Goal: Task Accomplishment & Management: Use online tool/utility

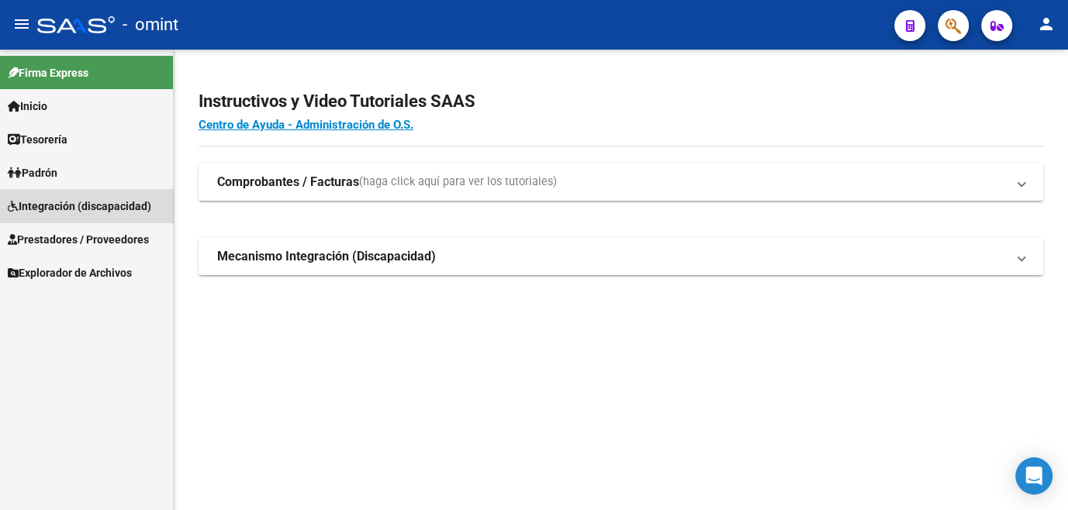
click at [64, 210] on span "Integración (discapacidad)" at bounding box center [79, 206] width 143 height 17
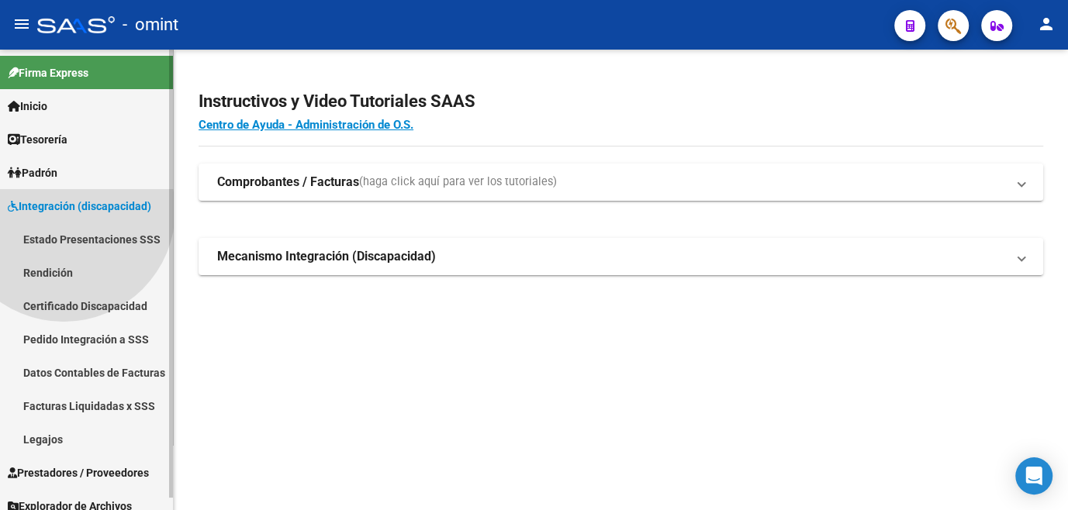
click at [64, 210] on span "Integración (discapacidad)" at bounding box center [79, 206] width 143 height 17
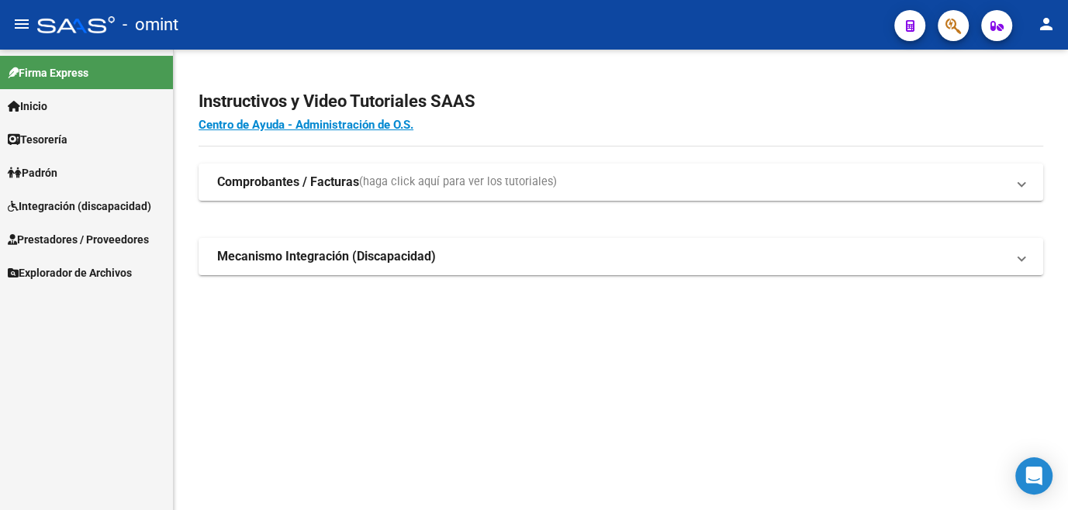
click at [67, 200] on span "Integración (discapacidad)" at bounding box center [79, 206] width 143 height 17
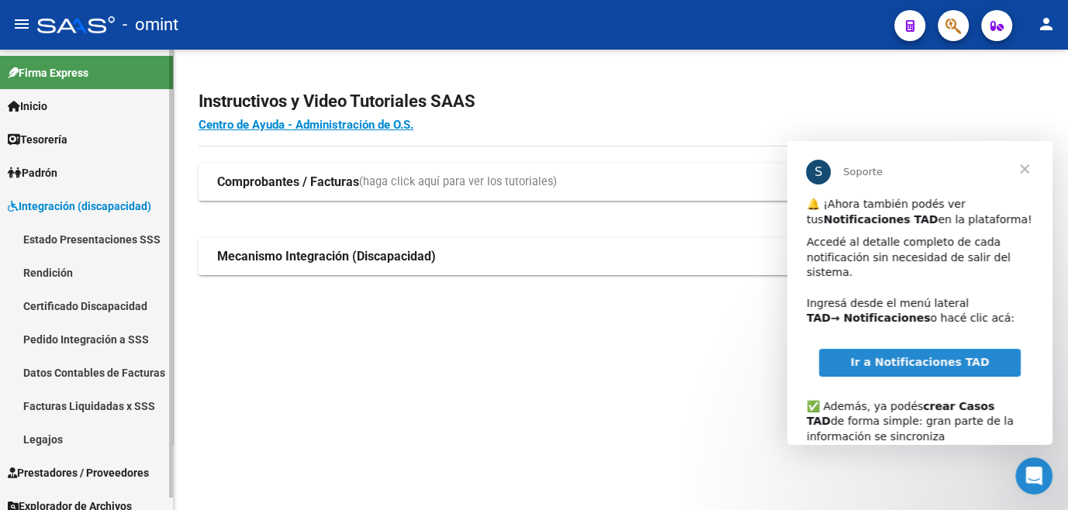
click at [54, 441] on link "Legajos" at bounding box center [86, 439] width 173 height 33
click at [54, 440] on link "Legajos" at bounding box center [86, 439] width 173 height 33
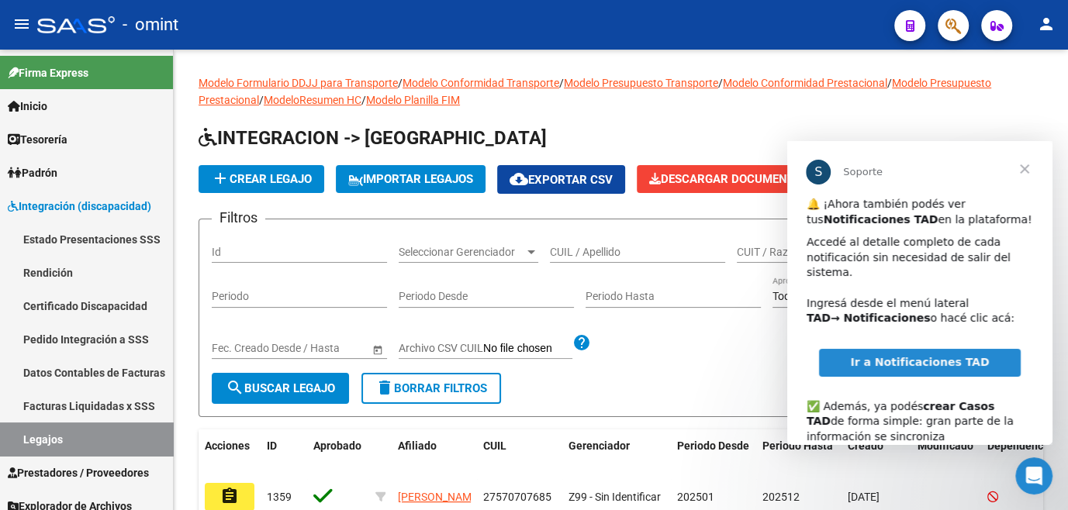
click at [1027, 165] on span "Cerrar" at bounding box center [1024, 169] width 56 height 56
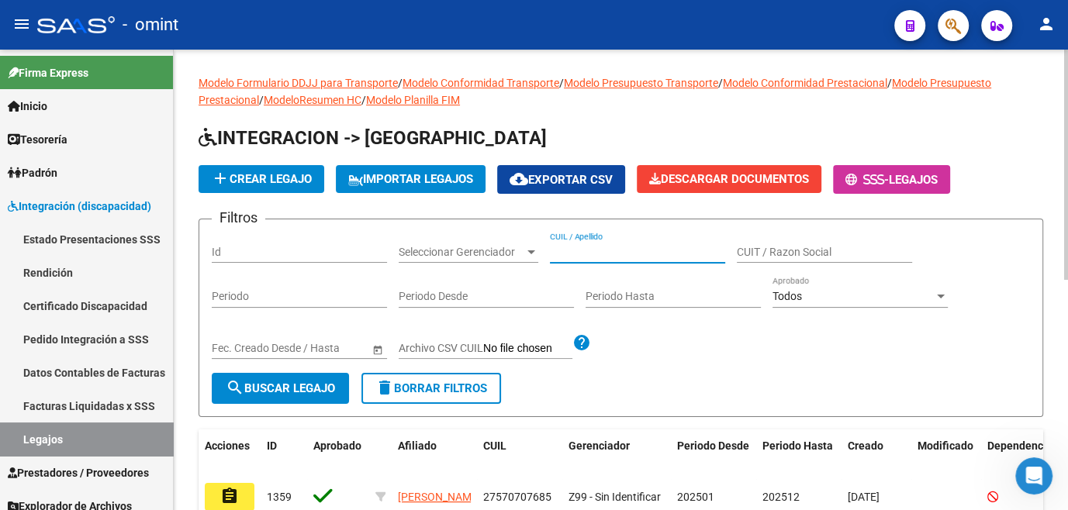
click at [608, 253] on input "CUIL / Apellido" at bounding box center [637, 252] width 175 height 13
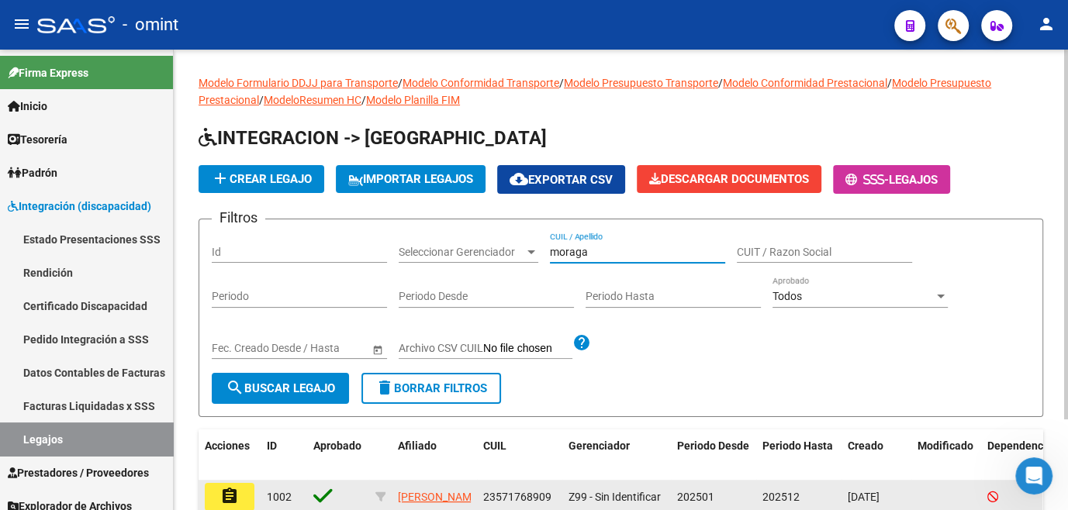
type input "moraga"
click at [223, 493] on mat-icon "assignment" at bounding box center [229, 496] width 19 height 19
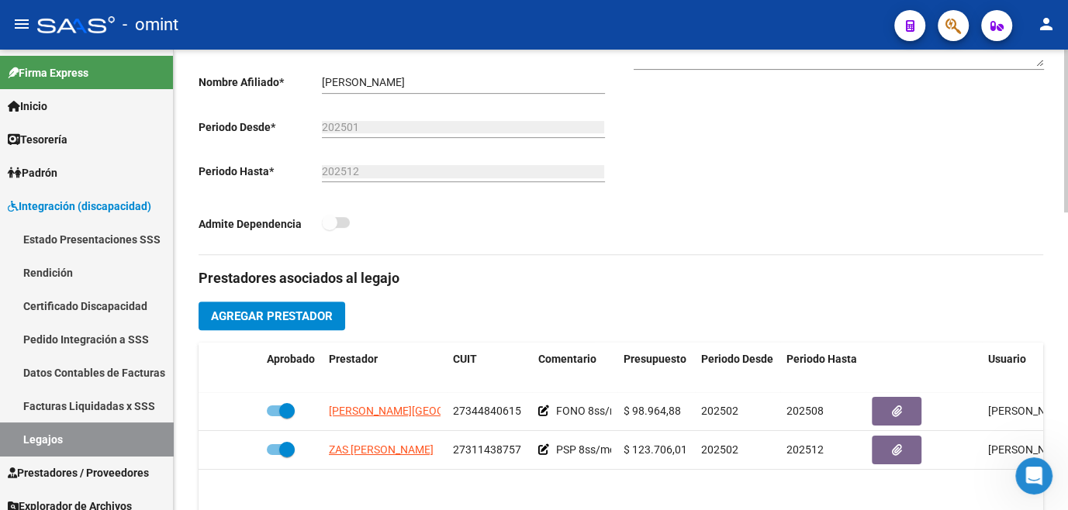
scroll to position [493, 0]
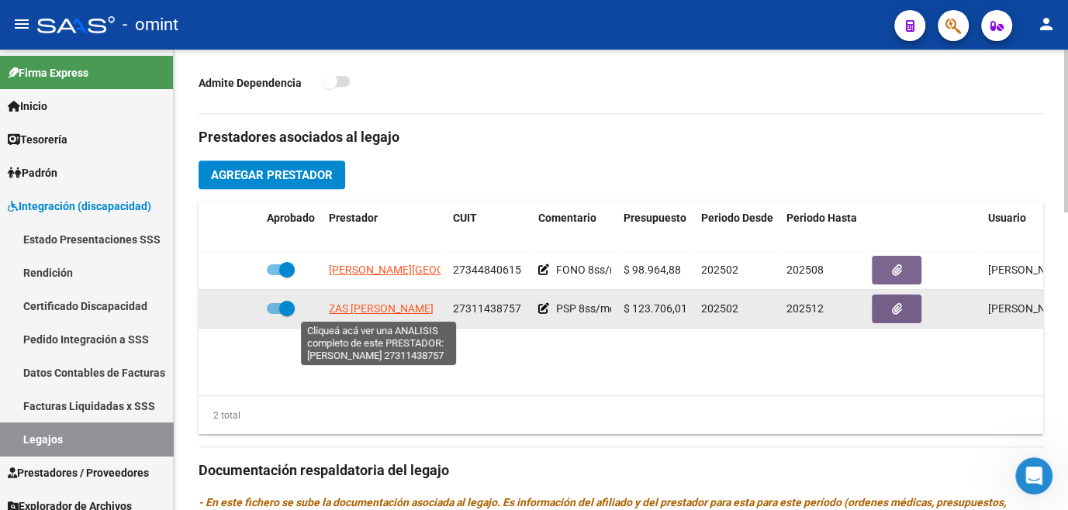
click at [391, 312] on span "ZAS FLAVIA MAGALI" at bounding box center [381, 308] width 105 height 12
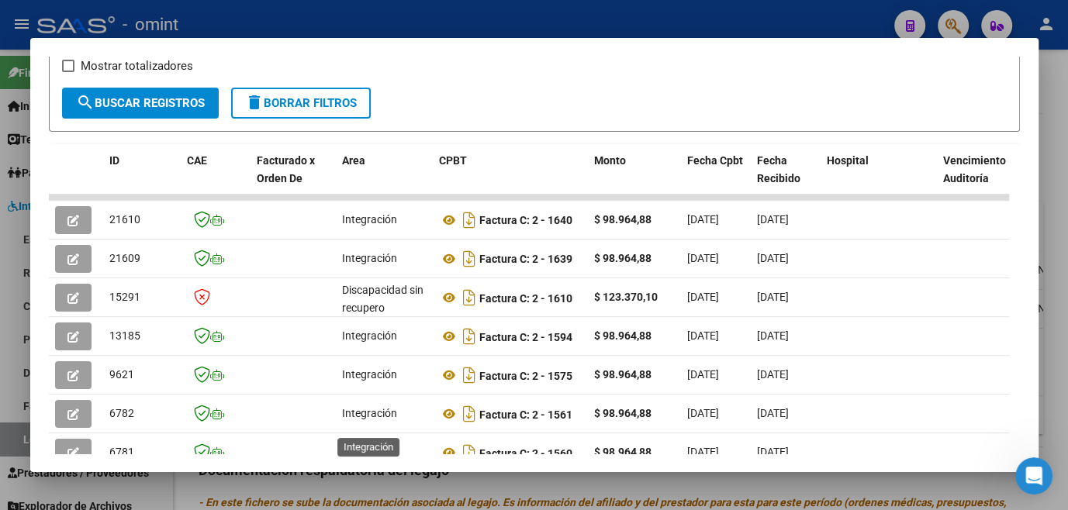
scroll to position [352, 0]
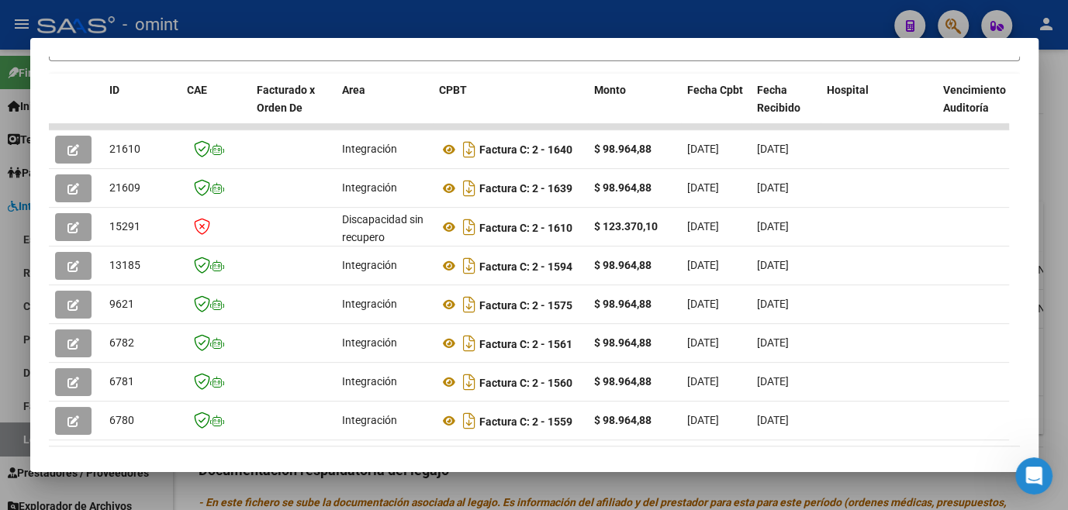
click at [309, 435] on div "Filtros Id Fecha inicio – Fecha fin Fec. Rec. Desde / Hasta Pto. Venta Nro. Com…" at bounding box center [534, 196] width 971 height 603
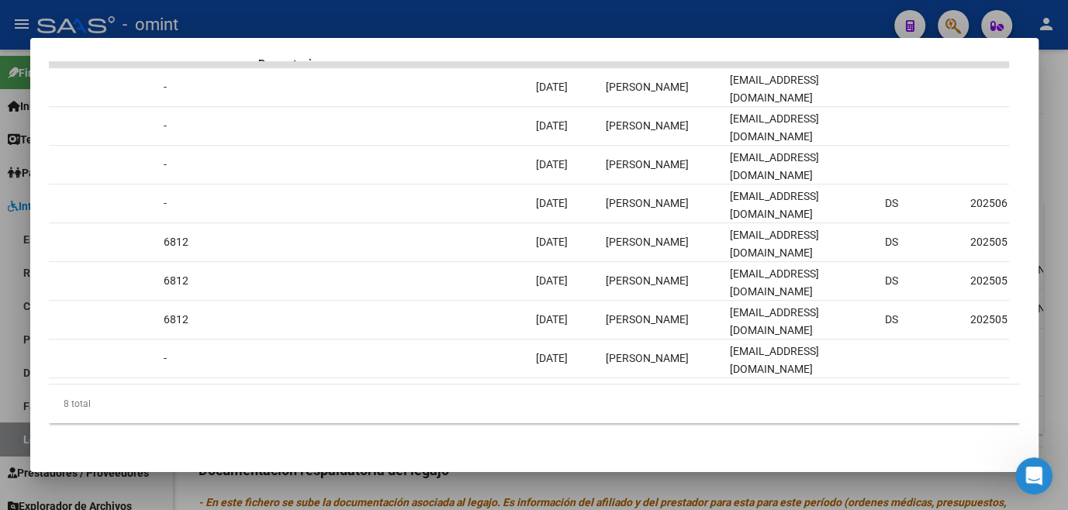
scroll to position [0, 0]
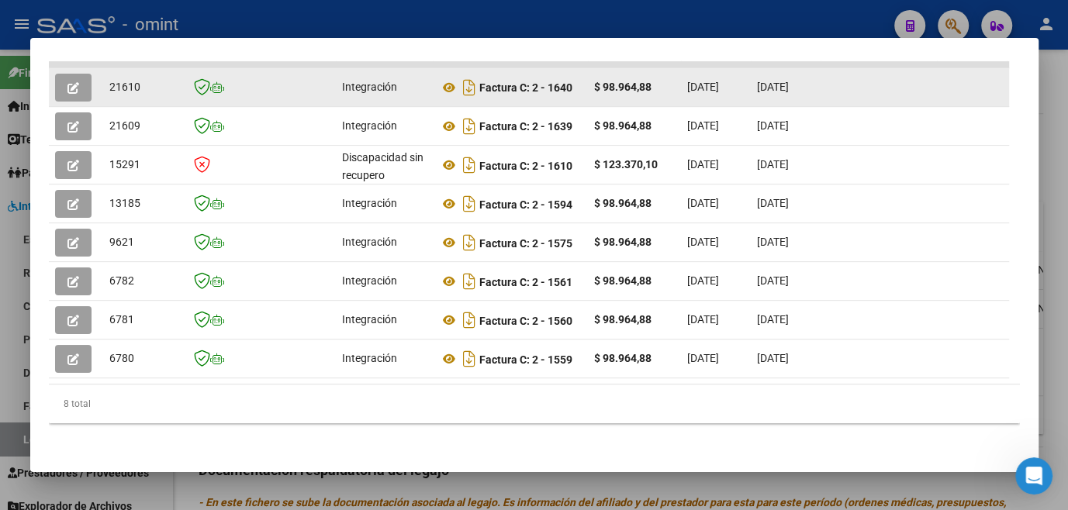
click at [70, 82] on icon "button" at bounding box center [73, 88] width 12 height 12
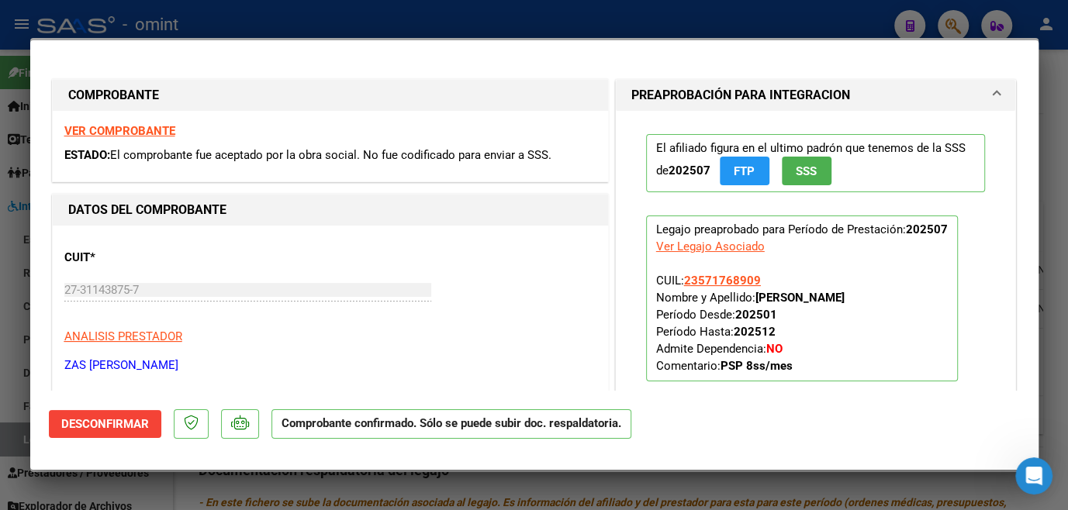
click at [10, 176] on div at bounding box center [534, 255] width 1068 height 510
type input "$ 0,00"
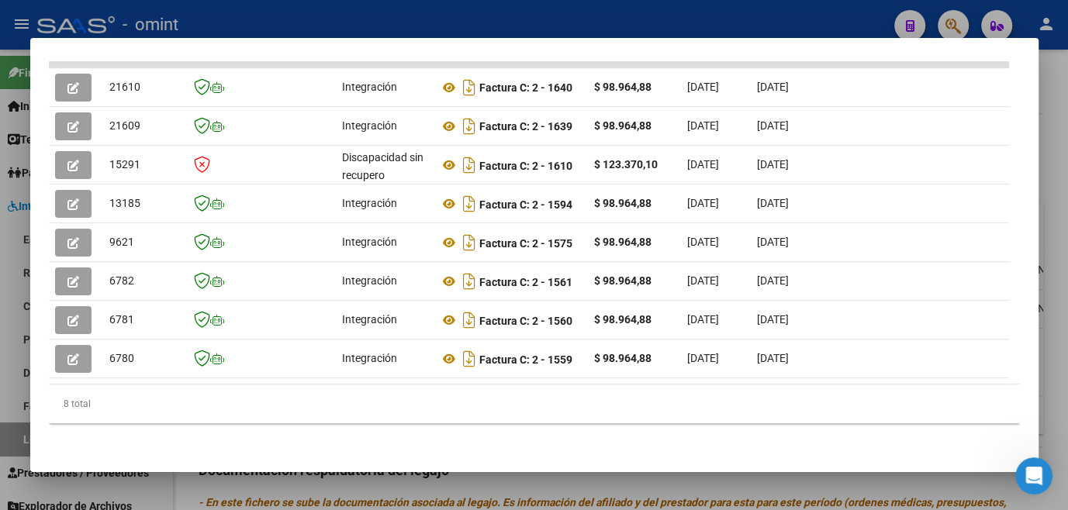
click at [10, 176] on div at bounding box center [534, 255] width 1068 height 510
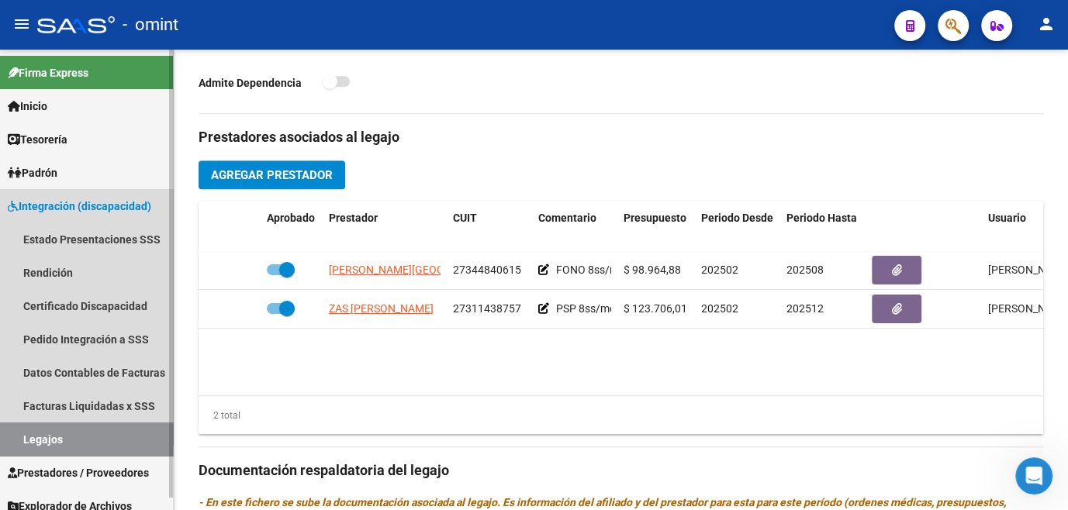
click at [57, 441] on link "Legajos" at bounding box center [86, 439] width 173 height 33
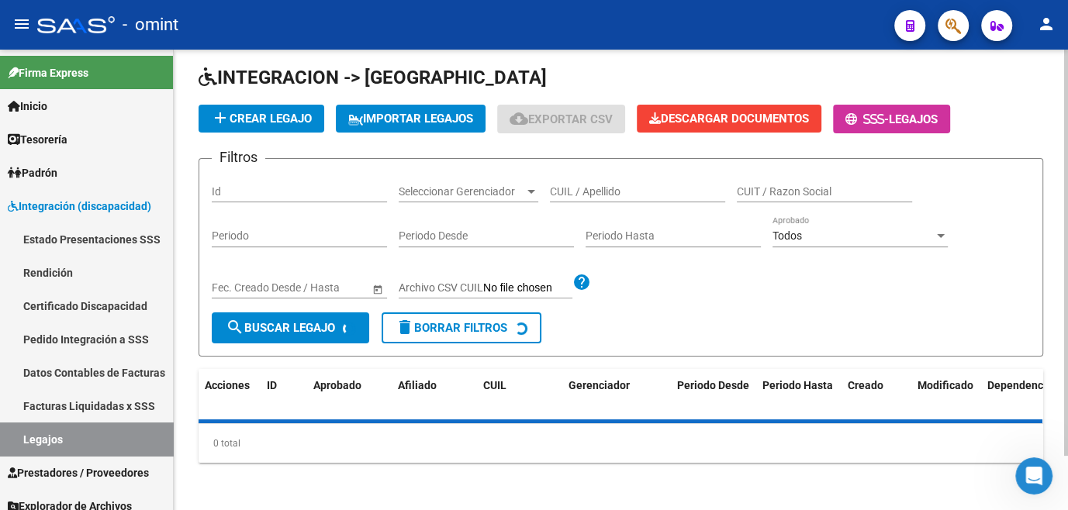
click at [593, 191] on input "CUIL / Apellido" at bounding box center [637, 191] width 175 height 13
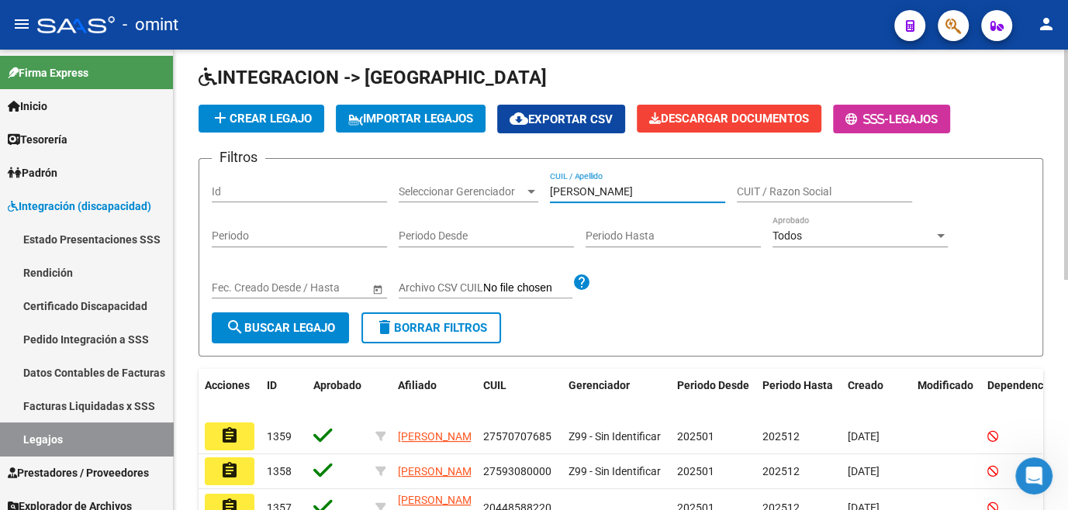
type input "moore"
click at [269, 332] on span "search Buscar Legajo" at bounding box center [280, 328] width 109 height 14
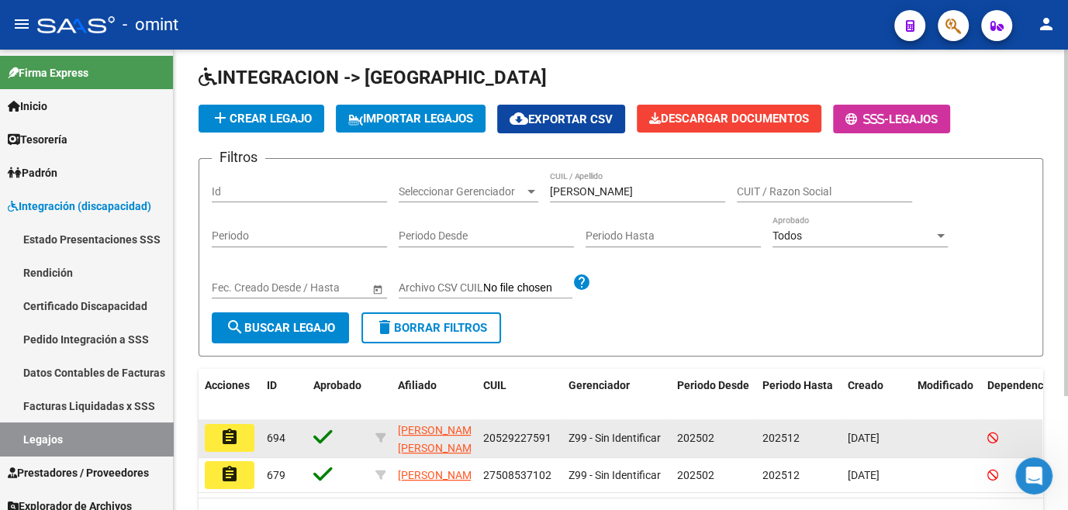
click at [230, 437] on mat-icon "assignment" at bounding box center [229, 437] width 19 height 19
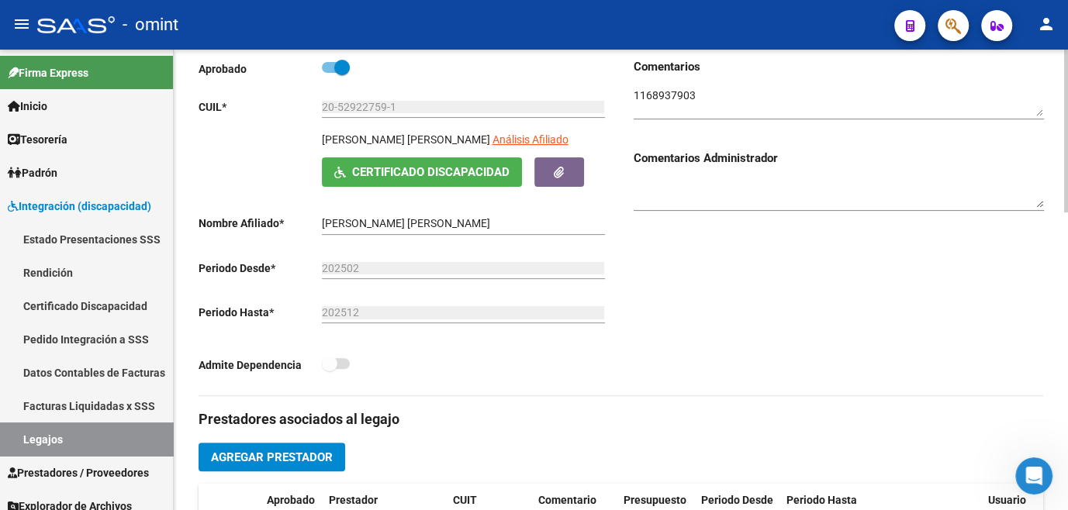
scroll to position [423, 0]
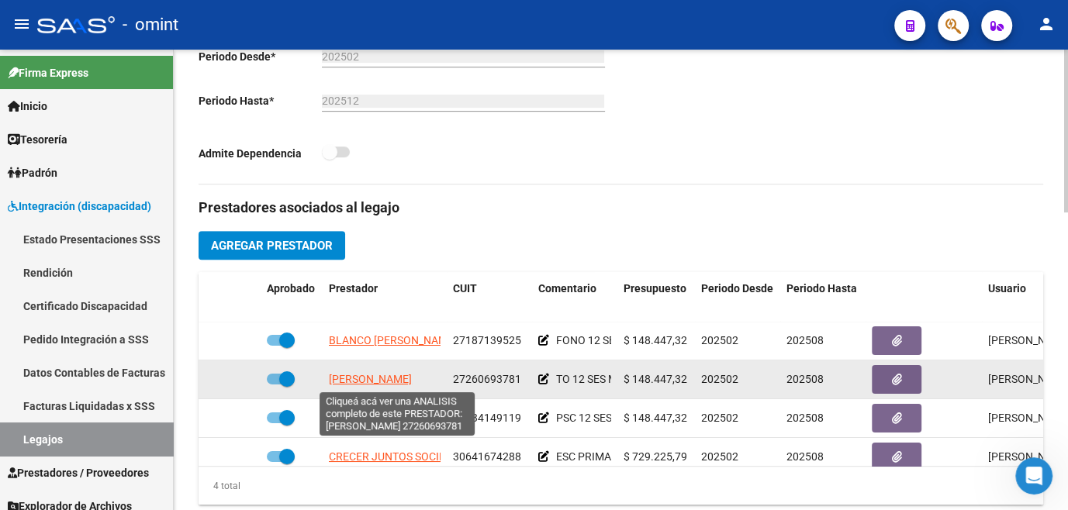
click at [393, 378] on span "LENCINA NATALIA SOLEDAD" at bounding box center [370, 379] width 83 height 12
type textarea "27260693781"
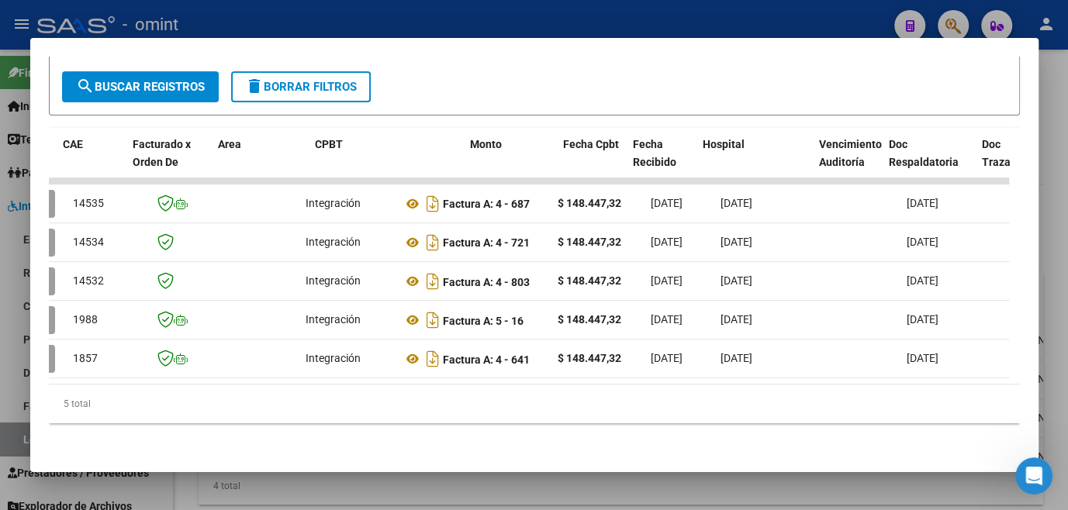
scroll to position [0, 0]
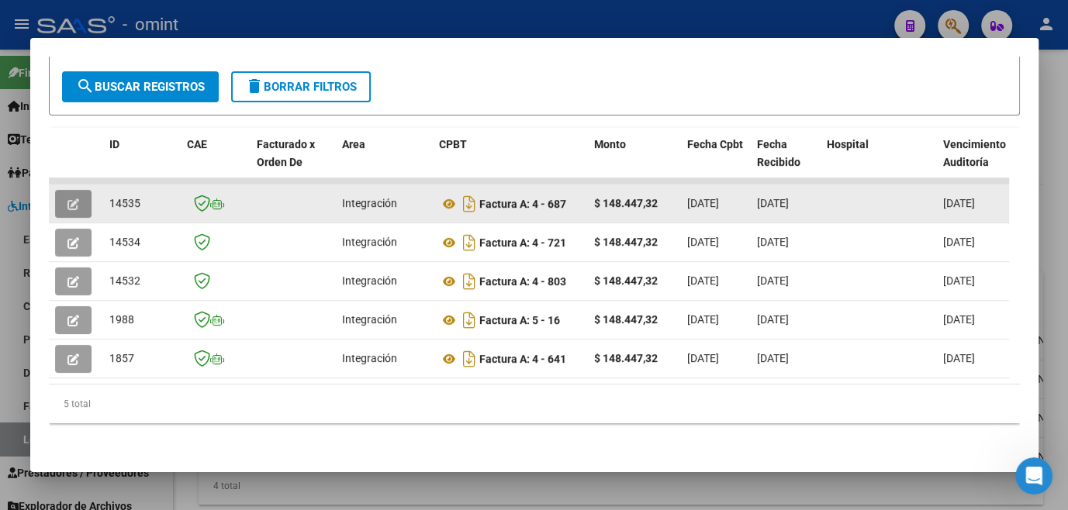
click at [81, 203] on button "button" at bounding box center [73, 204] width 36 height 28
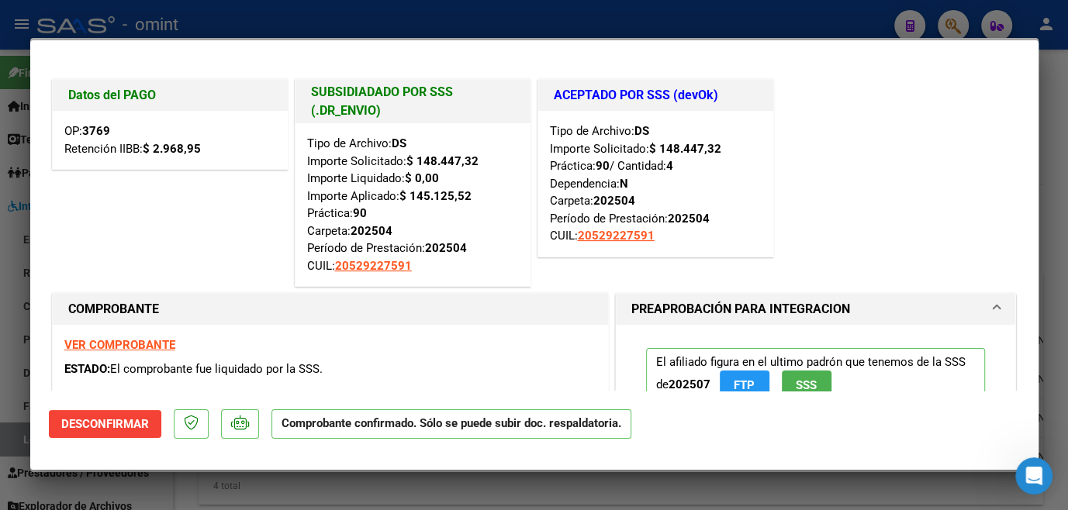
click at [10, 302] on div at bounding box center [534, 255] width 1068 height 510
type input "$ 0,00"
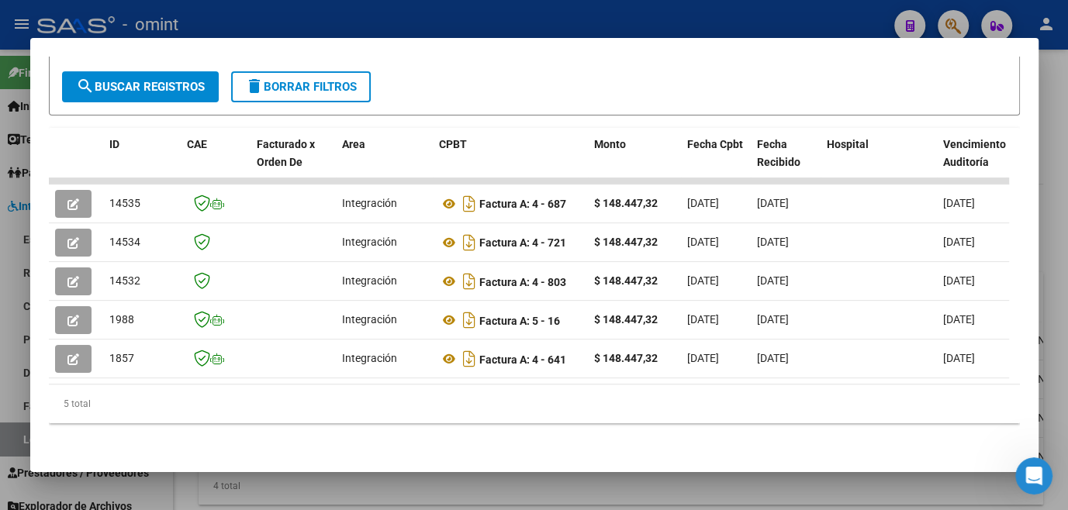
click at [10, 302] on div at bounding box center [534, 255] width 1068 height 510
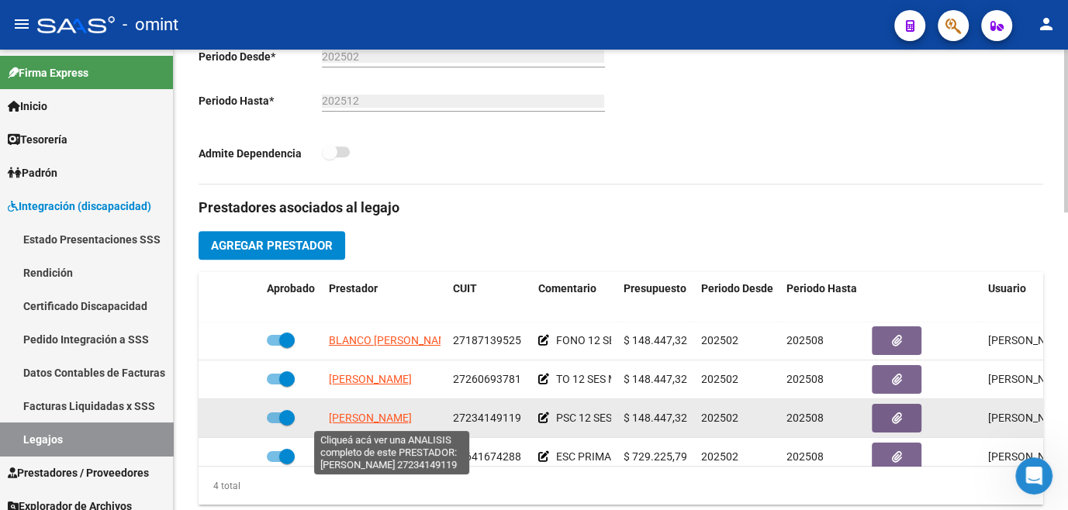
scroll to position [26, 0]
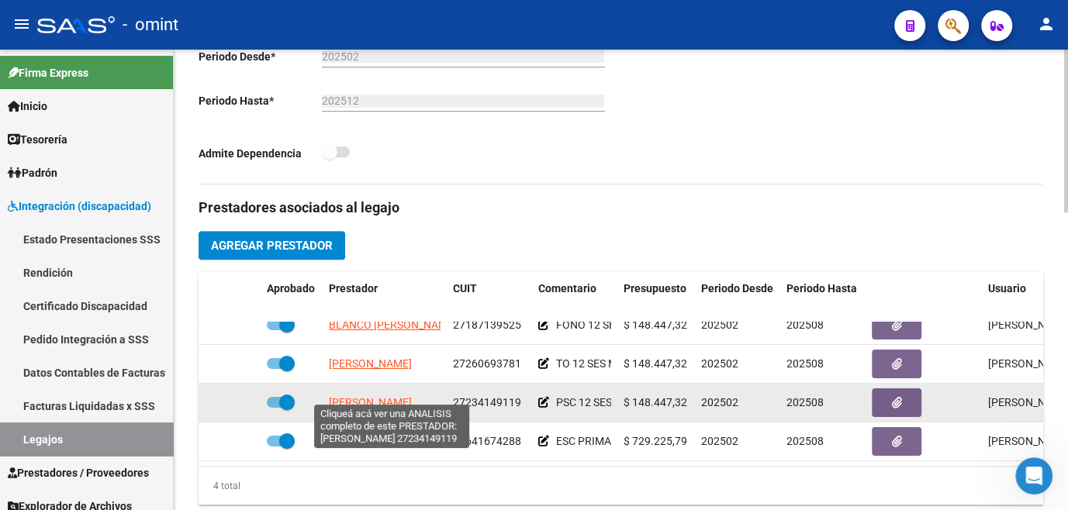
click at [412, 396] on span "GARCIA MONICA ANDREA" at bounding box center [370, 402] width 83 height 12
type textarea "27234149119"
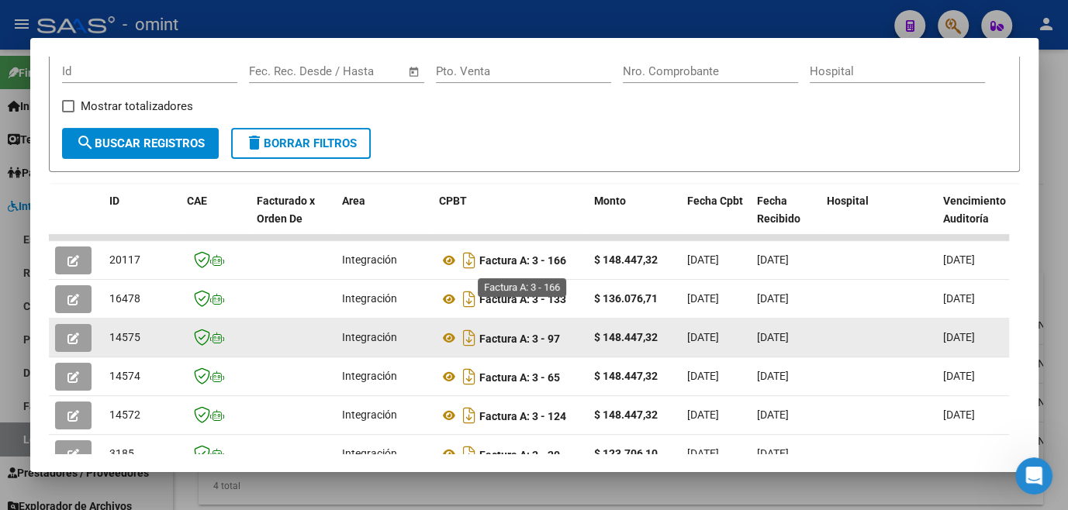
scroll to position [312, 0]
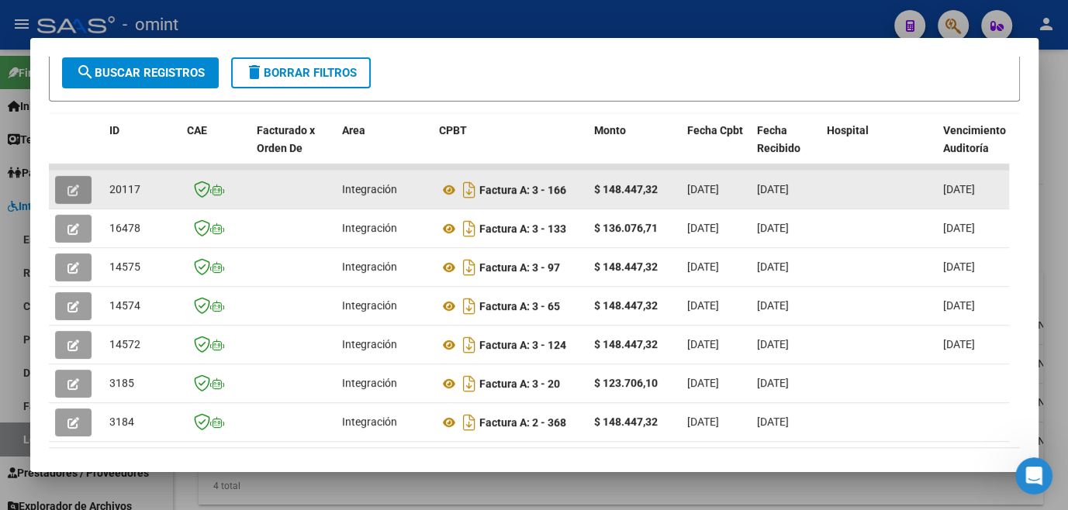
click at [81, 193] on button "button" at bounding box center [73, 190] width 36 height 28
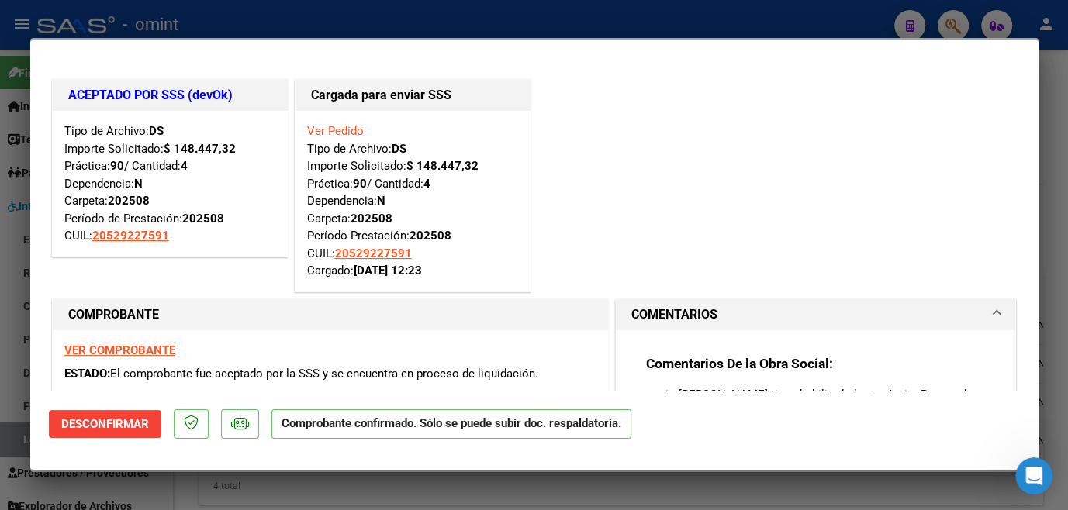
click at [0, 226] on div at bounding box center [534, 255] width 1068 height 510
type input "$ 0,00"
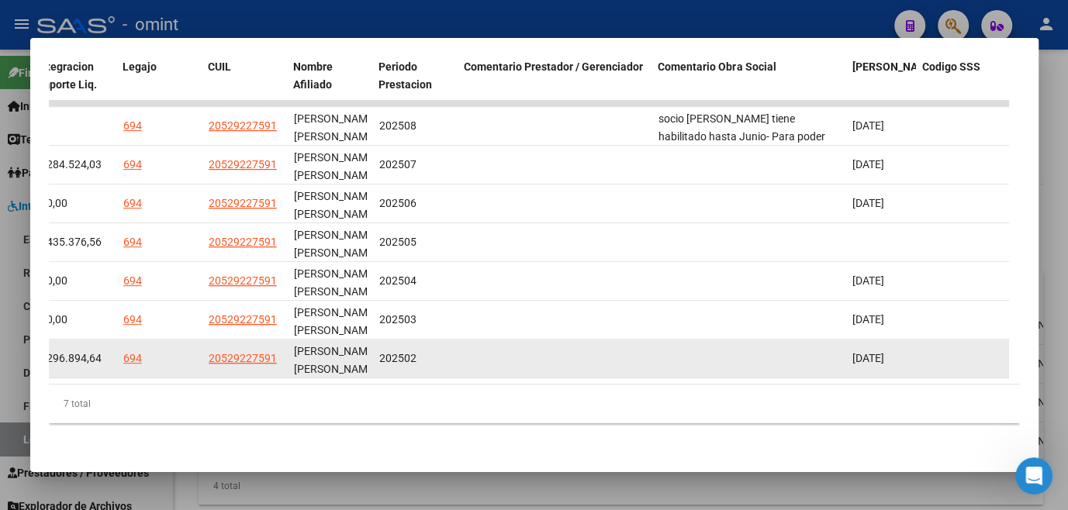
scroll to position [319, 0]
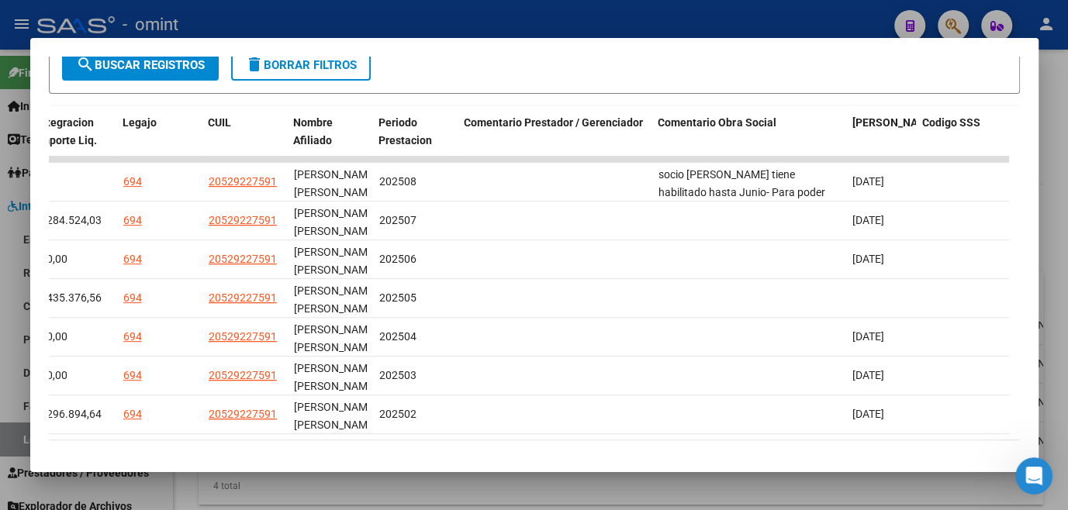
click at [654, 479] on div at bounding box center [534, 255] width 1068 height 510
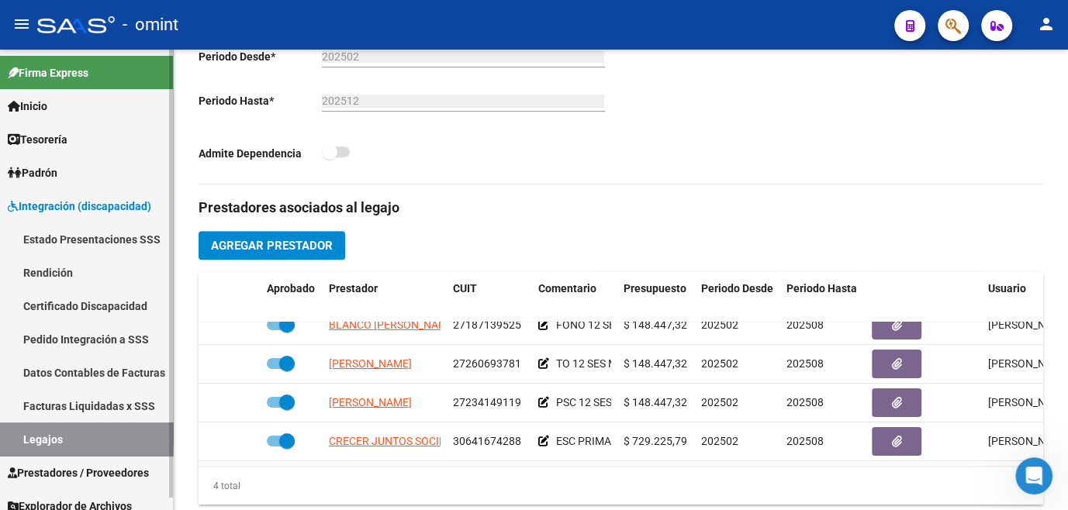
click at [40, 440] on link "Legajos" at bounding box center [86, 439] width 173 height 33
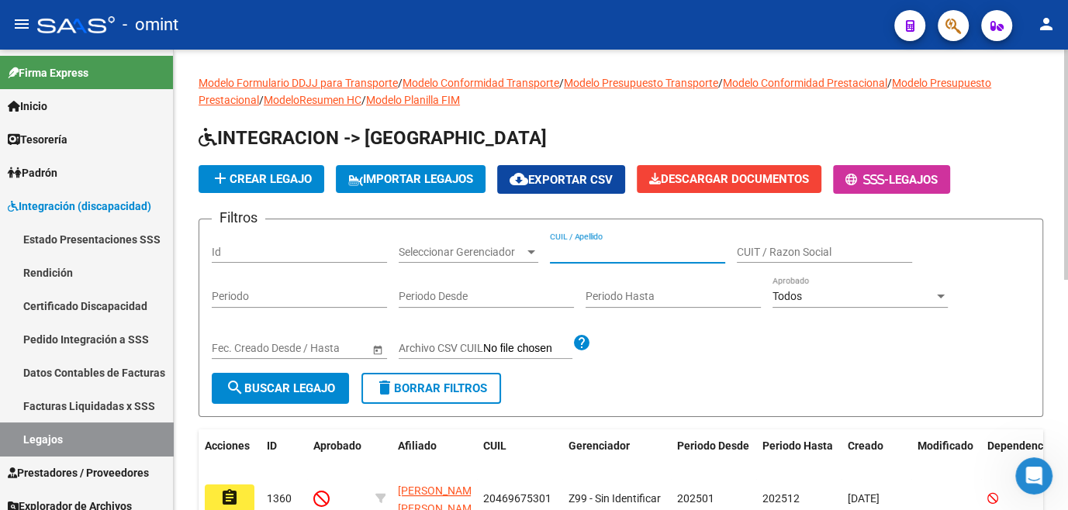
click at [578, 249] on input "CUIL / Apellido" at bounding box center [637, 252] width 175 height 13
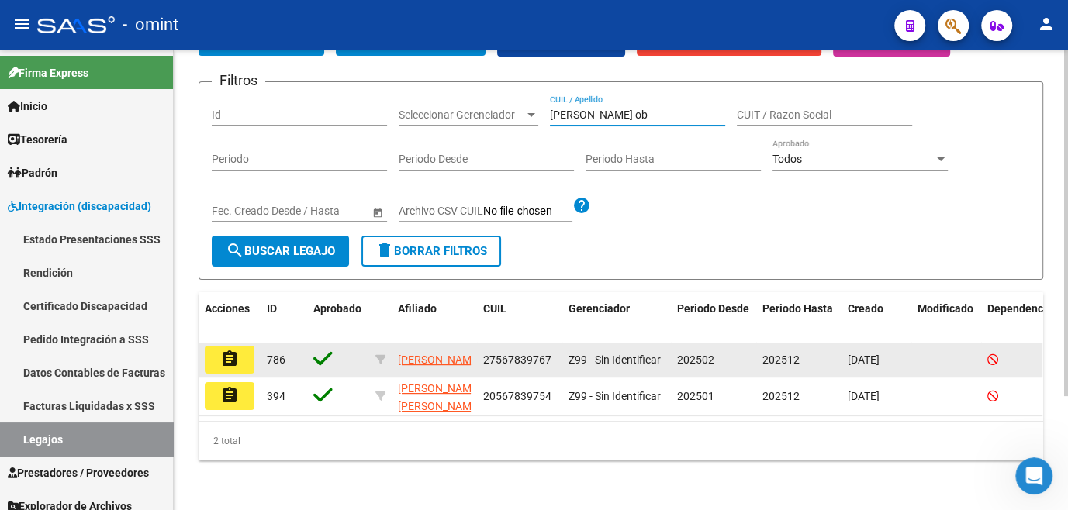
type input "monzon ob"
click at [243, 357] on button "assignment" at bounding box center [230, 360] width 50 height 28
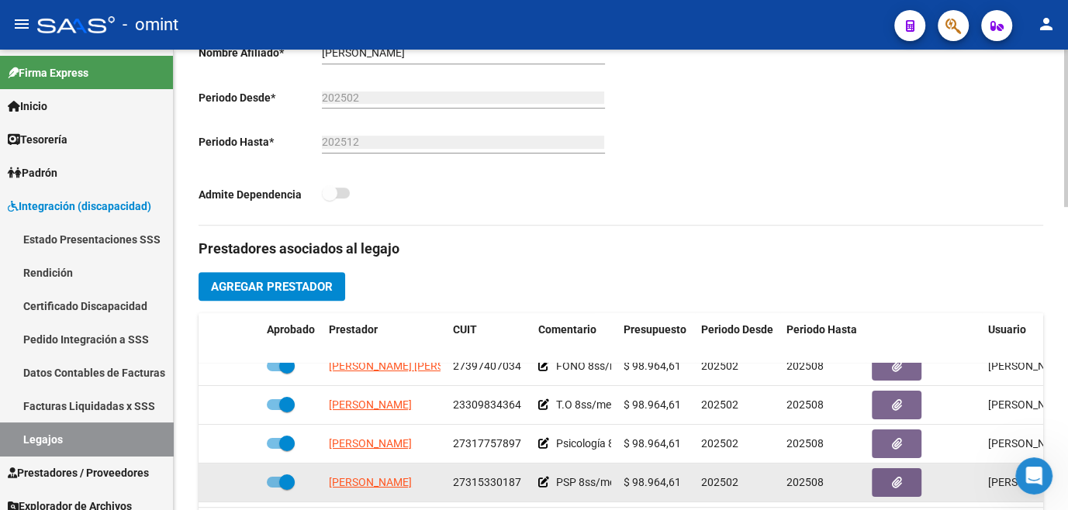
scroll to position [564, 0]
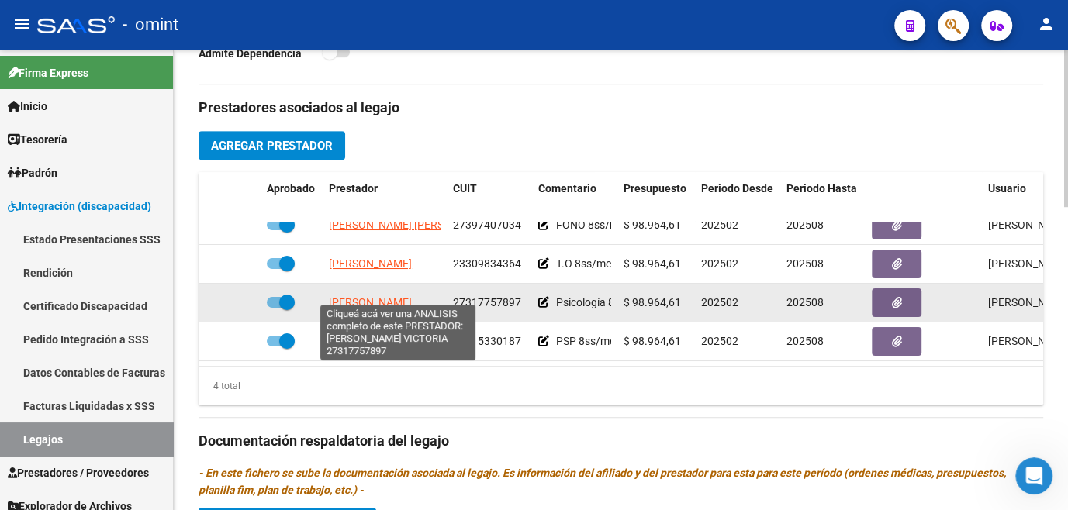
click at [403, 296] on span "CALDARA VANESA VICTORIA" at bounding box center [370, 302] width 83 height 12
type textarea "27317757897"
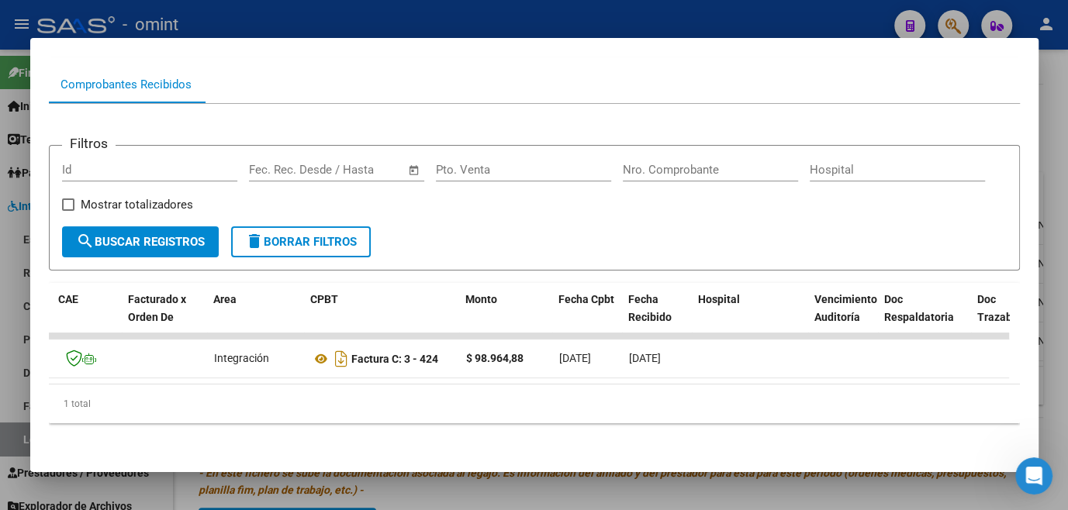
scroll to position [0, 0]
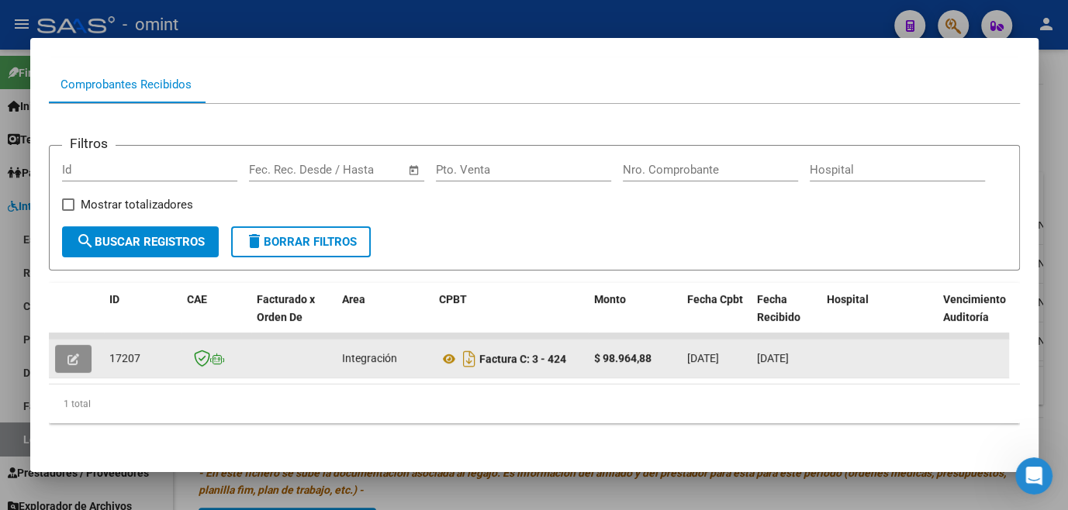
click at [85, 355] on button "button" at bounding box center [73, 359] width 36 height 28
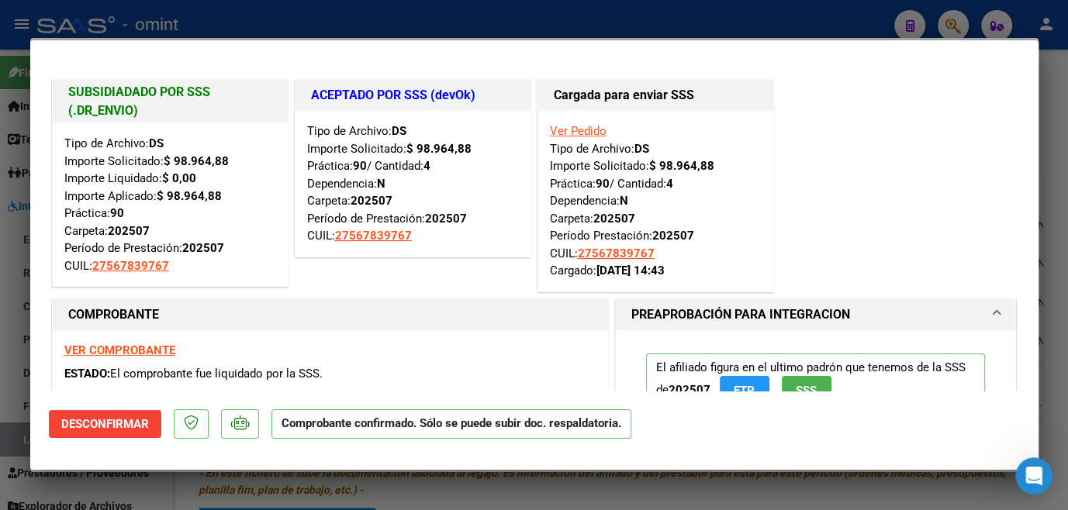
click at [0, 361] on html "menu - omint person Firma Express Inicio Calendario SSS Instructivos Contacto O…" at bounding box center [534, 255] width 1068 height 510
click at [11, 377] on div at bounding box center [534, 255] width 1068 height 510
type input "$ 0,00"
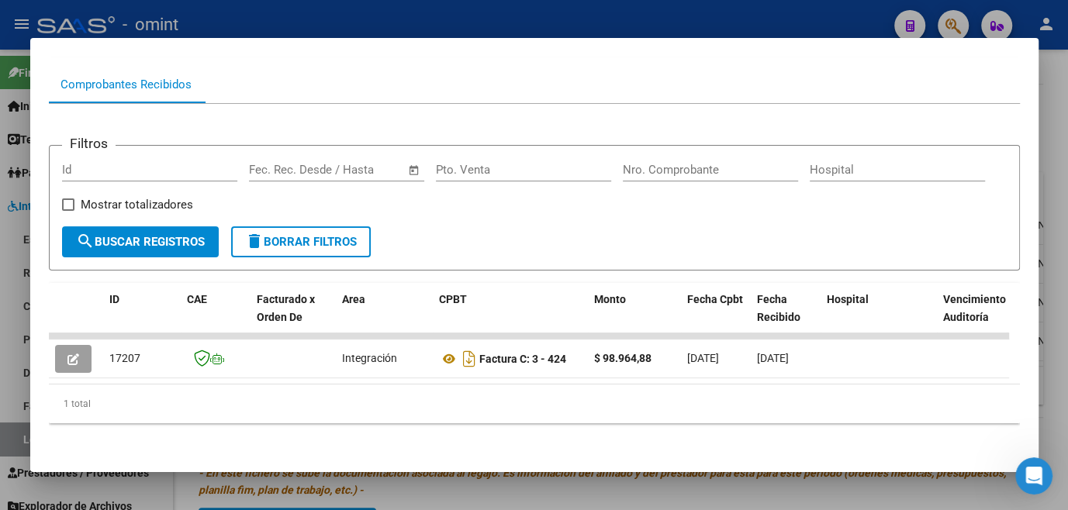
click at [433, 499] on div at bounding box center [534, 255] width 1068 height 510
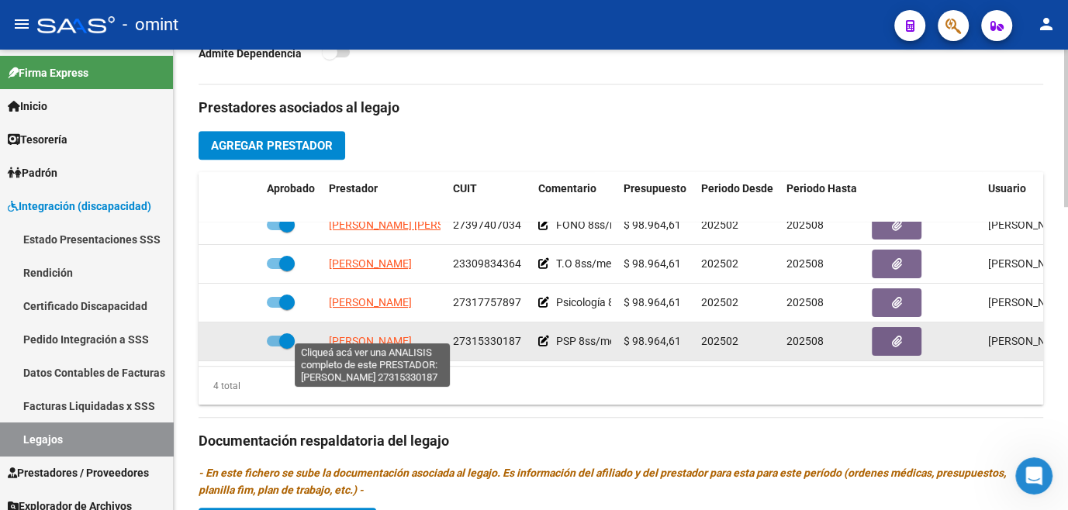
click at [393, 335] on span "[PERSON_NAME]" at bounding box center [370, 341] width 83 height 12
type textarea "27315330187"
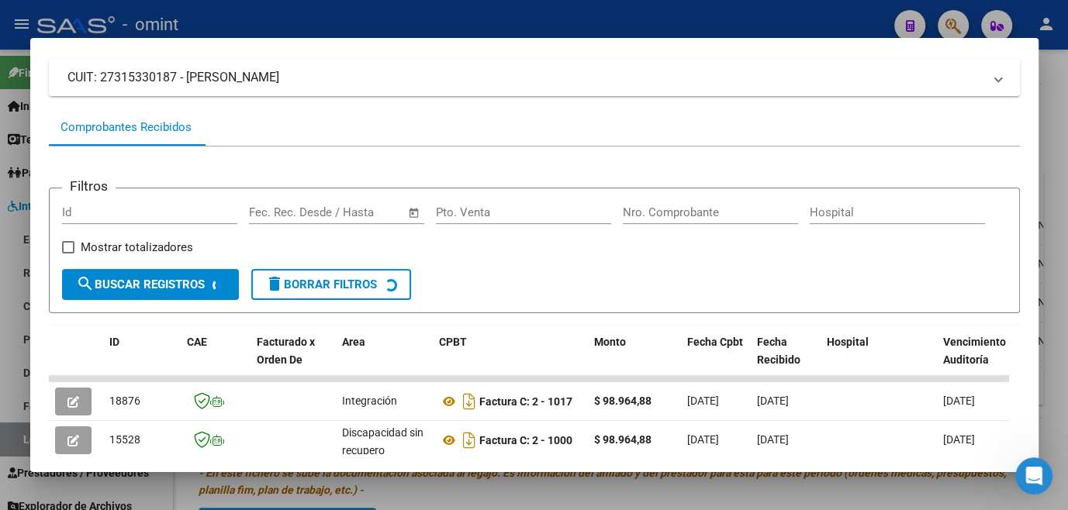
scroll to position [241, 0]
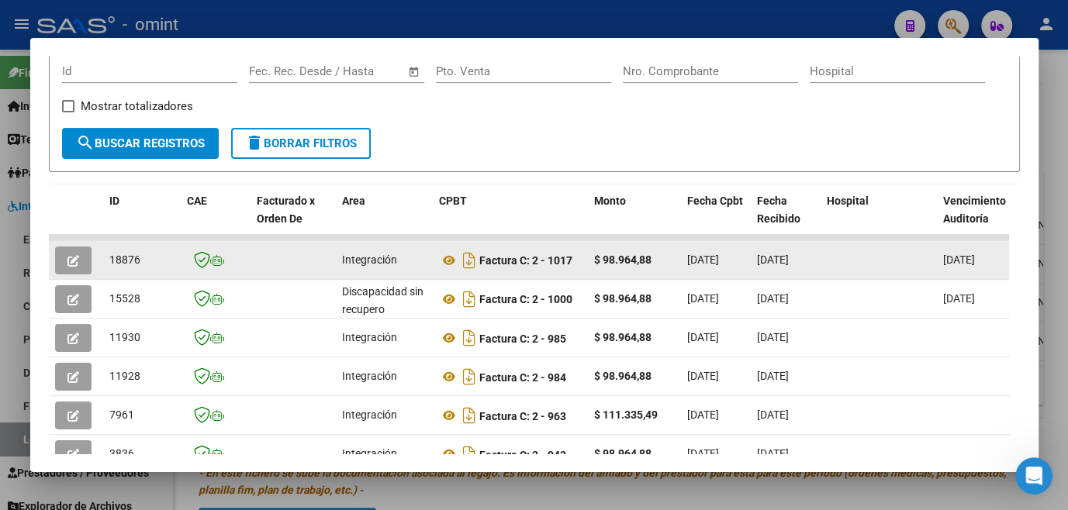
click at [60, 270] on button "button" at bounding box center [73, 261] width 36 height 28
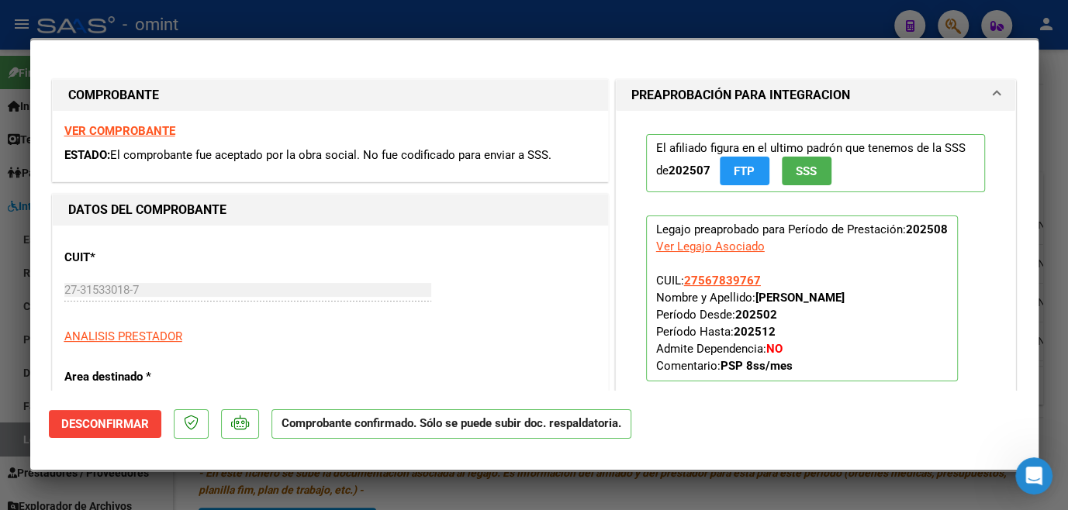
click at [12, 275] on div at bounding box center [534, 255] width 1068 height 510
type input "$ 0,00"
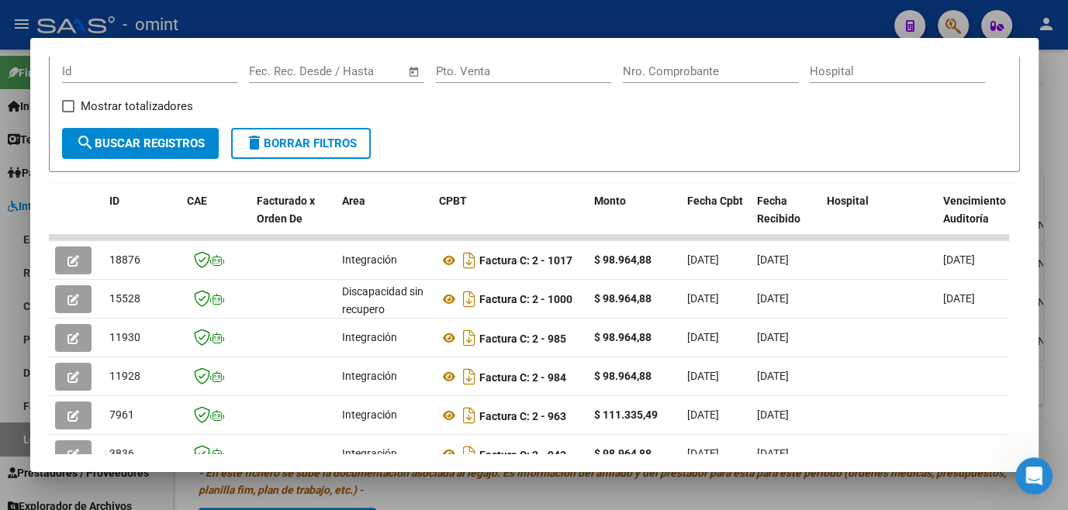
click at [12, 275] on div at bounding box center [534, 255] width 1068 height 510
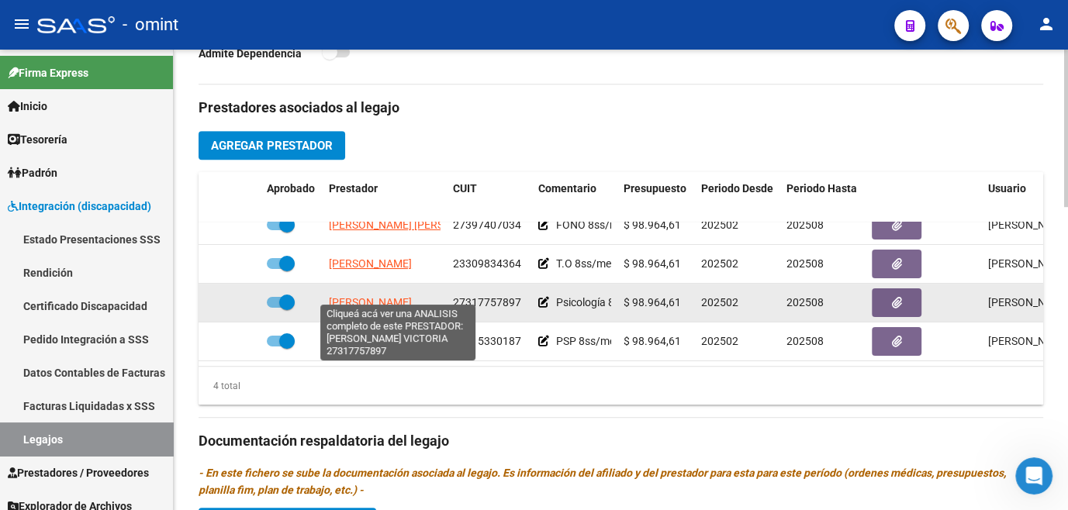
scroll to position [0, 0]
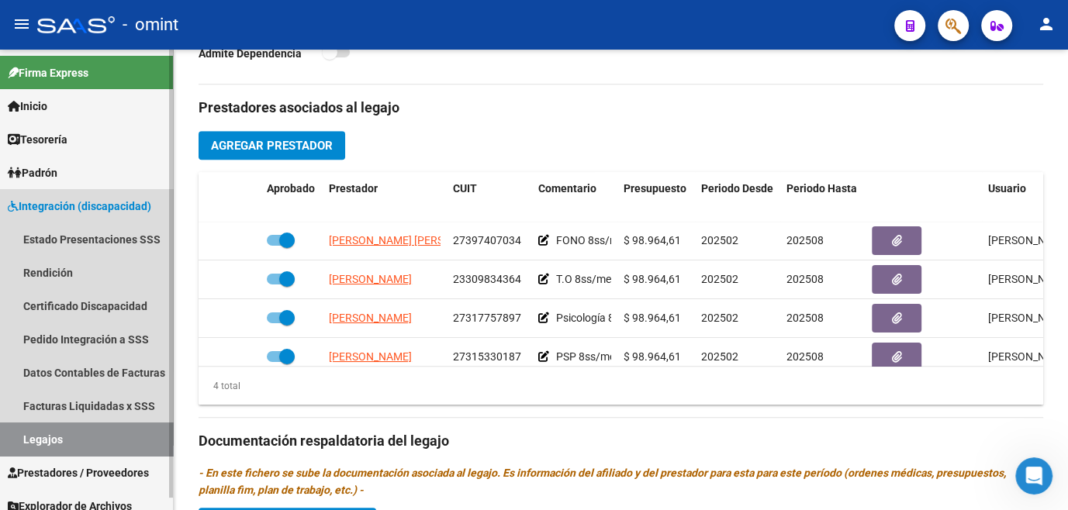
click at [87, 442] on link "Legajos" at bounding box center [86, 439] width 173 height 33
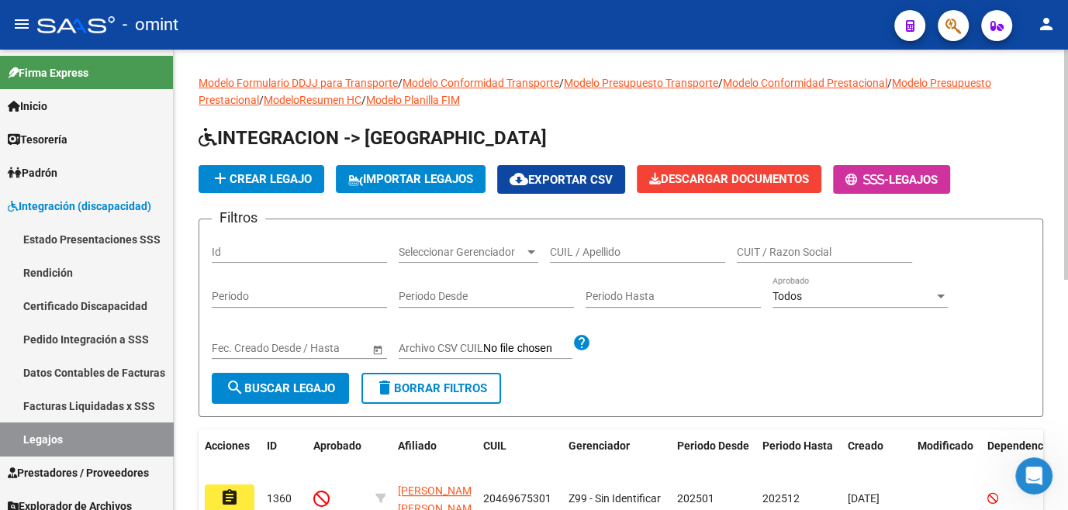
click at [583, 246] on input "CUIL / Apellido" at bounding box center [637, 252] width 175 height 13
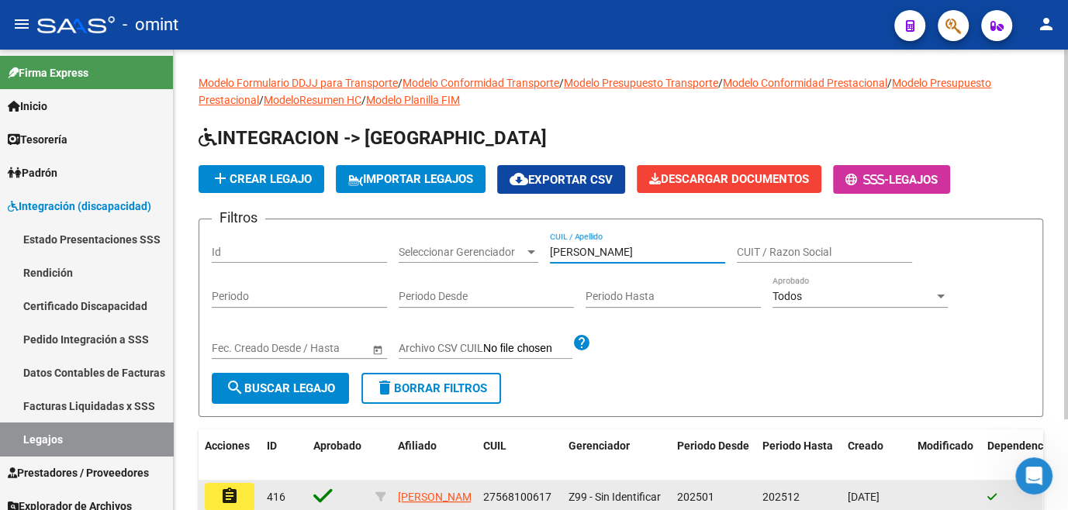
type input "muratore"
click at [209, 496] on button "assignment" at bounding box center [230, 497] width 50 height 28
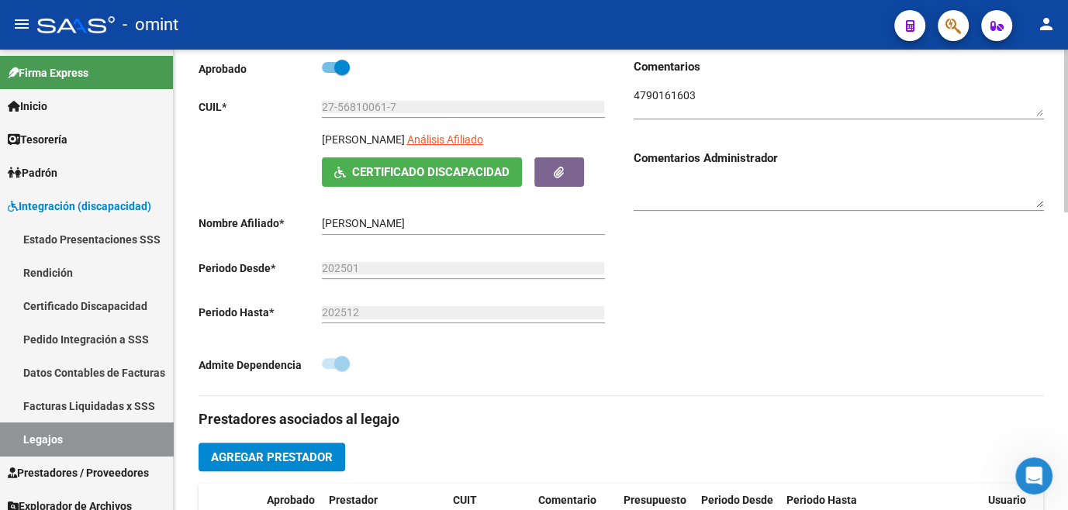
scroll to position [493, 0]
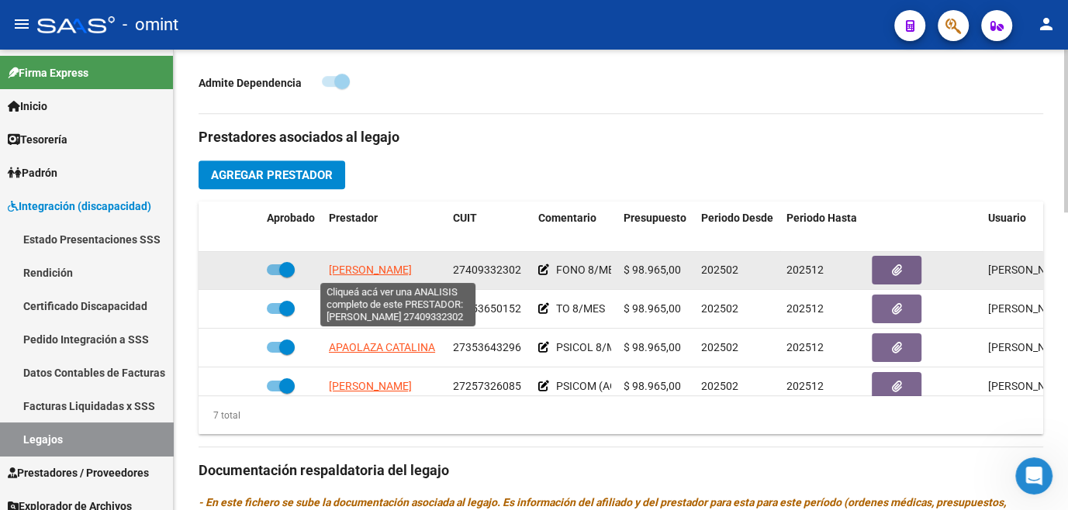
click at [392, 270] on span "CHIRELLI JULIANA LOURDES" at bounding box center [370, 270] width 83 height 12
type textarea "27409332302"
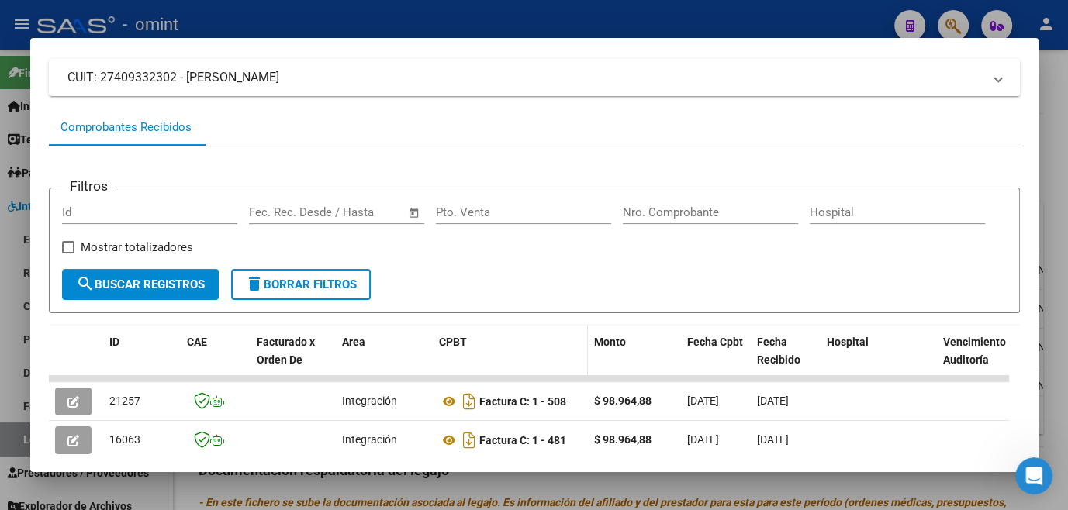
scroll to position [171, 0]
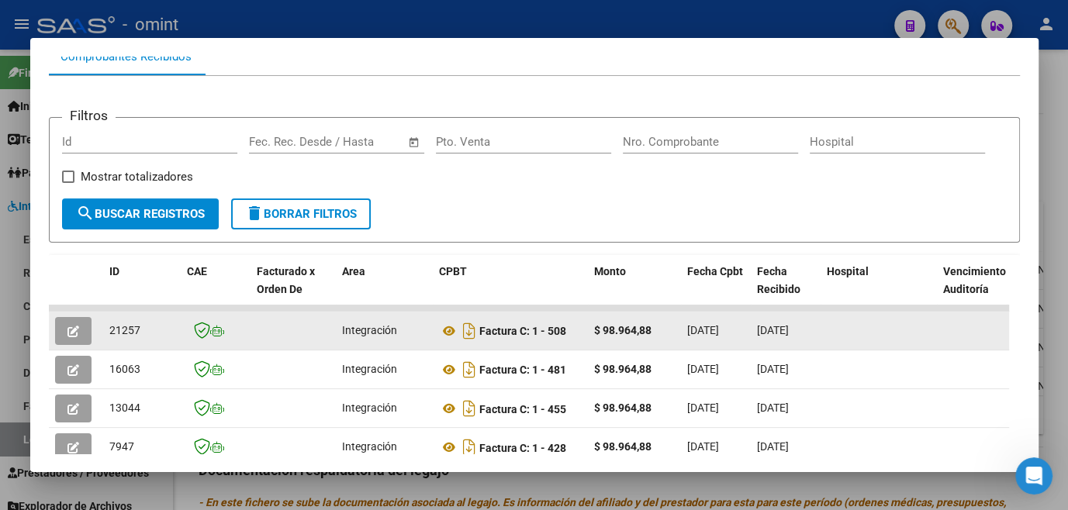
click at [74, 343] on button "button" at bounding box center [73, 331] width 36 height 28
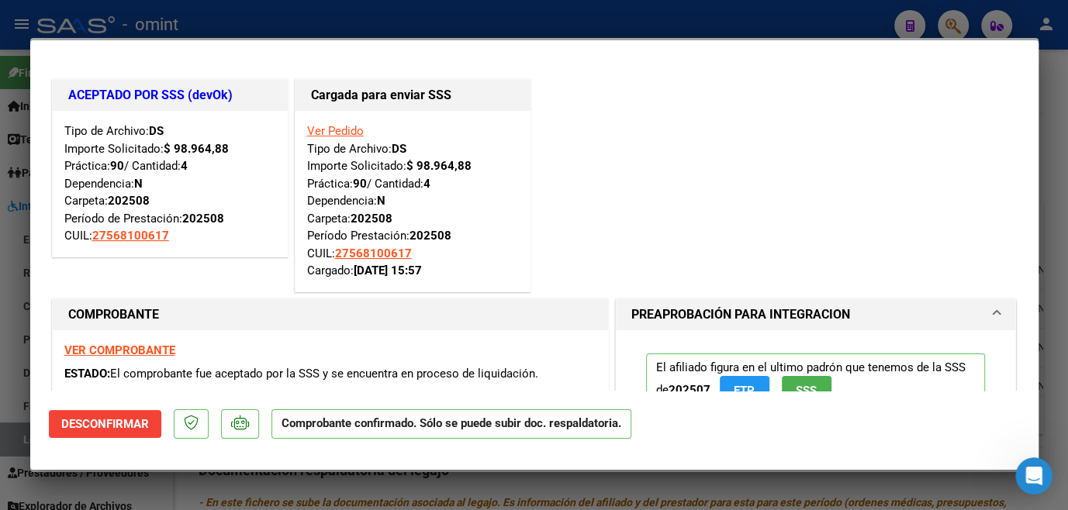
click at [10, 344] on div at bounding box center [534, 255] width 1068 height 510
type input "$ 0,00"
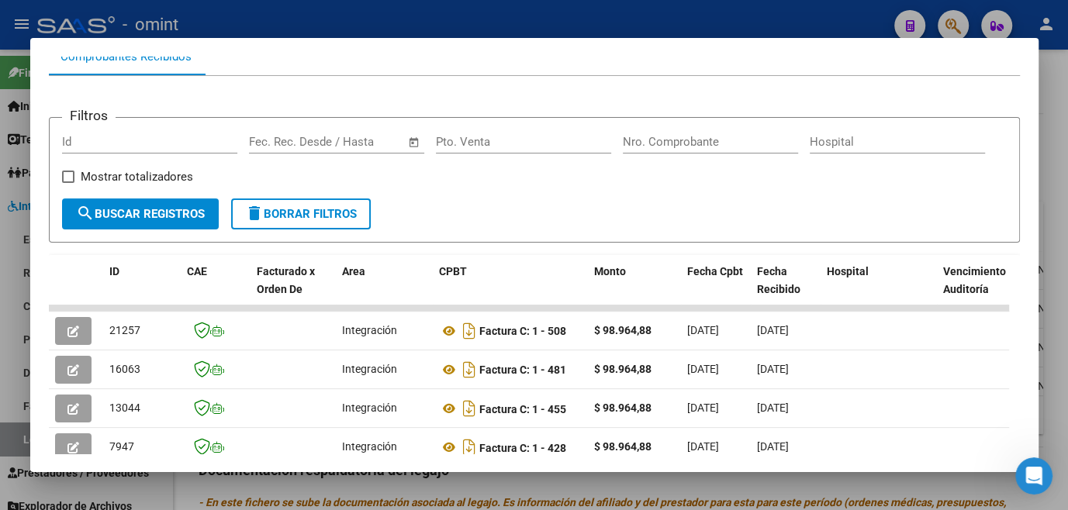
click at [550, 482] on div at bounding box center [534, 255] width 1068 height 510
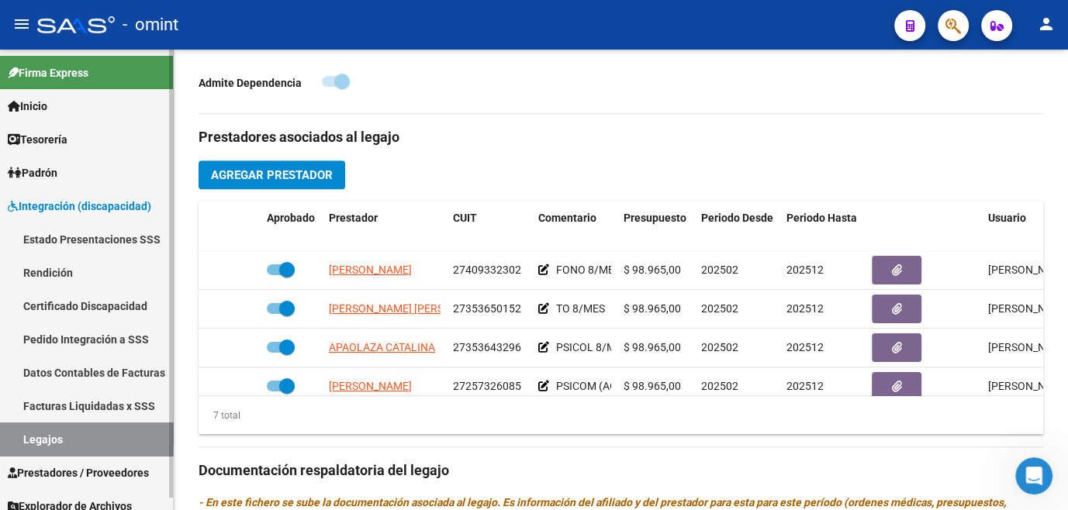
click at [53, 432] on link "Legajos" at bounding box center [86, 439] width 173 height 33
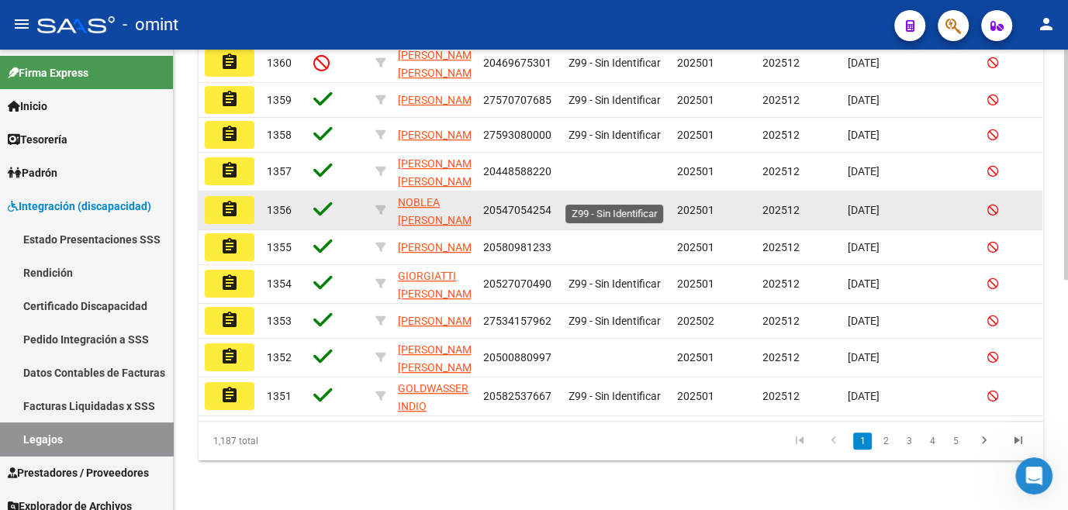
click at [605, 204] on span "Z99 - Sin Identificar" at bounding box center [614, 210] width 92 height 12
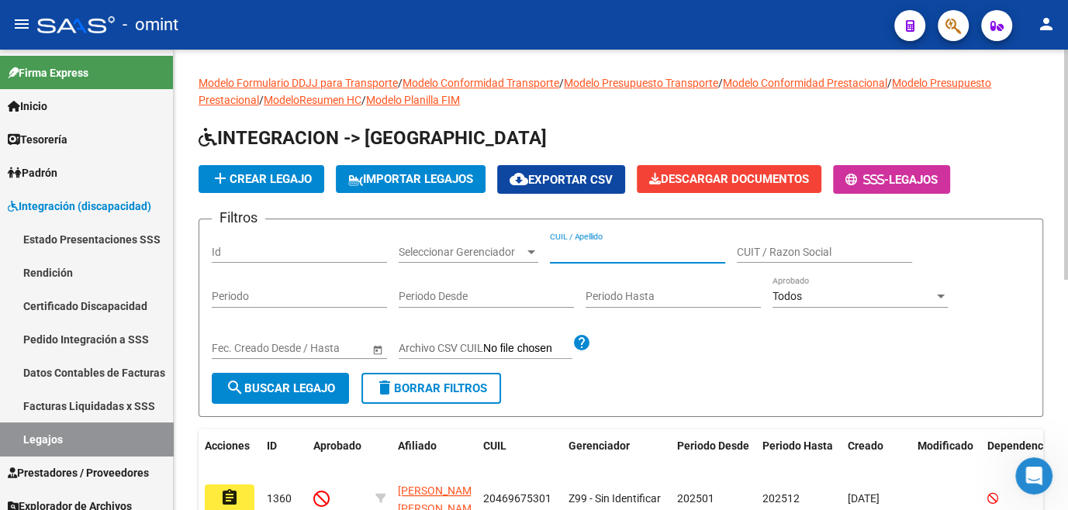
click at [575, 247] on input "CUIL / Apellido" at bounding box center [637, 252] width 175 height 13
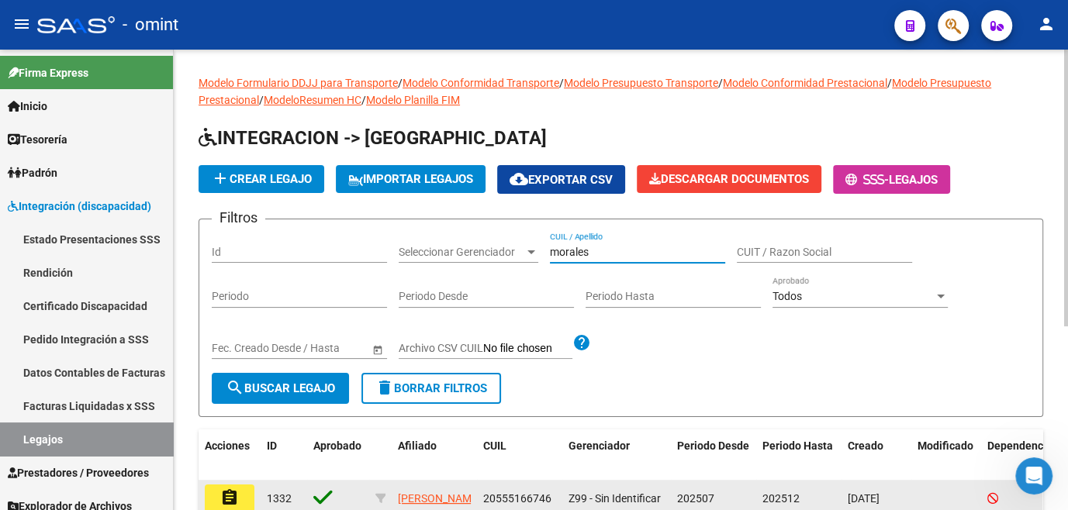
scroll to position [70, 0]
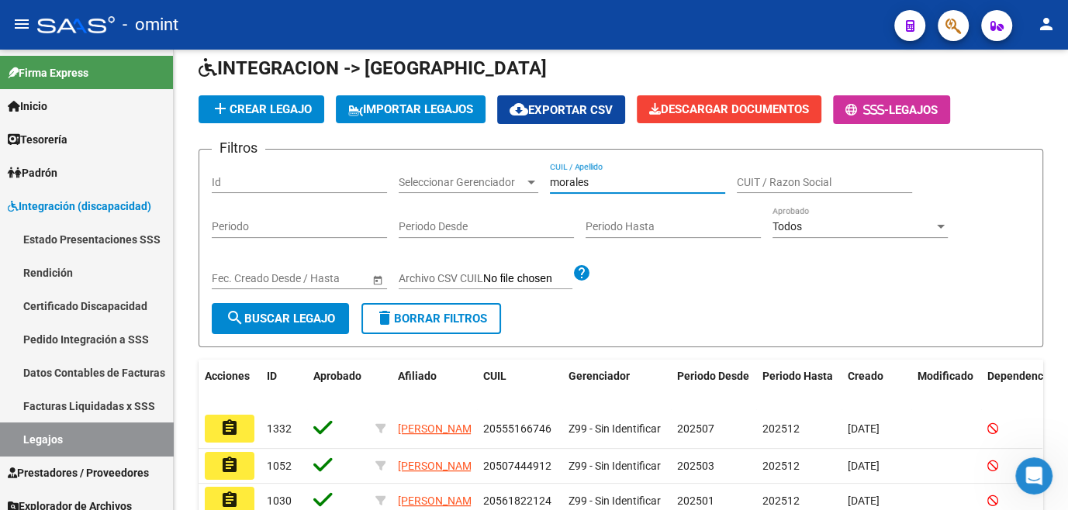
type input "morales"
click at [218, 428] on button "assignment" at bounding box center [230, 429] width 50 height 28
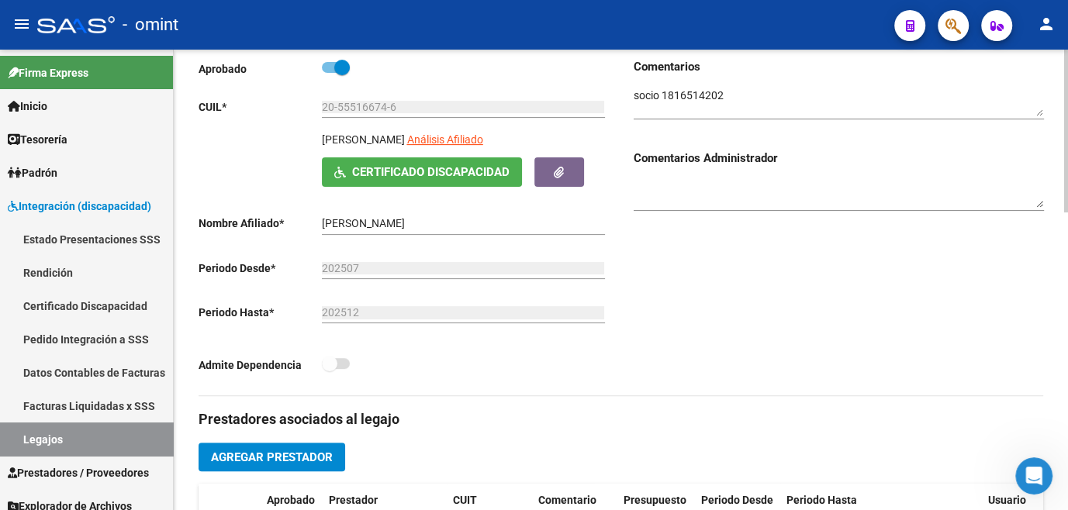
scroll to position [352, 0]
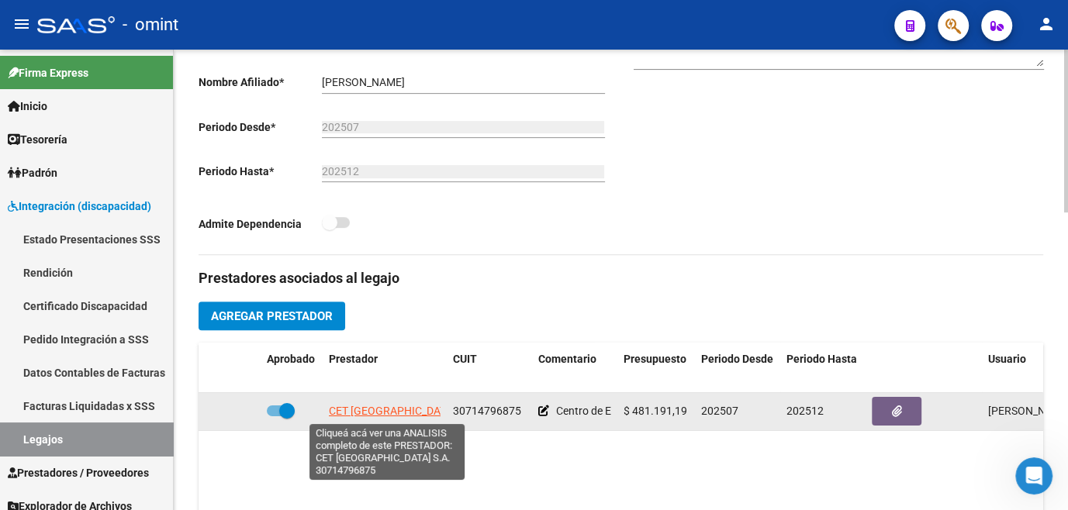
click at [394, 413] on span "CET BUENOS AIRES S.A." at bounding box center [403, 411] width 148 height 12
type textarea "30714796875"
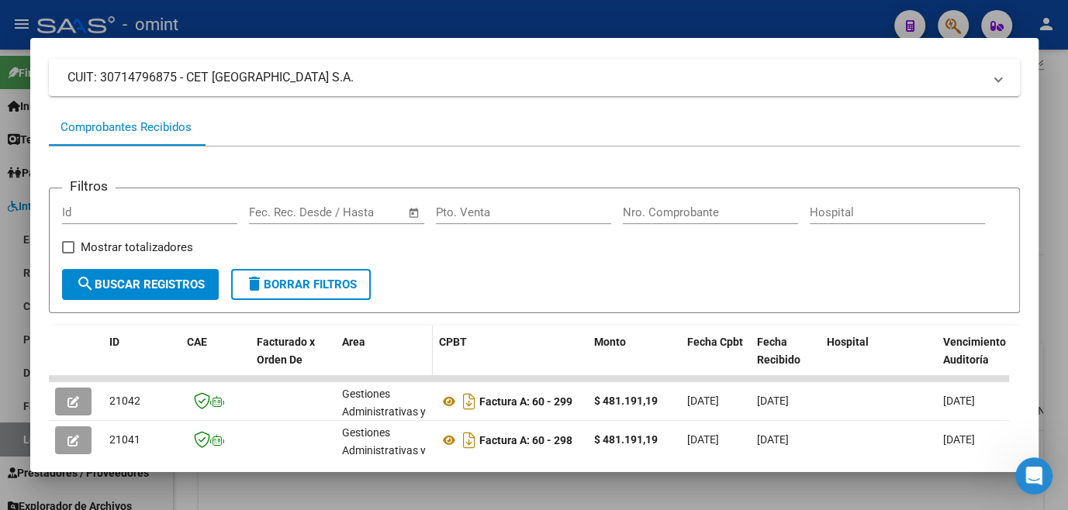
scroll to position [196, 0]
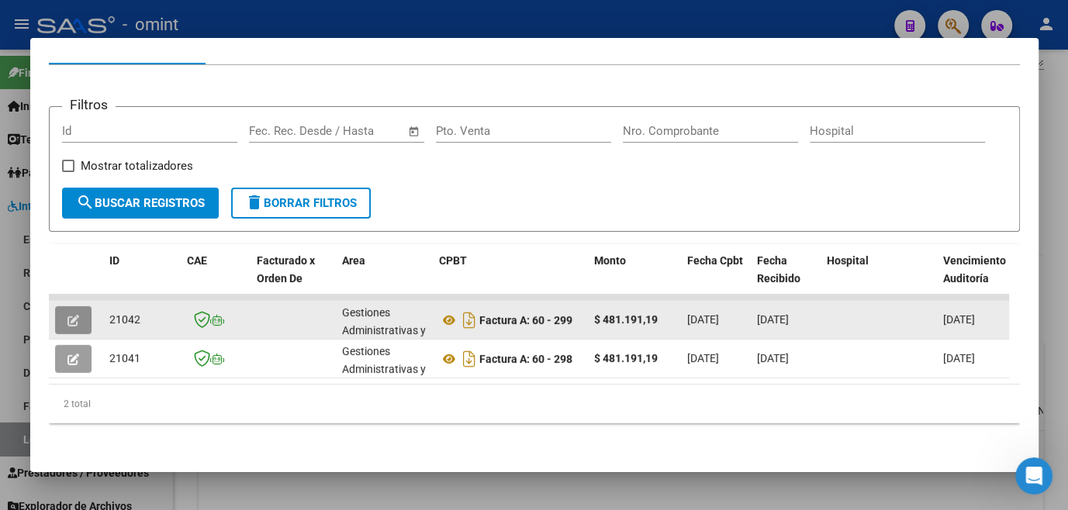
click at [65, 314] on button "button" at bounding box center [73, 320] width 36 height 28
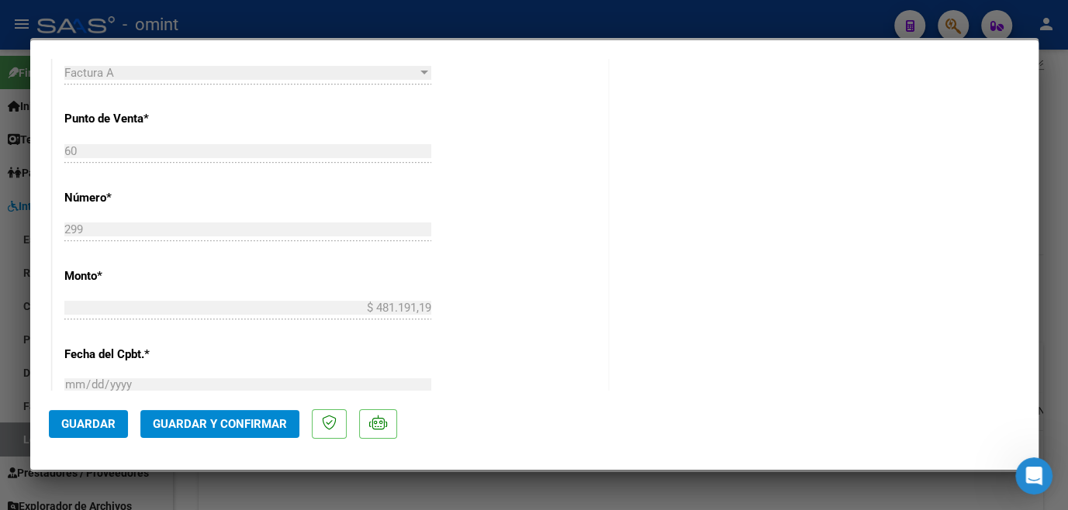
scroll to position [311, 0]
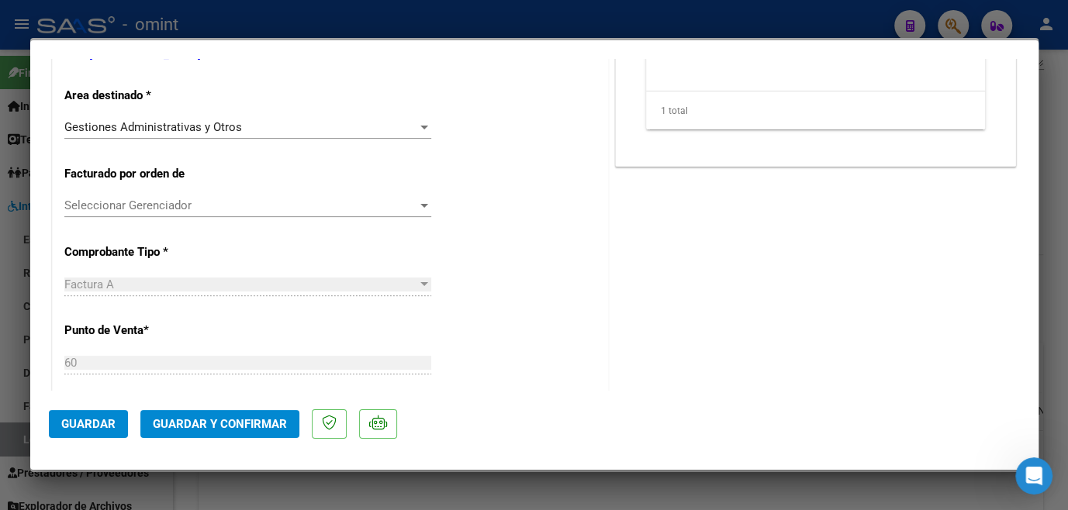
click at [199, 134] on div "Gestiones Administrativas y Otros Seleccionar Area" at bounding box center [247, 127] width 367 height 23
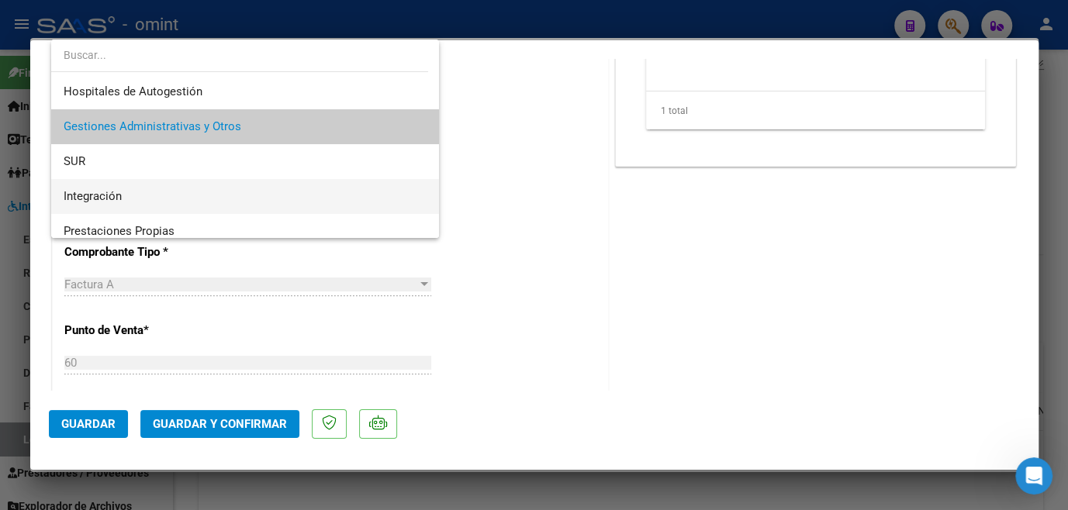
click at [157, 192] on span "Integración" at bounding box center [245, 196] width 363 height 35
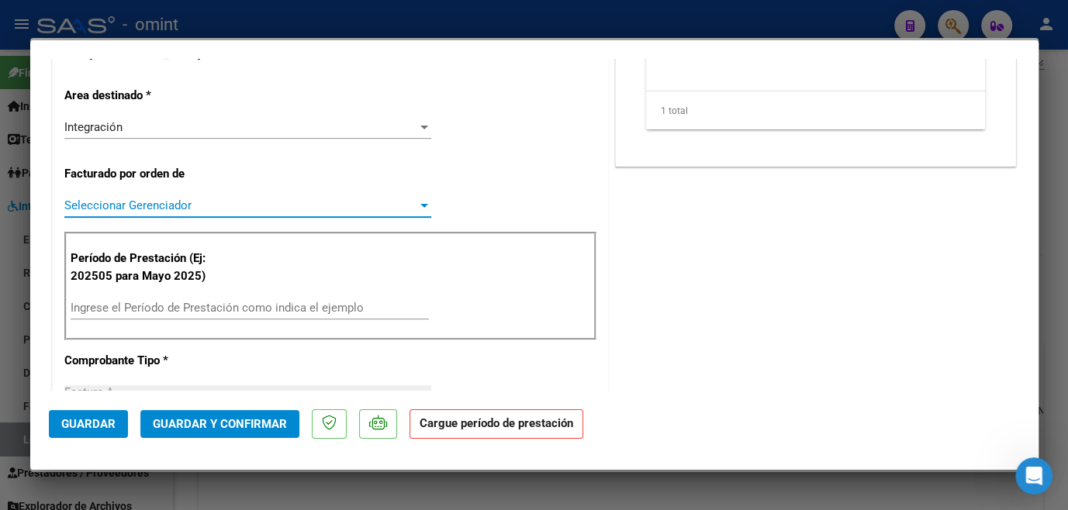
click at [156, 202] on span "Seleccionar Gerenciador" at bounding box center [240, 206] width 353 height 14
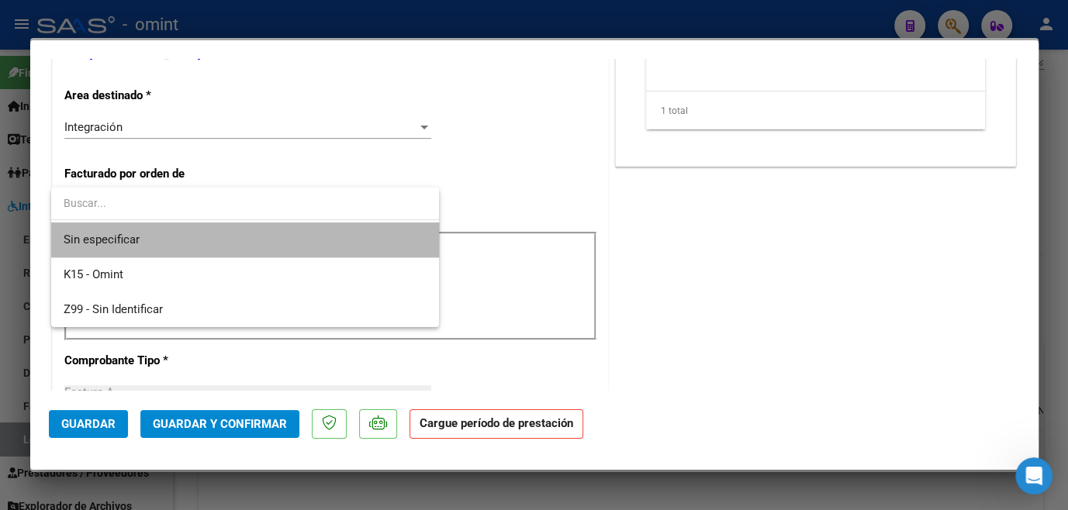
click at [150, 235] on span "Sin especificar" at bounding box center [245, 240] width 363 height 35
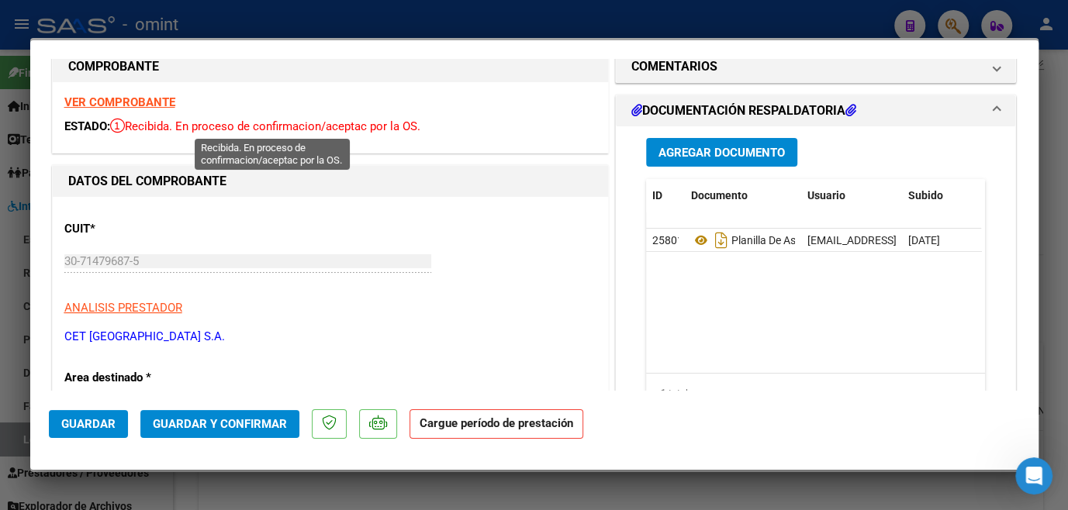
scroll to position [0, 0]
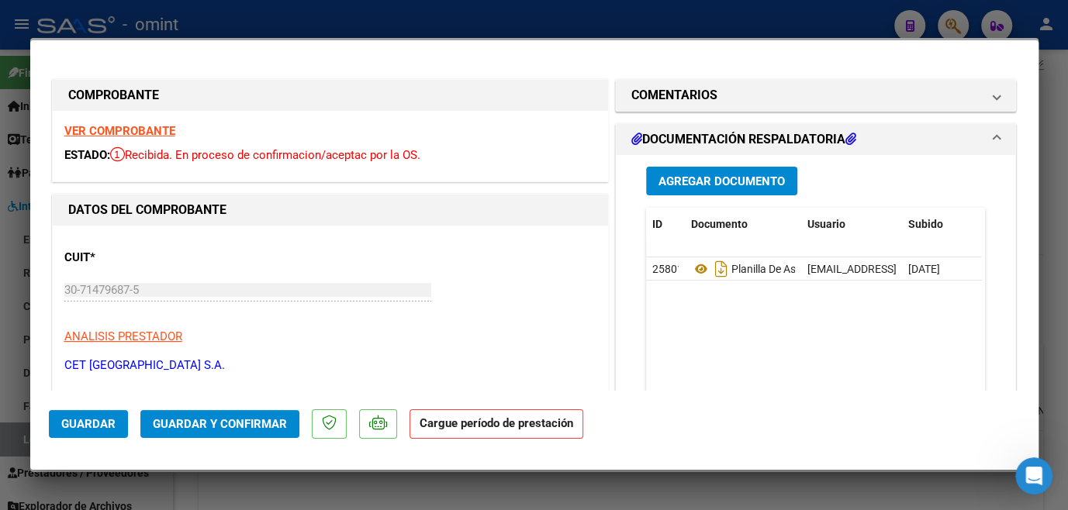
click at [130, 130] on strong "VER COMPROBANTE" at bounding box center [119, 131] width 111 height 14
click at [147, 135] on strong "VER COMPROBANTE" at bounding box center [119, 131] width 111 height 14
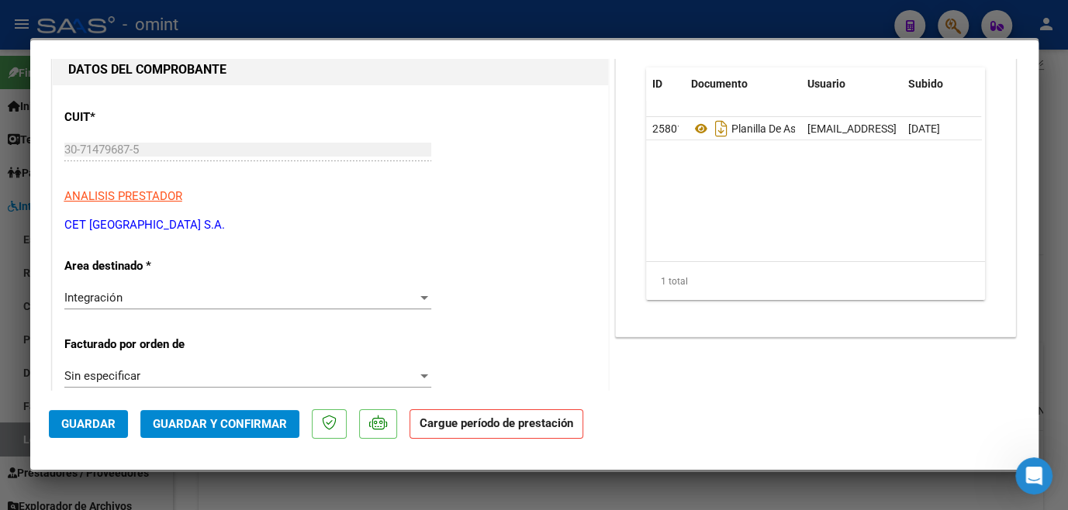
scroll to position [281, 0]
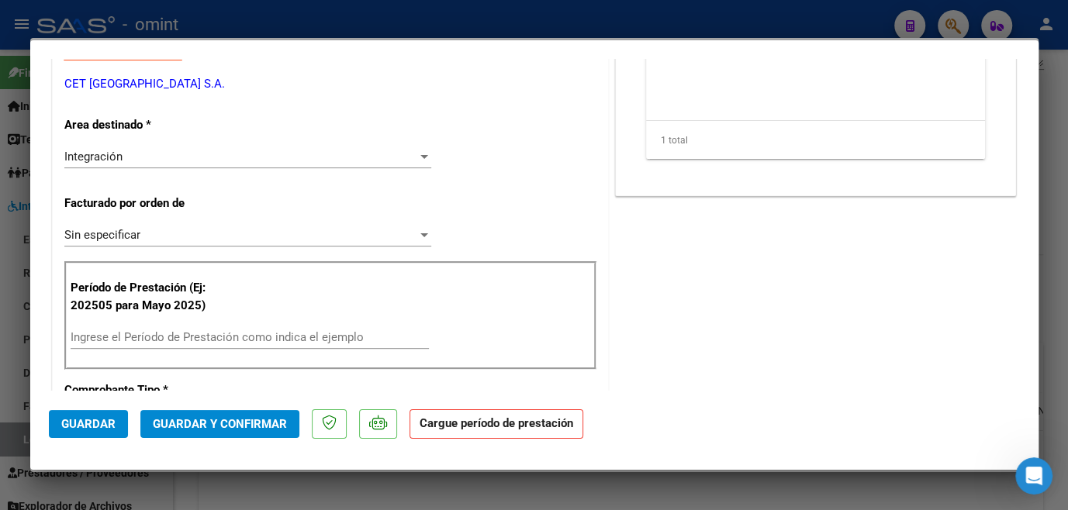
click at [140, 326] on div "Ingrese el Período de Prestación como indica el ejemplo" at bounding box center [250, 337] width 358 height 23
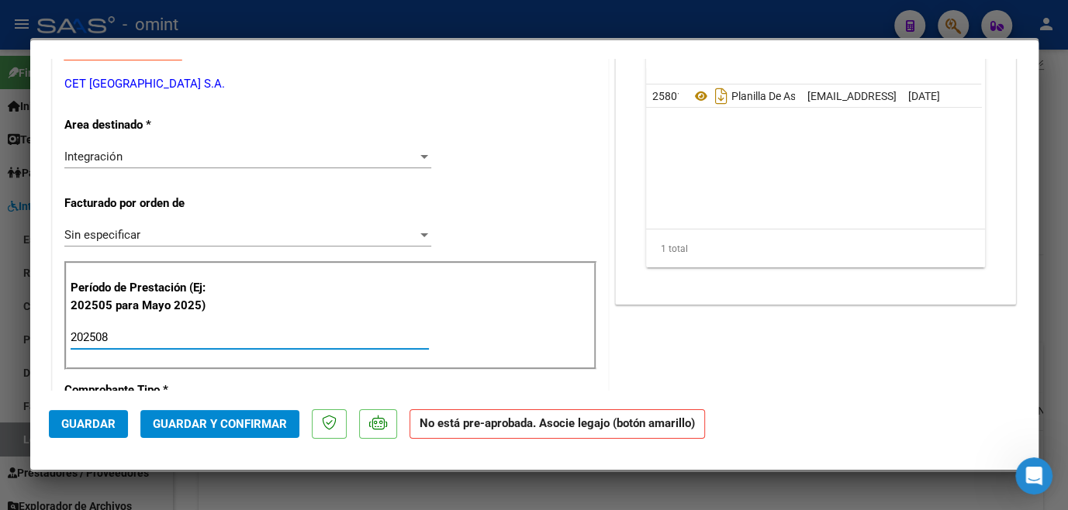
scroll to position [70, 0]
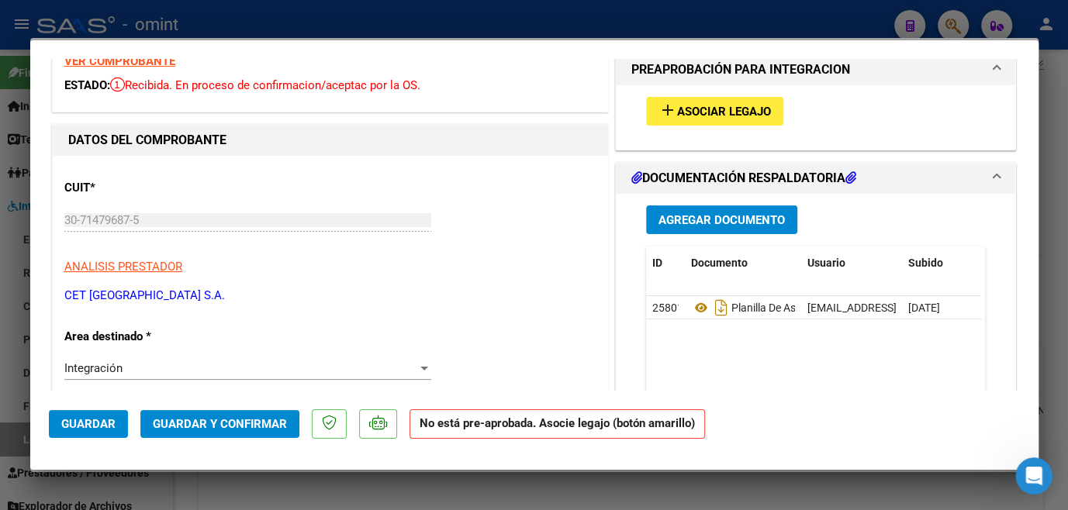
type input "202508"
click at [678, 115] on span "Asociar Legajo" at bounding box center [724, 112] width 94 height 14
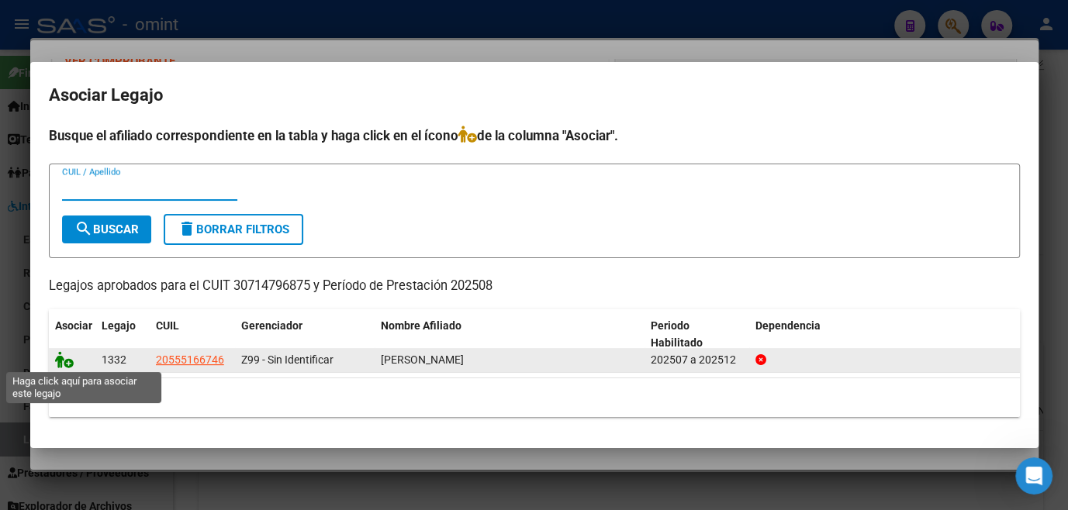
click at [56, 363] on icon at bounding box center [64, 359] width 19 height 17
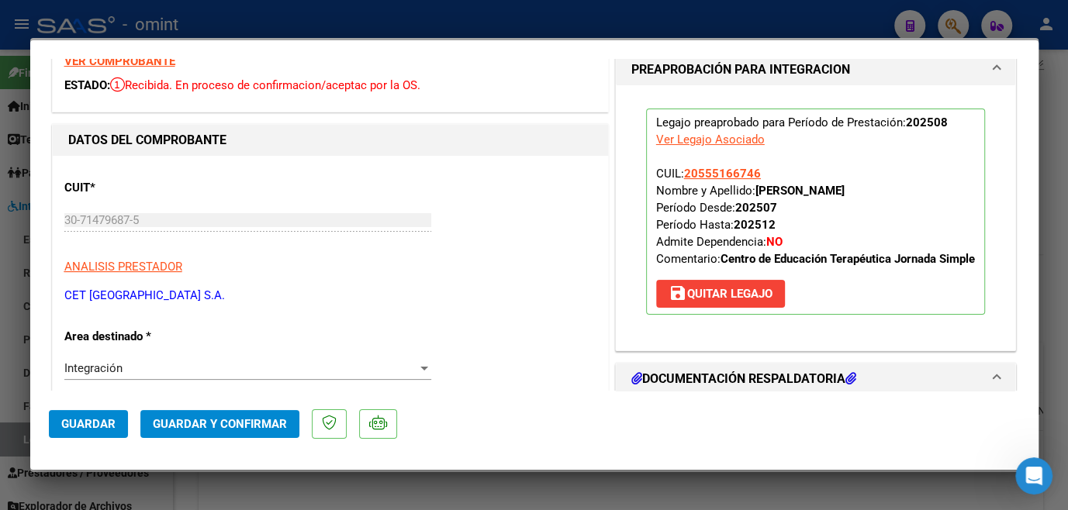
click at [104, 430] on span "Guardar" at bounding box center [88, 424] width 54 height 14
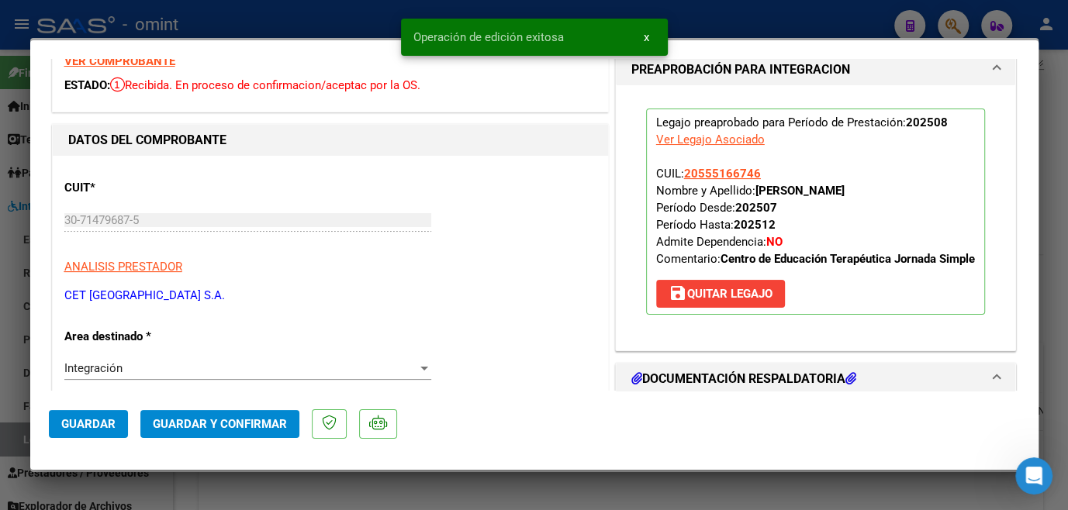
click at [568, 496] on div at bounding box center [534, 255] width 1068 height 510
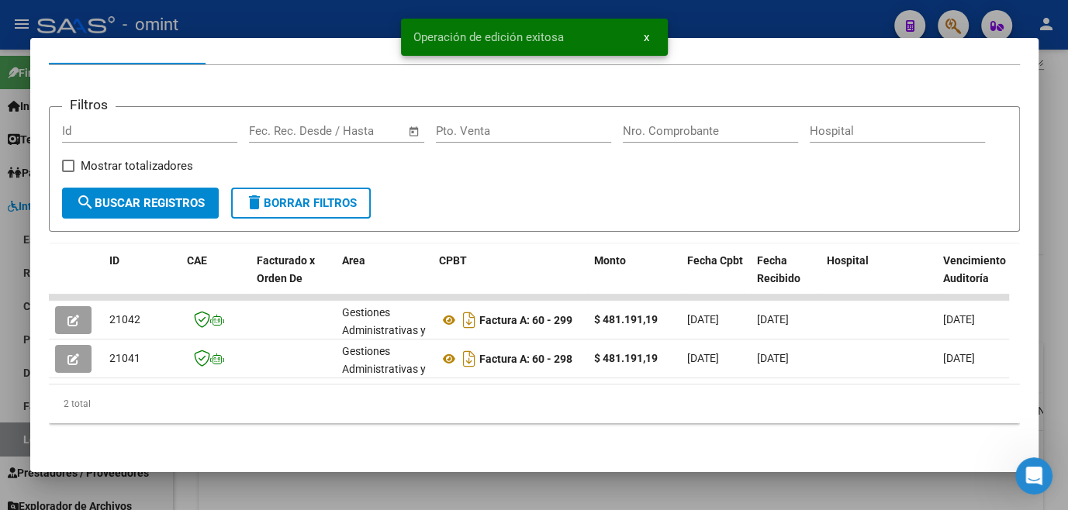
click at [568, 496] on div at bounding box center [534, 255] width 1068 height 510
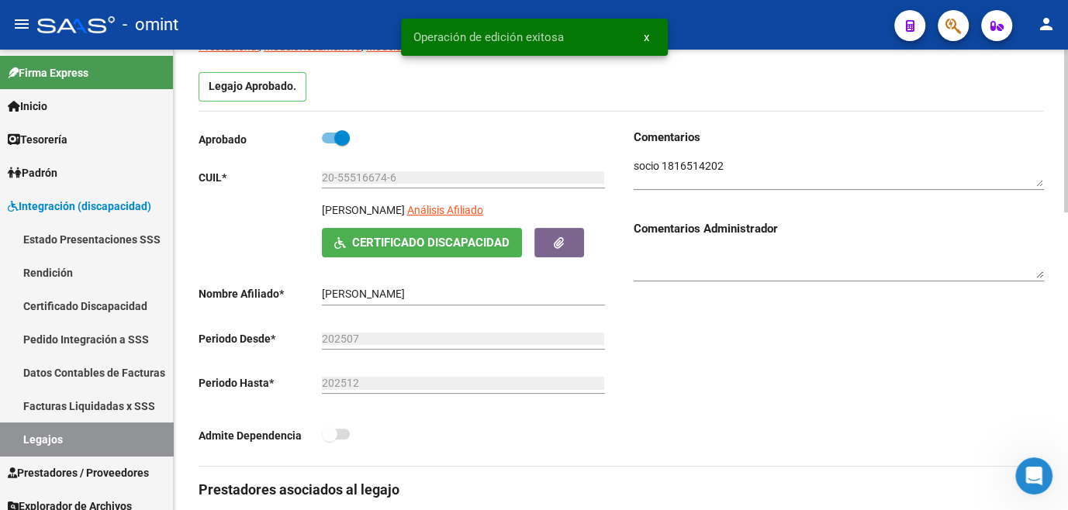
scroll to position [0, 0]
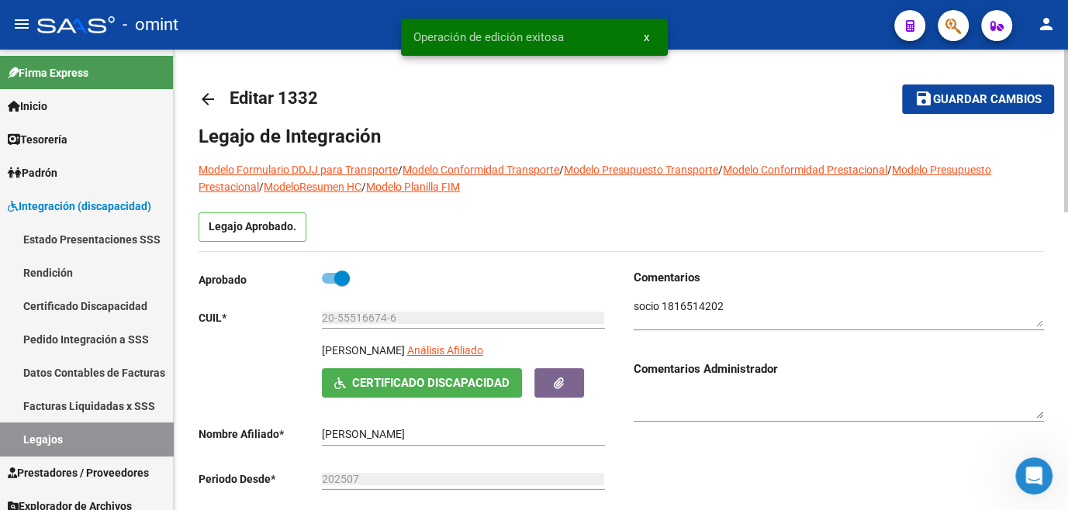
click at [681, 304] on textarea at bounding box center [839, 313] width 410 height 29
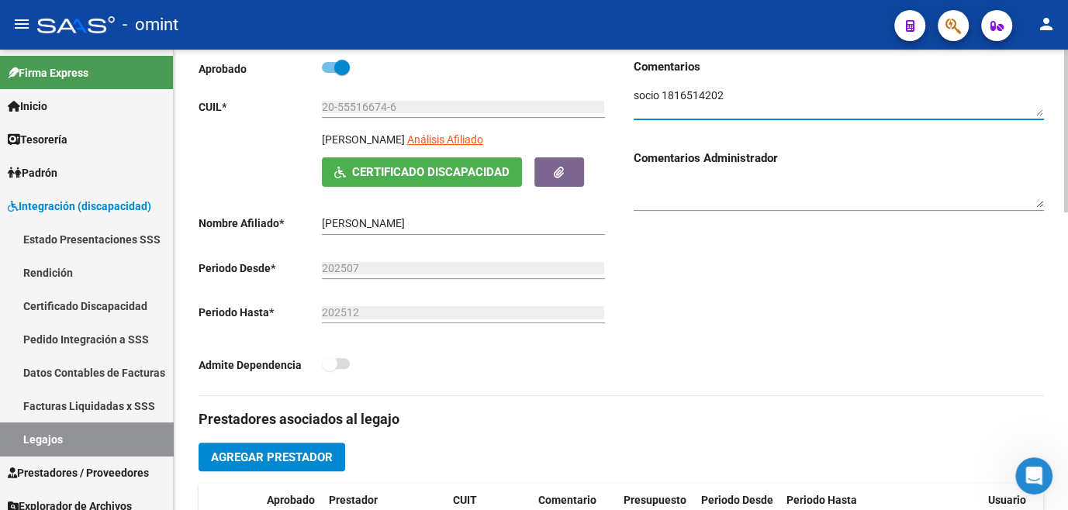
scroll to position [423, 0]
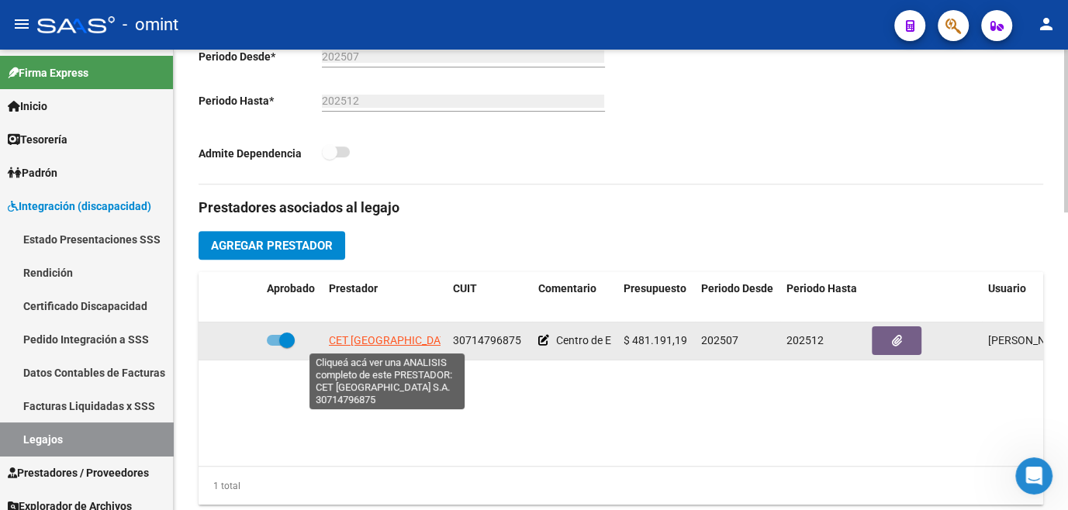
click at [371, 340] on span "CET BUENOS AIRES S.A." at bounding box center [403, 340] width 148 height 12
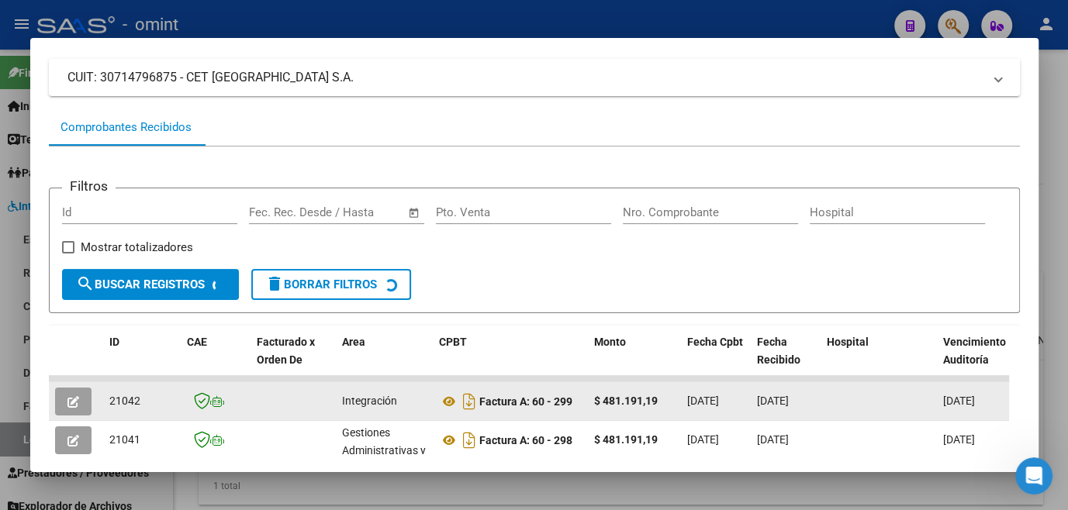
scroll to position [171, 0]
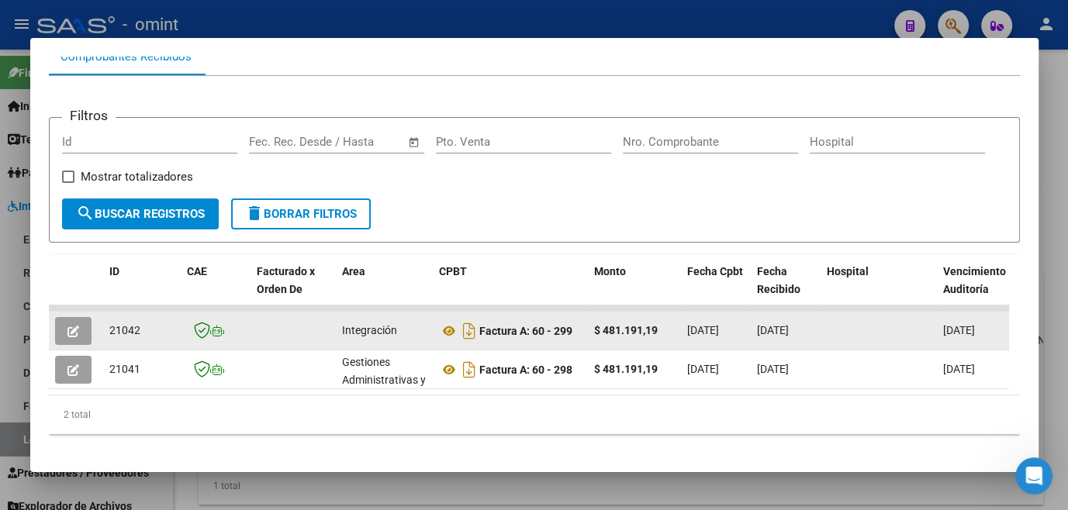
click at [79, 332] on button "button" at bounding box center [73, 331] width 36 height 28
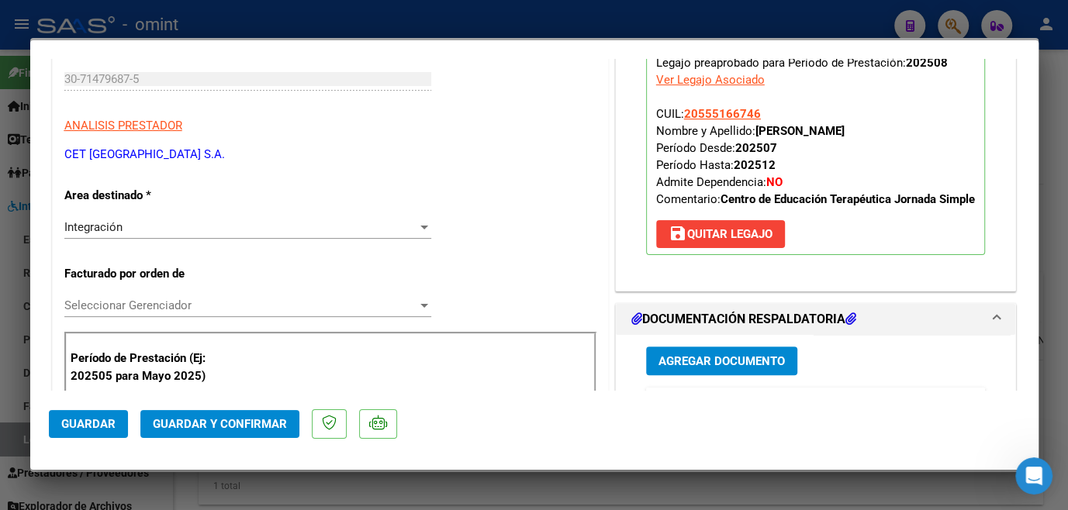
scroll to position [423, 0]
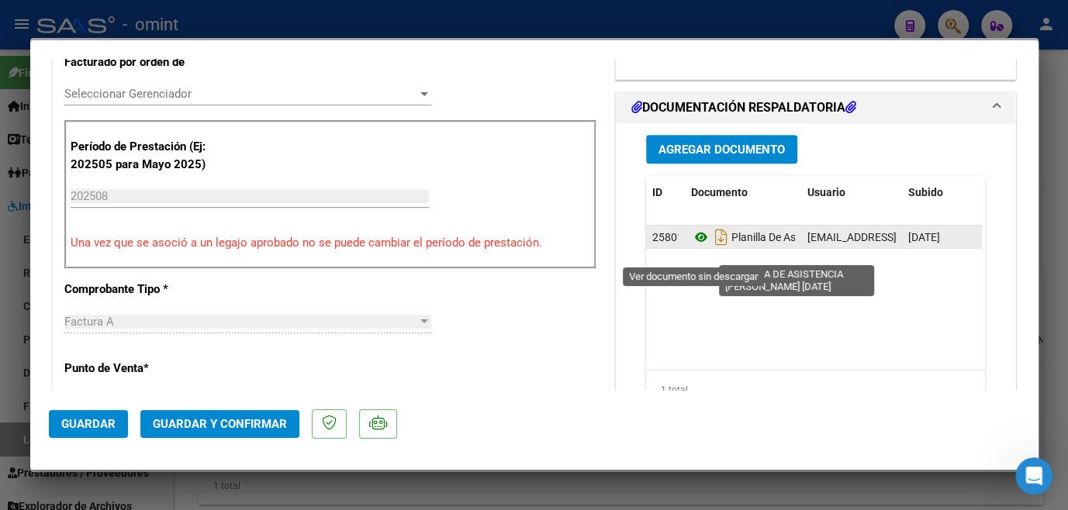
click at [692, 247] on icon at bounding box center [701, 237] width 20 height 19
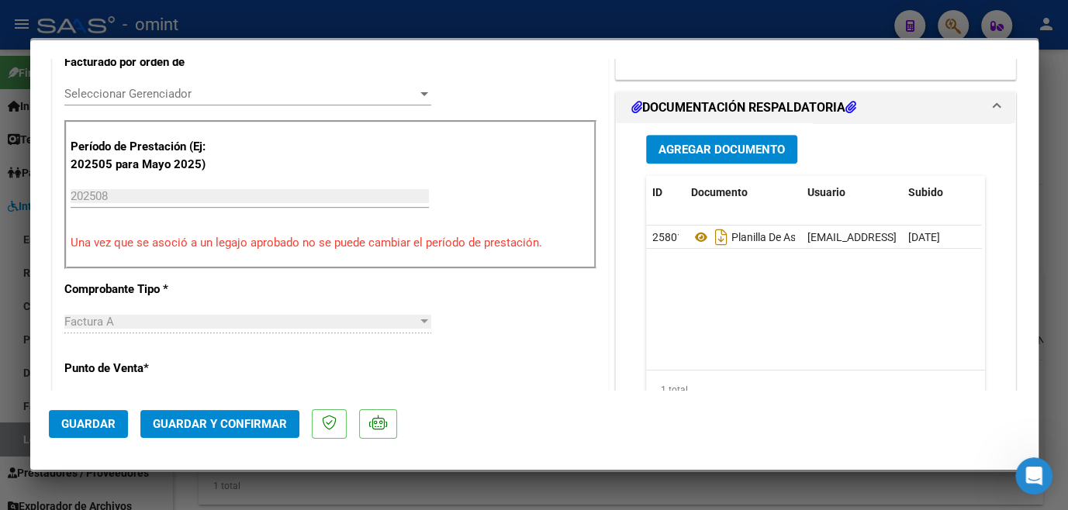
click at [189, 84] on div "Seleccionar Gerenciador Seleccionar Gerenciador" at bounding box center [247, 93] width 367 height 23
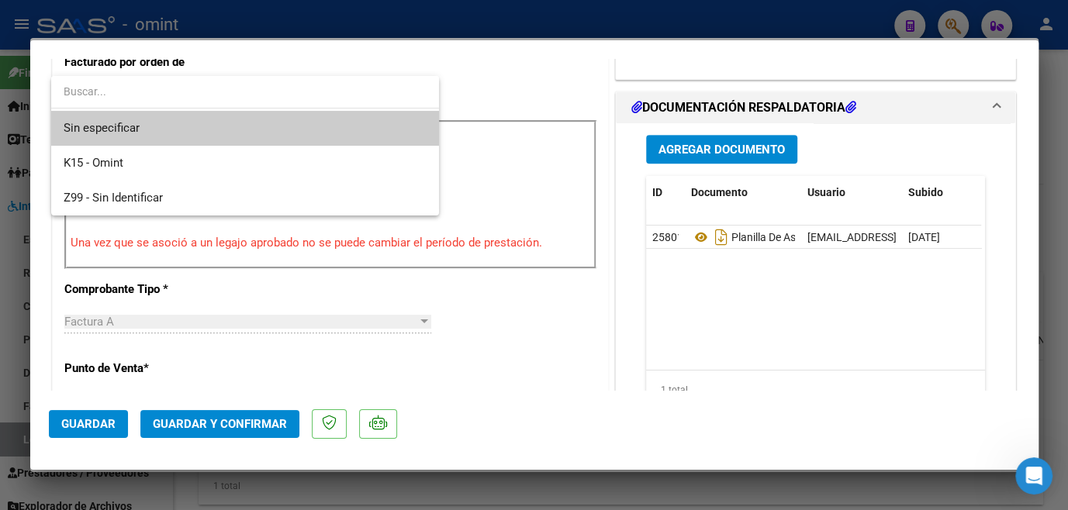
click at [166, 127] on span "Sin especificar" at bounding box center [245, 128] width 363 height 35
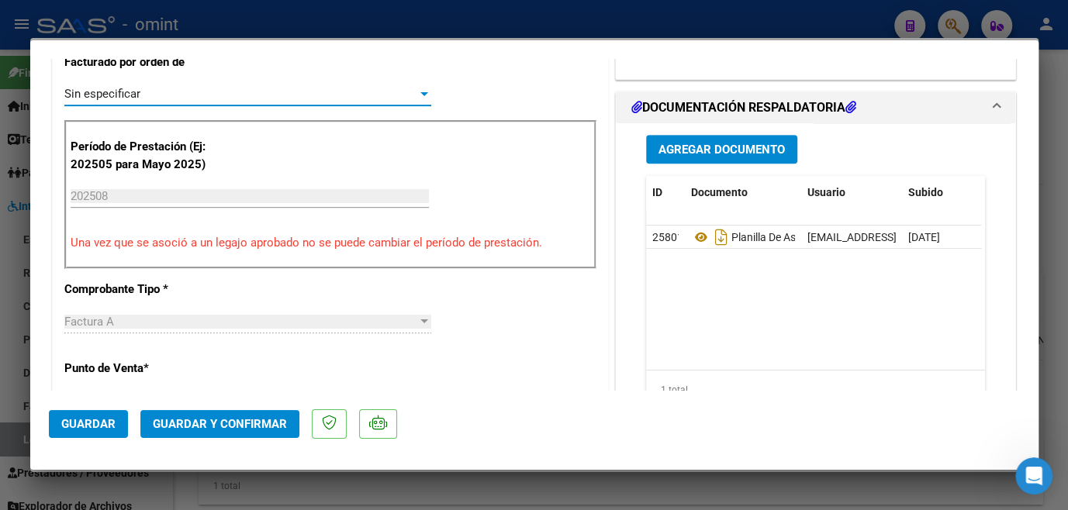
click at [202, 420] on span "Guardar y Confirmar" at bounding box center [220, 424] width 134 height 14
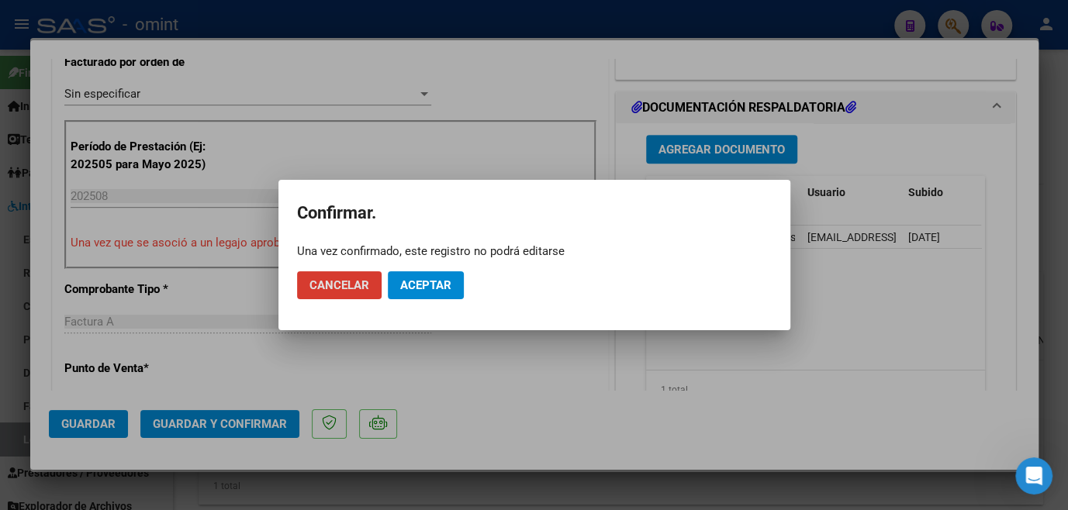
click at [436, 283] on span "Aceptar" at bounding box center [425, 285] width 51 height 14
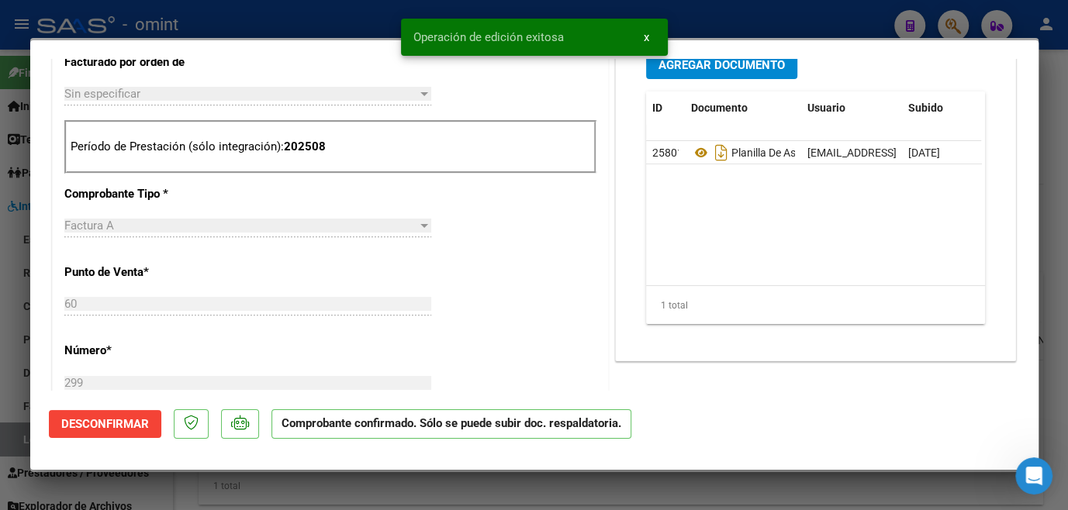
click at [292, 498] on div at bounding box center [534, 255] width 1068 height 510
type input "$ 0,00"
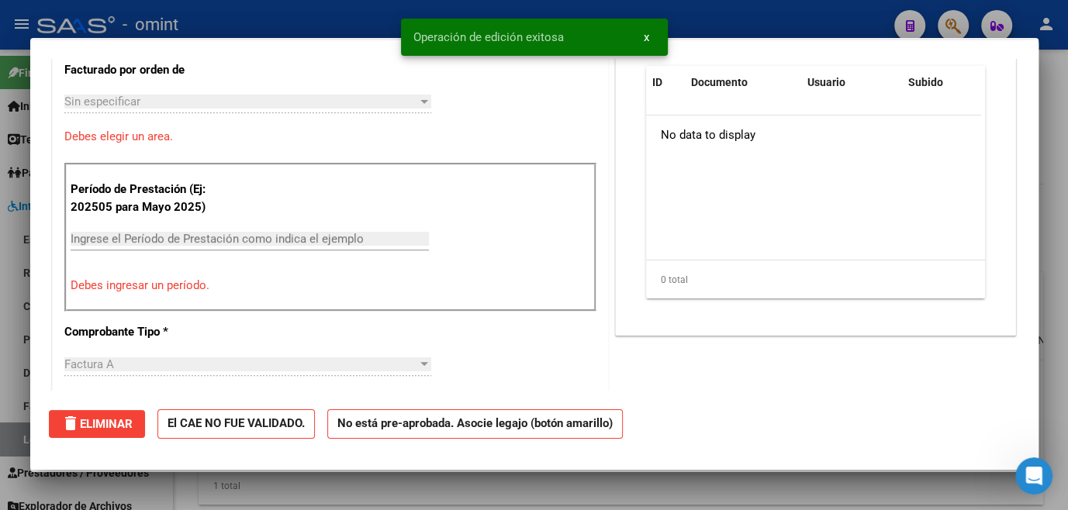
scroll to position [450, 0]
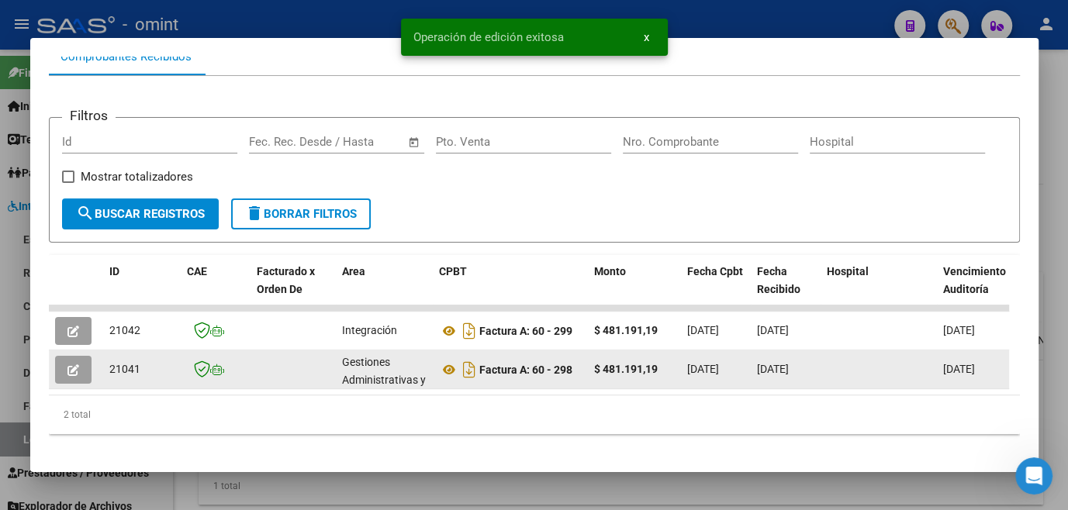
click at [87, 374] on button "button" at bounding box center [73, 370] width 36 height 28
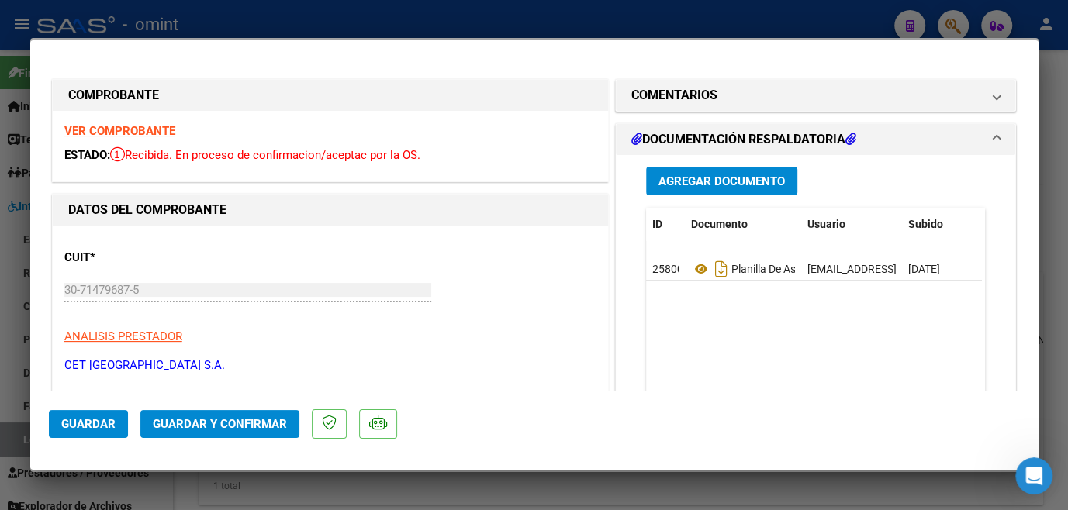
click at [130, 132] on strong "VER COMPROBANTE" at bounding box center [119, 131] width 111 height 14
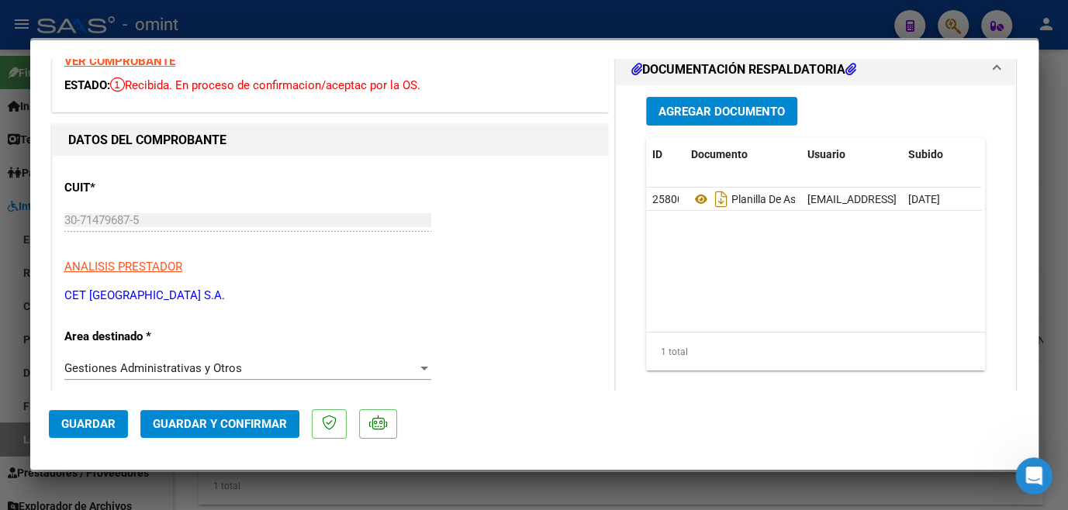
scroll to position [140, 0]
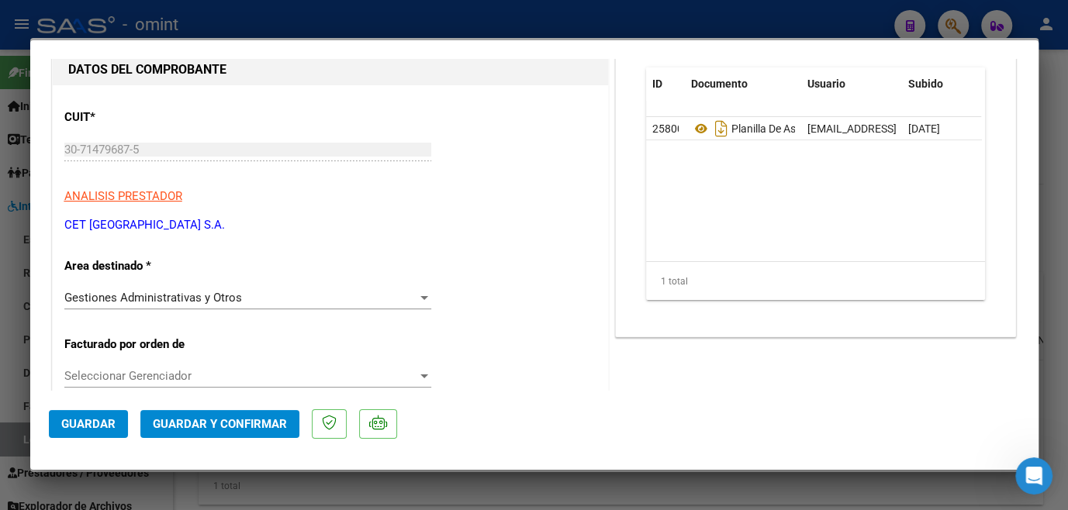
click at [161, 306] on div "Gestiones Administrativas y Otros Seleccionar Area" at bounding box center [247, 297] width 367 height 23
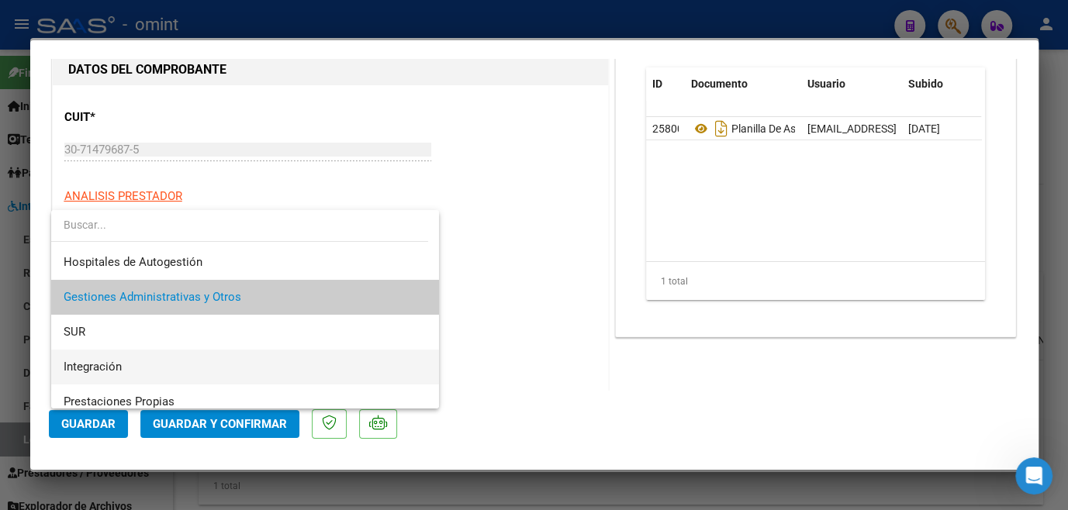
click at [88, 357] on span "Integración" at bounding box center [245, 367] width 363 height 35
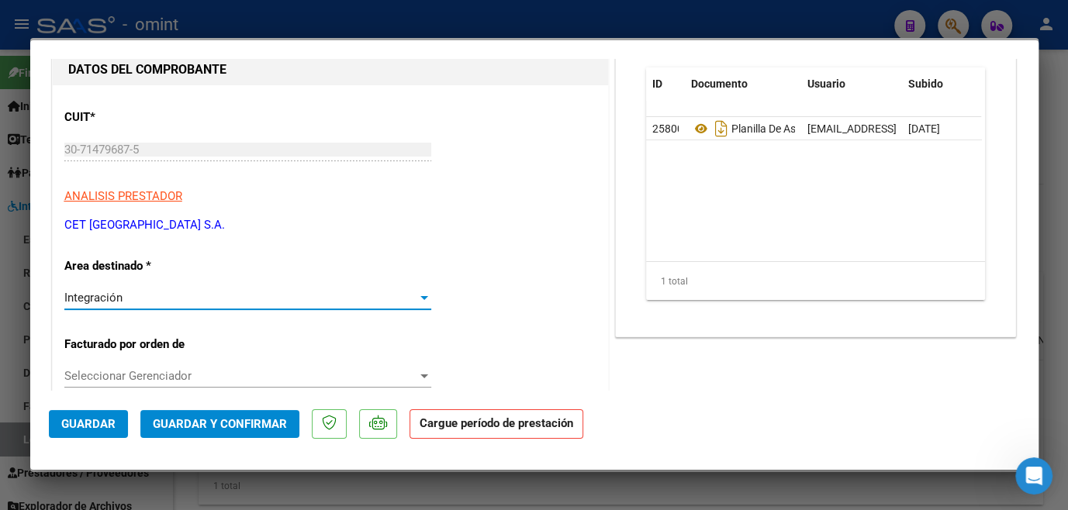
click at [111, 378] on span "Seleccionar Gerenciador" at bounding box center [240, 376] width 353 height 14
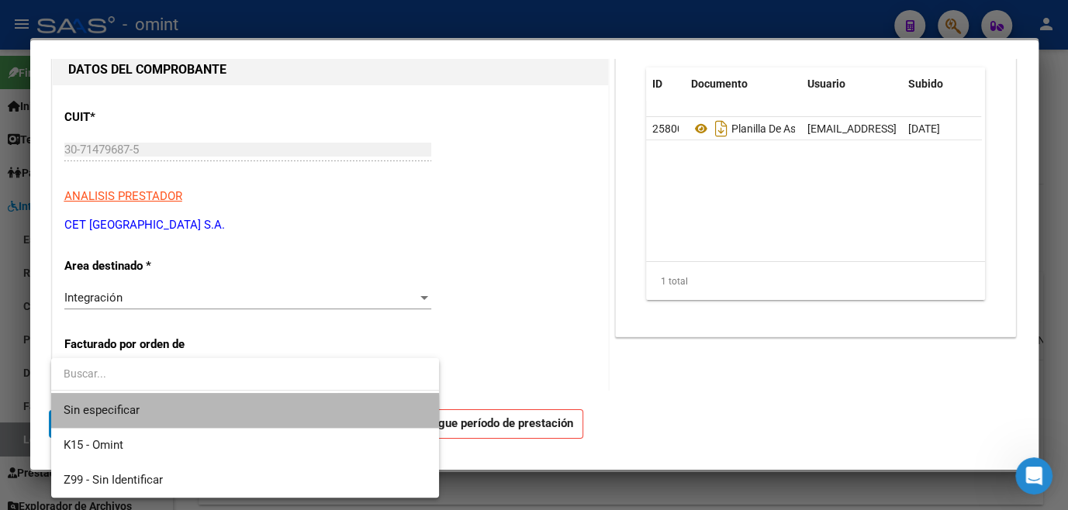
click at [93, 414] on span "Sin especificar" at bounding box center [245, 410] width 363 height 35
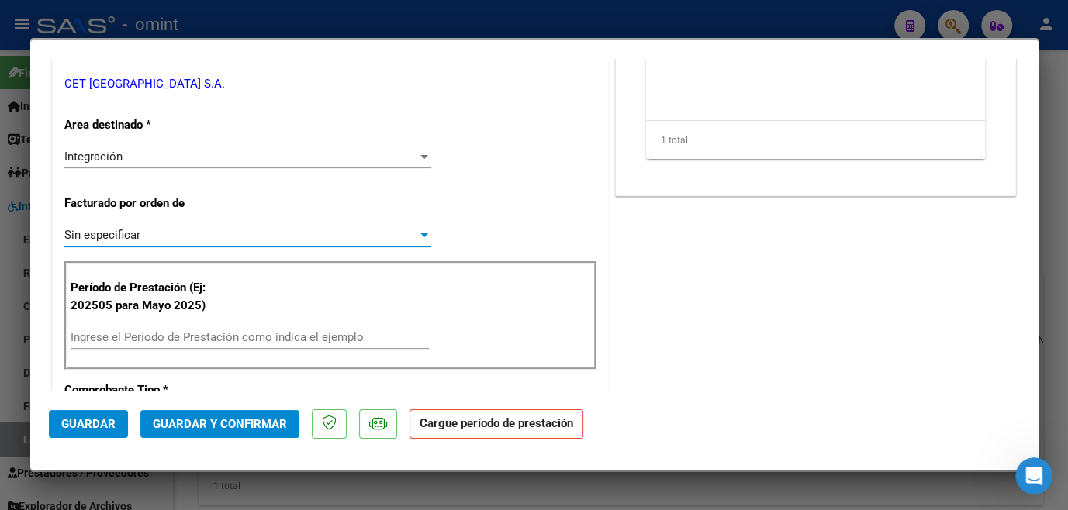
scroll to position [423, 0]
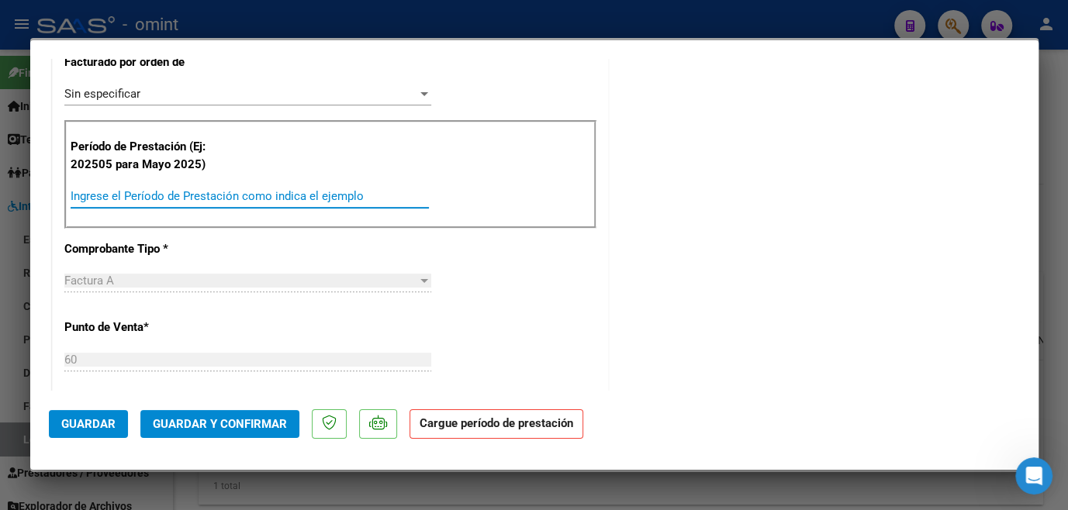
click at [201, 191] on input "Ingrese el Período de Prestación como indica el ejemplo" at bounding box center [250, 196] width 358 height 14
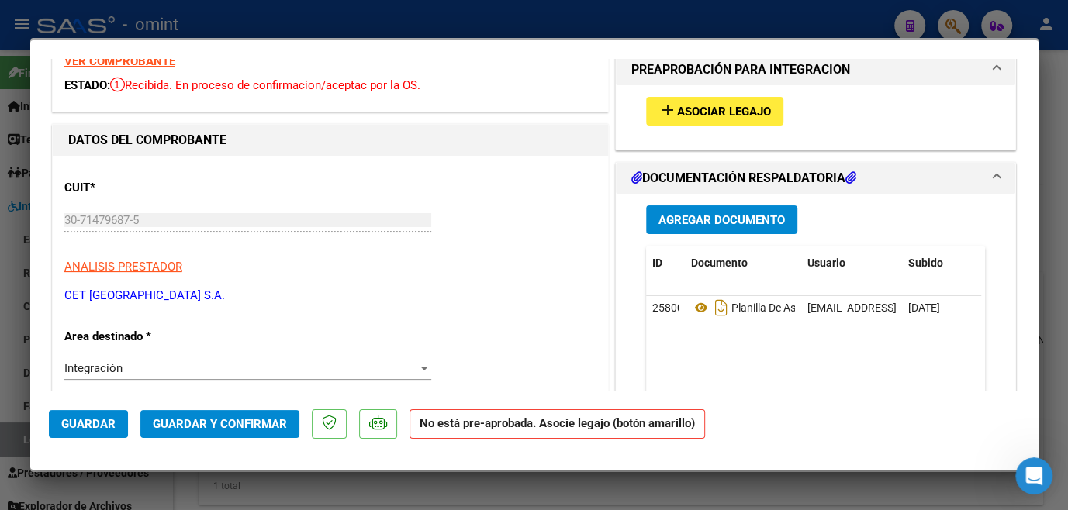
scroll to position [0, 0]
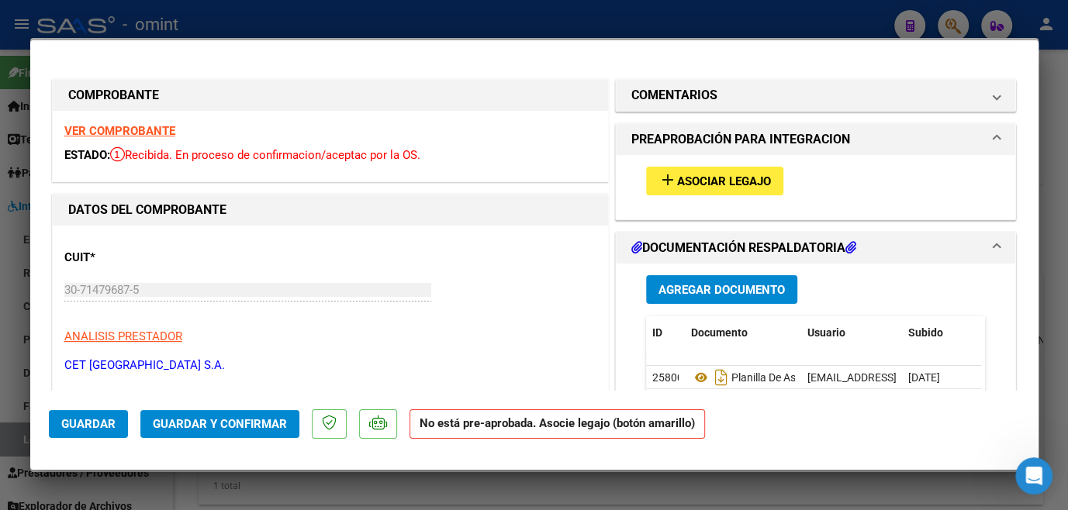
type input "202507"
click at [677, 183] on span "Asociar Legajo" at bounding box center [724, 181] width 94 height 14
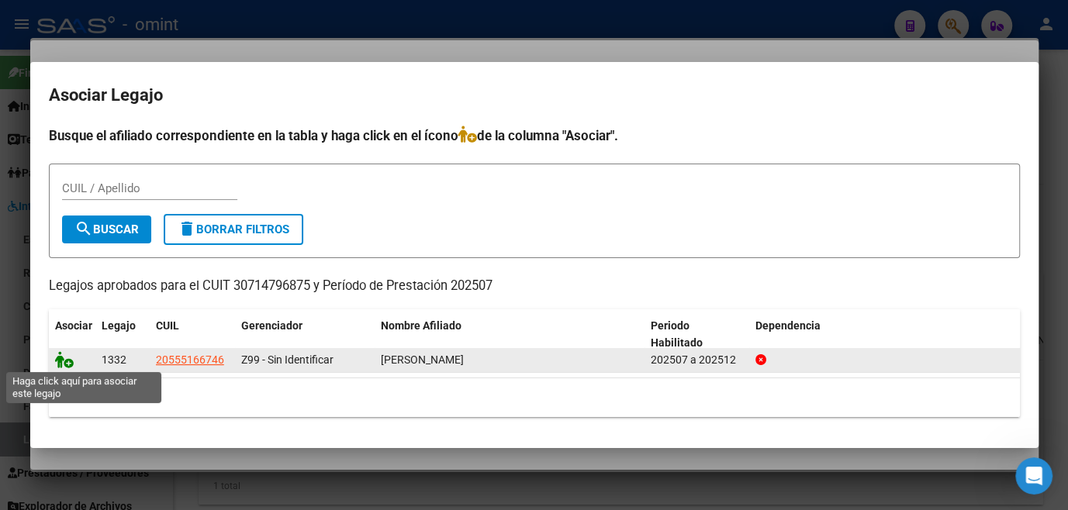
click at [64, 354] on icon at bounding box center [64, 359] width 19 height 17
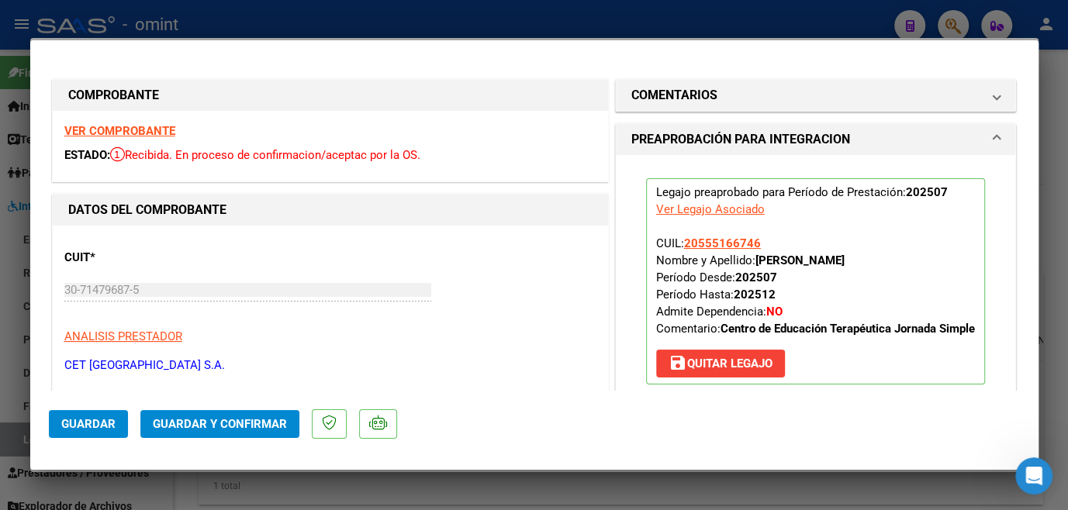
click at [188, 422] on span "Guardar y Confirmar" at bounding box center [220, 424] width 134 height 14
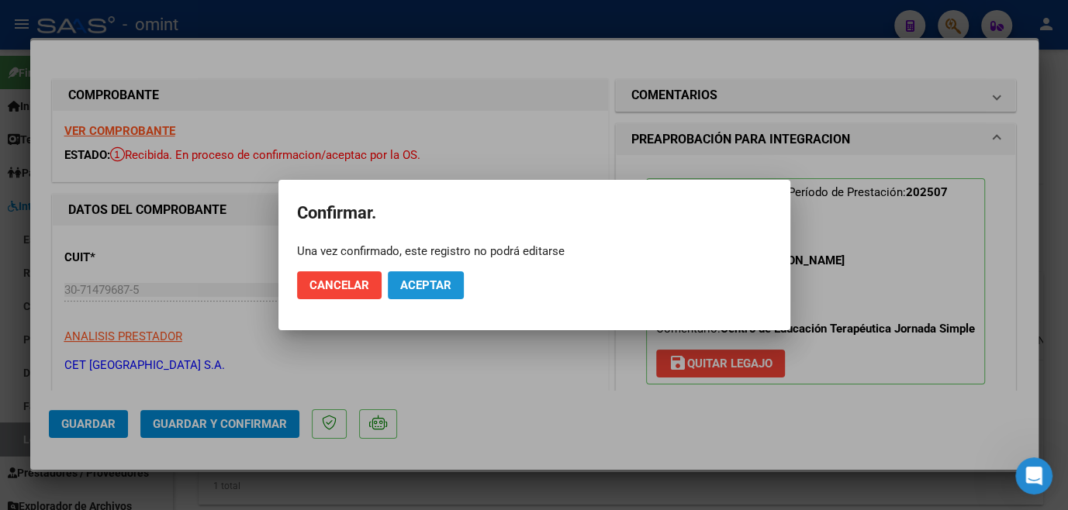
click at [426, 292] on button "Aceptar" at bounding box center [426, 285] width 76 height 28
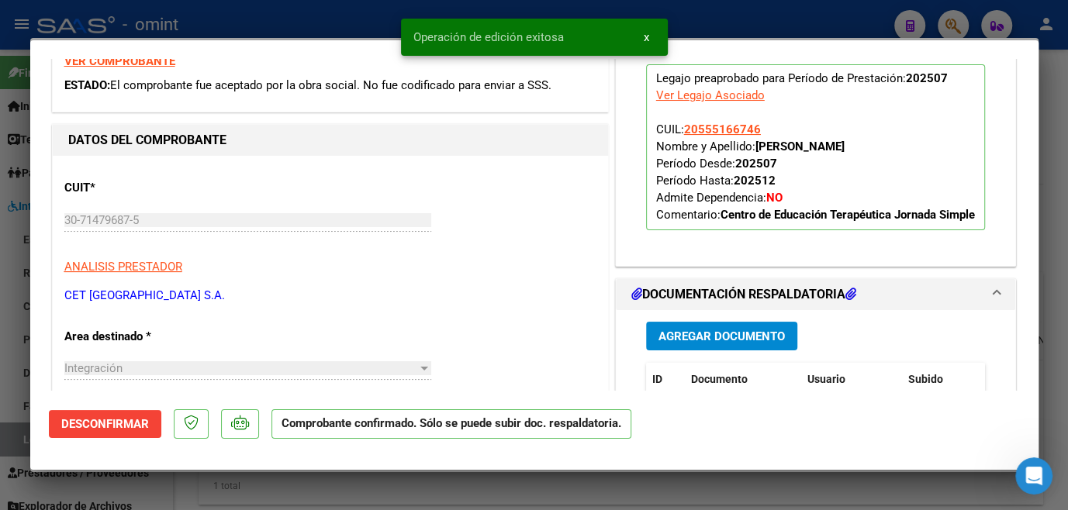
scroll to position [211, 0]
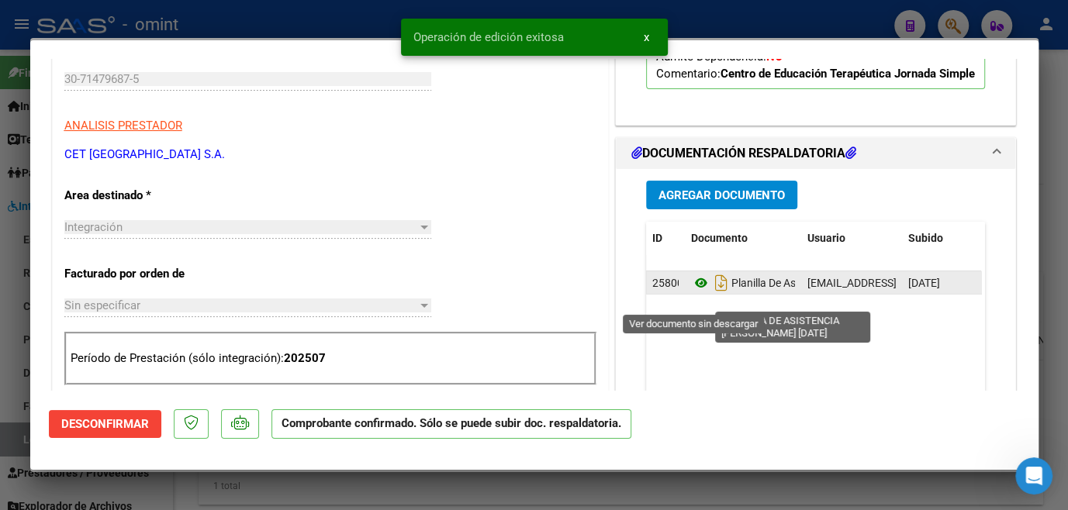
click at [694, 292] on icon at bounding box center [701, 283] width 20 height 19
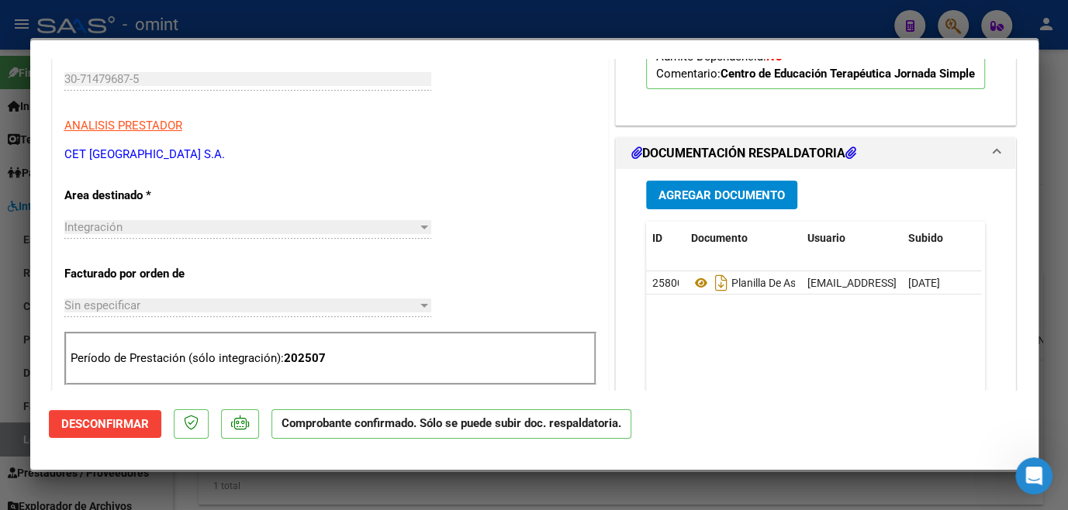
click at [181, 29] on div at bounding box center [534, 255] width 1068 height 510
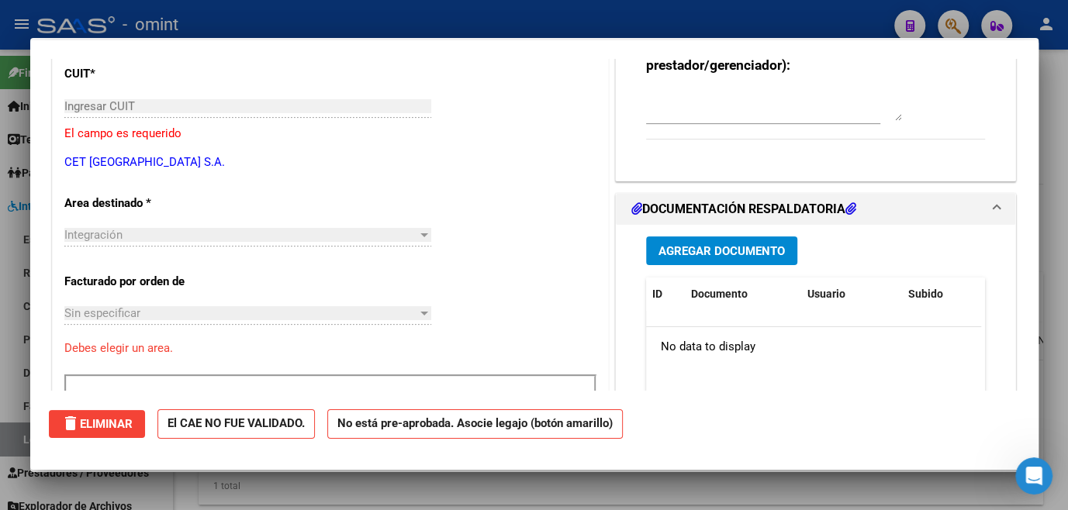
scroll to position [0, 0]
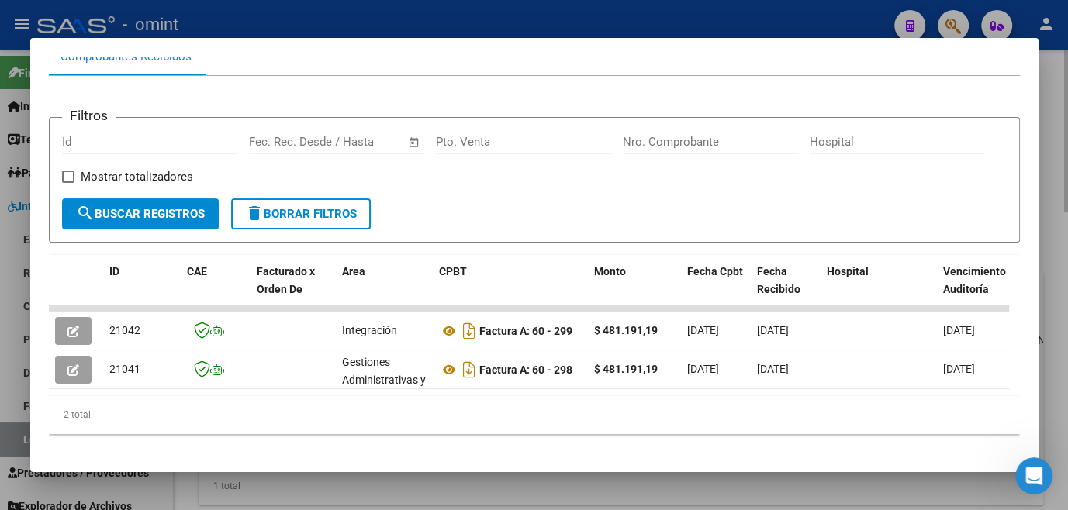
click at [188, 487] on div at bounding box center [534, 255] width 1068 height 510
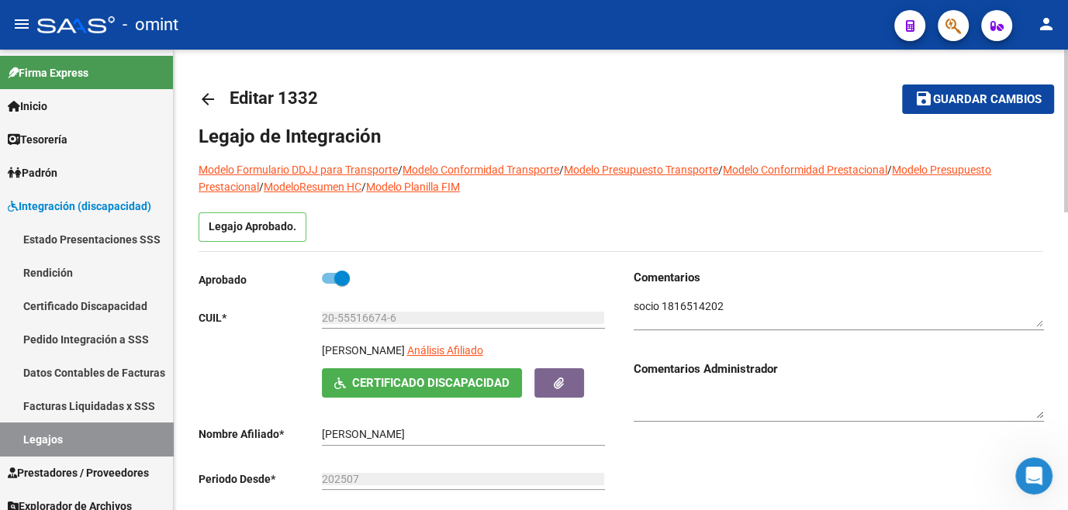
click at [981, 97] on span "Guardar cambios" at bounding box center [987, 100] width 109 height 14
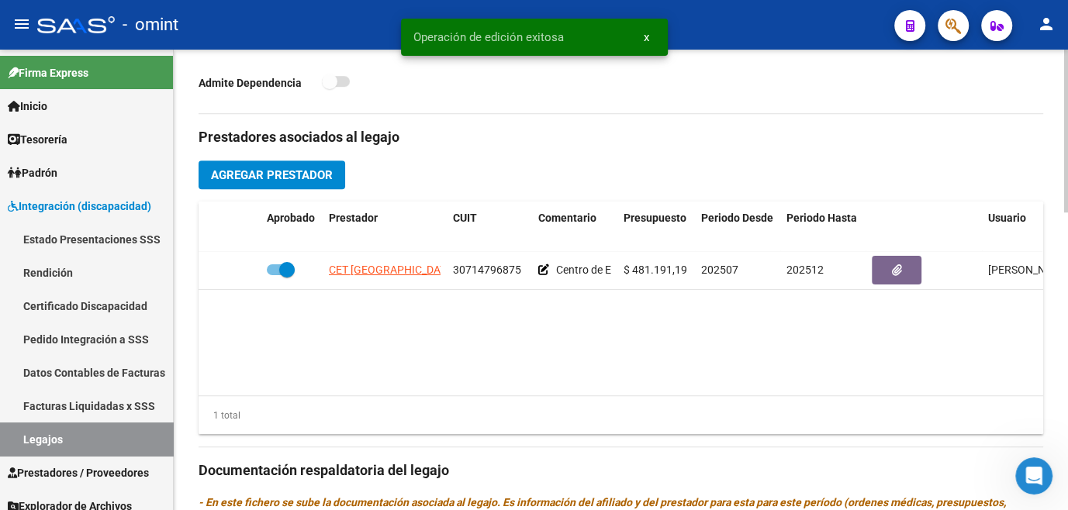
scroll to position [705, 0]
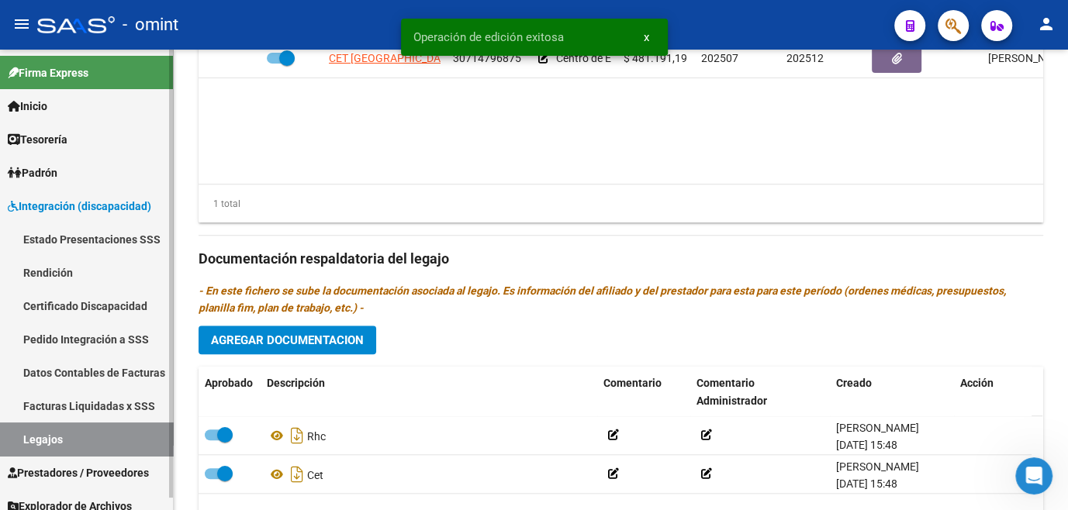
drag, startPoint x: 77, startPoint y: 445, endPoint x: 91, endPoint y: 489, distance: 46.4
click at [77, 444] on link "Legajos" at bounding box center [86, 439] width 173 height 33
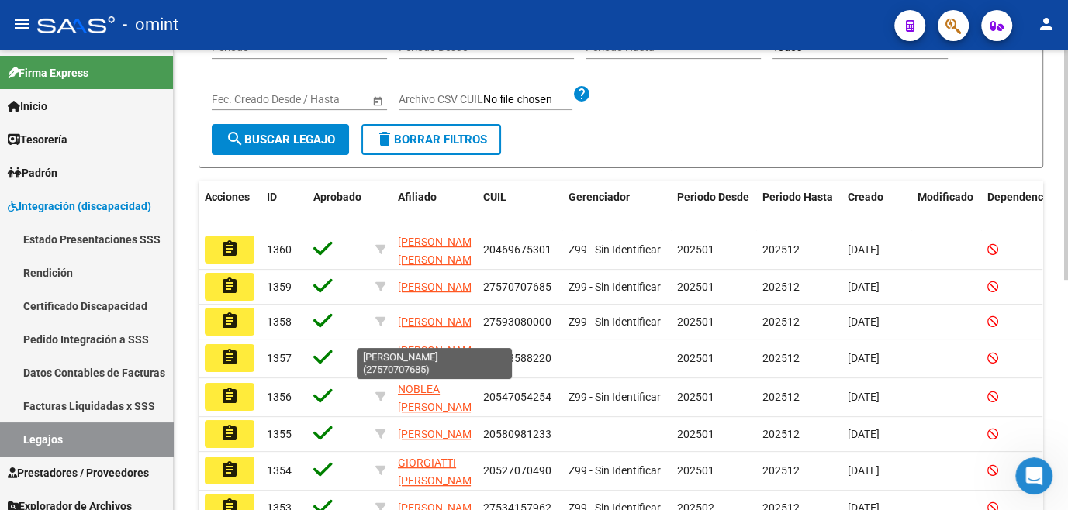
scroll to position [108, 0]
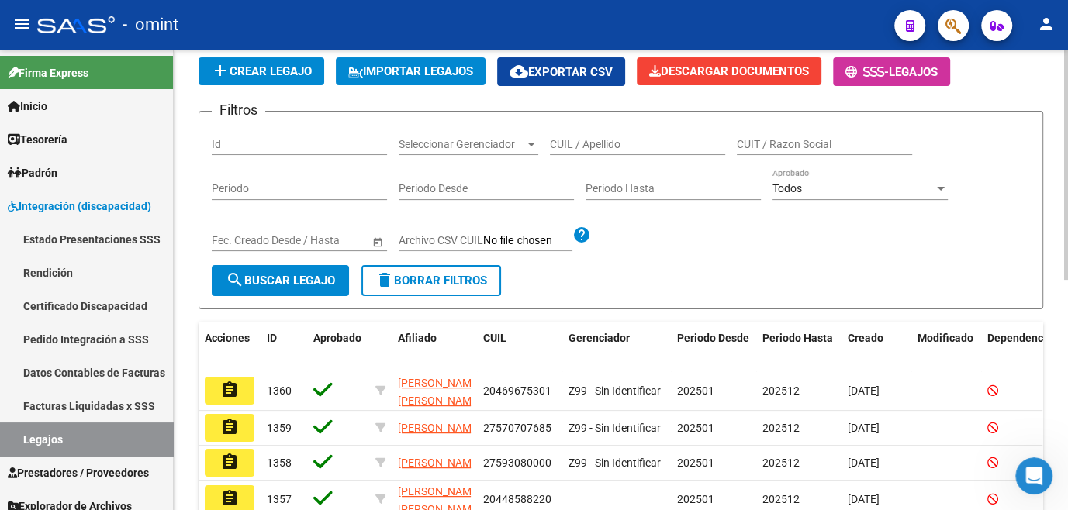
click at [632, 140] on input "CUIL / Apellido" at bounding box center [637, 144] width 175 height 13
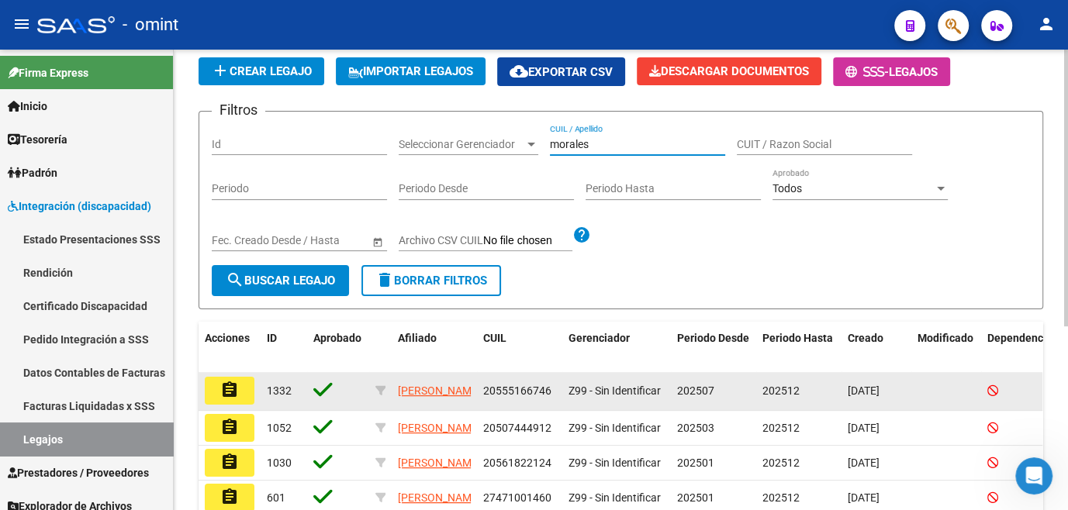
type input "morales"
click at [212, 392] on button "assignment" at bounding box center [230, 391] width 50 height 28
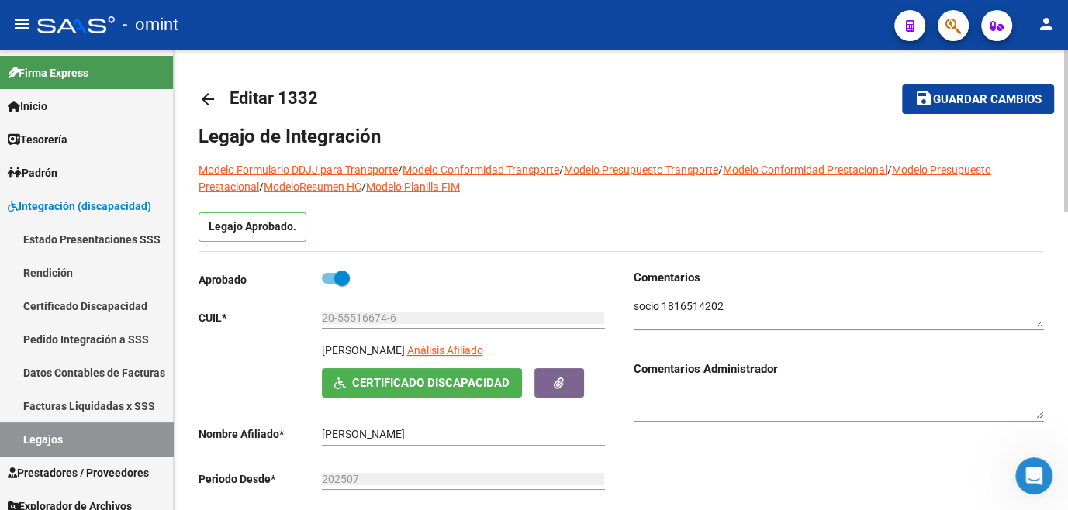
scroll to position [211, 0]
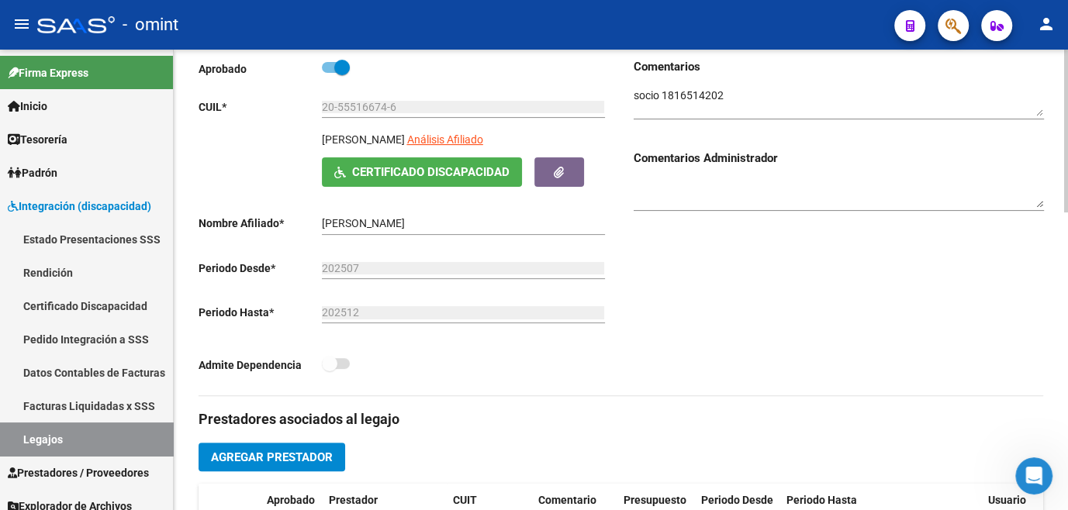
click at [345, 364] on span at bounding box center [336, 363] width 28 height 11
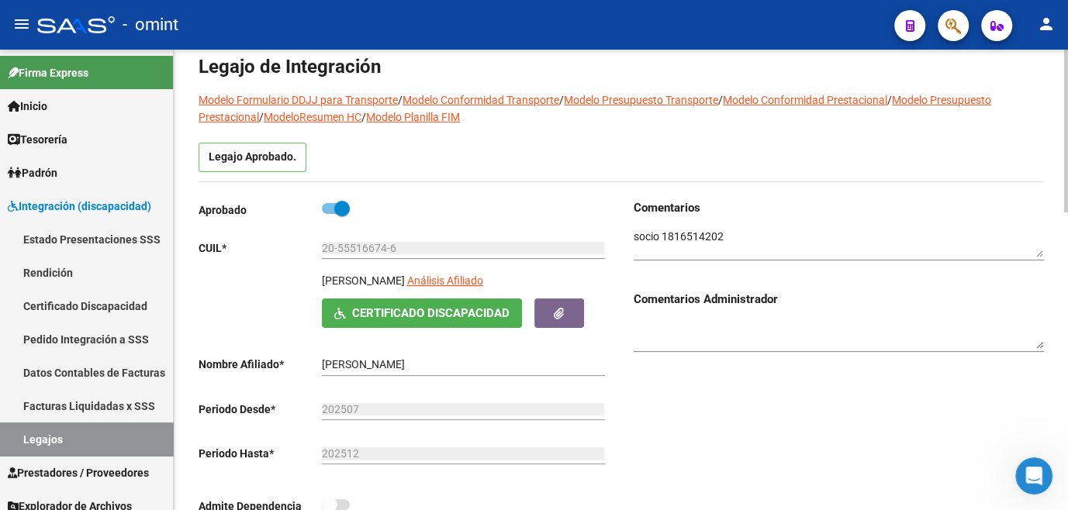
scroll to position [0, 0]
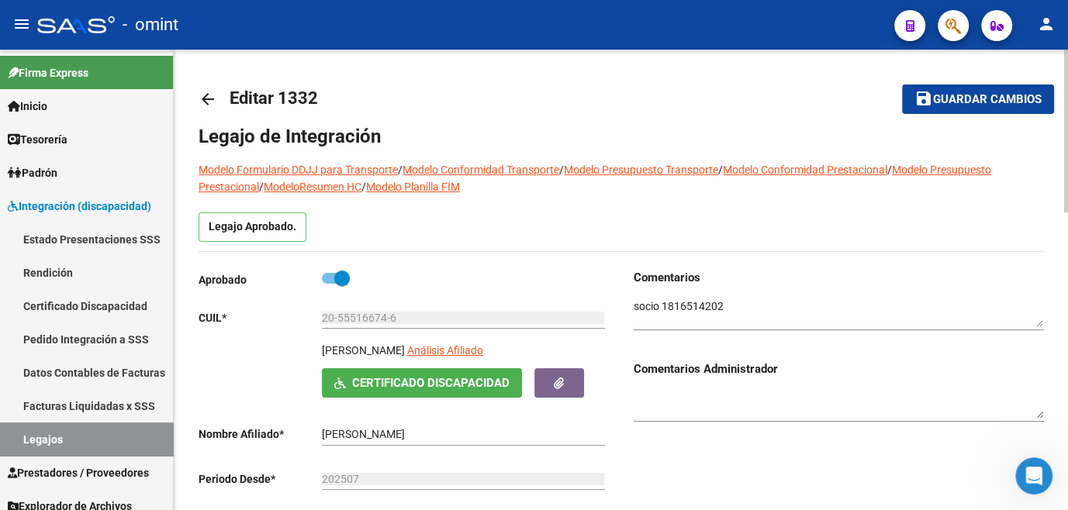
click at [336, 281] on span at bounding box center [342, 279] width 16 height 16
click at [330, 284] on input "checkbox" at bounding box center [329, 284] width 1 height 1
checkbox input "false"
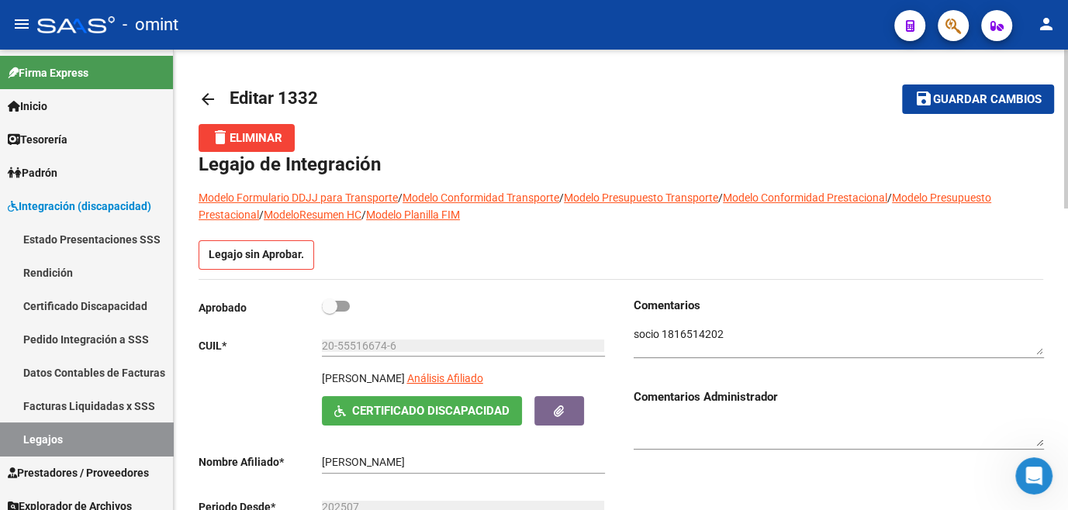
scroll to position [140, 0]
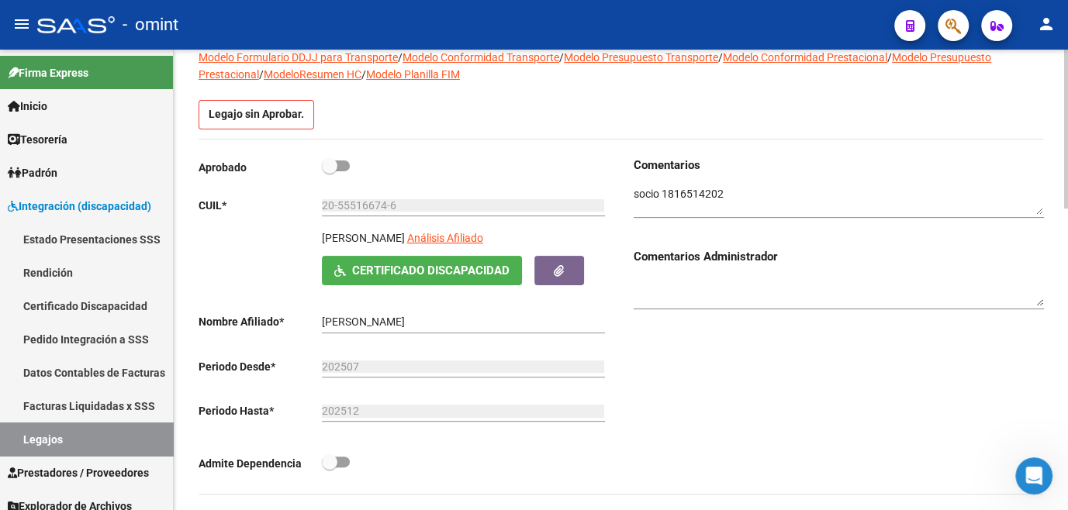
click at [339, 458] on span at bounding box center [336, 462] width 28 height 11
click at [330, 468] on input "checkbox" at bounding box center [329, 468] width 1 height 1
checkbox input "true"
click at [337, 165] on span at bounding box center [336, 166] width 28 height 11
click at [330, 171] on input "checkbox" at bounding box center [329, 171] width 1 height 1
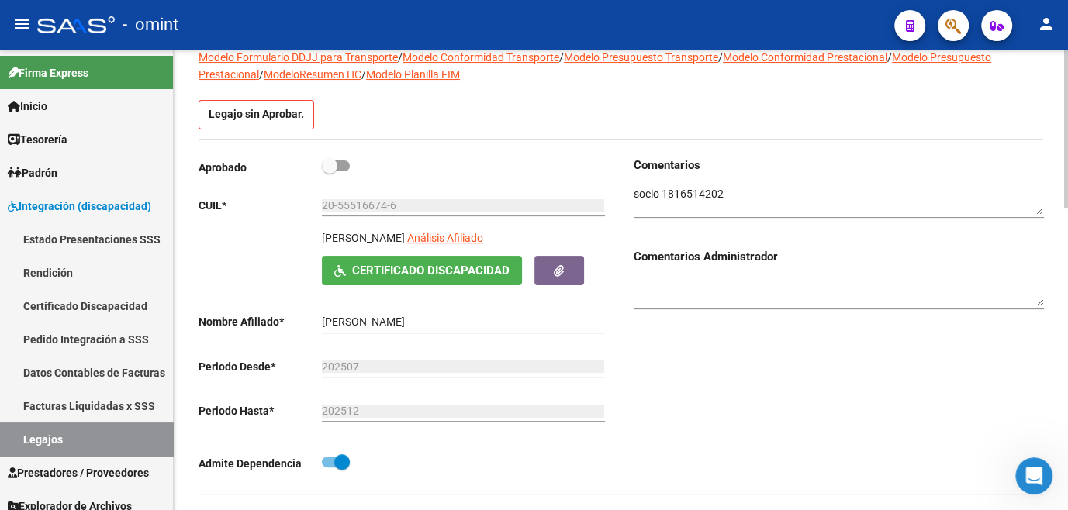
checkbox input "true"
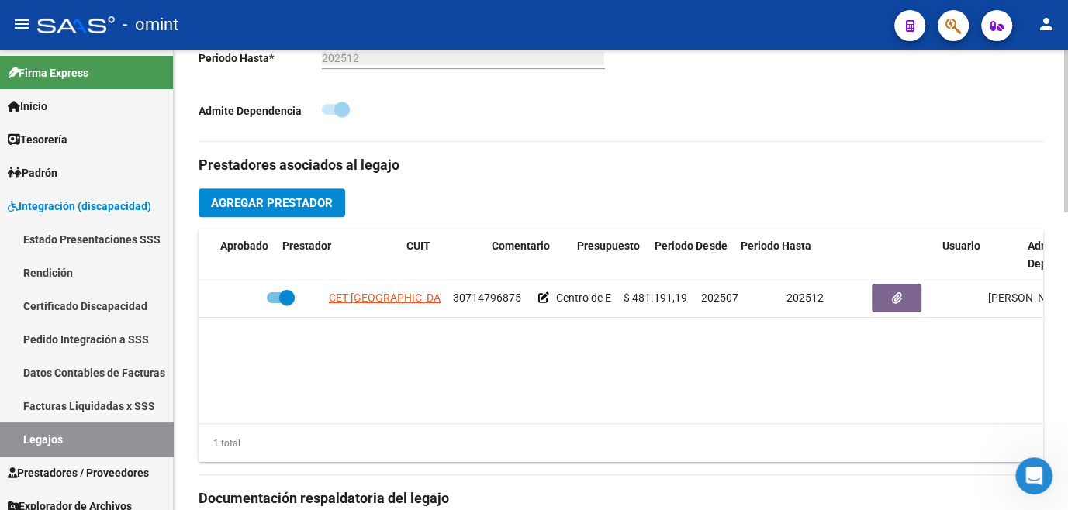
scroll to position [0, 109]
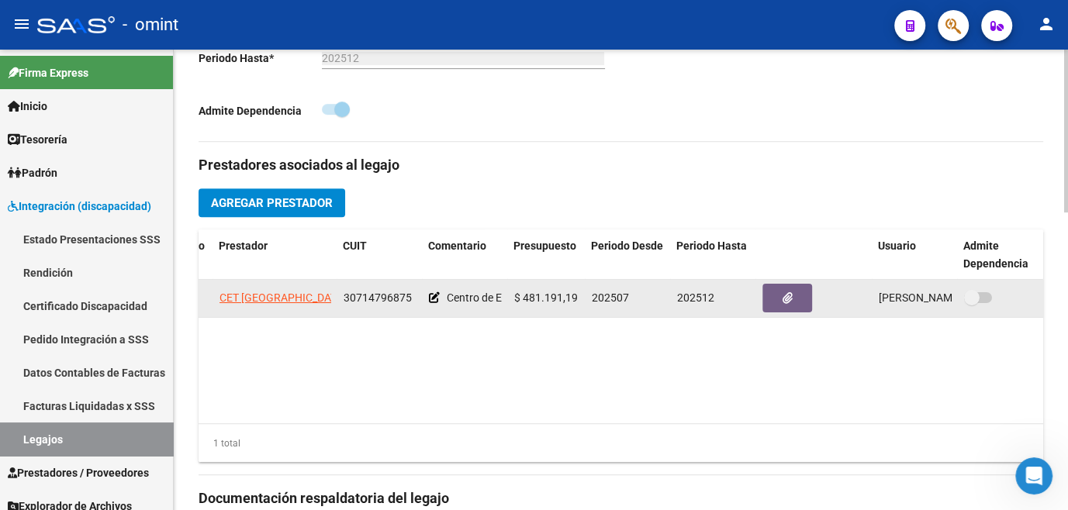
click at [993, 301] on div at bounding box center [1000, 298] width 73 height 20
click at [986, 297] on span at bounding box center [978, 297] width 28 height 11
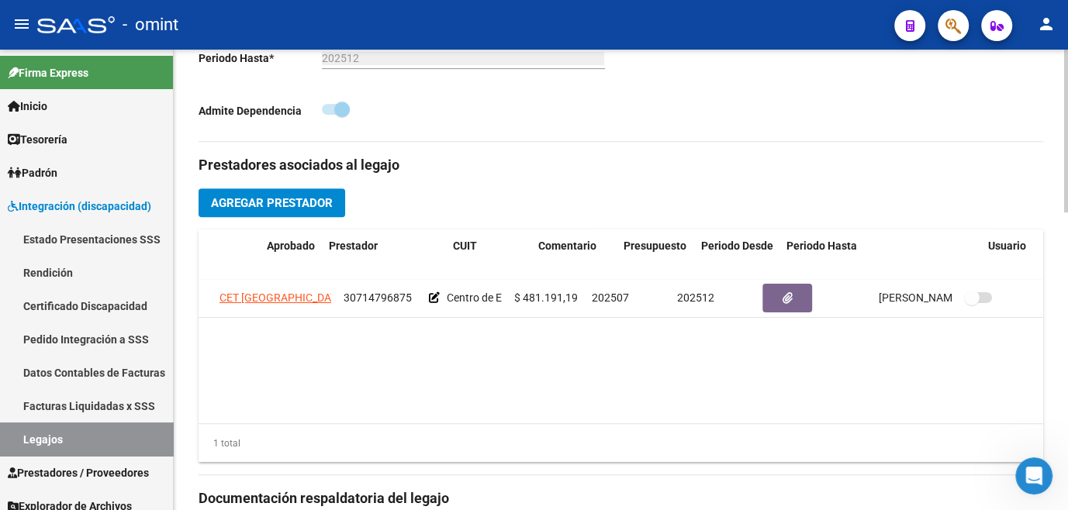
scroll to position [0, 0]
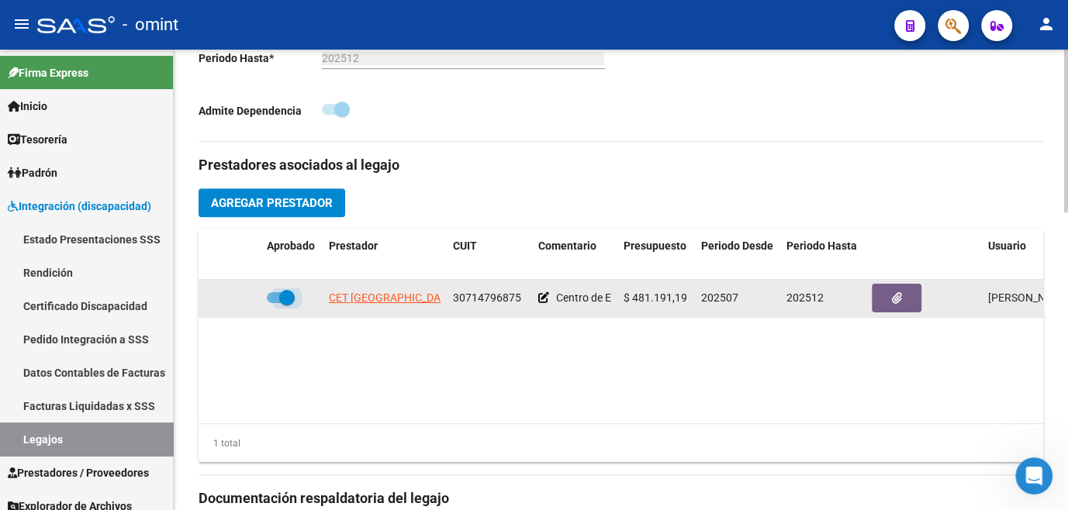
click at [289, 296] on span at bounding box center [287, 298] width 16 height 16
click at [275, 303] on input "checkbox" at bounding box center [274, 303] width 1 height 1
checkbox input "false"
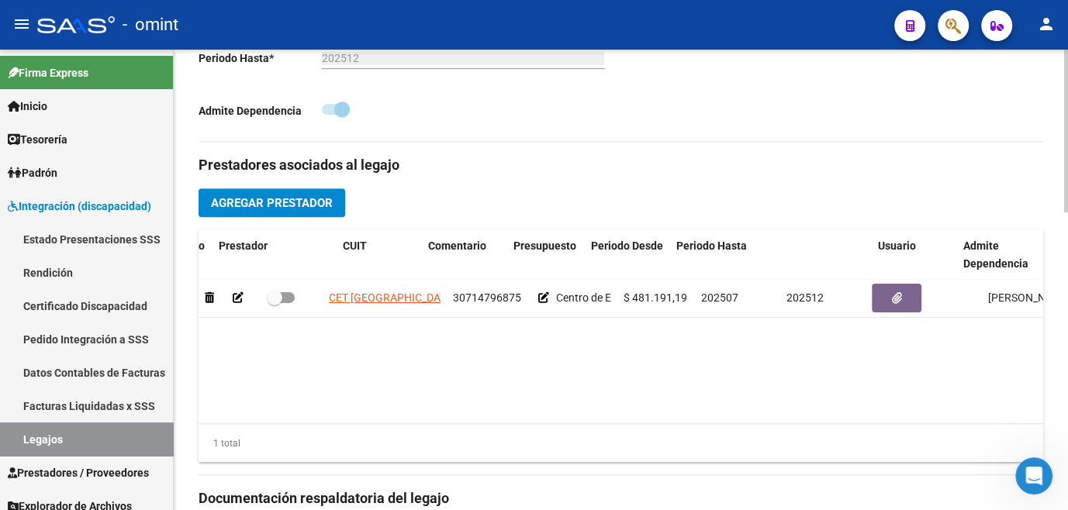
scroll to position [0, 109]
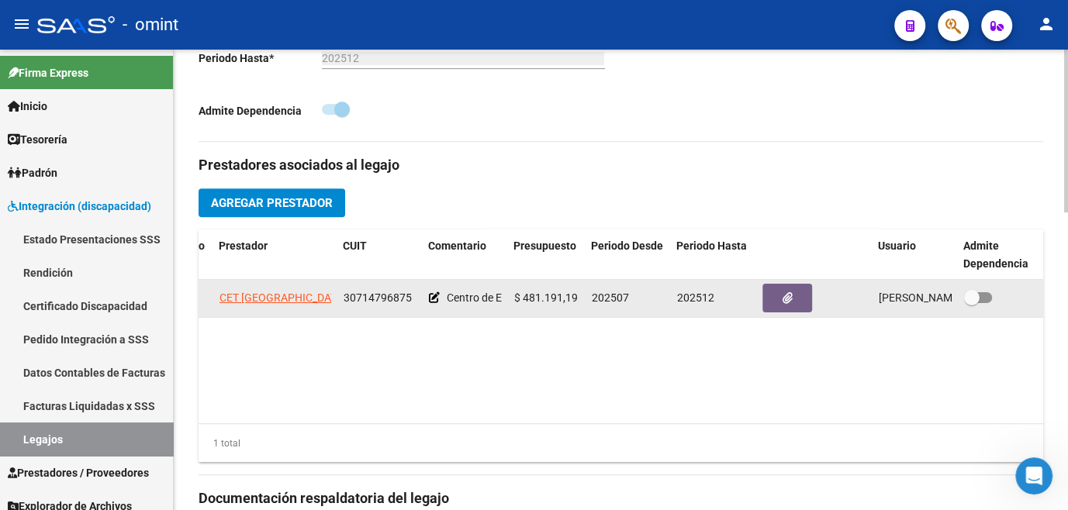
click at [975, 297] on span at bounding box center [972, 298] width 16 height 16
click at [972, 303] on input "checkbox" at bounding box center [971, 303] width 1 height 1
checkbox input "true"
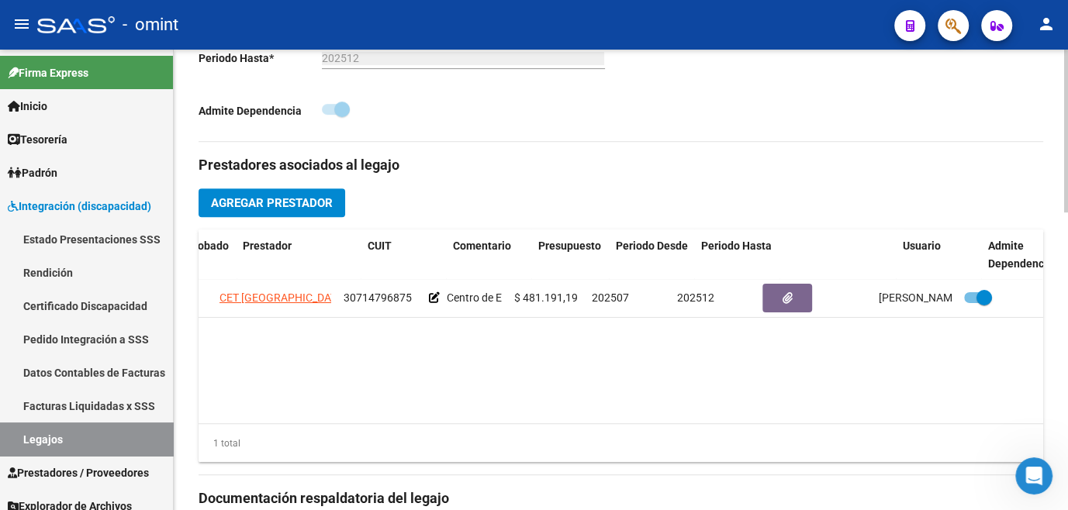
scroll to position [0, 0]
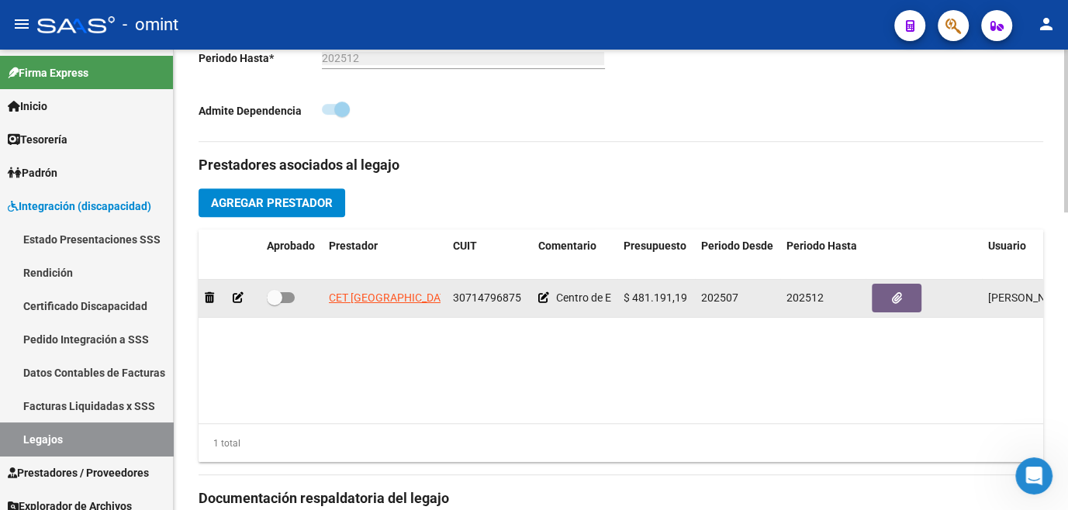
click at [266, 295] on datatable-body-cell at bounding box center [292, 298] width 62 height 38
click at [281, 299] on span at bounding box center [275, 298] width 16 height 16
click at [275, 303] on input "checkbox" at bounding box center [274, 303] width 1 height 1
checkbox input "true"
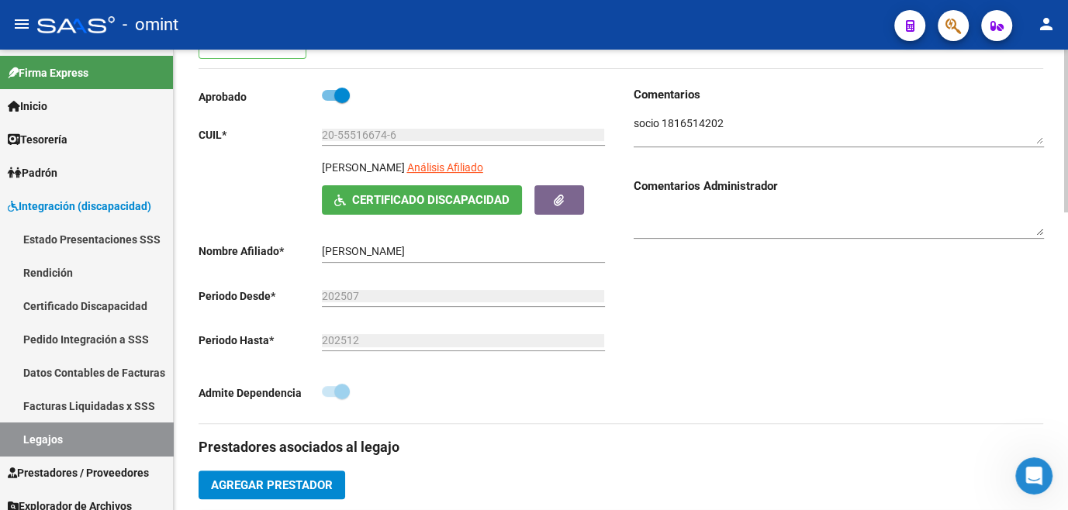
scroll to position [324, 0]
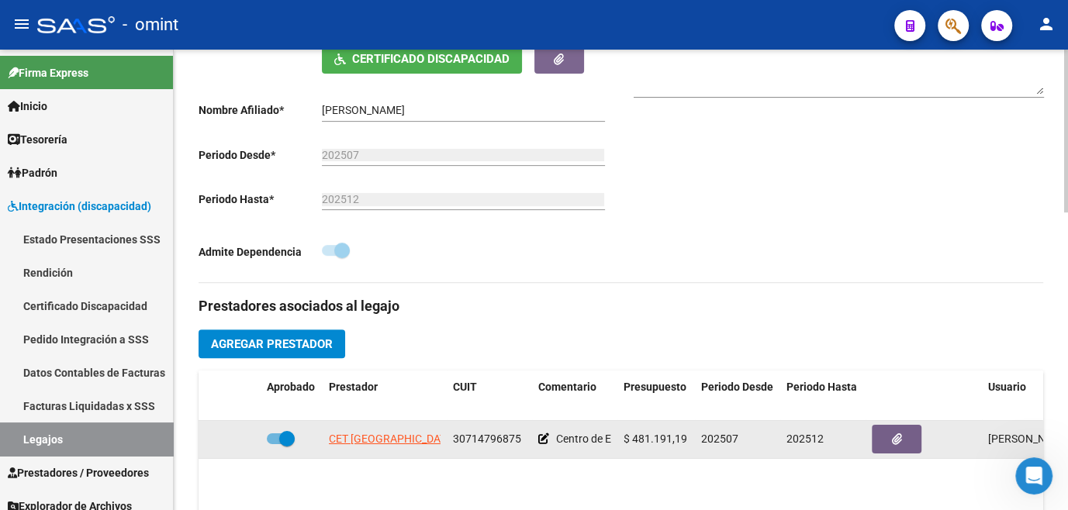
click at [542, 437] on icon at bounding box center [543, 438] width 11 height 11
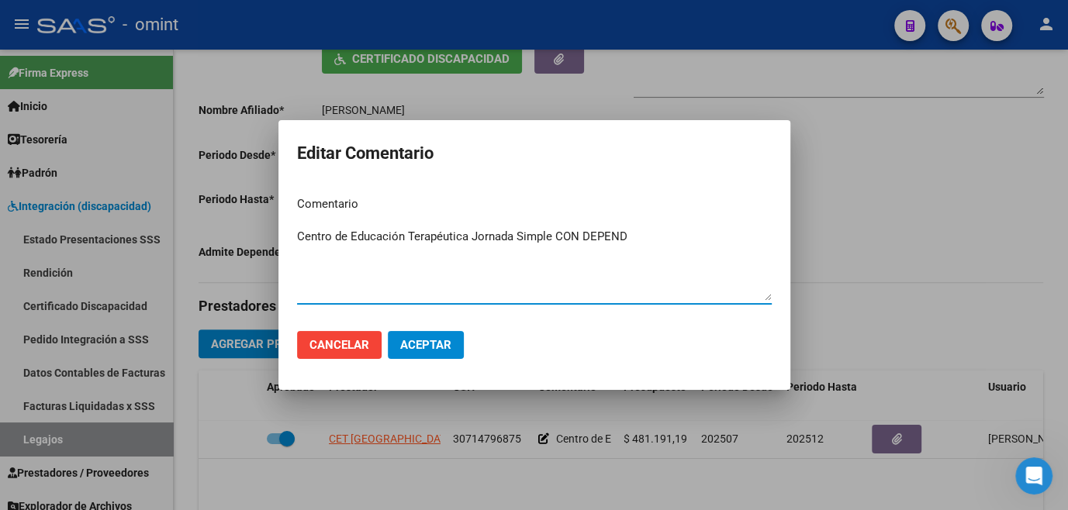
type textarea "Centro de Educación Terapéutica Jornada Simple CON DEPEND"
click at [447, 341] on span "Aceptar" at bounding box center [425, 345] width 51 height 14
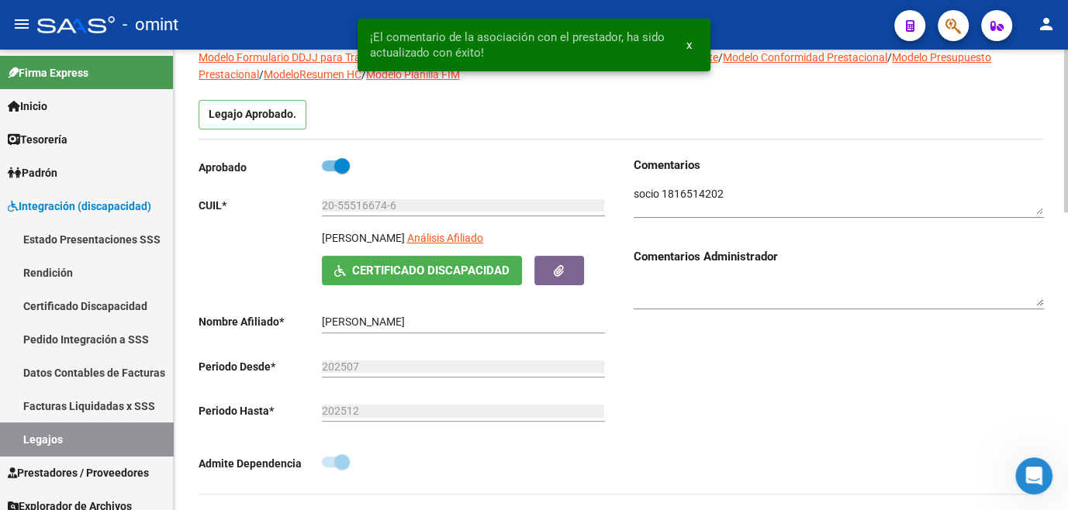
scroll to position [42, 0]
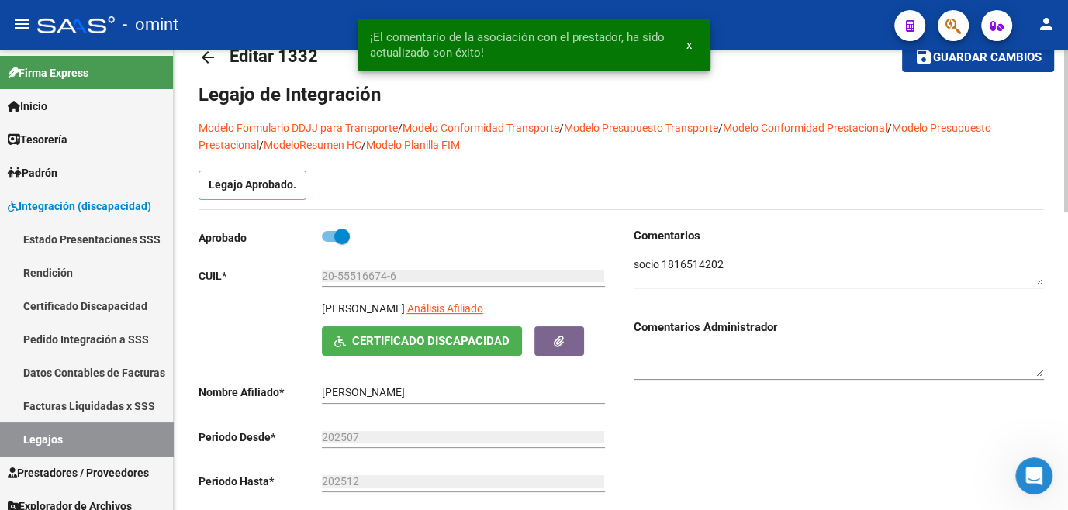
click at [968, 59] on span "Guardar cambios" at bounding box center [987, 58] width 109 height 14
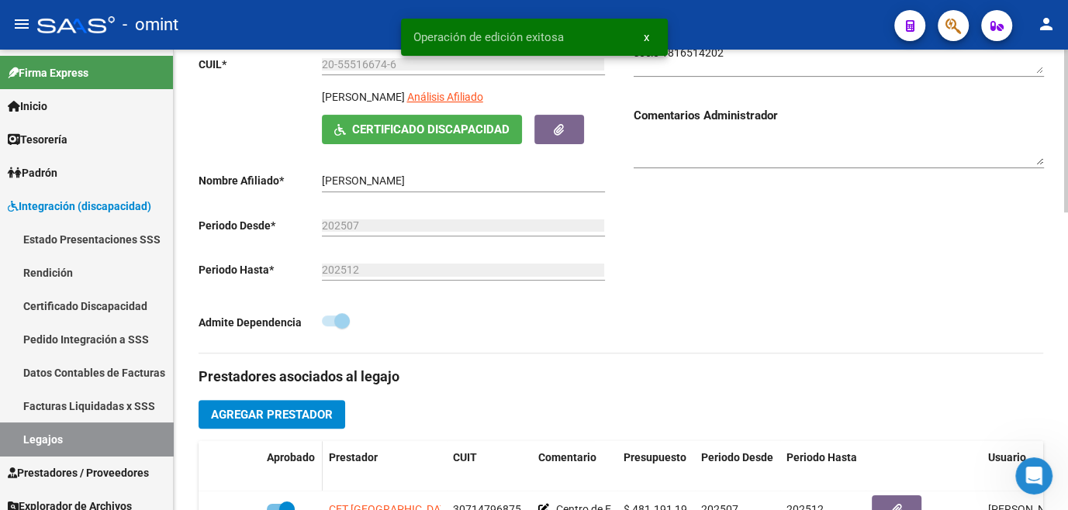
scroll to position [395, 0]
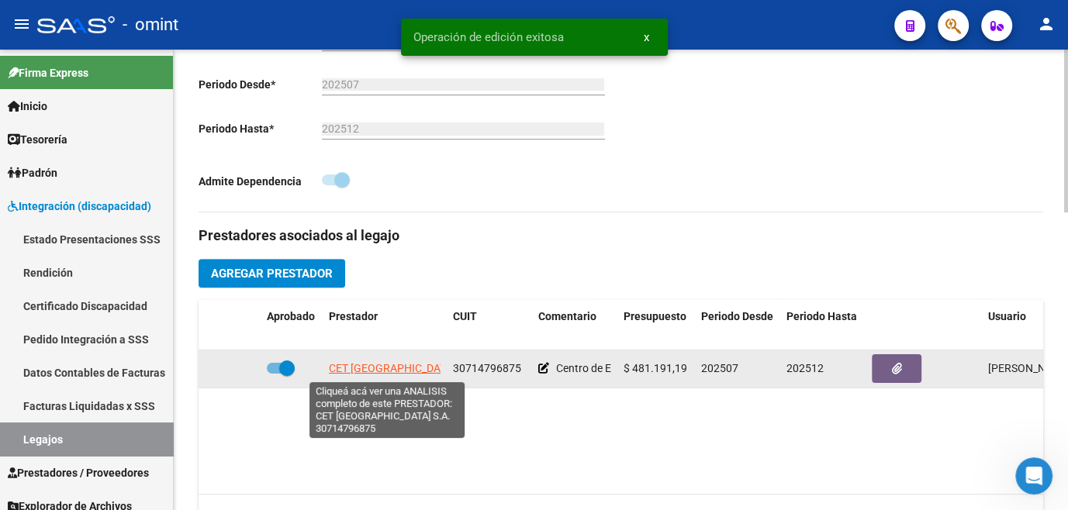
click at [355, 371] on span "CET BUENOS AIRES S.A." at bounding box center [403, 368] width 148 height 12
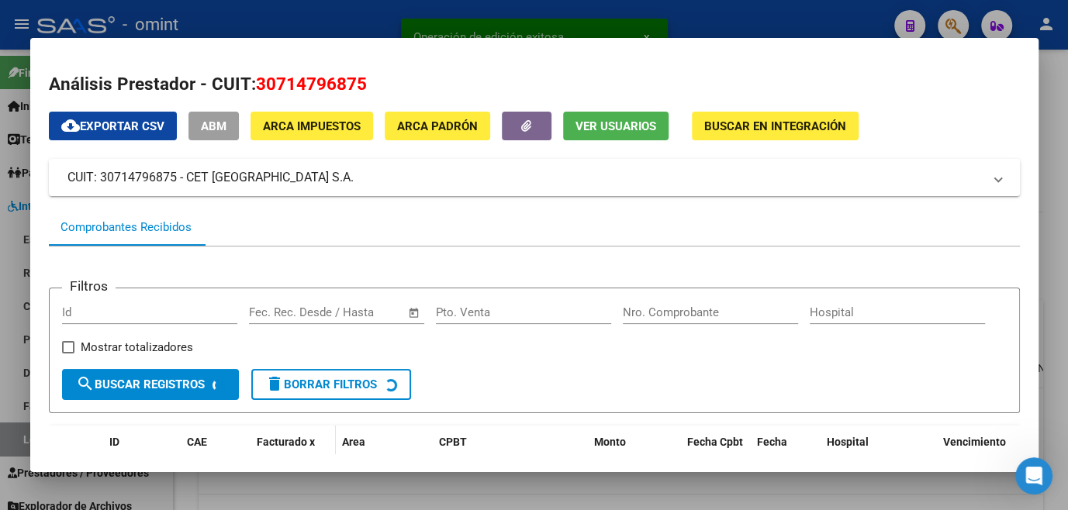
scroll to position [196, 0]
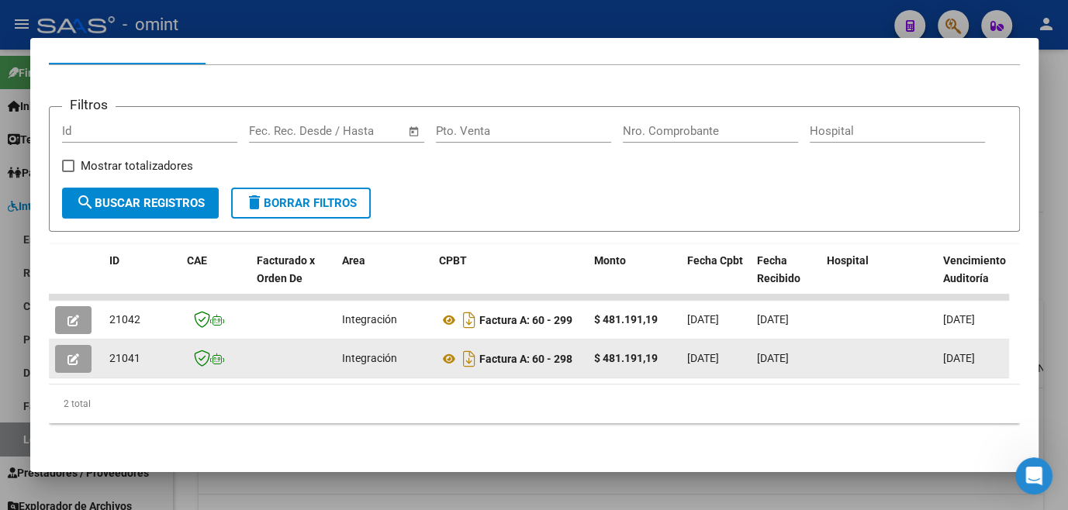
click at [78, 354] on icon "button" at bounding box center [73, 360] width 12 height 12
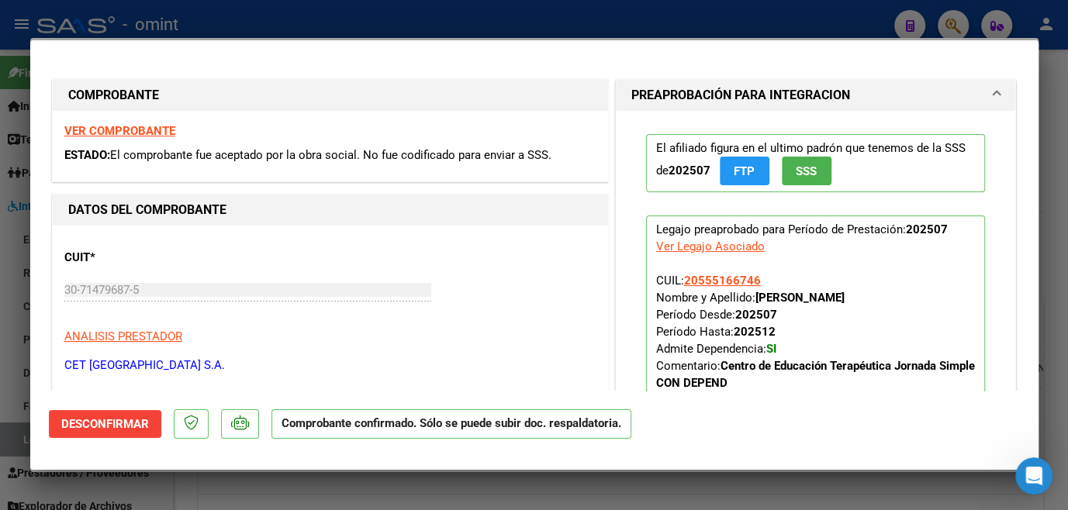
click at [140, 129] on strong "VER COMPROBANTE" at bounding box center [119, 131] width 111 height 14
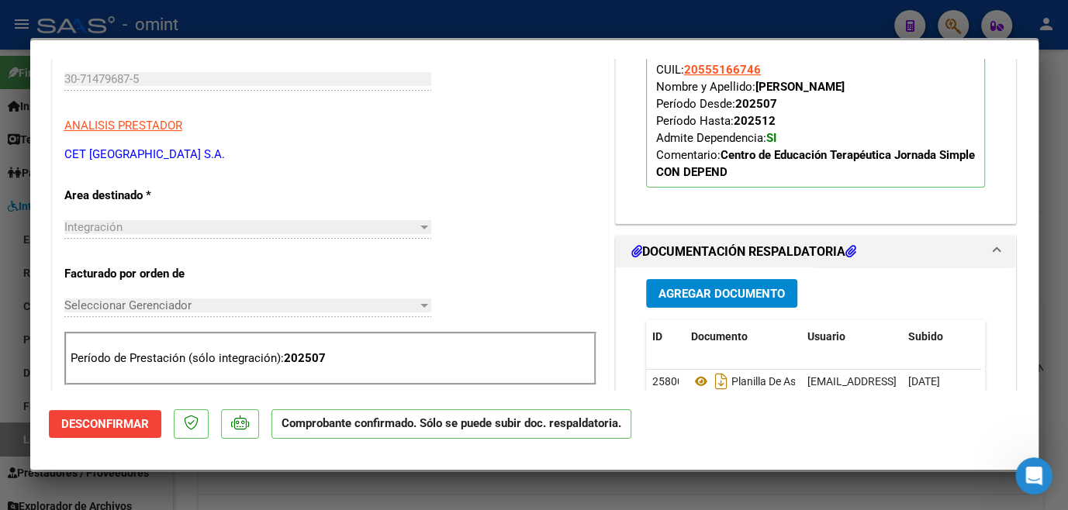
scroll to position [423, 0]
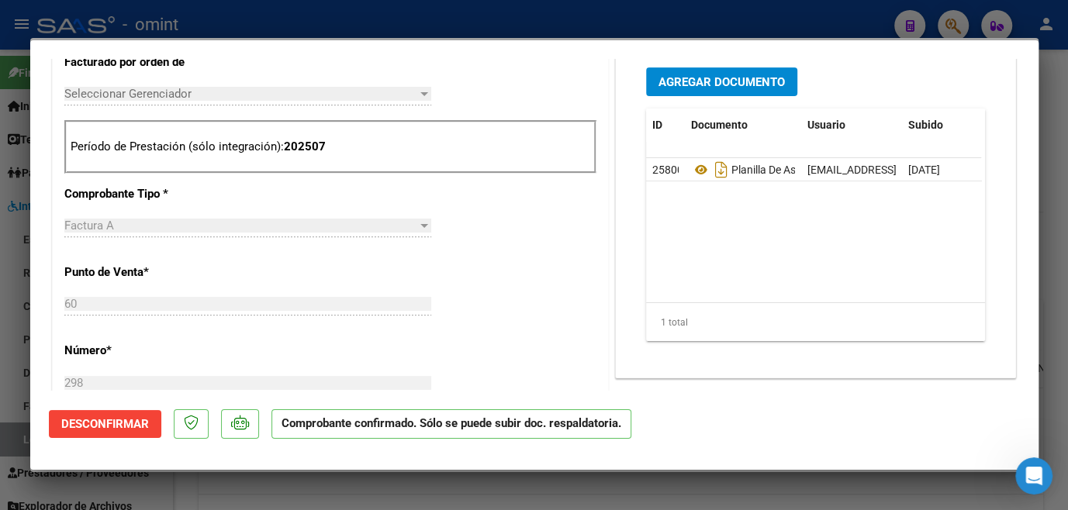
click at [197, 26] on div at bounding box center [534, 255] width 1068 height 510
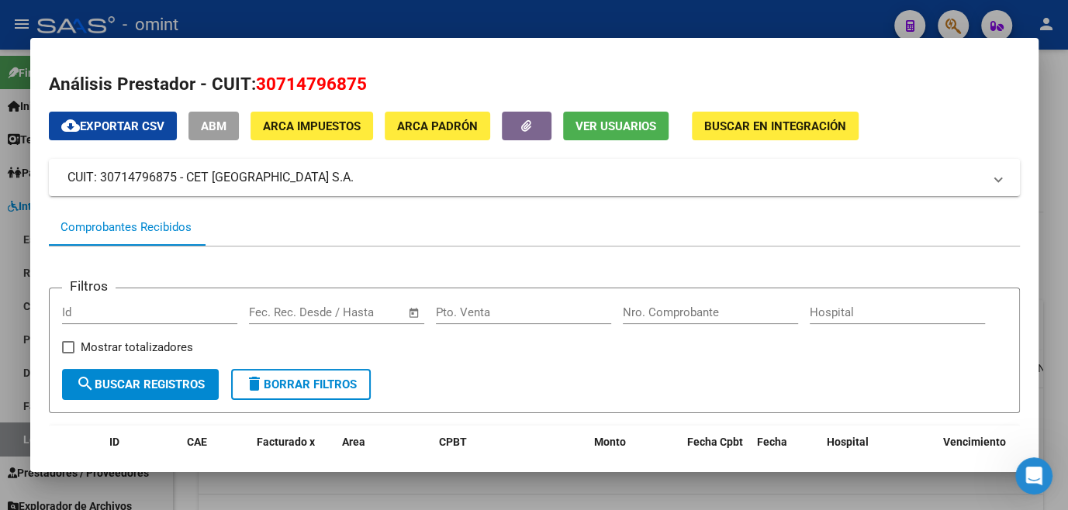
scroll to position [196, 0]
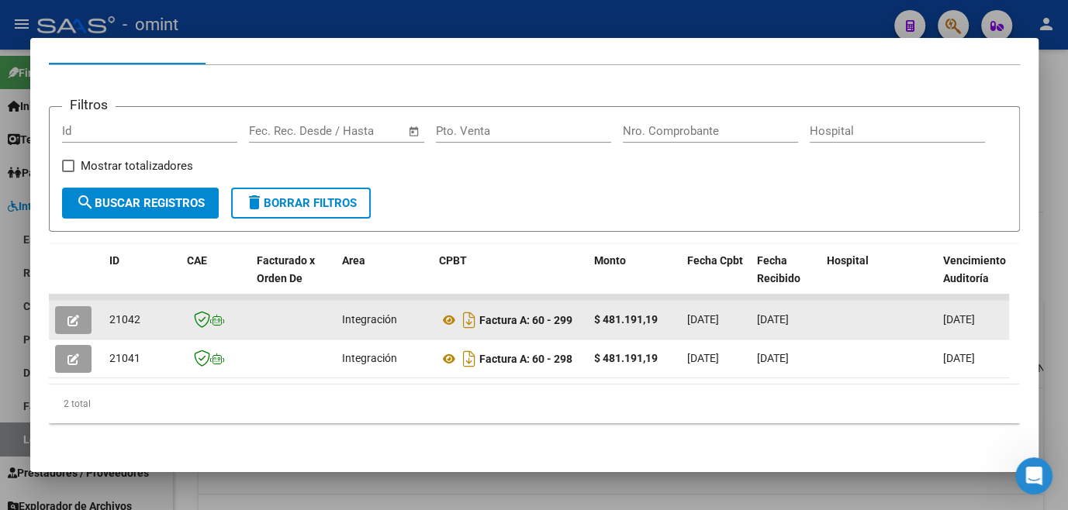
click at [116, 313] on span "21042" at bounding box center [124, 319] width 31 height 12
copy span "21042"
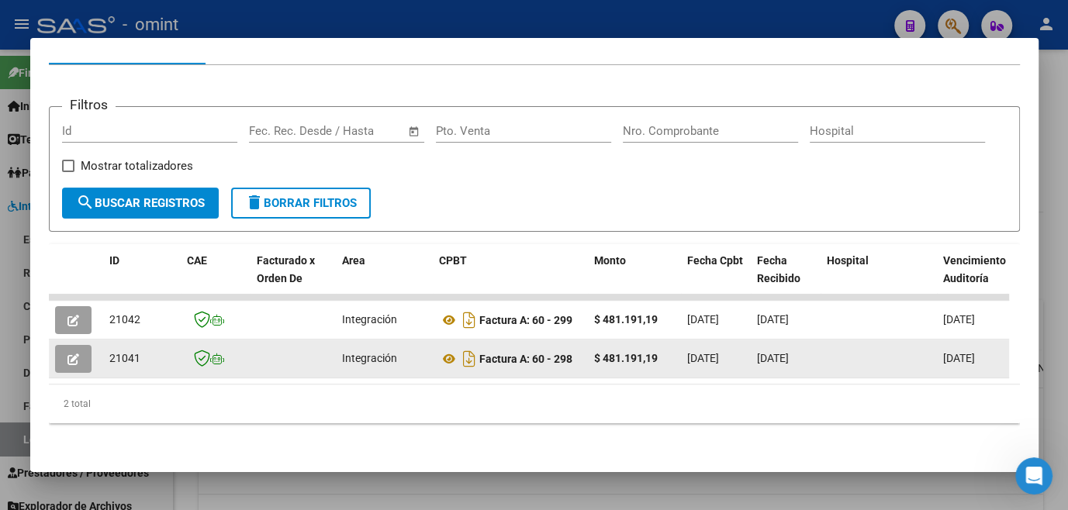
click at [126, 352] on span "21041" at bounding box center [124, 358] width 31 height 12
copy span "21041"
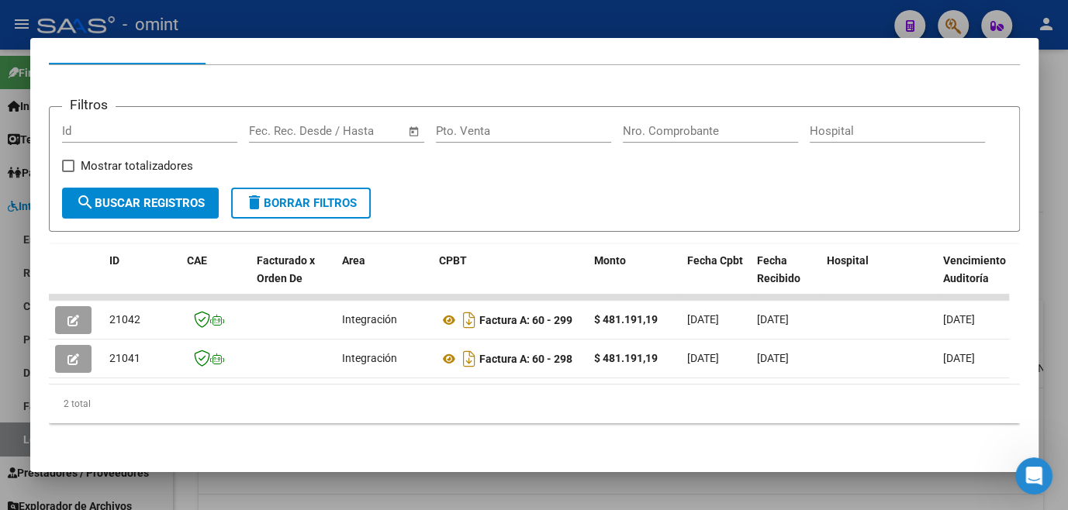
click at [258, 496] on div at bounding box center [534, 255] width 1068 height 510
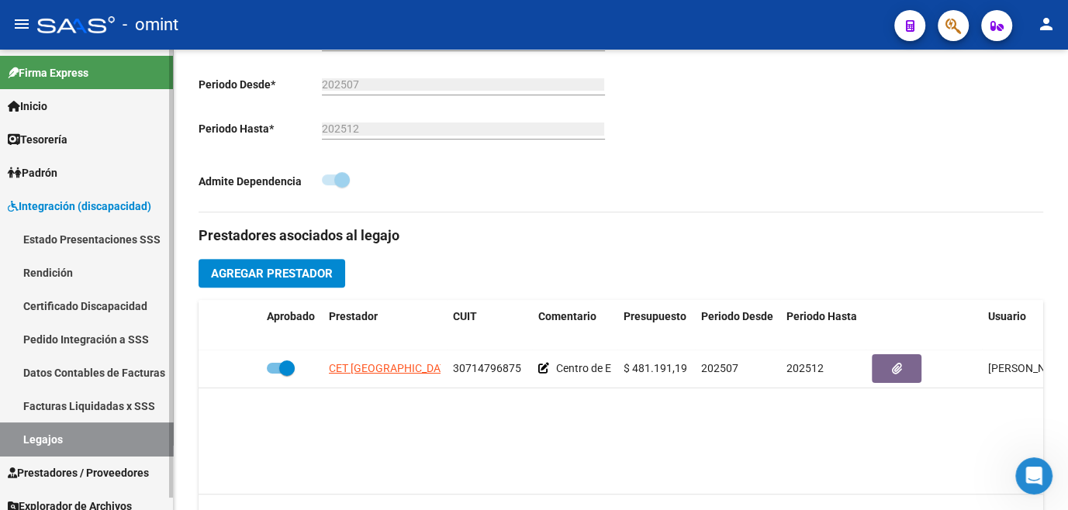
click at [63, 427] on link "Legajos" at bounding box center [86, 439] width 173 height 33
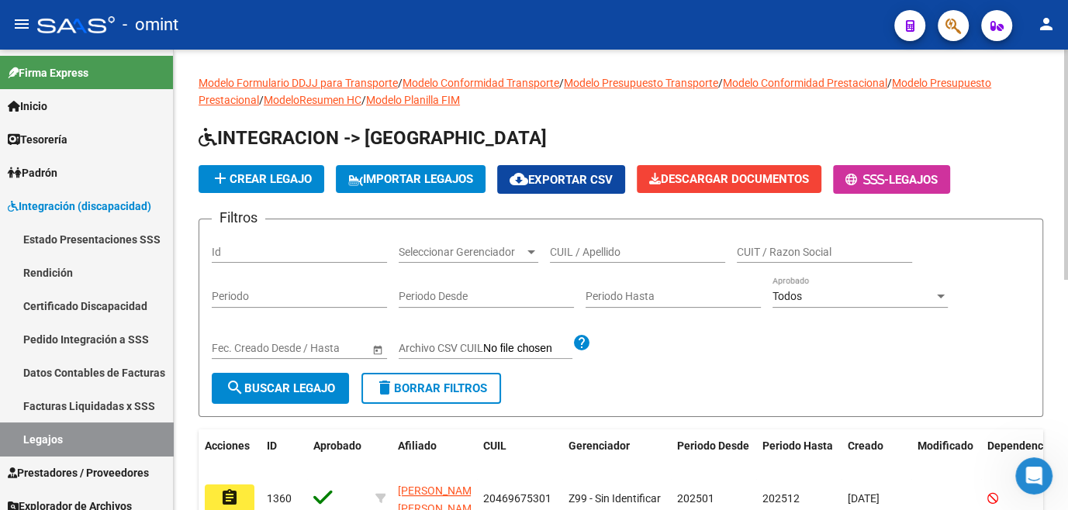
click at [582, 251] on input "CUIL / Apellido" at bounding box center [637, 252] width 175 height 13
type input "napolitan"
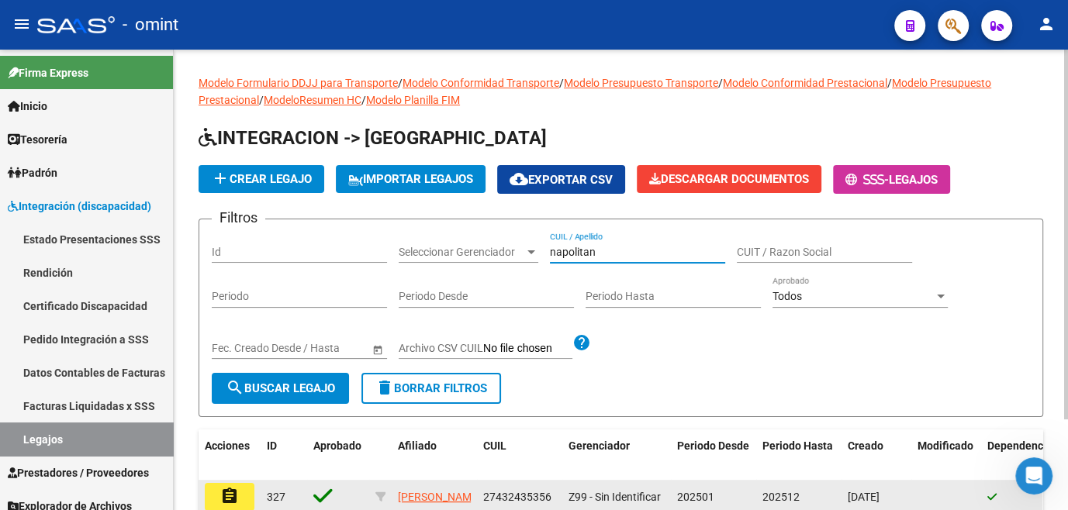
scroll to position [112, 0]
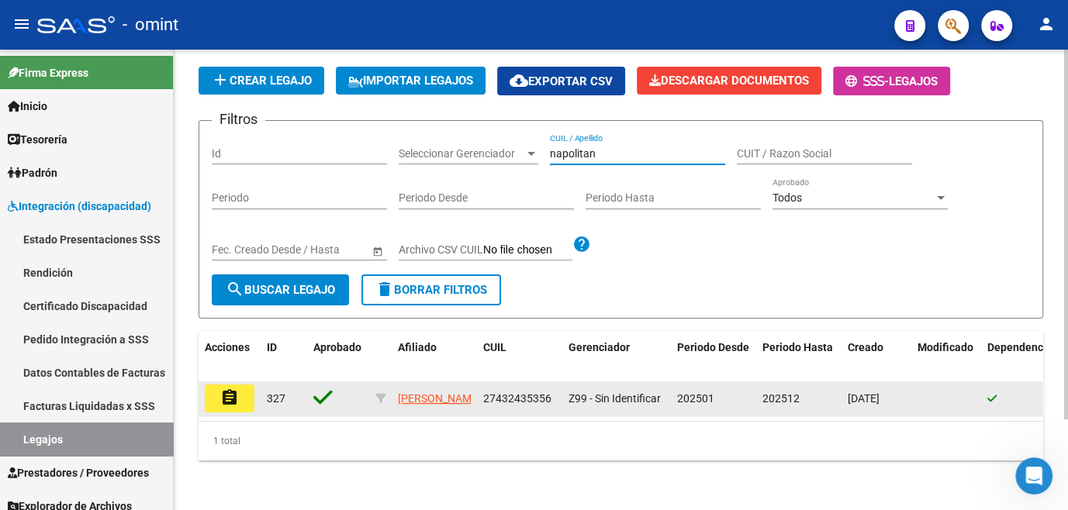
click at [231, 389] on mat-icon "assignment" at bounding box center [229, 398] width 19 height 19
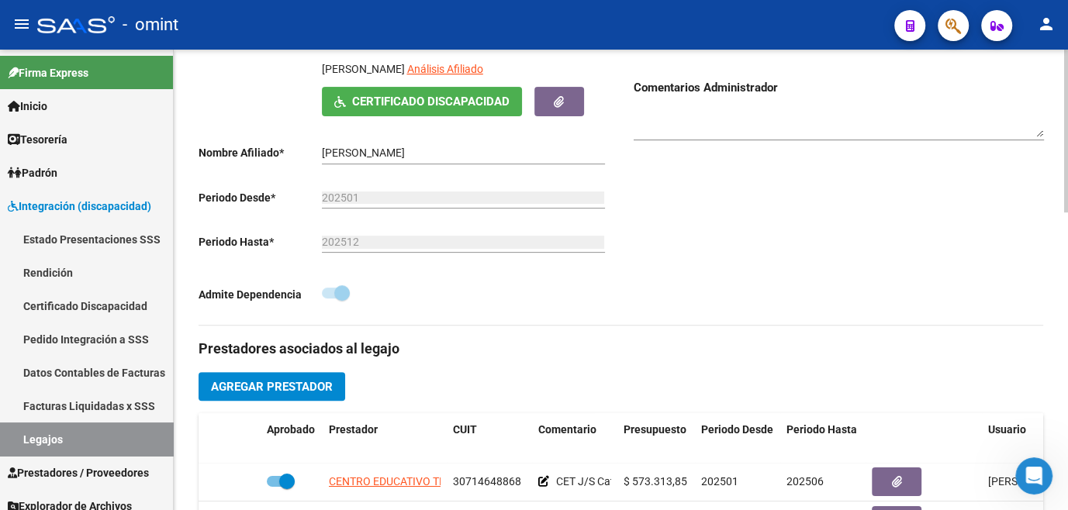
scroll to position [70, 0]
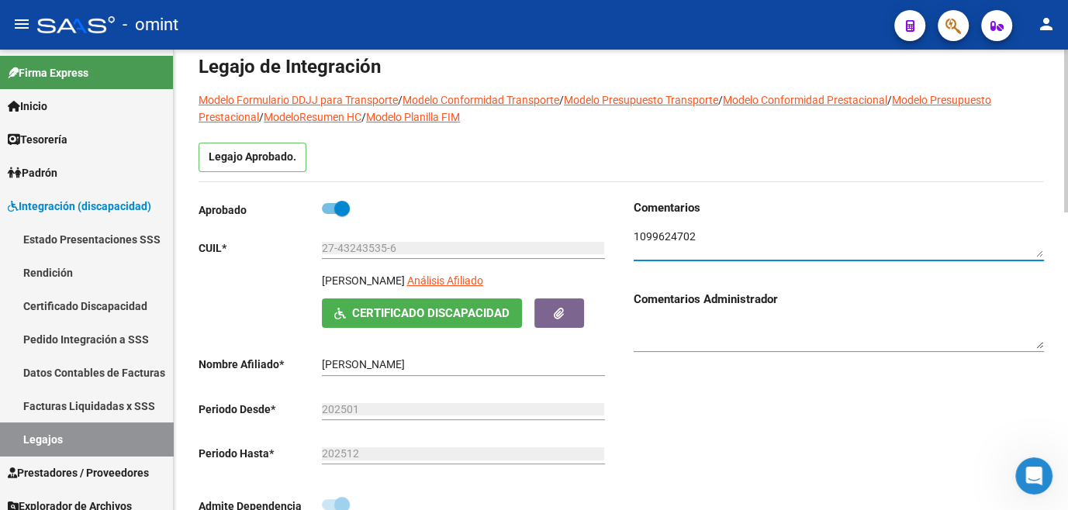
click at [683, 231] on textarea at bounding box center [839, 243] width 410 height 29
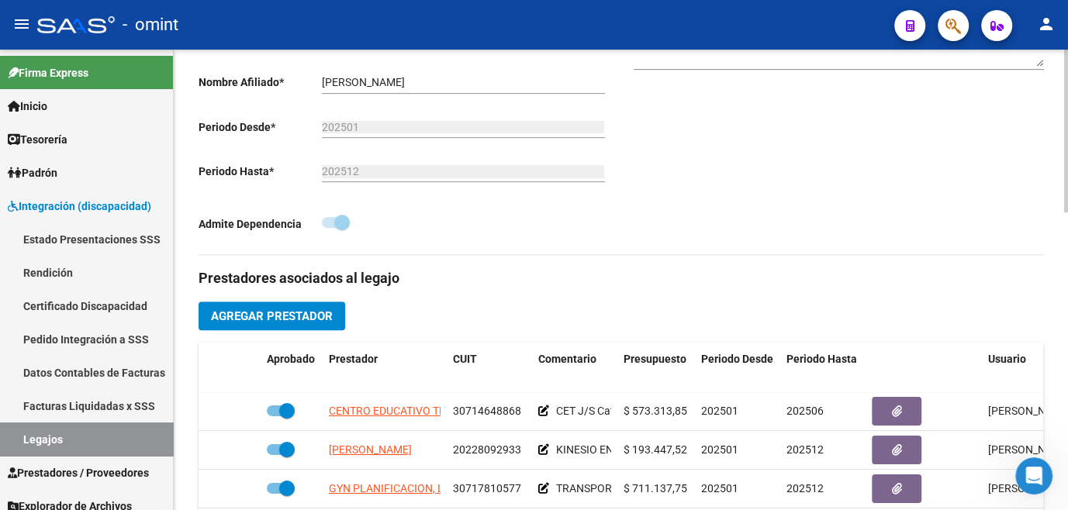
scroll to position [564, 0]
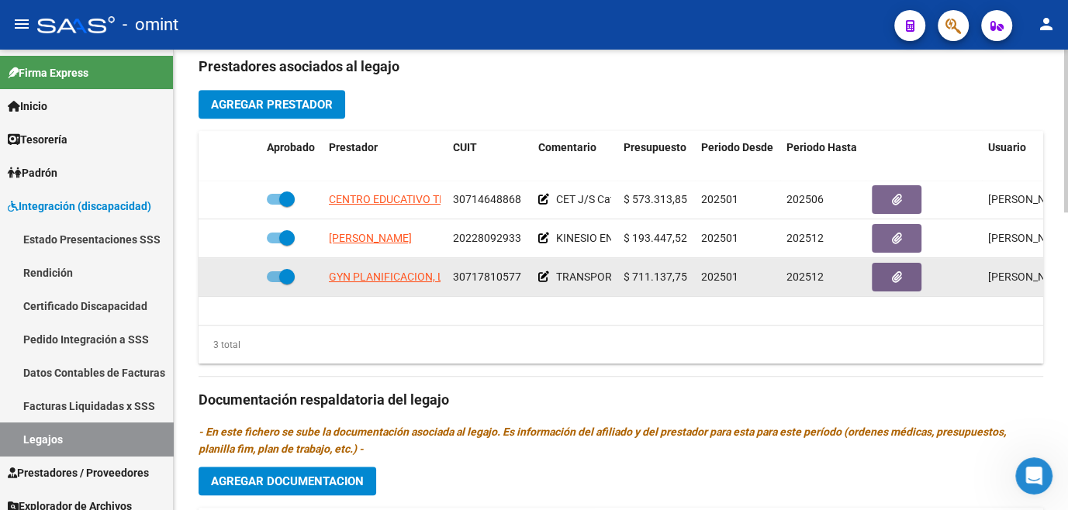
click at [542, 275] on icon at bounding box center [543, 276] width 11 height 11
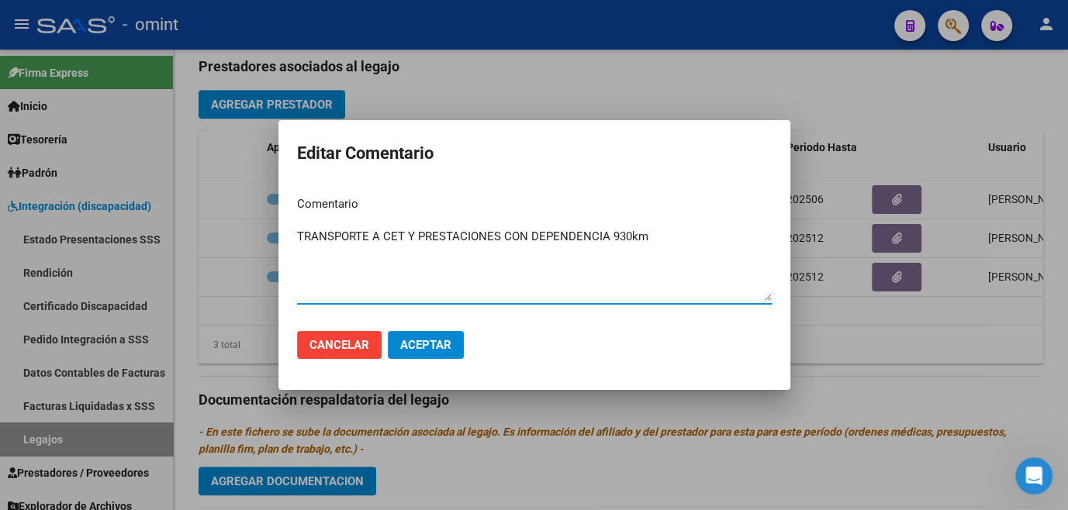
type textarea "TRANSPORTE A CET Y PRESTACIONES CON DEPENDENCIA 930km"
click at [413, 340] on span "Aceptar" at bounding box center [425, 345] width 51 height 14
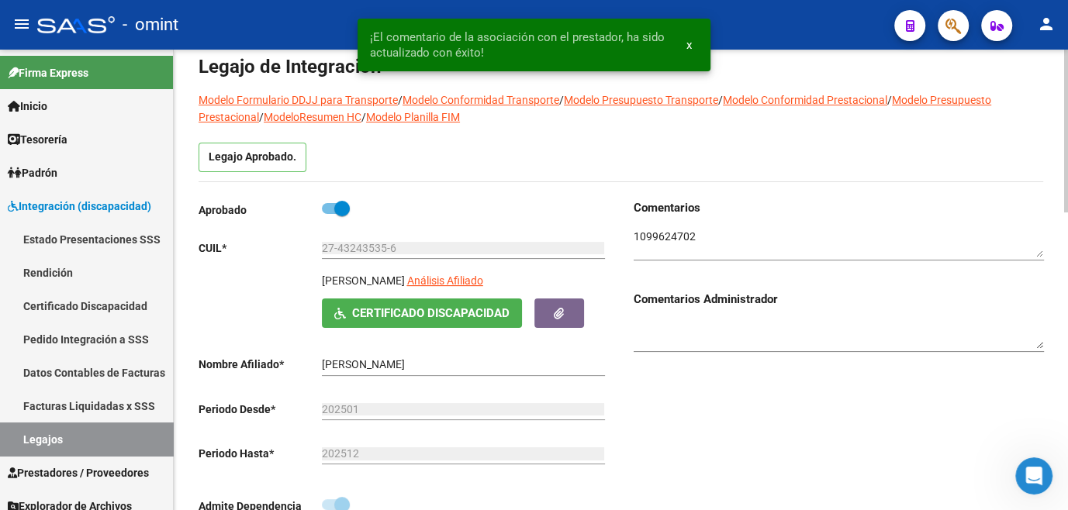
scroll to position [0, 0]
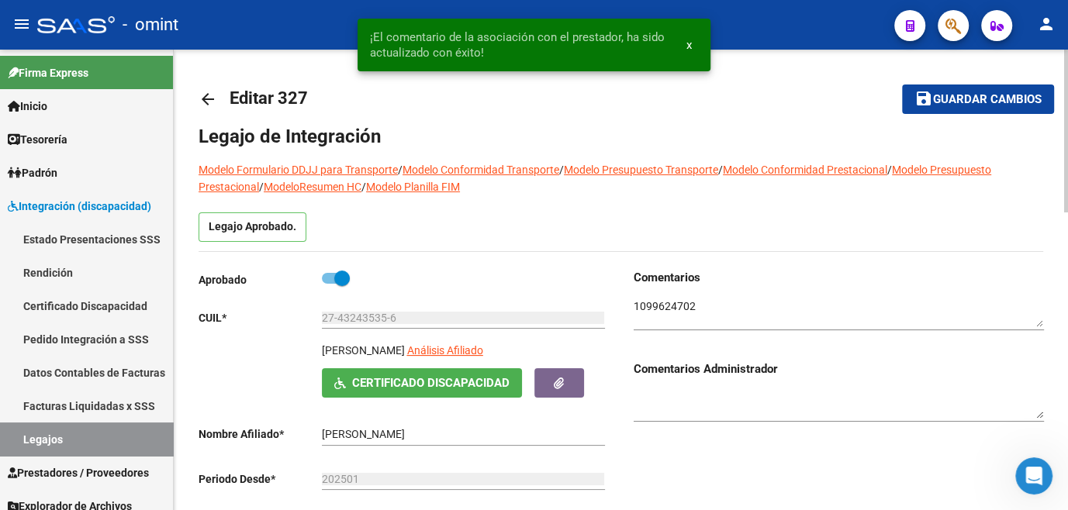
click at [951, 96] on span "Guardar cambios" at bounding box center [987, 100] width 109 height 14
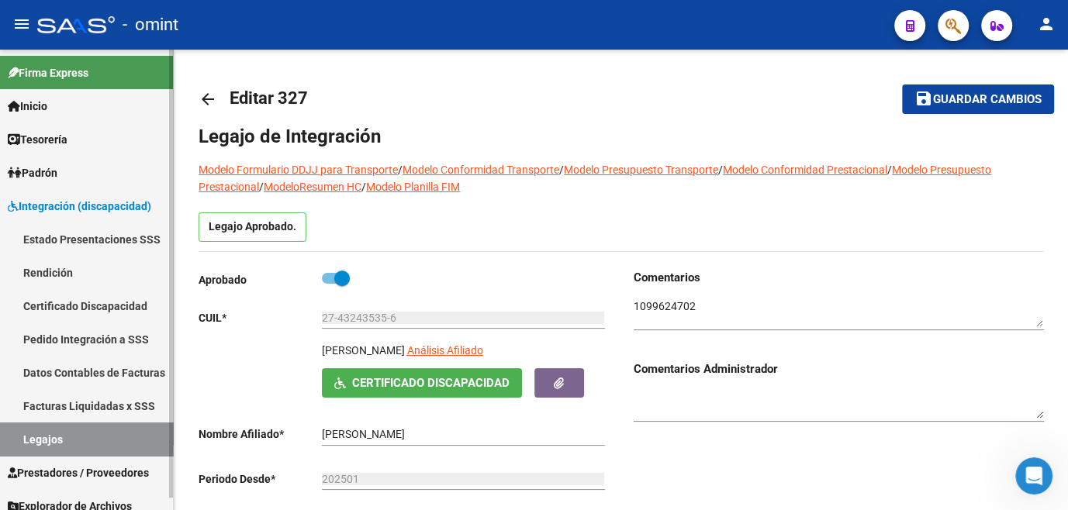
click at [48, 440] on link "Legajos" at bounding box center [86, 439] width 173 height 33
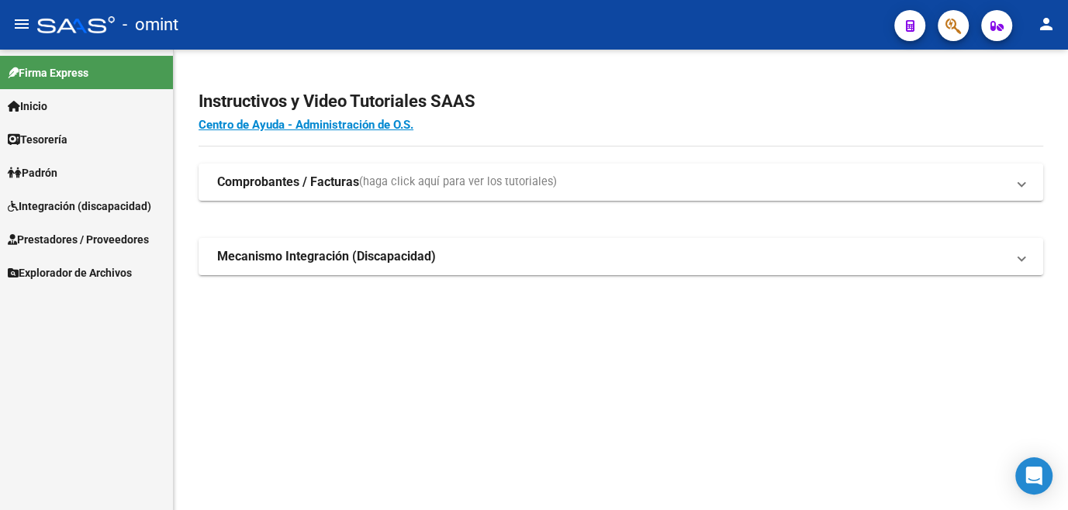
click at [138, 240] on span "Prestadores / Proveedores" at bounding box center [78, 239] width 141 height 17
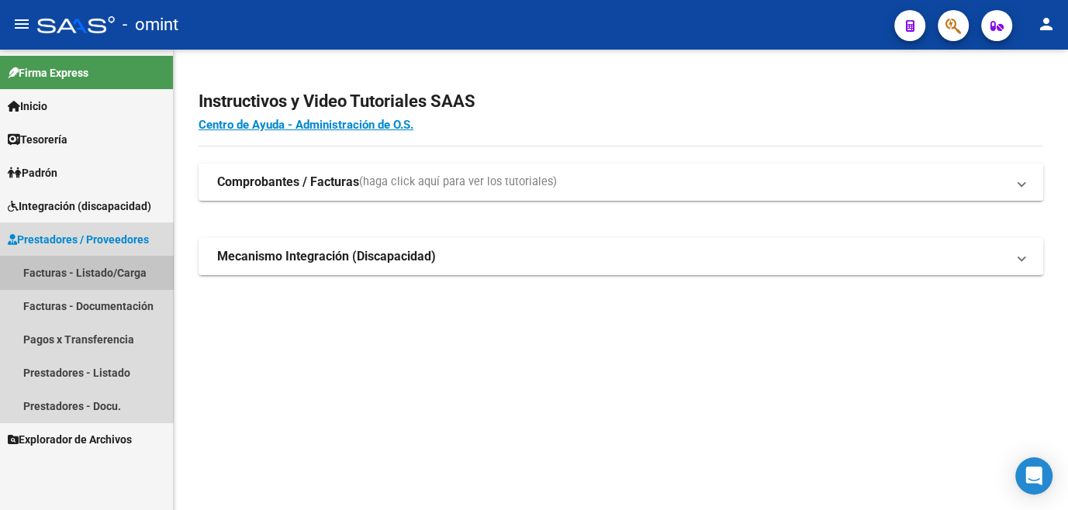
click at [84, 278] on link "Facturas - Listado/Carga" at bounding box center [86, 272] width 173 height 33
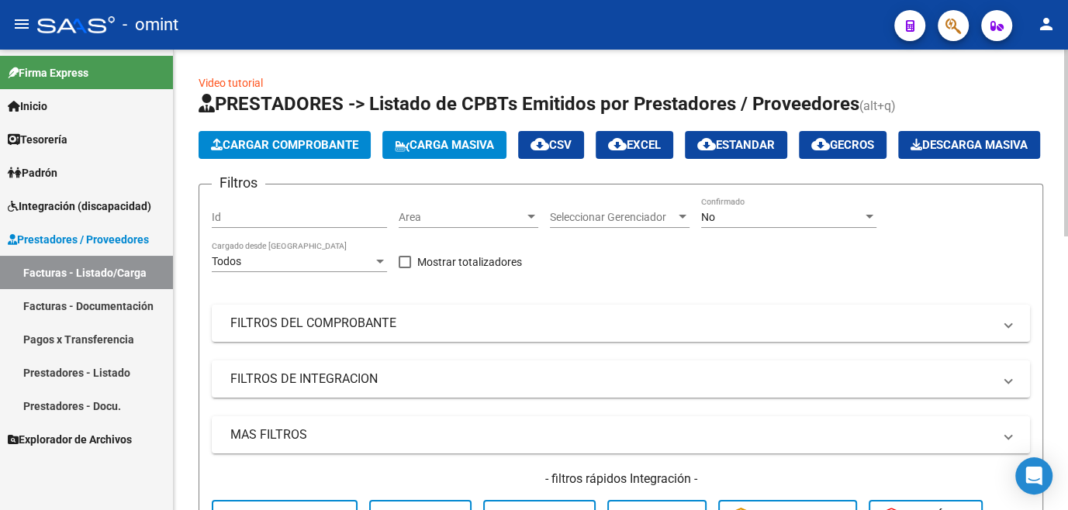
scroll to position [281, 0]
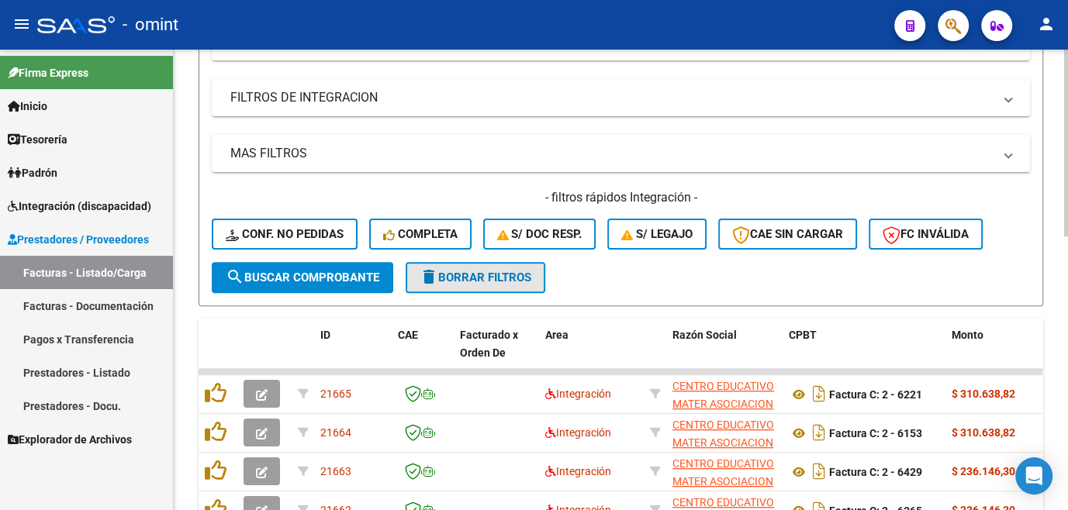
drag, startPoint x: 516, startPoint y: 297, endPoint x: 323, endPoint y: 336, distance: 197.7
click at [511, 287] on form "Filtros Id Area Area Seleccionar Gerenciador Seleccionar Gerenciador No Confirm…" at bounding box center [621, 104] width 844 height 404
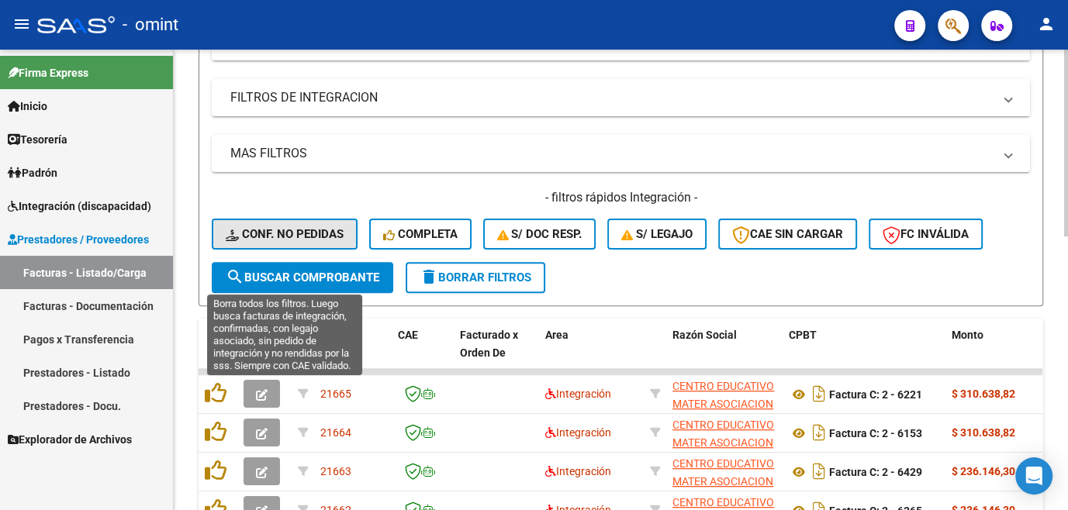
click at [304, 241] on span "Conf. no pedidas" at bounding box center [285, 234] width 118 height 14
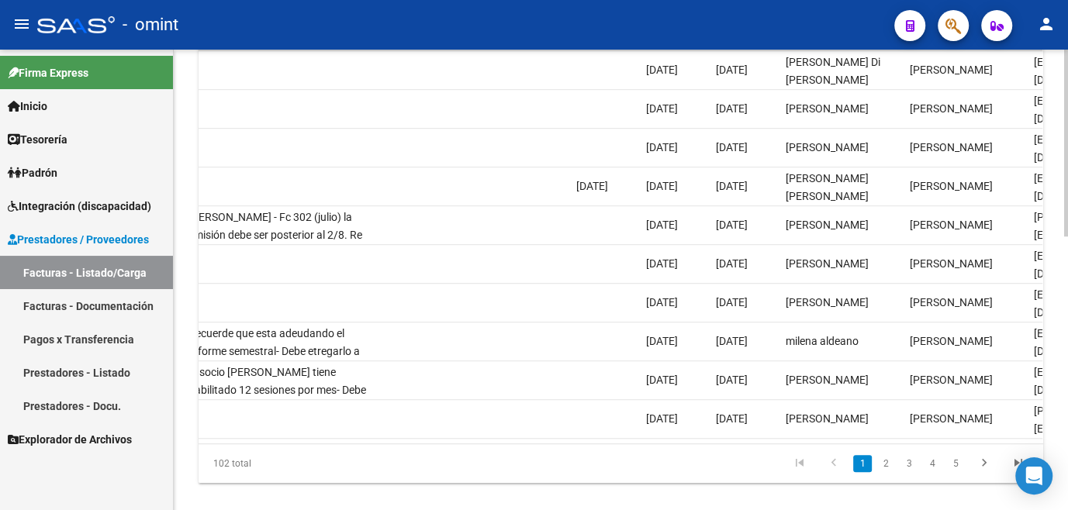
scroll to position [676, 0]
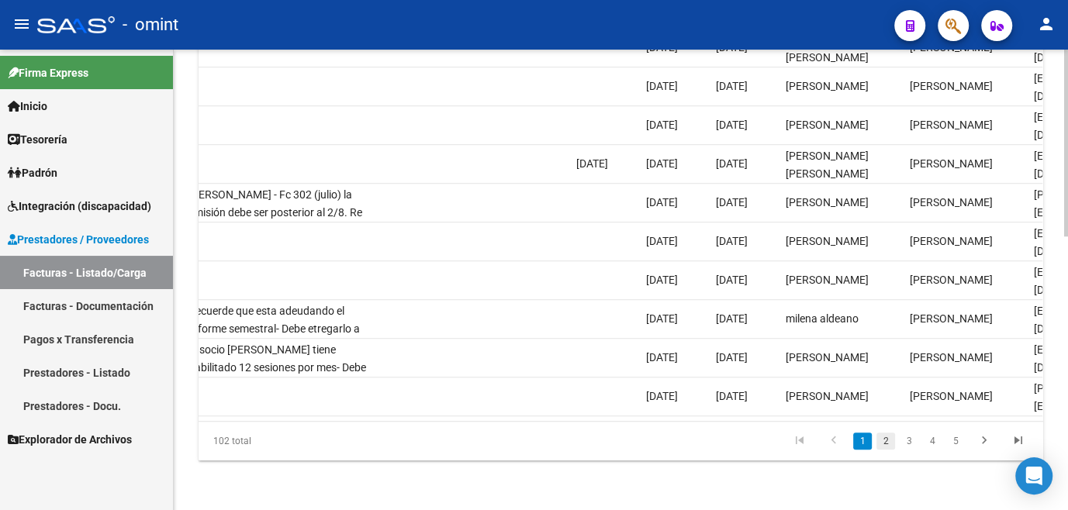
click at [882, 440] on link "2" at bounding box center [885, 441] width 19 height 17
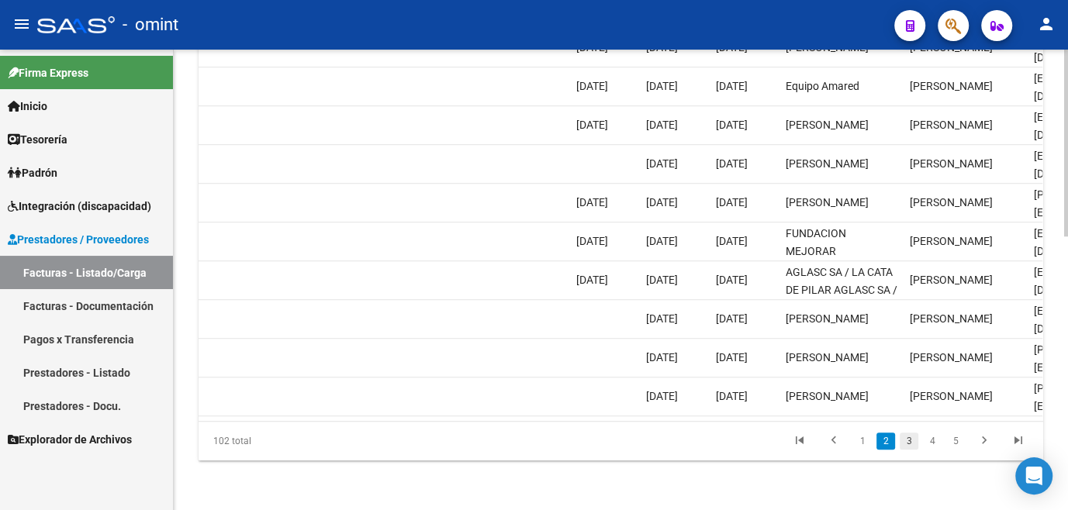
click at [912, 444] on link "3" at bounding box center [909, 441] width 19 height 17
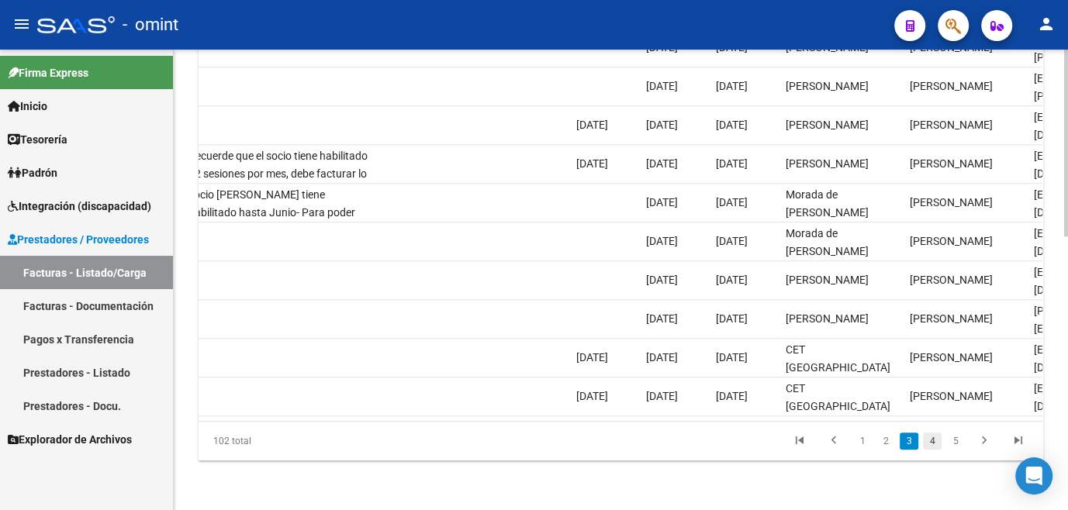
click at [927, 440] on link "4" at bounding box center [932, 441] width 19 height 17
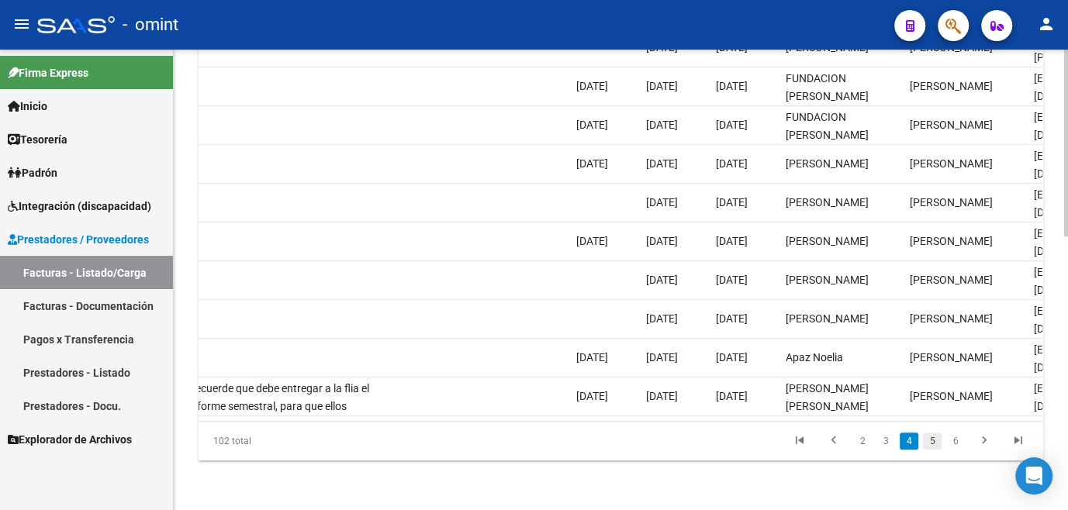
click at [941, 441] on link "5" at bounding box center [932, 441] width 19 height 17
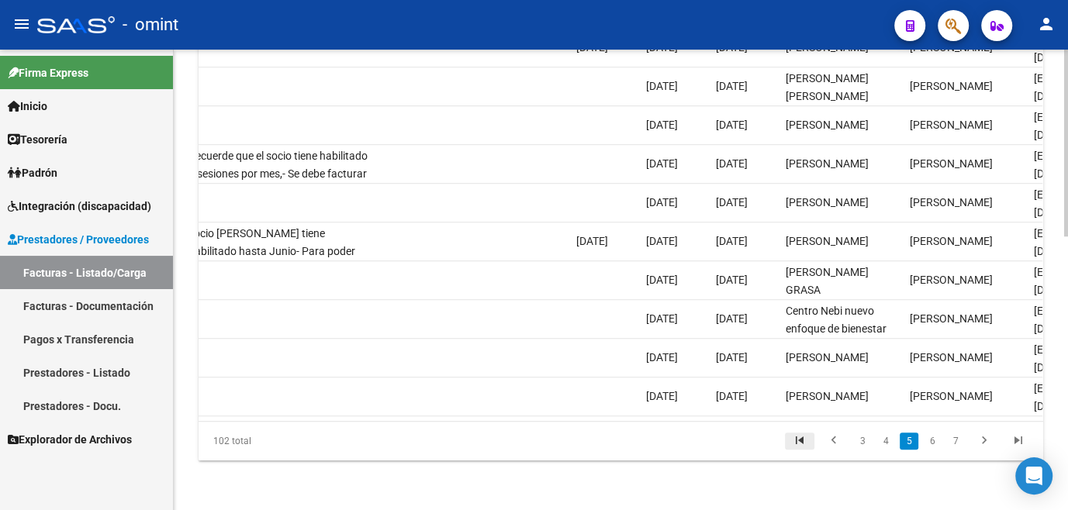
click at [796, 442] on icon "go to first page" at bounding box center [799, 442] width 20 height 19
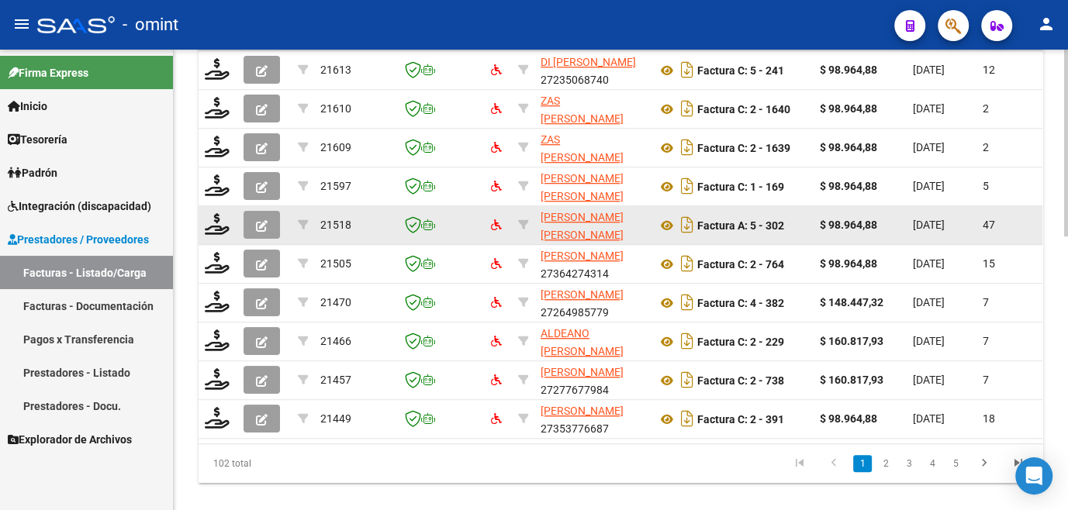
scroll to position [535, 0]
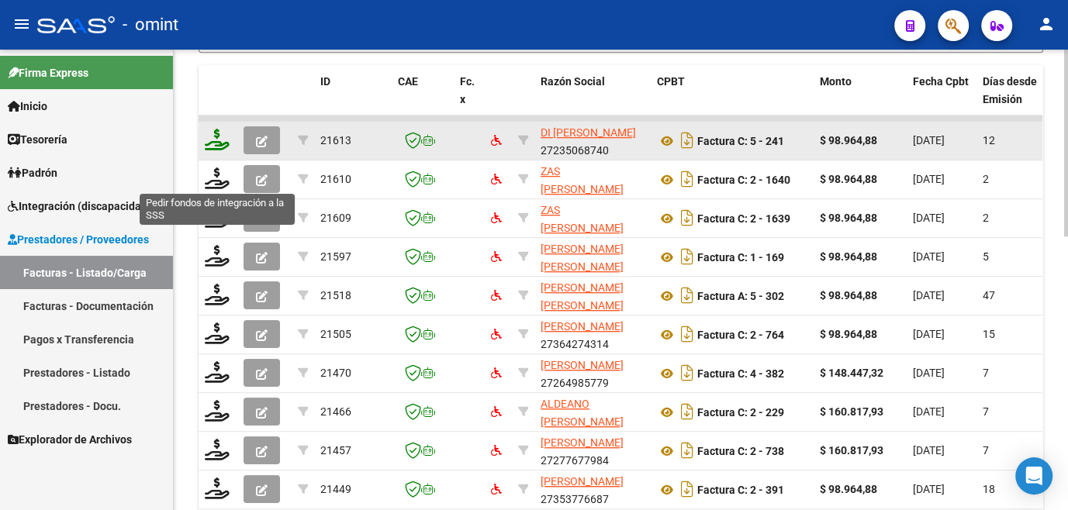
click at [212, 150] on icon at bounding box center [217, 140] width 25 height 22
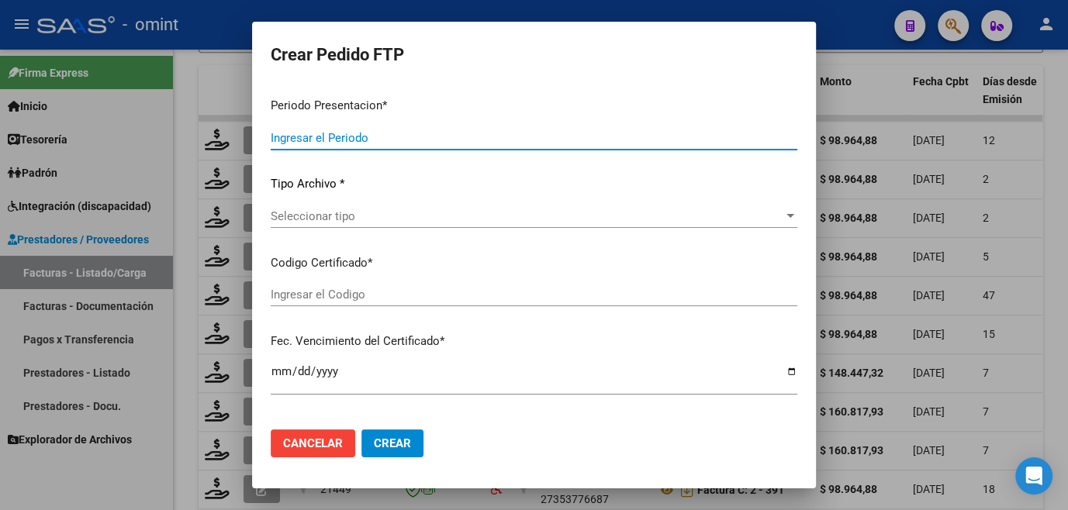
type input "202508"
type input "$ 98.964,88"
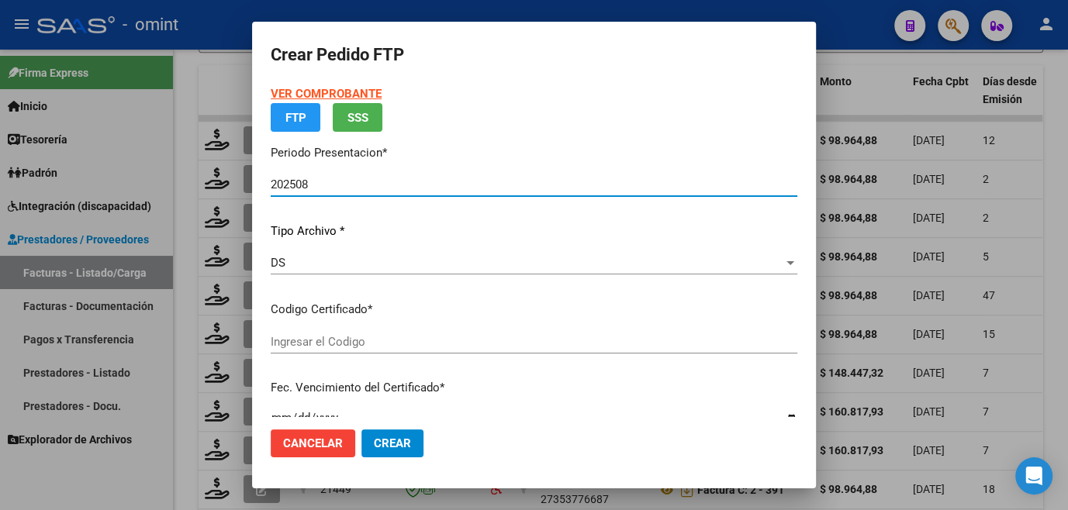
type input "2498941906"
type input "2025-09-25"
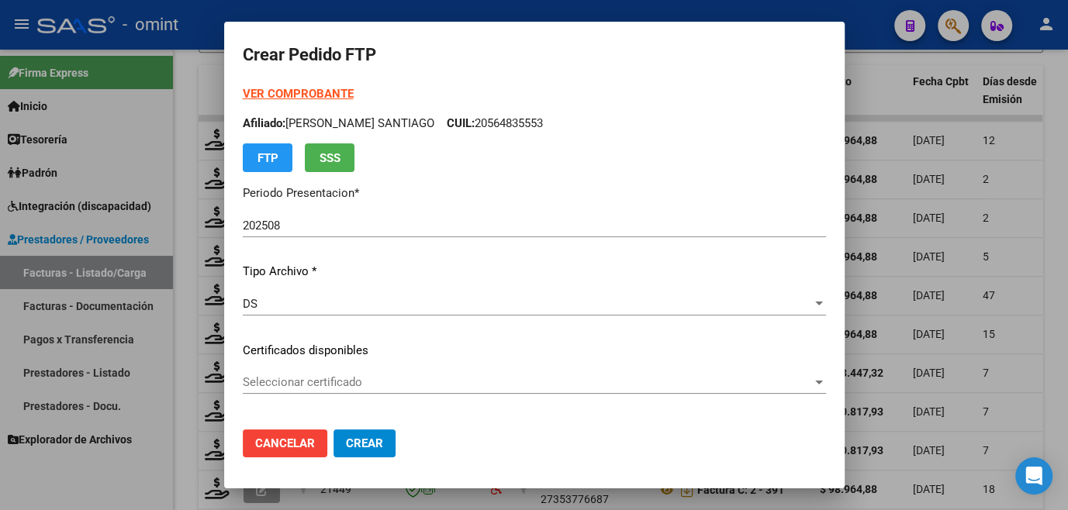
click at [342, 344] on p "Certificados disponibles" at bounding box center [534, 351] width 583 height 18
click at [306, 376] on span "Seleccionar certificado" at bounding box center [527, 382] width 569 height 14
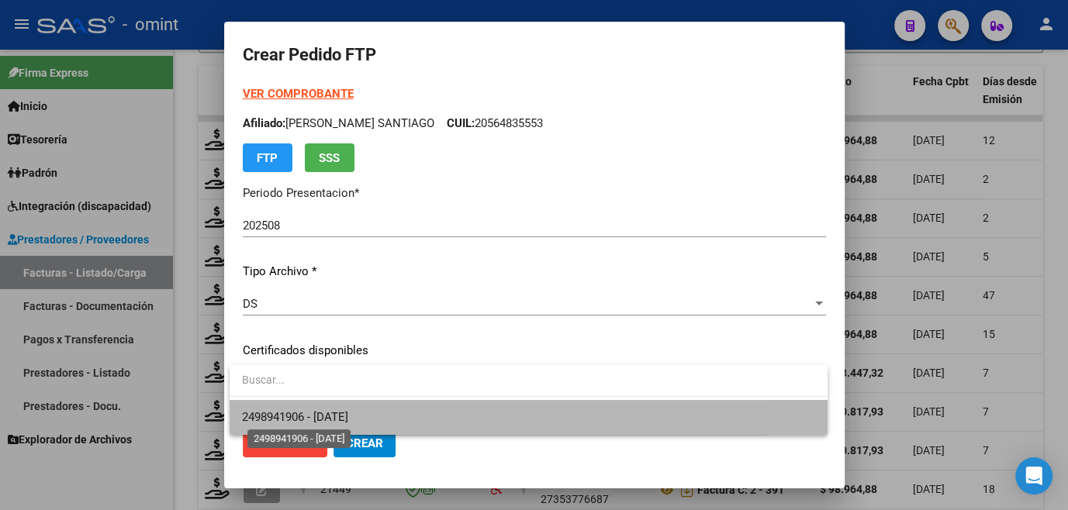
click at [304, 410] on span "2498941906 - 2025-09-25" at bounding box center [295, 417] width 106 height 14
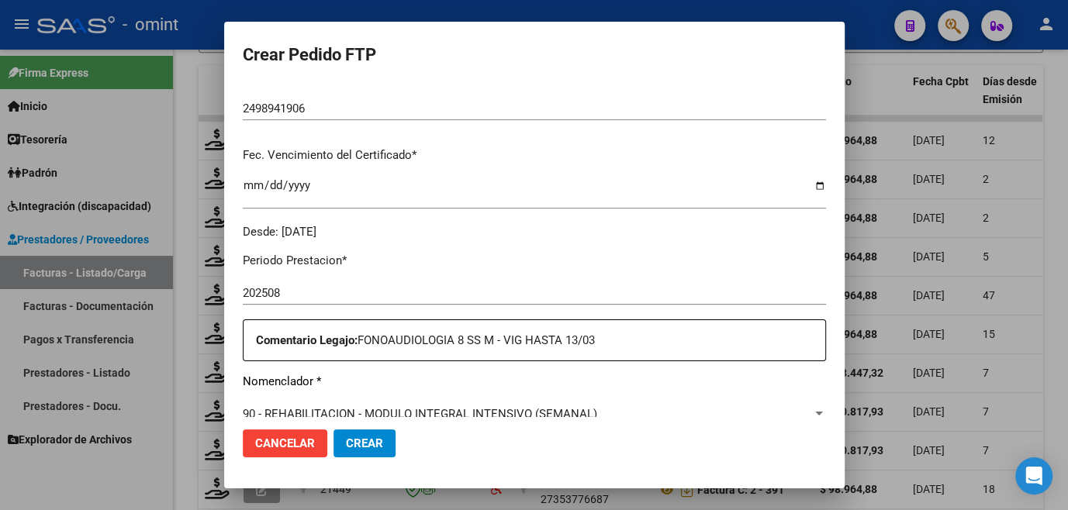
scroll to position [493, 0]
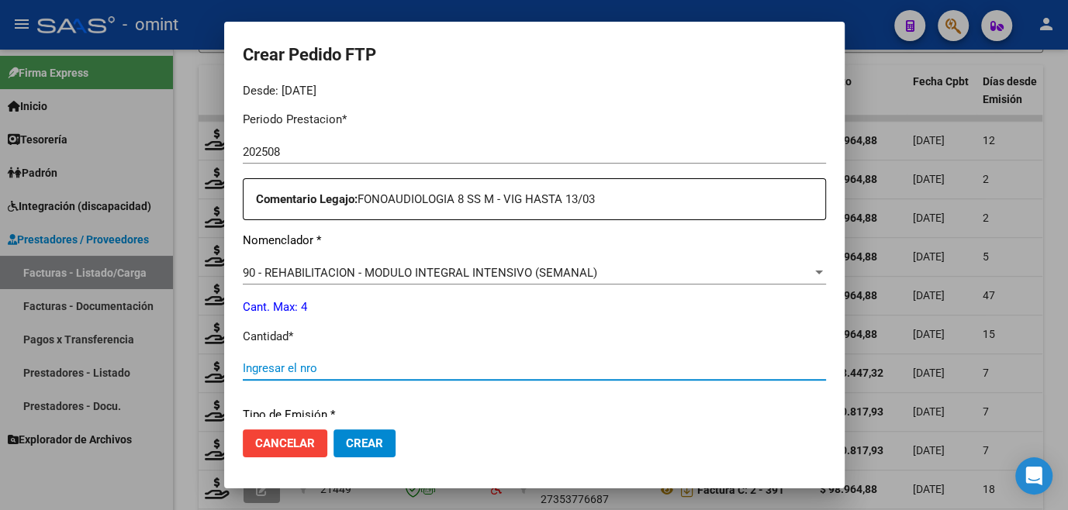
click at [333, 371] on input "Ingresar el nro" at bounding box center [534, 368] width 583 height 14
type input "4"
click at [364, 448] on span "Crear" at bounding box center [364, 444] width 37 height 14
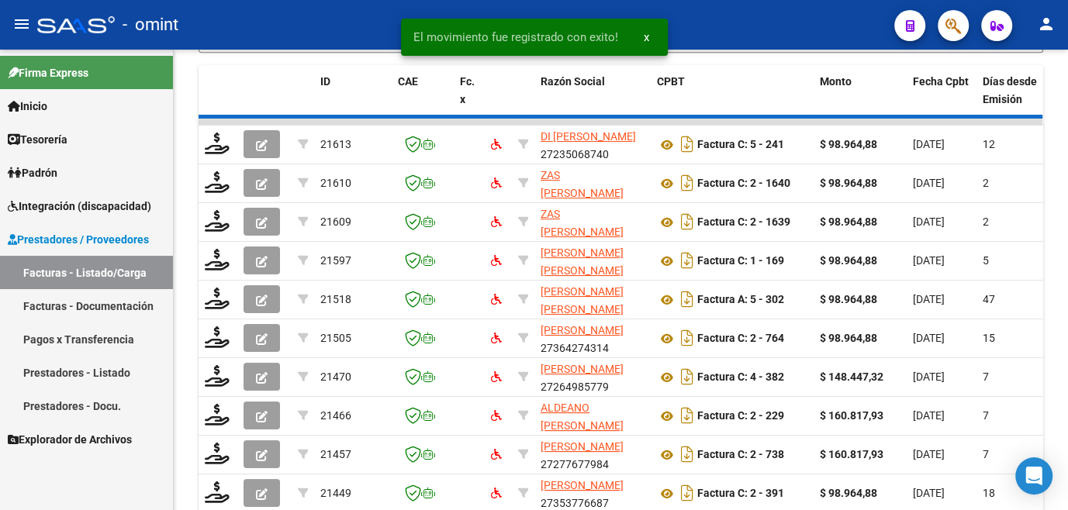
scroll to position [537, 0]
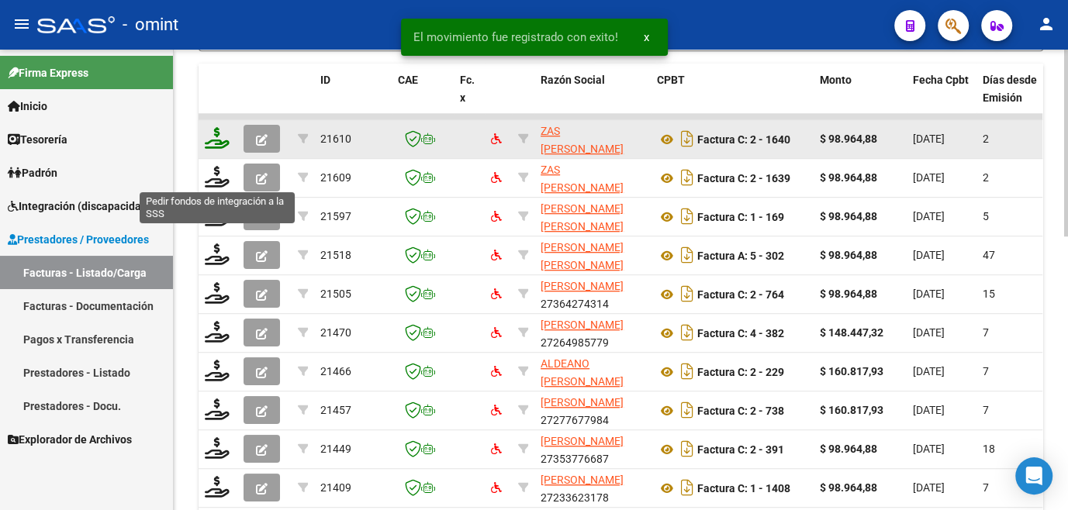
click at [223, 149] on icon at bounding box center [217, 138] width 25 height 22
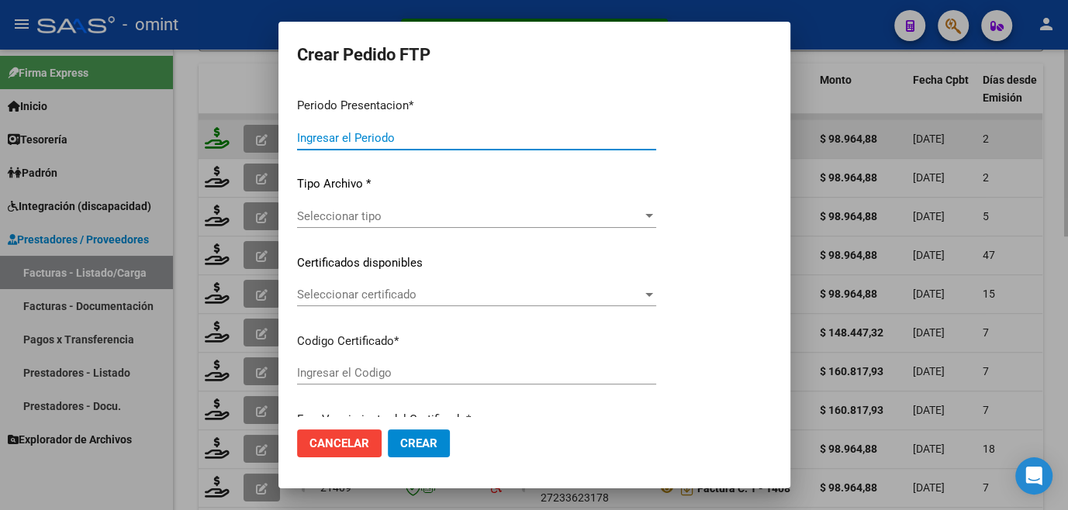
type input "202508"
type input "202507"
type input "$ 98.964,88"
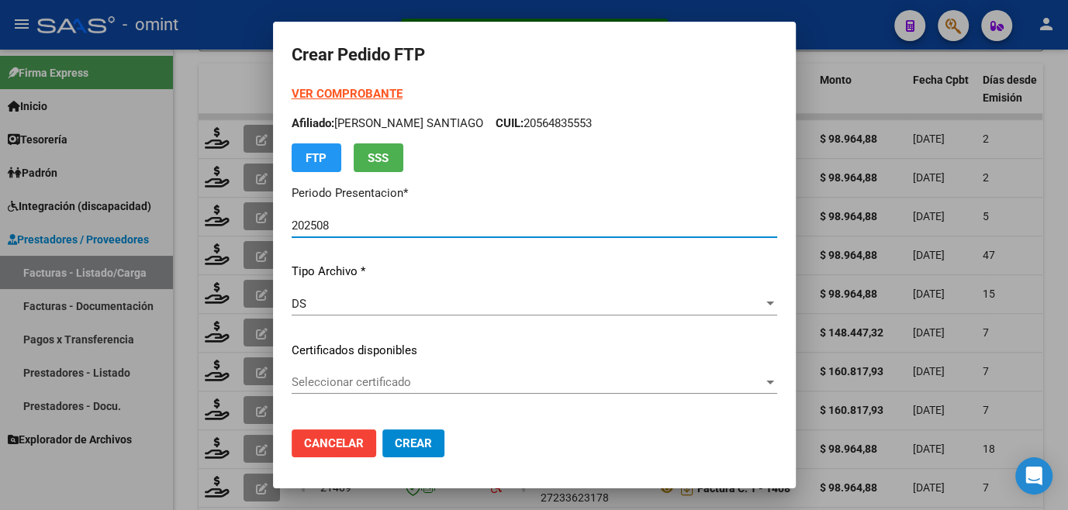
type input "1121094125"
type input "2034-12-16"
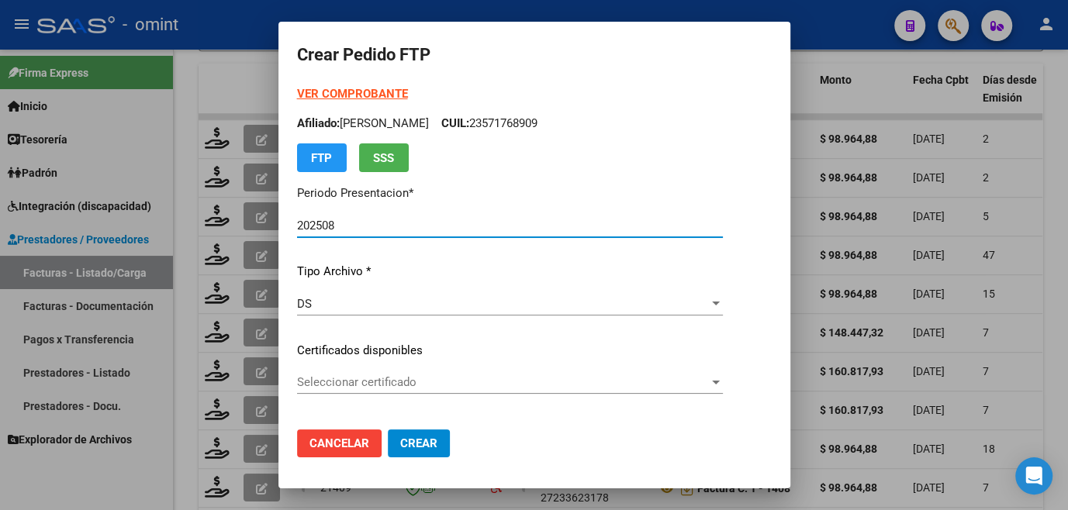
click at [355, 382] on span "Seleccionar certificado" at bounding box center [503, 382] width 412 height 14
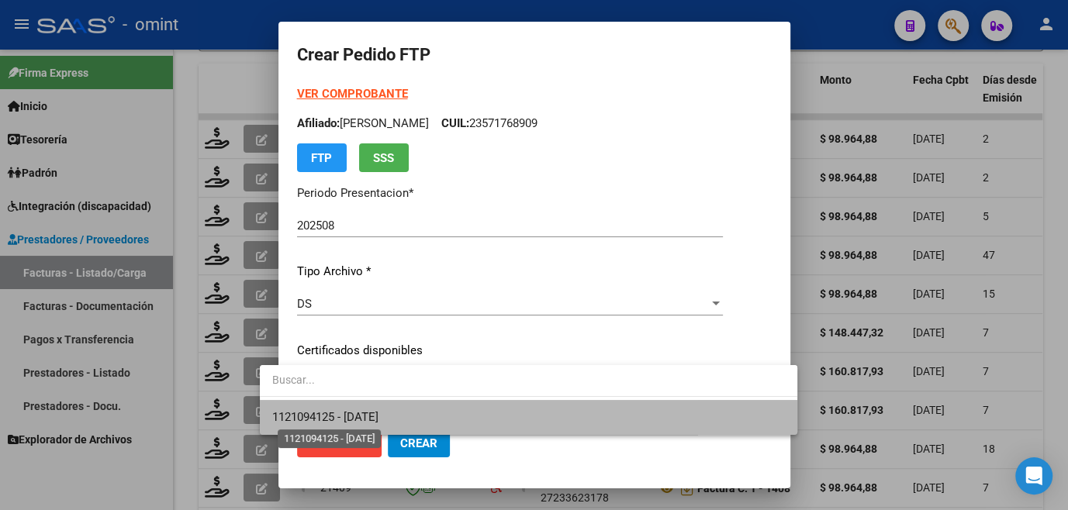
click at [354, 410] on span "1121094125 - 2034-12-16" at bounding box center [325, 417] width 106 height 14
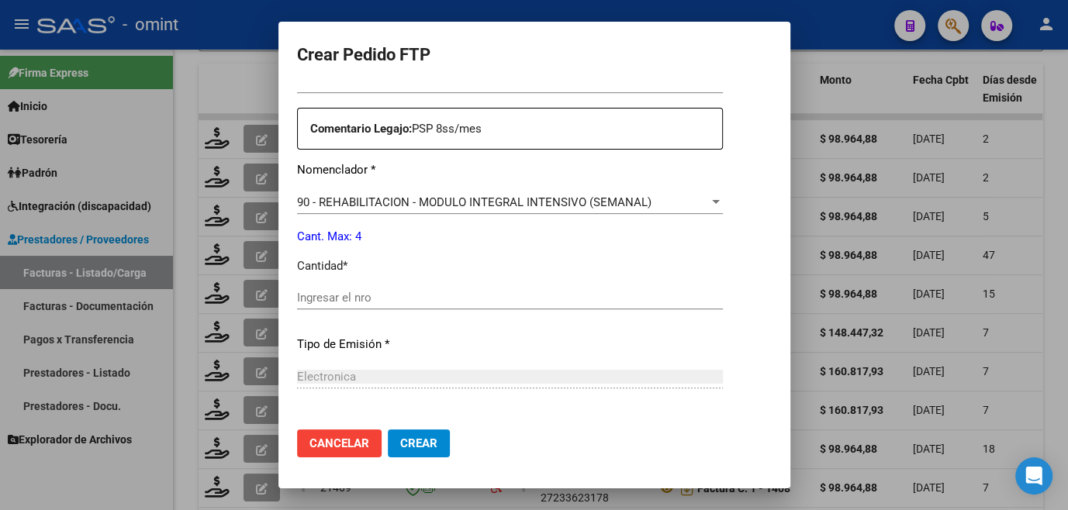
scroll to position [493, 0]
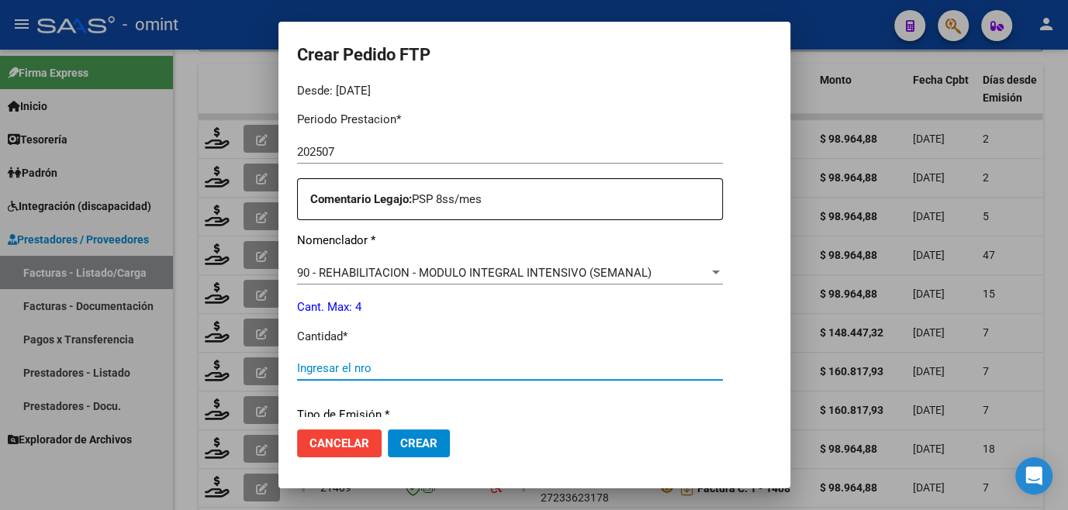
click at [341, 368] on input "Ingresar el nro" at bounding box center [510, 368] width 426 height 14
type input "4"
click at [388, 434] on button "Crear" at bounding box center [419, 444] width 62 height 28
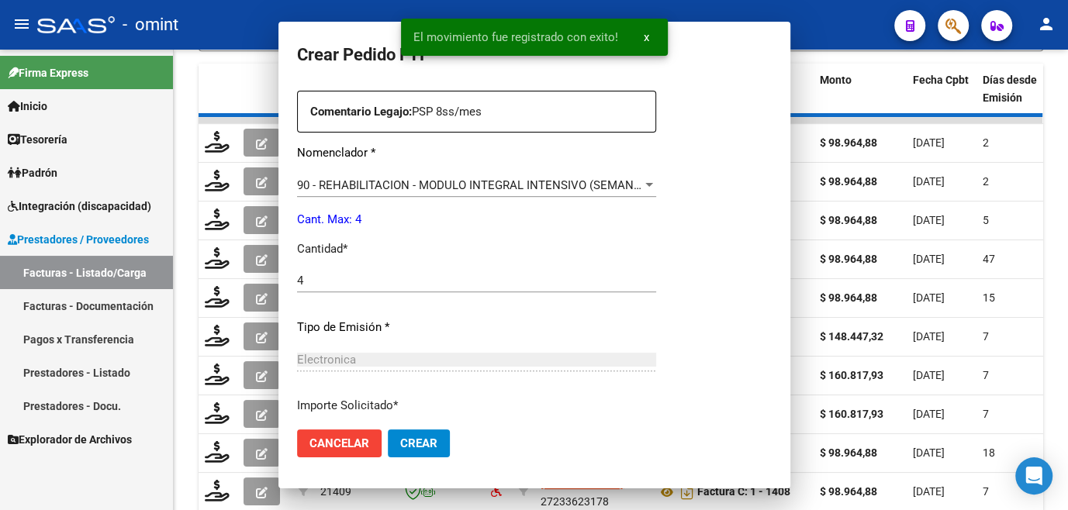
scroll to position [406, 0]
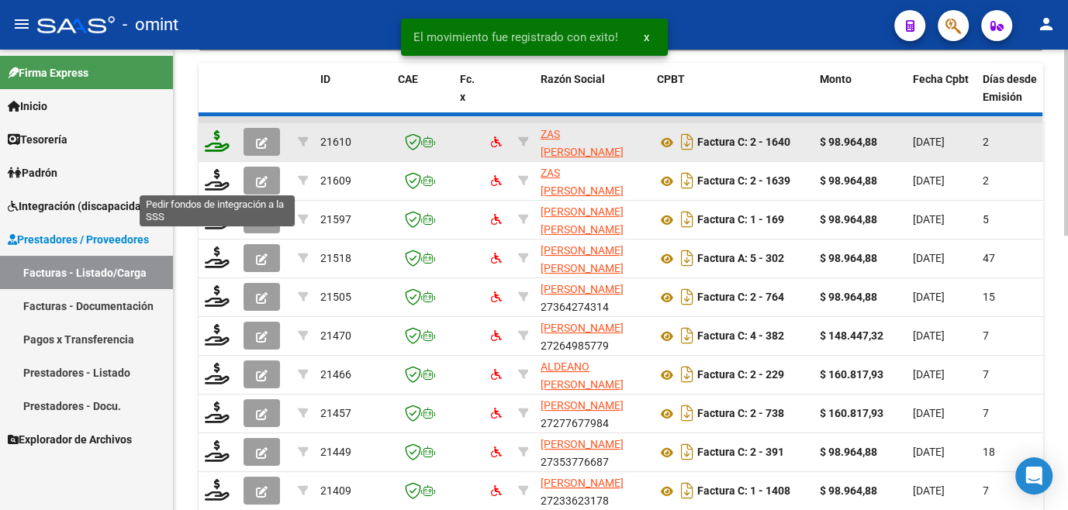
click at [218, 152] on icon at bounding box center [217, 141] width 25 height 22
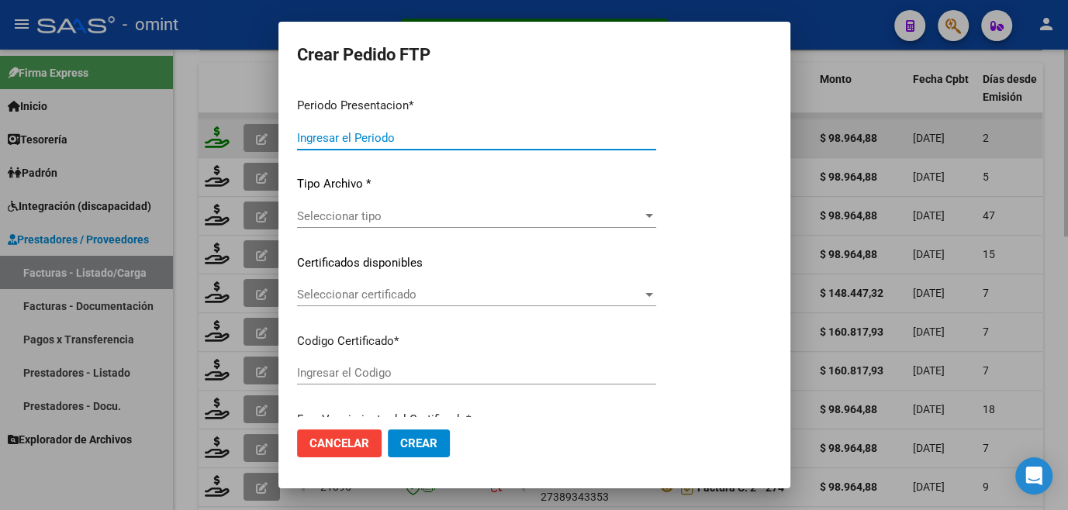
type input "202508"
type input "$ 98.964,88"
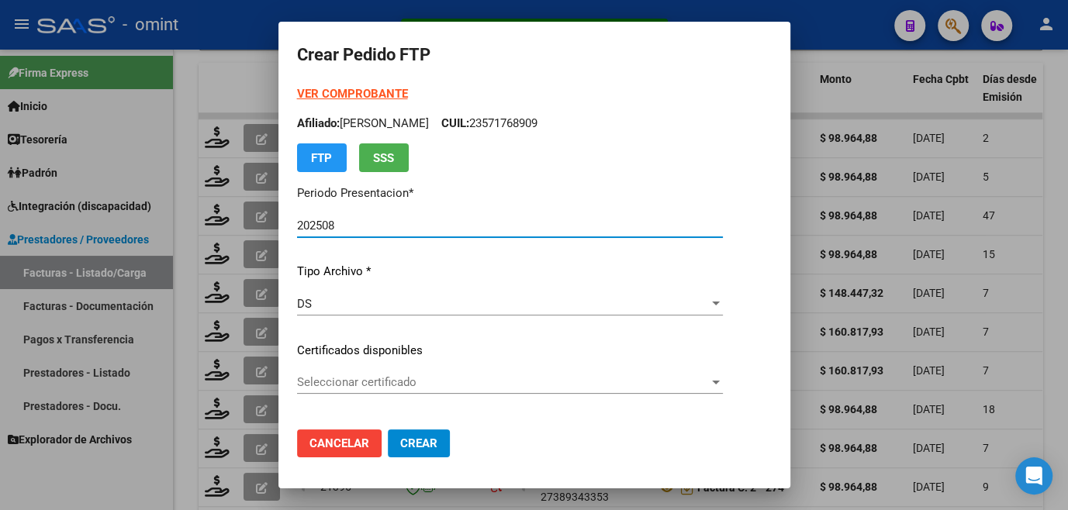
type input "1121094125"
type input "2034-12-16"
click at [382, 385] on span "Seleccionar certificado" at bounding box center [503, 382] width 412 height 14
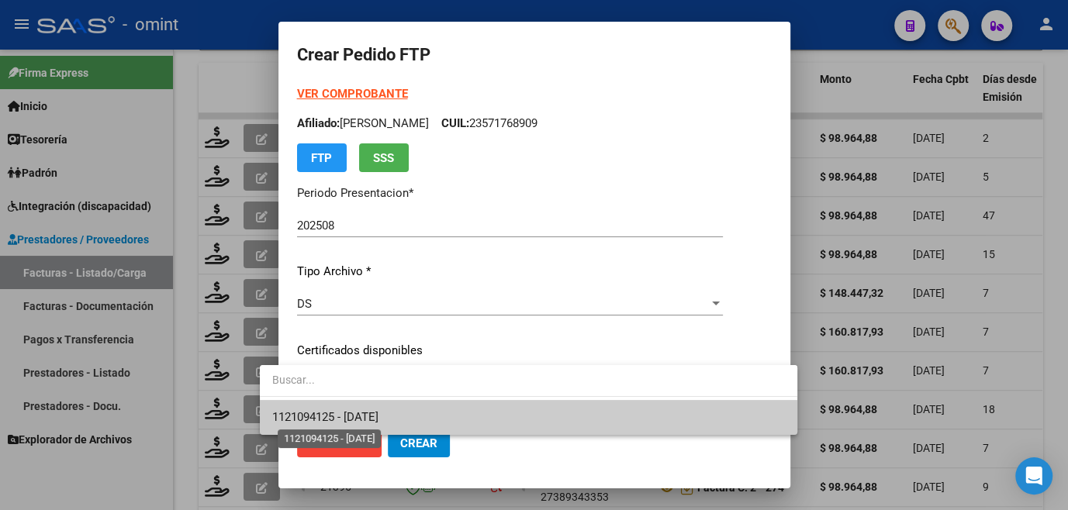
click at [366, 419] on span "1121094125 - 2034-12-16" at bounding box center [325, 417] width 106 height 14
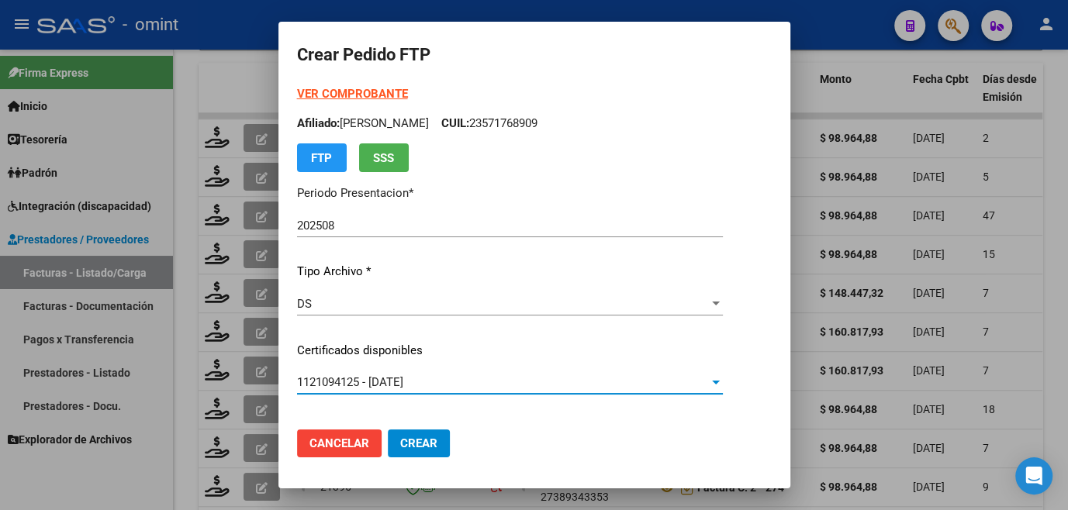
click at [400, 439] on span "Crear" at bounding box center [418, 444] width 37 height 14
click at [420, 446] on button "Crear" at bounding box center [419, 444] width 62 height 28
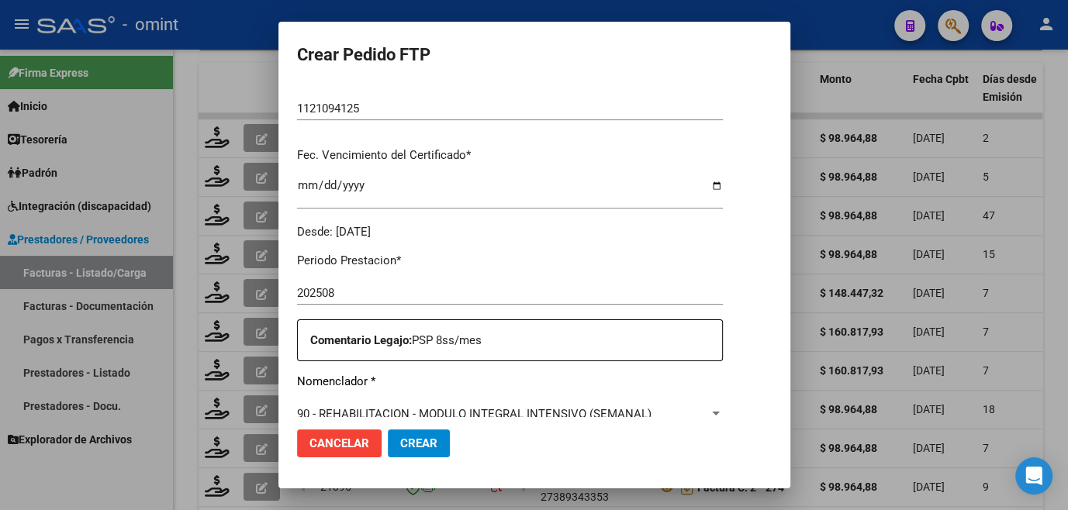
scroll to position [493, 0]
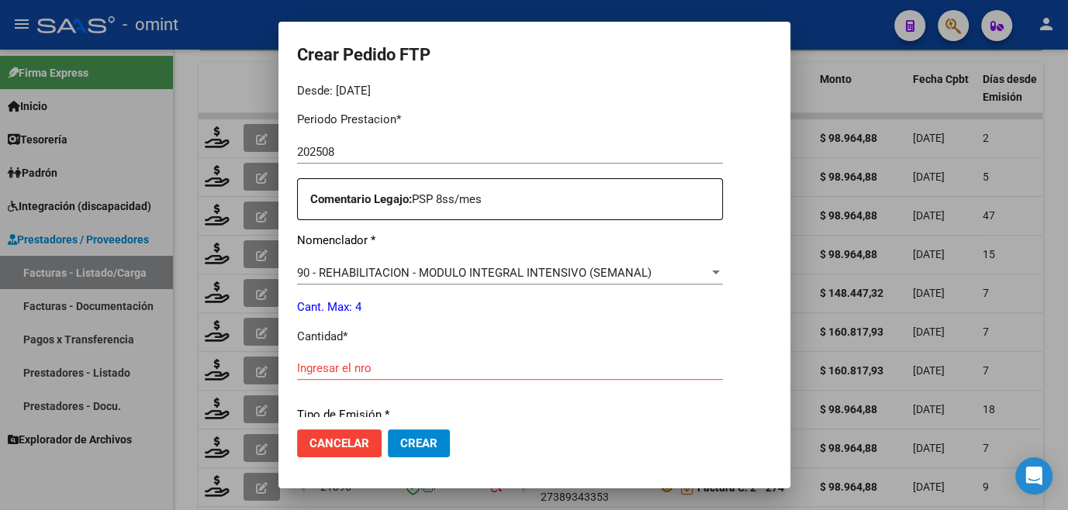
click at [398, 365] on input "Ingresar el nro" at bounding box center [510, 368] width 426 height 14
type input "4"
click at [400, 442] on span "Crear" at bounding box center [418, 444] width 37 height 14
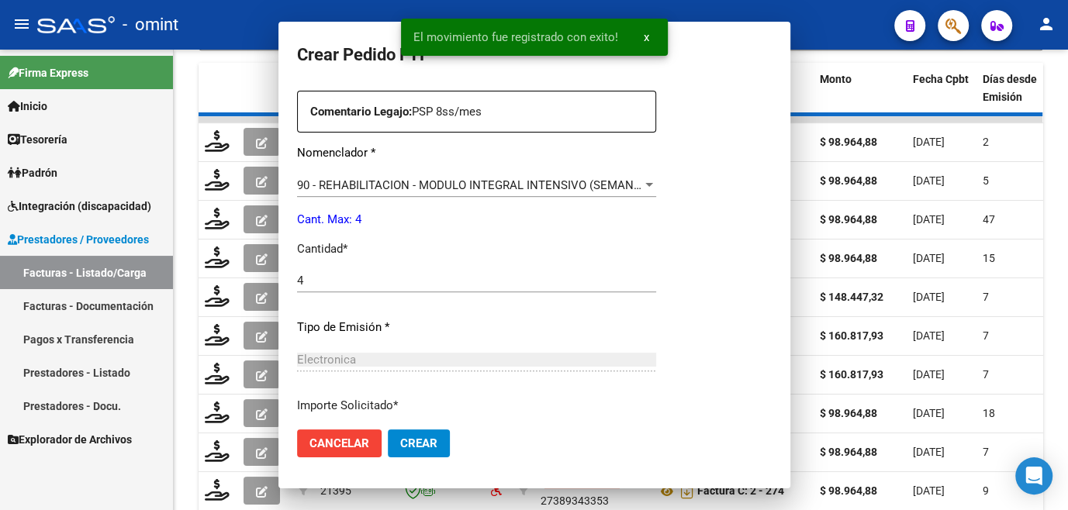
scroll to position [406, 0]
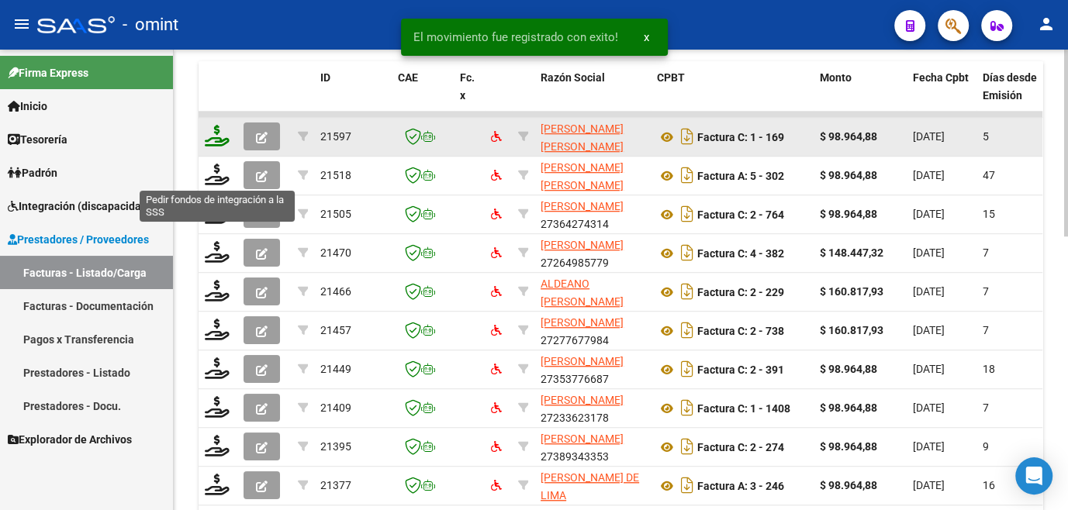
click at [215, 147] on icon at bounding box center [217, 136] width 25 height 22
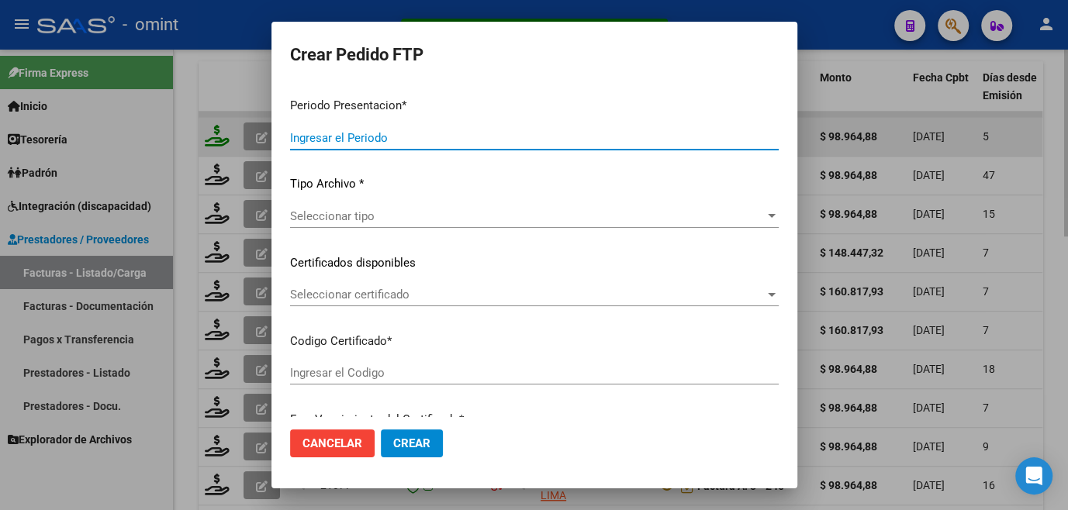
type input "202508"
type input "202507"
type input "$ 98.964,88"
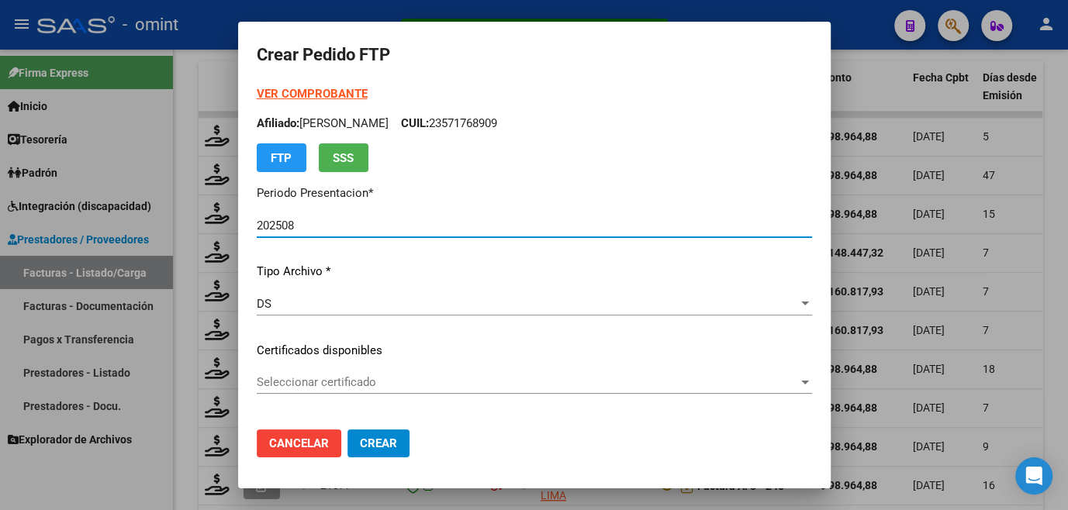
type input "7249144446"
type input "[DATE]"
click at [298, 384] on span "Seleccionar certificado" at bounding box center [527, 382] width 541 height 14
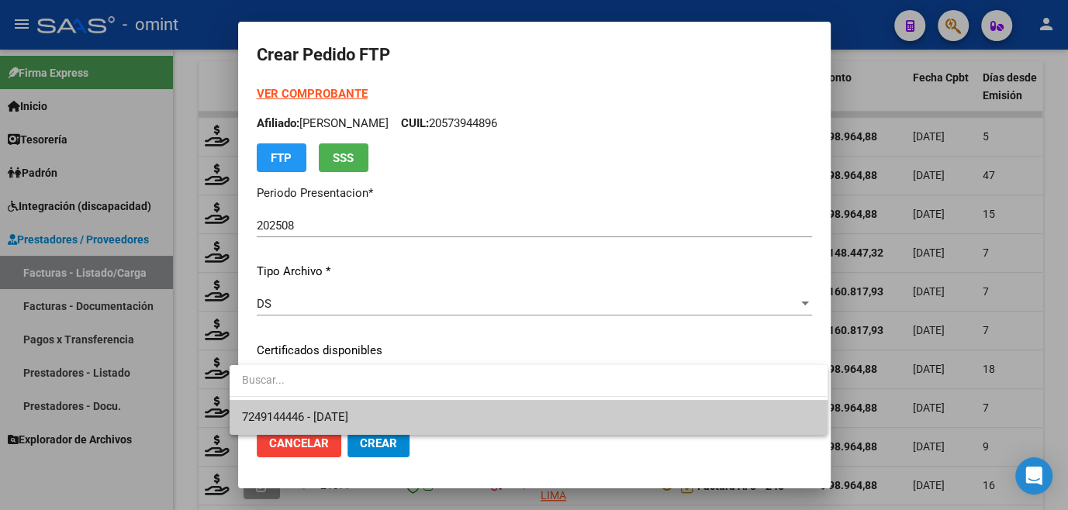
click at [298, 406] on span "7249144446 - [DATE]" at bounding box center [528, 417] width 572 height 35
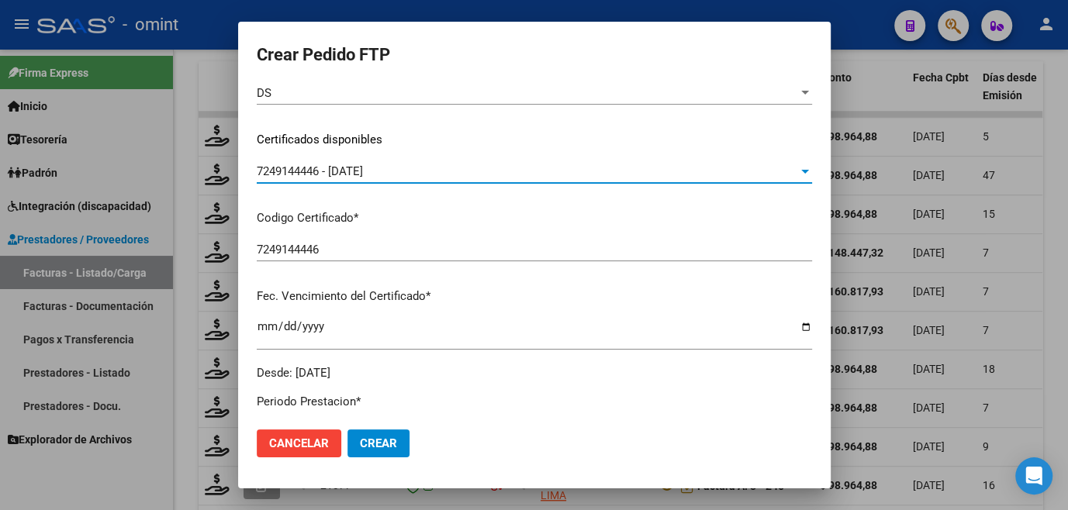
scroll to position [423, 0]
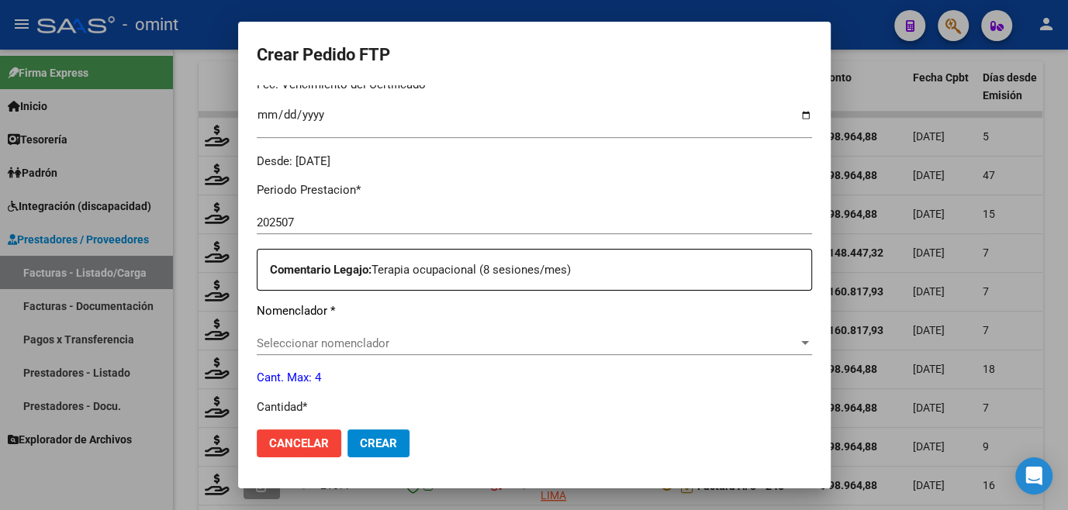
click at [305, 343] on span "Seleccionar nomenclador" at bounding box center [527, 344] width 541 height 14
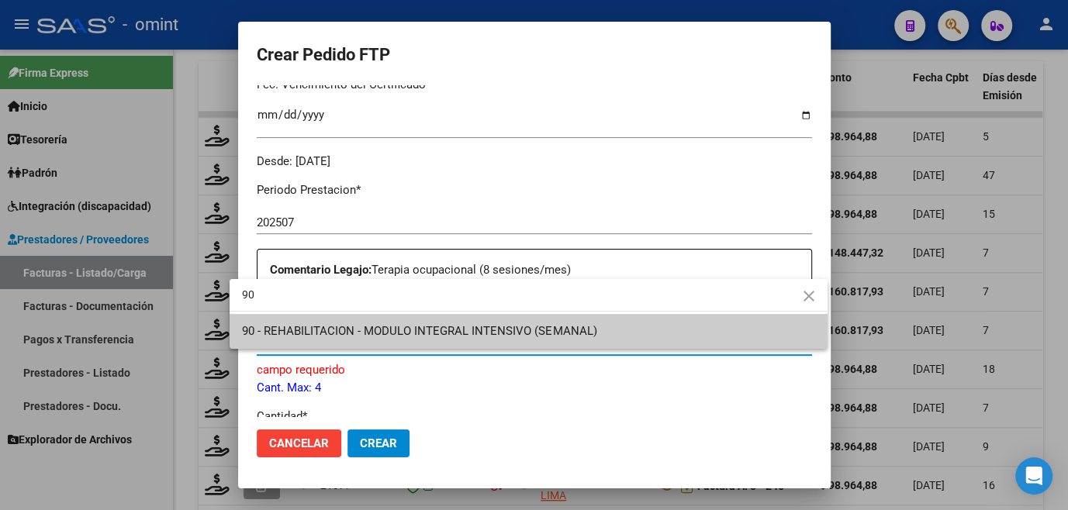
type input "90"
click at [305, 340] on span "90 - REHABILITACION - MODULO INTEGRAL INTENSIVO (SEMANAL)" at bounding box center [528, 331] width 572 height 35
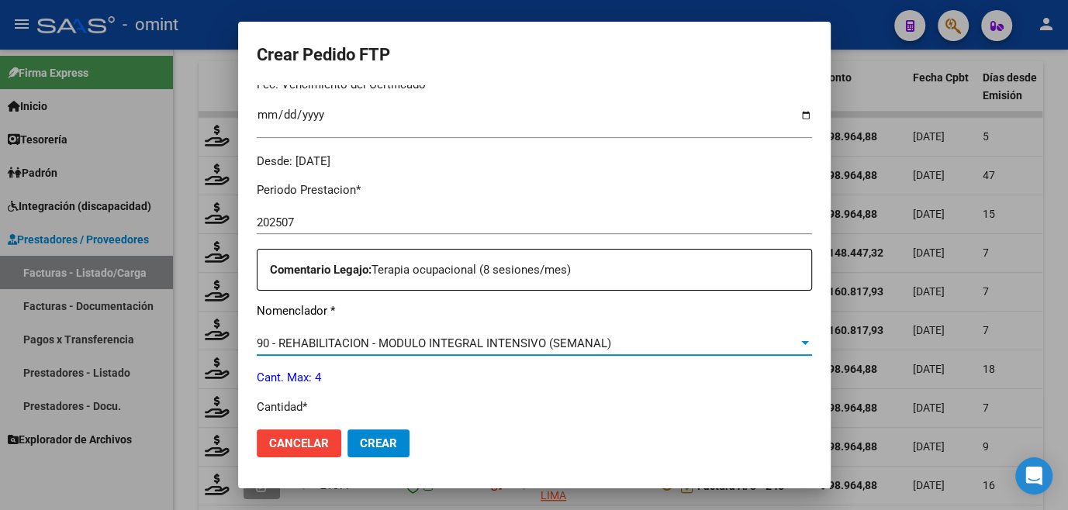
scroll to position [493, 0]
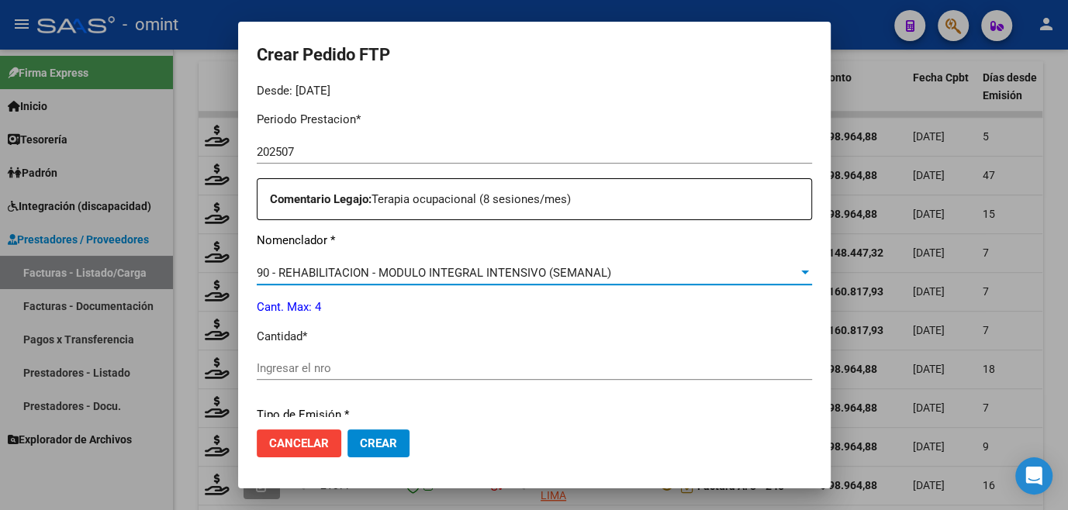
click at [298, 371] on input "Ingresar el nro" at bounding box center [534, 368] width 555 height 14
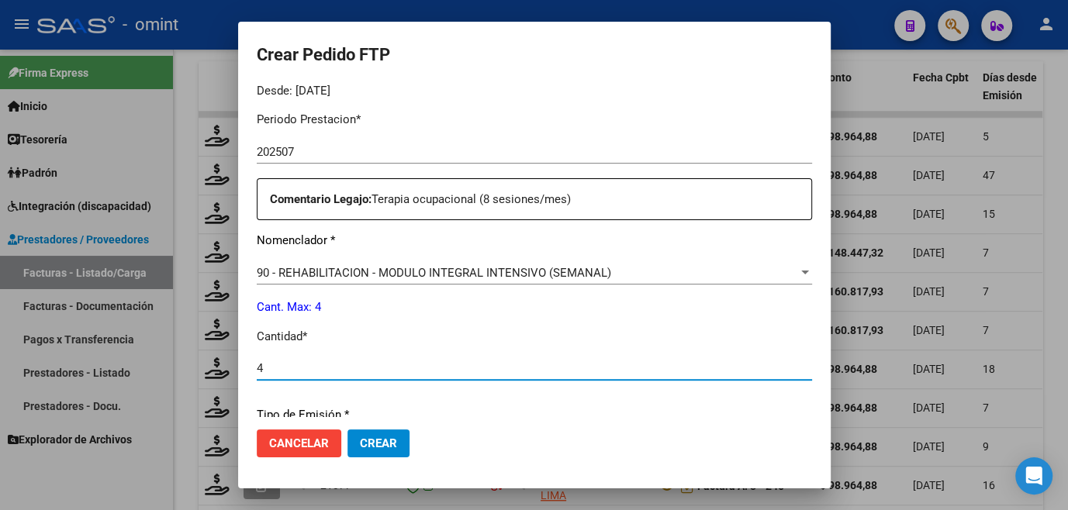
type input "4"
click at [360, 441] on span "Crear" at bounding box center [378, 444] width 37 height 14
click at [366, 437] on span "Crear" at bounding box center [378, 444] width 37 height 14
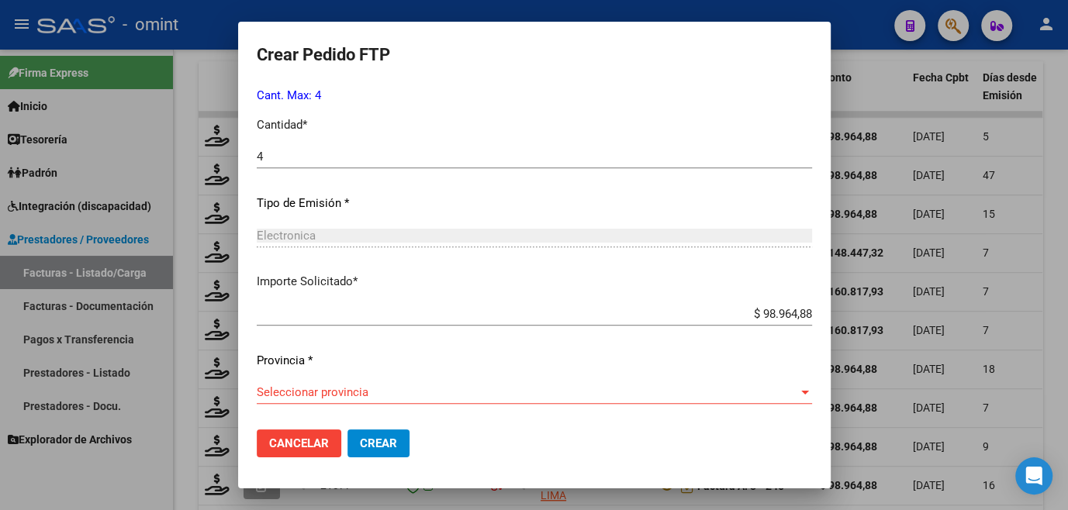
scroll to position [705, 0]
click at [339, 388] on span "Seleccionar provincia" at bounding box center [527, 392] width 541 height 14
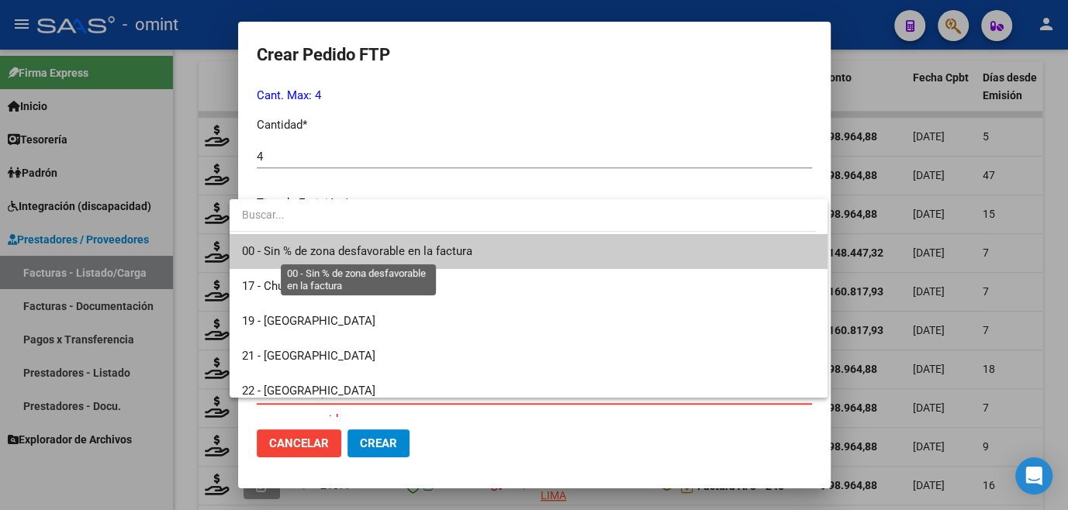
click at [341, 257] on span "00 - Sin % de zona desfavorable en la factura" at bounding box center [357, 251] width 230 height 14
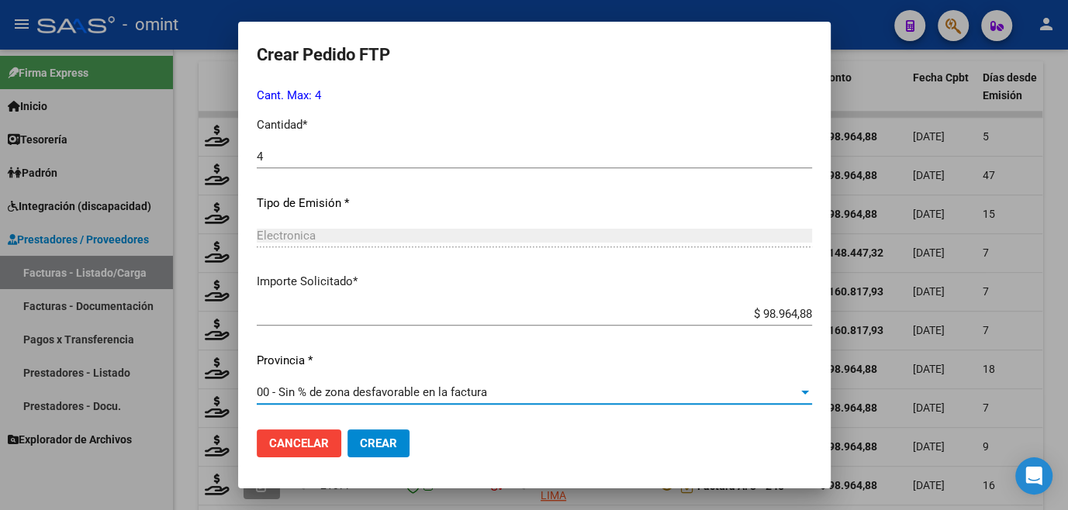
click at [360, 442] on span "Crear" at bounding box center [378, 444] width 37 height 14
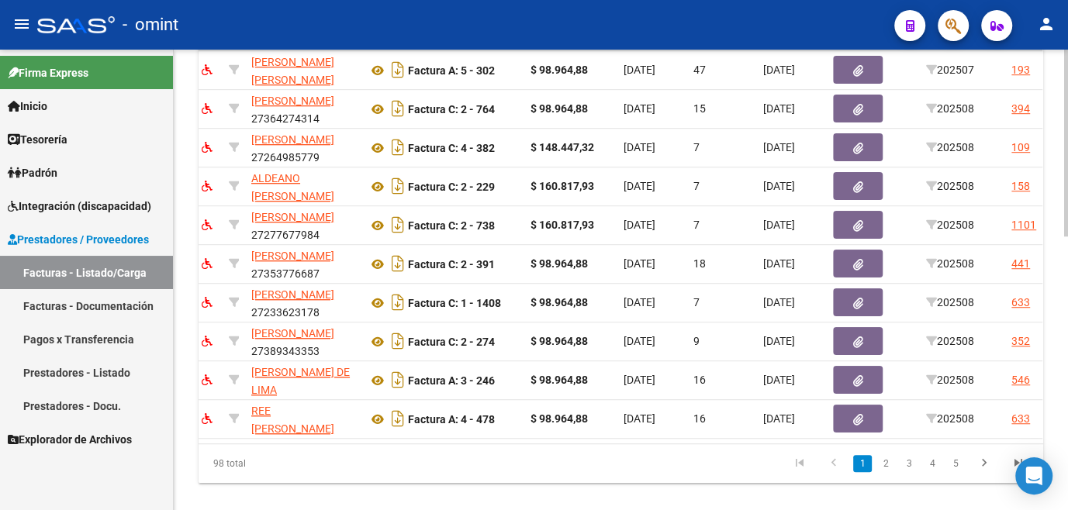
scroll to position [0, 0]
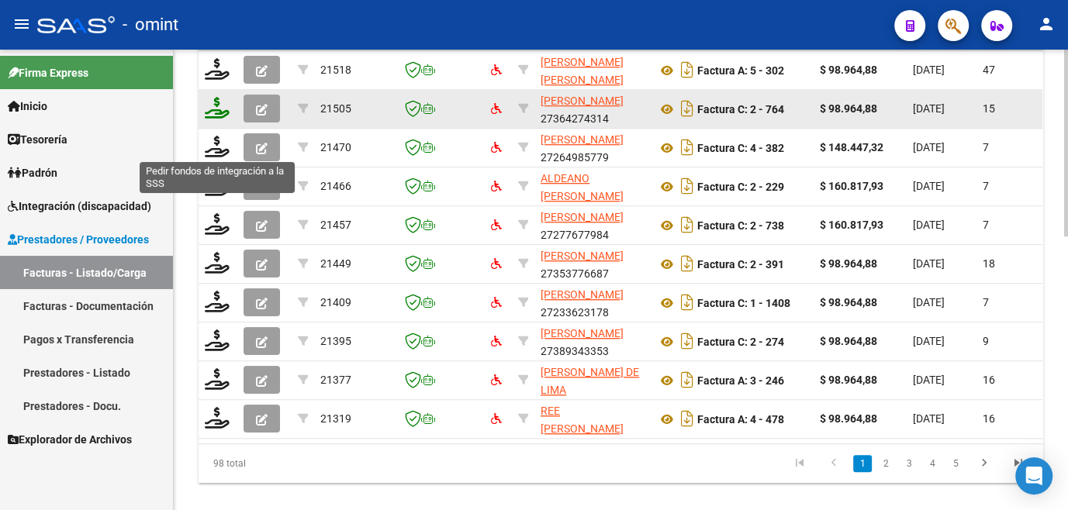
click at [223, 119] on icon at bounding box center [217, 108] width 25 height 22
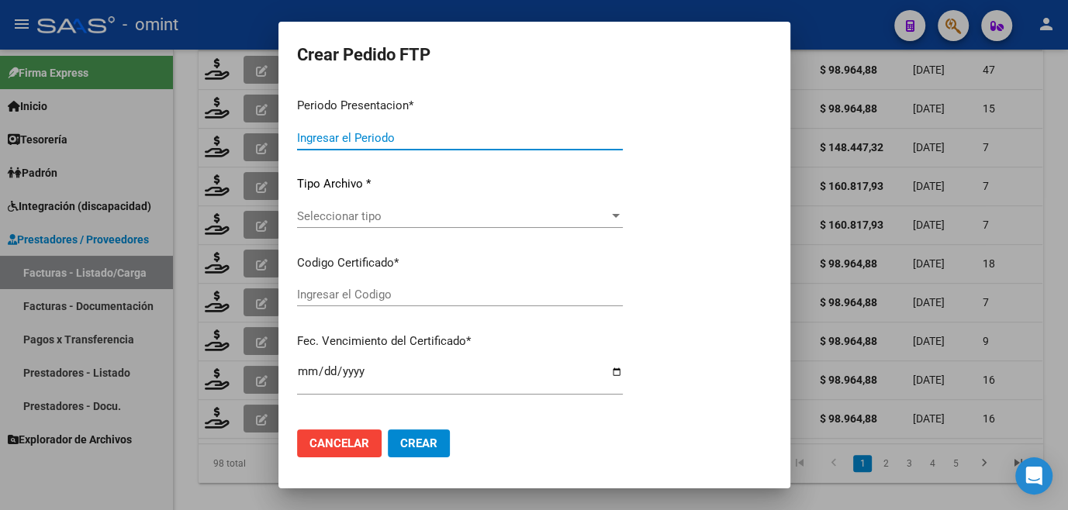
type input "202508"
type input "$ 98.964,88"
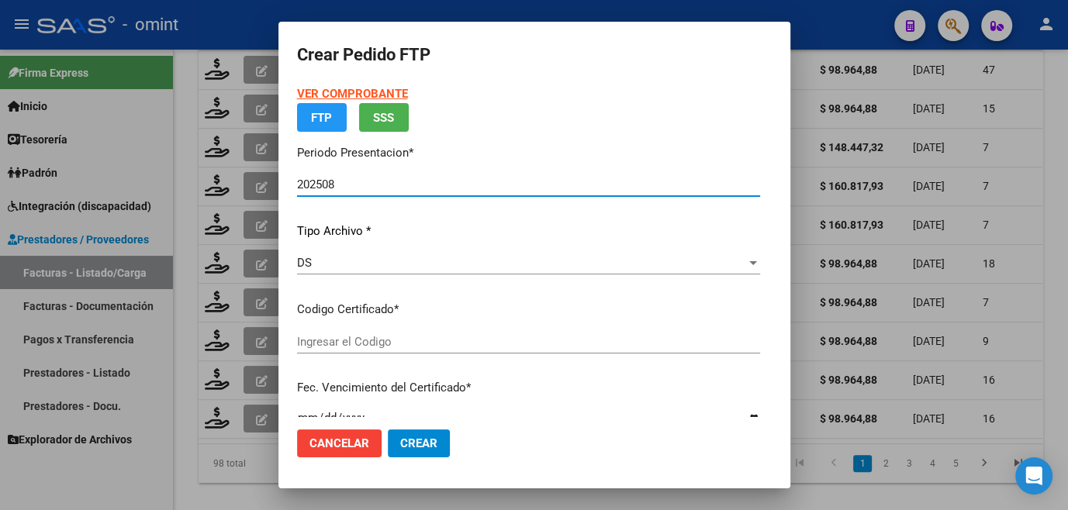
type input "8924223730"
type input "2029-11-30"
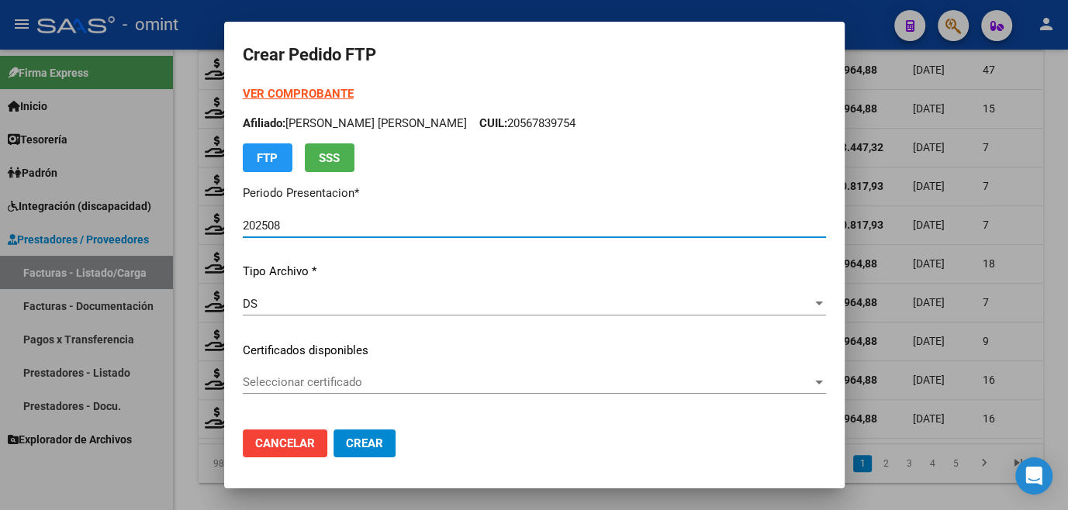
click at [342, 388] on span "Seleccionar certificado" at bounding box center [527, 382] width 569 height 14
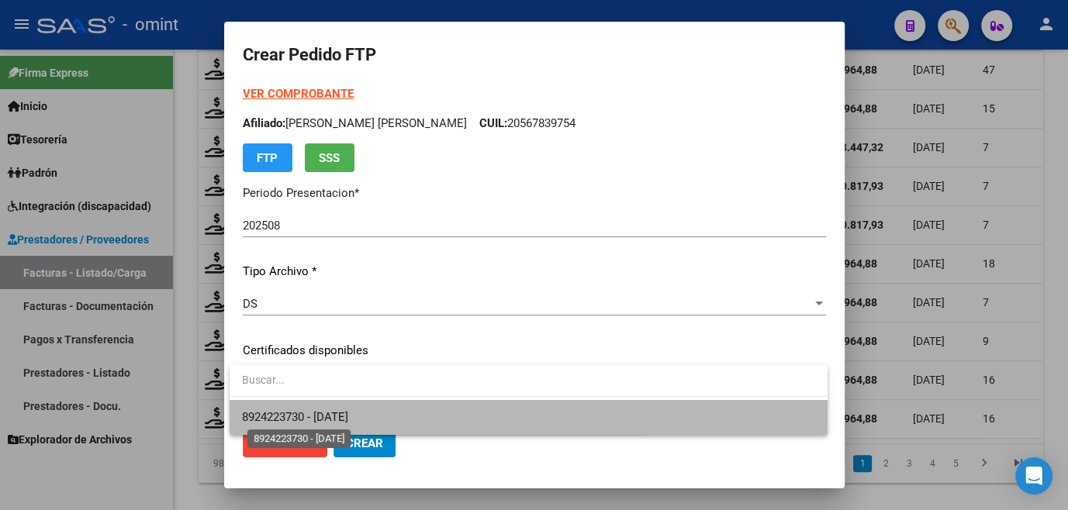
click at [343, 411] on span "8924223730 - 2029-11-30" at bounding box center [295, 417] width 106 height 14
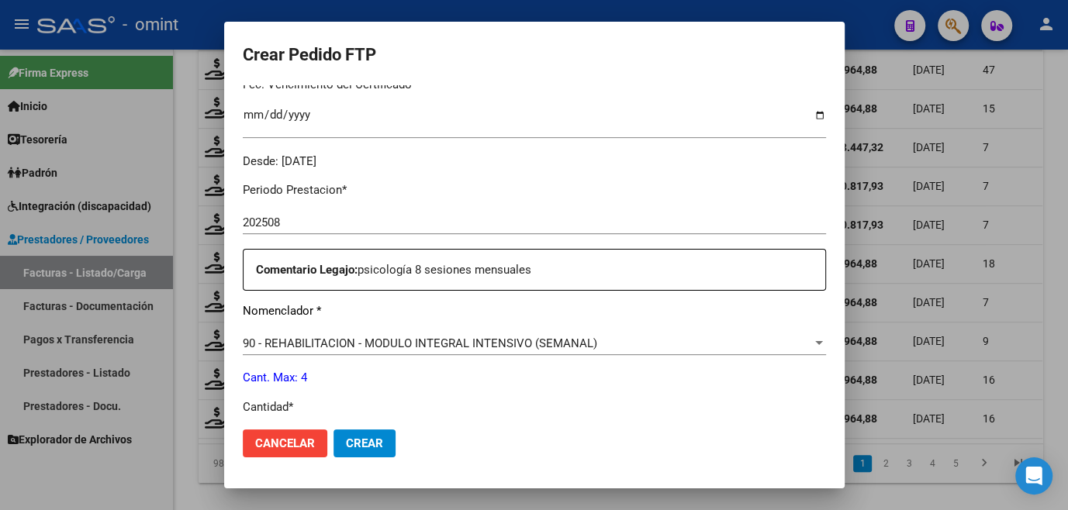
scroll to position [564, 0]
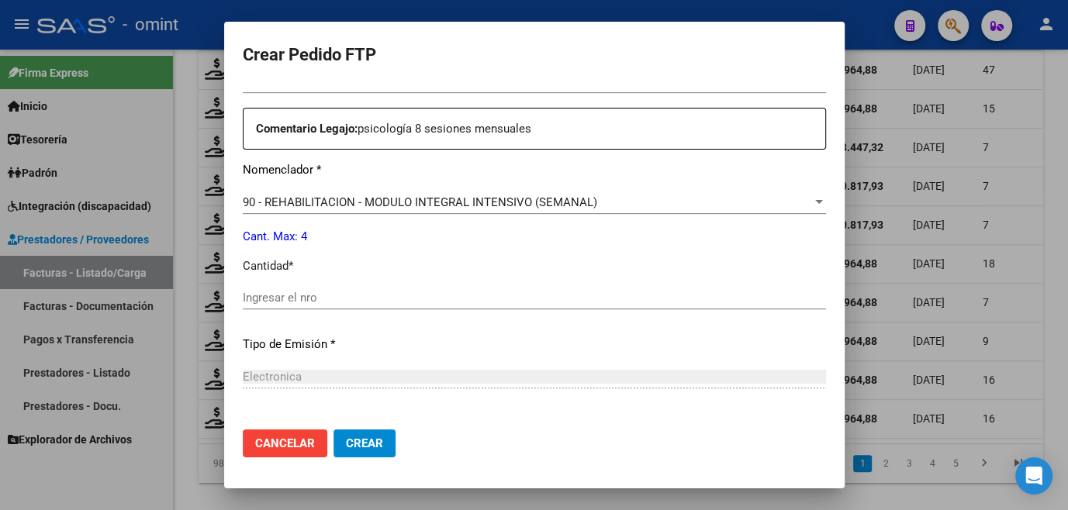
click at [333, 298] on input "Ingresar el nro" at bounding box center [534, 298] width 583 height 14
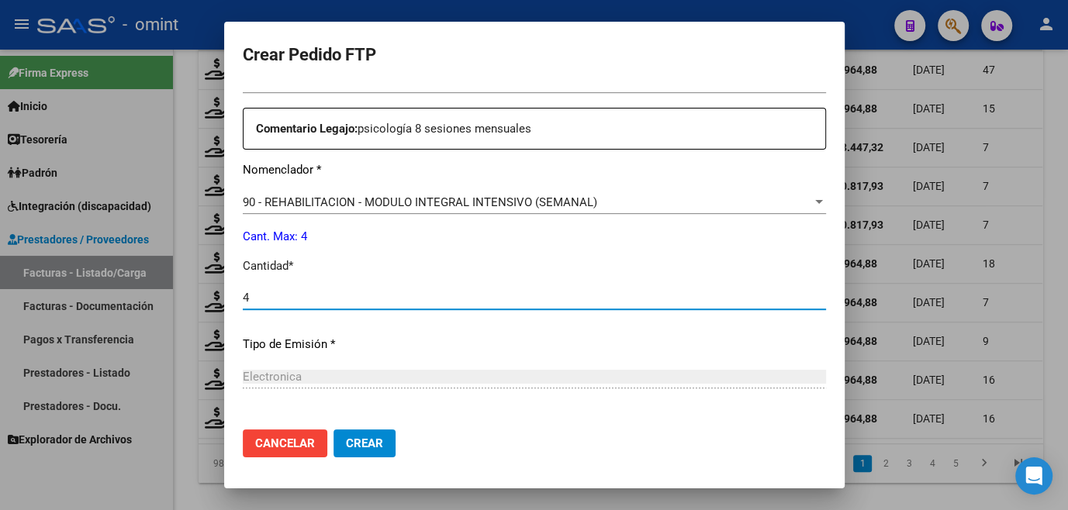
type input "4"
click at [350, 440] on span "Crear" at bounding box center [364, 444] width 37 height 14
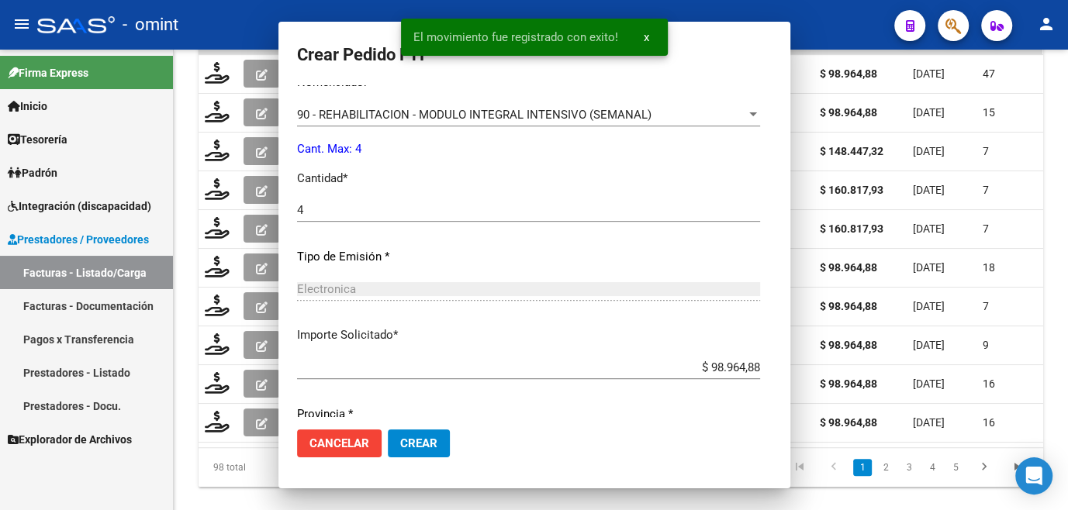
scroll to position [477, 0]
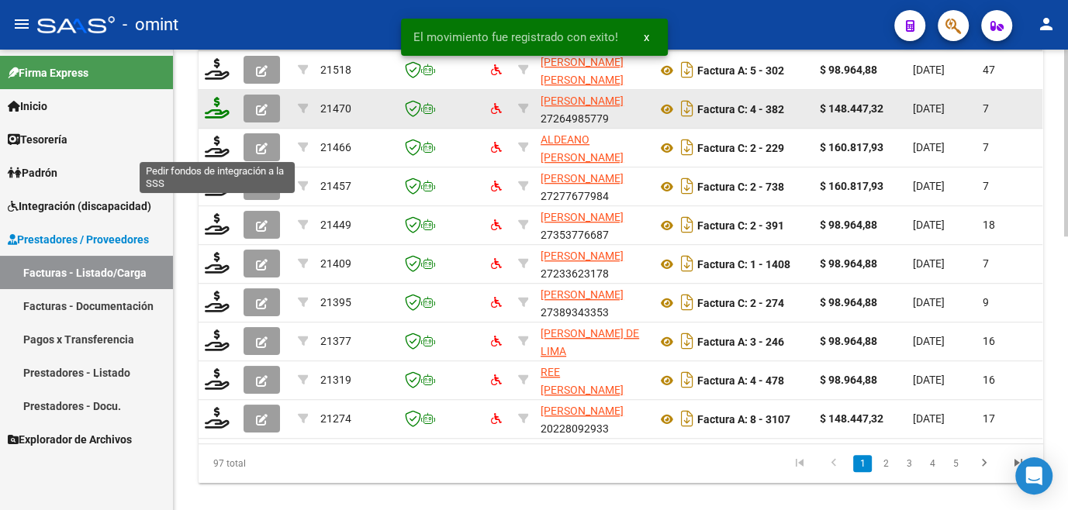
click at [219, 119] on icon at bounding box center [217, 108] width 25 height 22
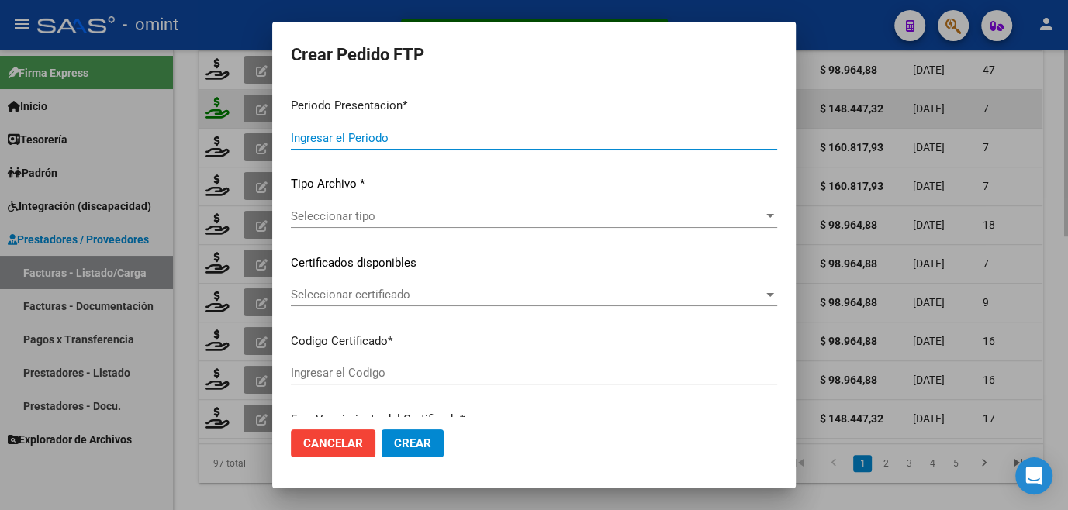
type input "202508"
type input "$ 148.447,32"
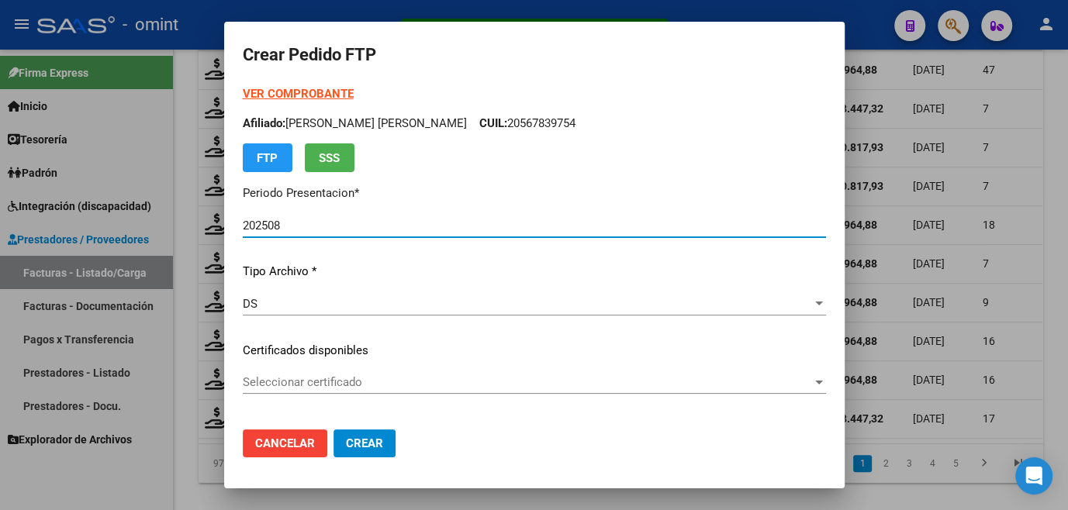
type input "8860247683"
type input "2026-12-21"
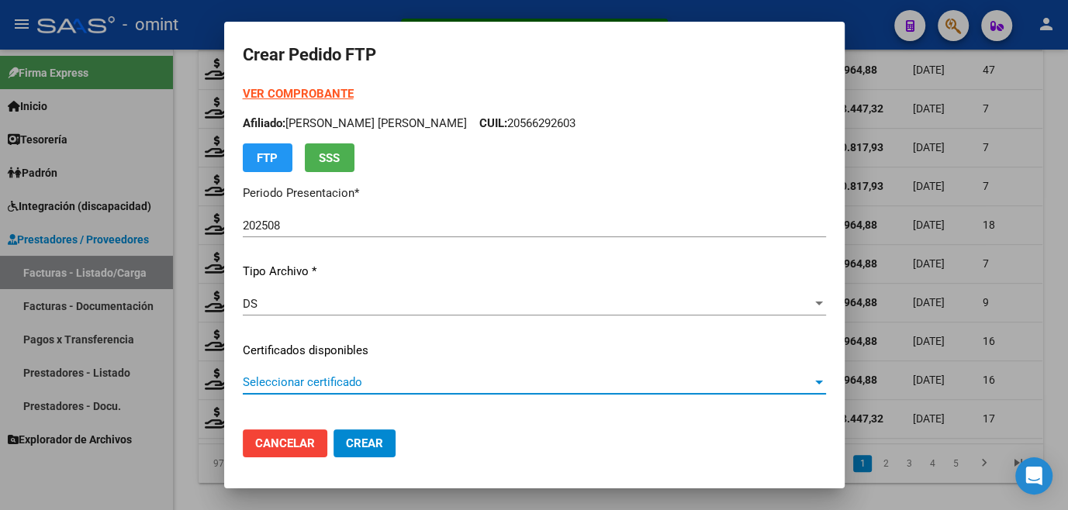
click at [305, 378] on span "Seleccionar certificado" at bounding box center [527, 382] width 569 height 14
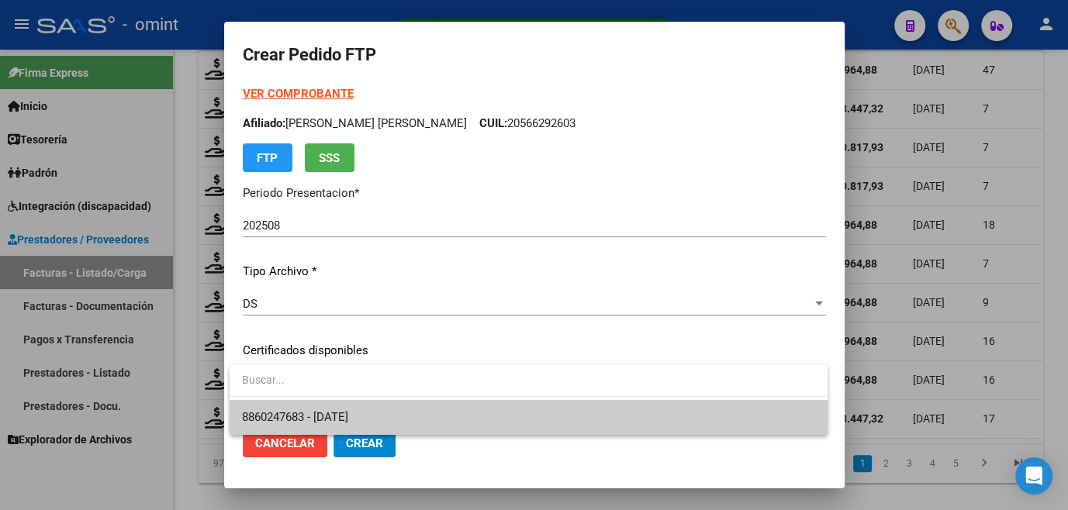
click at [305, 411] on span "8860247683 - 2026-12-21" at bounding box center [295, 417] width 106 height 14
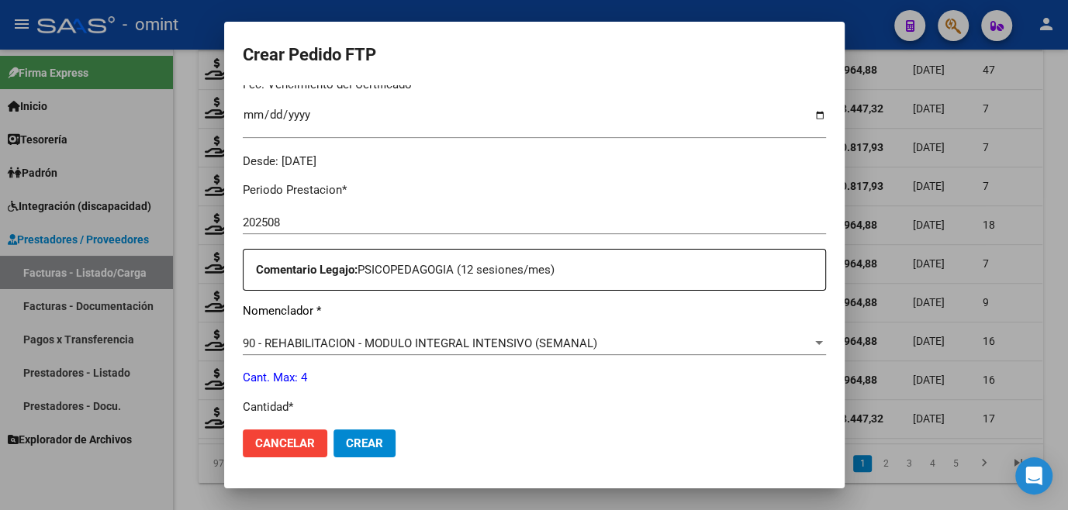
scroll to position [564, 0]
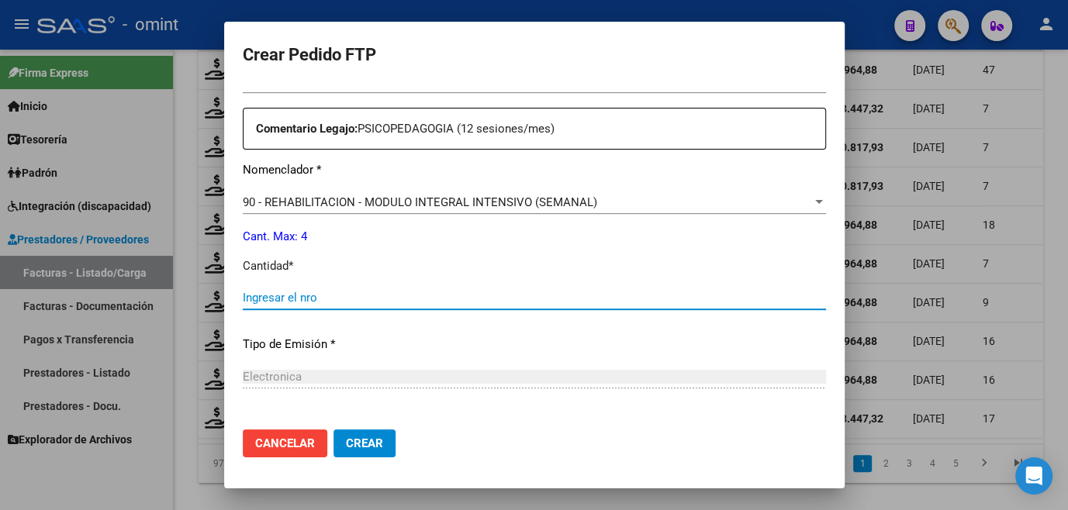
click at [306, 299] on input "Ingresar el nro" at bounding box center [534, 298] width 583 height 14
type input "4"
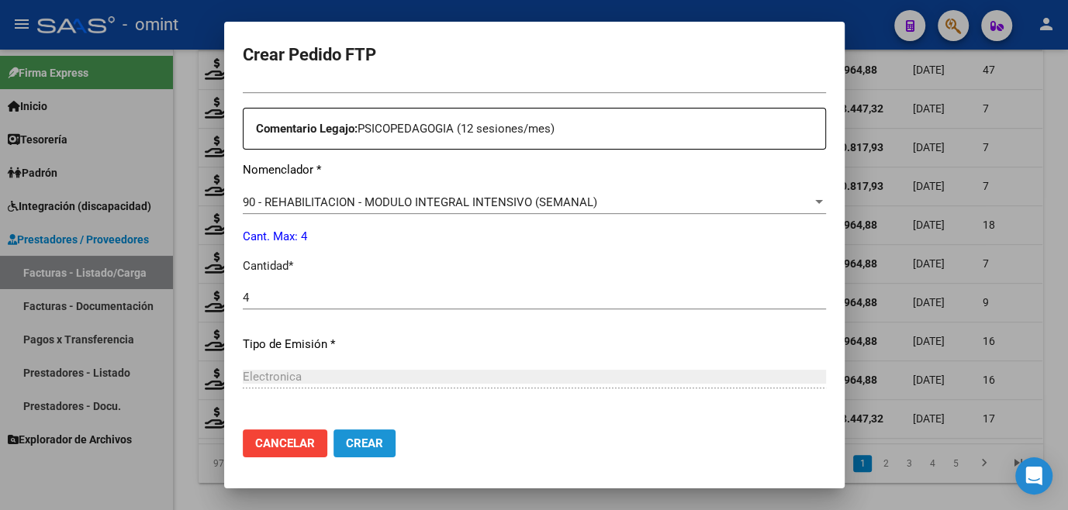
click at [375, 437] on span "Crear" at bounding box center [364, 444] width 37 height 14
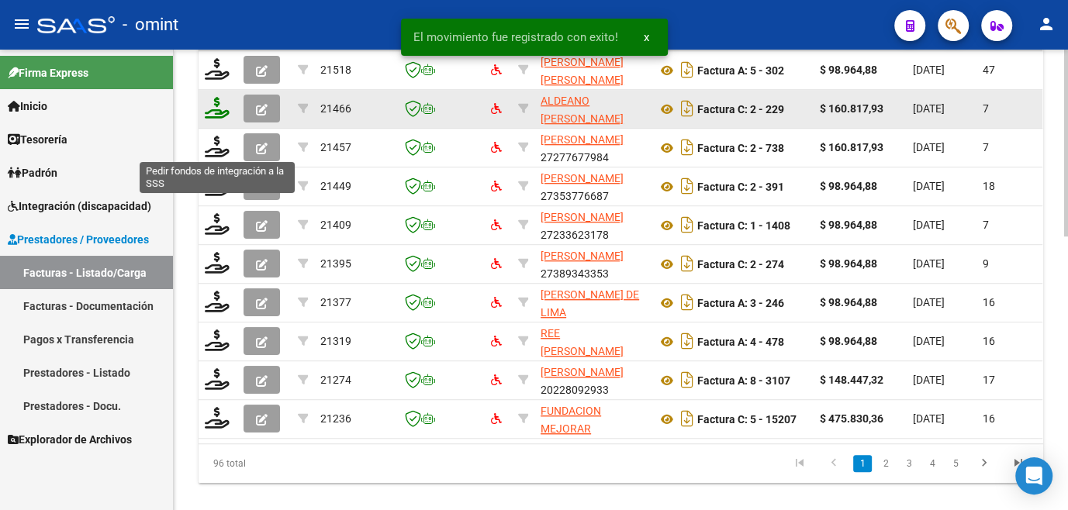
click at [223, 119] on icon at bounding box center [217, 108] width 25 height 22
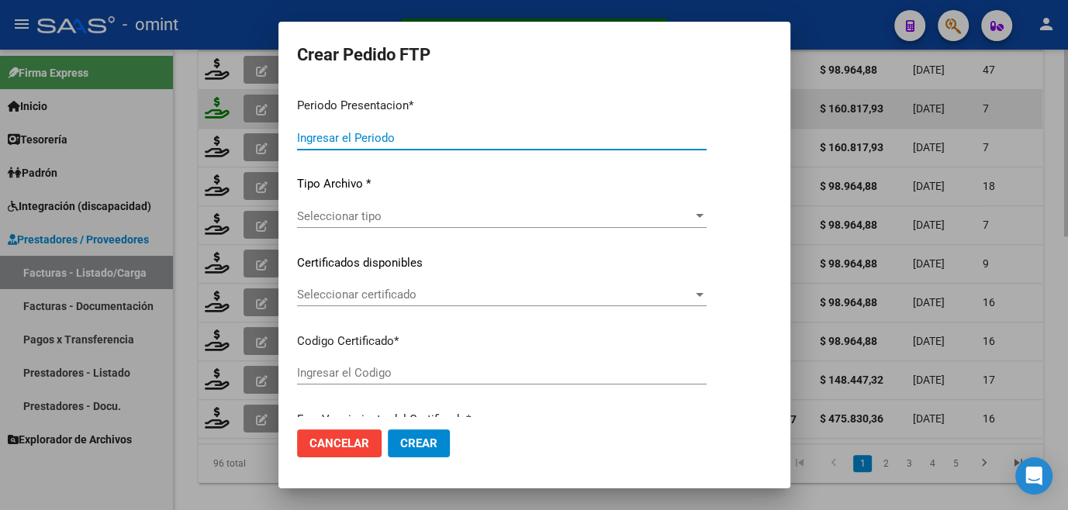
type input "202508"
type input "$ 160.817,93"
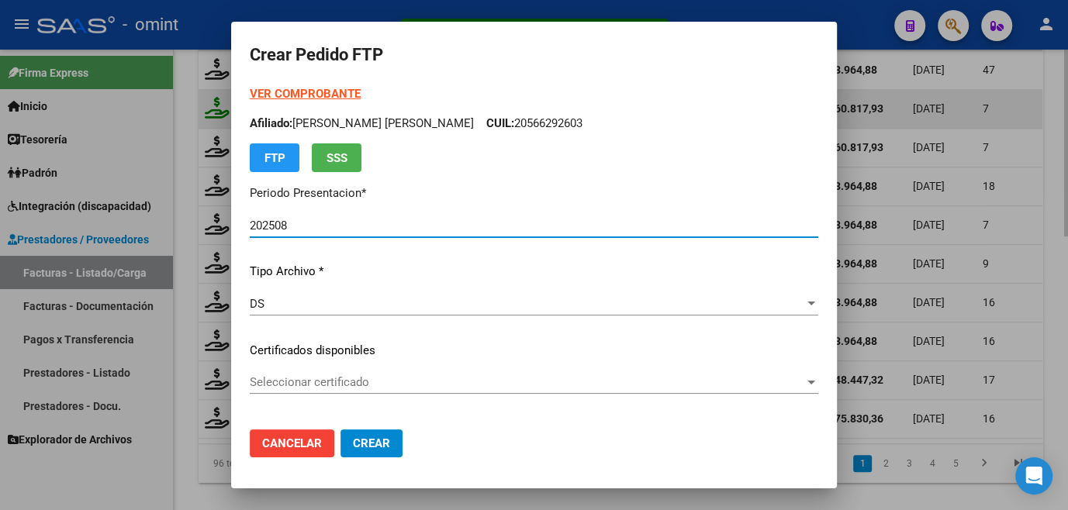
type input "6284145338"
type input "2027-04-26"
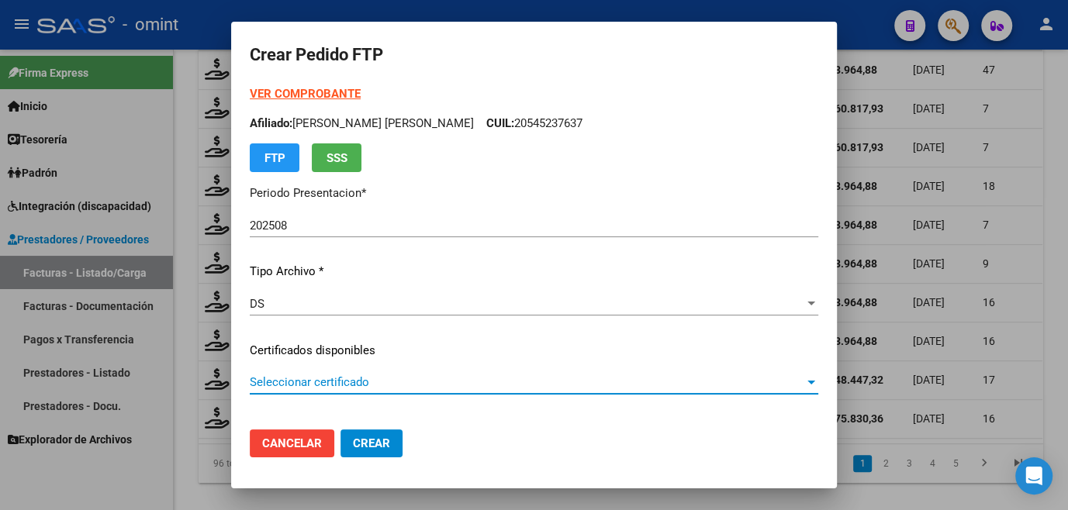
click at [364, 383] on span "Seleccionar certificado" at bounding box center [527, 382] width 554 height 14
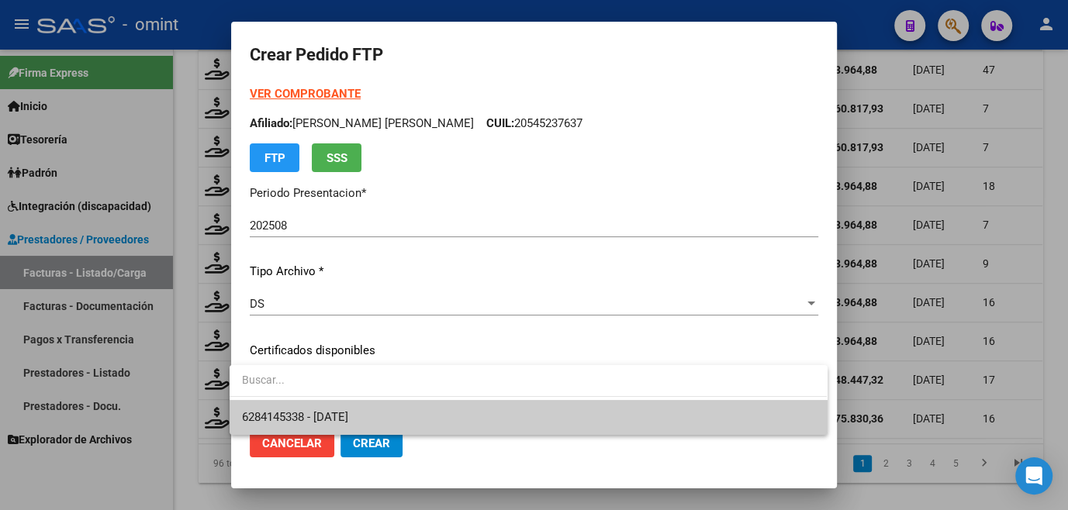
click at [323, 410] on span "6284145338 - 2027-04-26" at bounding box center [295, 417] width 106 height 14
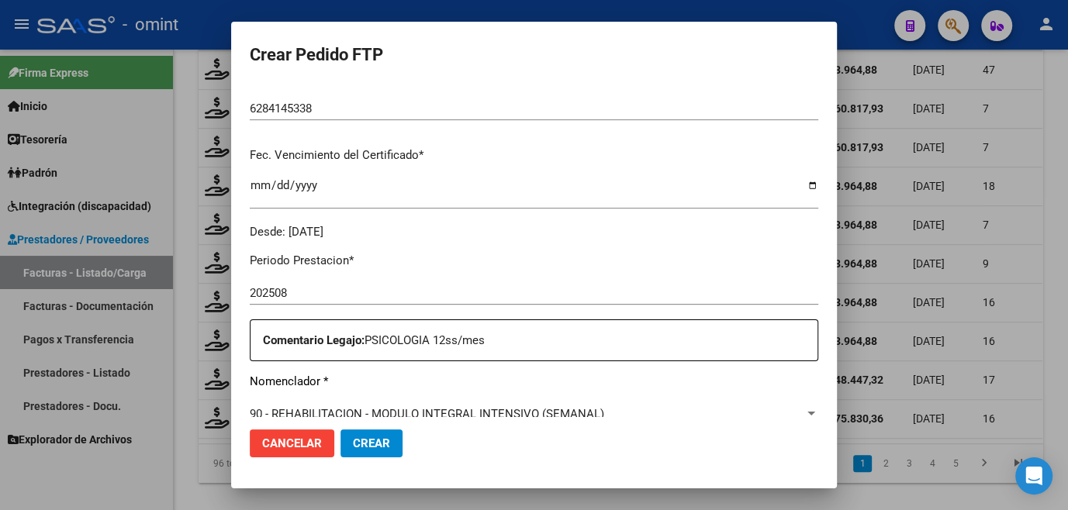
scroll to position [564, 0]
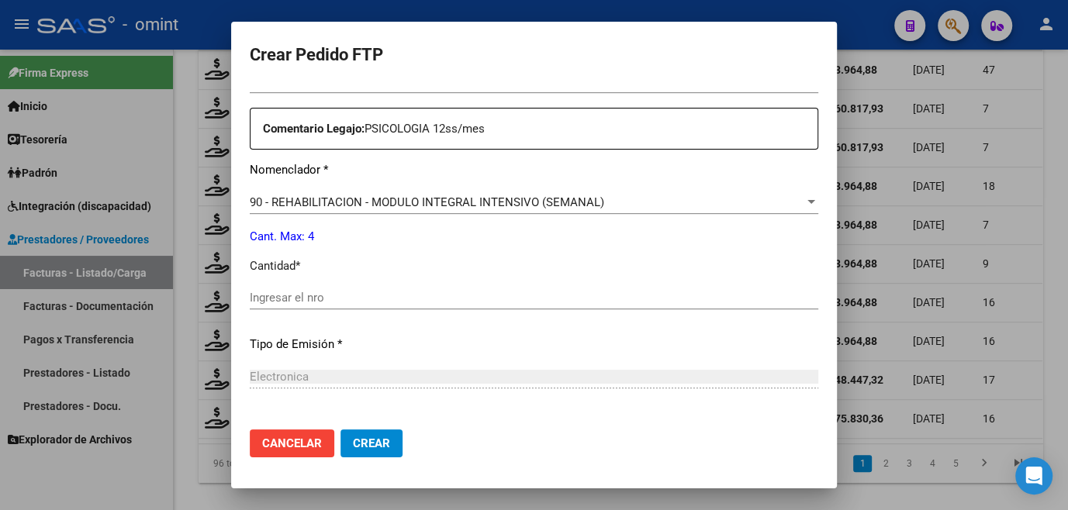
click at [298, 297] on input "Ingresar el nro" at bounding box center [534, 298] width 568 height 14
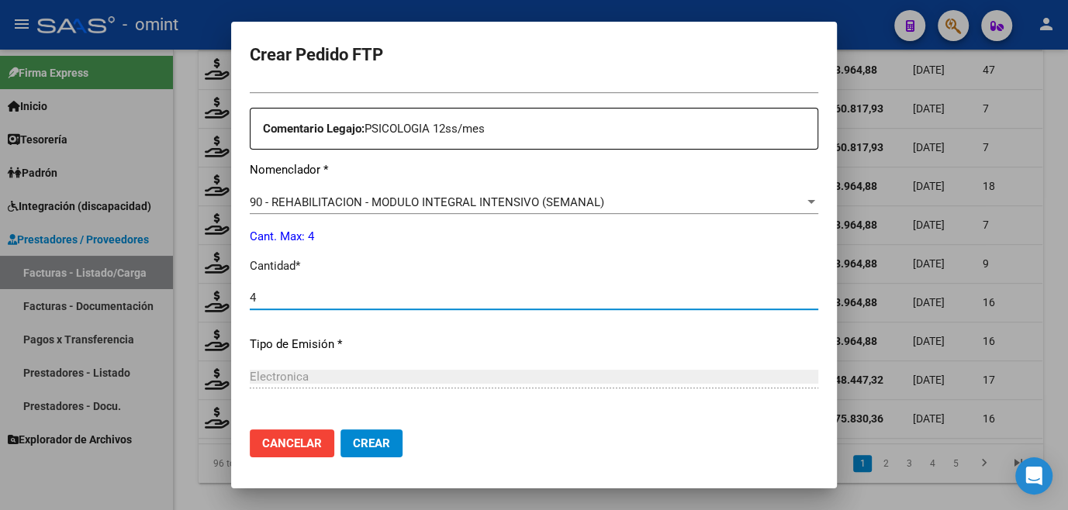
type input "4"
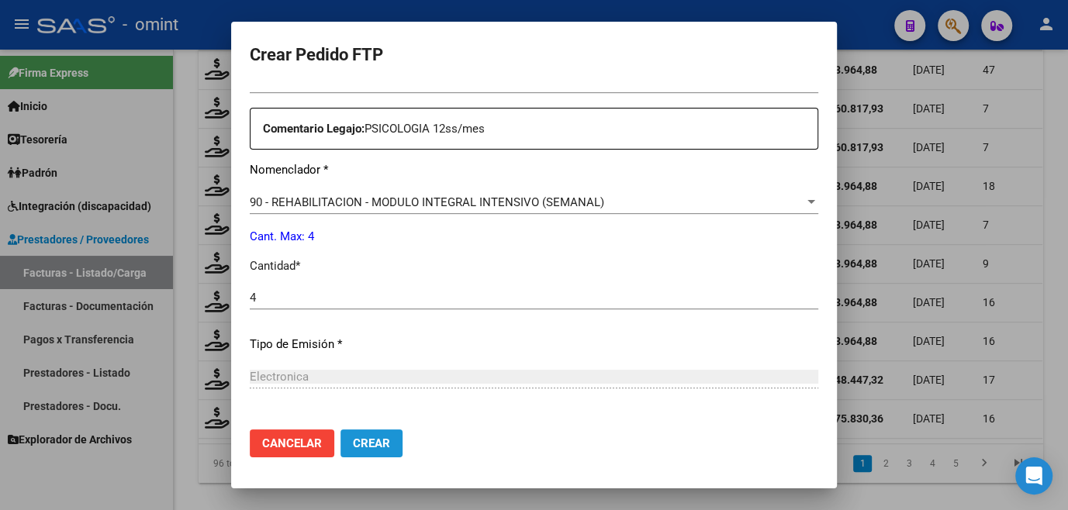
click at [357, 441] on span "Crear" at bounding box center [371, 444] width 37 height 14
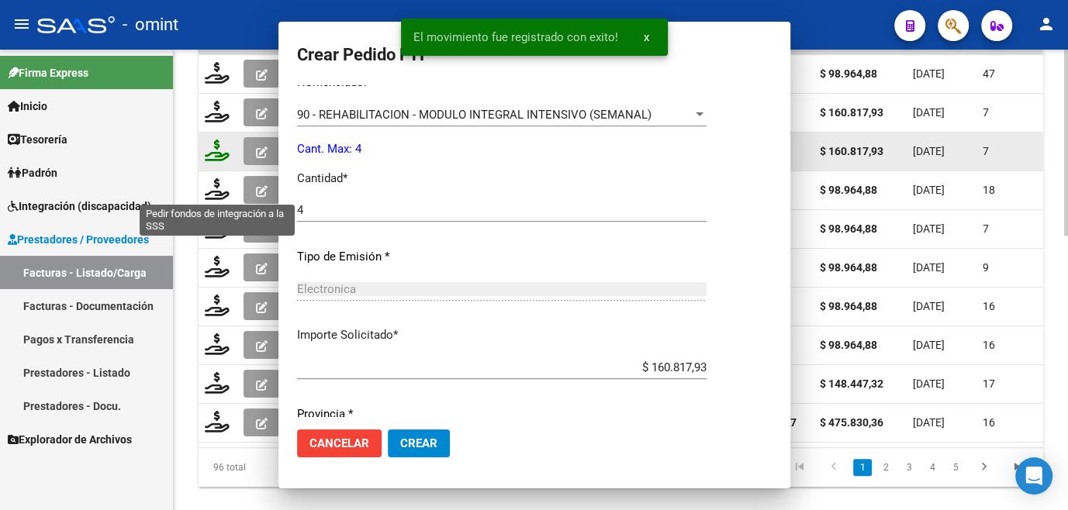
scroll to position [0, 0]
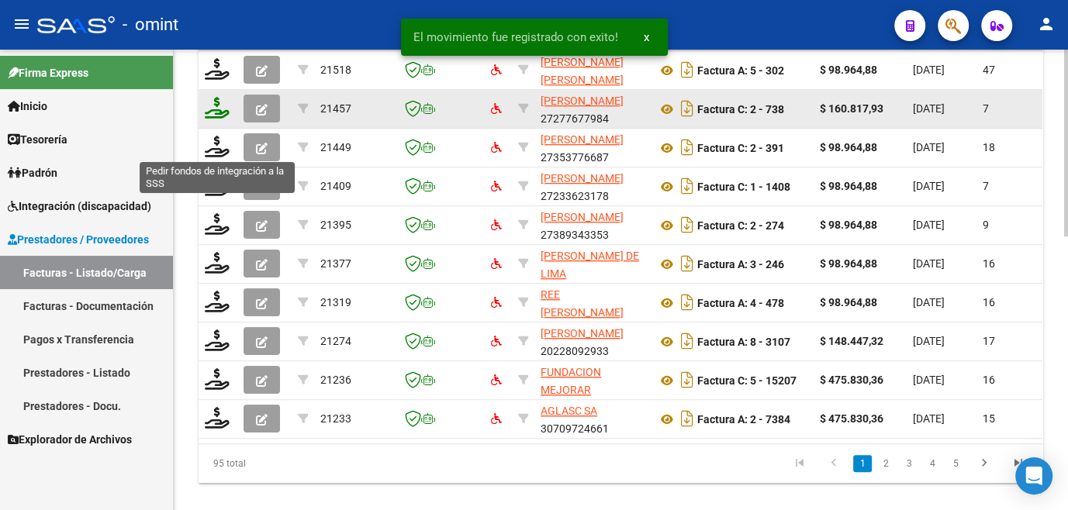
click at [213, 119] on icon at bounding box center [217, 108] width 25 height 22
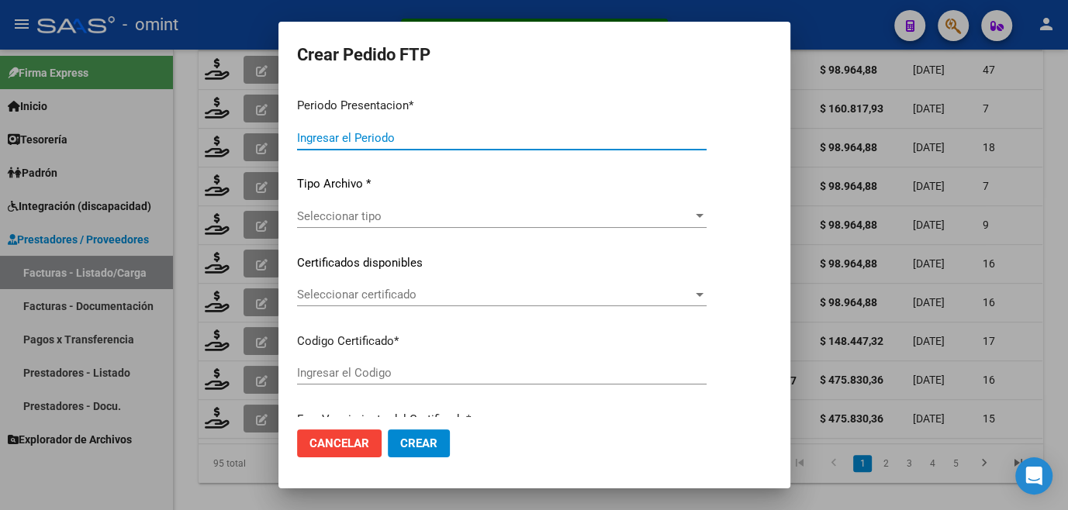
type input "202508"
type input "$ 160.817,93"
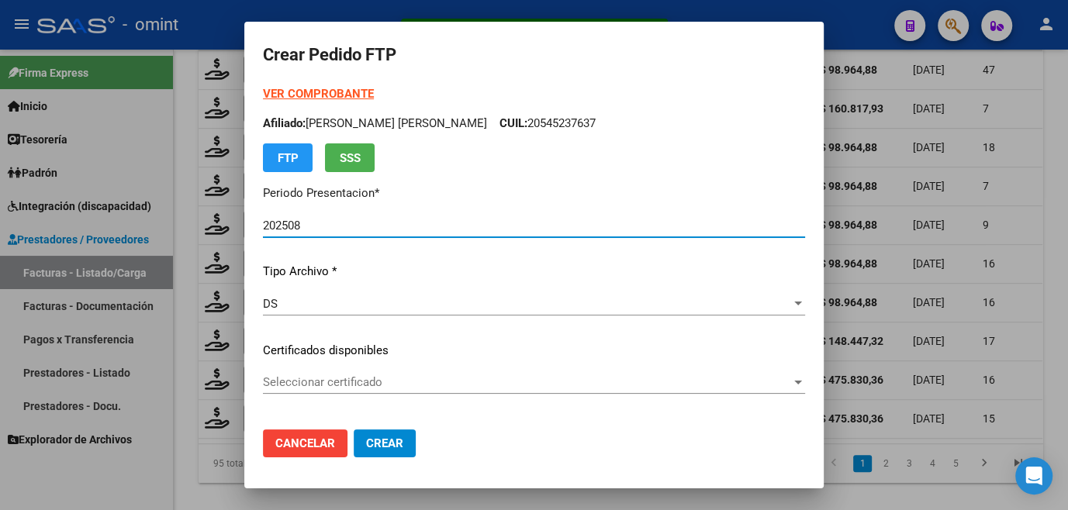
type input "2664713535"
type input "2026-10-03"
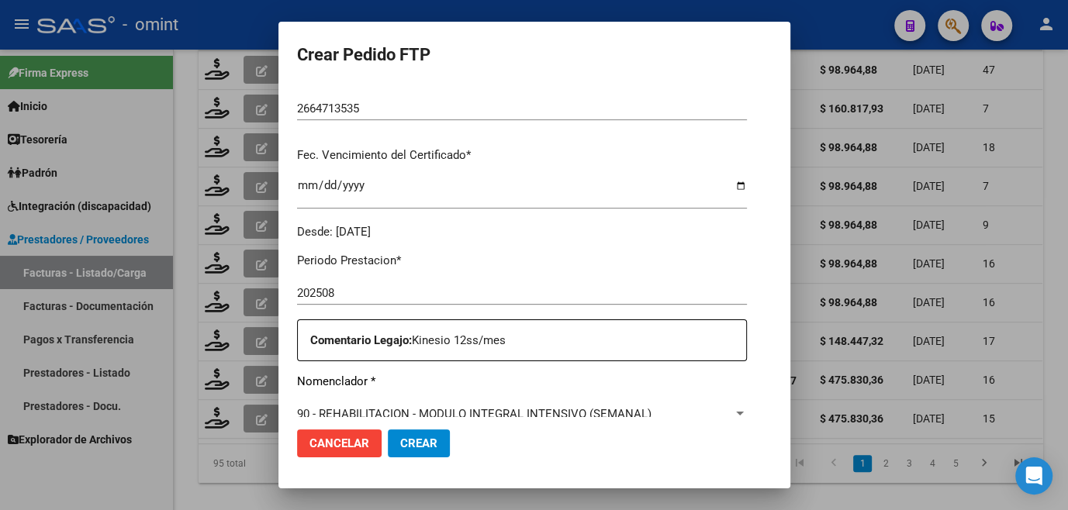
scroll to position [493, 0]
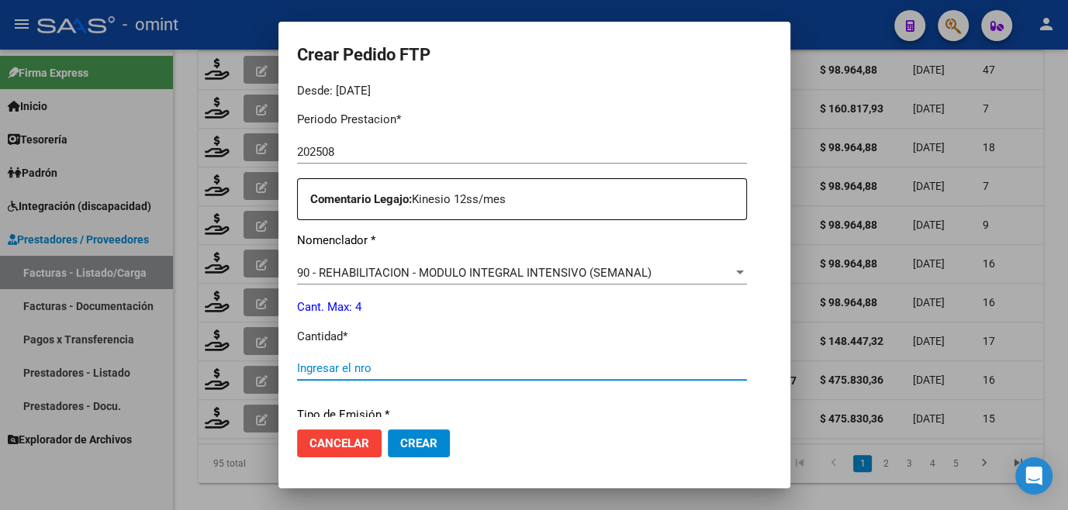
click at [340, 361] on input "Ingresar el nro" at bounding box center [522, 368] width 450 height 14
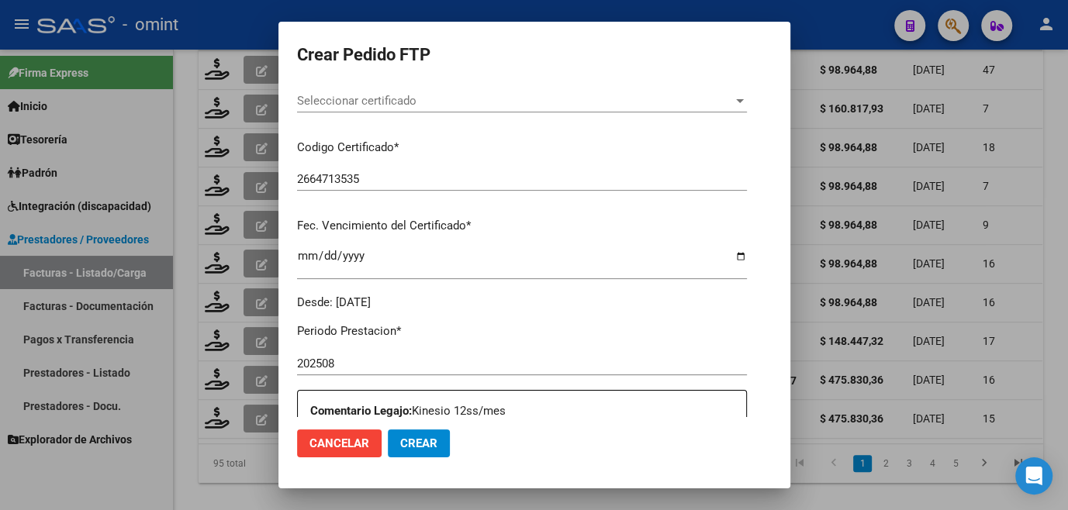
scroll to position [352, 0]
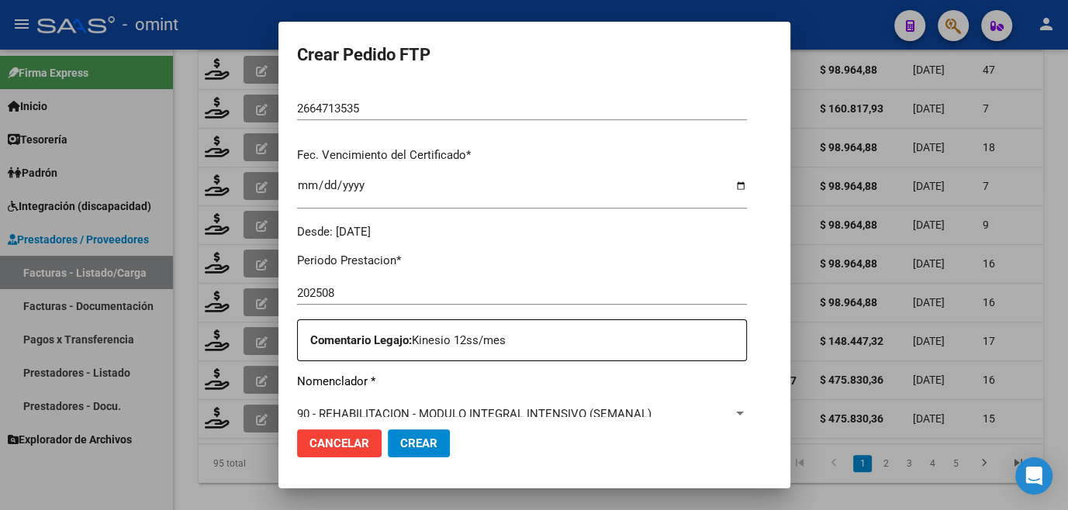
type input "4"
click at [416, 438] on span "Crear" at bounding box center [418, 444] width 37 height 14
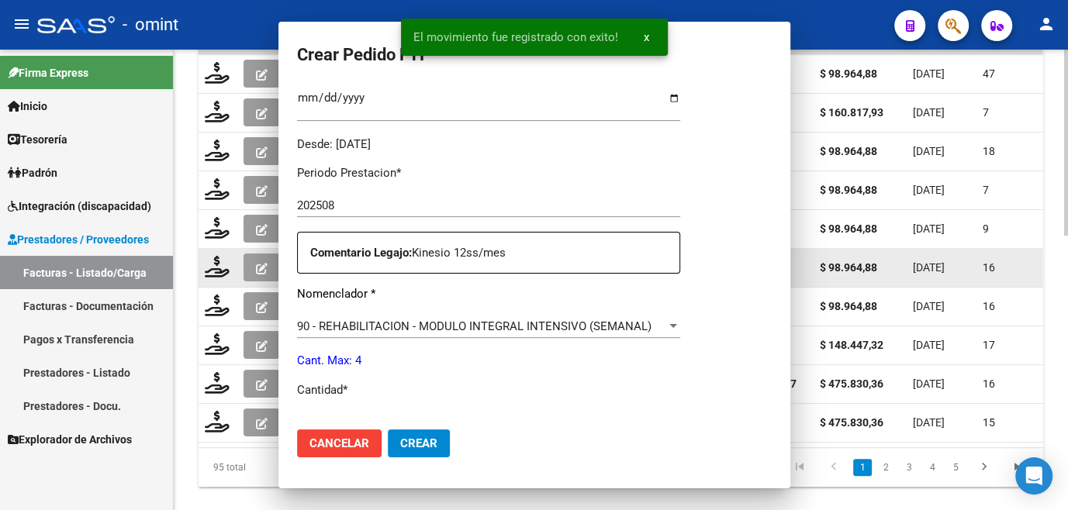
scroll to position [0, 0]
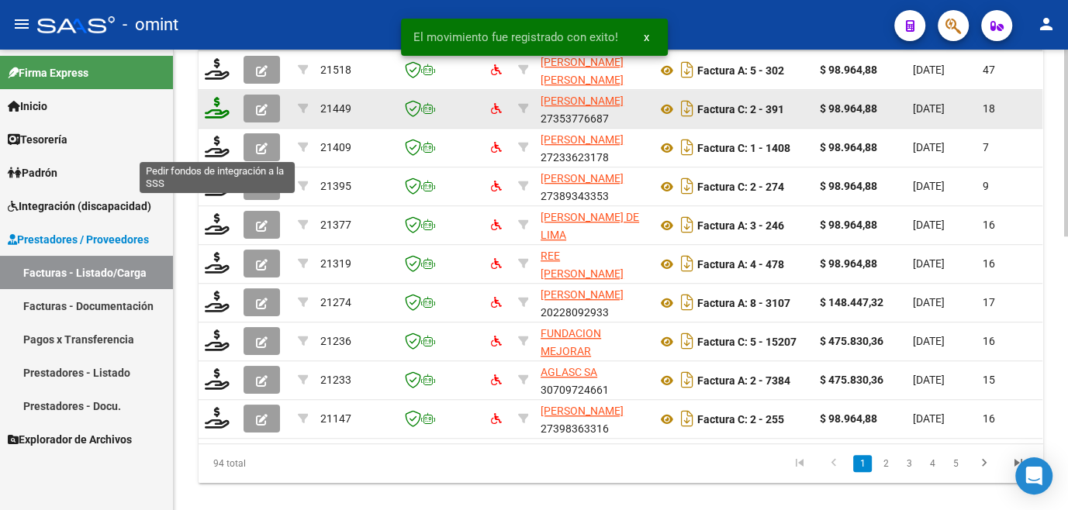
click at [217, 119] on icon at bounding box center [217, 108] width 25 height 22
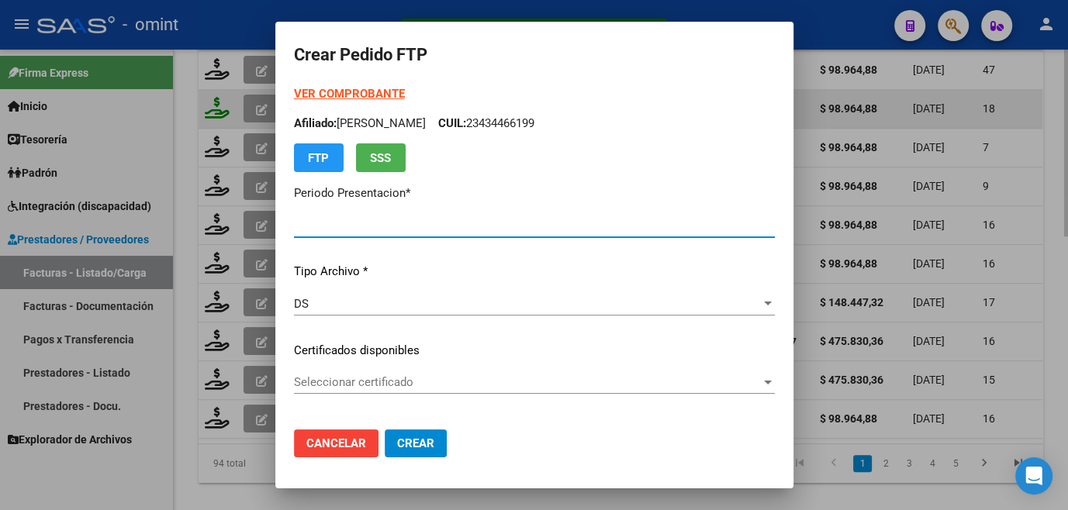
type input "202508"
type input "$ 98.964,88"
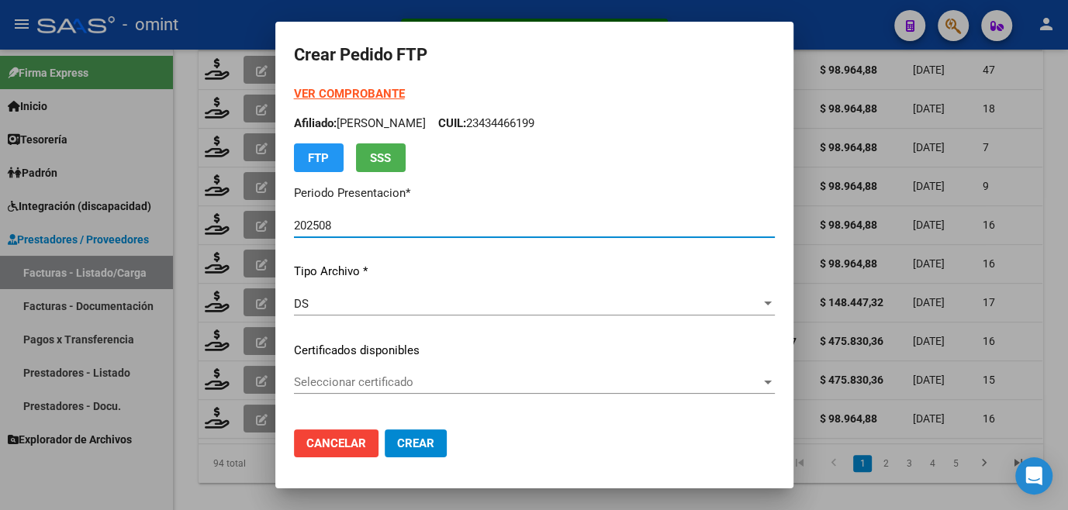
type input "20446706234"
type input "[DATE]"
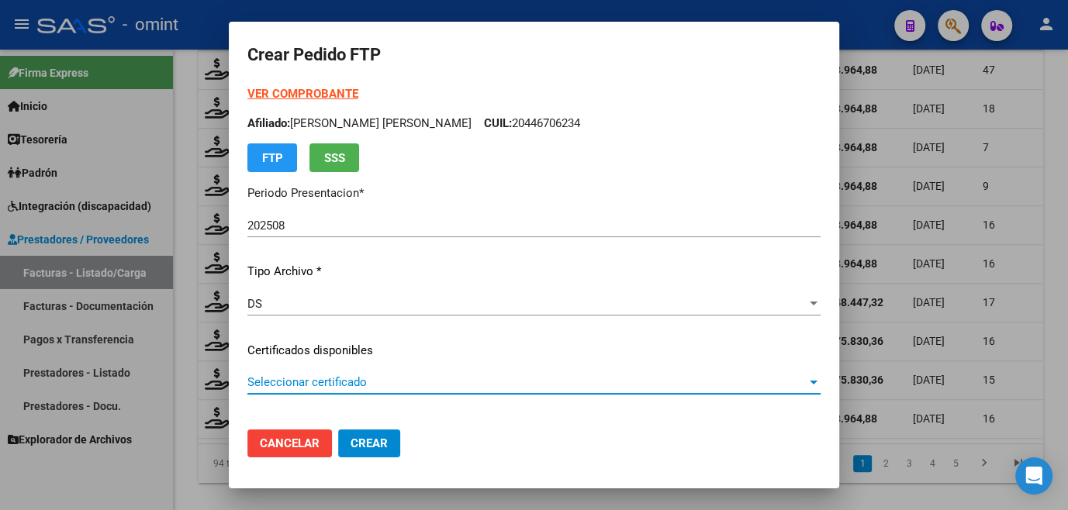
click at [323, 375] on span "Seleccionar certificado" at bounding box center [526, 382] width 559 height 14
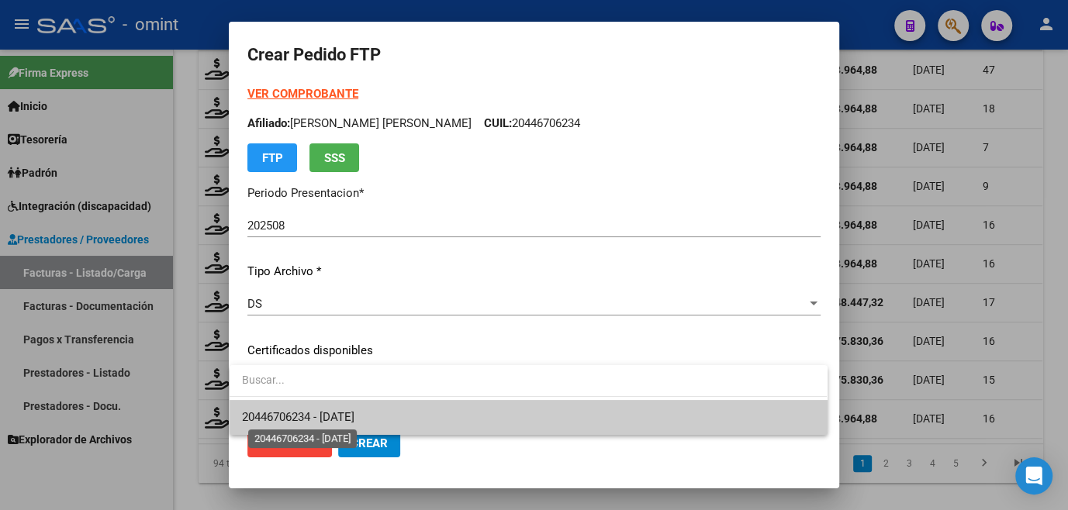
click at [318, 411] on span "20446706234 - [DATE]" at bounding box center [298, 417] width 112 height 14
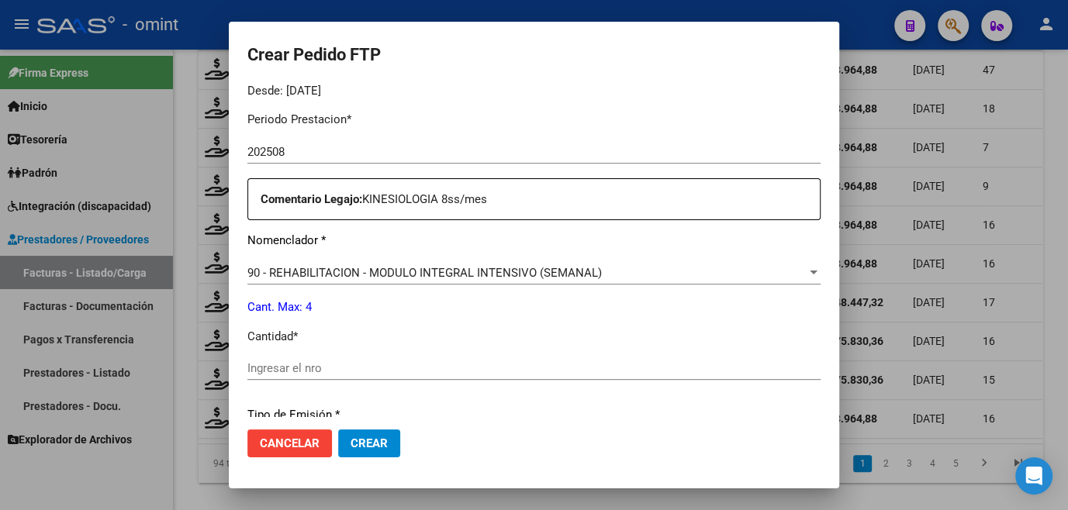
scroll to position [564, 0]
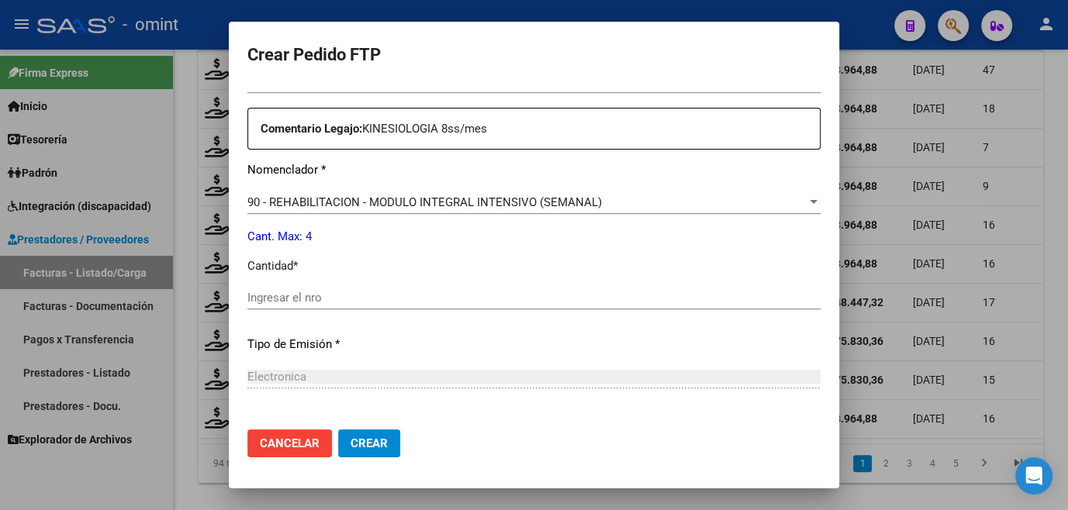
click at [327, 298] on input "Ingresar el nro" at bounding box center [533, 298] width 573 height 14
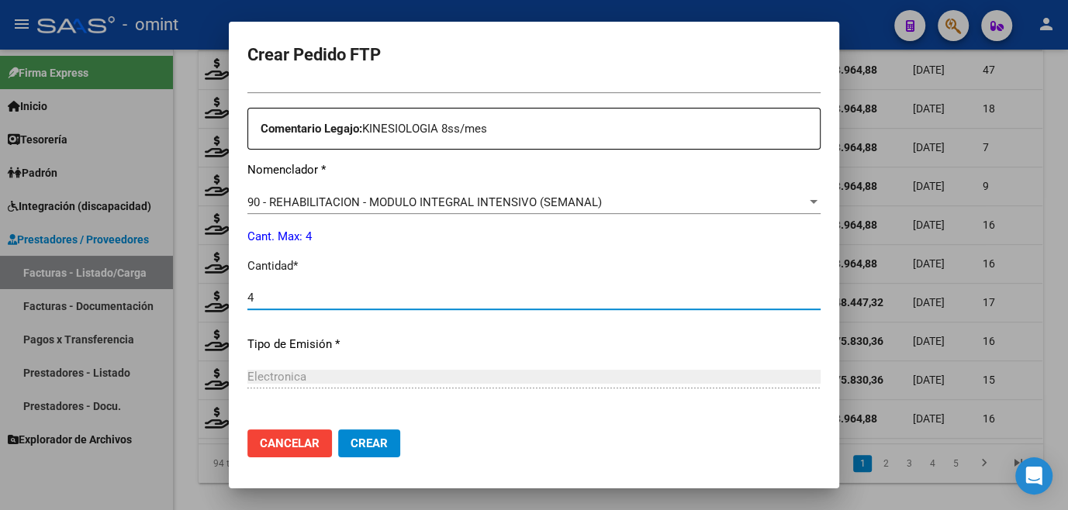
type input "4"
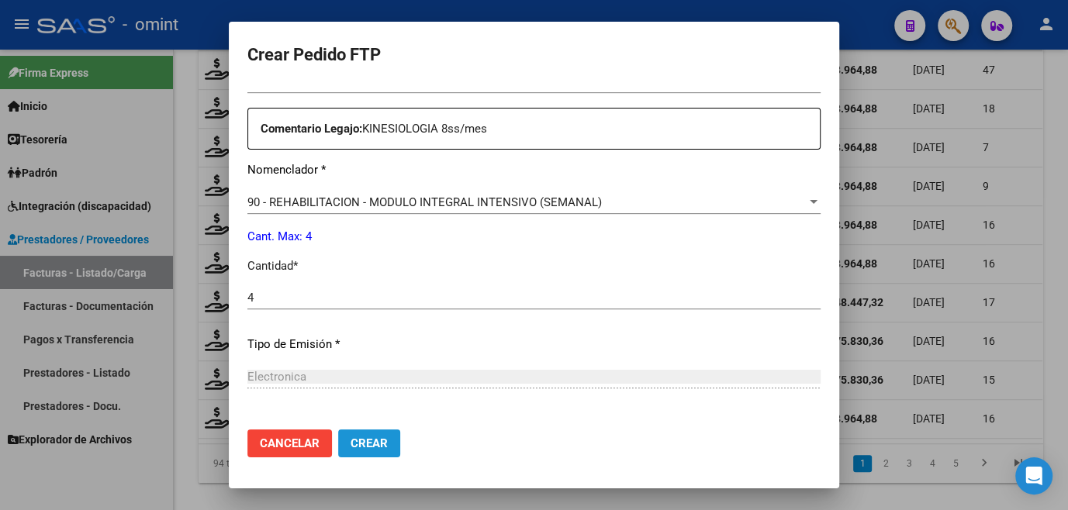
click at [354, 445] on span "Crear" at bounding box center [369, 444] width 37 height 14
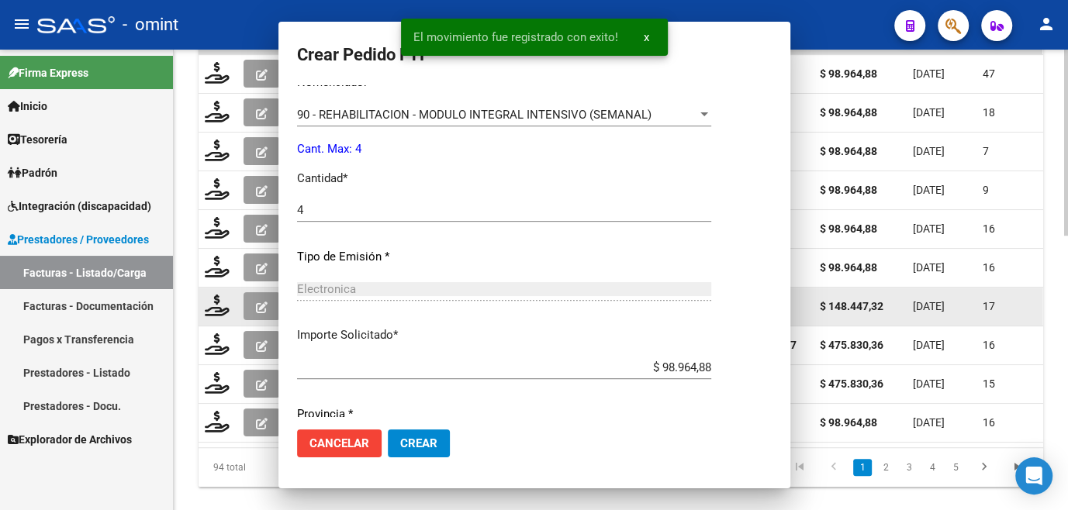
scroll to position [0, 0]
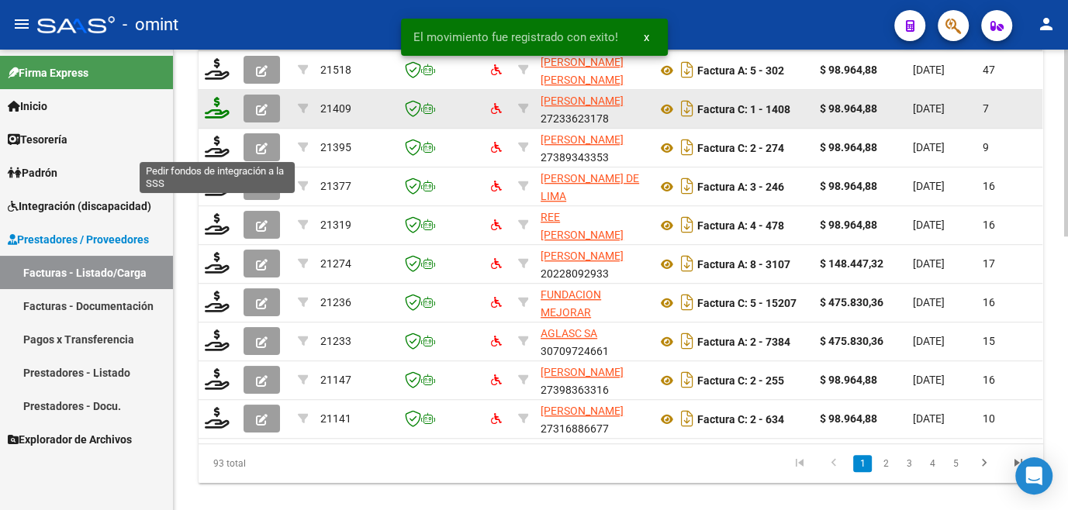
click at [221, 119] on icon at bounding box center [217, 108] width 25 height 22
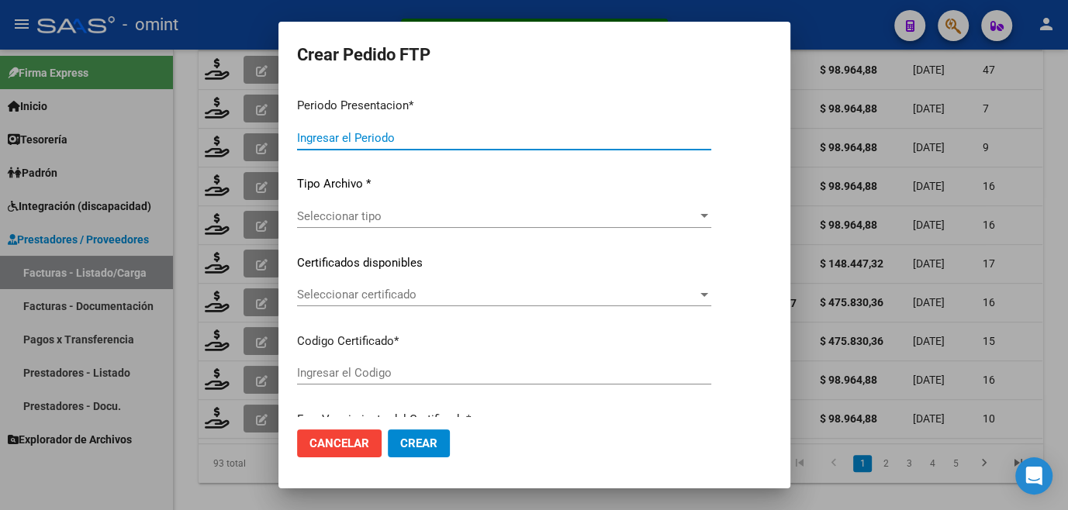
type input "202508"
type input "$ 98.964,88"
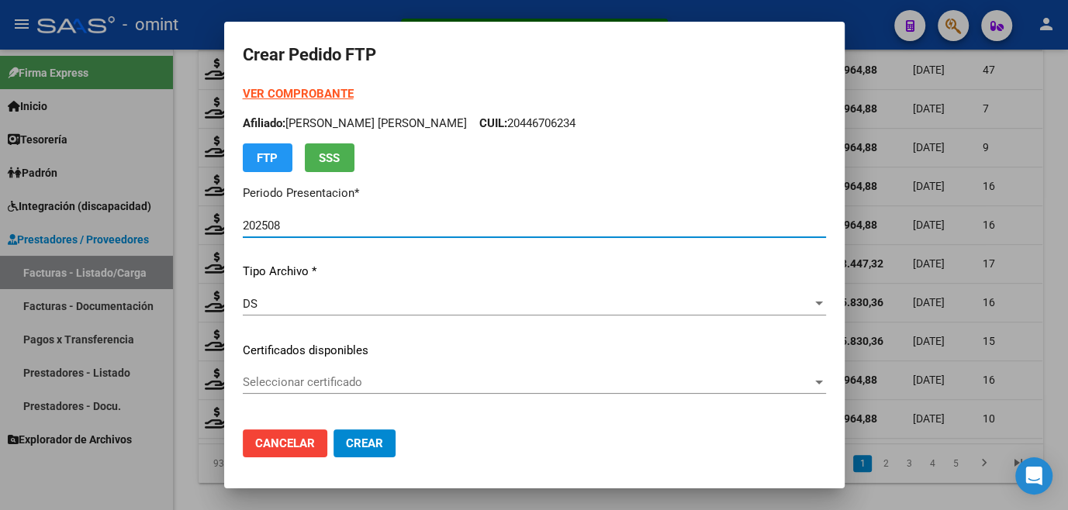
type input "5546110777"
type input "2026-03-02"
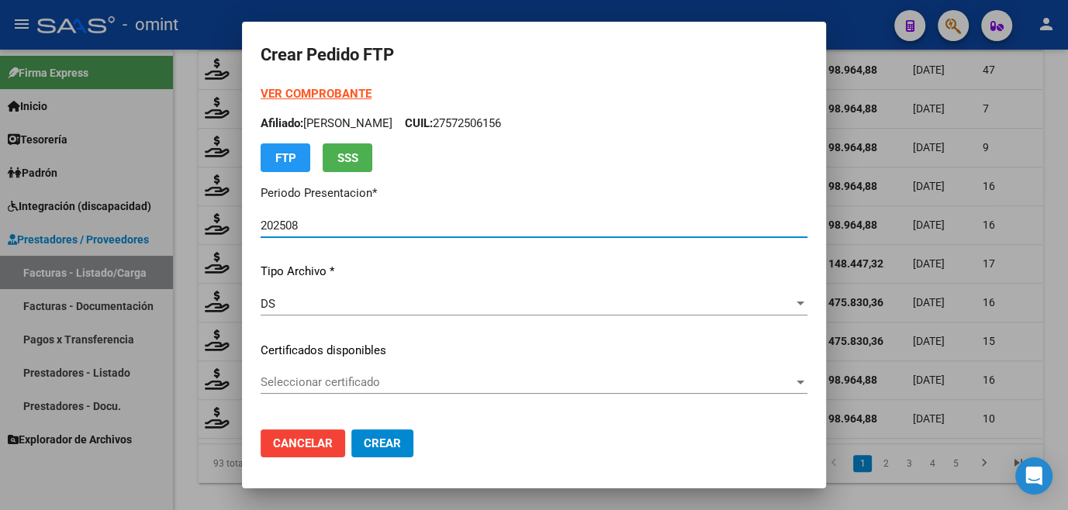
click at [351, 381] on span "Seleccionar certificado" at bounding box center [527, 382] width 533 height 14
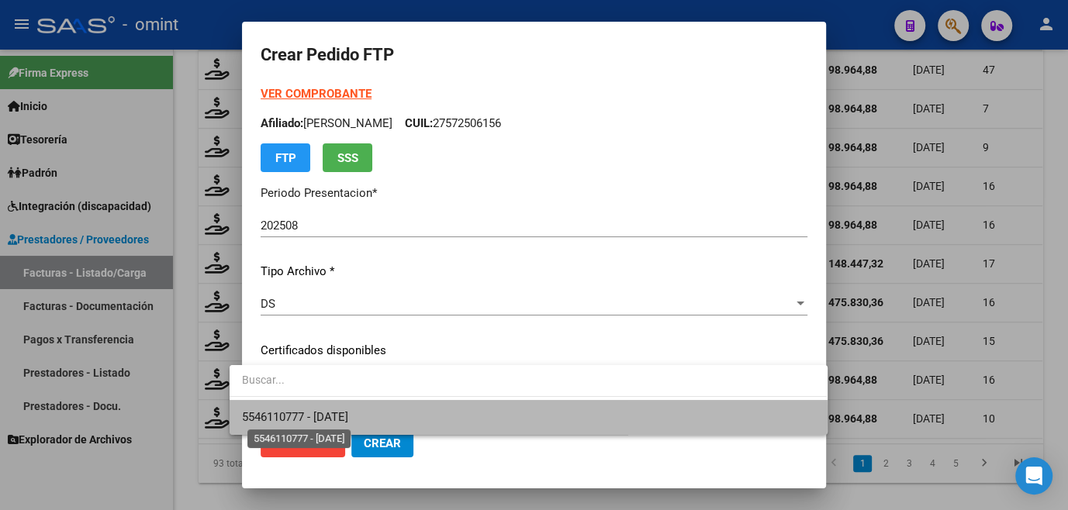
click at [333, 416] on span "5546110777 - 2026-03-02" at bounding box center [295, 417] width 106 height 14
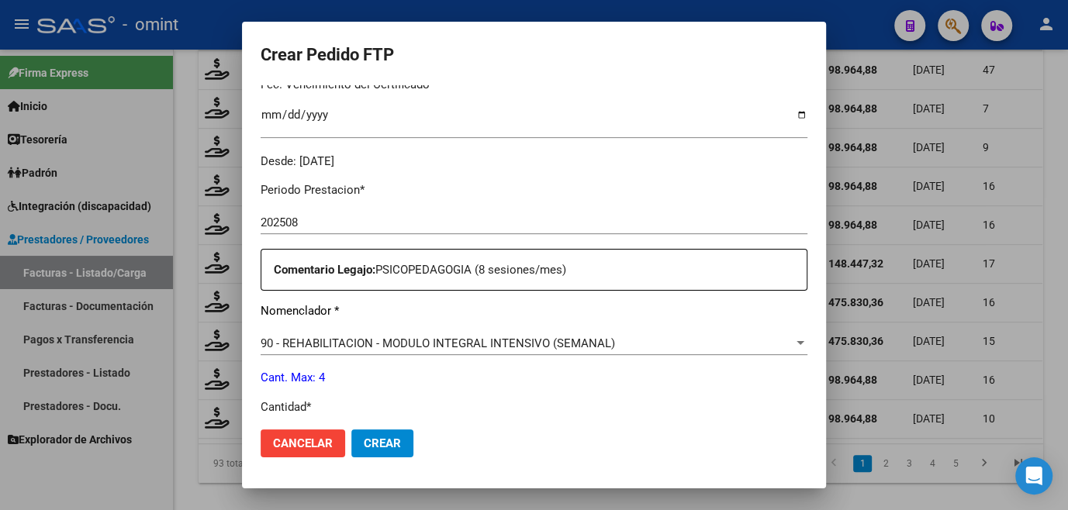
scroll to position [564, 0]
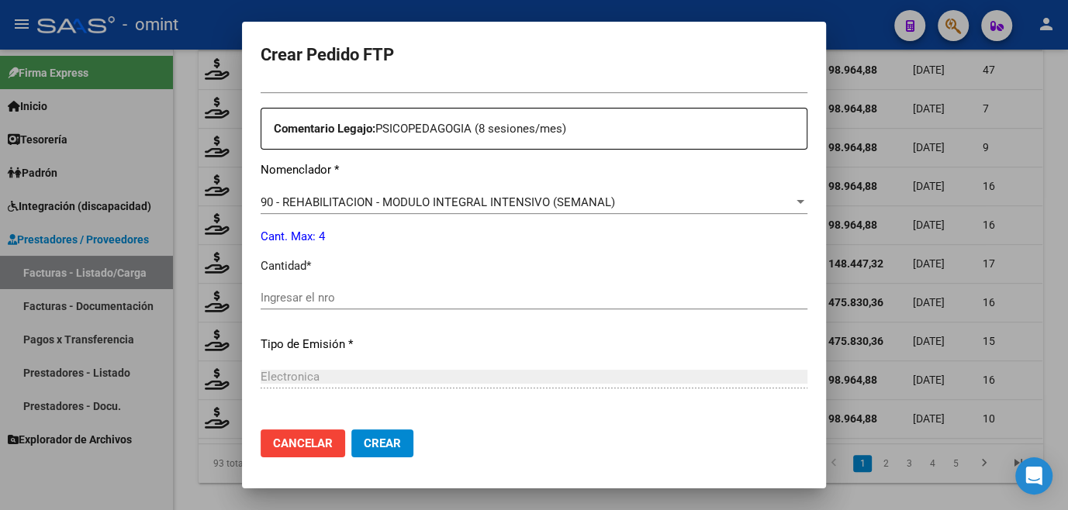
click at [324, 299] on input "Ingresar el nro" at bounding box center [534, 298] width 547 height 14
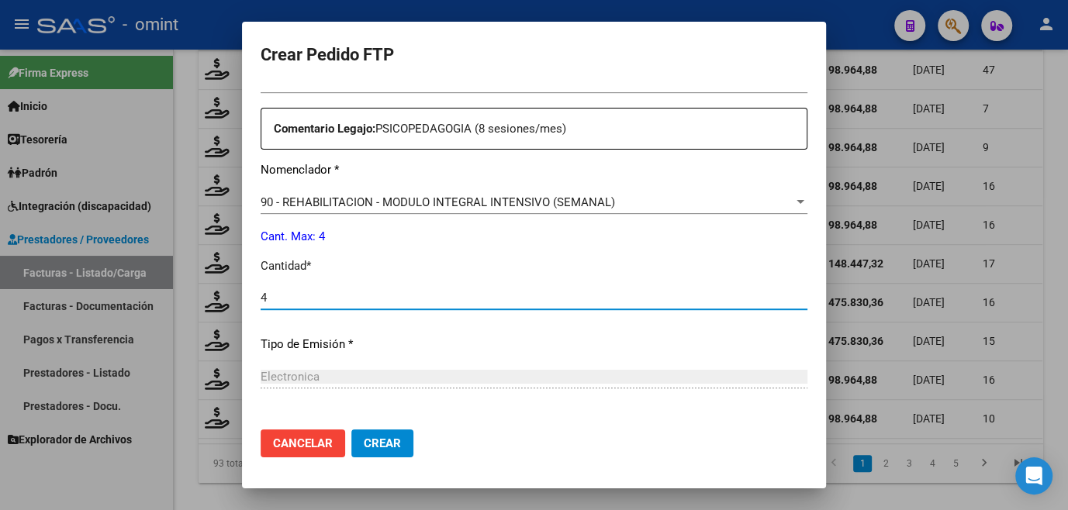
type input "4"
click at [364, 440] on span "Crear" at bounding box center [382, 444] width 37 height 14
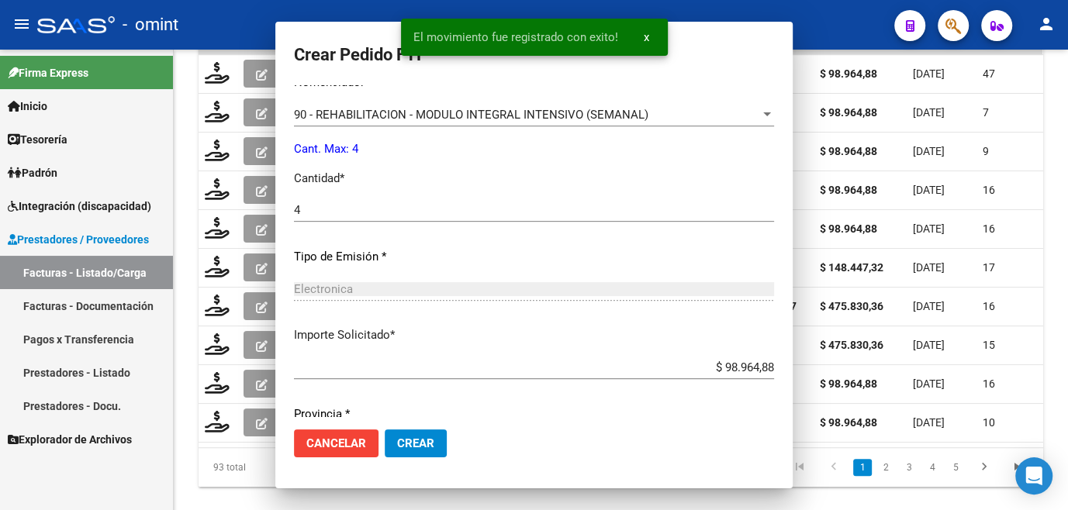
scroll to position [477, 0]
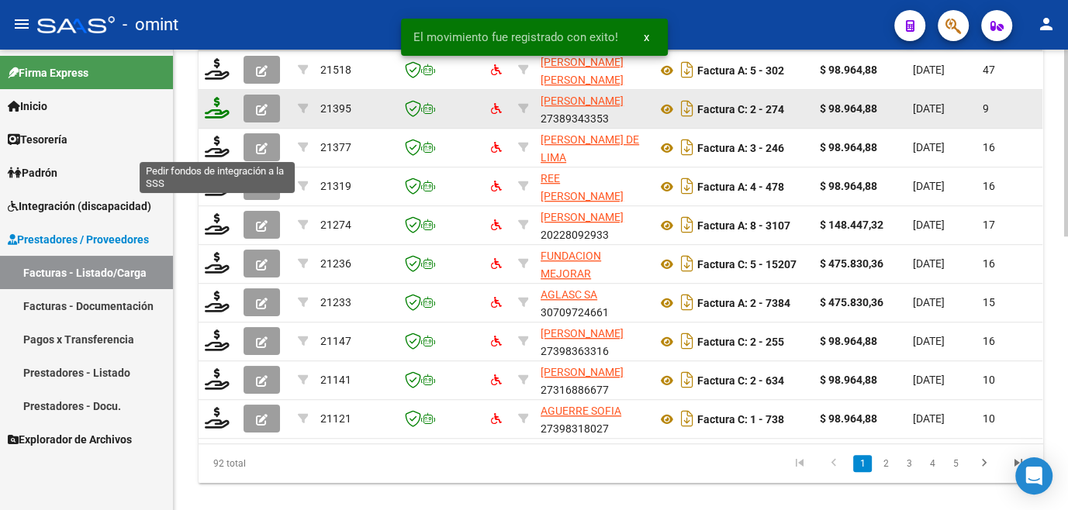
click at [214, 119] on icon at bounding box center [217, 108] width 25 height 22
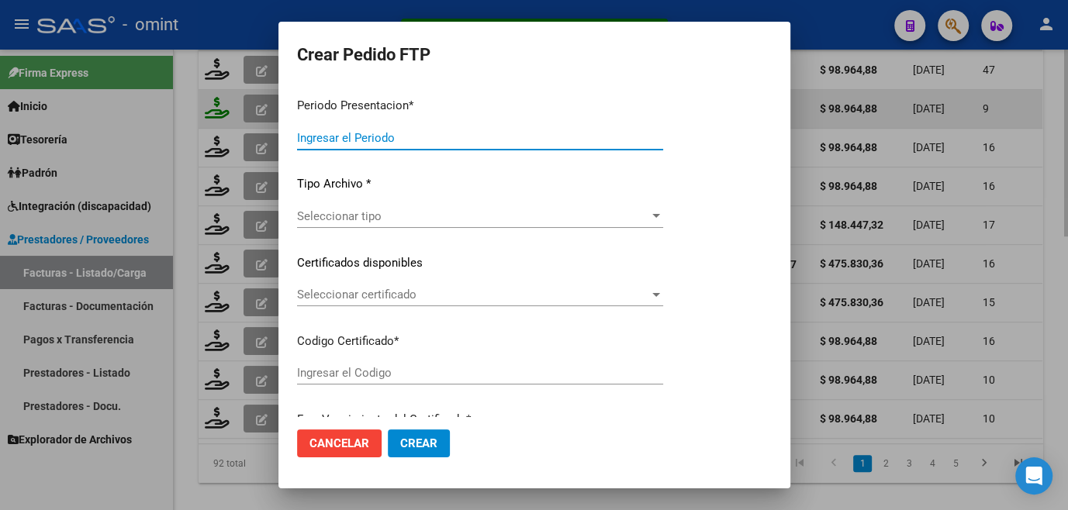
type input "202508"
type input "$ 98.964,88"
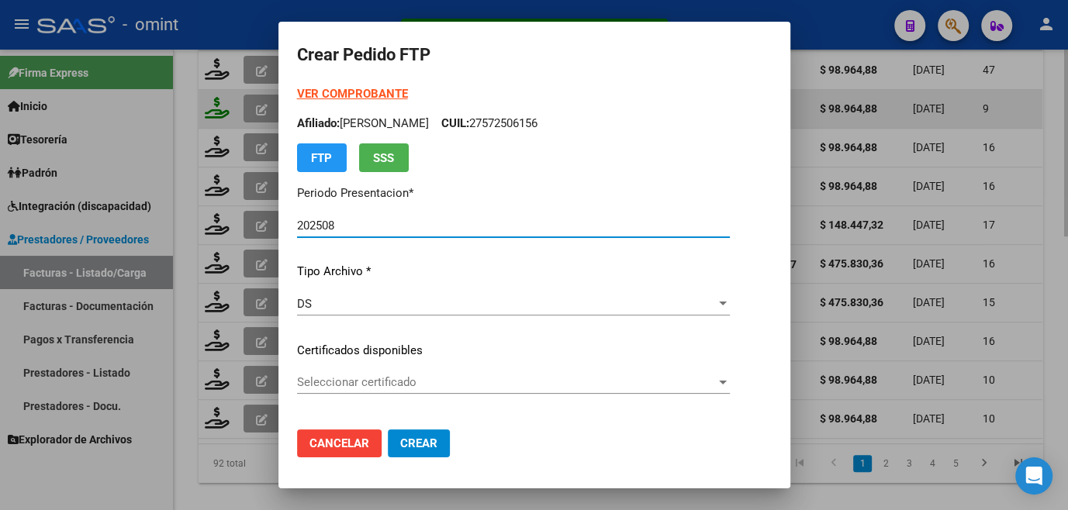
type input "5595303483"
type input "2026-03-31"
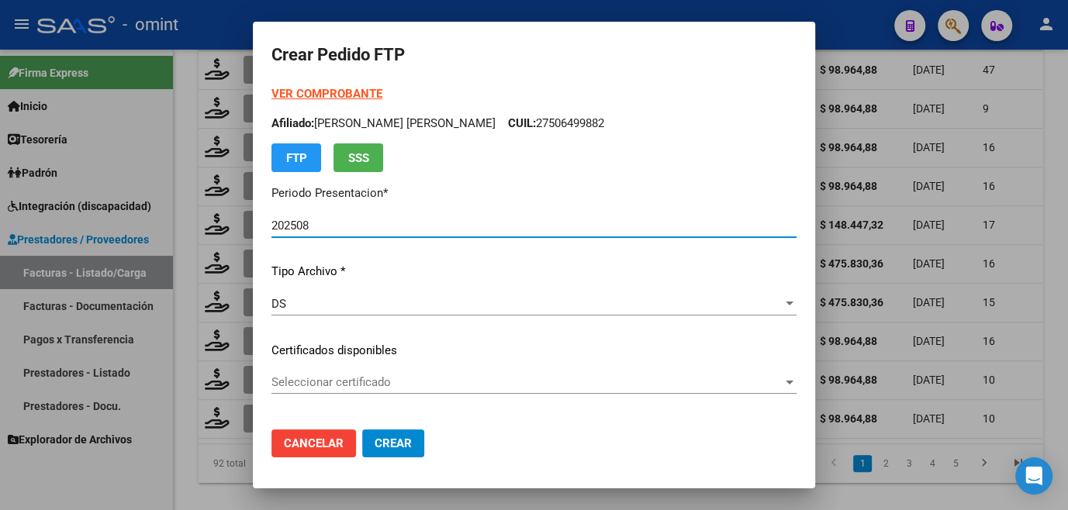
click at [370, 383] on span "Seleccionar certificado" at bounding box center [526, 382] width 511 height 14
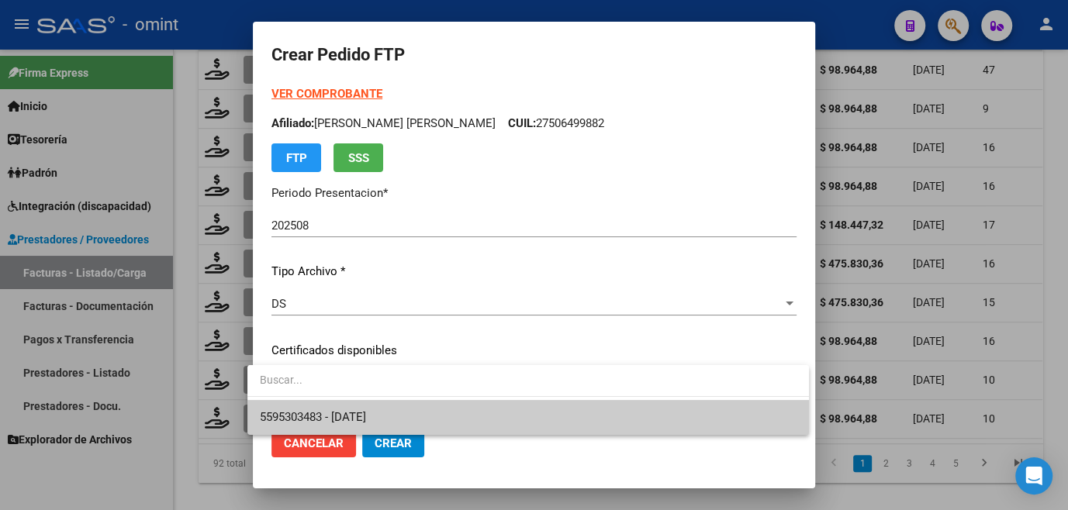
click at [357, 406] on span "5595303483 - 2026-03-31" at bounding box center [528, 417] width 537 height 35
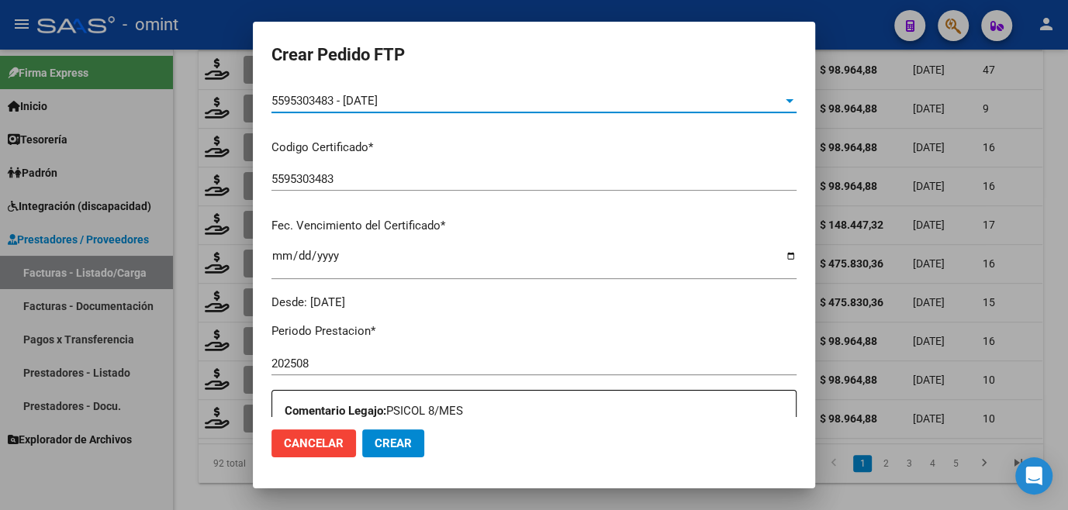
scroll to position [493, 0]
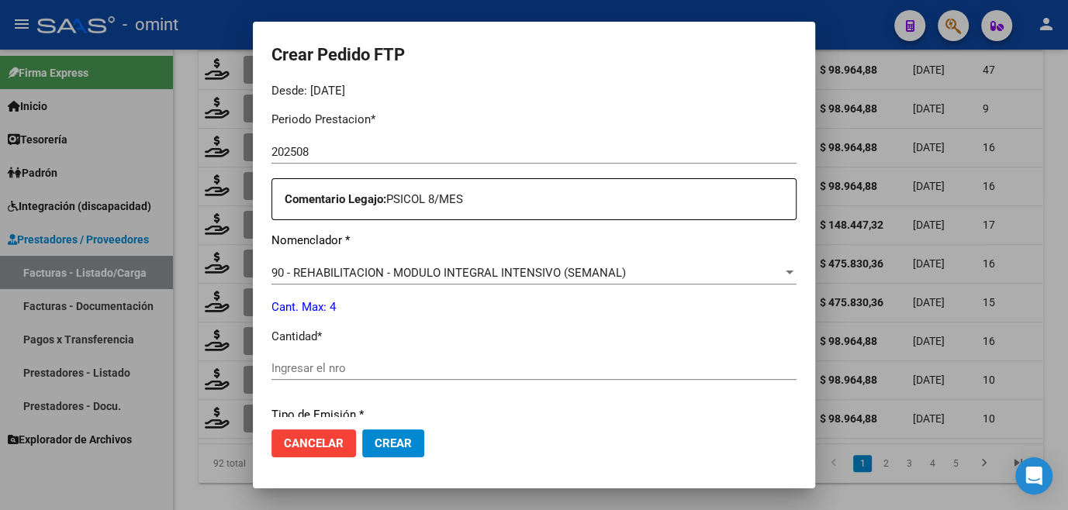
click at [345, 361] on input "Ingresar el nro" at bounding box center [533, 368] width 525 height 14
type input "4"
click at [389, 437] on span "Crear" at bounding box center [393, 444] width 37 height 14
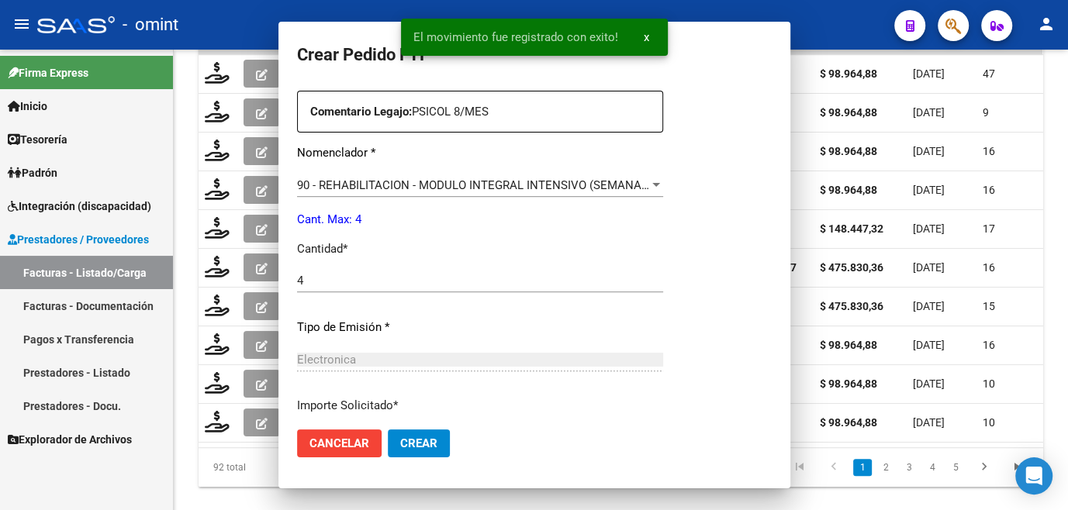
scroll to position [406, 0]
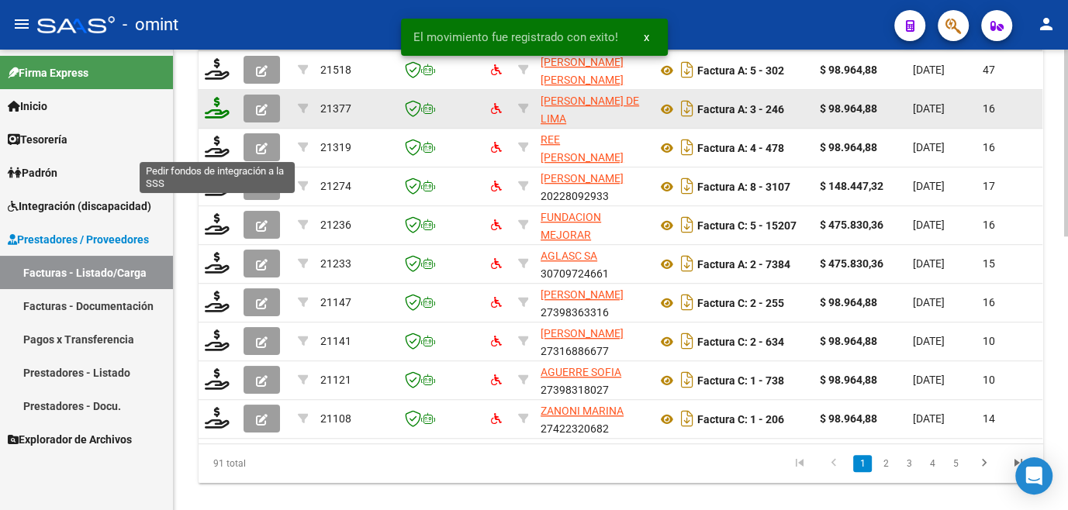
click at [221, 119] on icon at bounding box center [217, 108] width 25 height 22
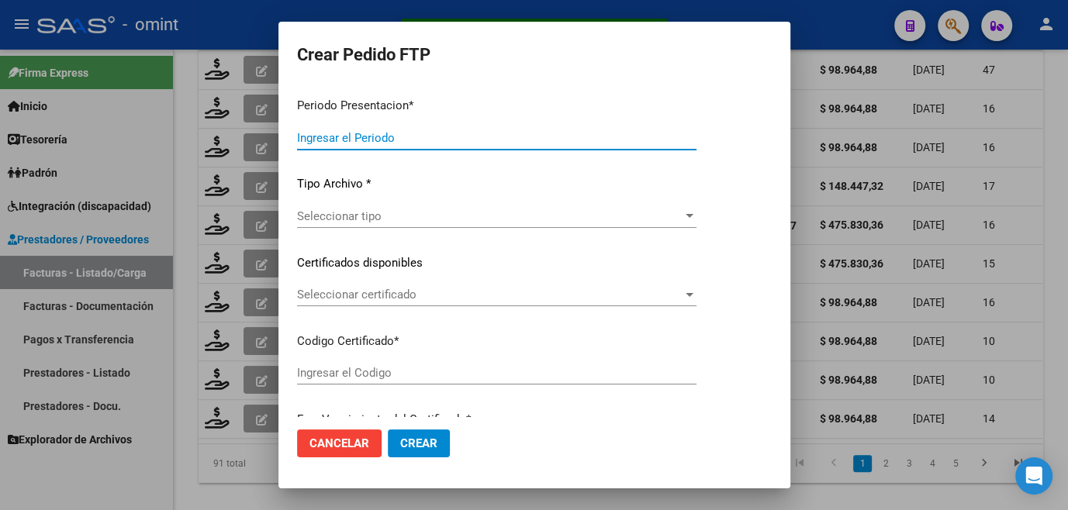
type input "202508"
type input "$ 98.964,88"
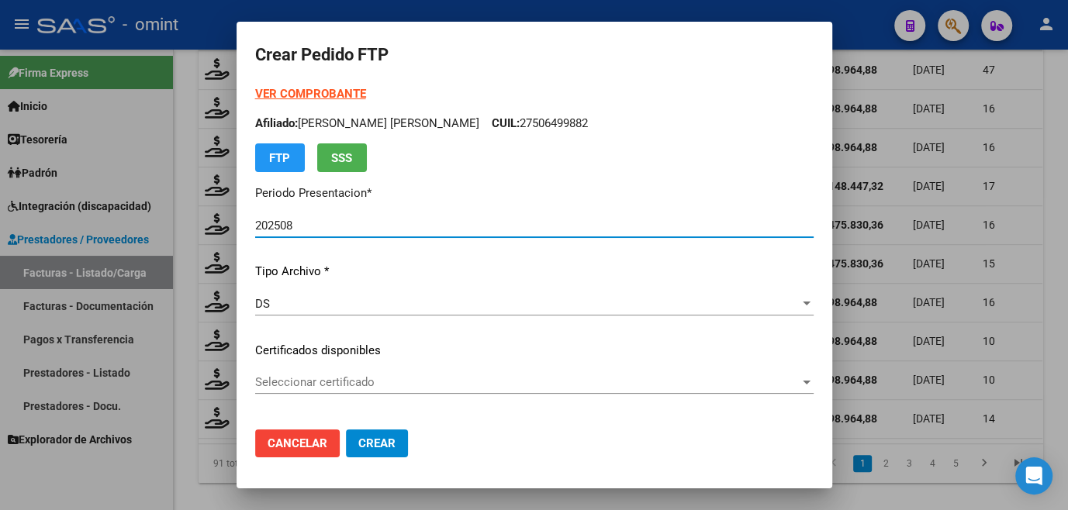
type input "4776480986"
type input "2027-03-21"
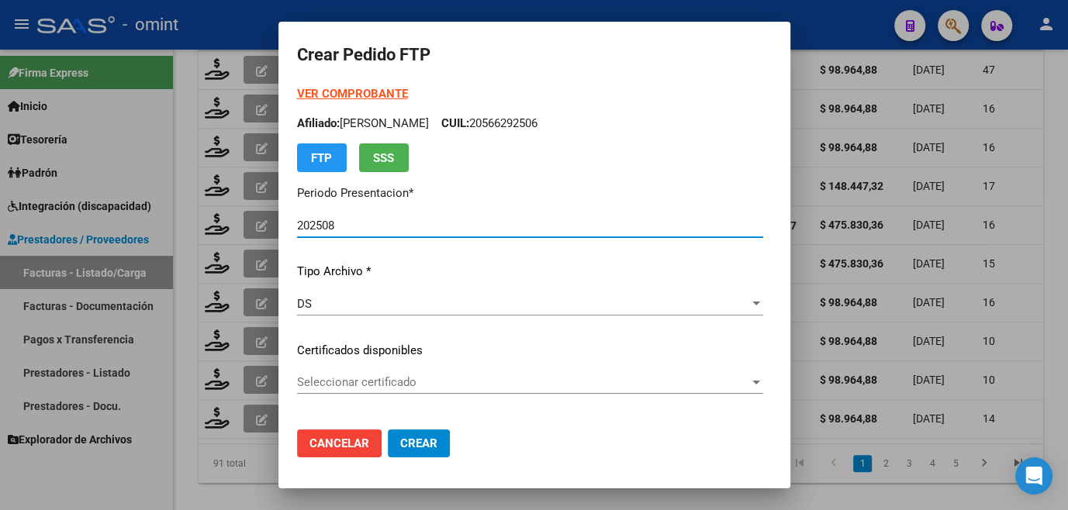
click at [316, 386] on span "Seleccionar certificado" at bounding box center [523, 382] width 452 height 14
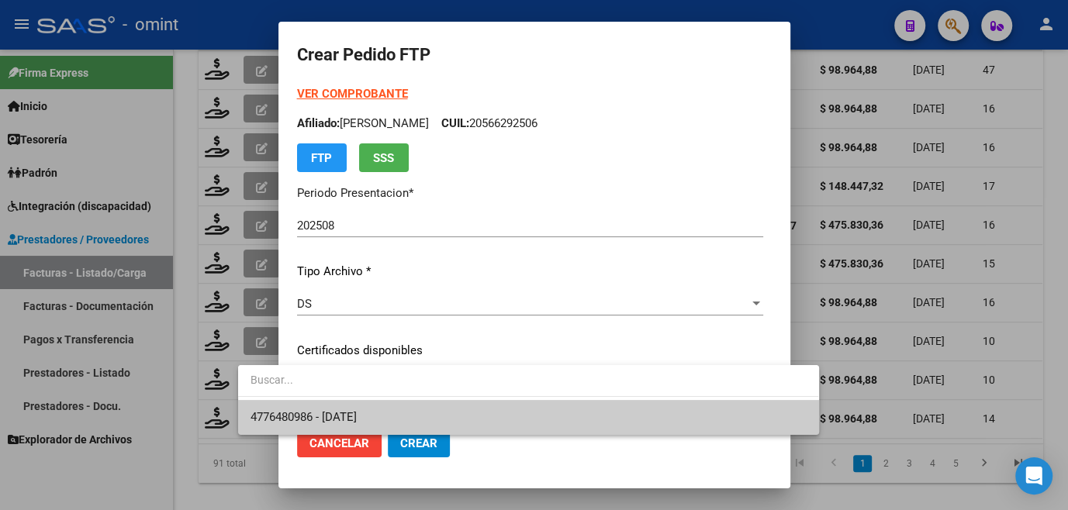
click at [317, 413] on span "4776480986 - 2027-03-21" at bounding box center [303, 417] width 106 height 14
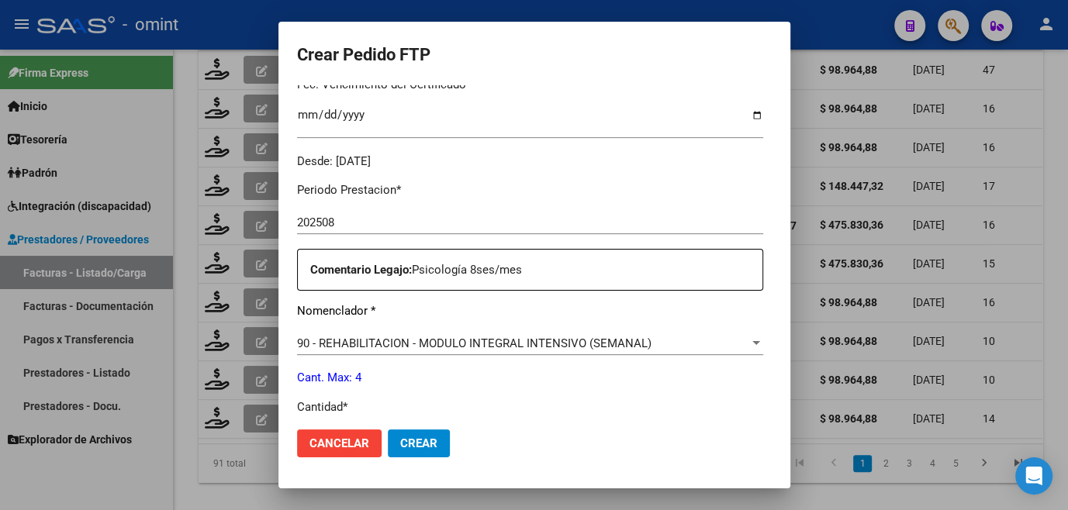
scroll to position [564, 0]
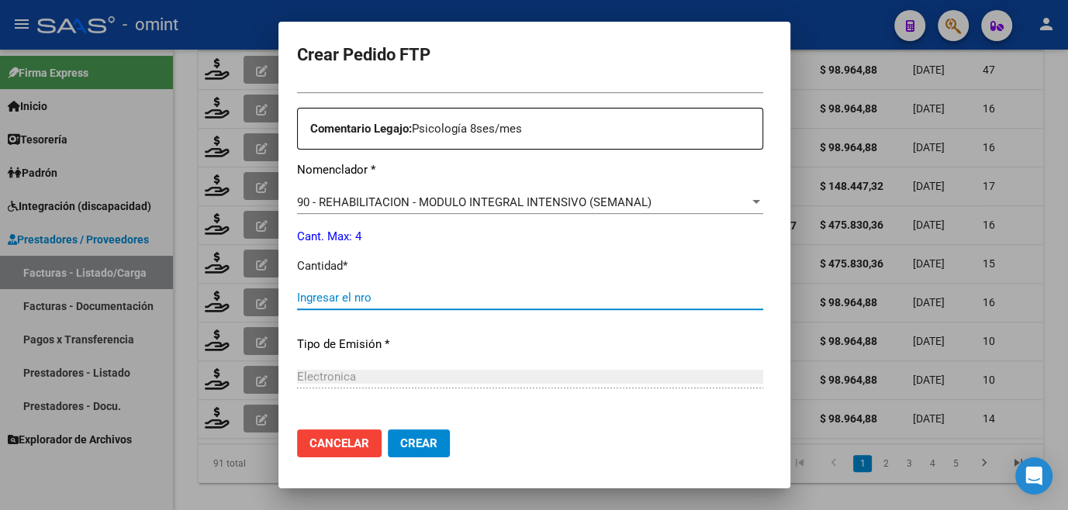
click at [311, 299] on input "Ingresar el nro" at bounding box center [530, 298] width 466 height 14
type input "4"
click at [388, 442] on button "Crear" at bounding box center [419, 444] width 62 height 28
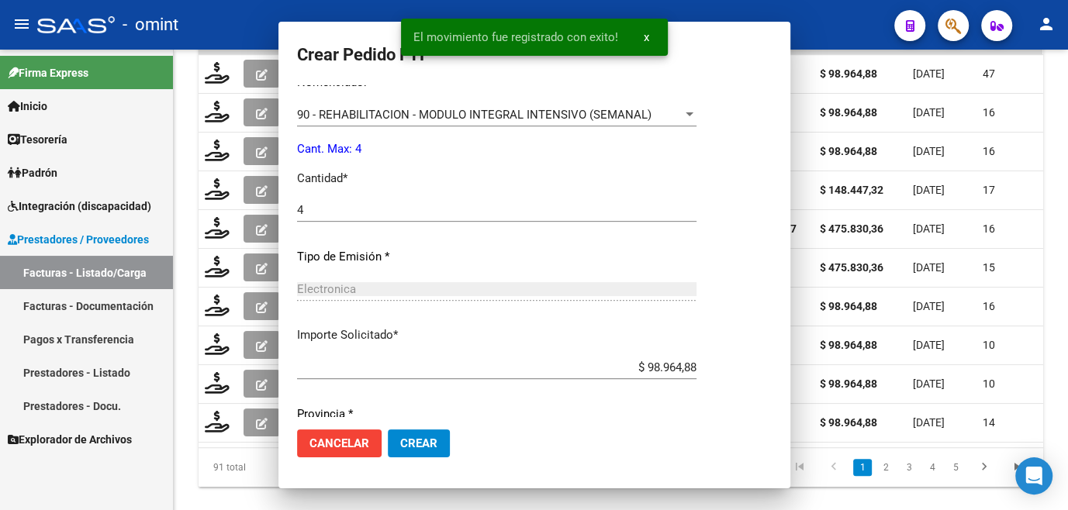
scroll to position [477, 0]
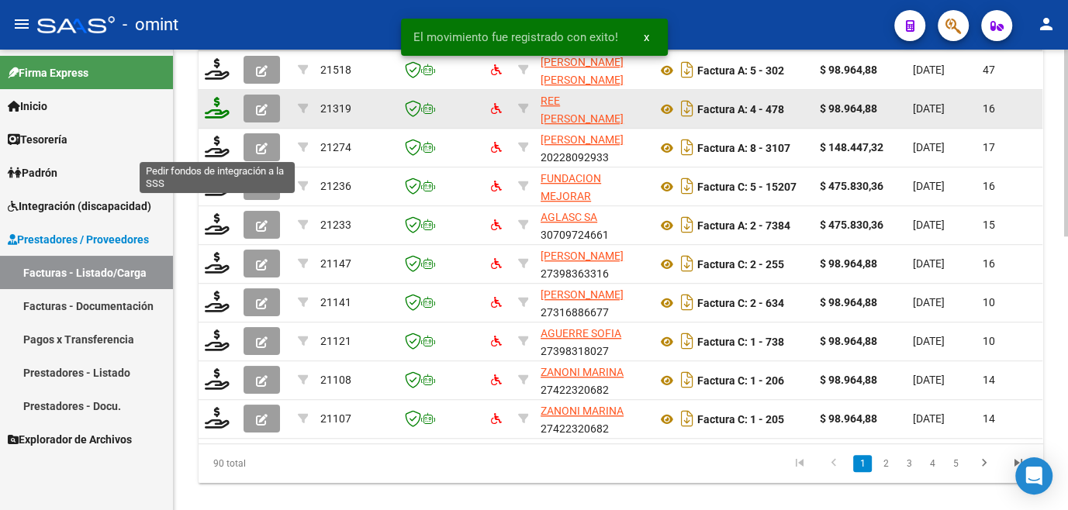
click at [214, 119] on icon at bounding box center [217, 108] width 25 height 22
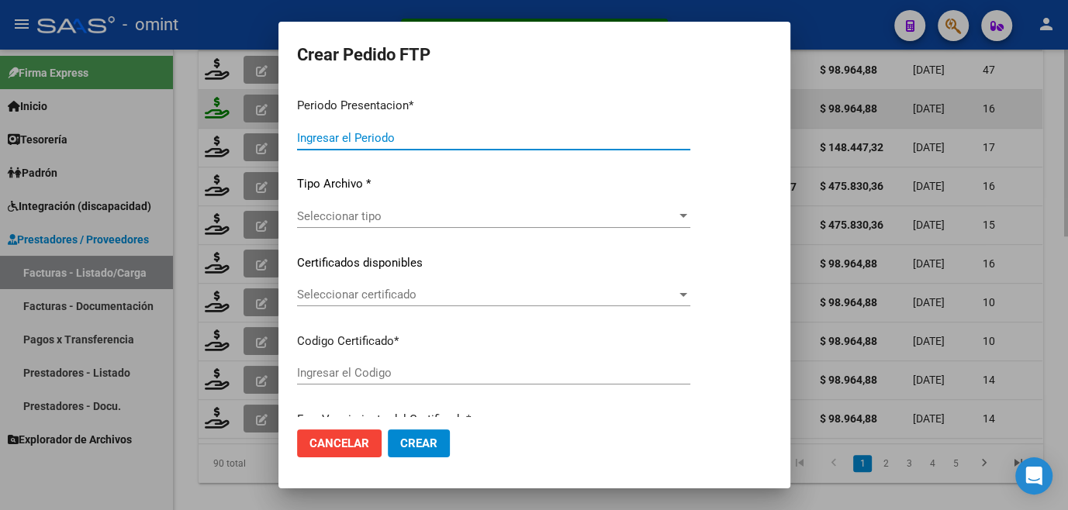
type input "202508"
type input "$ 98.964,88"
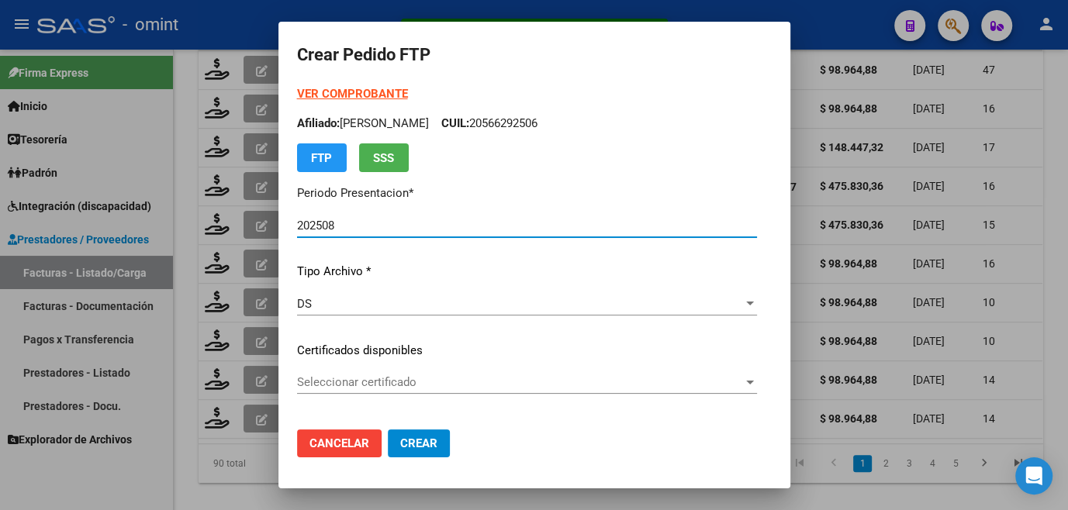
type input "5546110777"
type input "2026-03-02"
click at [307, 377] on span "Seleccionar certificado" at bounding box center [520, 382] width 446 height 14
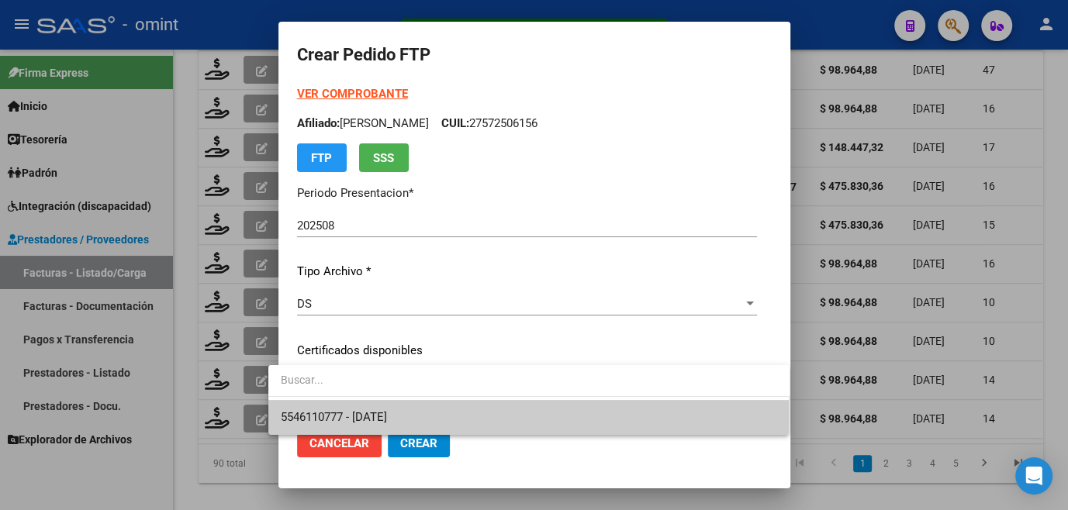
click at [316, 406] on span "5546110777 - 2026-03-02" at bounding box center [529, 417] width 496 height 35
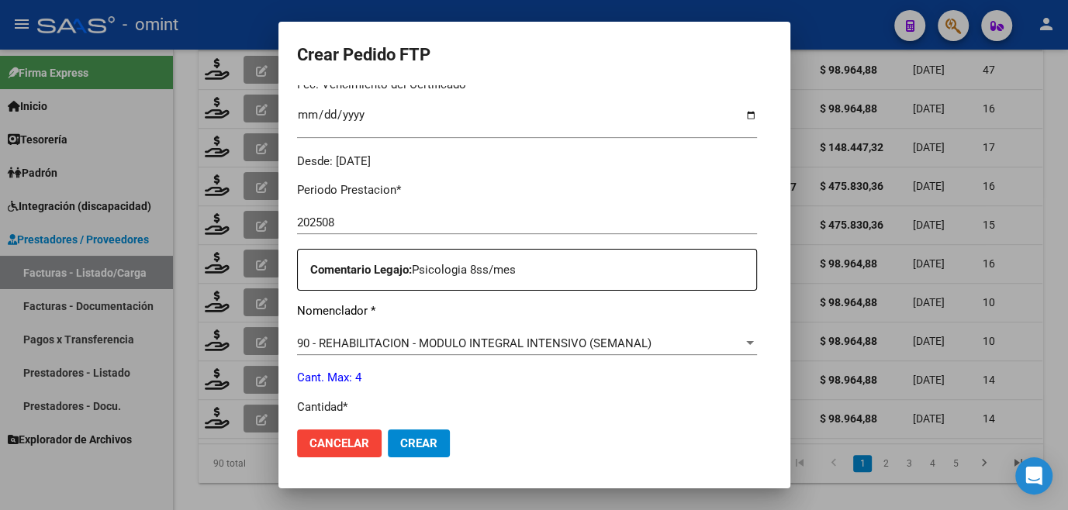
scroll to position [564, 0]
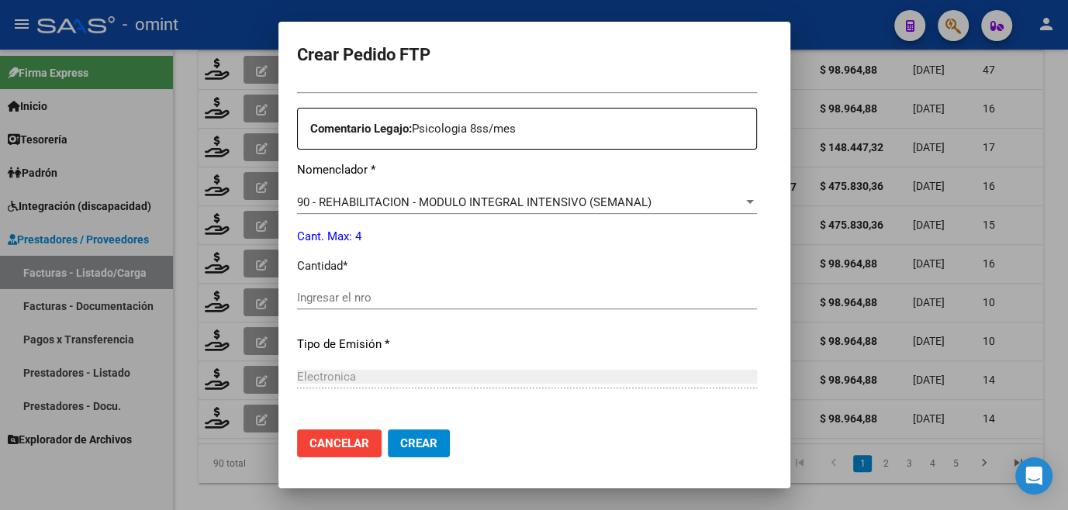
click at [332, 302] on input "Ingresar el nro" at bounding box center [527, 298] width 460 height 14
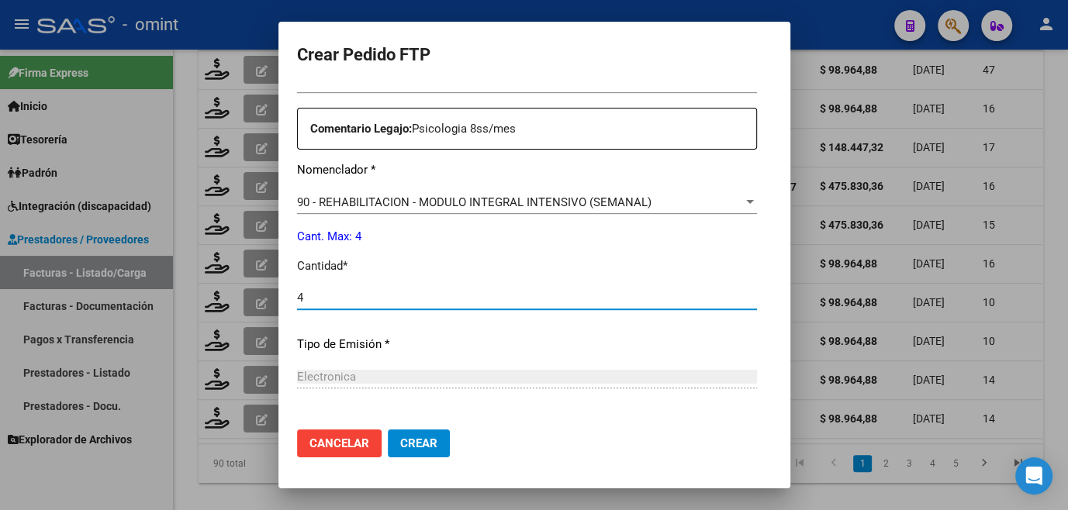
type input "4"
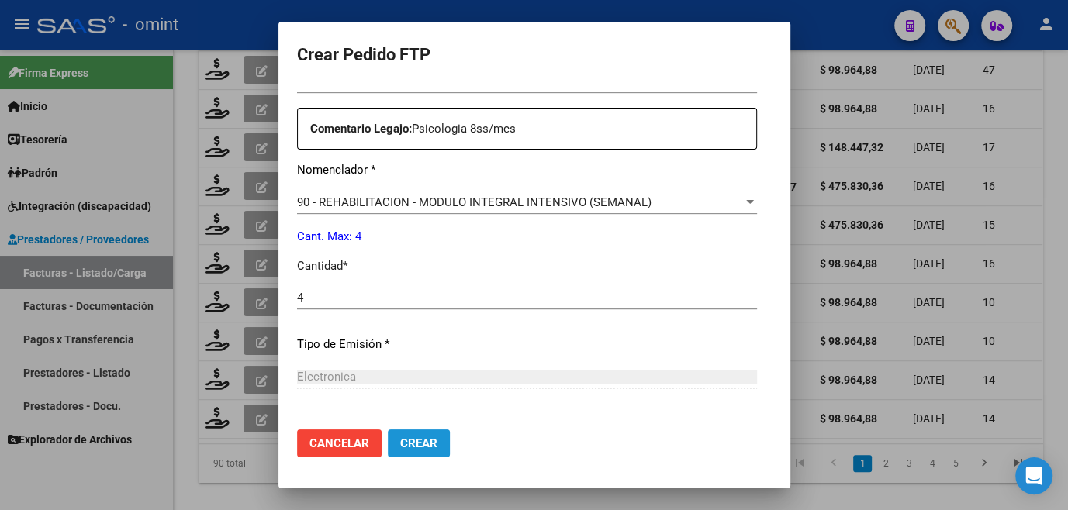
click at [405, 442] on span "Crear" at bounding box center [418, 444] width 37 height 14
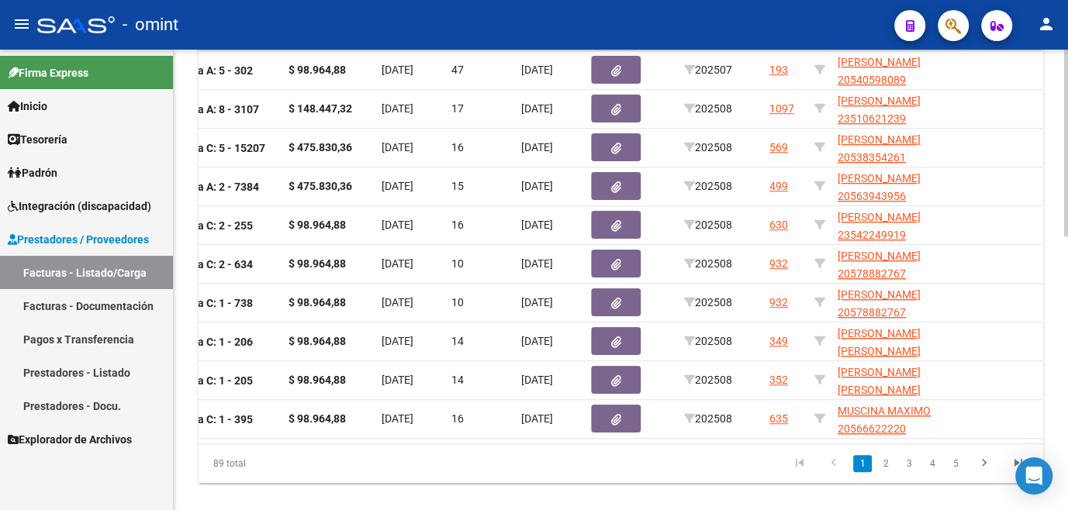
scroll to position [0, 0]
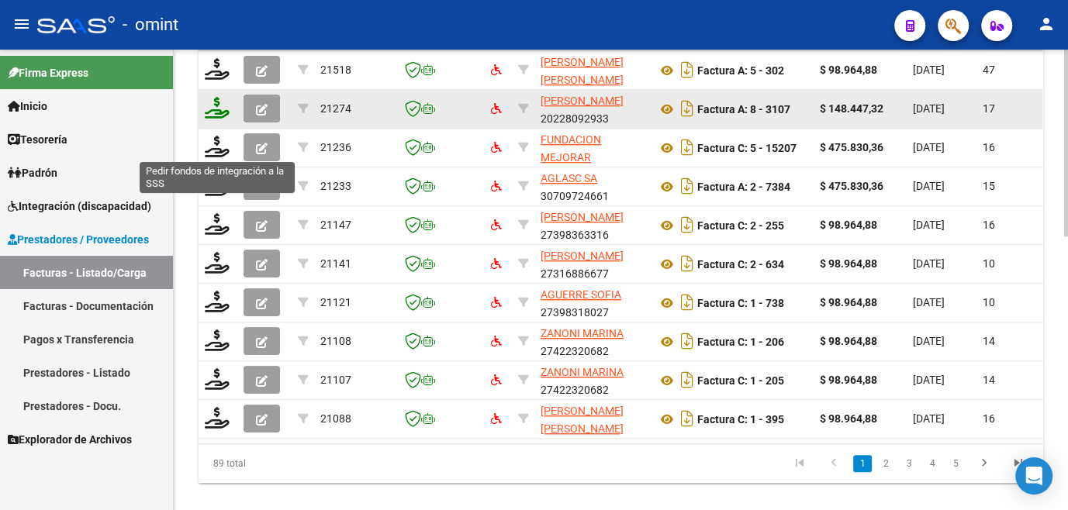
click at [210, 119] on icon at bounding box center [217, 108] width 25 height 22
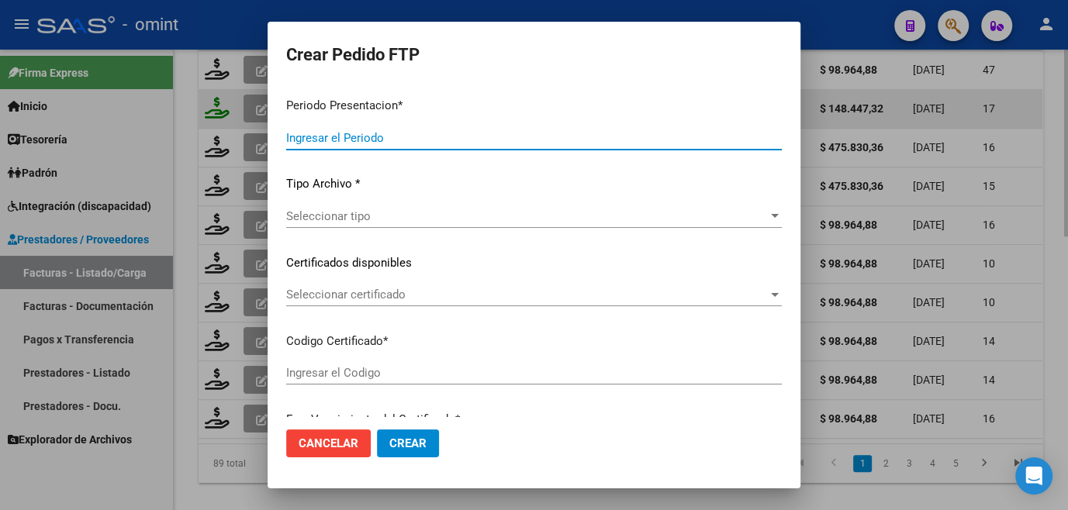
type input "202508"
type input "$ 148.447,32"
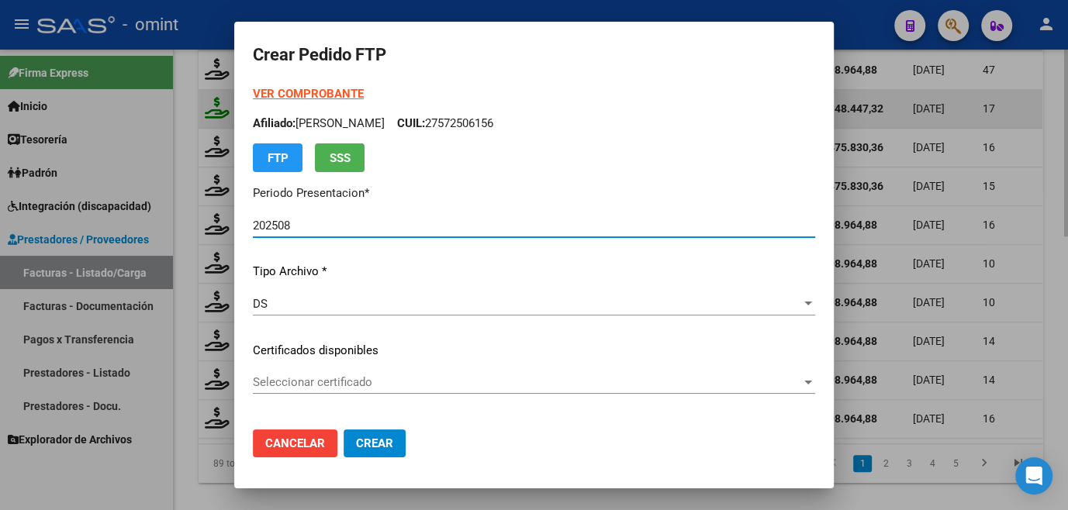
type input "917339529"
type input "[DATE]"
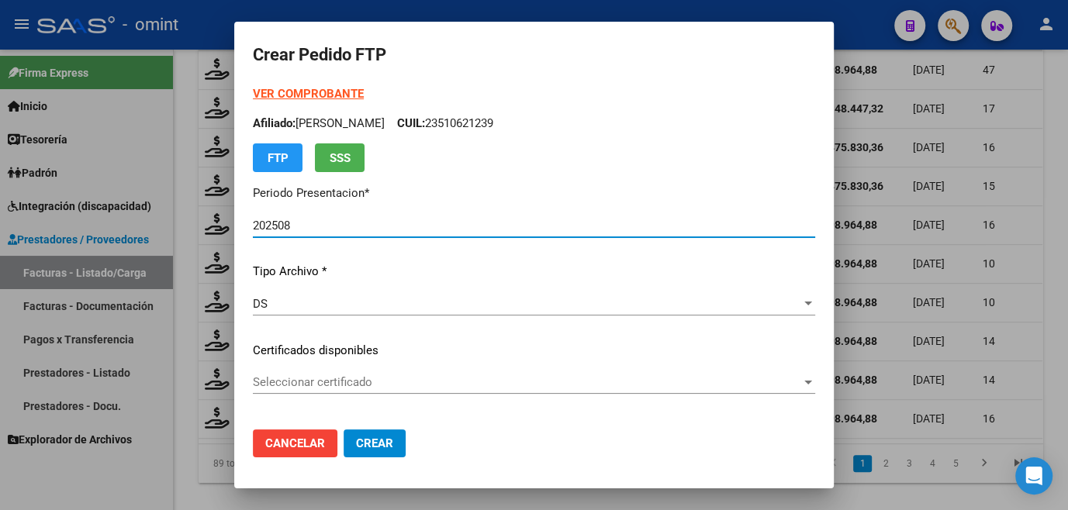
click at [331, 386] on span "Seleccionar certificado" at bounding box center [527, 382] width 548 height 14
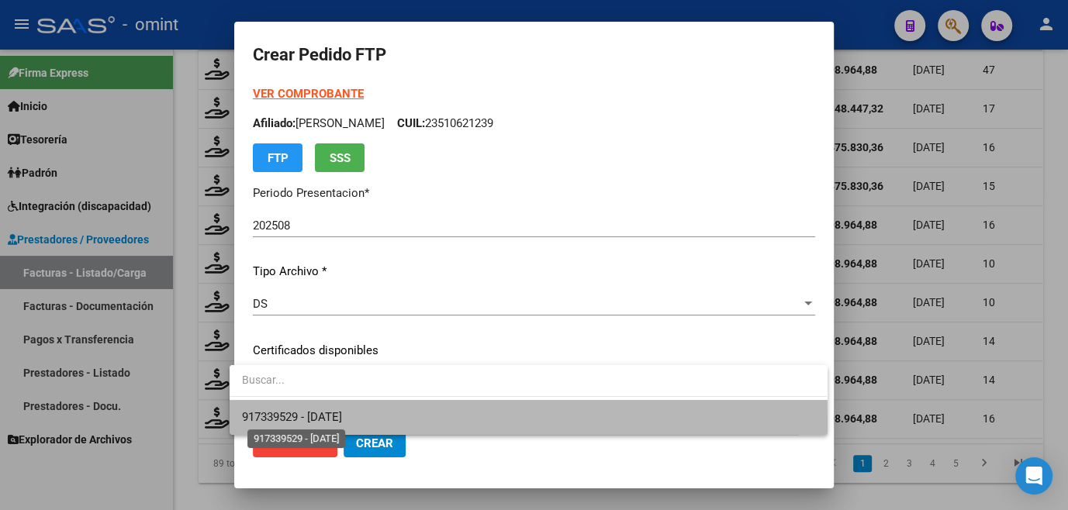
click at [320, 420] on span "917339529 - [DATE]" at bounding box center [292, 417] width 100 height 14
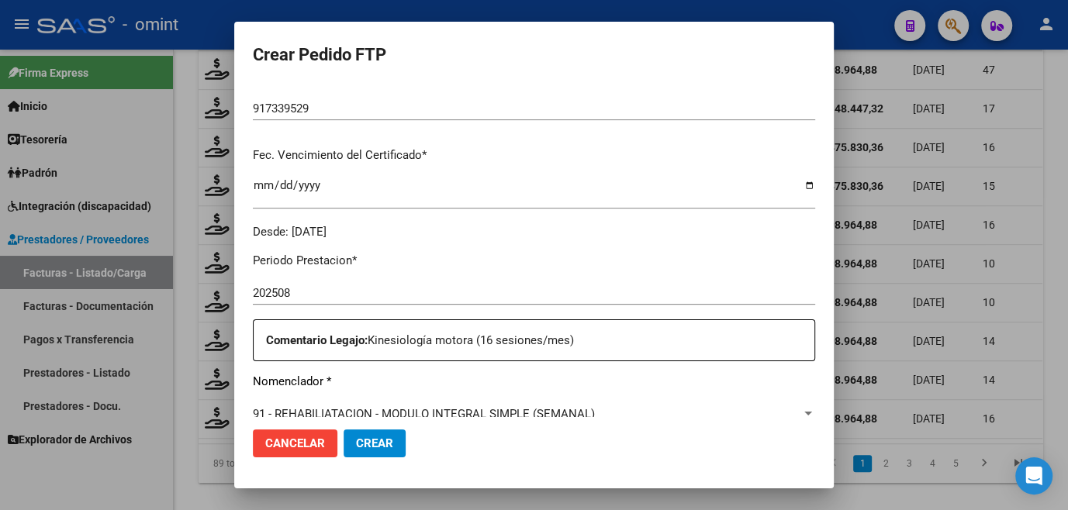
scroll to position [564, 0]
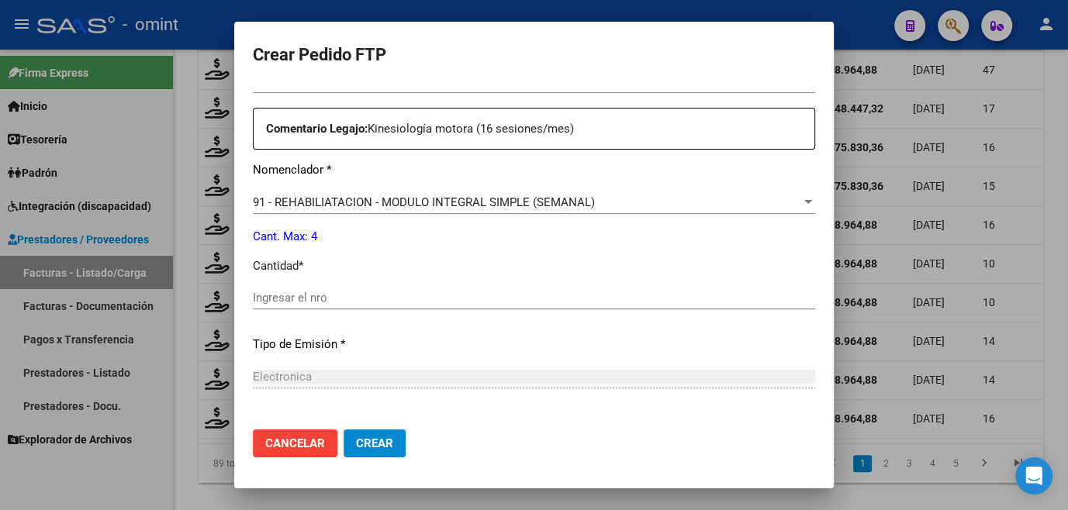
click at [335, 299] on input "Ingresar el nro" at bounding box center [534, 298] width 562 height 14
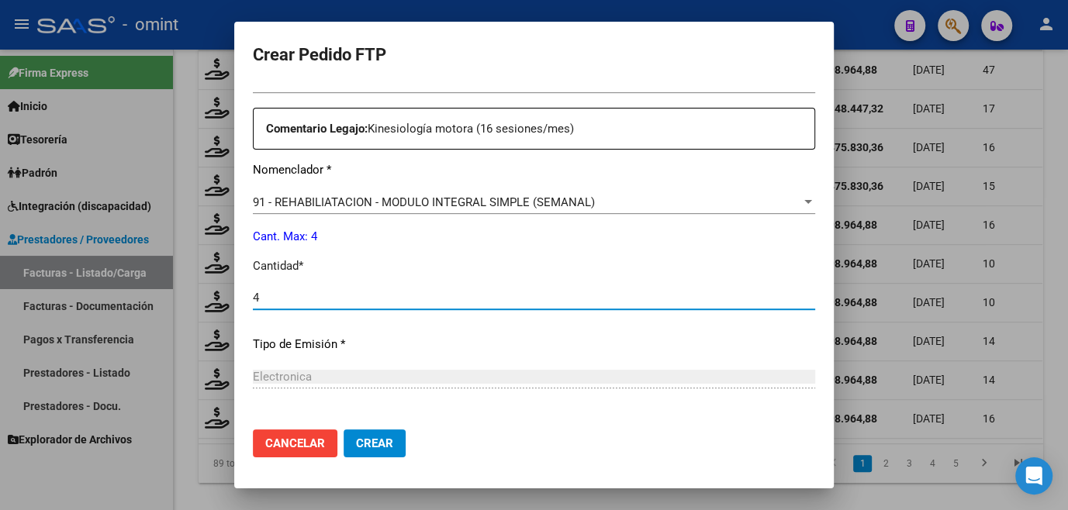
type input "4"
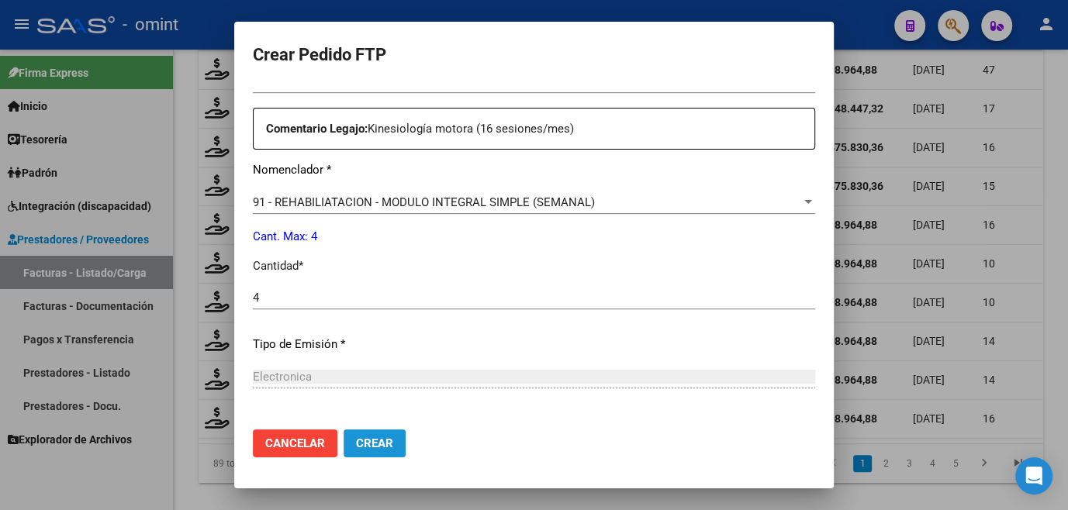
click at [356, 446] on span "Crear" at bounding box center [374, 444] width 37 height 14
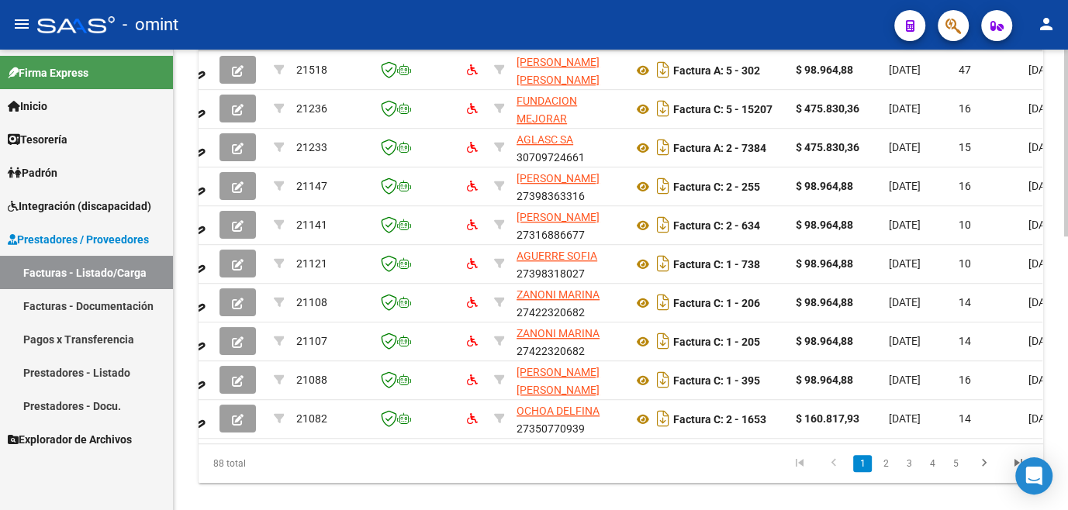
scroll to position [0, 0]
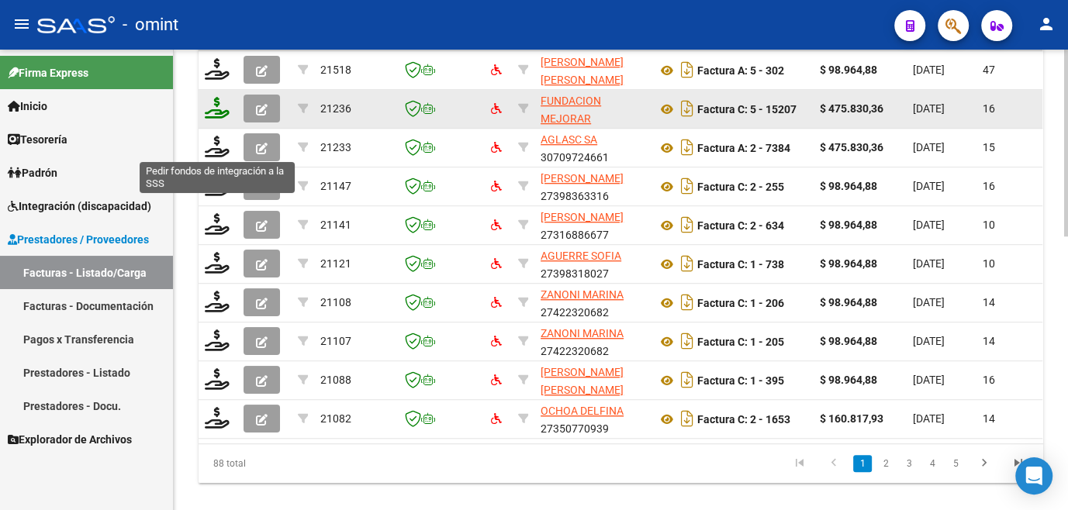
click at [212, 119] on icon at bounding box center [217, 108] width 25 height 22
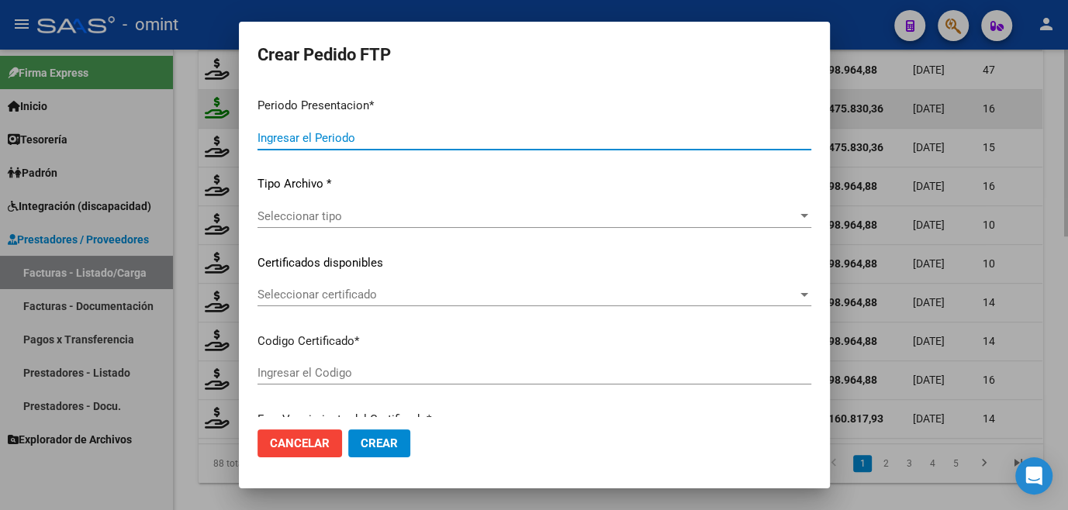
type input "202508"
type input "$ 475.830,36"
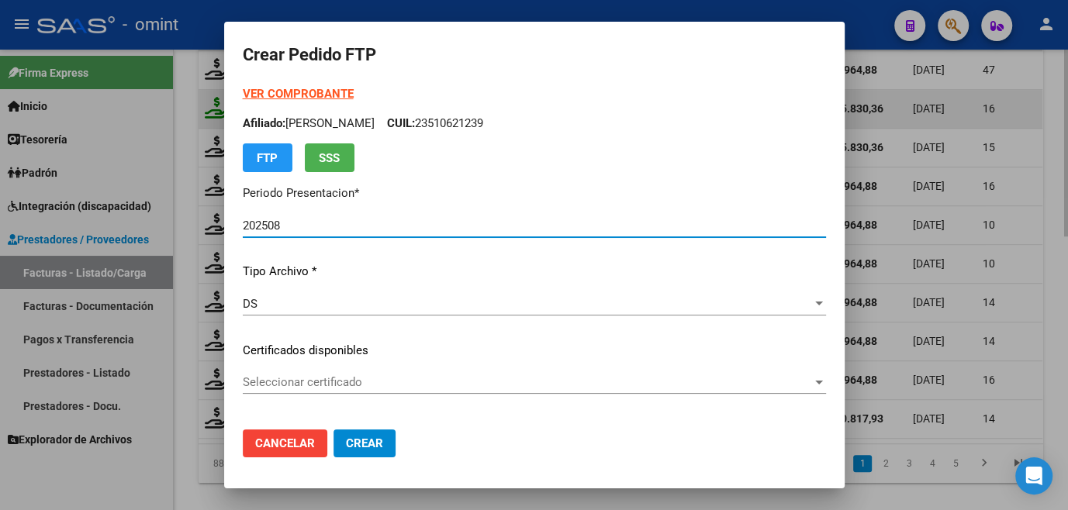
type input "647386140"
type input "2027-12-21"
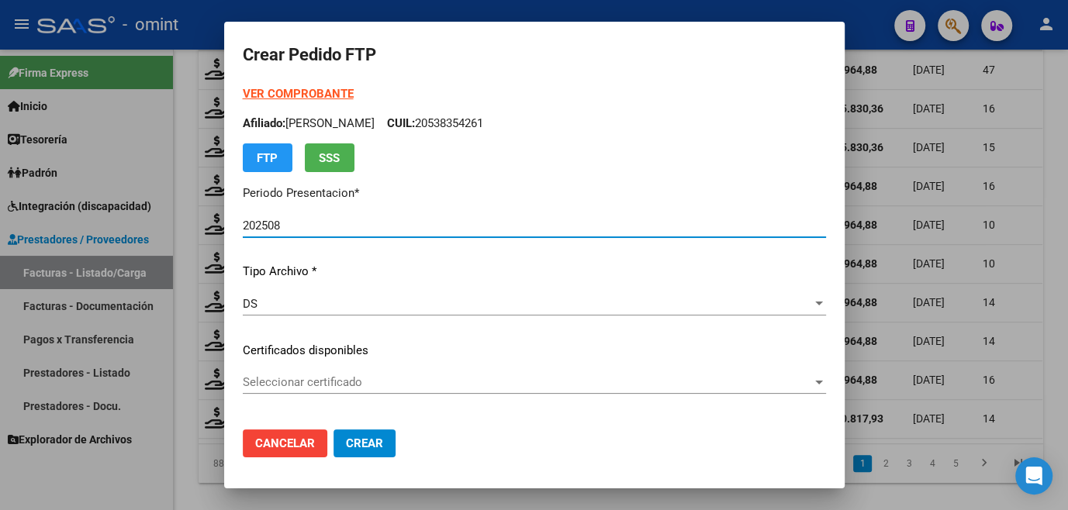
click at [297, 375] on span "Seleccionar certificado" at bounding box center [527, 382] width 569 height 14
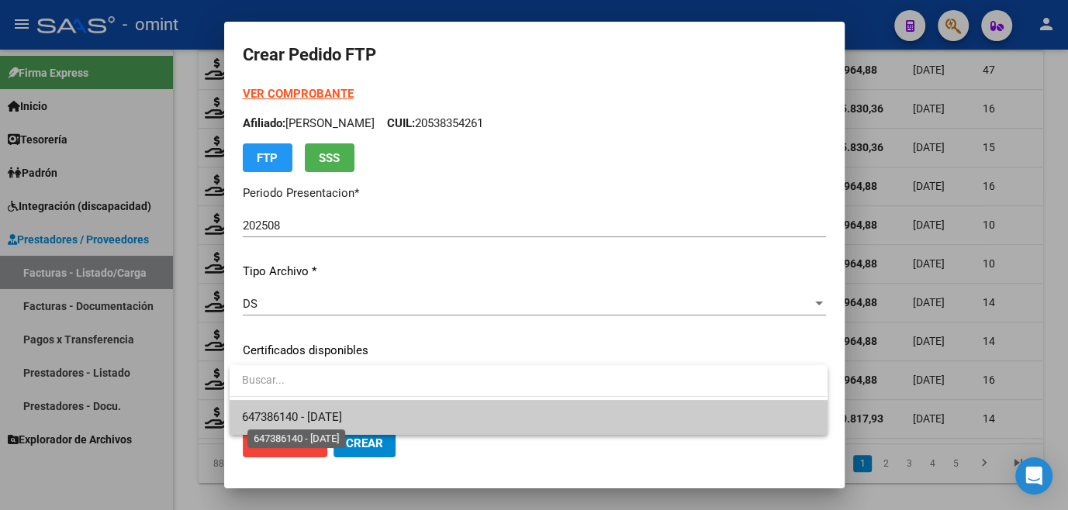
click at [300, 418] on span "647386140 - 2027-12-21" at bounding box center [292, 417] width 100 height 14
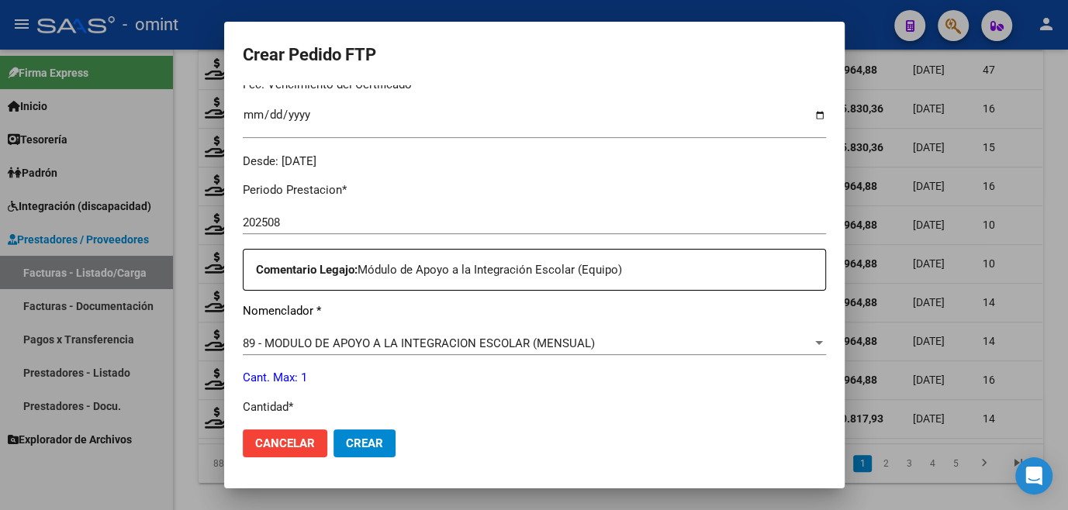
scroll to position [564, 0]
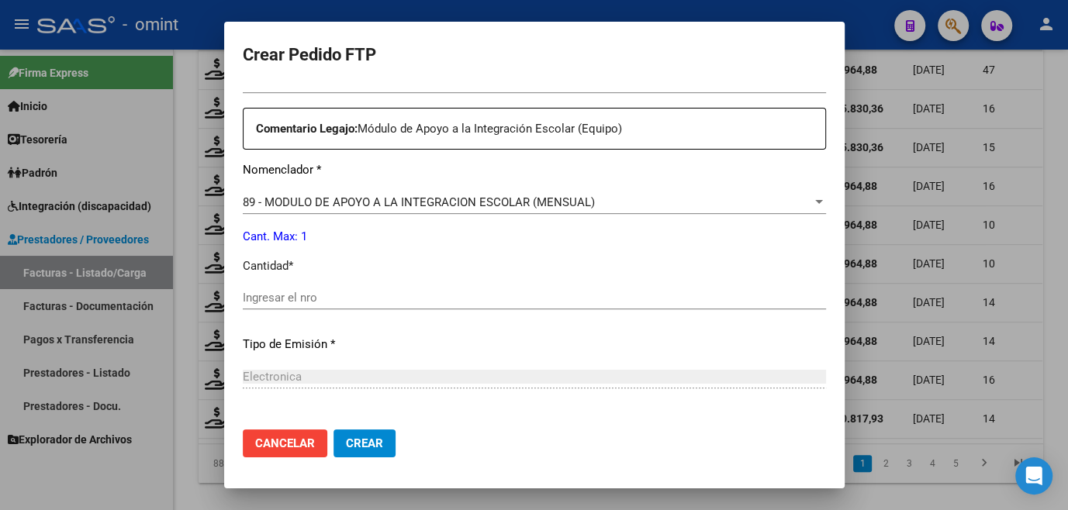
click at [316, 291] on input "Ingresar el nro" at bounding box center [534, 298] width 583 height 14
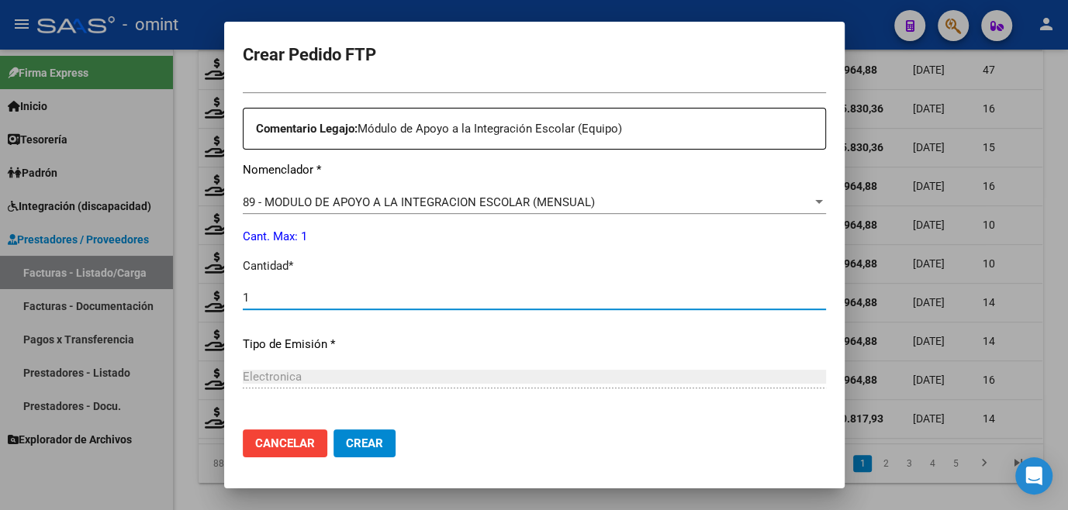
type input "1"
click at [378, 444] on span "Crear" at bounding box center [364, 444] width 37 height 14
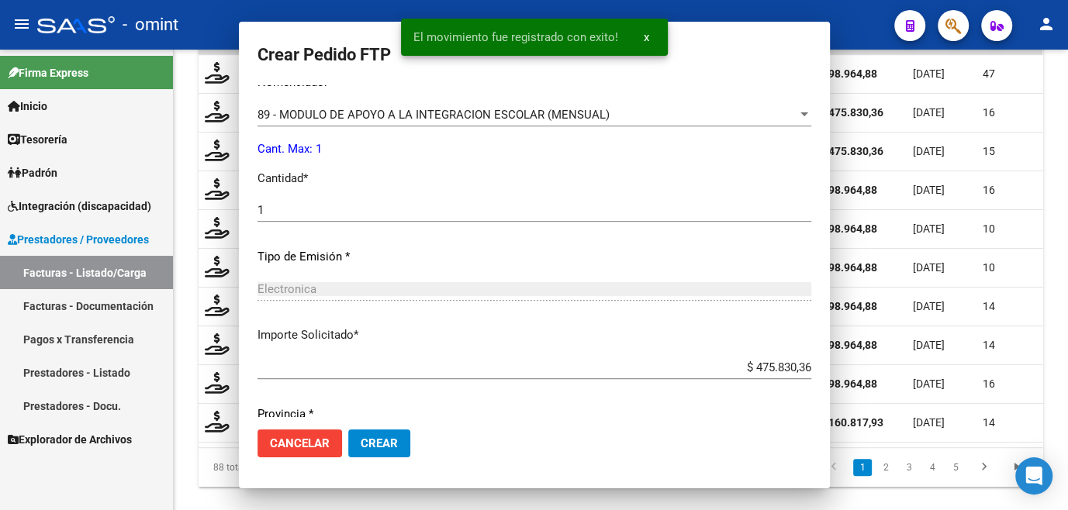
scroll to position [477, 0]
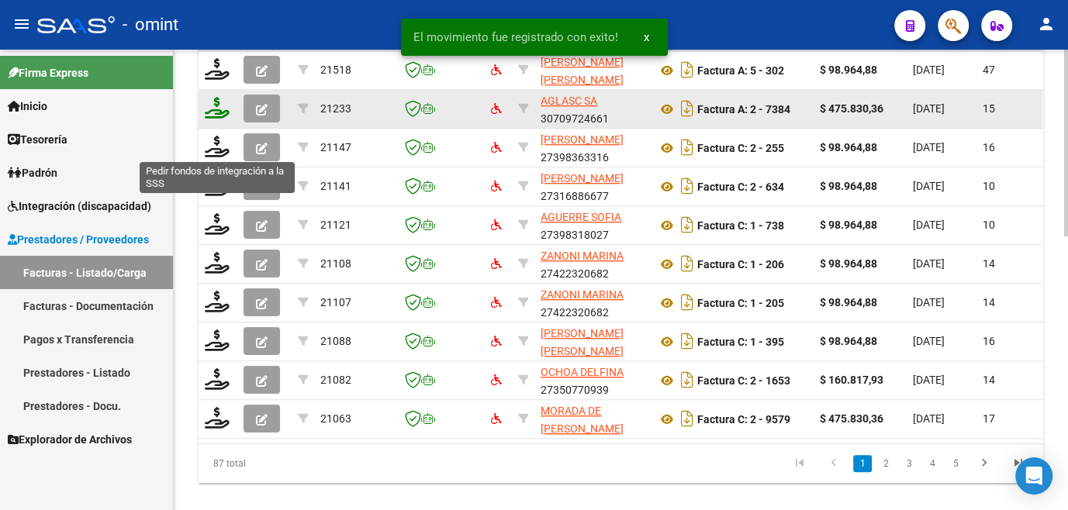
click at [216, 119] on icon at bounding box center [217, 108] width 25 height 22
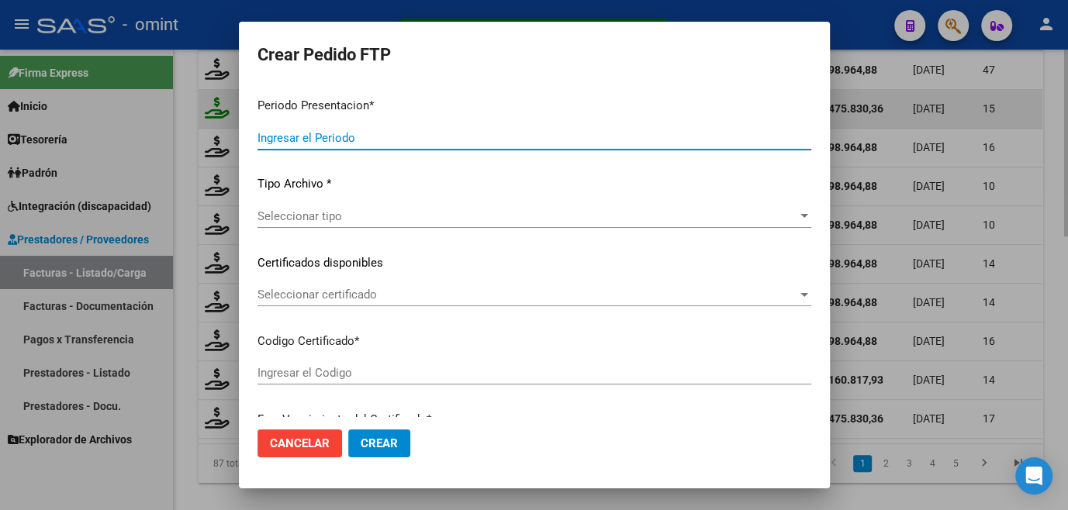
type input "202508"
type input "$ 475.830,36"
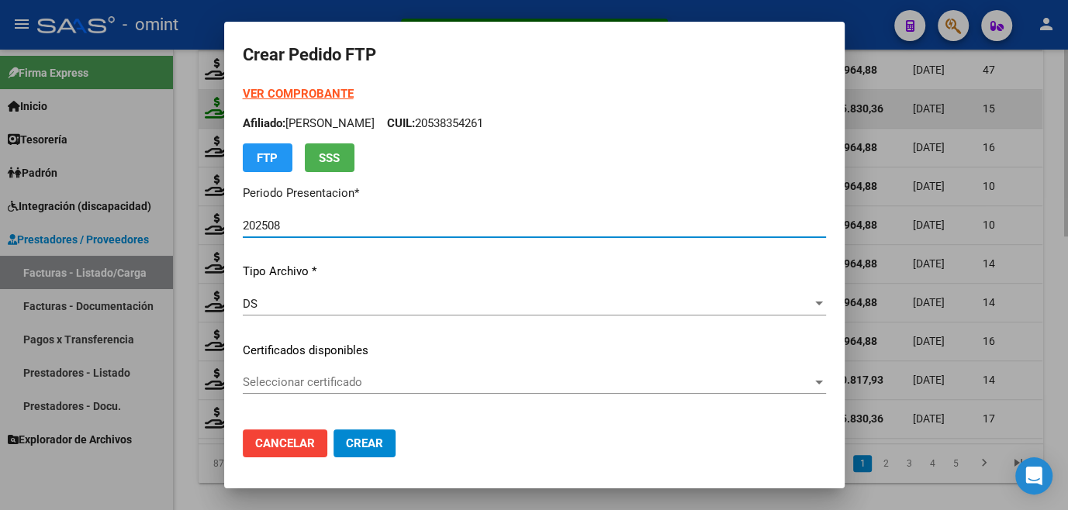
type input "6344469783"
type input "2025-11-03"
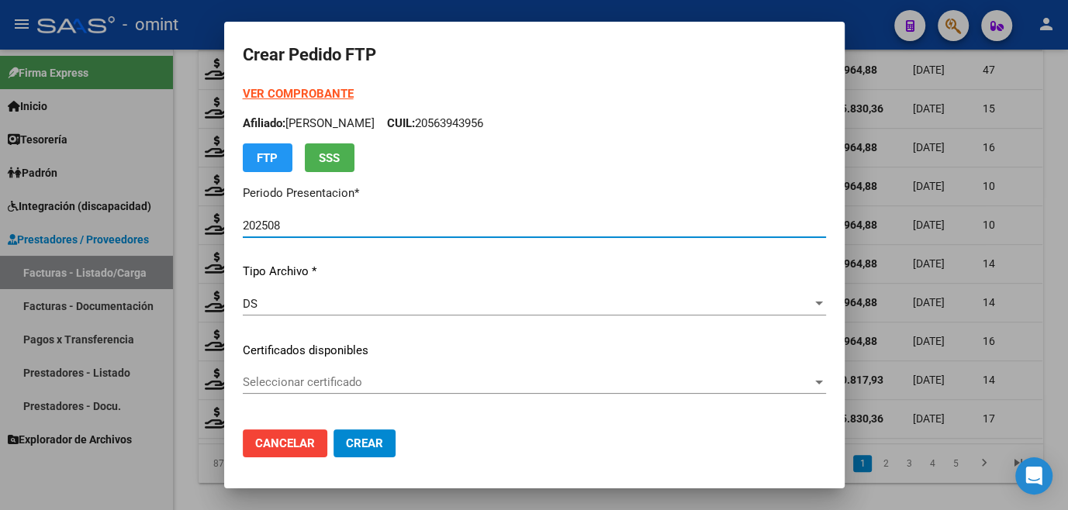
click at [314, 380] on span "Seleccionar certificado" at bounding box center [527, 382] width 569 height 14
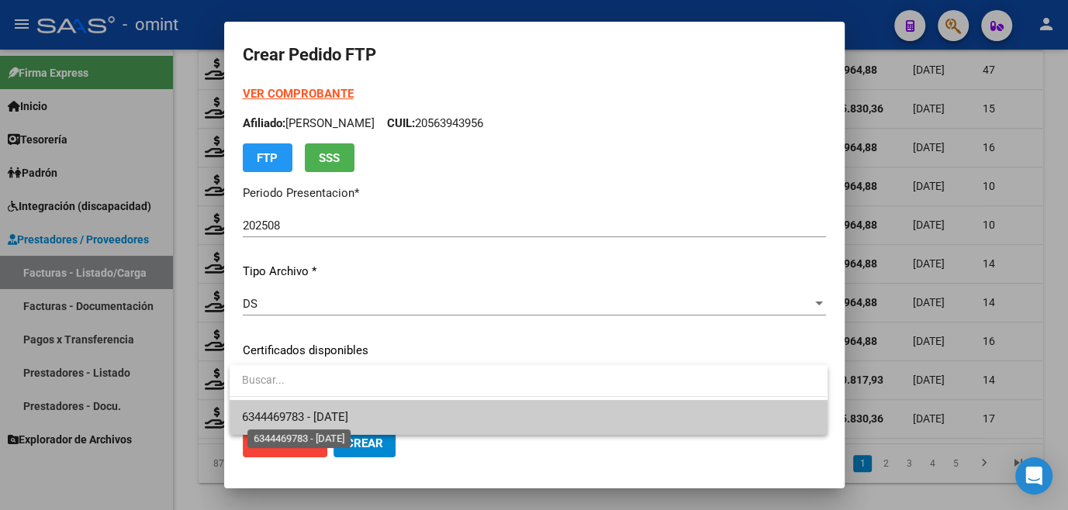
click at [314, 413] on span "6344469783 - 2025-11-03" at bounding box center [295, 417] width 106 height 14
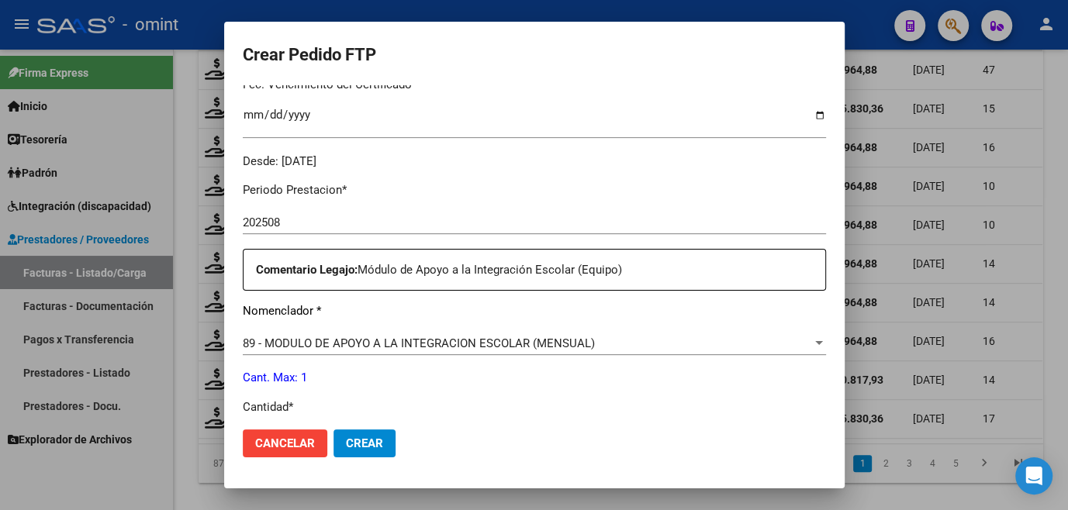
scroll to position [564, 0]
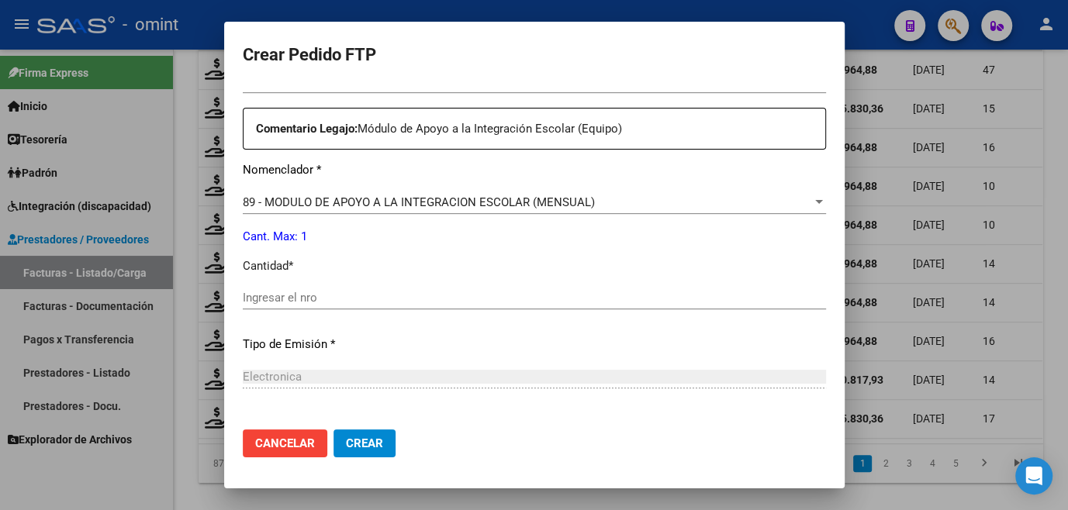
click at [308, 298] on input "Ingresar el nro" at bounding box center [534, 298] width 583 height 14
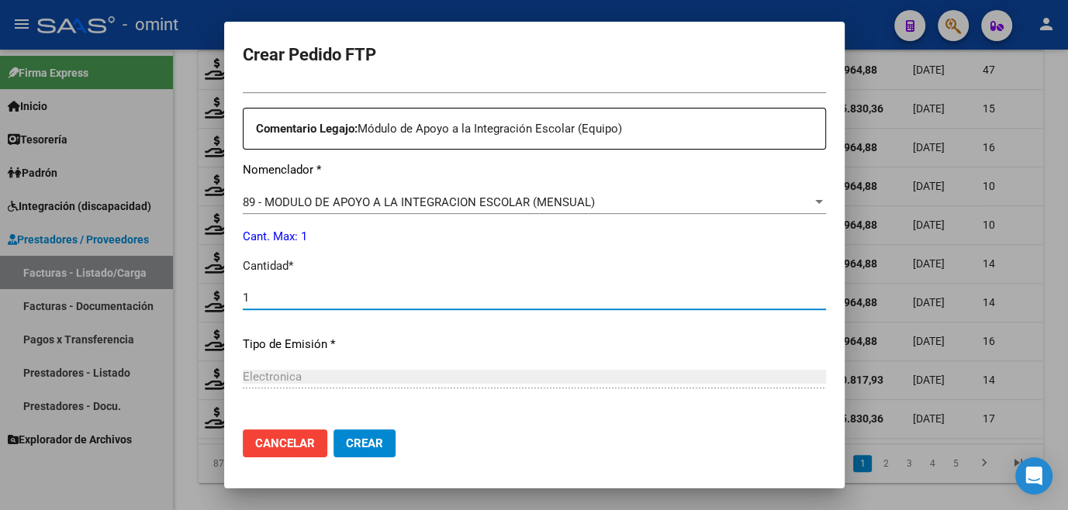
type input "1"
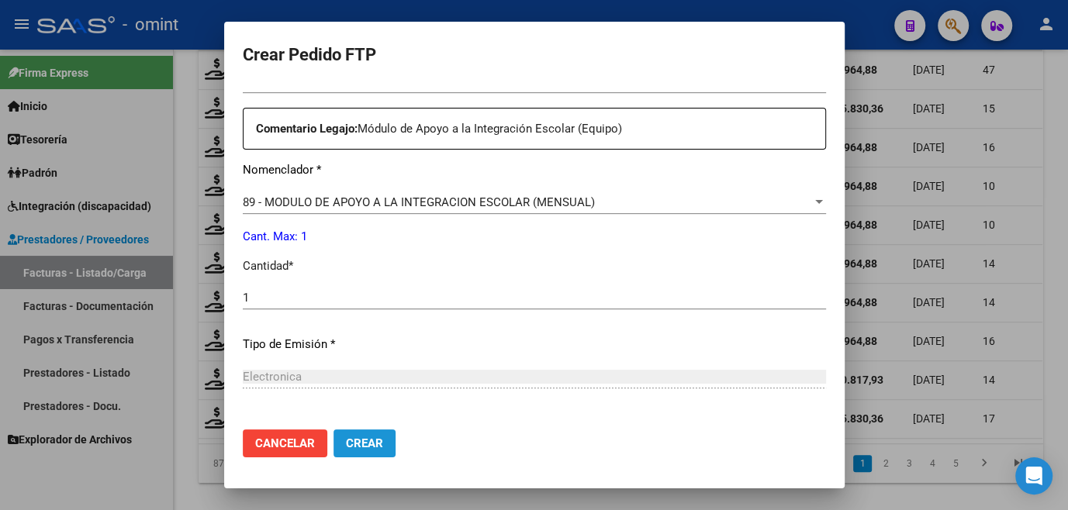
click at [367, 446] on span "Crear" at bounding box center [364, 444] width 37 height 14
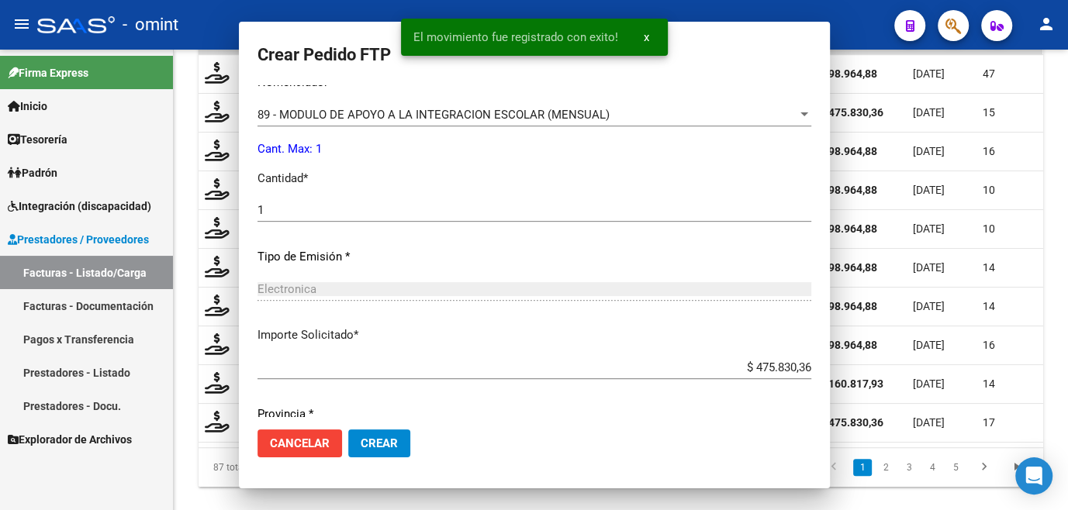
scroll to position [477, 0]
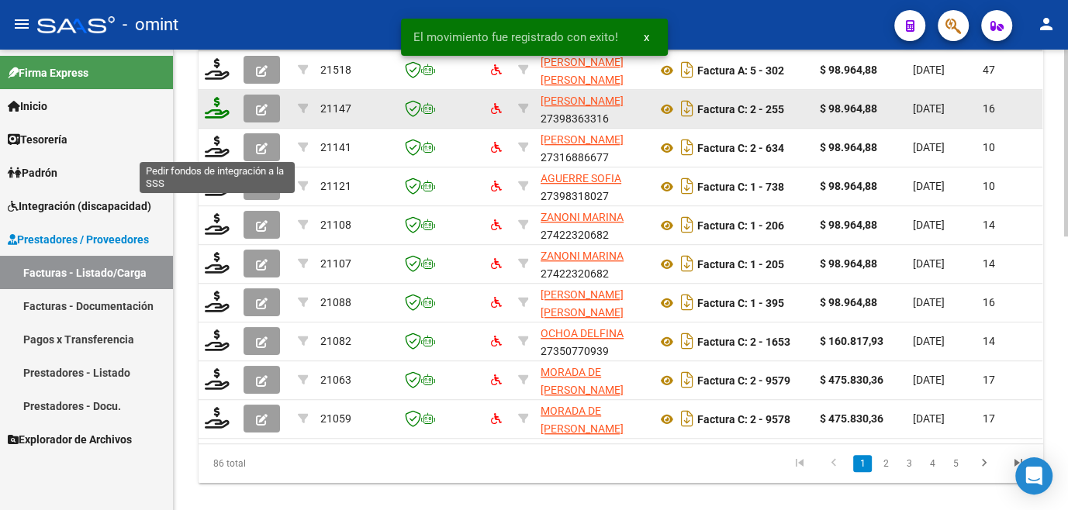
click at [221, 119] on icon at bounding box center [217, 108] width 25 height 22
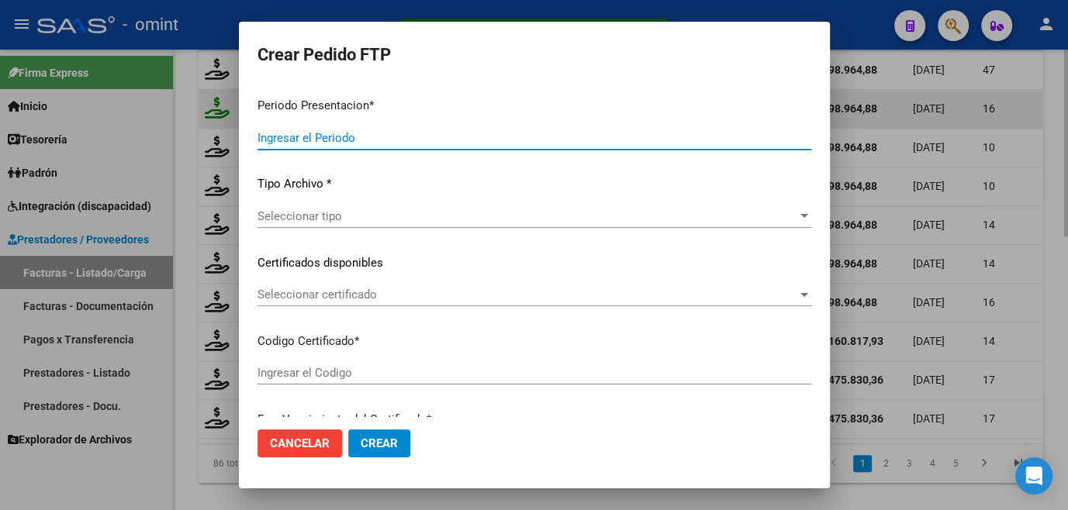
type input "202508"
type input "$ 98.964,88"
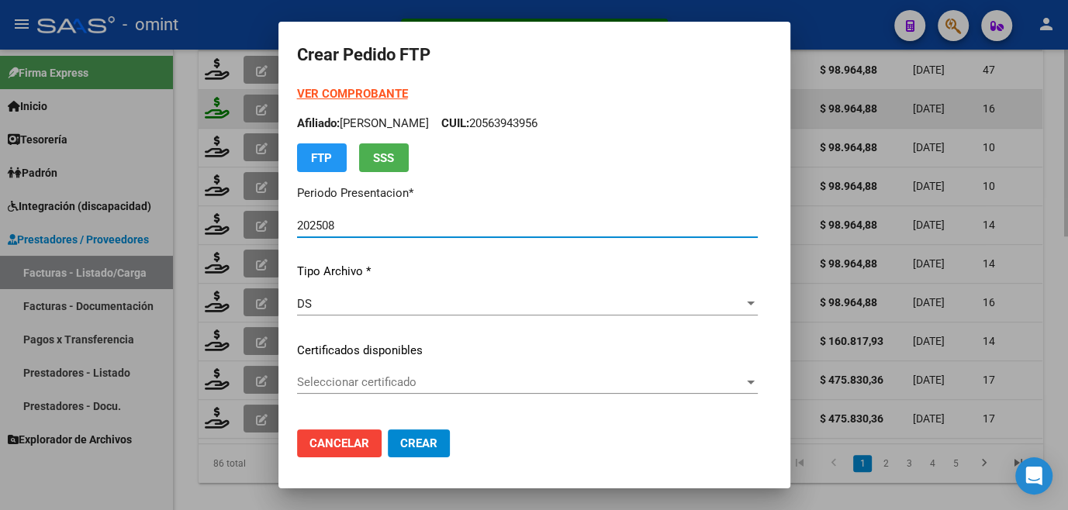
type input "6203782620"
type input "2030-01-30"
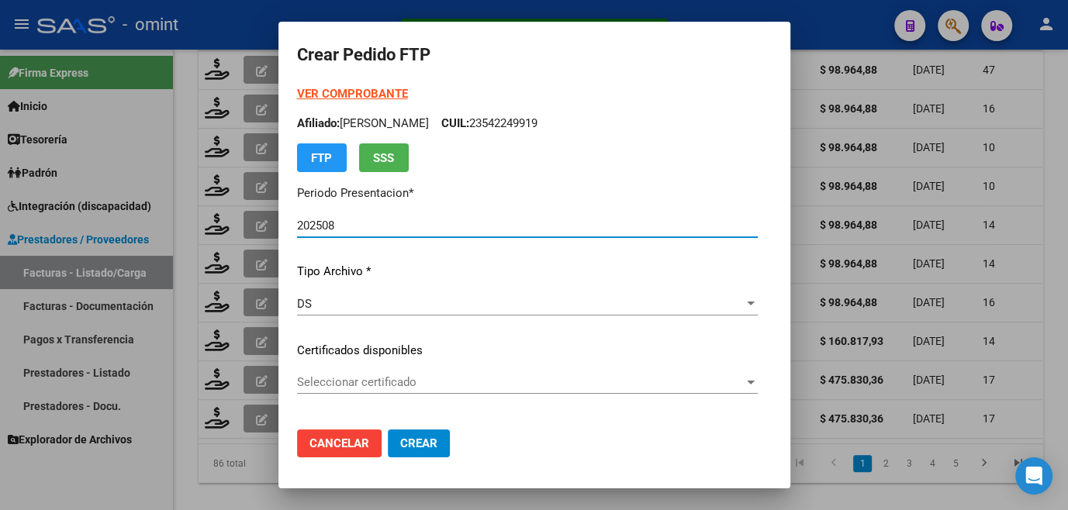
click at [333, 376] on span "Seleccionar certificado" at bounding box center [520, 382] width 447 height 14
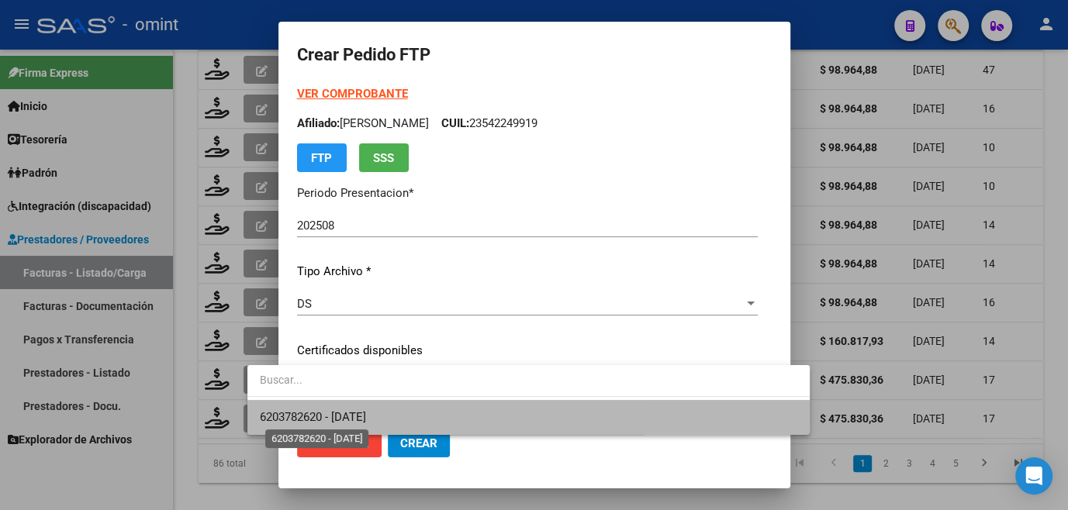
click at [333, 411] on span "6203782620 - 2030-01-30" at bounding box center [313, 417] width 106 height 14
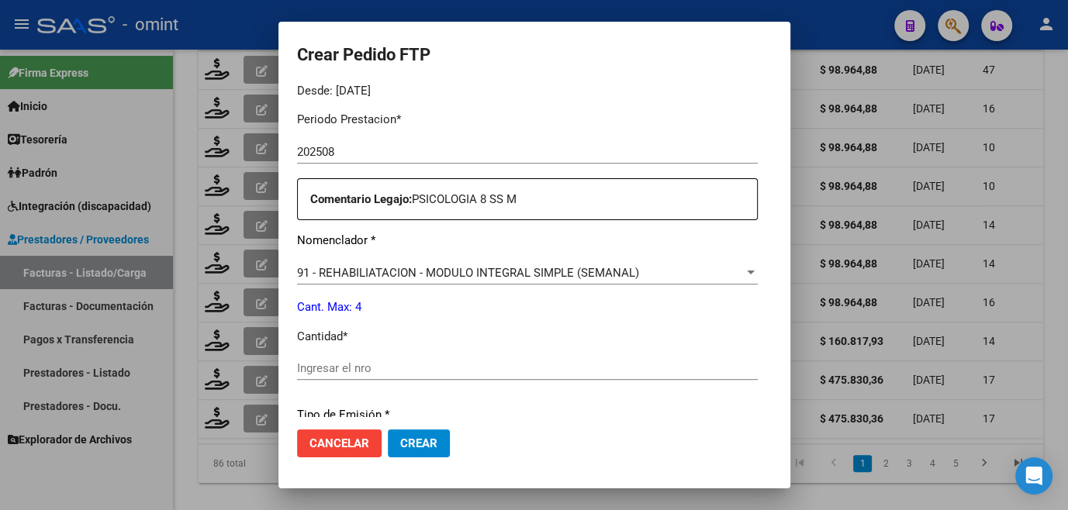
scroll to position [564, 0]
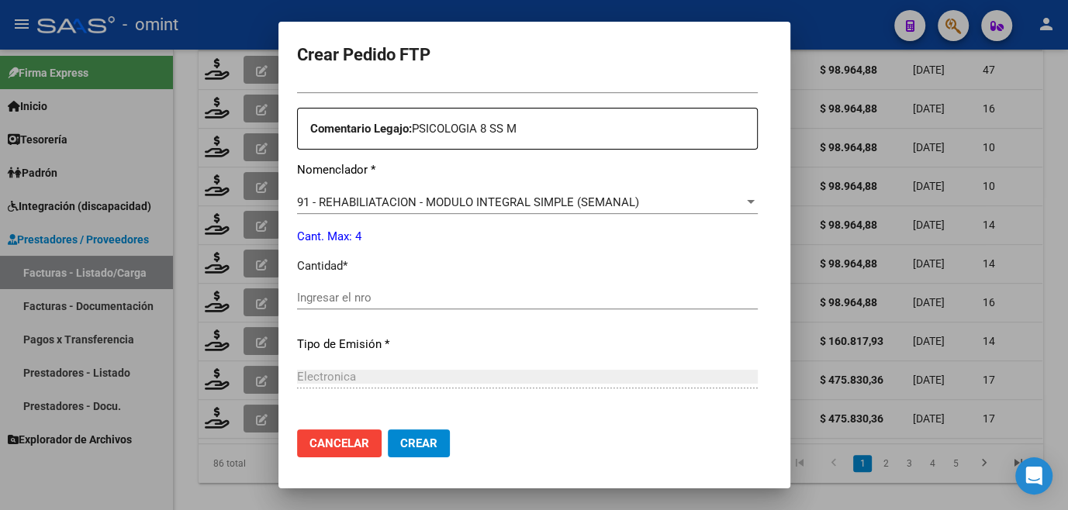
click at [345, 359] on div "Periodo Prestacion * 202508 Ingresar el Periodo Prestacion Comentario Legajo: P…" at bounding box center [527, 294] width 461 height 531
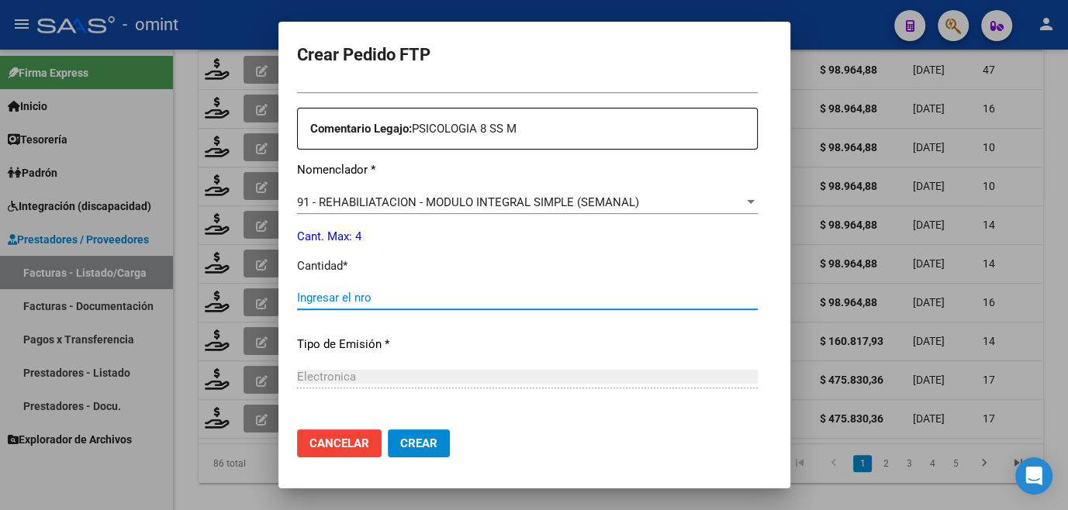
click at [349, 295] on input "Ingresar el nro" at bounding box center [527, 298] width 461 height 14
type input "4"
click at [400, 438] on span "Crear" at bounding box center [418, 444] width 37 height 14
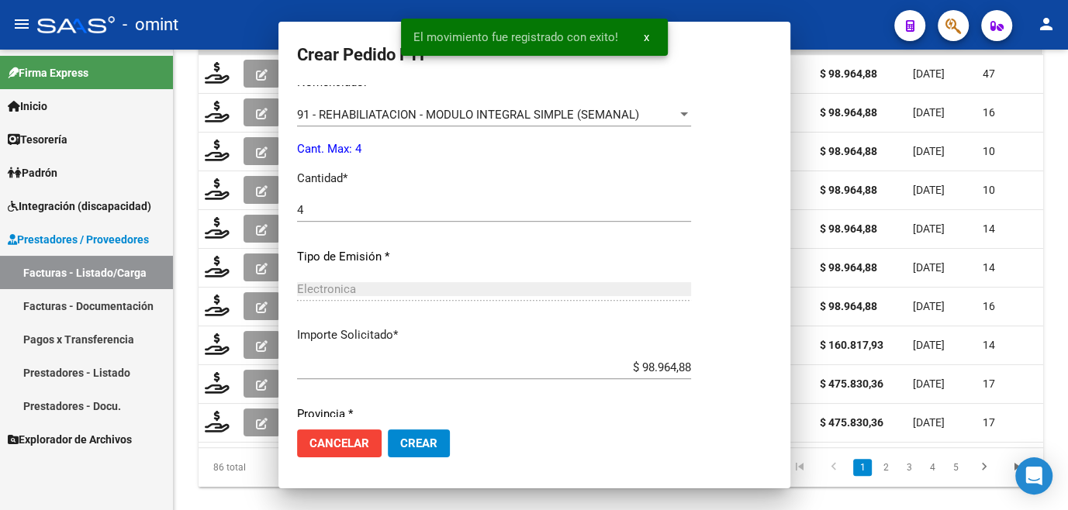
scroll to position [477, 0]
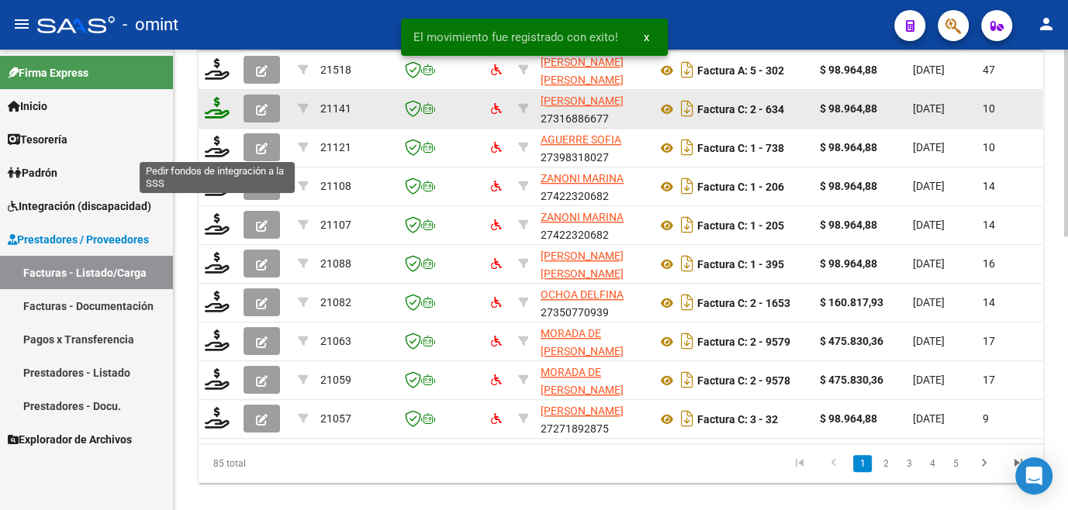
click at [217, 119] on icon at bounding box center [217, 108] width 25 height 22
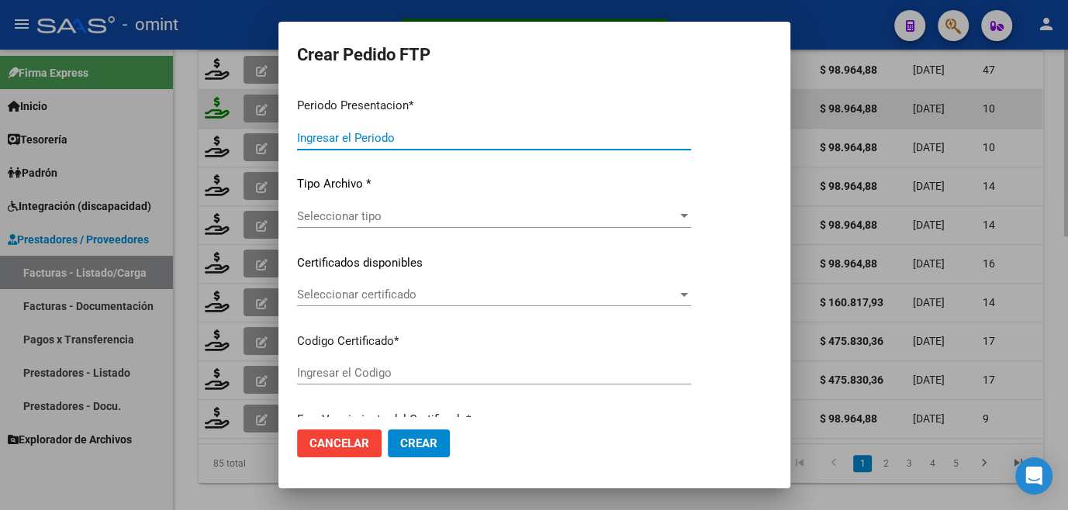
type input "202508"
type input "$ 98.964,88"
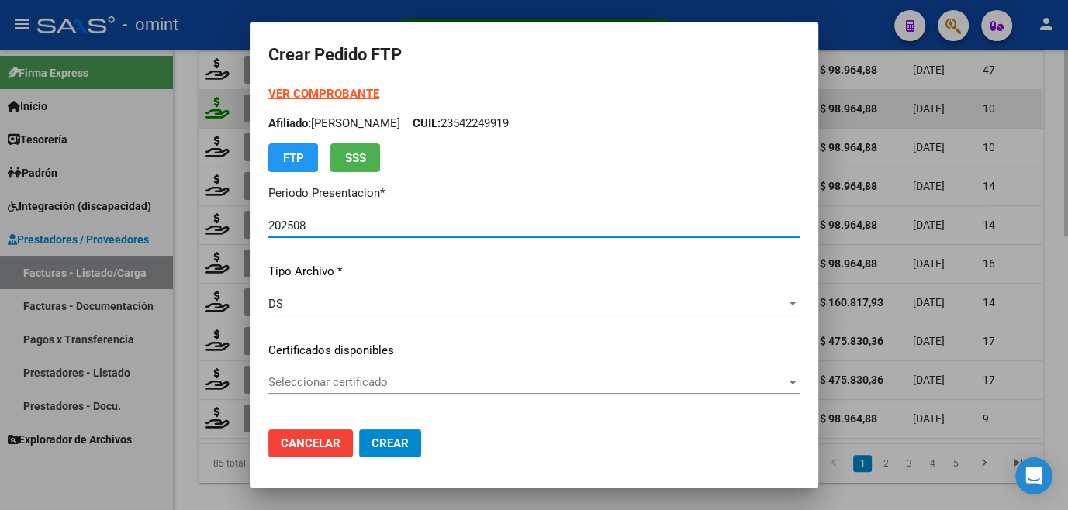
type input "8416030165"
type input "2028-08-31"
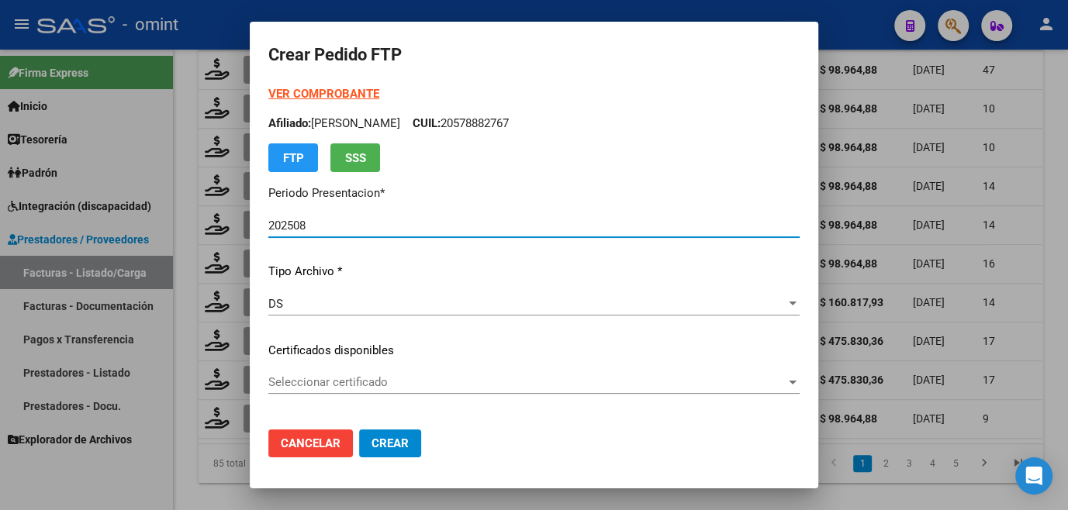
click at [312, 375] on span "Seleccionar certificado" at bounding box center [526, 382] width 517 height 14
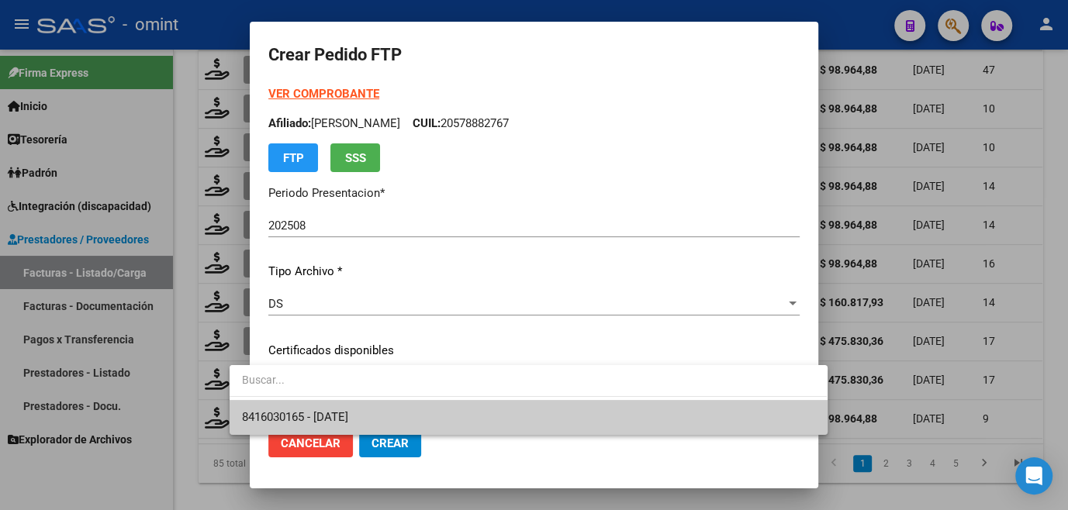
click at [308, 410] on span "8416030165 - 2028-08-31" at bounding box center [295, 417] width 106 height 14
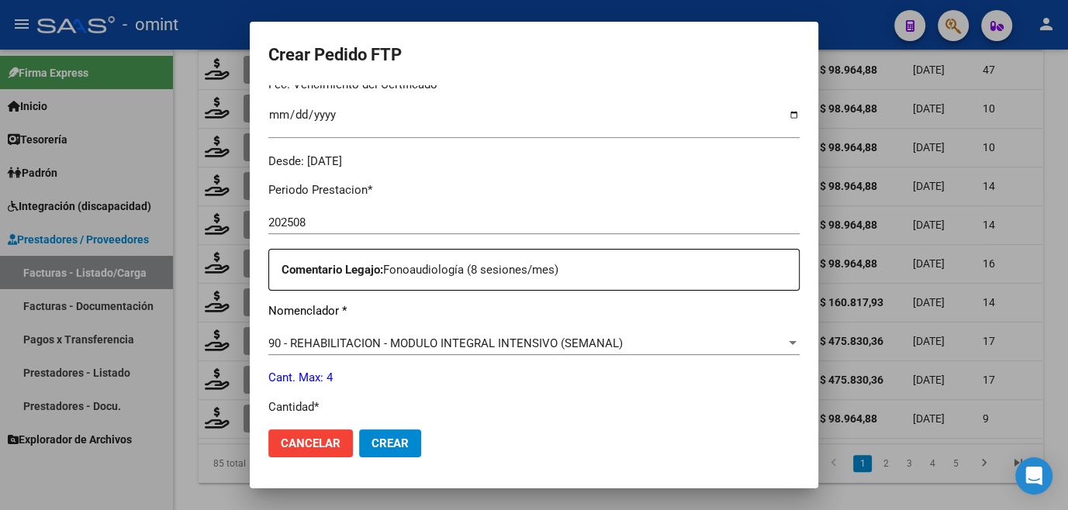
scroll to position [564, 0]
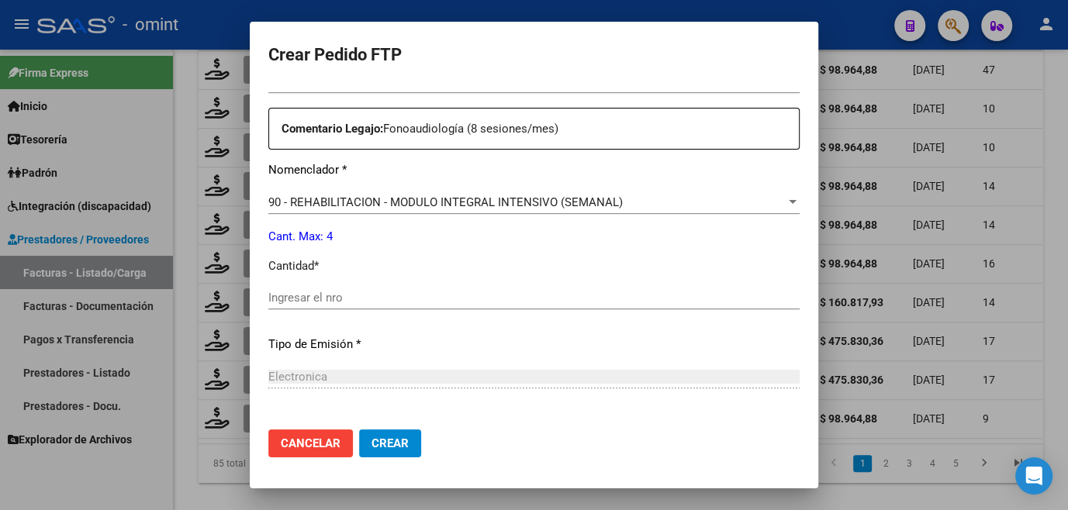
click at [318, 292] on input "Ingresar el nro" at bounding box center [533, 298] width 531 height 14
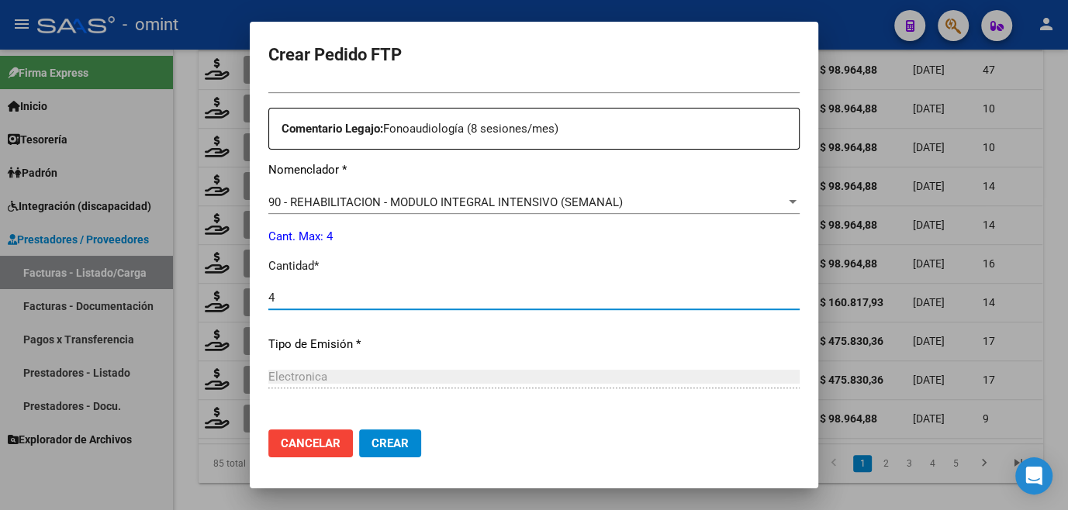
type input "4"
click at [371, 444] on span "Crear" at bounding box center [389, 444] width 37 height 14
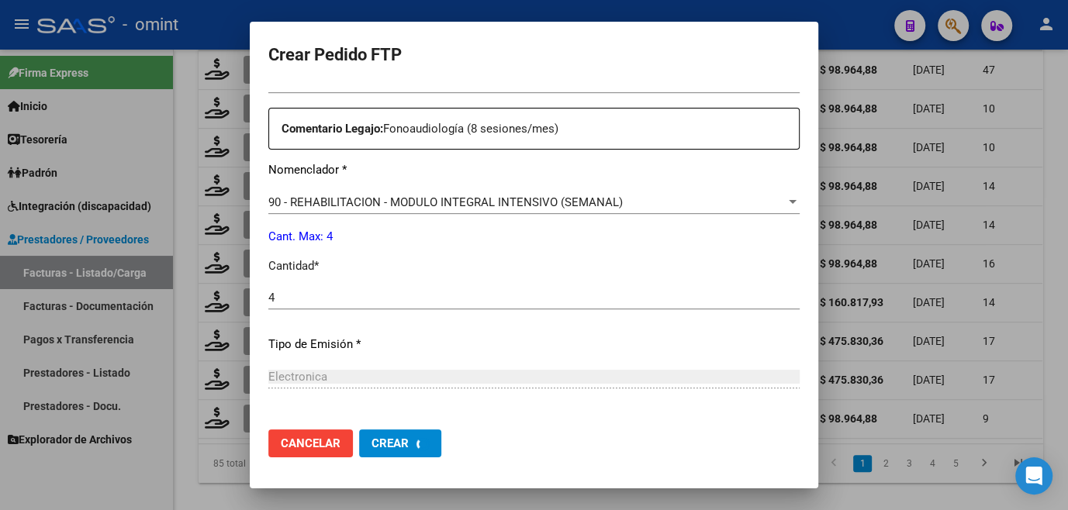
scroll to position [477, 0]
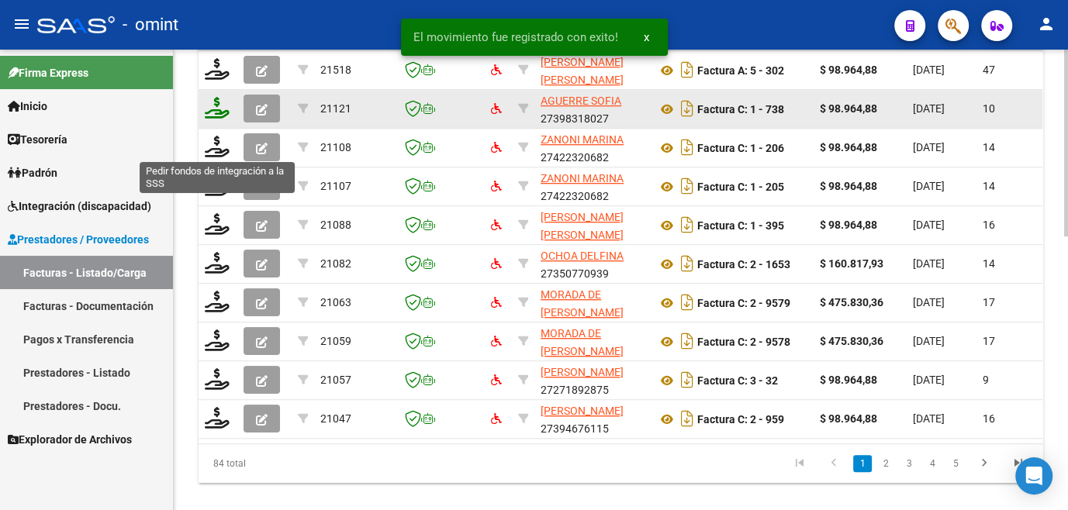
click at [216, 119] on icon at bounding box center [217, 108] width 25 height 22
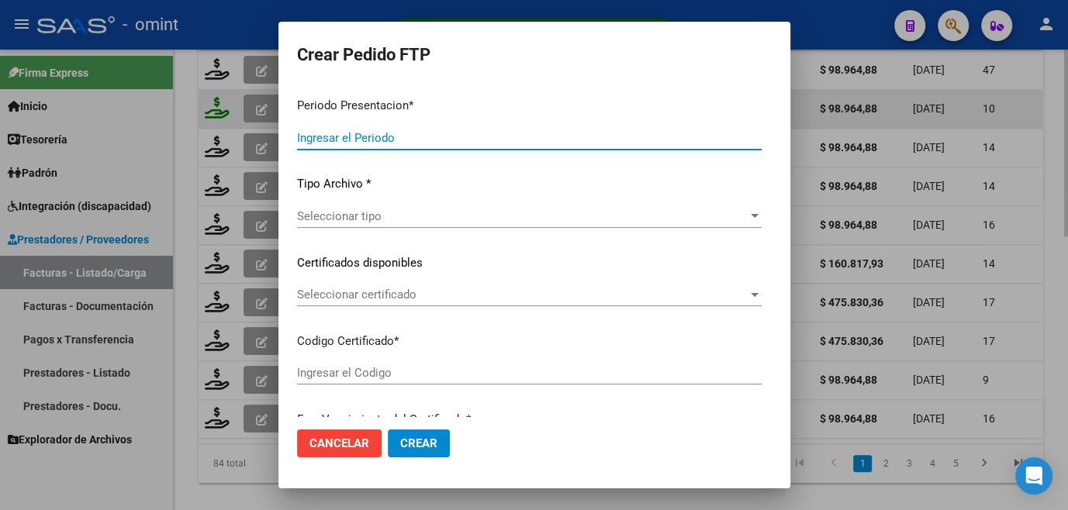
type input "202508"
type input "$ 98.964,88"
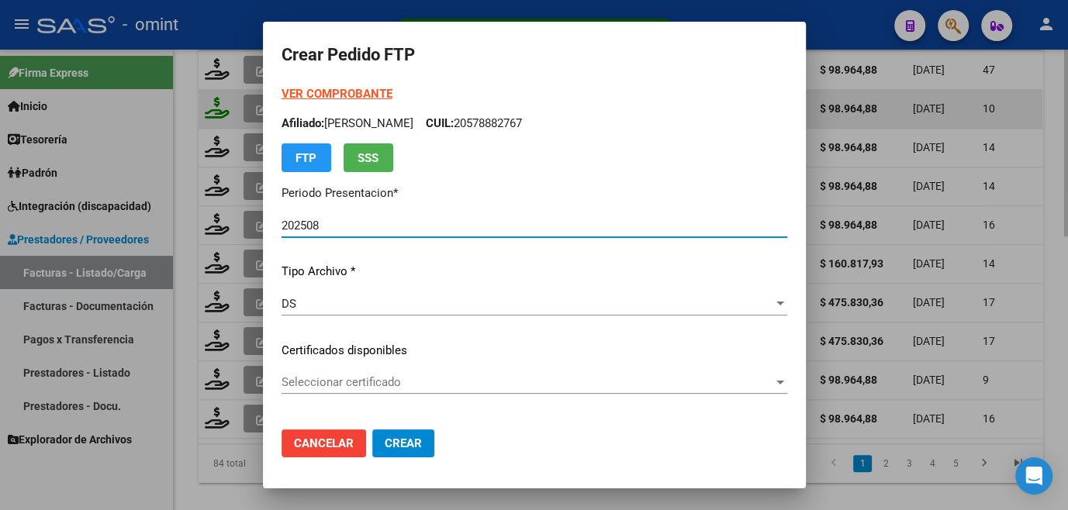
type input "8416030165"
type input "2028-08-31"
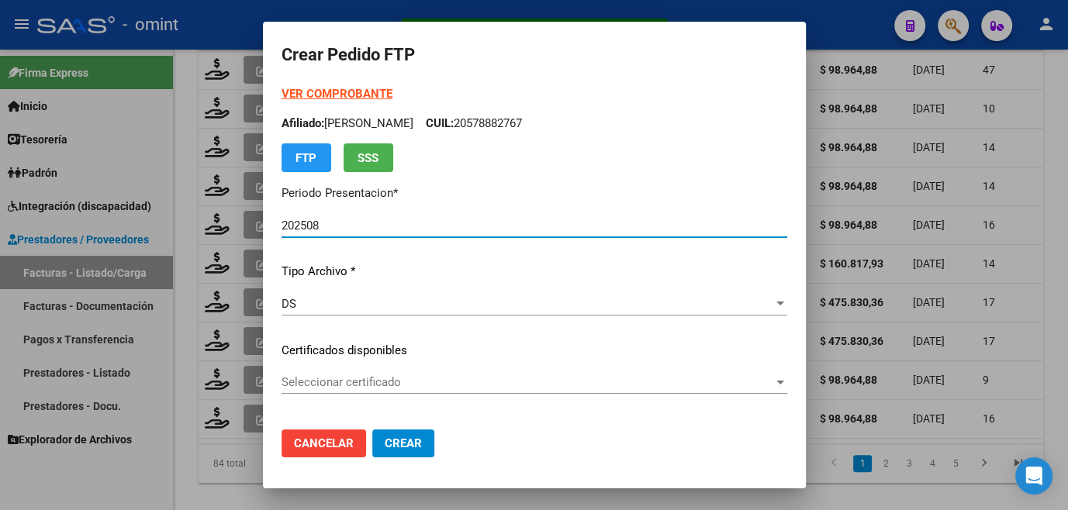
click at [306, 388] on span "Seleccionar certificado" at bounding box center [527, 382] width 492 height 14
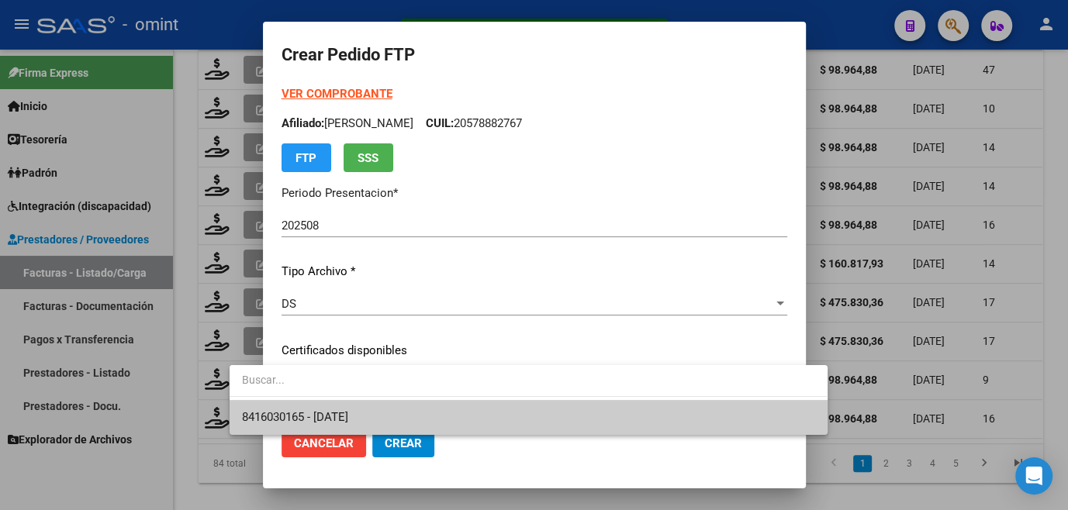
click at [302, 410] on span "8416030165 - 2028-08-31" at bounding box center [295, 417] width 106 height 14
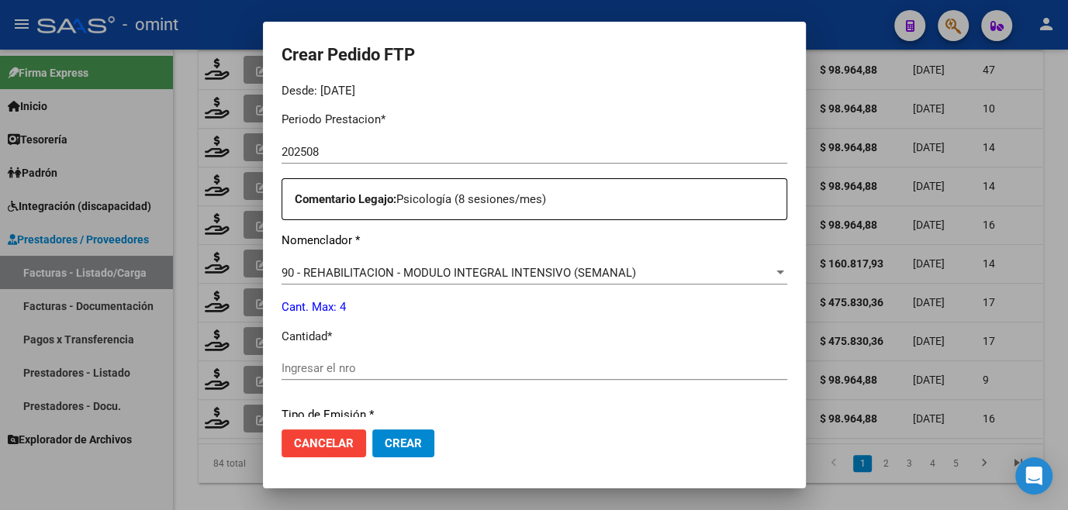
scroll to position [705, 0]
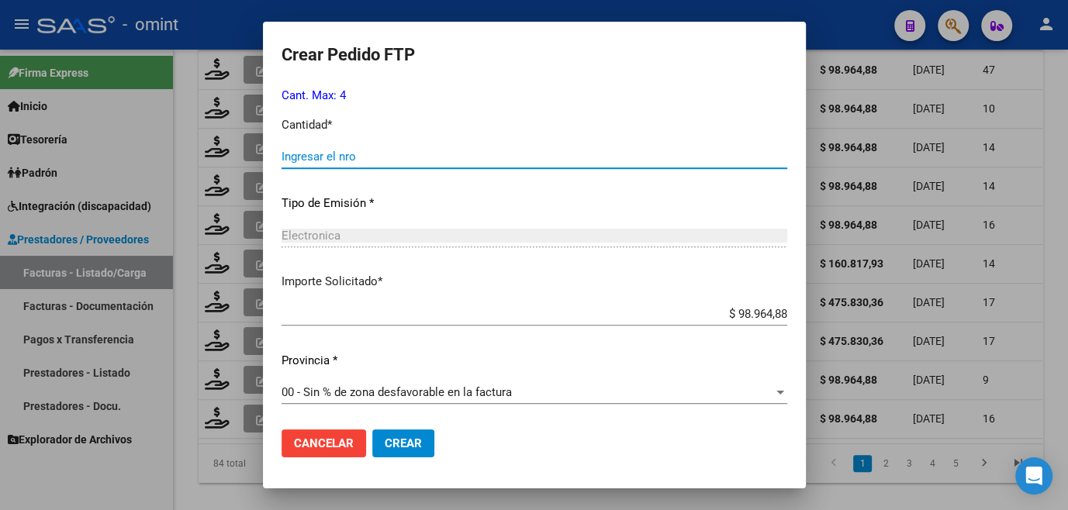
click at [281, 156] on input "Ingresar el nro" at bounding box center [534, 157] width 506 height 14
type input "4"
click at [372, 431] on button "Crear" at bounding box center [403, 444] width 62 height 28
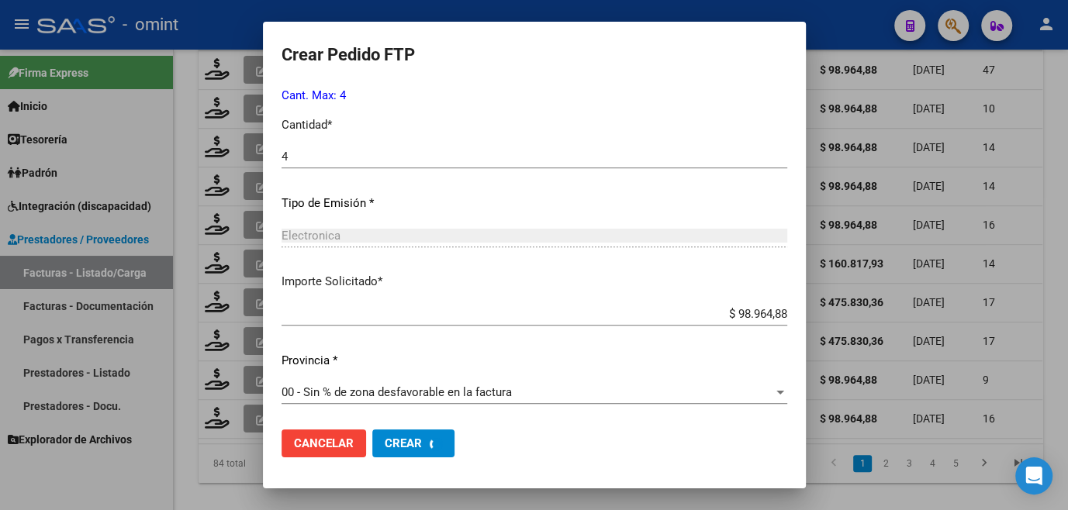
scroll to position [617, 0]
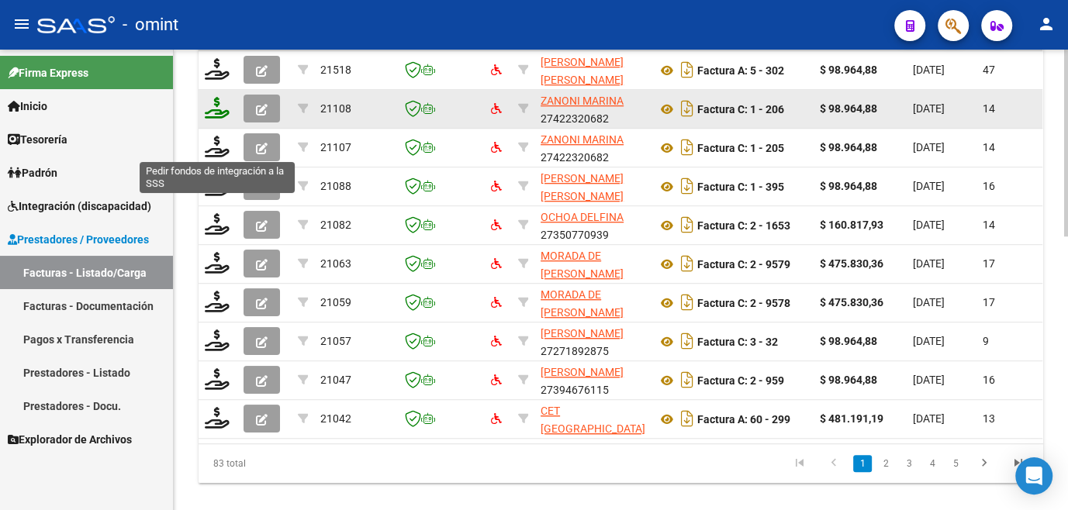
click at [215, 119] on icon at bounding box center [217, 108] width 25 height 22
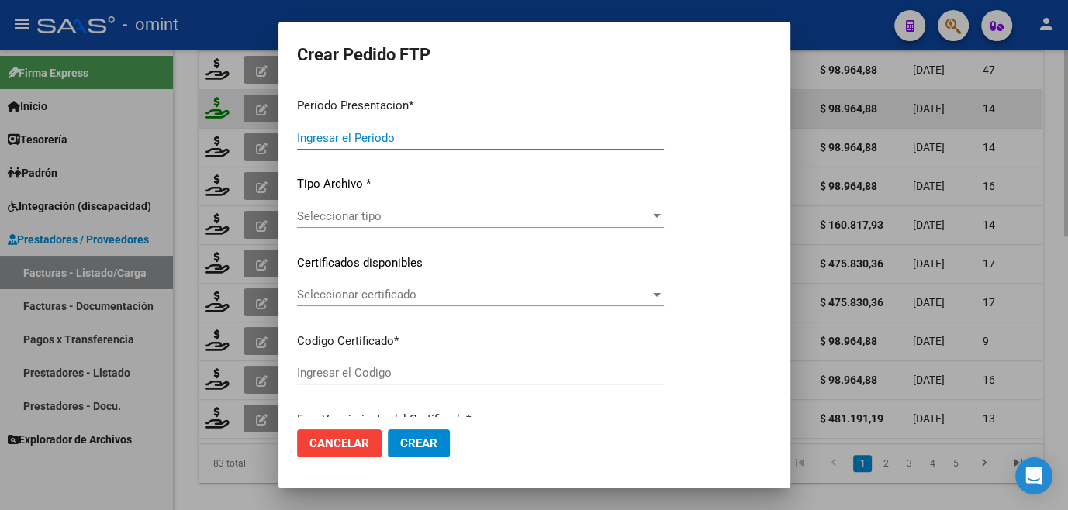
type input "202508"
type input "$ 98.964,88"
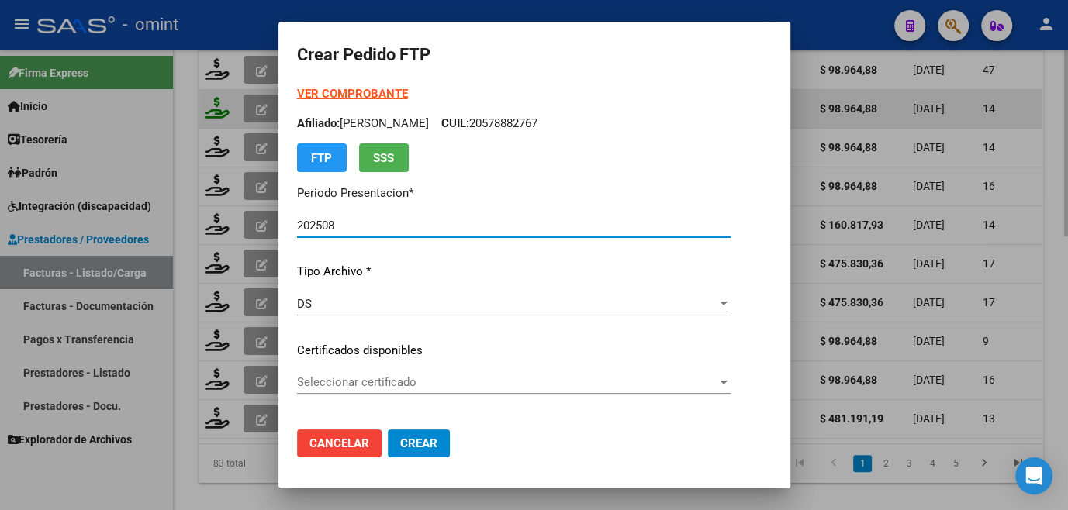
type input "6135824269"
type input "2030-01-31"
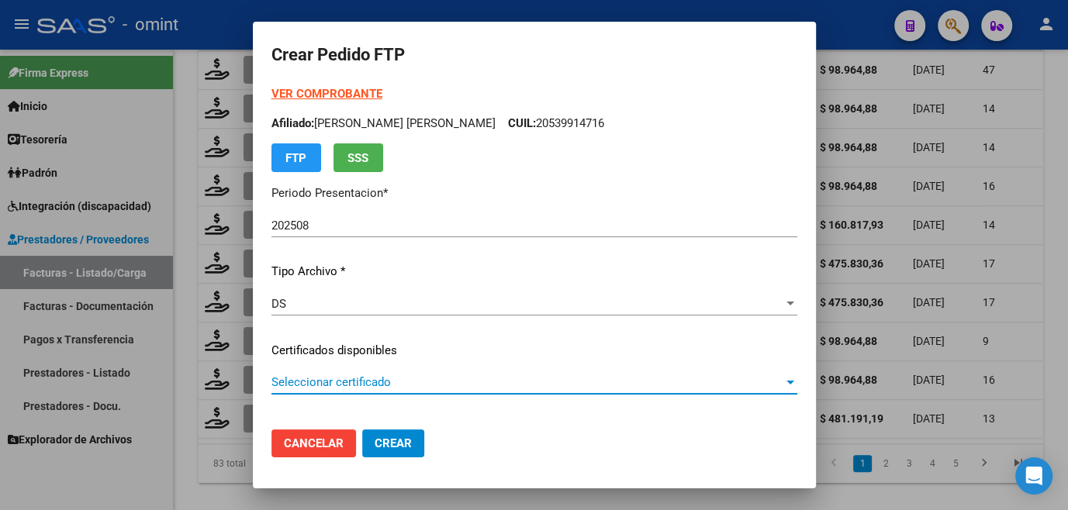
click at [317, 382] on span "Seleccionar certificado" at bounding box center [527, 382] width 512 height 14
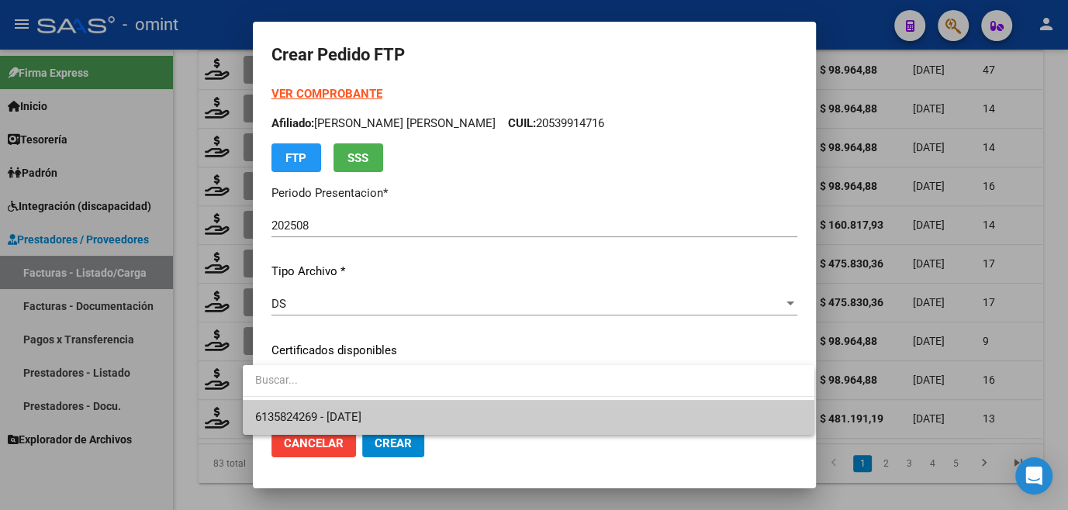
click at [307, 406] on span "6135824269 - 2030-01-31" at bounding box center [528, 417] width 547 height 35
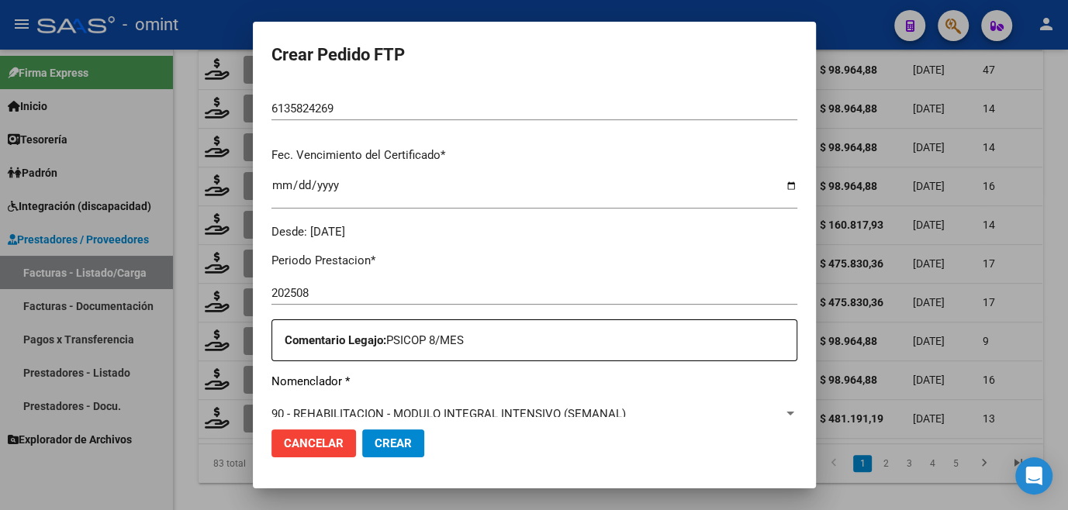
scroll to position [493, 0]
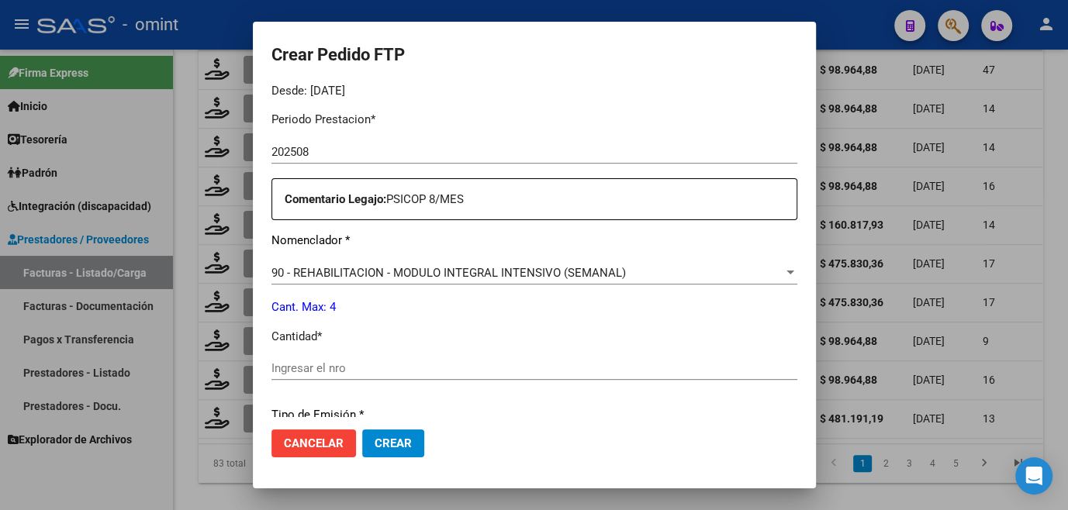
click at [319, 368] on input "Ingresar el nro" at bounding box center [534, 368] width 526 height 14
type input "4"
click at [375, 440] on span "Crear" at bounding box center [393, 444] width 37 height 14
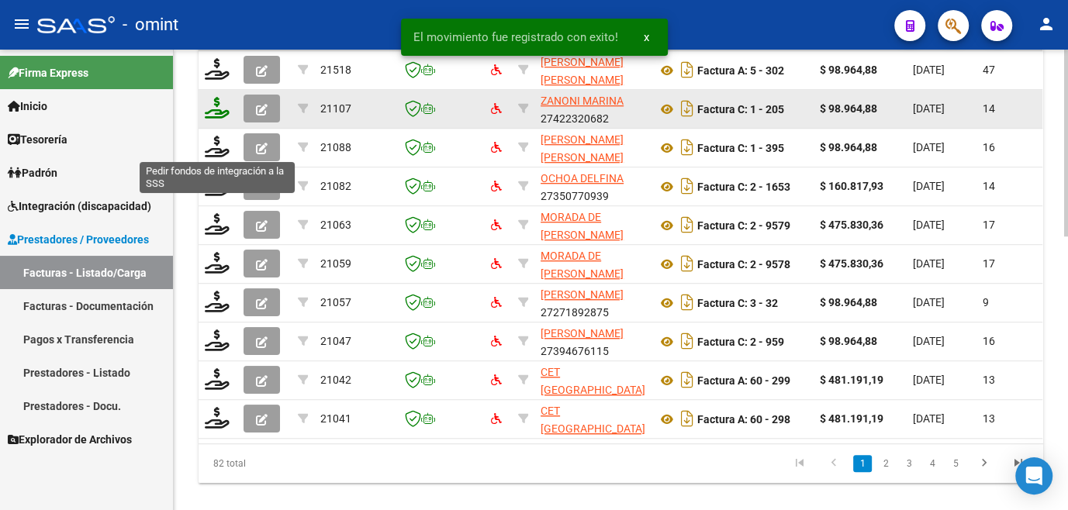
click at [206, 119] on icon at bounding box center [217, 108] width 25 height 22
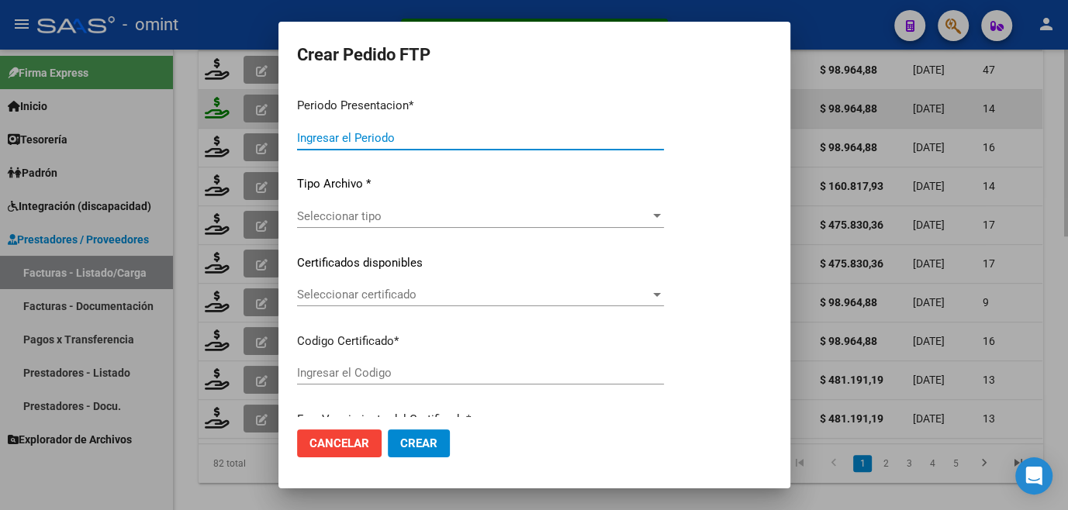
type input "202508"
type input "$ 98.964,88"
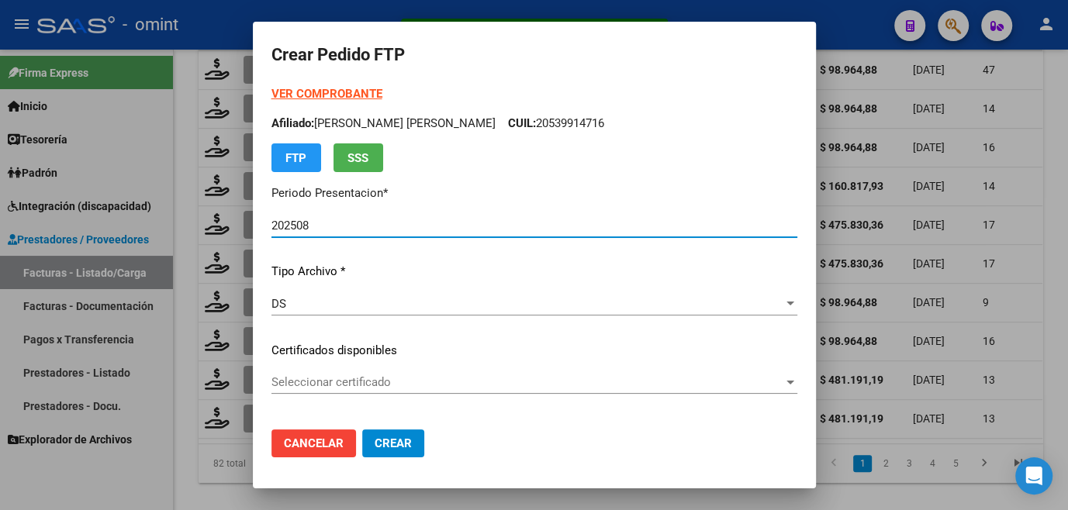
type input "5595303483"
type input "2026-03-31"
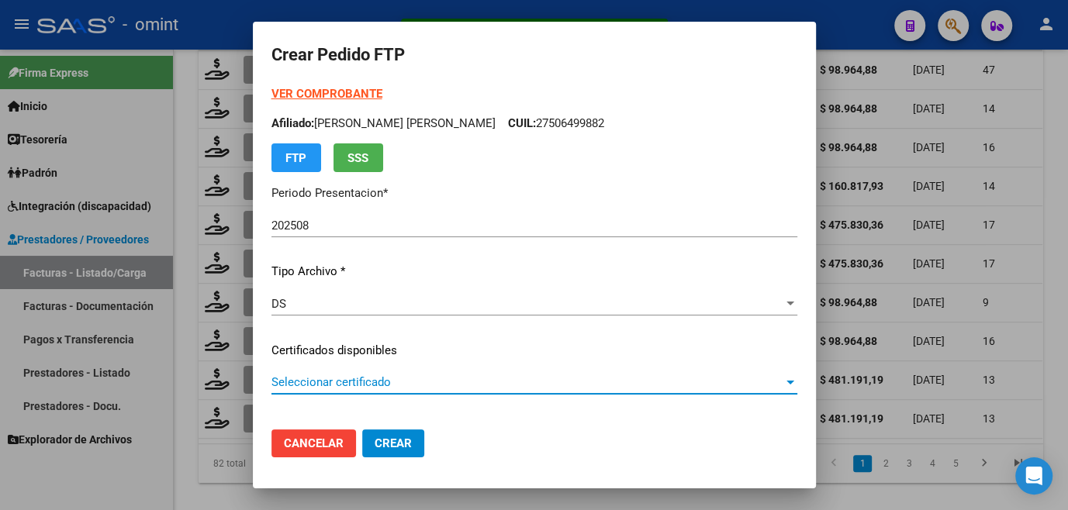
click at [309, 383] on span "Seleccionar certificado" at bounding box center [527, 382] width 512 height 14
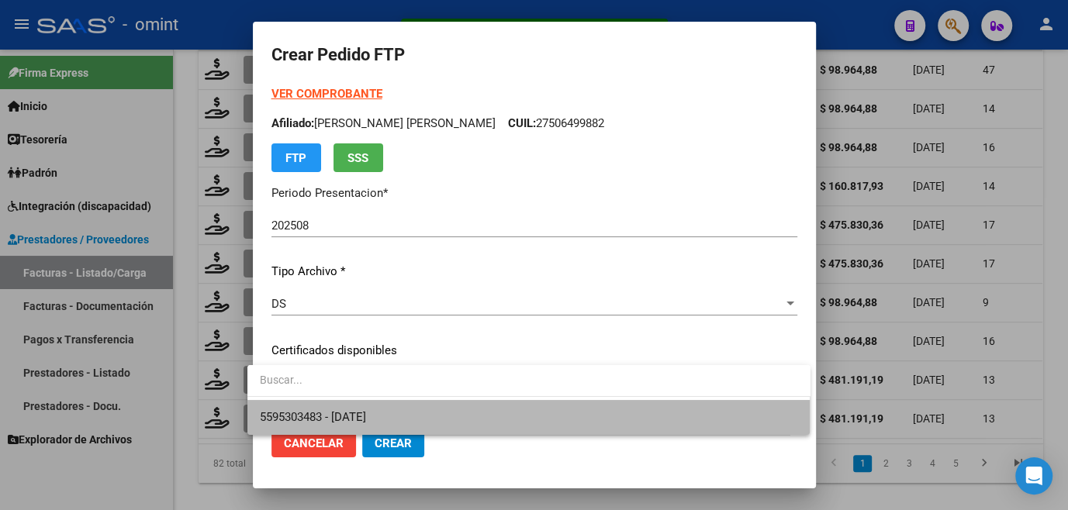
click at [308, 402] on span "5595303483 - 2026-03-31" at bounding box center [529, 417] width 538 height 35
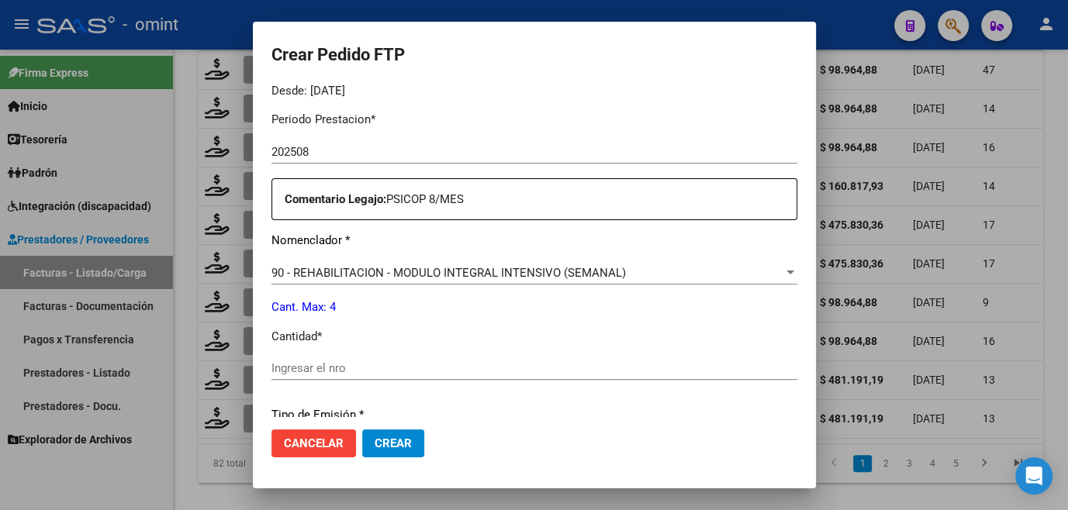
scroll to position [564, 0]
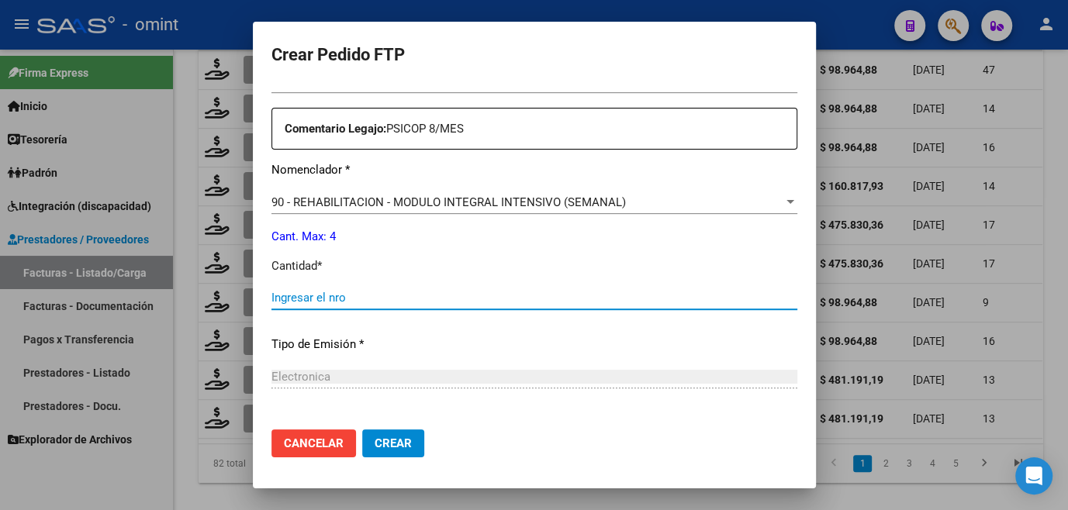
click at [319, 296] on input "Ingresar el nro" at bounding box center [534, 298] width 526 height 14
type input "4"
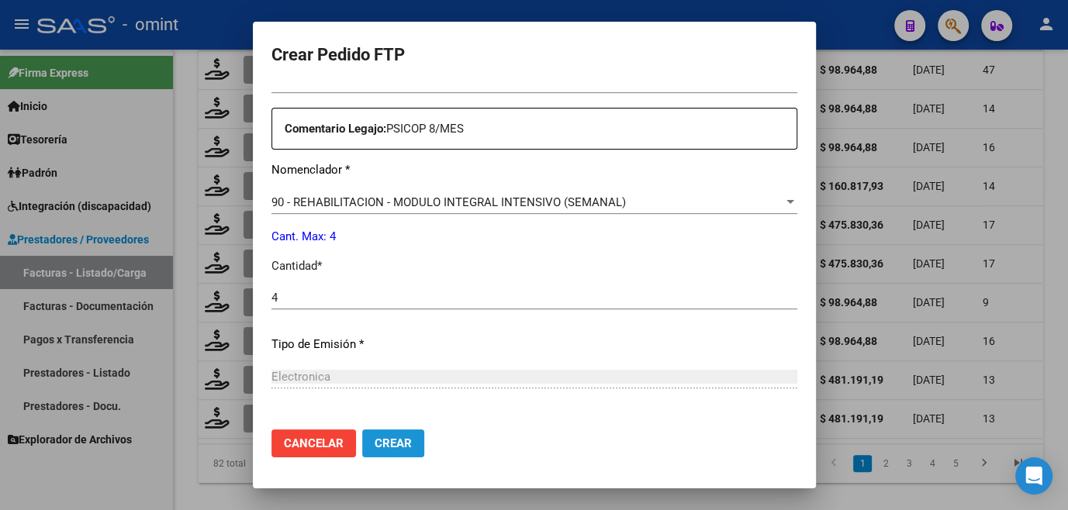
click at [376, 437] on span "Crear" at bounding box center [393, 444] width 37 height 14
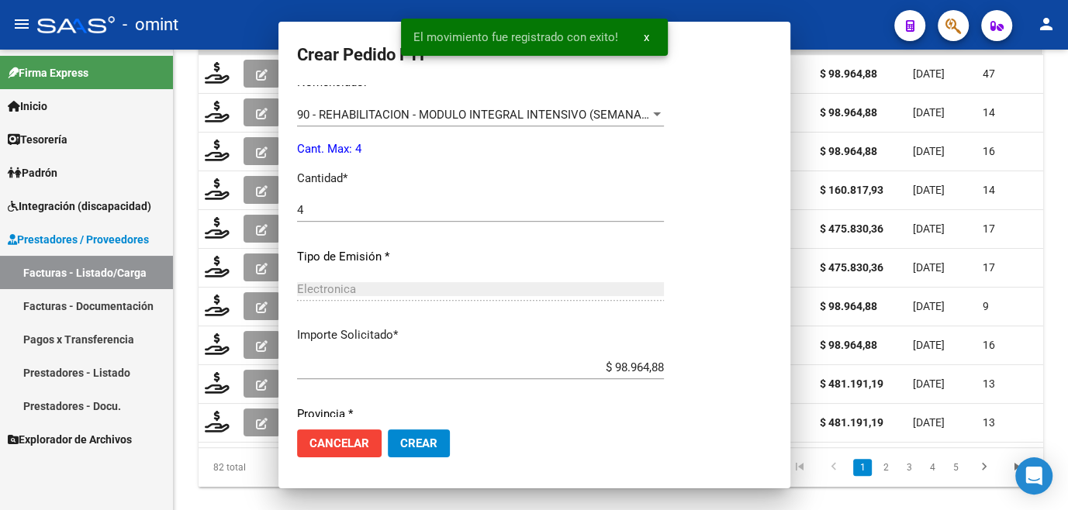
scroll to position [0, 0]
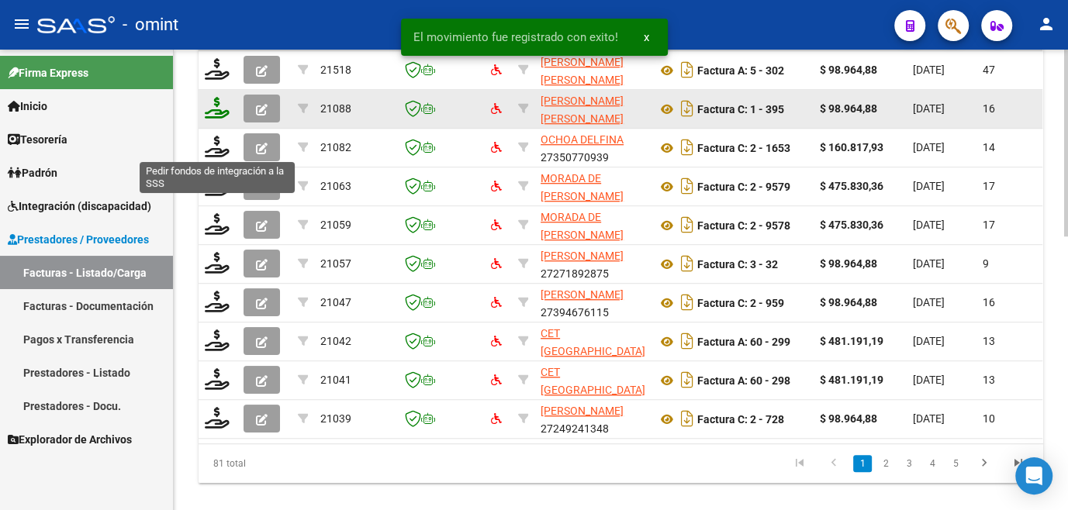
click at [219, 119] on icon at bounding box center [217, 108] width 25 height 22
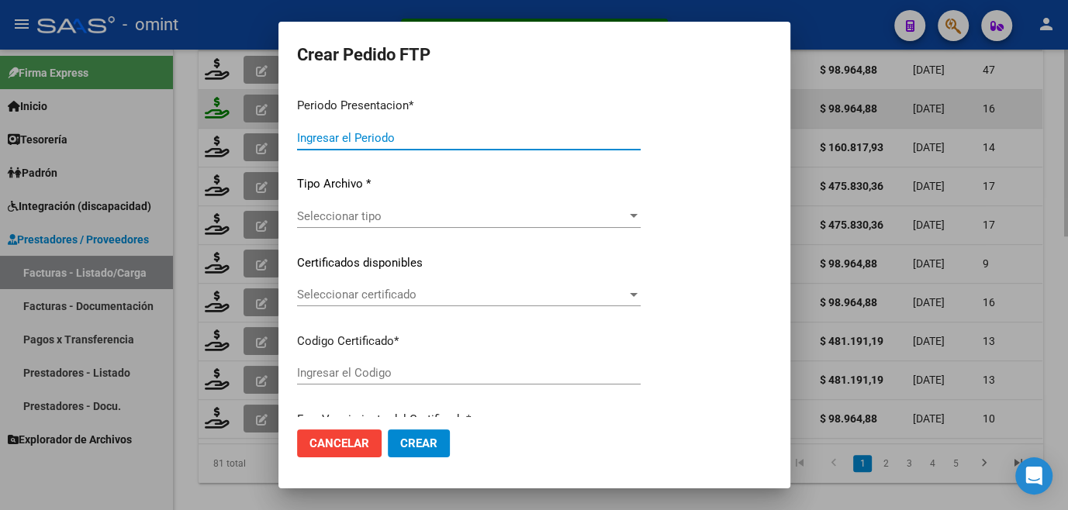
type input "202508"
type input "$ 98.964,88"
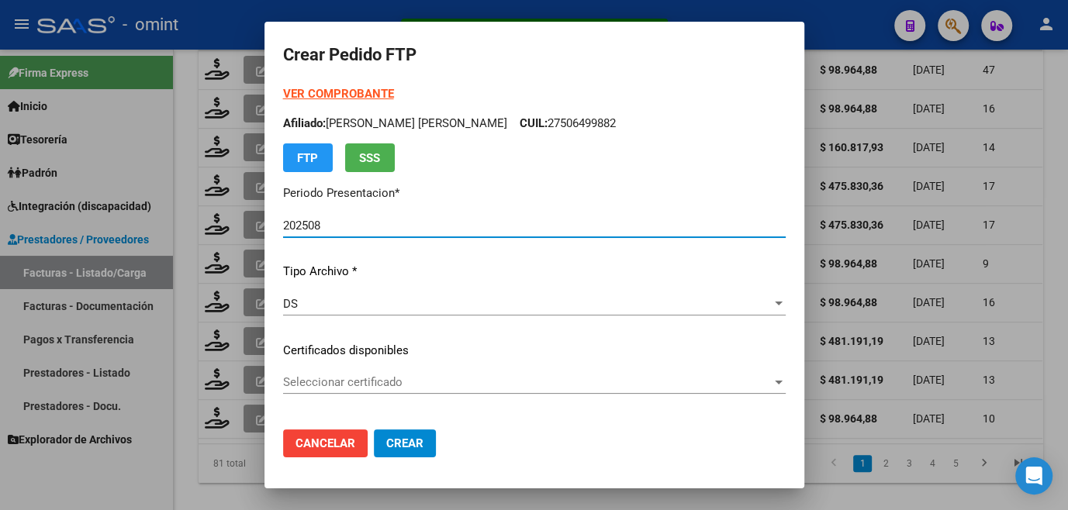
type input "5831164994"
type input "[DATE]"
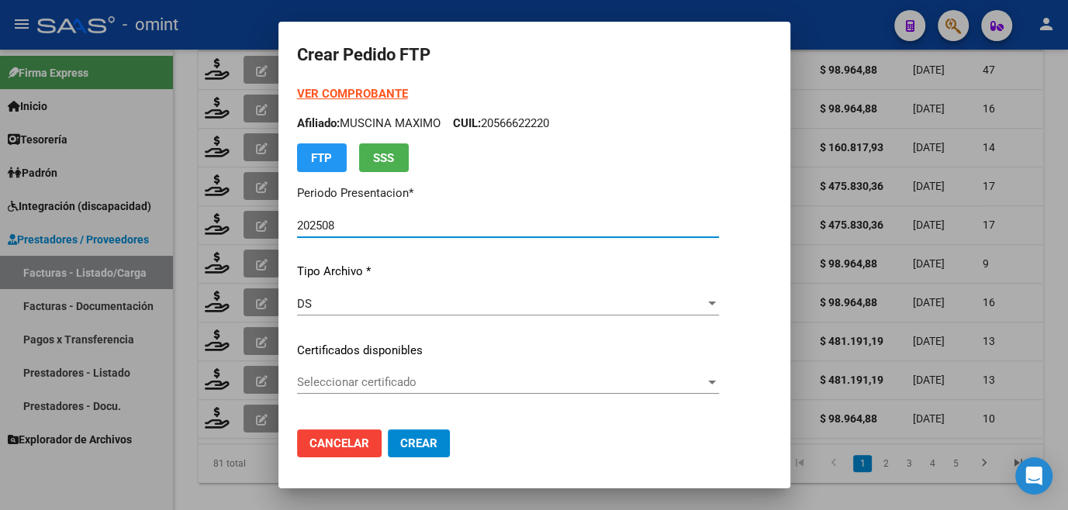
click at [334, 382] on span "Seleccionar certificado" at bounding box center [501, 382] width 408 height 14
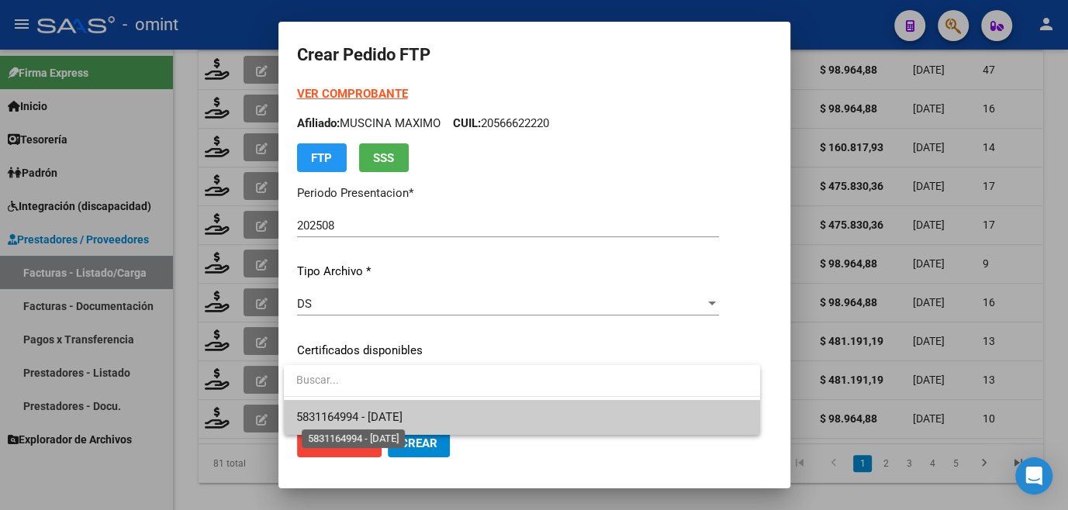
click at [330, 410] on span "5831164994 - [DATE]" at bounding box center [349, 417] width 106 height 14
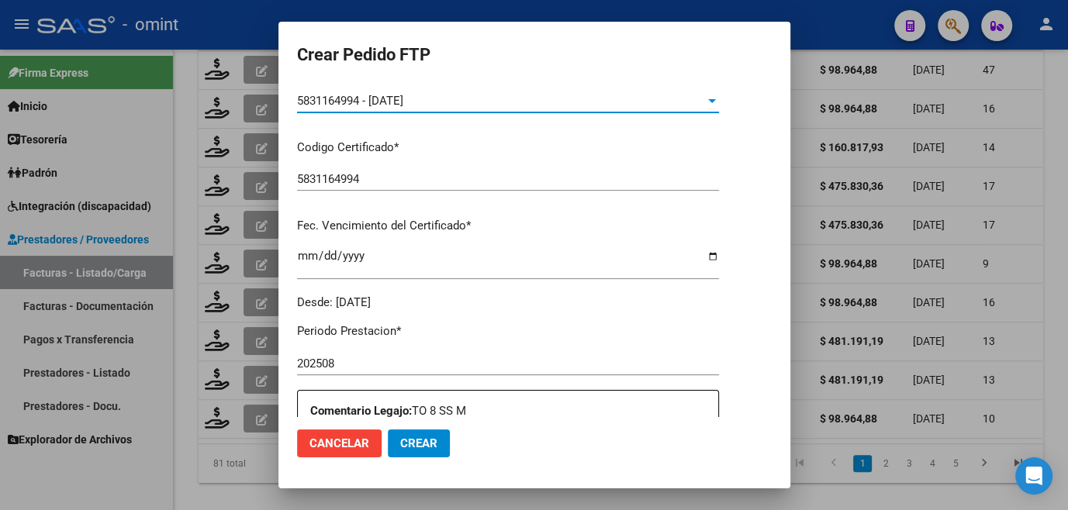
scroll to position [493, 0]
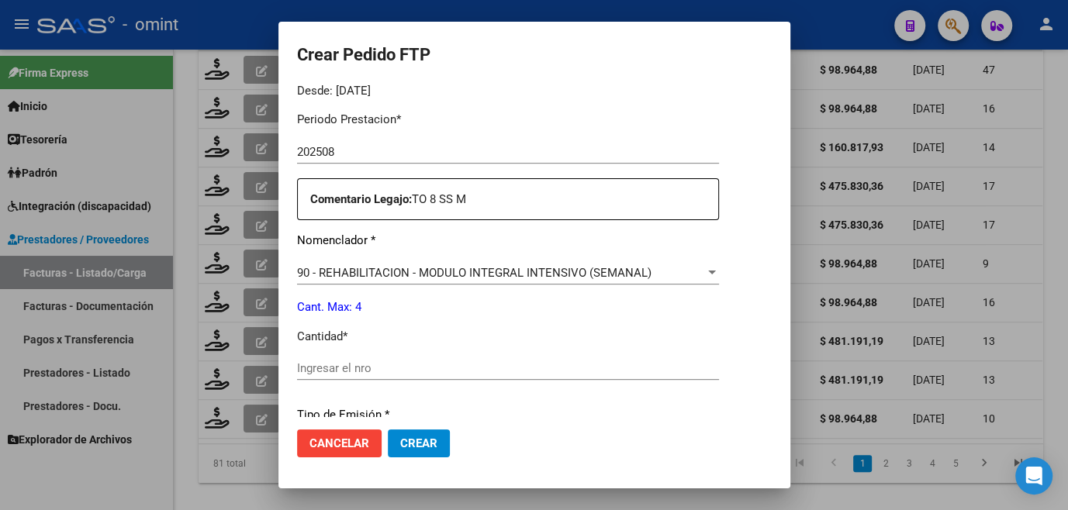
click at [350, 358] on div "Ingresar el nro" at bounding box center [508, 368] width 422 height 23
click at [349, 362] on input "Ingresar el nro" at bounding box center [508, 368] width 422 height 14
type input "4"
click at [413, 456] on button "Crear" at bounding box center [419, 444] width 62 height 28
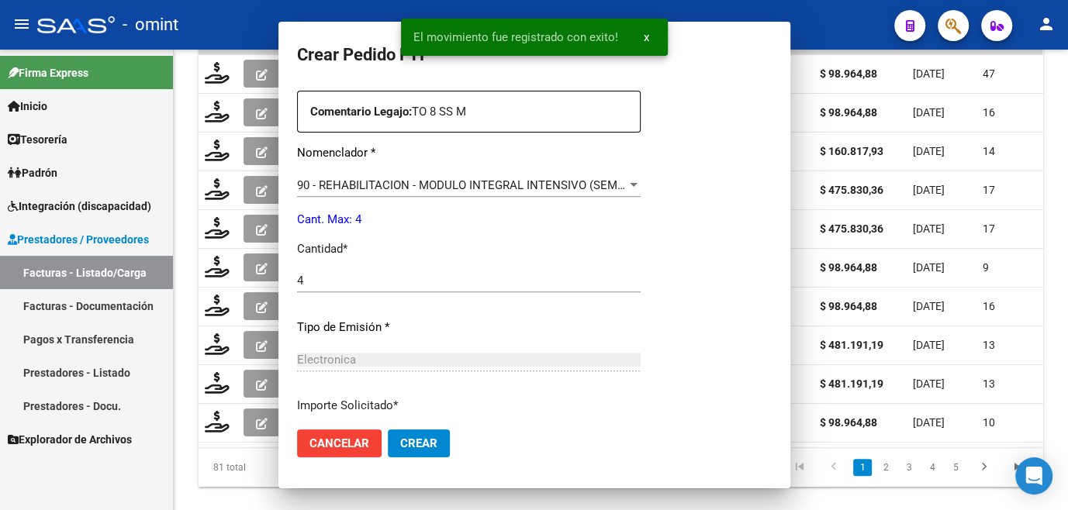
scroll to position [0, 0]
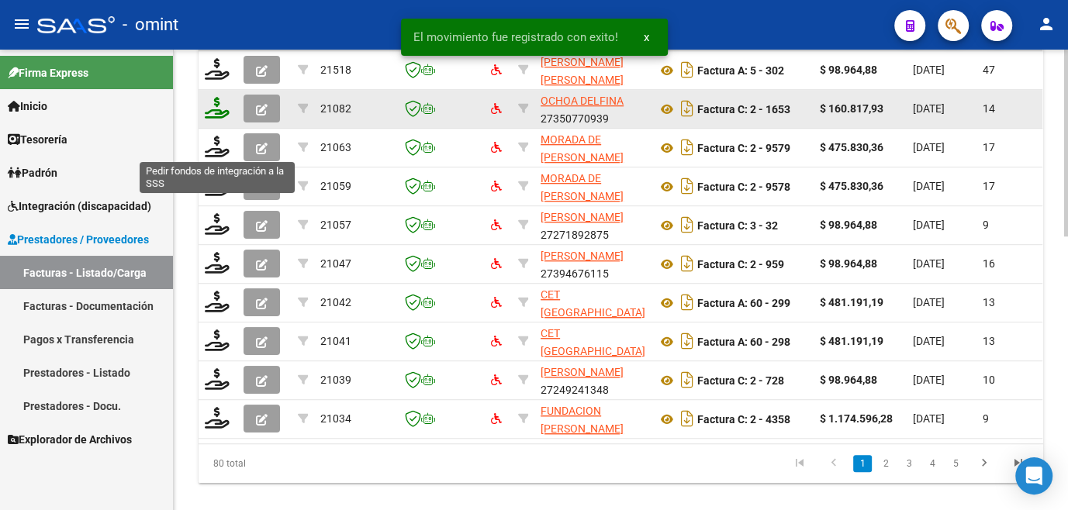
click at [214, 119] on icon at bounding box center [217, 108] width 25 height 22
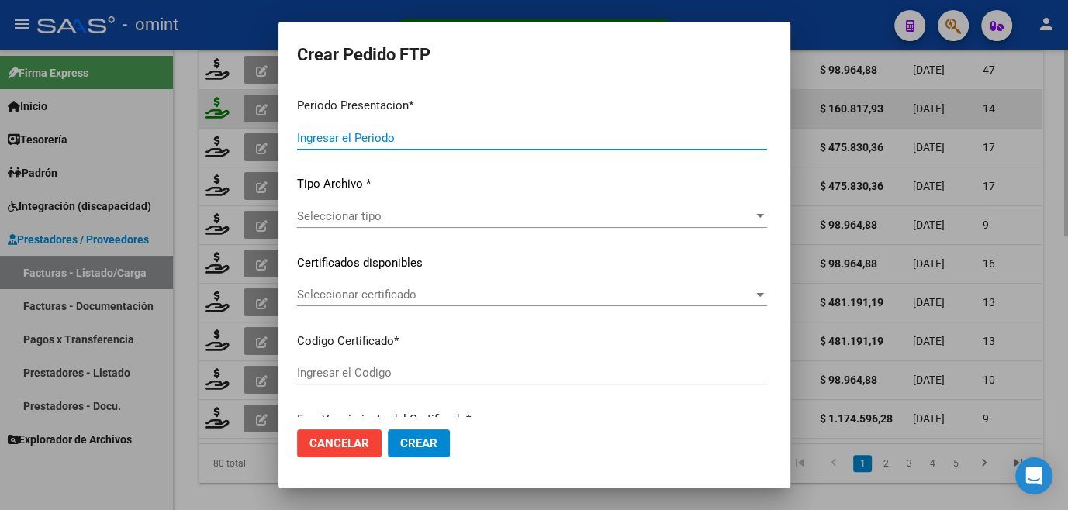
type input "202508"
type input "$ 160.817,93"
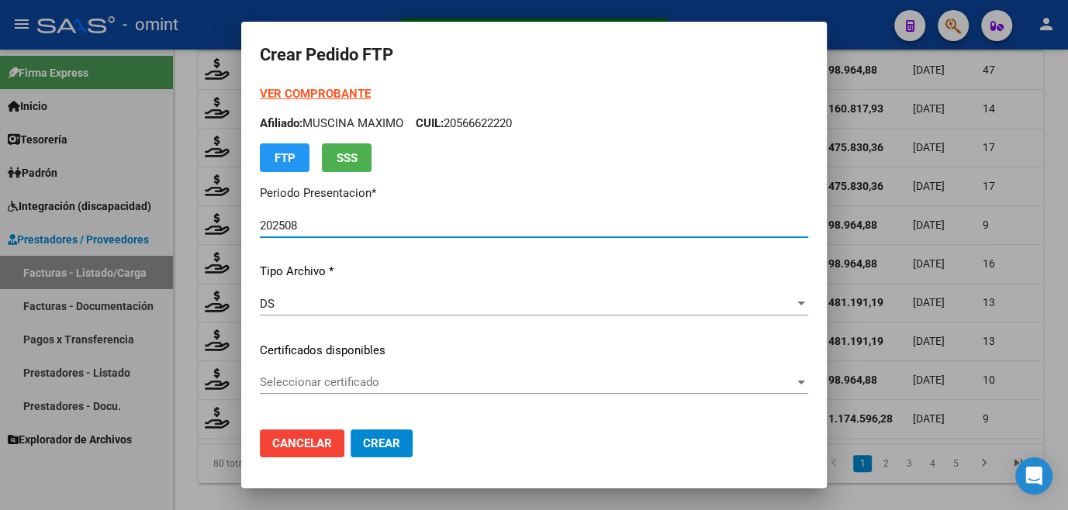
type input "9710265252"
type input "[DATE]"
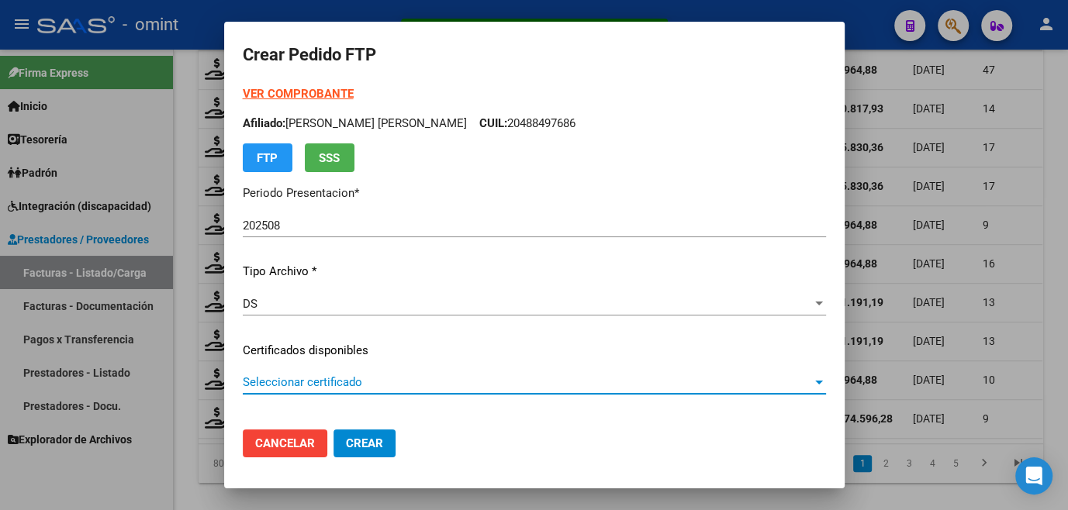
click at [337, 378] on span "Seleccionar certificado" at bounding box center [527, 382] width 569 height 14
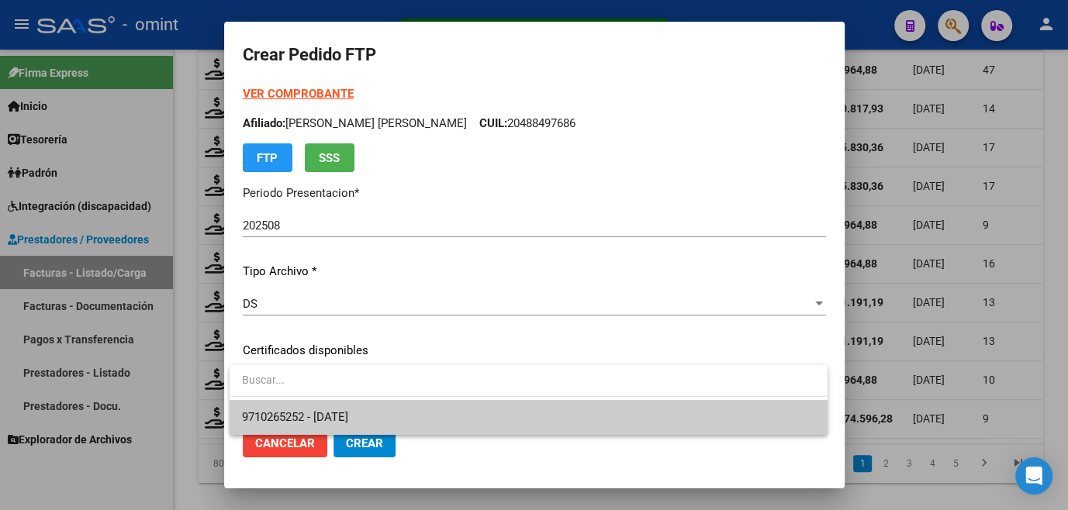
click at [330, 405] on span "9710265252 - [DATE]" at bounding box center [528, 417] width 572 height 35
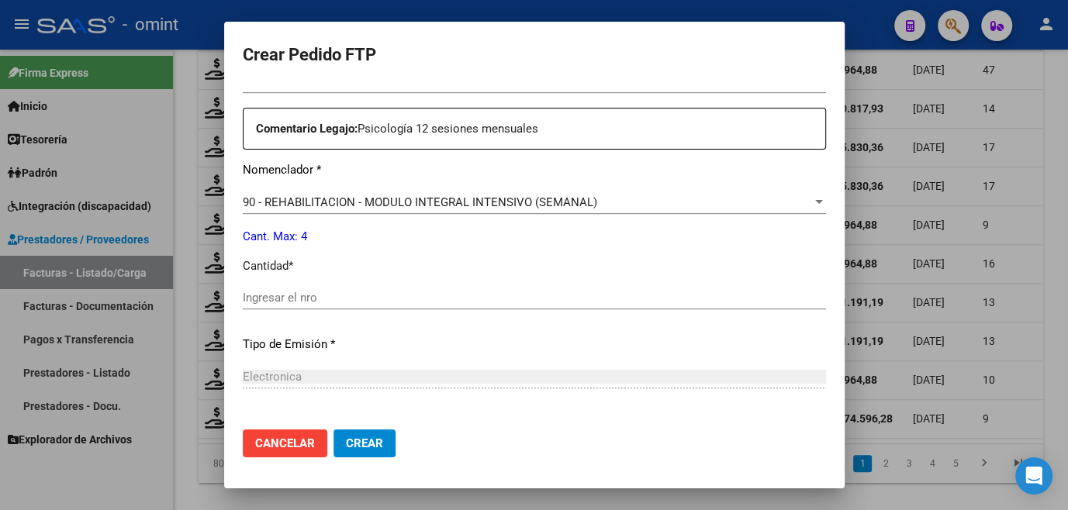
scroll to position [634, 0]
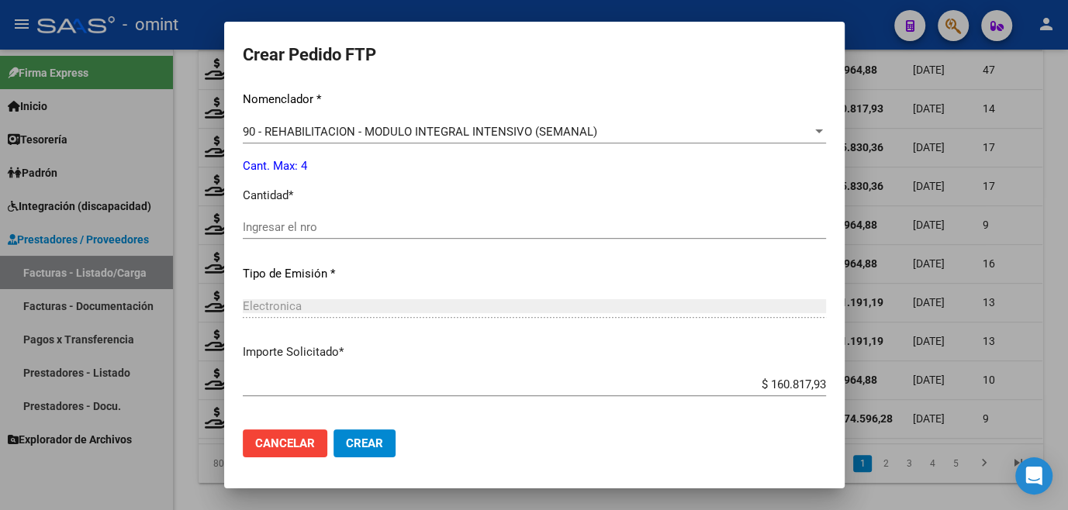
click at [308, 228] on input "Ingresar el nro" at bounding box center [534, 227] width 583 height 14
type input "4"
click at [368, 435] on button "Crear" at bounding box center [364, 444] width 62 height 28
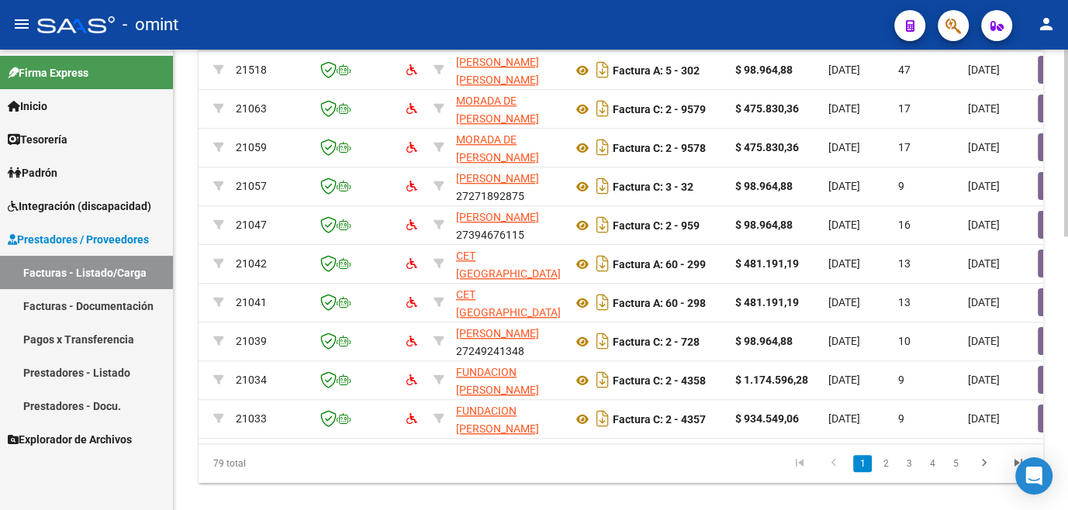
scroll to position [0, 0]
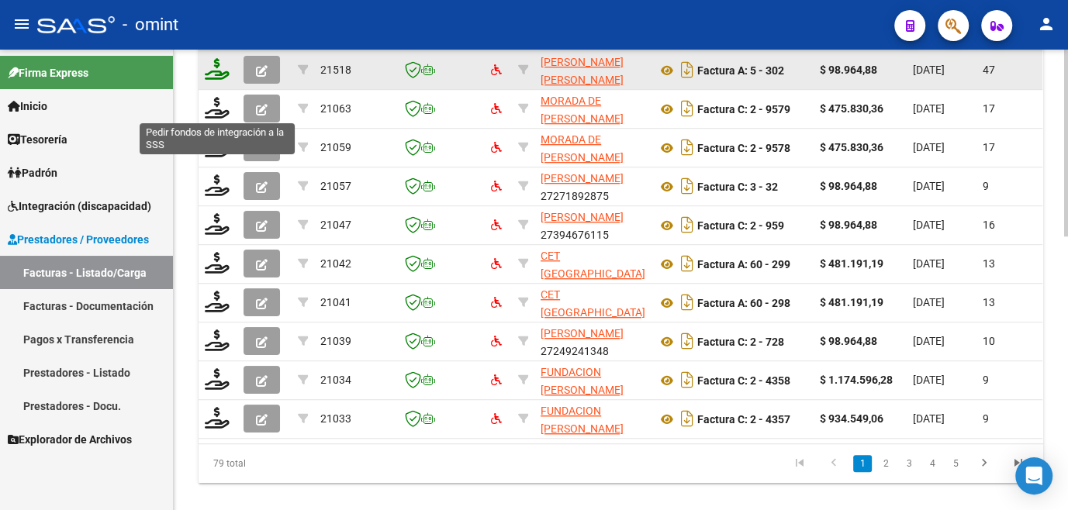
click at [212, 80] on icon at bounding box center [217, 69] width 25 height 22
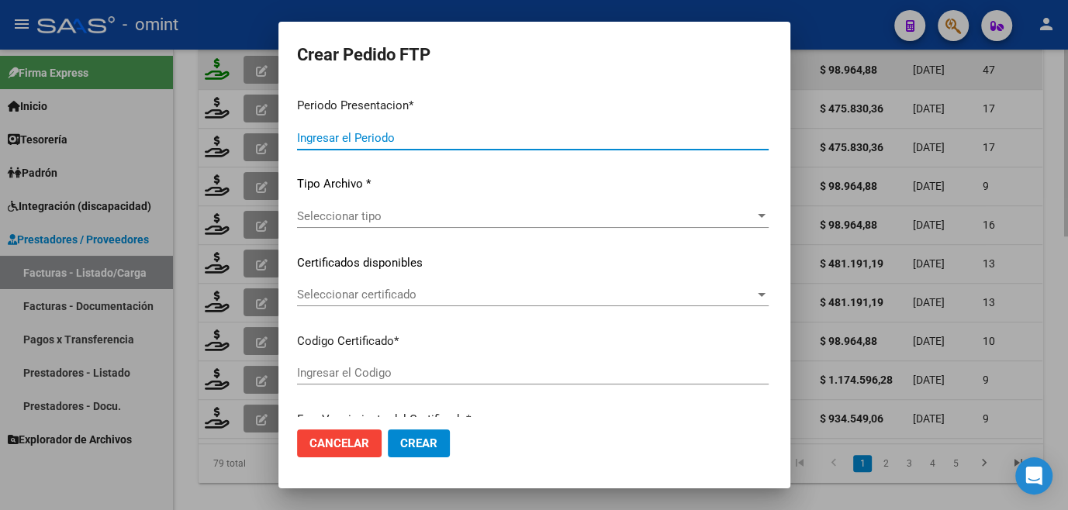
type input "202508"
type input "202507"
type input "$ 98.964,88"
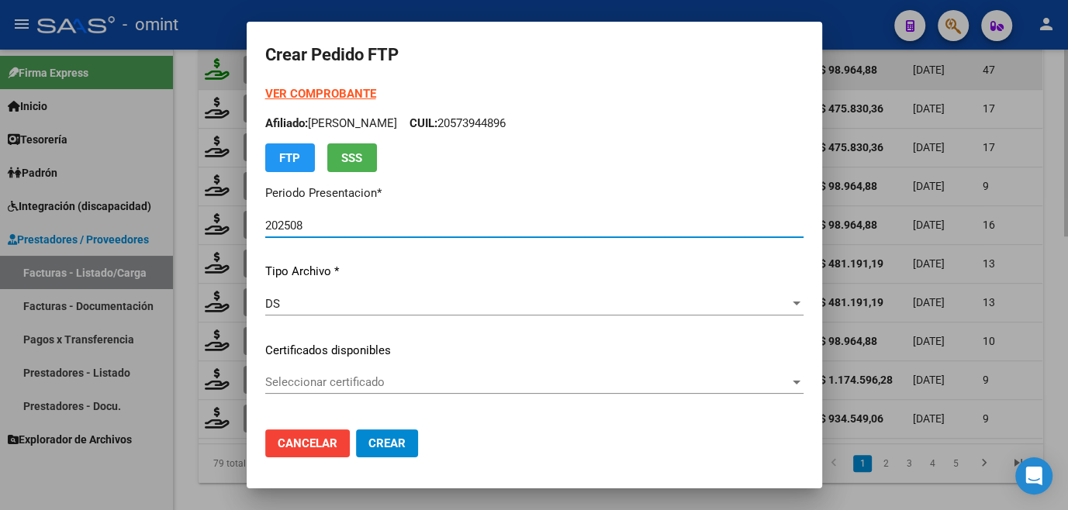
type input "2996076381"
type input "2026-12-13"
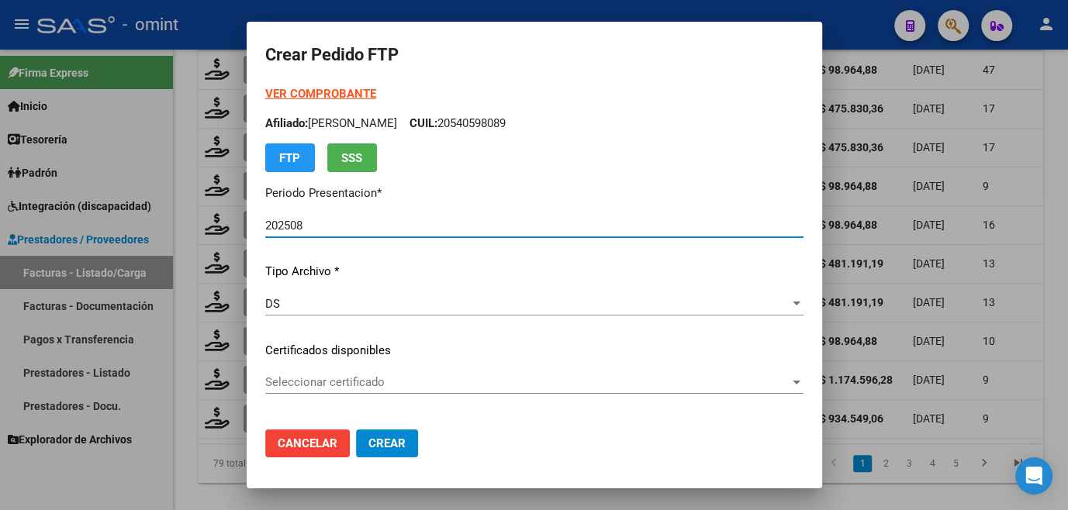
click at [335, 383] on span "Seleccionar certificado" at bounding box center [527, 382] width 524 height 14
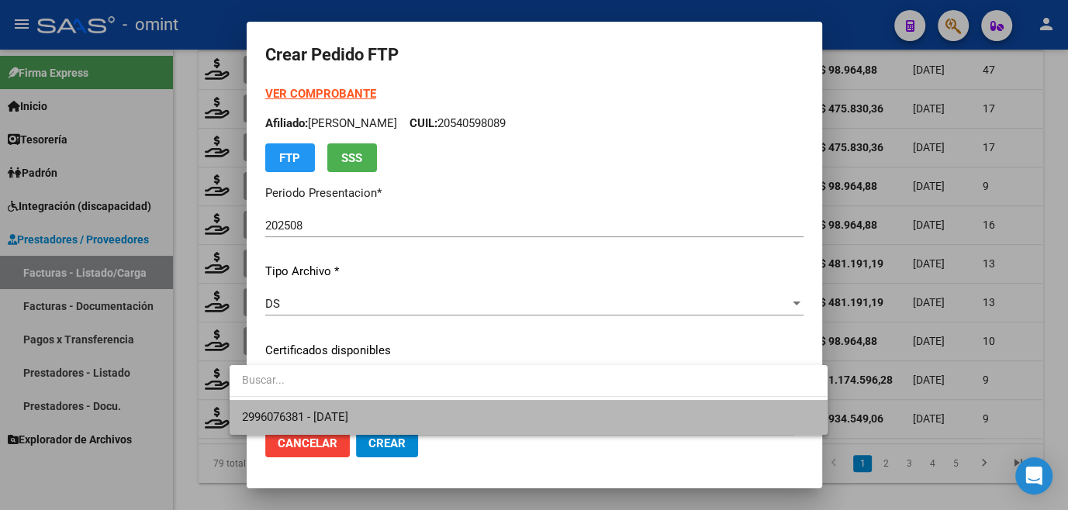
click at [318, 408] on span "2996076381 - 2026-12-13" at bounding box center [528, 417] width 572 height 35
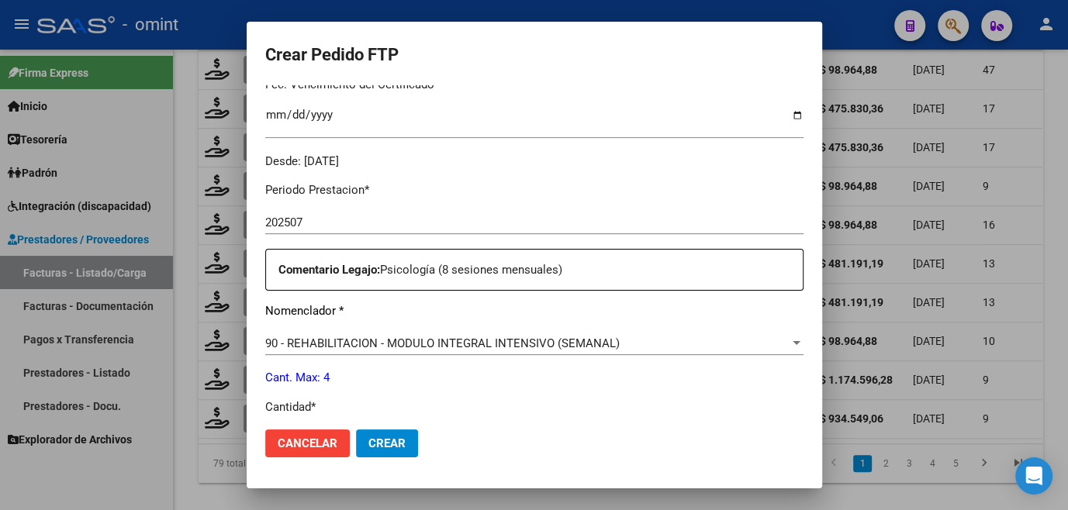
scroll to position [493, 0]
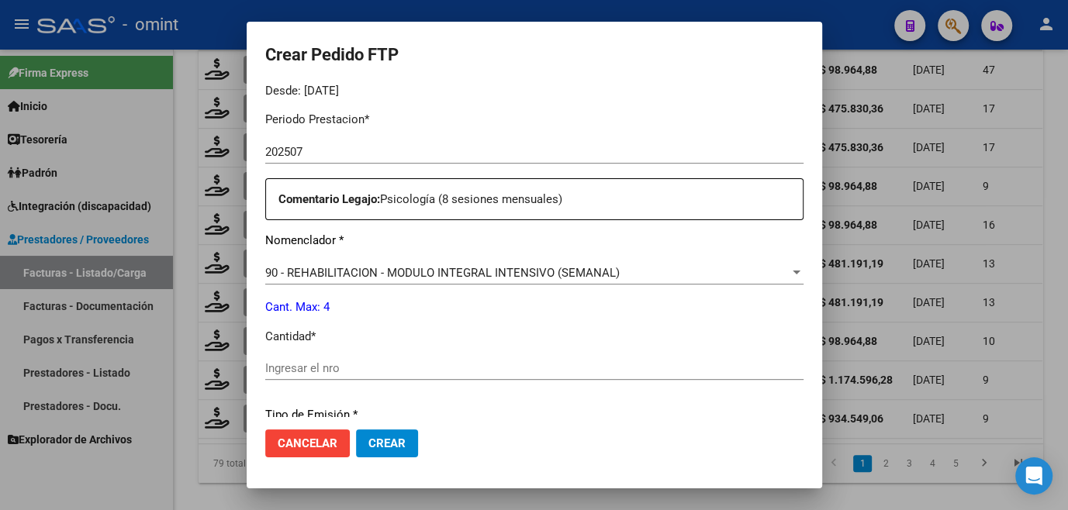
click at [347, 361] on input "Ingresar el nro" at bounding box center [534, 368] width 538 height 14
type input "8"
click at [382, 446] on span "Crear" at bounding box center [386, 444] width 37 height 14
click at [268, 367] on input "8" at bounding box center [534, 368] width 538 height 14
type input "4"
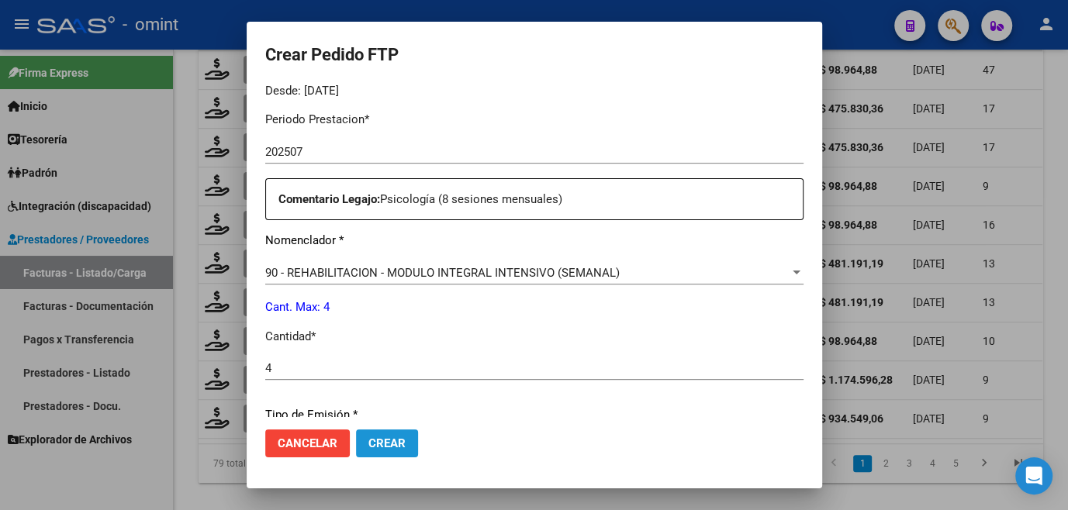
click at [368, 447] on span "Crear" at bounding box center [386, 444] width 37 height 14
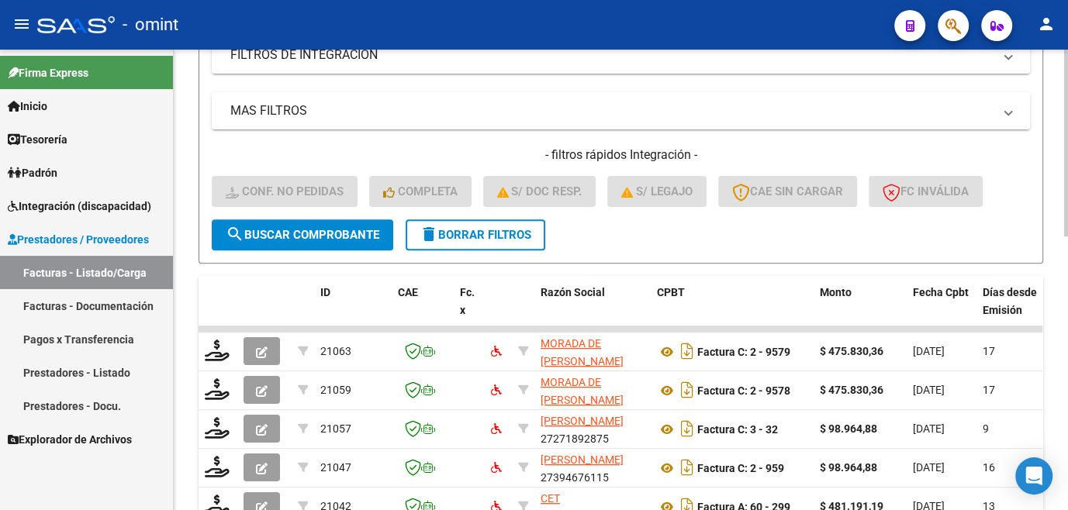
scroll to position [112, 0]
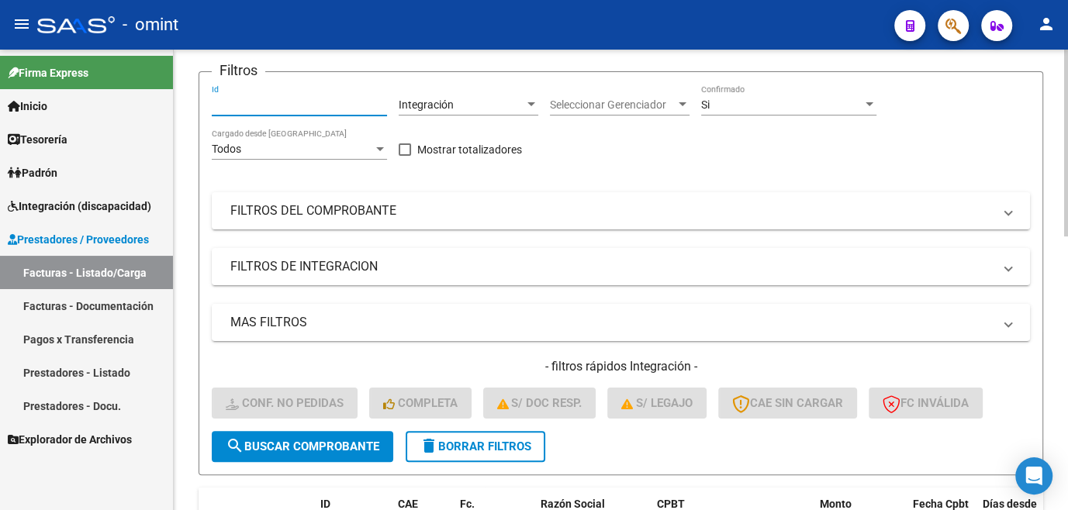
click at [262, 112] on input "Id" at bounding box center [299, 104] width 175 height 13
paste input "21042"
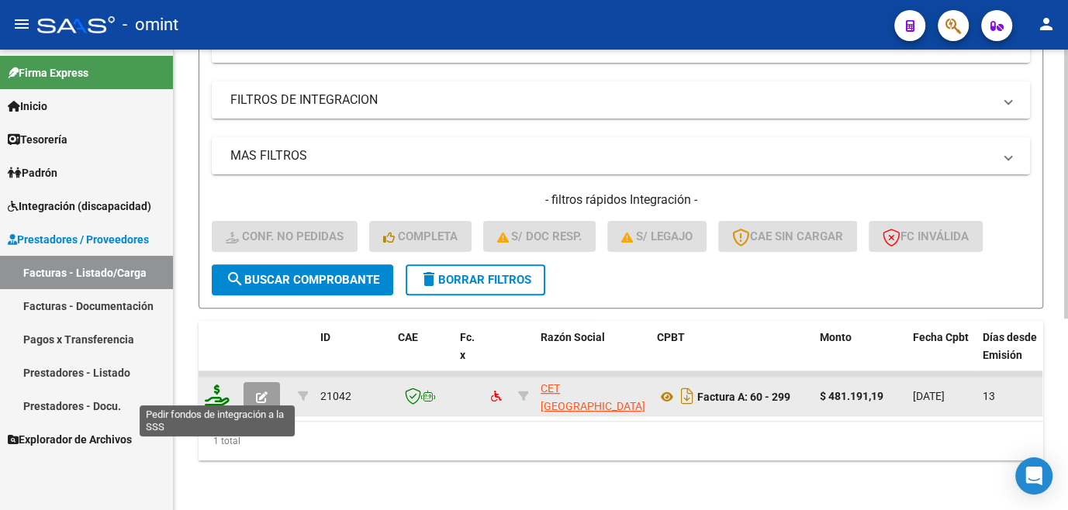
type input "21042"
click at [212, 394] on icon at bounding box center [217, 396] width 25 height 22
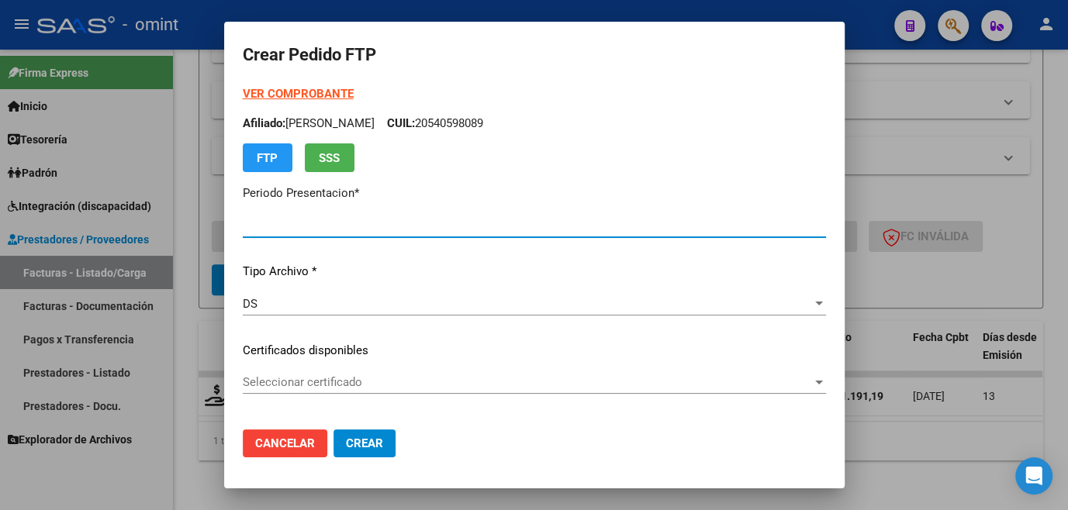
type input "202508"
type input "$ 481.191,19"
type input "9370660749"
type input "2025-12-31"
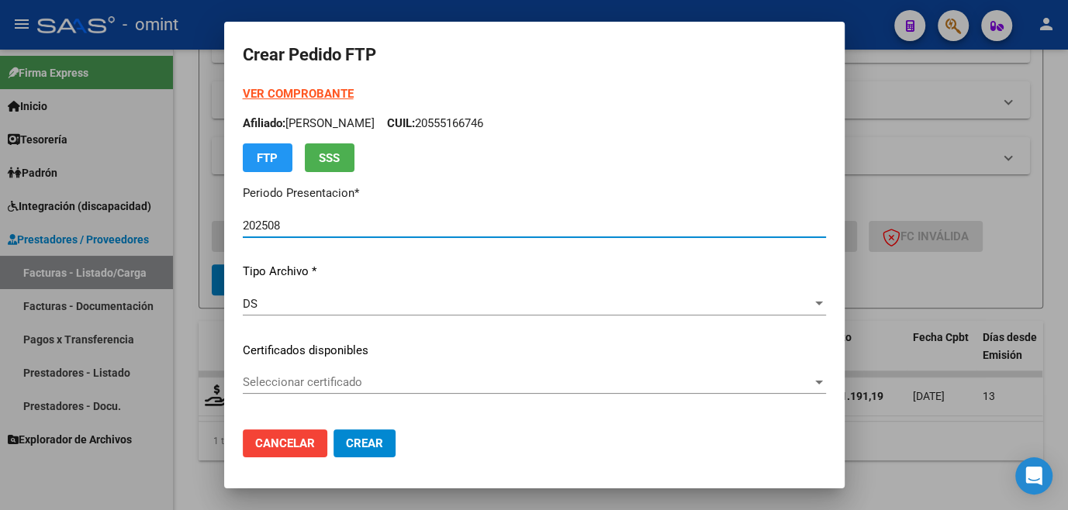
scroll to position [140, 0]
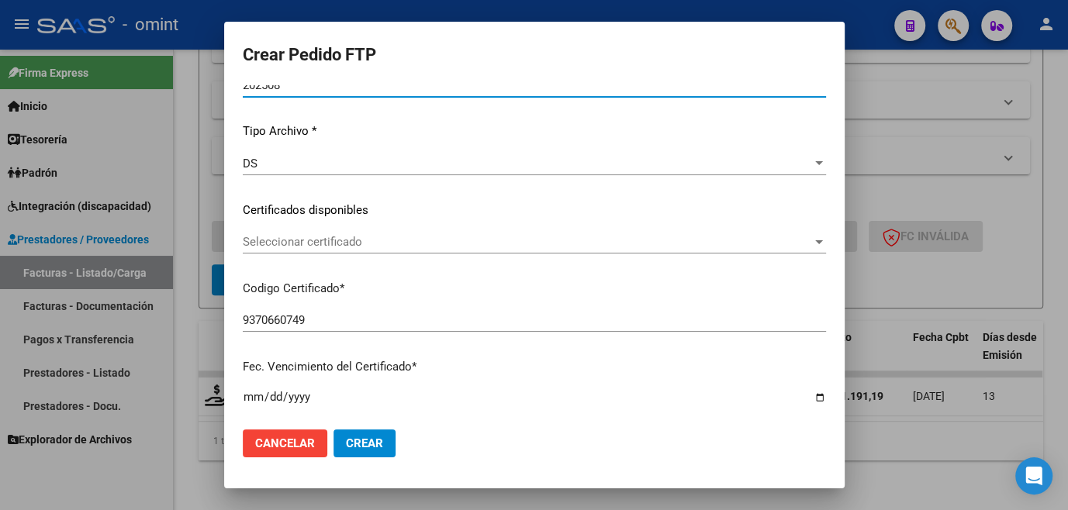
click at [323, 246] on span "Seleccionar certificado" at bounding box center [527, 242] width 569 height 14
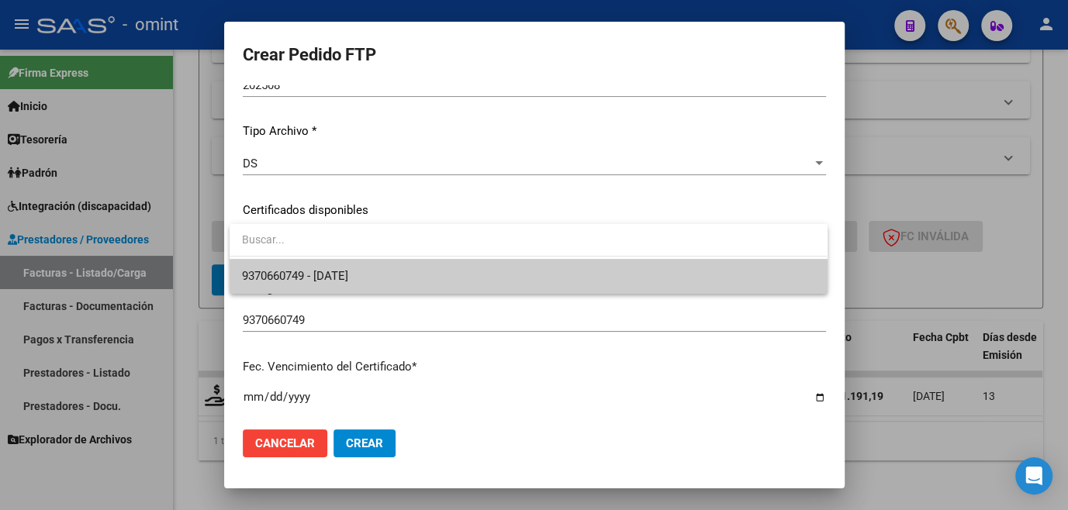
click at [313, 283] on span "9370660749 - 2025-12-31" at bounding box center [528, 276] width 572 height 35
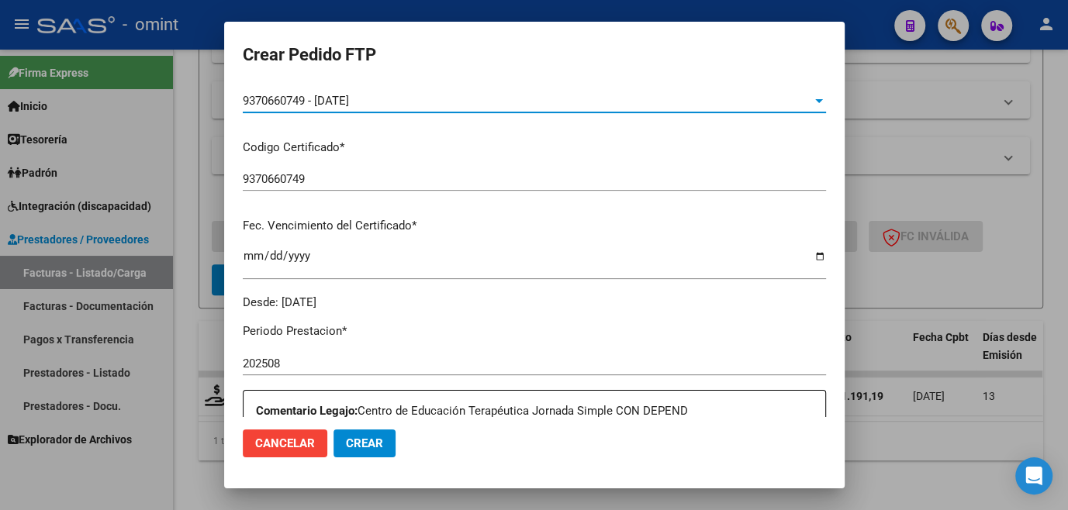
scroll to position [423, 0]
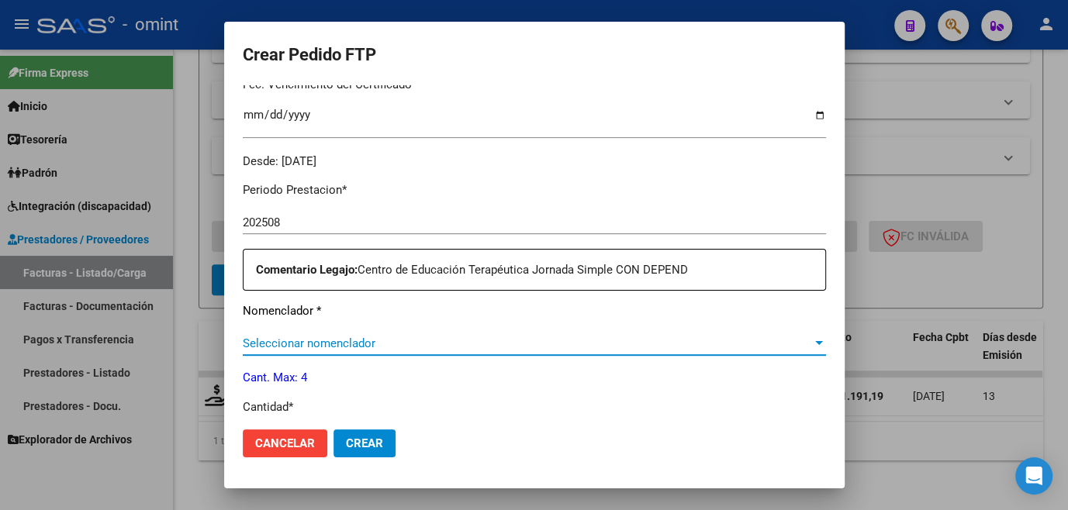
click at [339, 342] on span "Seleccionar nomenclador" at bounding box center [527, 344] width 569 height 14
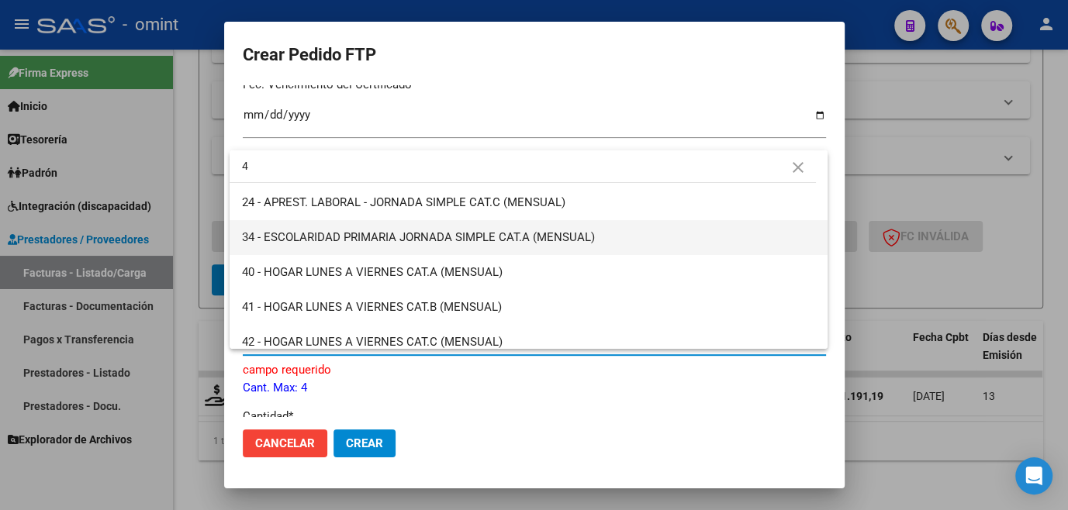
scroll to position [0, 0]
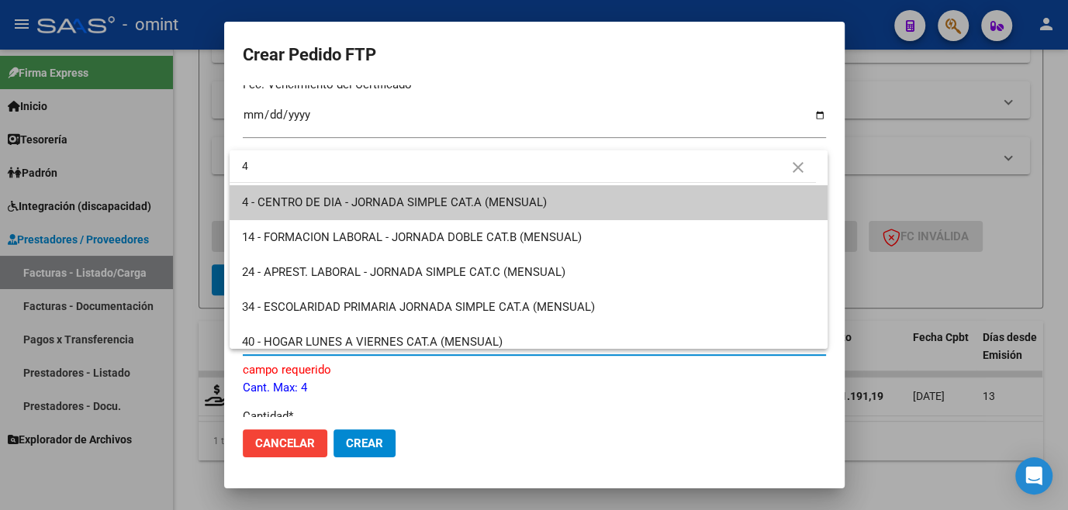
type input "4"
click at [891, 95] on div at bounding box center [534, 255] width 1068 height 510
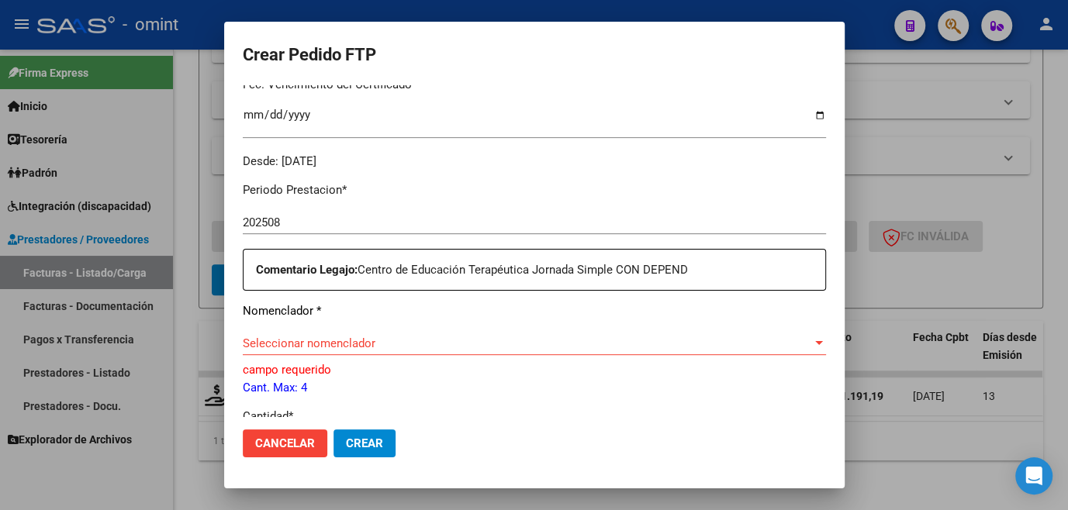
click at [357, 344] on span "Seleccionar nomenclador" at bounding box center [527, 344] width 569 height 14
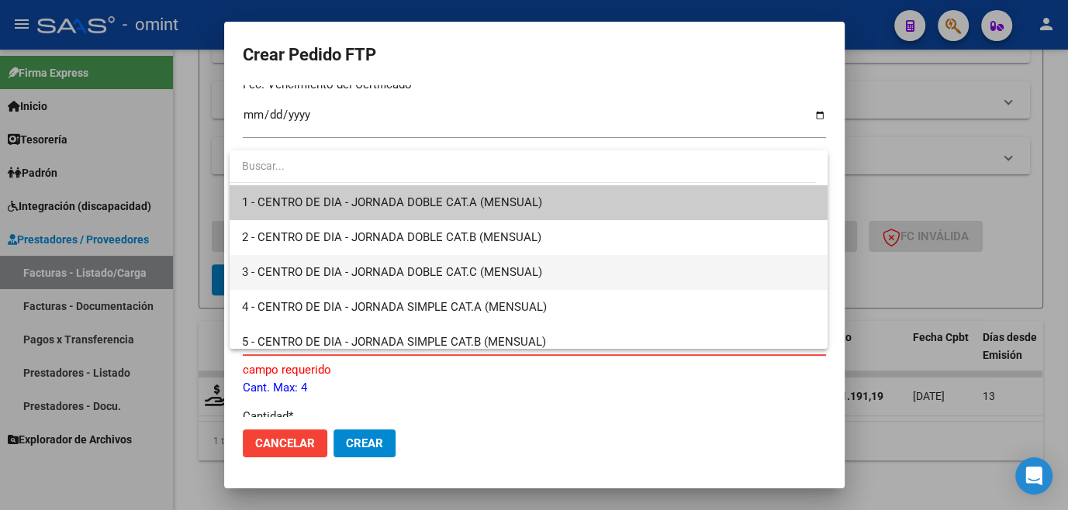
scroll to position [140, 0]
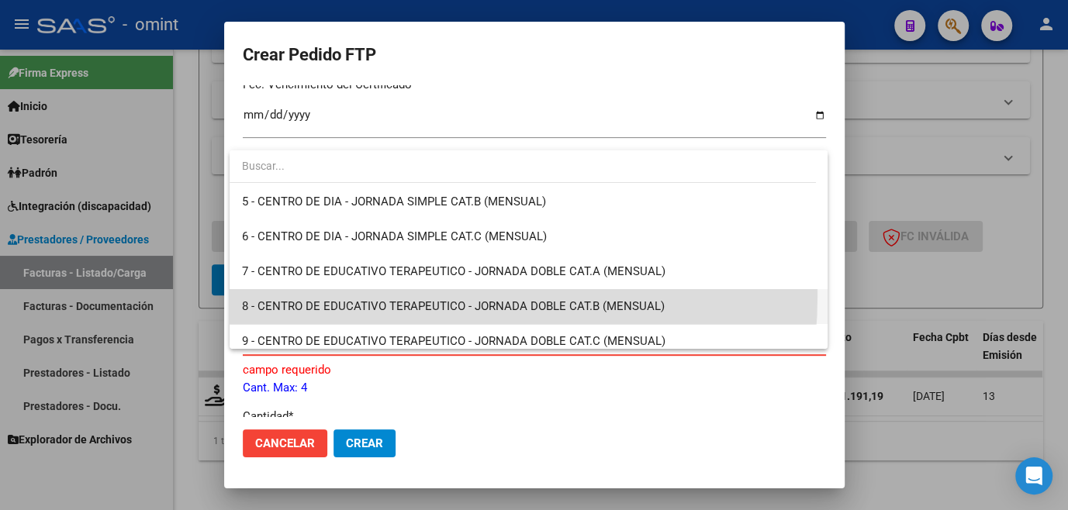
click at [395, 295] on span "8 - CENTRO DE EDUCATIVO TERAPEUTICO - JORNADA DOBLE CAT.B (MENSUAL)" at bounding box center [528, 306] width 572 height 35
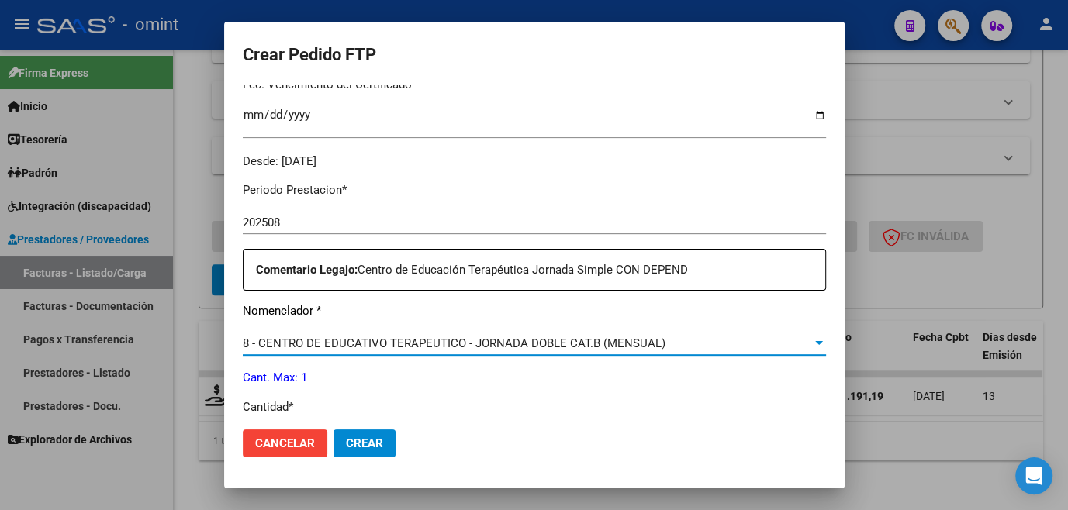
click at [413, 347] on span "8 - CENTRO DE EDUCATIVO TERAPEUTICO - JORNADA DOBLE CAT.B (MENSUAL)" at bounding box center [454, 344] width 423 height 14
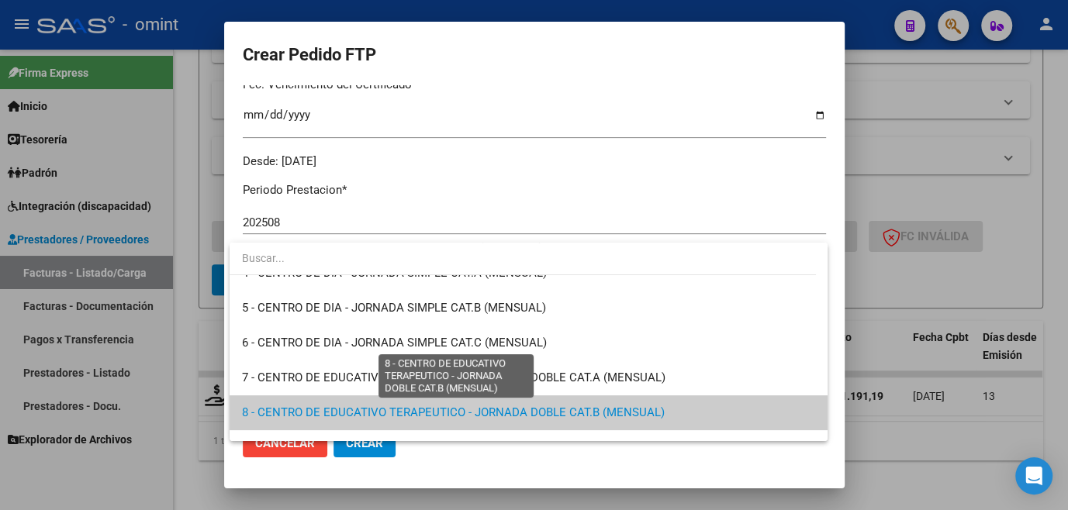
scroll to position [197, 0]
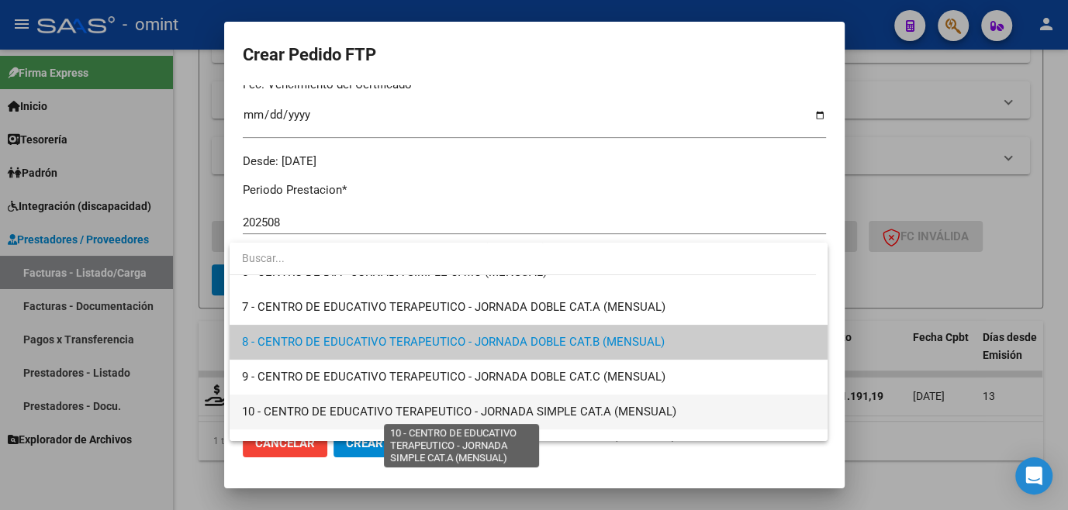
click at [491, 409] on span "10 - CENTRO DE EDUCATIVO TERAPEUTICO - JORNADA SIMPLE CAT.A (MENSUAL)" at bounding box center [459, 412] width 434 height 14
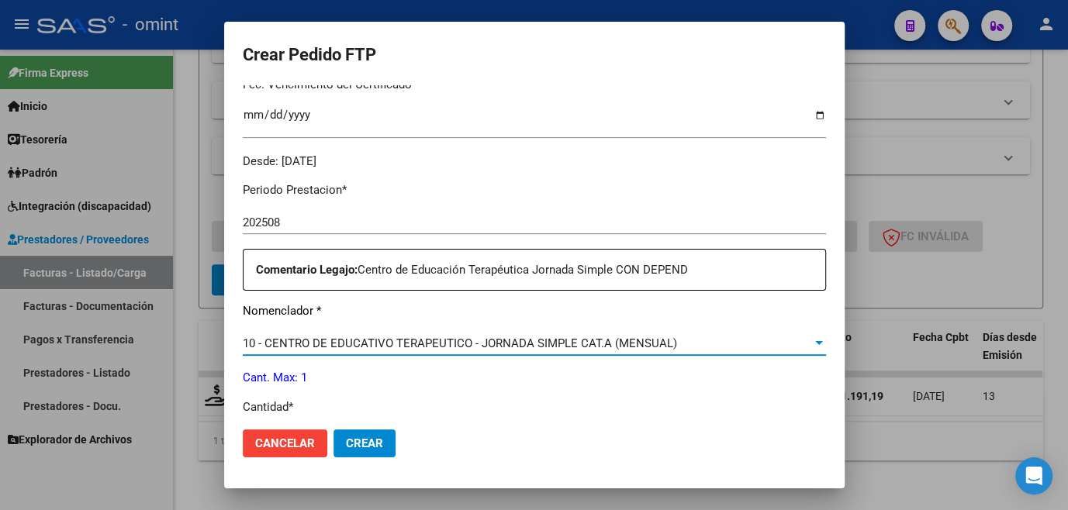
scroll to position [493, 0]
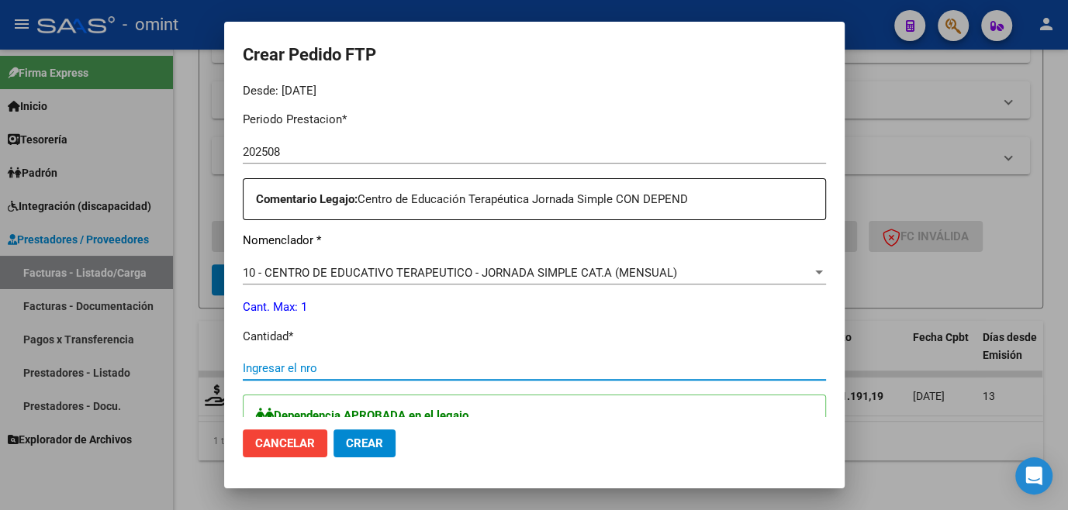
click at [376, 366] on input "Ingresar el nro" at bounding box center [534, 368] width 583 height 14
type input "1"
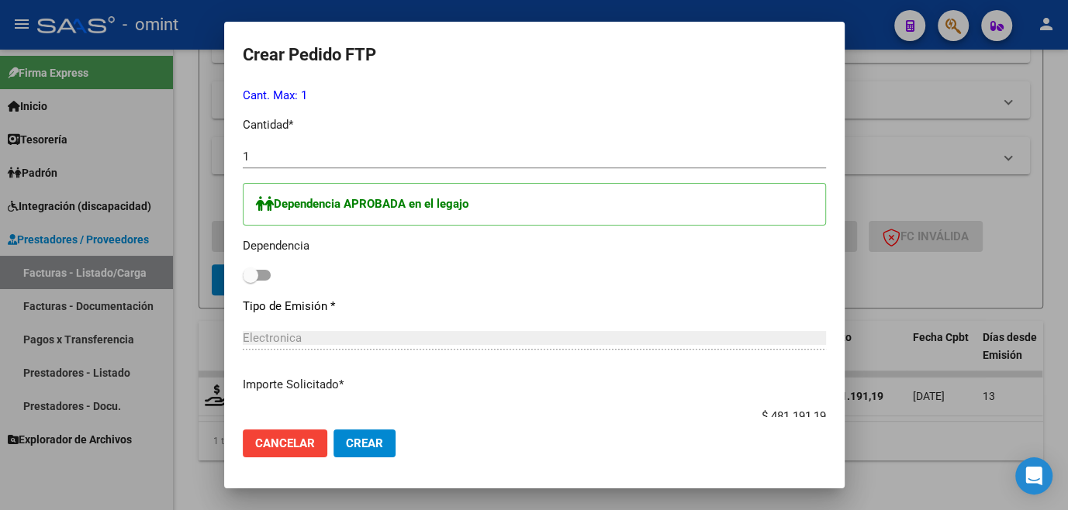
click at [261, 282] on label at bounding box center [257, 275] width 28 height 19
click at [250, 281] on input "checkbox" at bounding box center [250, 281] width 1 height 1
checkbox input "true"
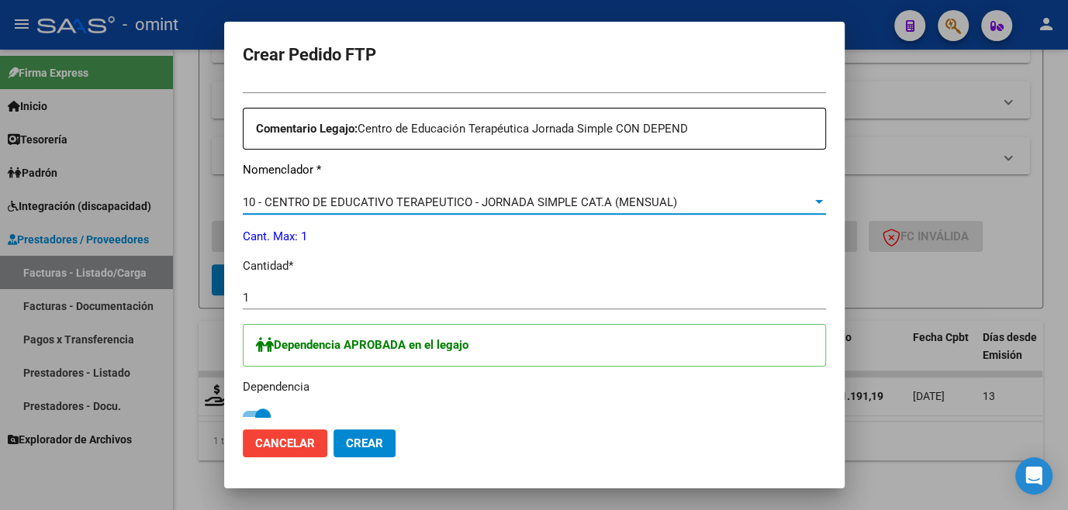
click at [444, 197] on span "10 - CENTRO DE EDUCATIVO TERAPEUTICO - JORNADA SIMPLE CAT.A (MENSUAL)" at bounding box center [460, 202] width 434 height 14
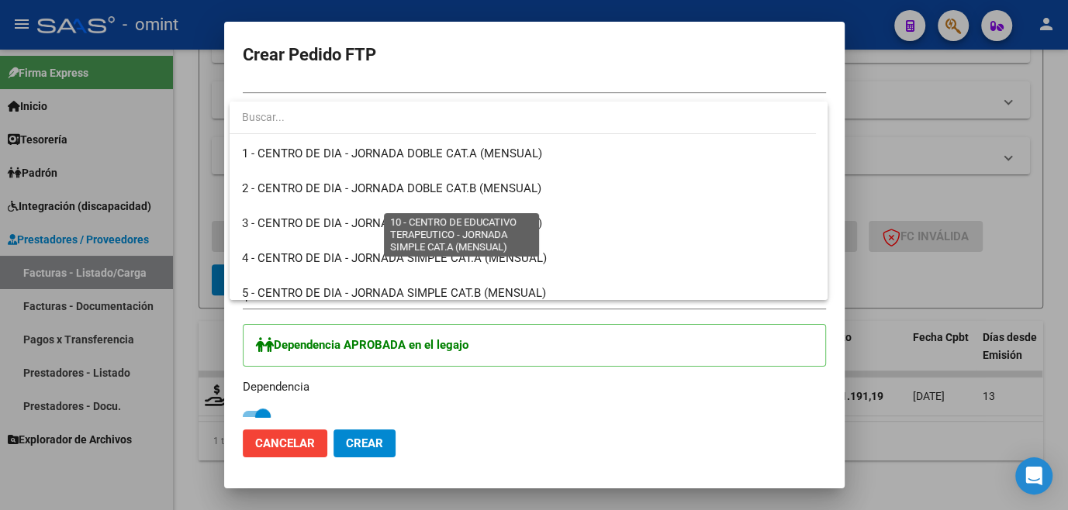
scroll to position [267, 0]
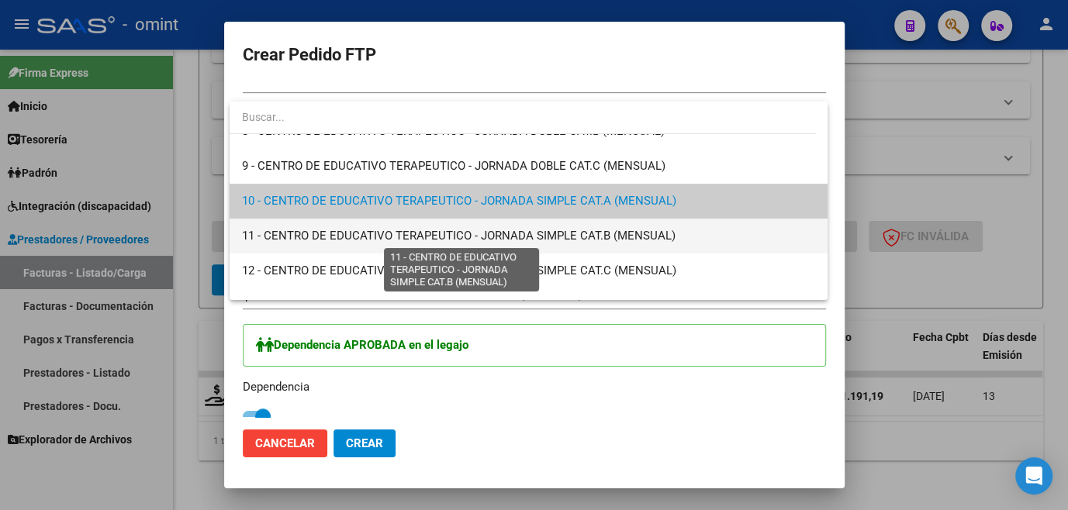
click at [571, 241] on span "11 - CENTRO DE EDUCATIVO TERAPEUTICO - JORNADA SIMPLE CAT.B (MENSUAL)" at bounding box center [458, 236] width 433 height 14
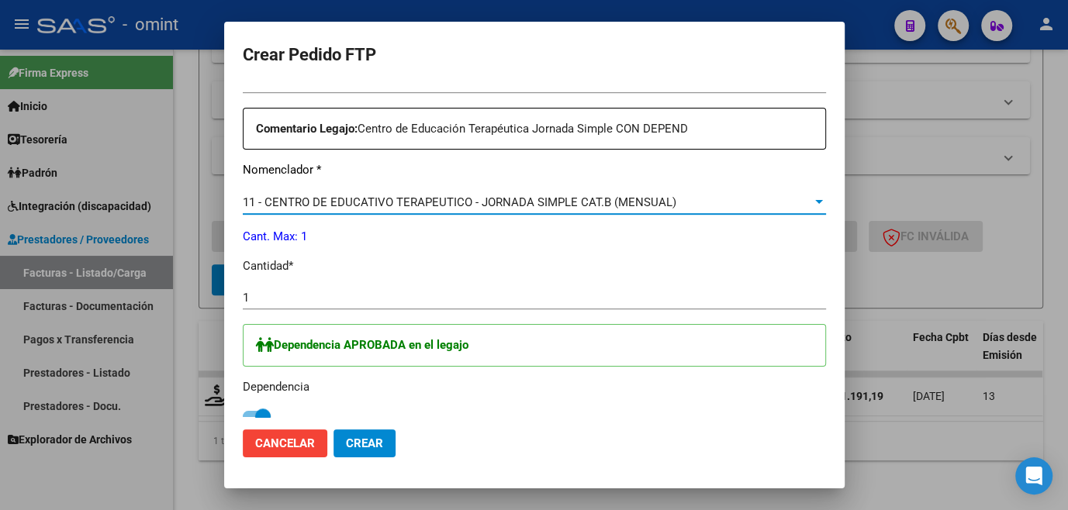
click at [385, 443] on button "Crear" at bounding box center [364, 444] width 62 height 28
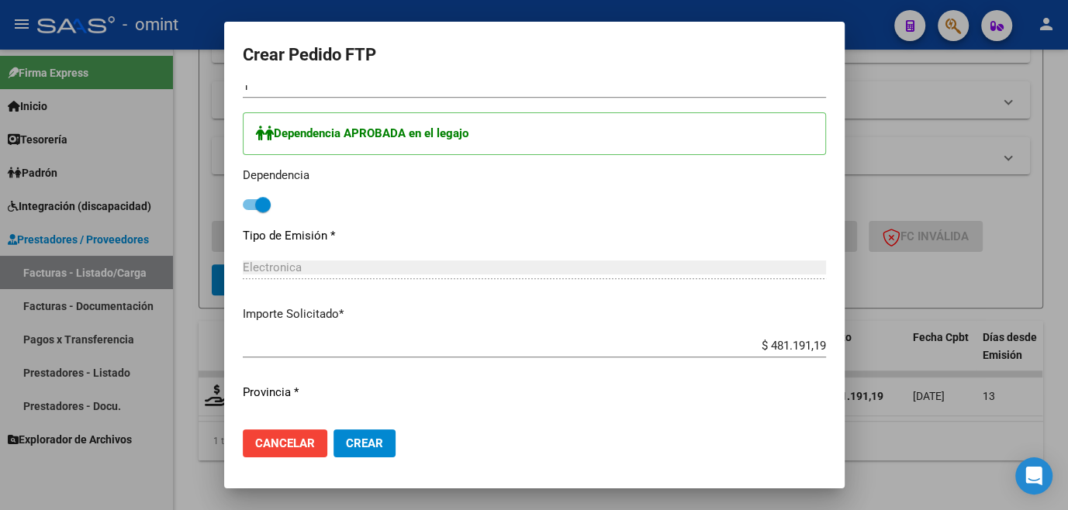
scroll to position [807, 0]
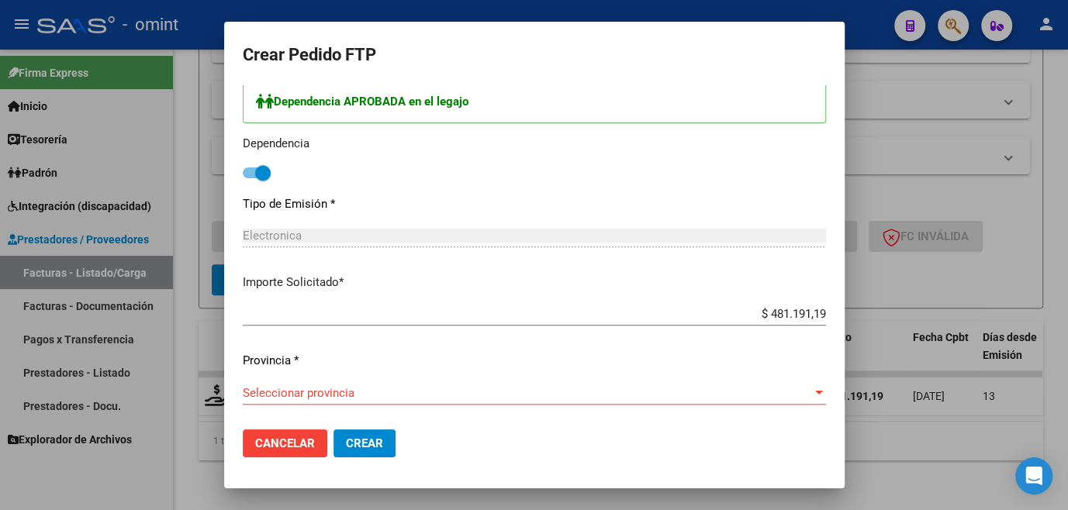
click at [413, 390] on span "Seleccionar provincia" at bounding box center [527, 393] width 569 height 14
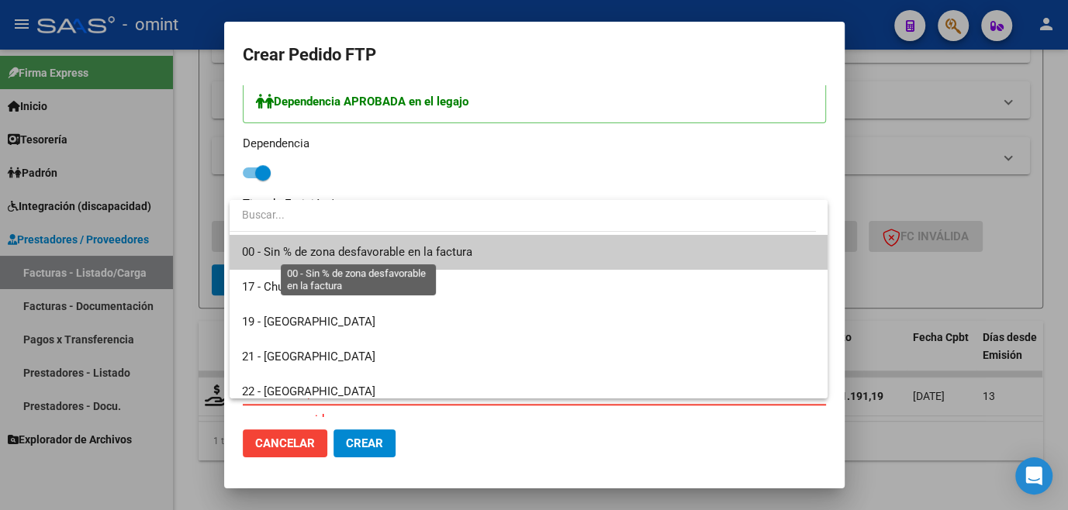
click at [378, 246] on span "00 - Sin % de zona desfavorable en la factura" at bounding box center [357, 252] width 230 height 14
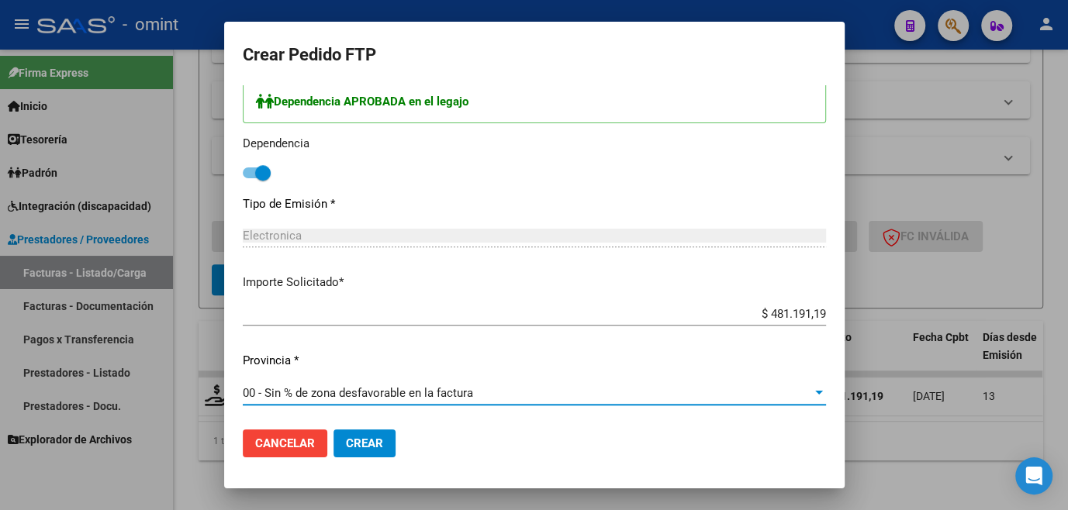
click at [362, 442] on span "Crear" at bounding box center [364, 444] width 37 height 14
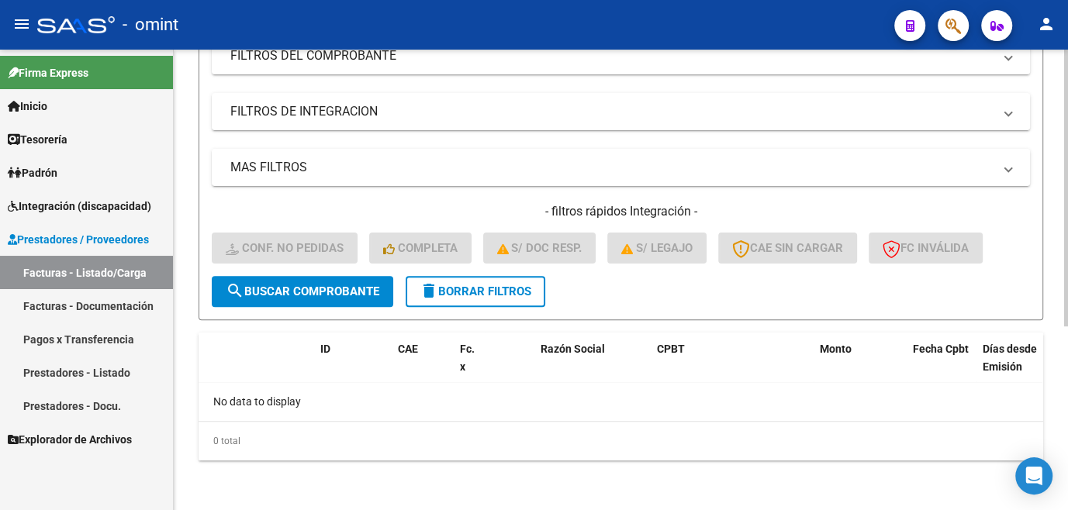
scroll to position [22, 0]
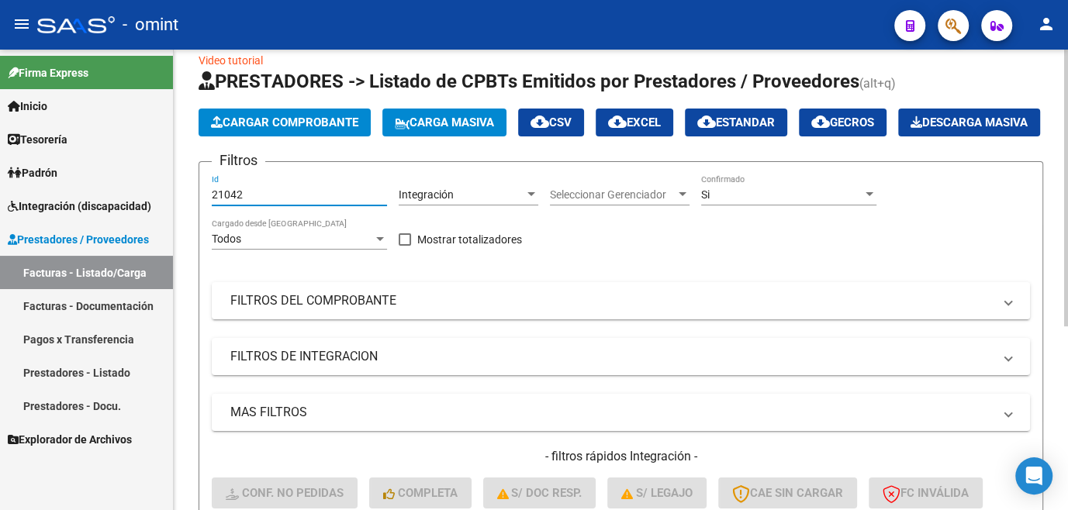
drag, startPoint x: 230, startPoint y: 233, endPoint x: 192, endPoint y: 233, distance: 37.2
click at [192, 233] on div "Video tutorial PRESTADORES -> Listado de CPBTs Emitidos por Prestadores / Prove…" at bounding box center [621, 391] width 894 height 728
paste input "1"
paste input "21041"
drag, startPoint x: 279, startPoint y: 231, endPoint x: 202, endPoint y: 217, distance: 78.8
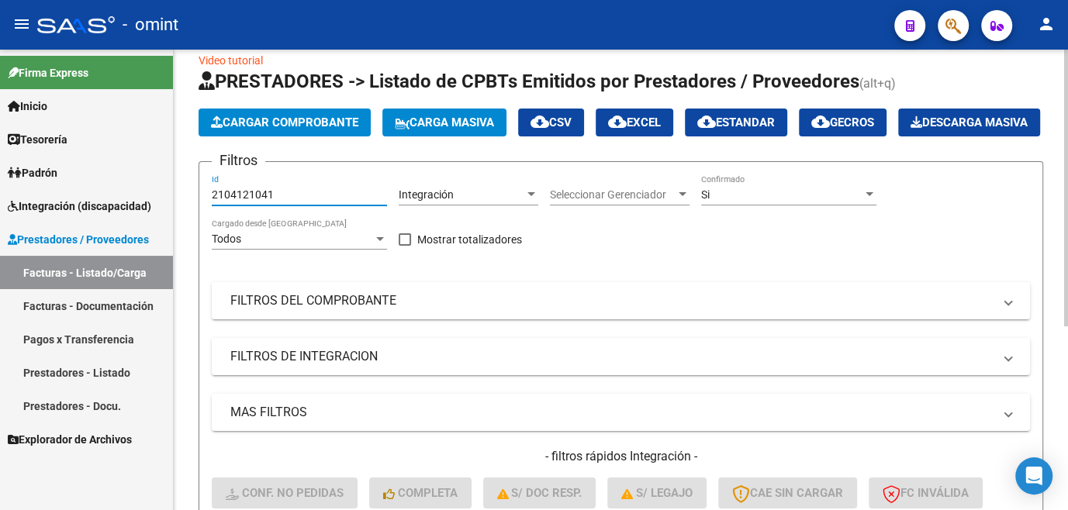
click at [202, 217] on form "Filtros 2104121041 Id Integración Area Seleccionar Gerenciador Seleccionar Gere…" at bounding box center [621, 363] width 844 height 404
paste input "number"
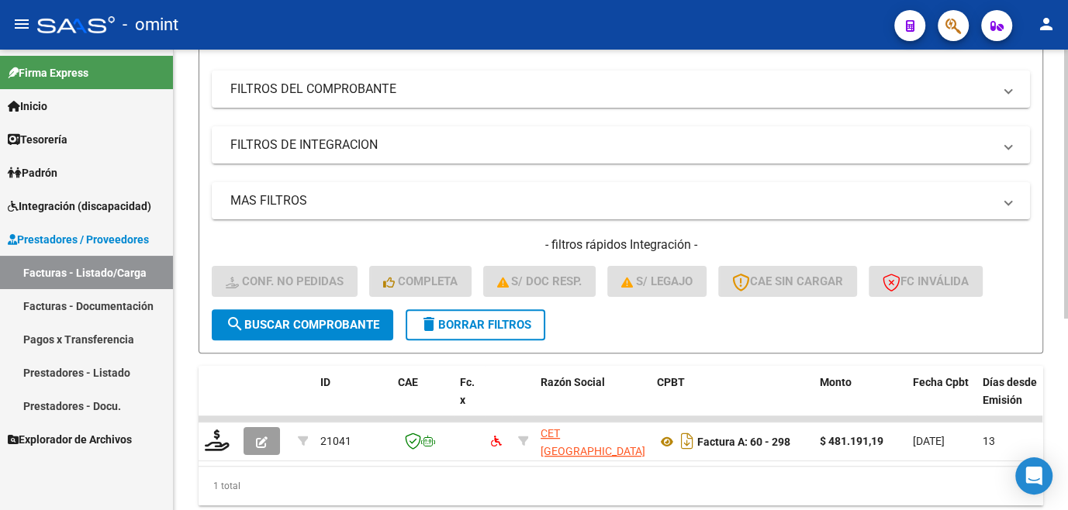
scroll to position [327, 0]
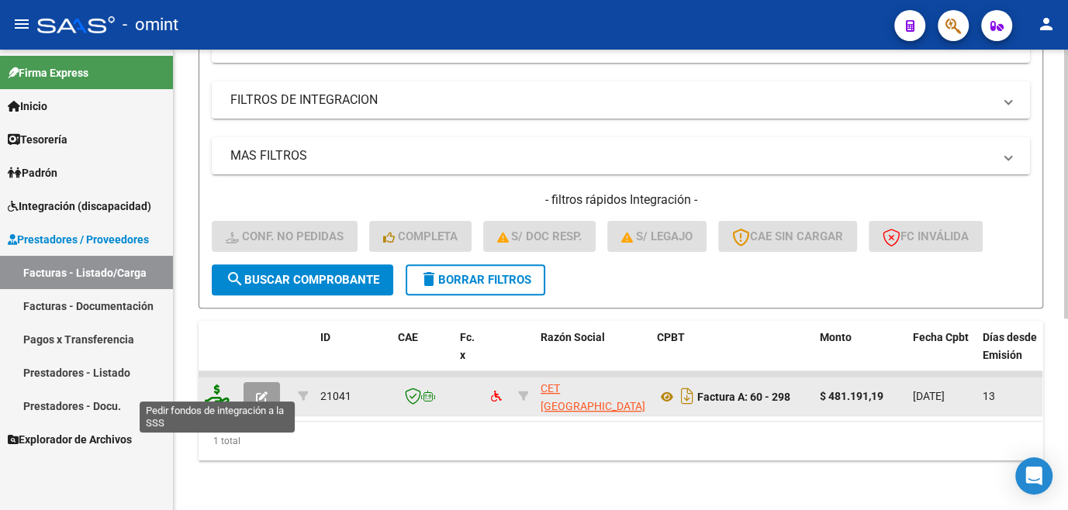
type input "21041"
click at [218, 387] on icon at bounding box center [217, 396] width 25 height 22
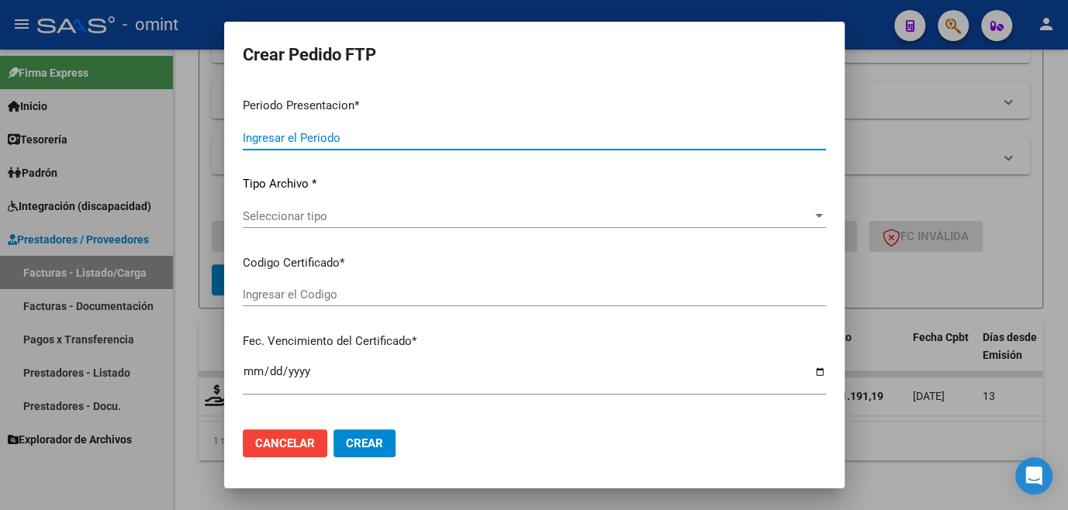
type input "202508"
type input "202507"
type input "$ 481.191,19"
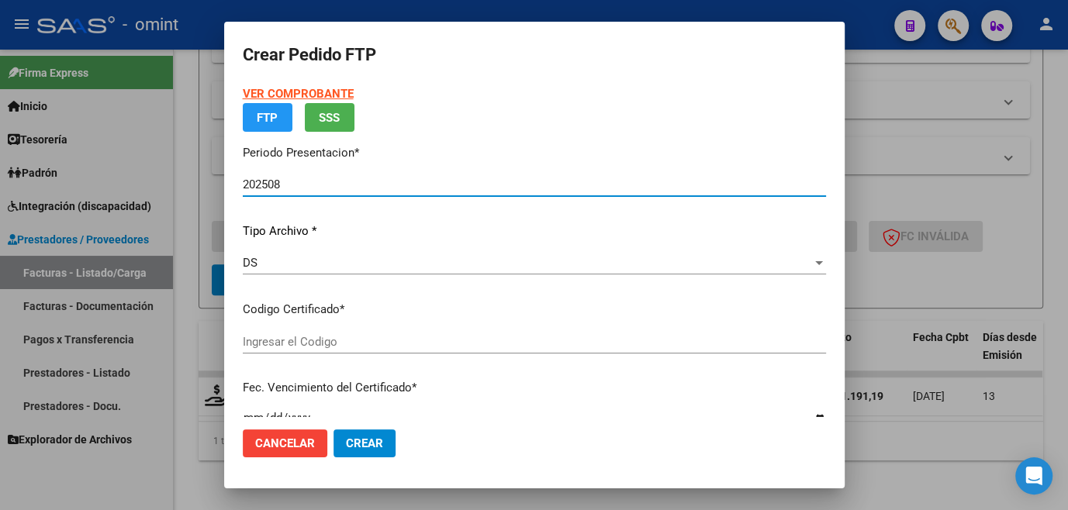
type input "9370660749"
type input "2025-12-31"
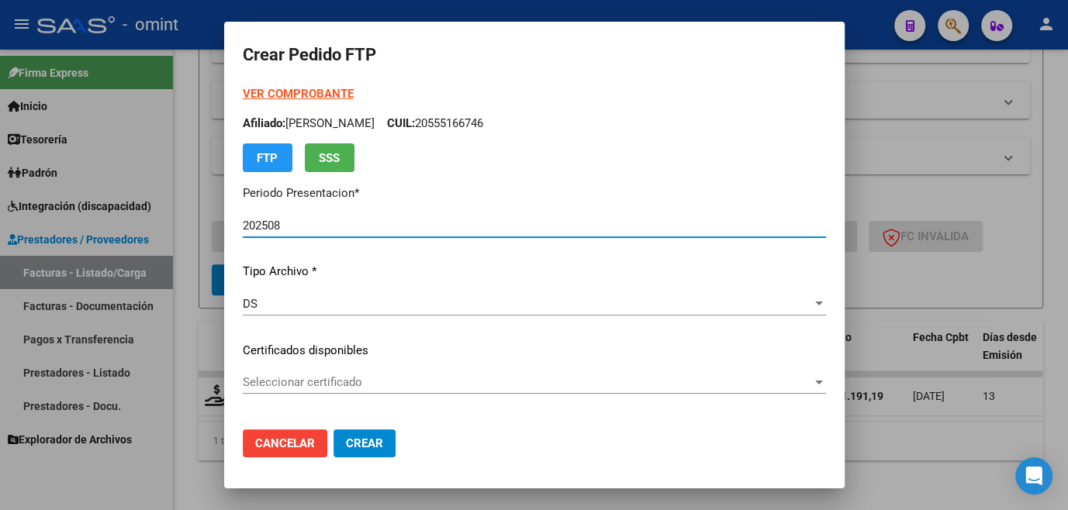
click at [356, 378] on span "Seleccionar certificado" at bounding box center [527, 382] width 569 height 14
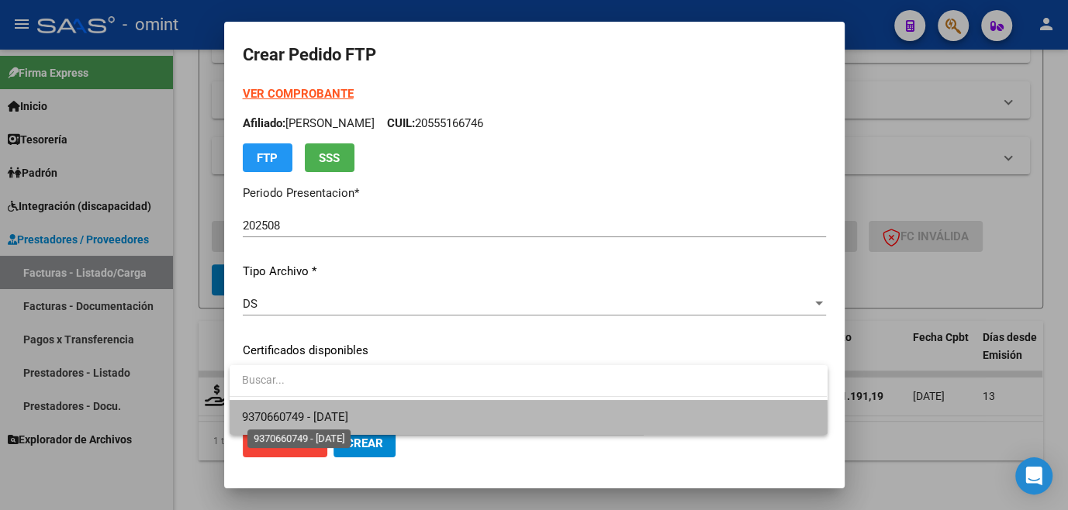
click at [341, 421] on span "9370660749 - 2025-12-31" at bounding box center [295, 417] width 106 height 14
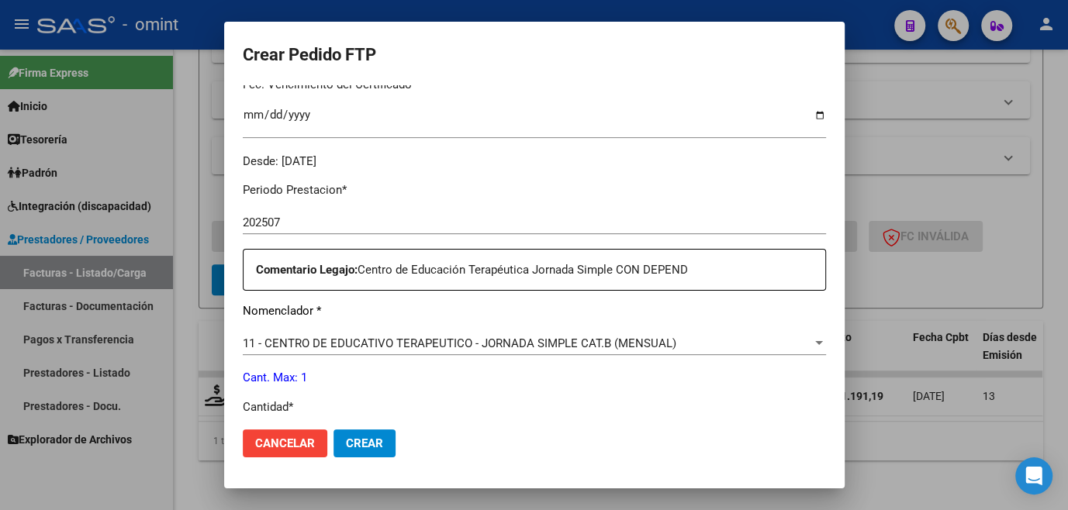
scroll to position [493, 0]
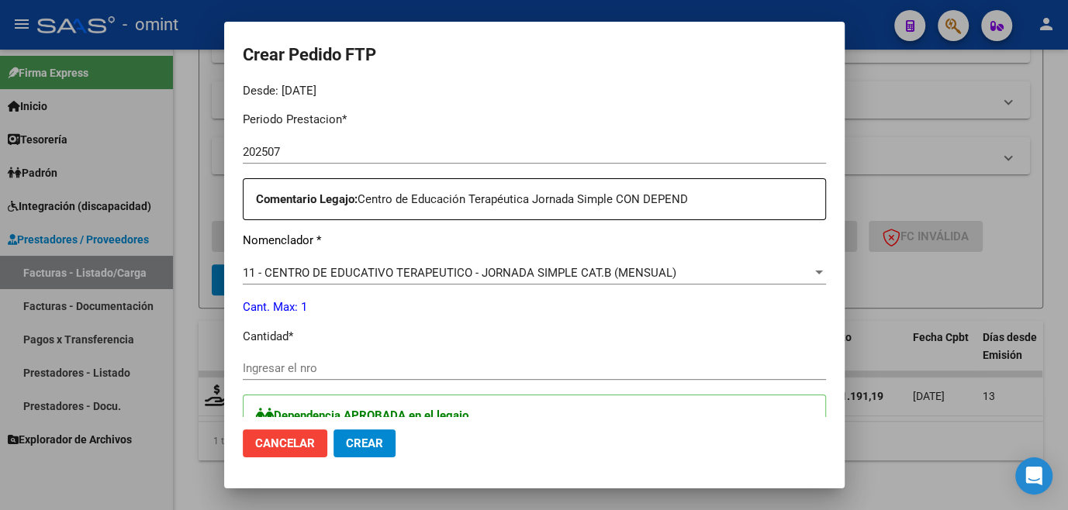
click at [328, 369] on input "Ingresar el nro" at bounding box center [534, 368] width 583 height 14
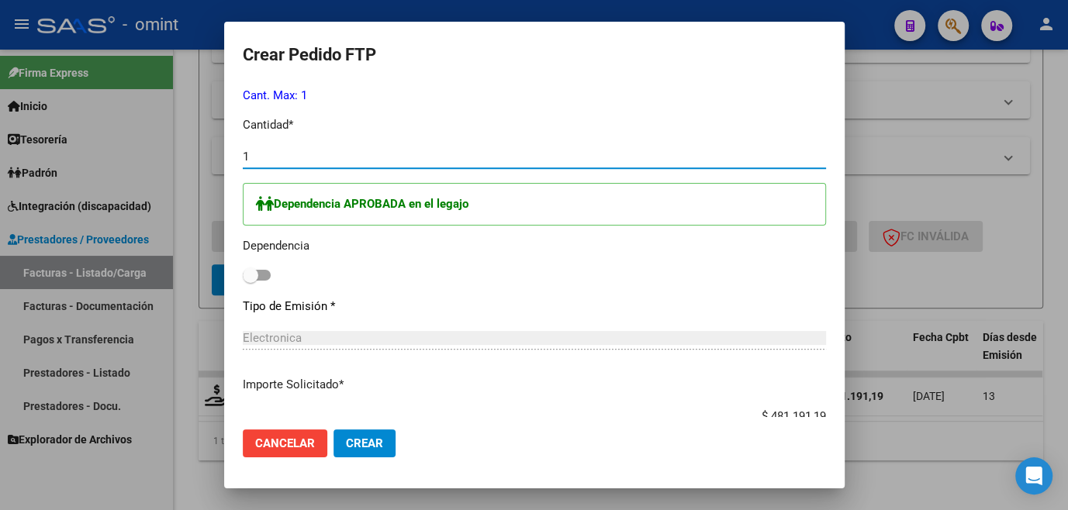
type input "1"
click at [259, 278] on span at bounding box center [257, 275] width 28 height 11
click at [250, 281] on input "checkbox" at bounding box center [250, 281] width 1 height 1
checkbox input "true"
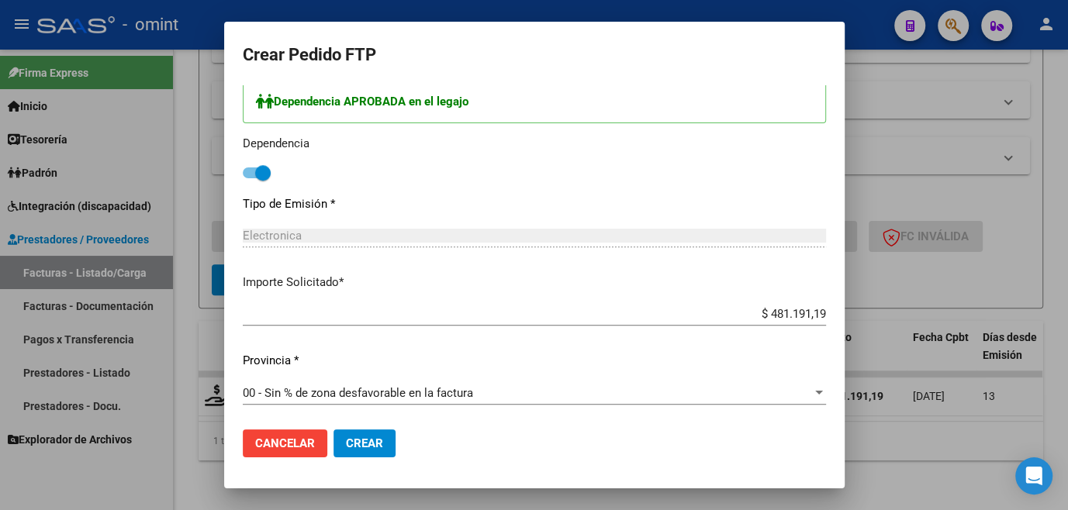
click at [364, 448] on span "Crear" at bounding box center [364, 444] width 37 height 14
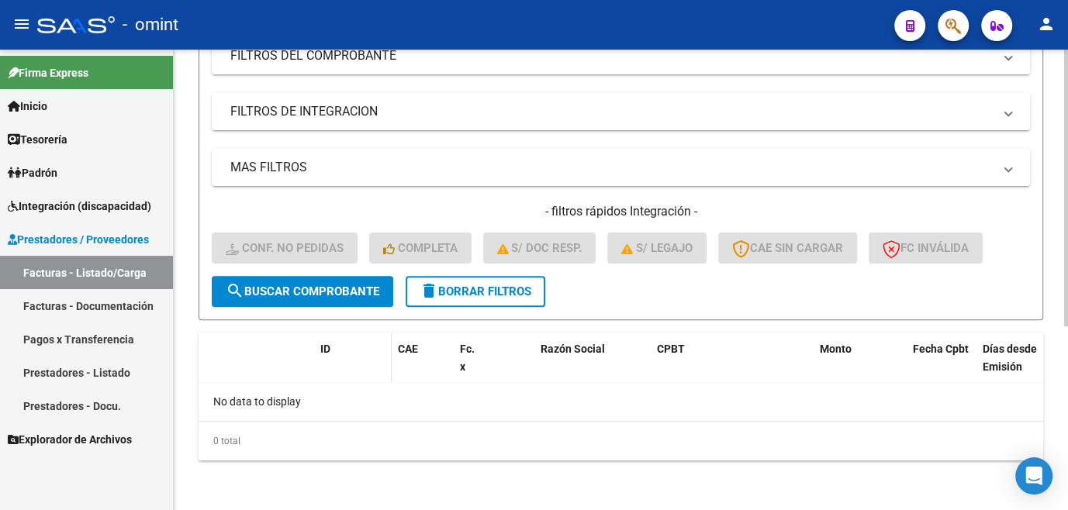
scroll to position [164, 0]
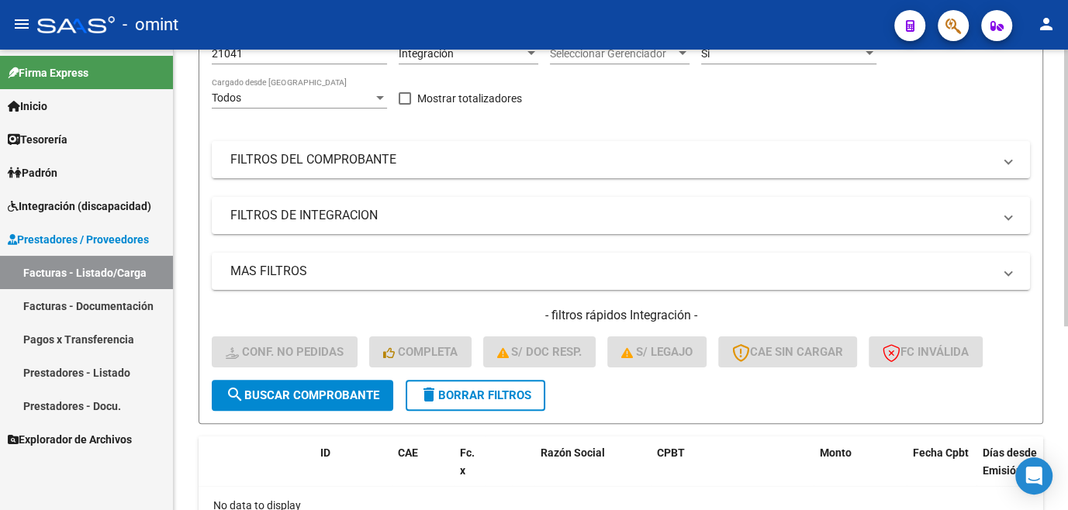
click at [449, 402] on span "delete Borrar Filtros" at bounding box center [476, 396] width 112 height 14
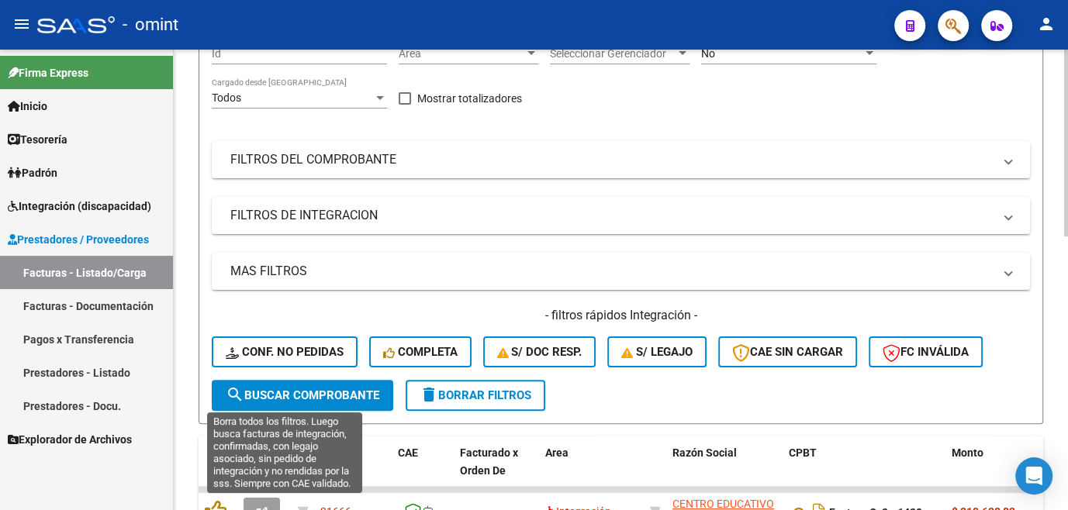
click at [324, 359] on span "Conf. no pedidas" at bounding box center [285, 352] width 118 height 14
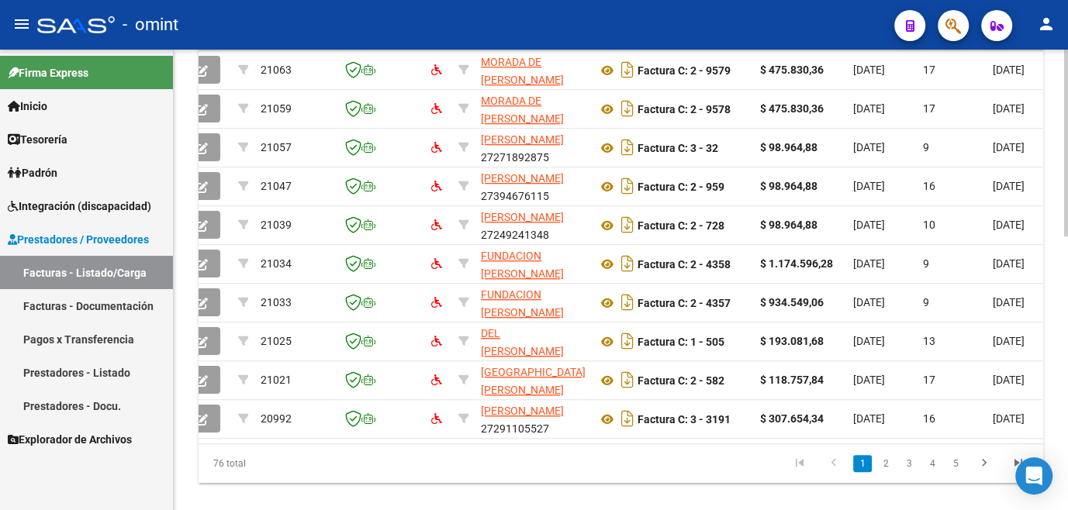
scroll to position [0, 0]
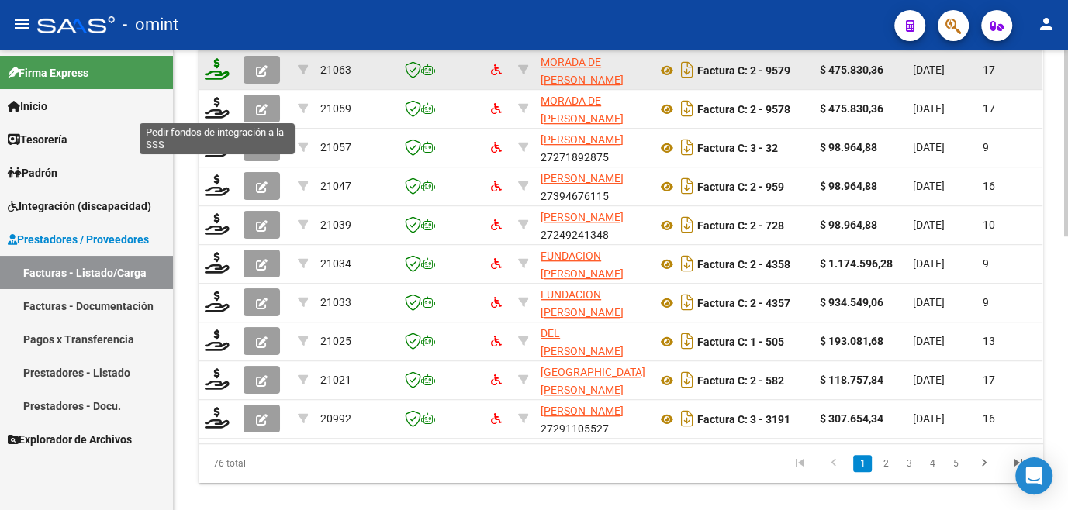
click at [212, 80] on icon at bounding box center [217, 69] width 25 height 22
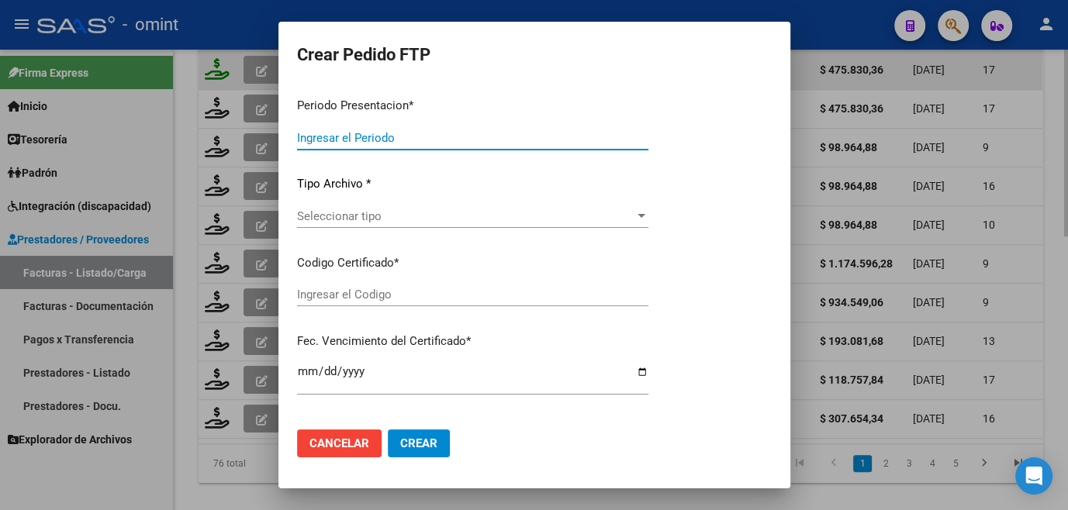
type input "202508"
type input "$ 475.830,36"
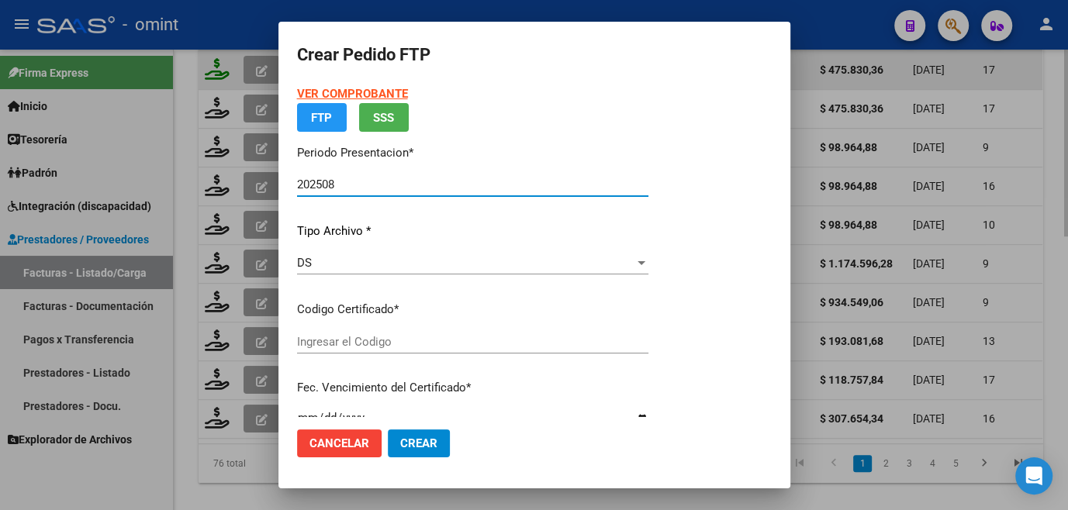
type input "1797412976"
type input "[DATE]"
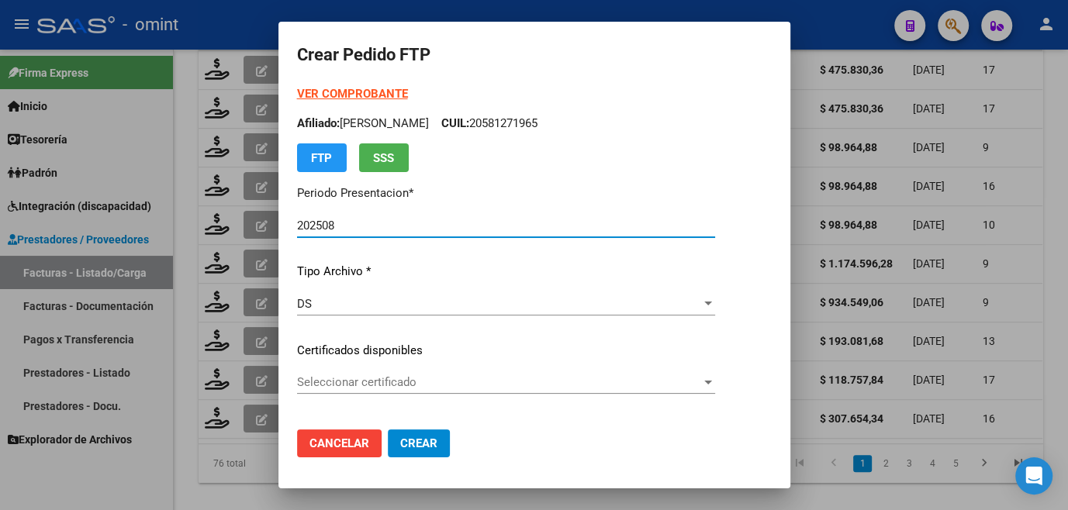
click at [339, 382] on span "Seleccionar certificado" at bounding box center [499, 382] width 404 height 14
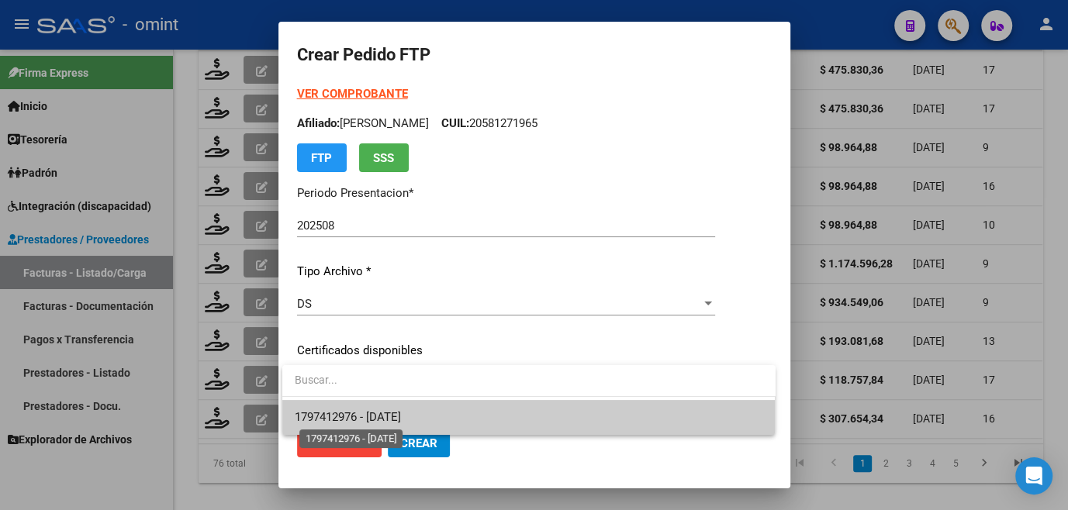
click at [343, 419] on span "1797412976 - [DATE]" at bounding box center [348, 417] width 106 height 14
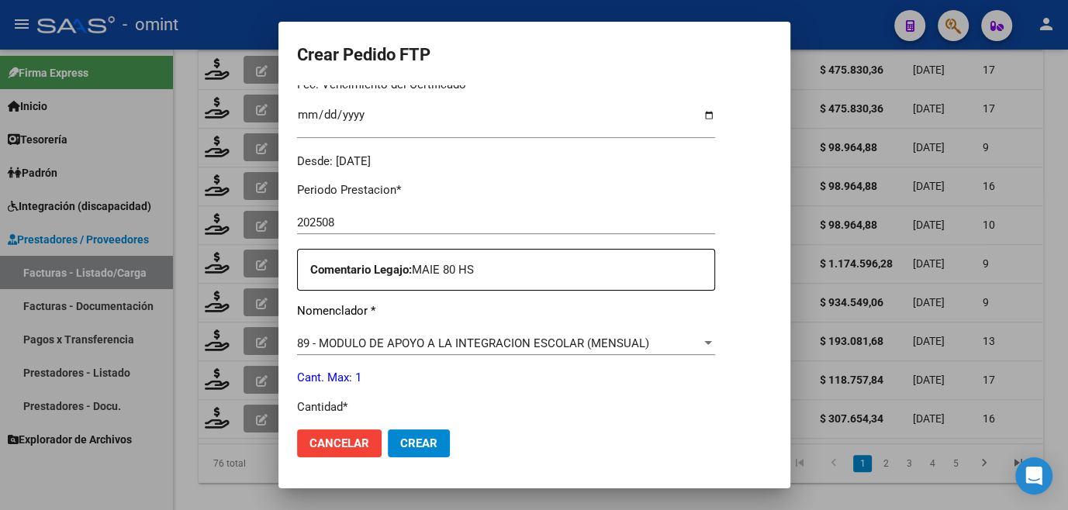
scroll to position [493, 0]
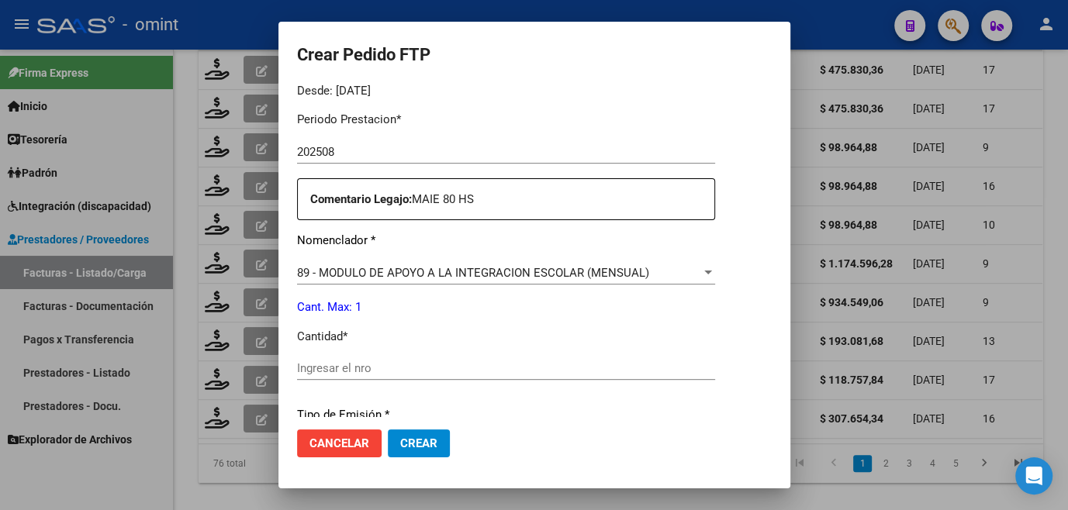
click at [459, 369] on input "Ingresar el nro" at bounding box center [506, 368] width 418 height 14
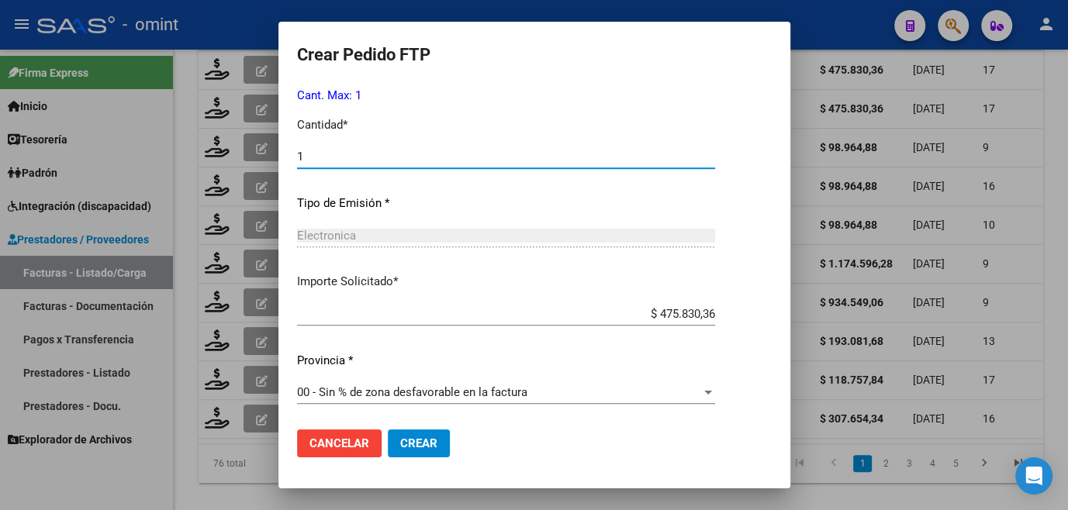
scroll to position [705, 0]
type input "1"
click at [436, 446] on button "Crear" at bounding box center [419, 444] width 62 height 28
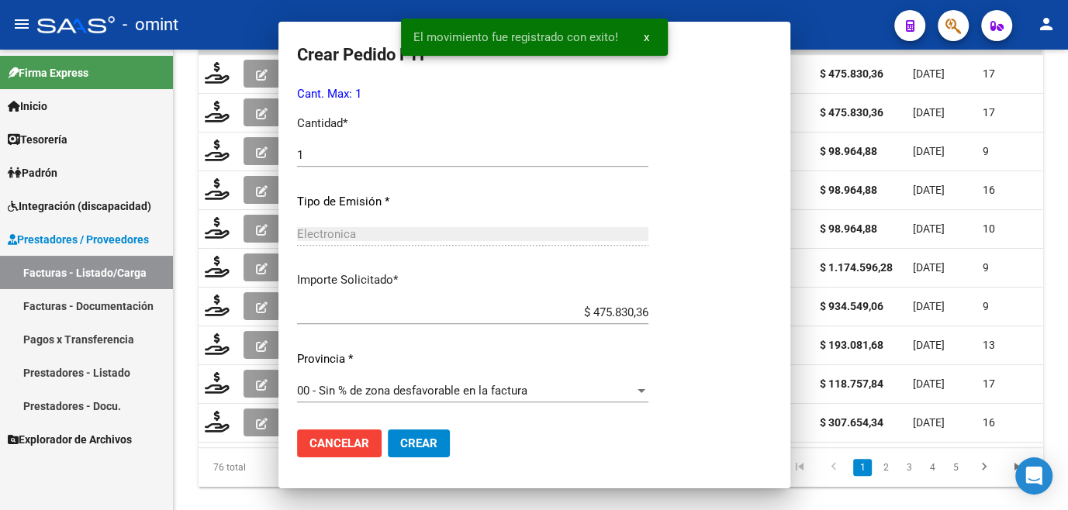
scroll to position [618, 0]
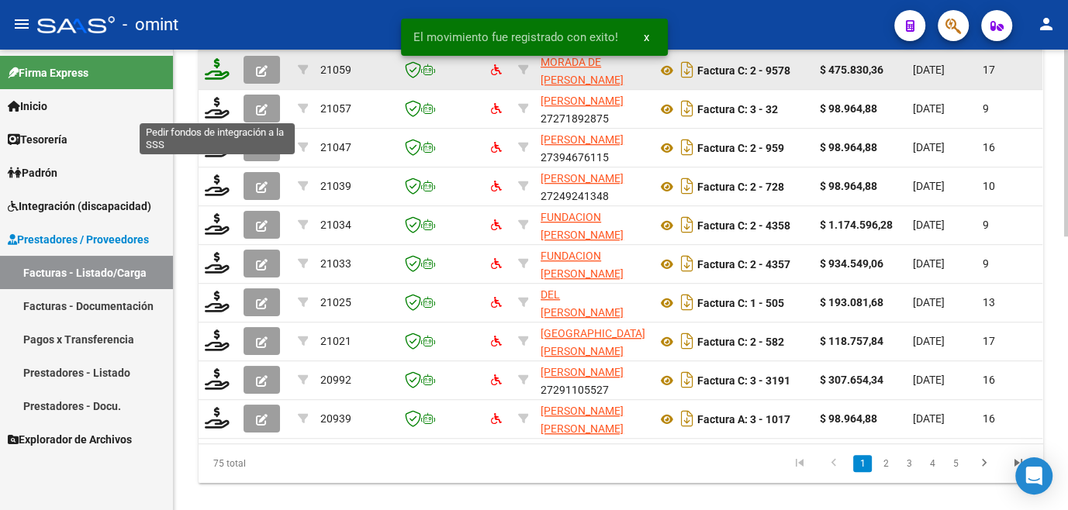
click at [212, 80] on icon at bounding box center [217, 69] width 25 height 22
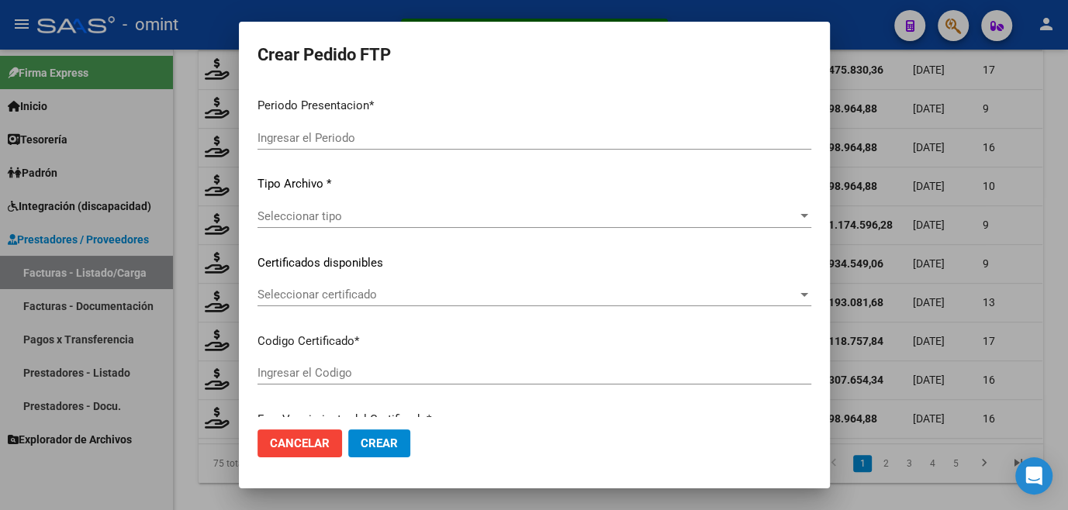
type input "202508"
type input "$ 475.830,36"
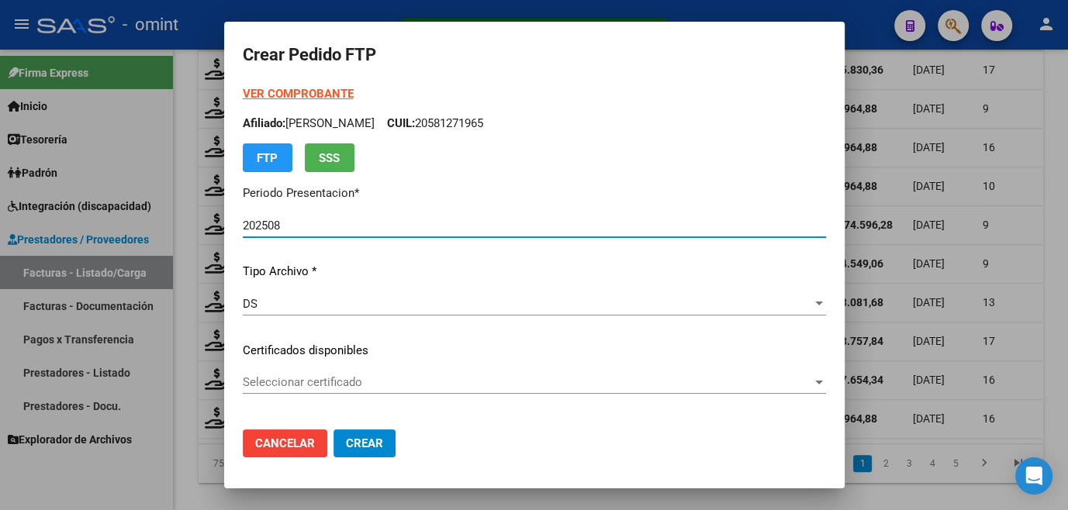
type input "4015212730"
type input "[DATE]"
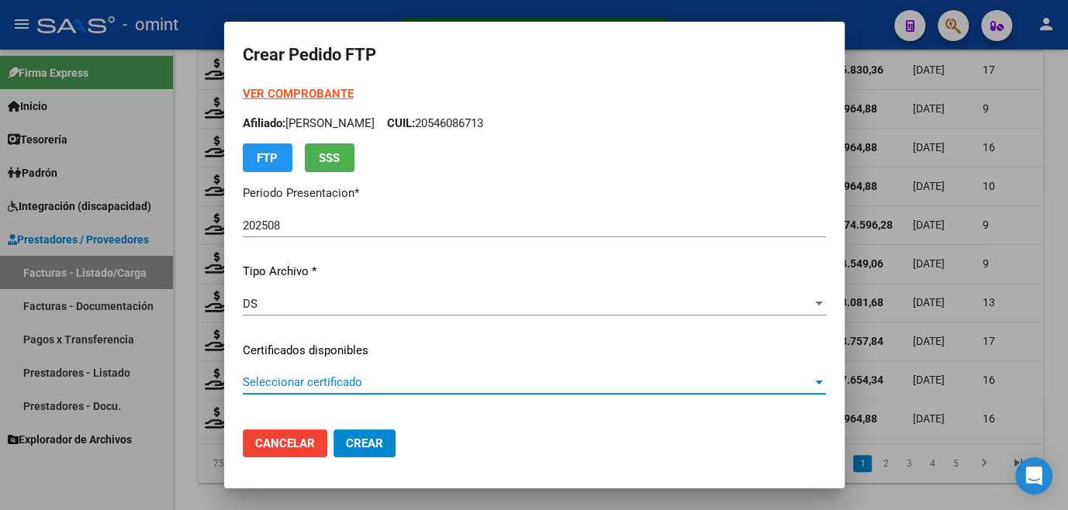
click at [330, 382] on span "Seleccionar certificado" at bounding box center [527, 382] width 569 height 14
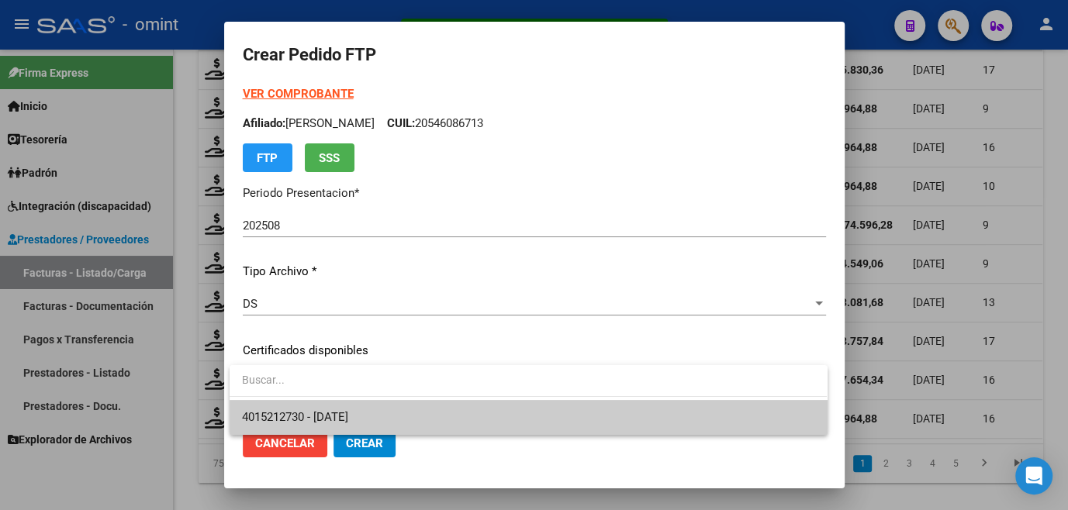
click at [323, 411] on span "4015212730 - [DATE]" at bounding box center [295, 417] width 106 height 14
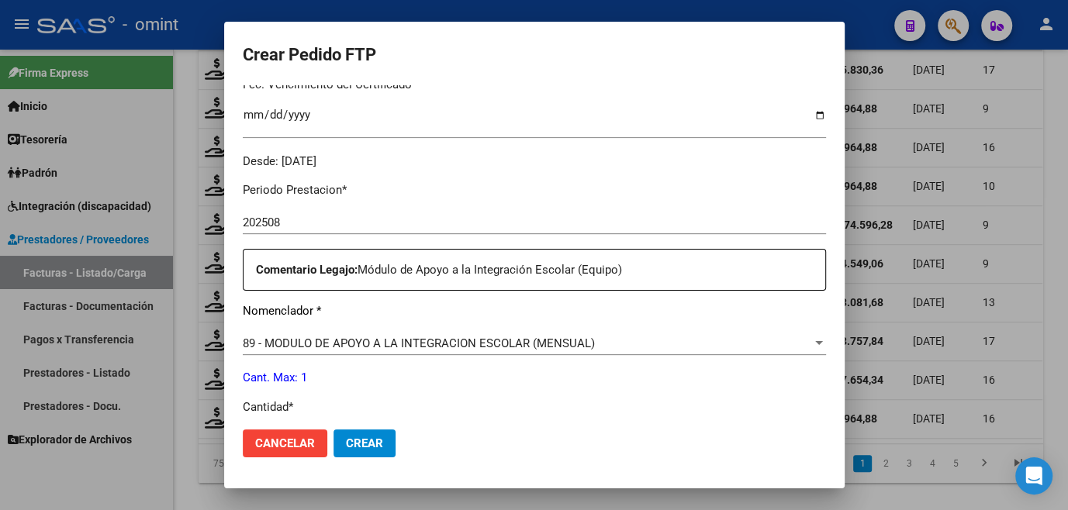
scroll to position [564, 0]
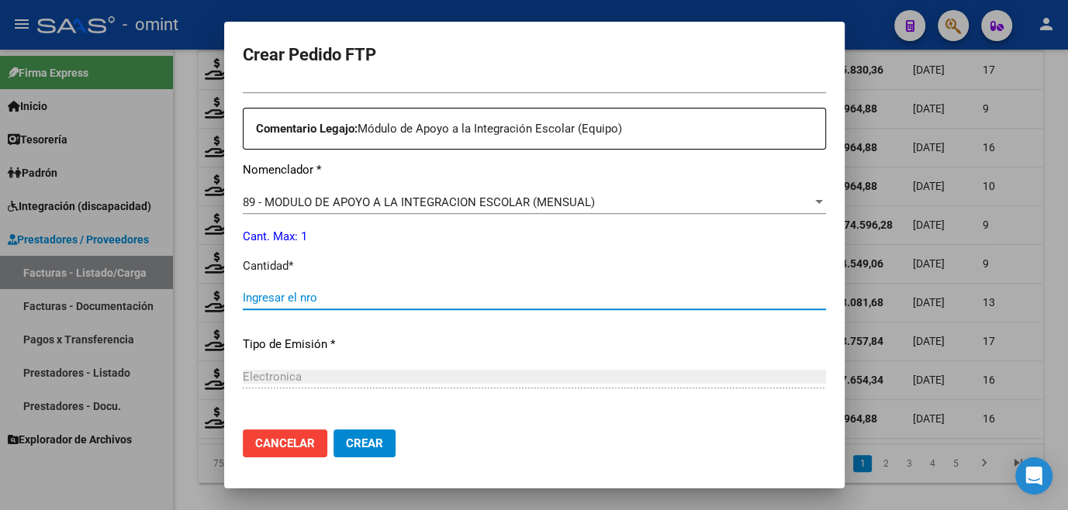
click at [319, 299] on input "Ingresar el nro" at bounding box center [534, 298] width 583 height 14
type input "1"
click at [362, 454] on button "Crear" at bounding box center [364, 444] width 62 height 28
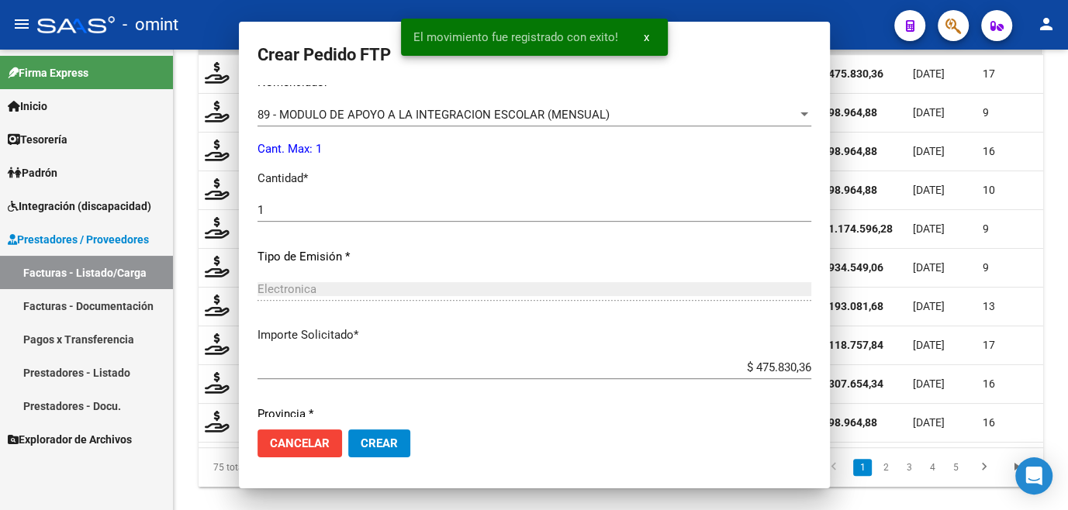
scroll to position [477, 0]
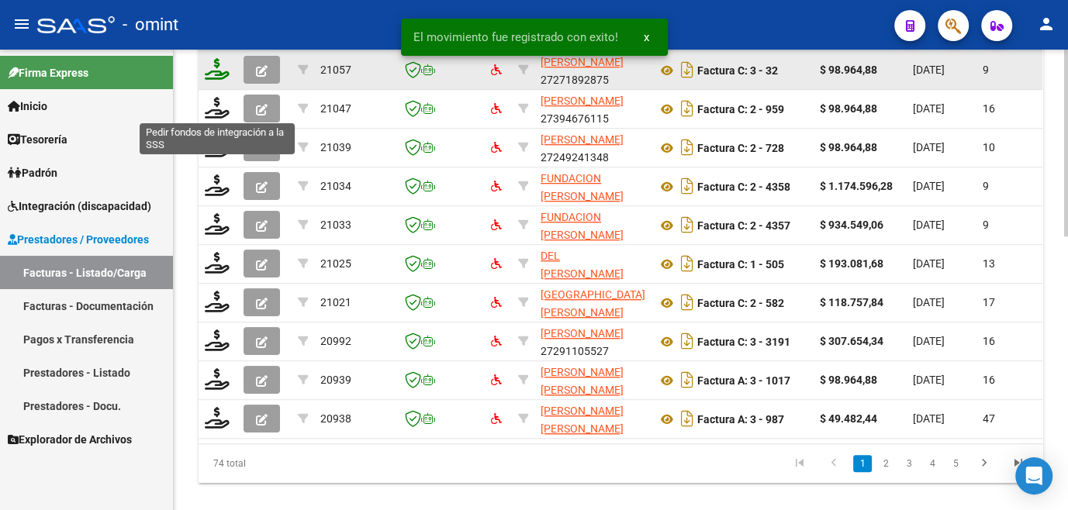
click at [216, 80] on icon at bounding box center [217, 69] width 25 height 22
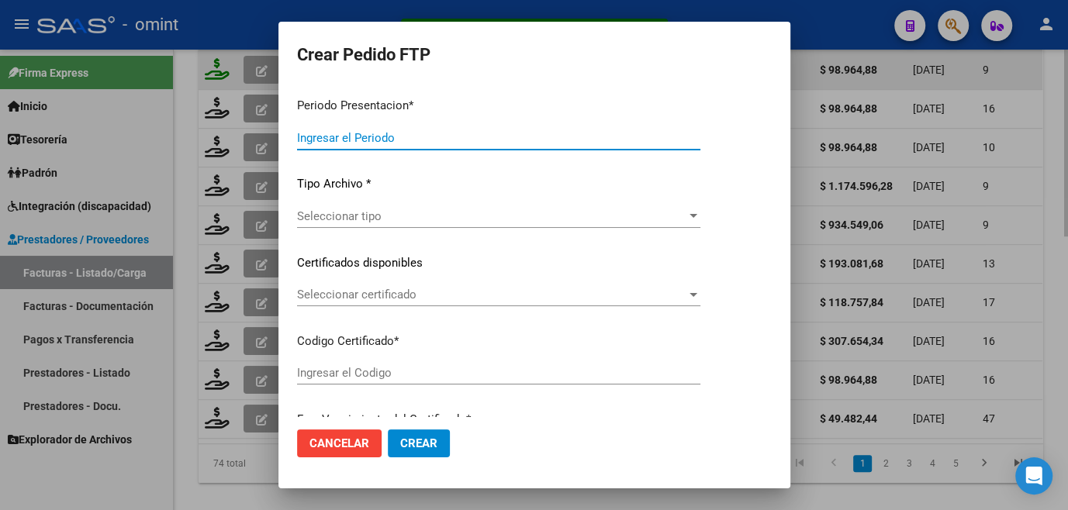
type input "202508"
type input "$ 98.964,88"
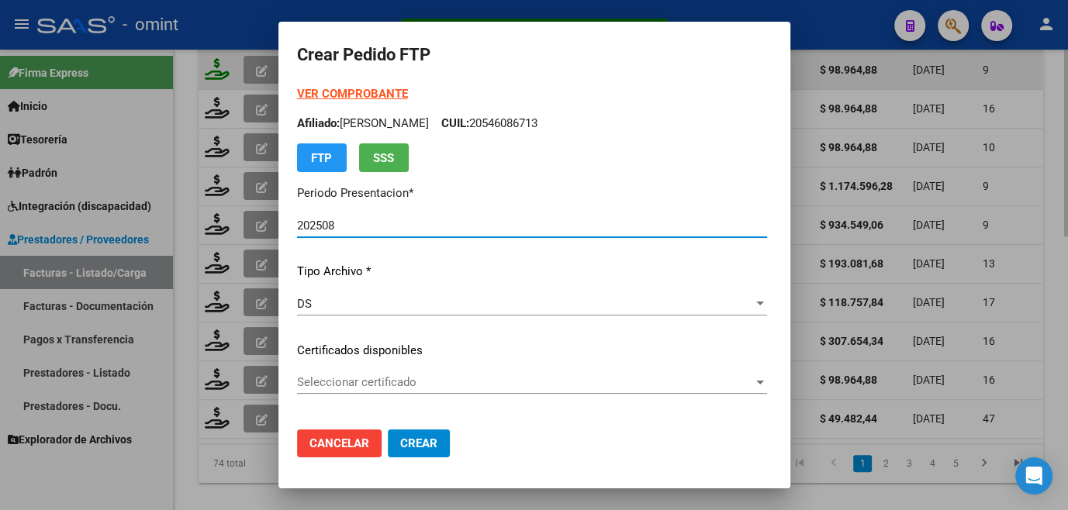
type input "161907341"
type input "[DATE]"
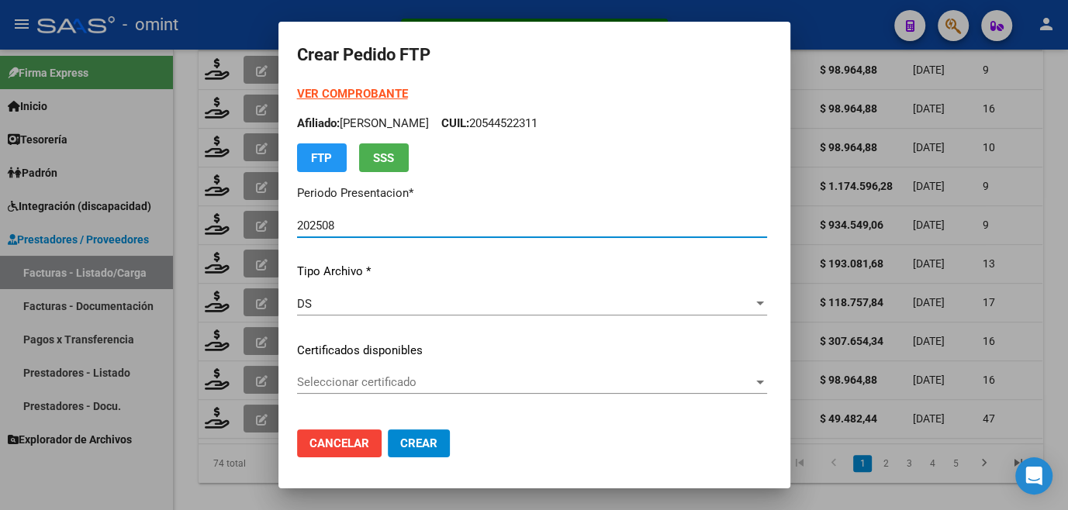
click at [370, 386] on span "Seleccionar certificado" at bounding box center [525, 382] width 456 height 14
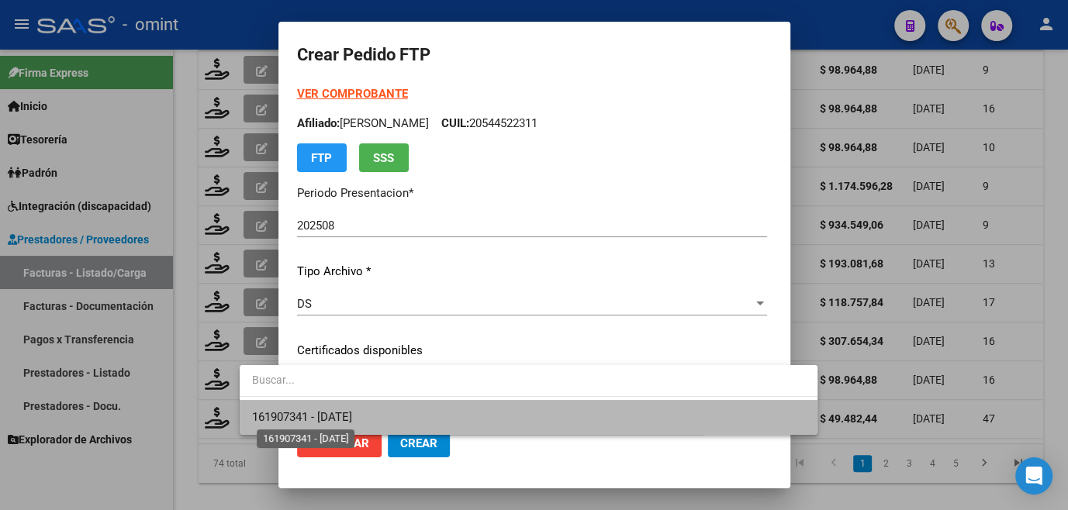
click at [352, 414] on span "161907341 - [DATE]" at bounding box center [302, 417] width 100 height 14
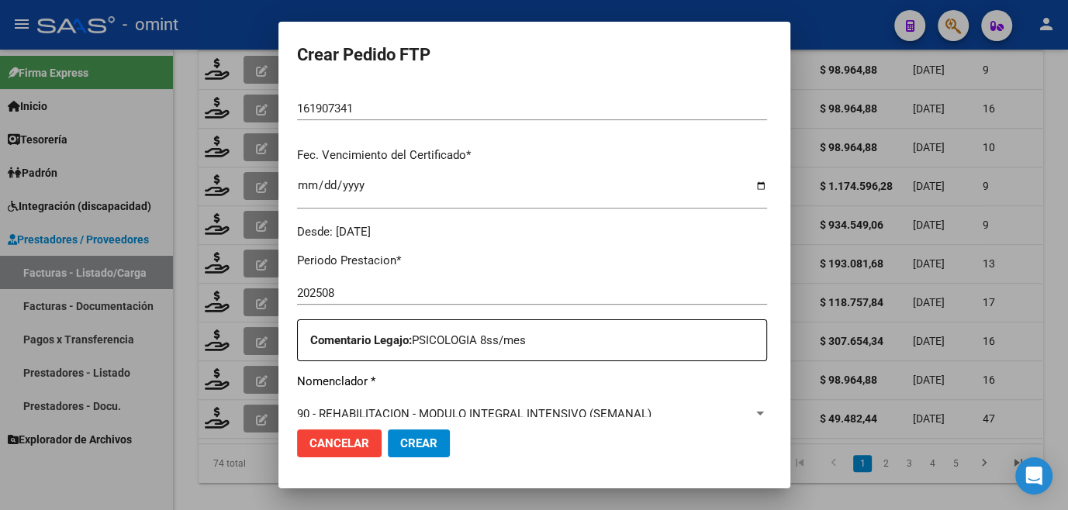
scroll to position [493, 0]
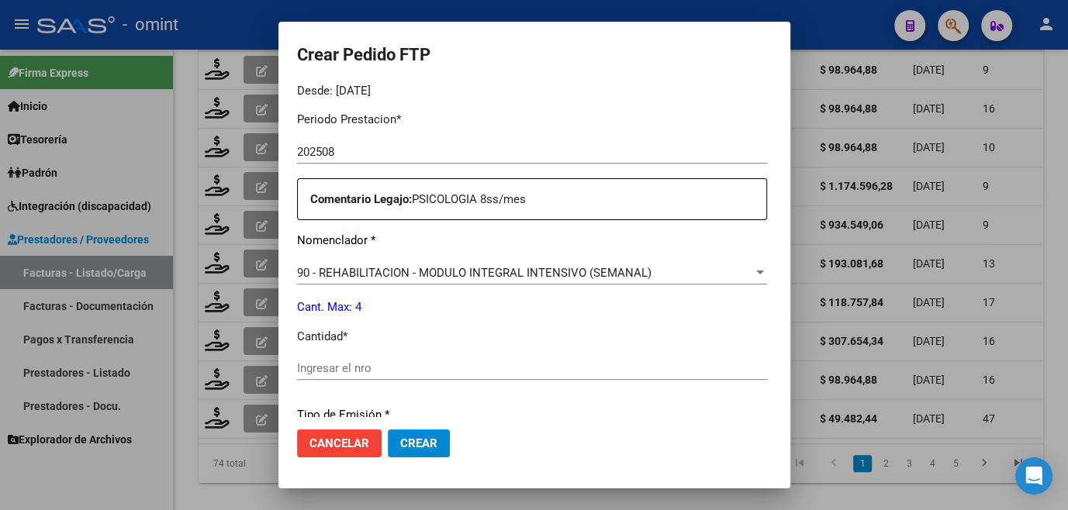
click at [349, 372] on input "Ingresar el nro" at bounding box center [532, 368] width 470 height 14
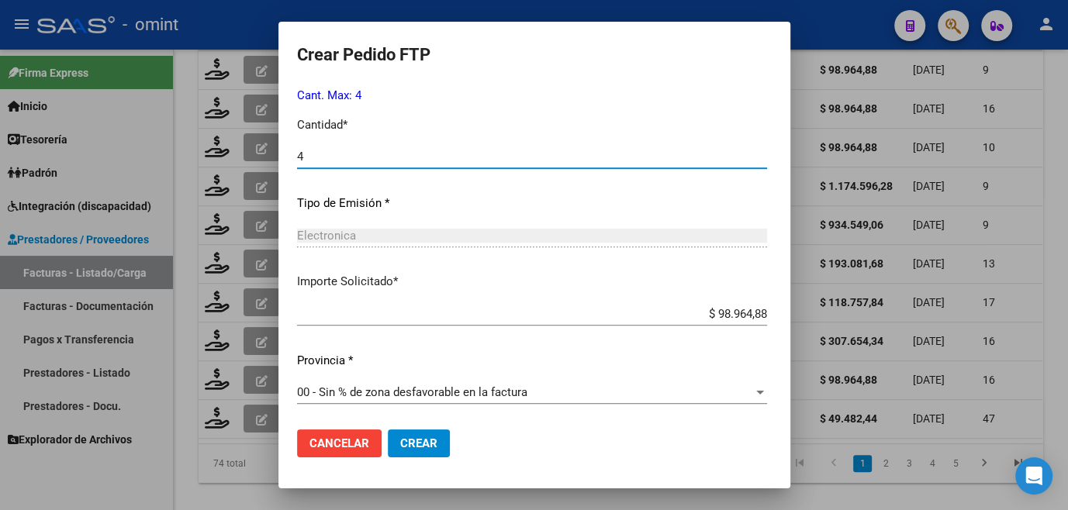
scroll to position [705, 0]
type input "4"
click at [400, 443] on span "Crear" at bounding box center [418, 444] width 37 height 14
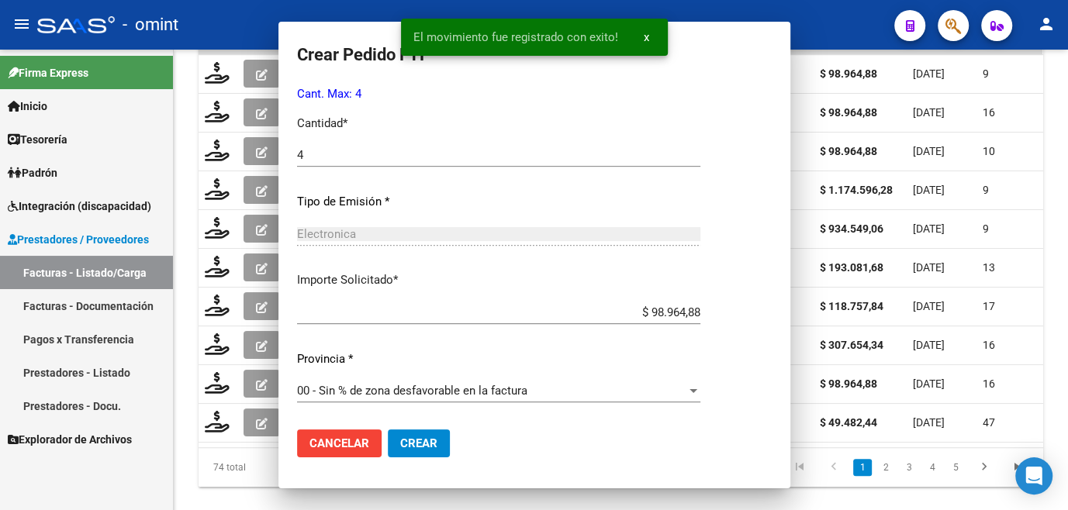
scroll to position [618, 0]
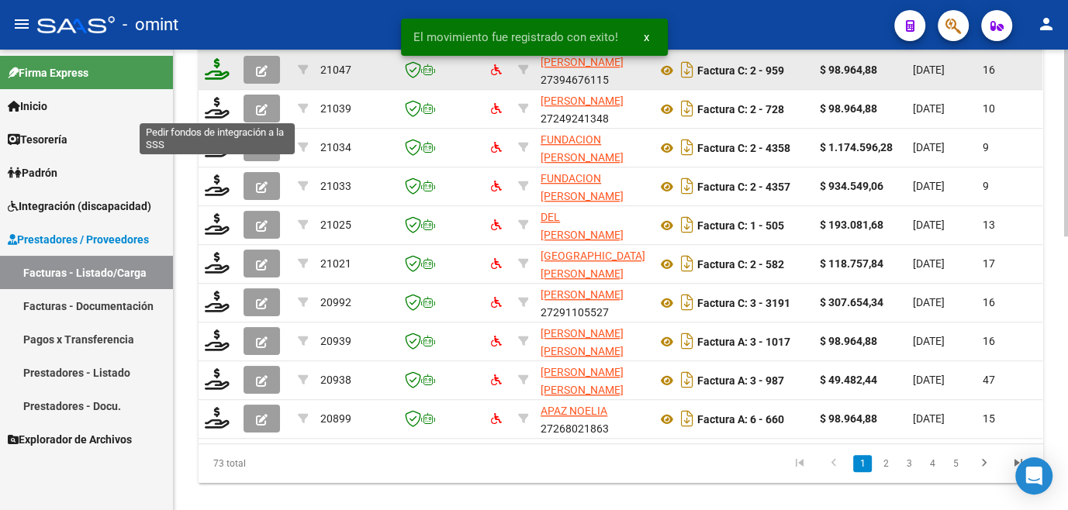
click at [217, 80] on icon at bounding box center [217, 69] width 25 height 22
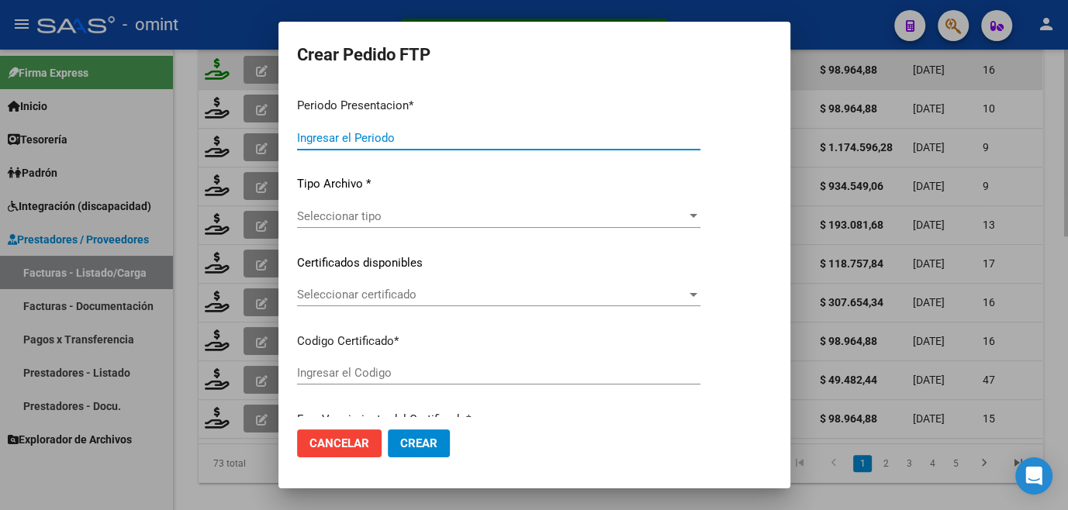
type input "202508"
type input "$ 98.964,88"
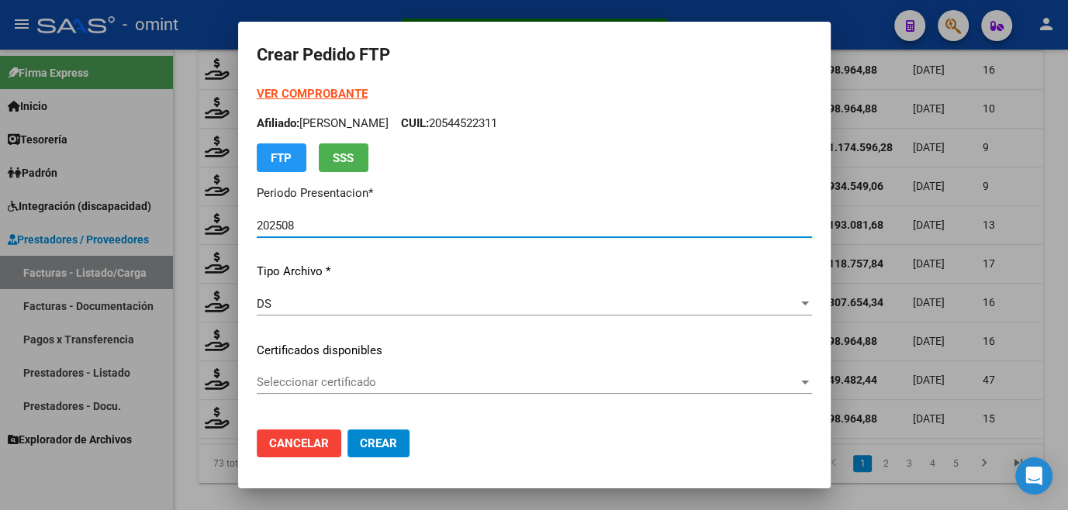
type input "8416030165"
type input "2028-08-31"
click at [297, 382] on span "Seleccionar certificado" at bounding box center [527, 382] width 541 height 14
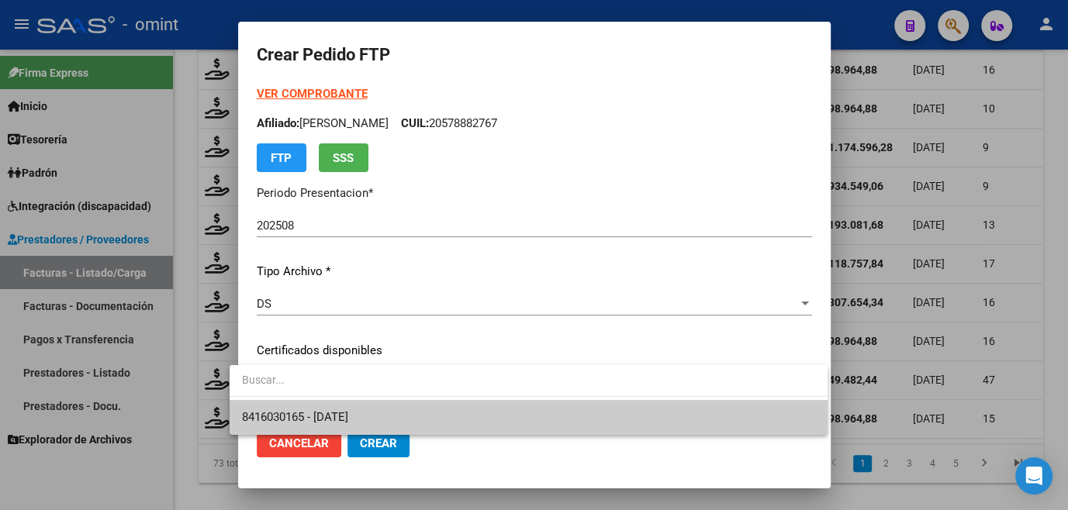
click at [301, 402] on span "8416030165 - 2028-08-31" at bounding box center [528, 417] width 572 height 35
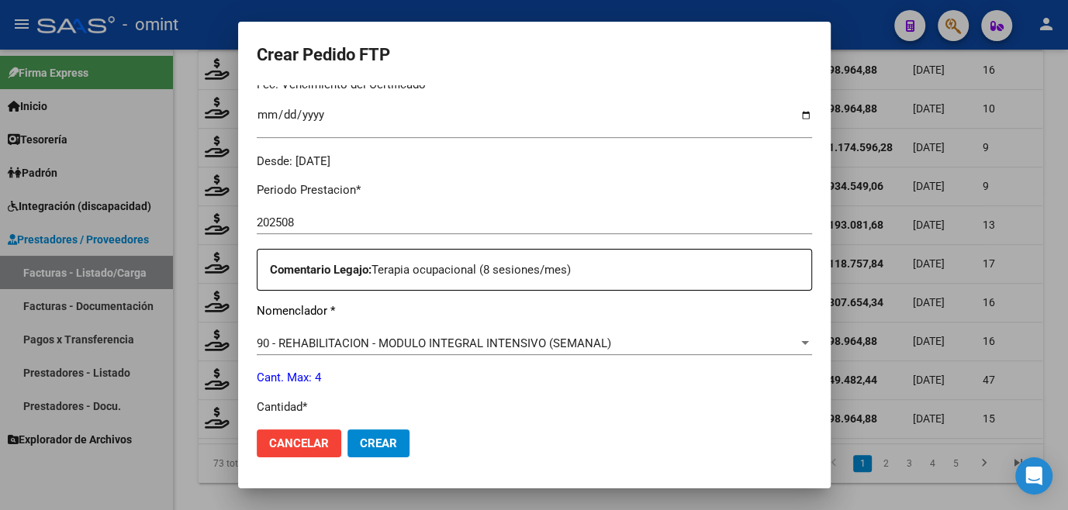
scroll to position [493, 0]
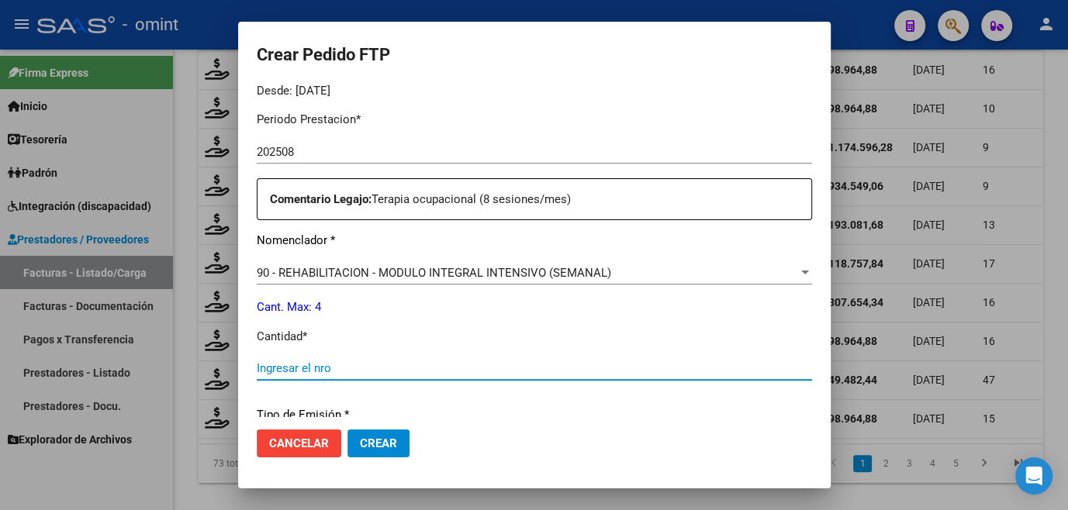
click at [320, 364] on input "Ingresar el nro" at bounding box center [534, 368] width 555 height 14
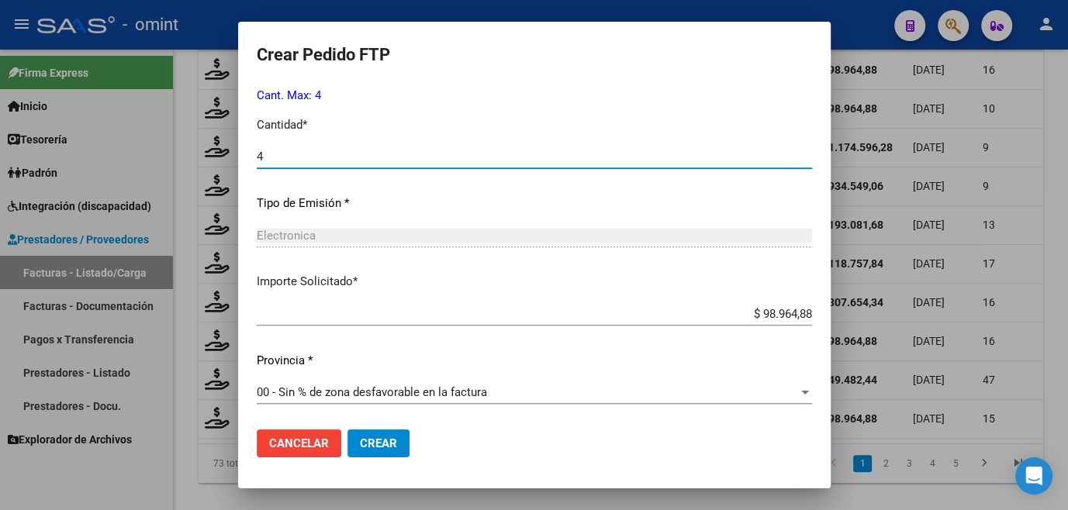
type input "4"
click at [372, 440] on span "Crear" at bounding box center [378, 444] width 37 height 14
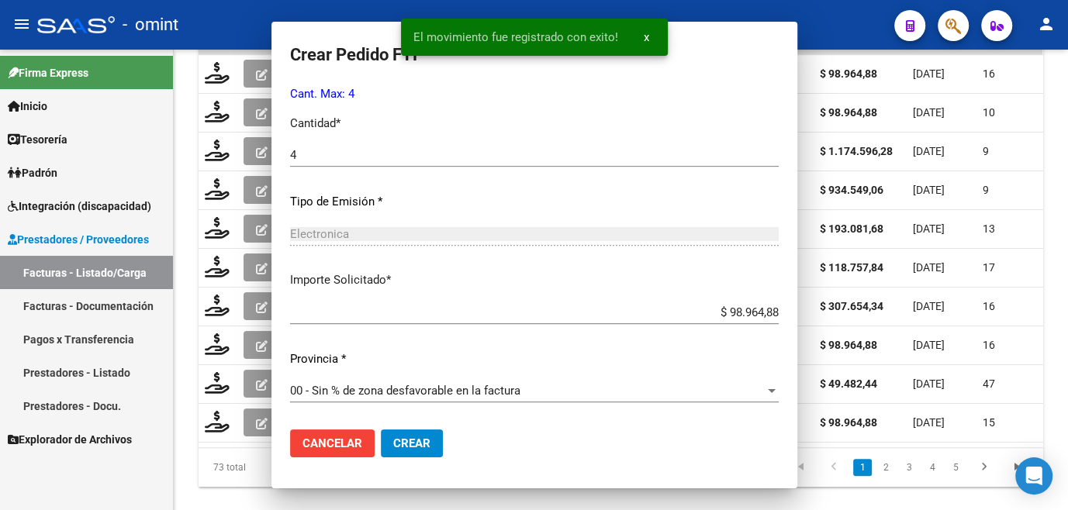
scroll to position [0, 0]
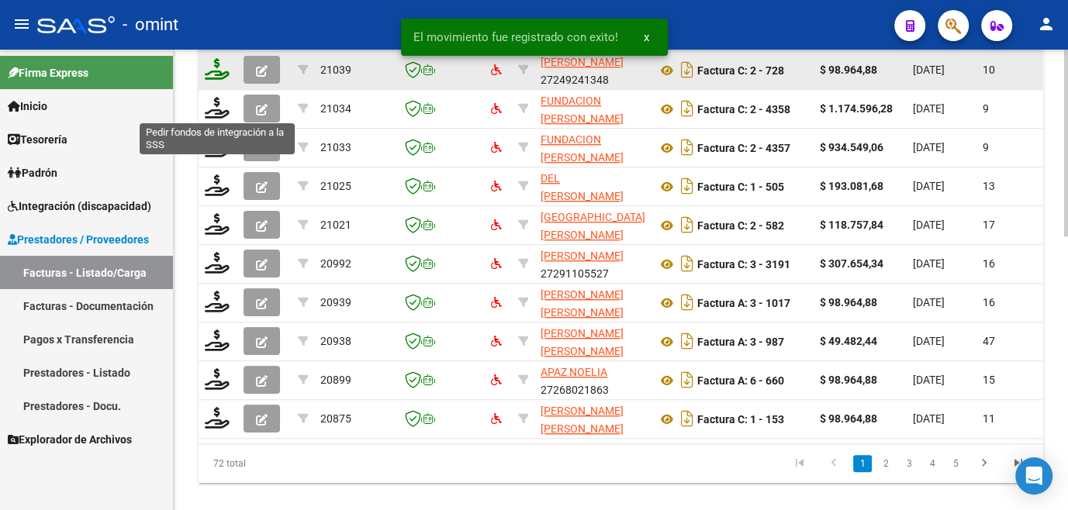
click at [212, 80] on icon at bounding box center [217, 69] width 25 height 22
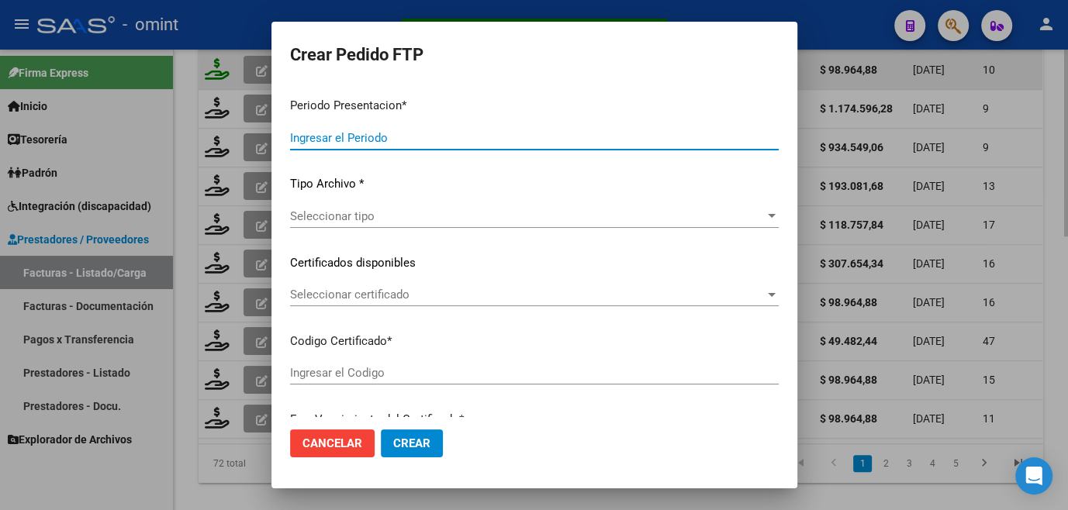
type input "202508"
type input "$ 98.964,88"
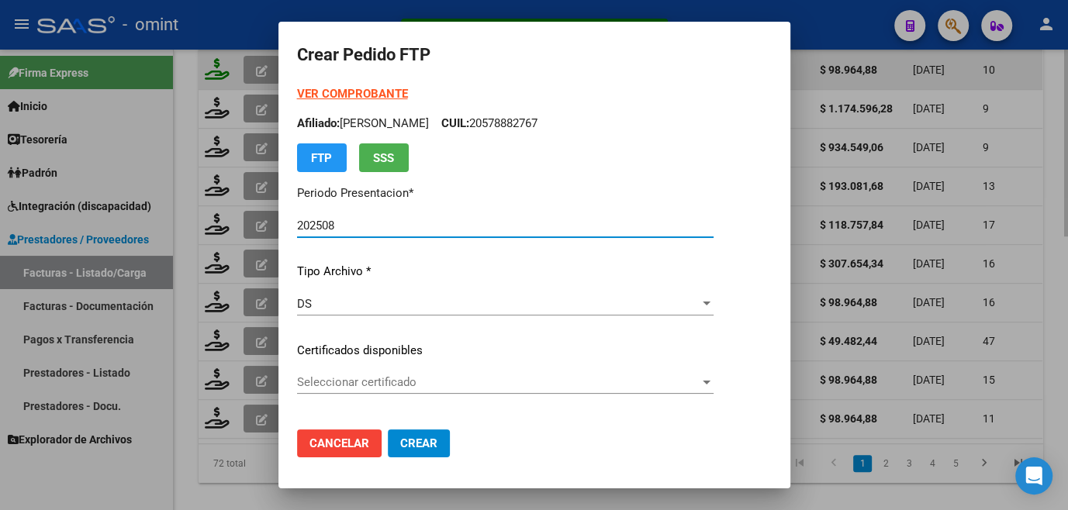
type input "6484698870"
type input "2029-05-31"
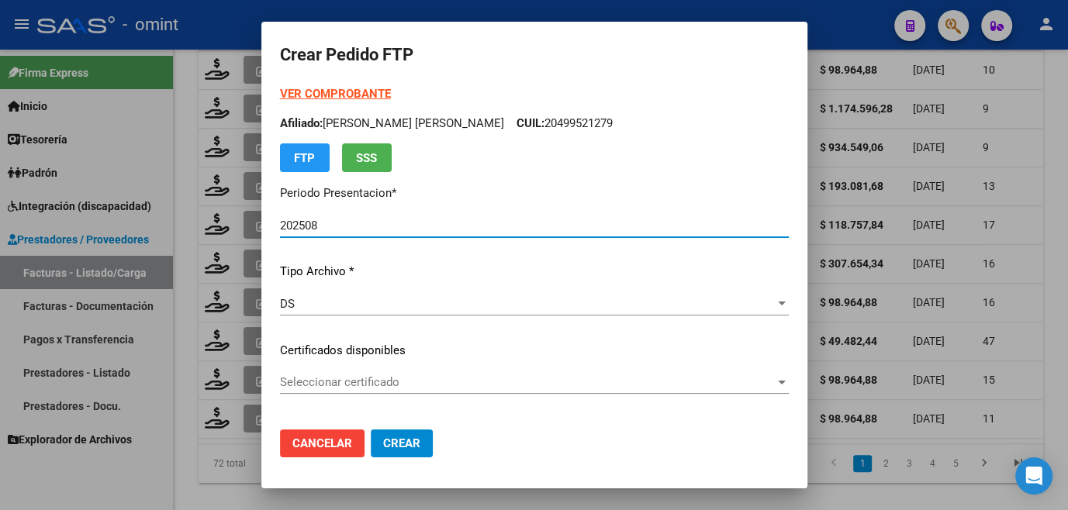
click at [341, 385] on span "Seleccionar certificado" at bounding box center [527, 382] width 495 height 14
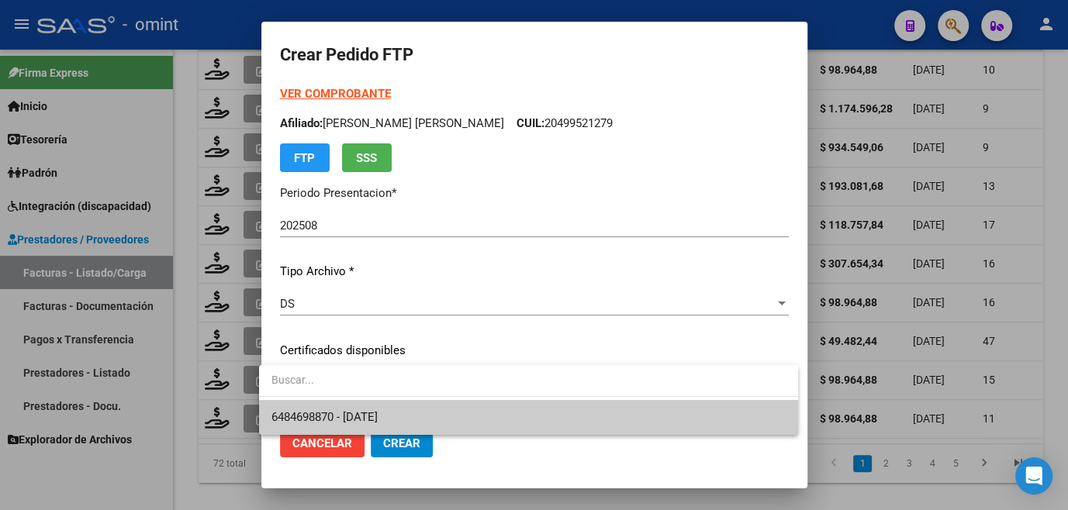
click at [344, 408] on span "6484698870 - 2029-05-31" at bounding box center [528, 417] width 514 height 35
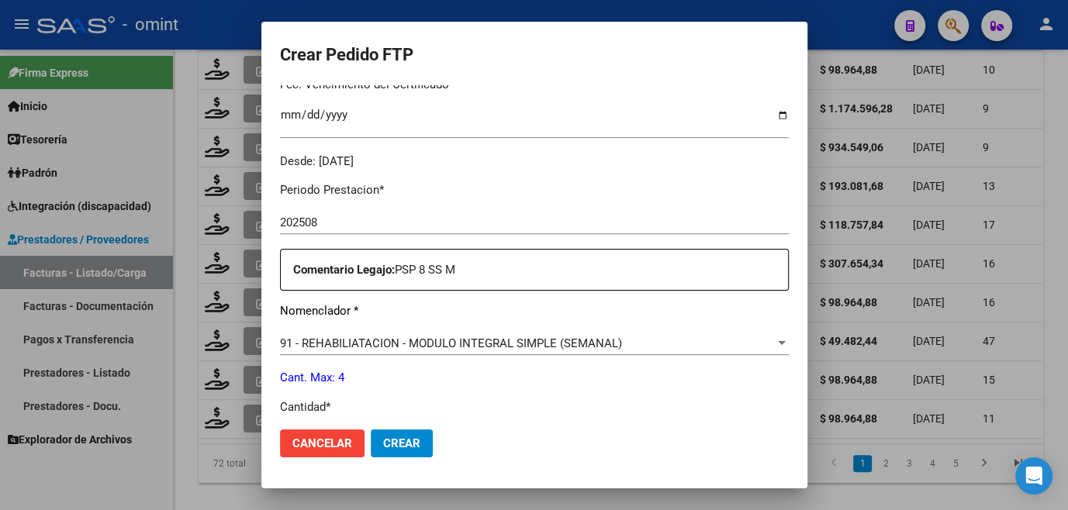
scroll to position [493, 0]
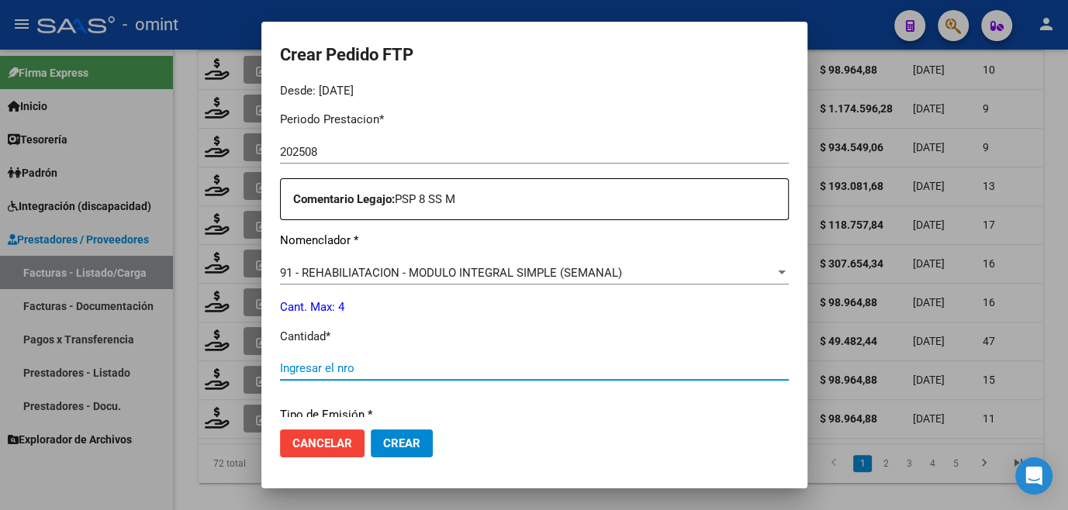
click at [351, 366] on input "Ingresar el nro" at bounding box center [534, 368] width 509 height 14
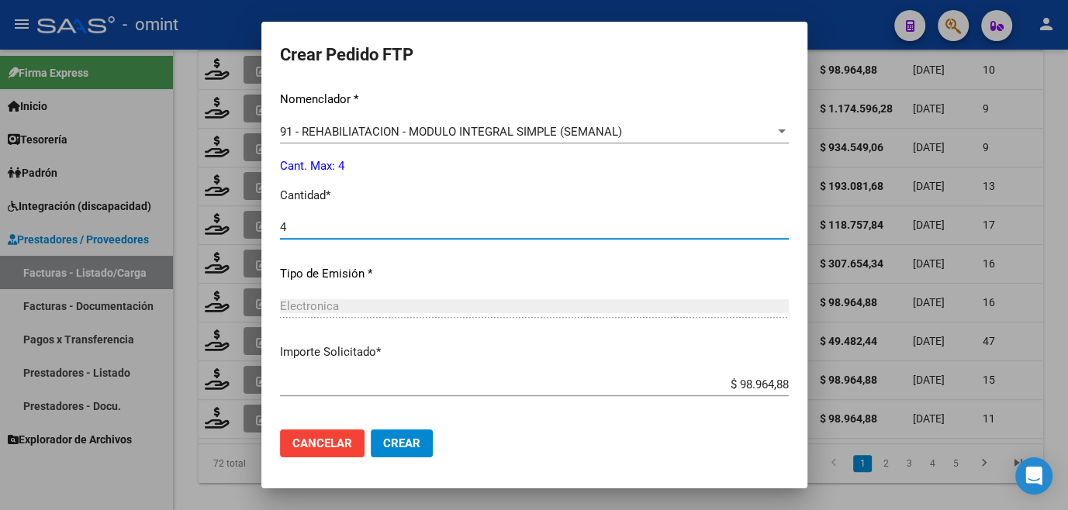
scroll to position [705, 0]
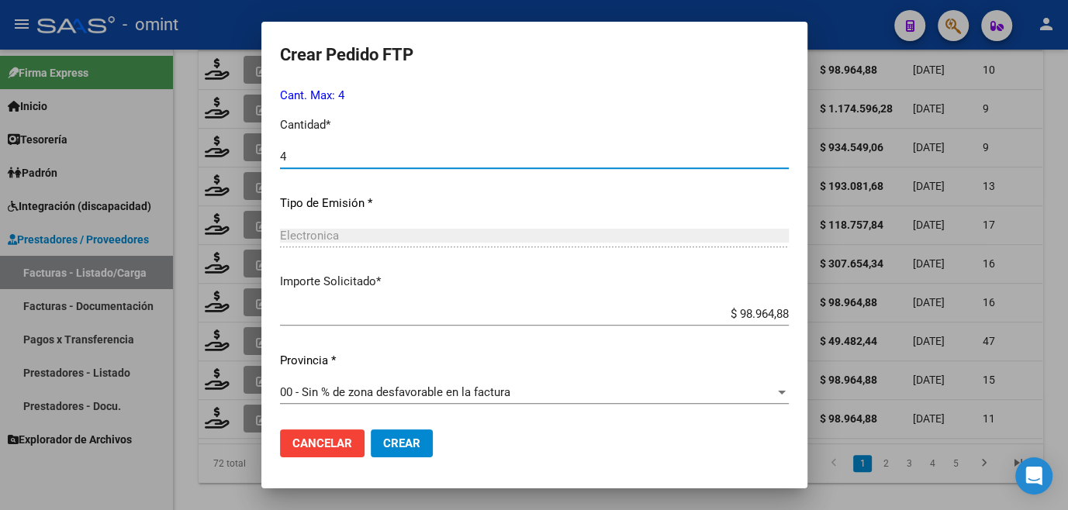
type input "4"
click at [395, 430] on mat-dialog-actions "Cancelar Crear" at bounding box center [534, 443] width 509 height 53
click at [392, 453] on button "Crear" at bounding box center [402, 444] width 62 height 28
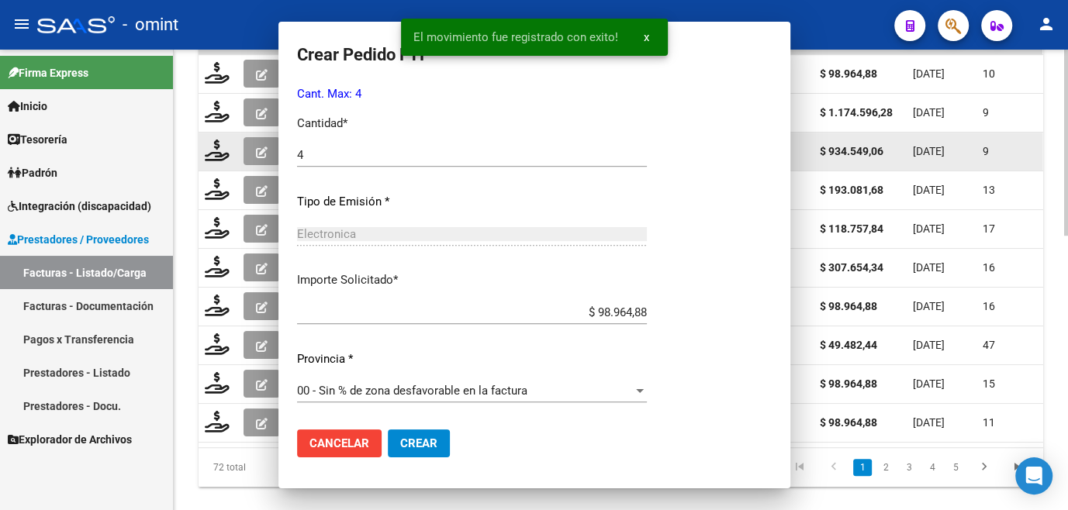
scroll to position [0, 0]
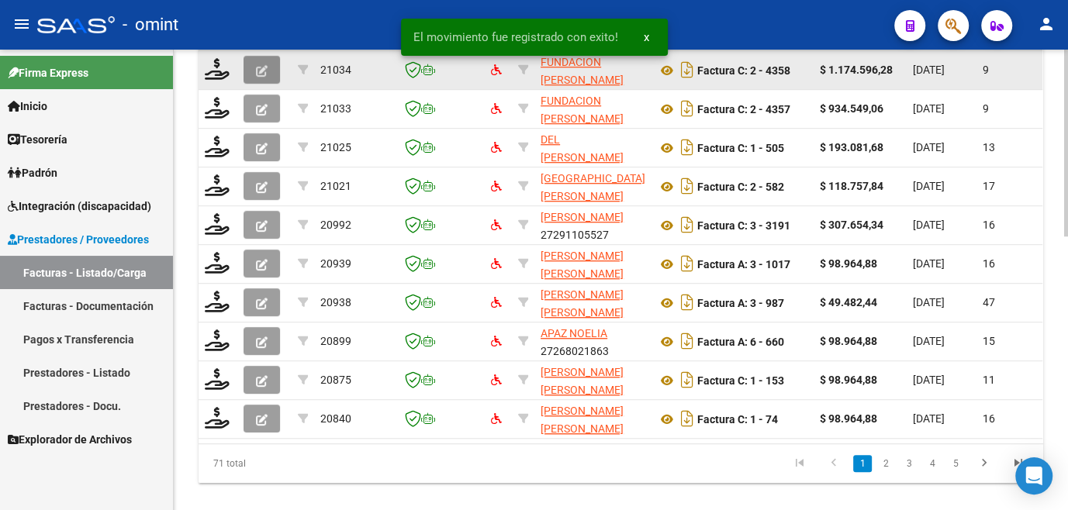
click at [260, 77] on icon "button" at bounding box center [262, 71] width 12 height 12
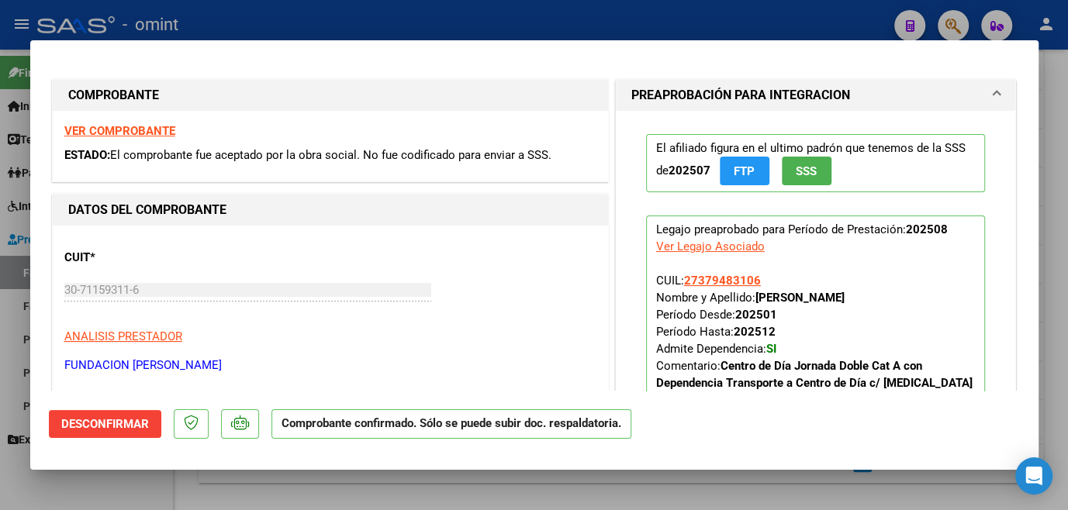
click at [494, 496] on div at bounding box center [534, 255] width 1068 height 510
type input "$ 0,00"
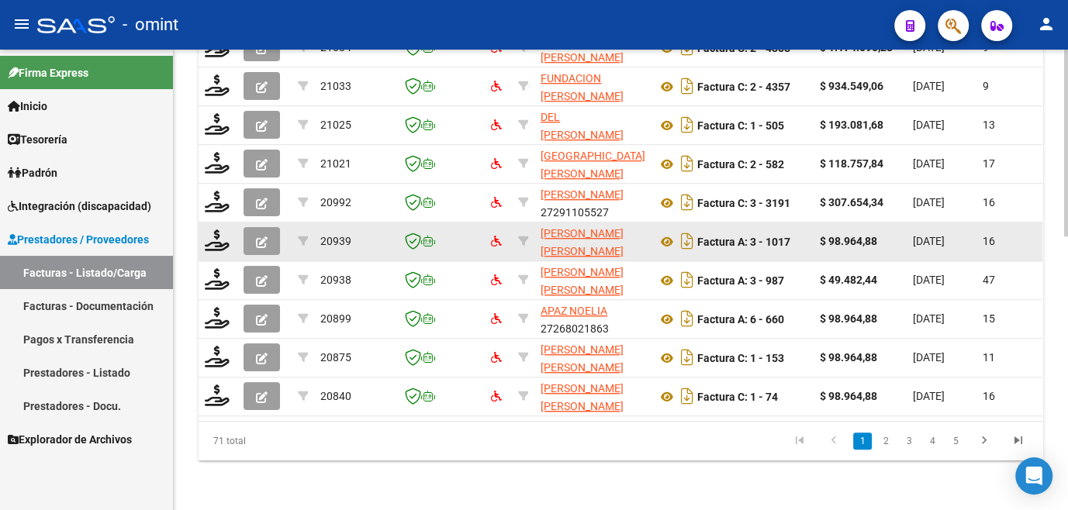
scroll to position [504, 0]
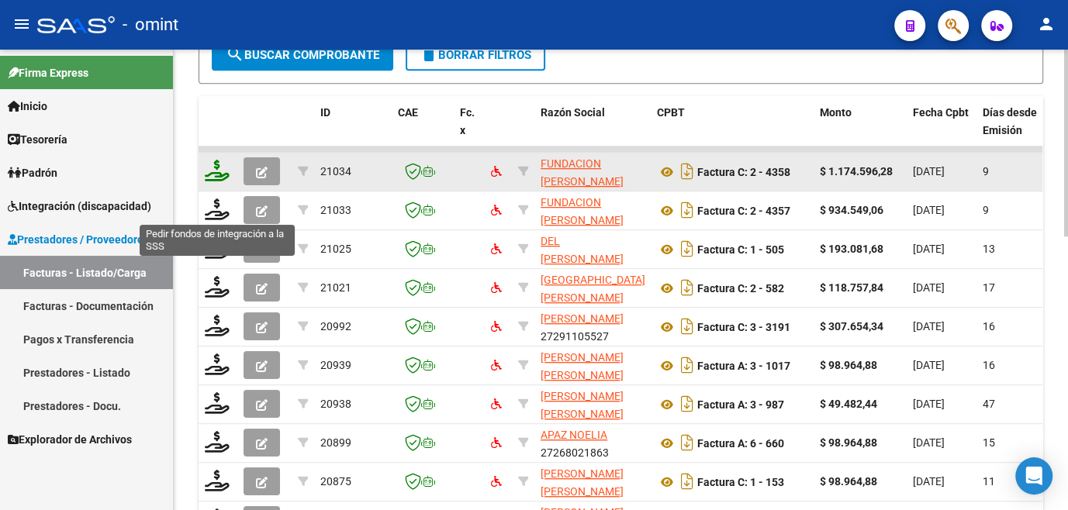
click at [216, 181] on icon at bounding box center [217, 171] width 25 height 22
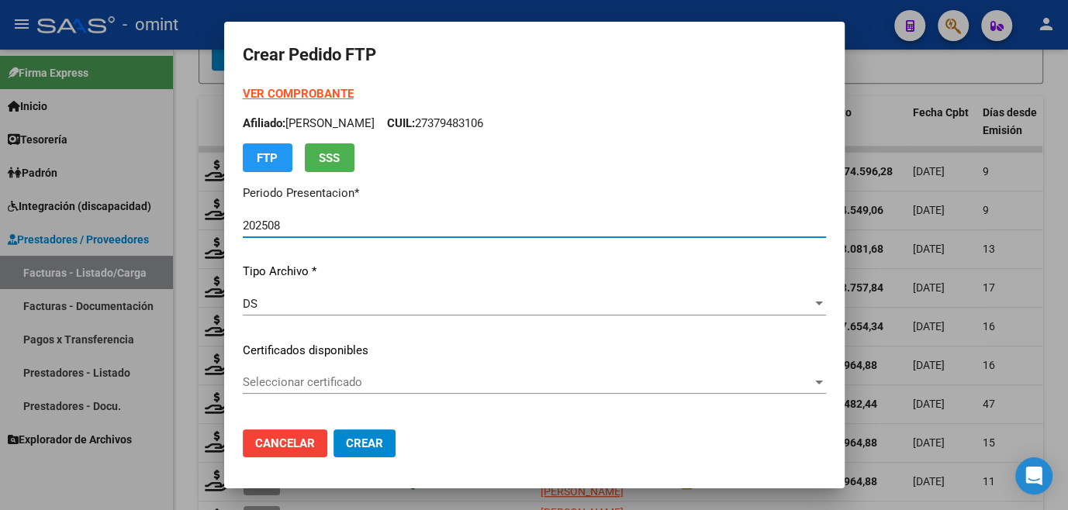
click at [303, 382] on span "Seleccionar certificado" at bounding box center [527, 382] width 569 height 14
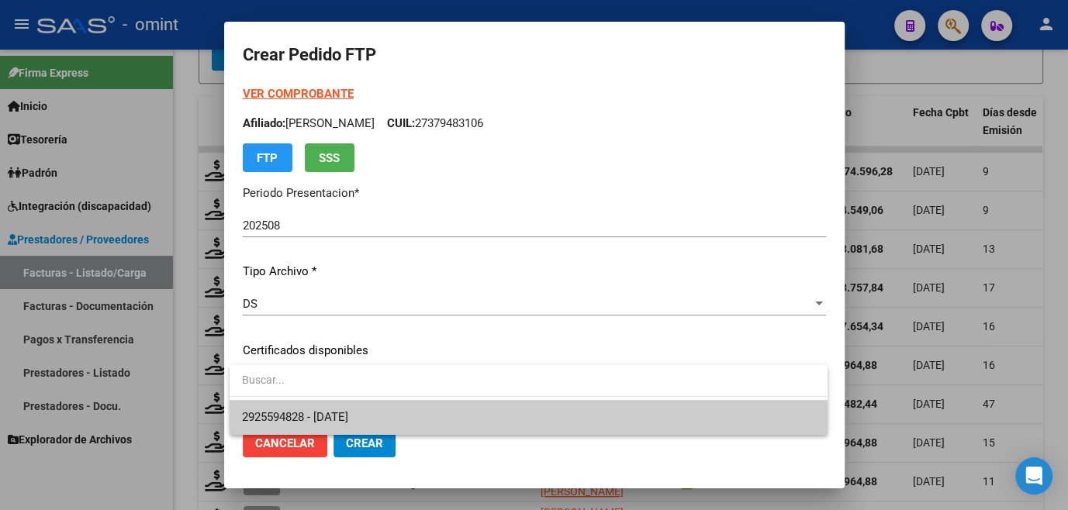
click at [308, 405] on span "2925594828 - 2029-06-18" at bounding box center [528, 417] width 572 height 35
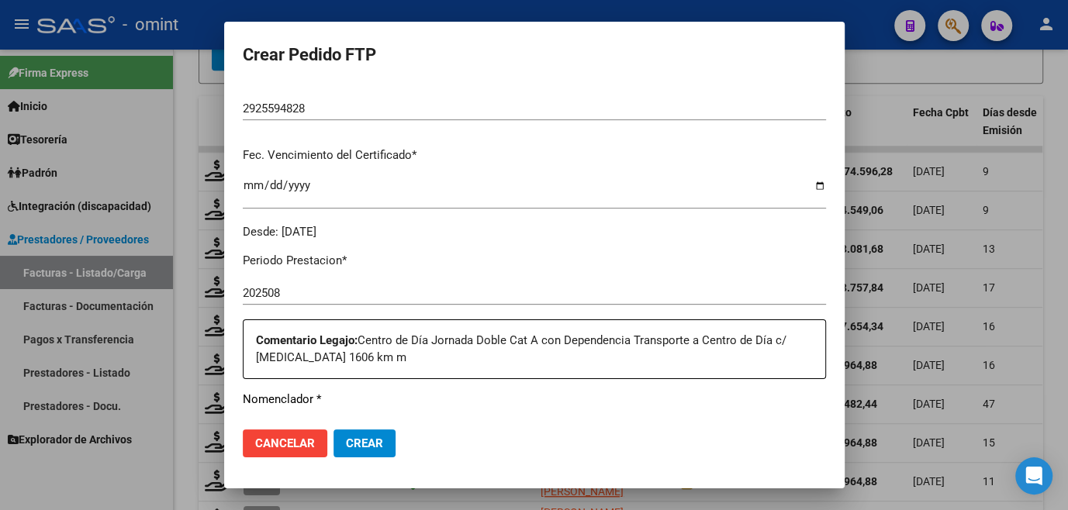
scroll to position [493, 0]
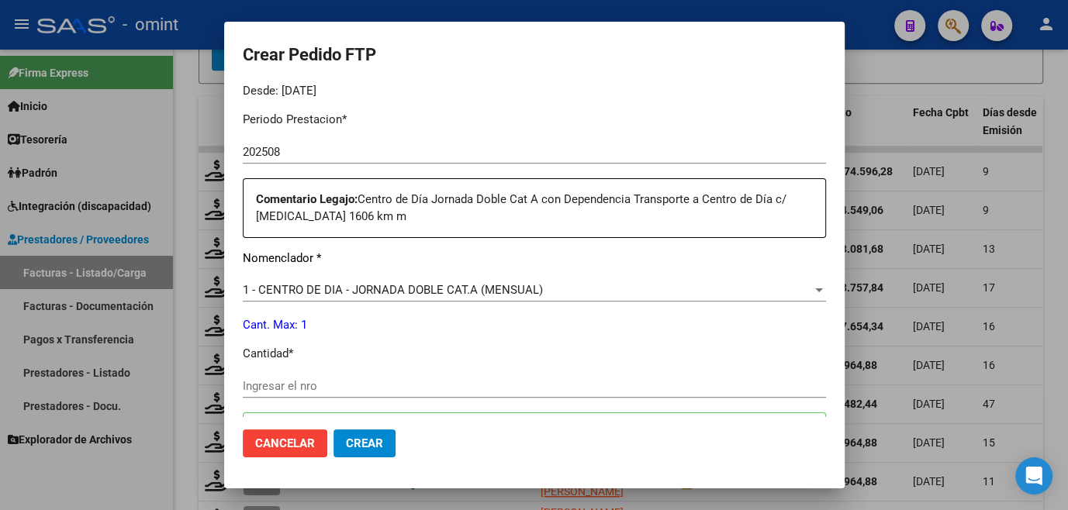
click at [327, 379] on input "Ingresar el nro" at bounding box center [534, 386] width 583 height 14
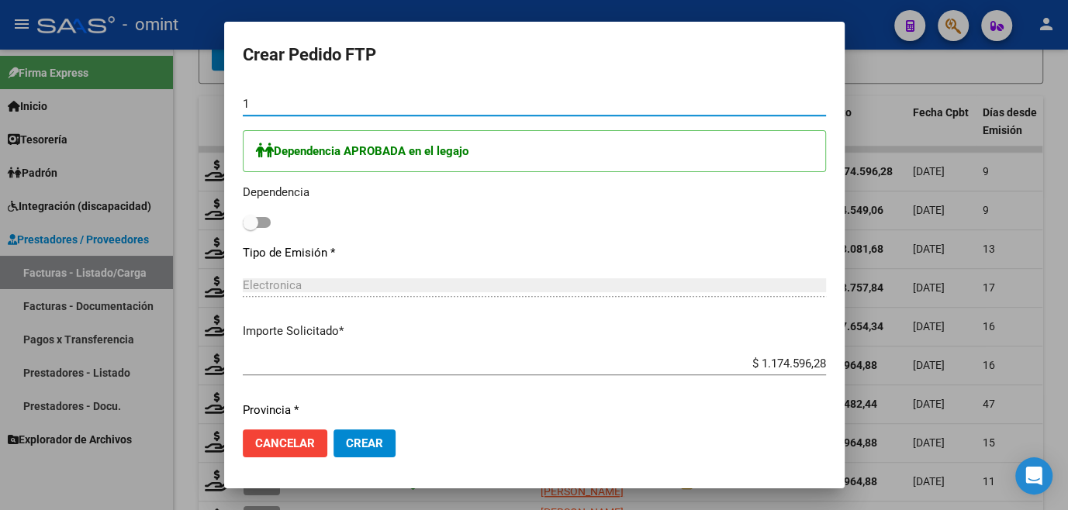
scroll to position [825, 0]
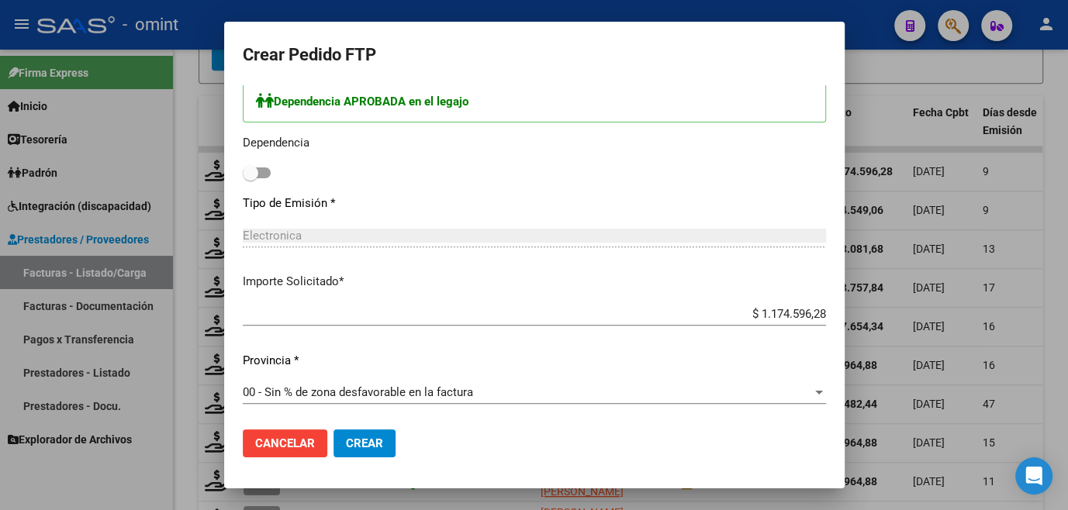
click at [257, 165] on span at bounding box center [251, 173] width 16 height 16
click at [250, 178] on input "checkbox" at bounding box center [250, 178] width 1 height 1
click at [386, 451] on button "Crear" at bounding box center [364, 444] width 62 height 28
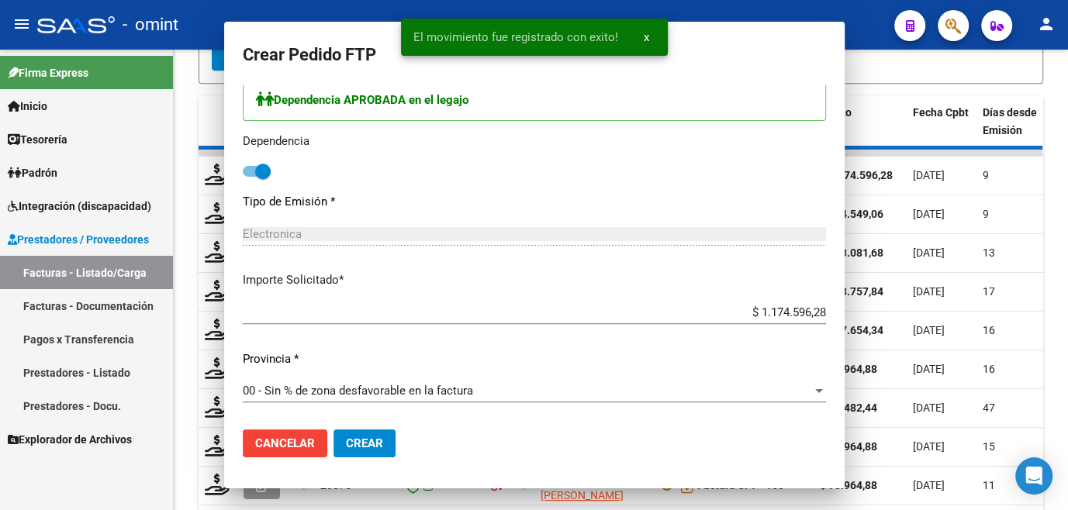
scroll to position [0, 0]
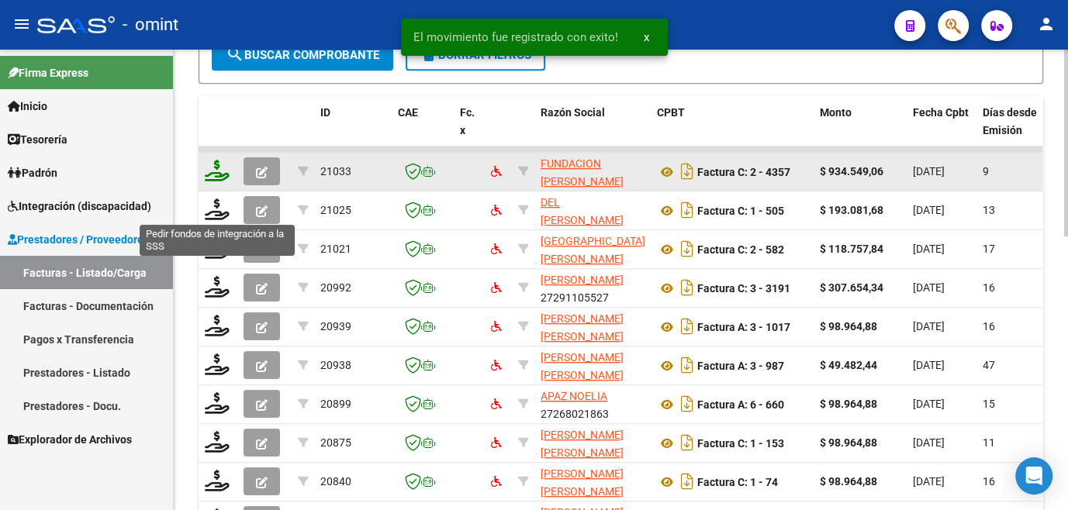
click at [216, 181] on icon at bounding box center [217, 171] width 25 height 22
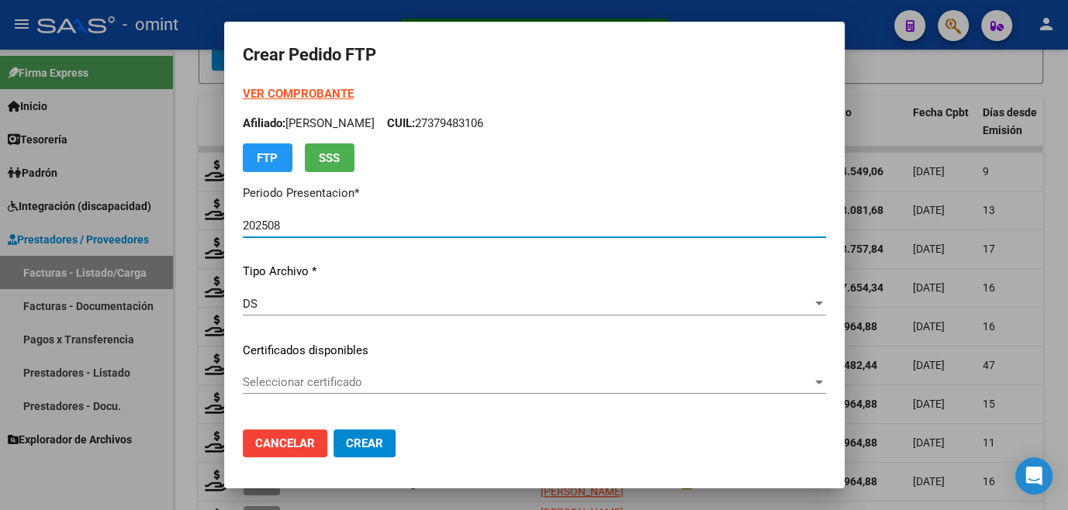
scroll to position [140, 0]
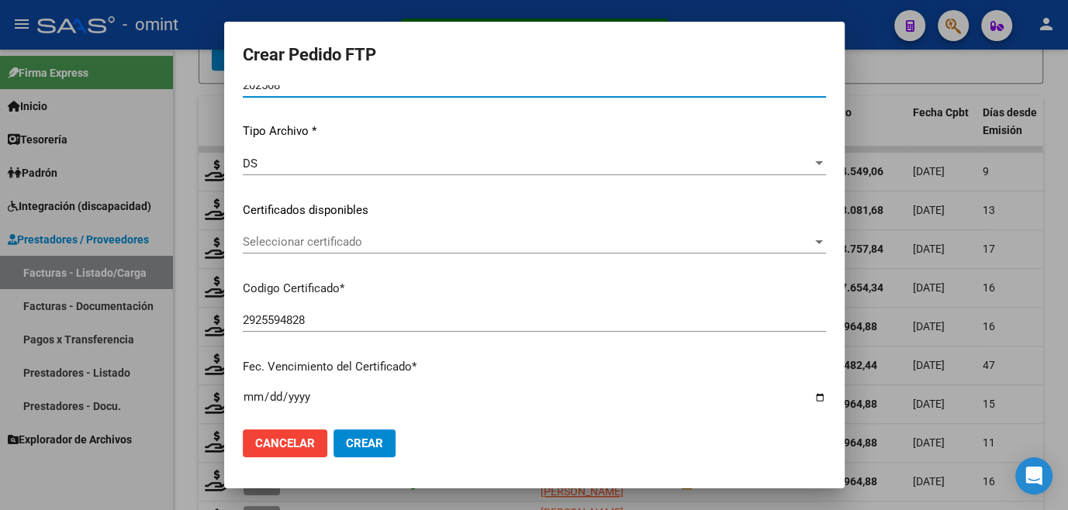
click at [304, 233] on div "Seleccionar certificado Seleccionar certificado" at bounding box center [534, 241] width 583 height 23
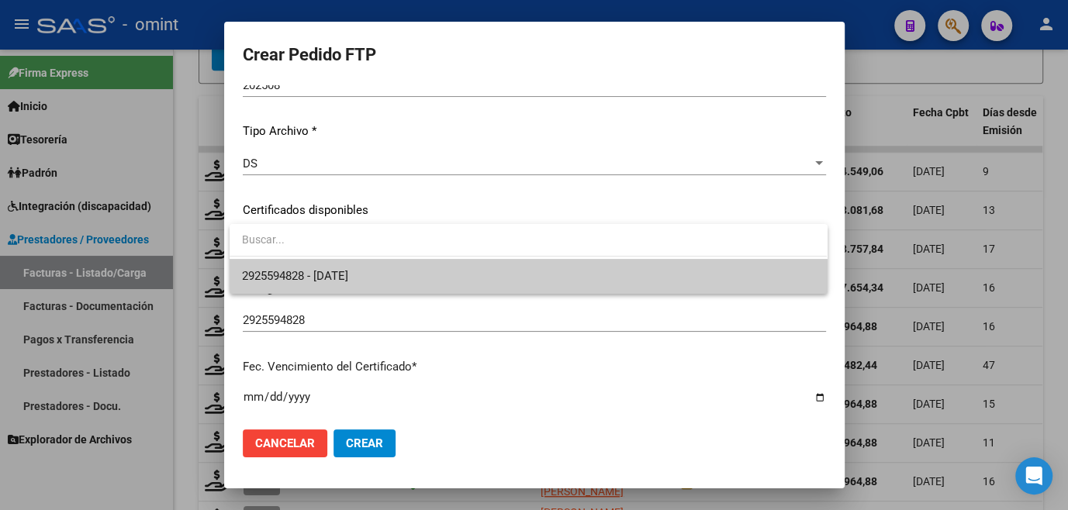
click at [302, 269] on span "2925594828 - 2029-06-18" at bounding box center [295, 276] width 106 height 14
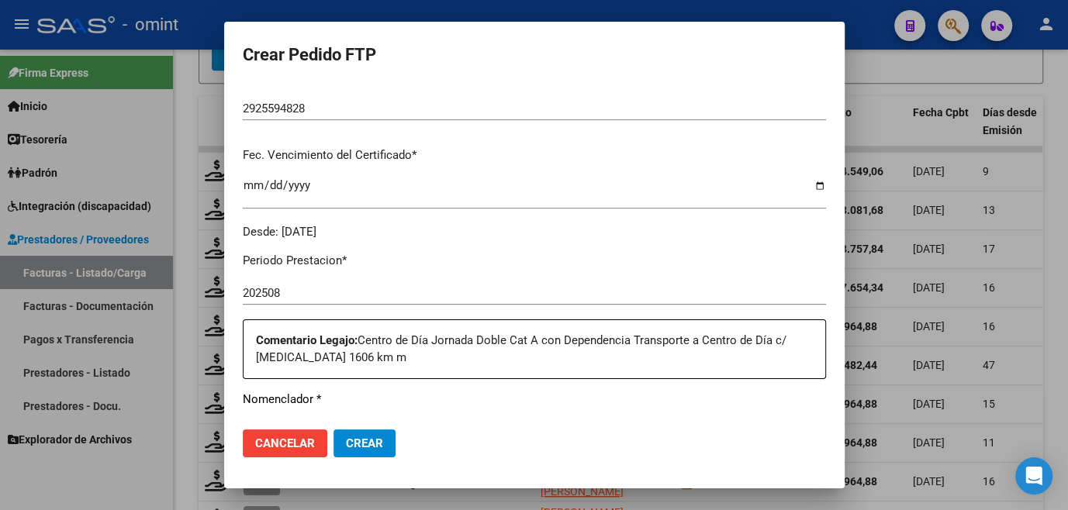
scroll to position [493, 0]
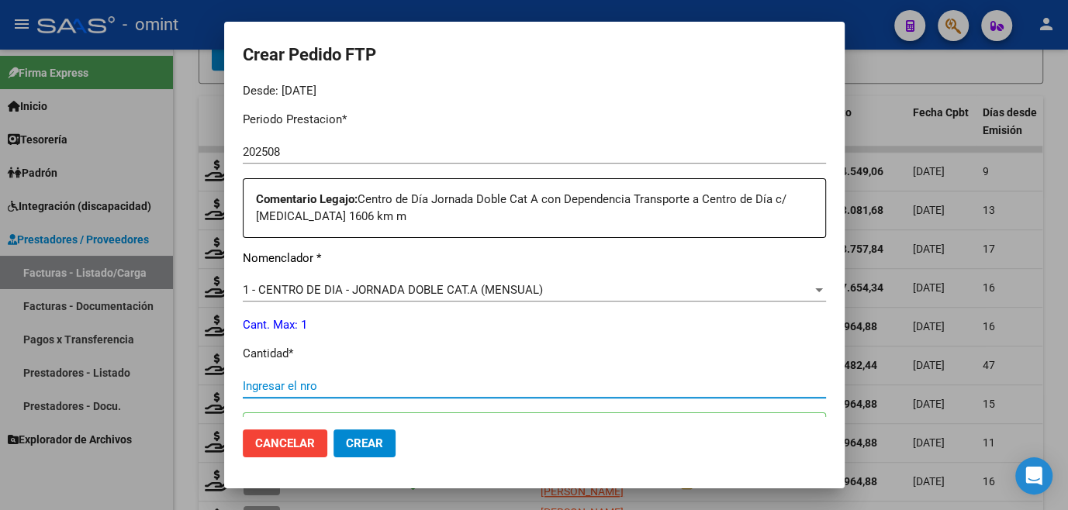
click at [326, 380] on input "Ingresar el nro" at bounding box center [534, 386] width 583 height 14
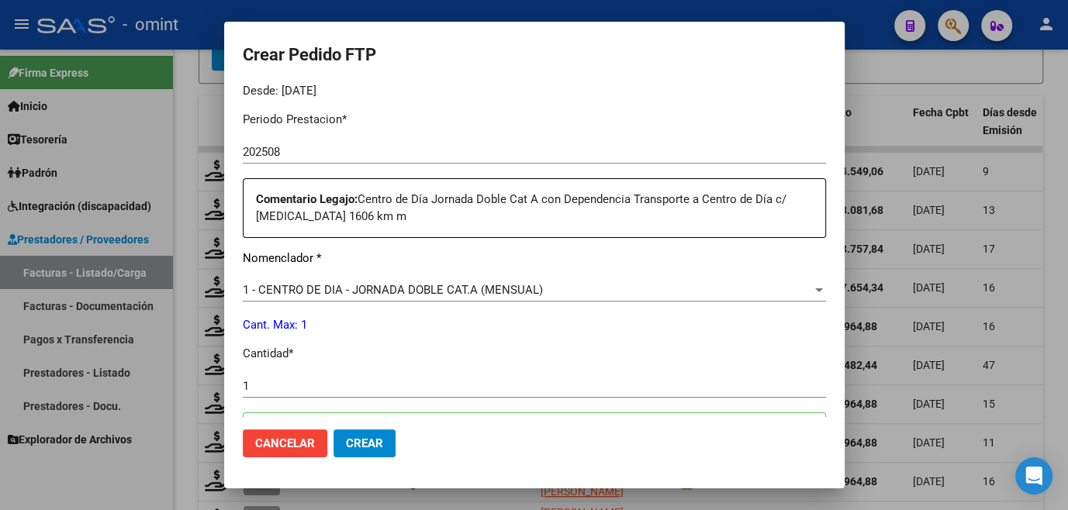
scroll to position [705, 0]
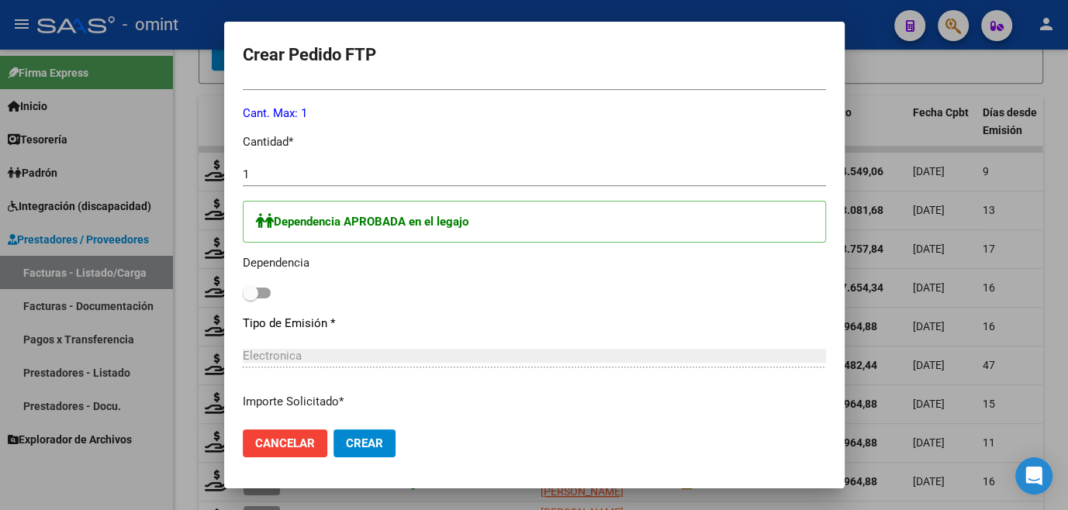
click at [257, 291] on span at bounding box center [257, 293] width 28 height 11
click at [250, 299] on input "checkbox" at bounding box center [250, 299] width 1 height 1
click at [360, 433] on button "Crear" at bounding box center [364, 444] width 62 height 28
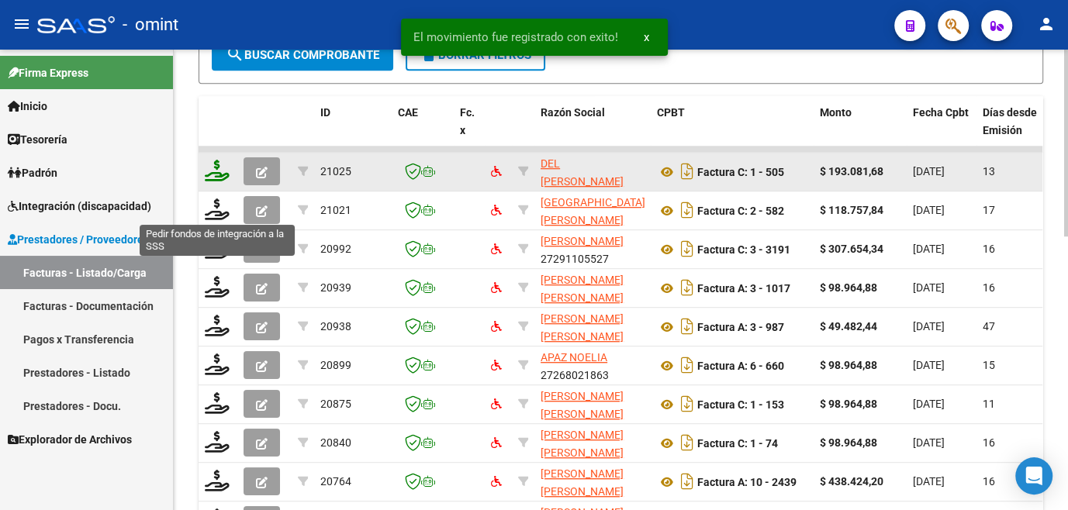
click at [218, 181] on icon at bounding box center [217, 171] width 25 height 22
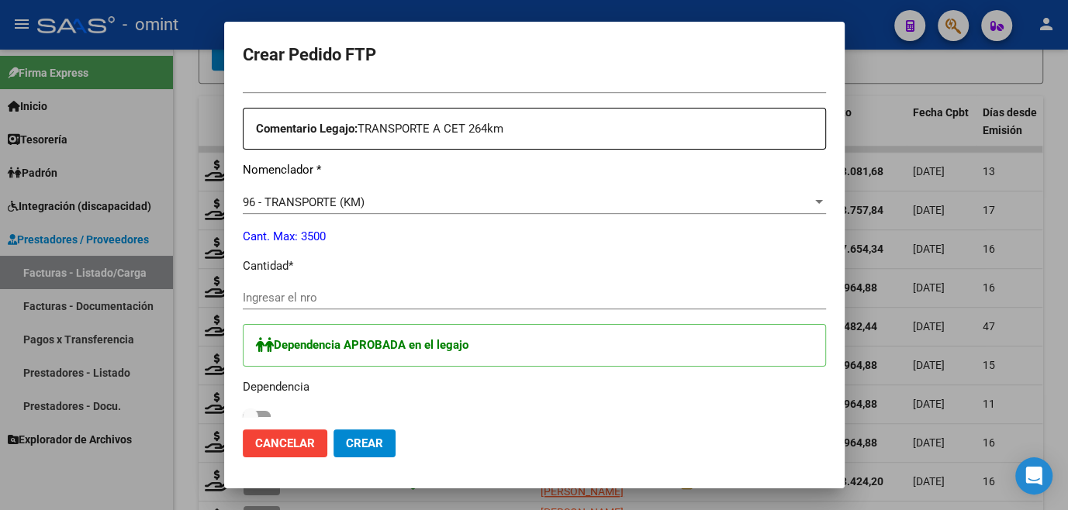
scroll to position [634, 0]
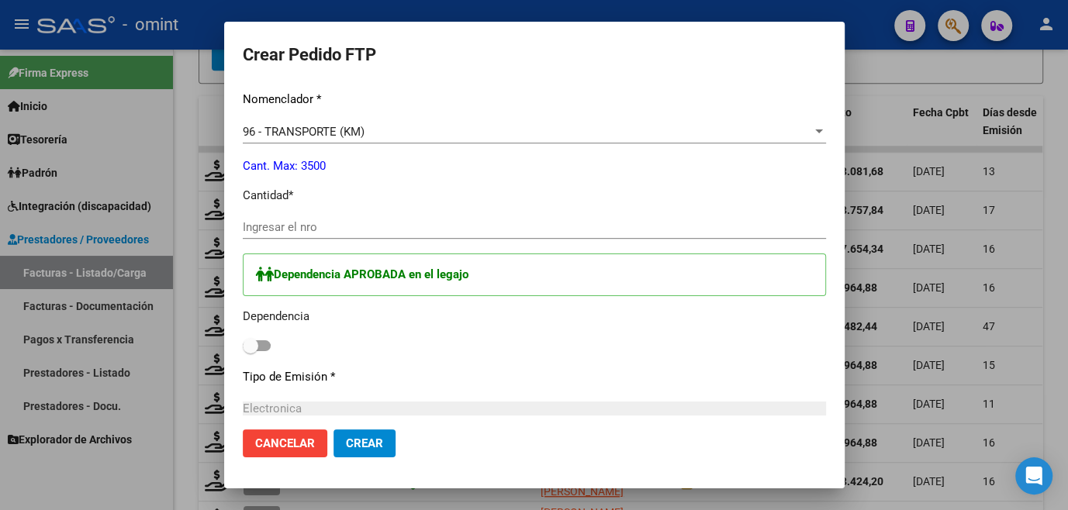
click at [294, 226] on input "Ingresar el nro" at bounding box center [534, 227] width 583 height 14
click at [258, 344] on span at bounding box center [257, 345] width 28 height 11
click at [250, 351] on input "checkbox" at bounding box center [250, 351] width 1 height 1
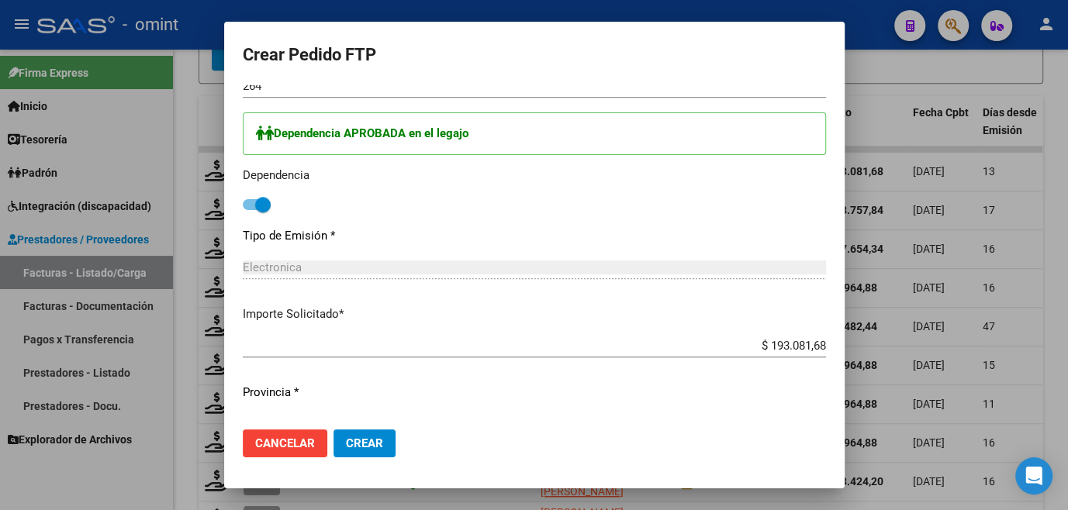
click at [370, 440] on span "Crear" at bounding box center [364, 444] width 37 height 14
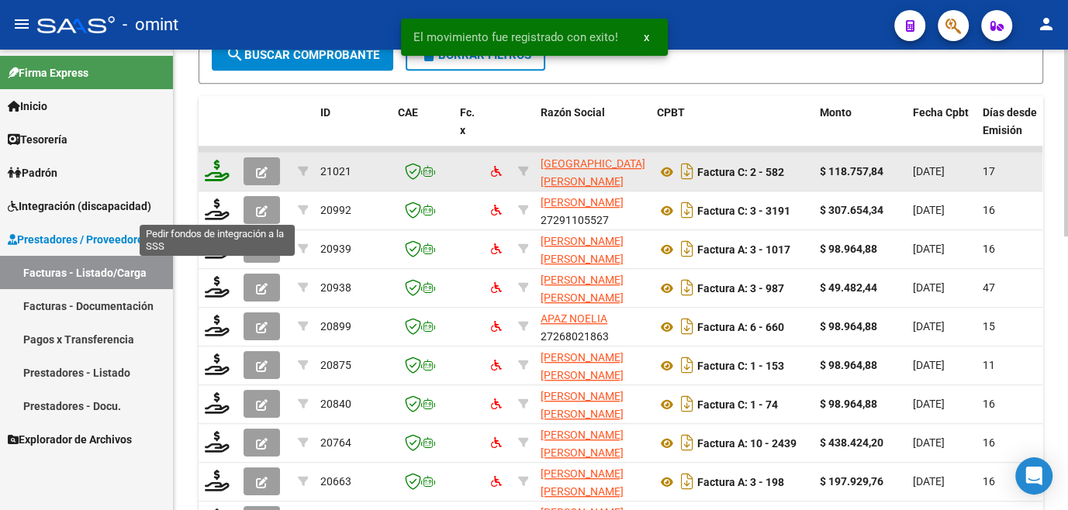
click at [211, 181] on icon at bounding box center [217, 171] width 25 height 22
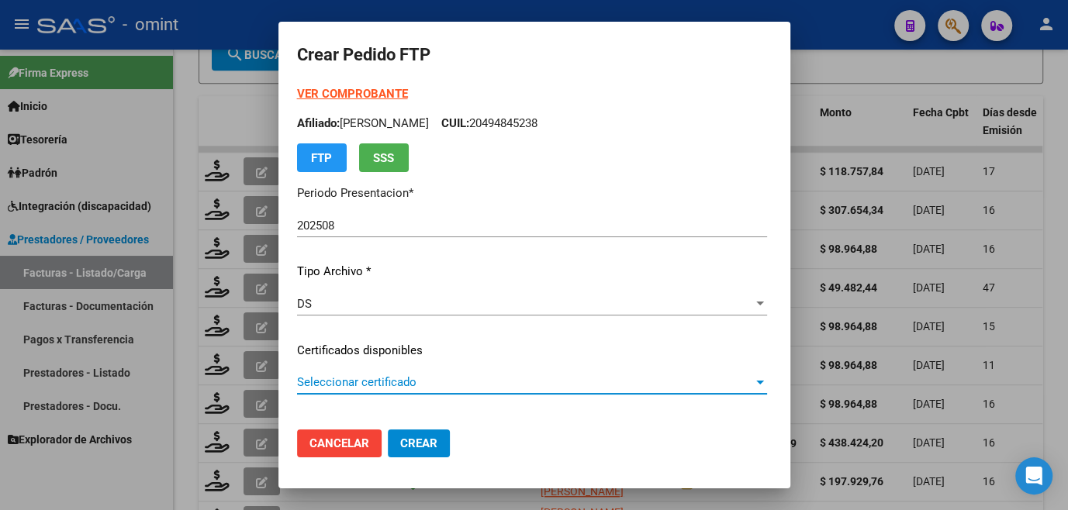
click at [338, 384] on span "Seleccionar certificado" at bounding box center [525, 382] width 456 height 14
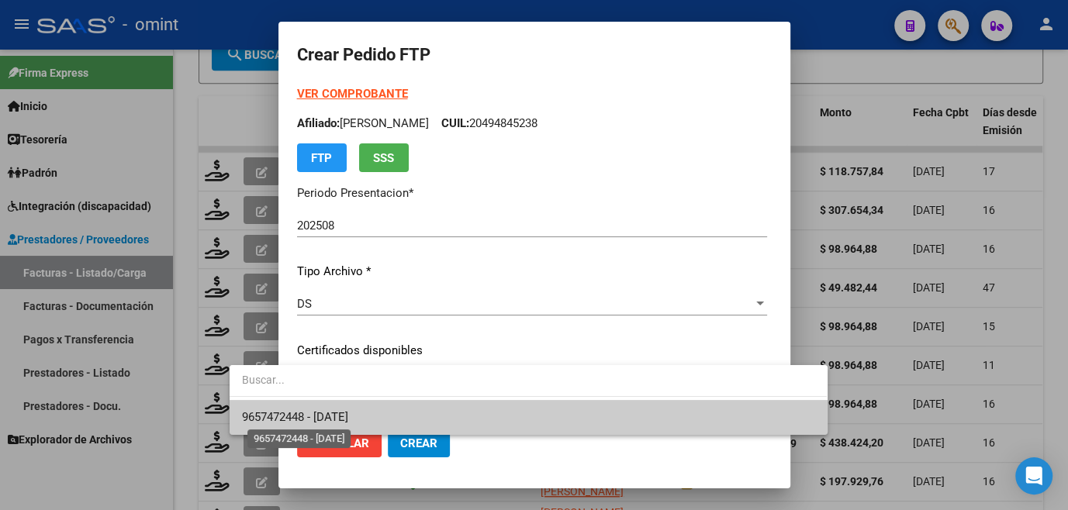
drag, startPoint x: 339, startPoint y: 411, endPoint x: 344, endPoint y: 402, distance: 10.1
click at [339, 411] on span "9657472448 - [DATE]" at bounding box center [295, 417] width 106 height 14
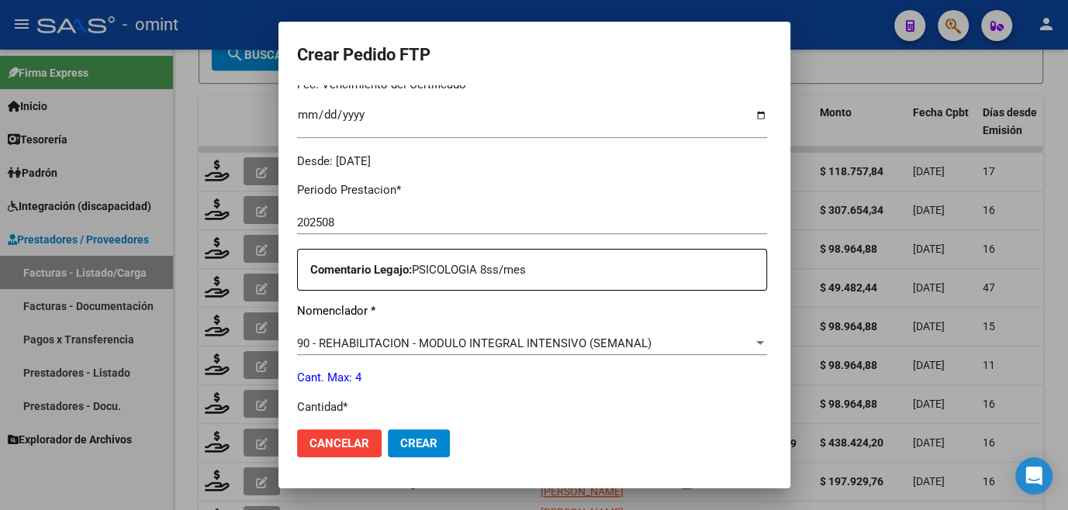
scroll to position [493, 0]
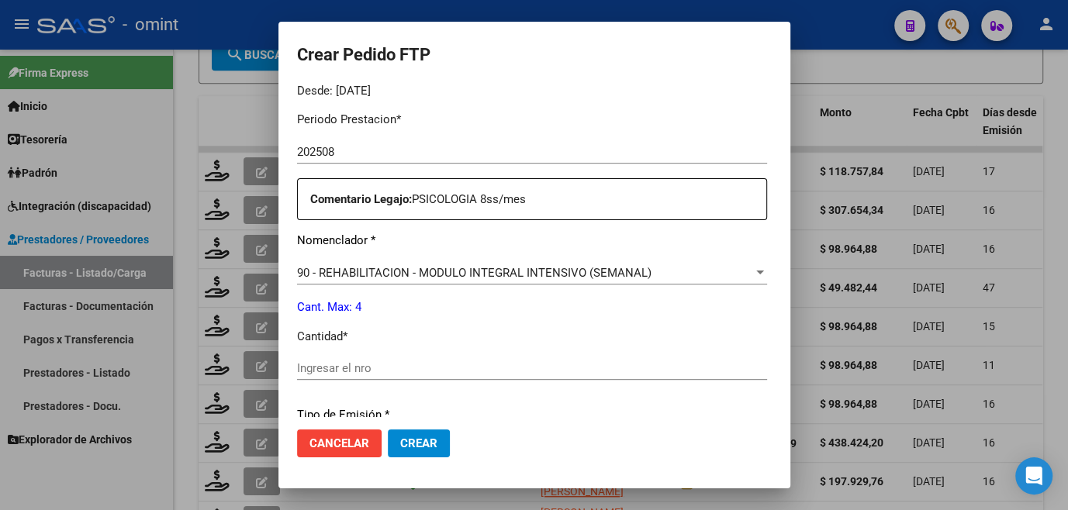
click at [344, 357] on div "Ingresar el nro" at bounding box center [532, 368] width 470 height 23
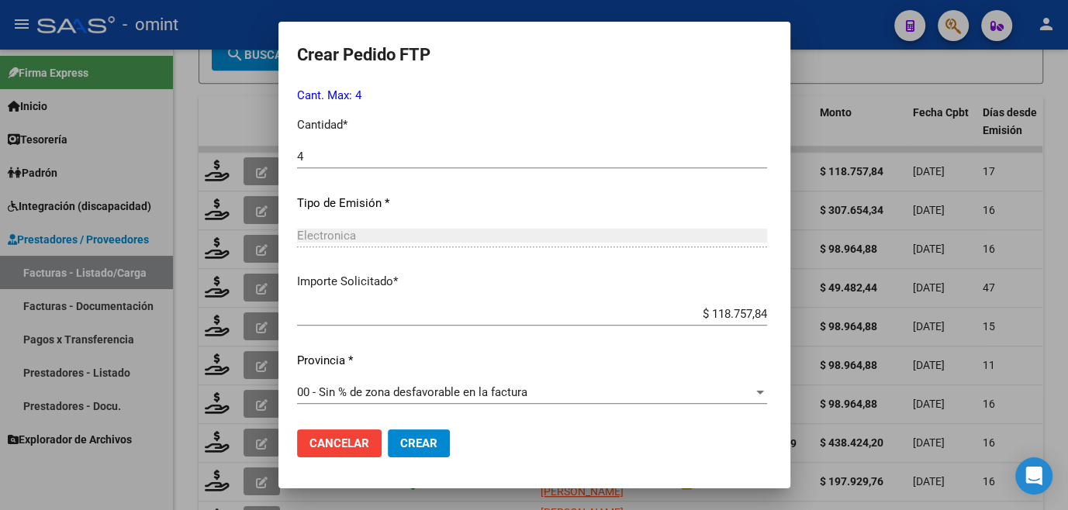
click at [400, 441] on span "Crear" at bounding box center [418, 444] width 37 height 14
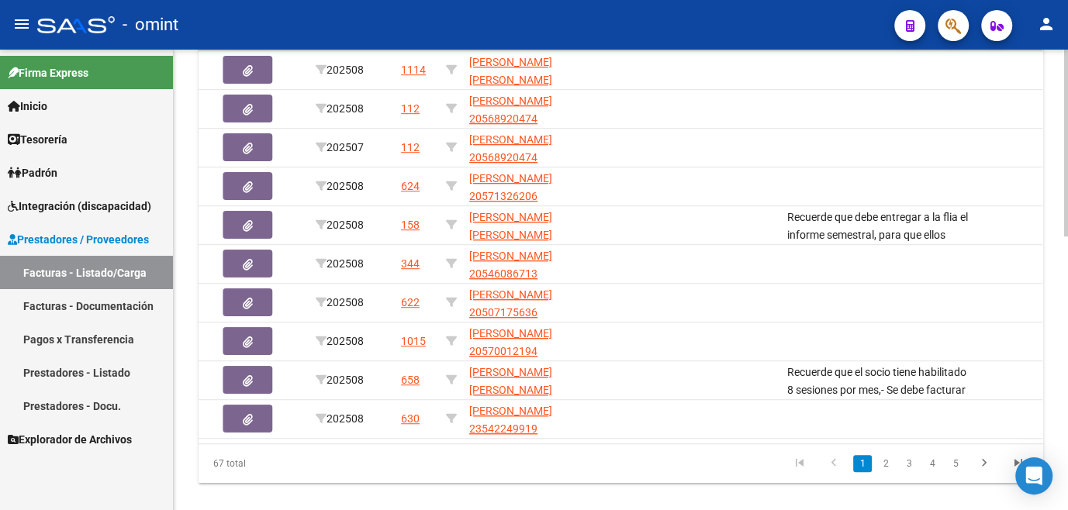
scroll to position [0, 0]
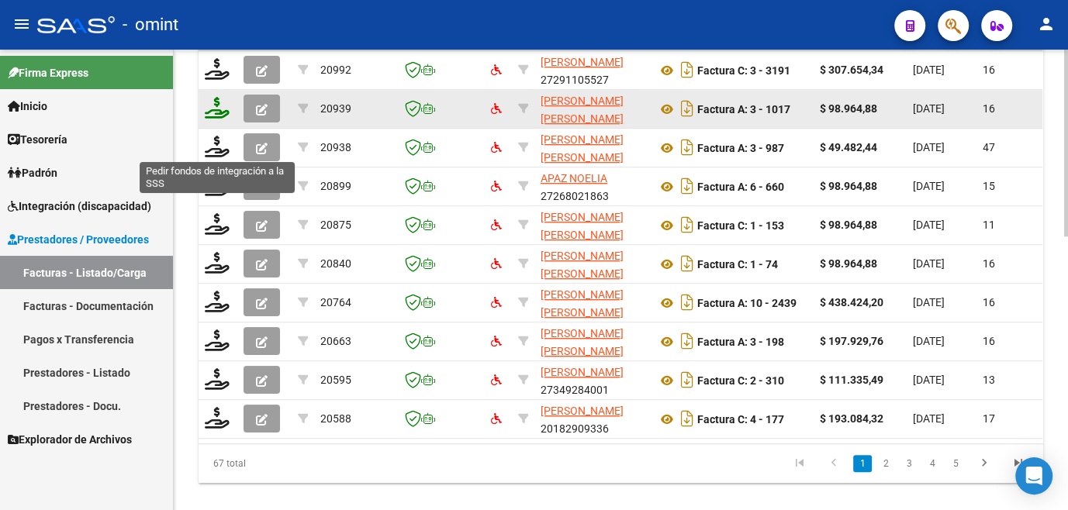
click at [217, 119] on icon at bounding box center [217, 108] width 25 height 22
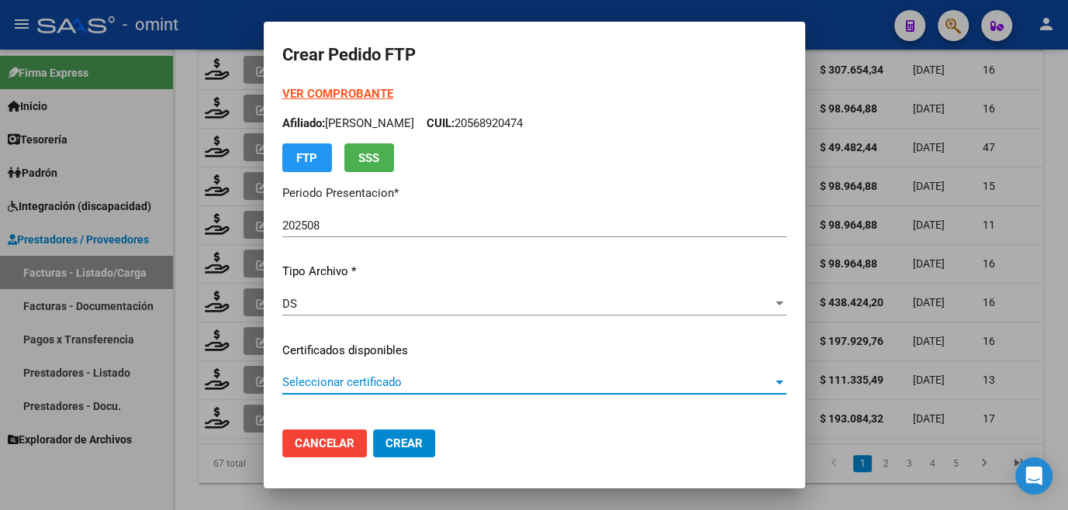
click at [282, 385] on span "Seleccionar certificado" at bounding box center [527, 382] width 490 height 14
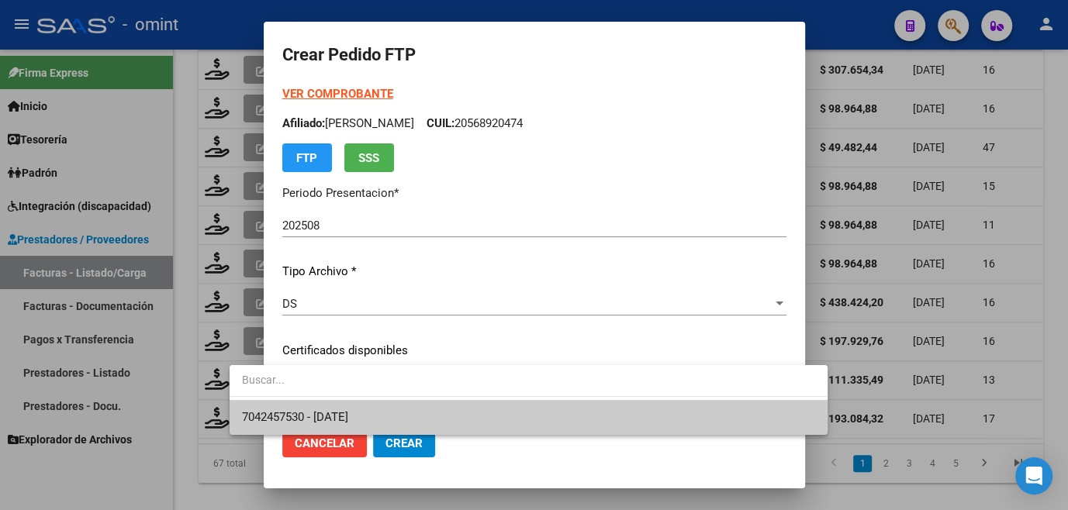
click at [270, 416] on span "7042457530 - [DATE]" at bounding box center [295, 417] width 106 height 14
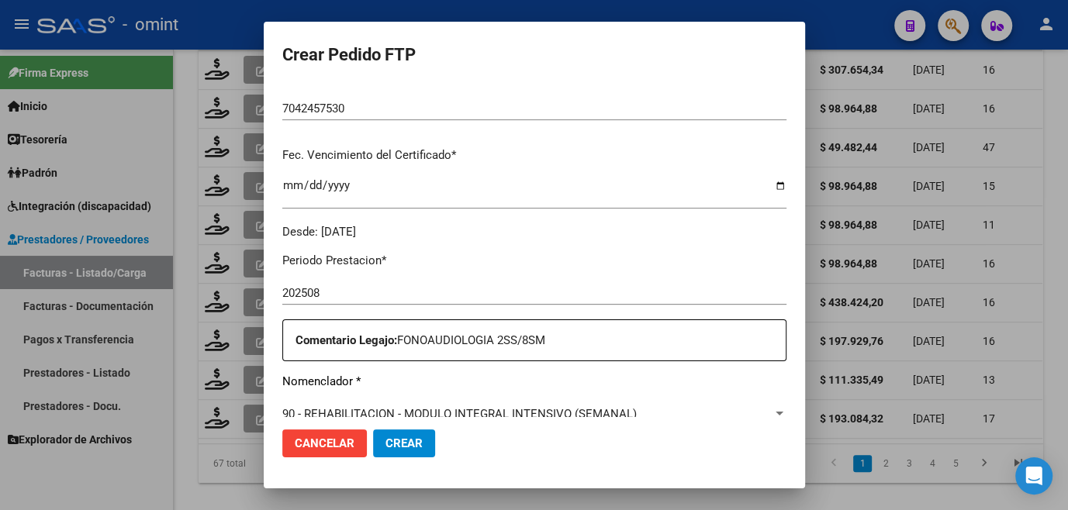
scroll to position [493, 0]
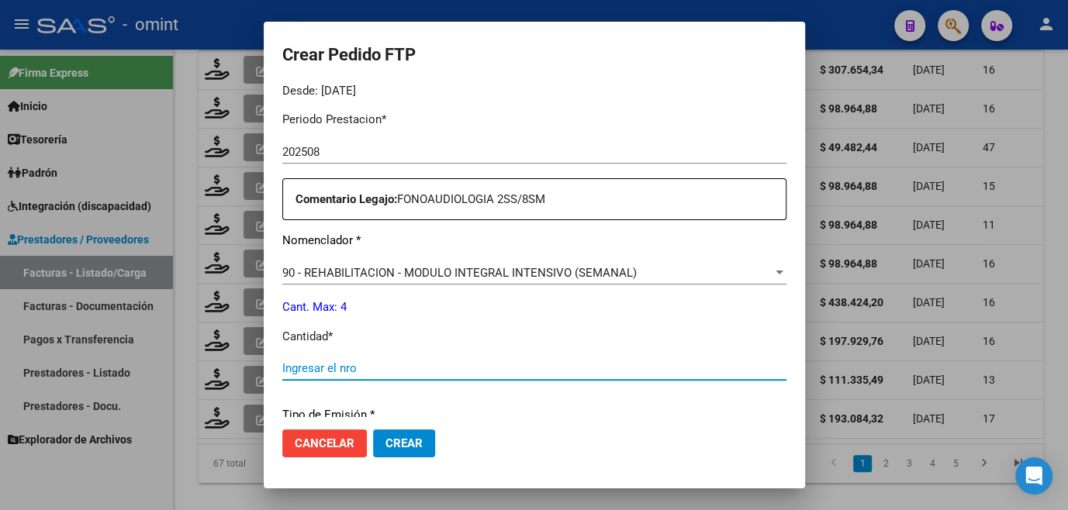
click at [304, 368] on input "Ingresar el nro" at bounding box center [534, 368] width 504 height 14
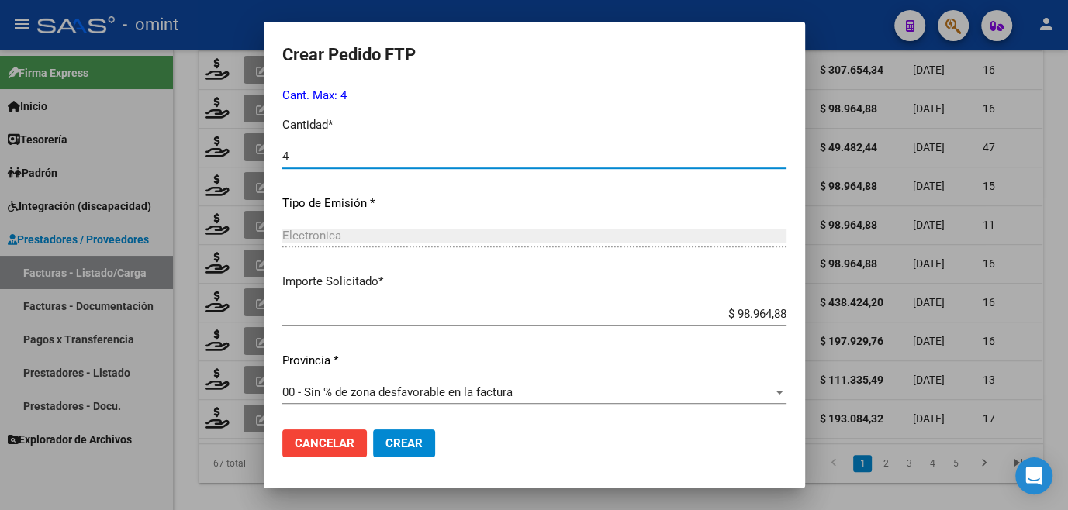
click at [373, 432] on button "Crear" at bounding box center [404, 444] width 62 height 28
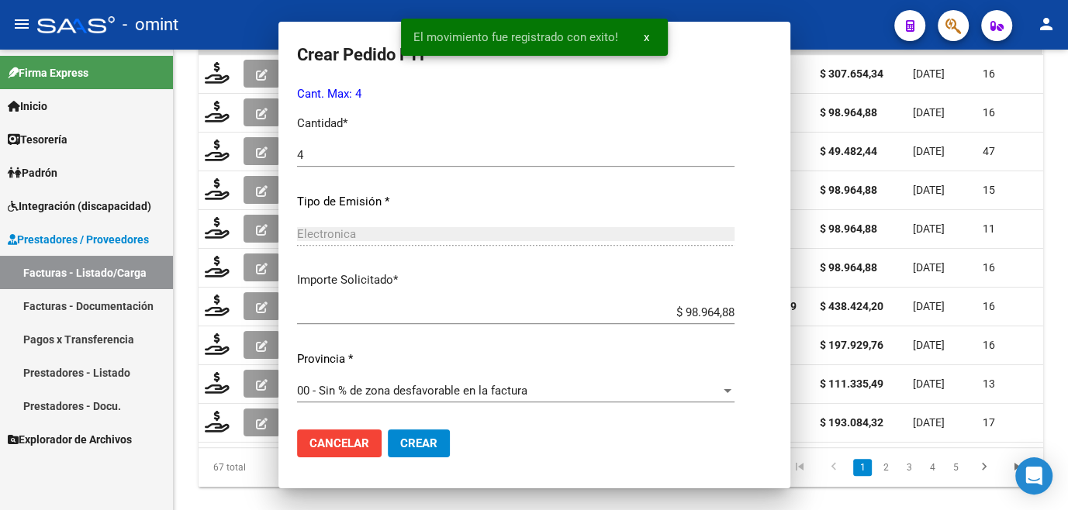
scroll to position [0, 0]
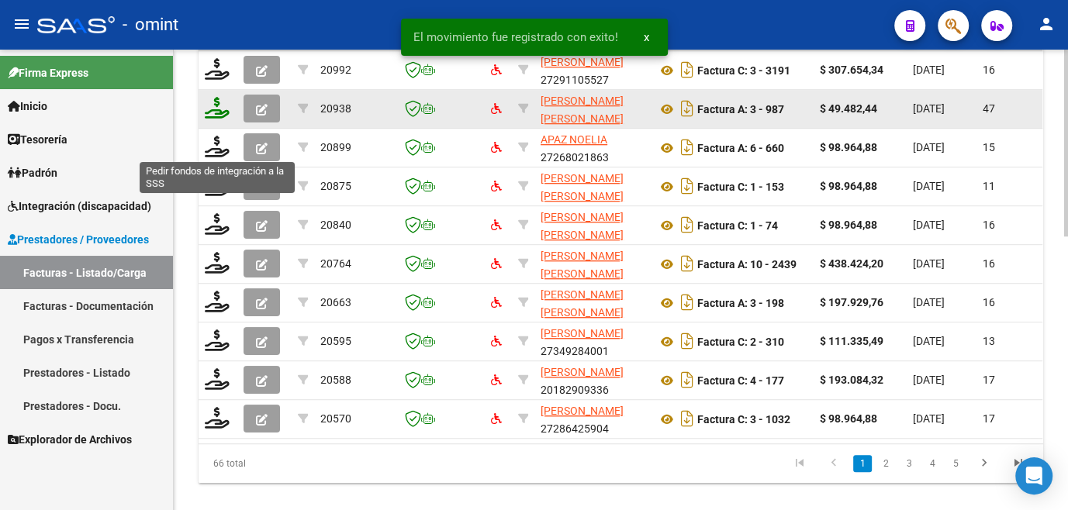
click at [216, 119] on icon at bounding box center [217, 108] width 25 height 22
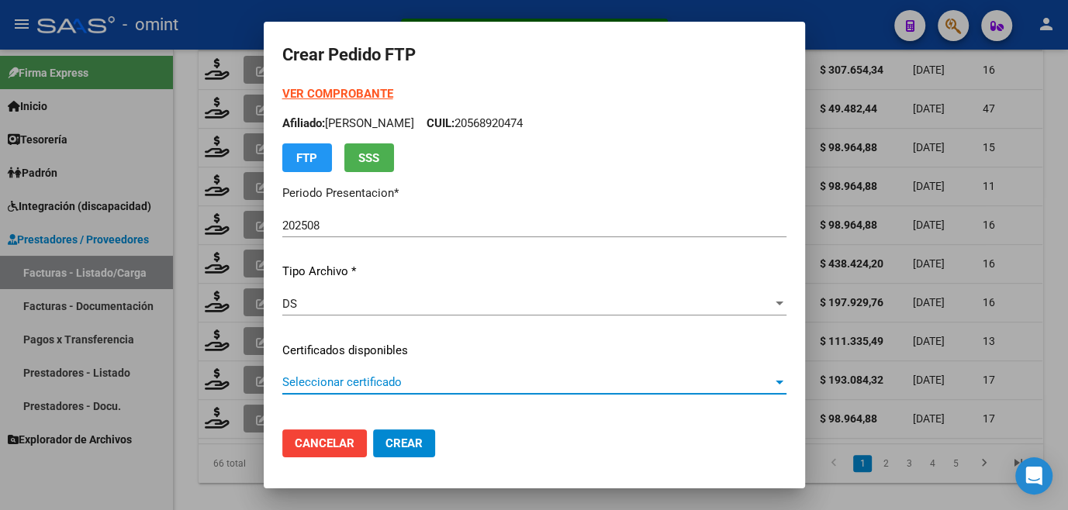
click at [306, 389] on span "Seleccionar certificado" at bounding box center [527, 382] width 490 height 14
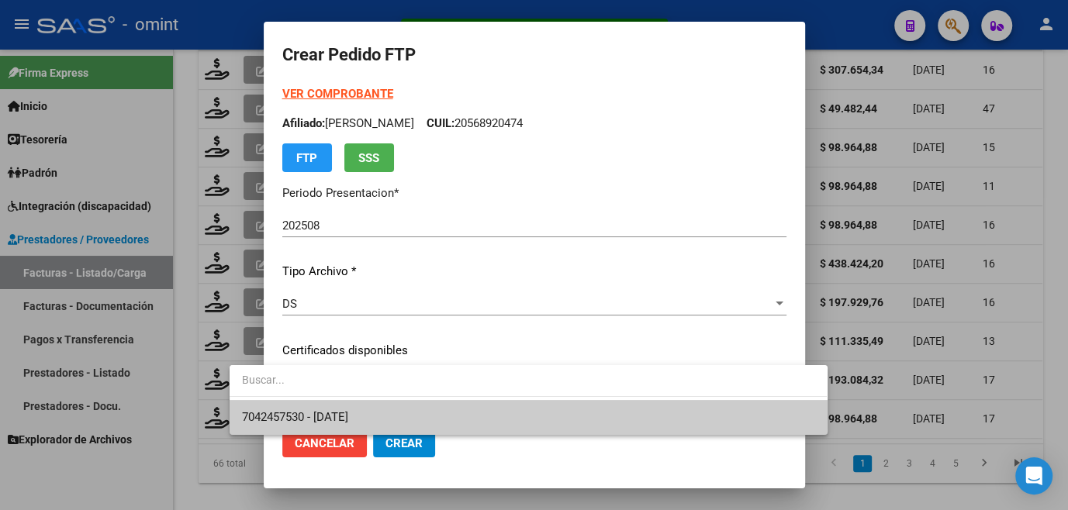
click at [304, 403] on span "7042457530 - [DATE]" at bounding box center [528, 417] width 572 height 35
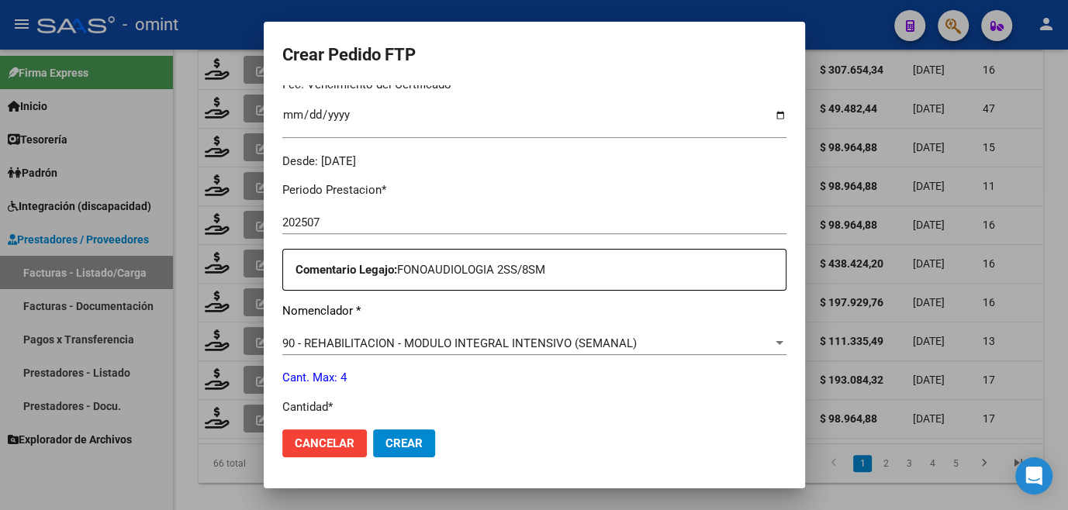
scroll to position [564, 0]
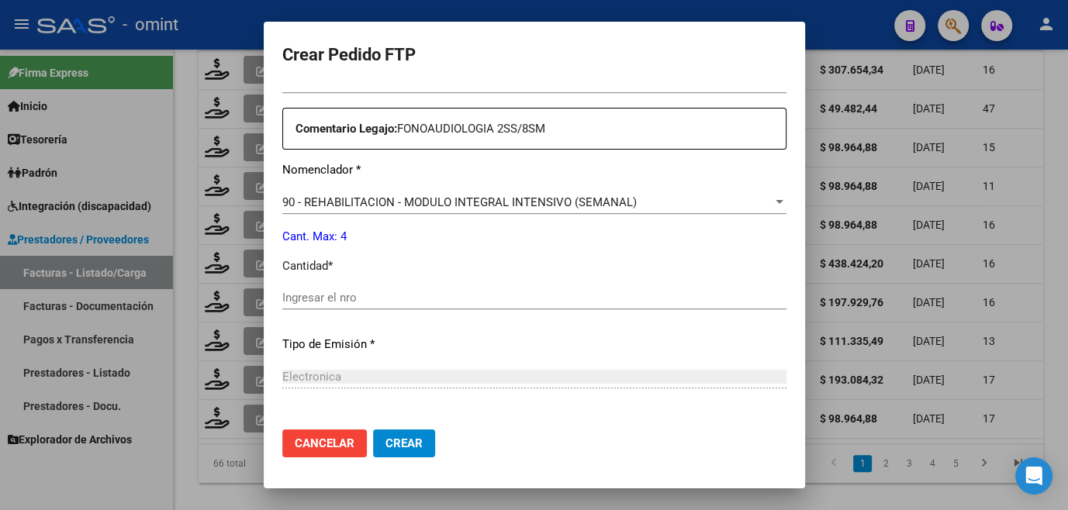
click at [335, 301] on input "Ingresar el nro" at bounding box center [534, 298] width 504 height 14
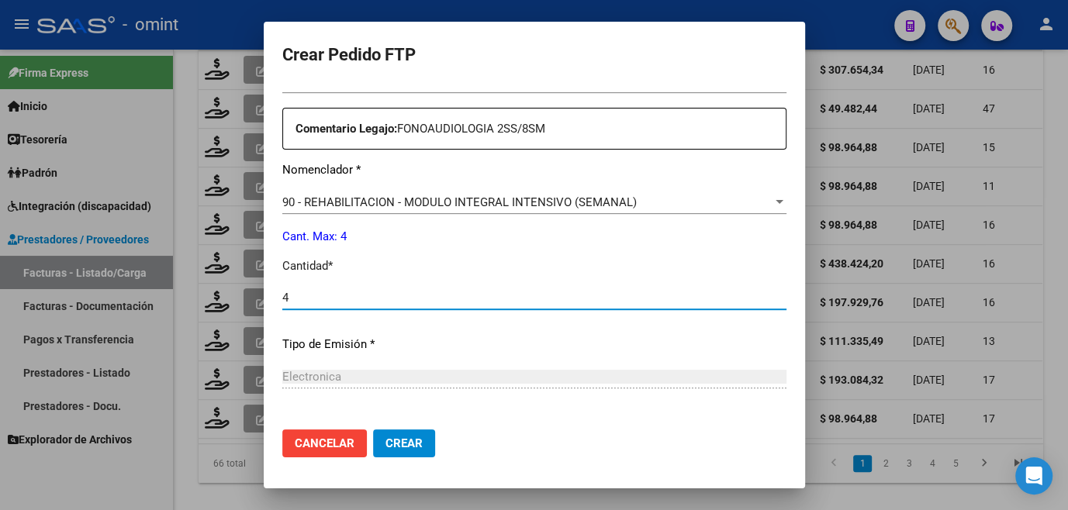
click at [385, 448] on span "Crear" at bounding box center [403, 444] width 37 height 14
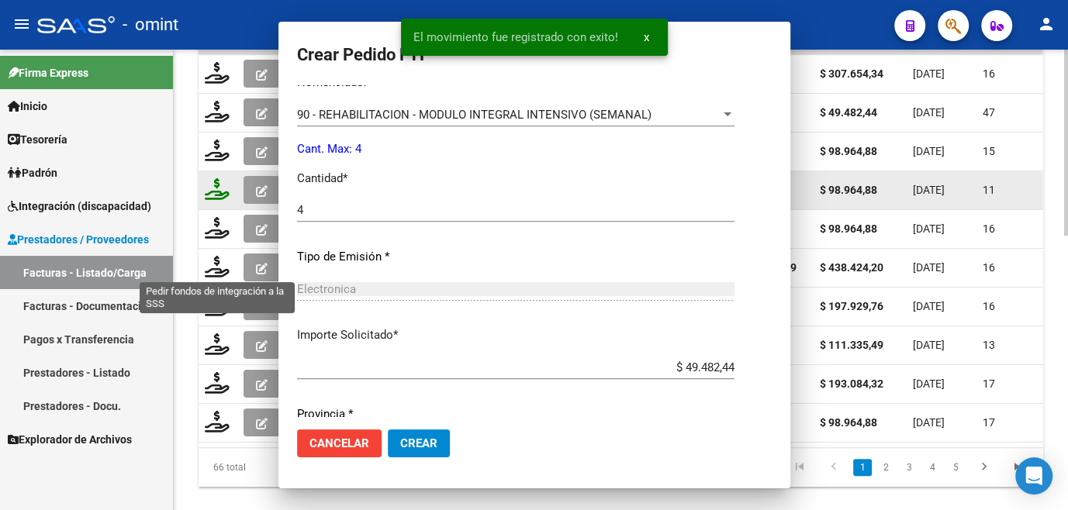
scroll to position [0, 0]
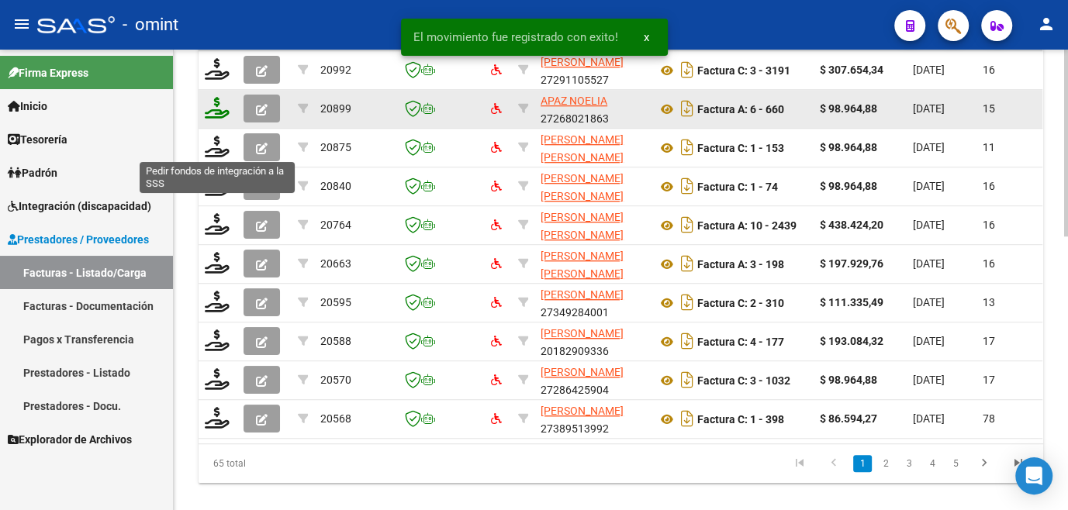
click at [214, 119] on icon at bounding box center [217, 108] width 25 height 22
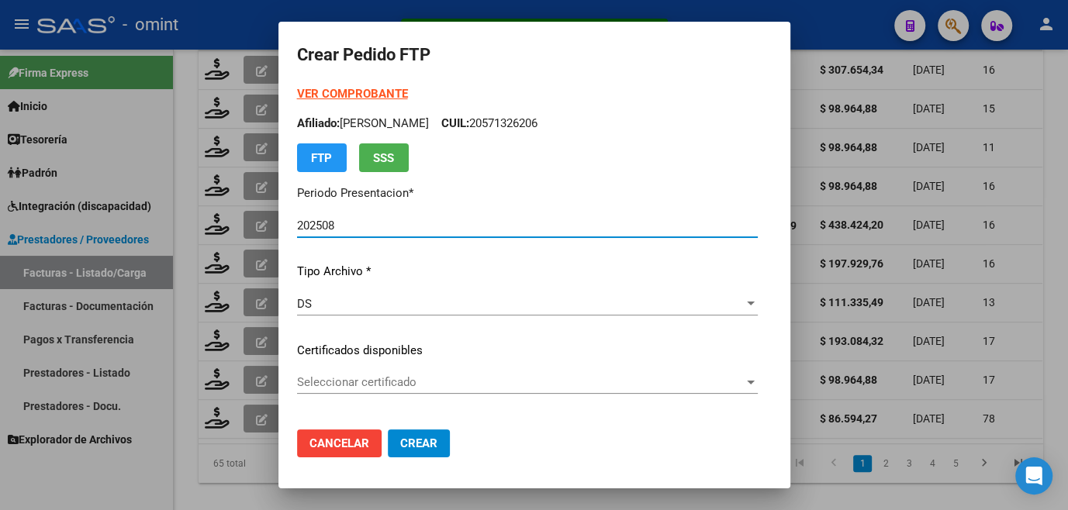
click at [297, 382] on span "Seleccionar certificado" at bounding box center [520, 382] width 447 height 14
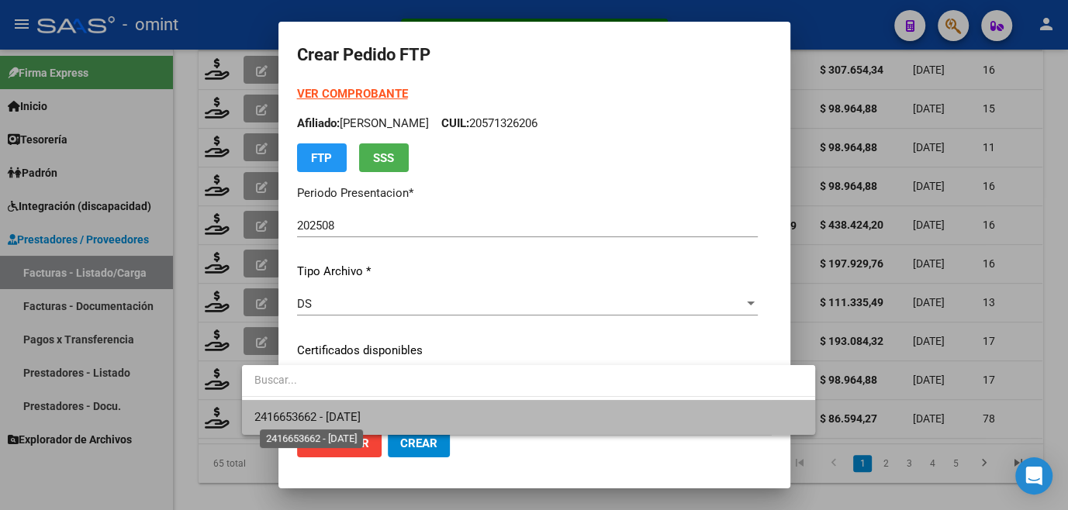
click at [301, 411] on span "2416653662 - 2026-11-30" at bounding box center [307, 417] width 106 height 14
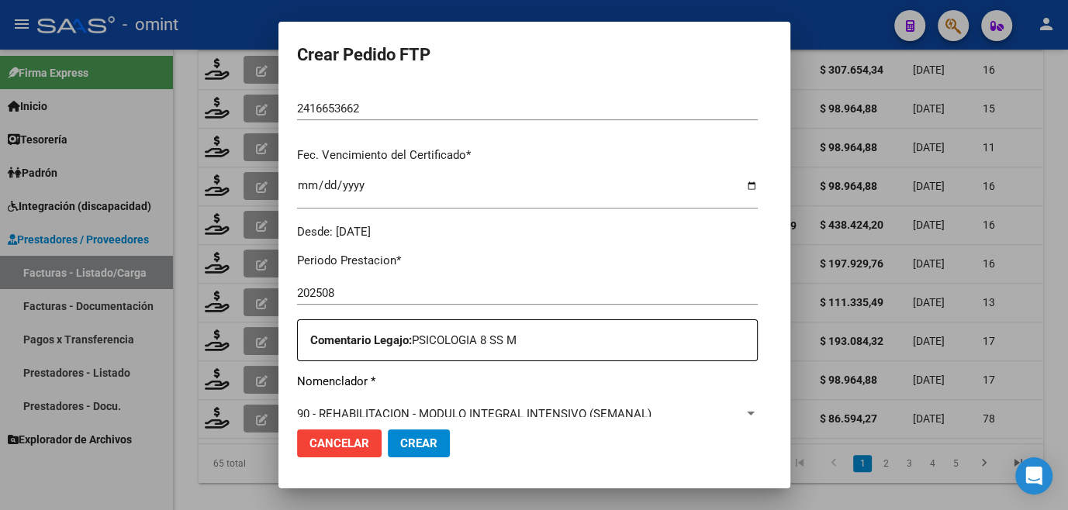
scroll to position [493, 0]
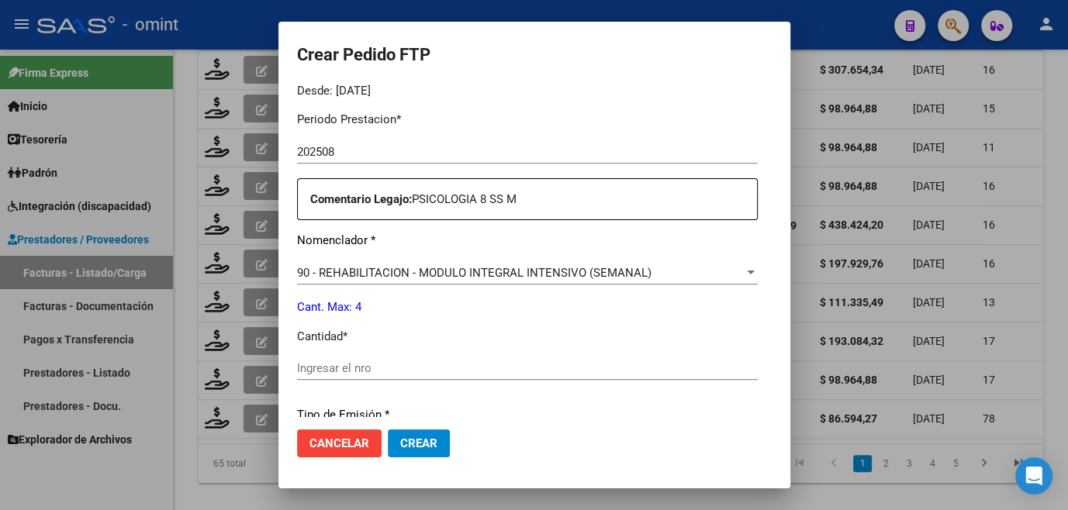
click at [330, 367] on input "Ingresar el nro" at bounding box center [527, 368] width 461 height 14
click at [388, 436] on button "Crear" at bounding box center [419, 444] width 62 height 28
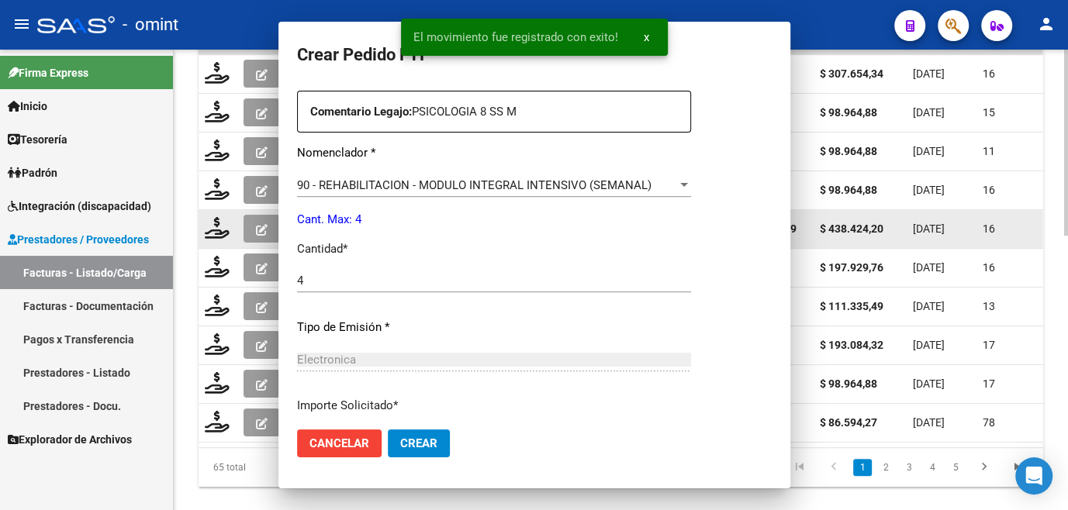
scroll to position [0, 0]
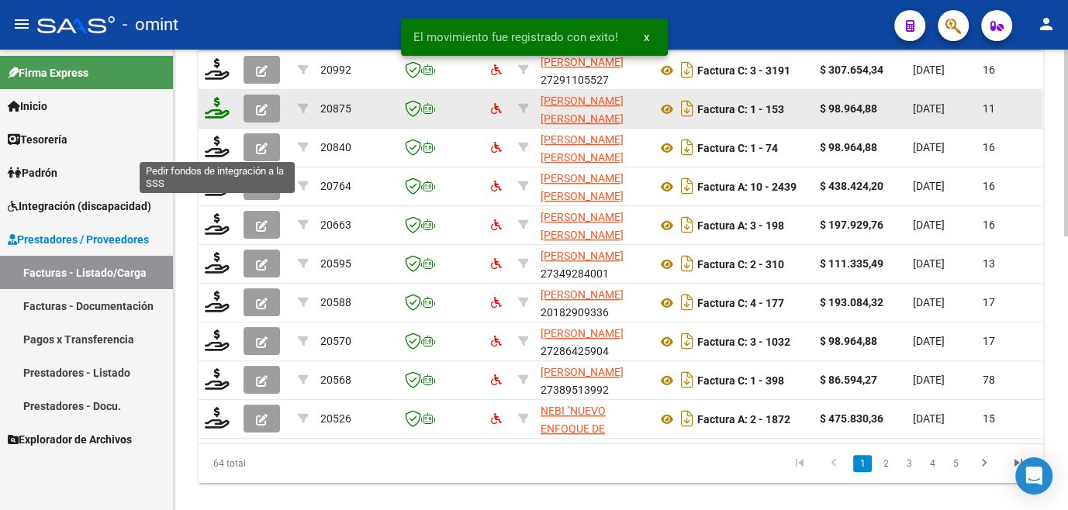
click at [223, 119] on icon at bounding box center [217, 108] width 25 height 22
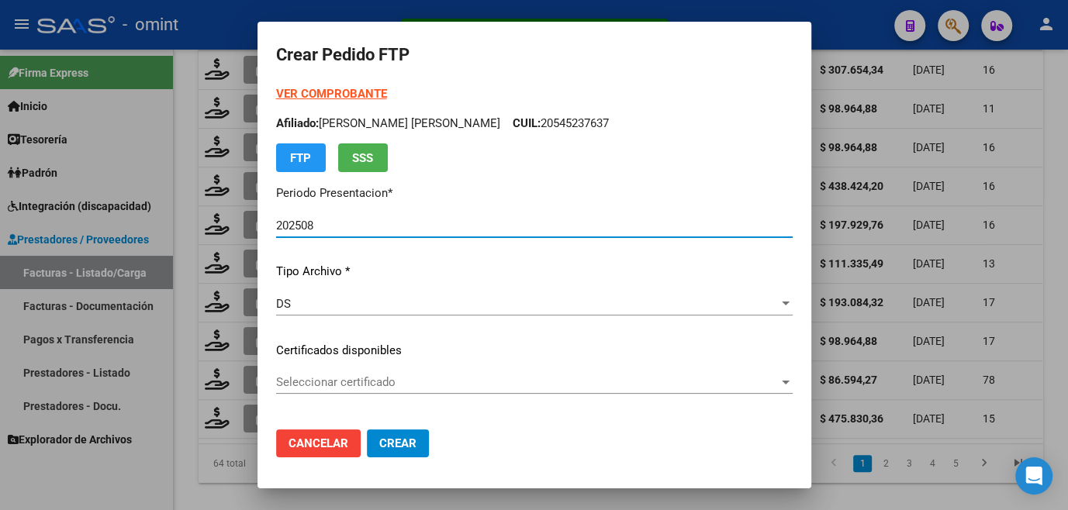
click at [329, 379] on span "Seleccionar certificado" at bounding box center [527, 382] width 502 height 14
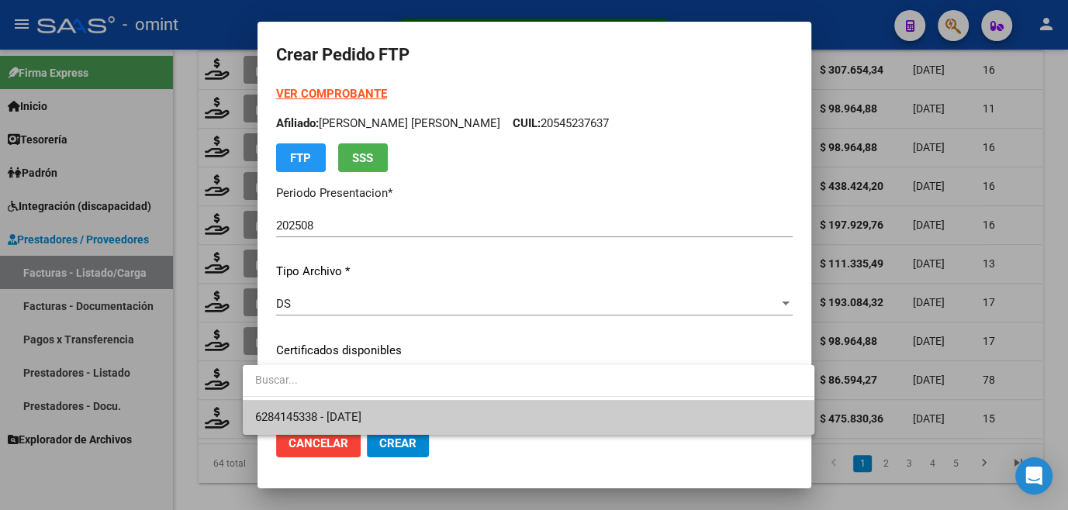
click at [345, 414] on span "6284145338 - 2027-04-26" at bounding box center [308, 417] width 106 height 14
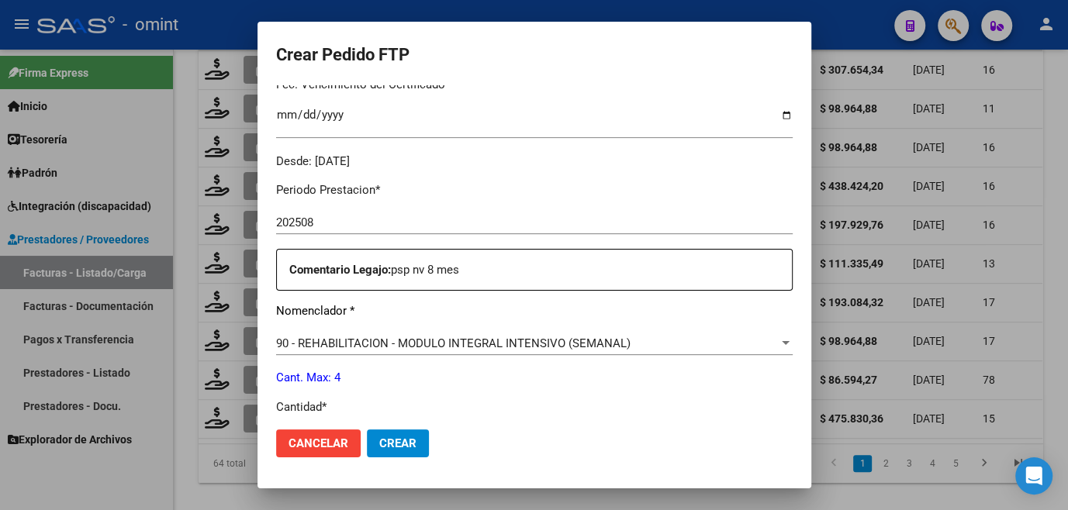
scroll to position [564, 0]
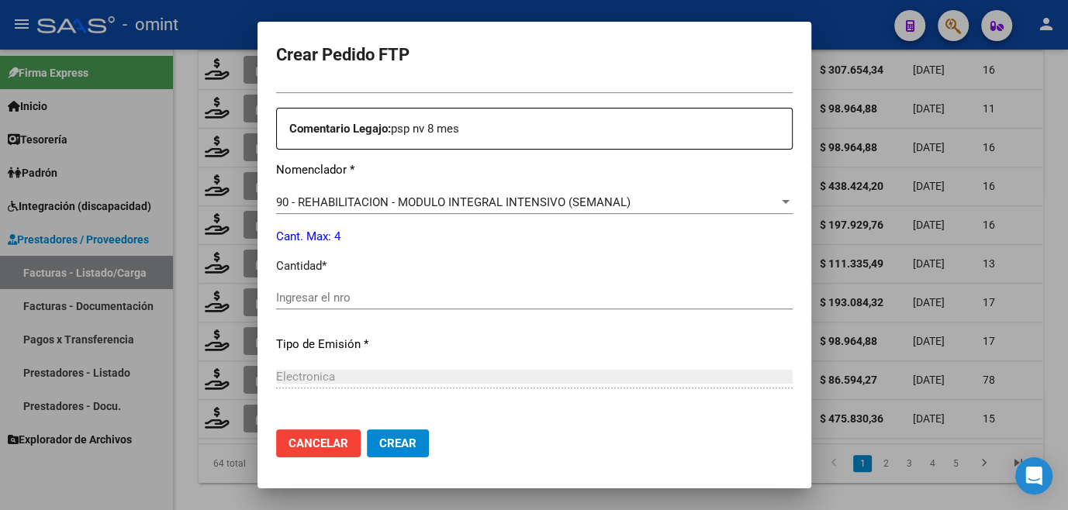
click at [336, 301] on input "Ingresar el nro" at bounding box center [534, 298] width 516 height 14
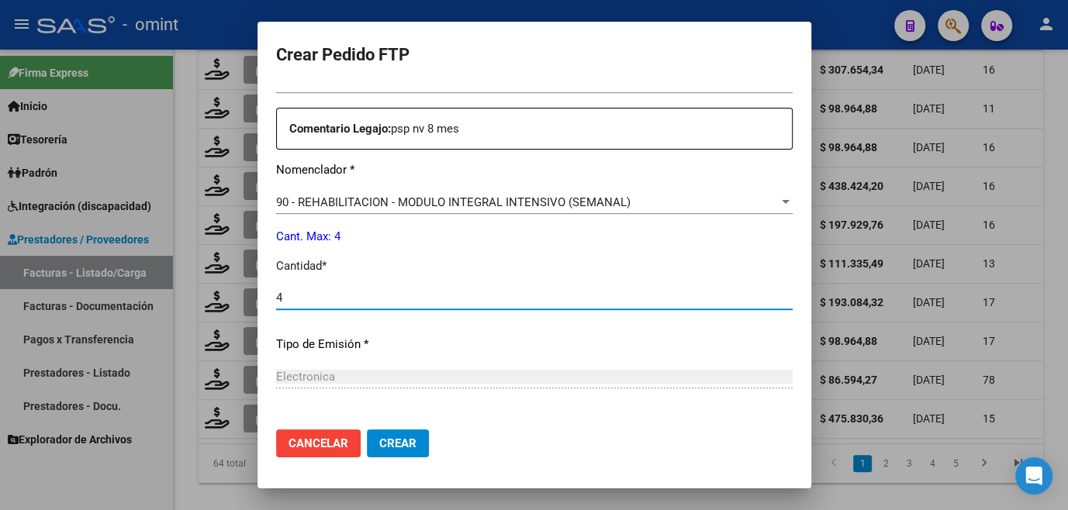
click at [386, 454] on button "Crear" at bounding box center [398, 444] width 62 height 28
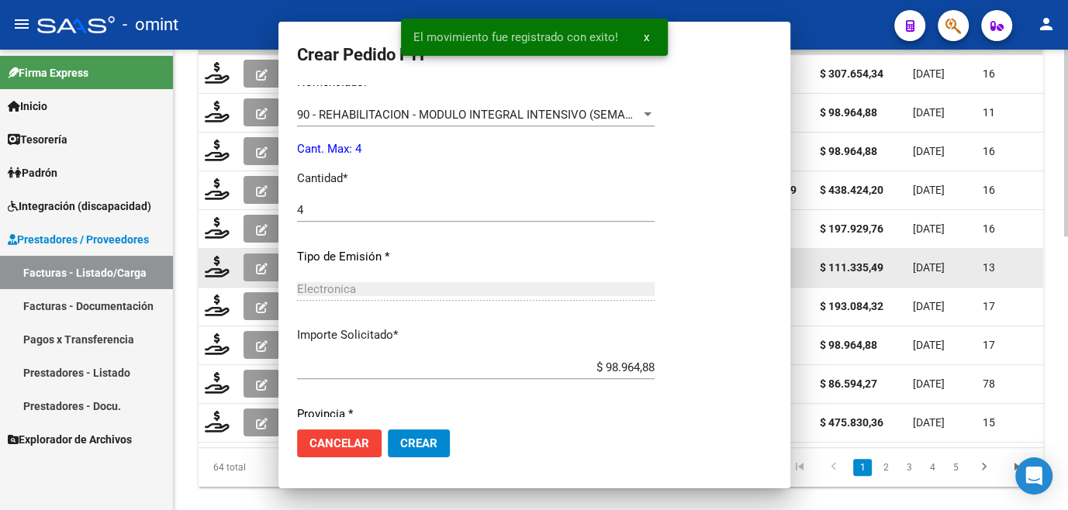
scroll to position [477, 0]
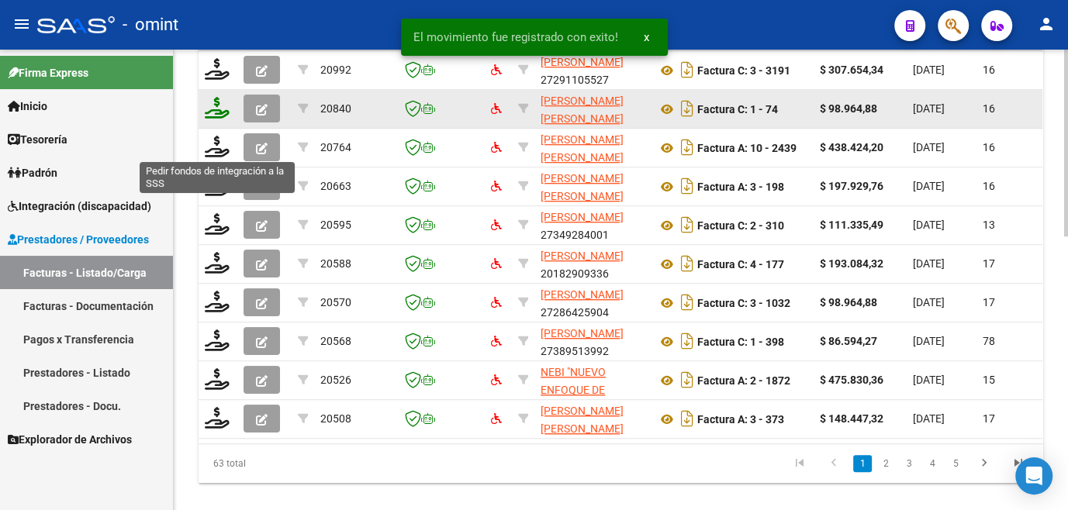
click at [216, 119] on icon at bounding box center [217, 108] width 25 height 22
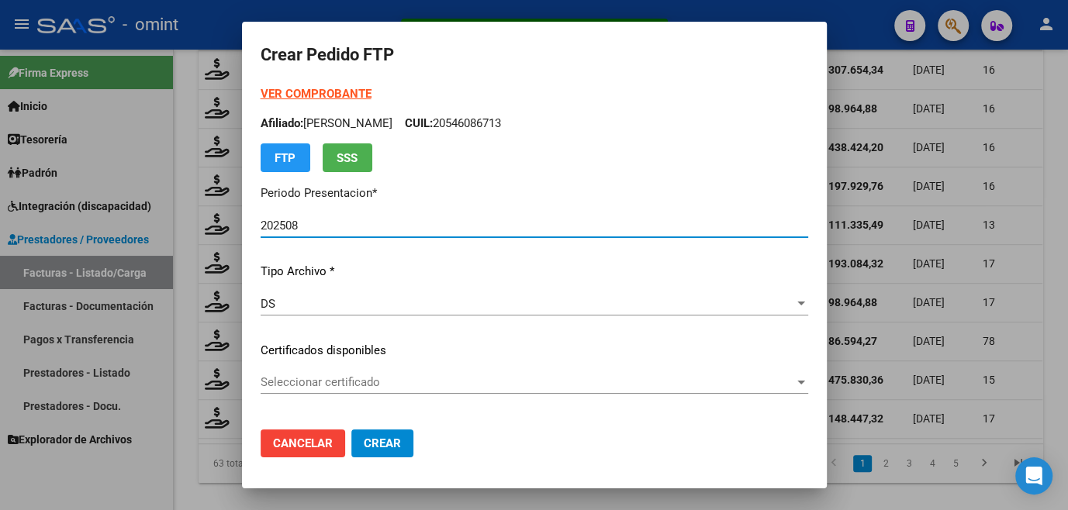
scroll to position [70, 0]
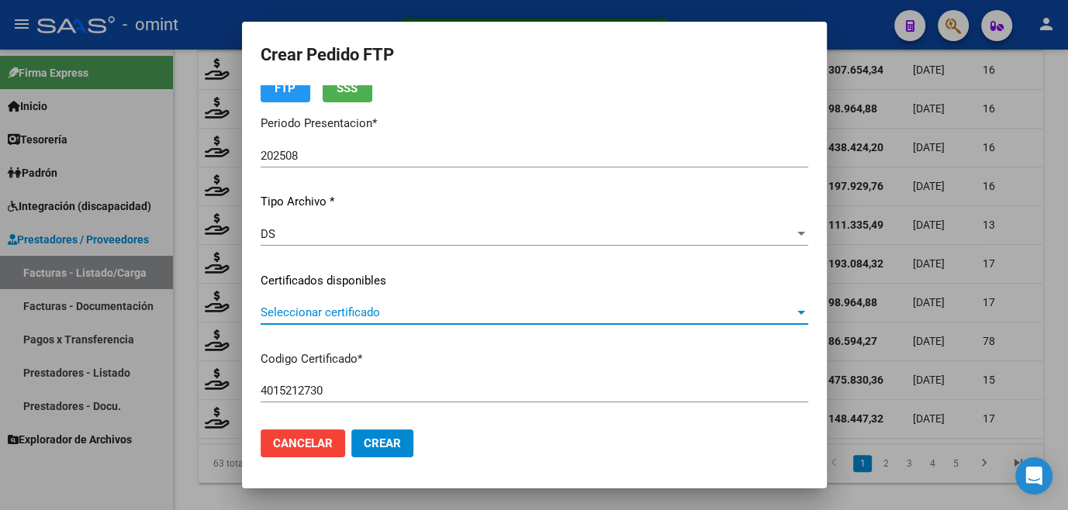
click at [323, 313] on span "Seleccionar certificado" at bounding box center [528, 313] width 534 height 14
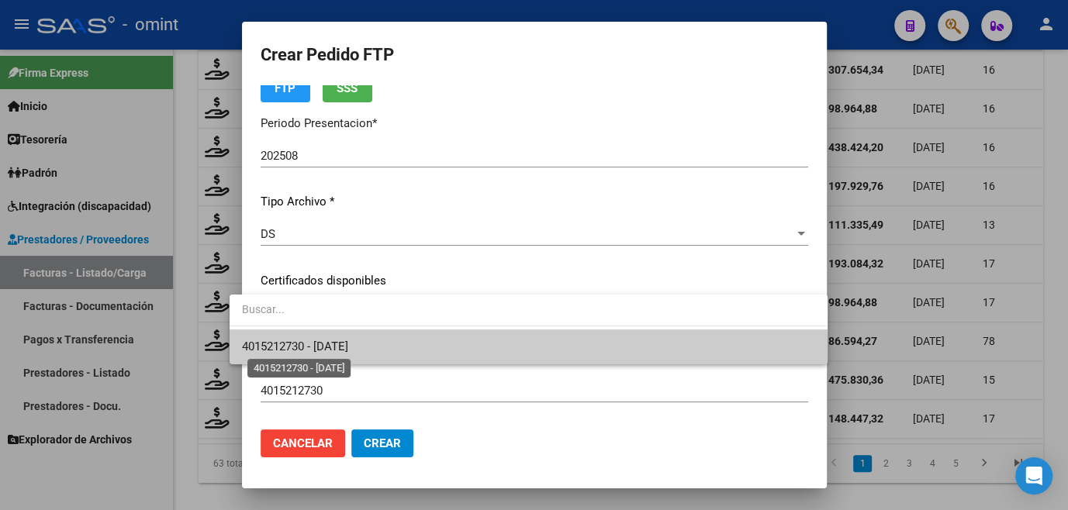
click at [309, 344] on span "4015212730 - [DATE]" at bounding box center [295, 347] width 106 height 14
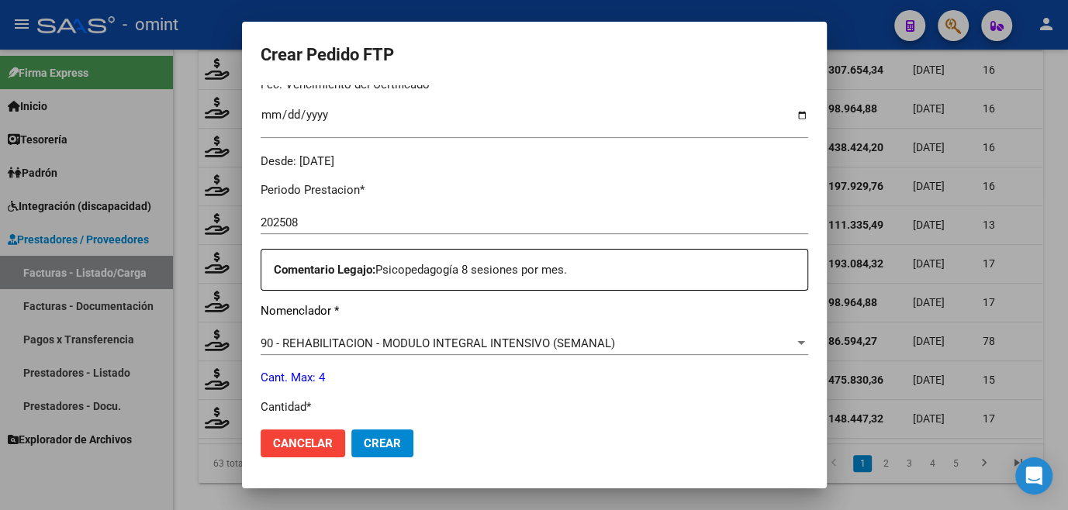
scroll to position [634, 0]
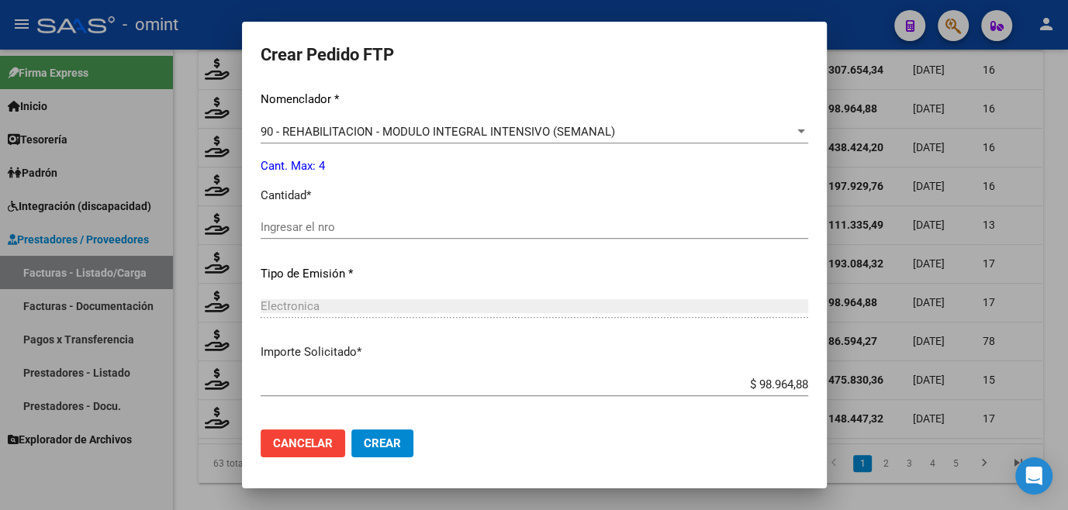
click at [319, 213] on div "Periodo Prestacion * 202508 Ingresar el Periodo Prestacion Comentario Legajo: P…" at bounding box center [534, 223] width 547 height 531
click at [313, 228] on input "Ingresar el nro" at bounding box center [534, 227] width 547 height 14
click at [368, 433] on button "Crear" at bounding box center [382, 444] width 62 height 28
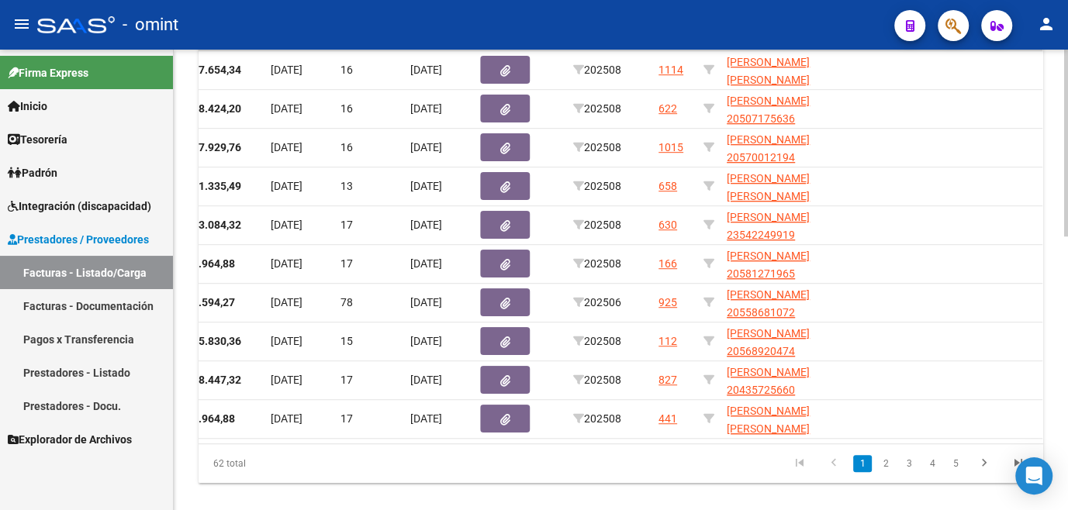
scroll to position [0, 0]
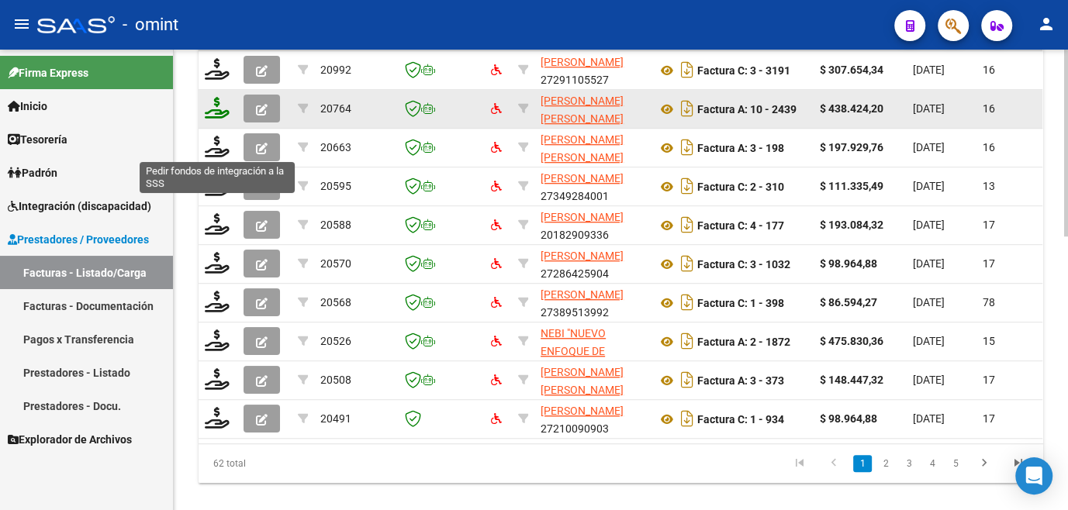
click at [212, 119] on icon at bounding box center [217, 108] width 25 height 22
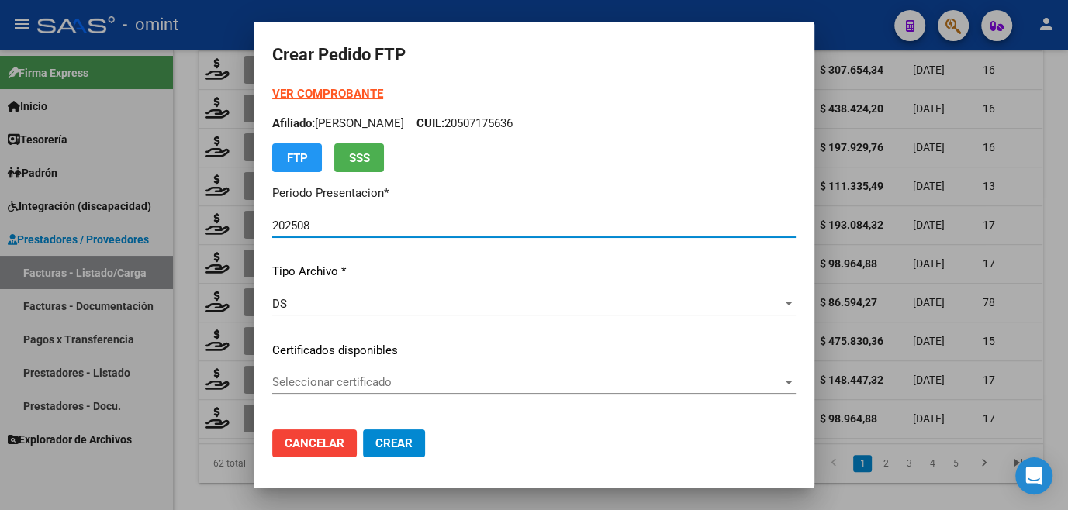
click at [190, 254] on div at bounding box center [534, 255] width 1068 height 510
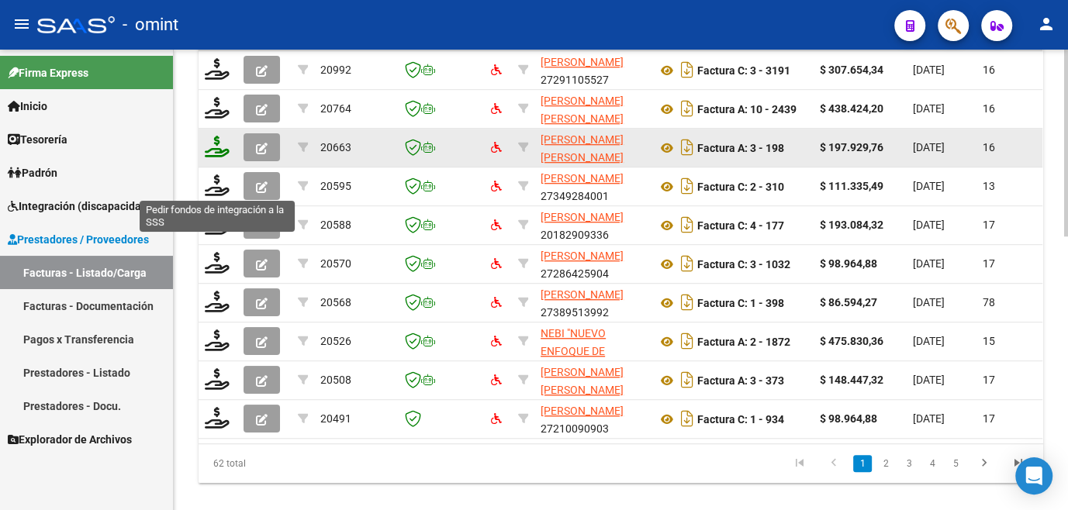
click at [215, 157] on icon at bounding box center [217, 147] width 25 height 22
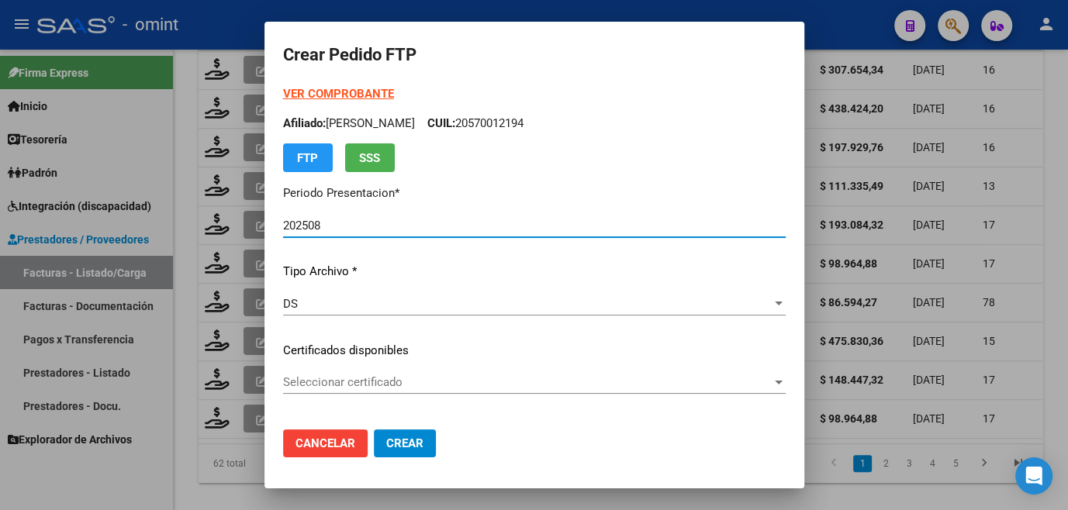
click at [314, 384] on span "Seleccionar certificado" at bounding box center [527, 382] width 489 height 14
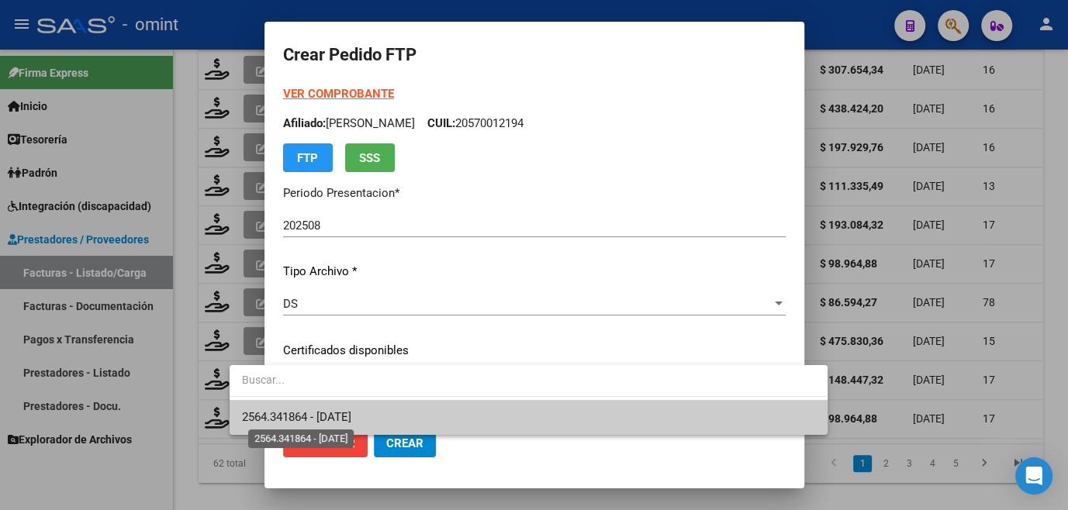
click at [335, 419] on span "2564.341864 - [DATE]" at bounding box center [296, 417] width 109 height 14
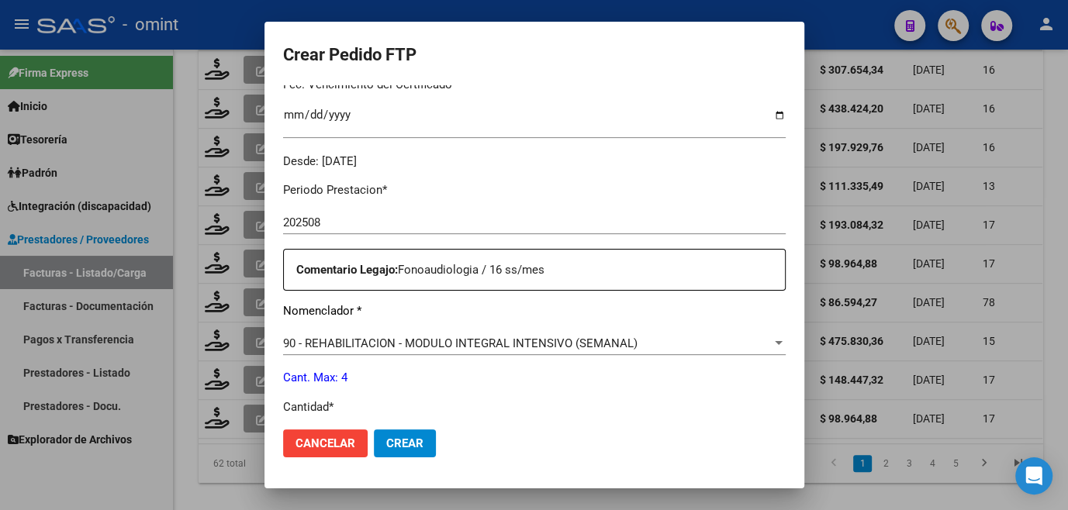
scroll to position [564, 0]
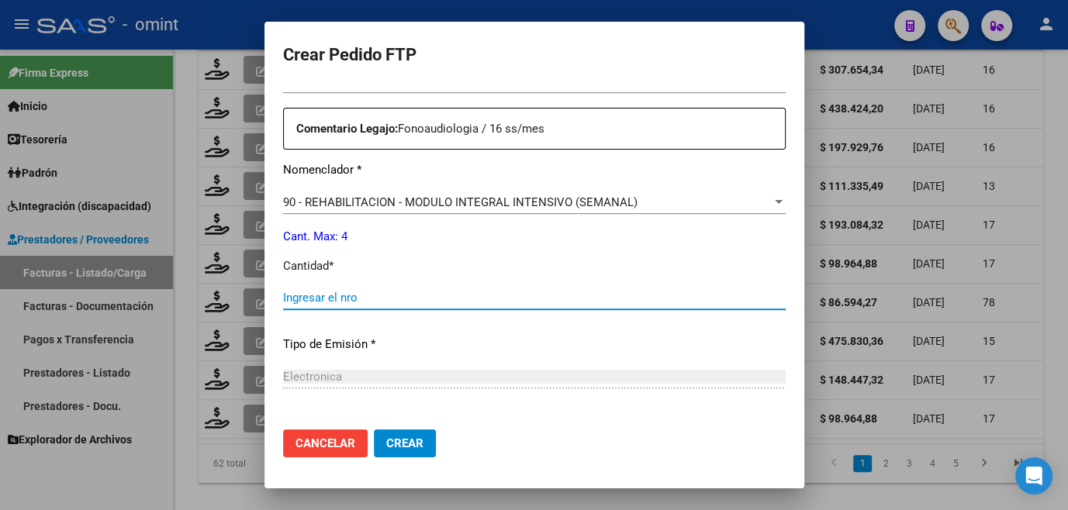
click at [298, 299] on input "Ingresar el nro" at bounding box center [534, 298] width 502 height 14
click at [386, 437] on span "Crear" at bounding box center [404, 444] width 37 height 14
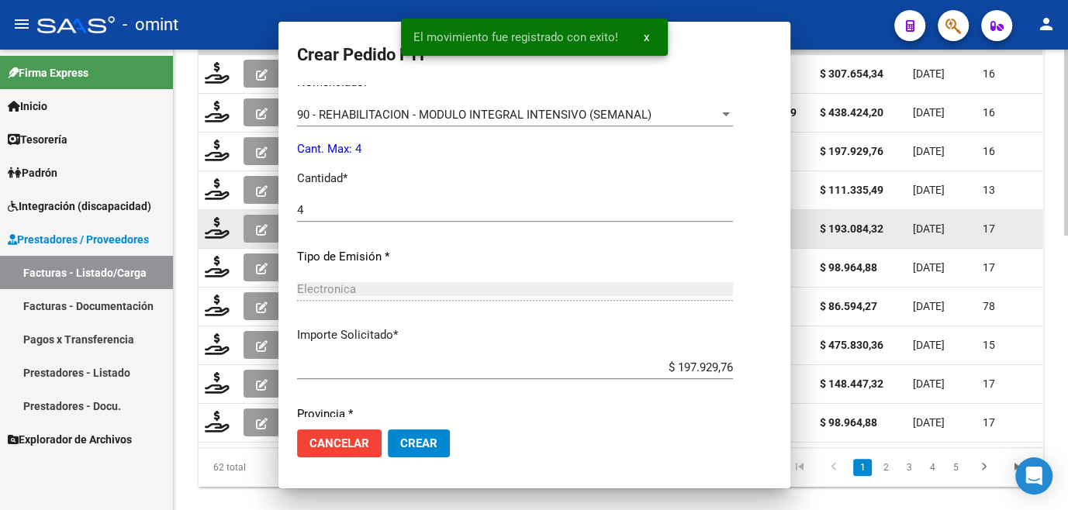
scroll to position [0, 0]
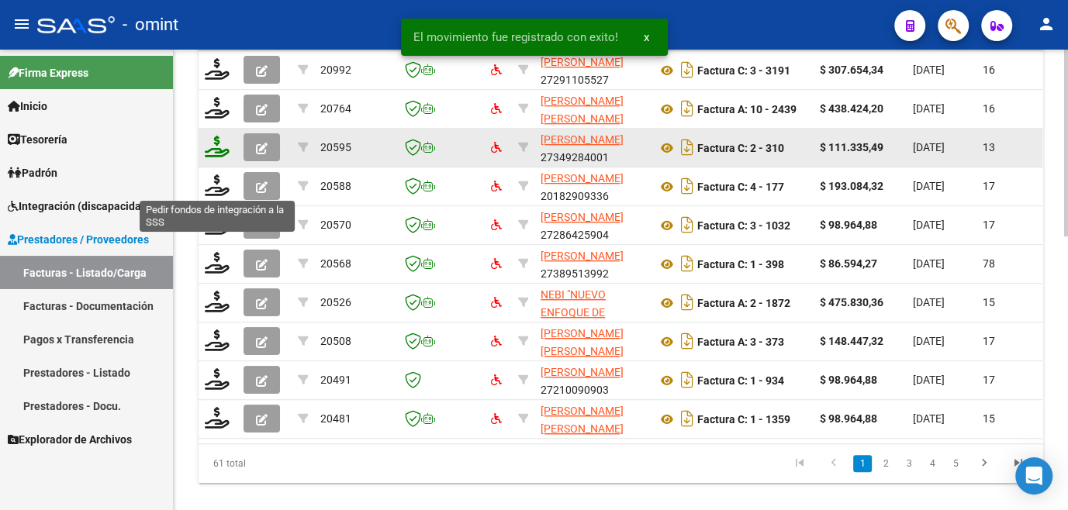
click at [217, 157] on icon at bounding box center [217, 147] width 25 height 22
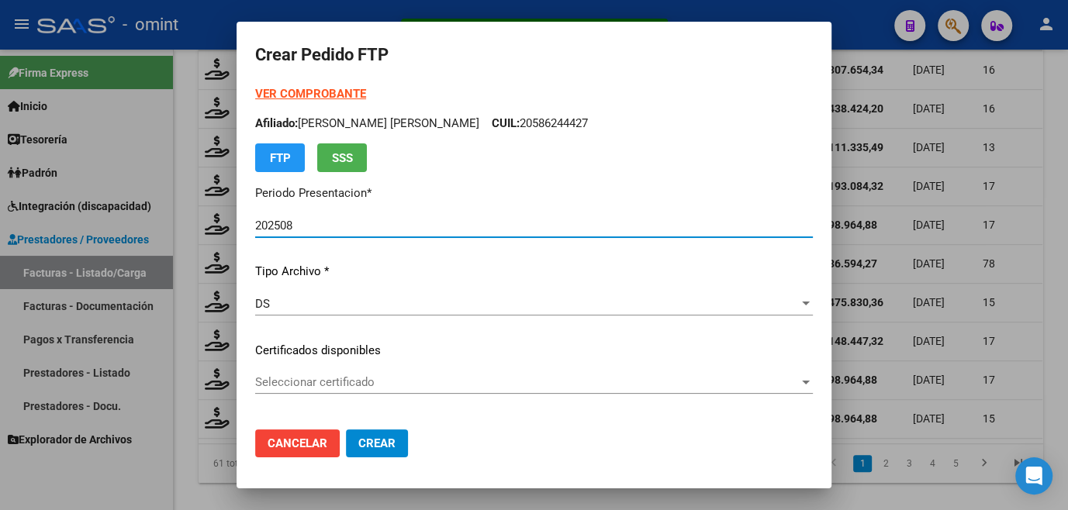
click at [318, 379] on span "Seleccionar certificado" at bounding box center [527, 382] width 544 height 14
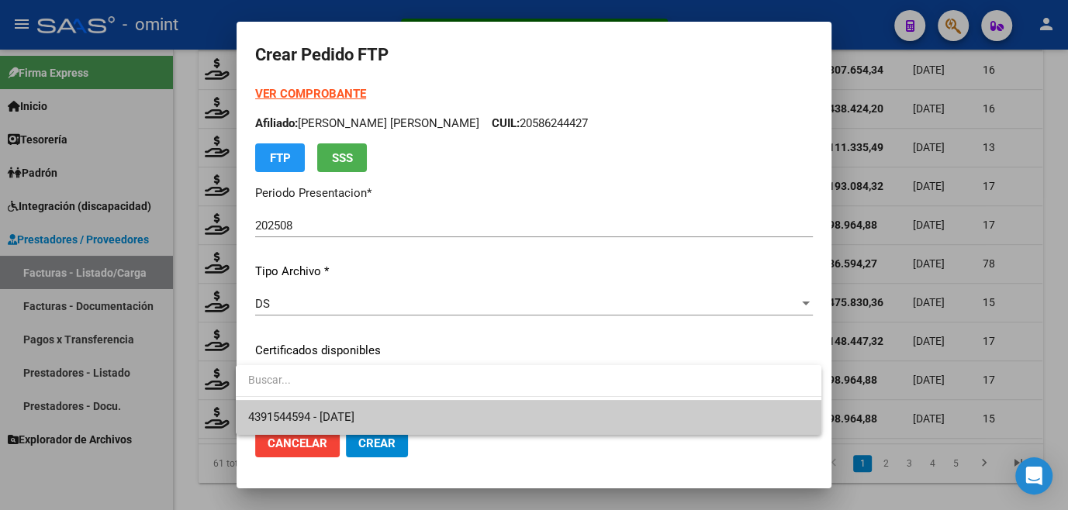
click at [316, 403] on span "4391544594 - 2027-08-31" at bounding box center [528, 417] width 561 height 35
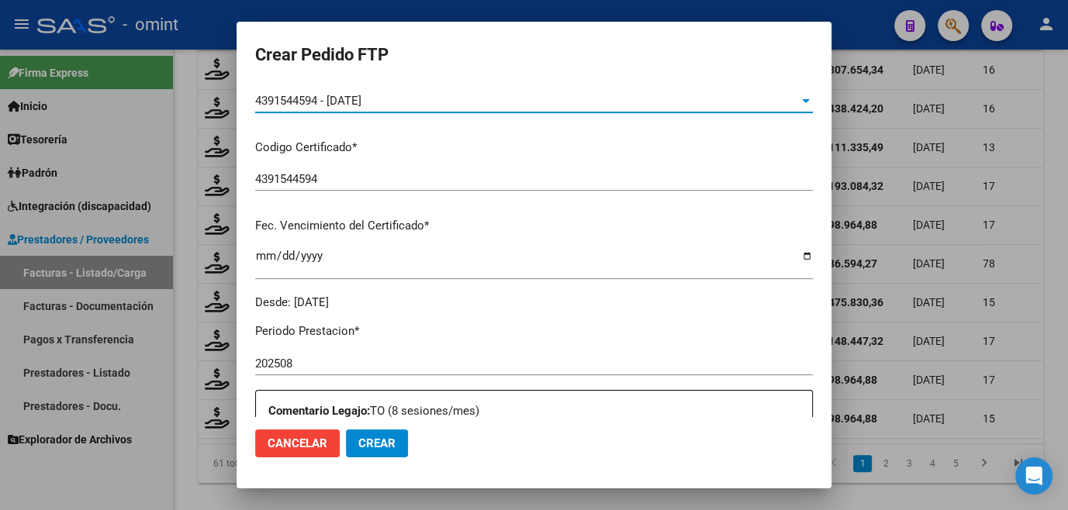
scroll to position [564, 0]
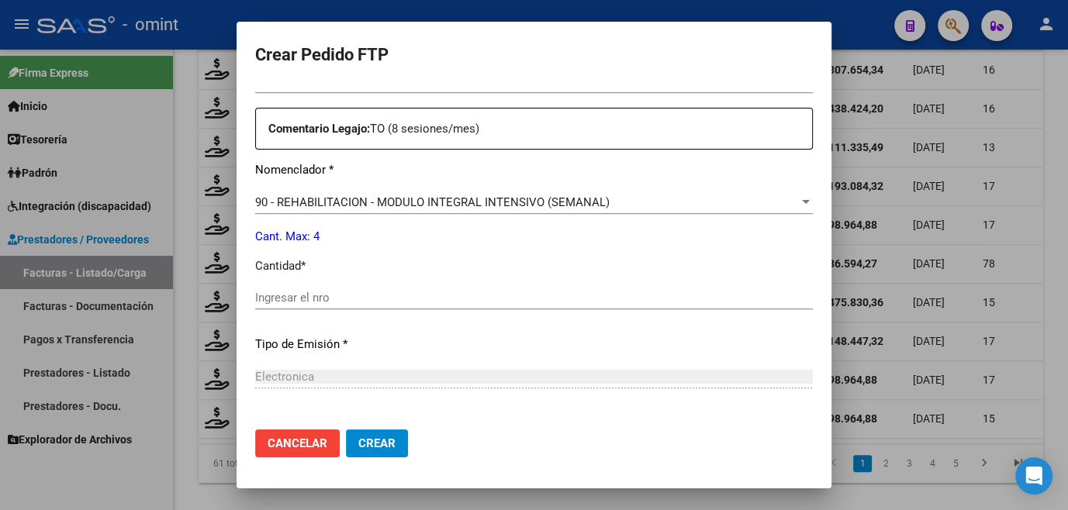
click at [303, 291] on input "Ingresar el nro" at bounding box center [534, 298] width 558 height 14
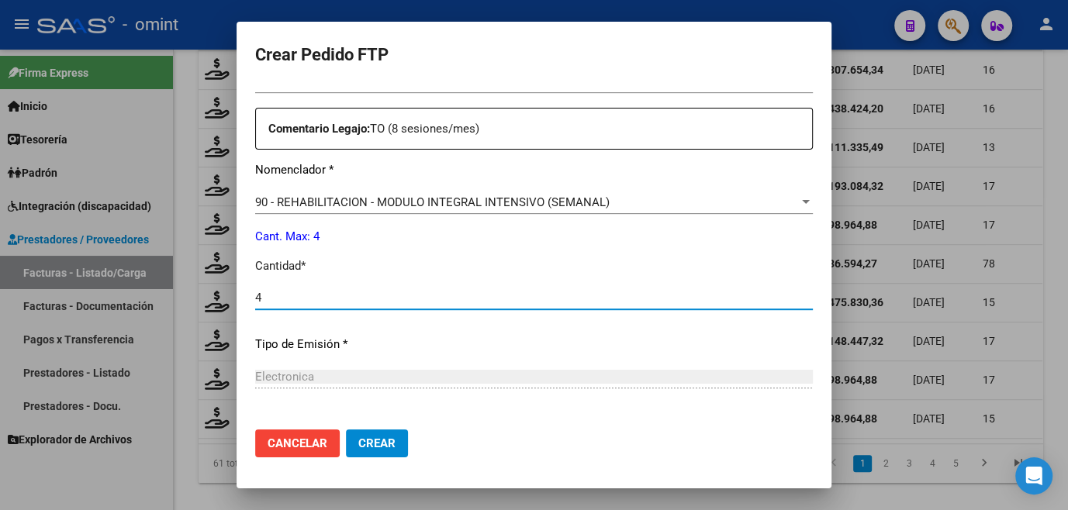
click at [378, 446] on span "Crear" at bounding box center [376, 444] width 37 height 14
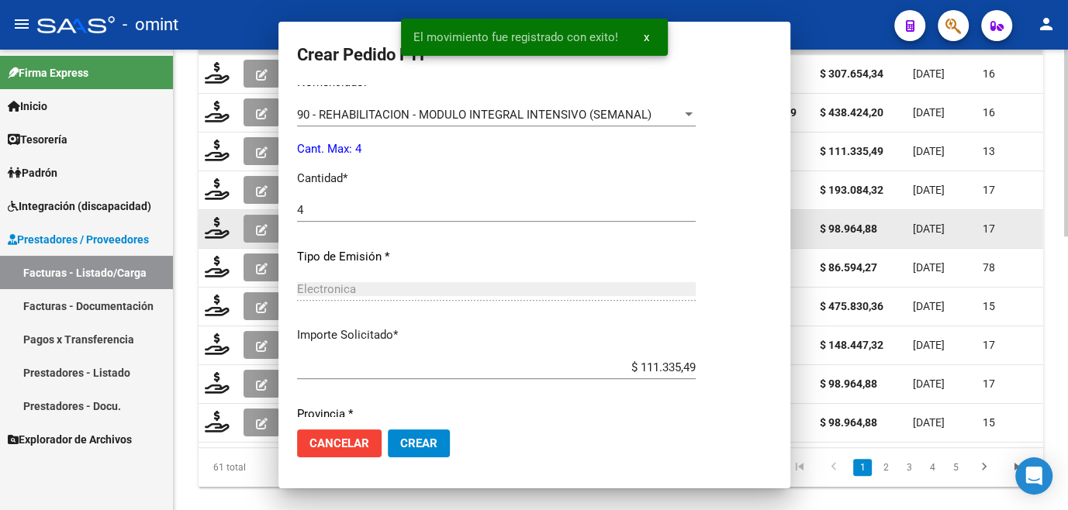
scroll to position [477, 0]
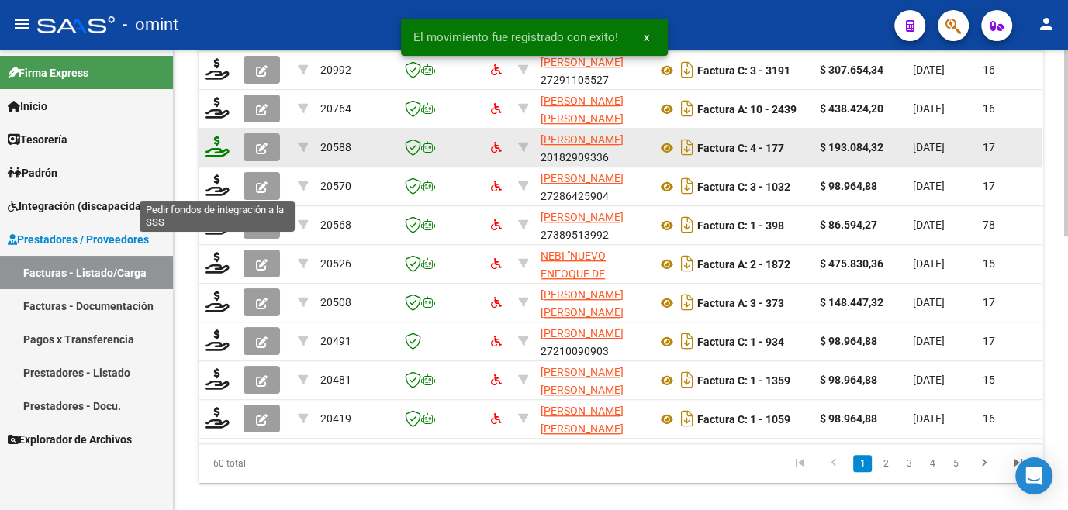
click at [223, 157] on icon at bounding box center [217, 147] width 25 height 22
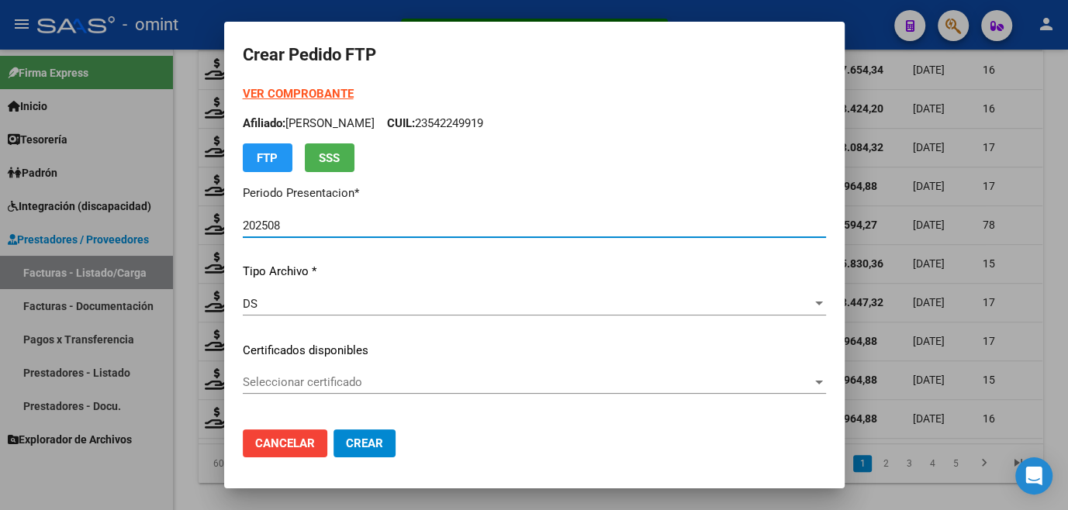
click at [287, 386] on span "Seleccionar certificado" at bounding box center [527, 382] width 569 height 14
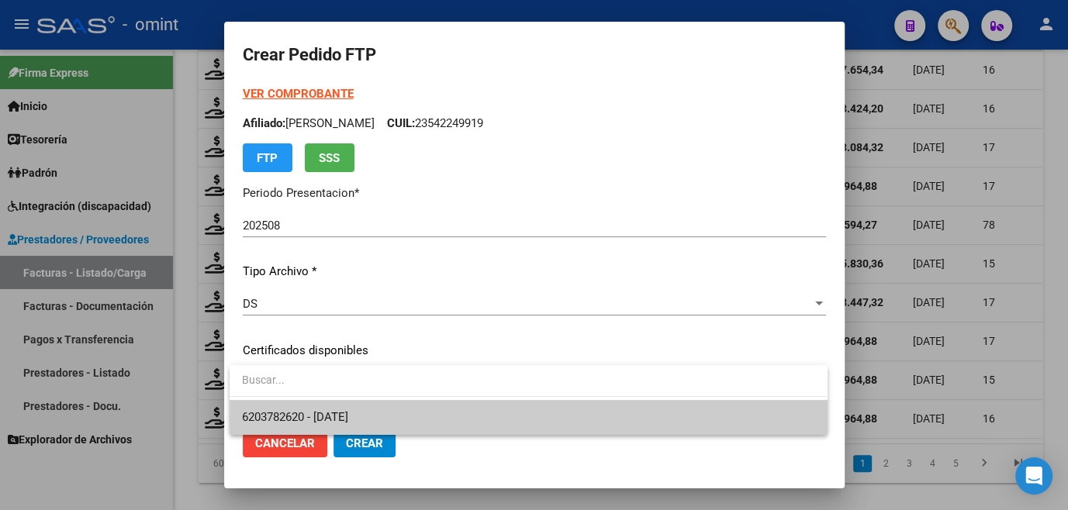
click at [282, 410] on span "6203782620 - 2030-01-30" at bounding box center [295, 417] width 106 height 14
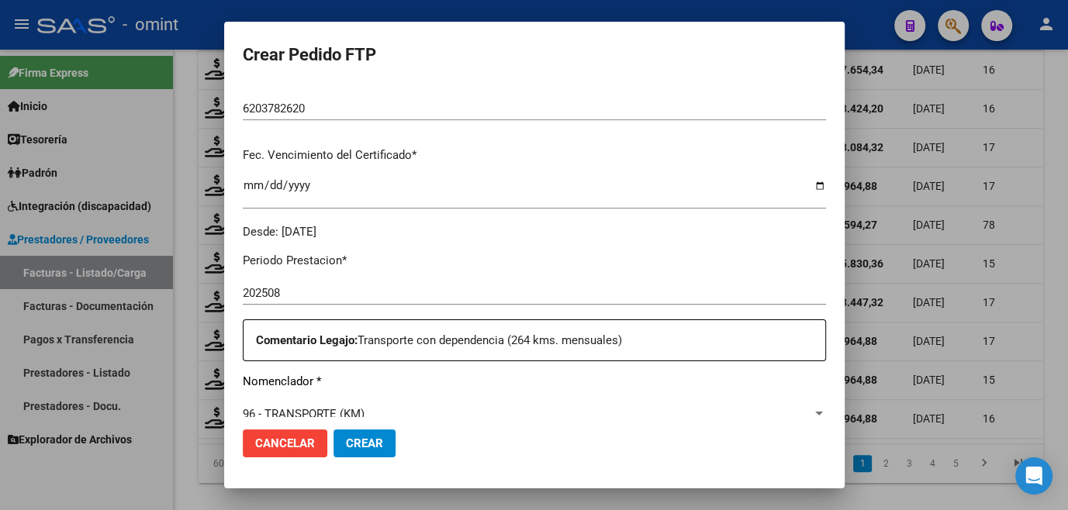
scroll to position [564, 0]
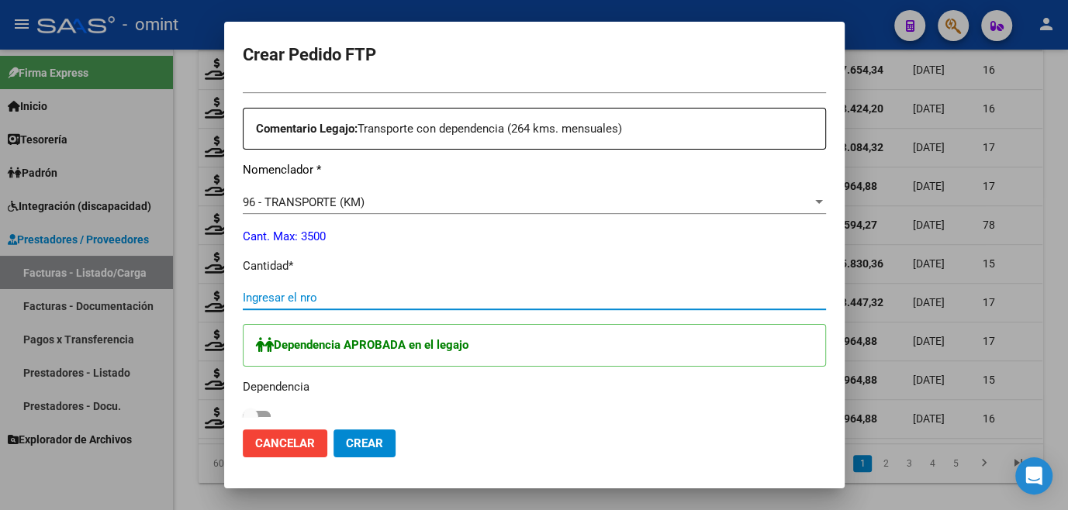
click at [286, 299] on input "Ingresar el nro" at bounding box center [534, 298] width 583 height 14
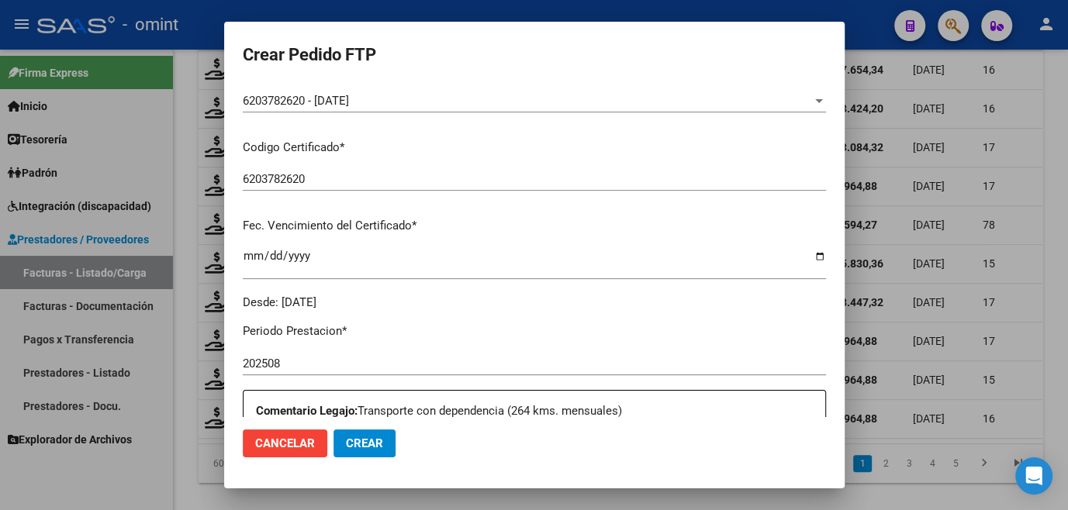
scroll to position [0, 0]
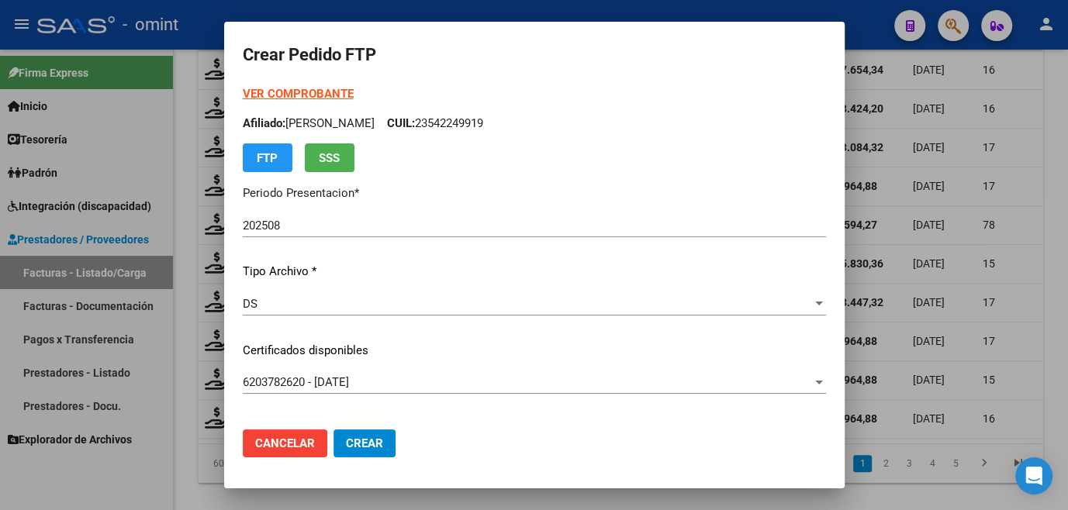
click at [309, 95] on strong "VER COMPROBANTE" at bounding box center [298, 94] width 111 height 14
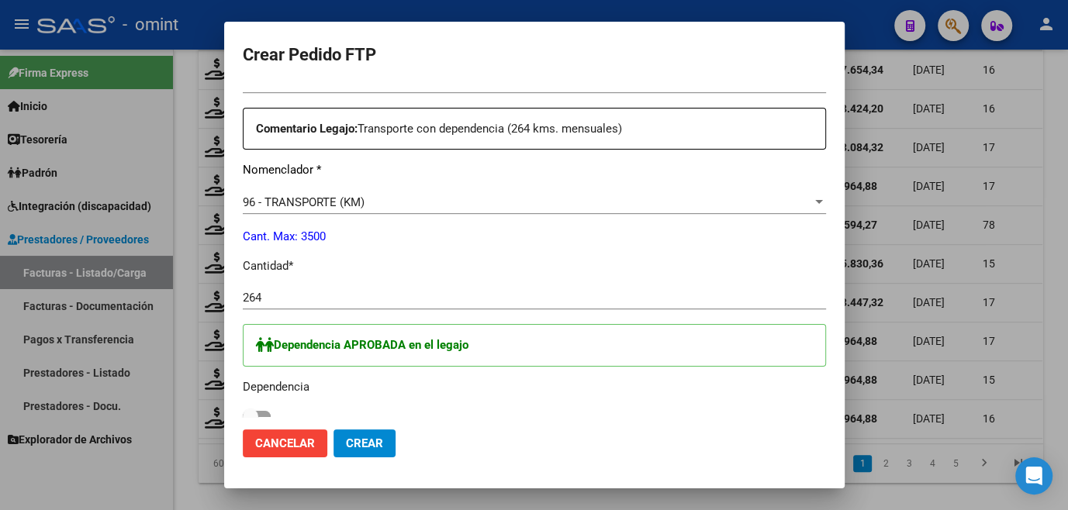
scroll to position [634, 0]
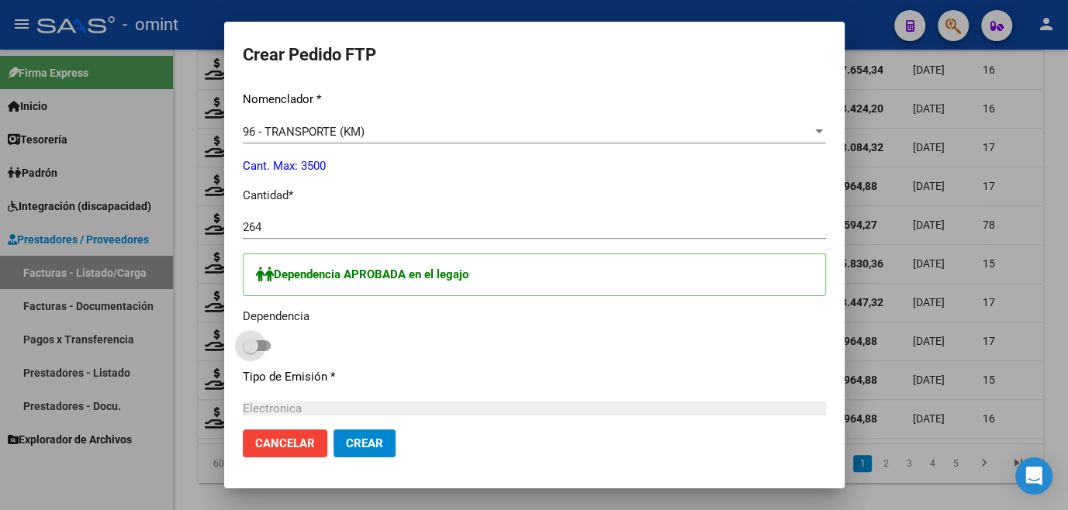
click at [259, 342] on span at bounding box center [257, 345] width 28 height 11
click at [250, 351] on input "checkbox" at bounding box center [250, 351] width 1 height 1
click at [378, 449] on span "Crear" at bounding box center [364, 444] width 37 height 14
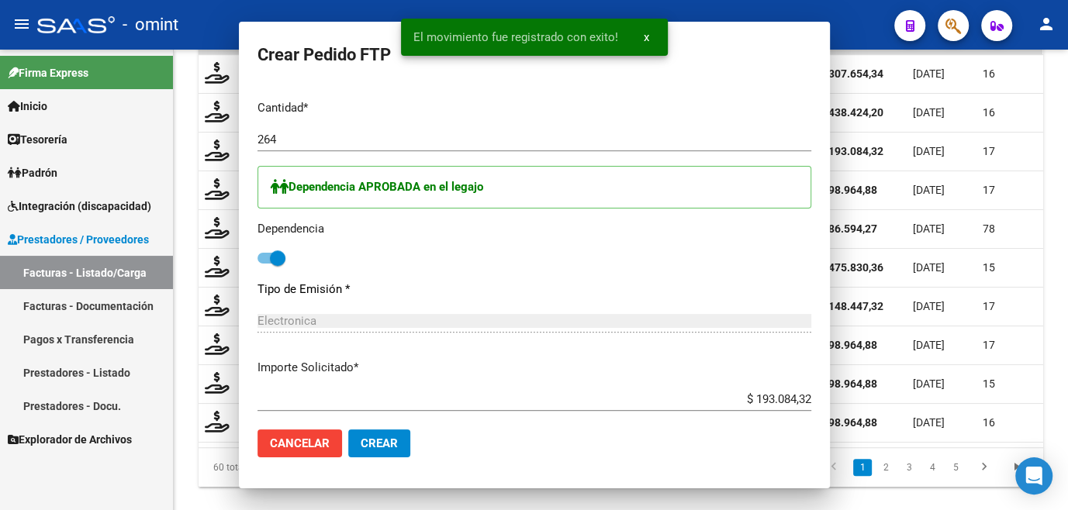
scroll to position [0, 0]
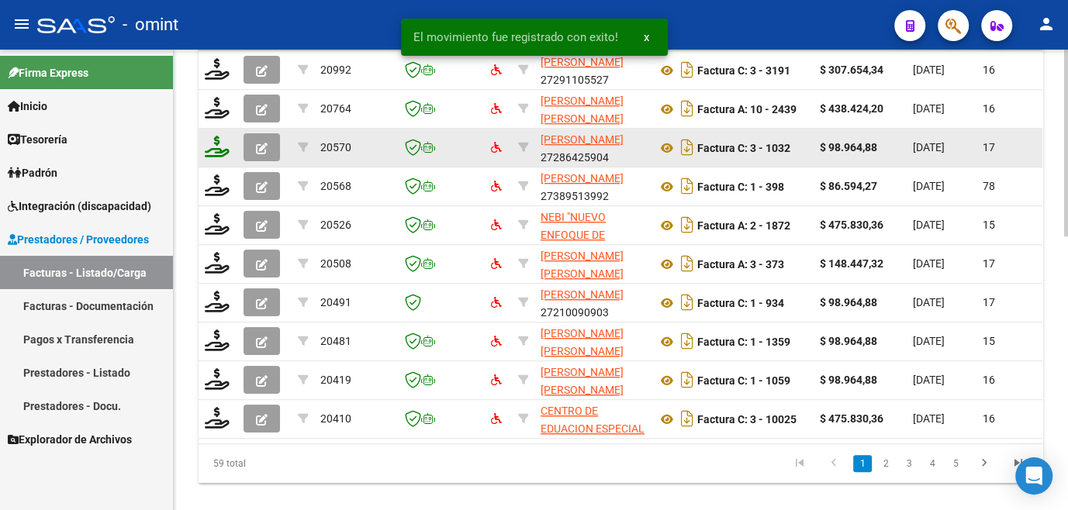
click at [218, 157] on icon at bounding box center [217, 147] width 25 height 22
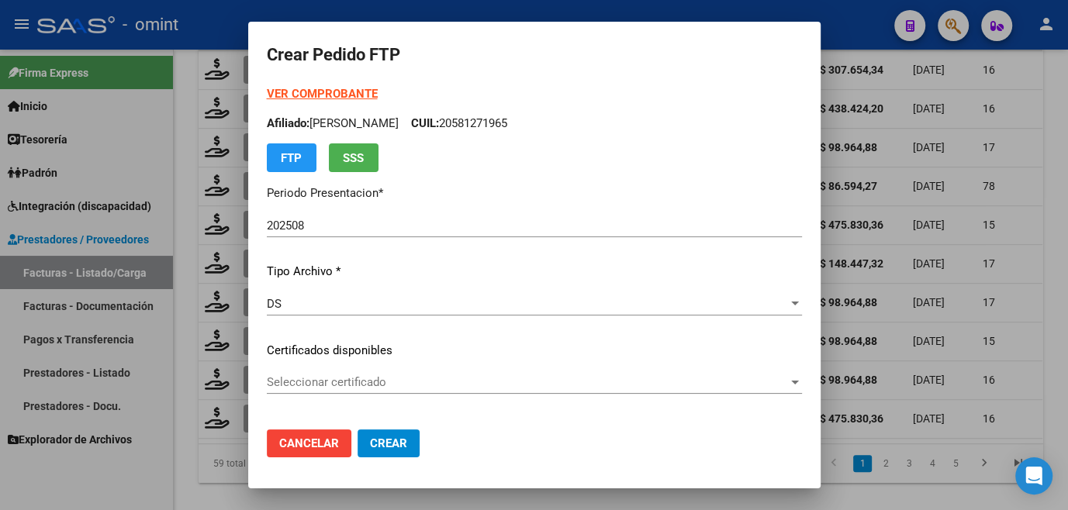
click at [333, 393] on div "Seleccionar certificado Seleccionar certificado" at bounding box center [534, 382] width 535 height 23
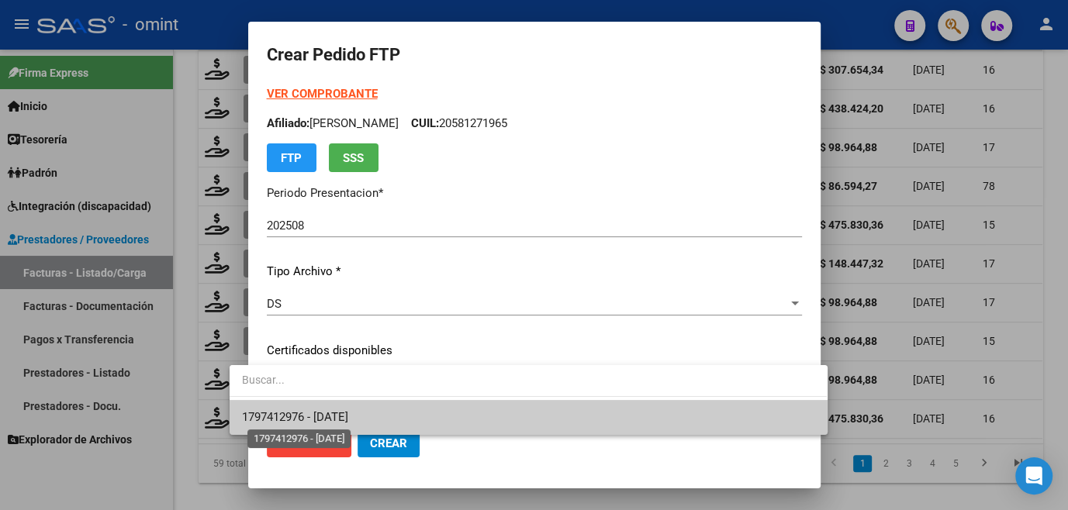
click at [330, 419] on span "1797412976 - [DATE]" at bounding box center [295, 417] width 106 height 14
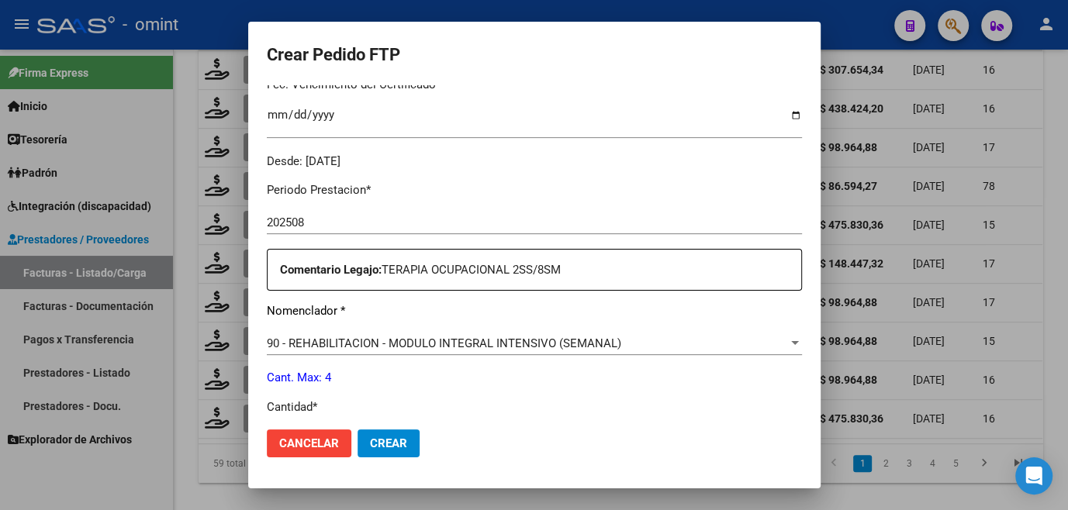
scroll to position [564, 0]
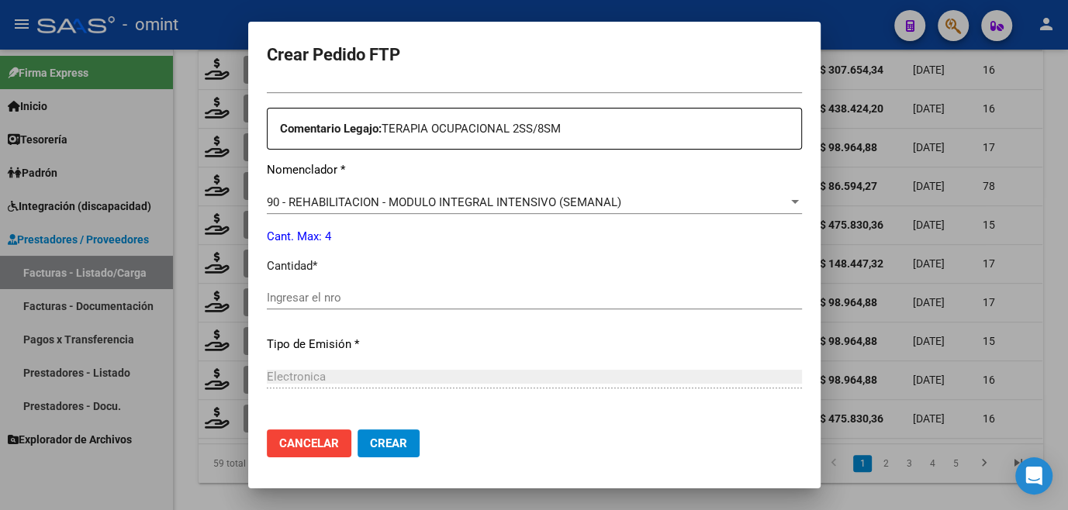
click at [326, 292] on input "Ingresar el nro" at bounding box center [534, 298] width 535 height 14
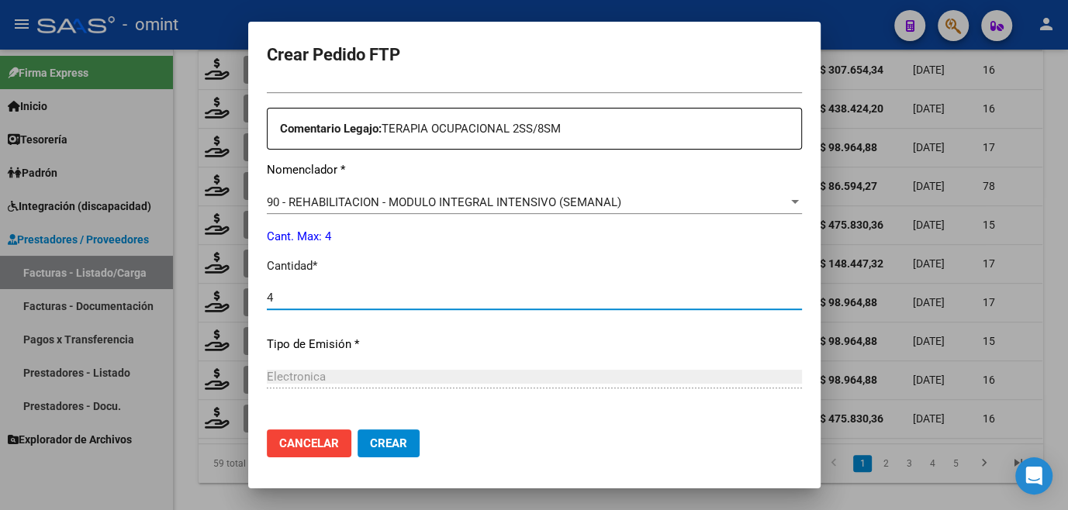
click at [372, 440] on span "Crear" at bounding box center [388, 444] width 37 height 14
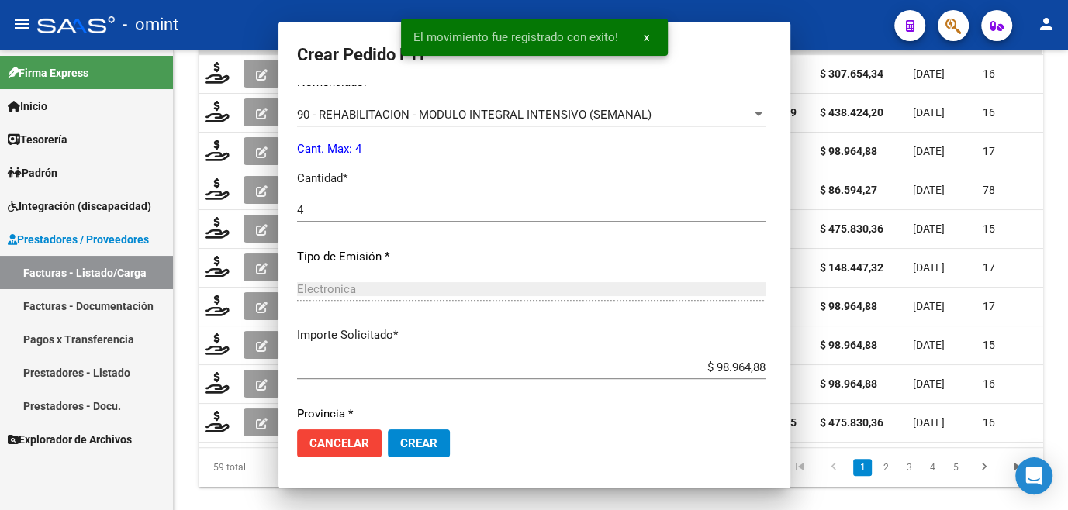
scroll to position [0, 0]
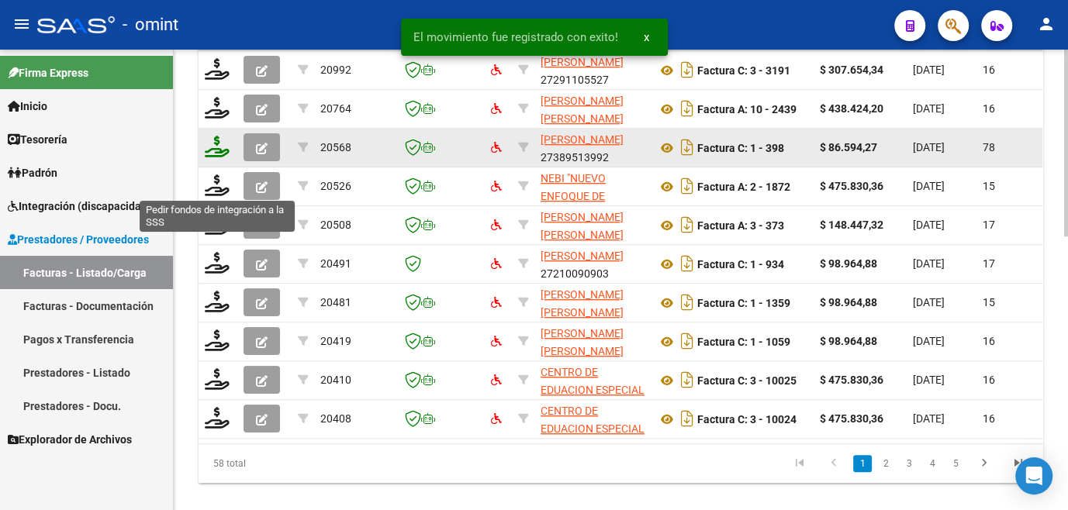
click at [213, 157] on icon at bounding box center [217, 147] width 25 height 22
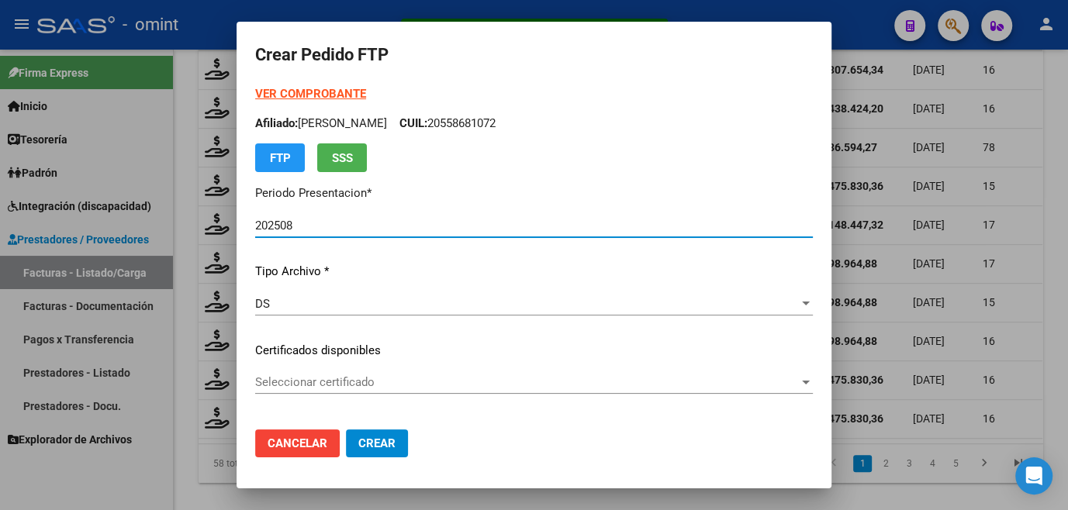
click at [195, 243] on div at bounding box center [534, 255] width 1068 height 510
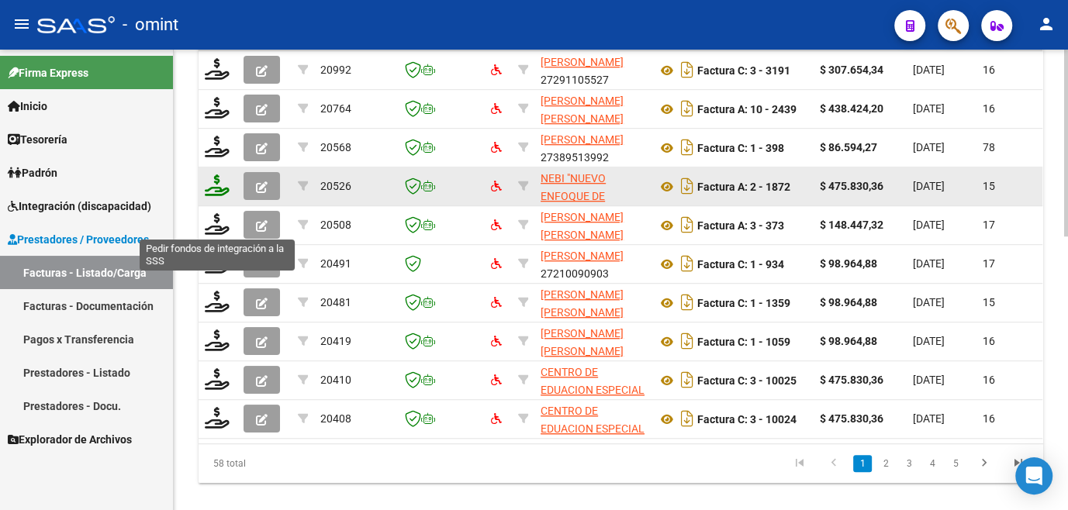
click at [212, 196] on icon at bounding box center [217, 185] width 25 height 22
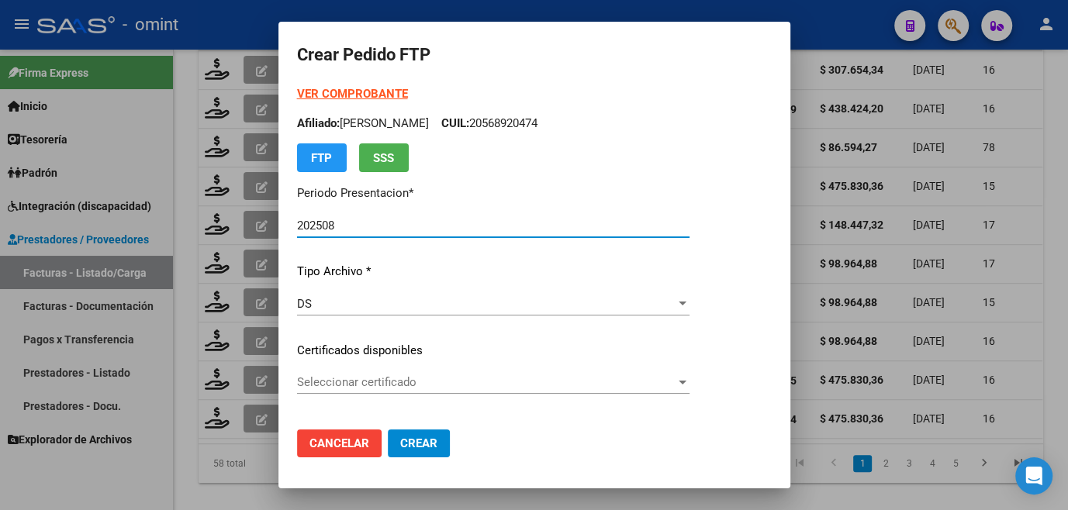
click at [389, 379] on span "Seleccionar certificado" at bounding box center [486, 382] width 378 height 14
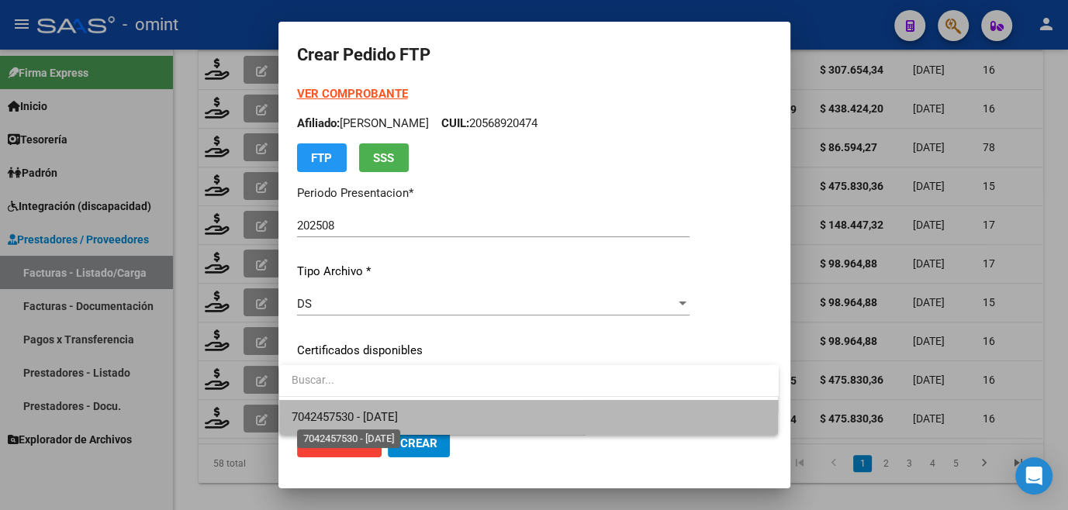
click at [386, 411] on span "7042457530 - [DATE]" at bounding box center [345, 417] width 106 height 14
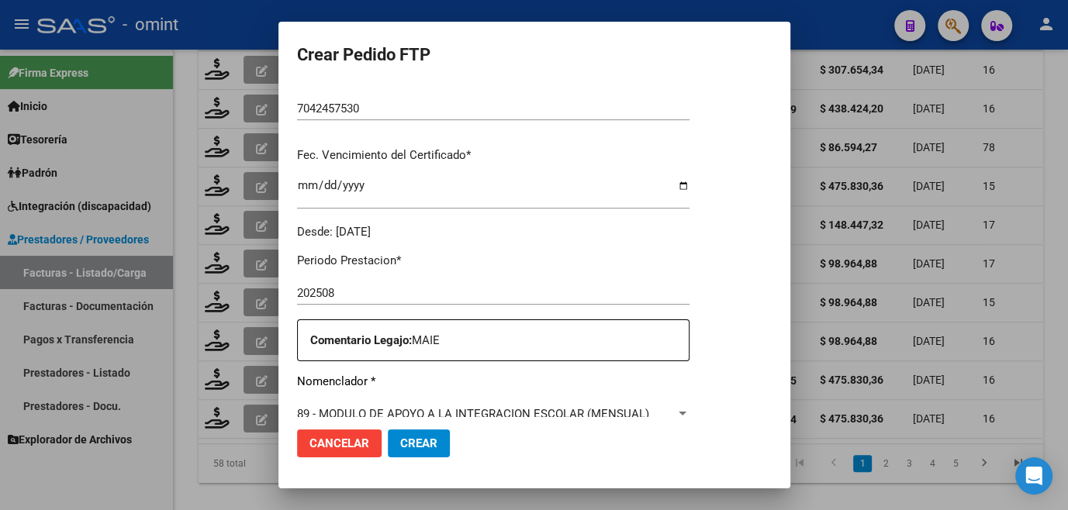
scroll to position [493, 0]
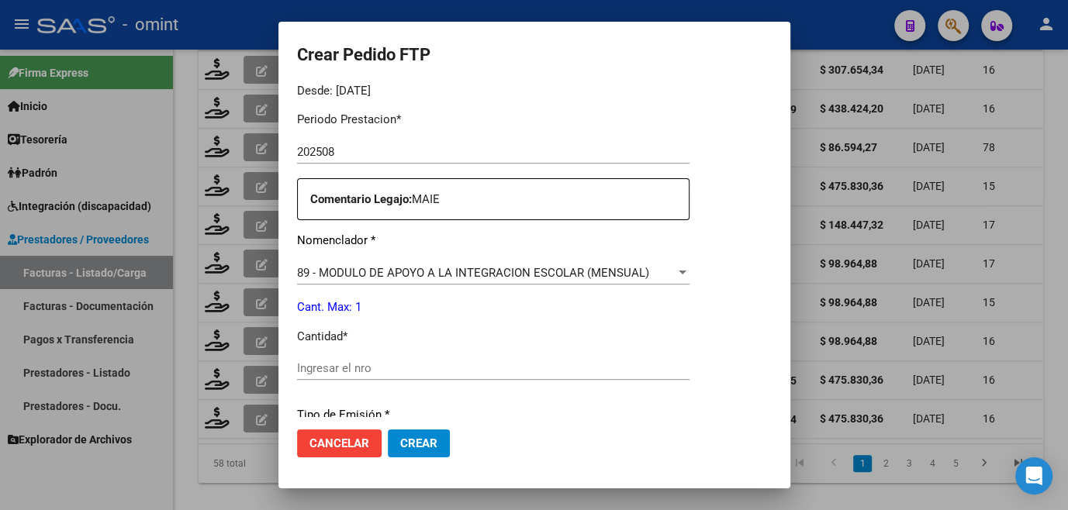
click at [416, 371] on input "Ingresar el nro" at bounding box center [493, 368] width 392 height 14
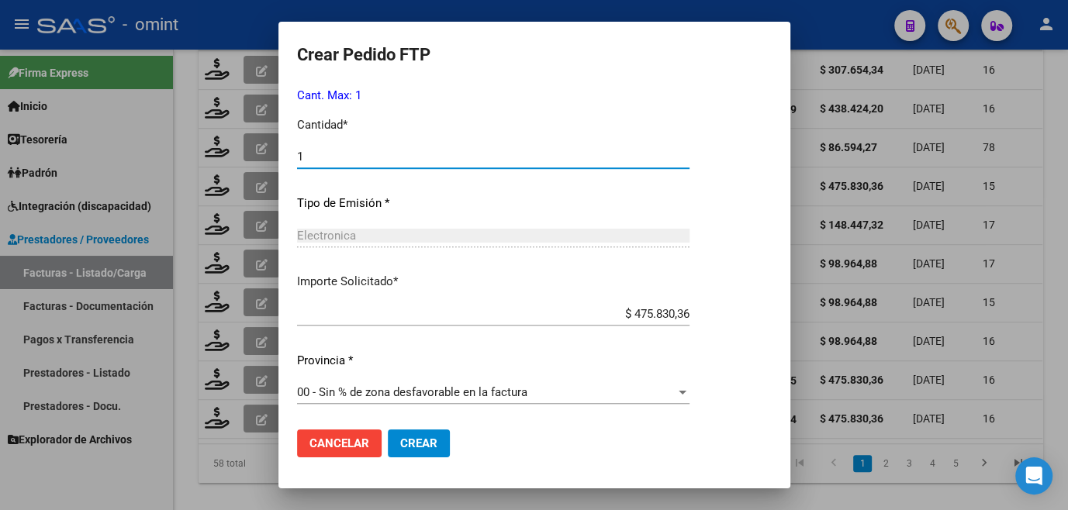
click at [430, 435] on button "Crear" at bounding box center [419, 444] width 62 height 28
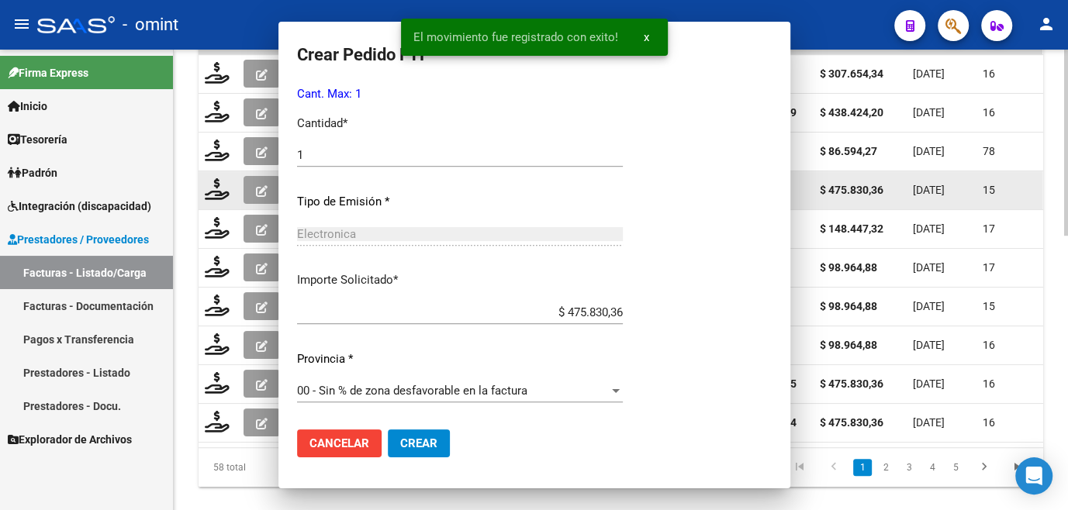
scroll to position [0, 0]
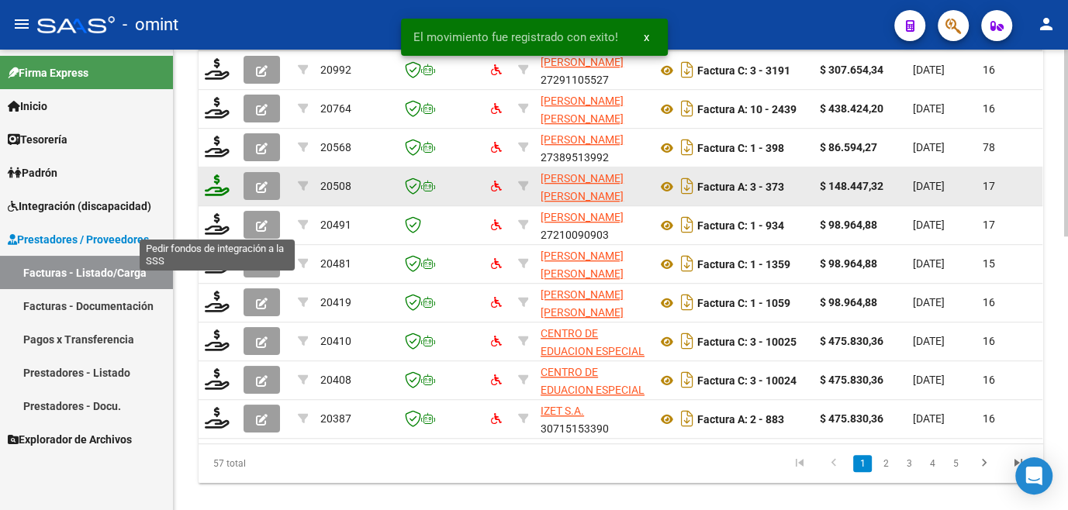
click at [219, 196] on icon at bounding box center [217, 185] width 25 height 22
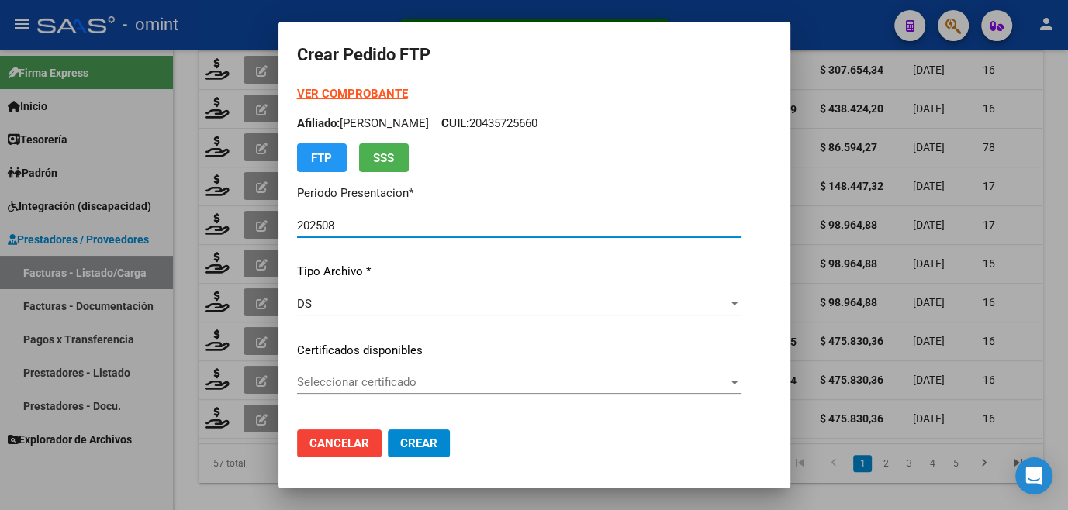
click at [339, 384] on span "Seleccionar certificado" at bounding box center [512, 382] width 430 height 14
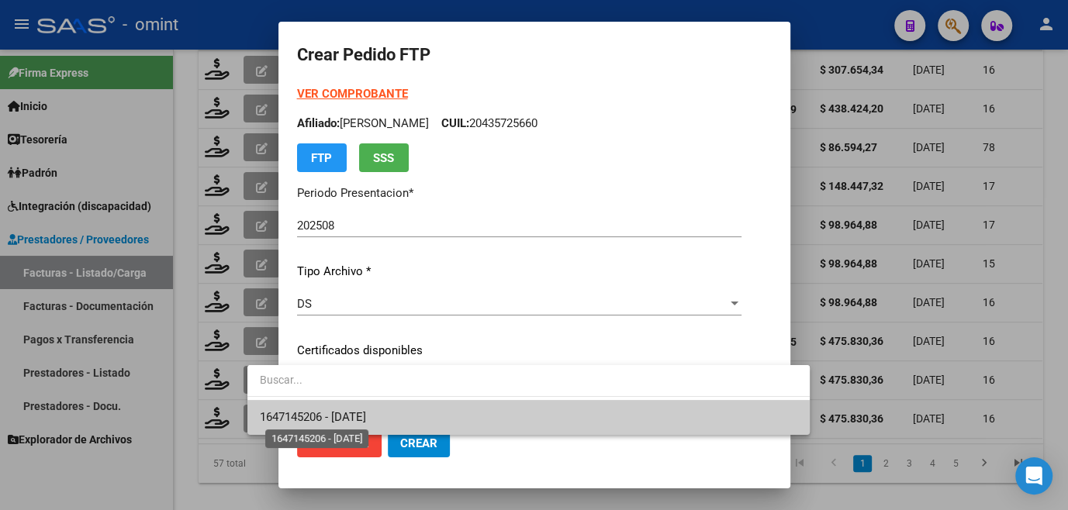
click at [335, 415] on span "1647145206 - 2027-10-12" at bounding box center [313, 417] width 106 height 14
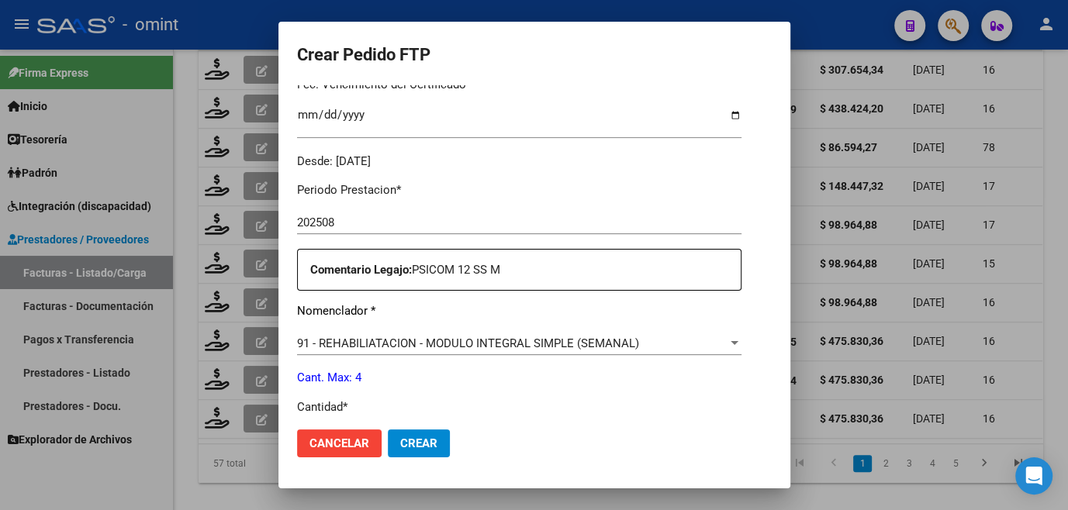
scroll to position [634, 0]
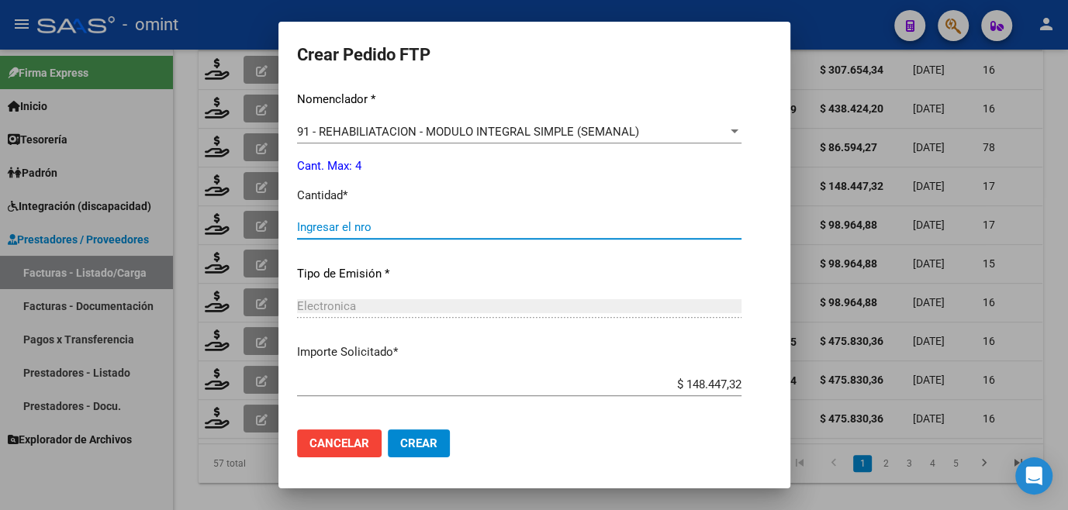
click at [297, 225] on input "Ingresar el nro" at bounding box center [519, 227] width 444 height 14
click at [400, 442] on span "Crear" at bounding box center [418, 444] width 37 height 14
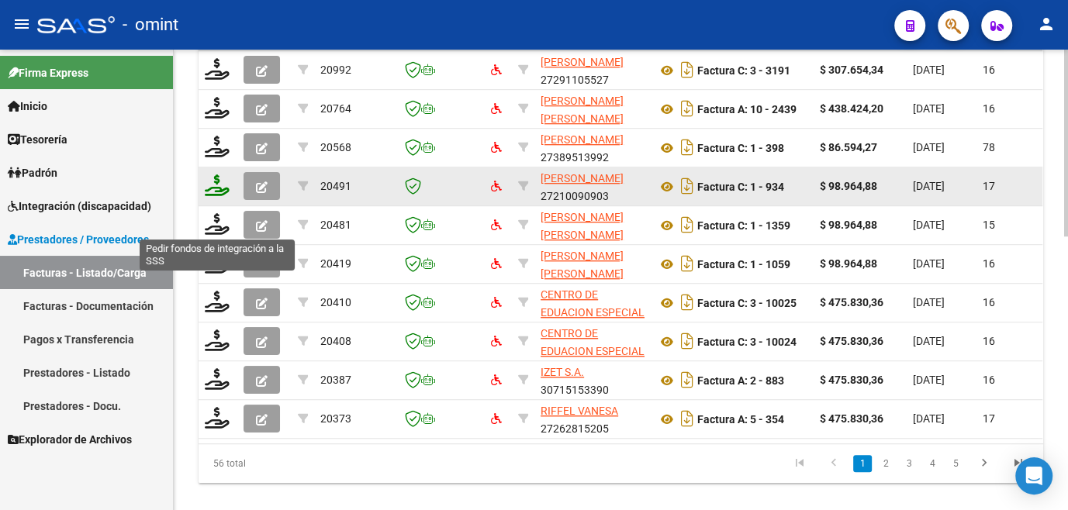
click at [208, 196] on icon at bounding box center [217, 185] width 25 height 22
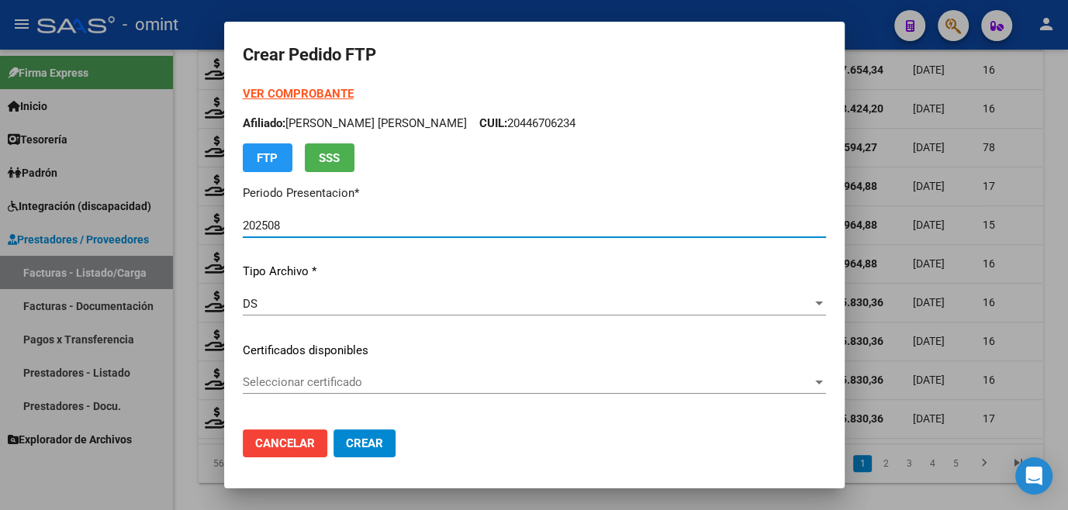
click at [295, 385] on span "Seleccionar certificado" at bounding box center [527, 382] width 569 height 14
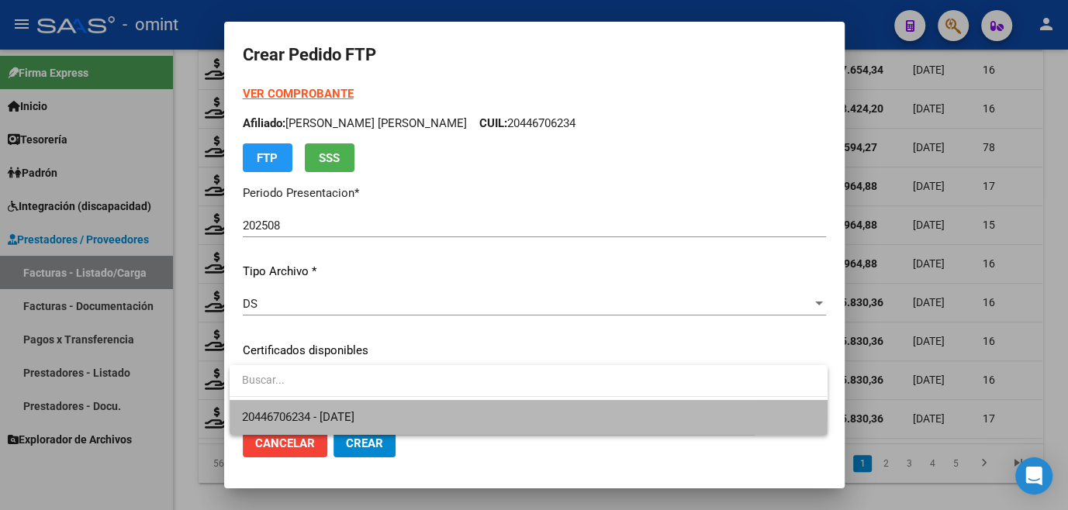
click at [299, 408] on span "20446706234 - [DATE]" at bounding box center [528, 417] width 572 height 35
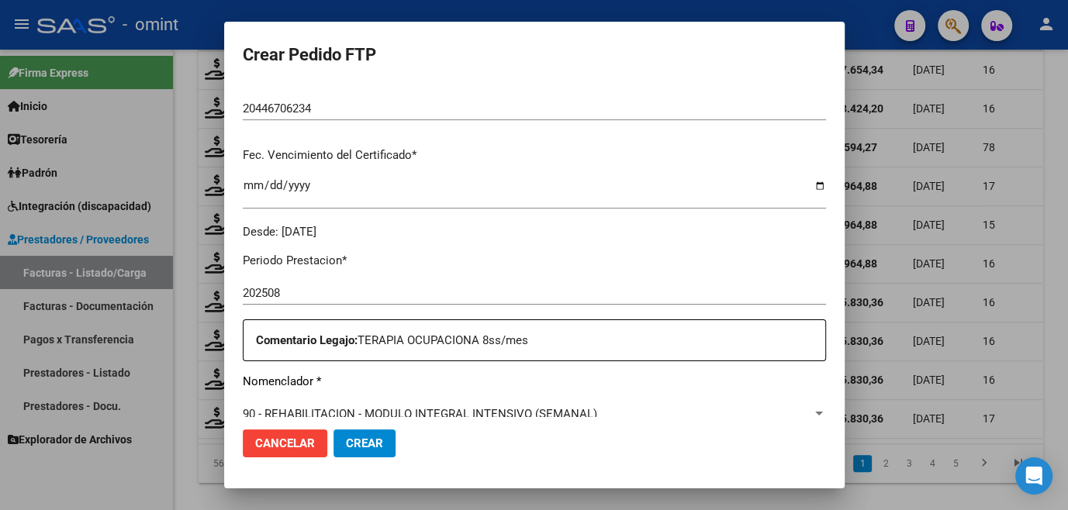
scroll to position [493, 0]
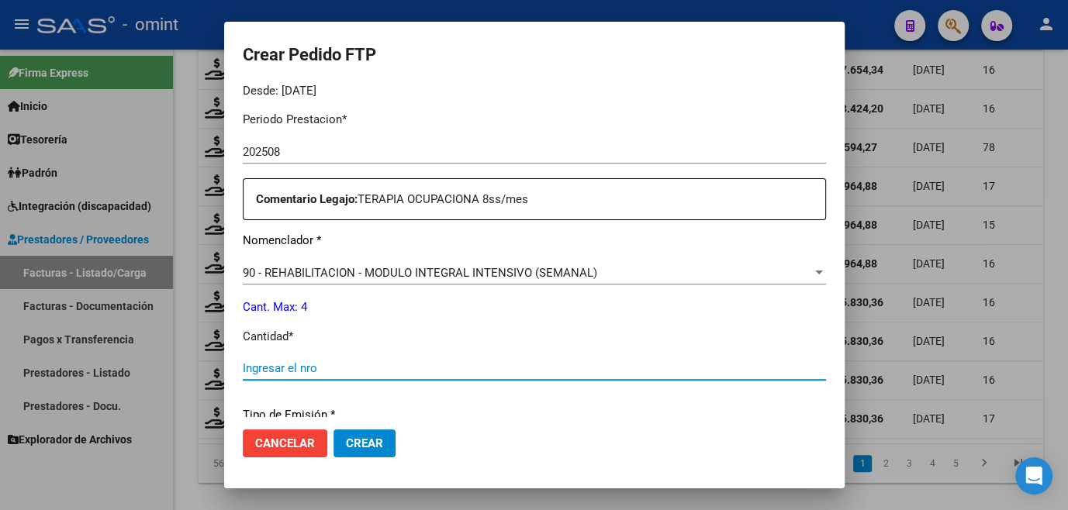
click at [263, 371] on input "Ingresar el nro" at bounding box center [534, 368] width 583 height 14
click at [367, 442] on span "Crear" at bounding box center [364, 444] width 37 height 14
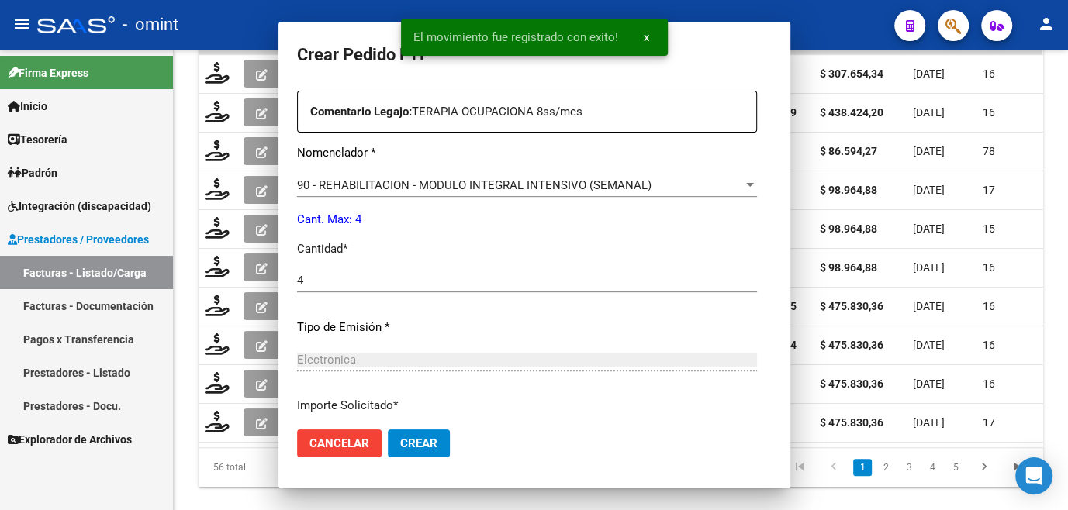
scroll to position [406, 0]
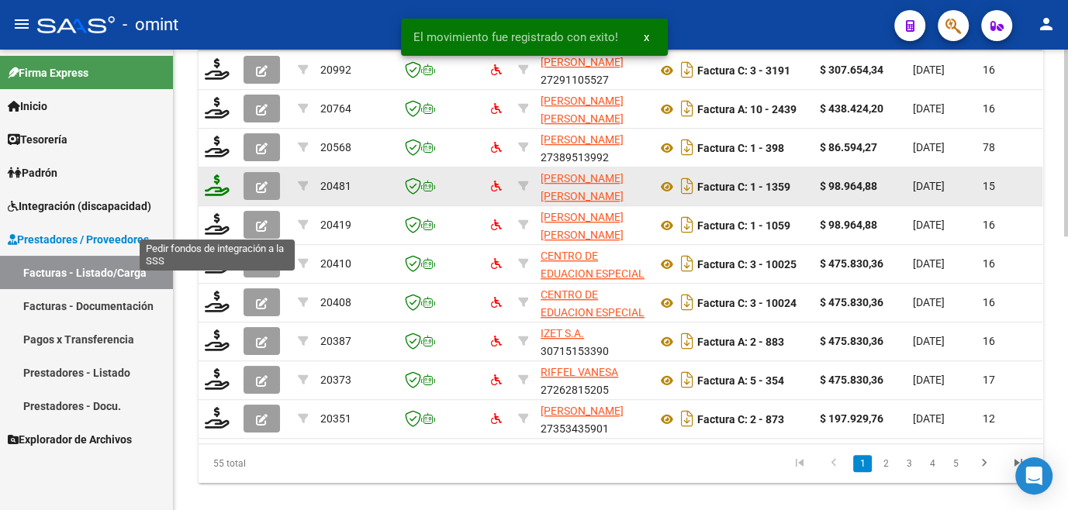
click at [218, 196] on icon at bounding box center [217, 185] width 25 height 22
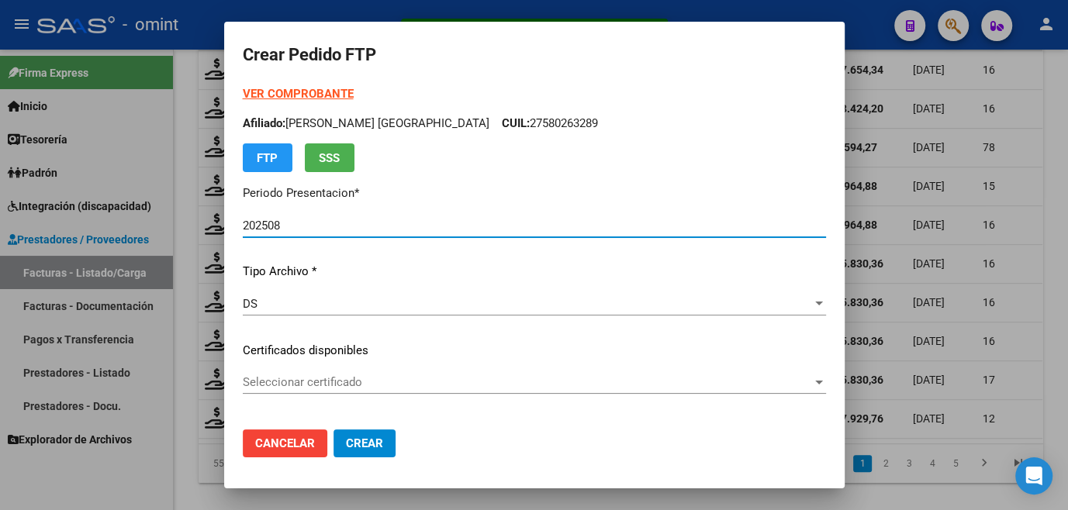
click at [316, 380] on span "Seleccionar certificado" at bounding box center [527, 382] width 569 height 14
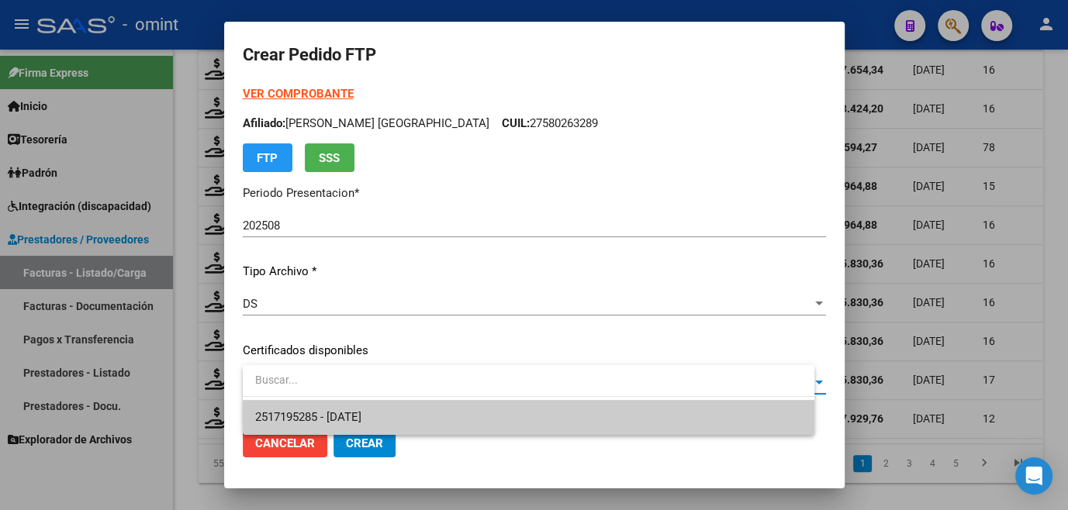
click at [321, 404] on span "2517195285 - 2025-05-23" at bounding box center [528, 417] width 547 height 35
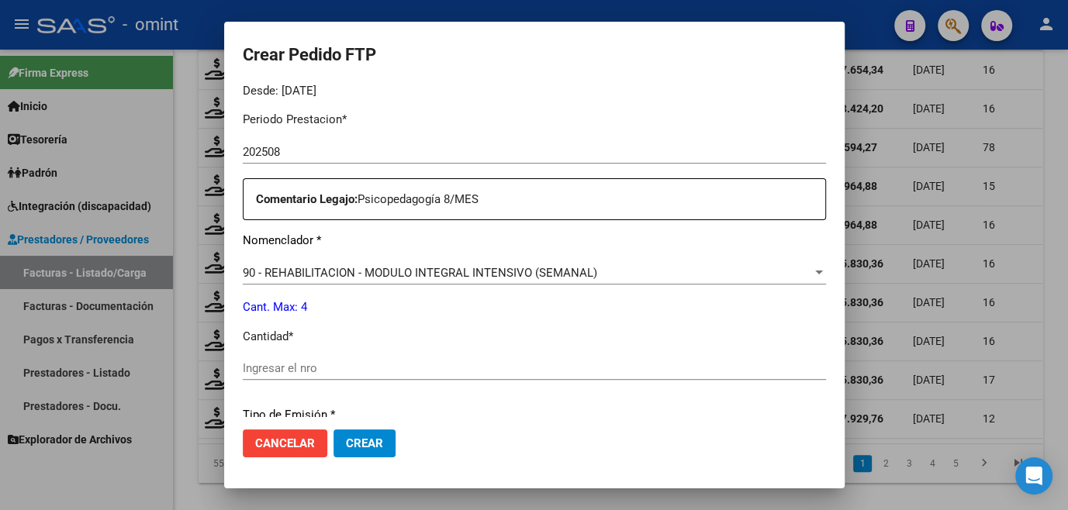
scroll to position [564, 0]
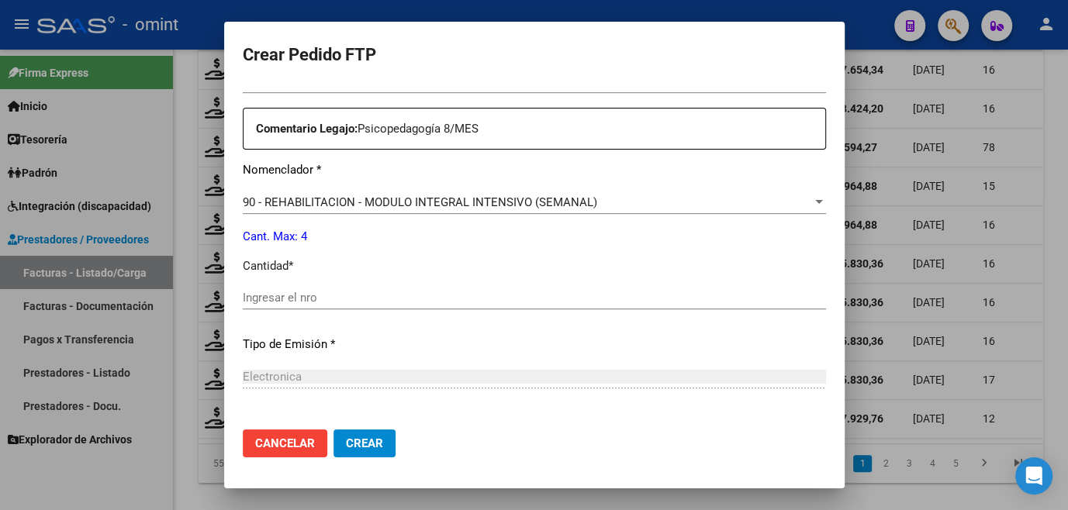
click at [308, 301] on input "Ingresar el nro" at bounding box center [534, 298] width 583 height 14
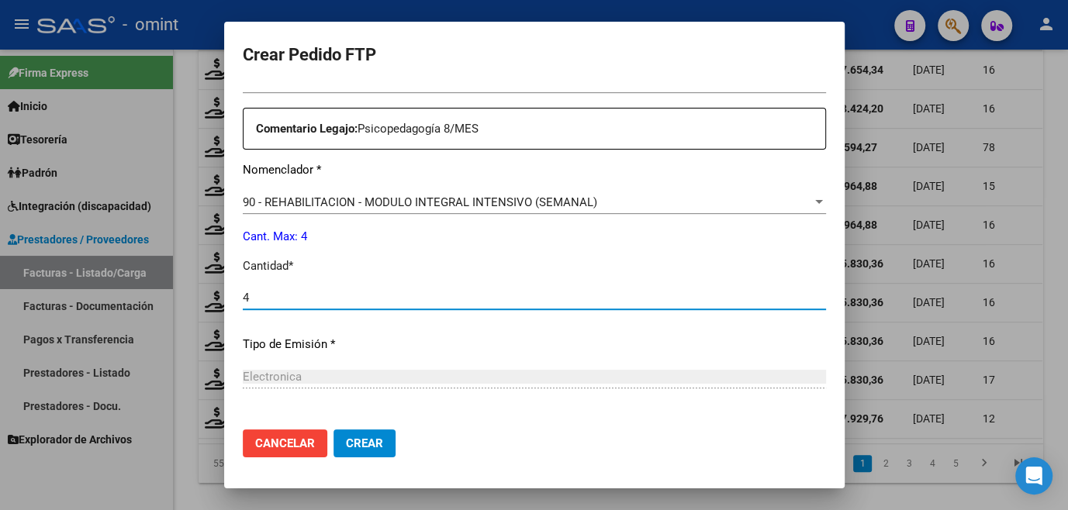
click at [362, 446] on span "Crear" at bounding box center [364, 444] width 37 height 14
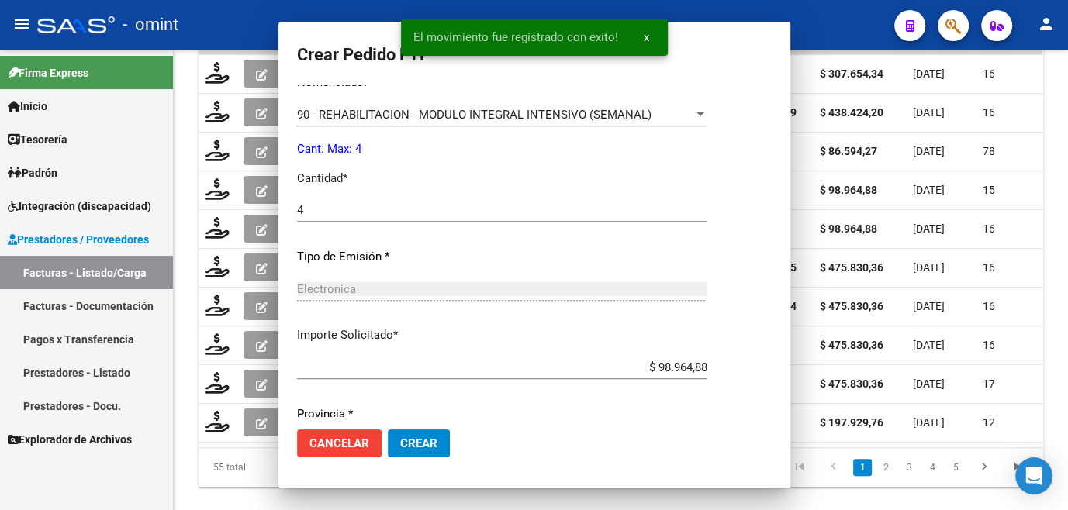
scroll to position [0, 0]
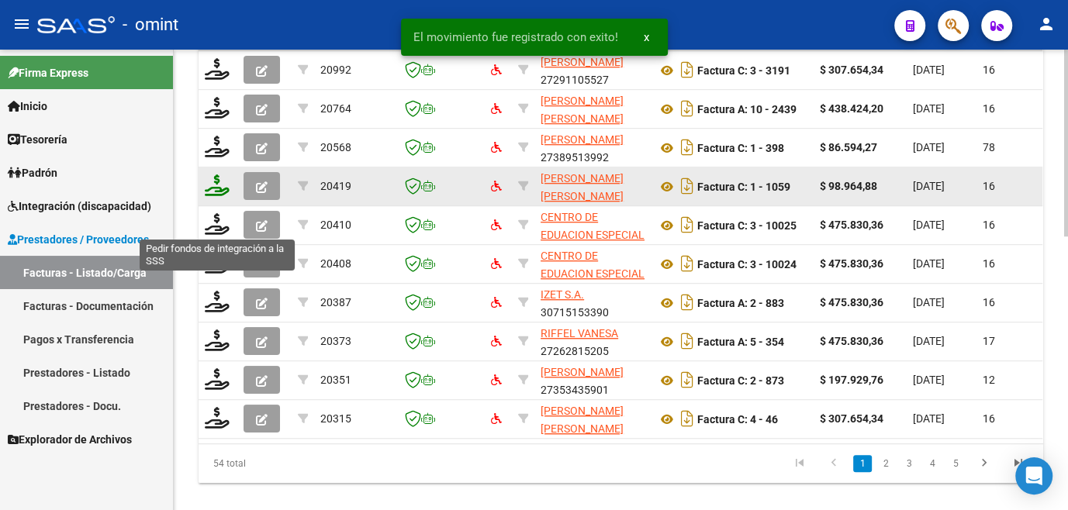
click at [212, 196] on icon at bounding box center [217, 185] width 25 height 22
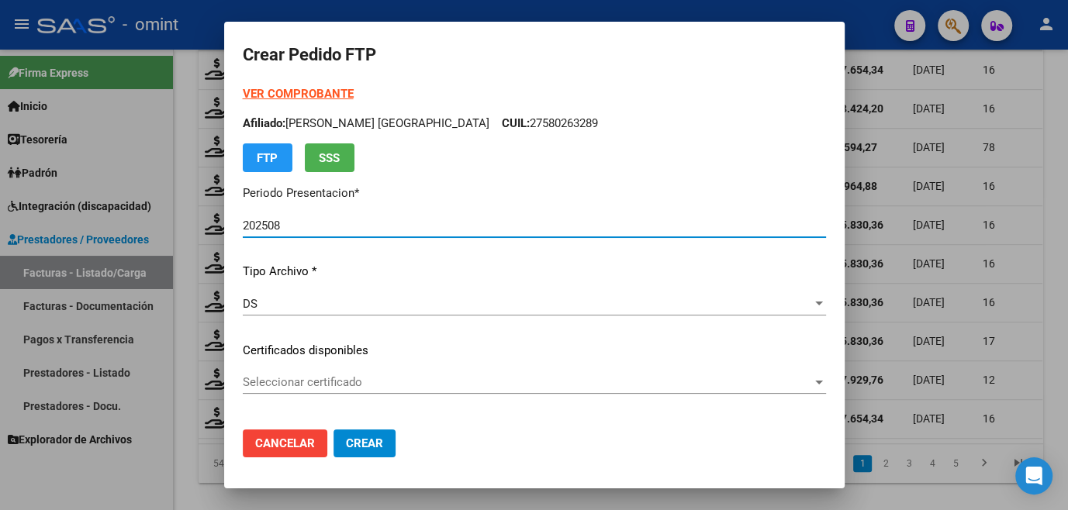
click at [316, 382] on span "Seleccionar certificado" at bounding box center [527, 382] width 569 height 14
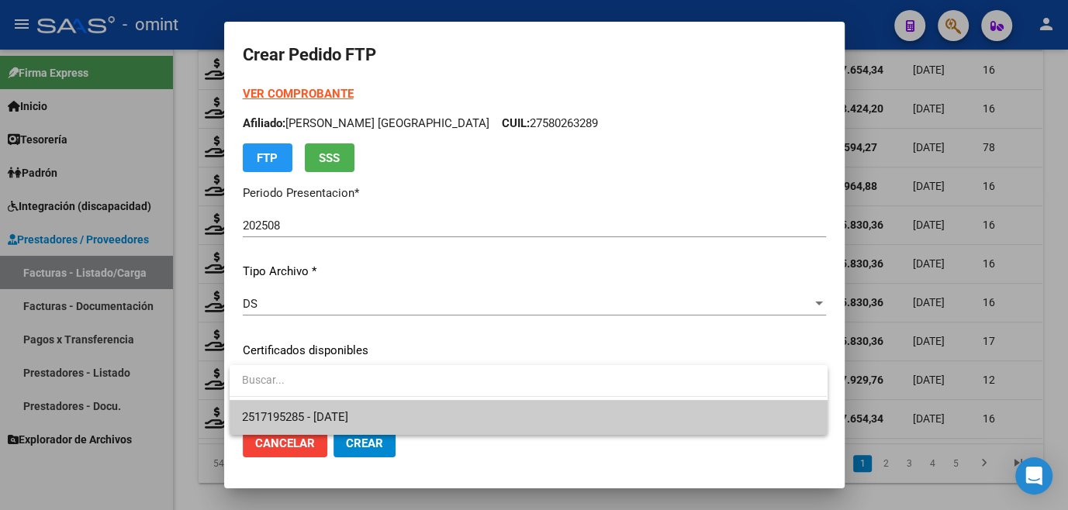
click at [320, 411] on span "2517195285 - 2025-05-23" at bounding box center [295, 417] width 106 height 14
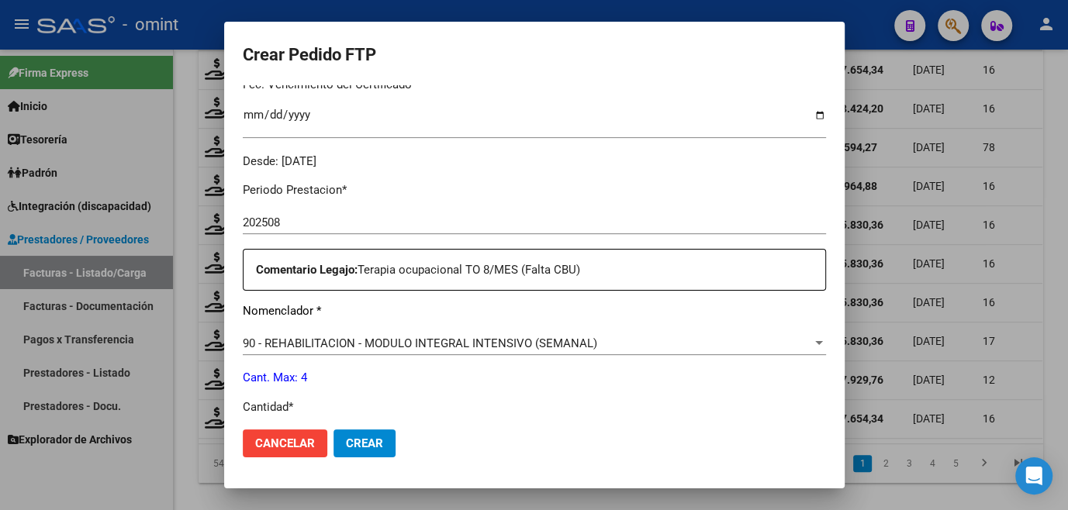
scroll to position [634, 0]
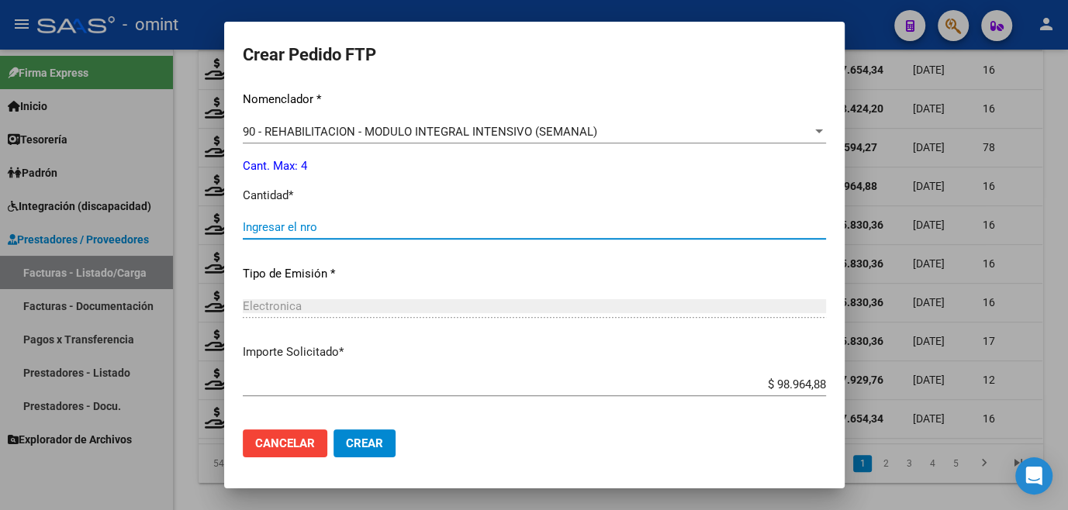
click at [329, 224] on input "Ingresar el nro" at bounding box center [534, 227] width 583 height 14
click at [363, 444] on span "Crear" at bounding box center [364, 444] width 37 height 14
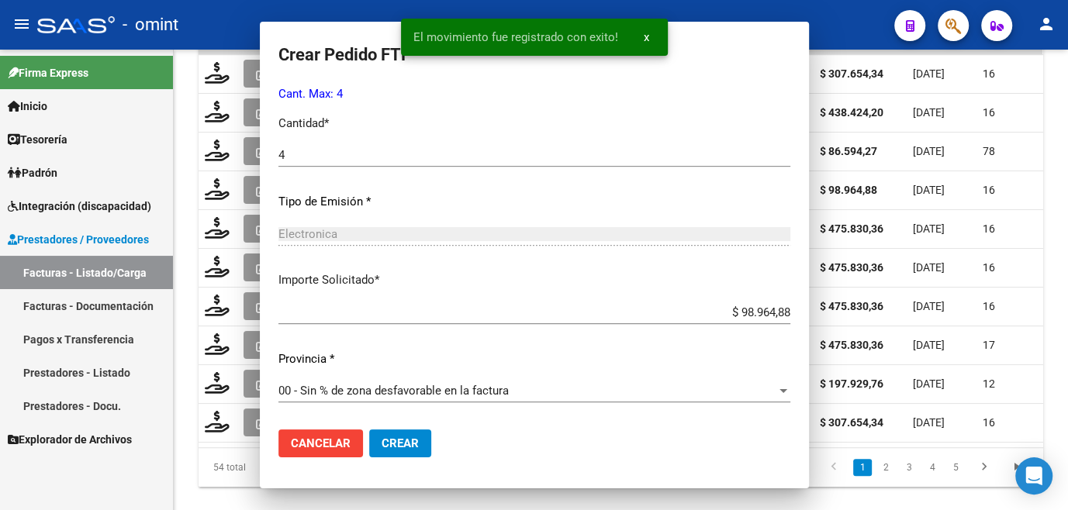
scroll to position [0, 0]
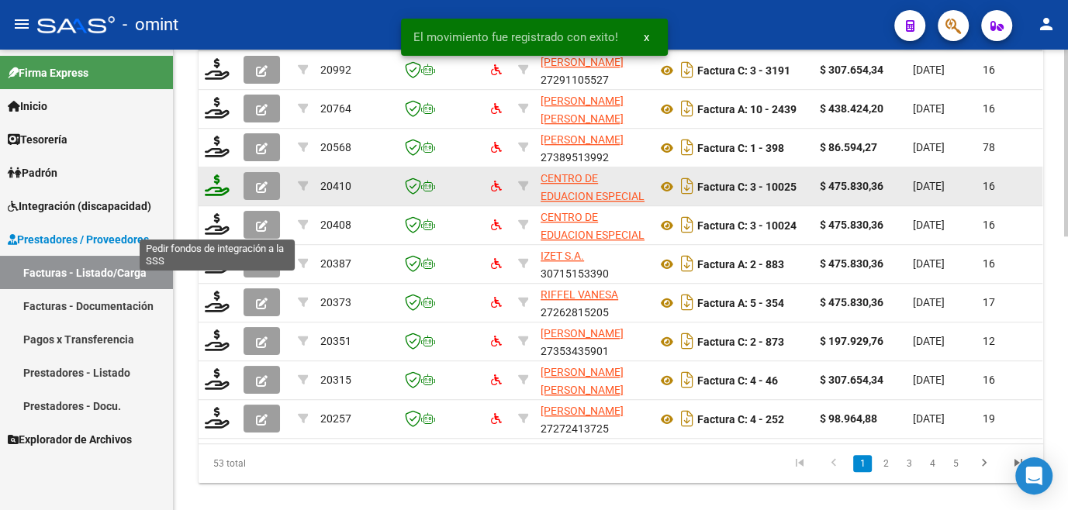
click at [218, 196] on icon at bounding box center [217, 185] width 25 height 22
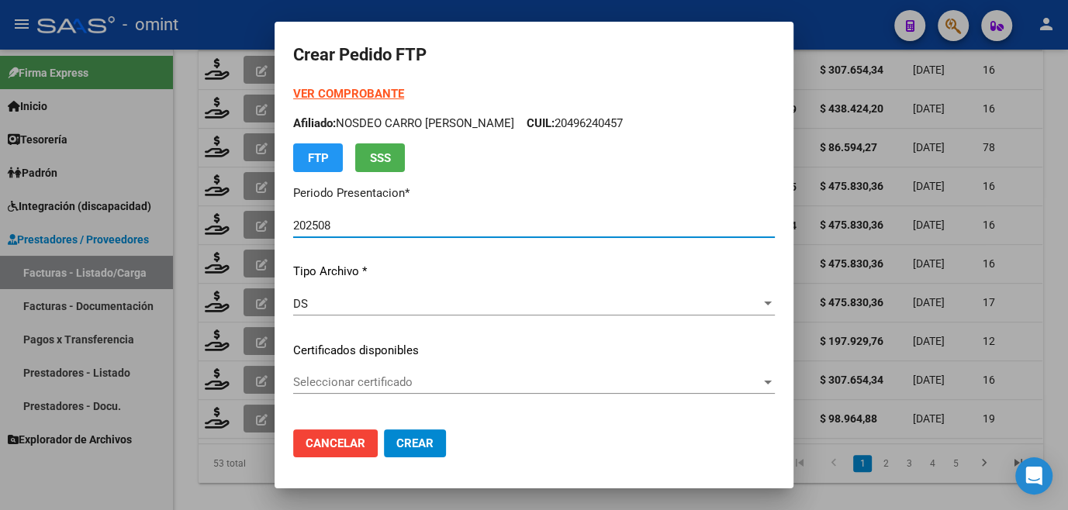
click at [326, 381] on span "Seleccionar certificado" at bounding box center [527, 382] width 468 height 14
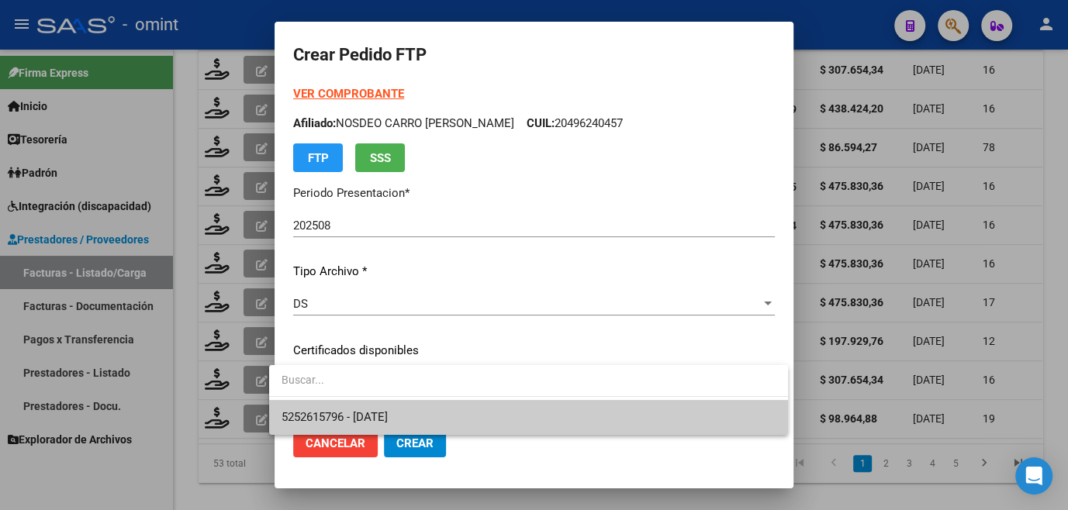
click at [330, 409] on span "5252615796 - [DATE]" at bounding box center [528, 417] width 494 height 35
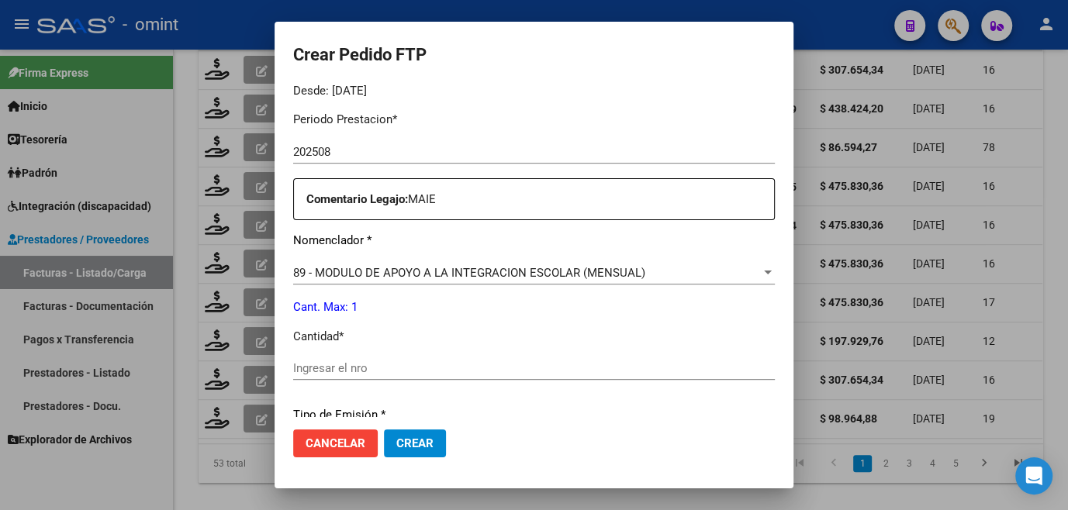
scroll to position [634, 0]
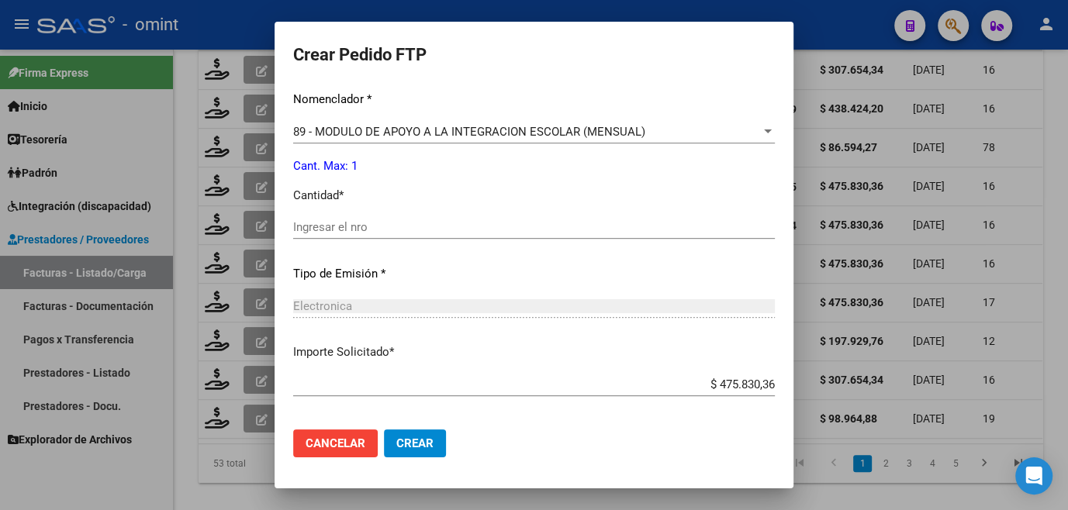
click at [349, 222] on input "Ingresar el nro" at bounding box center [534, 227] width 482 height 14
click at [396, 437] on span "Crear" at bounding box center [414, 444] width 37 height 14
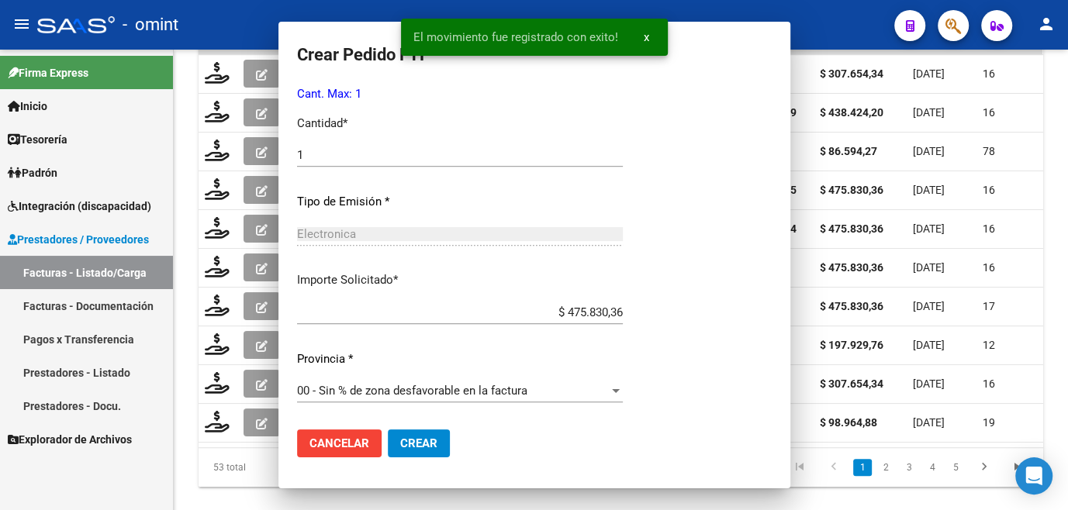
scroll to position [547, 0]
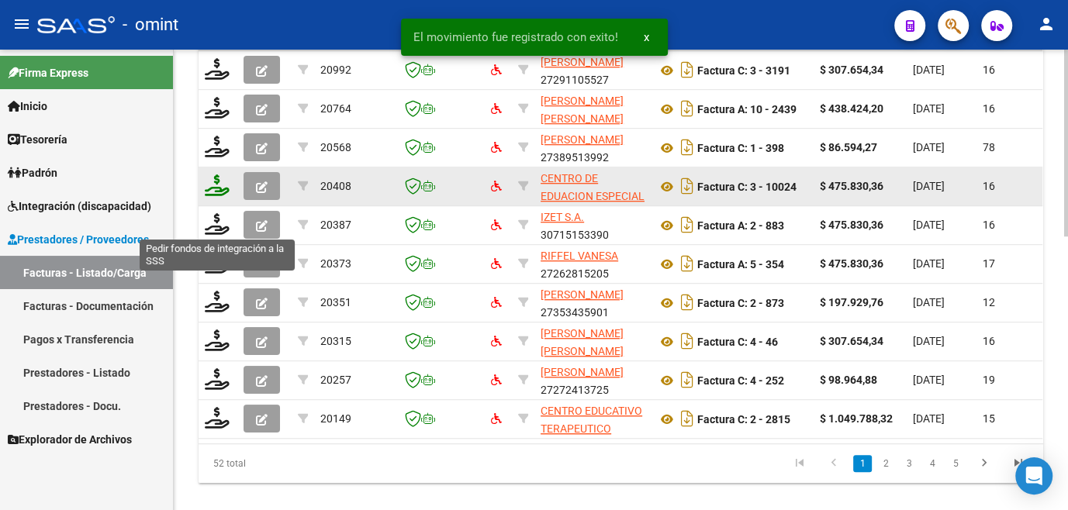
click at [217, 196] on icon at bounding box center [217, 185] width 25 height 22
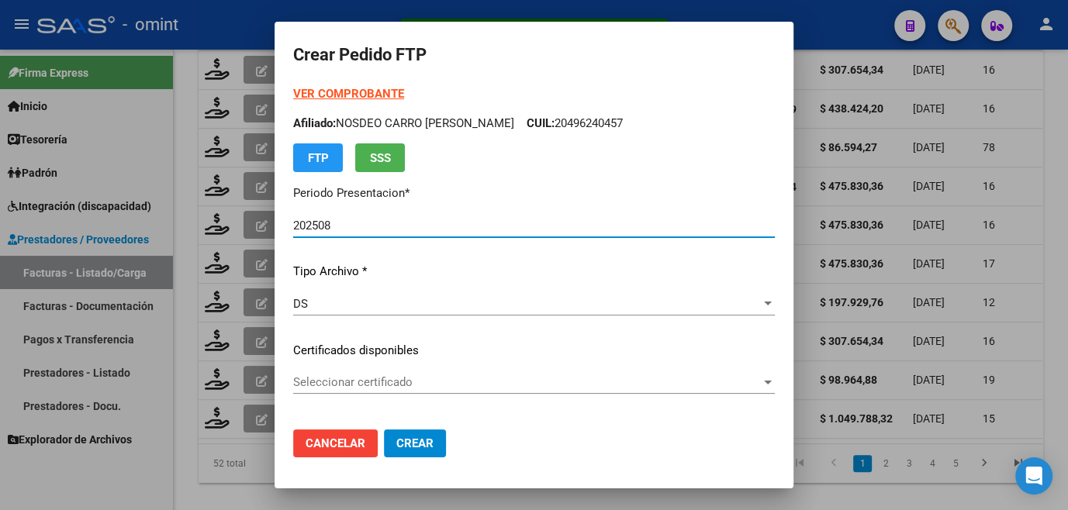
click at [366, 382] on span "Seleccionar certificado" at bounding box center [527, 382] width 468 height 14
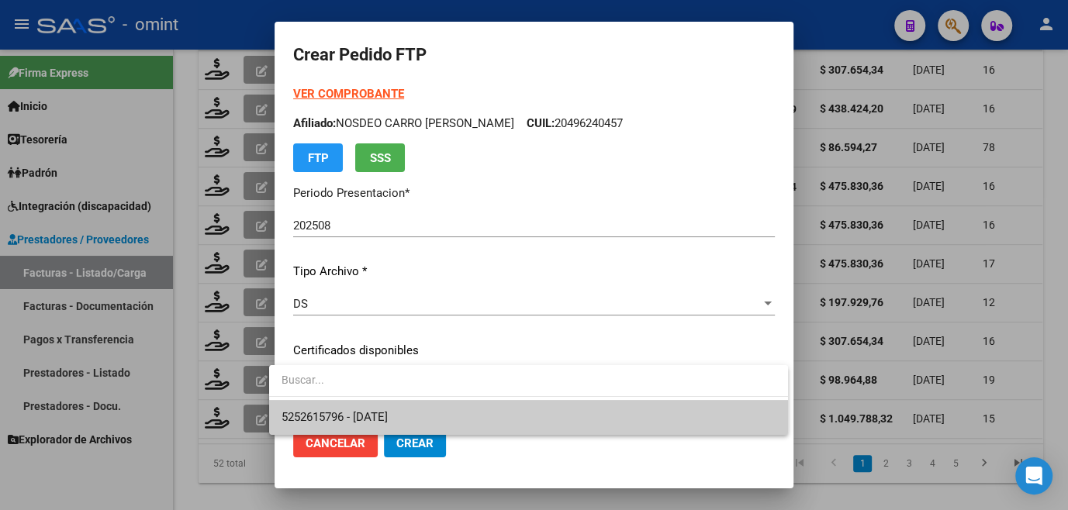
click at [386, 408] on span "5252615796 - [DATE]" at bounding box center [528, 417] width 494 height 35
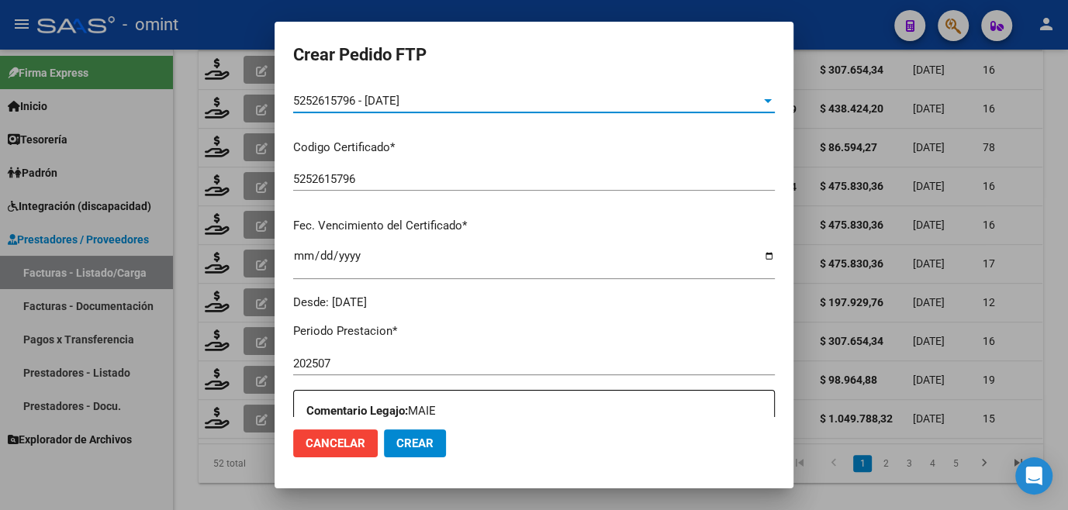
scroll to position [493, 0]
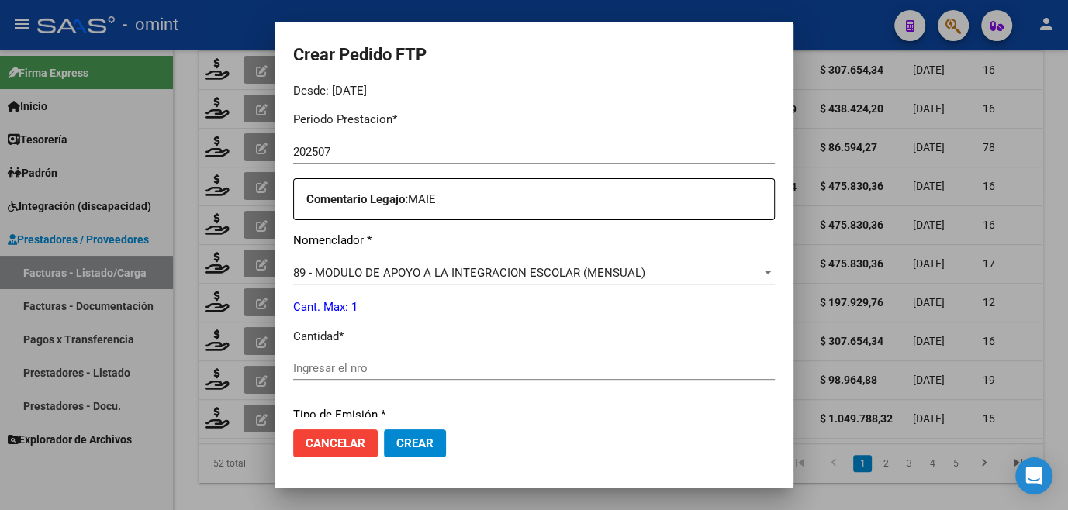
click at [380, 364] on input "Ingresar el nro" at bounding box center [534, 368] width 482 height 14
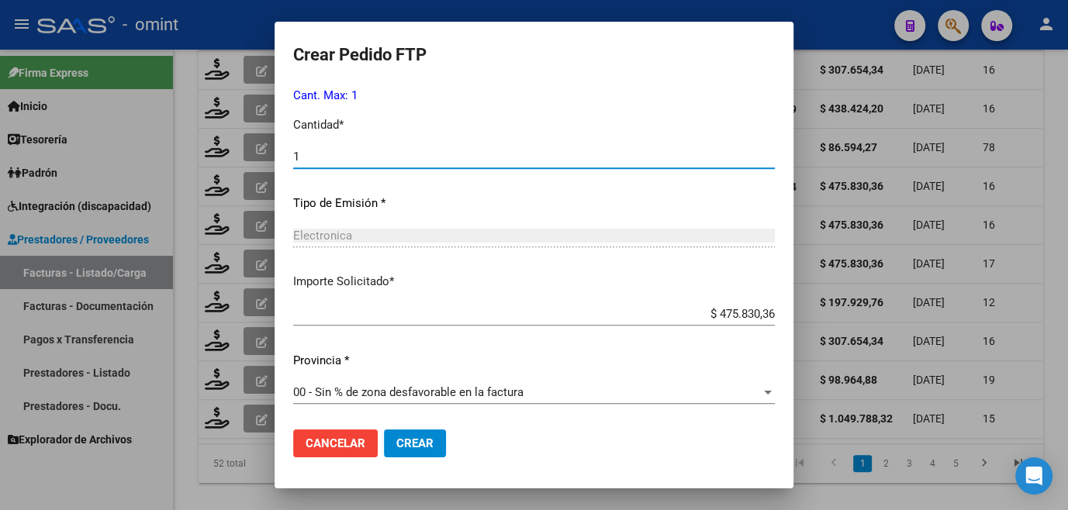
scroll to position [705, 0]
click at [406, 434] on button "Crear" at bounding box center [415, 444] width 62 height 28
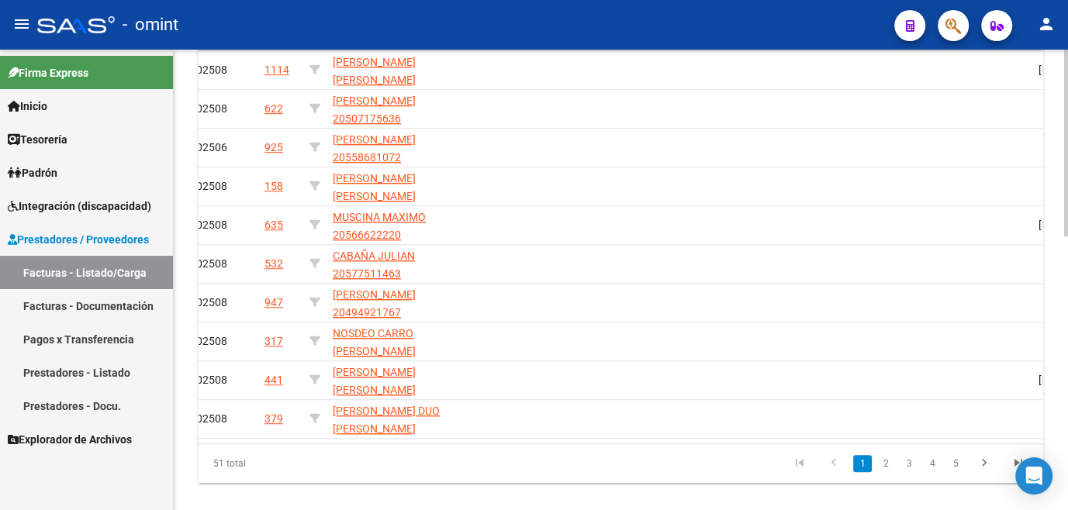
scroll to position [0, 0]
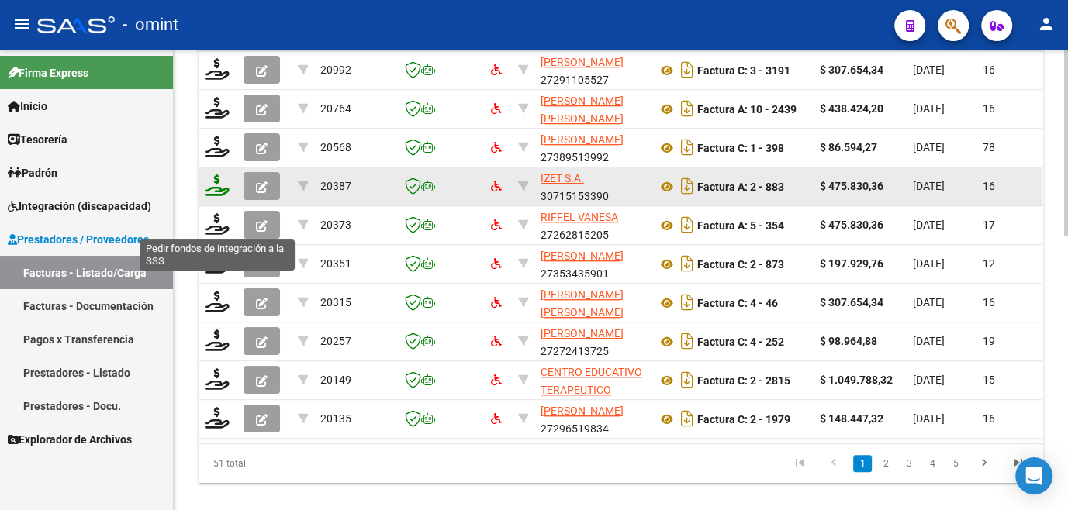
click at [217, 196] on icon at bounding box center [217, 185] width 25 height 22
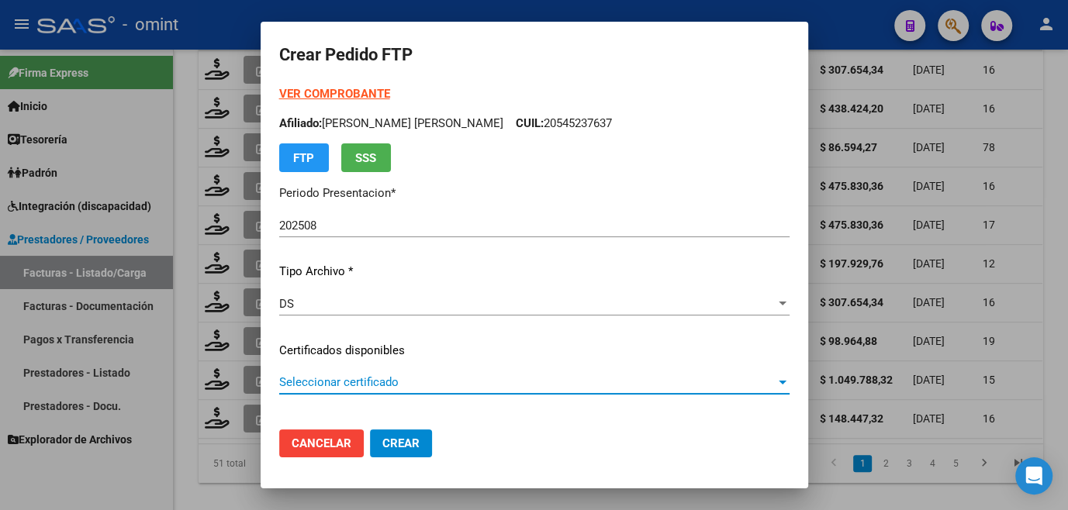
click at [296, 378] on span "Seleccionar certificado" at bounding box center [527, 382] width 496 height 14
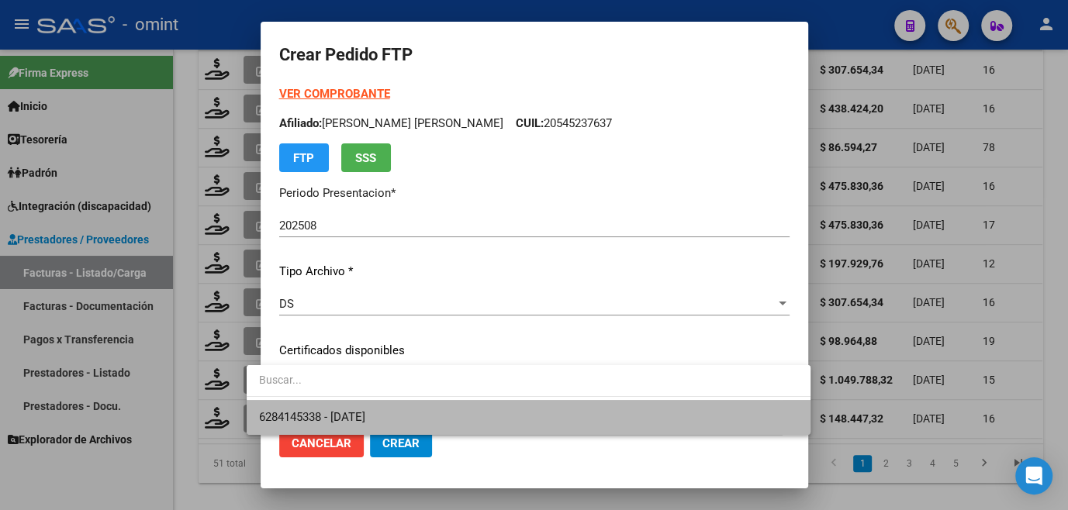
click at [304, 409] on span "6284145338 - 2027-04-26" at bounding box center [528, 417] width 539 height 35
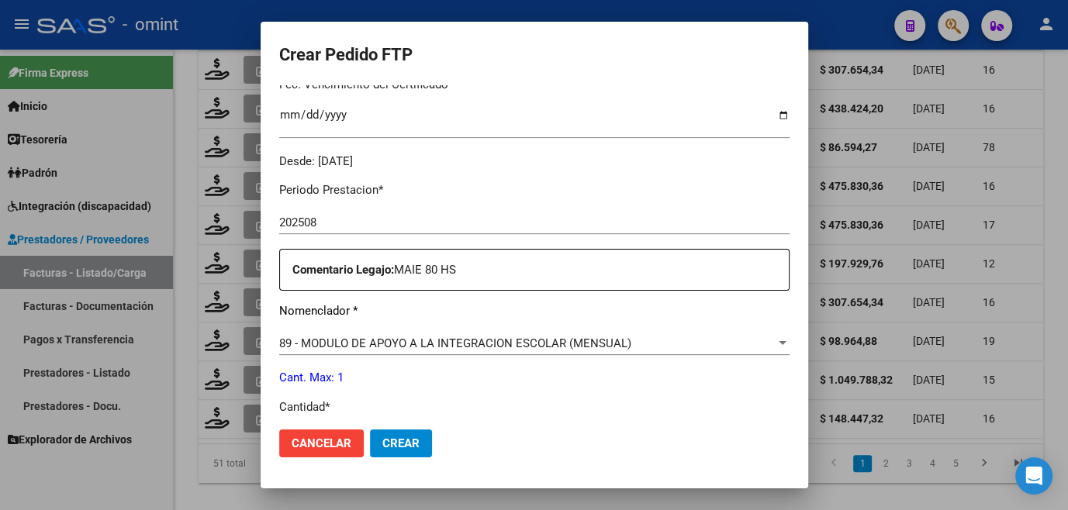
scroll to position [634, 0]
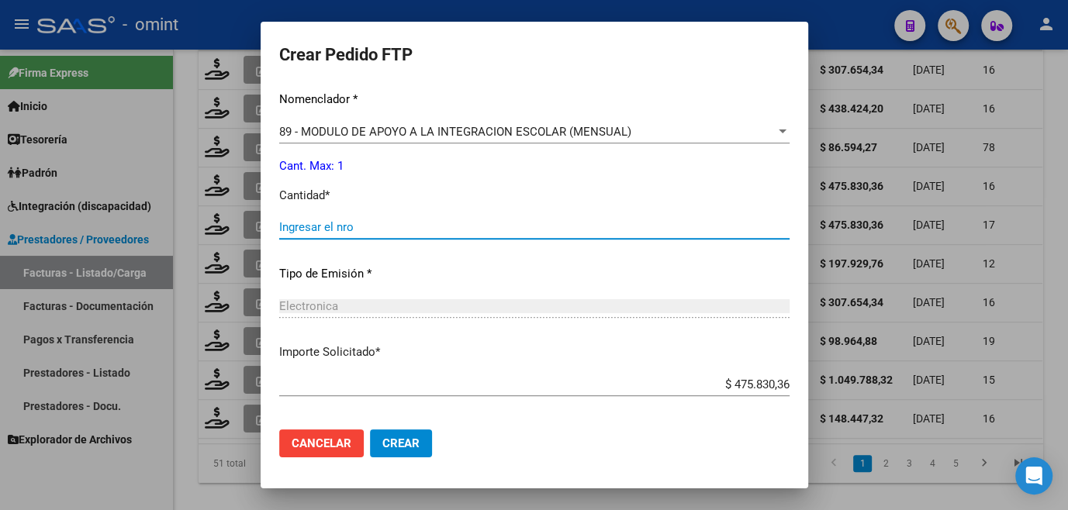
click at [299, 226] on input "Ingresar el nro" at bounding box center [534, 227] width 510 height 14
click at [382, 444] on span "Crear" at bounding box center [400, 444] width 37 height 14
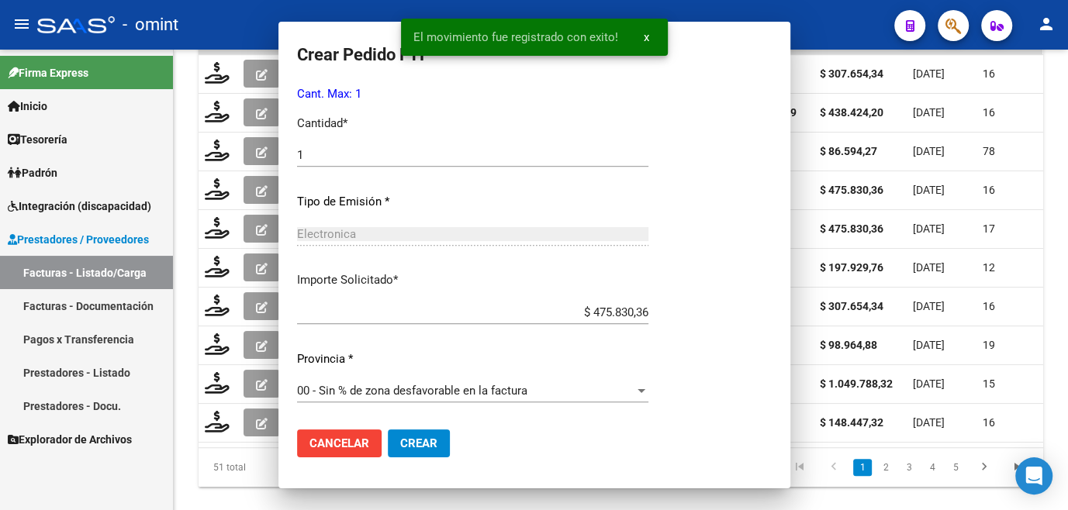
scroll to position [0, 0]
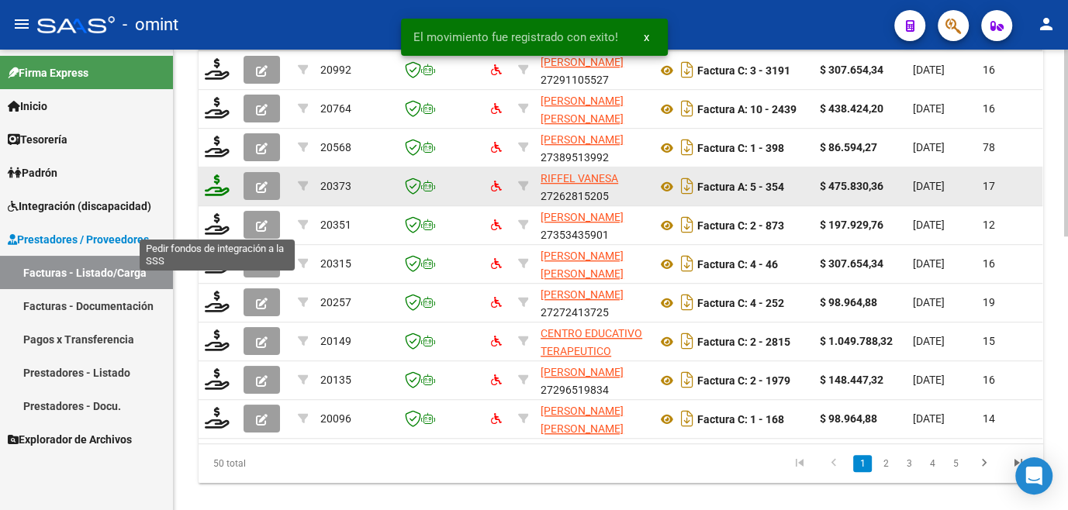
click at [214, 196] on icon at bounding box center [217, 185] width 25 height 22
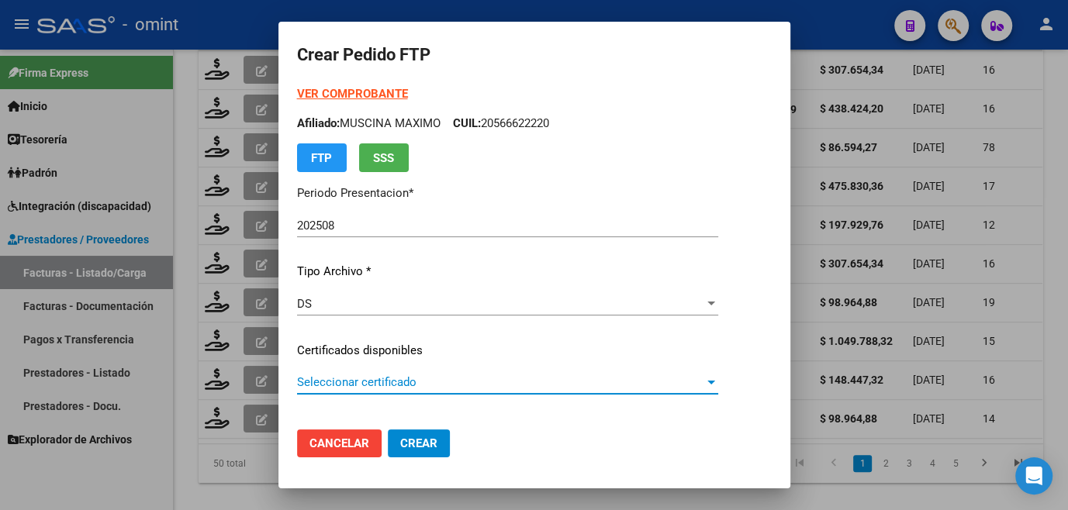
click at [368, 388] on span "Seleccionar certificado" at bounding box center [500, 382] width 407 height 14
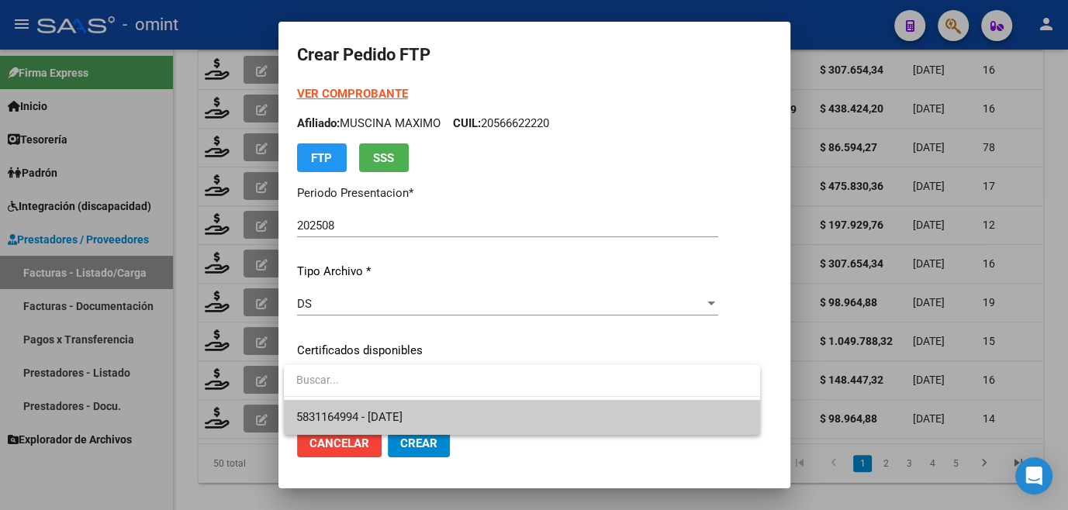
click at [351, 413] on span "5831164994 - [DATE]" at bounding box center [349, 417] width 106 height 14
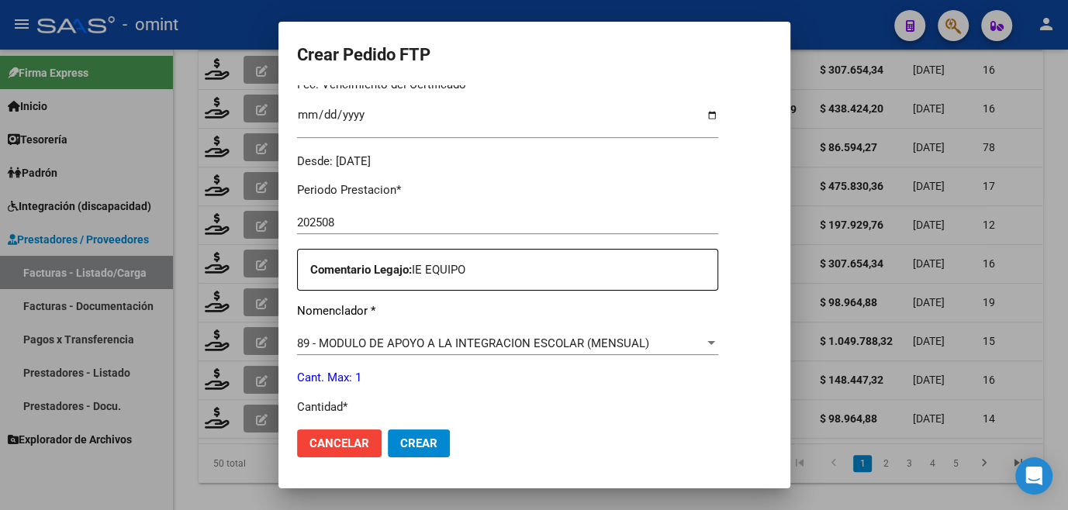
scroll to position [634, 0]
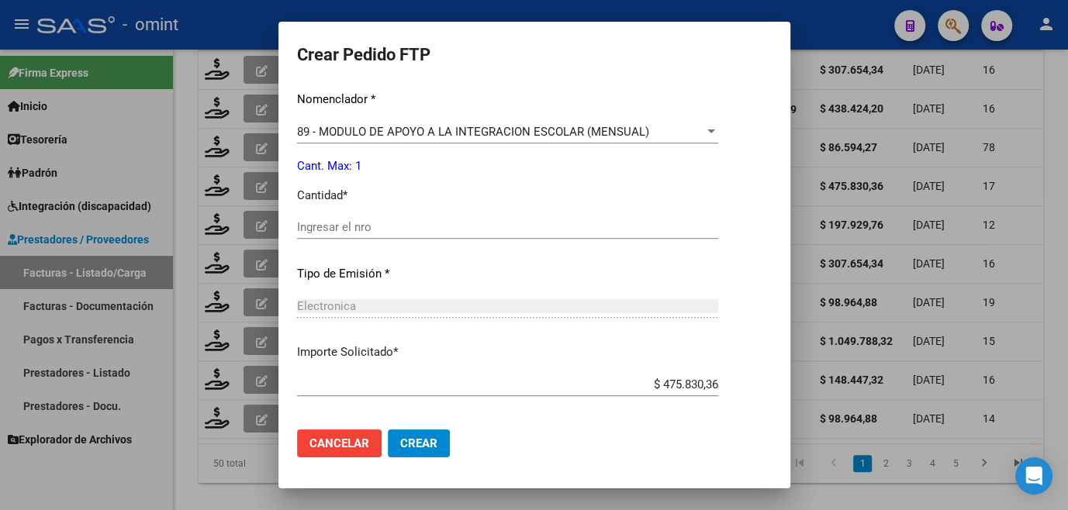
click at [381, 223] on input "Ingresar el nro" at bounding box center [507, 227] width 421 height 14
type input "1"
click at [433, 448] on span "Crear" at bounding box center [418, 444] width 37 height 14
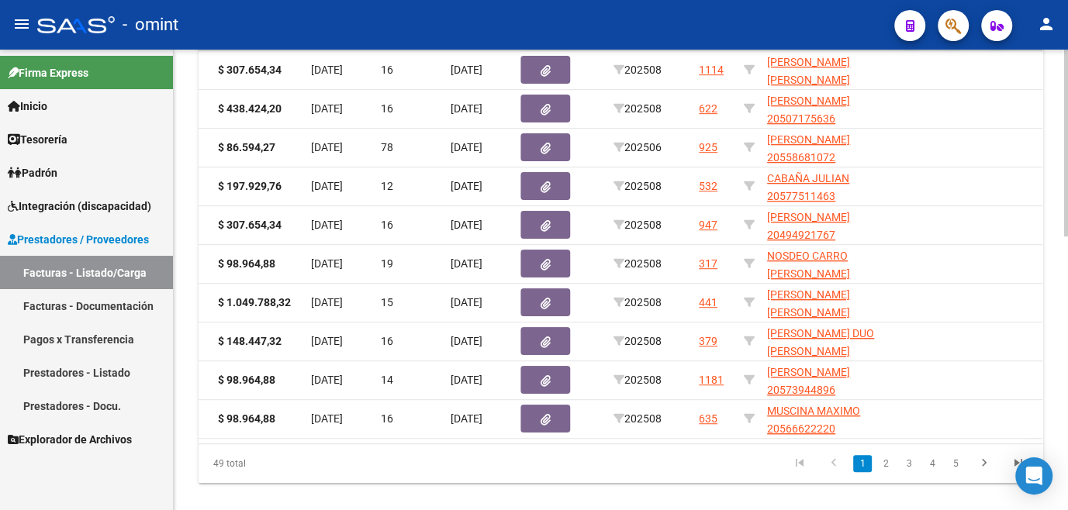
scroll to position [0, 0]
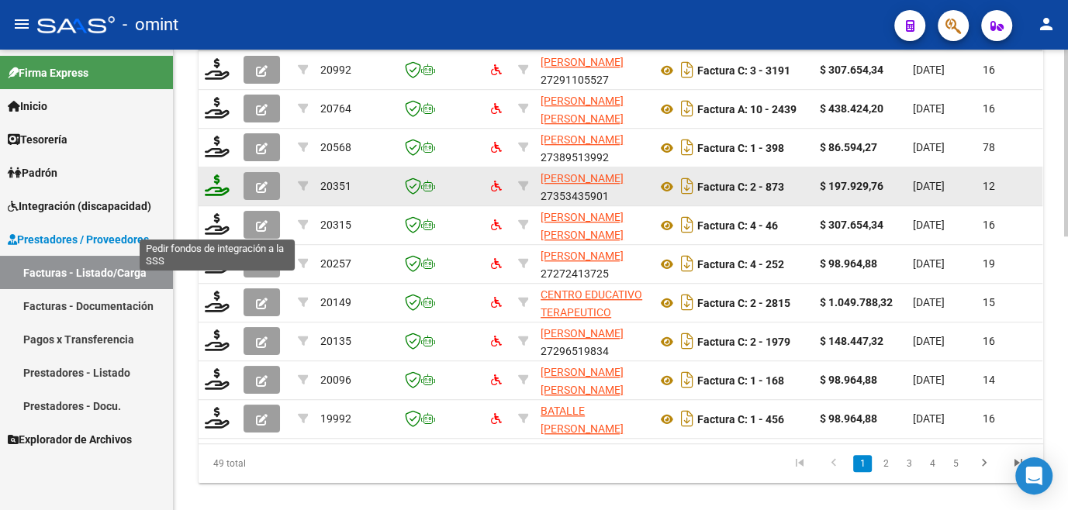
click at [224, 196] on icon at bounding box center [217, 185] width 25 height 22
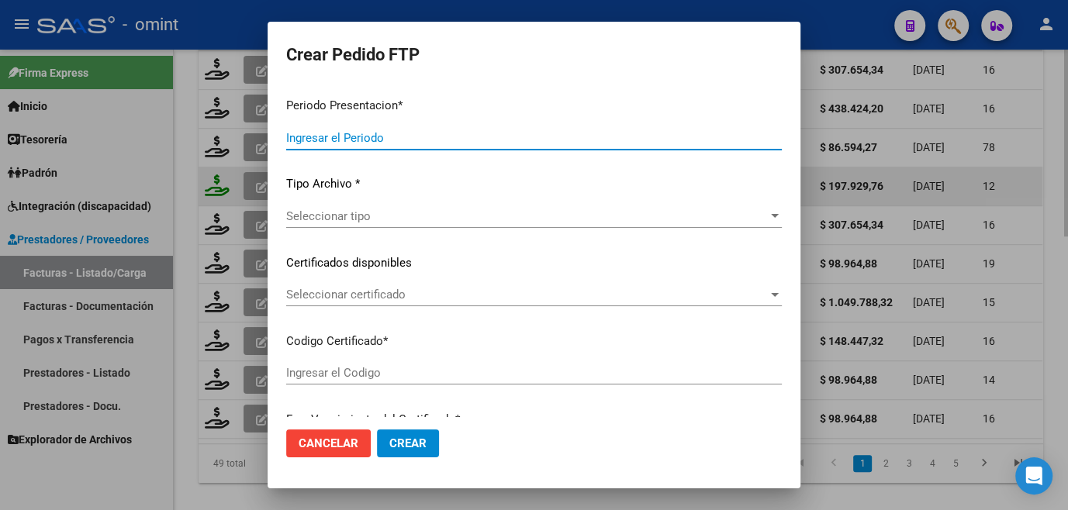
type input "202508"
type input "$ 197.929,76"
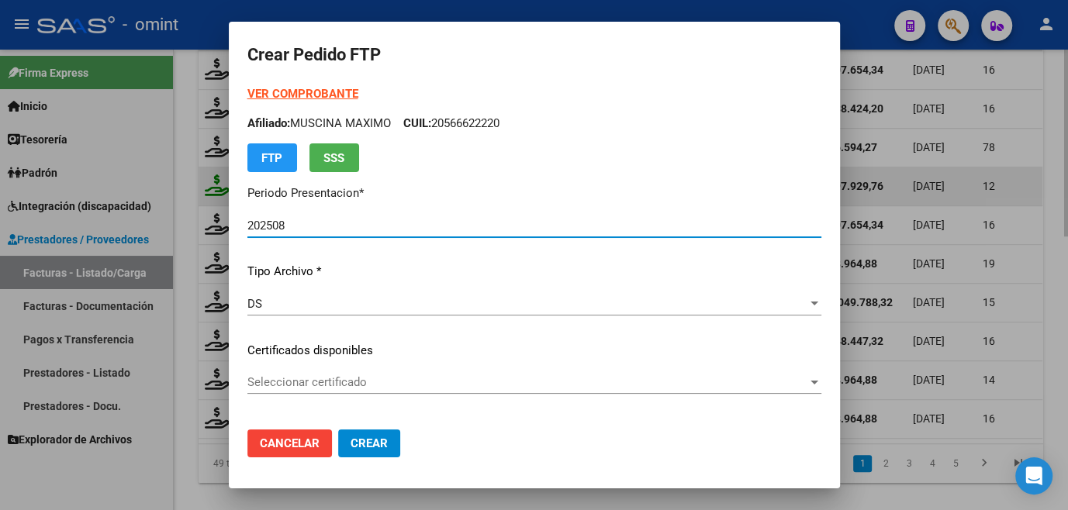
type input "1144184175"
type input "[DATE]"
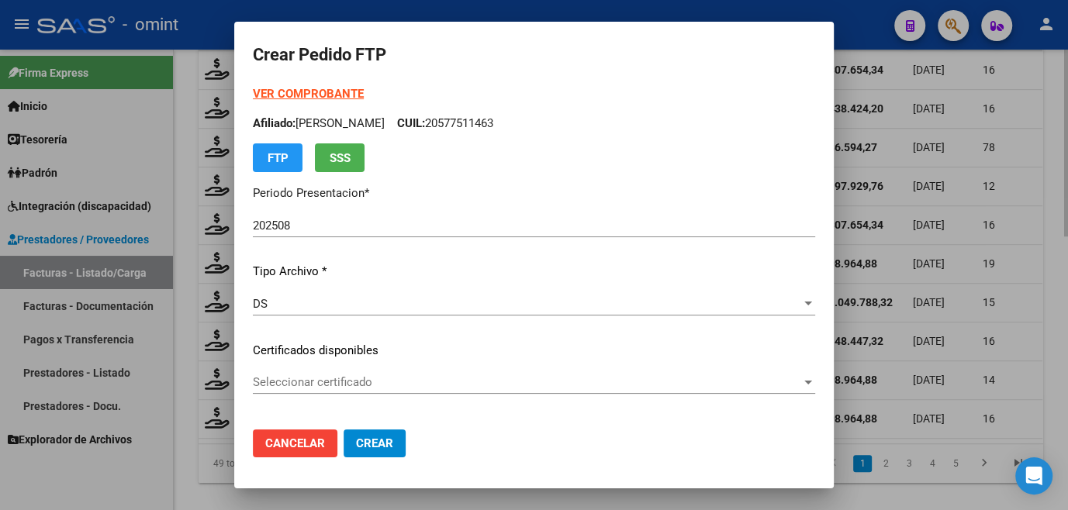
click at [194, 219] on div at bounding box center [534, 255] width 1068 height 510
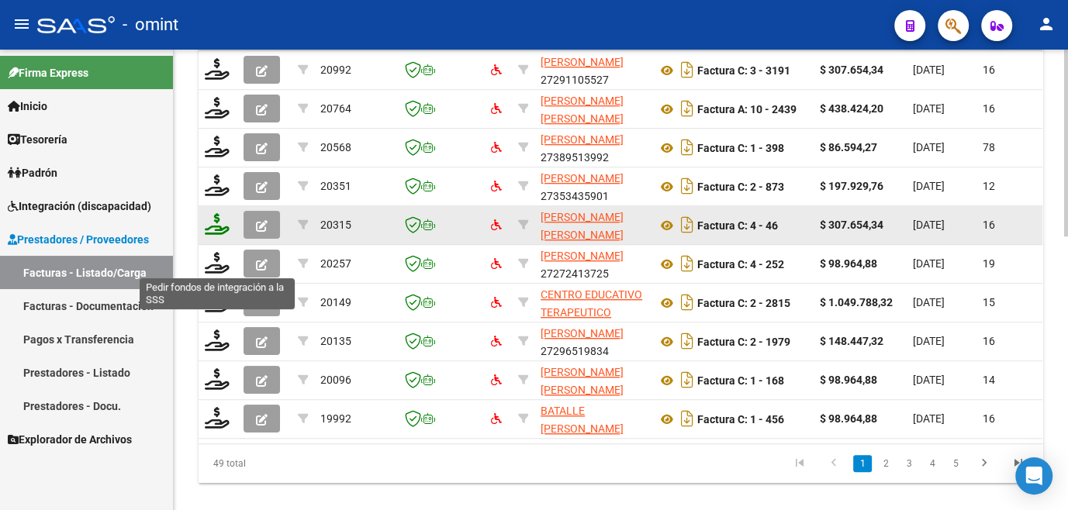
click at [217, 235] on icon at bounding box center [217, 224] width 25 height 22
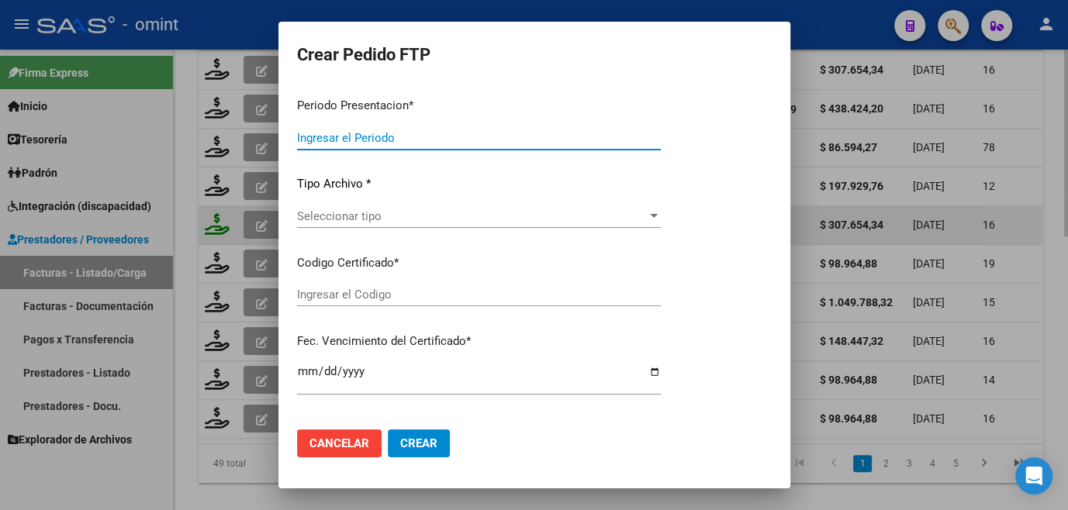
type input "202508"
type input "$ 307.654,34"
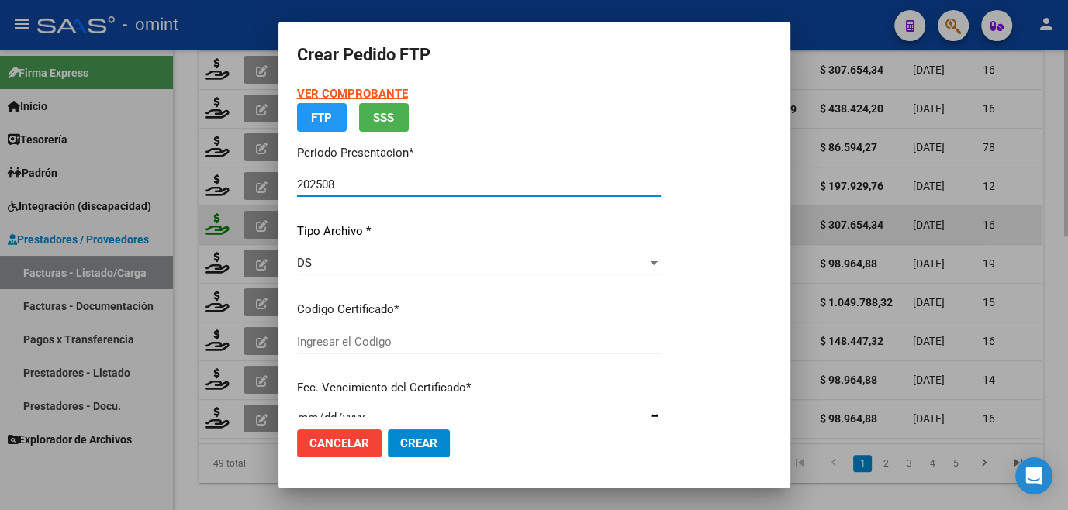
type input "6117406468"
type input "[DATE]"
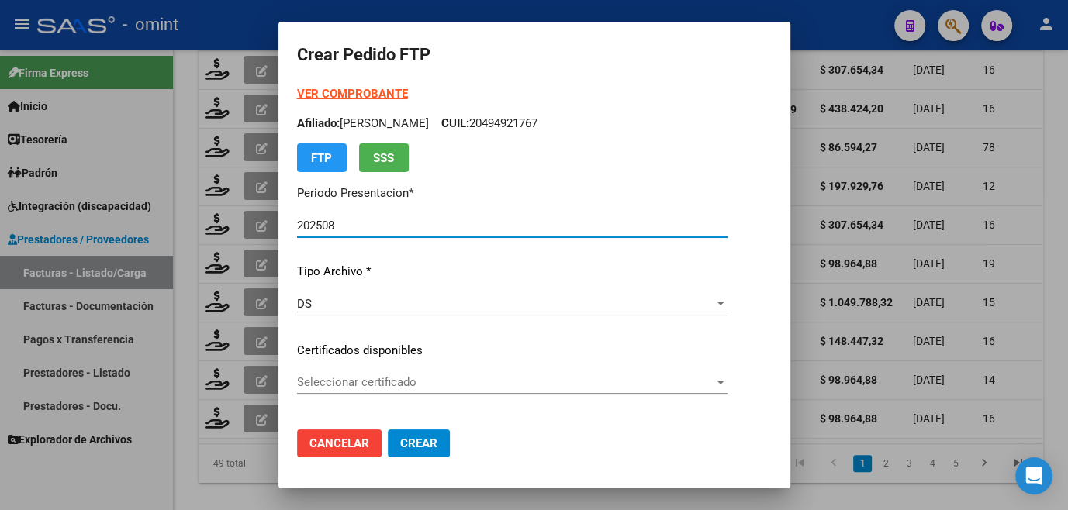
click at [373, 375] on span "Seleccionar certificado" at bounding box center [505, 382] width 416 height 14
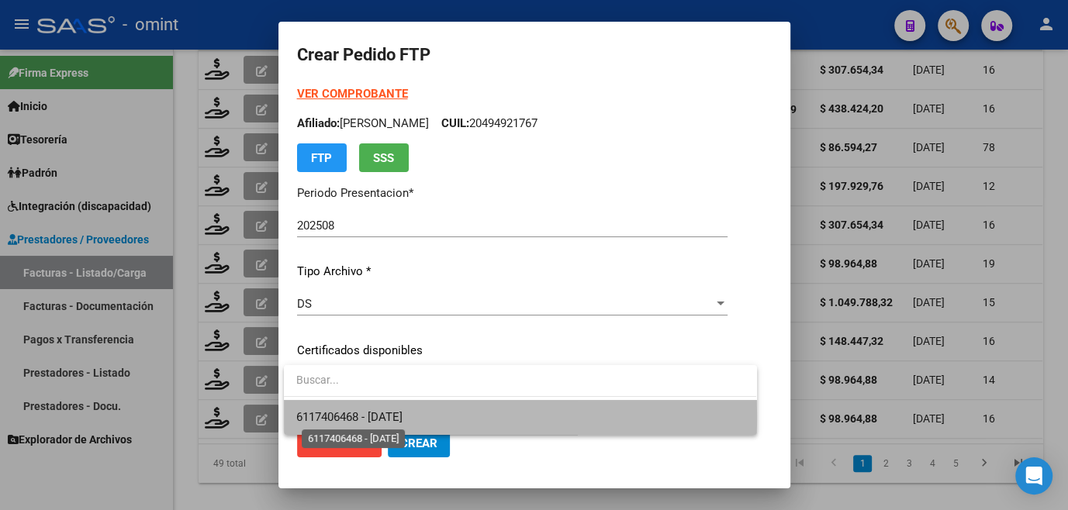
click at [371, 416] on span "6117406468 - [DATE]" at bounding box center [349, 417] width 106 height 14
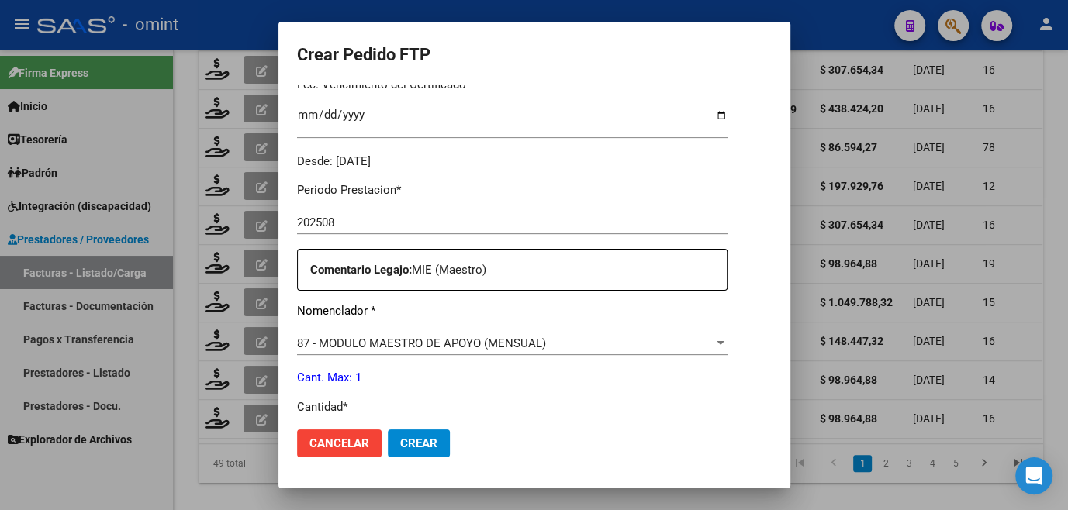
scroll to position [634, 0]
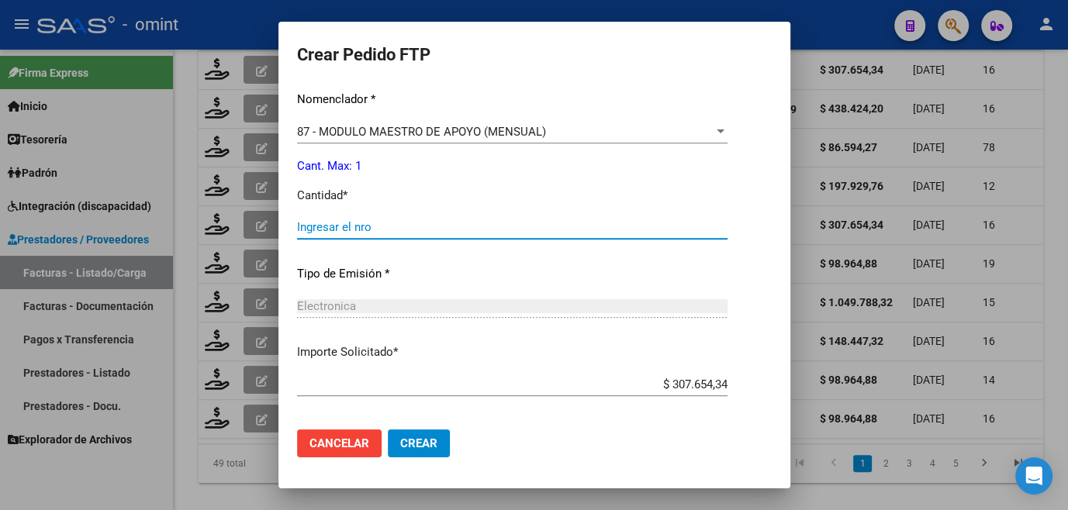
click at [372, 226] on input "Ingresar el nro" at bounding box center [512, 227] width 430 height 14
type input "1"
click at [429, 456] on button "Crear" at bounding box center [419, 444] width 62 height 28
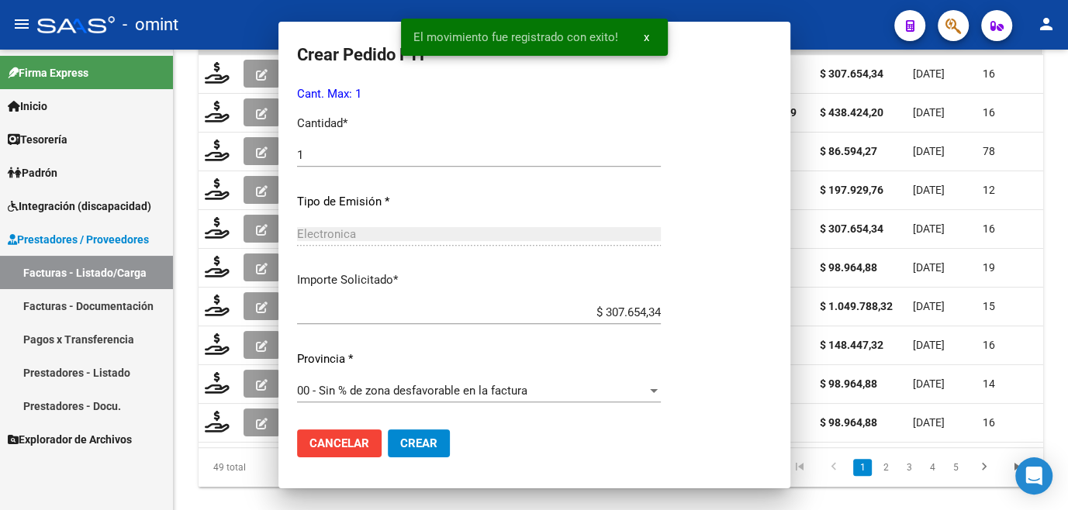
scroll to position [547, 0]
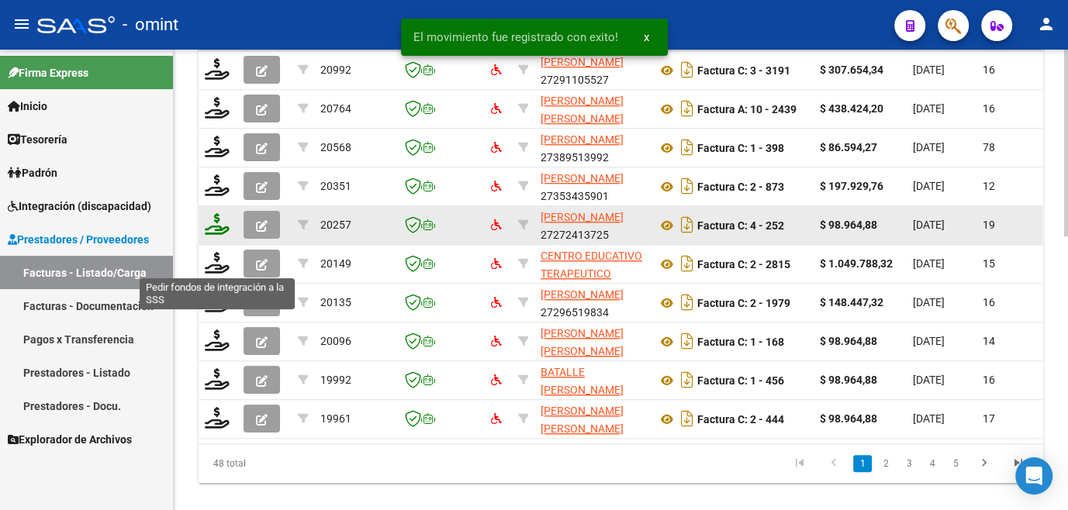
click at [224, 235] on icon at bounding box center [217, 224] width 25 height 22
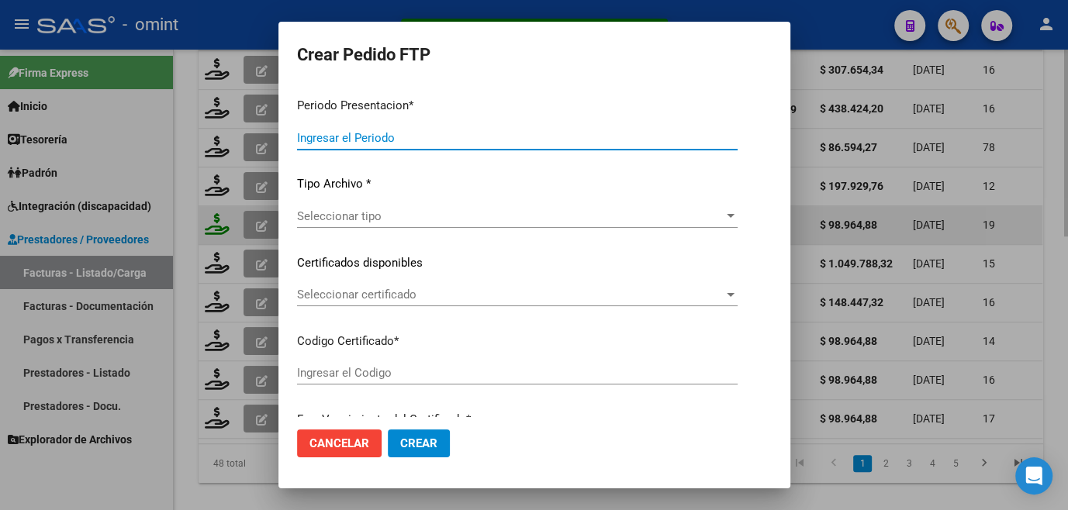
type input "202508"
type input "$ 98.964,88"
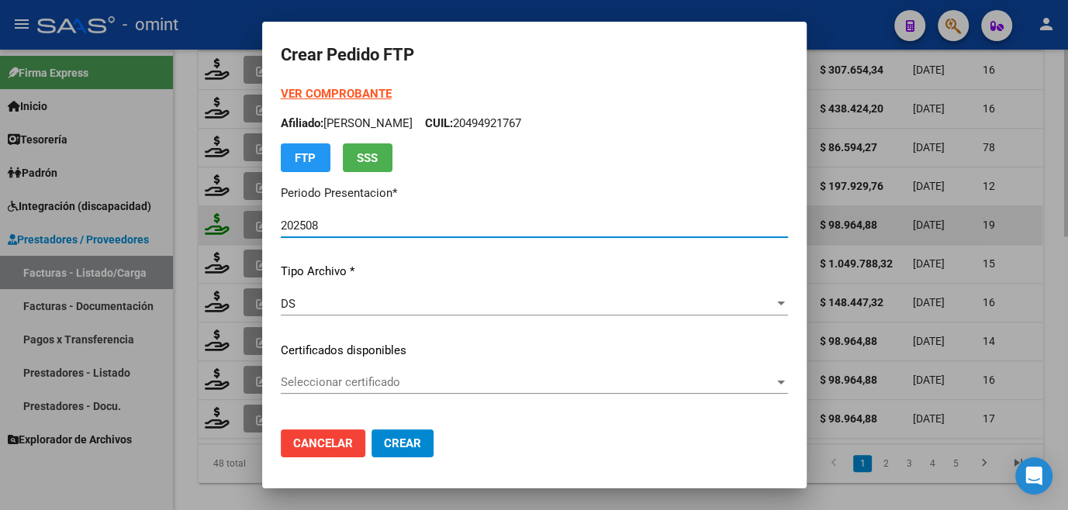
type input "5252615796"
type input "[DATE]"
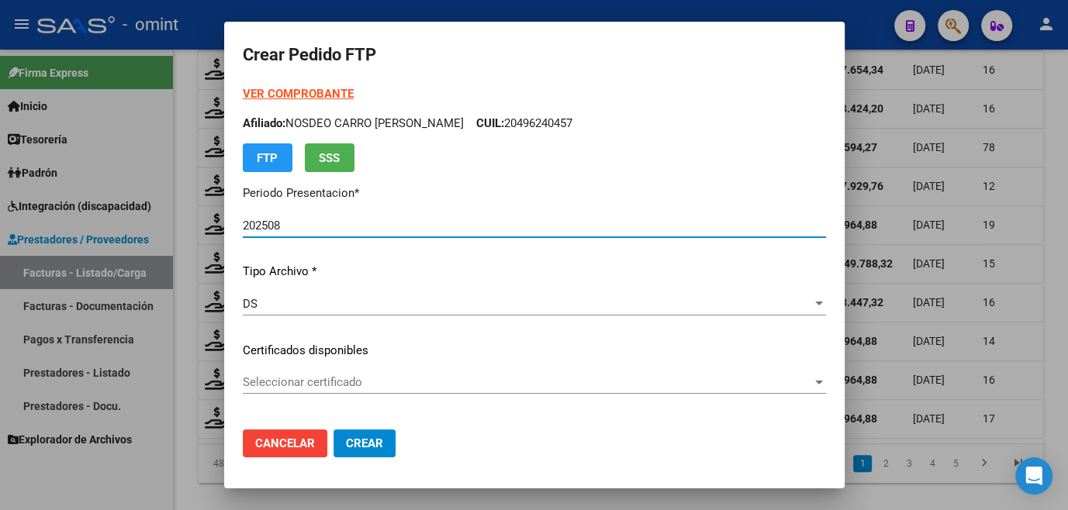
click at [341, 388] on span "Seleccionar certificado" at bounding box center [527, 382] width 569 height 14
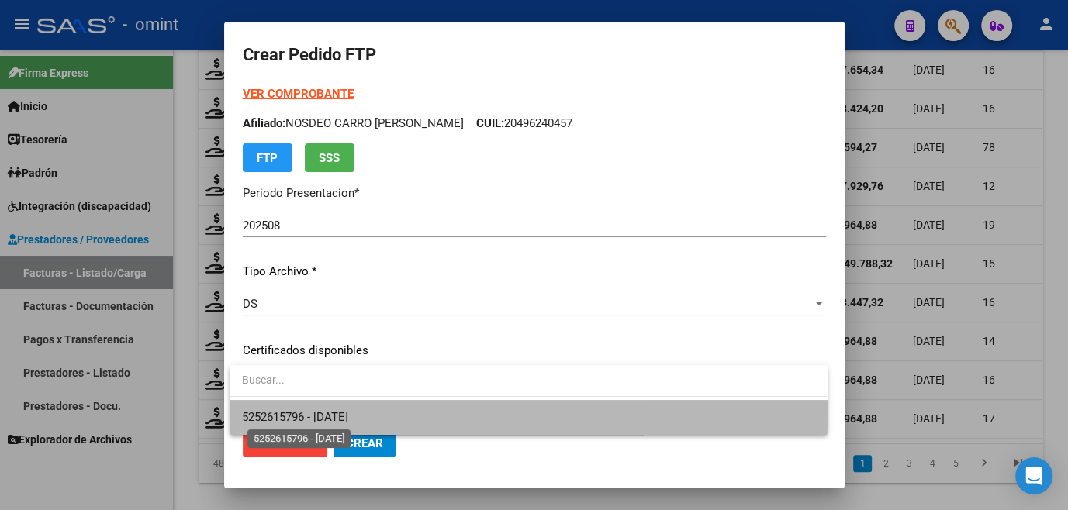
click at [341, 413] on span "5252615796 - [DATE]" at bounding box center [295, 417] width 106 height 14
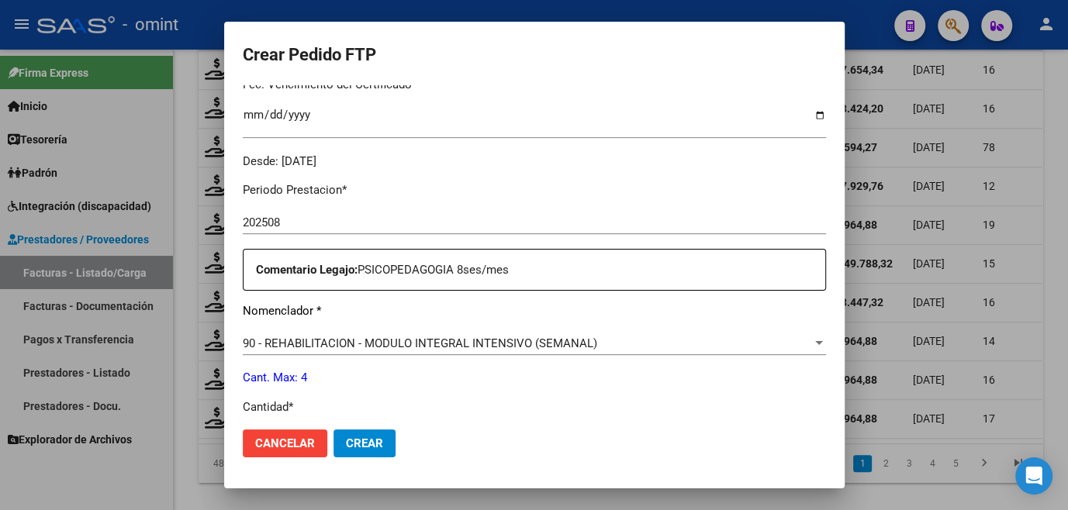
scroll to position [564, 0]
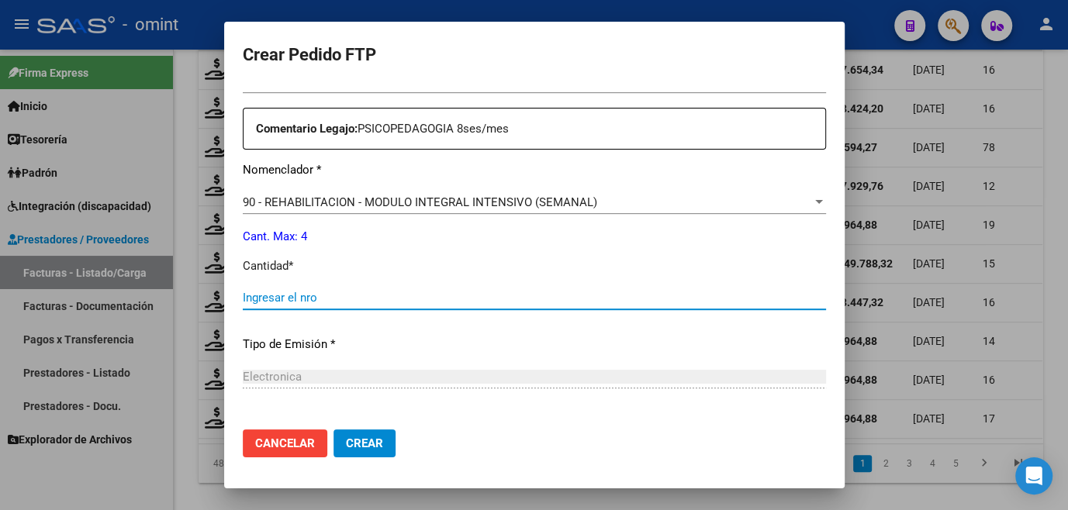
click at [295, 291] on input "Ingresar el nro" at bounding box center [534, 298] width 583 height 14
type input "4"
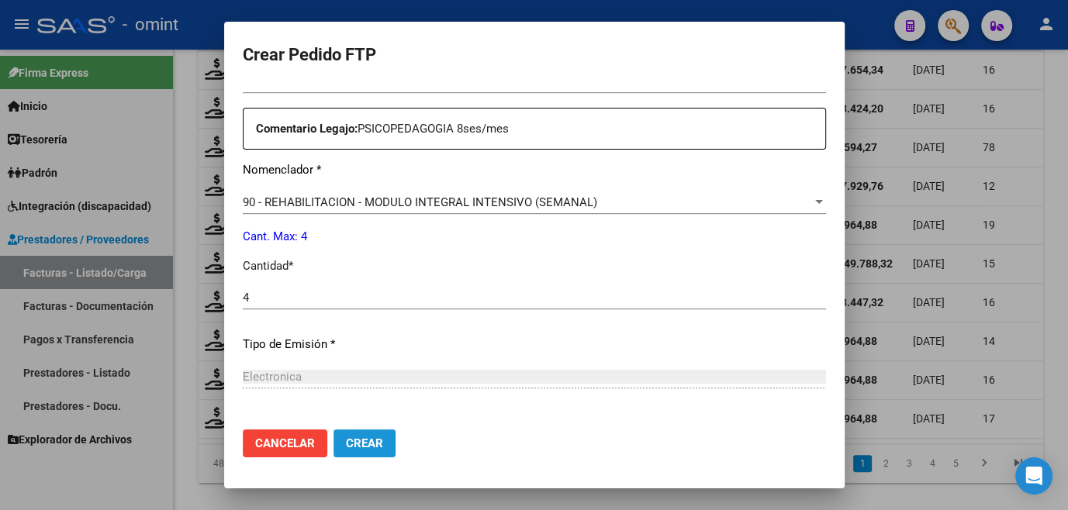
click at [389, 446] on button "Crear" at bounding box center [364, 444] width 62 height 28
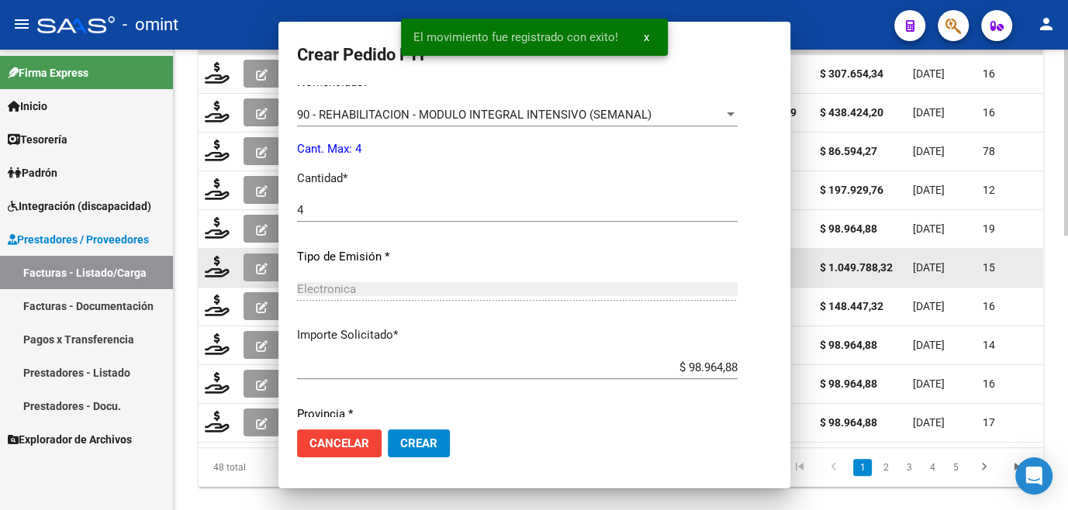
scroll to position [0, 0]
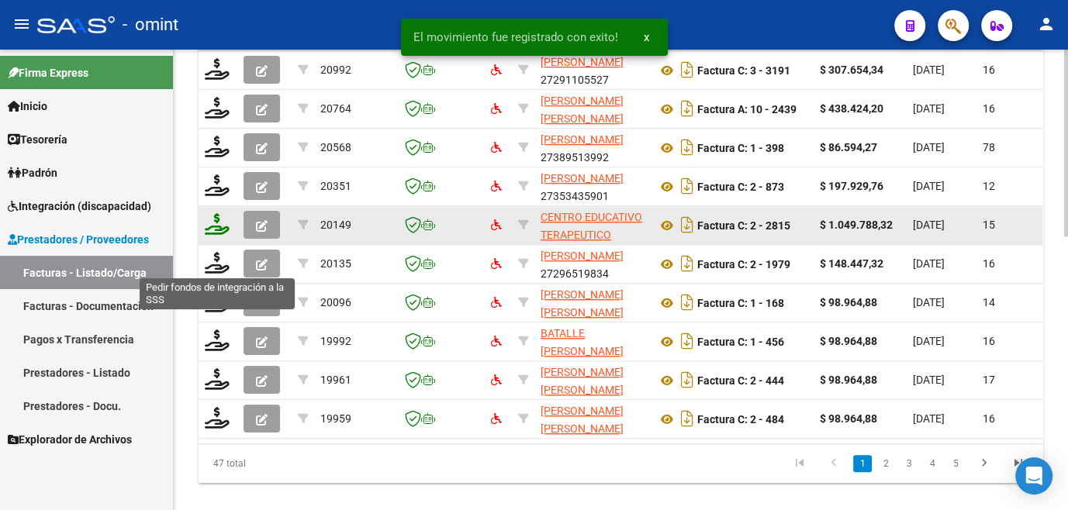
click at [210, 235] on icon at bounding box center [217, 224] width 25 height 22
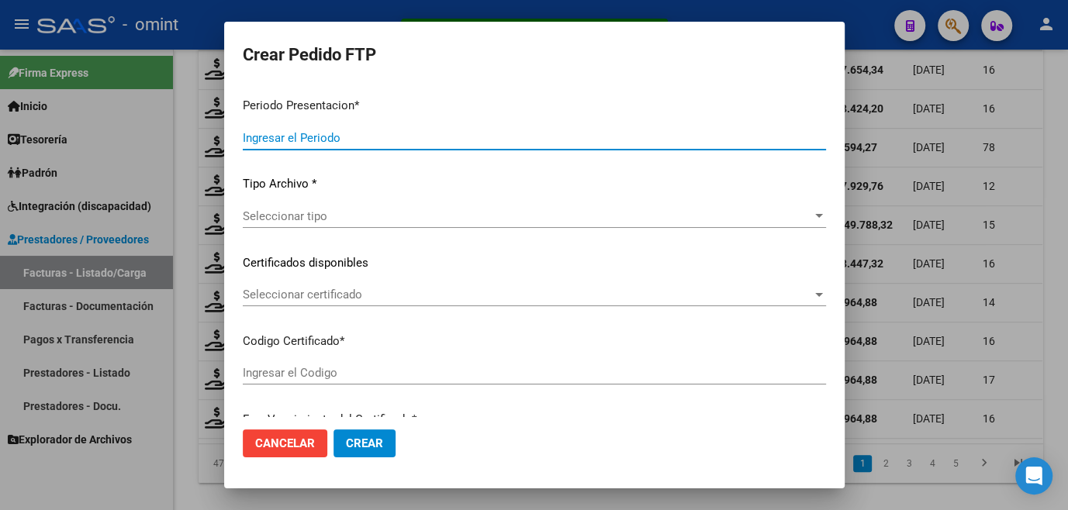
type input "202508"
type input "$ 1.049.788,32"
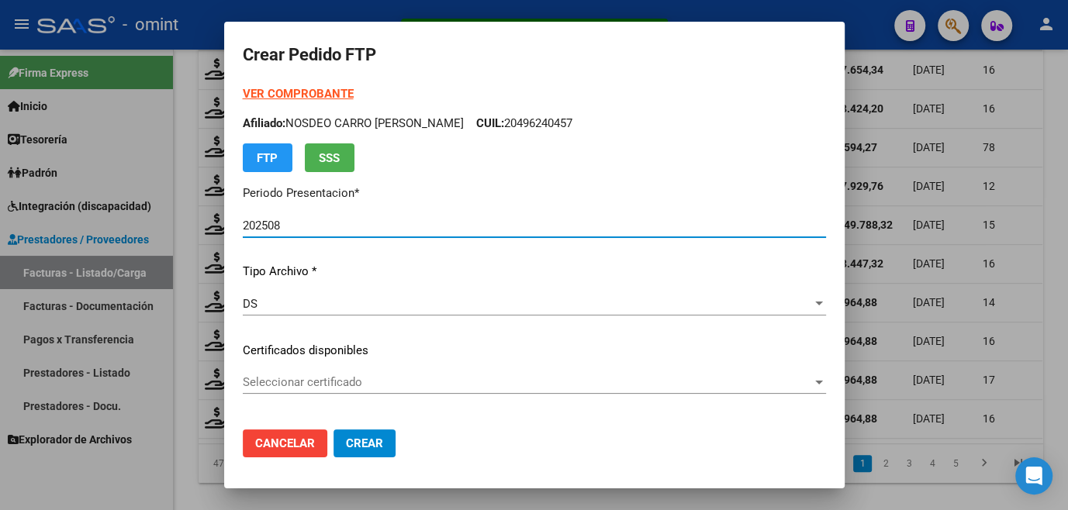
type input "20446706234"
type input "[DATE]"
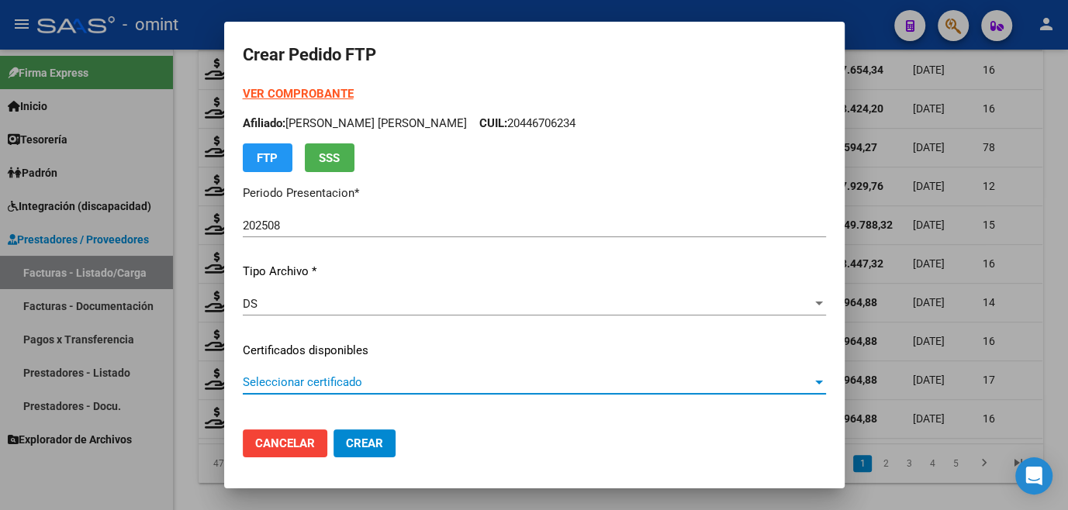
click at [293, 381] on span "Seleccionar certificado" at bounding box center [527, 382] width 569 height 14
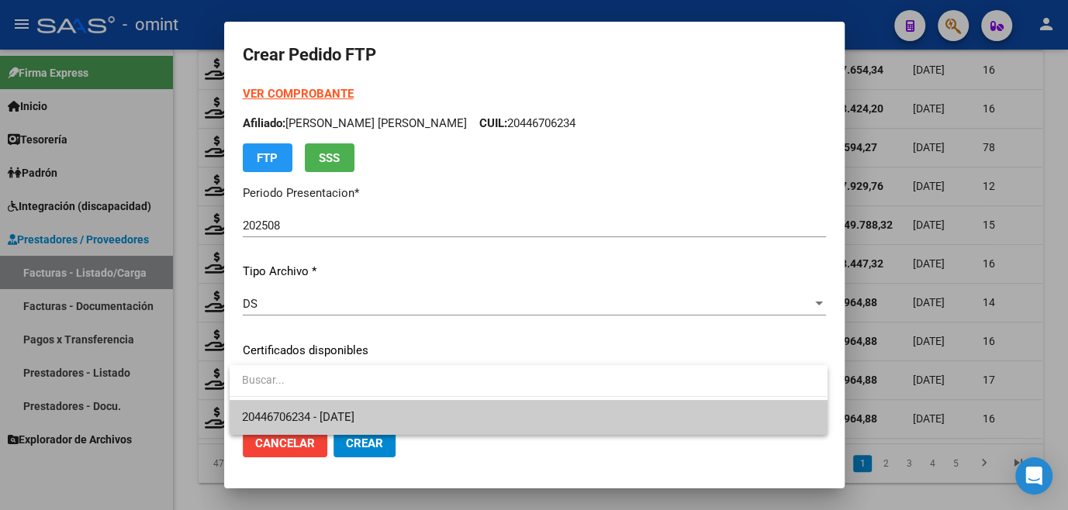
click at [287, 410] on span "20446706234 - [DATE]" at bounding box center [298, 417] width 112 height 14
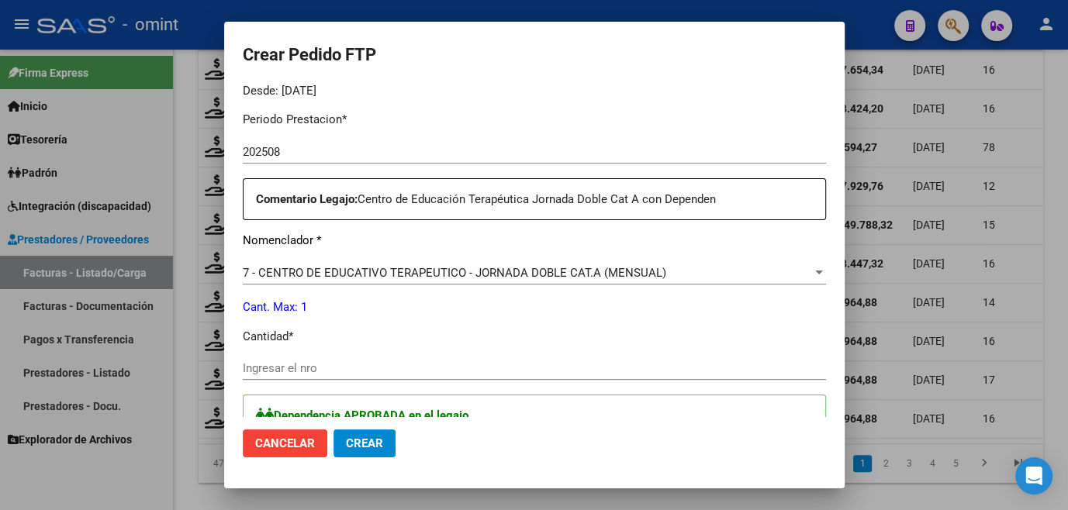
scroll to position [564, 0]
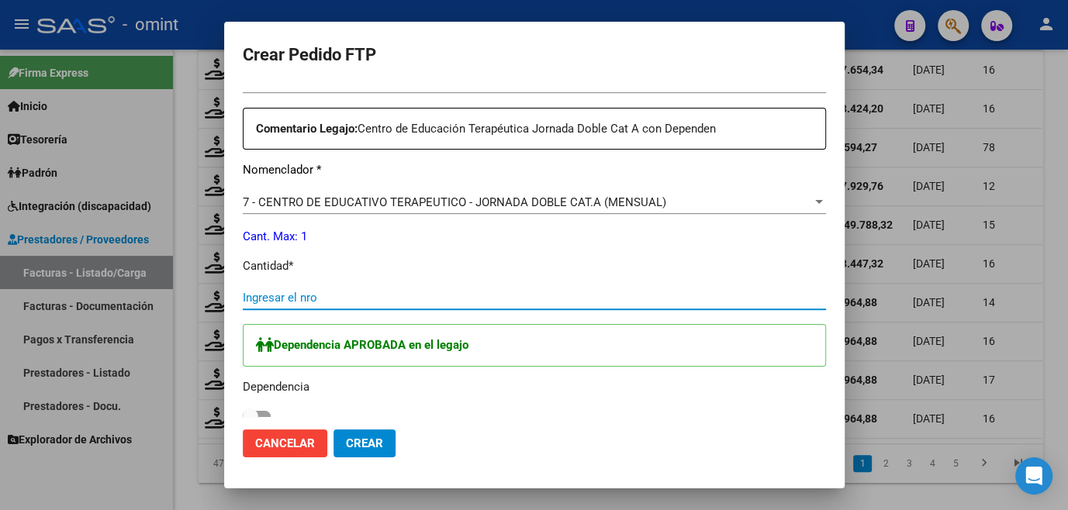
click at [291, 299] on input "Ingresar el nro" at bounding box center [534, 298] width 583 height 14
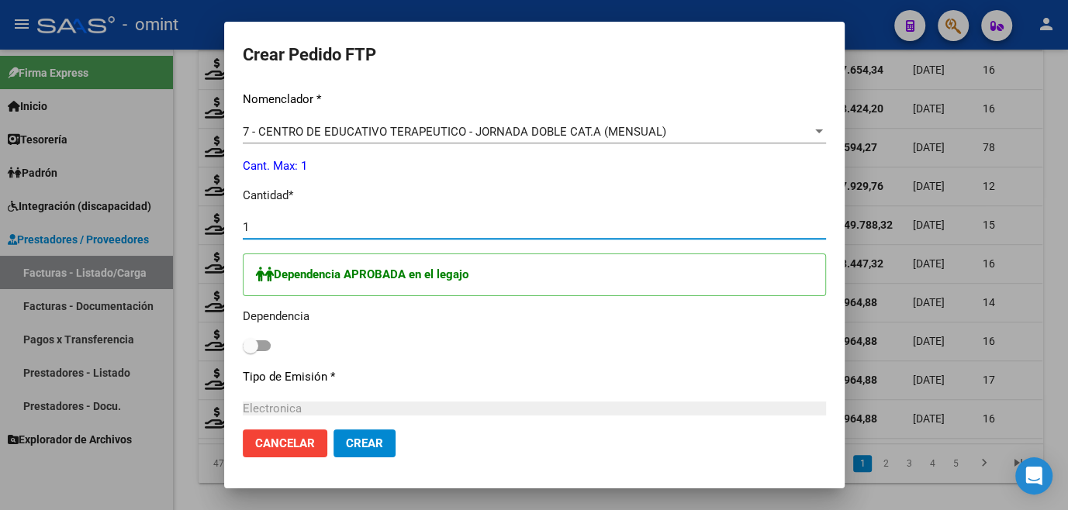
scroll to position [705, 0]
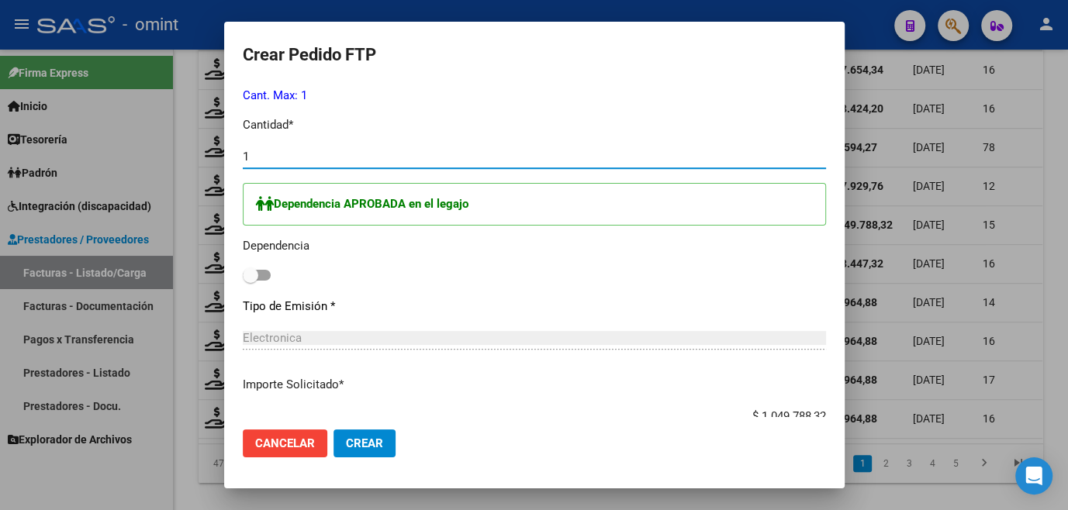
type input "1"
click at [265, 278] on span at bounding box center [257, 275] width 28 height 11
click at [250, 281] on input "checkbox" at bounding box center [250, 281] width 1 height 1
checkbox input "true"
click at [371, 440] on span "Crear" at bounding box center [364, 444] width 37 height 14
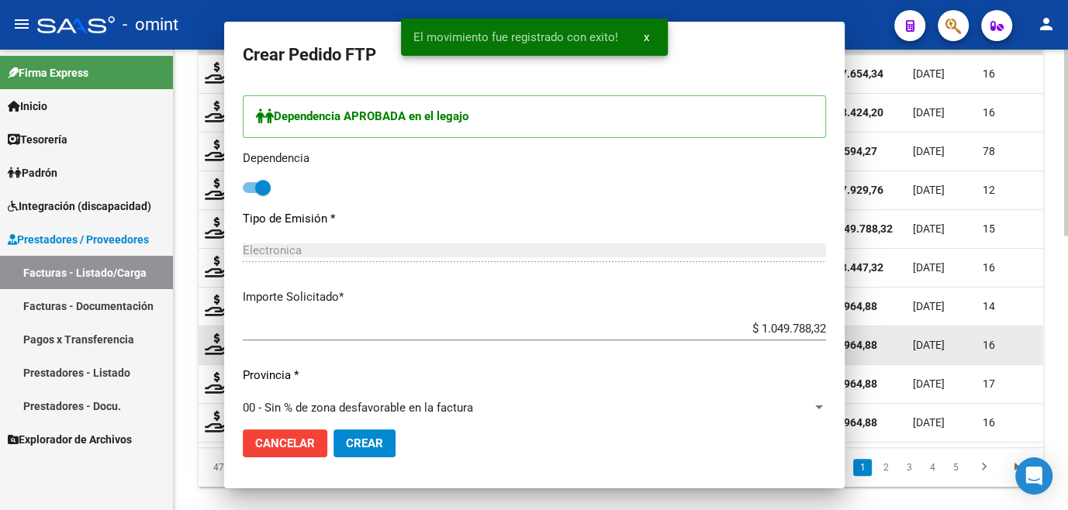
scroll to position [0, 0]
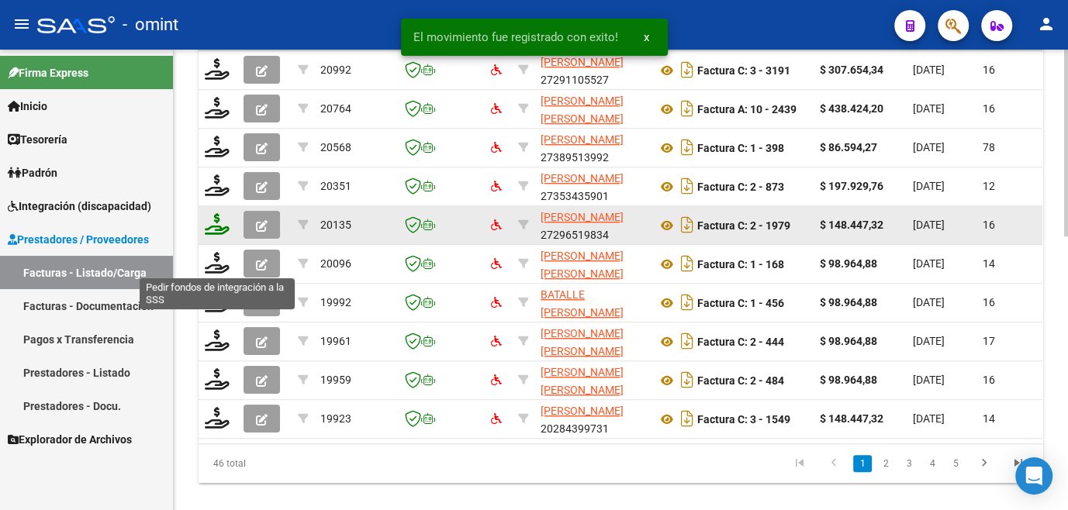
click at [219, 235] on icon at bounding box center [217, 224] width 25 height 22
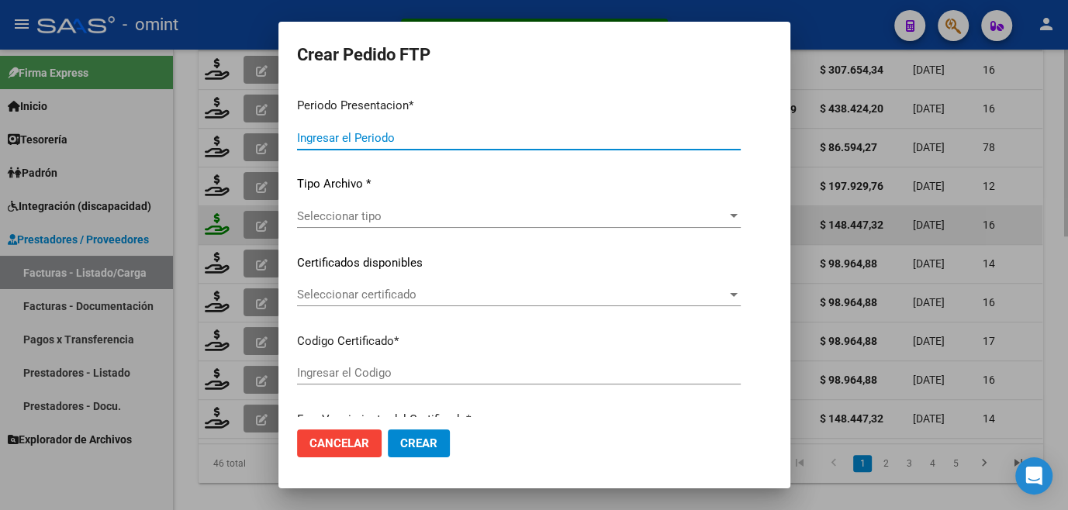
type input "202508"
type input "$ 148.447,32"
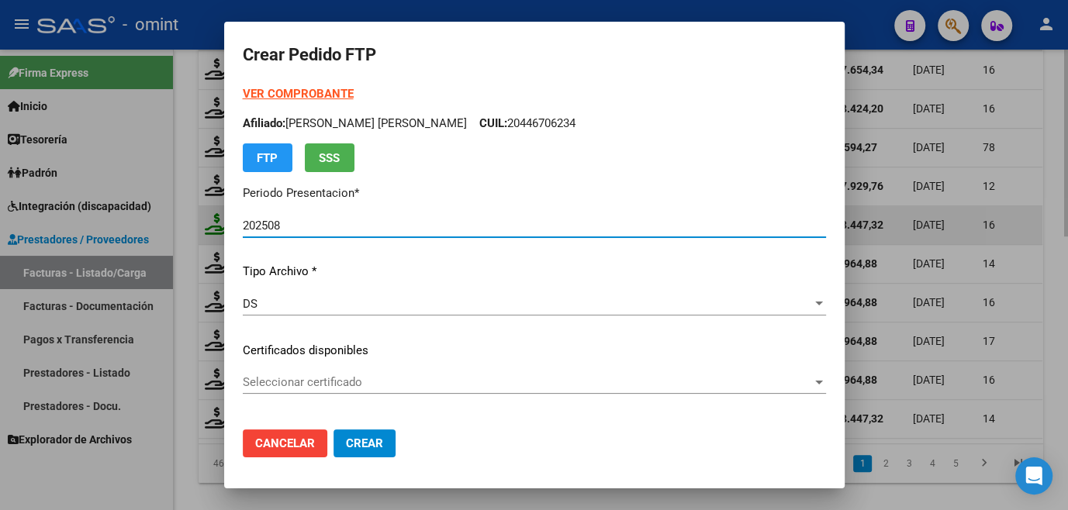
type input "3065977844"
type input "[DATE]"
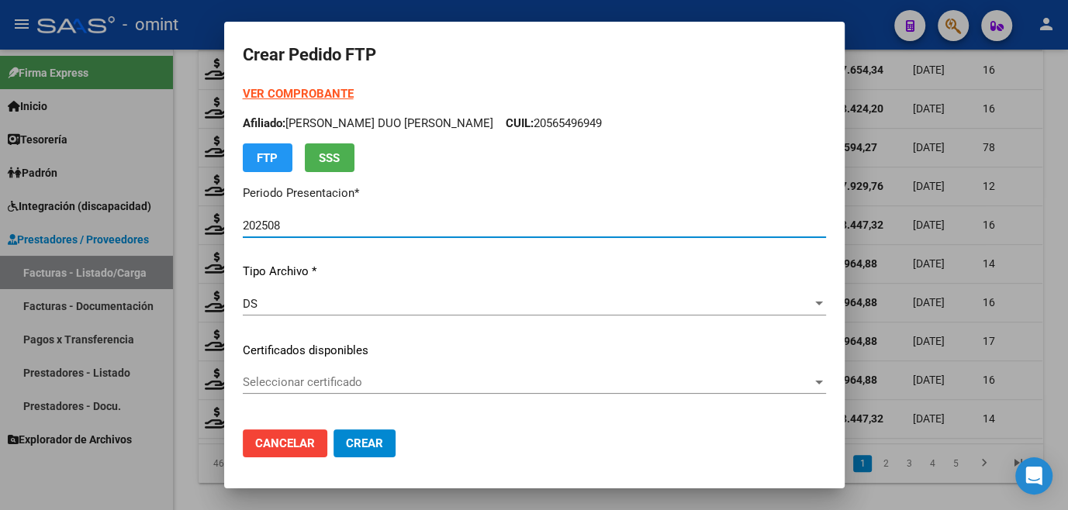
click at [313, 378] on span "Seleccionar certificado" at bounding box center [527, 382] width 569 height 14
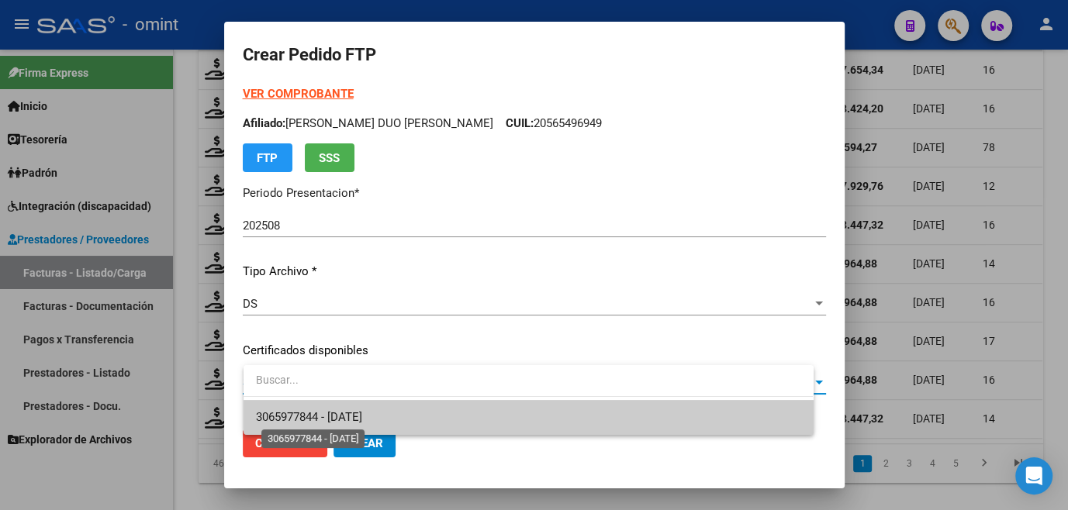
click at [315, 413] on span "3065977844 - [DATE]" at bounding box center [309, 417] width 106 height 14
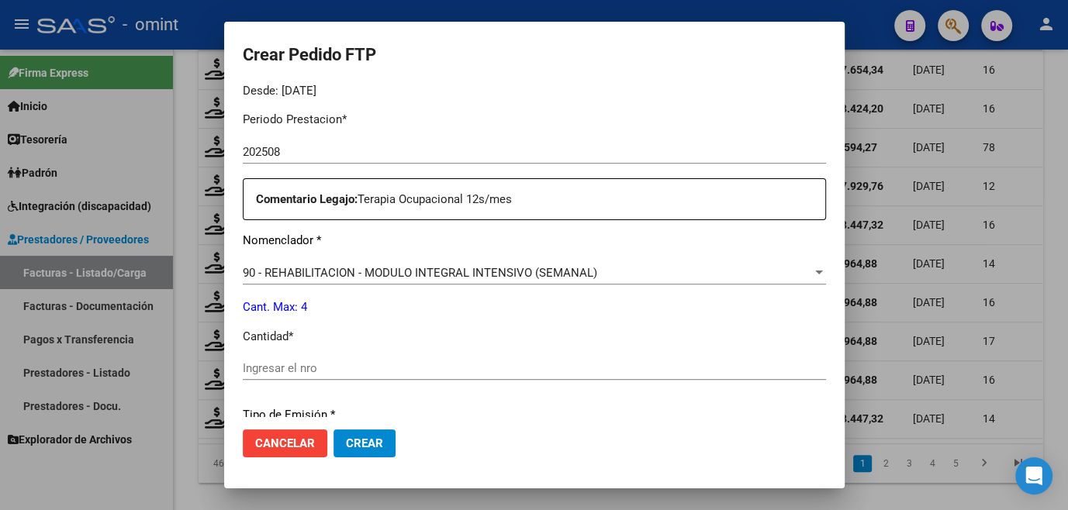
scroll to position [564, 0]
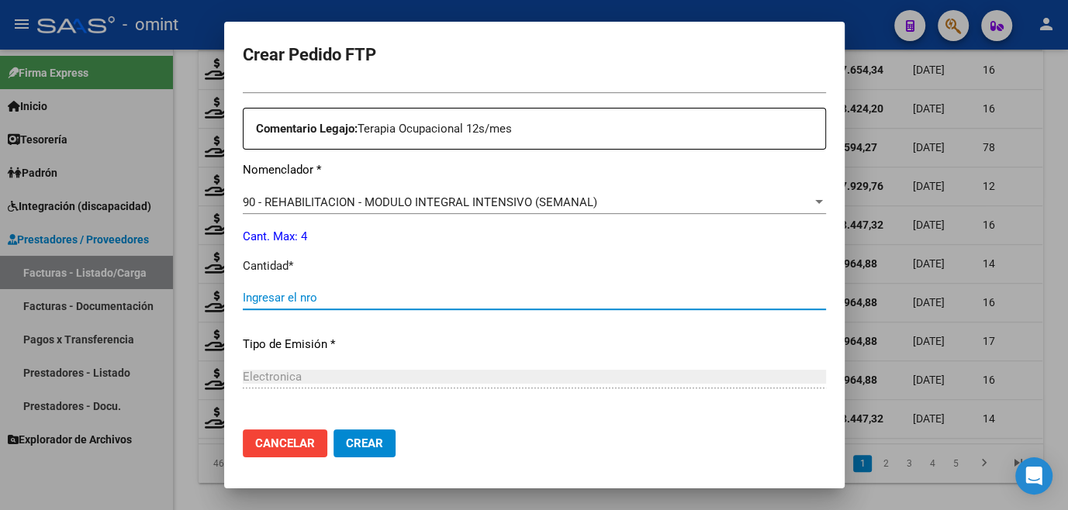
click at [337, 295] on input "Ingresar el nro" at bounding box center [534, 298] width 583 height 14
type input "4"
click at [383, 433] on button "Crear" at bounding box center [364, 444] width 62 height 28
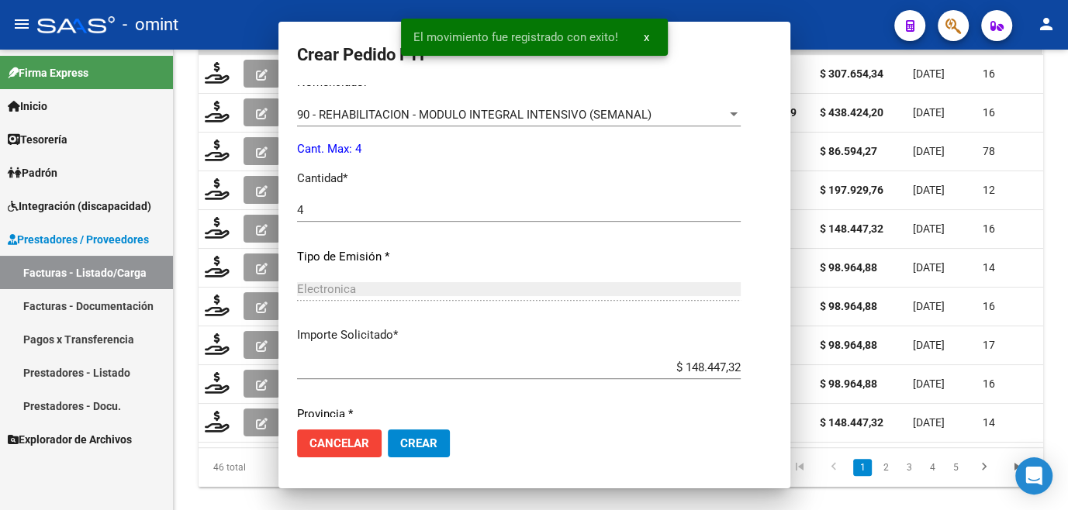
scroll to position [477, 0]
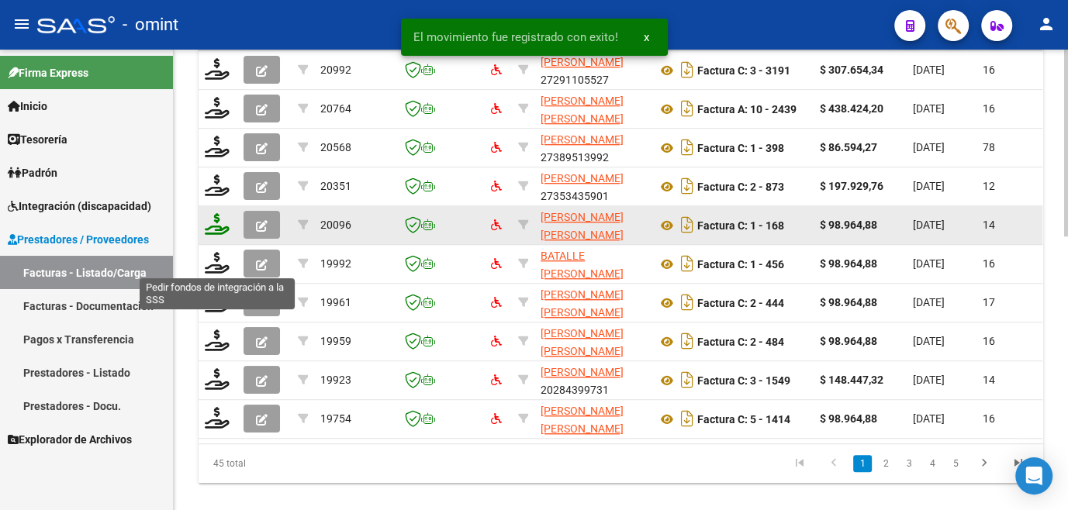
click at [218, 235] on icon at bounding box center [217, 224] width 25 height 22
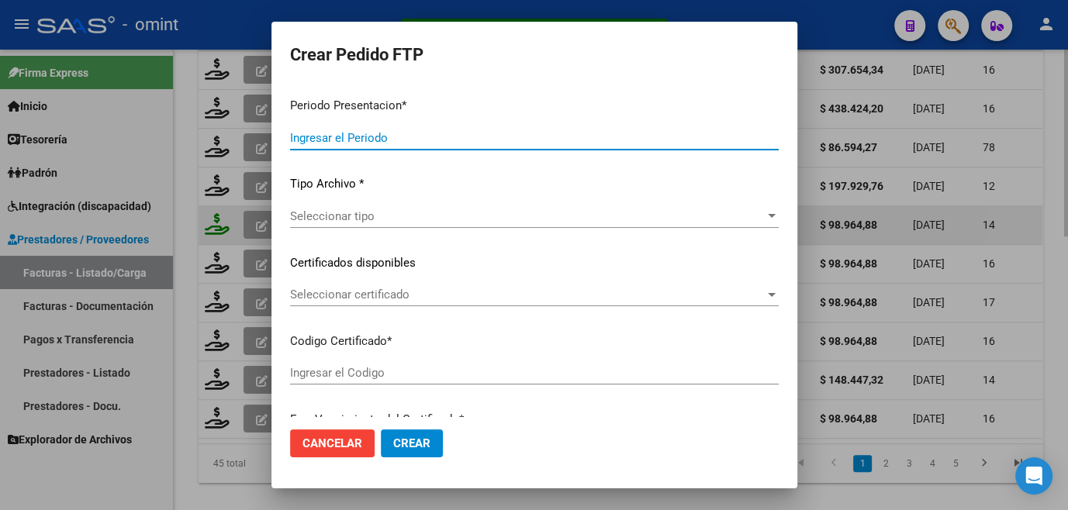
type input "202508"
type input "$ 98.964,88"
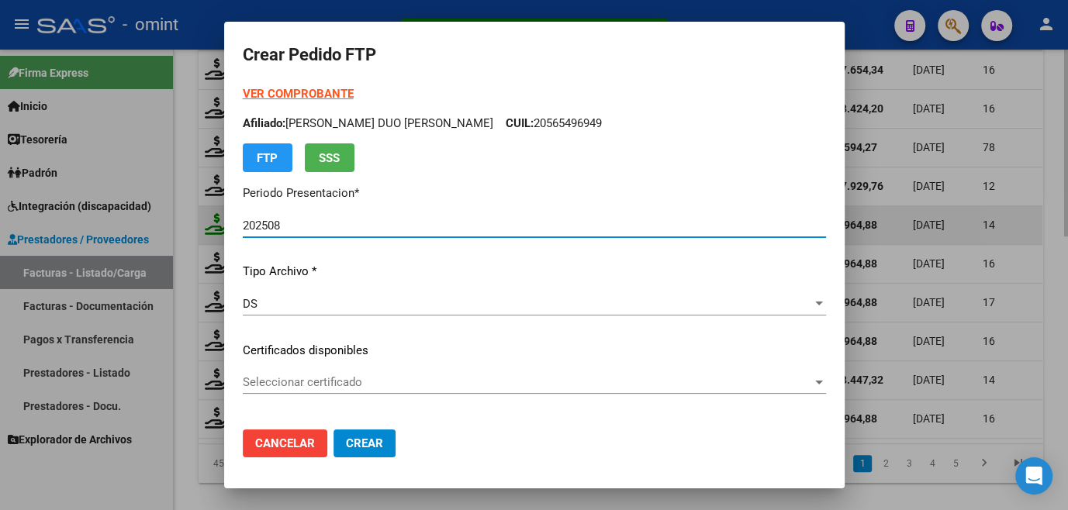
type input "7249144446"
type input "[DATE]"
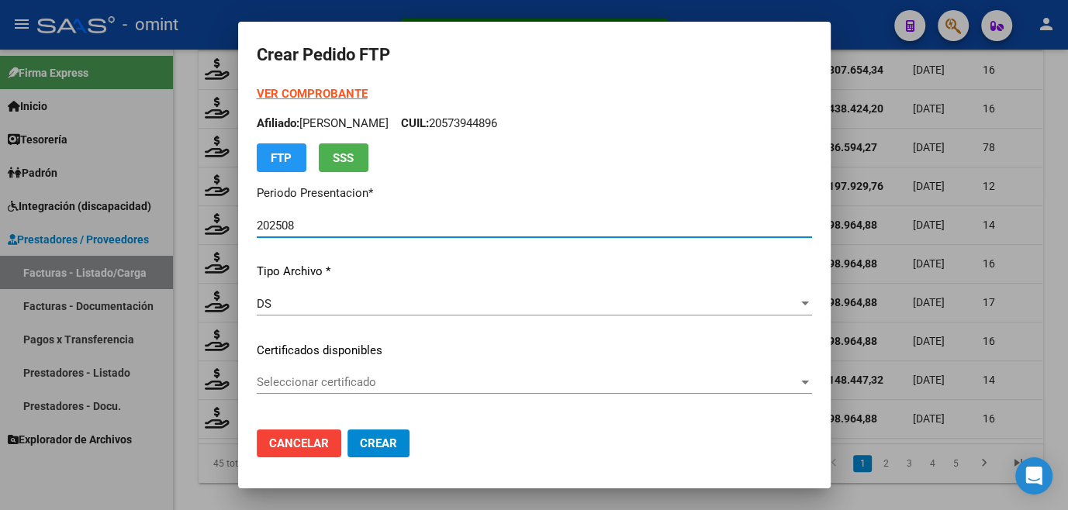
click at [378, 377] on span "Seleccionar certificado" at bounding box center [527, 382] width 541 height 14
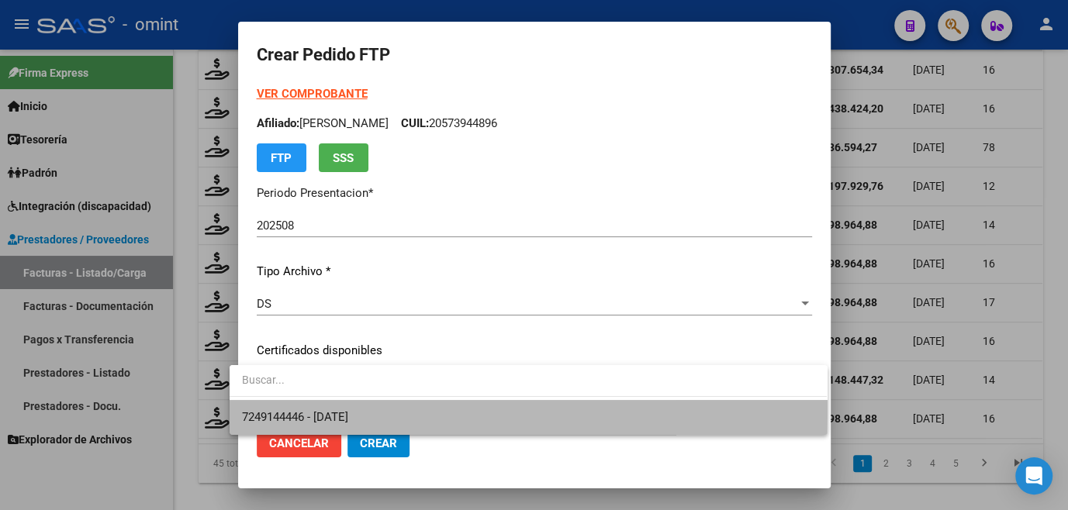
drag, startPoint x: 357, startPoint y: 409, endPoint x: 375, endPoint y: 346, distance: 65.1
click at [357, 409] on span "7249144446 - [DATE]" at bounding box center [528, 417] width 572 height 35
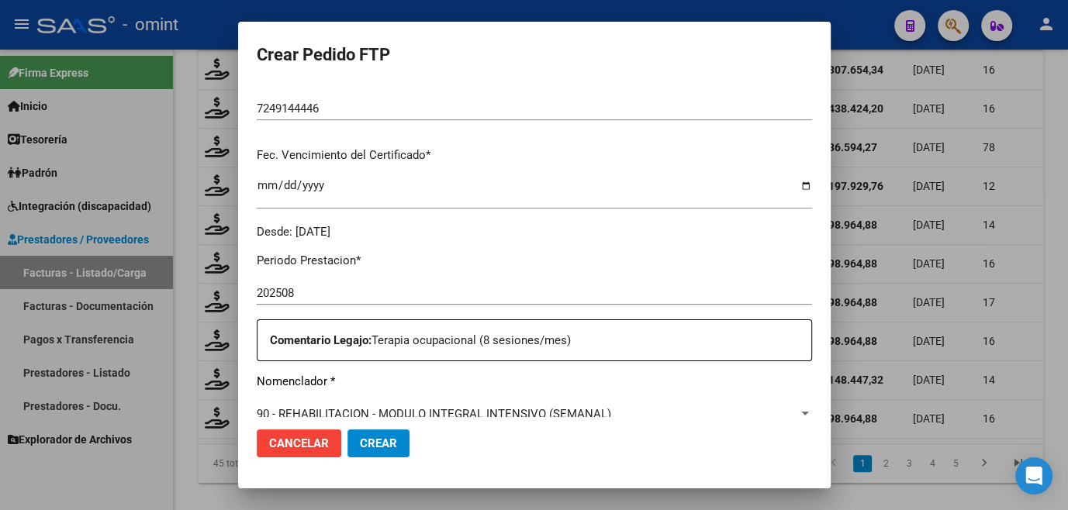
scroll to position [493, 0]
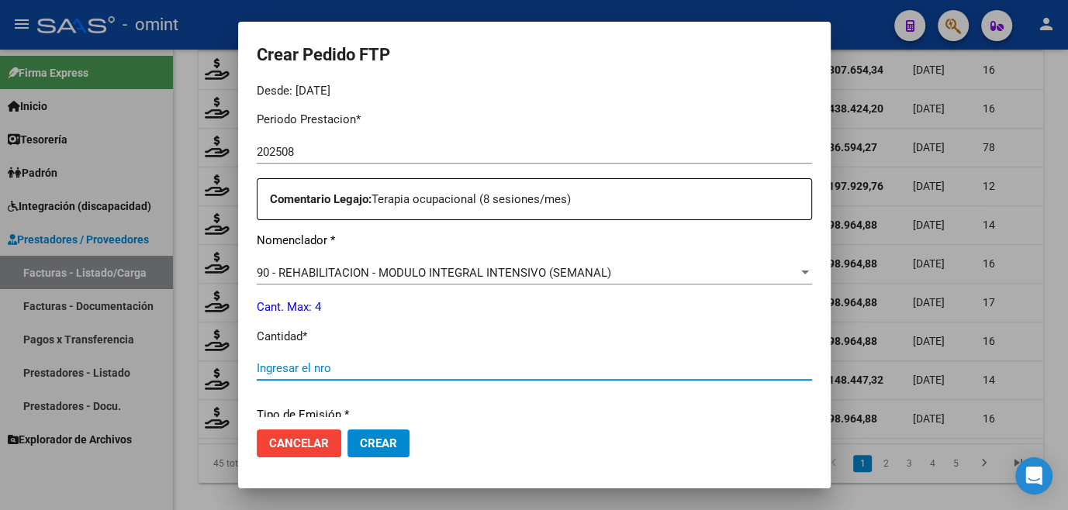
click at [335, 371] on input "Ingresar el nro" at bounding box center [534, 368] width 555 height 14
type input "4"
click at [370, 450] on button "Crear" at bounding box center [378, 444] width 62 height 28
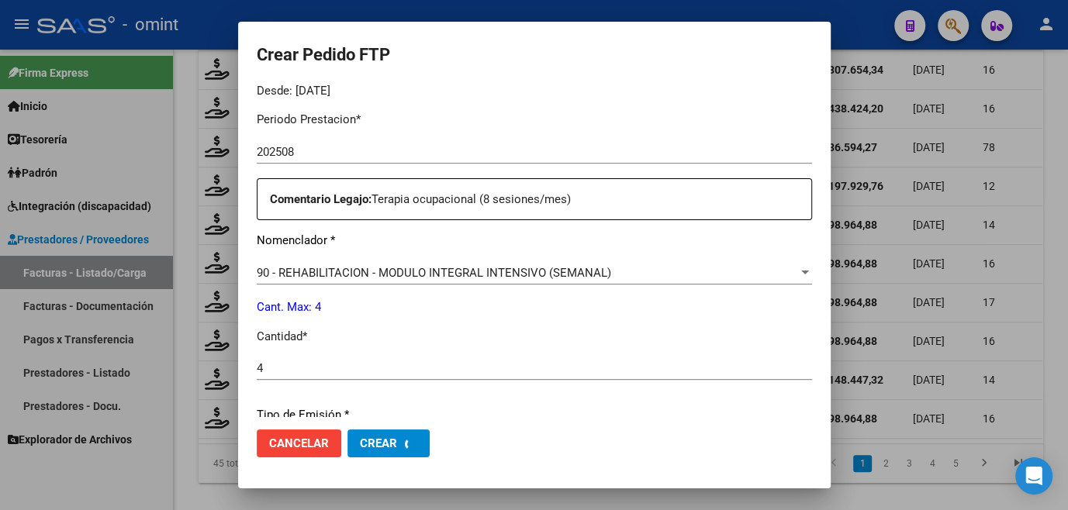
scroll to position [406, 0]
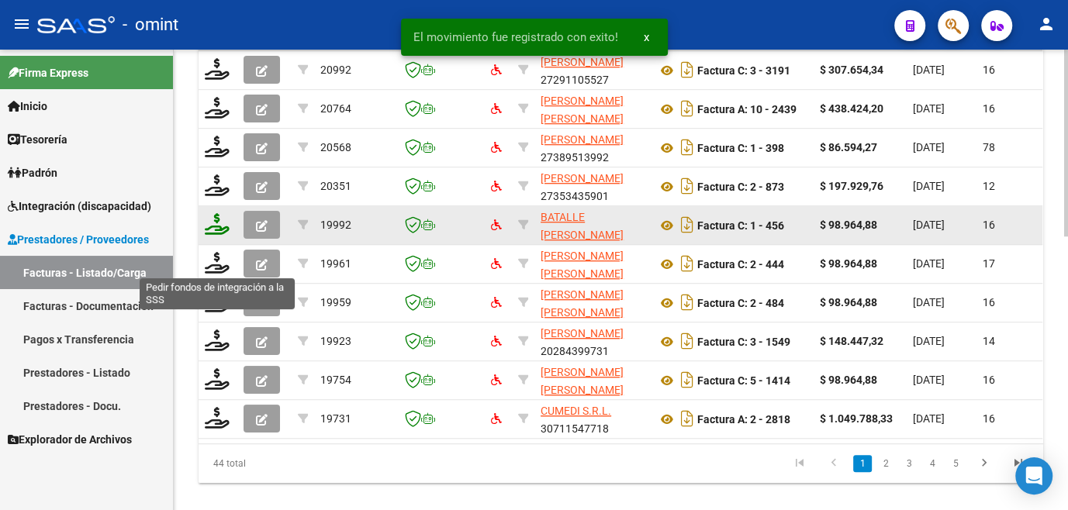
click at [216, 235] on icon at bounding box center [217, 224] width 25 height 22
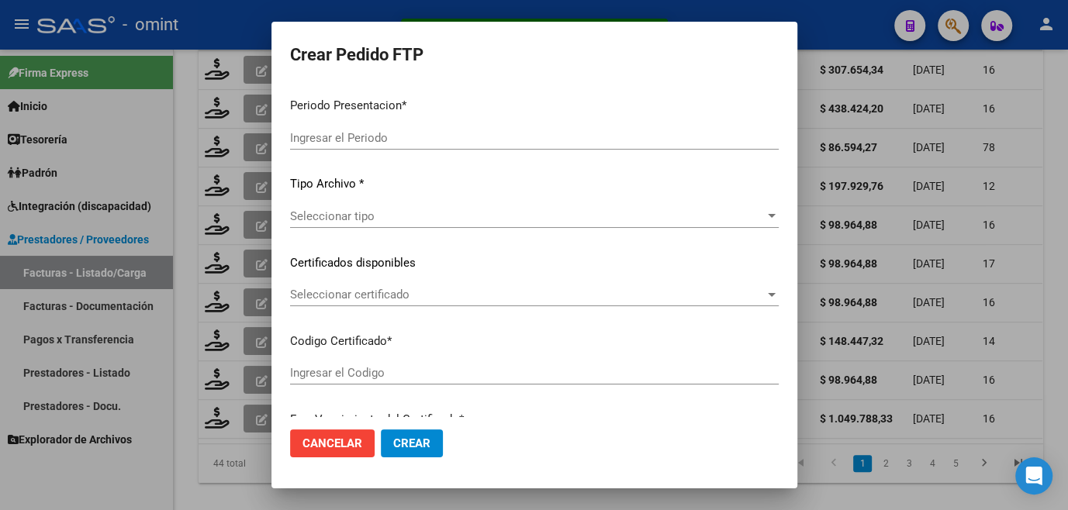
type input "202508"
type input "$ 98.964,88"
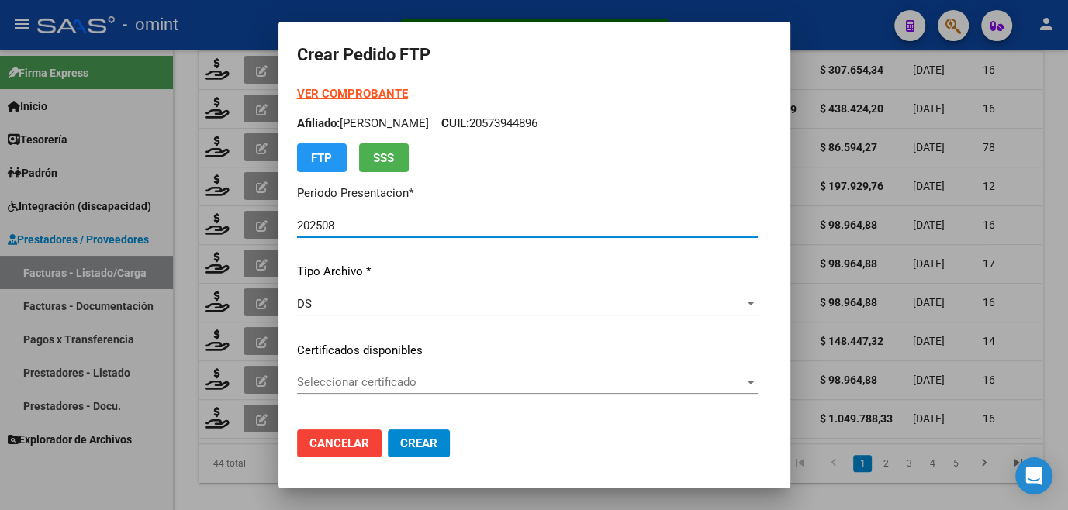
type input "5831164994"
type input "[DATE]"
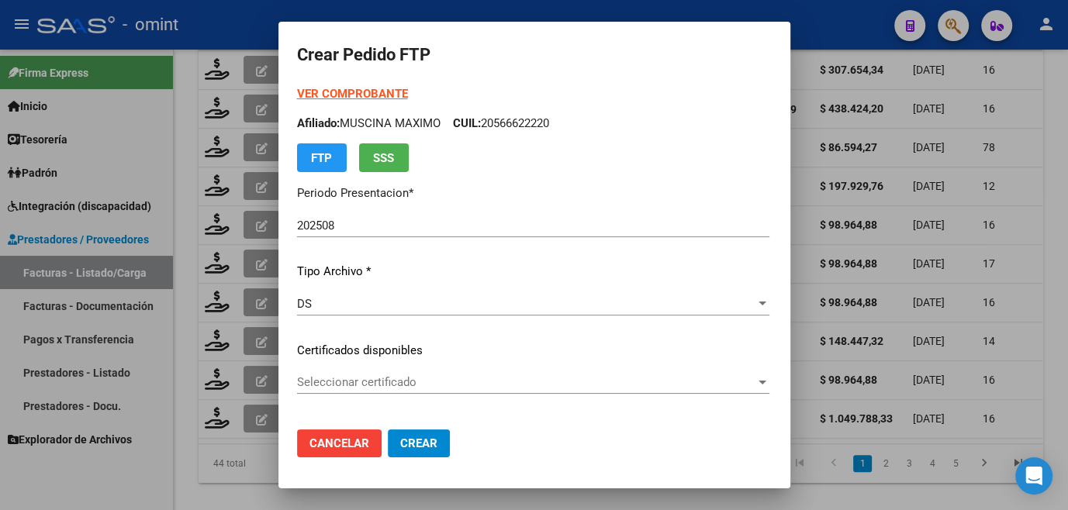
click at [297, 390] on div "Seleccionar certificado Seleccionar certificado" at bounding box center [533, 382] width 472 height 23
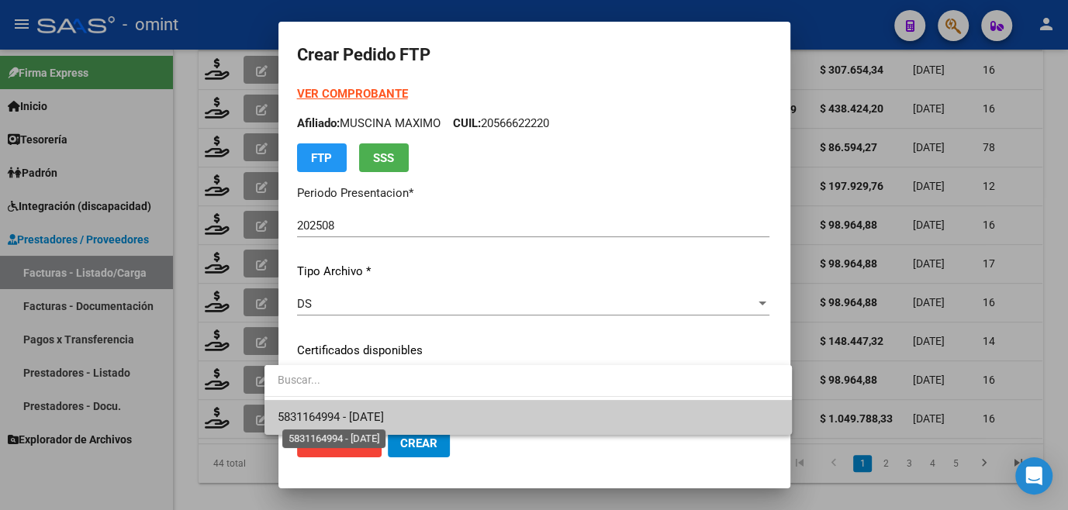
click at [304, 412] on span "5831164994 - [DATE]" at bounding box center [330, 417] width 106 height 14
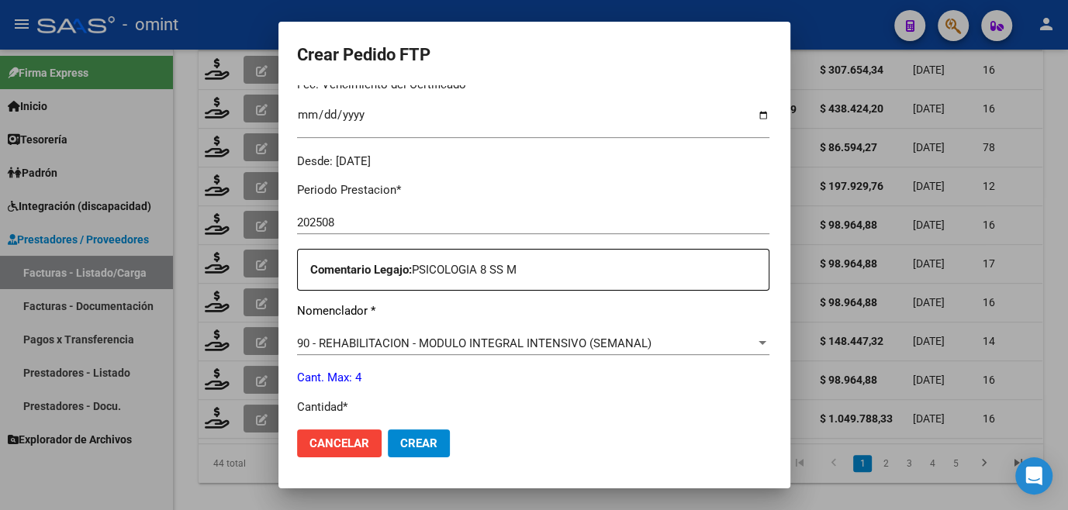
scroll to position [564, 0]
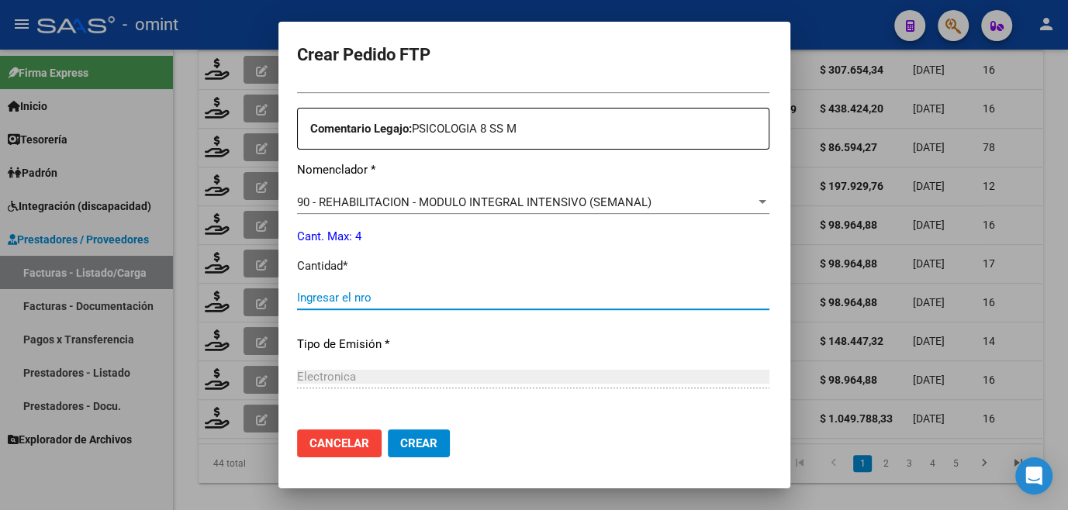
click at [319, 299] on input "Ingresar el nro" at bounding box center [533, 298] width 472 height 14
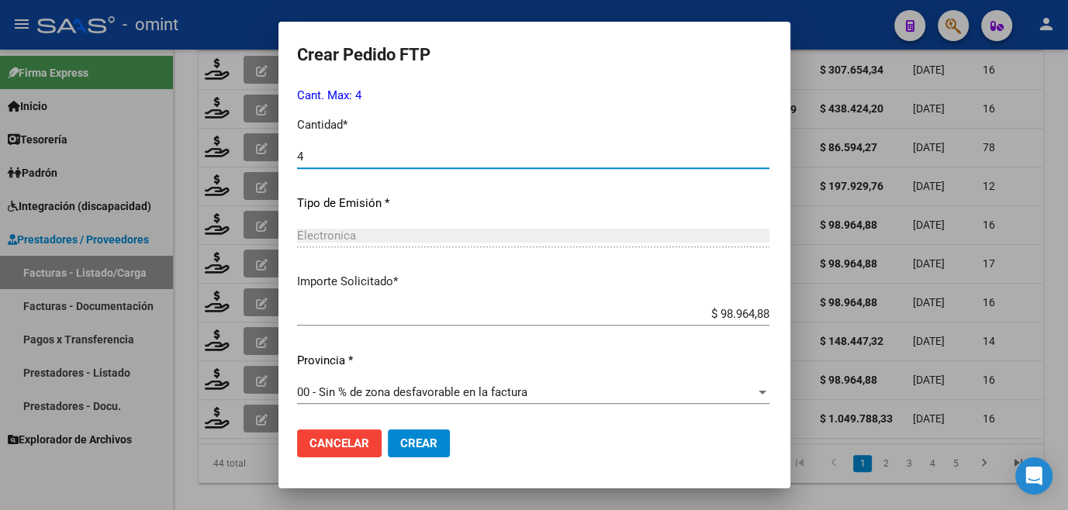
type input "4"
click at [400, 444] on span "Crear" at bounding box center [418, 444] width 37 height 14
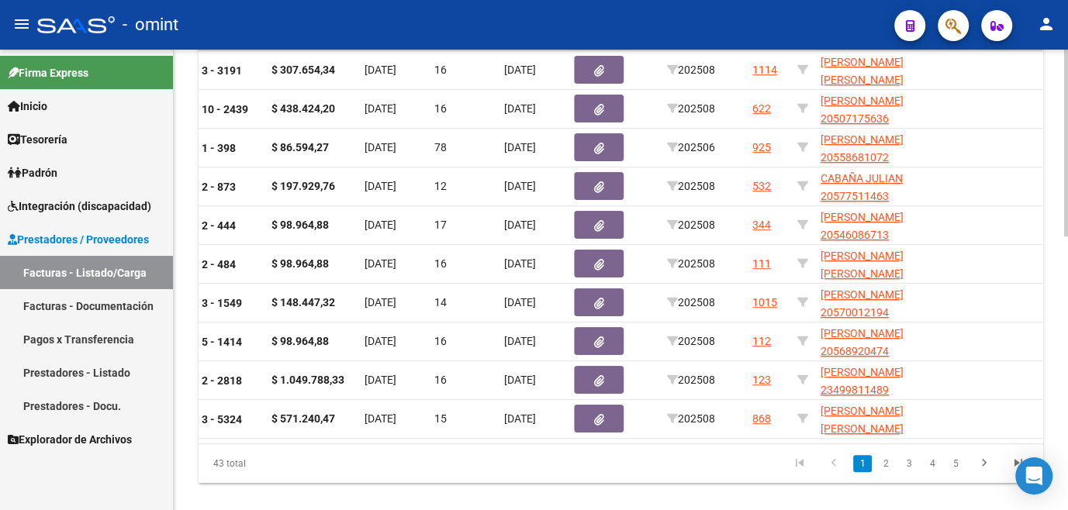
scroll to position [0, 0]
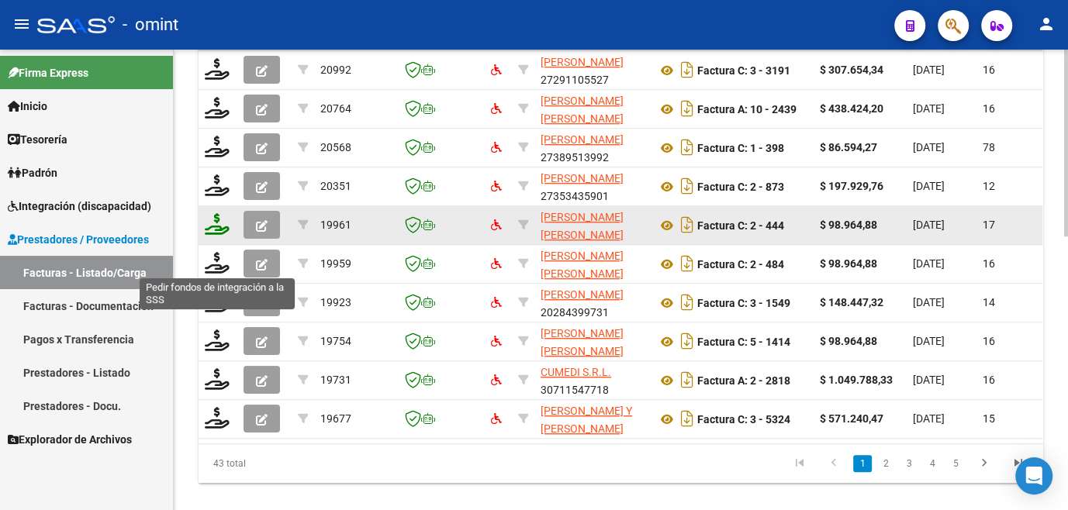
click at [219, 235] on icon at bounding box center [217, 224] width 25 height 22
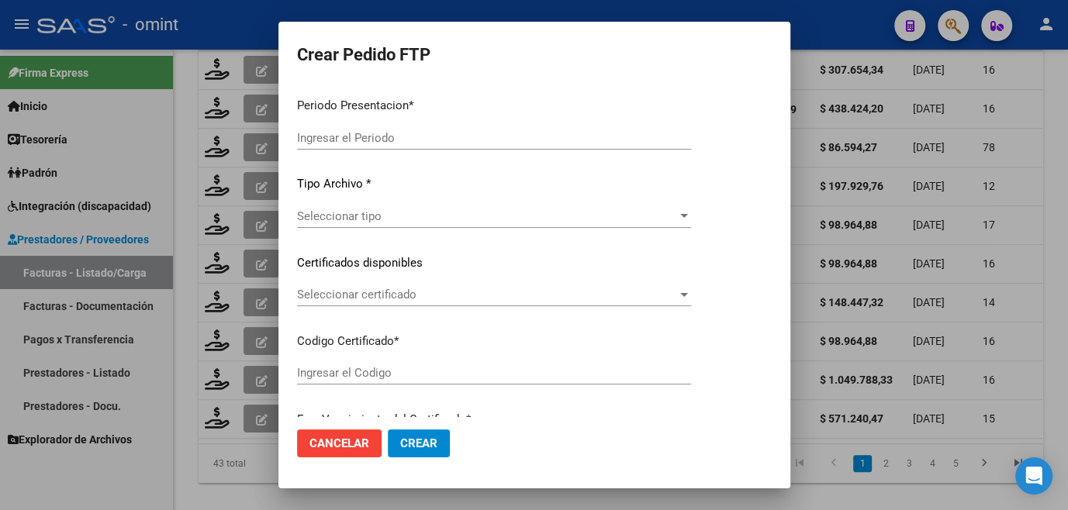
type input "202508"
type input "$ 98.964,88"
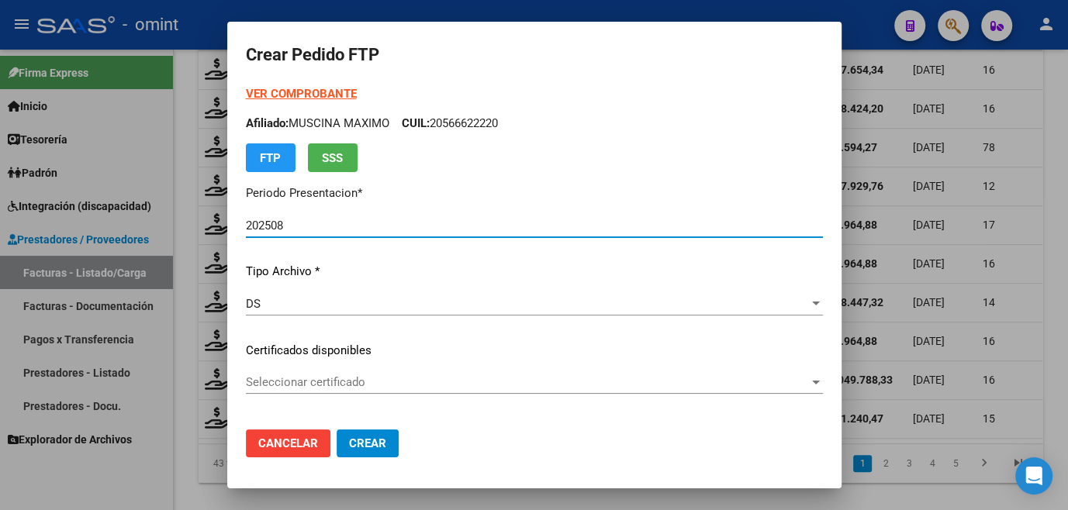
type input "4015212730"
type input "[DATE]"
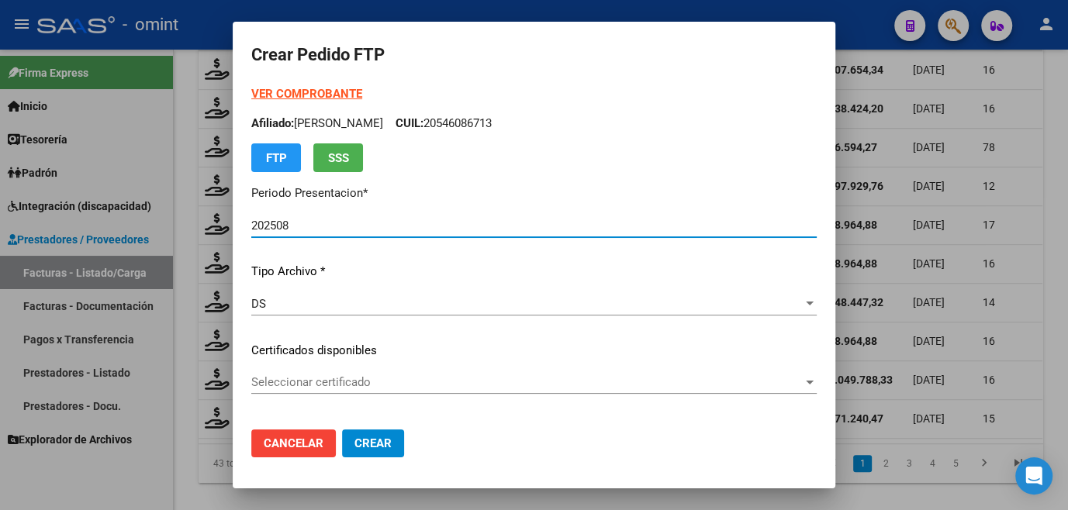
click at [322, 382] on span "Seleccionar certificado" at bounding box center [526, 382] width 551 height 14
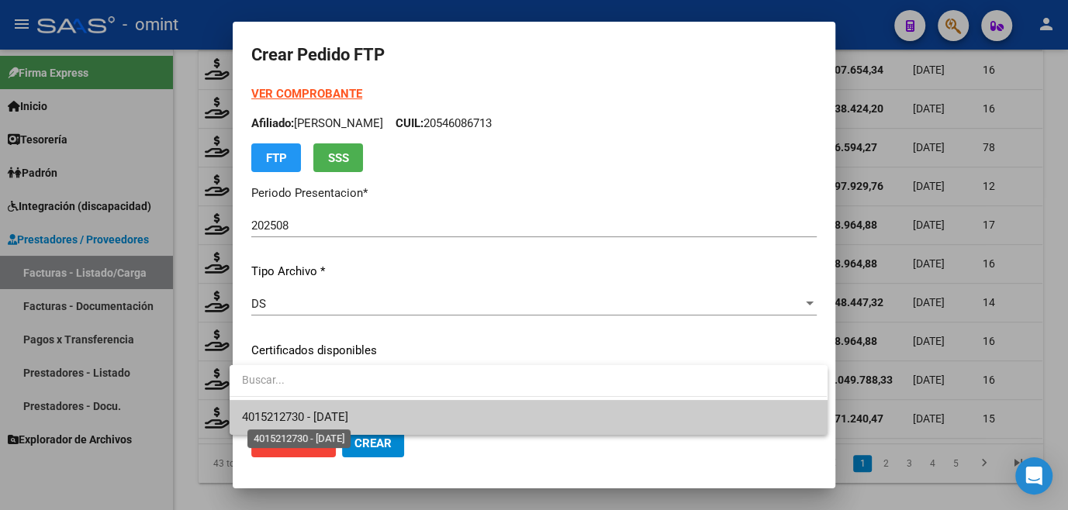
drag, startPoint x: 325, startPoint y: 416, endPoint x: 349, endPoint y: 396, distance: 31.4
click at [326, 417] on span "4015212730 - [DATE]" at bounding box center [295, 417] width 106 height 14
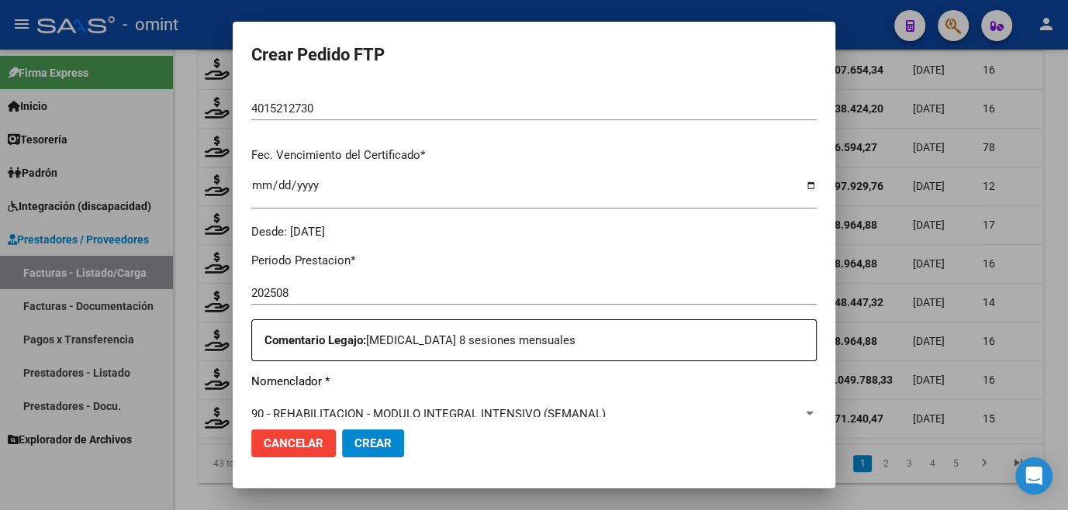
scroll to position [493, 0]
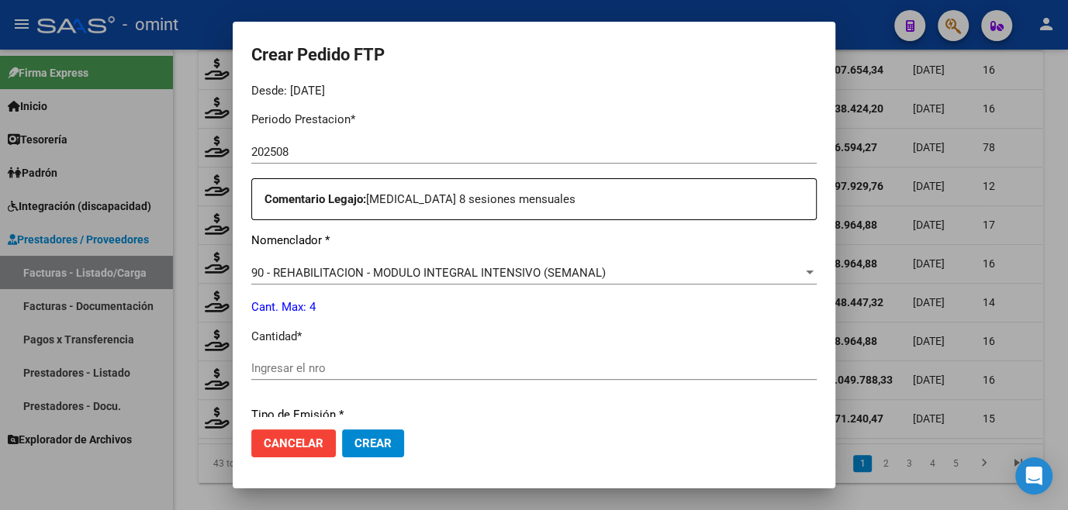
click at [304, 364] on input "Ingresar el nro" at bounding box center [533, 368] width 565 height 14
type input "4"
click at [371, 447] on span "Crear" at bounding box center [372, 444] width 37 height 14
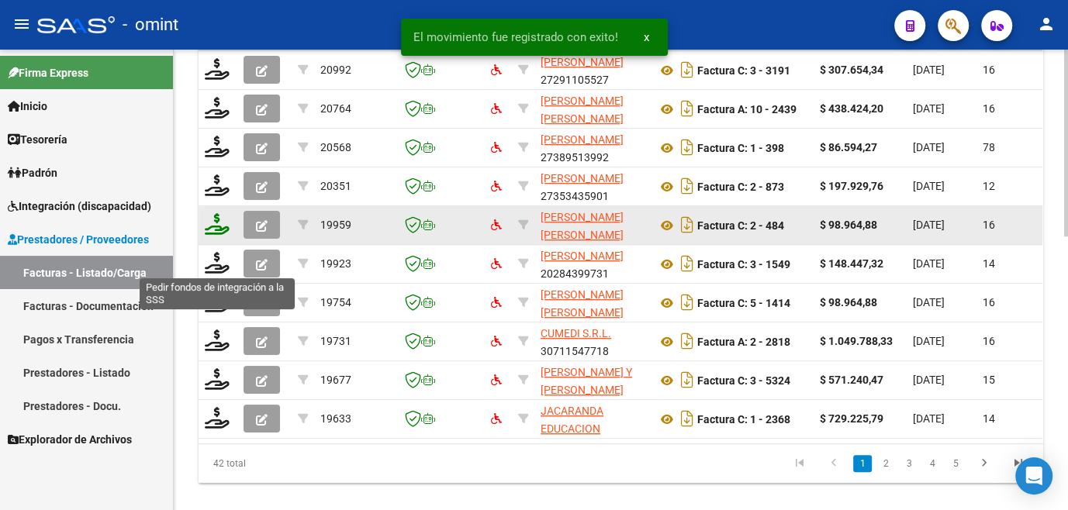
click at [213, 235] on icon at bounding box center [217, 224] width 25 height 22
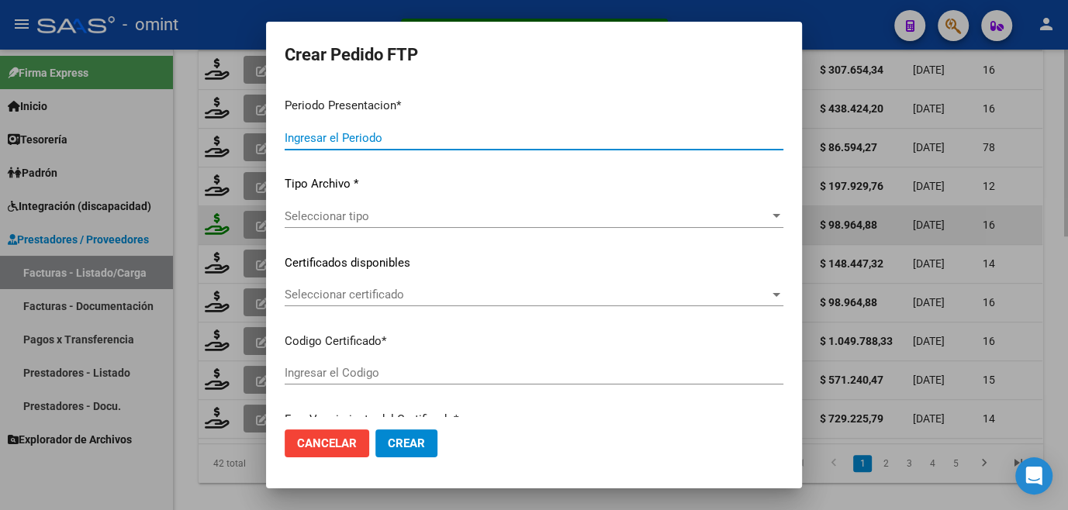
type input "202508"
type input "$ 98.964,88"
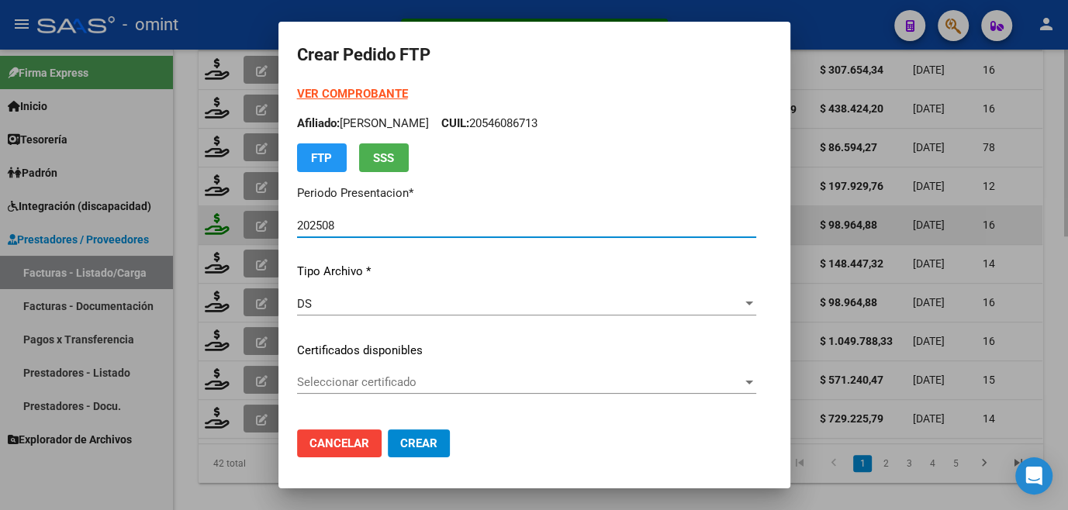
type input "6588467733"
type input "[DATE]"
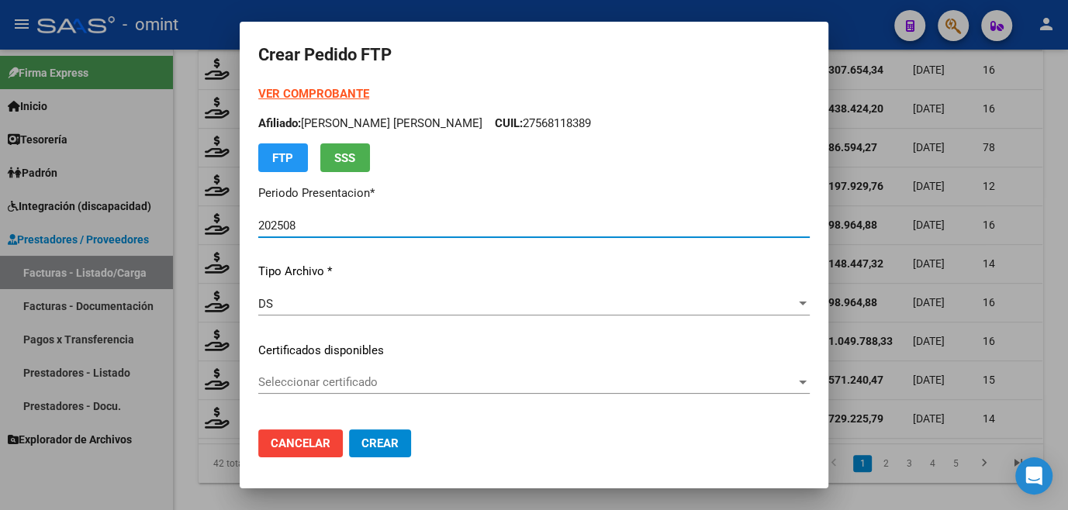
click at [309, 380] on span "Seleccionar certificado" at bounding box center [526, 382] width 537 height 14
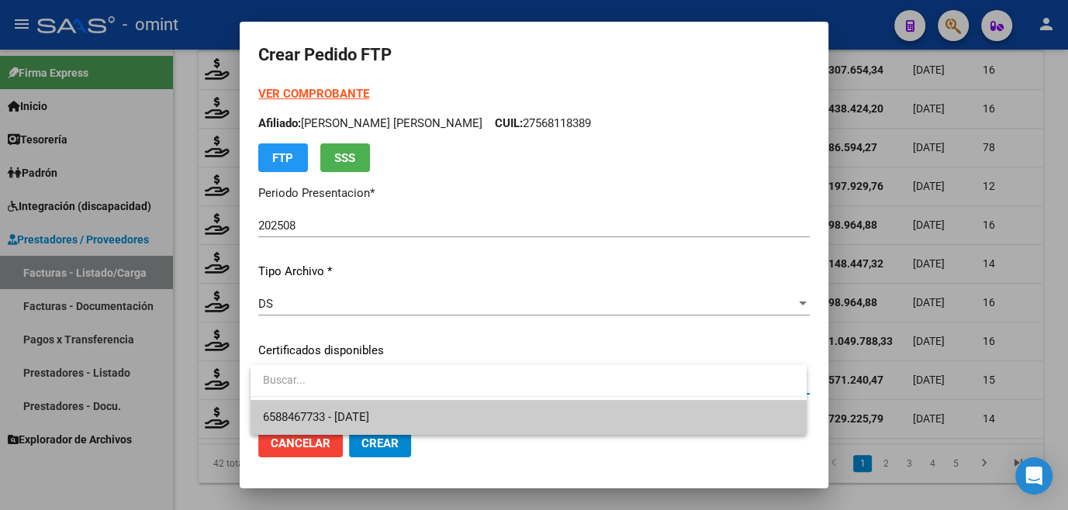
click at [312, 403] on span "6588467733 - [DATE]" at bounding box center [528, 417] width 531 height 35
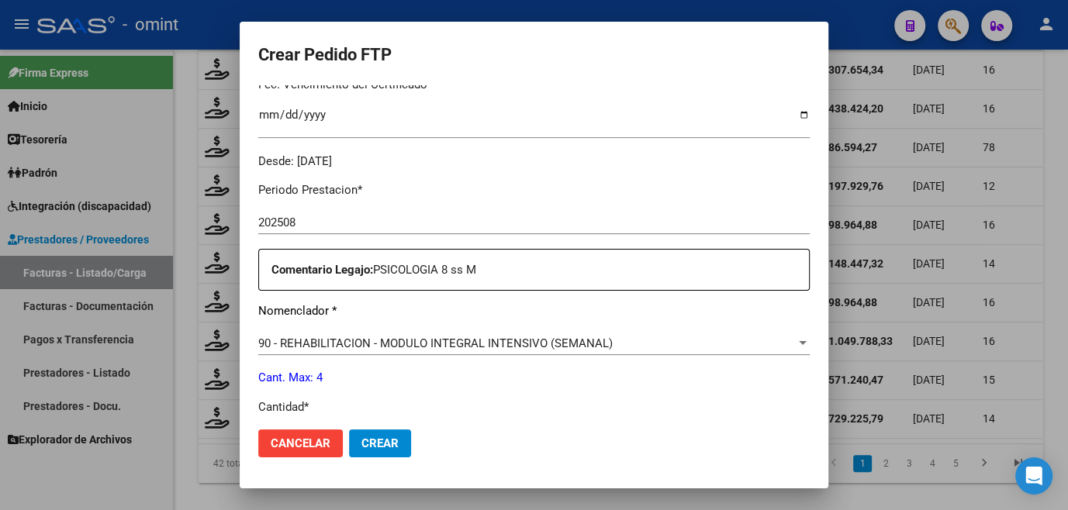
scroll to position [564, 0]
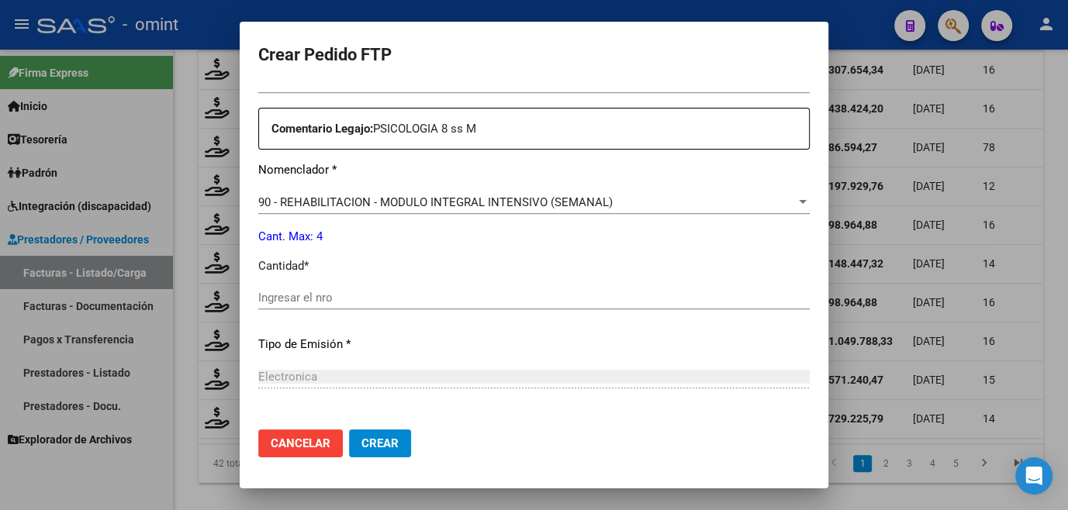
click at [320, 293] on input "Ingresar el nro" at bounding box center [533, 298] width 551 height 14
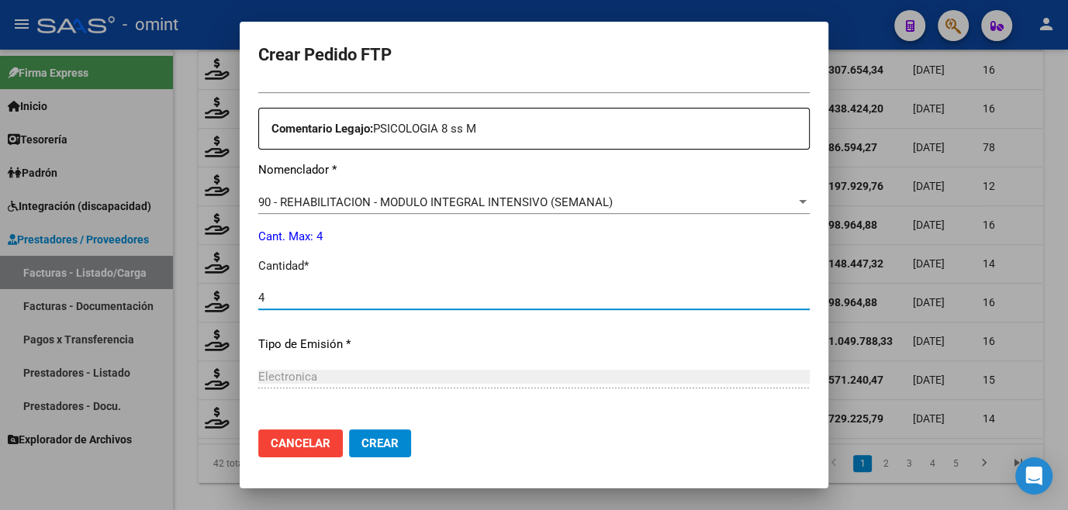
type input "4"
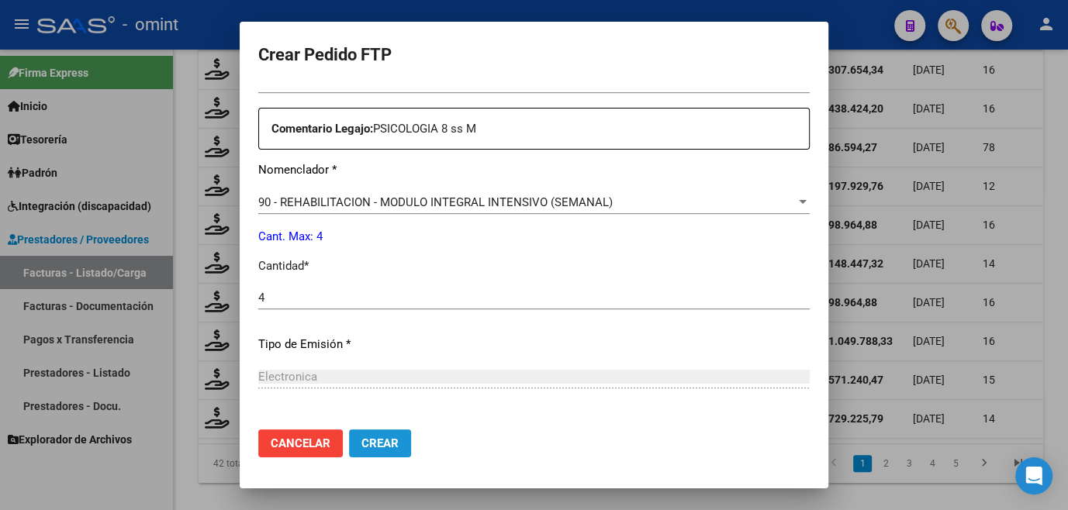
click at [393, 447] on span "Crear" at bounding box center [379, 444] width 37 height 14
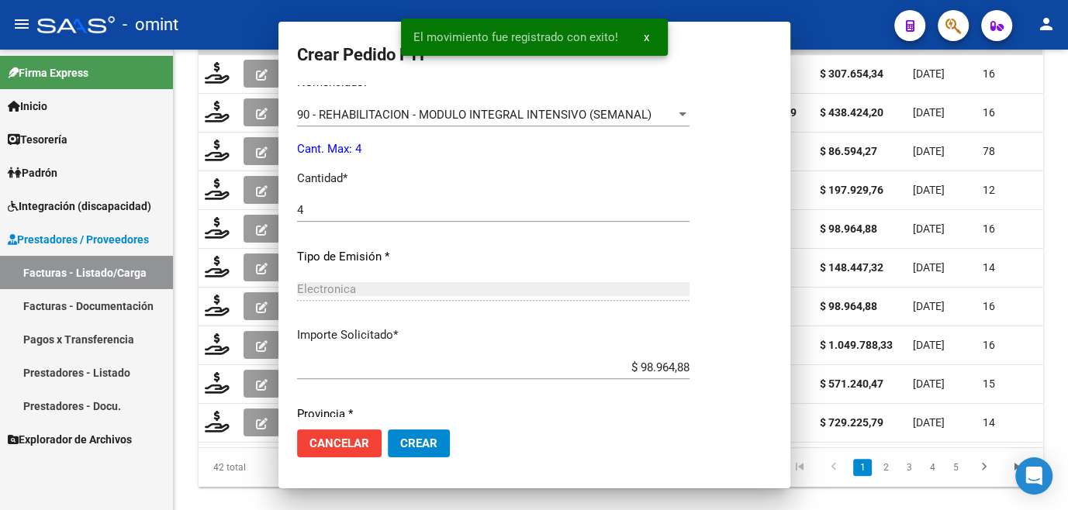
scroll to position [0, 0]
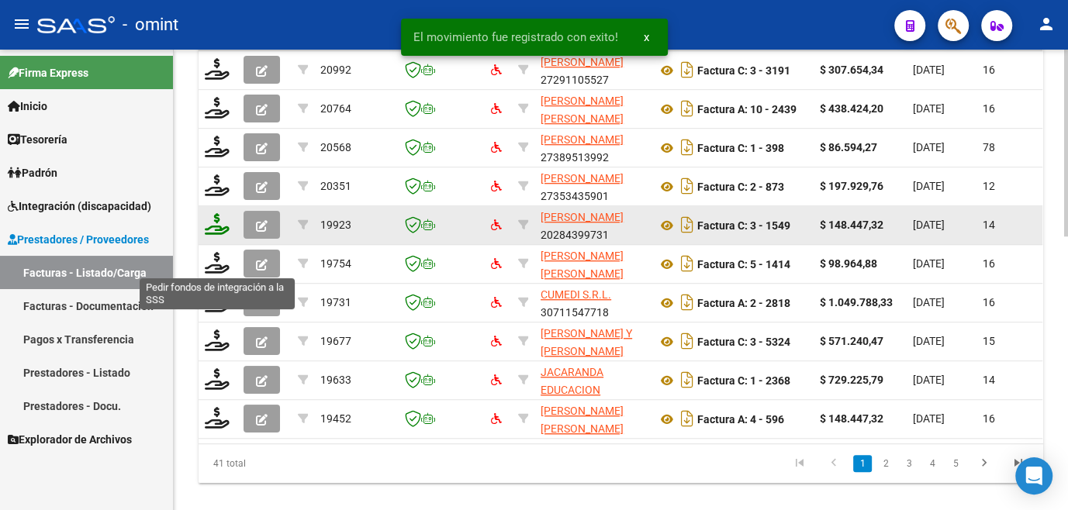
click at [212, 235] on icon at bounding box center [217, 224] width 25 height 22
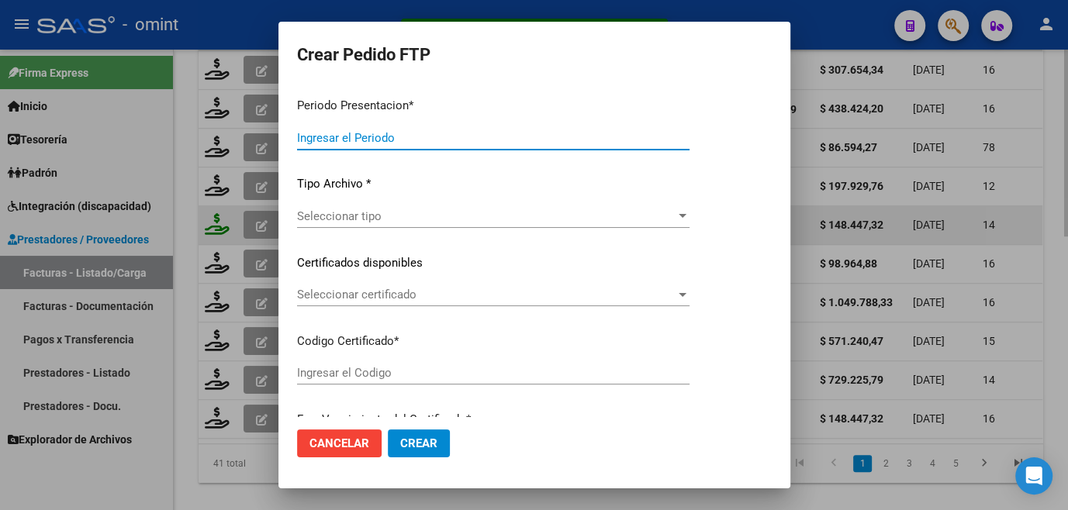
type input "202508"
type input "$ 148.447,32"
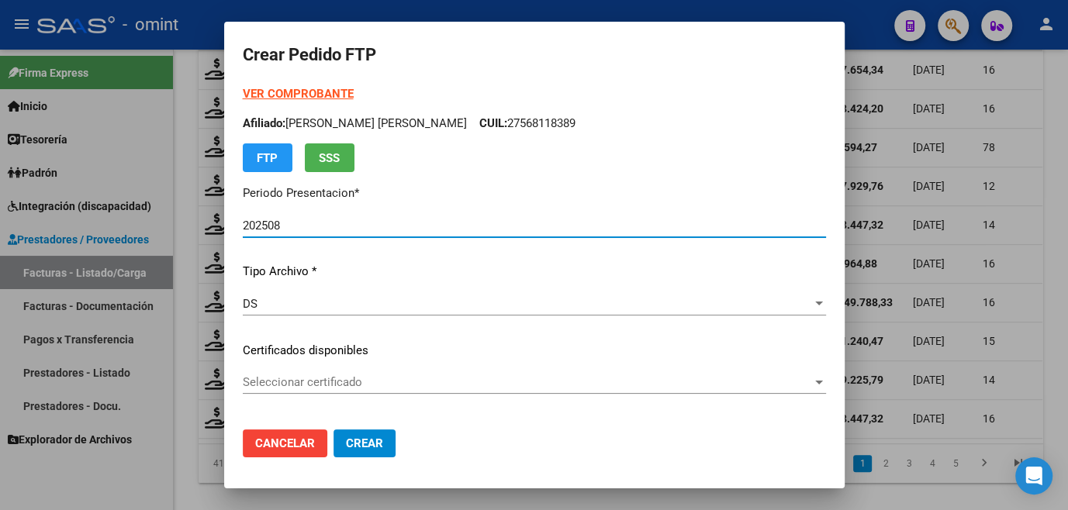
type input "2564.341864"
type input "[DATE]"
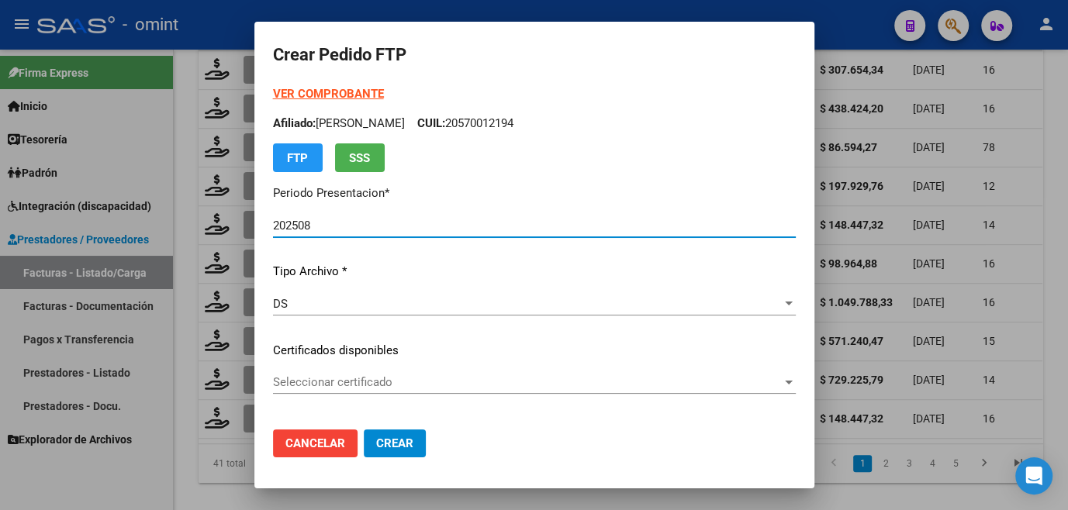
click at [314, 375] on span "Seleccionar certificado" at bounding box center [527, 382] width 509 height 14
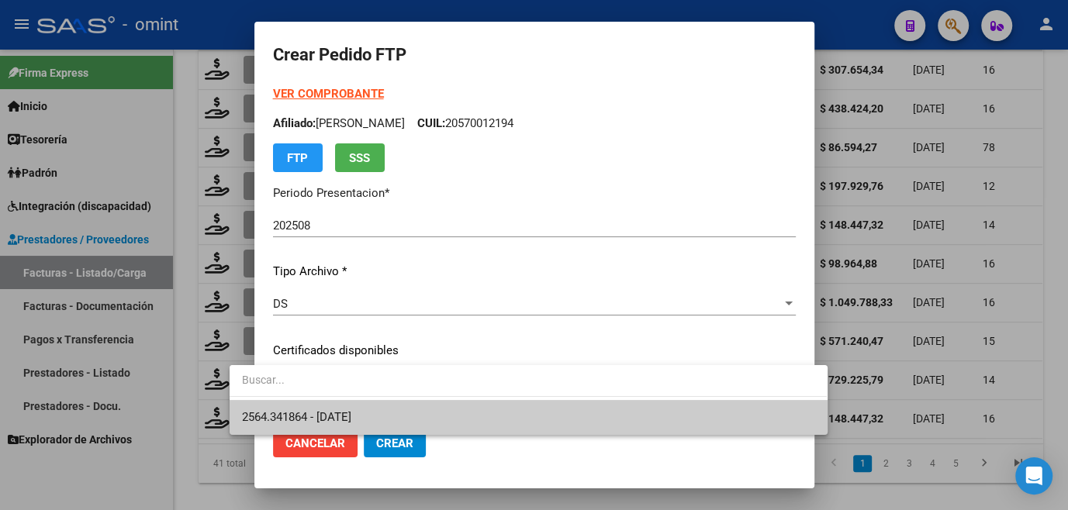
drag, startPoint x: 320, startPoint y: 405, endPoint x: 324, endPoint y: 393, distance: 12.3
click at [321, 405] on span "2564.341864 - [DATE]" at bounding box center [528, 417] width 572 height 35
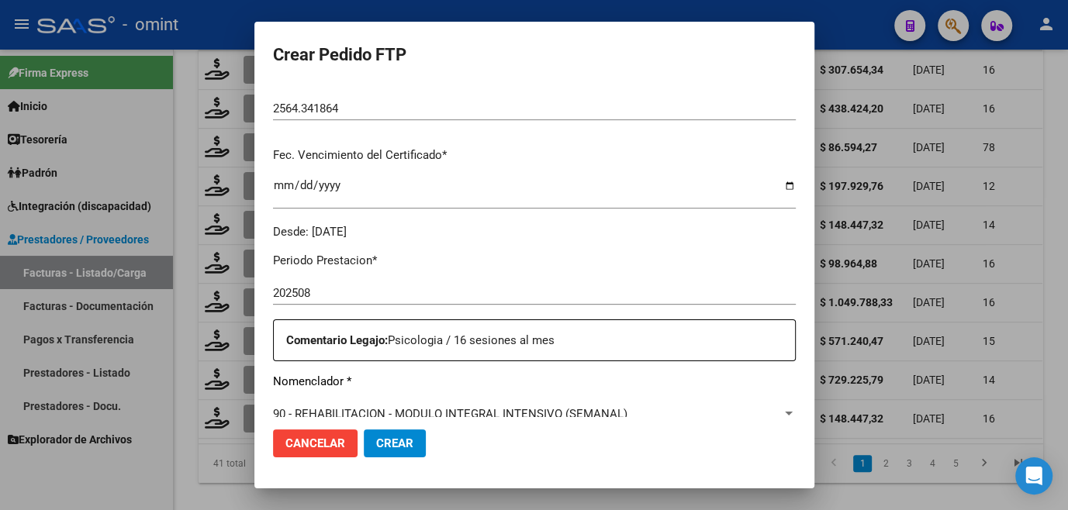
scroll to position [493, 0]
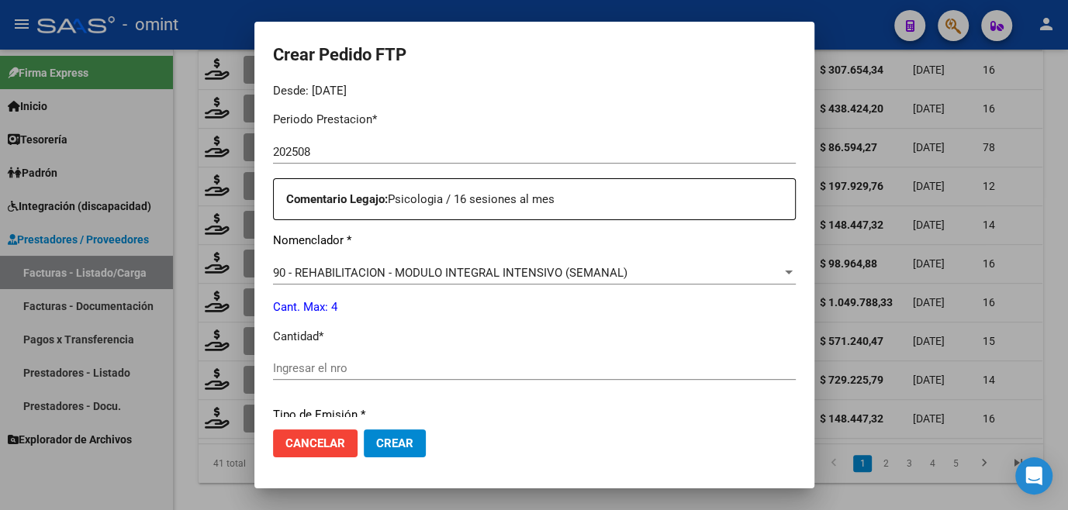
click at [329, 366] on input "Ingresar el nro" at bounding box center [534, 368] width 523 height 14
type input "4"
click at [376, 437] on span "Crear" at bounding box center [394, 444] width 37 height 14
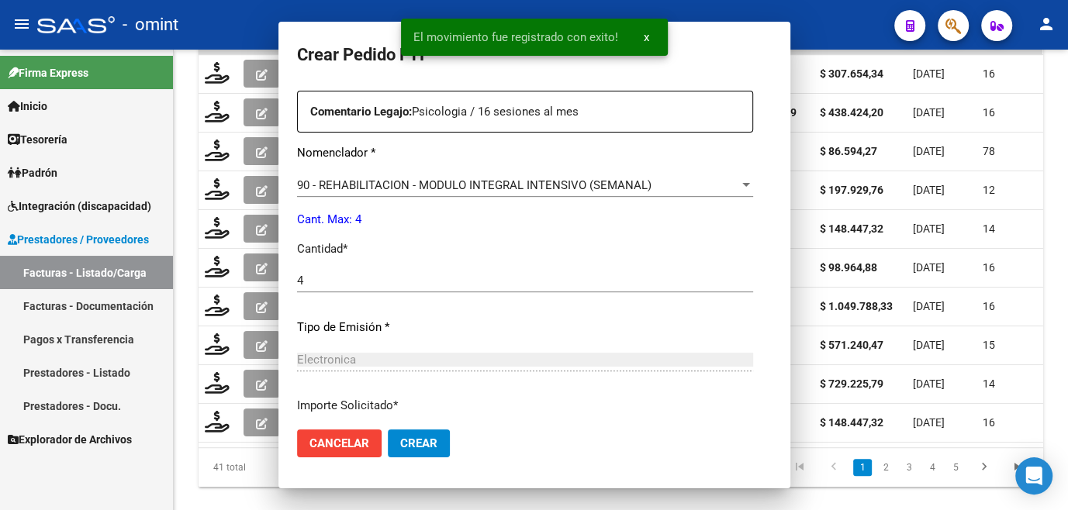
scroll to position [0, 0]
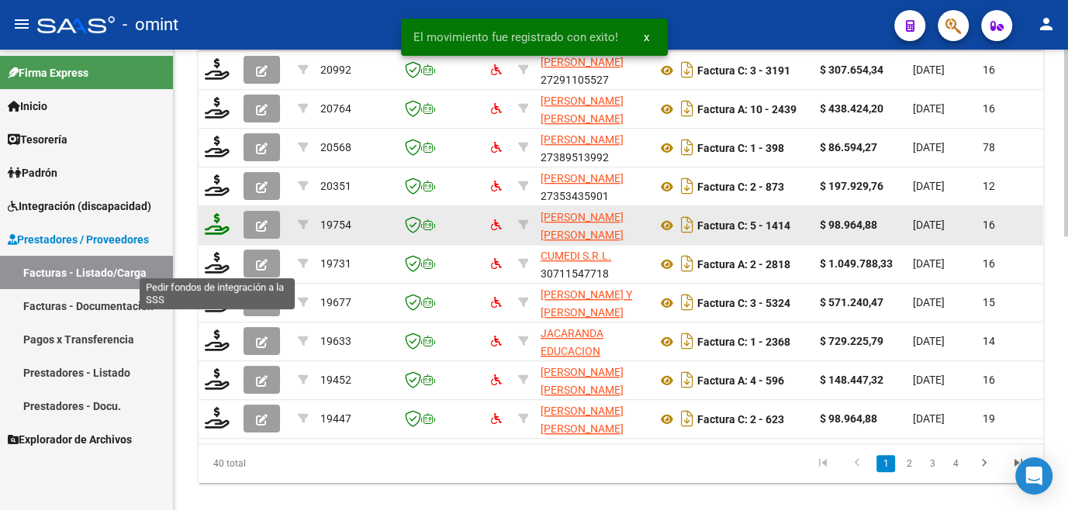
click at [216, 235] on icon at bounding box center [217, 224] width 25 height 22
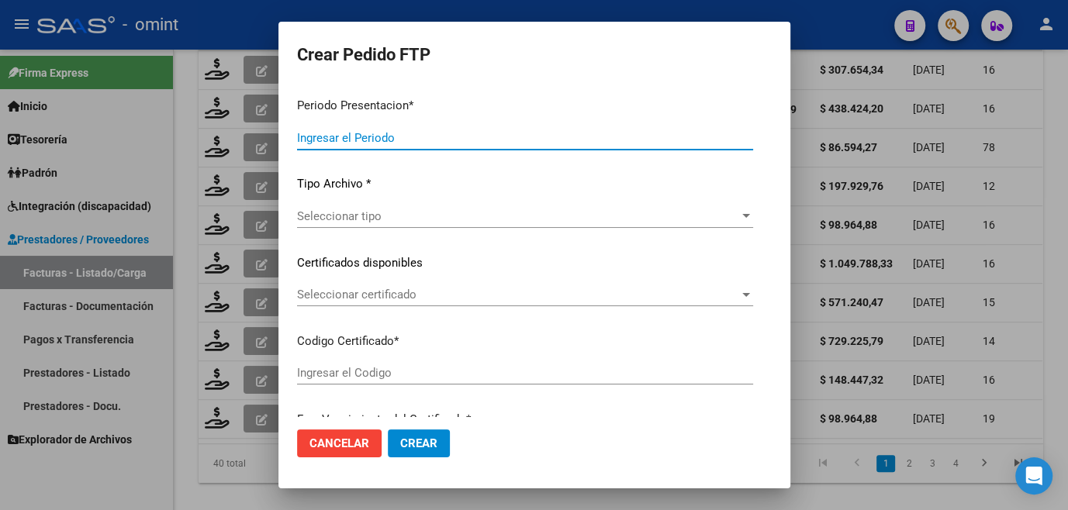
type input "202508"
type input "$ 98.964,88"
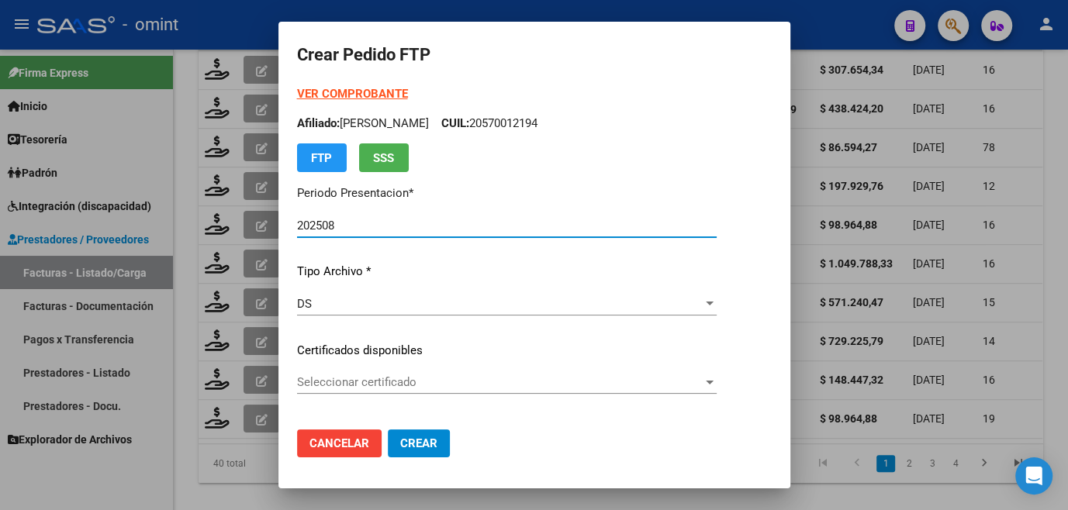
type input "7042457530"
type input "[DATE]"
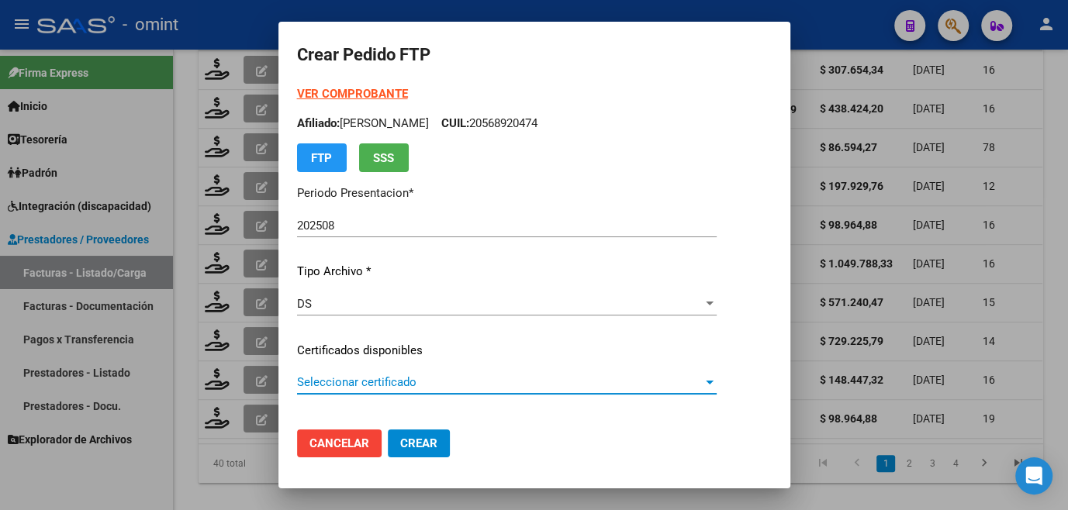
click at [359, 380] on span "Seleccionar certificado" at bounding box center [500, 382] width 406 height 14
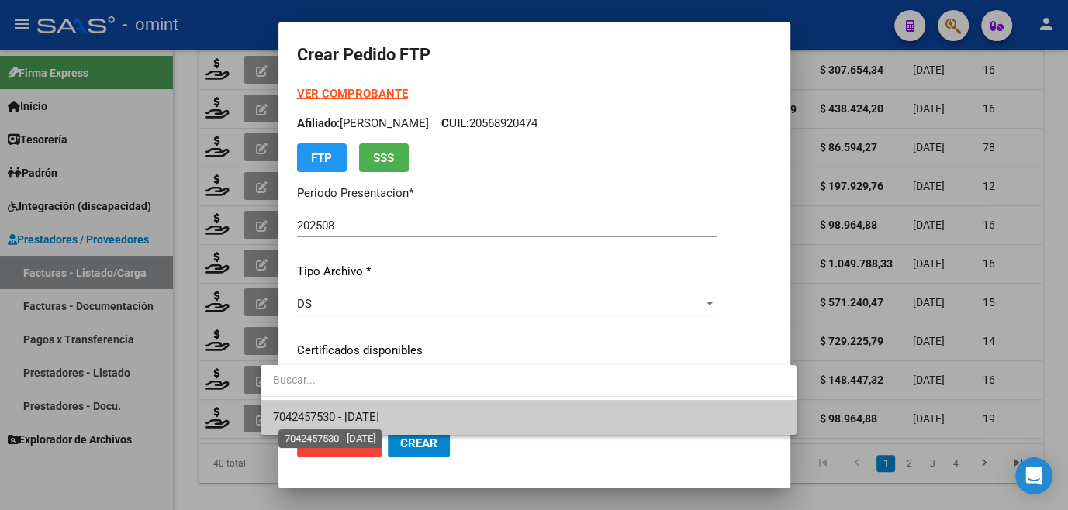
click at [361, 410] on span "7042457530 - [DATE]" at bounding box center [326, 417] width 106 height 14
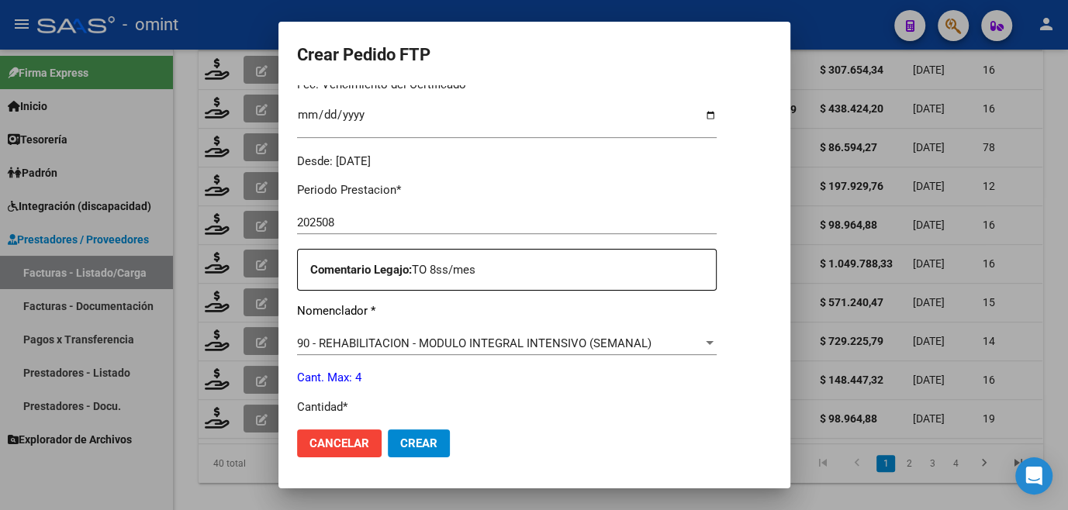
scroll to position [564, 0]
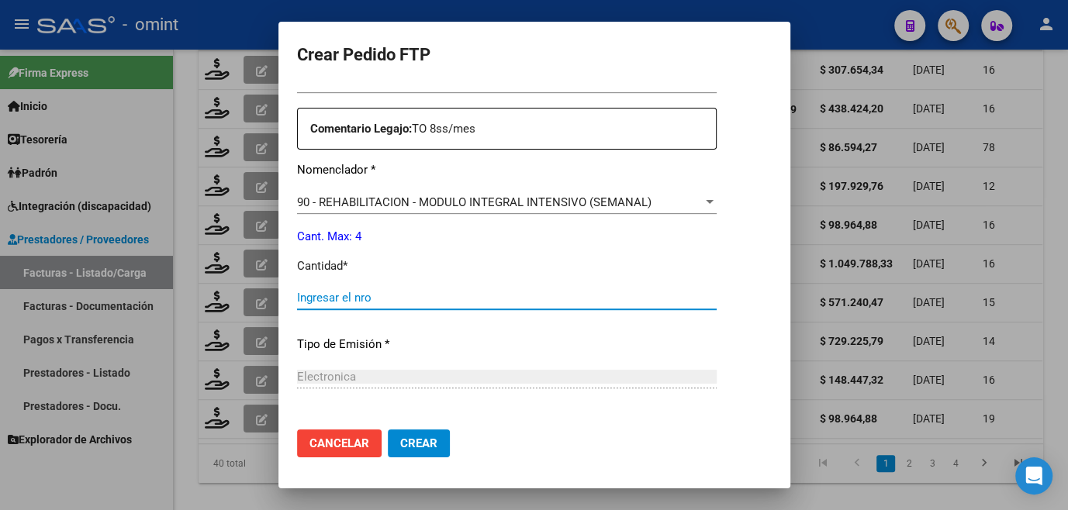
click at [329, 292] on input "Ingresar el nro" at bounding box center [507, 298] width 420 height 14
type input "4"
click at [388, 454] on button "Crear" at bounding box center [419, 444] width 62 height 28
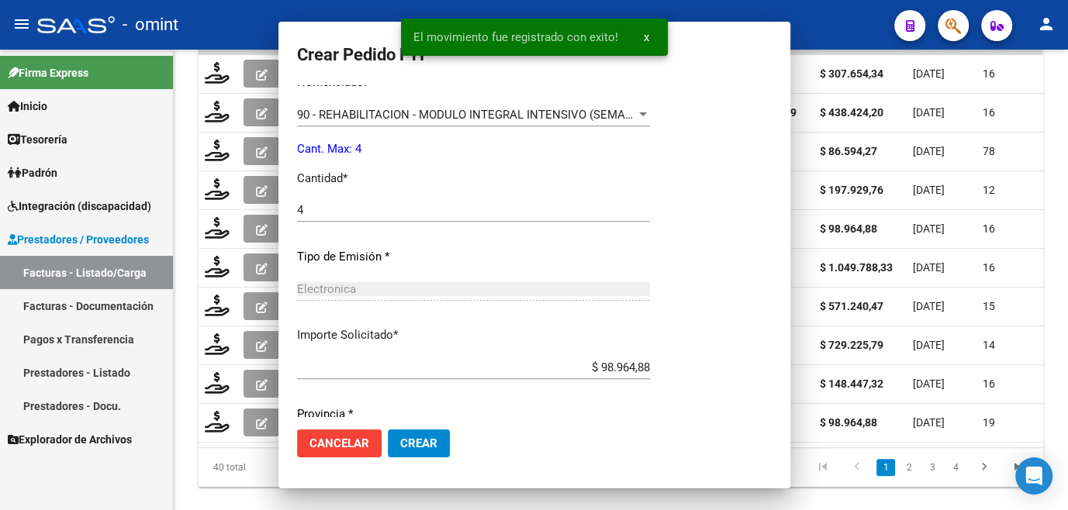
scroll to position [0, 0]
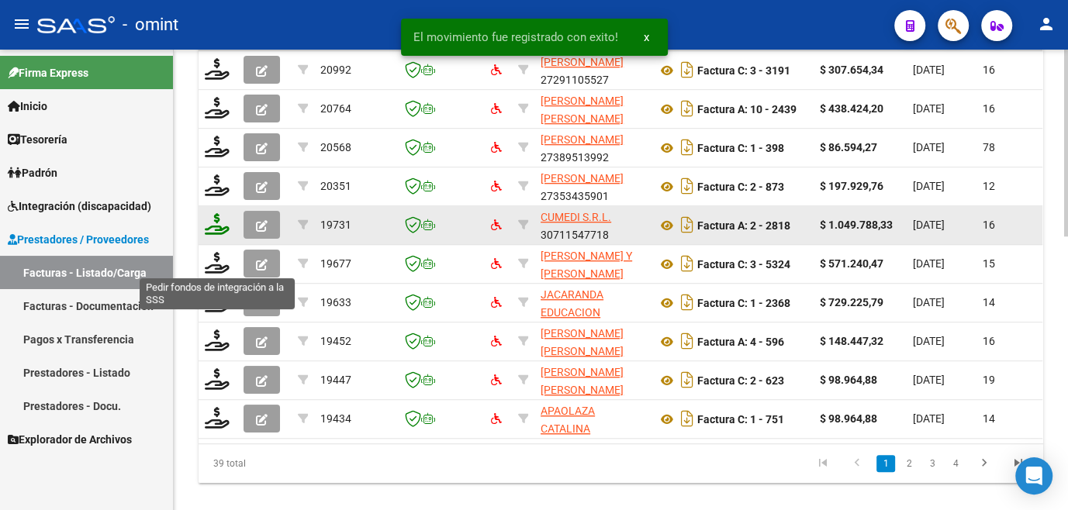
click at [219, 235] on icon at bounding box center [217, 224] width 25 height 22
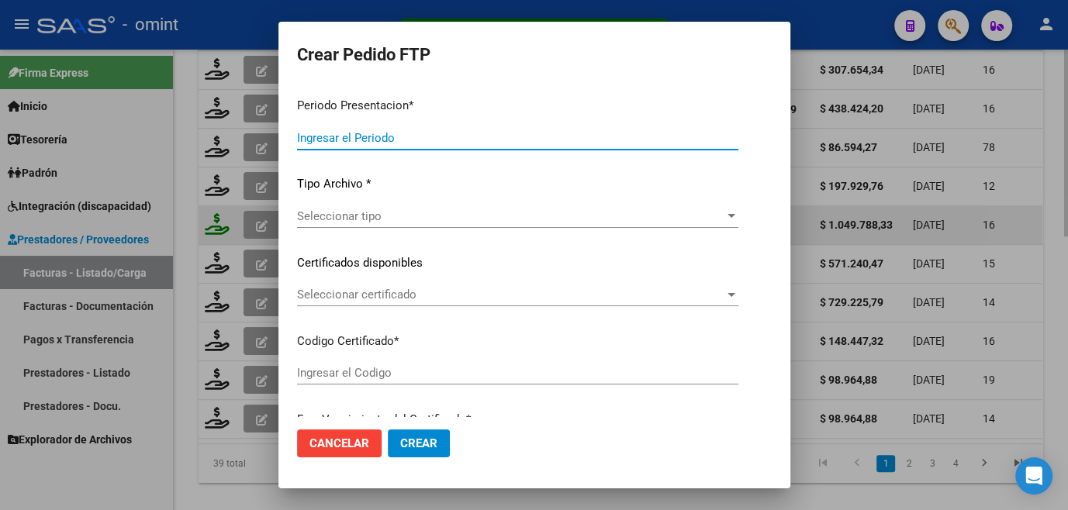
type input "202508"
type input "$ 1.049.788,33"
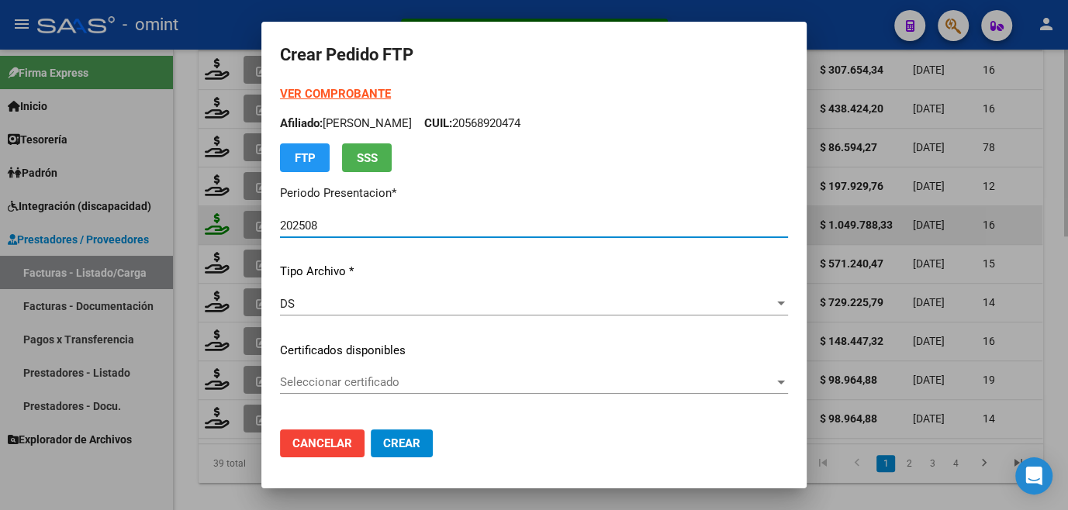
type input "4839481211"
type input "[DATE]"
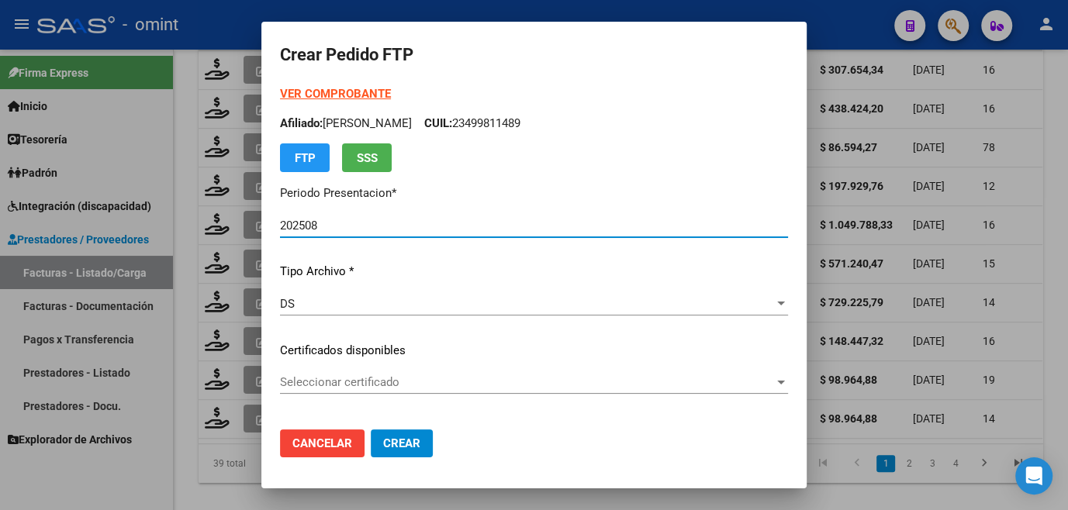
click at [341, 382] on span "Seleccionar certificado" at bounding box center [527, 382] width 494 height 14
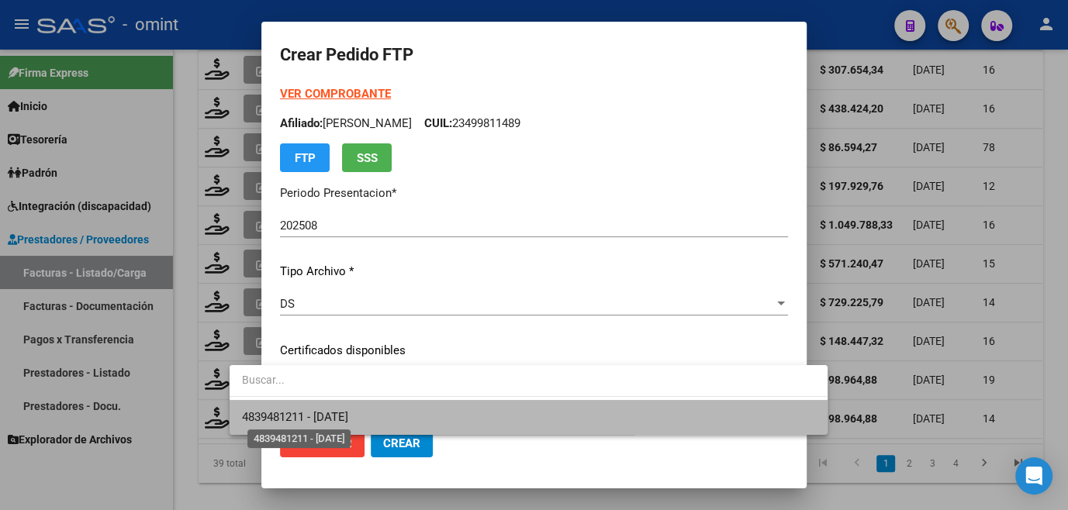
click at [337, 420] on span "4839481211 - [DATE]" at bounding box center [295, 417] width 106 height 14
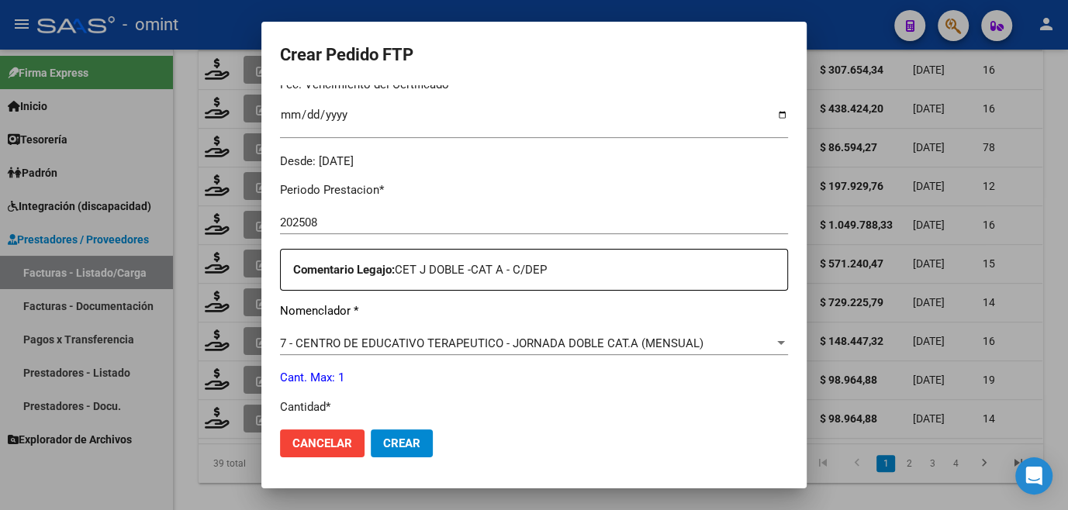
scroll to position [634, 0]
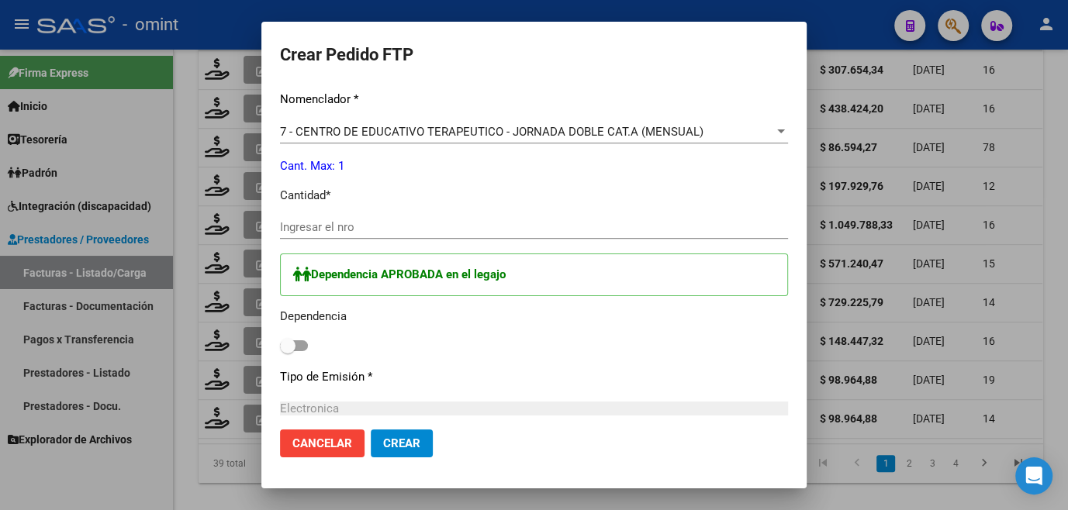
click at [293, 231] on input "Ingresar el nro" at bounding box center [534, 227] width 508 height 14
type input "1"
click at [280, 340] on span at bounding box center [294, 345] width 28 height 11
click at [287, 351] on input "checkbox" at bounding box center [287, 351] width 1 height 1
checkbox input "true"
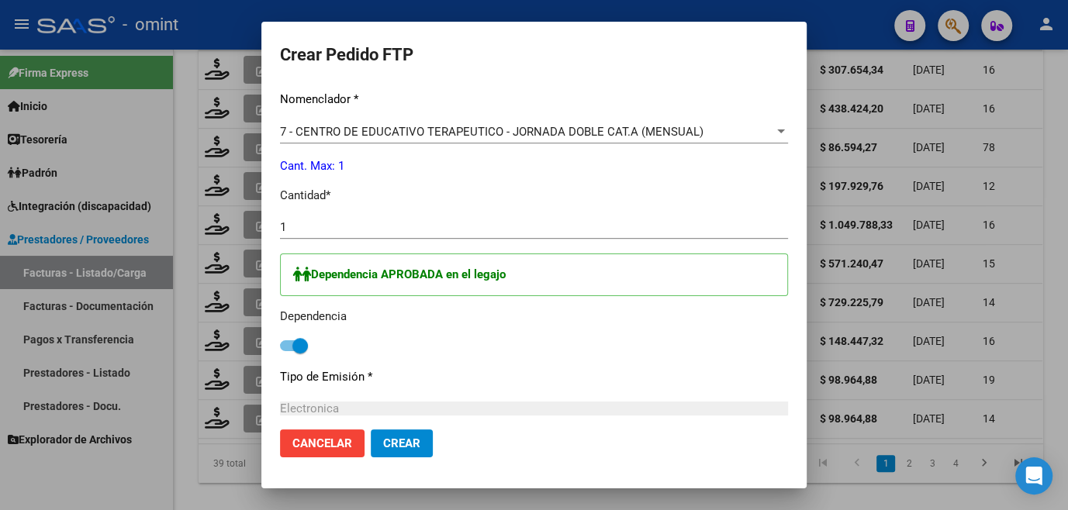
click at [383, 437] on span "Crear" at bounding box center [401, 444] width 37 height 14
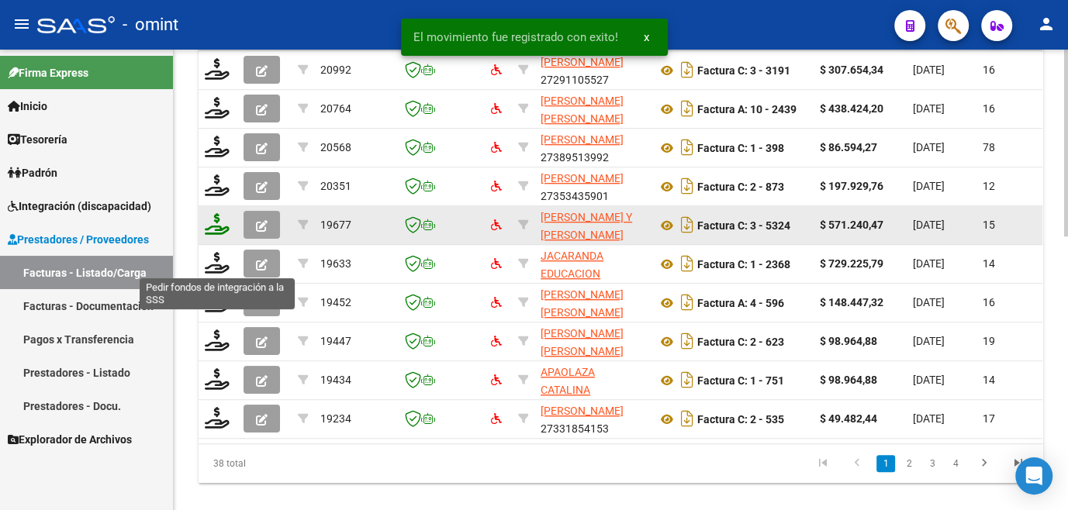
click at [221, 235] on icon at bounding box center [217, 224] width 25 height 22
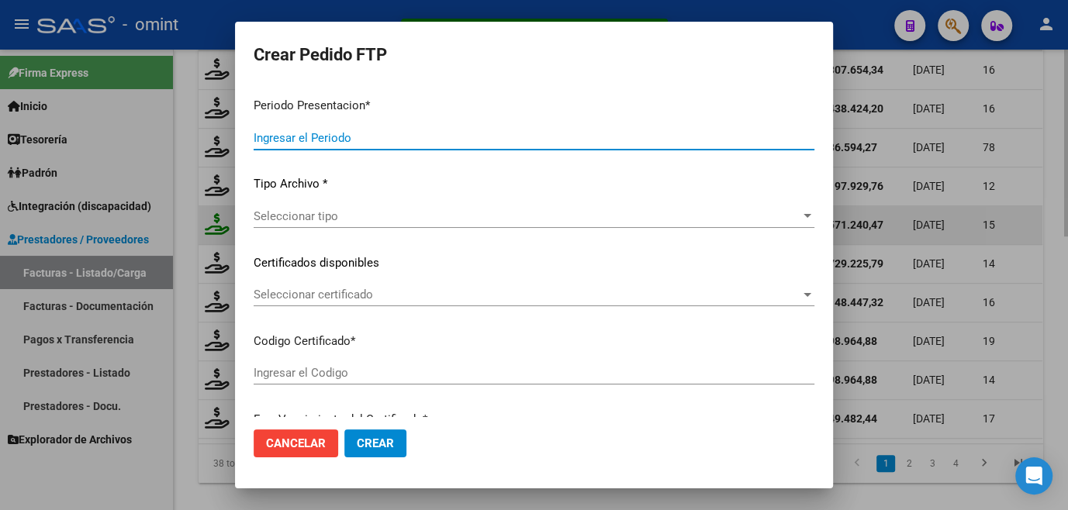
type input "202508"
type input "$ 571.240,47"
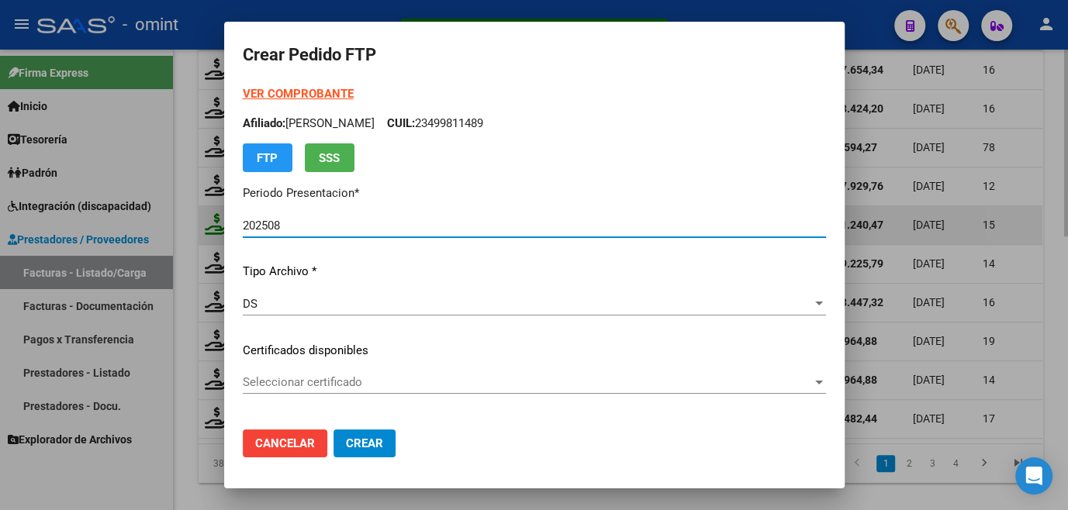
type input "9710265252"
type input "[DATE]"
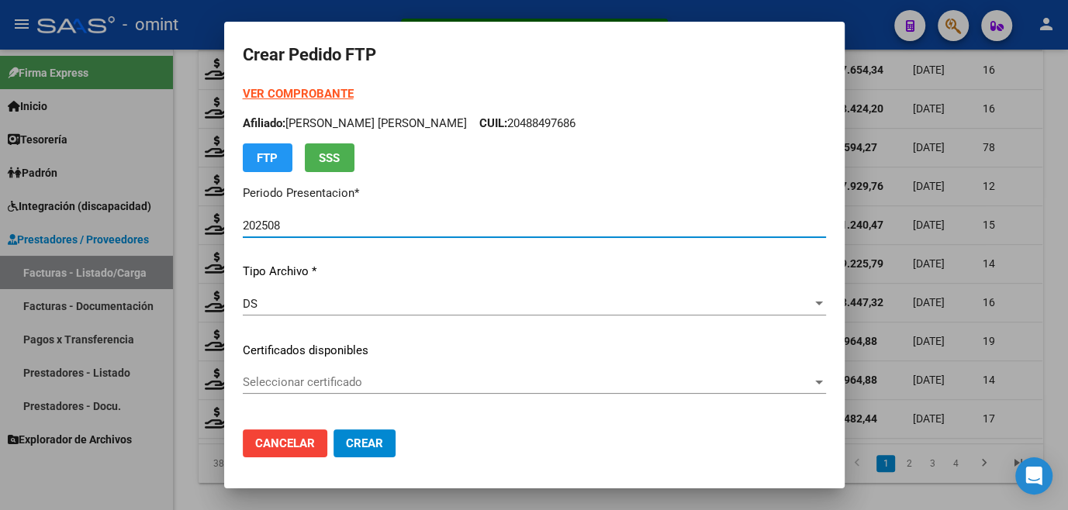
click at [294, 382] on span "Seleccionar certificado" at bounding box center [527, 382] width 569 height 14
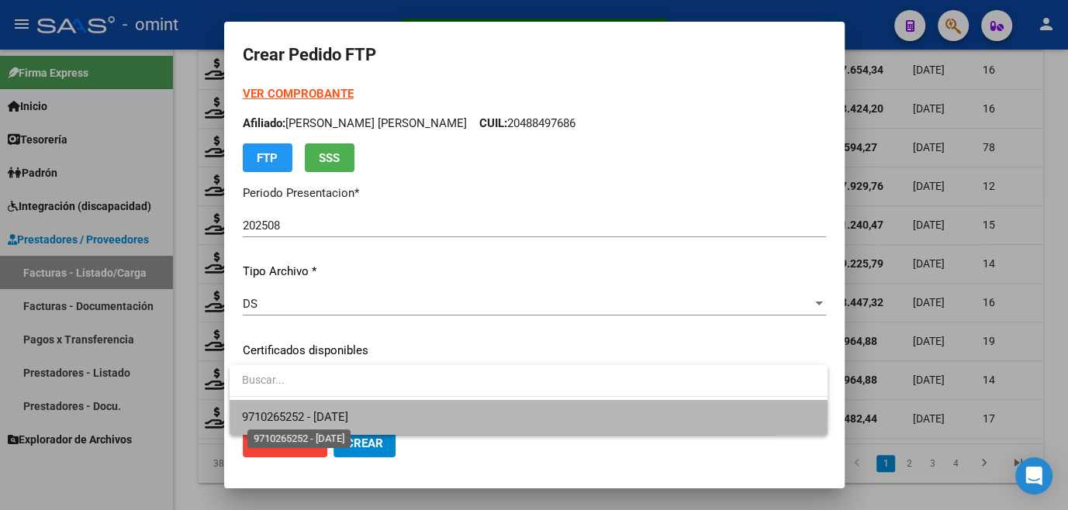
click at [309, 412] on span "9710265252 - [DATE]" at bounding box center [295, 417] width 106 height 14
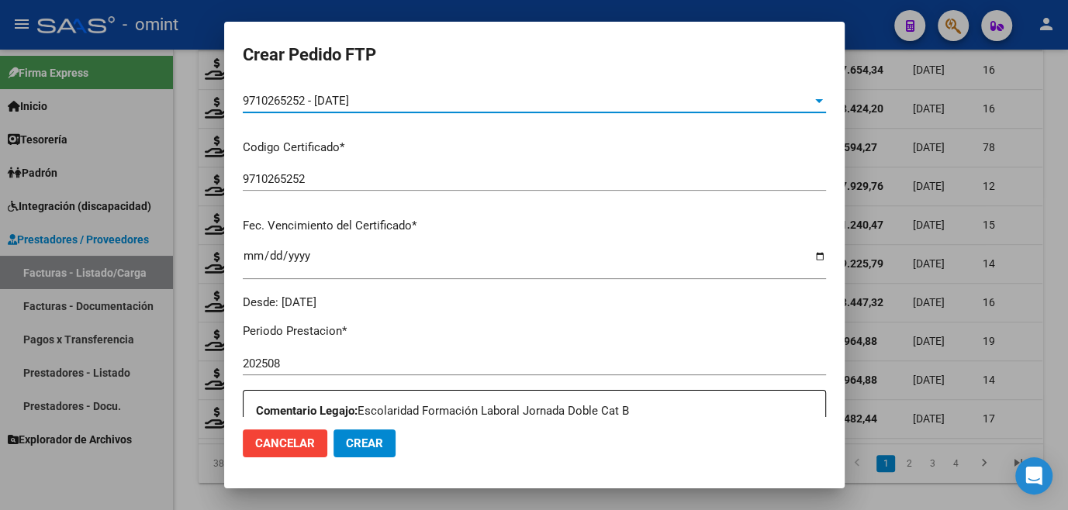
scroll to position [493, 0]
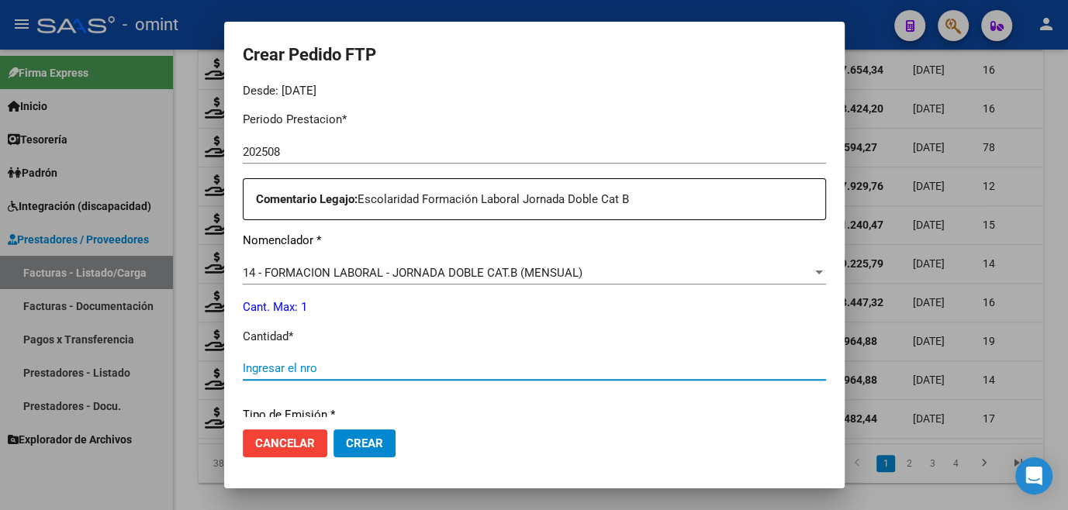
click at [378, 363] on input "Ingresar el nro" at bounding box center [534, 368] width 583 height 14
type input "1"
click at [368, 452] on button "Crear" at bounding box center [364, 444] width 62 height 28
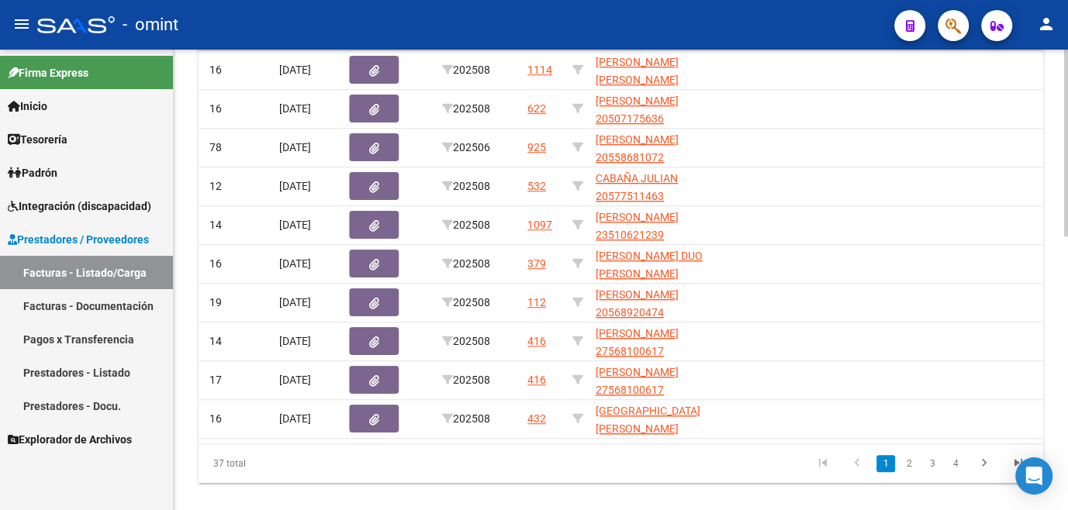
scroll to position [0, 0]
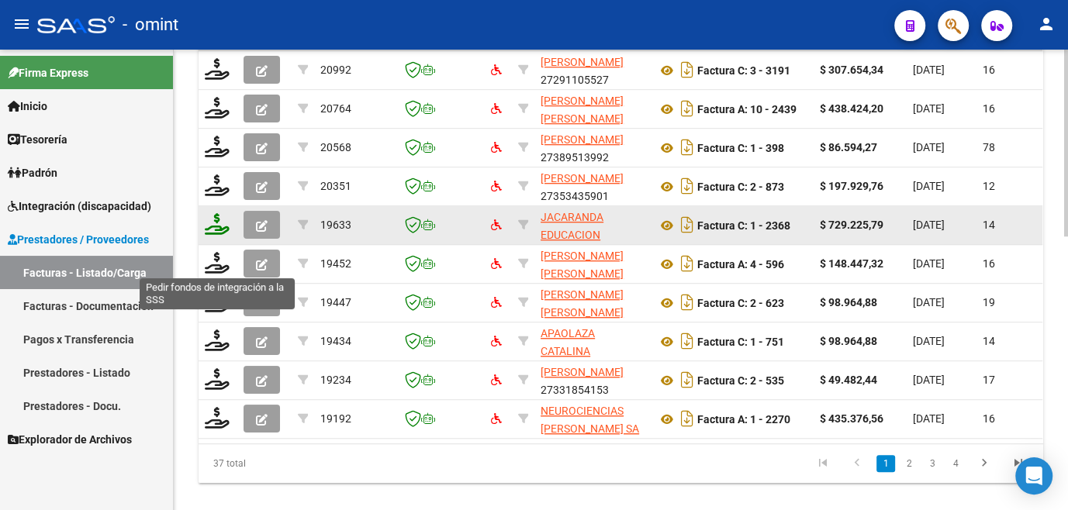
click at [213, 235] on icon at bounding box center [217, 224] width 25 height 22
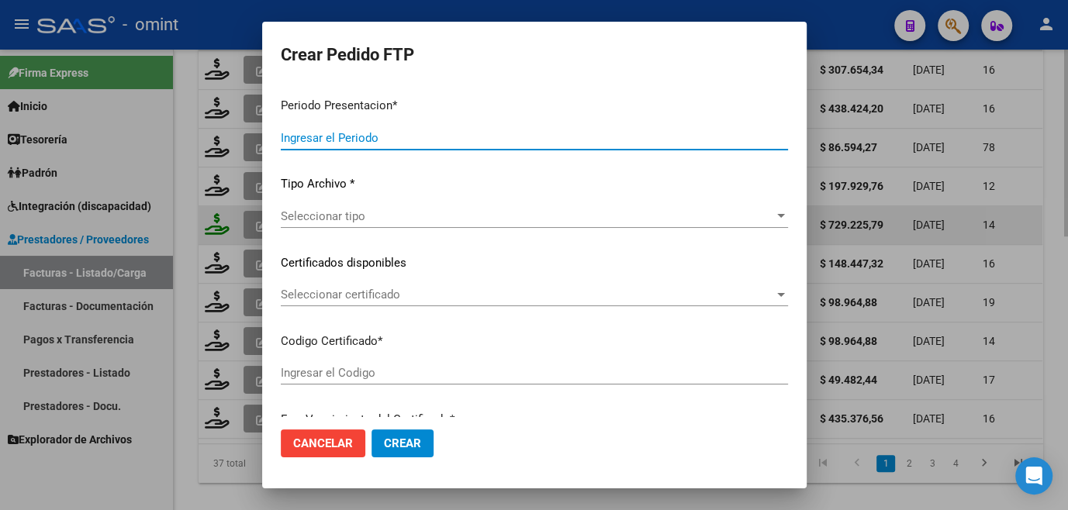
type input "202508"
type input "$ 729.225,79"
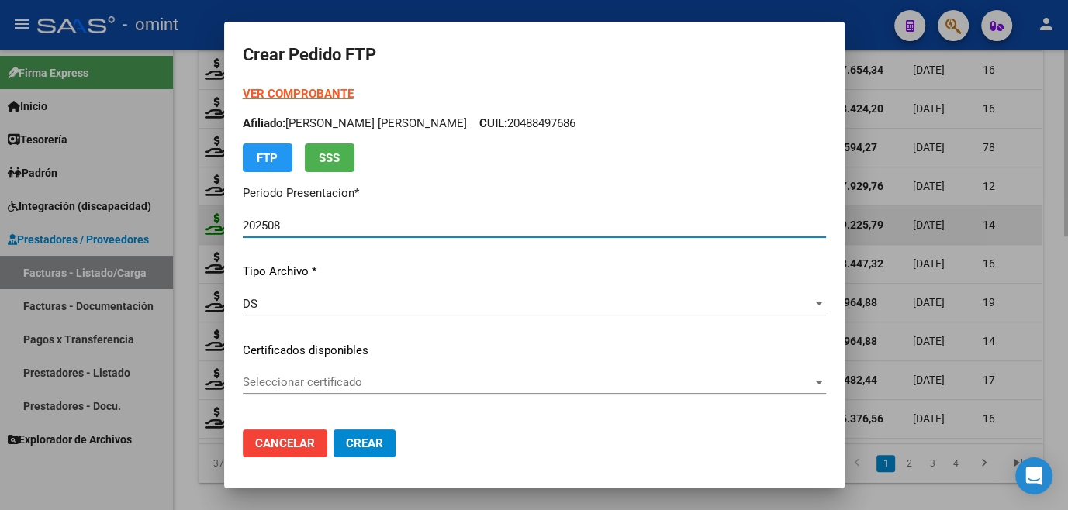
type input "917339529"
type input "[DATE]"
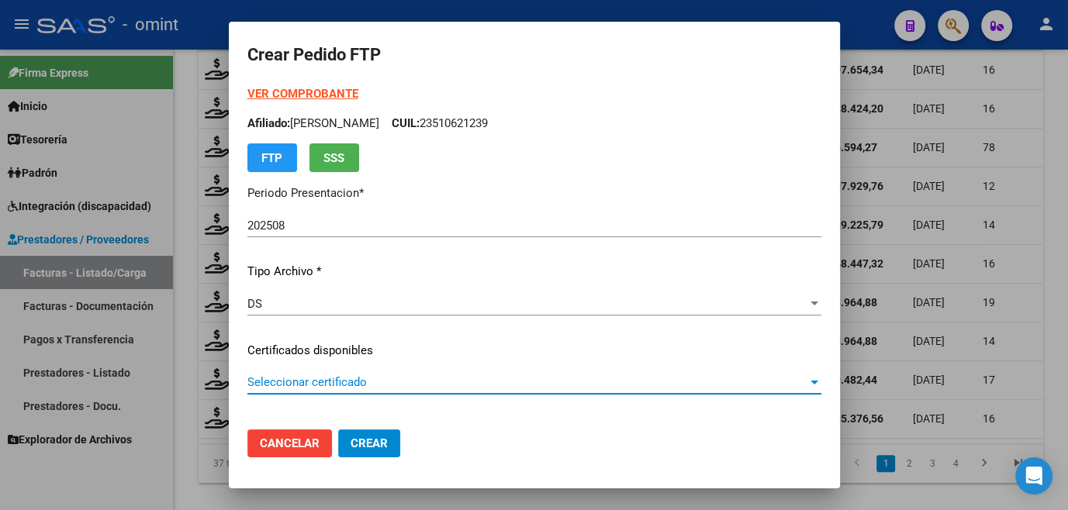
click at [284, 376] on span "Seleccionar certificado" at bounding box center [527, 382] width 560 height 14
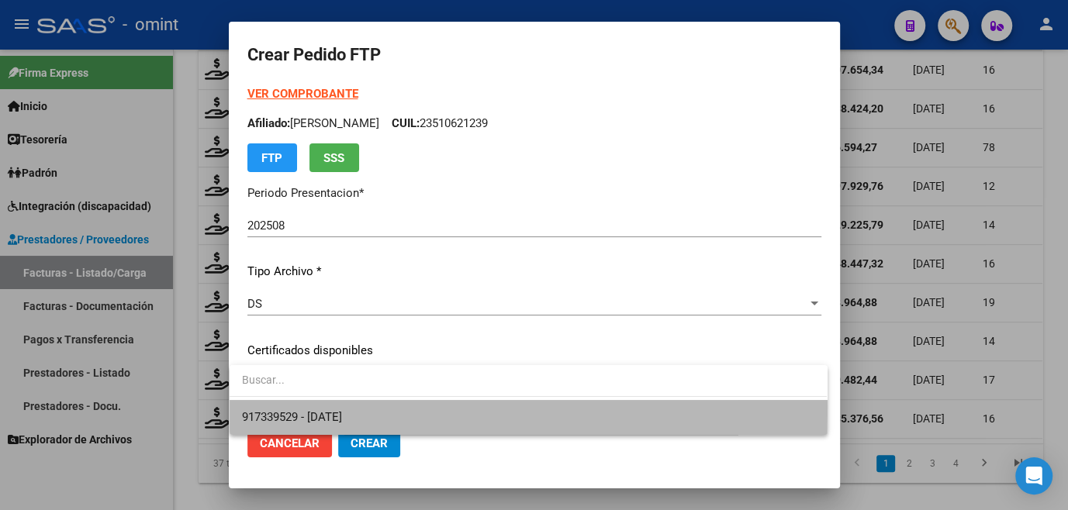
click at [290, 407] on span "917339529 - [DATE]" at bounding box center [528, 417] width 572 height 35
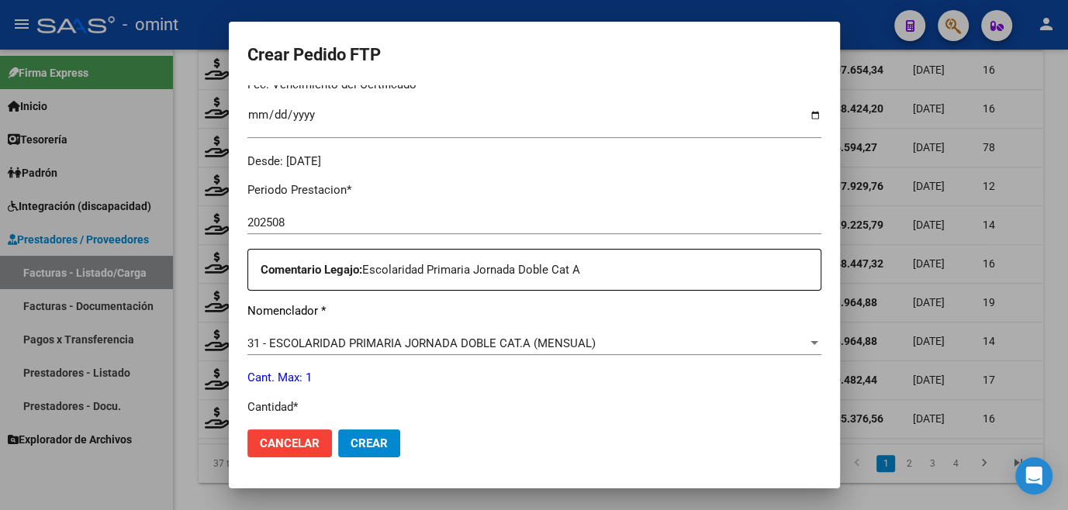
scroll to position [564, 0]
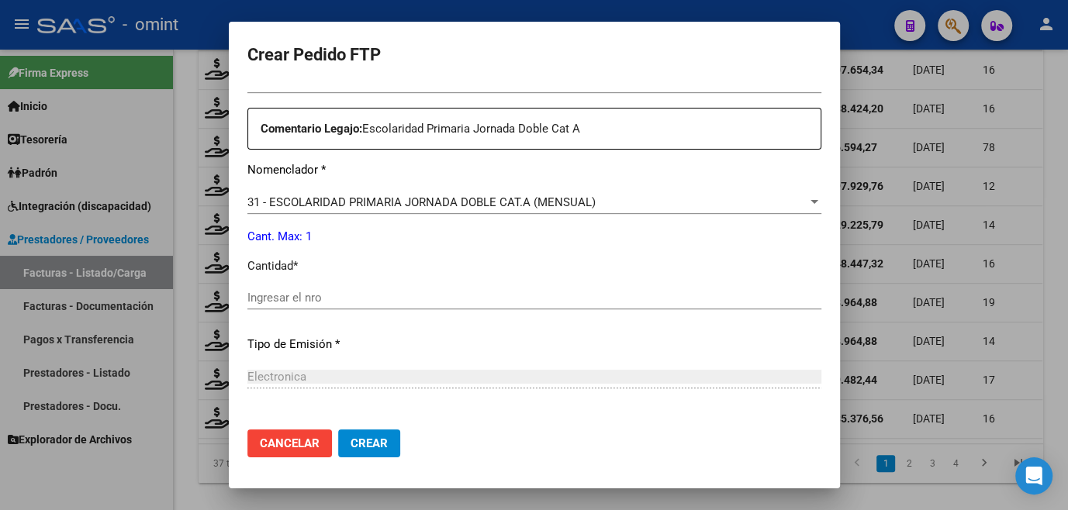
click at [269, 287] on div "Ingresar el nro" at bounding box center [534, 297] width 574 height 23
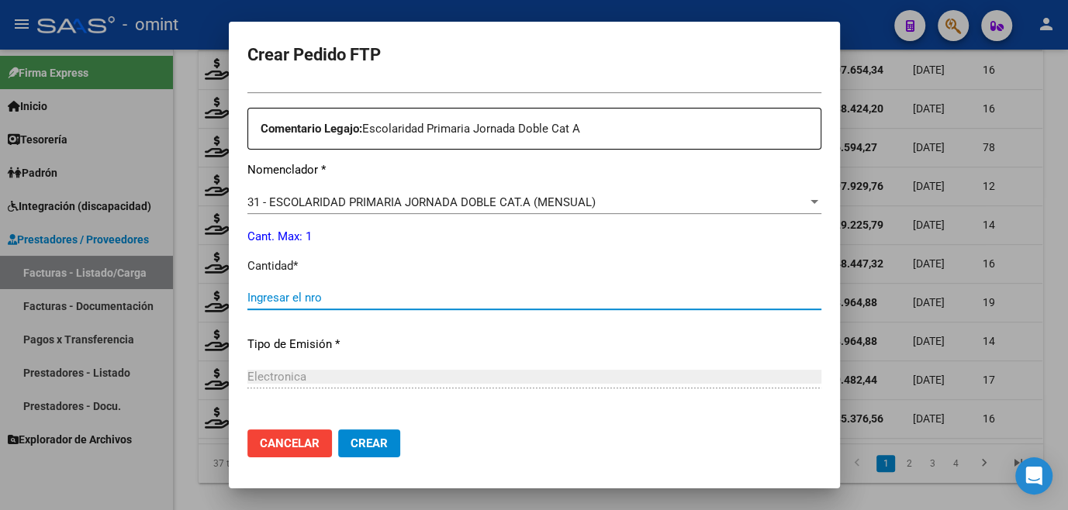
click at [268, 293] on input "Ingresar el nro" at bounding box center [534, 298] width 574 height 14
type input "1"
click at [354, 441] on span "Crear" at bounding box center [369, 444] width 37 height 14
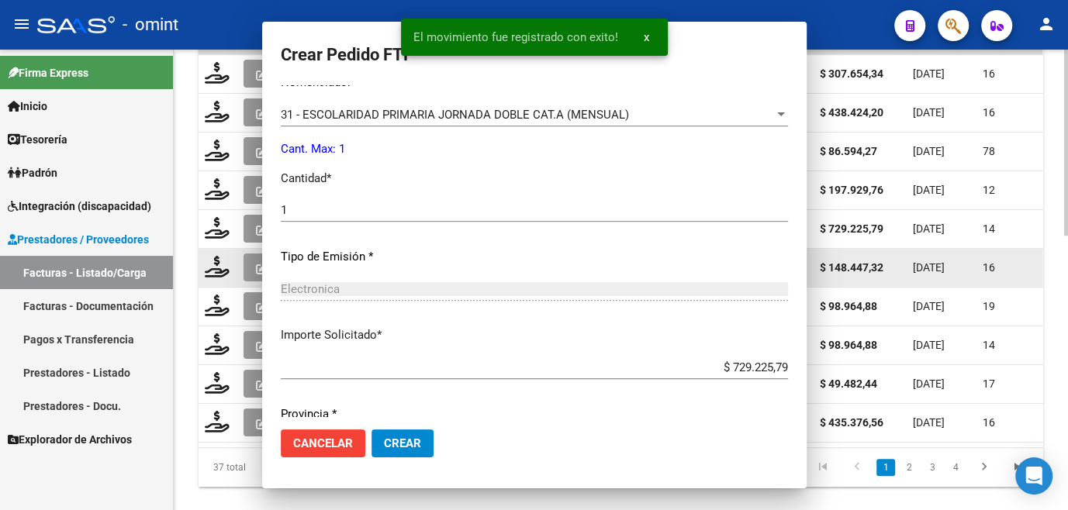
scroll to position [0, 0]
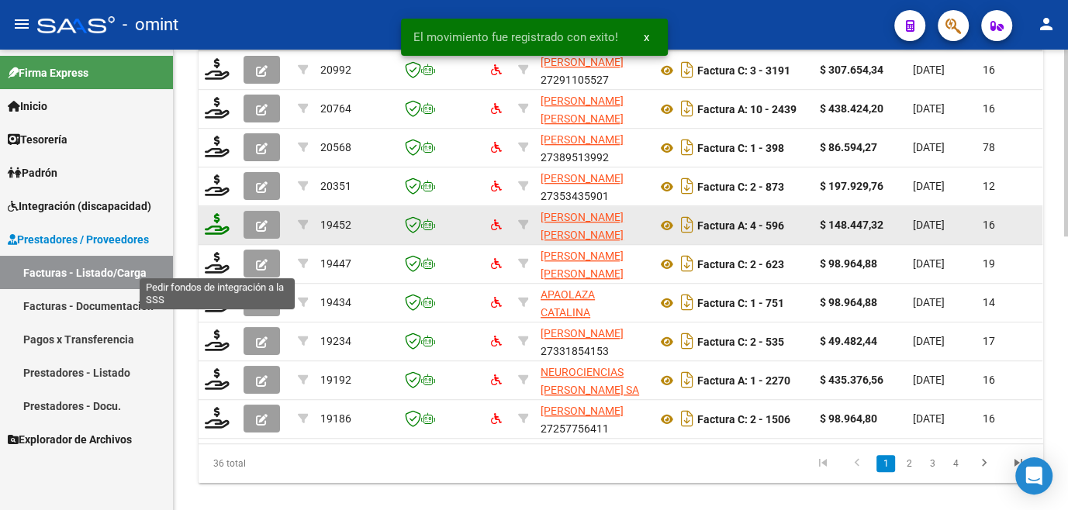
click at [215, 235] on icon at bounding box center [217, 224] width 25 height 22
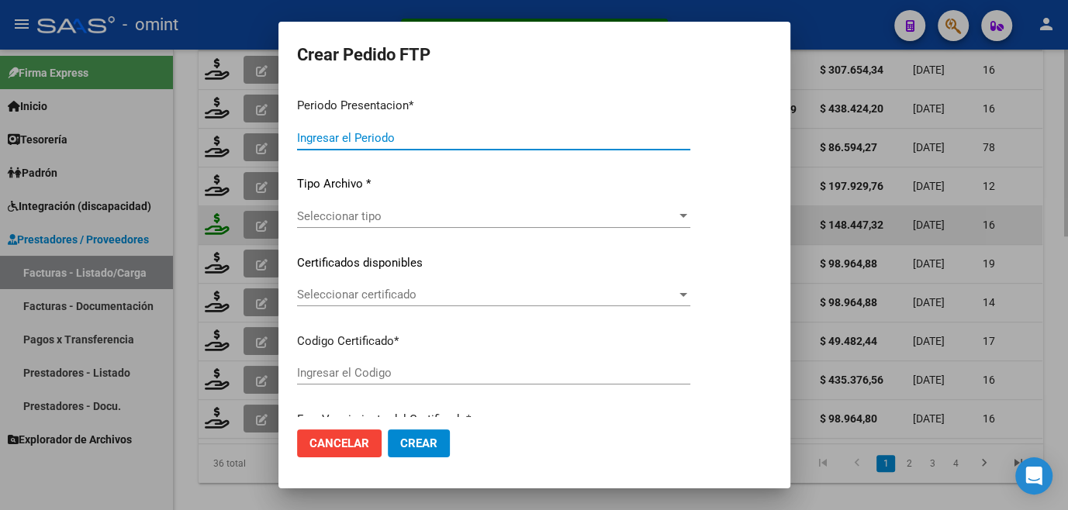
type input "202508"
type input "$ 148.447,32"
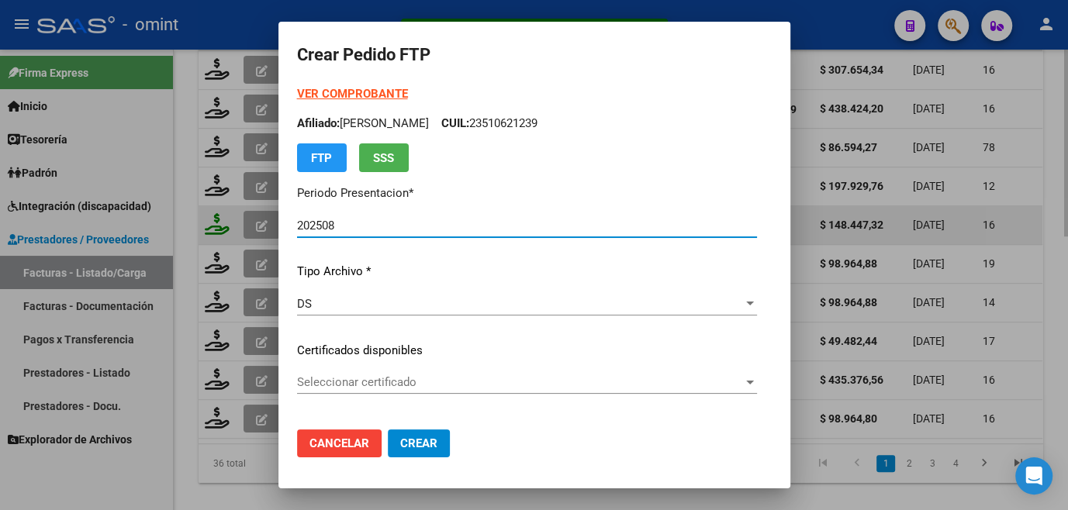
type input "3065977844"
type input "[DATE]"
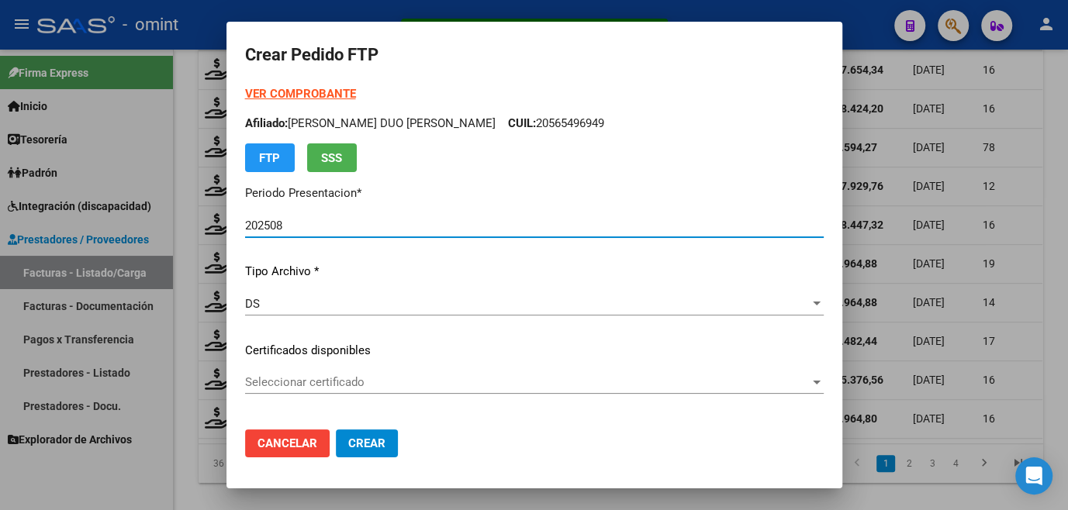
click at [287, 380] on span "Seleccionar certificado" at bounding box center [527, 382] width 565 height 14
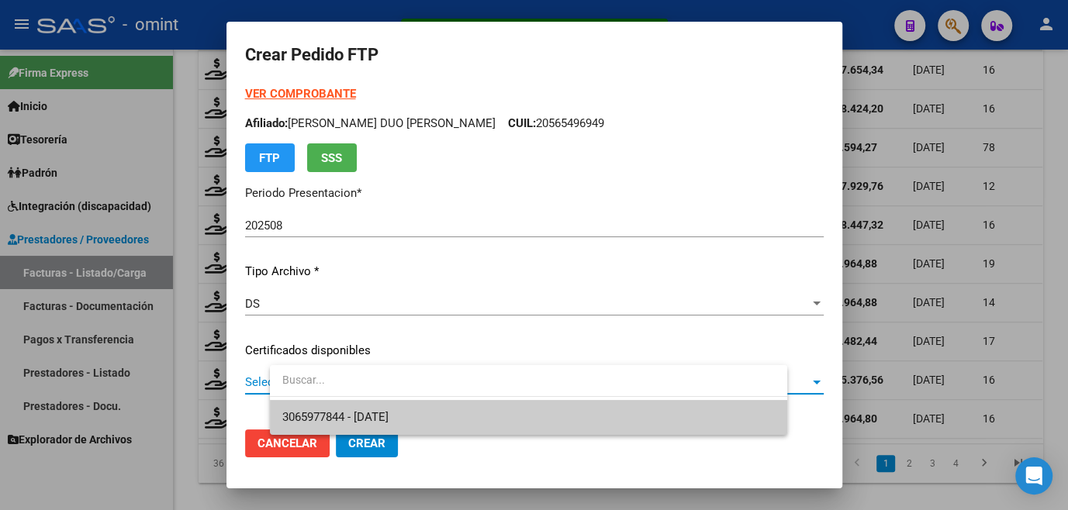
click at [312, 399] on div "3065977844 - [DATE]" at bounding box center [528, 400] width 517 height 70
click at [313, 406] on span "3065977844 - [DATE]" at bounding box center [528, 417] width 492 height 35
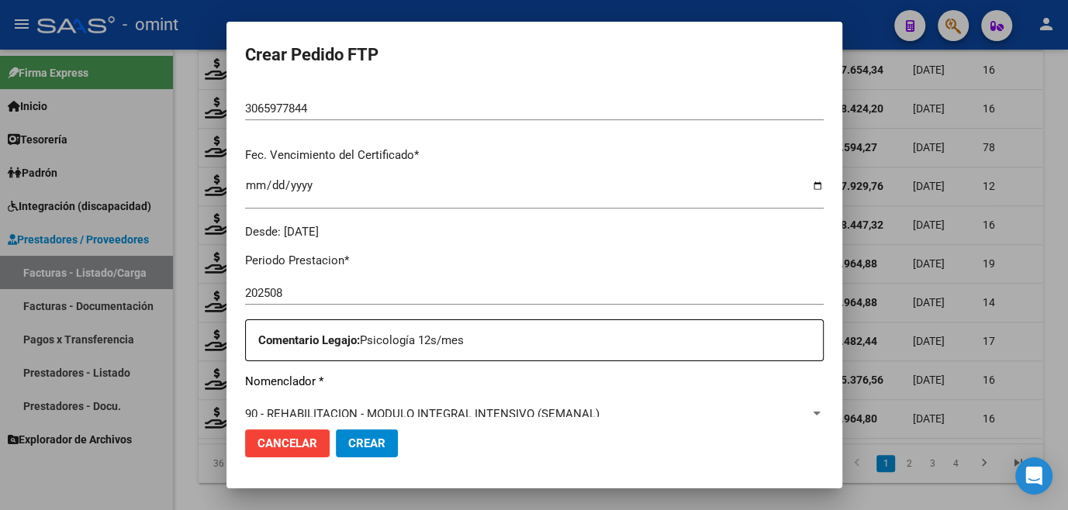
scroll to position [493, 0]
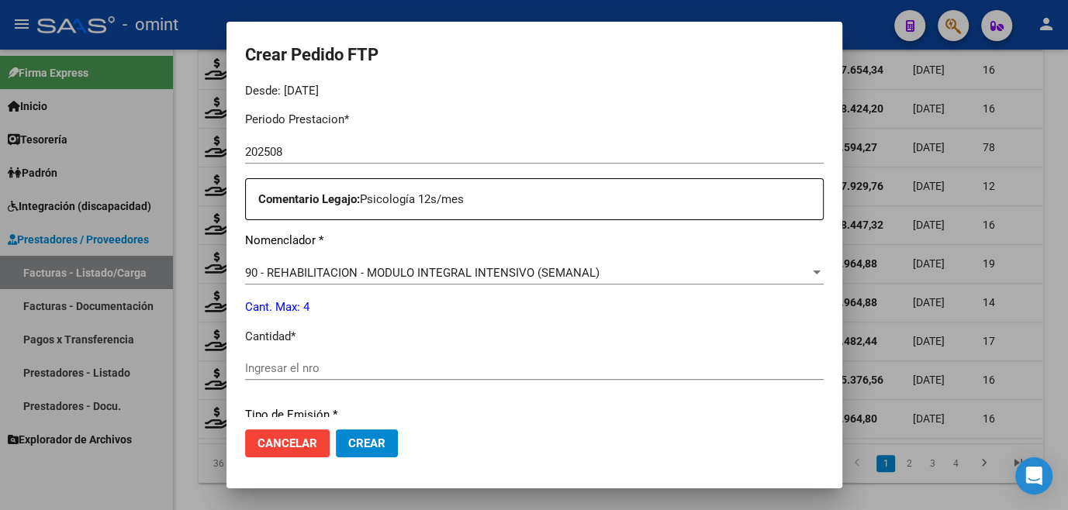
click at [358, 371] on input "Ingresar el nro" at bounding box center [534, 368] width 578 height 14
type input "4"
click at [398, 433] on button "Crear" at bounding box center [367, 444] width 62 height 28
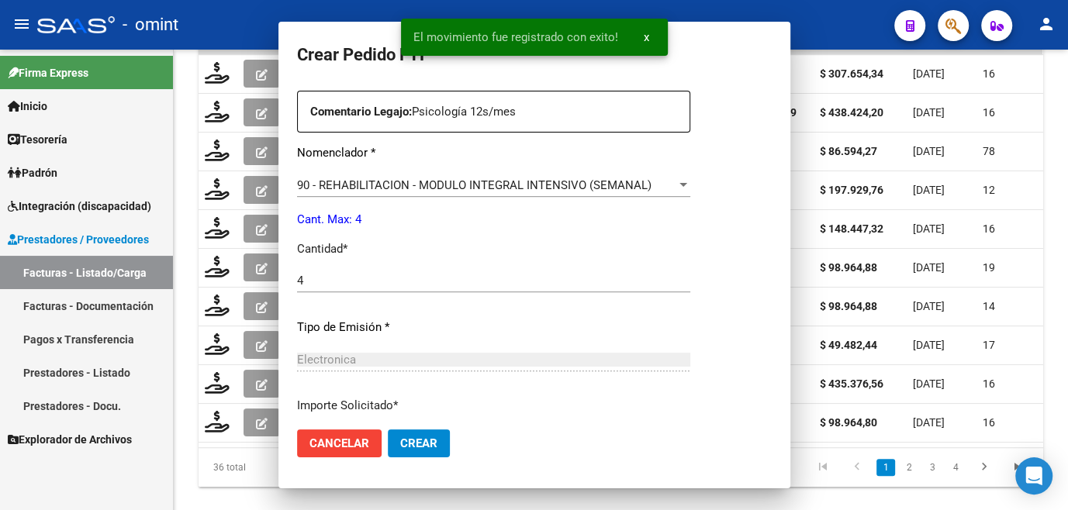
scroll to position [0, 0]
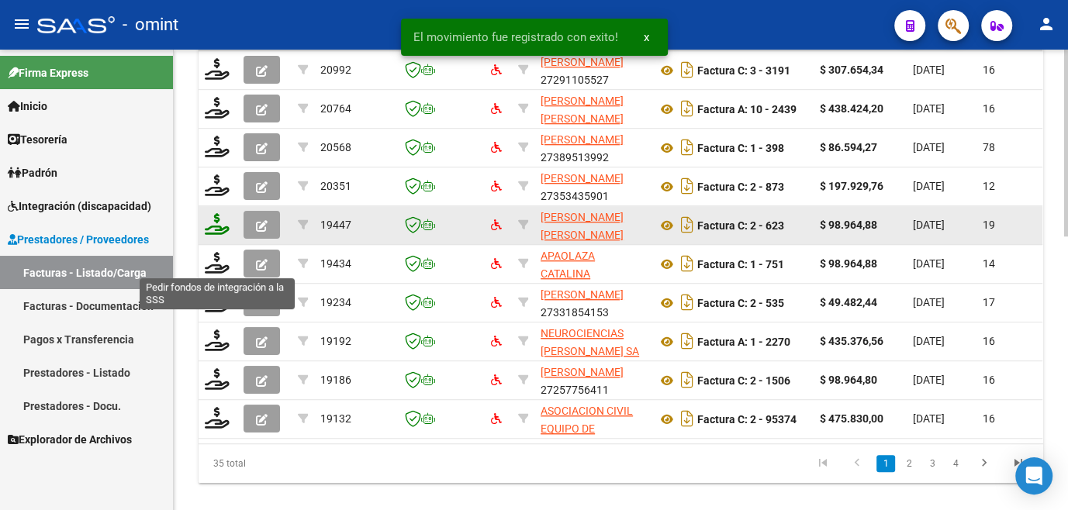
click at [220, 235] on icon at bounding box center [217, 224] width 25 height 22
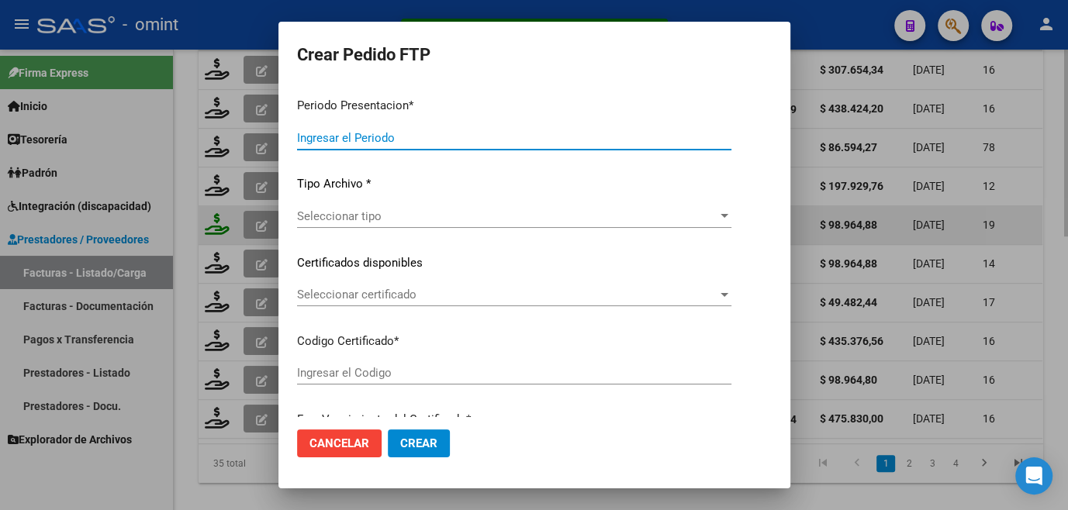
type input "202508"
type input "$ 98.964,88"
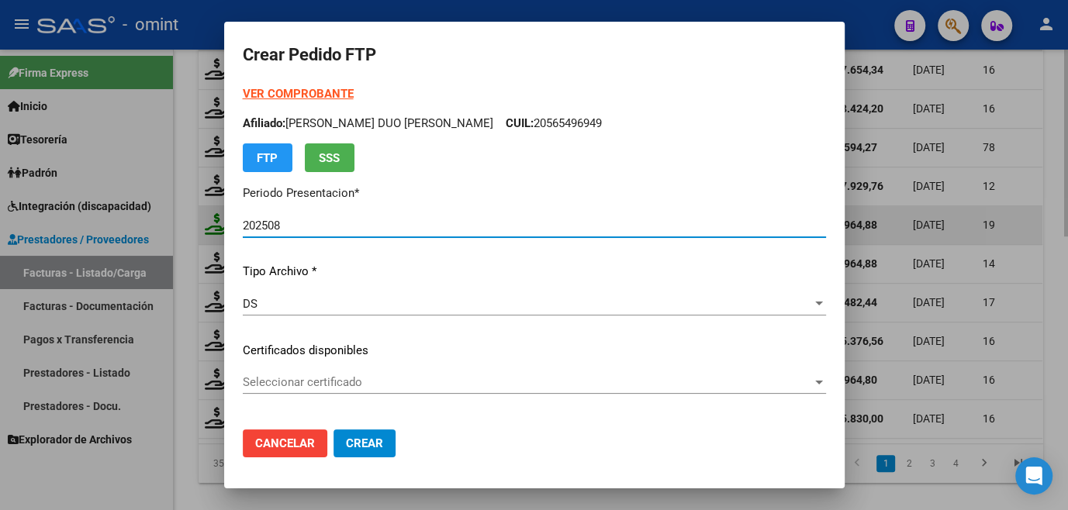
type input "7042457530"
type input "[DATE]"
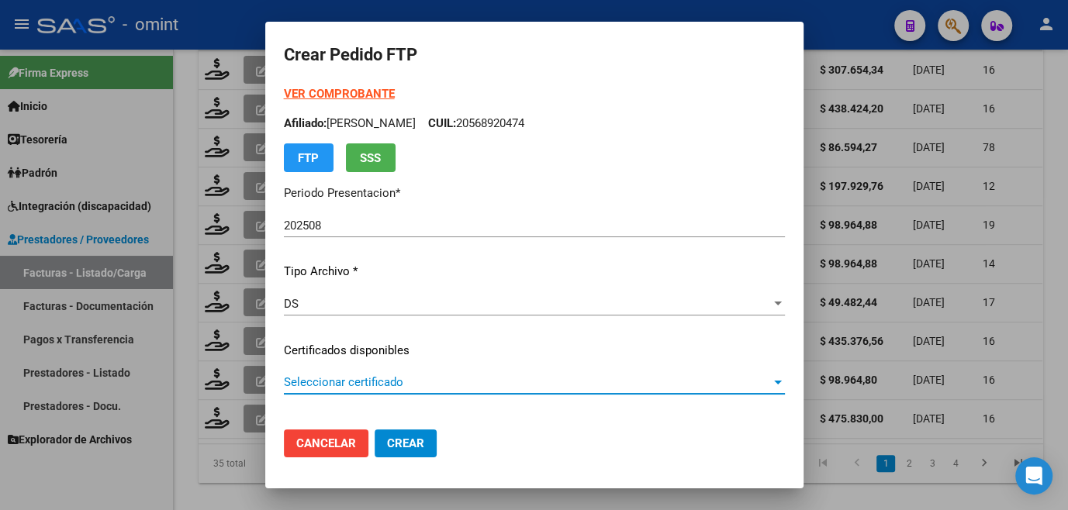
click at [325, 376] on span "Seleccionar certificado" at bounding box center [527, 382] width 487 height 14
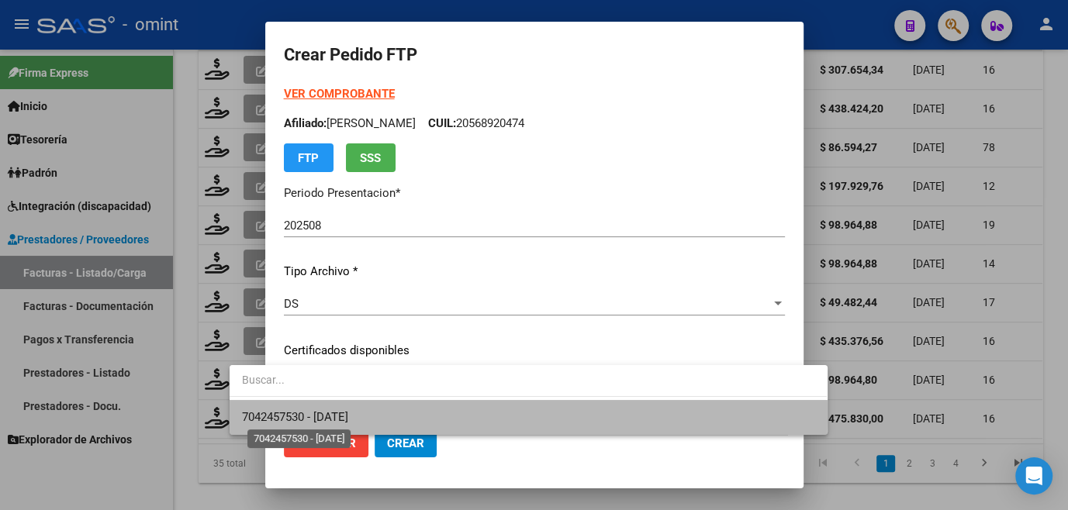
click at [315, 413] on span "7042457530 - [DATE]" at bounding box center [295, 417] width 106 height 14
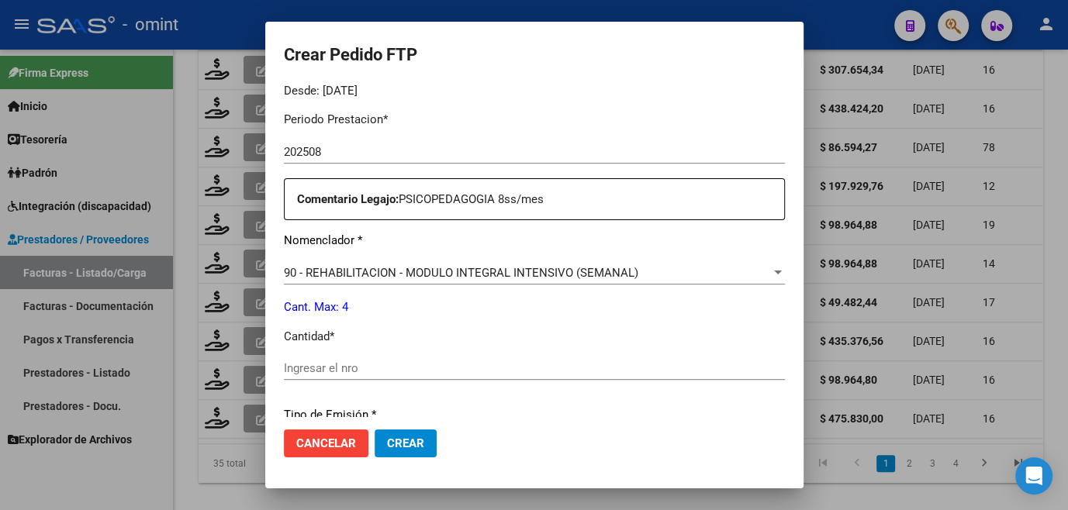
scroll to position [634, 0]
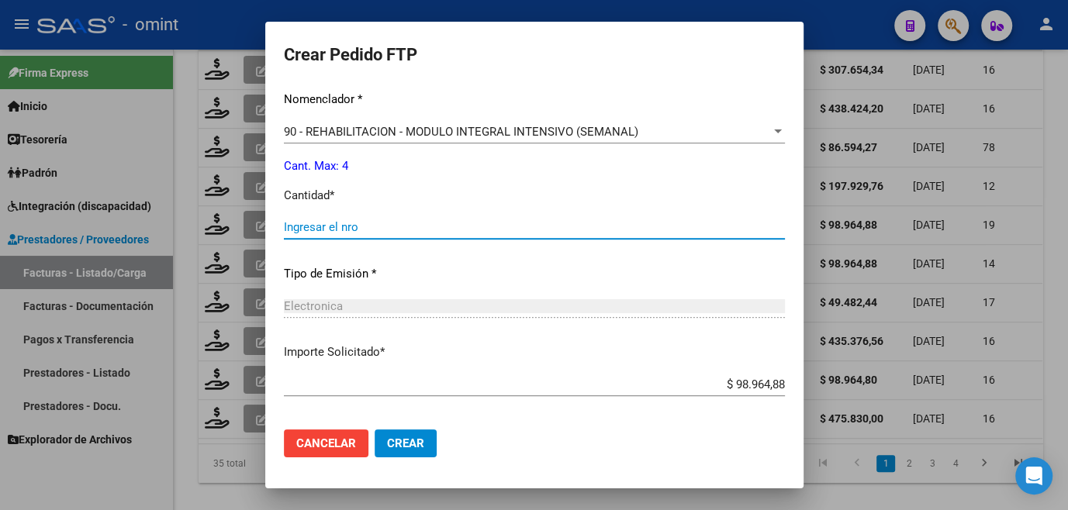
click at [284, 228] on input "Ingresar el nro" at bounding box center [534, 227] width 501 height 14
type input "4"
click at [387, 447] on span "Crear" at bounding box center [405, 444] width 37 height 14
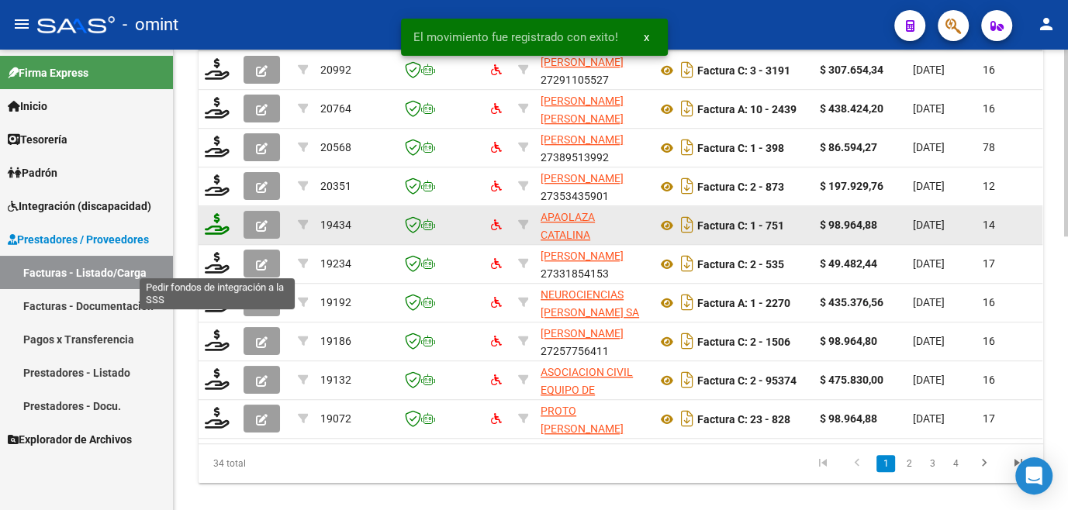
click at [219, 235] on icon at bounding box center [217, 224] width 25 height 22
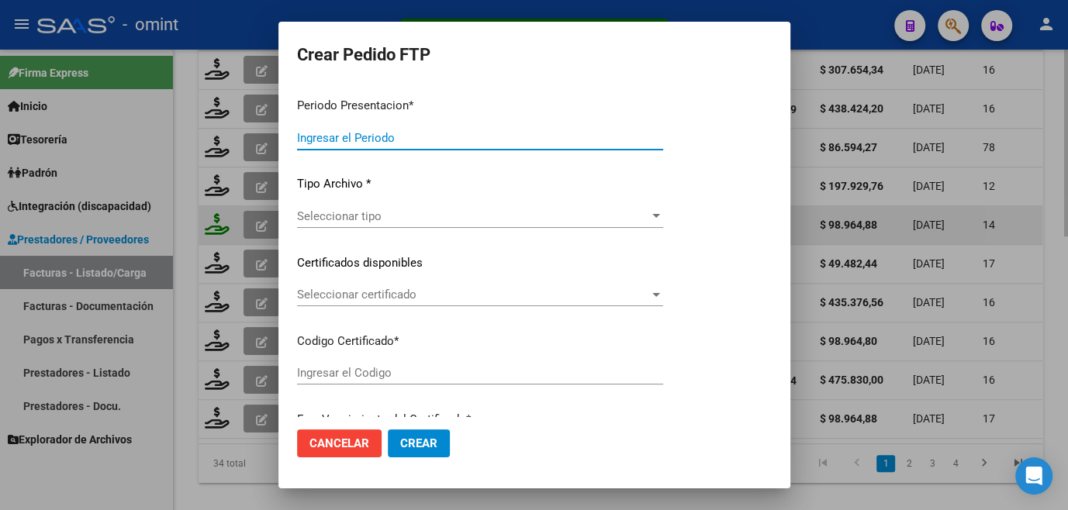
type input "202508"
type input "$ 98.964,88"
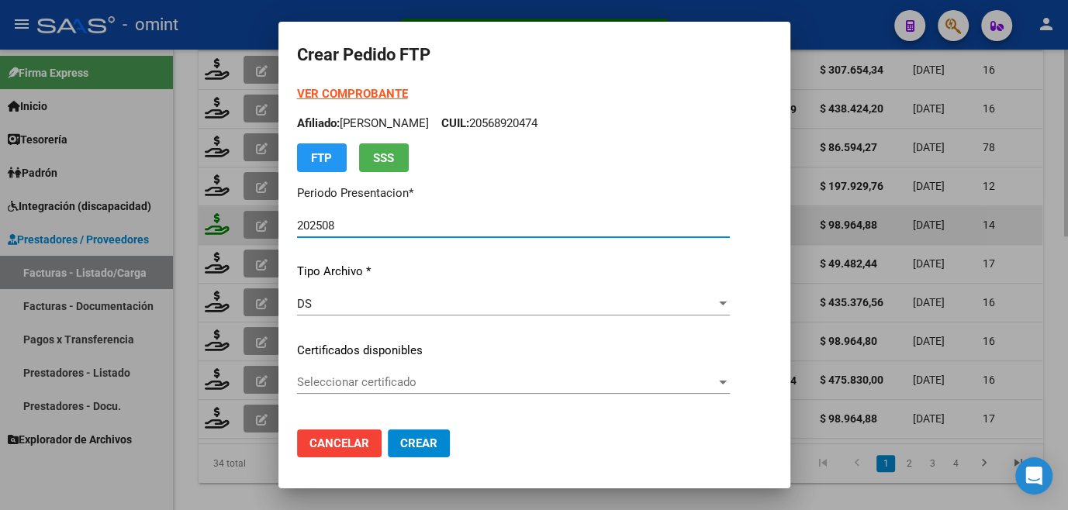
type input "6913842533"
type input "[DATE]"
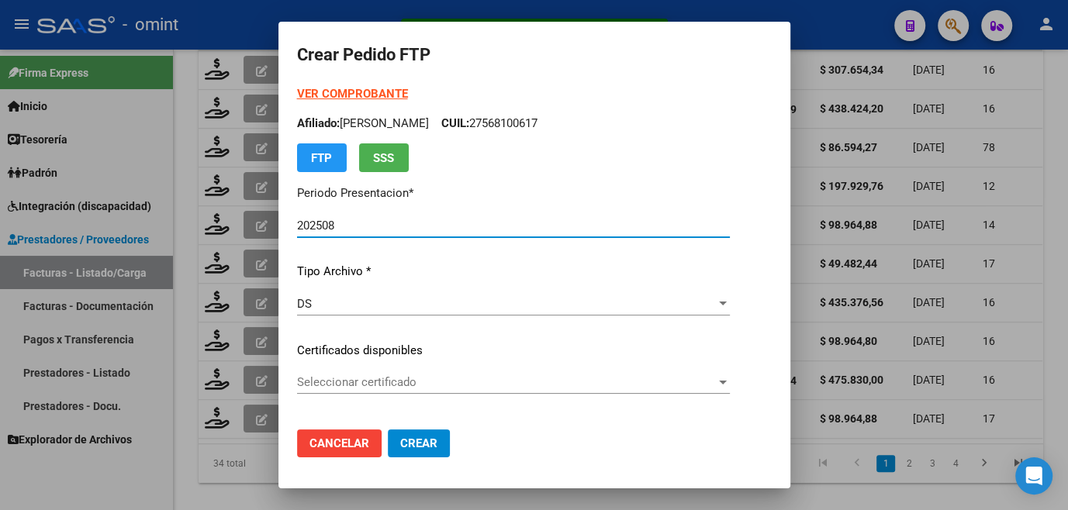
click at [330, 380] on span "Seleccionar certificado" at bounding box center [506, 382] width 419 height 14
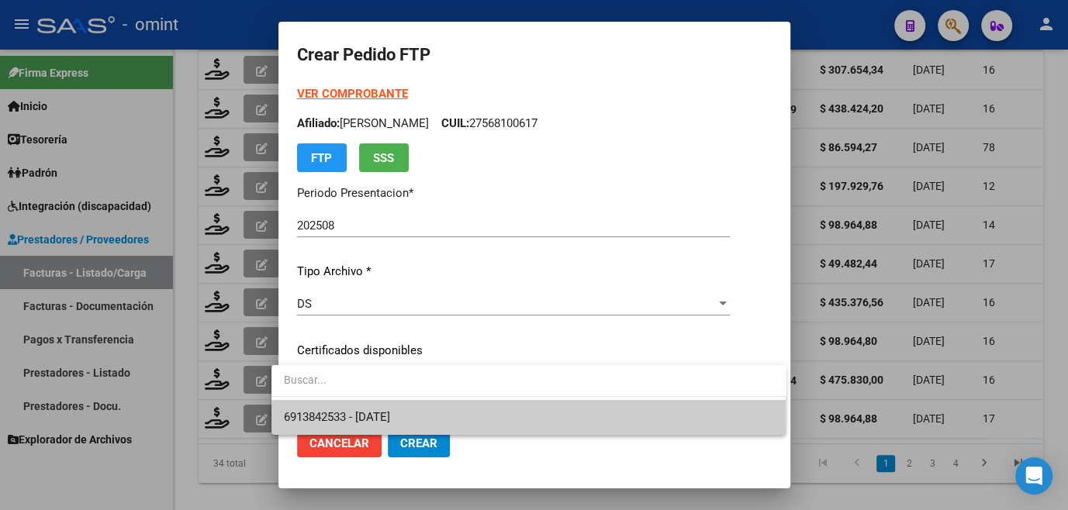
click at [333, 423] on span "6913842533 - [DATE]" at bounding box center [529, 417] width 490 height 35
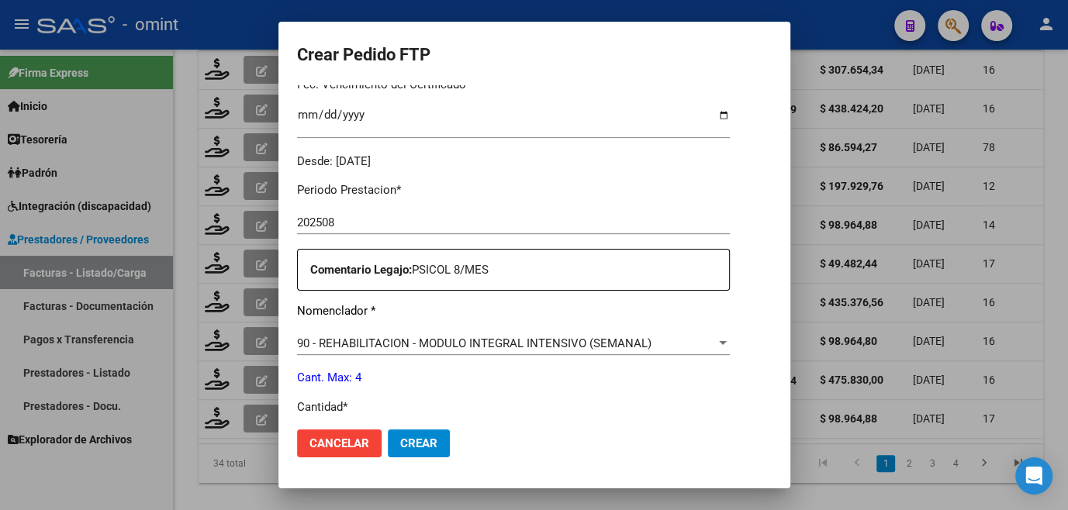
scroll to position [564, 0]
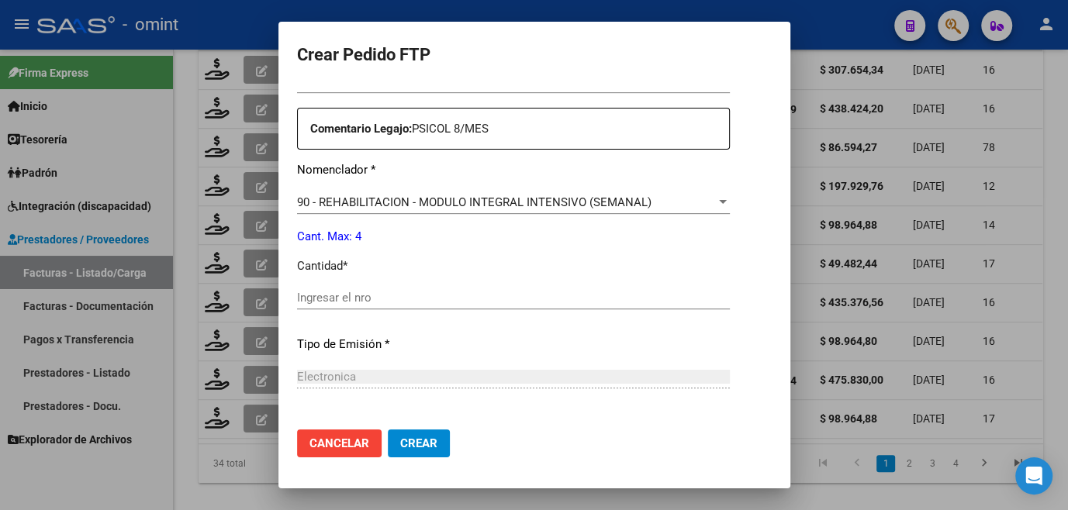
click at [306, 295] on input "Ingresar el nro" at bounding box center [513, 298] width 433 height 14
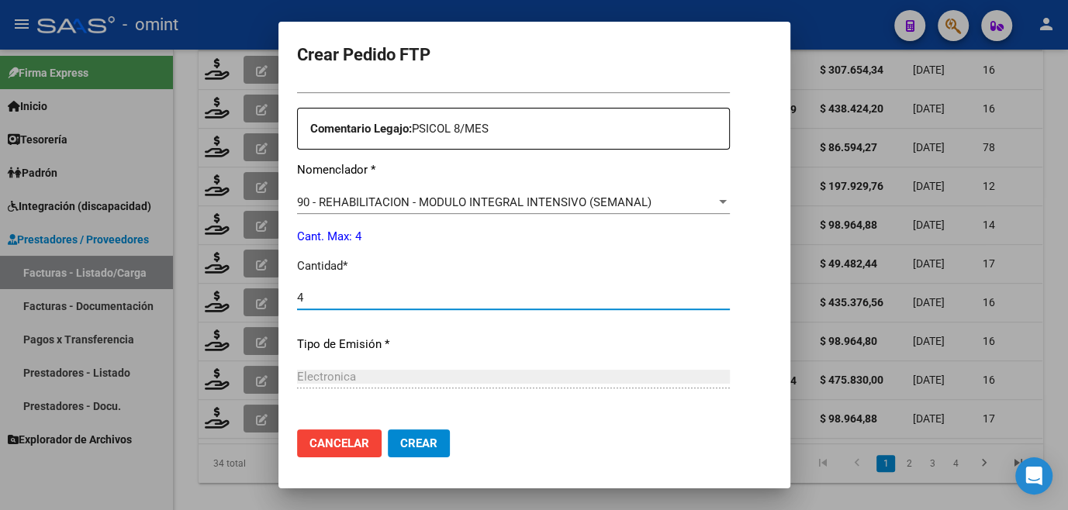
type input "4"
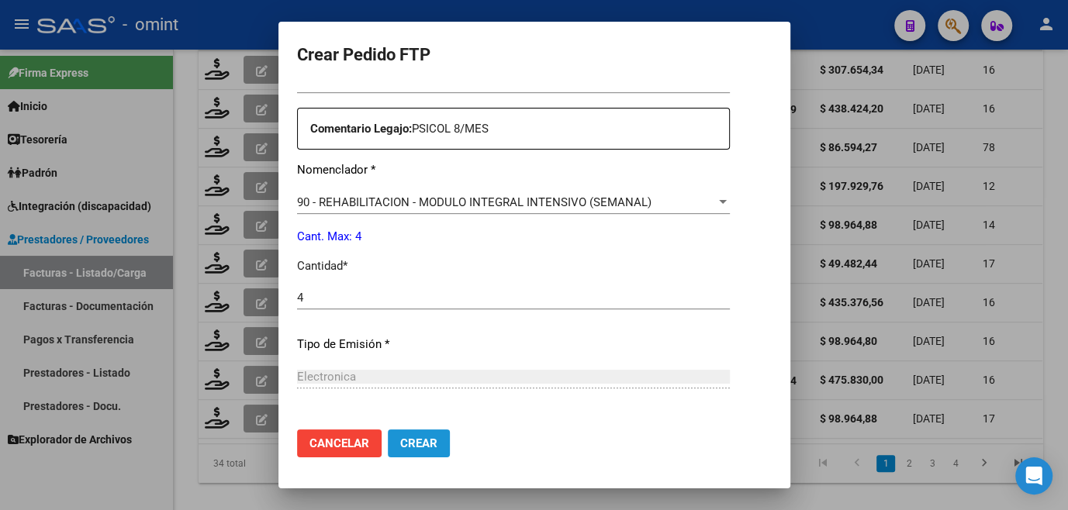
click at [404, 454] on button "Crear" at bounding box center [419, 444] width 62 height 28
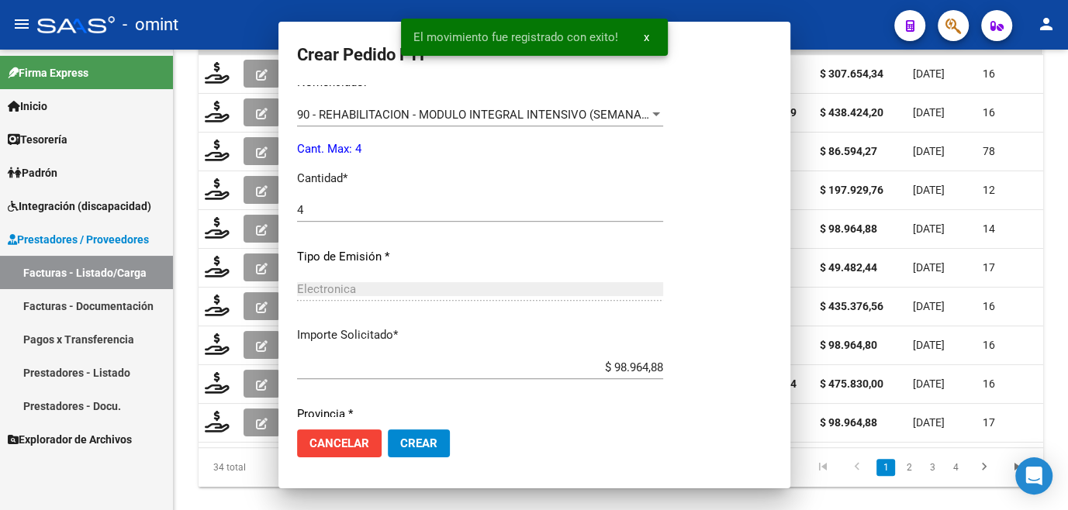
scroll to position [0, 0]
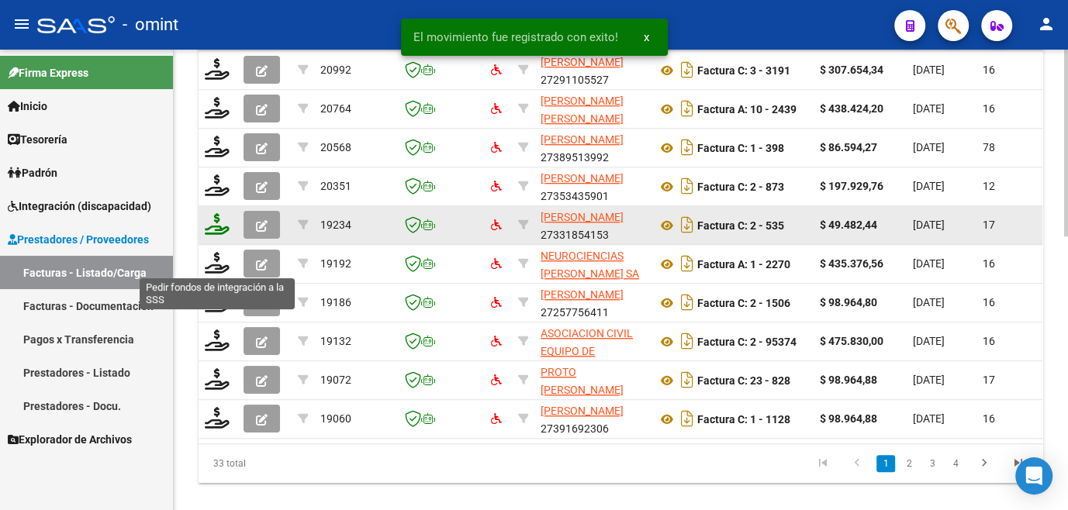
click at [218, 235] on icon at bounding box center [217, 224] width 25 height 22
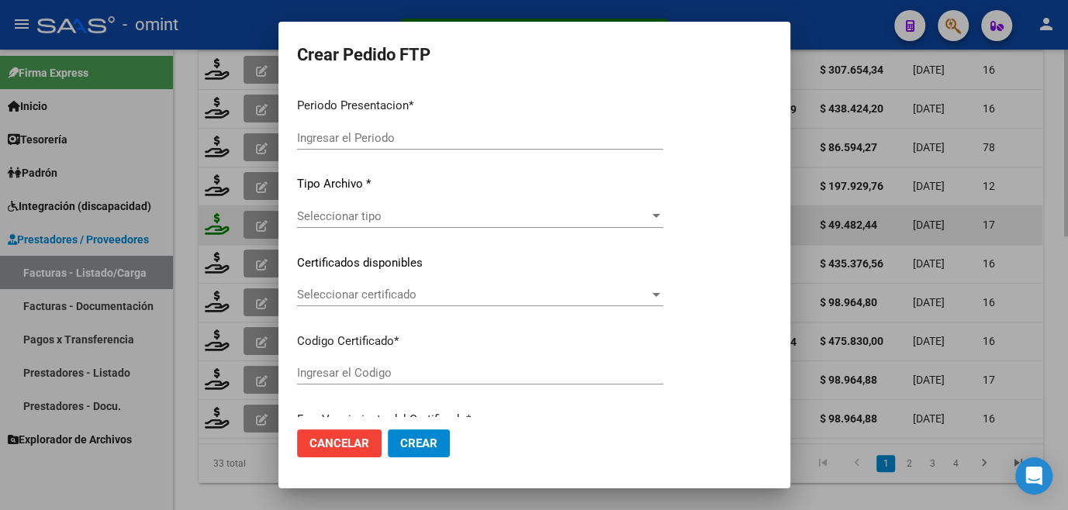
type input "202508"
type input "$ 49.482,44"
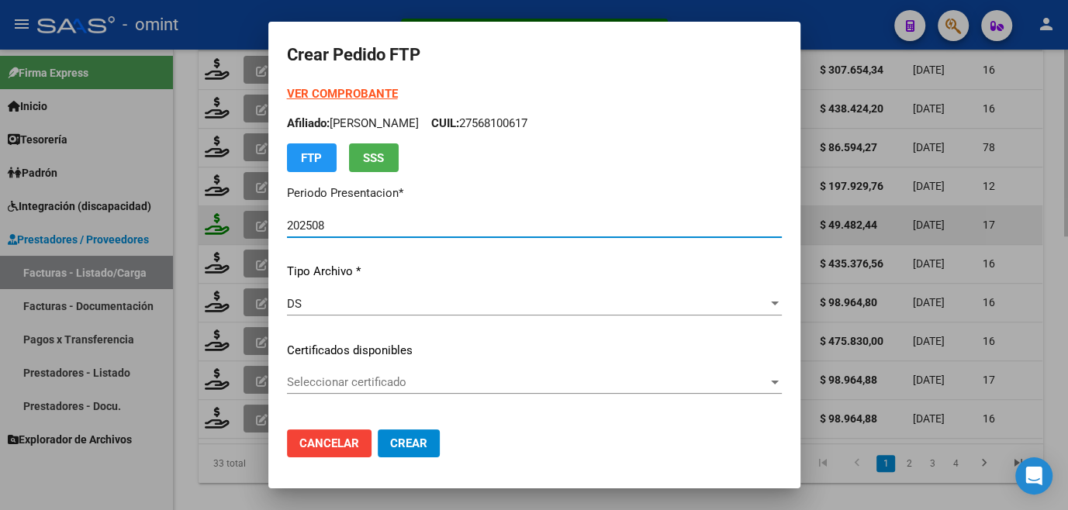
type input "6913842533"
type input "[DATE]"
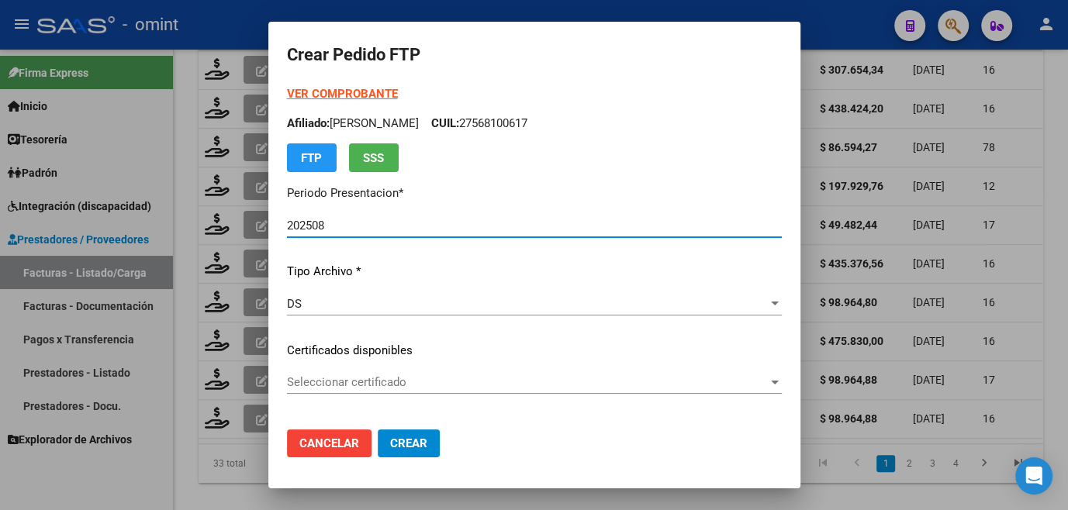
click at [316, 384] on span "Seleccionar certificado" at bounding box center [527, 382] width 481 height 14
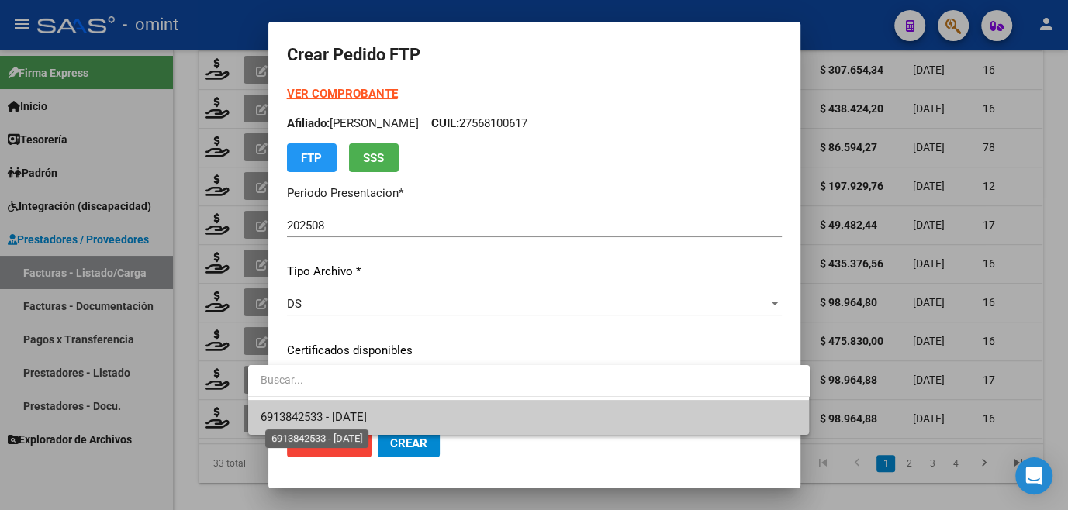
click at [318, 410] on span "6913842533 - [DATE]" at bounding box center [314, 417] width 106 height 14
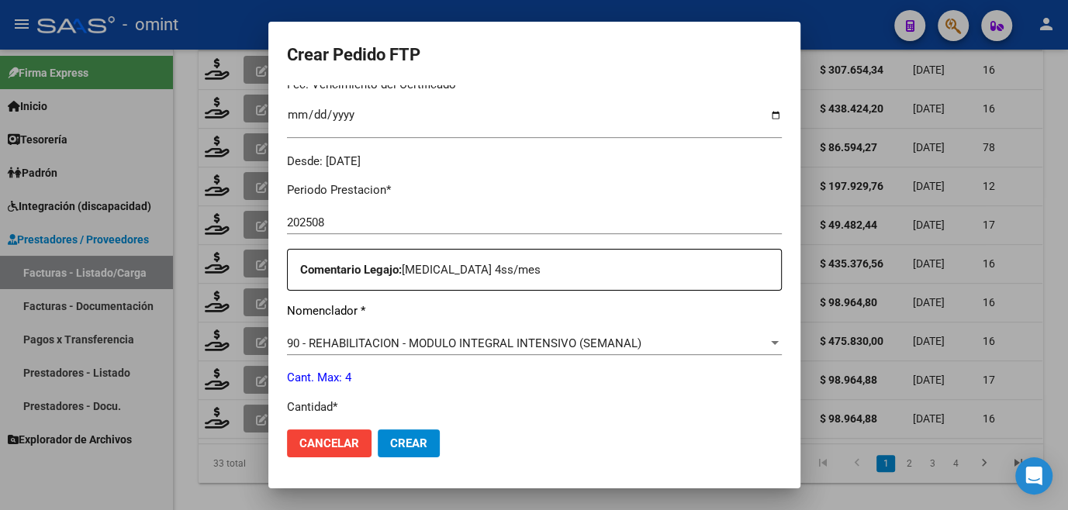
scroll to position [564, 0]
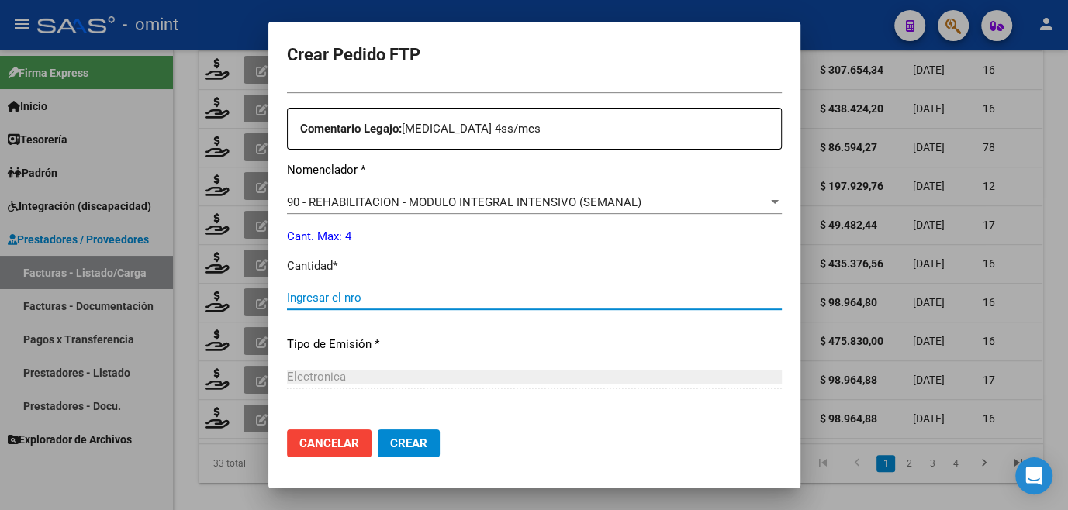
click at [322, 292] on input "Ingresar el nro" at bounding box center [534, 298] width 495 height 14
type input "4"
click at [390, 444] on span "Crear" at bounding box center [408, 444] width 37 height 14
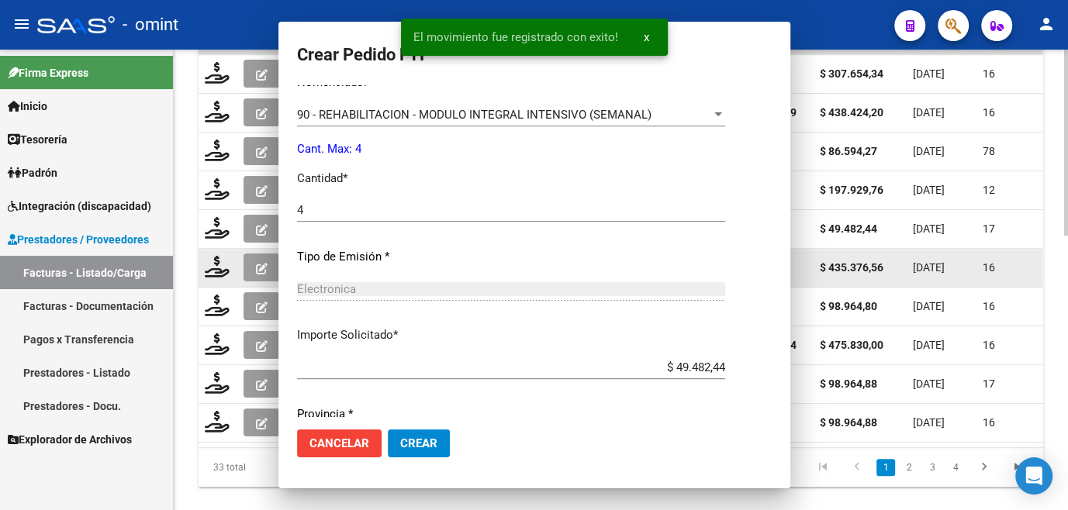
scroll to position [0, 0]
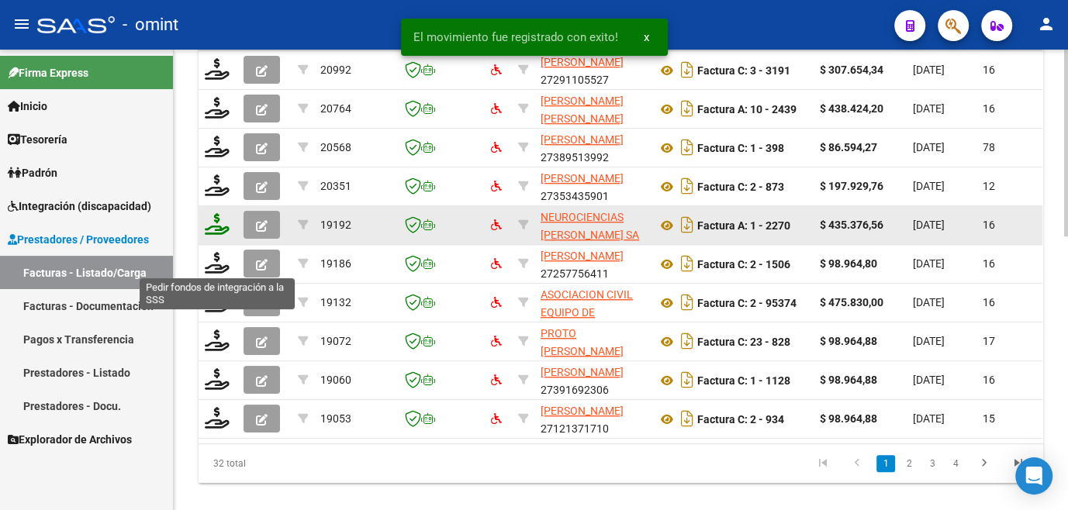
click at [225, 235] on icon at bounding box center [217, 224] width 25 height 22
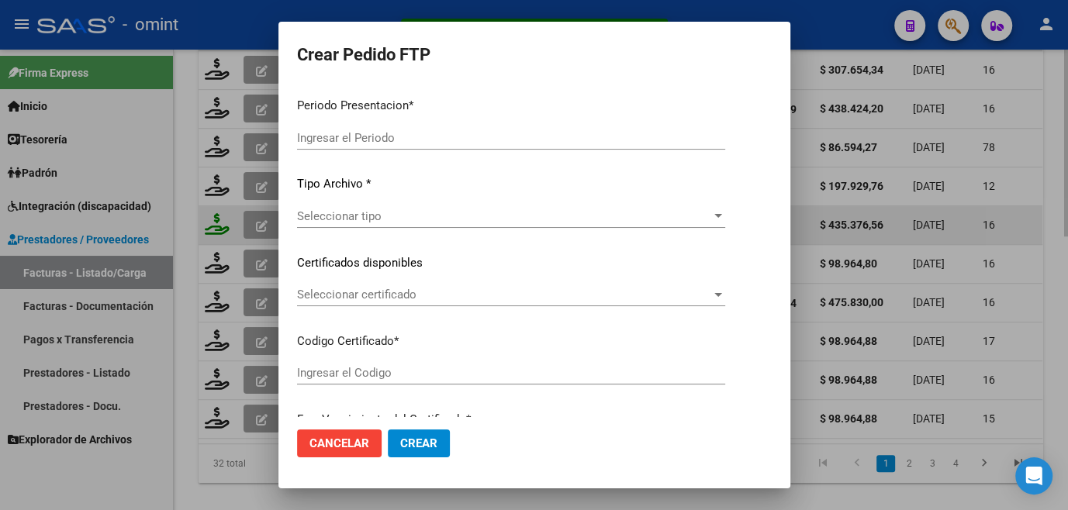
type input "202508"
type input "$ 435.376,56"
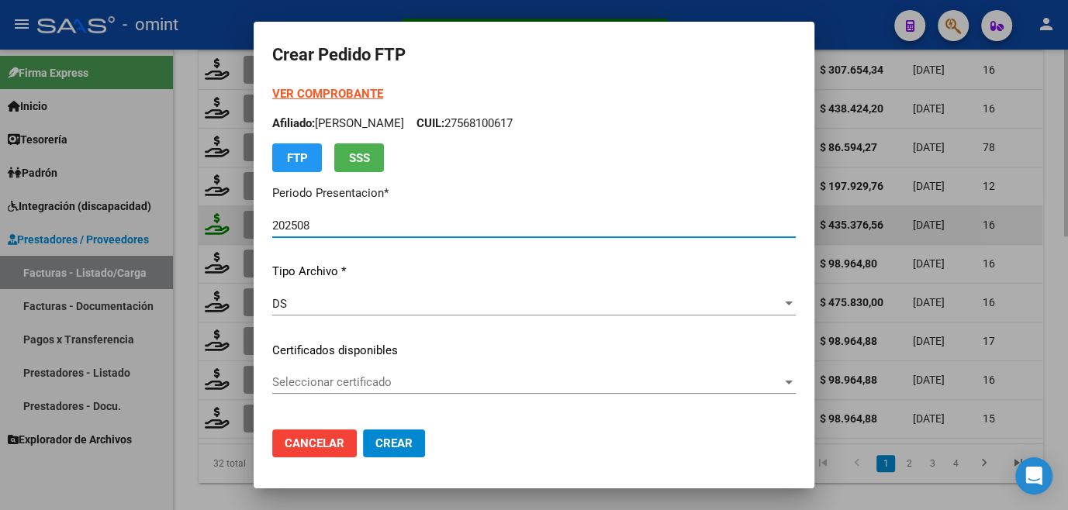
type input "3348745849"
type input "[DATE]"
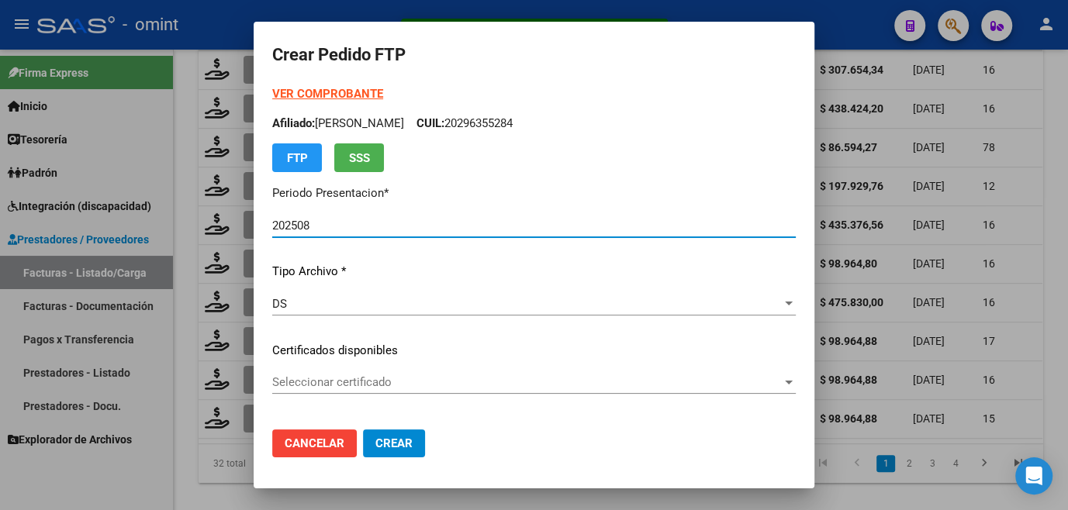
click at [320, 378] on span "Seleccionar certificado" at bounding box center [526, 382] width 509 height 14
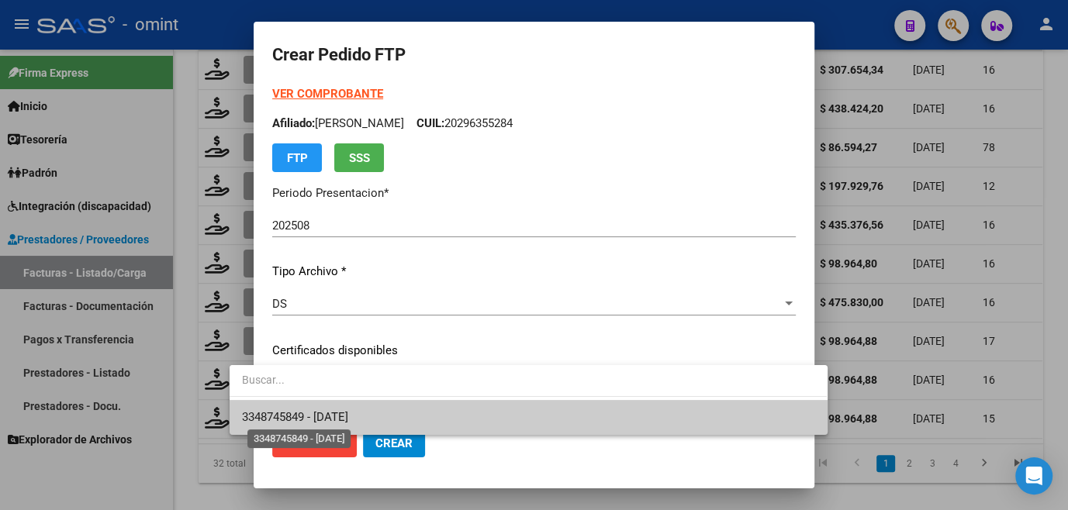
click at [348, 412] on span "3348745849 - [DATE]" at bounding box center [295, 417] width 106 height 14
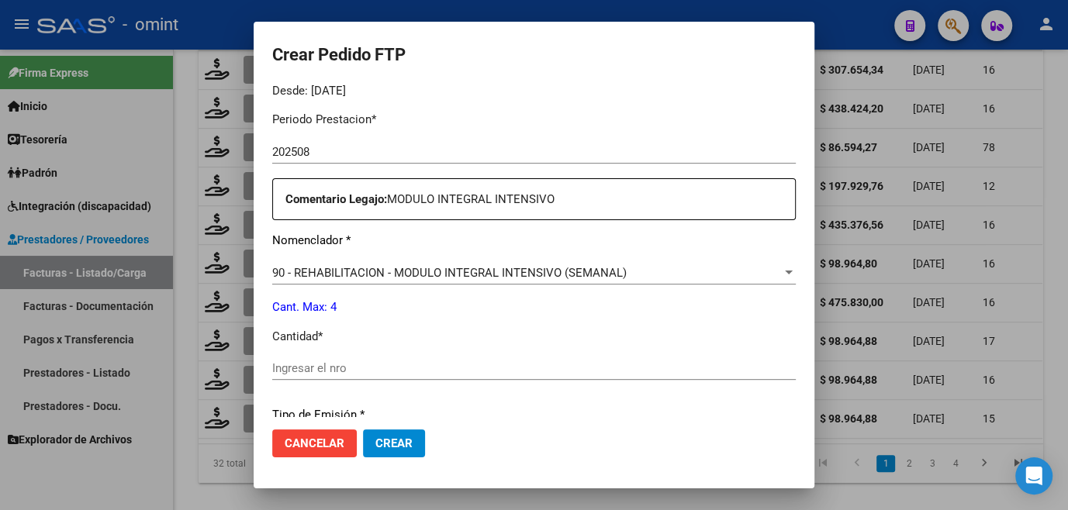
scroll to position [564, 0]
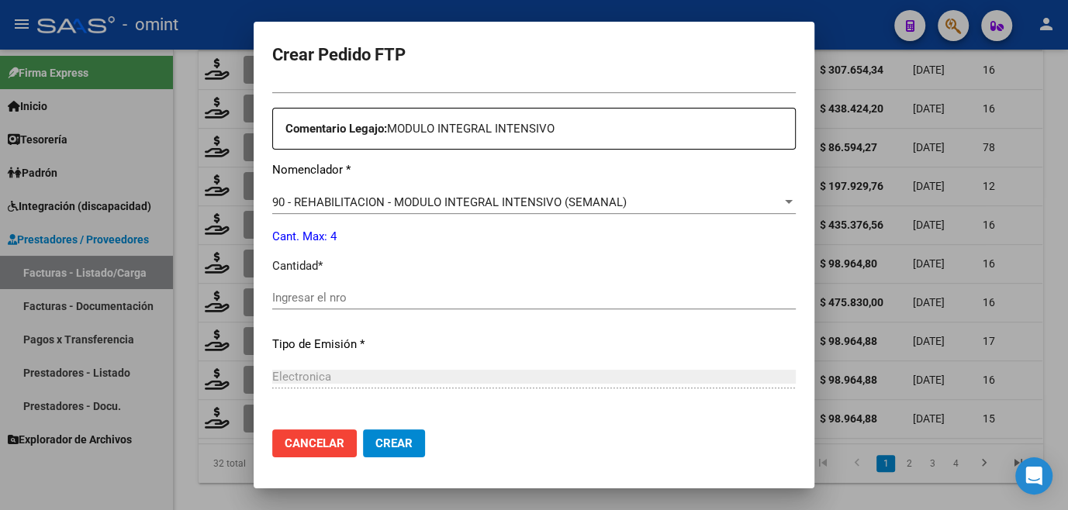
click at [333, 299] on input "Ingresar el nro" at bounding box center [533, 298] width 523 height 14
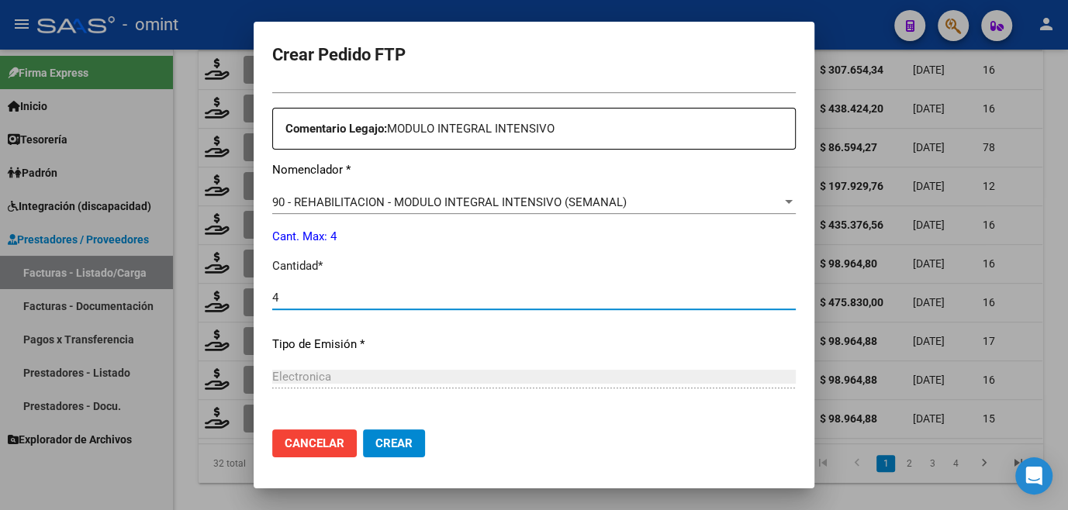
type input "4"
click at [375, 442] on span "Crear" at bounding box center [393, 444] width 37 height 14
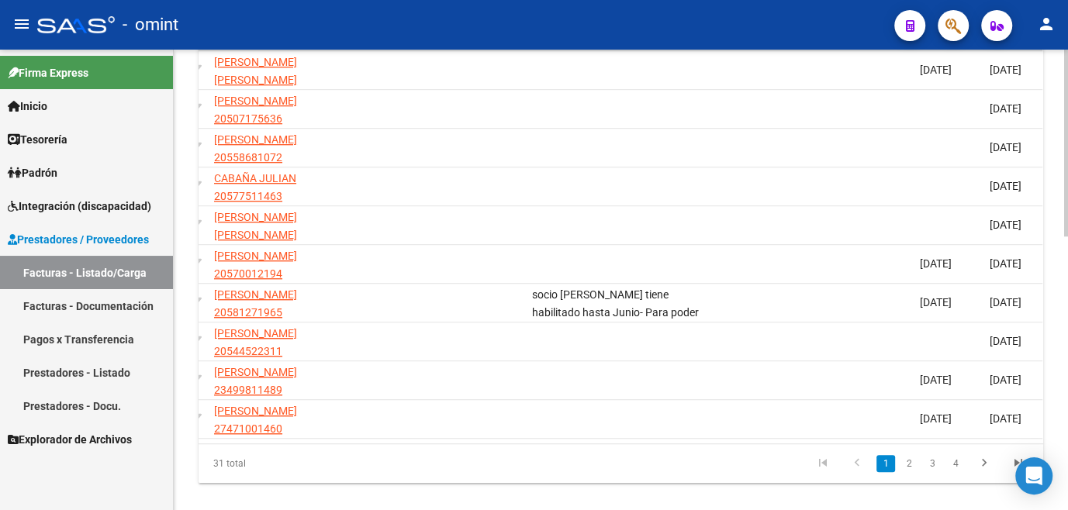
scroll to position [0, 0]
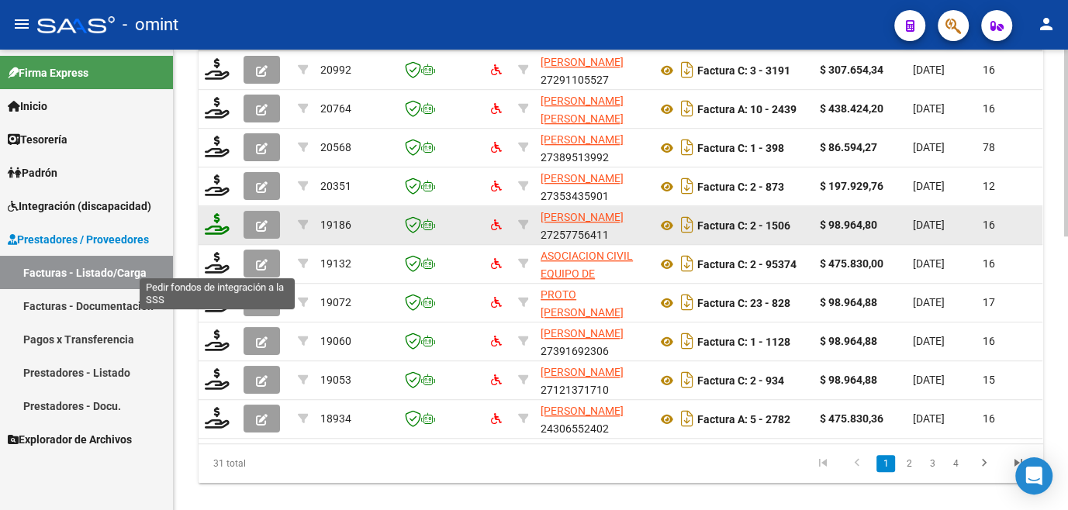
click at [222, 235] on icon at bounding box center [217, 224] width 25 height 22
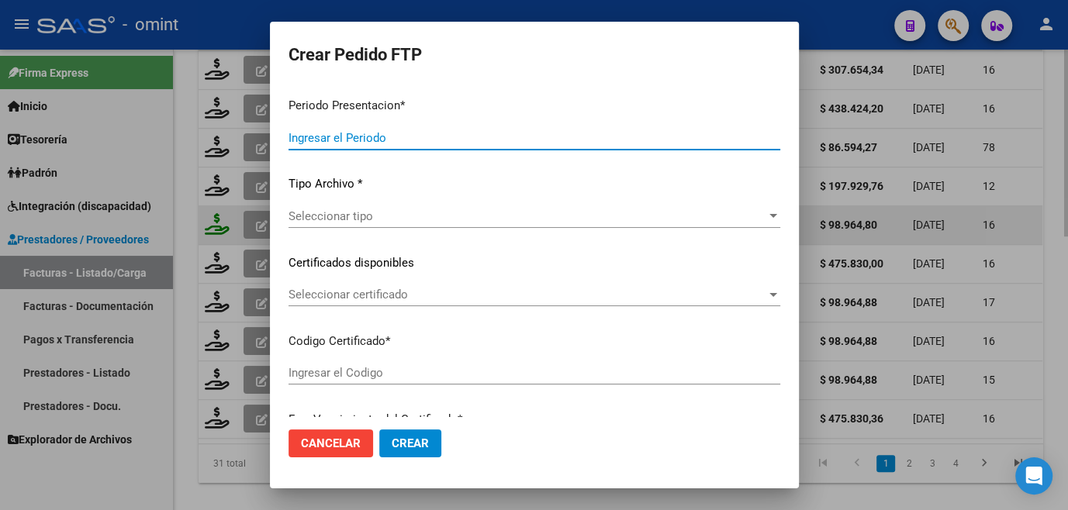
type input "202508"
type input "$ 98.964,80"
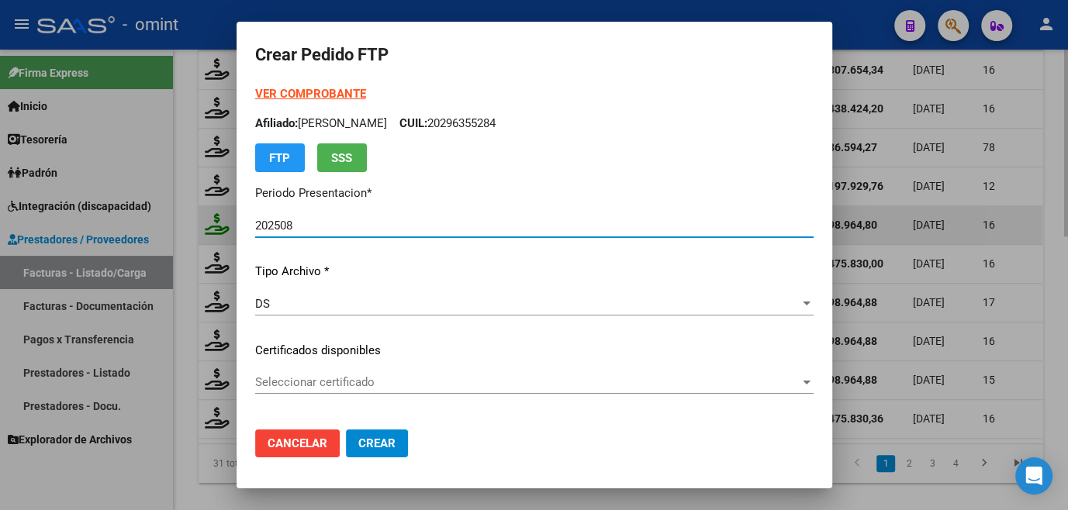
type input "9710265252"
type input "[DATE]"
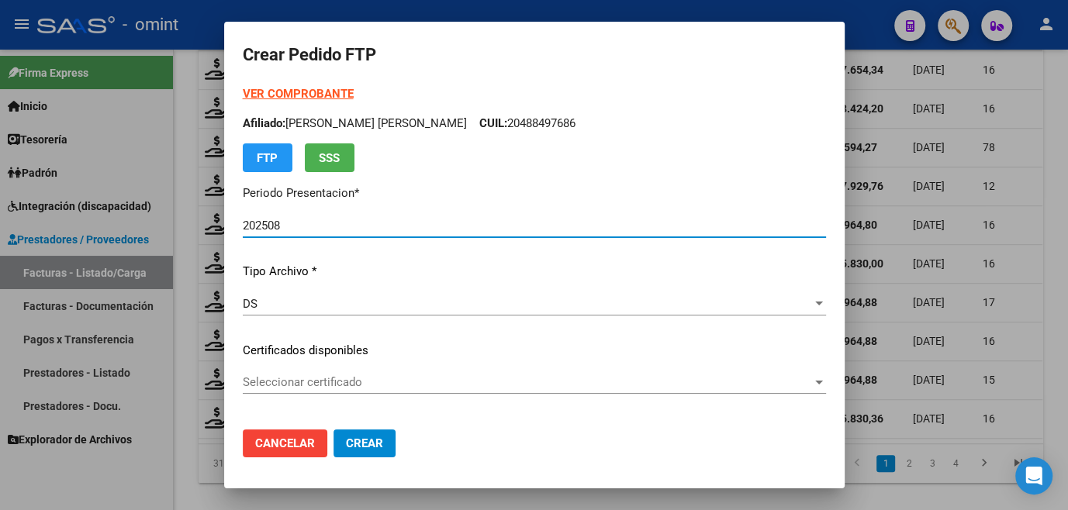
click at [262, 375] on span "Seleccionar certificado" at bounding box center [527, 382] width 569 height 14
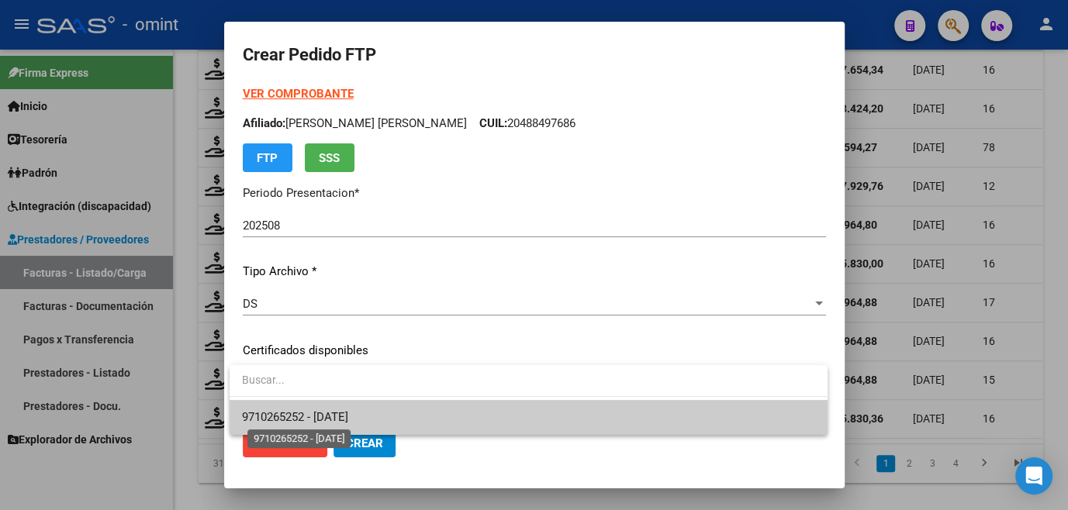
click at [305, 416] on span "9710265252 - [DATE]" at bounding box center [295, 417] width 106 height 14
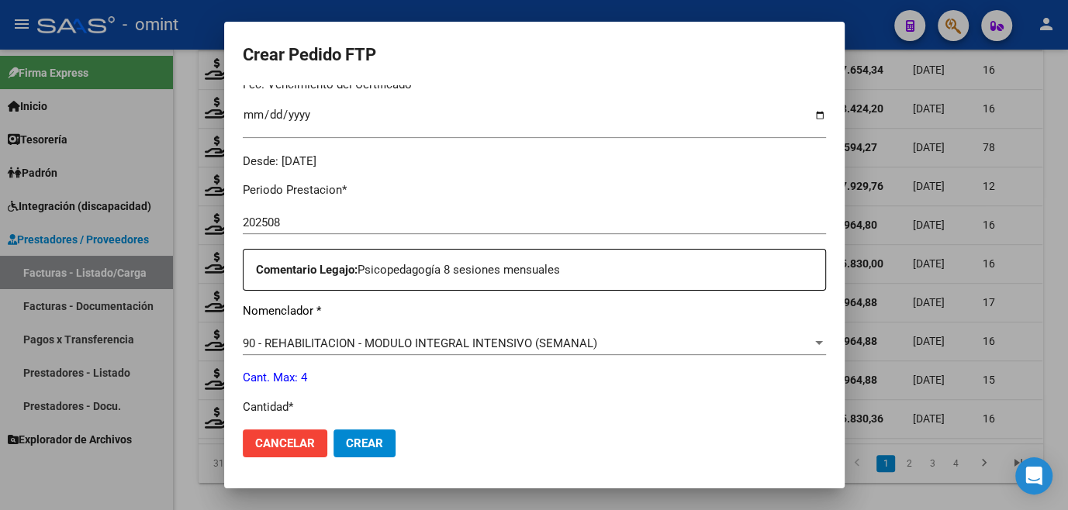
scroll to position [493, 0]
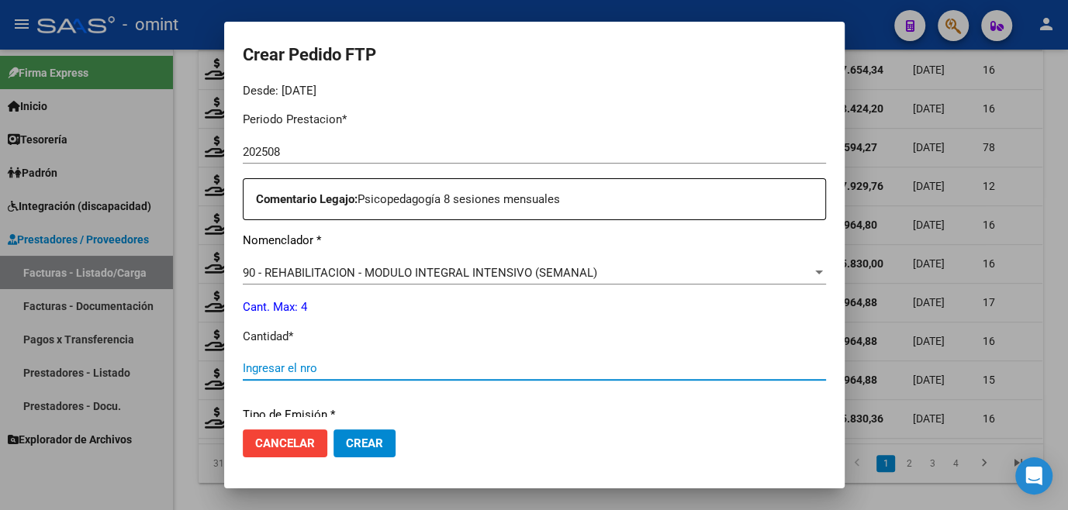
click at [289, 371] on input "Ingresar el nro" at bounding box center [534, 368] width 583 height 14
type input "4"
click at [390, 436] on button "Crear" at bounding box center [364, 444] width 62 height 28
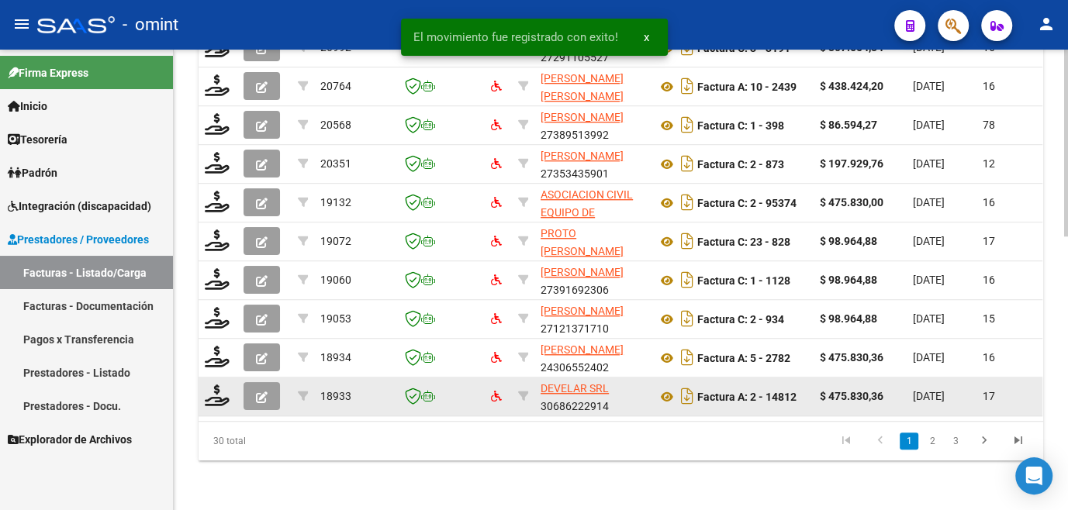
scroll to position [606, 0]
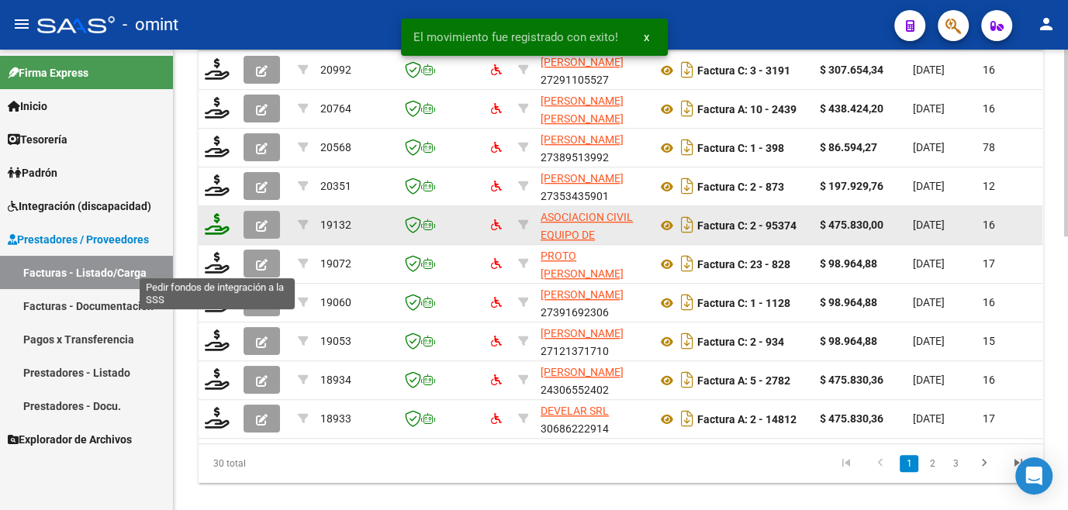
click at [216, 235] on icon at bounding box center [217, 224] width 25 height 22
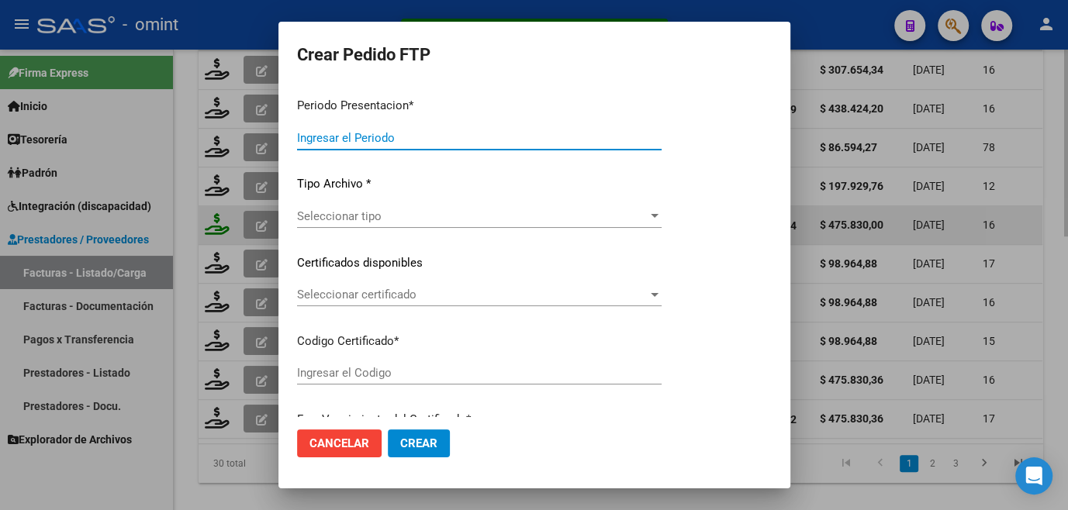
type input "202508"
type input "$ 475.830,00"
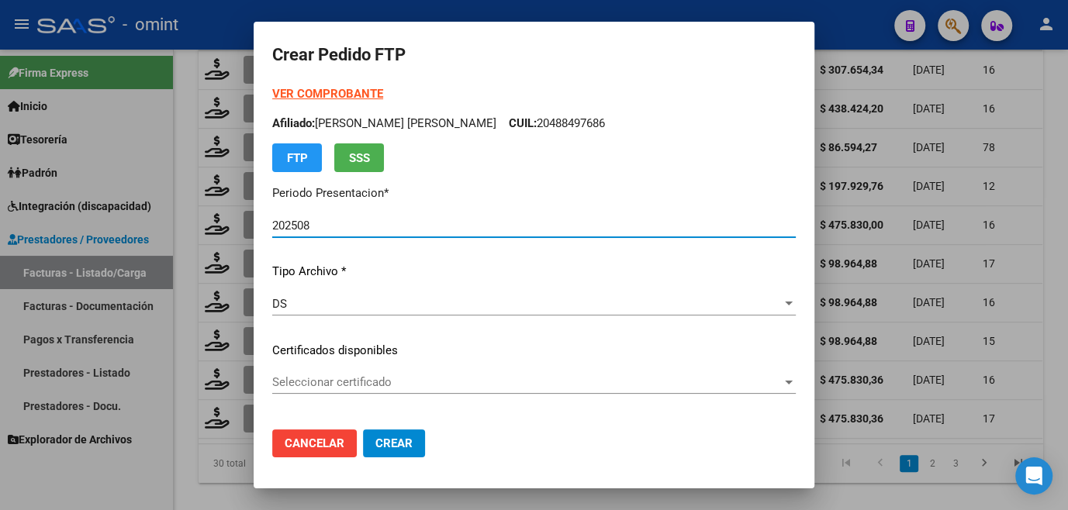
type input "2564.341864"
type input "[DATE]"
click at [335, 382] on span "Seleccionar certificado" at bounding box center [526, 382] width 509 height 14
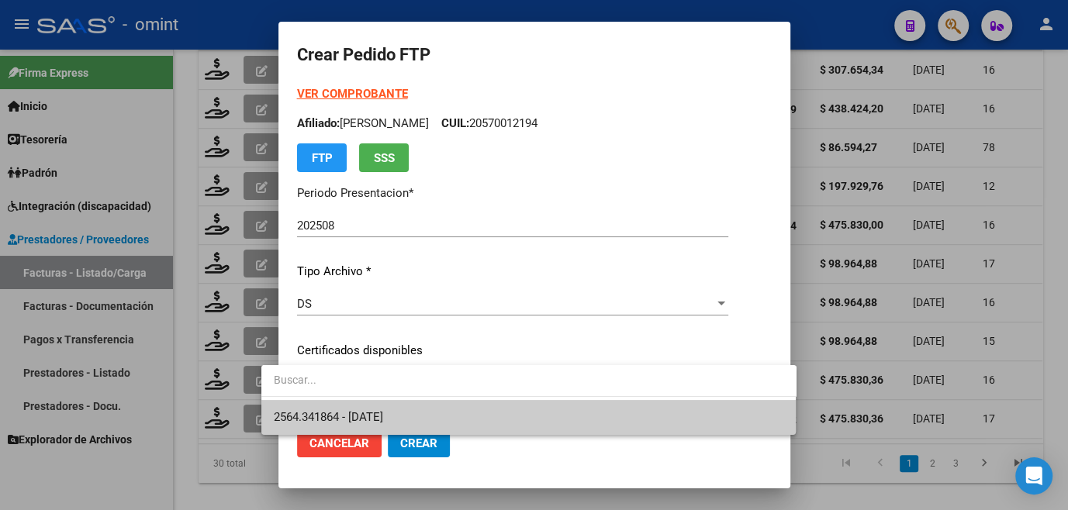
click at [340, 408] on span "2564.341864 - [DATE]" at bounding box center [529, 417] width 510 height 35
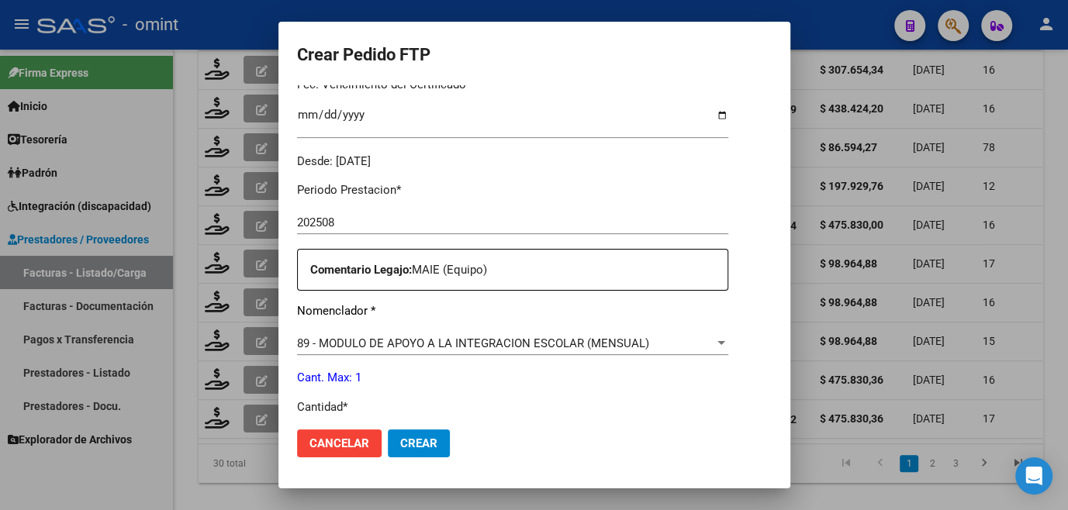
scroll to position [564, 0]
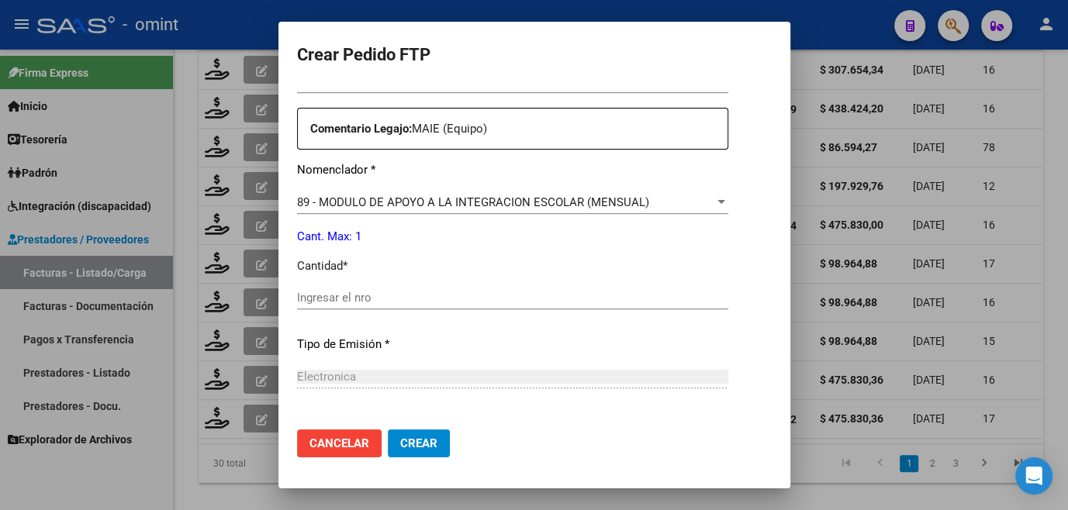
click at [332, 297] on input "Ingresar el nro" at bounding box center [512, 298] width 431 height 14
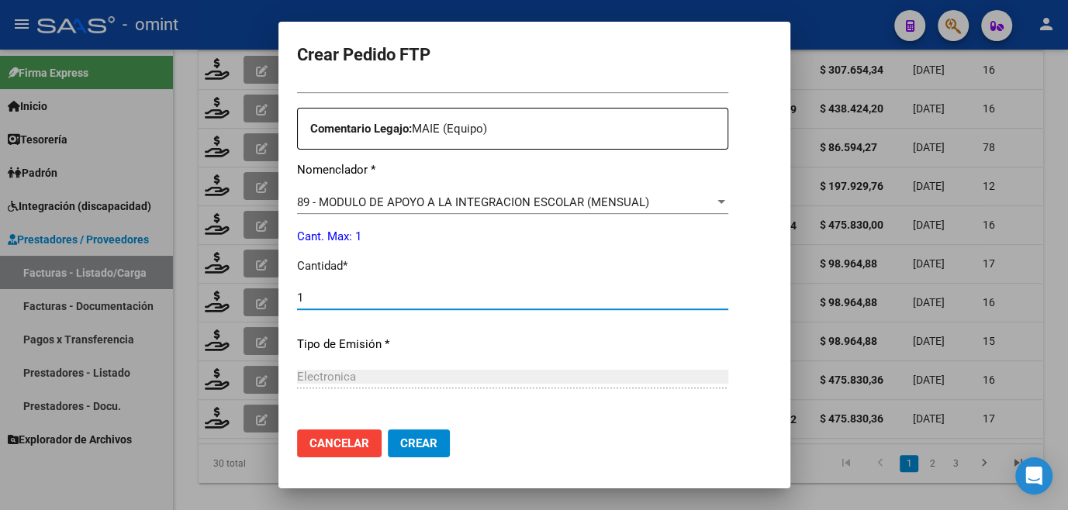
type input "1"
click at [400, 442] on span "Crear" at bounding box center [418, 444] width 37 height 14
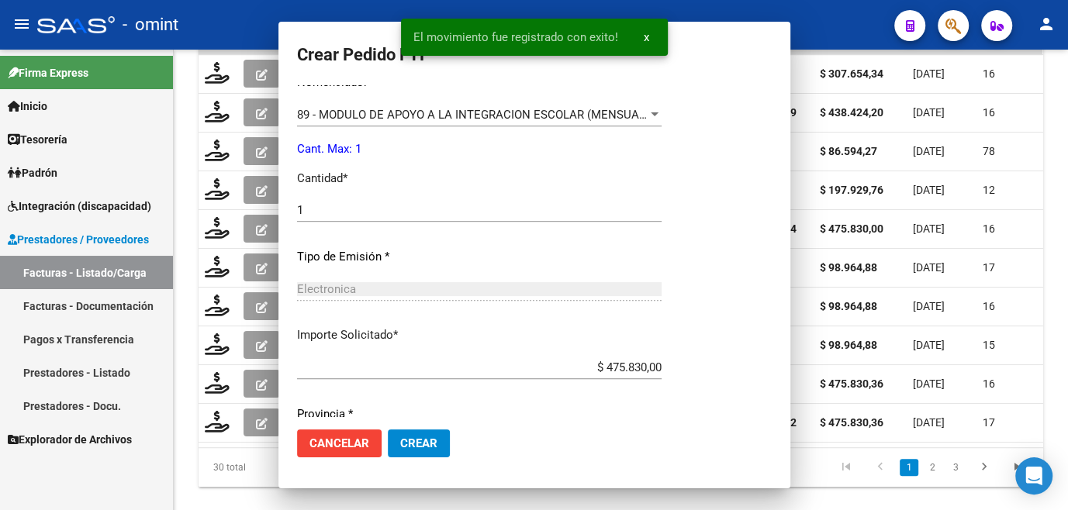
scroll to position [477, 0]
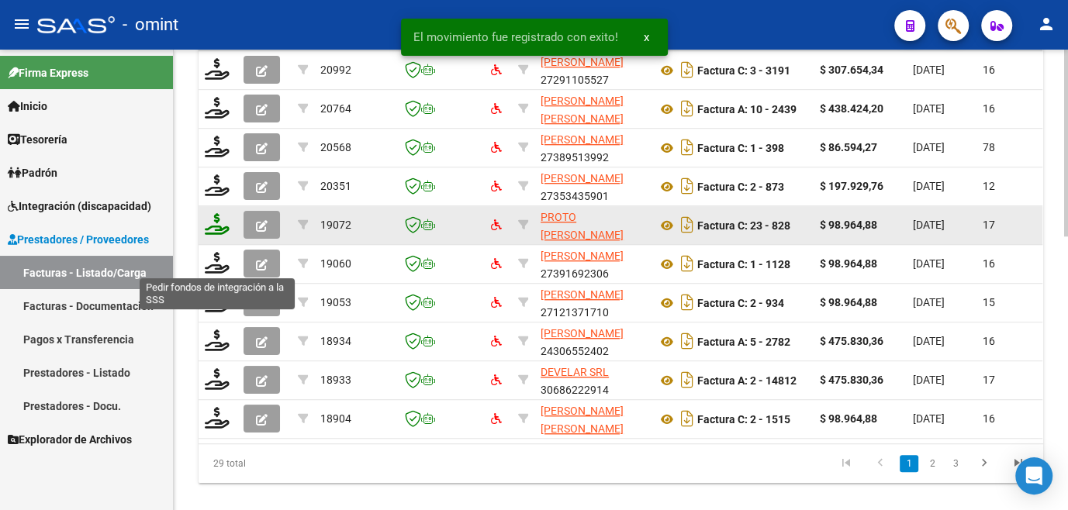
click at [216, 235] on icon at bounding box center [217, 224] width 25 height 22
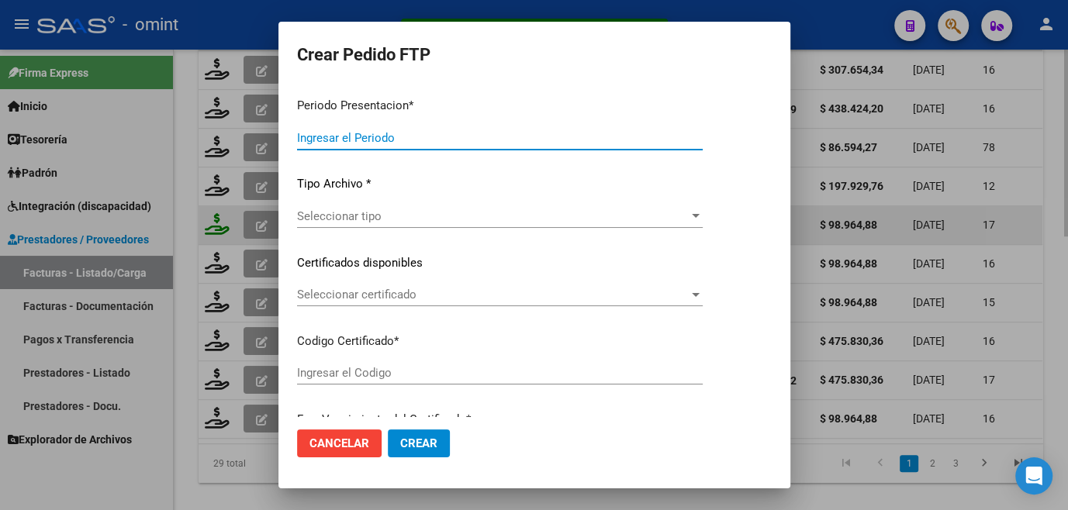
type input "202508"
type input "$ 98.964,88"
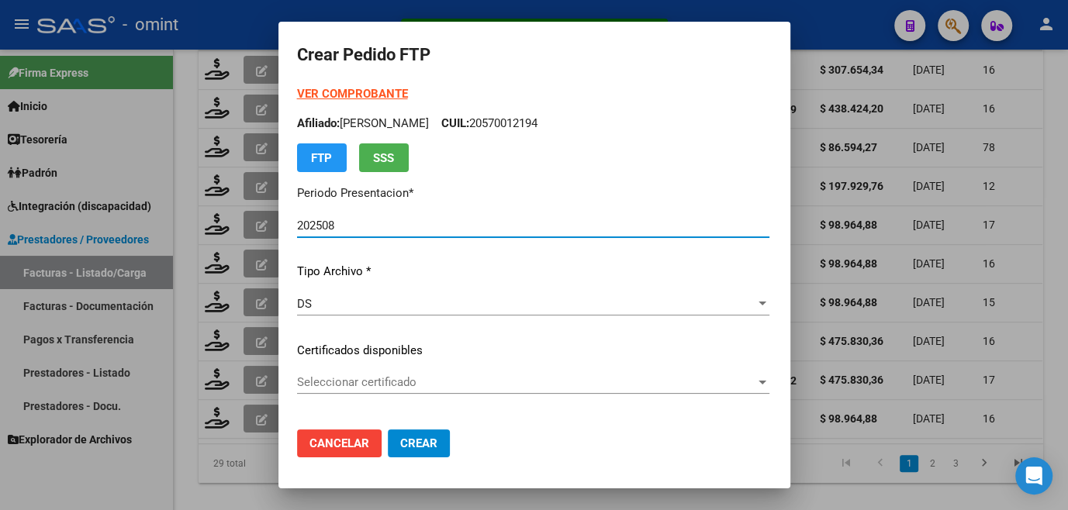
type input "1797412976"
type input "[DATE]"
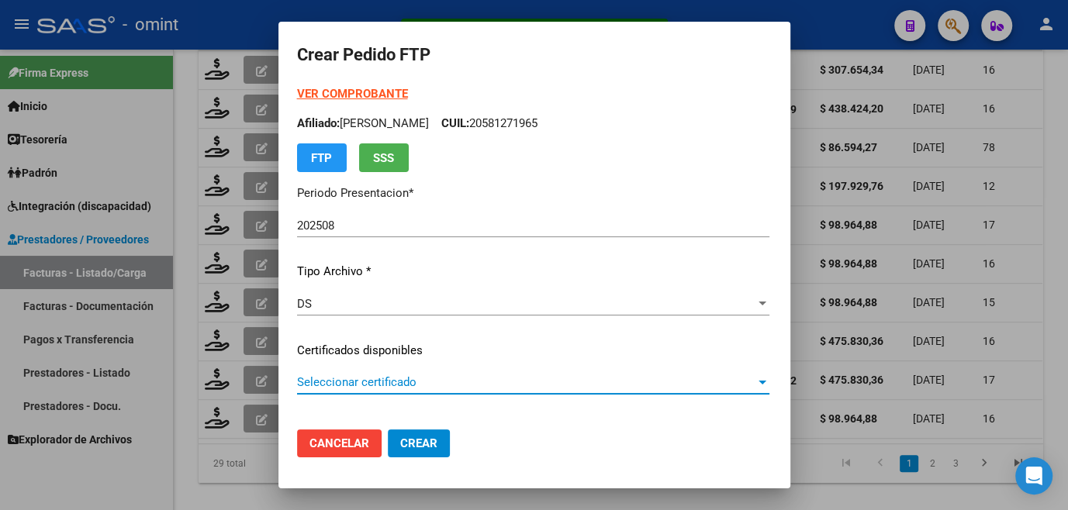
click at [333, 377] on span "Seleccionar certificado" at bounding box center [526, 382] width 458 height 14
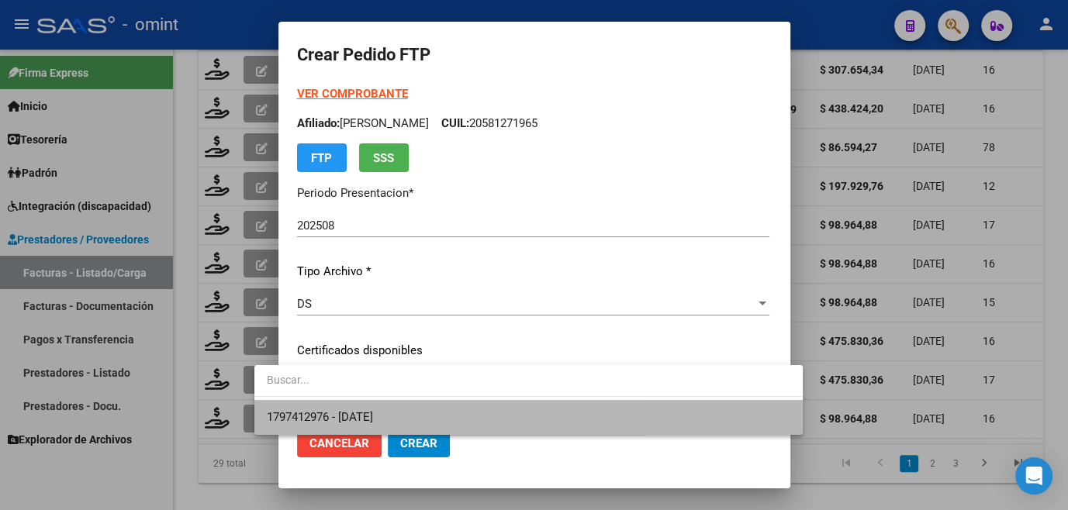
click at [330, 402] on span "1797412976 - [DATE]" at bounding box center [528, 417] width 523 height 35
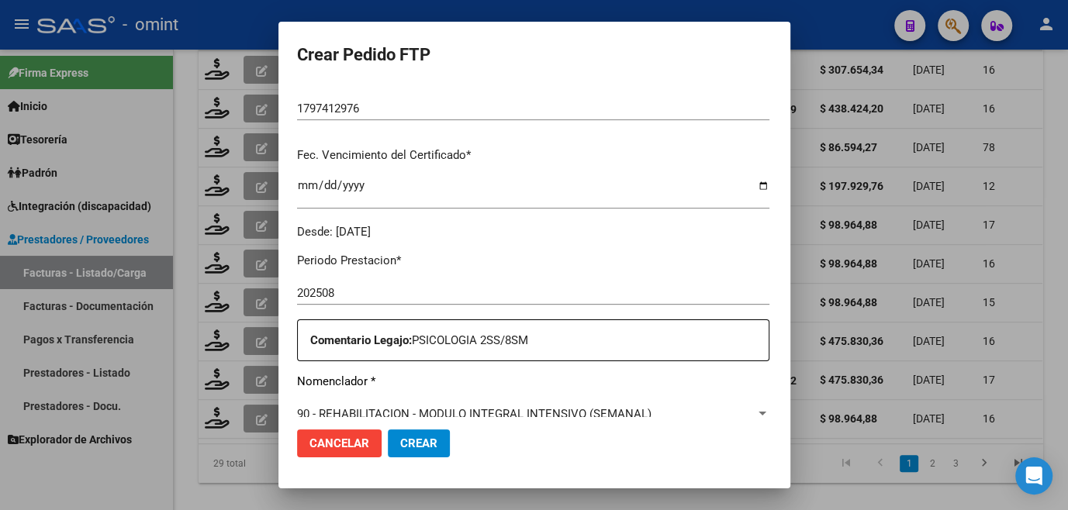
scroll to position [564, 0]
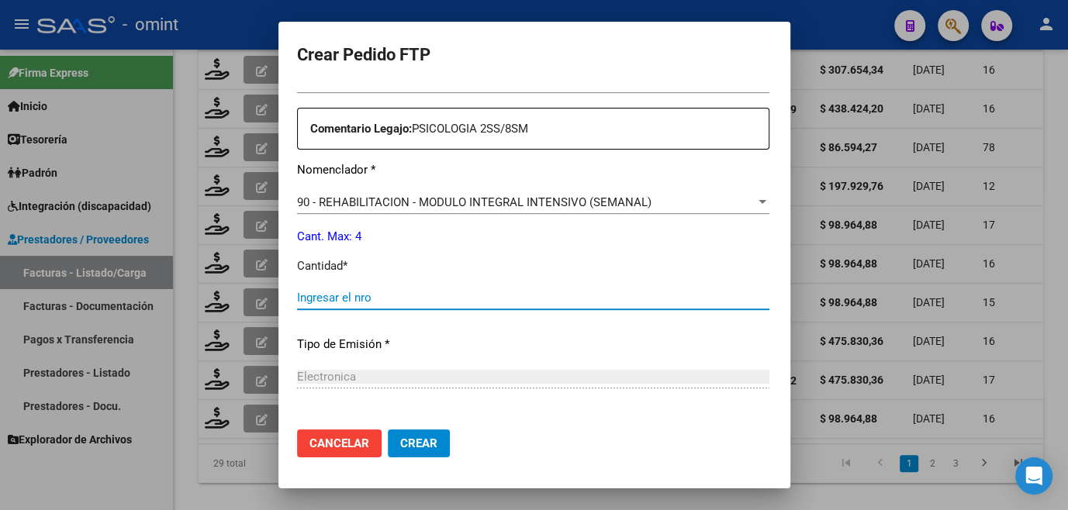
click at [336, 299] on input "Ingresar el nro" at bounding box center [533, 298] width 472 height 14
type input "4"
click at [400, 437] on span "Crear" at bounding box center [418, 444] width 37 height 14
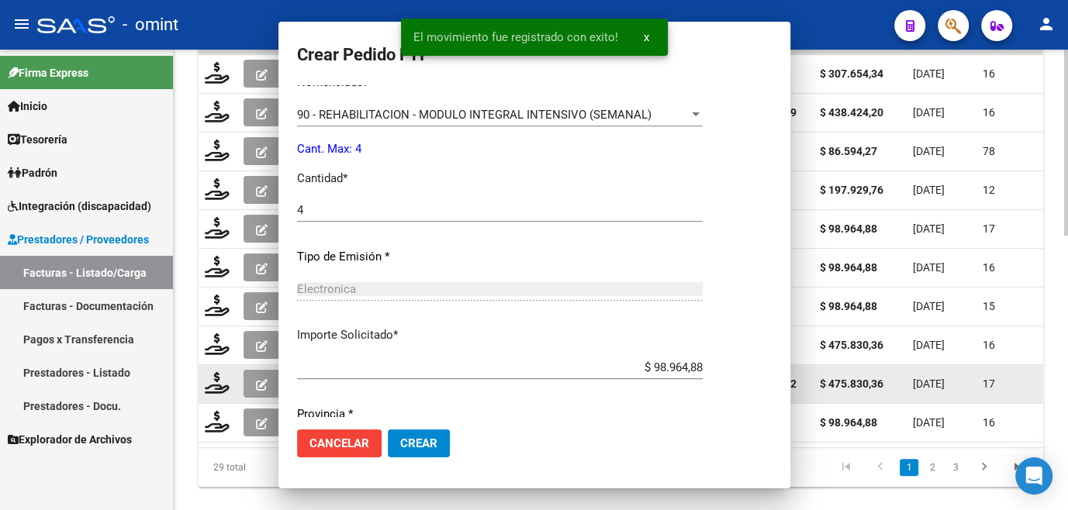
scroll to position [0, 0]
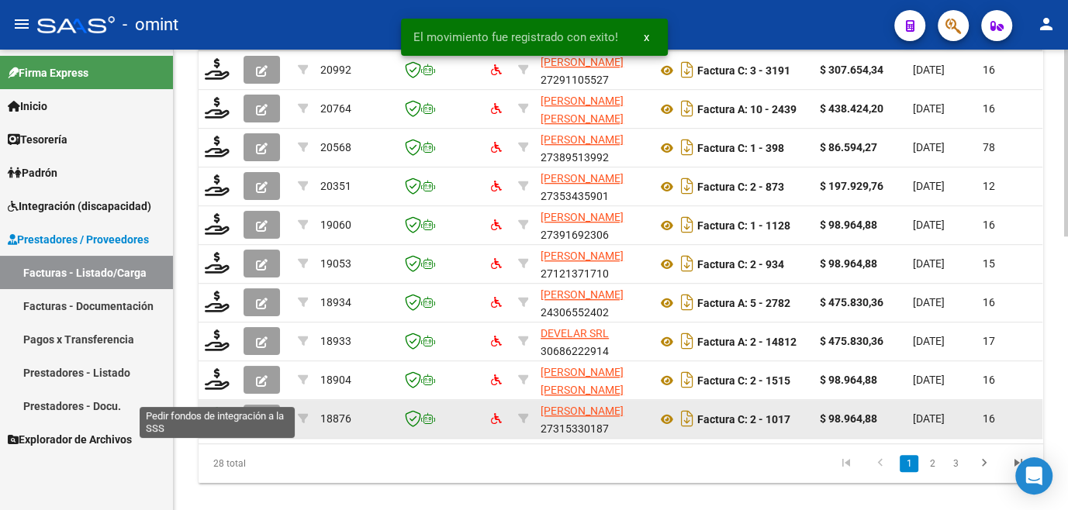
click at [217, 429] on icon at bounding box center [217, 418] width 25 height 22
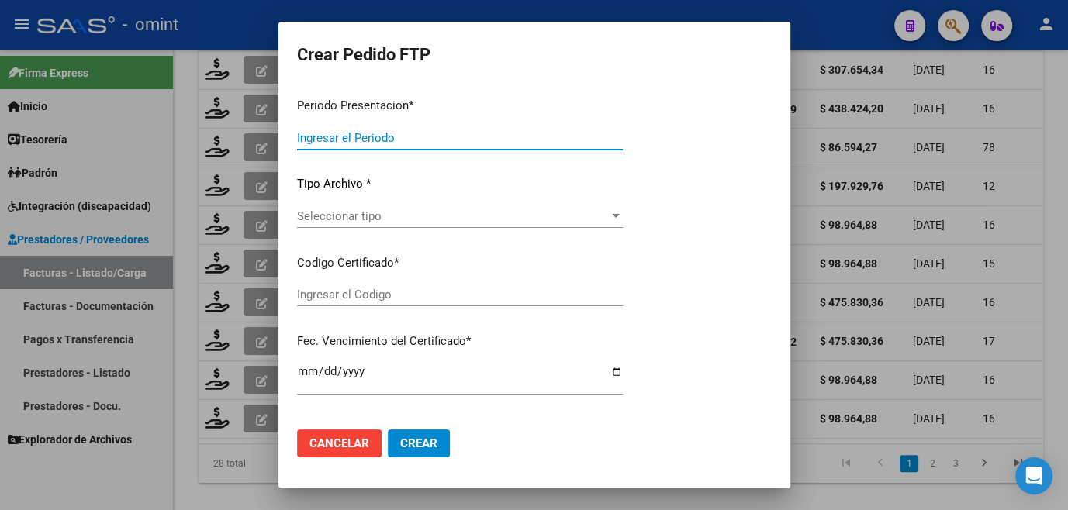
type input "202508"
type input "$ 98.964,88"
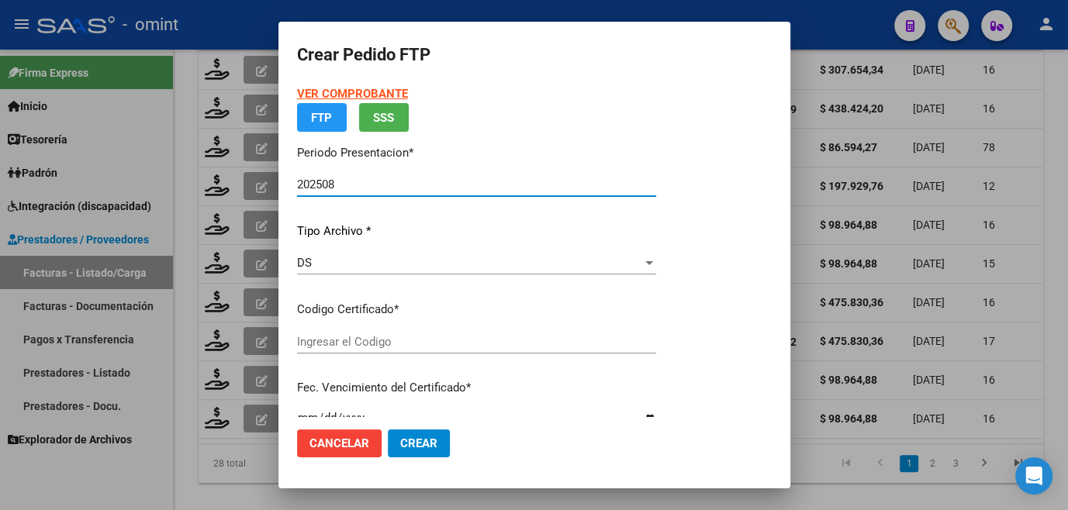
type input "1525928269"
type input "[DATE]"
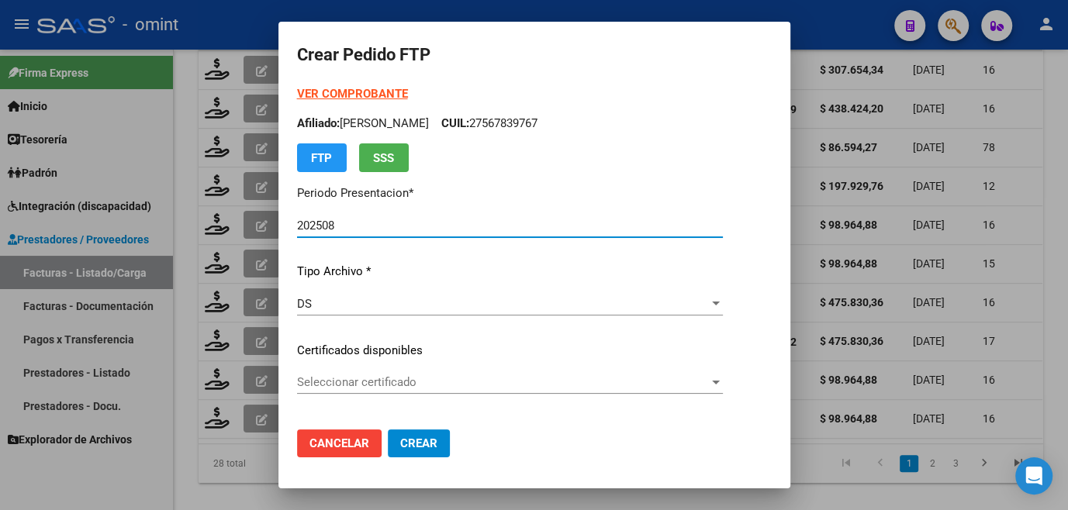
click at [297, 385] on span "Seleccionar certificado" at bounding box center [503, 382] width 412 height 14
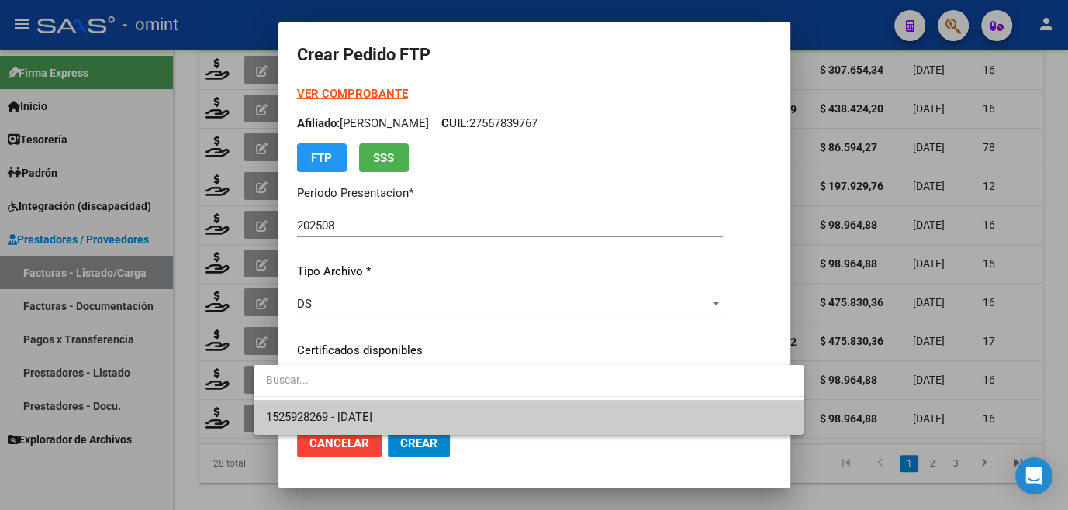
click at [295, 409] on span "1525928269 - [DATE]" at bounding box center [529, 417] width 526 height 35
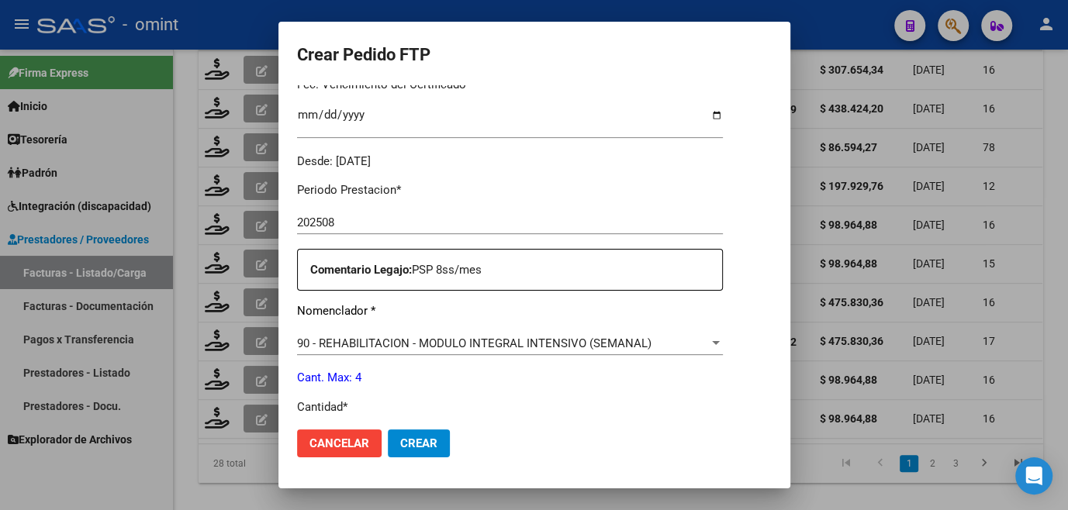
scroll to position [564, 0]
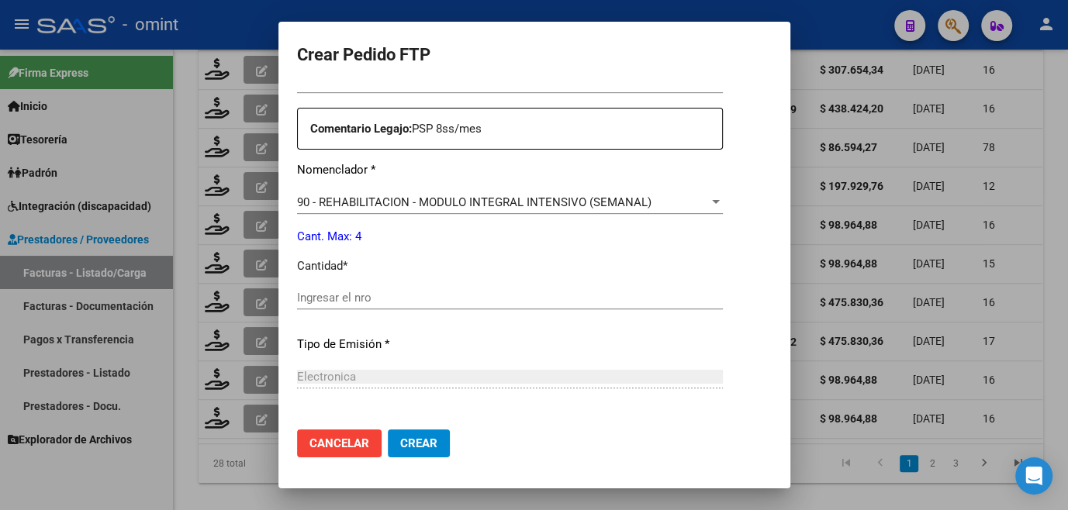
click at [315, 292] on input "Ingresar el nro" at bounding box center [510, 298] width 426 height 14
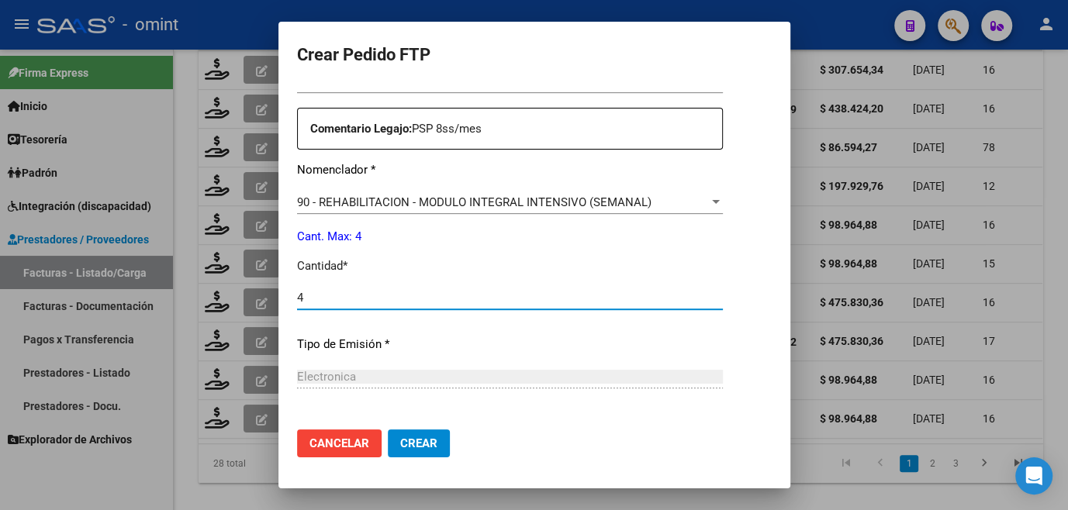
type input "4"
click at [400, 444] on span "Crear" at bounding box center [418, 444] width 37 height 14
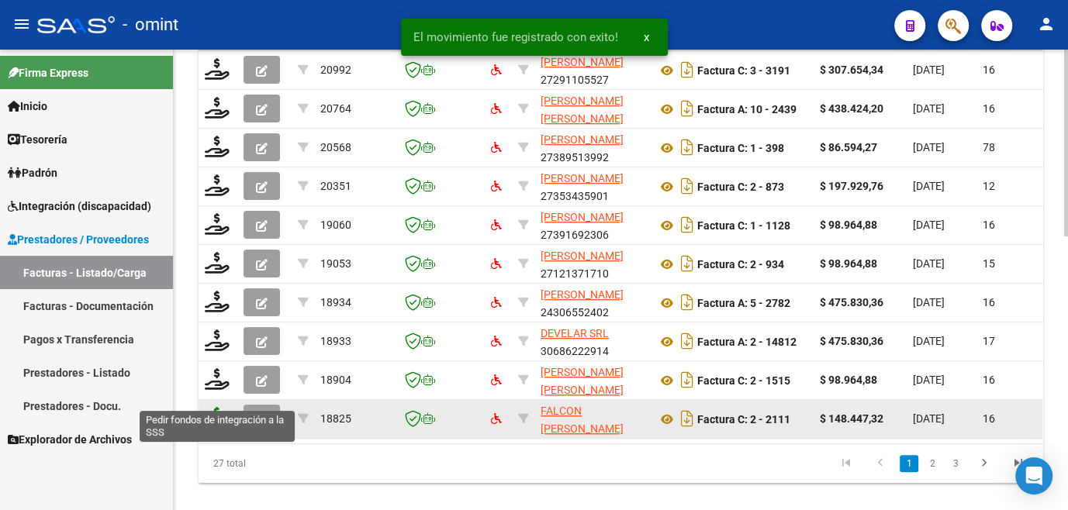
click at [220, 429] on icon at bounding box center [217, 418] width 25 height 22
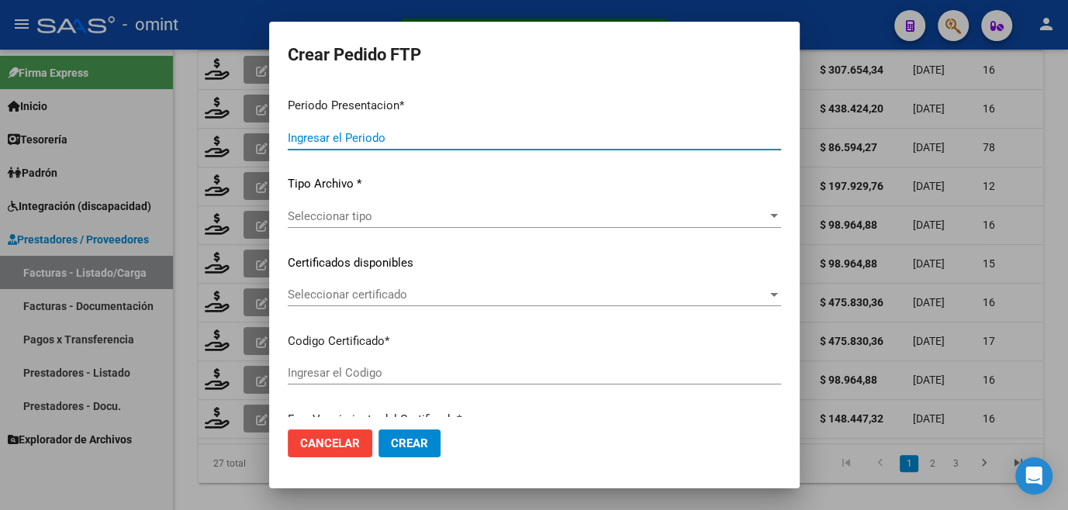
type input "202508"
type input "$ 148.447,32"
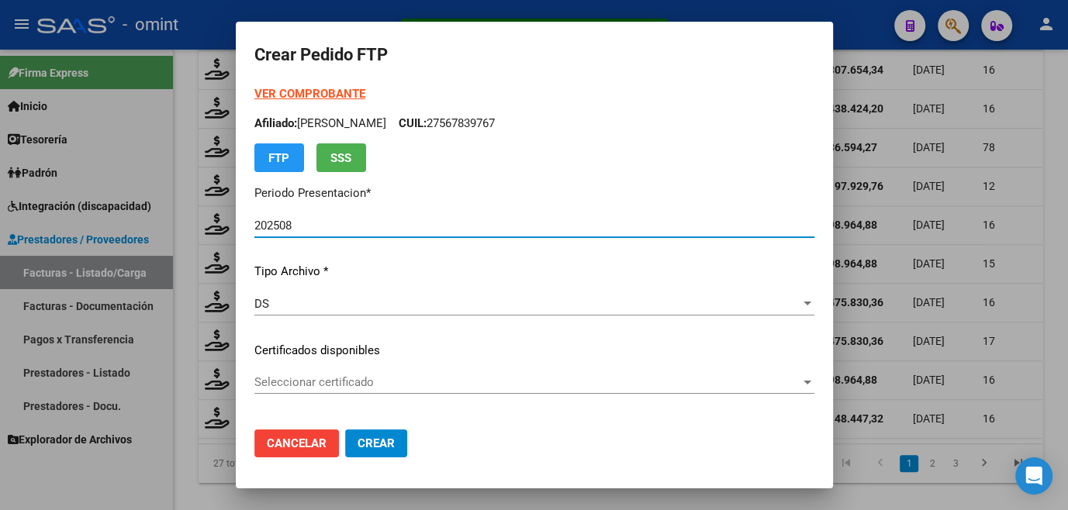
type input "3065977844"
type input "[DATE]"
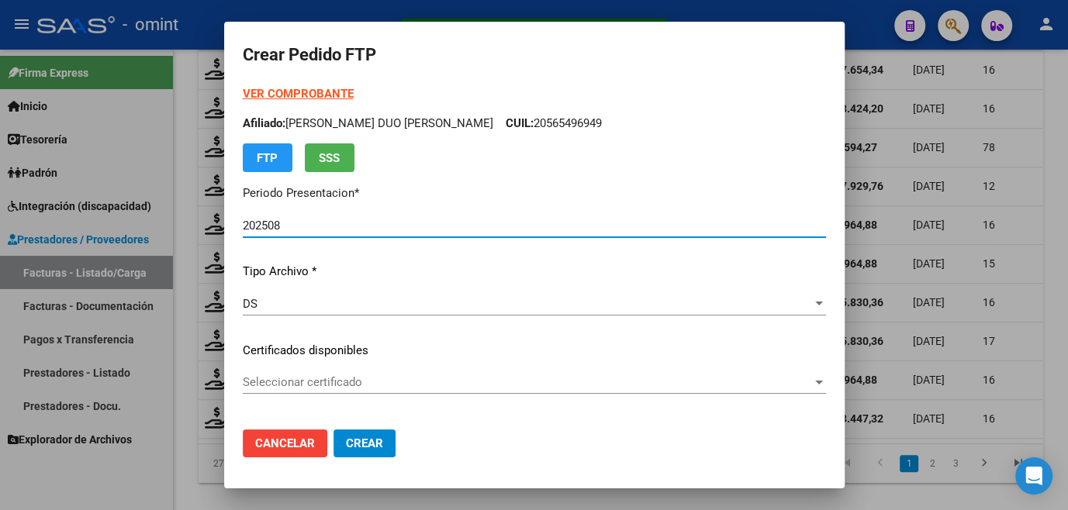
scroll to position [140, 0]
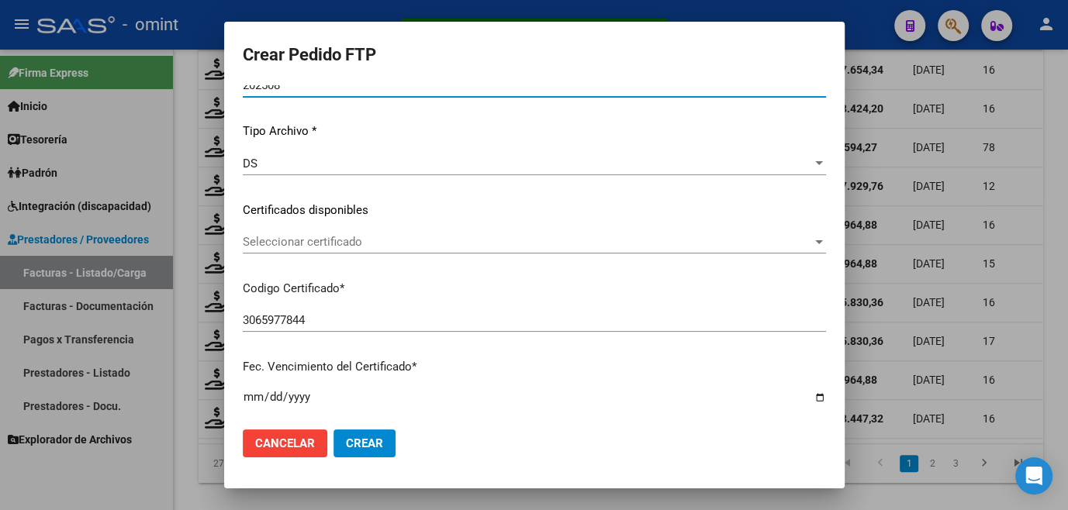
click at [304, 241] on span "Seleccionar certificado" at bounding box center [527, 242] width 569 height 14
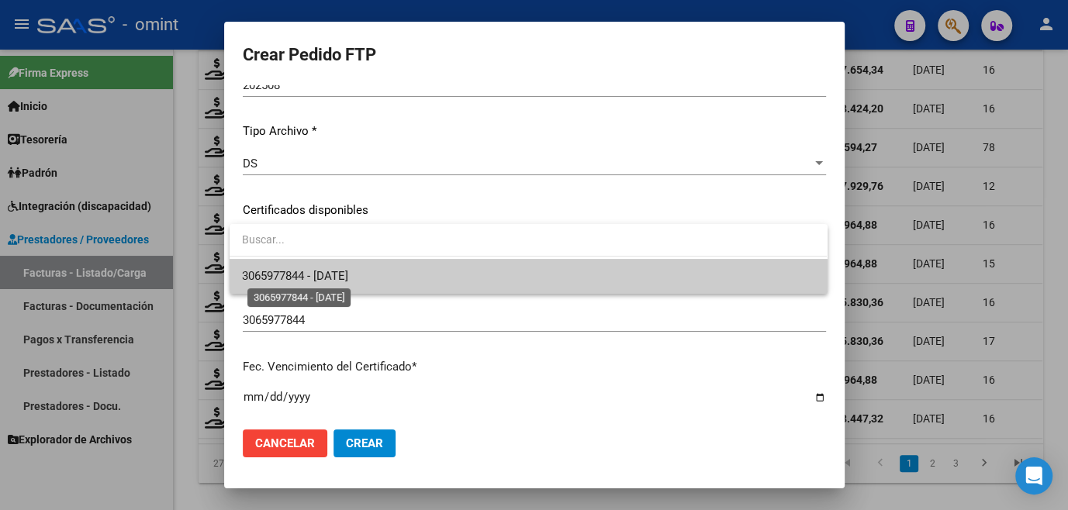
click at [289, 276] on span "3065977844 - [DATE]" at bounding box center [295, 276] width 106 height 14
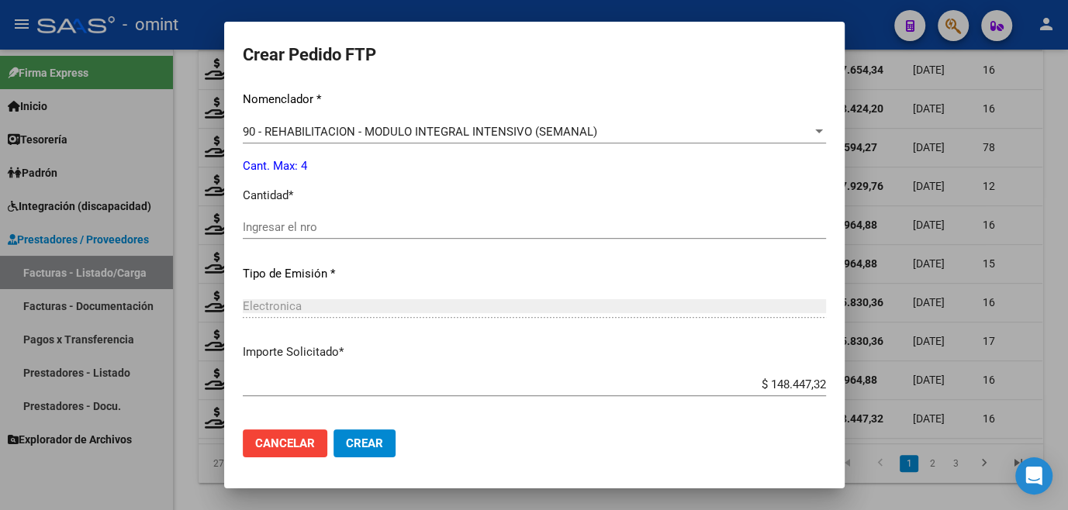
scroll to position [705, 0]
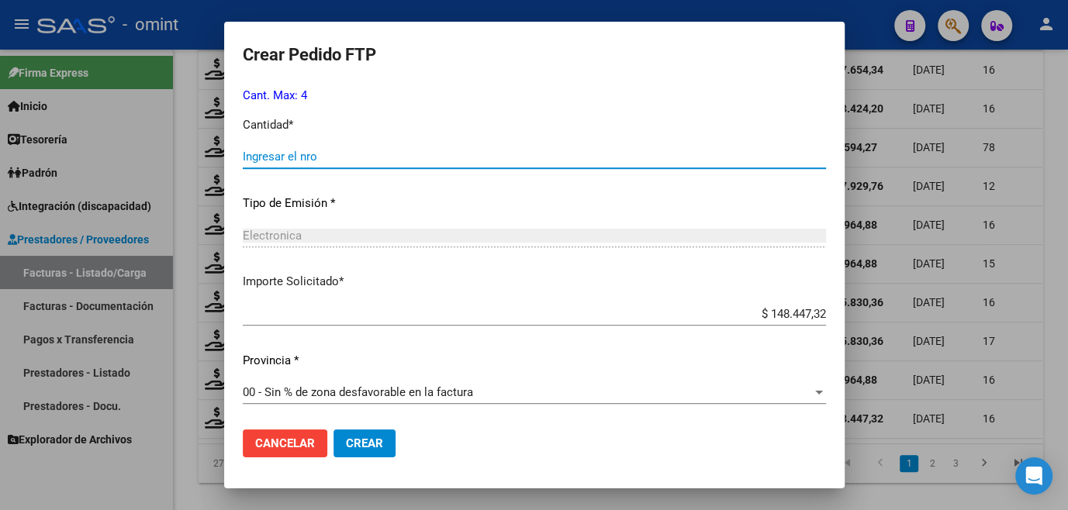
click at [295, 152] on input "Ingresar el nro" at bounding box center [534, 157] width 583 height 14
type input "4"
click at [357, 428] on mat-dialog-actions "Cancelar Crear" at bounding box center [534, 443] width 583 height 53
click at [359, 440] on span "Crear" at bounding box center [364, 444] width 37 height 14
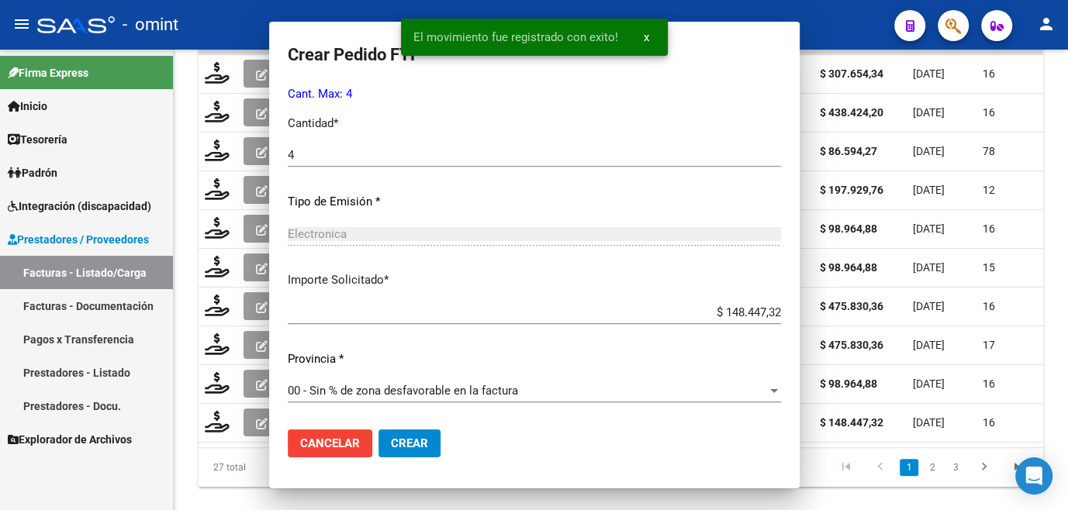
scroll to position [0, 0]
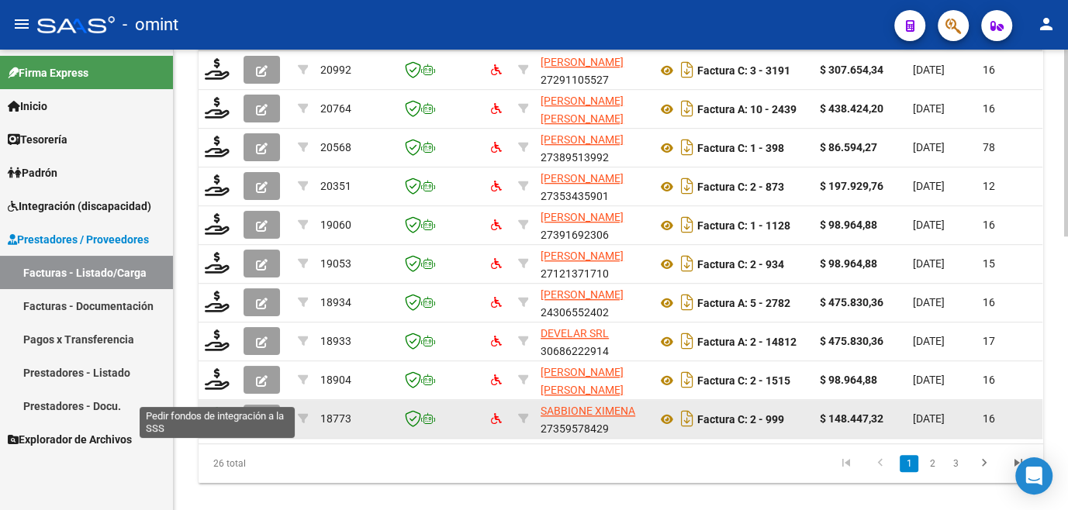
click at [217, 429] on icon at bounding box center [217, 418] width 25 height 22
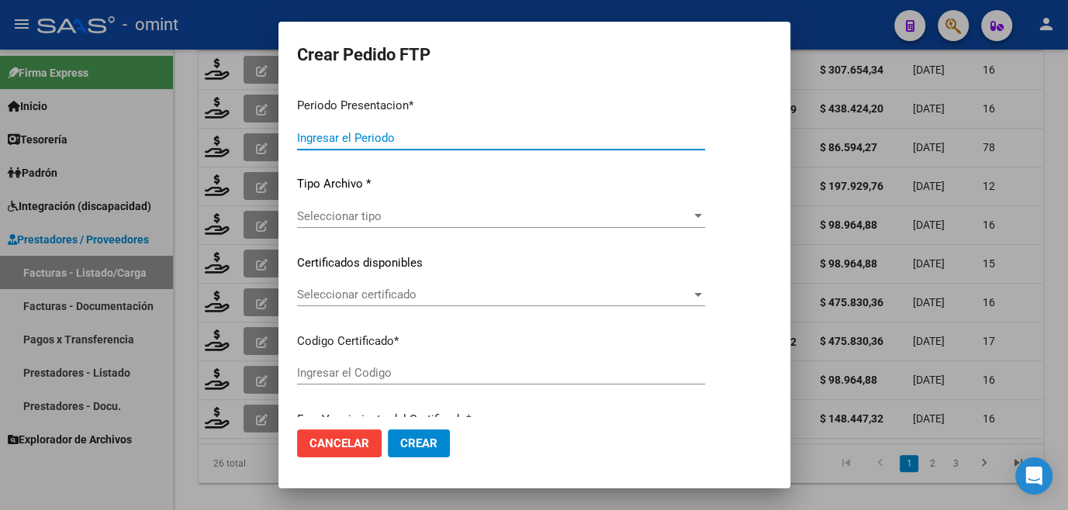
type input "202508"
type input "$ 148.447,32"
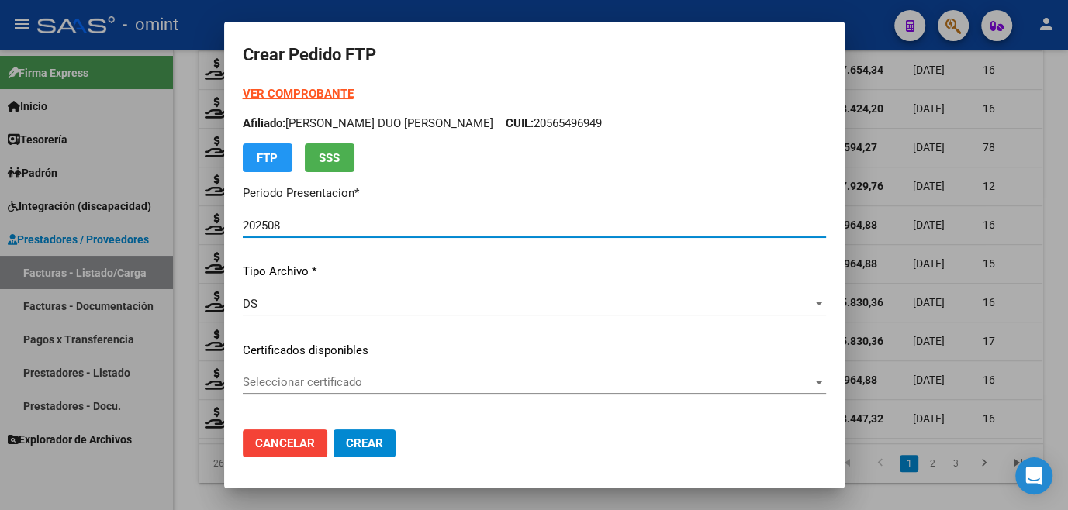
type input "6913842533"
type input "[DATE]"
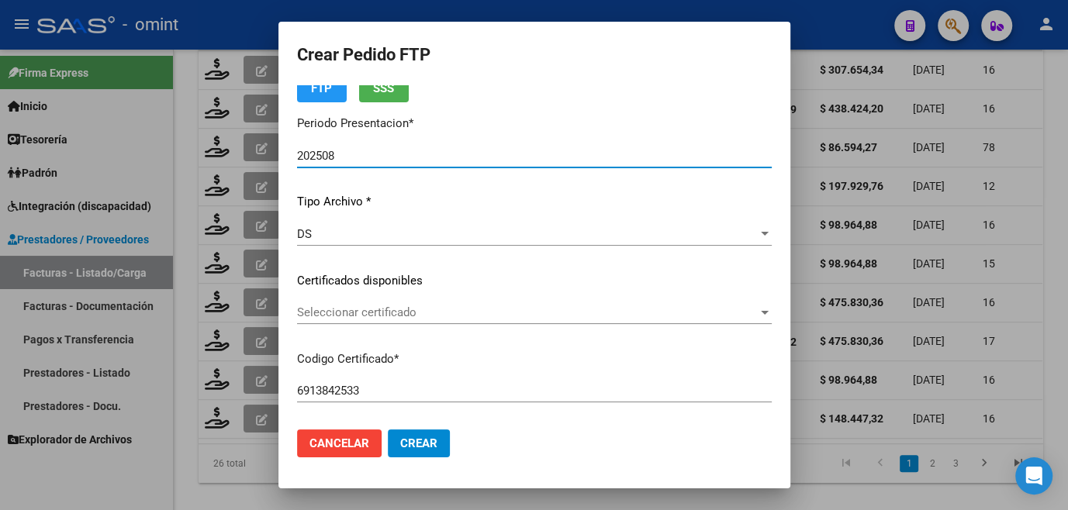
scroll to position [211, 0]
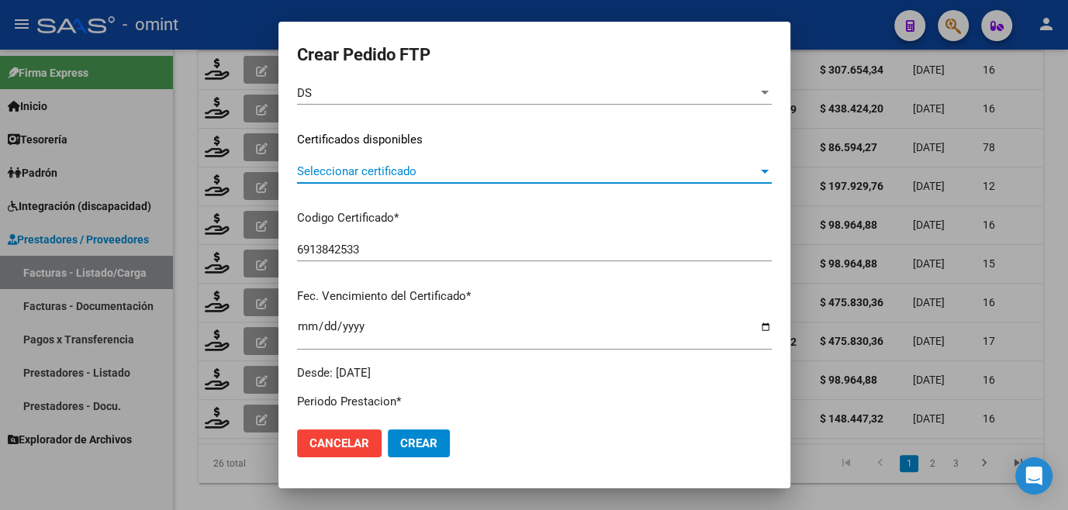
click at [341, 168] on span "Seleccionar certificado" at bounding box center [527, 171] width 461 height 14
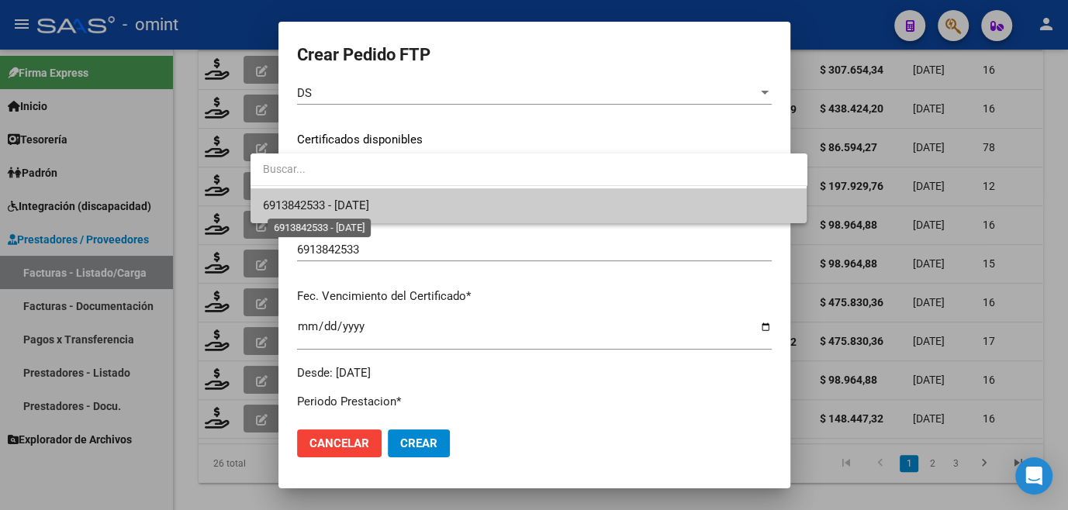
click at [326, 200] on span "6913842533 - [DATE]" at bounding box center [316, 206] width 106 height 14
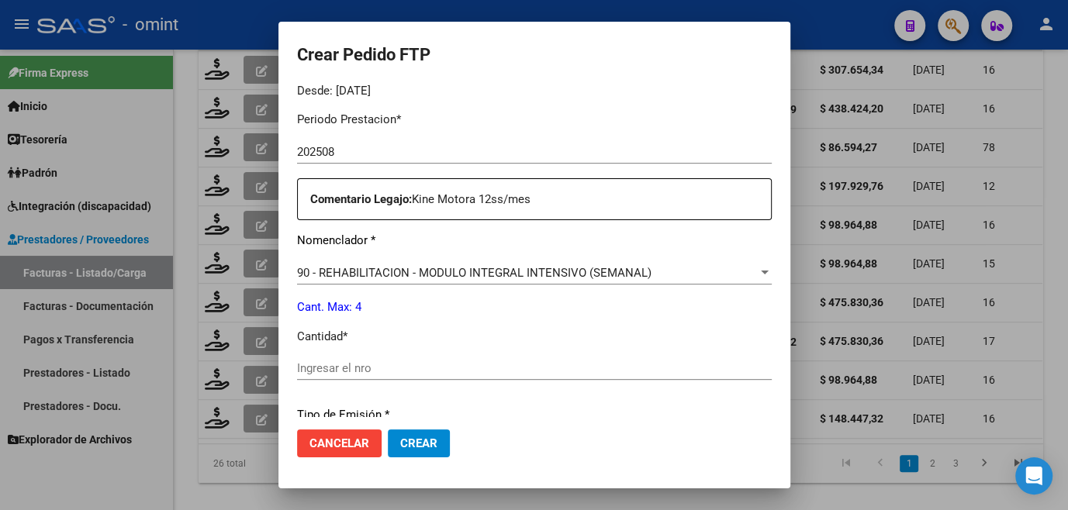
scroll to position [564, 0]
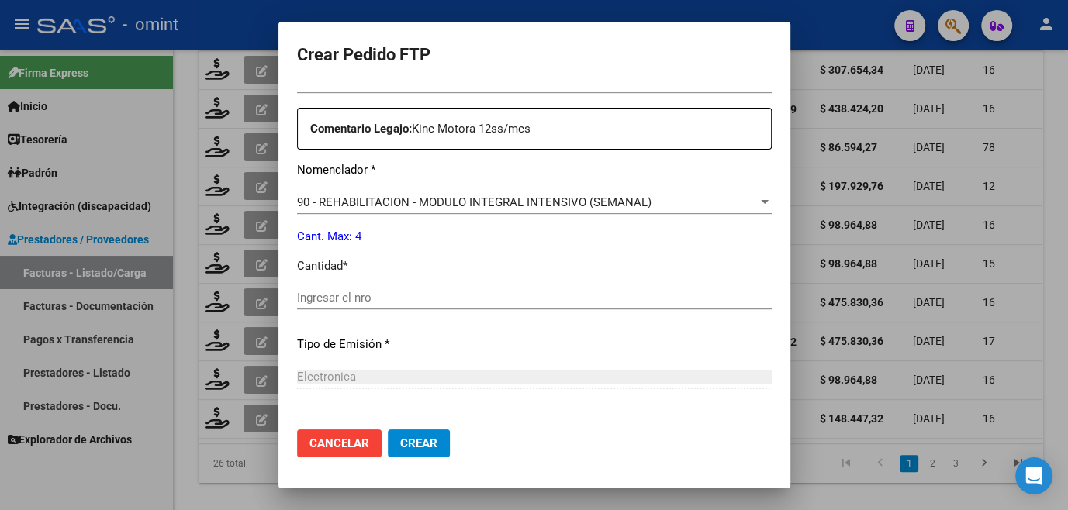
click at [302, 292] on input "Ingresar el nro" at bounding box center [534, 298] width 475 height 14
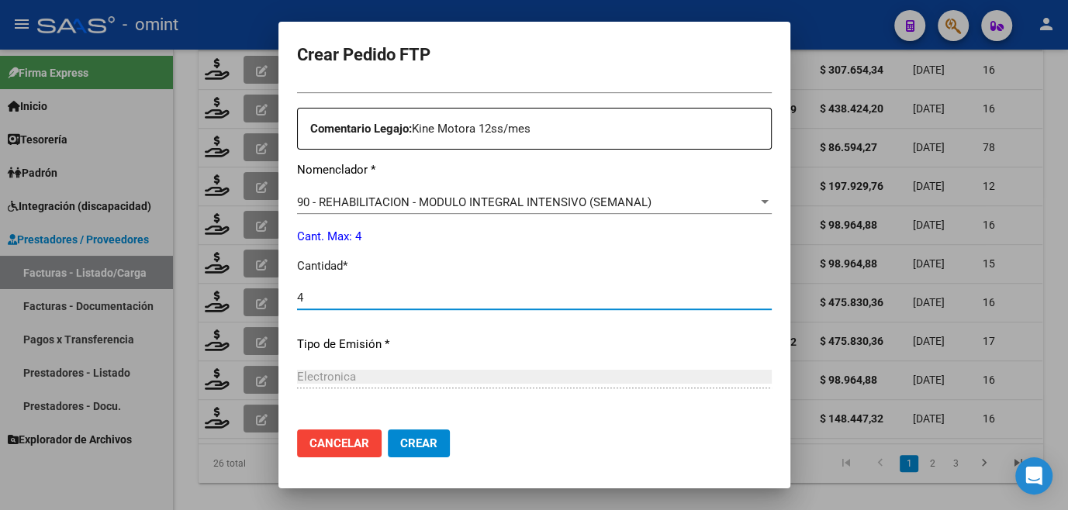
type input "4"
click at [400, 438] on span "Crear" at bounding box center [418, 444] width 37 height 14
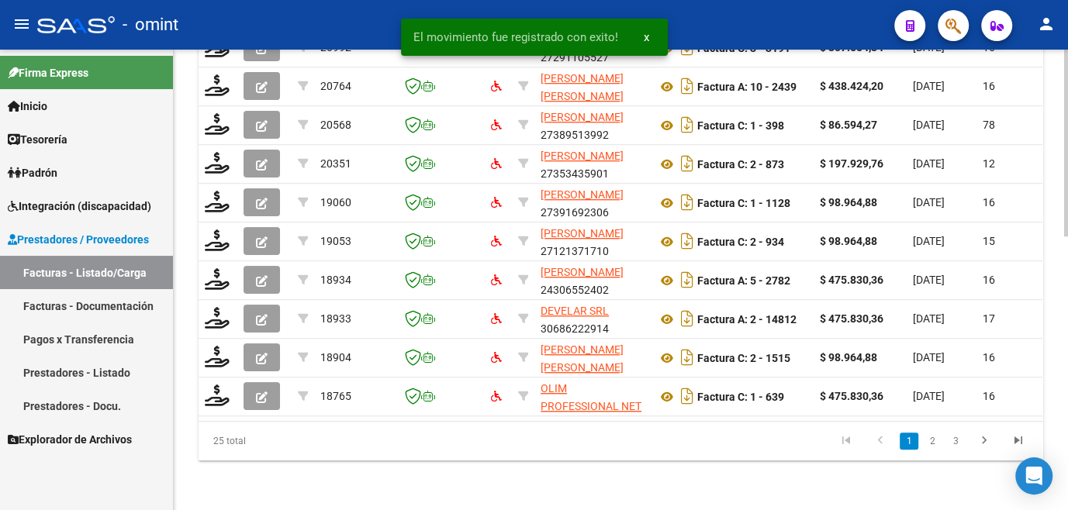
scroll to position [0, 1638]
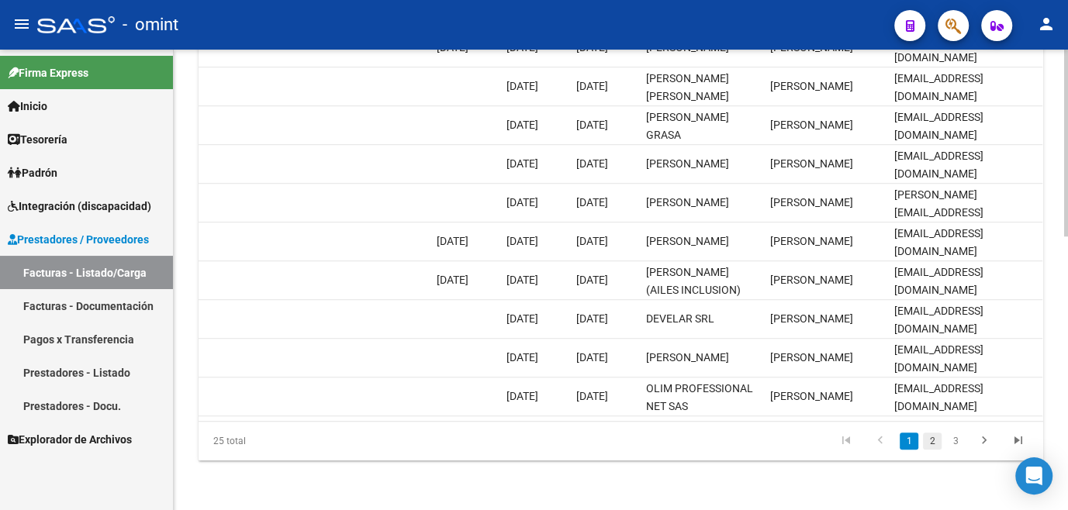
click at [934, 439] on link "2" at bounding box center [932, 441] width 19 height 17
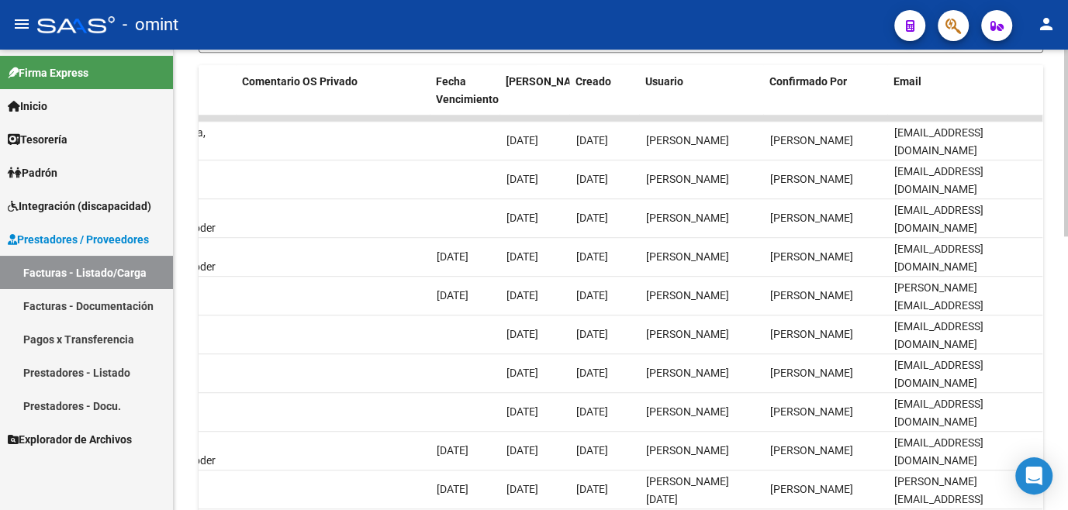
scroll to position [676, 0]
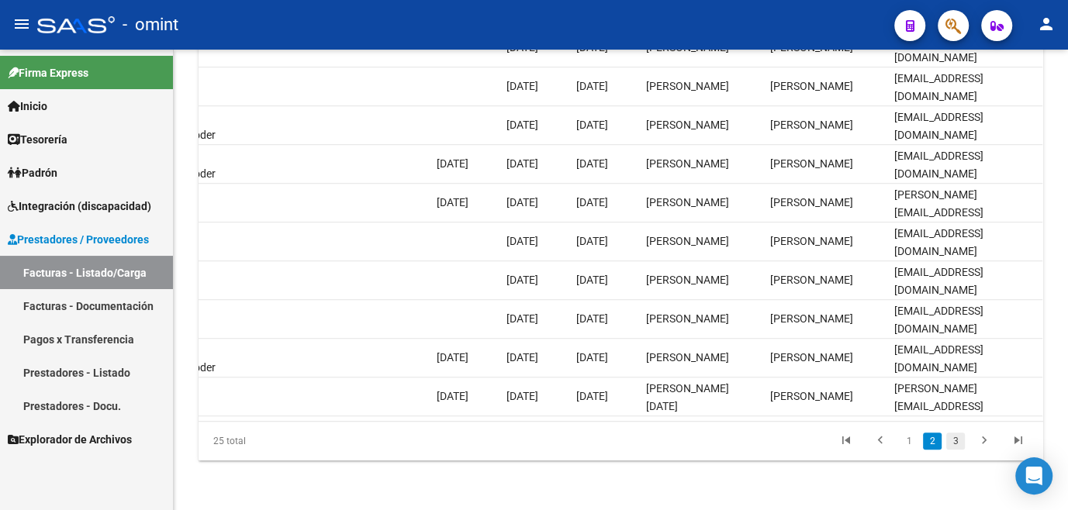
click at [954, 437] on link "3" at bounding box center [955, 441] width 19 height 17
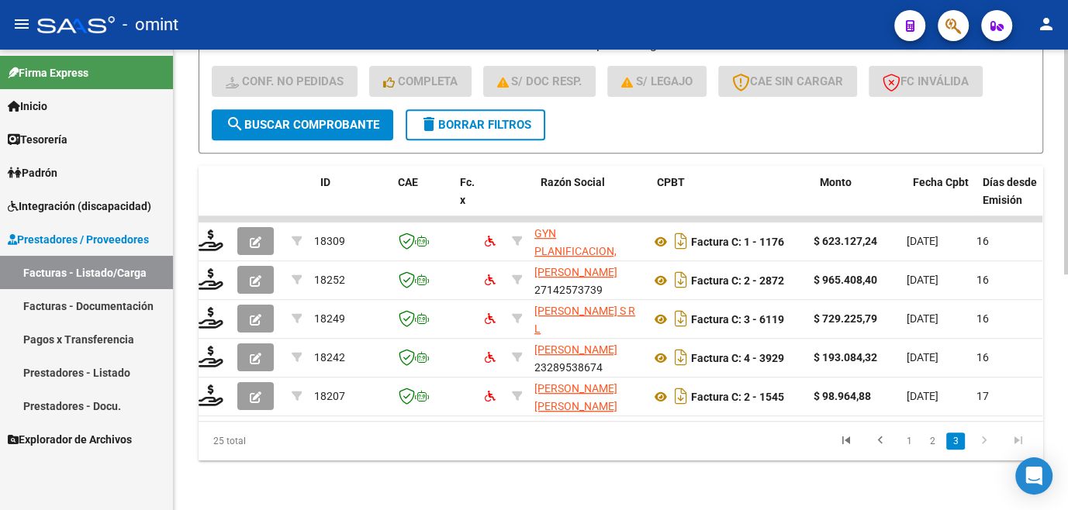
scroll to position [0, 0]
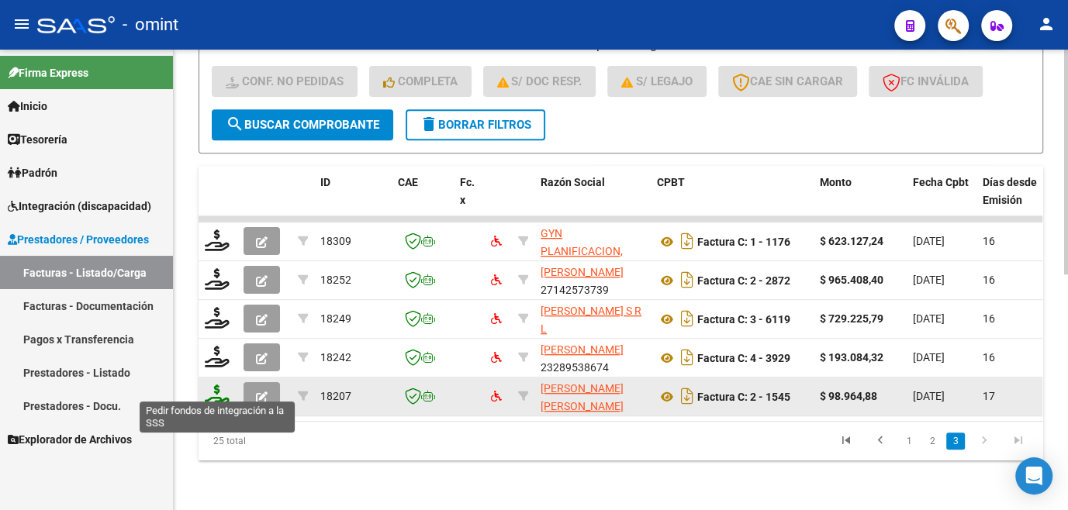
click at [216, 389] on icon at bounding box center [217, 396] width 25 height 22
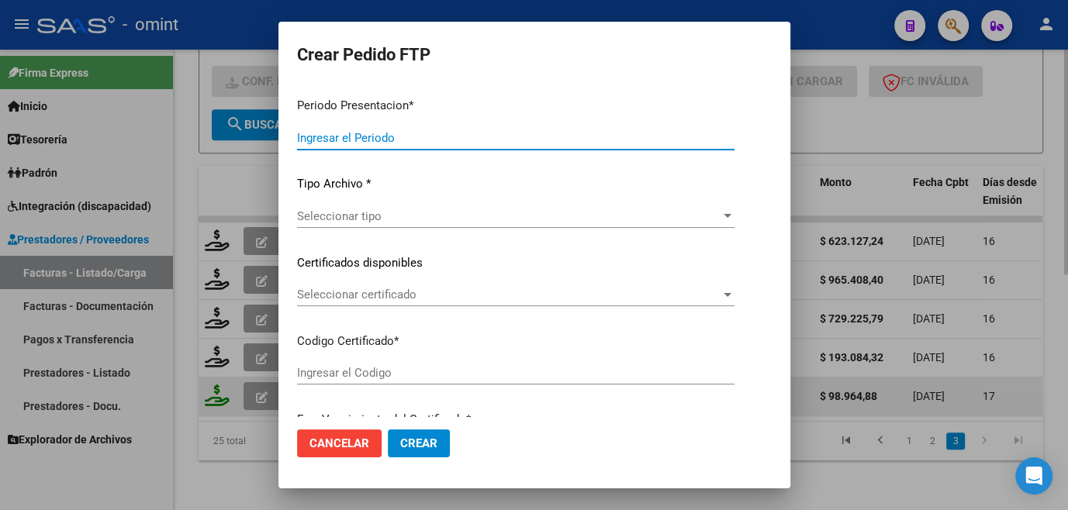
type input "202508"
type input "$ 98.964,88"
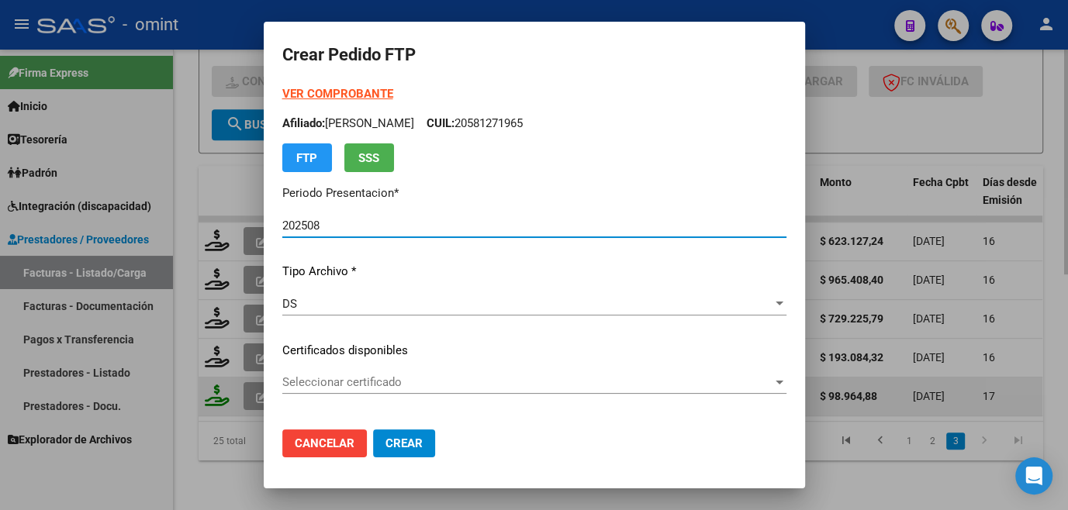
type input "5252615796"
type input "[DATE]"
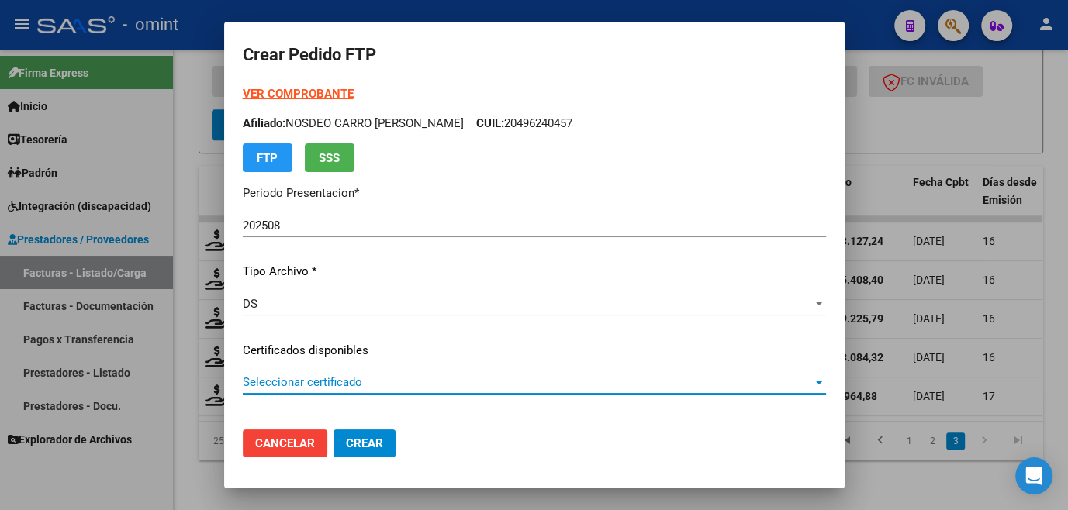
click at [344, 379] on span "Seleccionar certificado" at bounding box center [527, 382] width 569 height 14
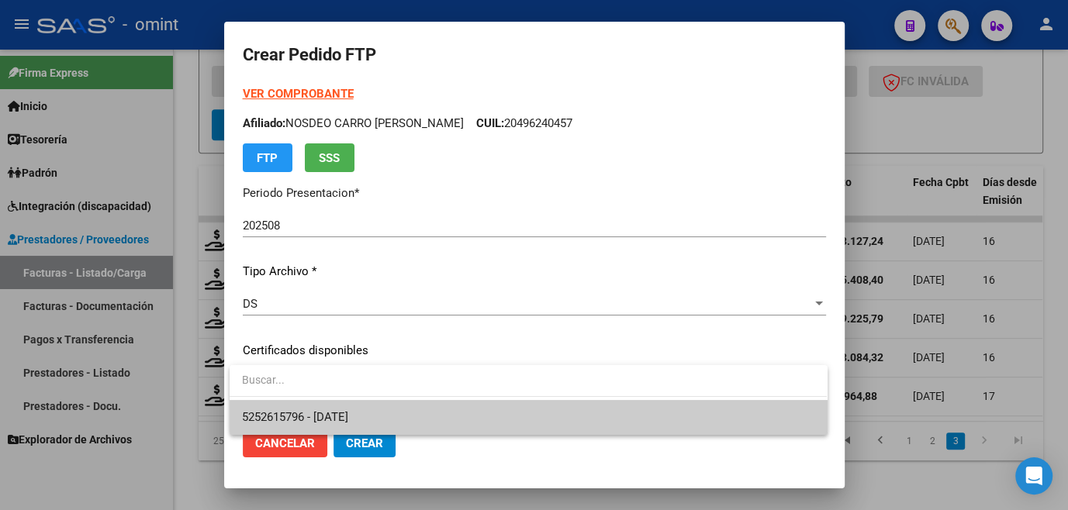
click at [351, 405] on span "5252615796 - [DATE]" at bounding box center [528, 417] width 572 height 35
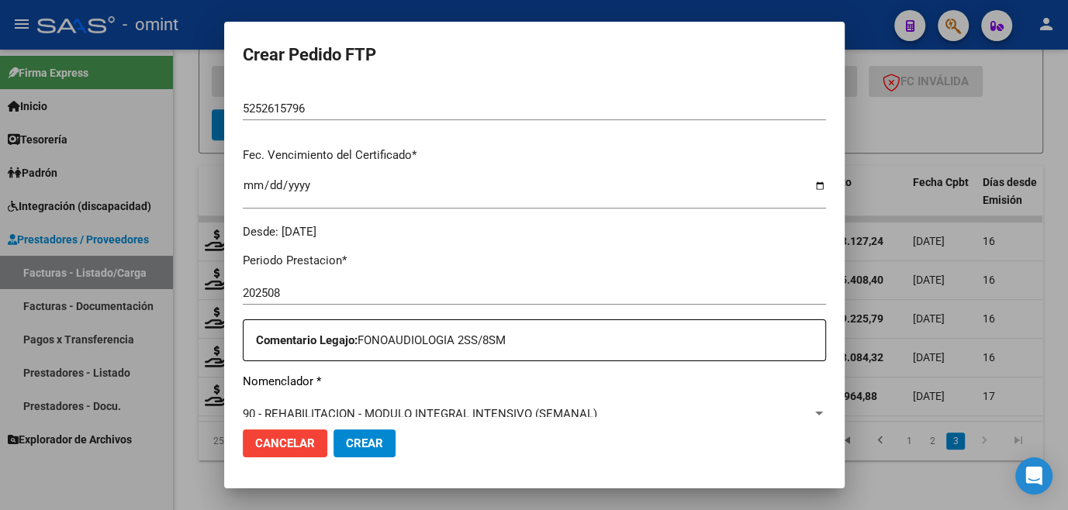
scroll to position [493, 0]
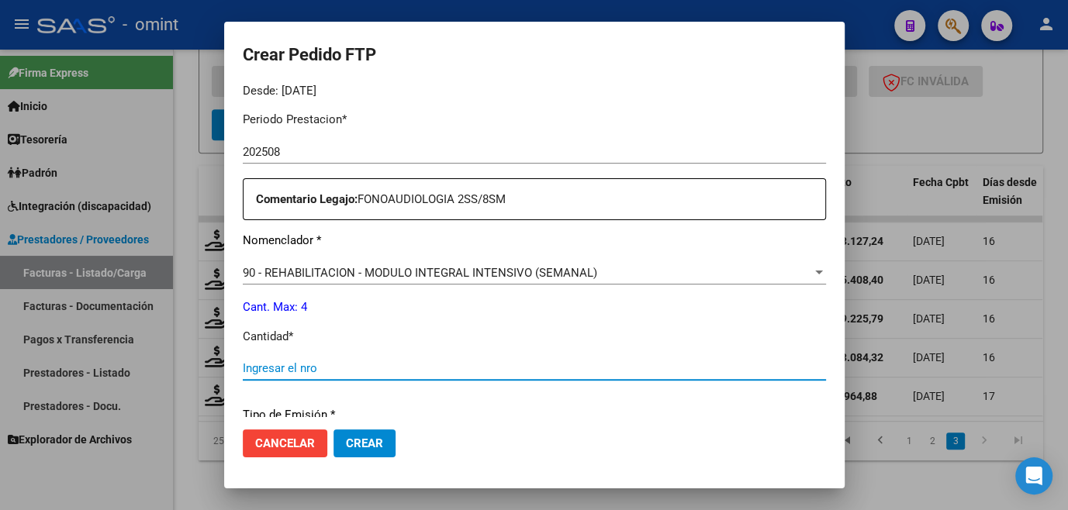
click at [340, 363] on input "Ingresar el nro" at bounding box center [534, 368] width 583 height 14
type input "4"
click at [371, 456] on button "Crear" at bounding box center [364, 444] width 62 height 28
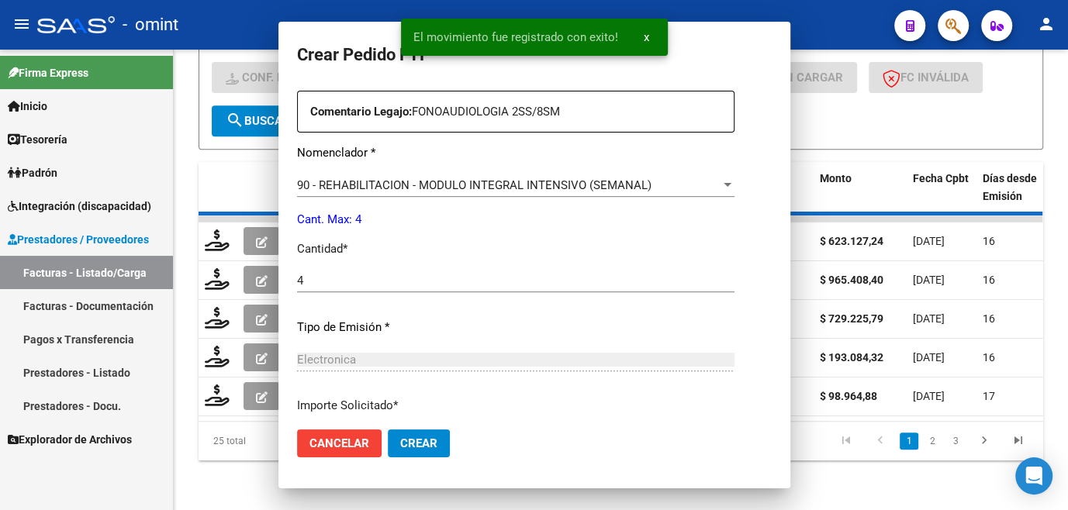
scroll to position [406, 0]
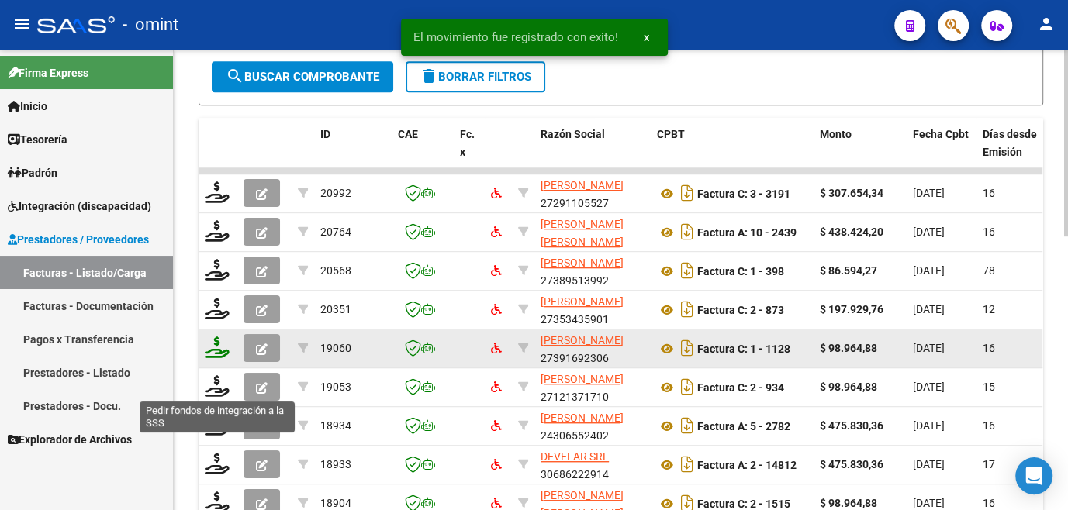
click at [215, 358] on icon at bounding box center [217, 348] width 25 height 22
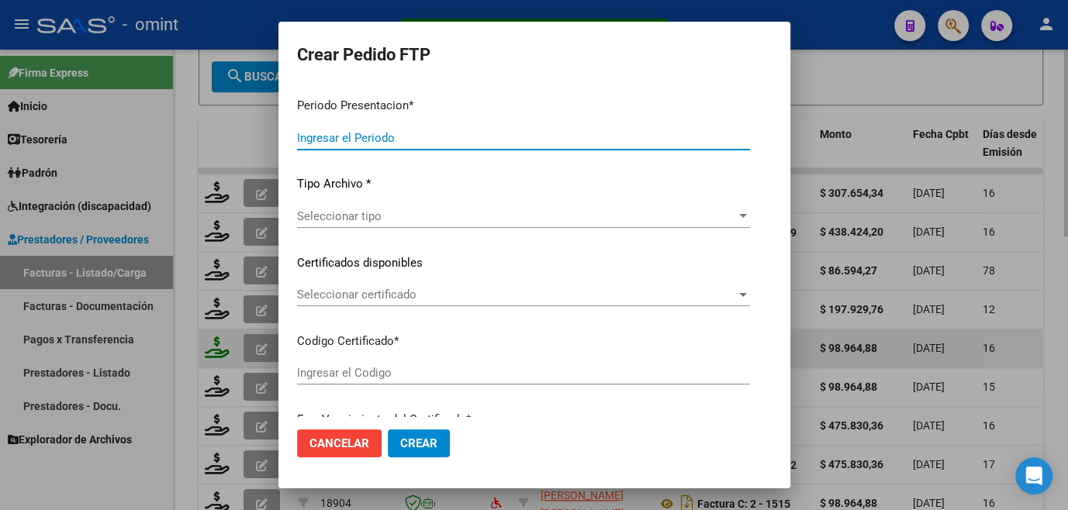
type input "202508"
type input "$ 98.964,88"
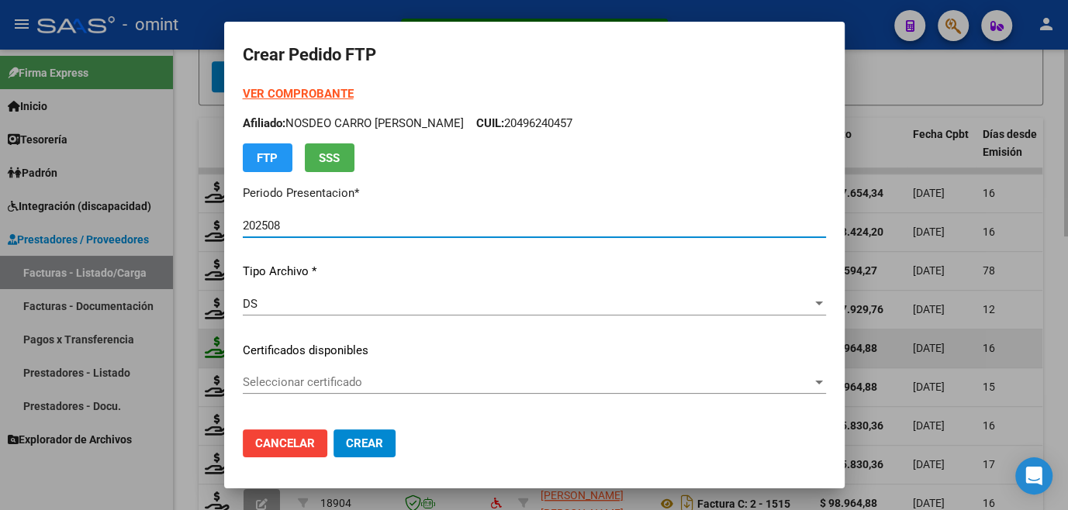
type input "161907341"
type input "[DATE]"
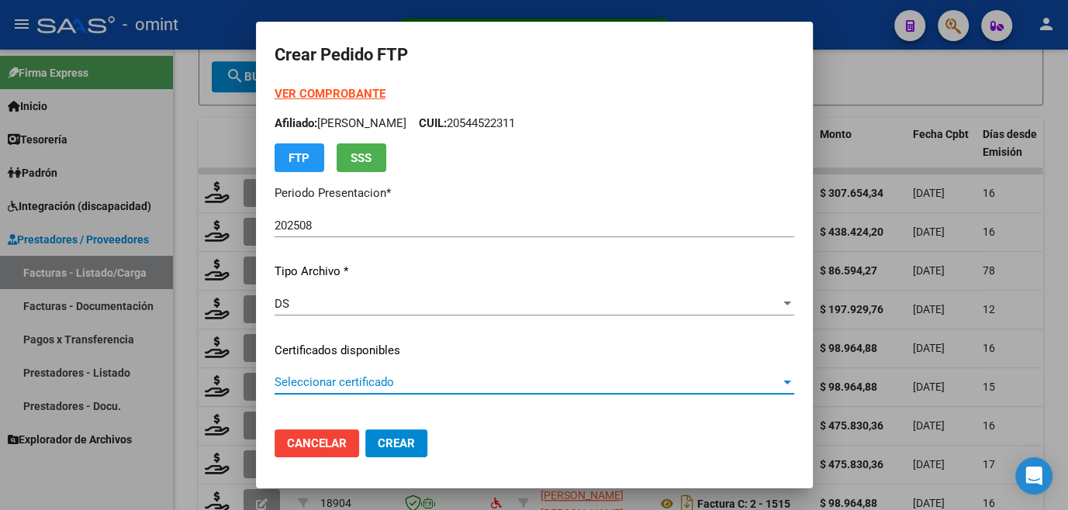
click at [315, 385] on span "Seleccionar certificado" at bounding box center [528, 382] width 506 height 14
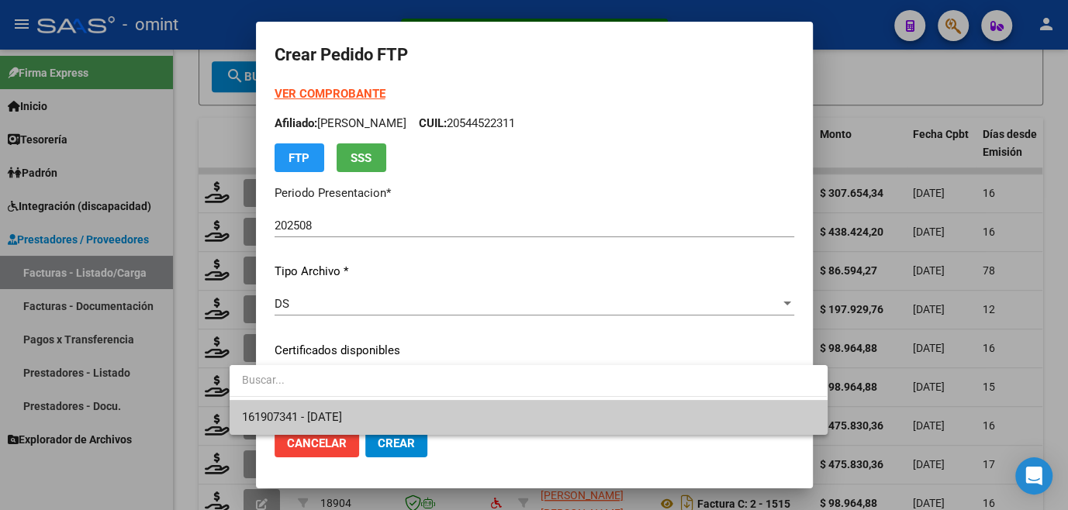
click at [314, 403] on span "161907341 - [DATE]" at bounding box center [528, 417] width 572 height 35
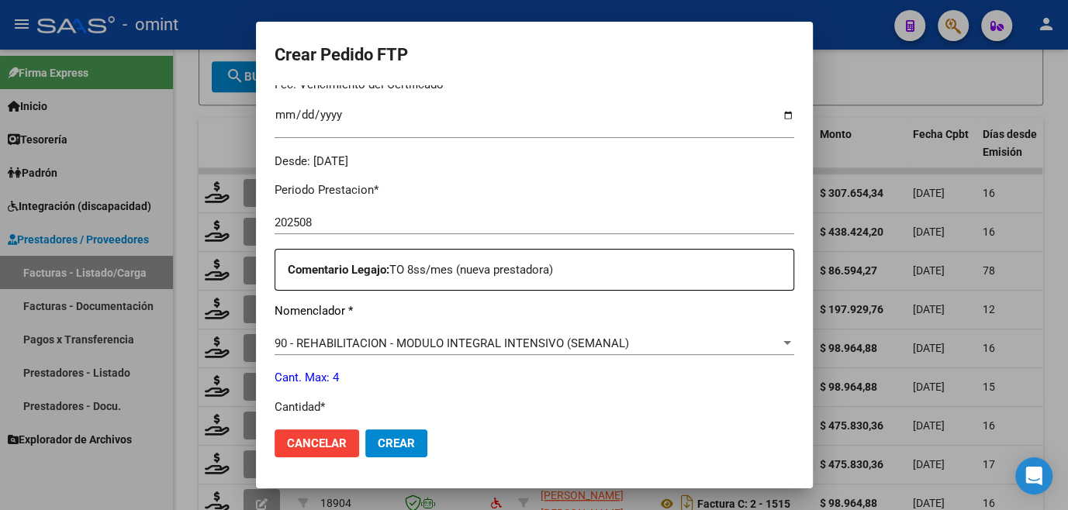
scroll to position [634, 0]
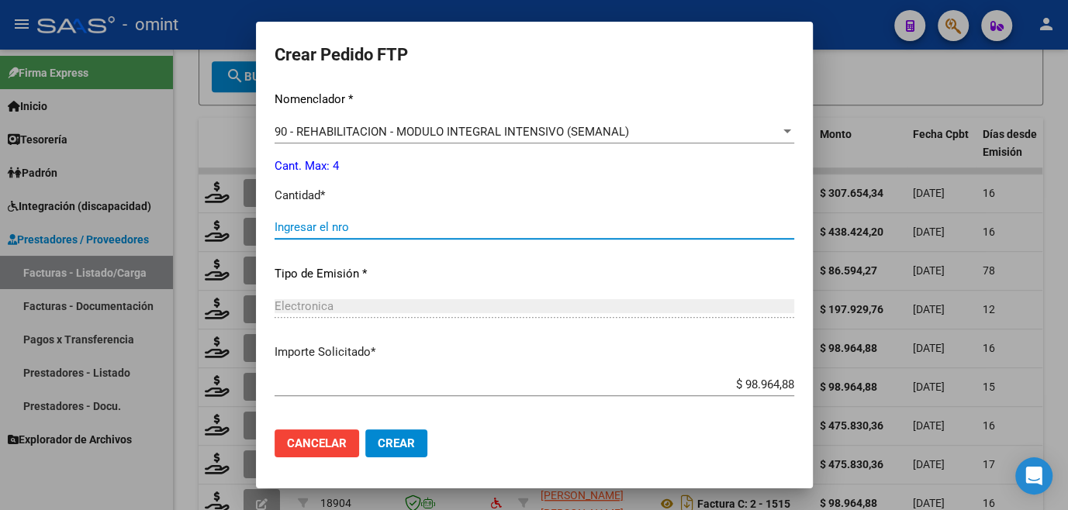
click at [285, 226] on input "Ingresar el nro" at bounding box center [535, 227] width 520 height 14
type input "4"
click at [365, 430] on button "Crear" at bounding box center [396, 444] width 62 height 28
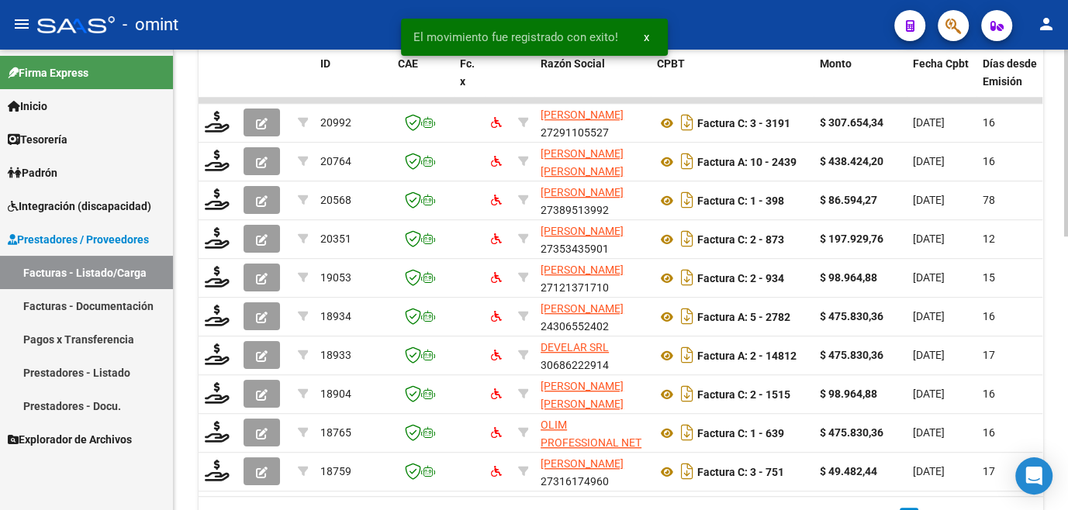
scroll to position [676, 0]
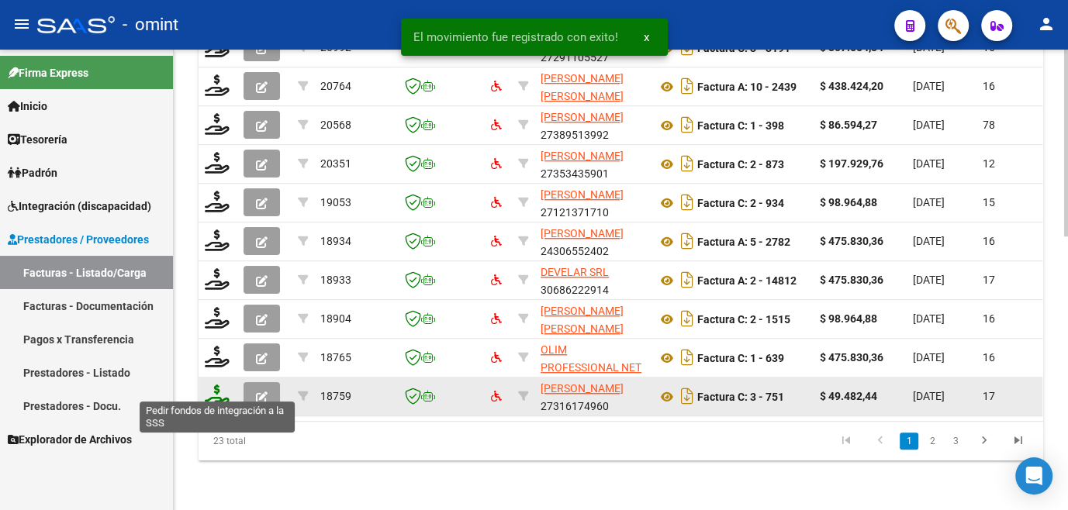
click at [219, 386] on icon at bounding box center [217, 396] width 25 height 22
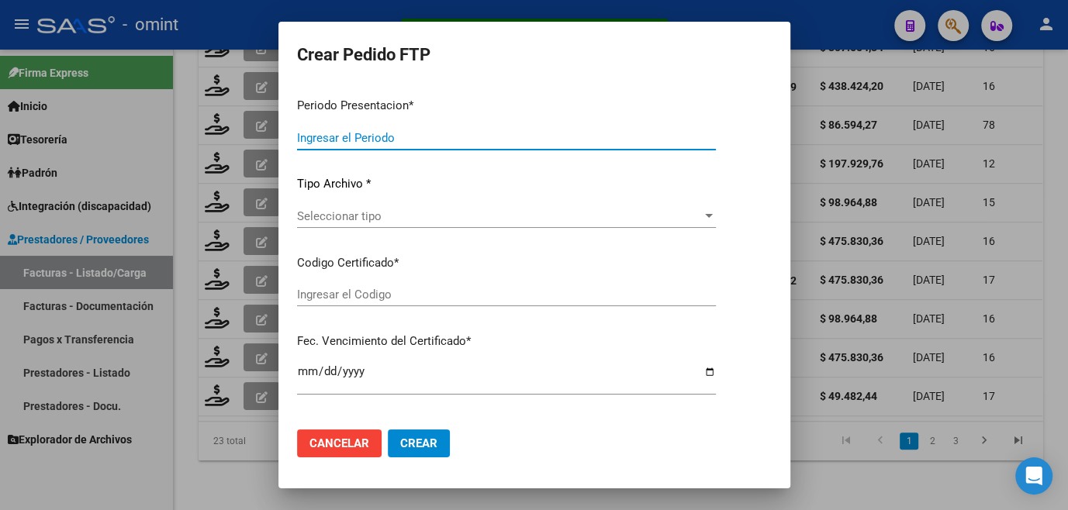
type input "202508"
type input "$ 49.482,44"
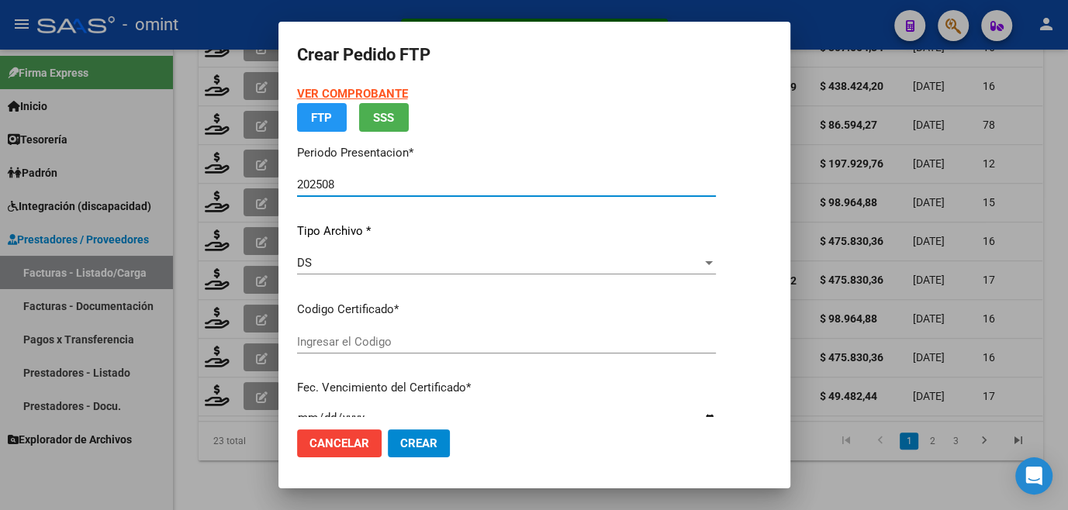
type input "9753465036"
type input "[DATE]"
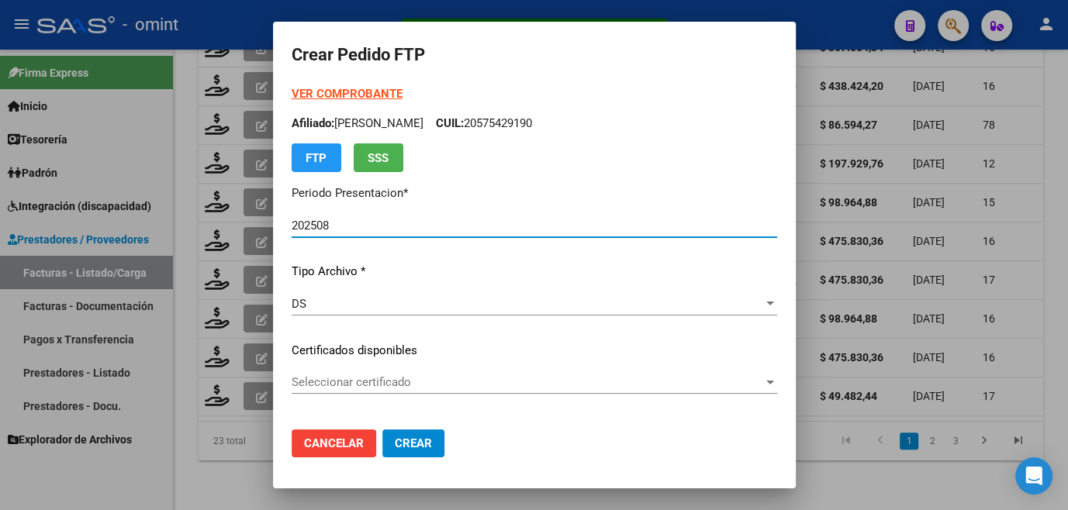
click at [292, 383] on span "Seleccionar certificado" at bounding box center [527, 382] width 471 height 14
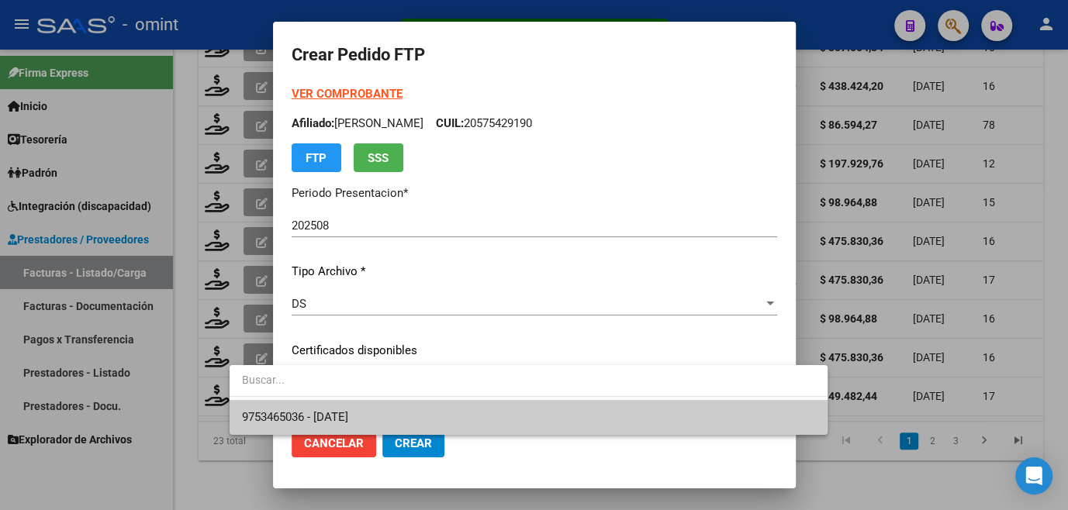
click at [268, 409] on span "9753465036 - [DATE]" at bounding box center [528, 417] width 572 height 35
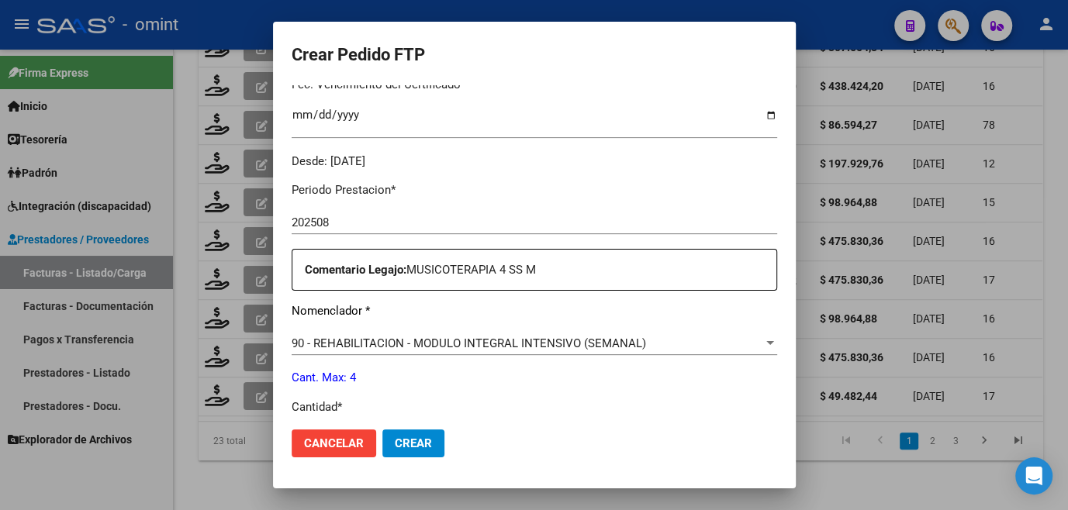
scroll to position [634, 0]
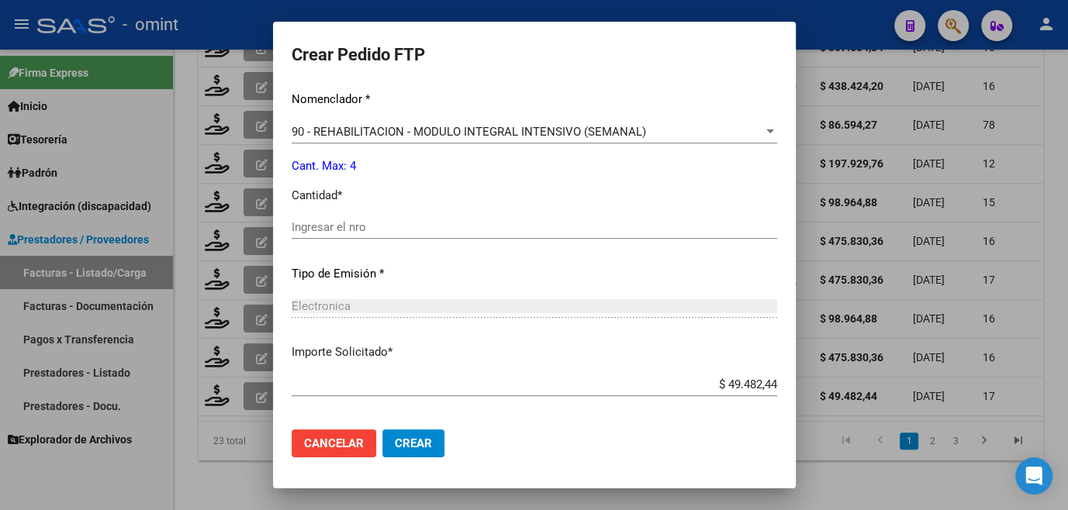
click at [310, 226] on input "Ingresar el nro" at bounding box center [534, 227] width 485 height 14
type input "4"
click at [395, 448] on span "Crear" at bounding box center [413, 444] width 37 height 14
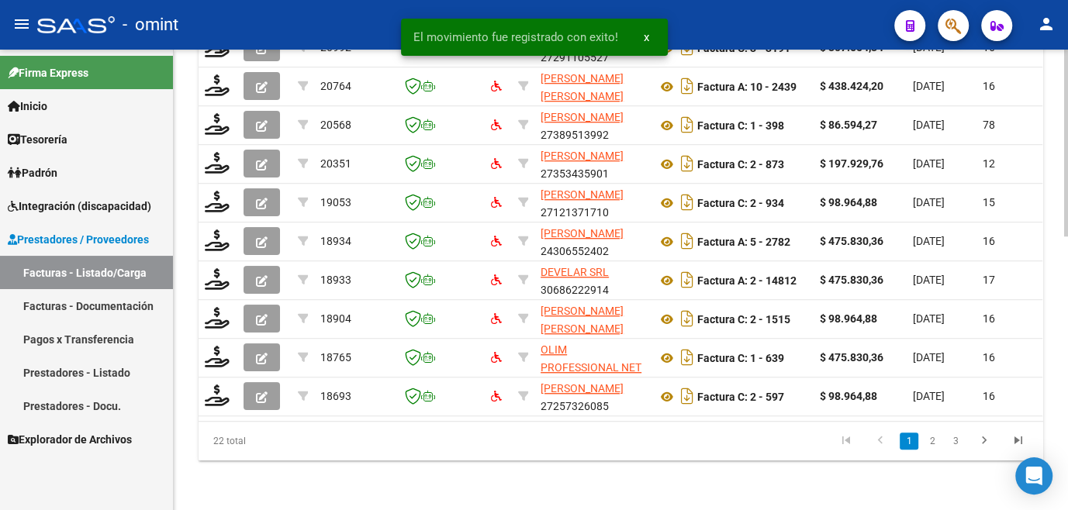
scroll to position [676, 0]
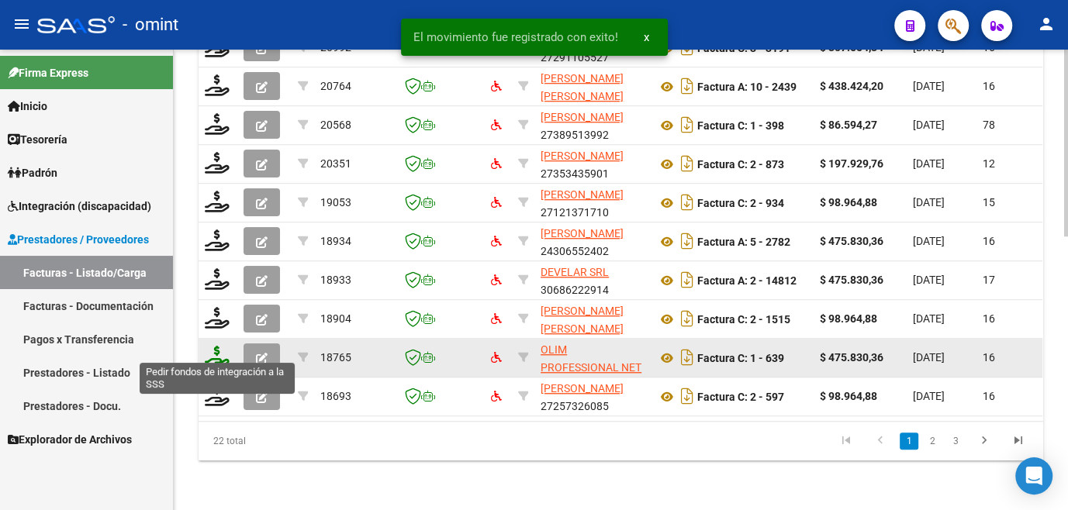
click at [216, 355] on icon at bounding box center [217, 357] width 25 height 22
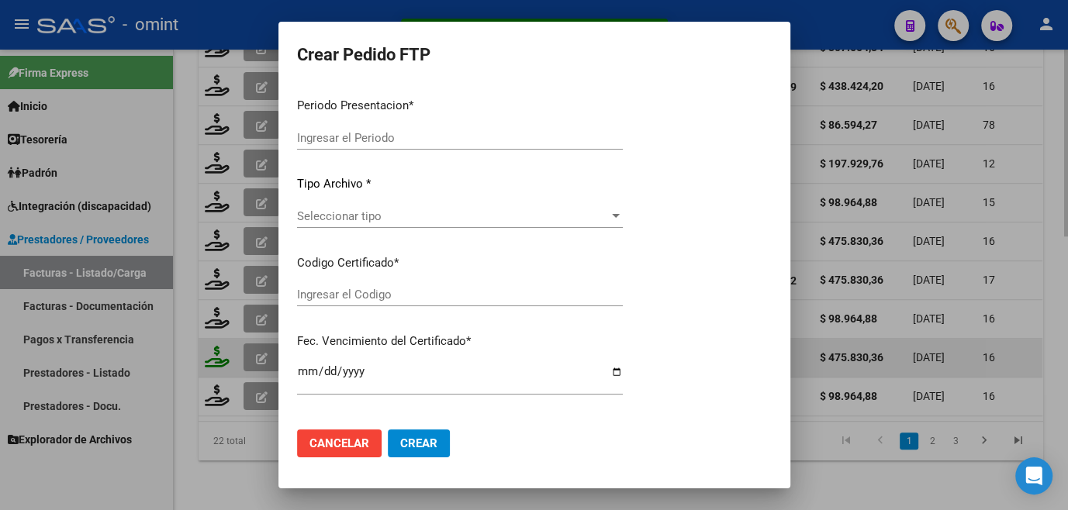
type input "202508"
type input "$ 475.830,36"
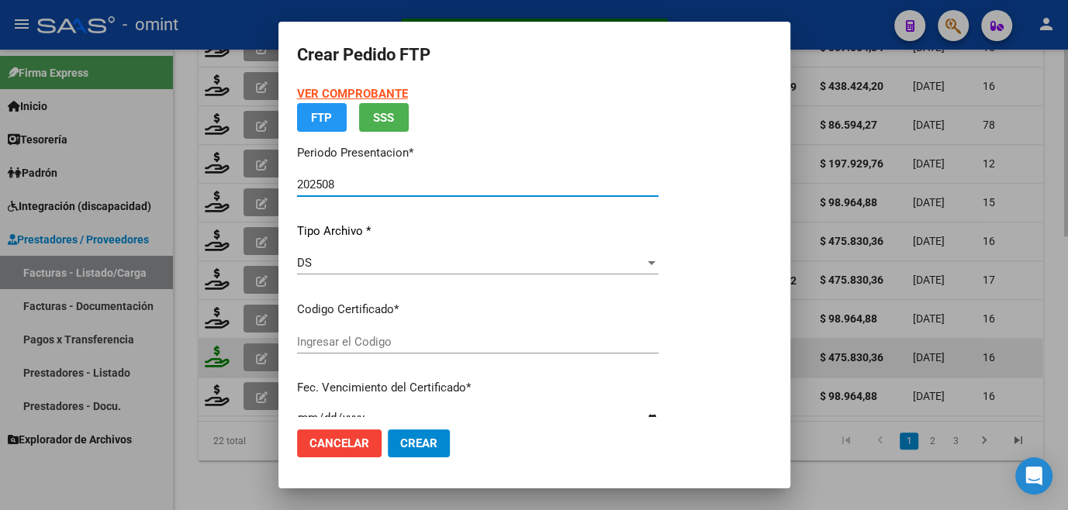
type input "9989136706"
type input "[DATE]"
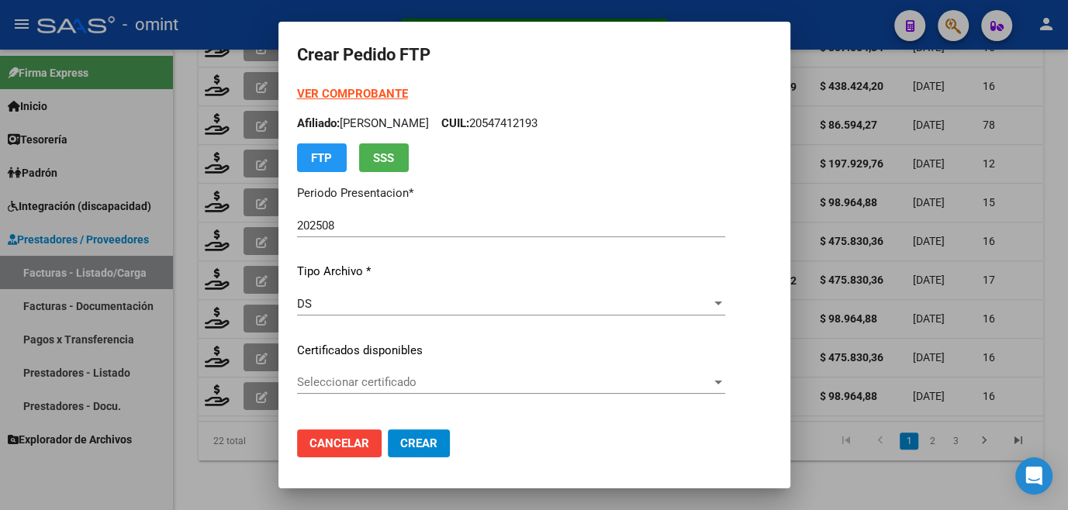
click at [302, 372] on div "Seleccionar certificado Seleccionar certificado" at bounding box center [511, 382] width 428 height 23
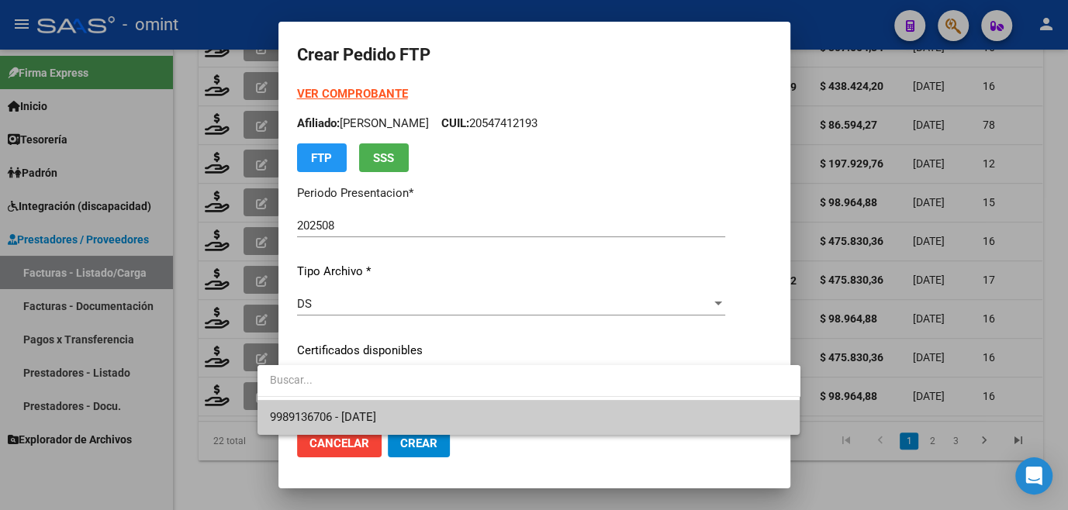
click at [311, 405] on span "9989136706 - [DATE]" at bounding box center [529, 417] width 518 height 35
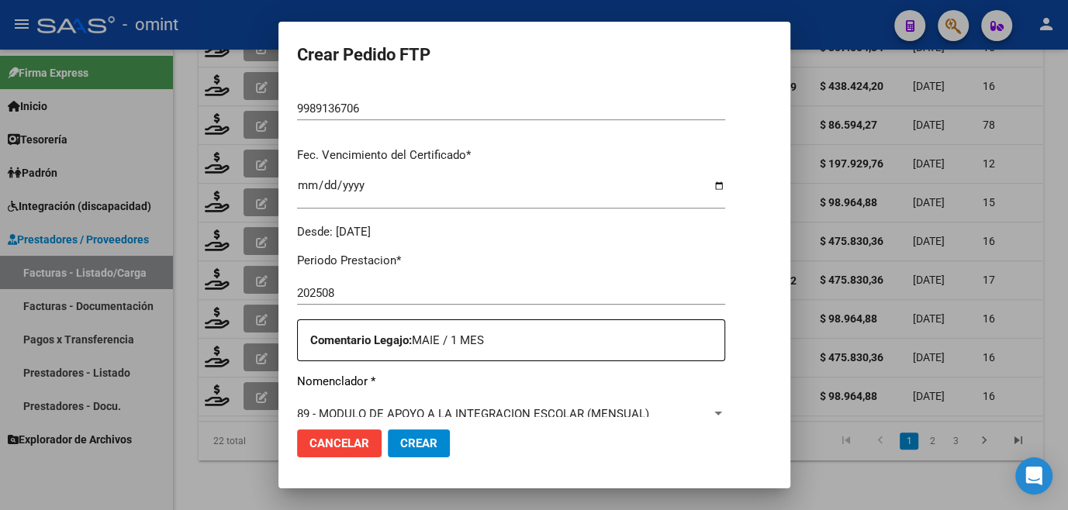
scroll to position [493, 0]
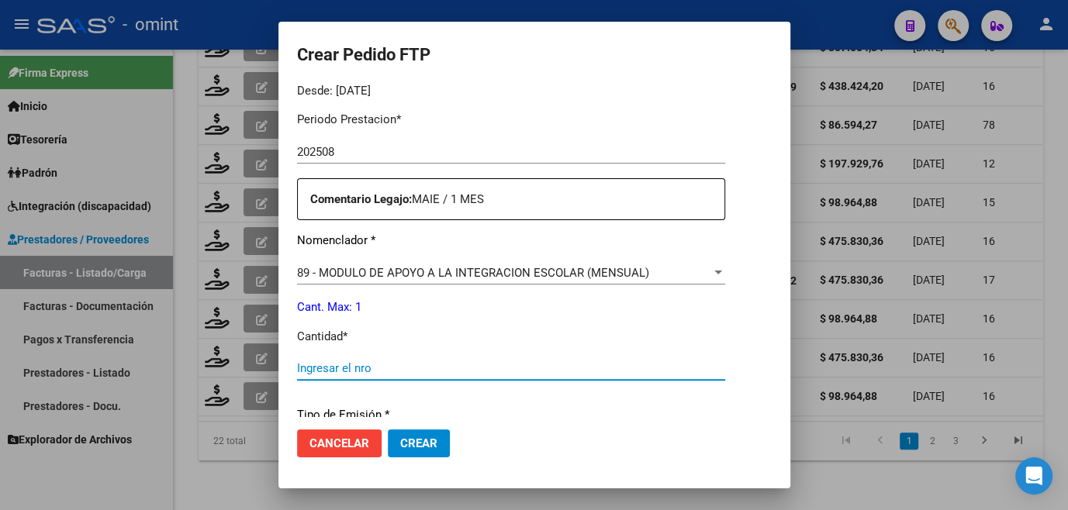
click at [326, 367] on input "Ingresar el nro" at bounding box center [511, 368] width 428 height 14
type input "1"
click at [388, 430] on button "Crear" at bounding box center [419, 444] width 62 height 28
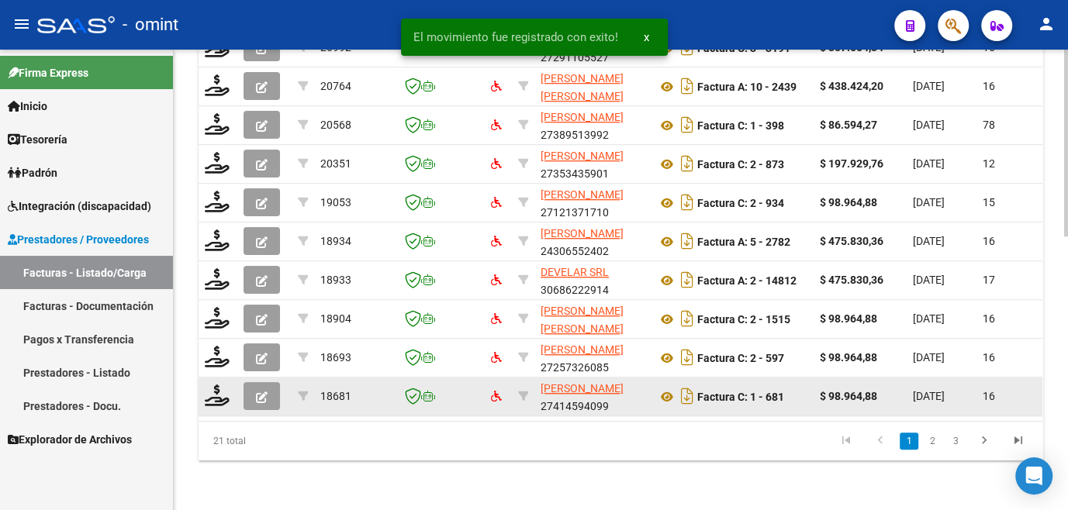
scroll to position [676, 0]
click at [219, 389] on icon at bounding box center [217, 396] width 25 height 22
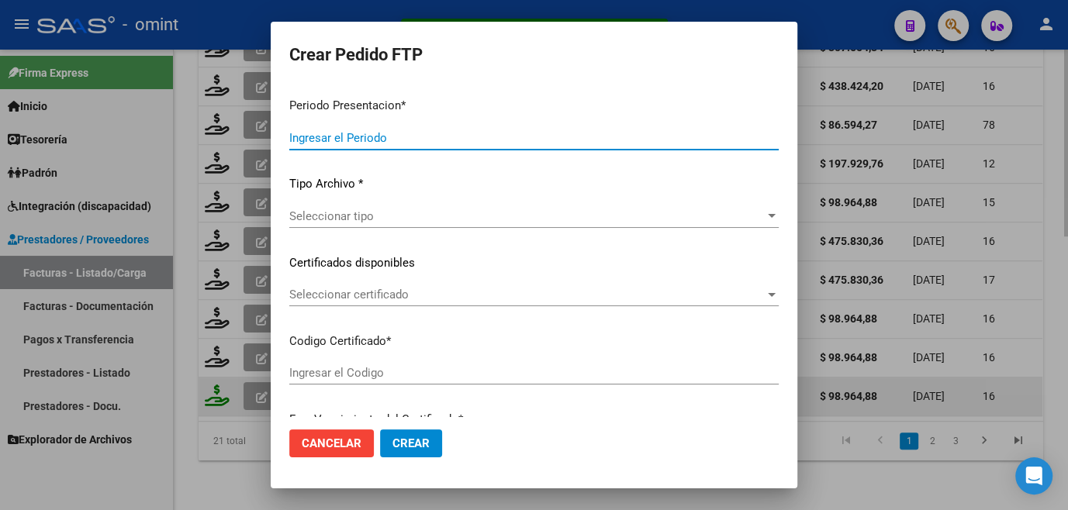
type input "202508"
type input "$ 98.964,88"
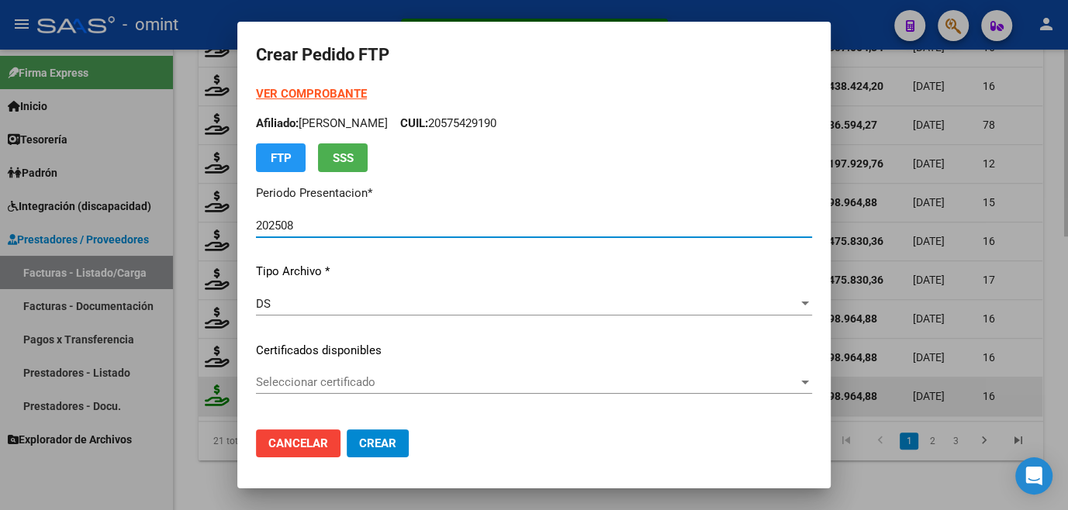
type input "7851717874"
type input "[DATE]"
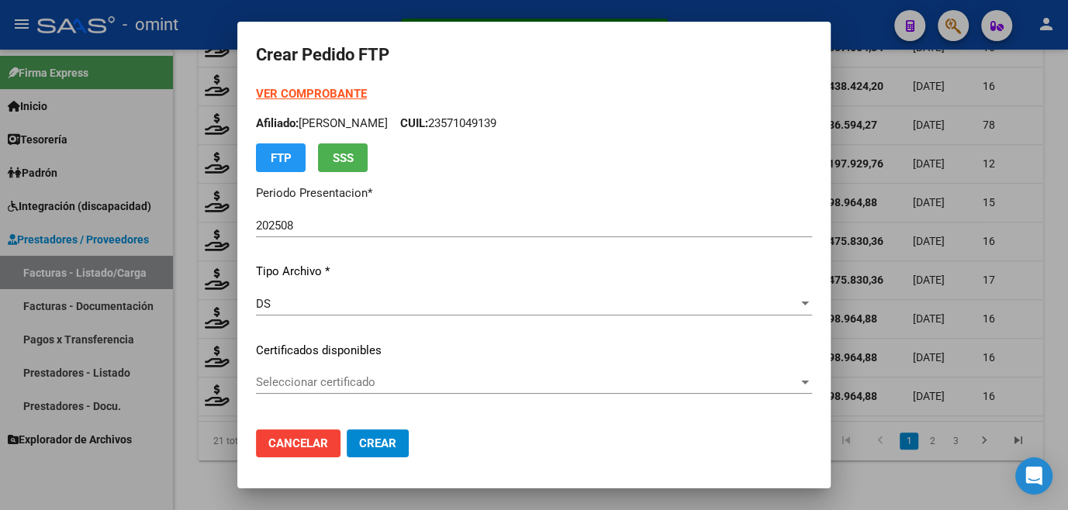
click at [347, 373] on div "Seleccionar certificado Seleccionar certificado" at bounding box center [534, 382] width 556 height 23
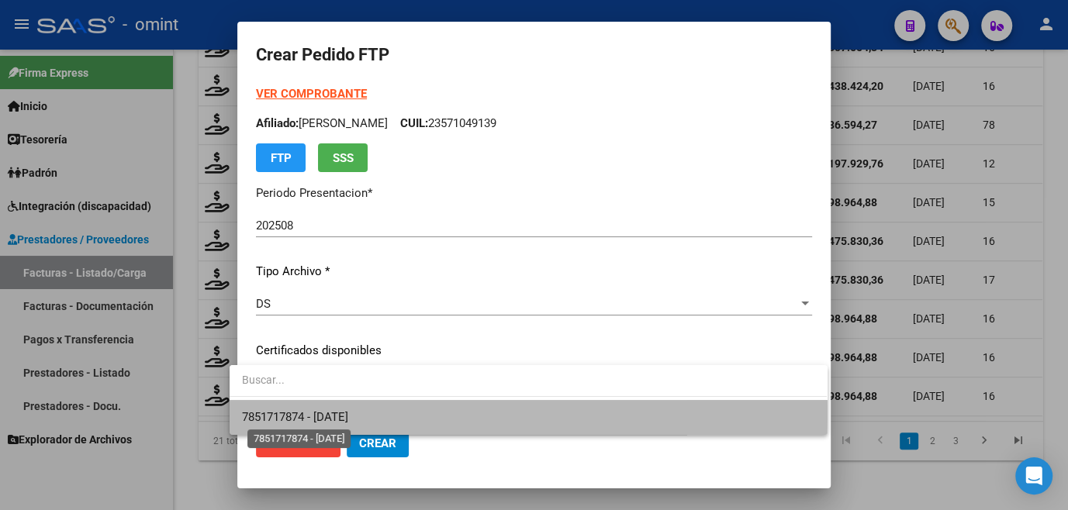
click at [348, 413] on span "7851717874 - [DATE]" at bounding box center [295, 417] width 106 height 14
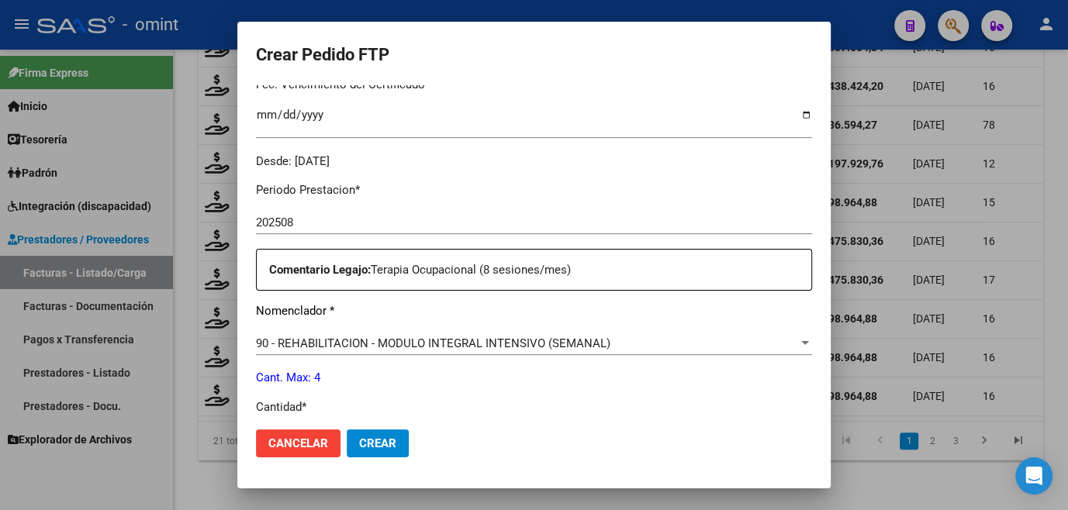
scroll to position [634, 0]
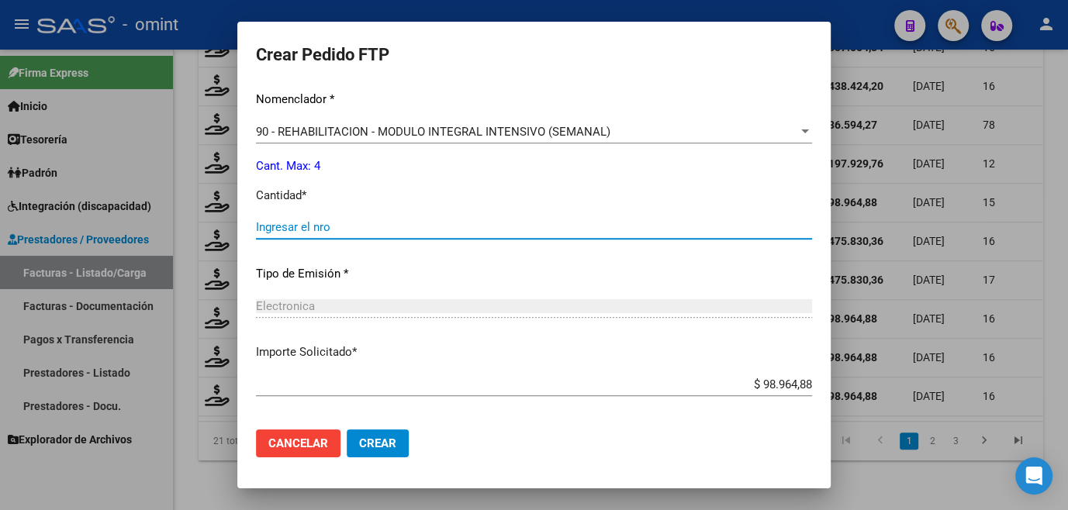
click at [285, 226] on input "Ingresar el nro" at bounding box center [534, 227] width 556 height 14
type input "4"
click at [360, 431] on button "Crear" at bounding box center [378, 444] width 62 height 28
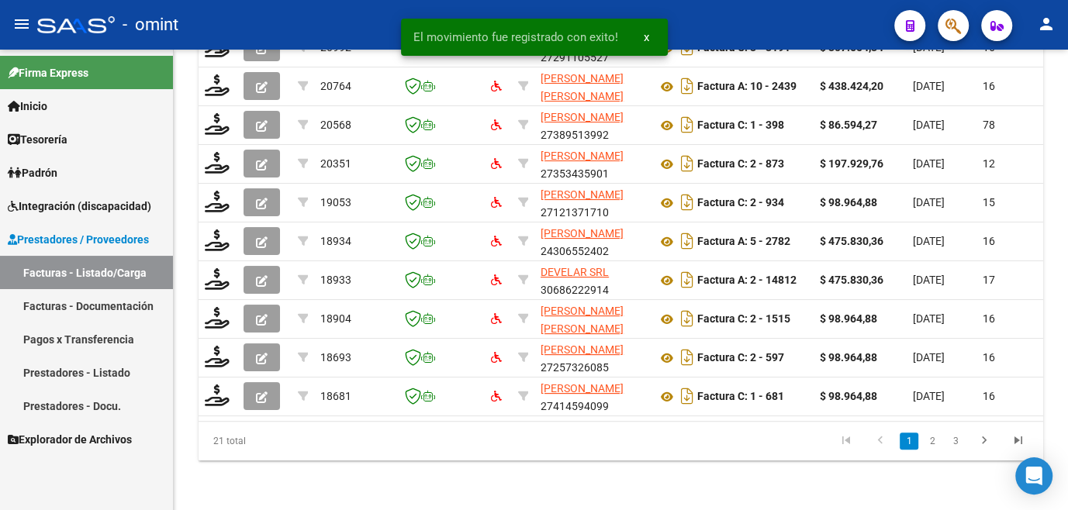
scroll to position [676, 0]
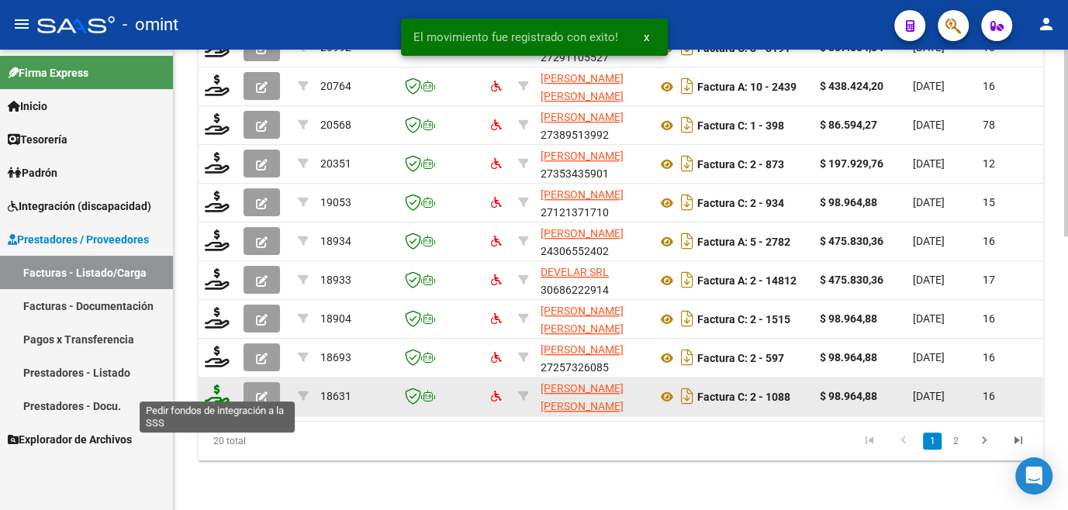
click at [220, 385] on icon at bounding box center [217, 396] width 25 height 22
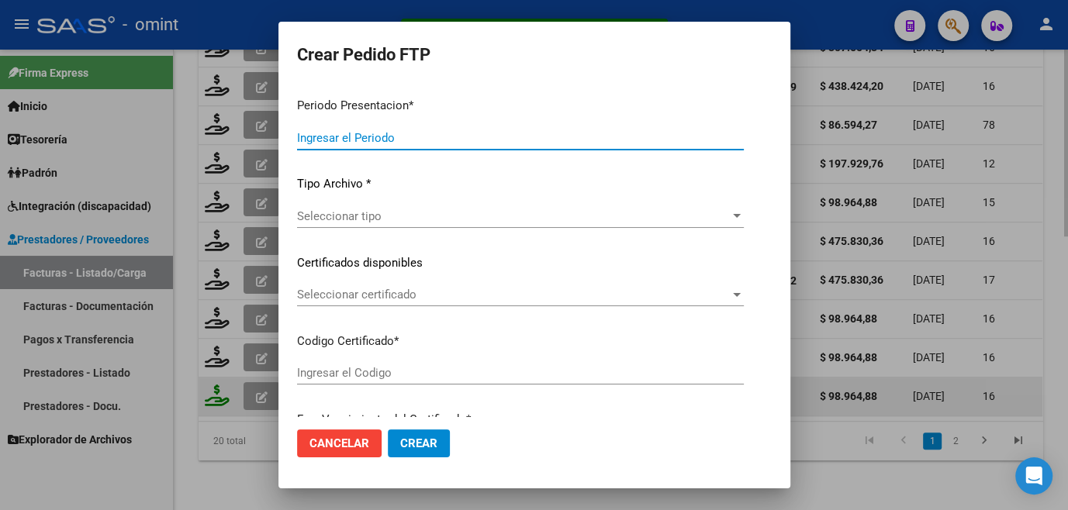
type input "202508"
type input "$ 98.964,88"
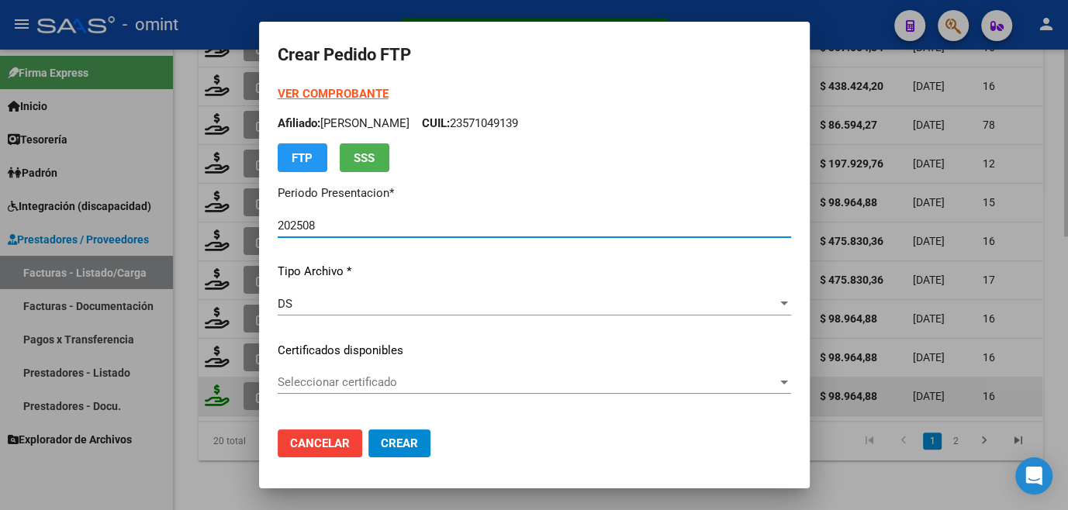
type input "1797412976"
type input "[DATE]"
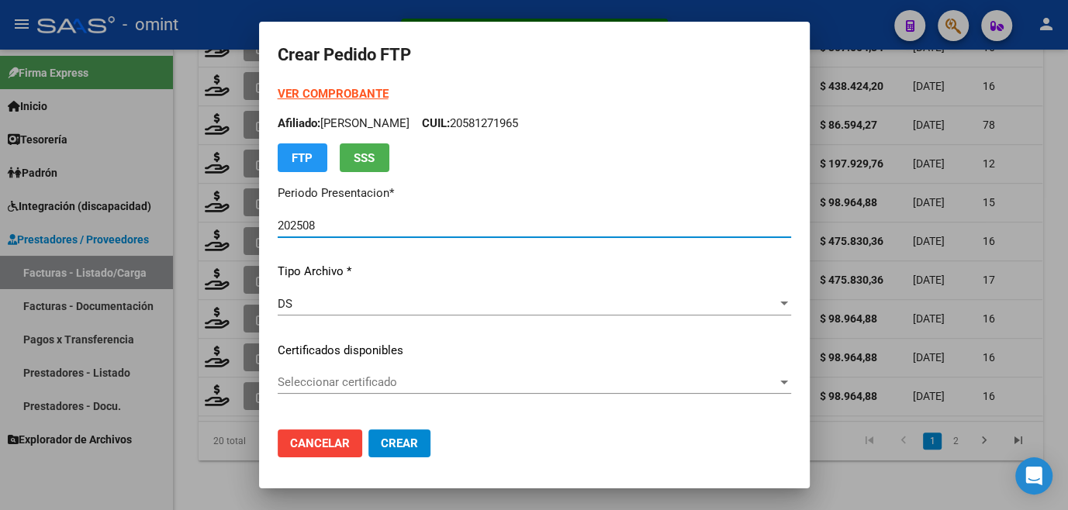
click at [367, 377] on span "Seleccionar certificado" at bounding box center [527, 382] width 499 height 14
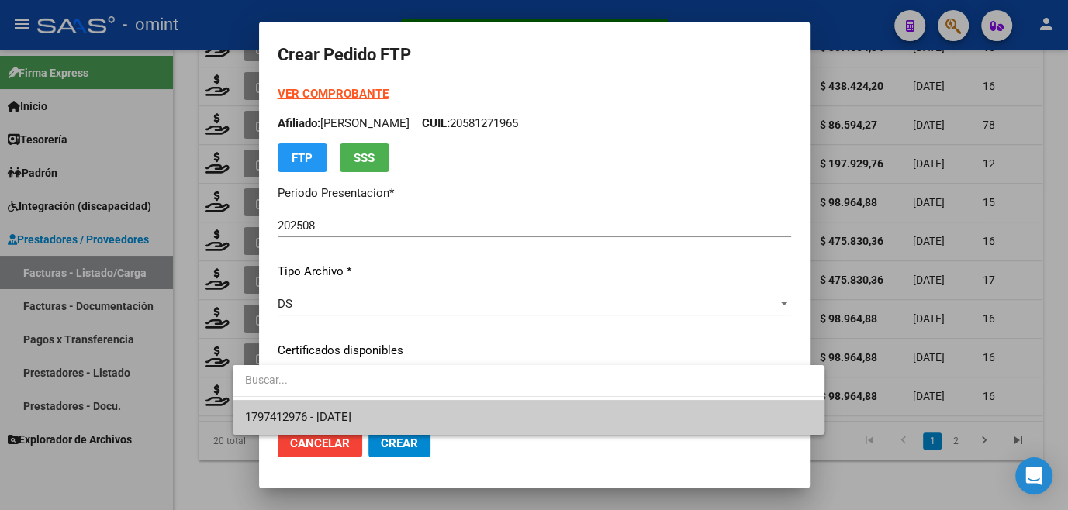
click at [351, 410] on span "1797412976 - [DATE]" at bounding box center [298, 417] width 106 height 14
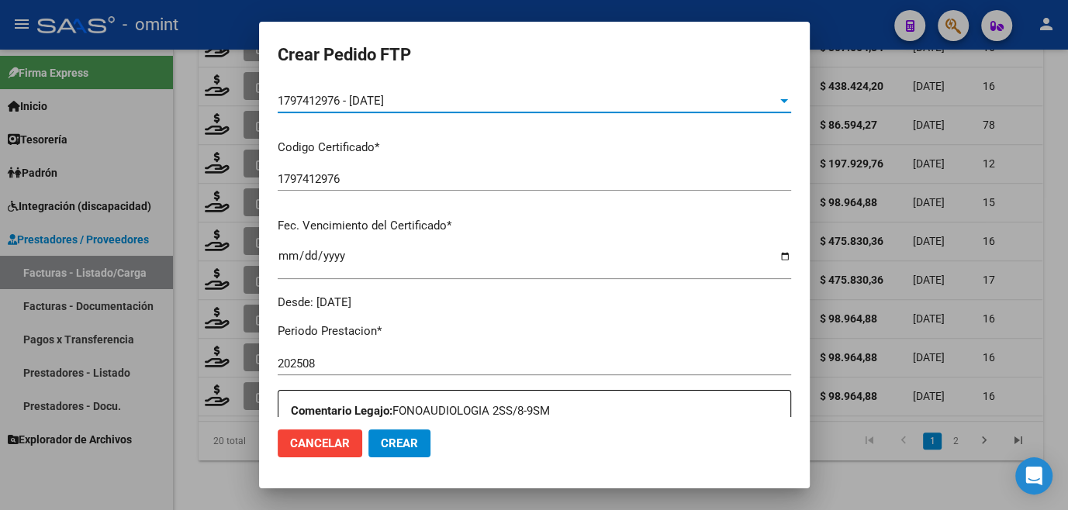
scroll to position [493, 0]
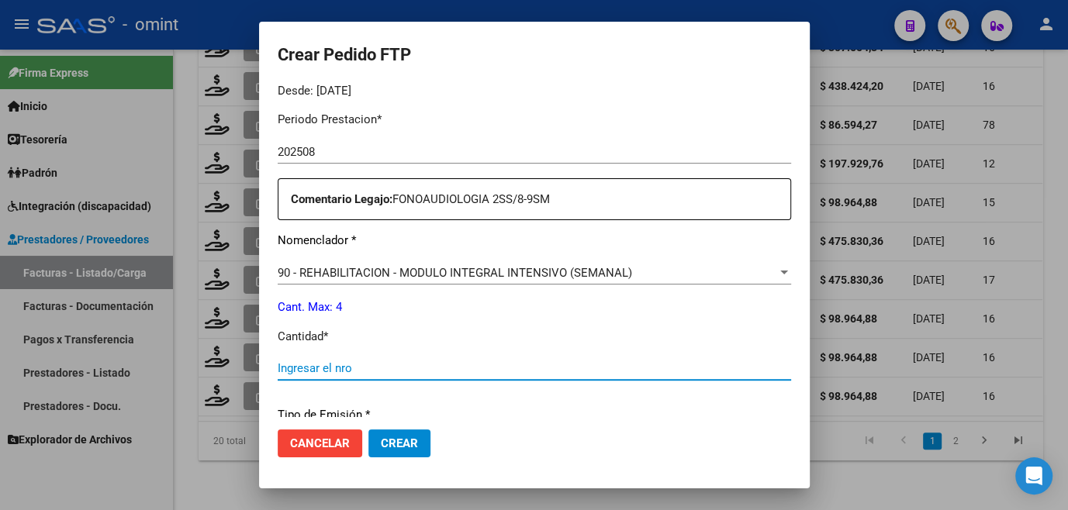
click at [331, 368] on input "Ingresar el nro" at bounding box center [534, 368] width 513 height 14
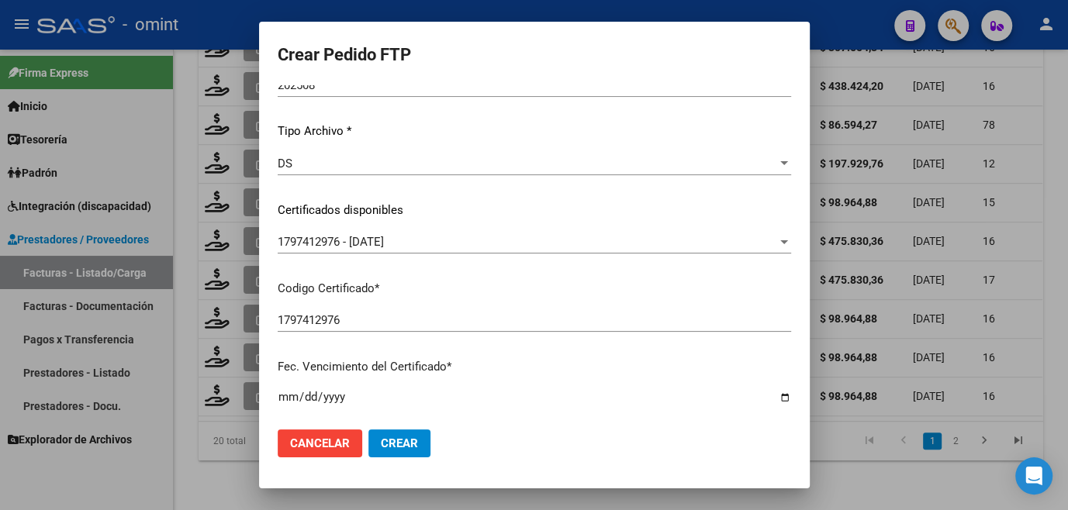
scroll to position [0, 0]
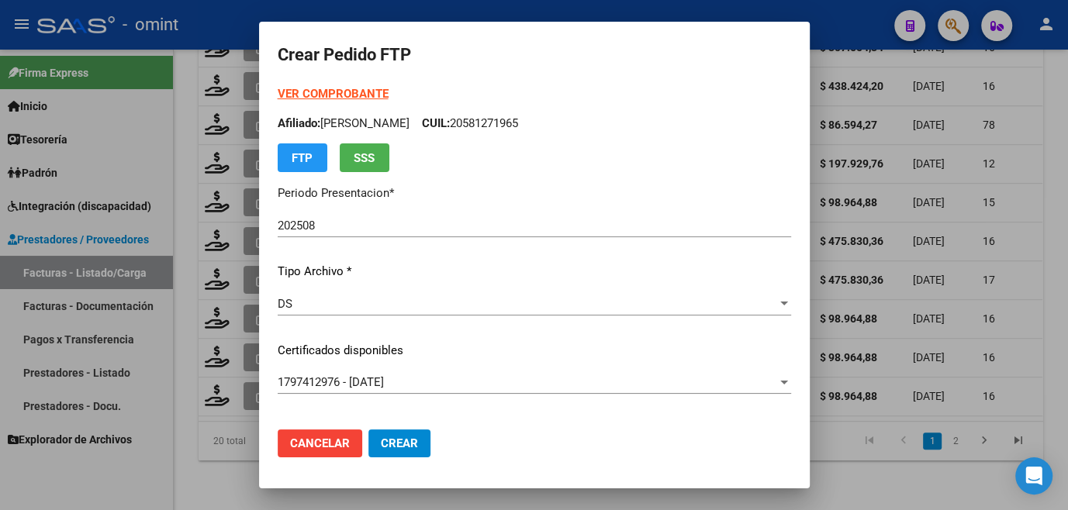
type input "4"
click at [389, 447] on button "Crear" at bounding box center [399, 444] width 62 height 28
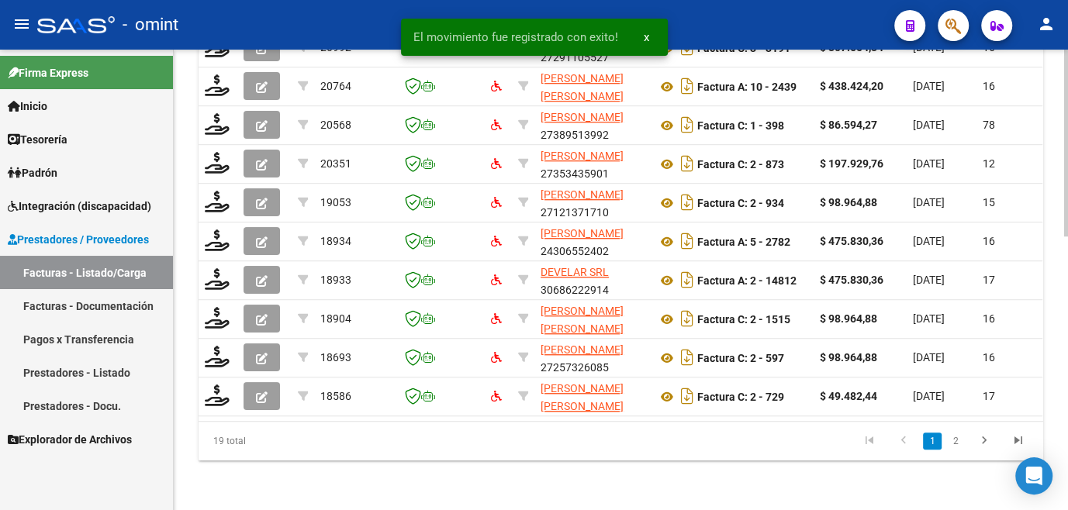
scroll to position [676, 0]
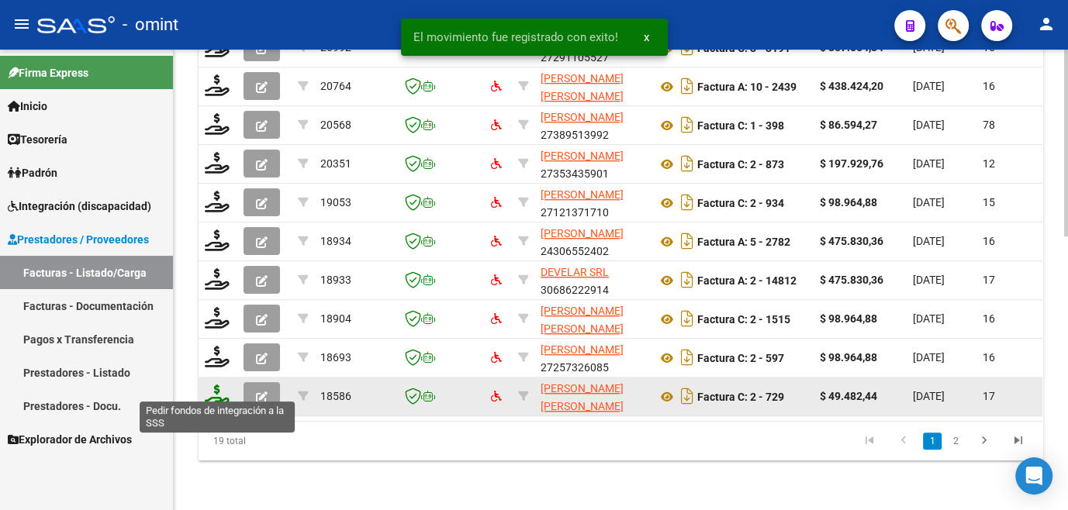
click at [217, 389] on icon at bounding box center [217, 396] width 25 height 22
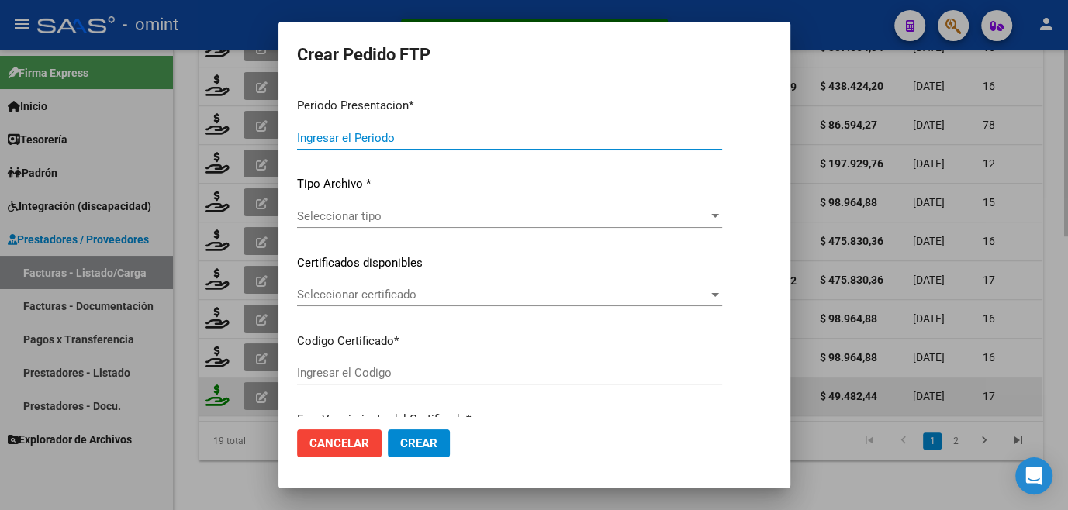
type input "202508"
type input "$ 49.482,44"
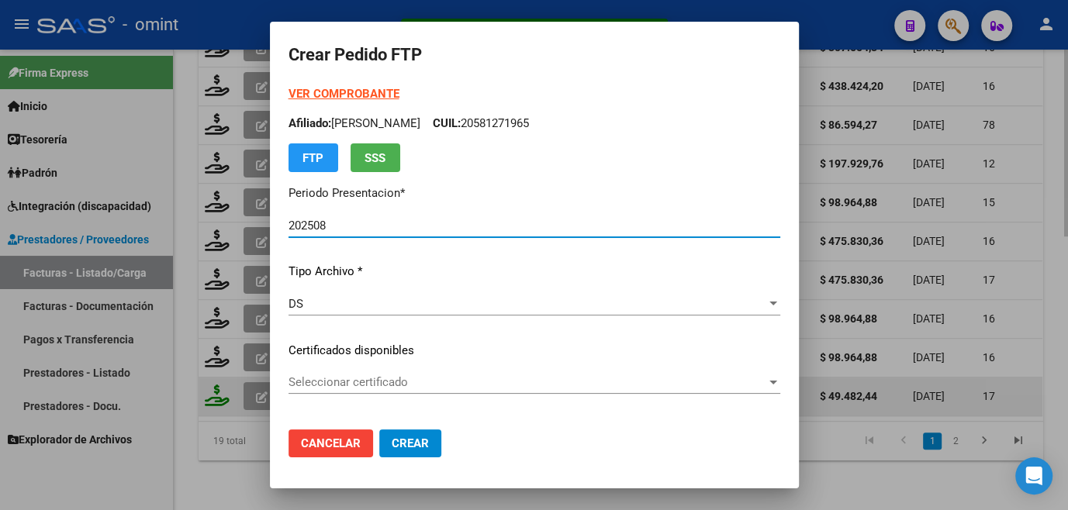
type input "6748658416"
type input "[DATE]"
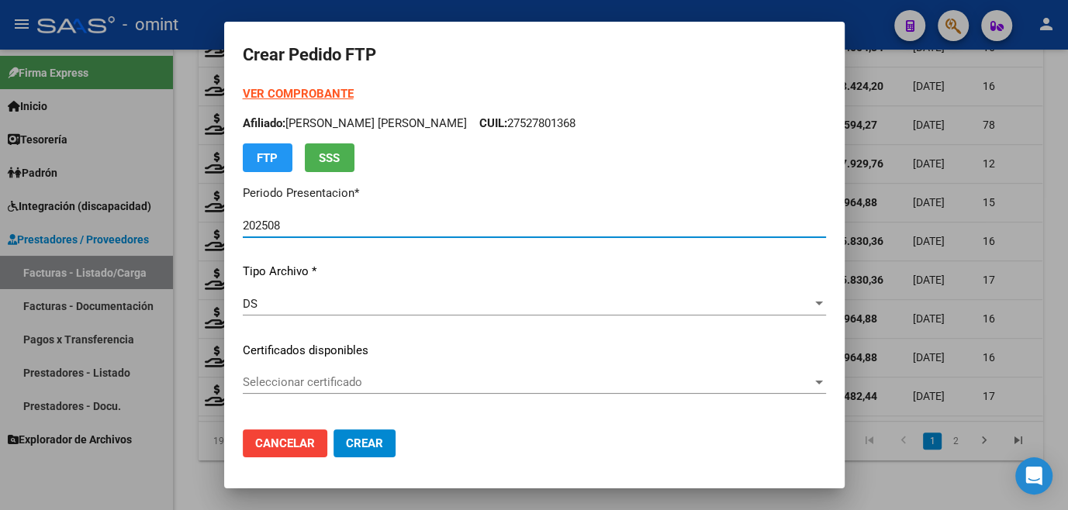
click at [316, 374] on div "Seleccionar certificado Seleccionar certificado" at bounding box center [534, 382] width 583 height 23
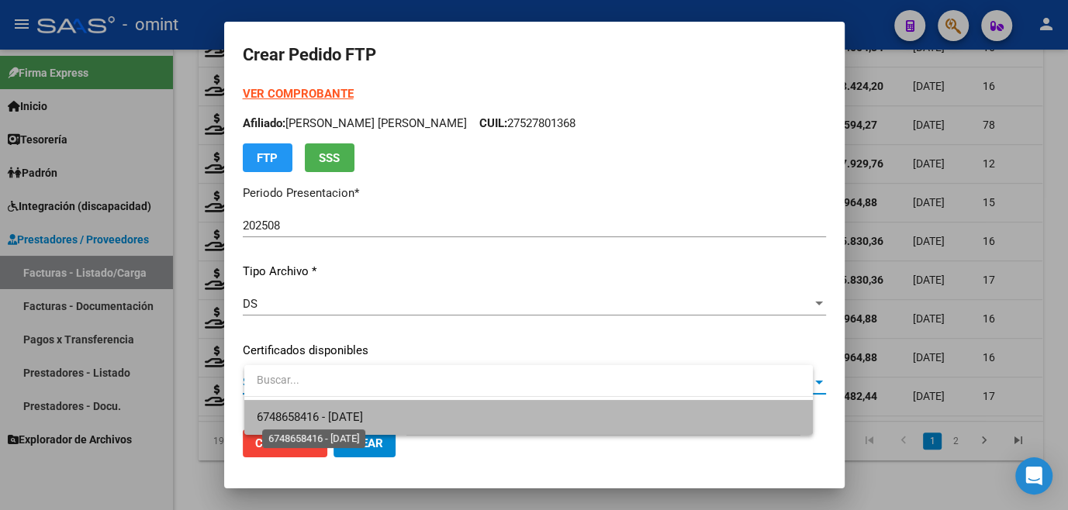
click at [314, 415] on span "6748658416 - [DATE]" at bounding box center [310, 417] width 106 height 14
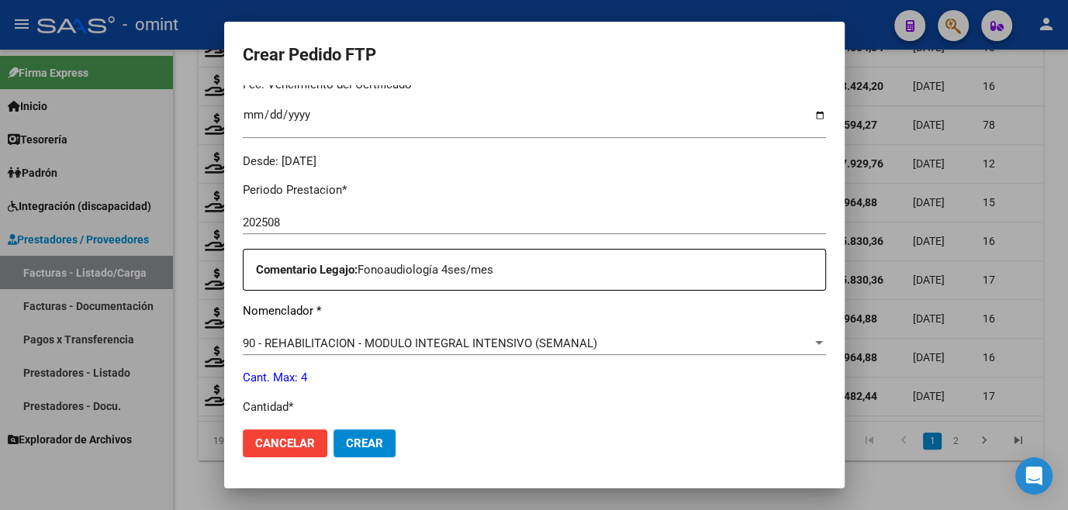
scroll to position [564, 0]
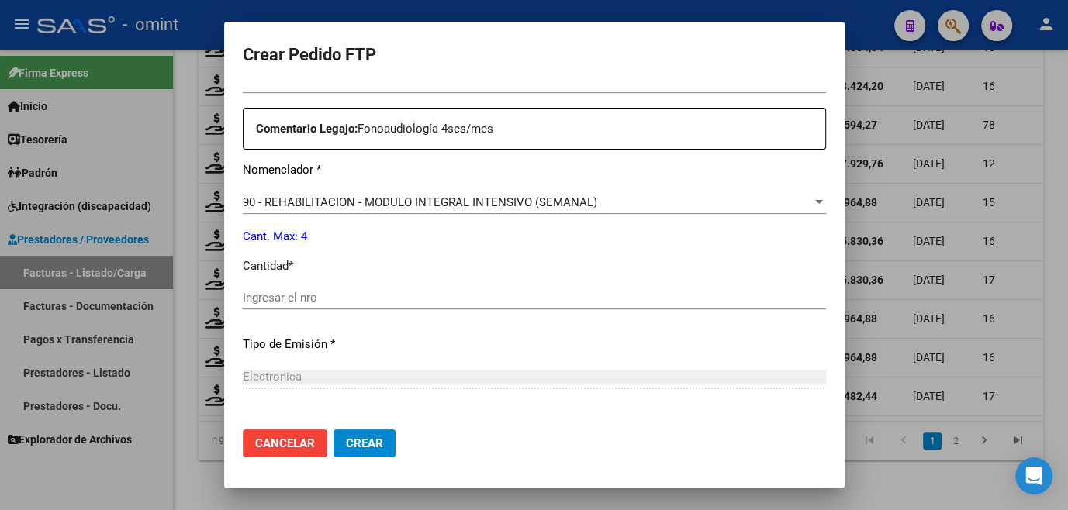
click at [306, 298] on input "Ingresar el nro" at bounding box center [534, 298] width 583 height 14
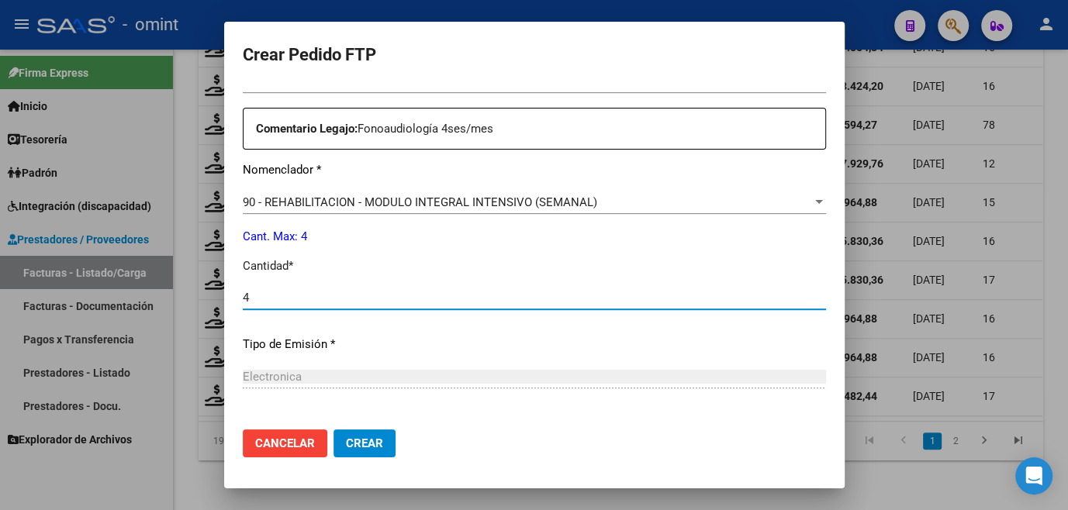
type input "4"
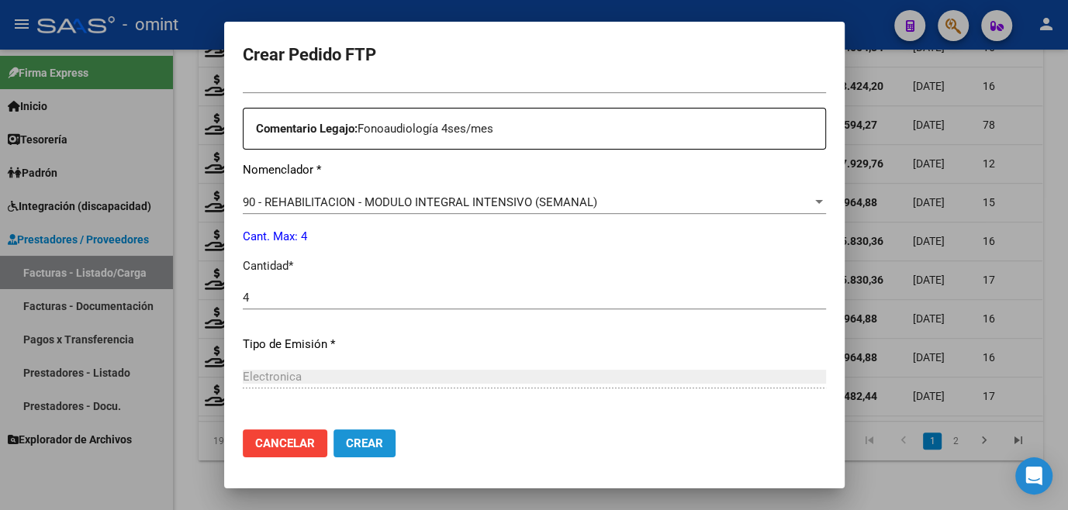
click at [383, 440] on span "Crear" at bounding box center [364, 444] width 37 height 14
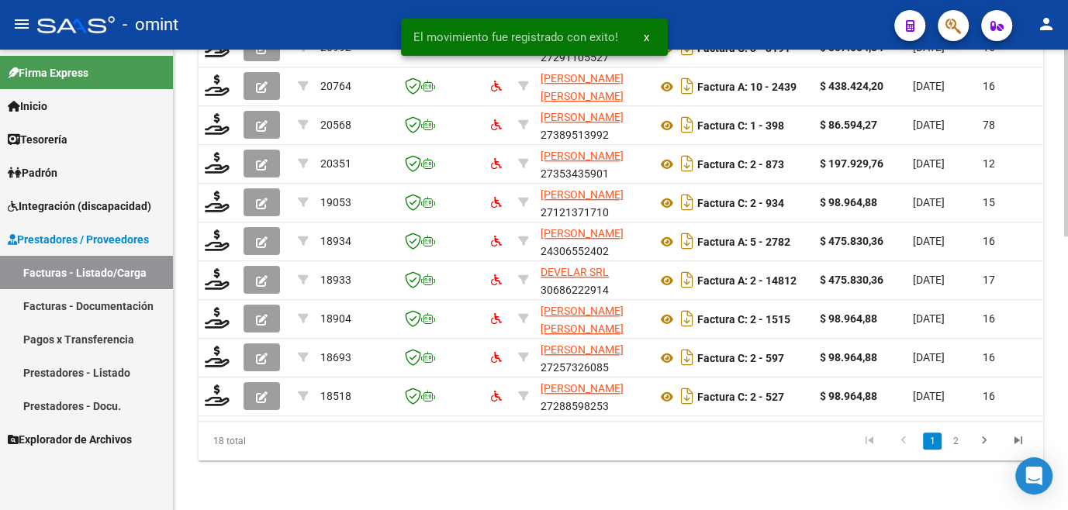
scroll to position [676, 0]
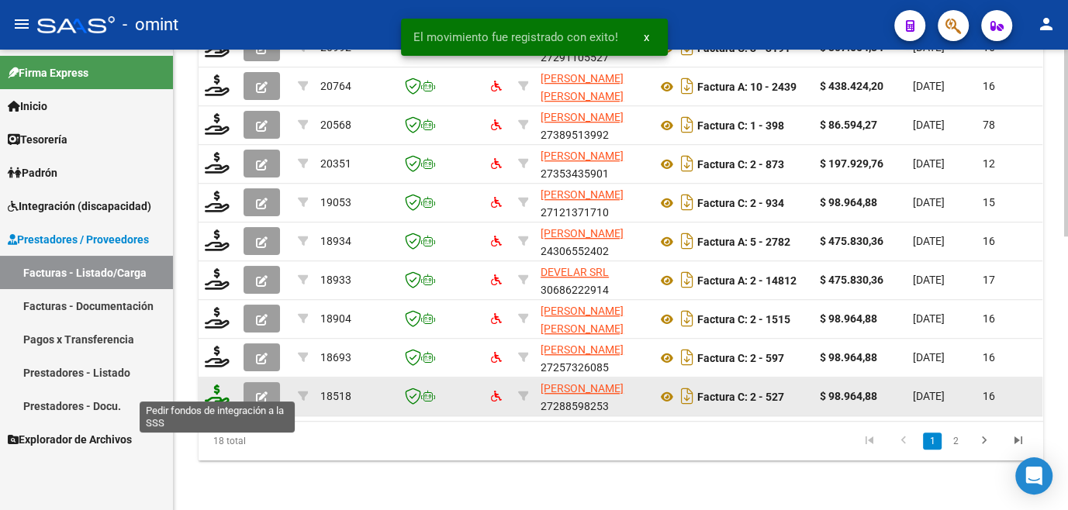
click at [217, 386] on icon at bounding box center [217, 396] width 25 height 22
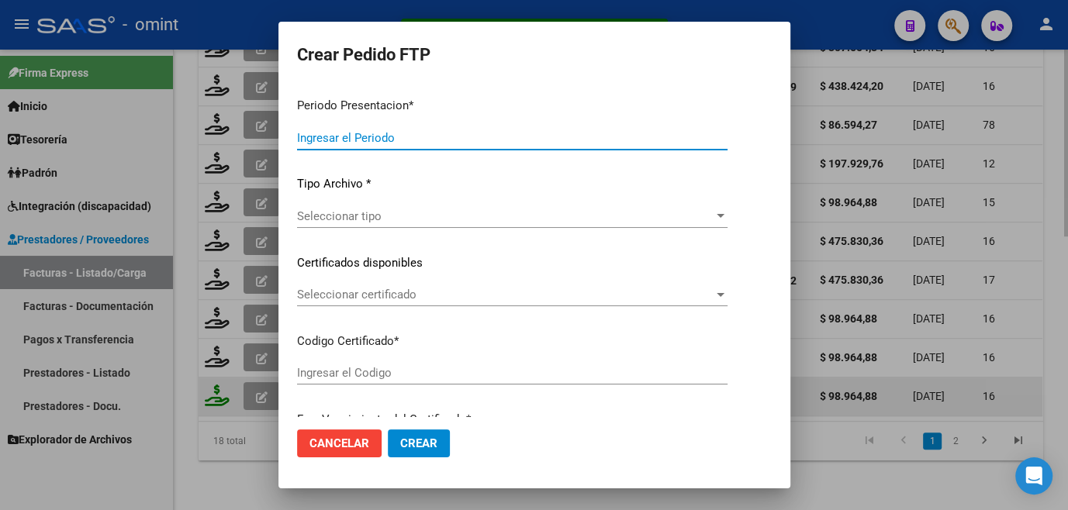
type input "202508"
type input "$ 98.964,88"
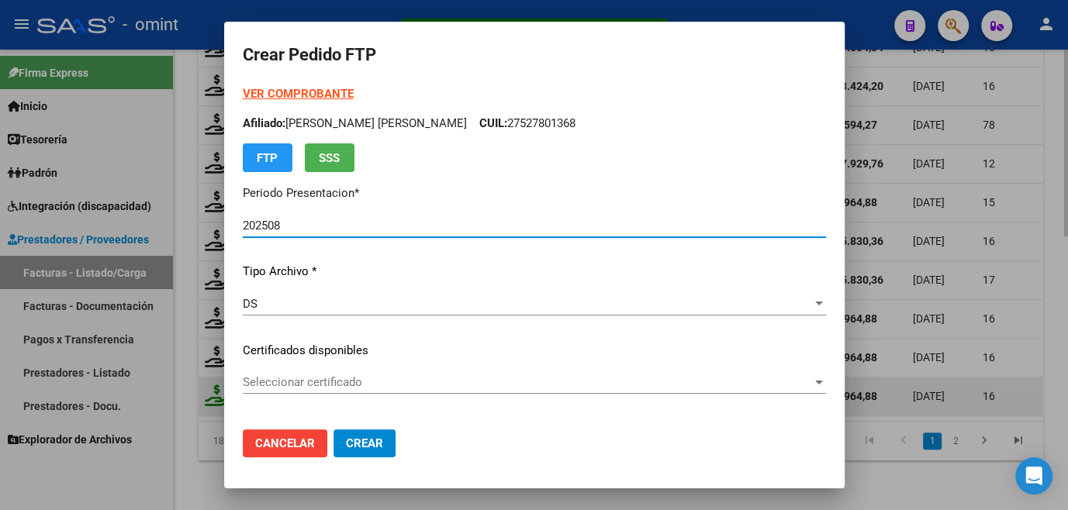
type input "161907341"
type input "[DATE]"
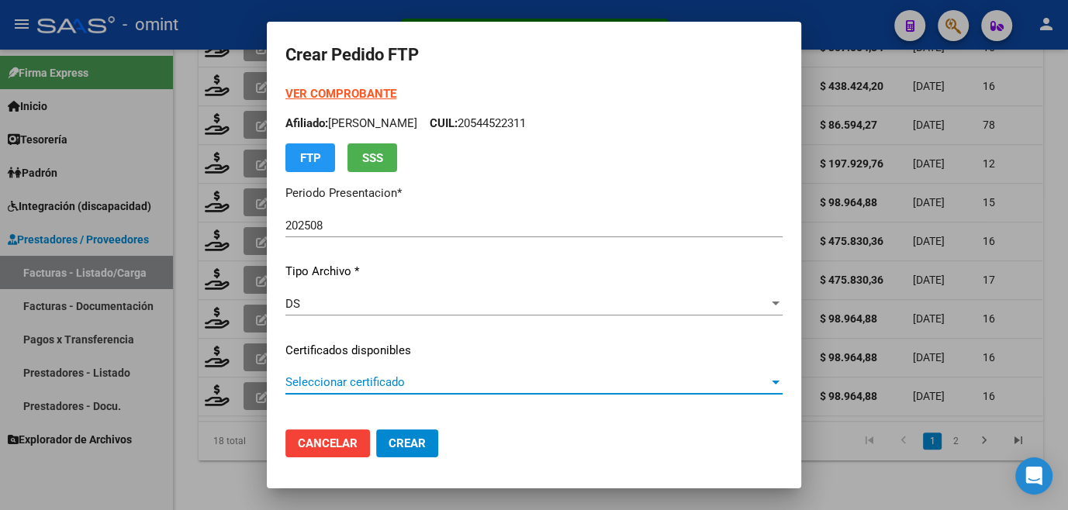
click at [335, 384] on span "Seleccionar certificado" at bounding box center [526, 382] width 483 height 14
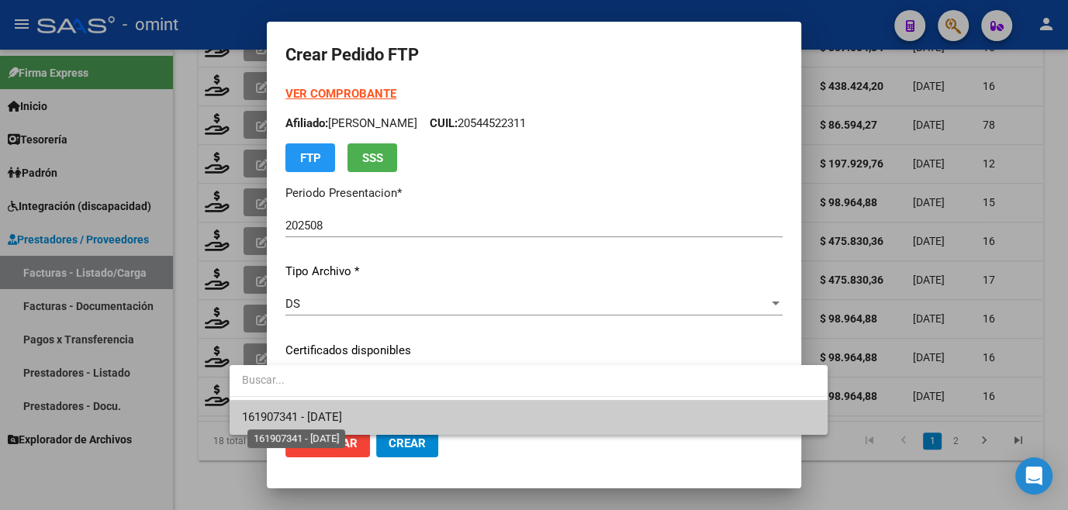
click at [341, 413] on span "161907341 - [DATE]" at bounding box center [292, 417] width 100 height 14
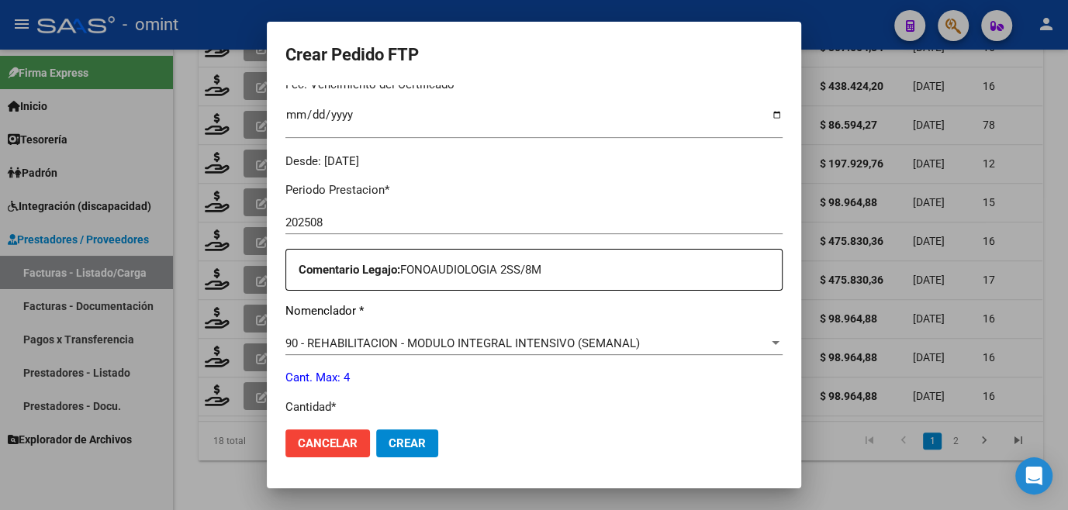
scroll to position [634, 0]
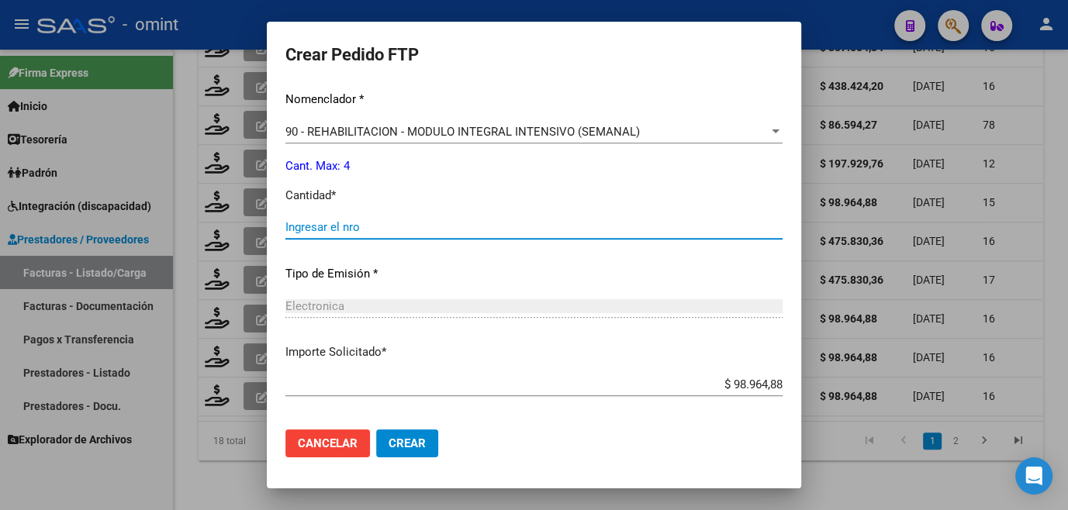
click at [304, 231] on input "Ingresar el nro" at bounding box center [533, 227] width 497 height 14
type input "4"
click at [376, 435] on button "Crear" at bounding box center [407, 444] width 62 height 28
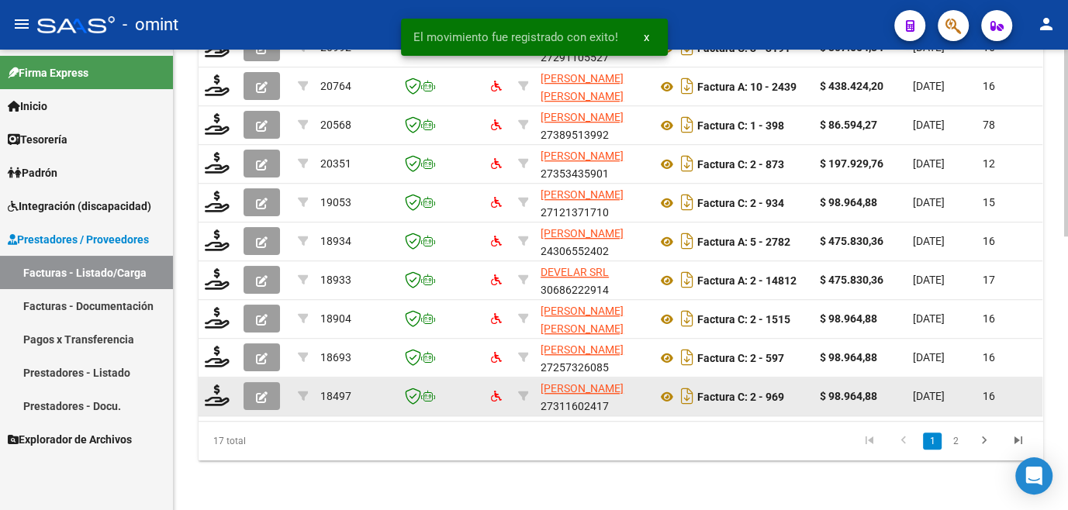
scroll to position [676, 0]
click at [217, 389] on icon at bounding box center [217, 396] width 25 height 22
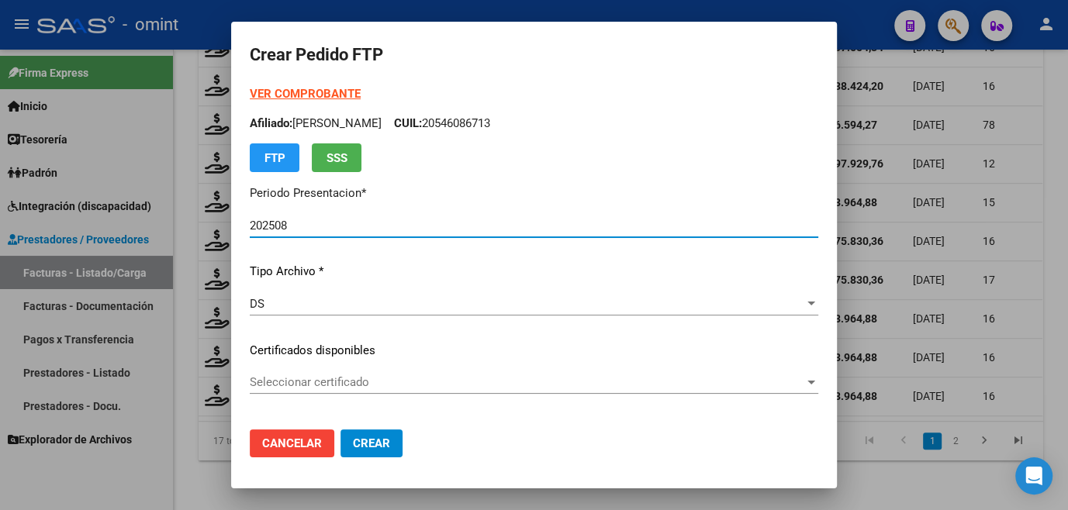
click at [309, 374] on div "Seleccionar certificado Seleccionar certificado" at bounding box center [534, 382] width 568 height 23
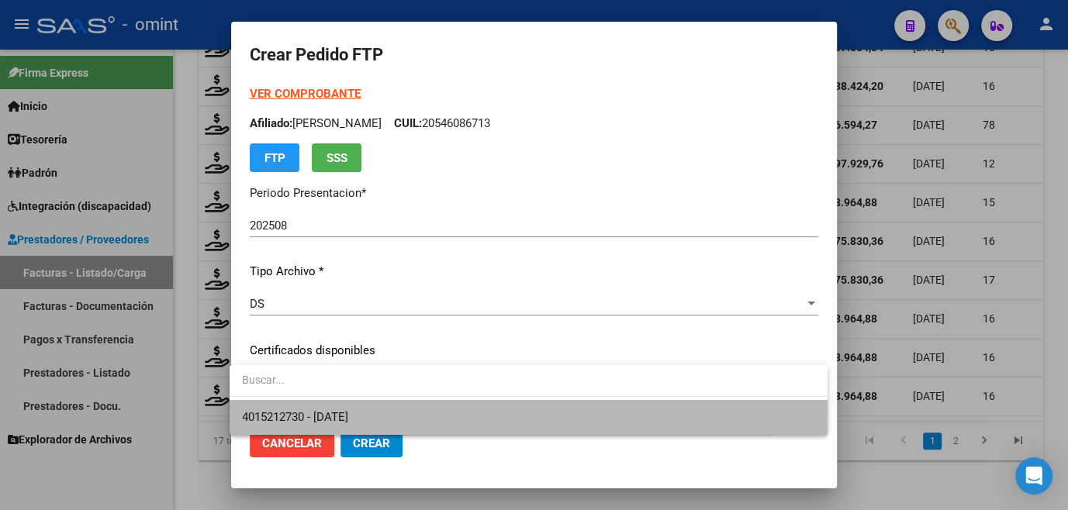
click at [308, 402] on span "4015212730 - [DATE]" at bounding box center [528, 417] width 572 height 35
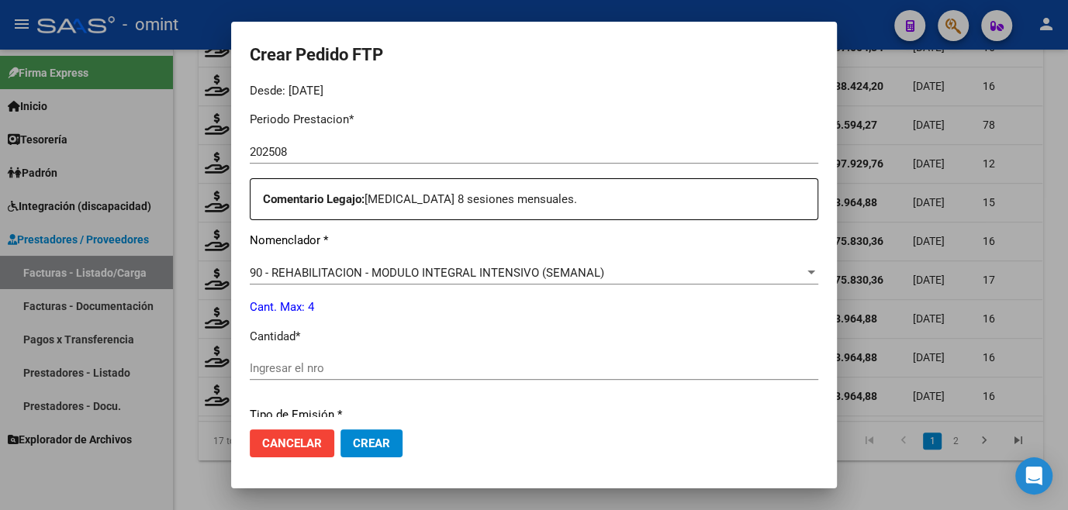
scroll to position [564, 0]
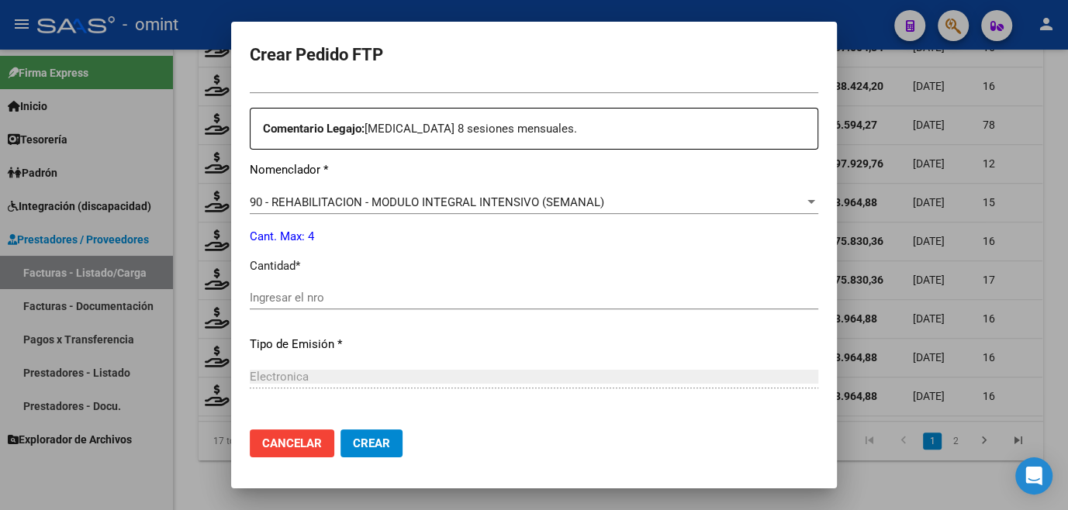
click at [285, 293] on input "Ingresar el nro" at bounding box center [534, 298] width 568 height 14
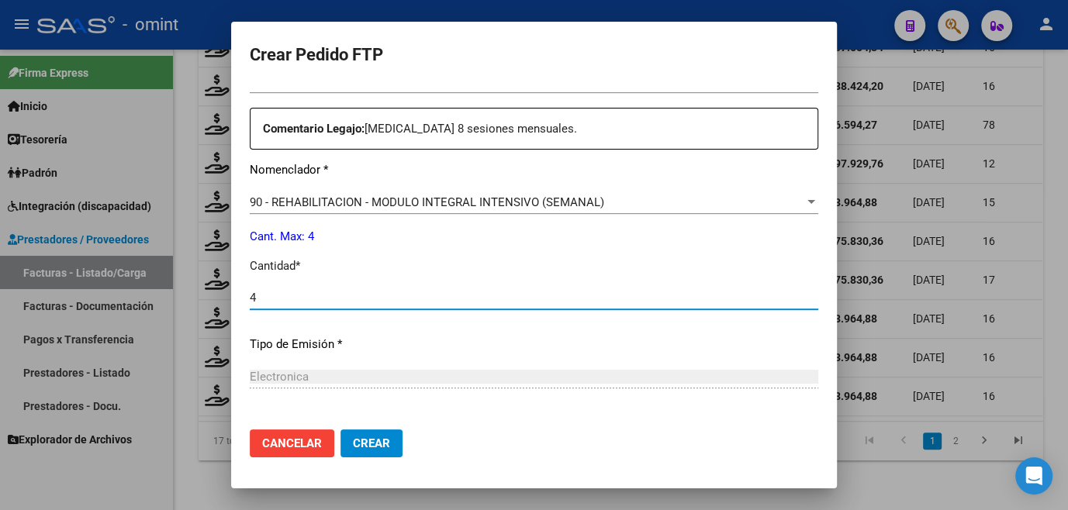
click at [382, 446] on span "Crear" at bounding box center [371, 444] width 37 height 14
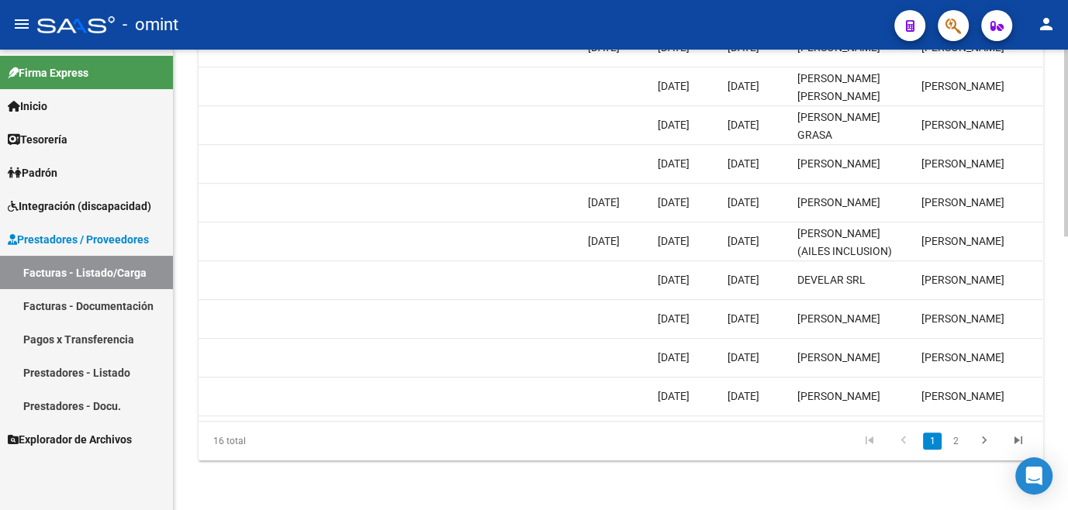
scroll to position [0, 1638]
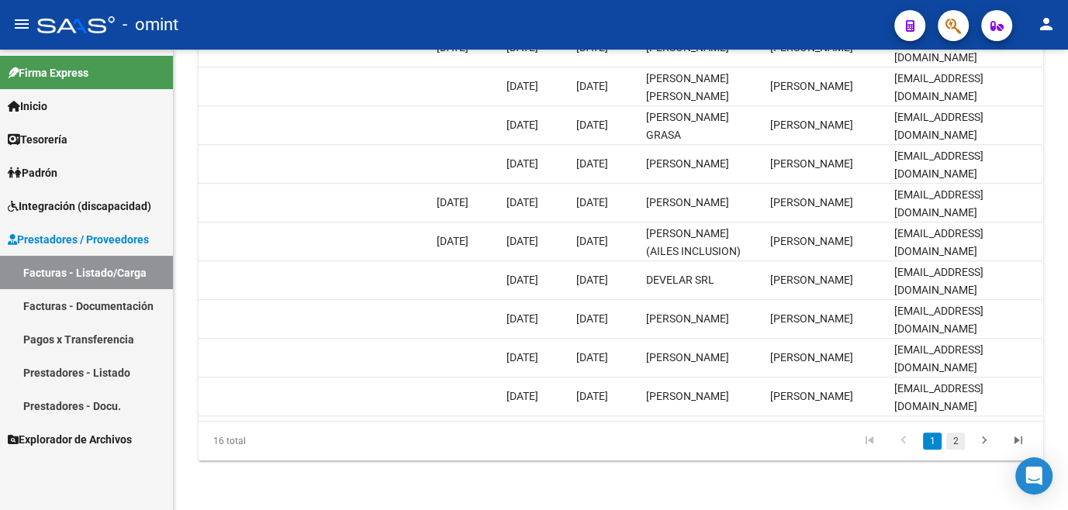
click at [956, 444] on link "2" at bounding box center [955, 441] width 19 height 17
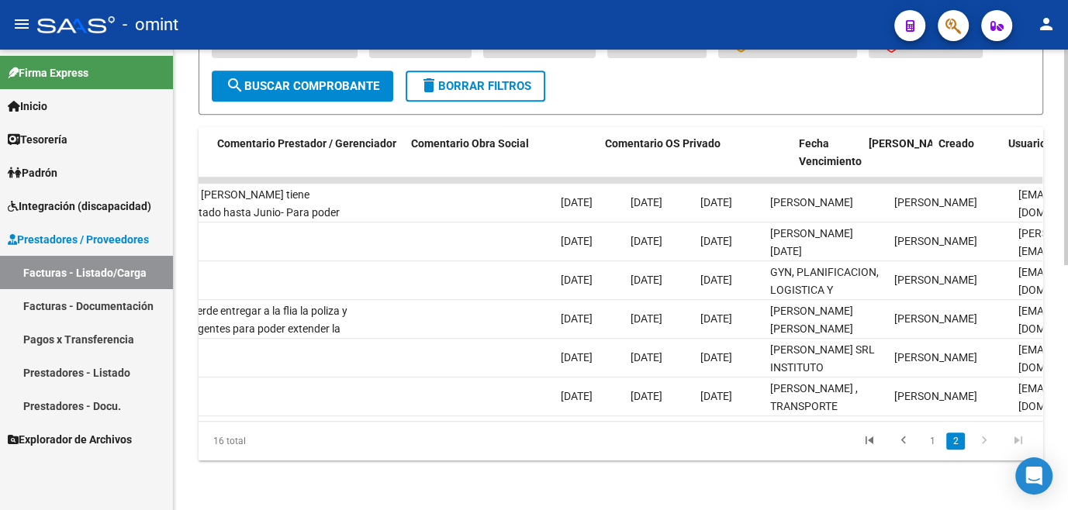
scroll to position [0, 0]
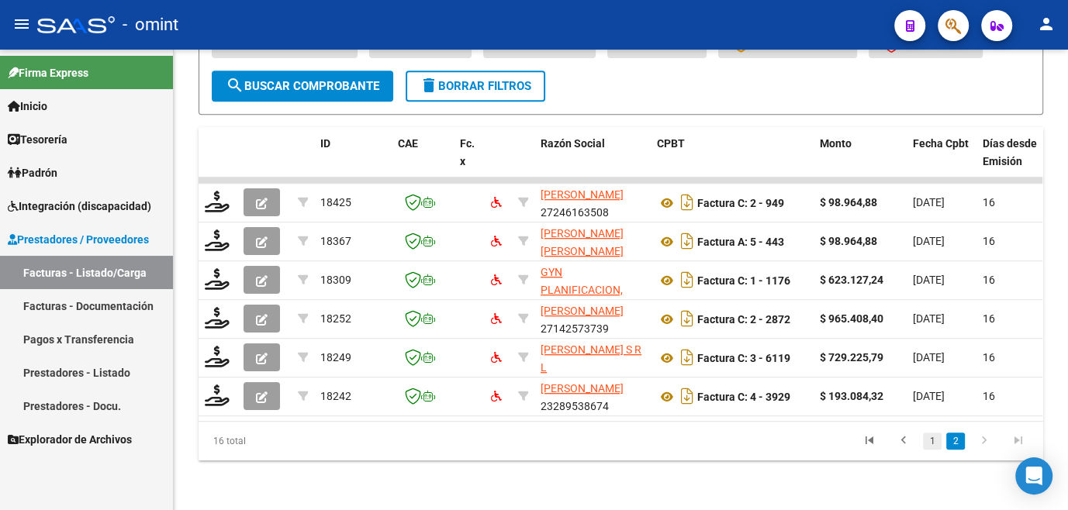
click at [931, 440] on link "1" at bounding box center [932, 441] width 19 height 17
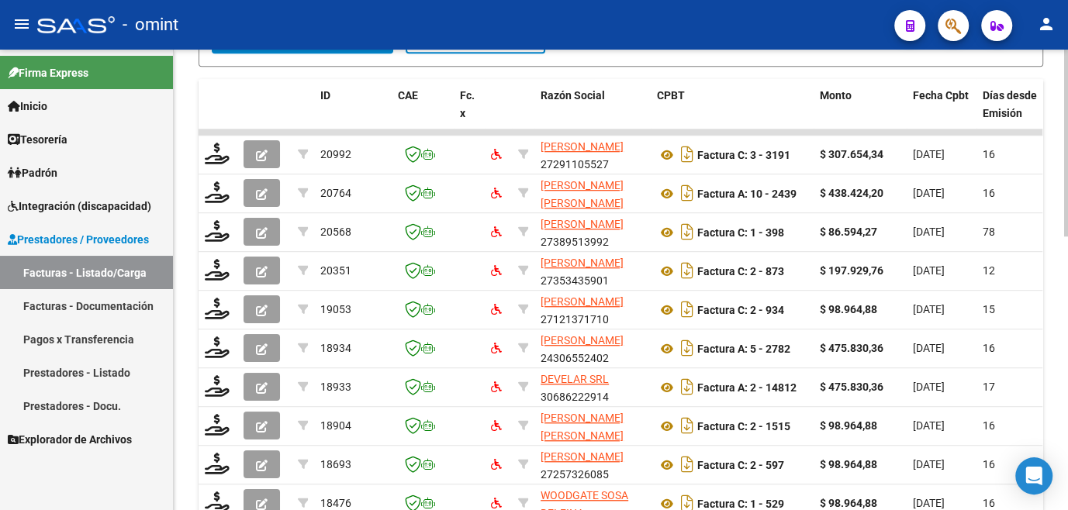
scroll to position [676, 0]
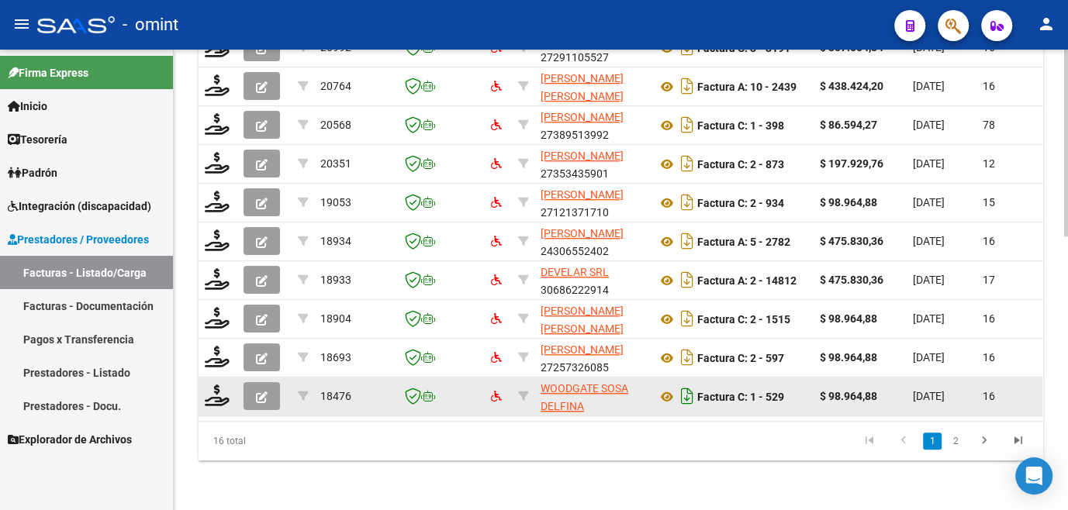
click at [959, 436] on link "2" at bounding box center [955, 441] width 19 height 17
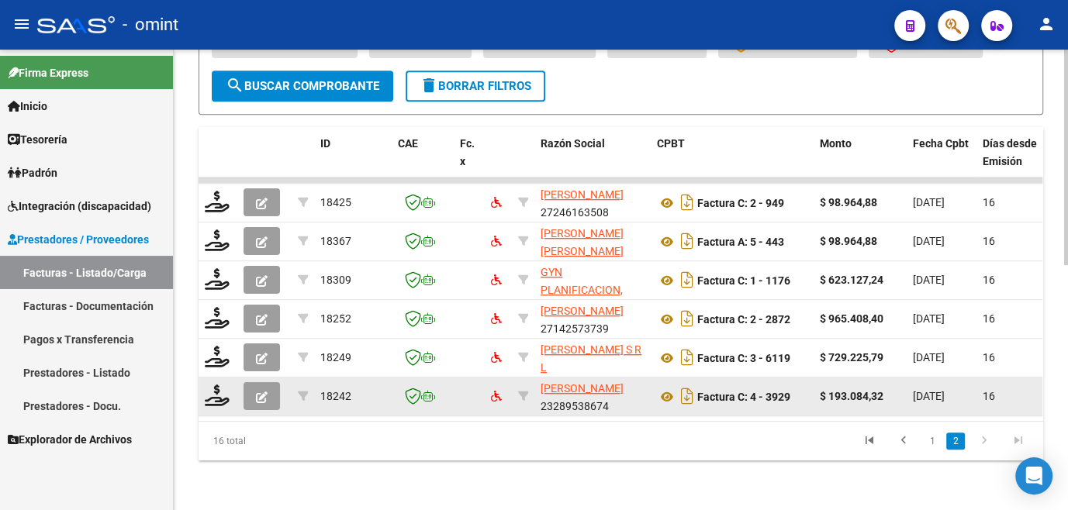
scroll to position [521, 0]
click at [219, 385] on icon at bounding box center [217, 396] width 25 height 22
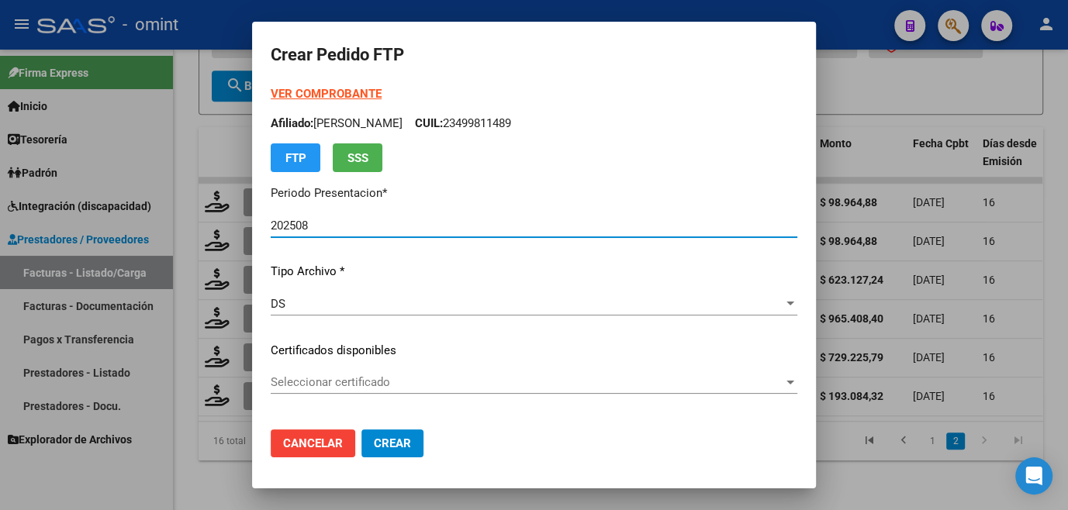
click at [328, 383] on span "Seleccionar certificado" at bounding box center [527, 382] width 513 height 14
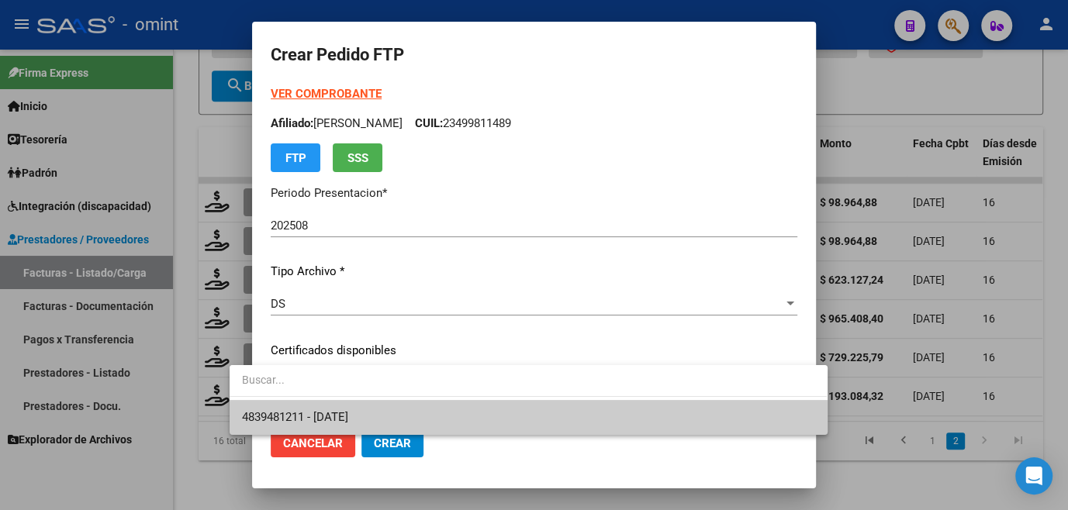
click at [326, 409] on span "4839481211 - [DATE]" at bounding box center [528, 417] width 572 height 35
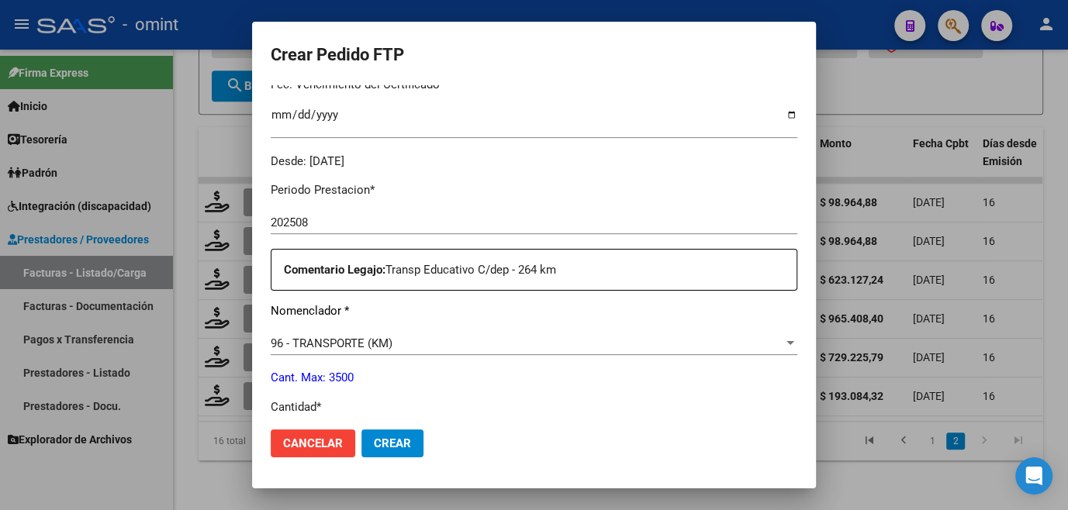
scroll to position [564, 0]
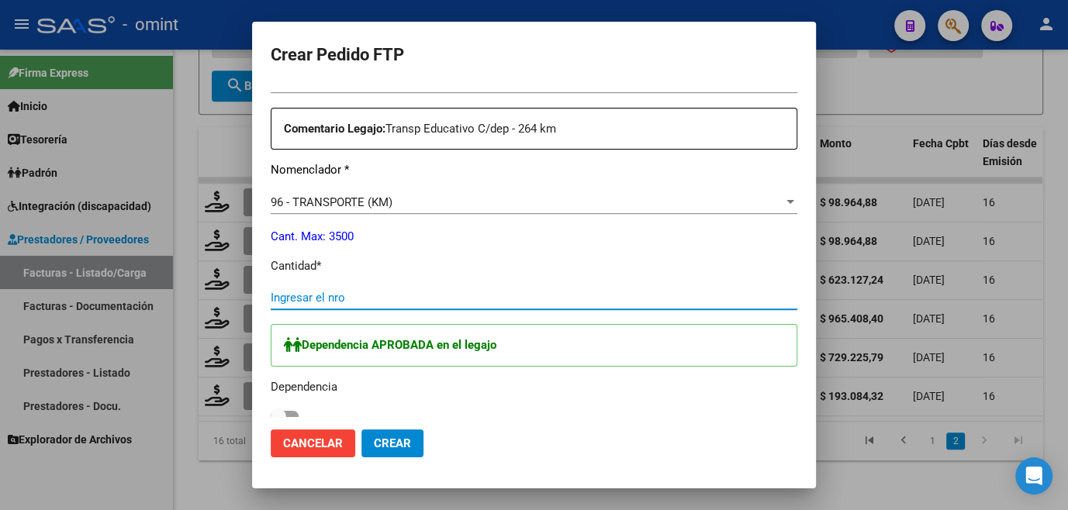
click at [313, 296] on input "Ingresar el nro" at bounding box center [534, 298] width 527 height 14
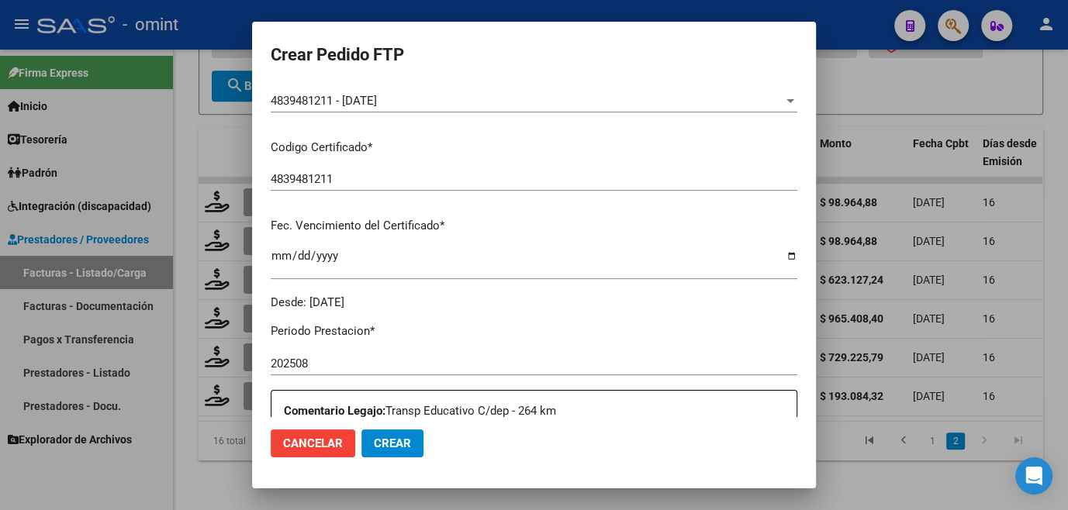
scroll to position [0, 0]
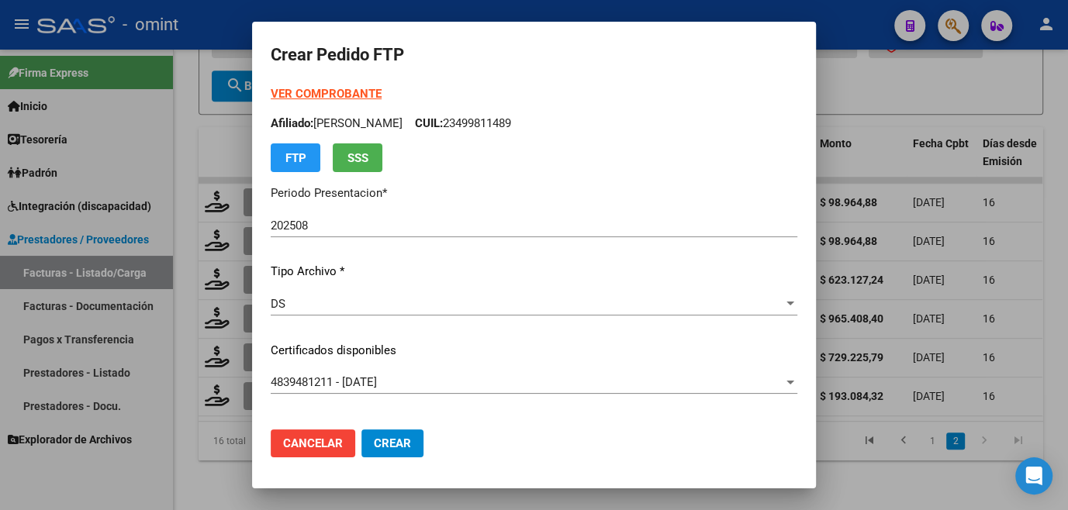
click at [319, 88] on strong "VER COMPROBANTE" at bounding box center [326, 94] width 111 height 14
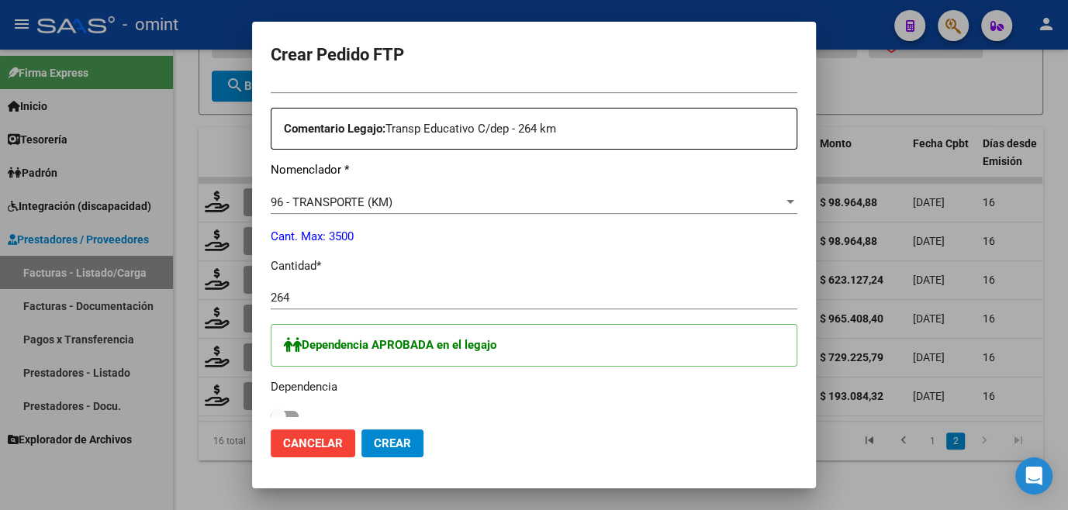
scroll to position [775, 0]
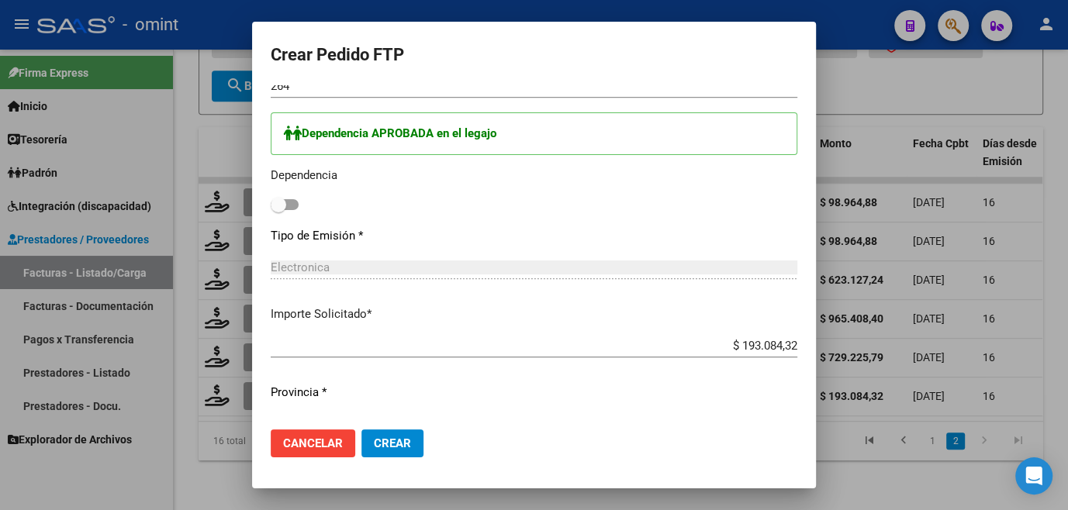
click at [271, 207] on span at bounding box center [285, 204] width 28 height 11
click at [278, 210] on input "checkbox" at bounding box center [278, 210] width 1 height 1
click at [374, 440] on span "Crear" at bounding box center [392, 444] width 37 height 14
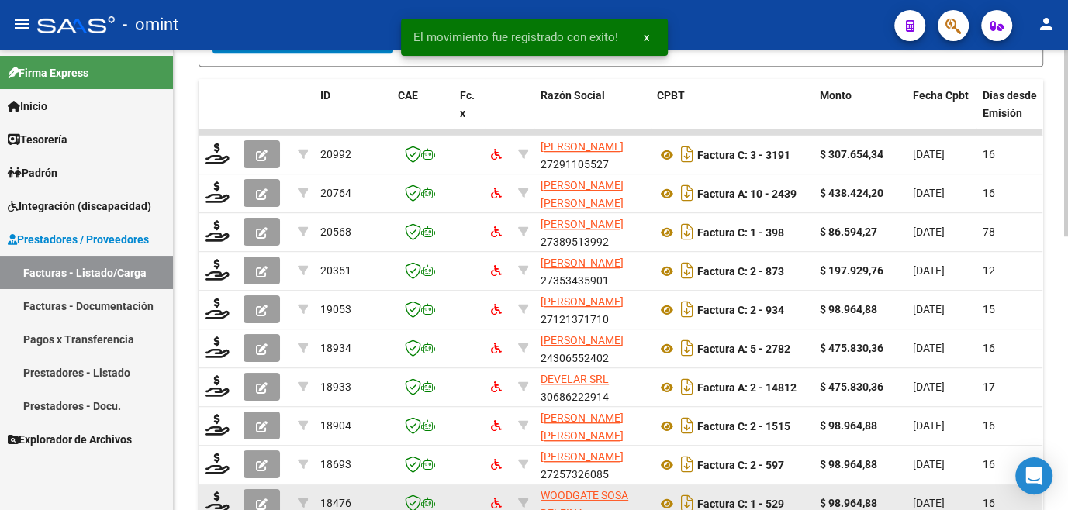
scroll to position [676, 0]
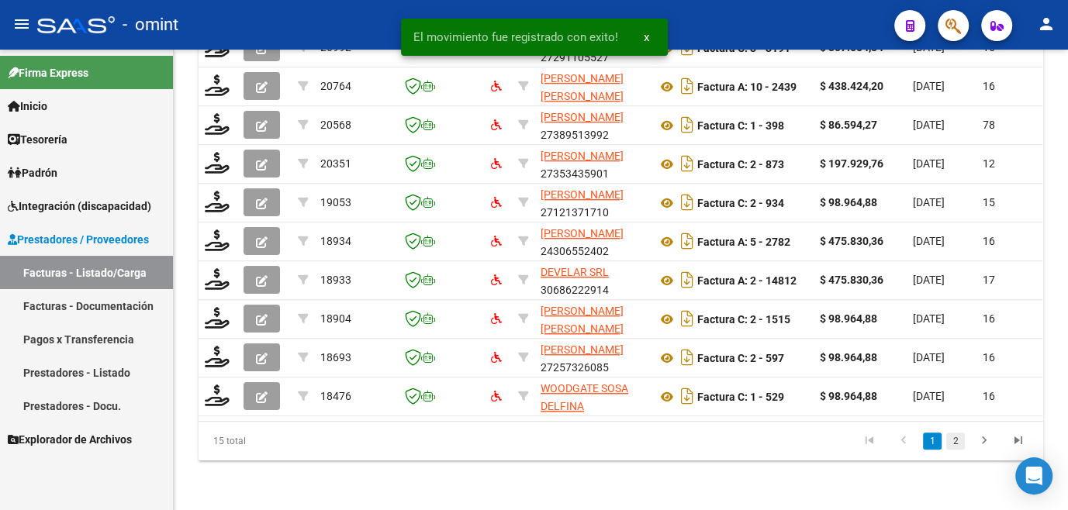
click at [952, 437] on link "2" at bounding box center [955, 441] width 19 height 17
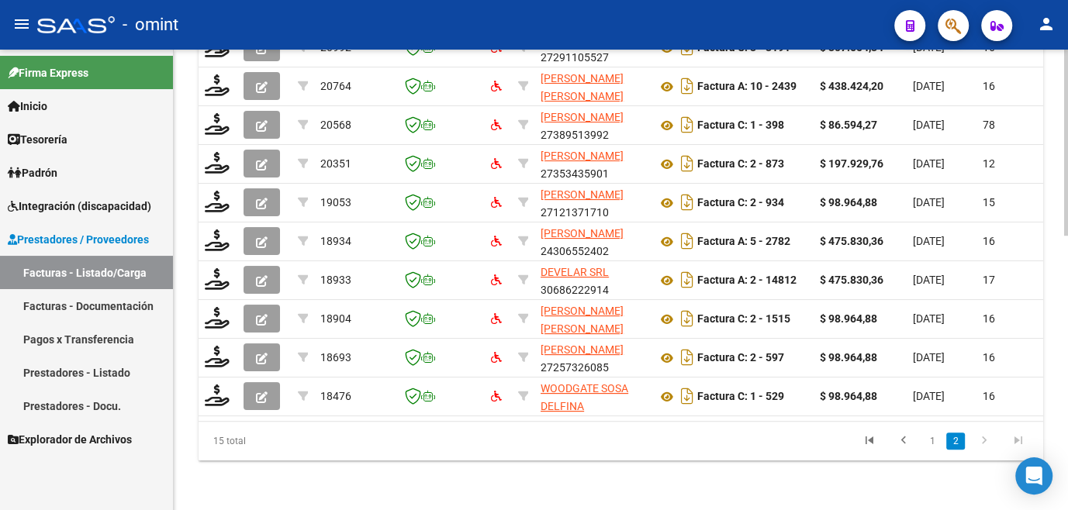
scroll to position [482, 0]
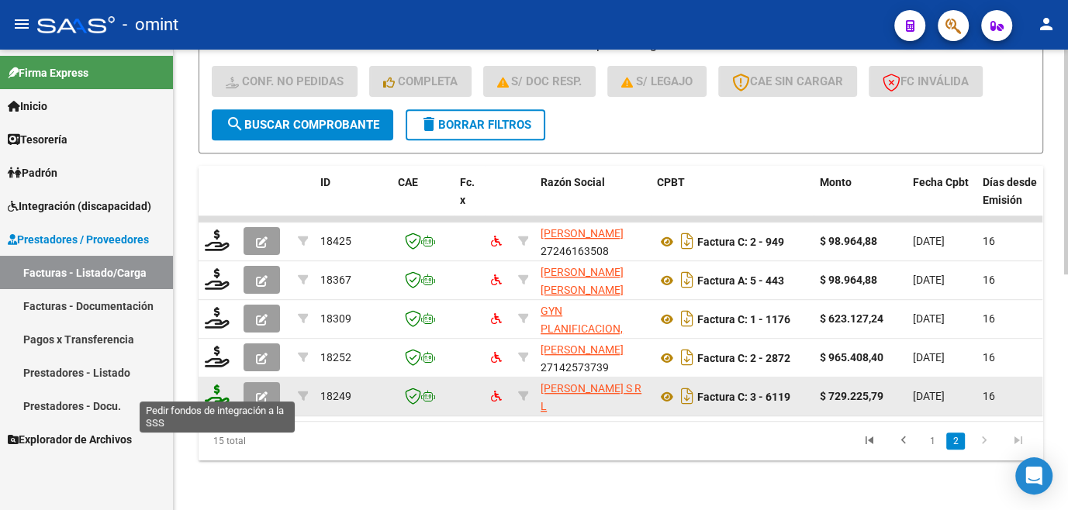
click at [216, 389] on icon at bounding box center [217, 396] width 25 height 22
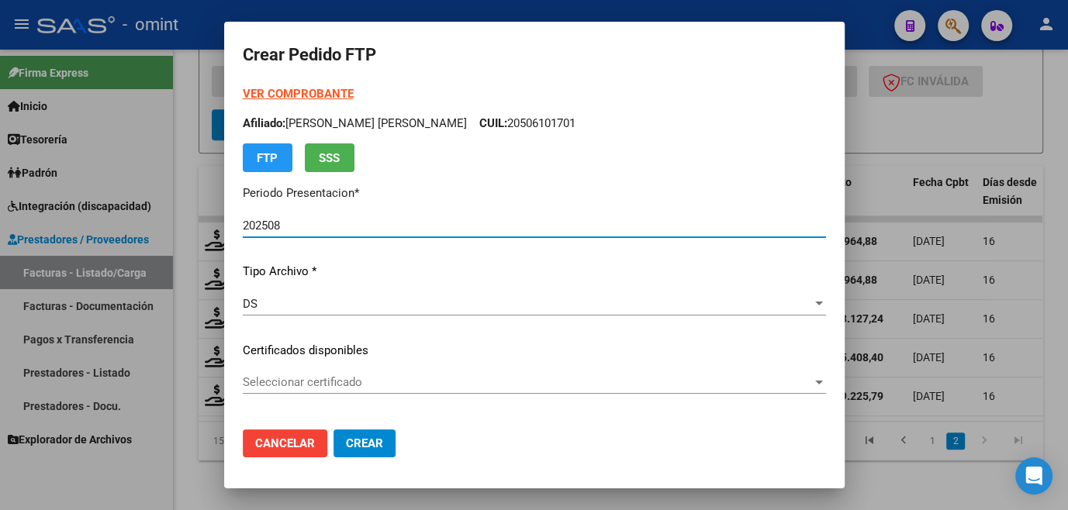
click at [270, 379] on span "Seleccionar certificado" at bounding box center [527, 382] width 569 height 14
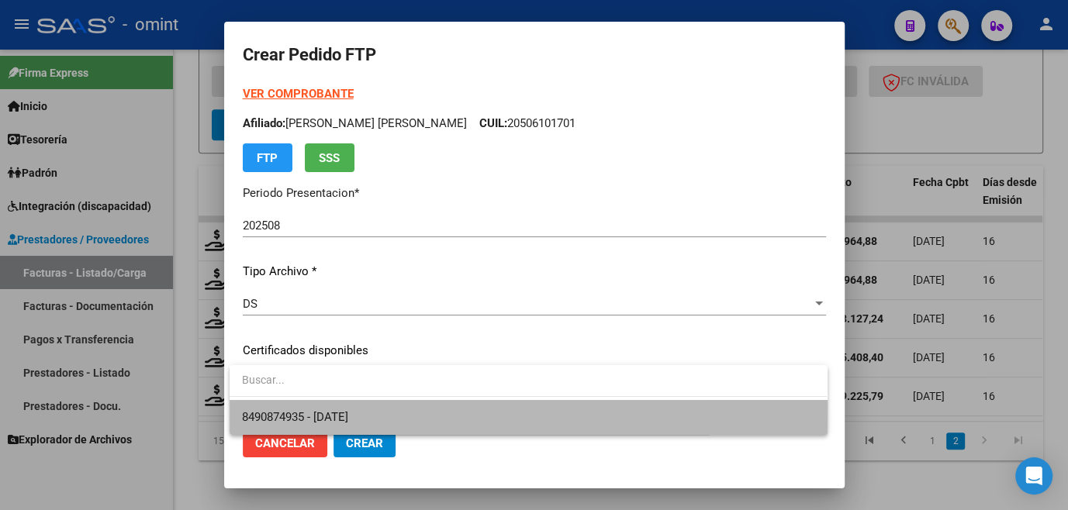
drag, startPoint x: 276, startPoint y: 400, endPoint x: 277, endPoint y: 410, distance: 10.1
click at [276, 406] on span "8490874935 - [DATE]" at bounding box center [528, 417] width 572 height 35
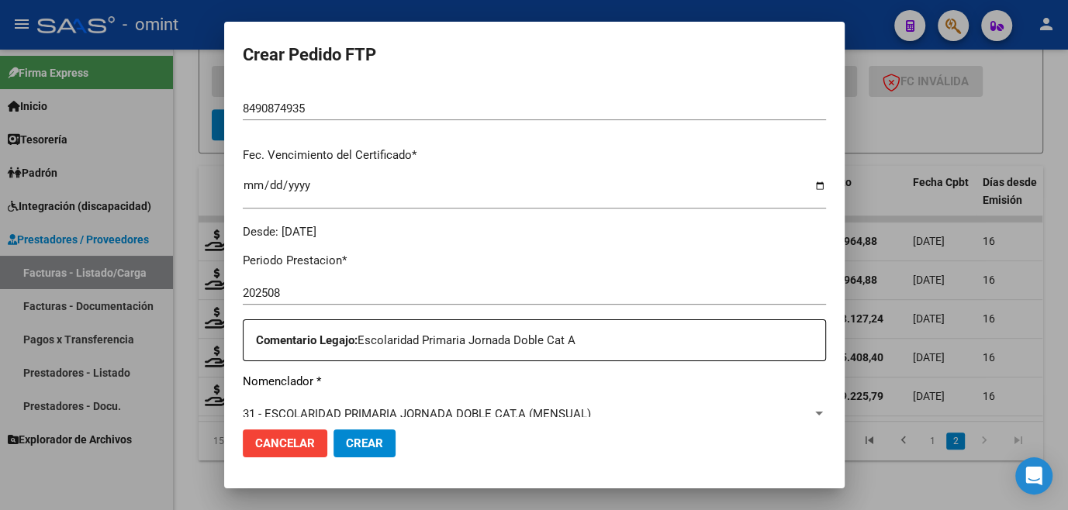
scroll to position [493, 0]
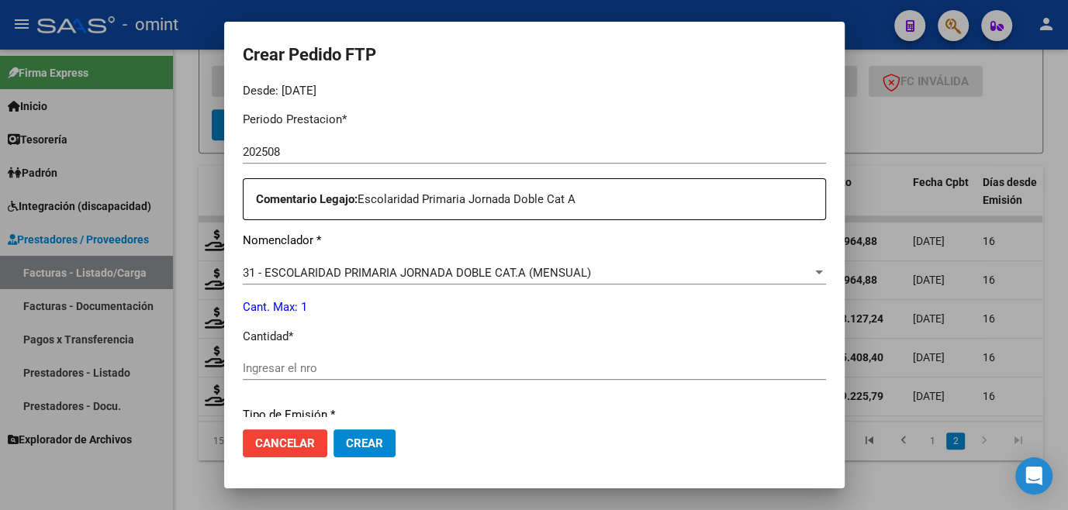
click at [310, 361] on input "Ingresar el nro" at bounding box center [534, 368] width 583 height 14
click at [379, 447] on span "Crear" at bounding box center [364, 444] width 37 height 14
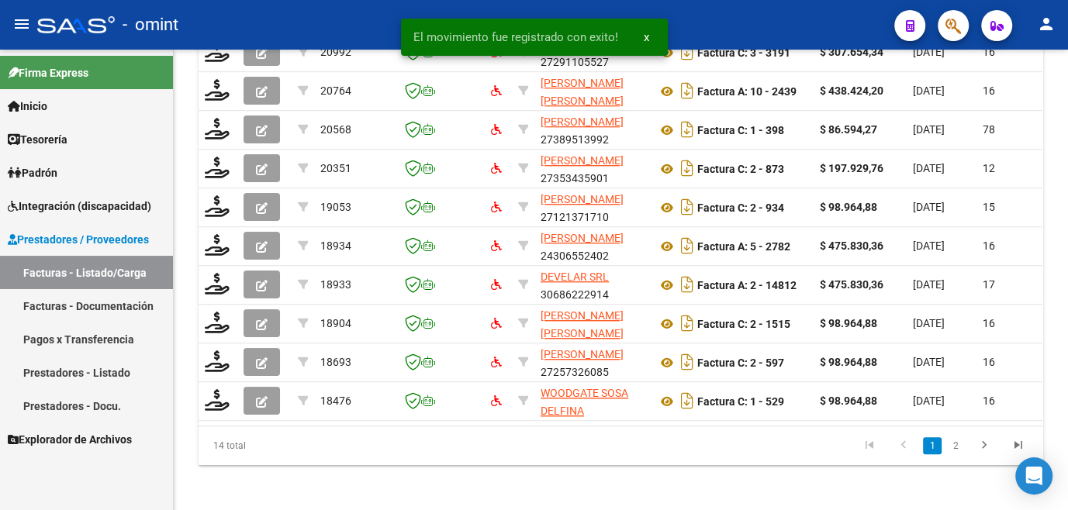
scroll to position [676, 0]
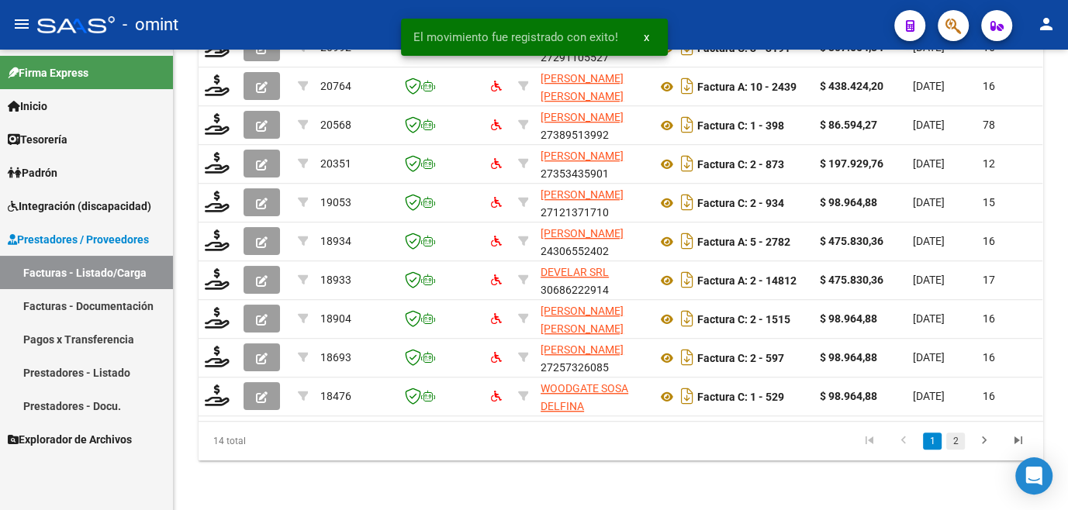
click at [951, 443] on link "2" at bounding box center [955, 441] width 19 height 17
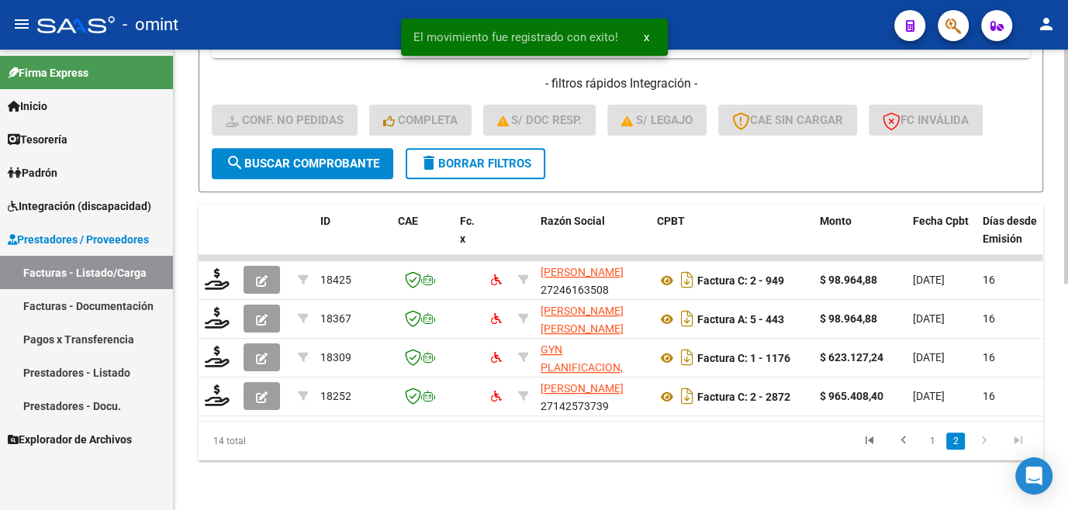
scroll to position [444, 0]
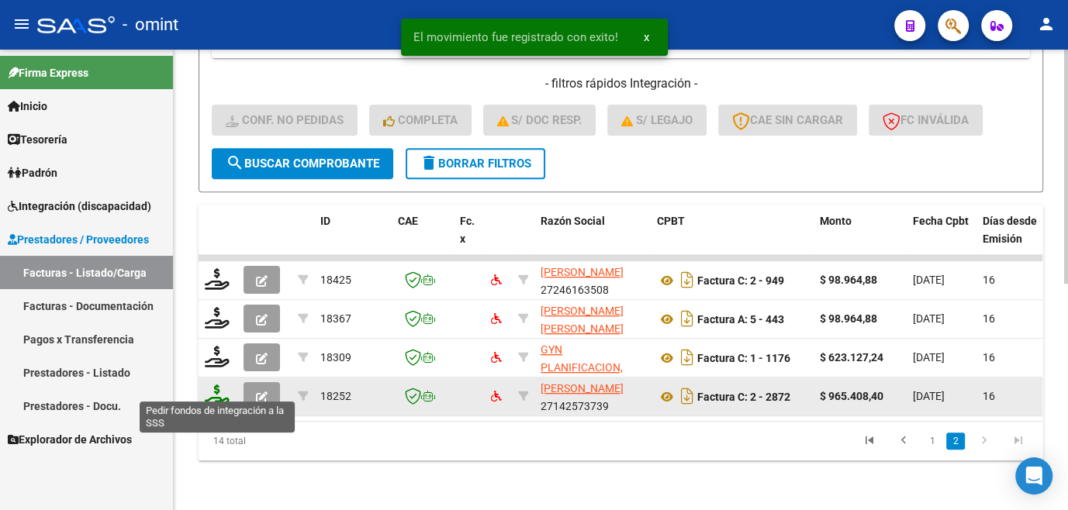
click at [211, 391] on icon at bounding box center [217, 396] width 25 height 22
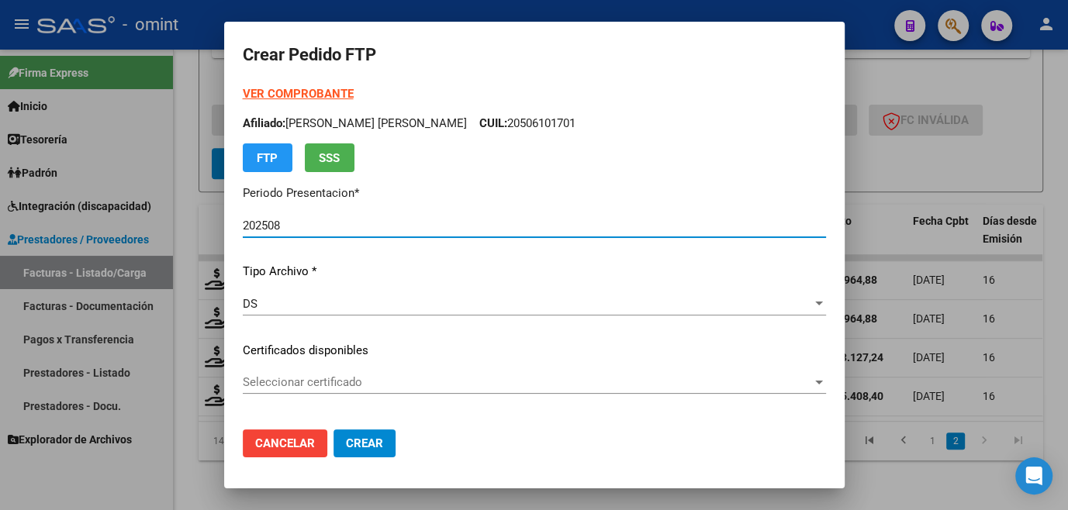
click at [325, 375] on span "Seleccionar certificado" at bounding box center [527, 382] width 569 height 14
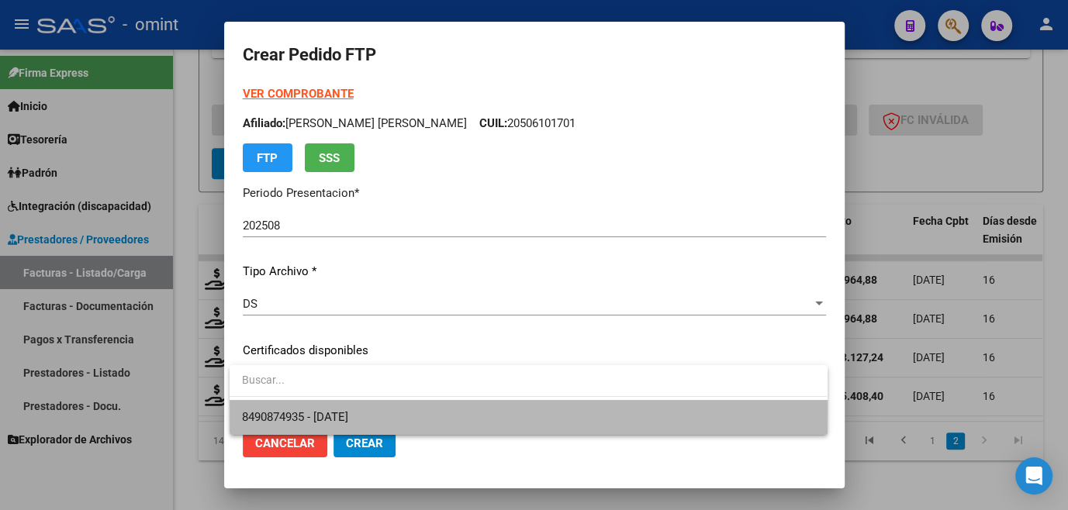
click at [333, 403] on span "8490874935 - [DATE]" at bounding box center [528, 417] width 572 height 35
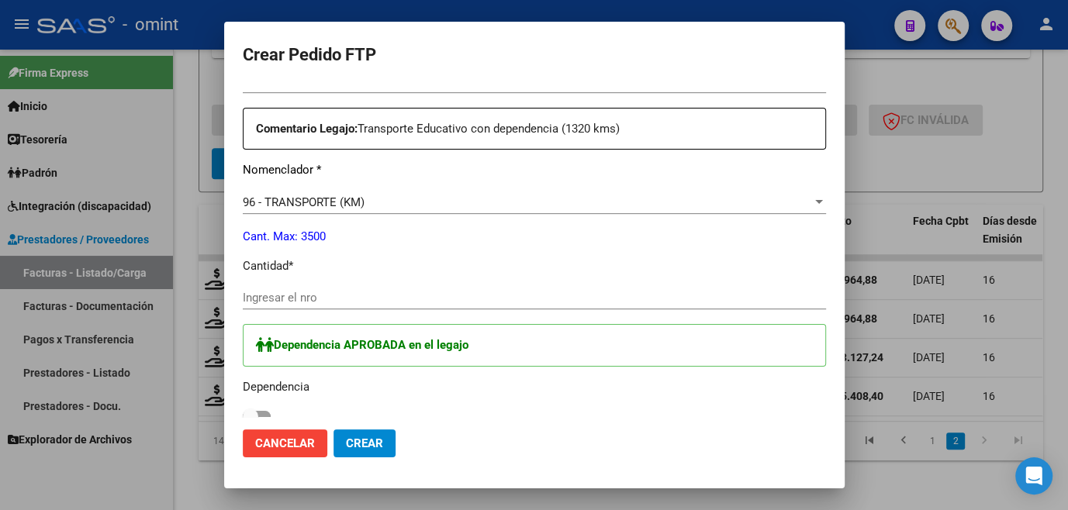
scroll to position [705, 0]
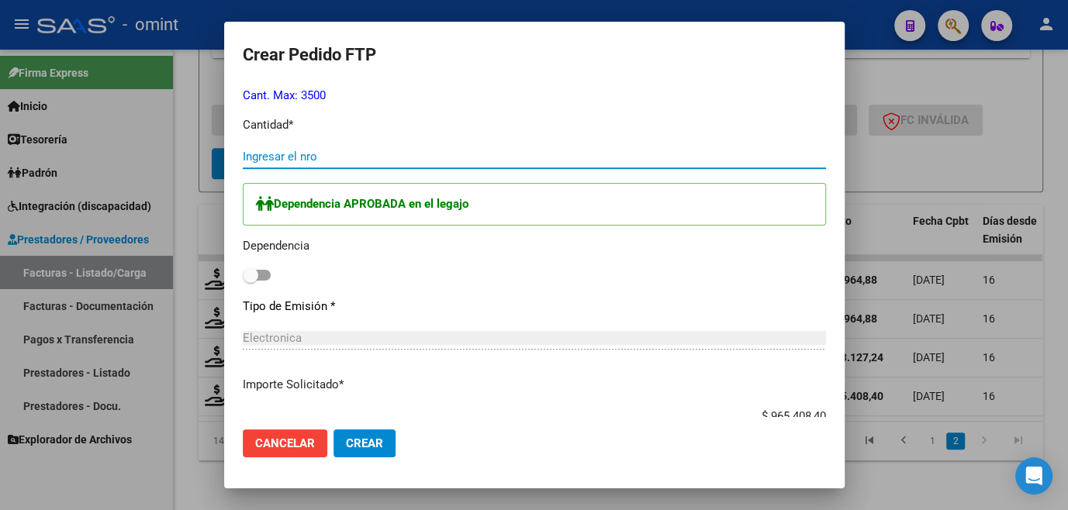
click at [285, 155] on input "Ingresar el nro" at bounding box center [534, 157] width 583 height 14
click at [261, 271] on span at bounding box center [257, 275] width 28 height 11
click at [250, 281] on input "checkbox" at bounding box center [250, 281] width 1 height 1
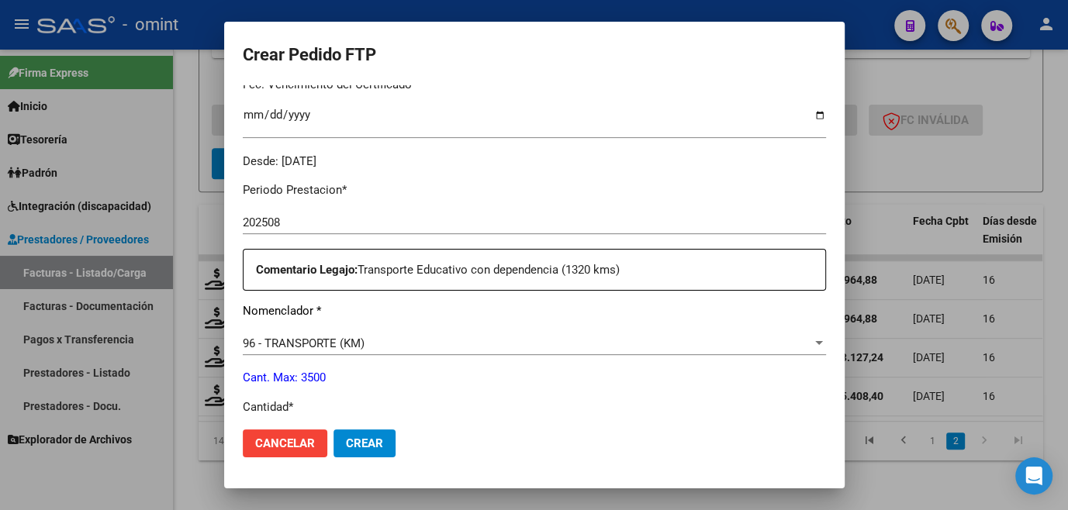
scroll to position [564, 0]
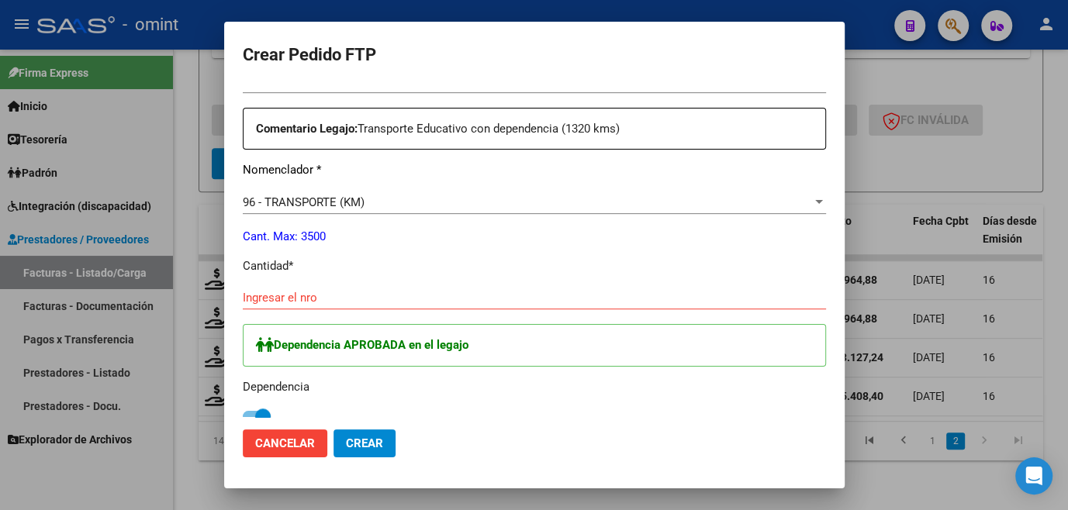
click at [326, 292] on input "Ingresar el nro" at bounding box center [534, 298] width 583 height 14
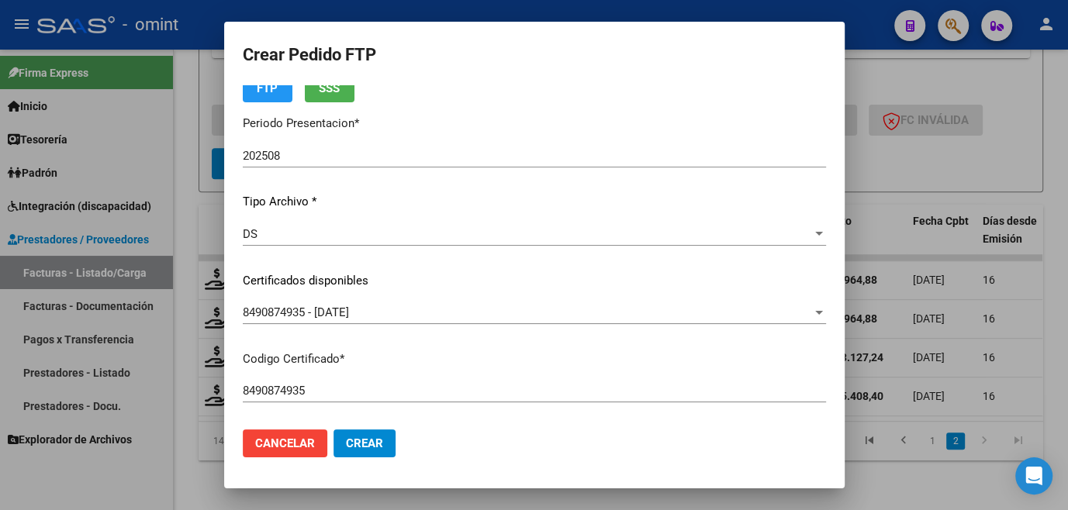
scroll to position [0, 0]
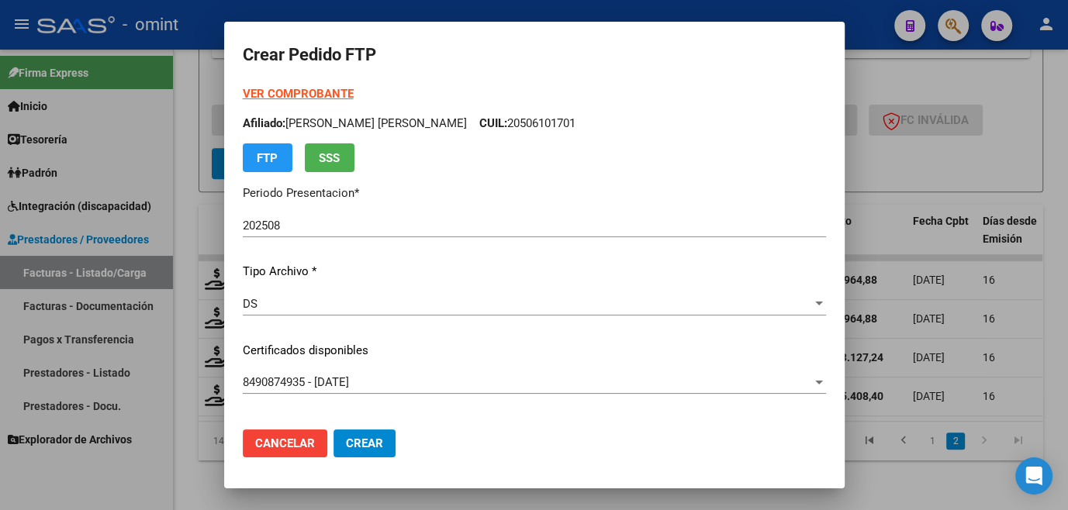
click at [334, 92] on strong "VER COMPROBANTE" at bounding box center [298, 94] width 111 height 14
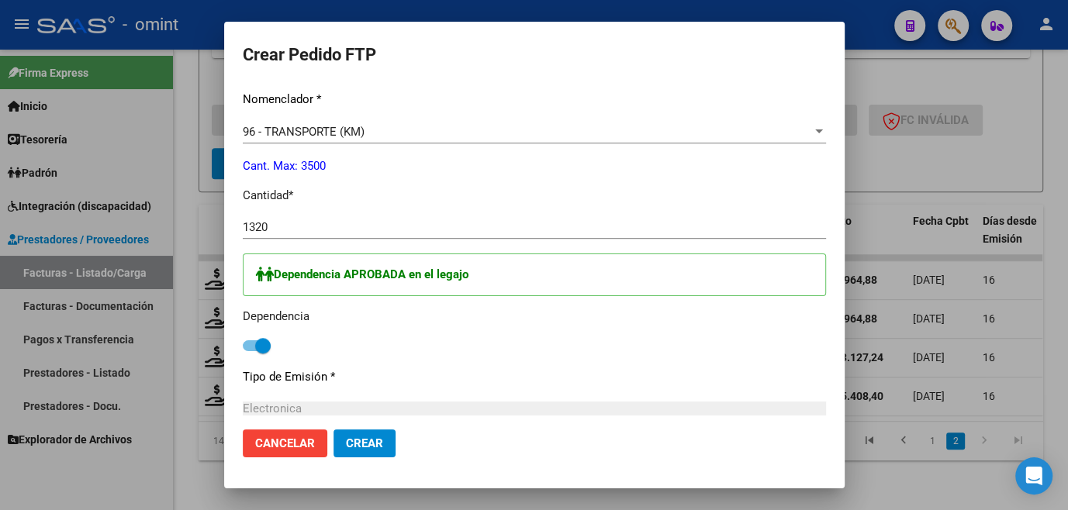
scroll to position [845, 0]
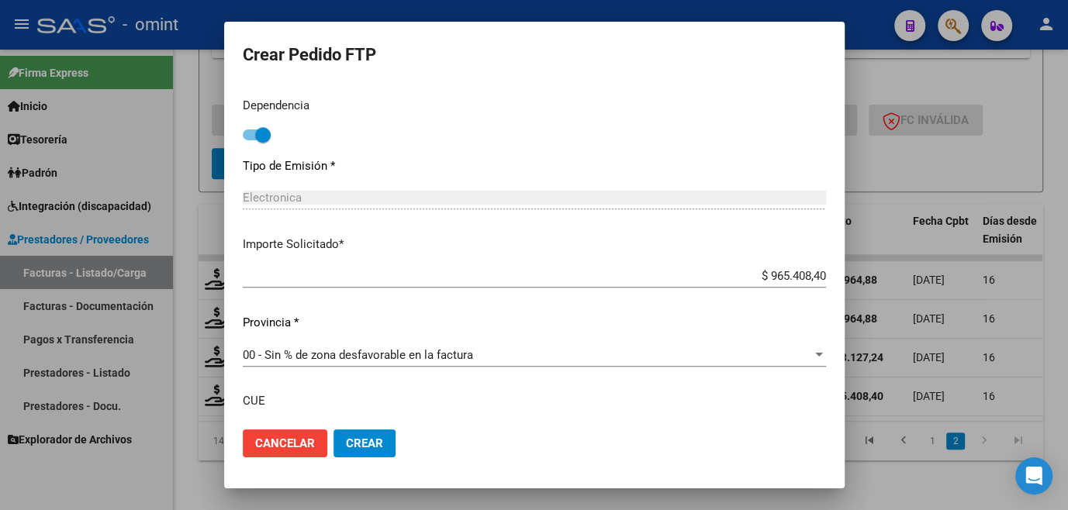
click at [376, 446] on span "Crear" at bounding box center [364, 444] width 37 height 14
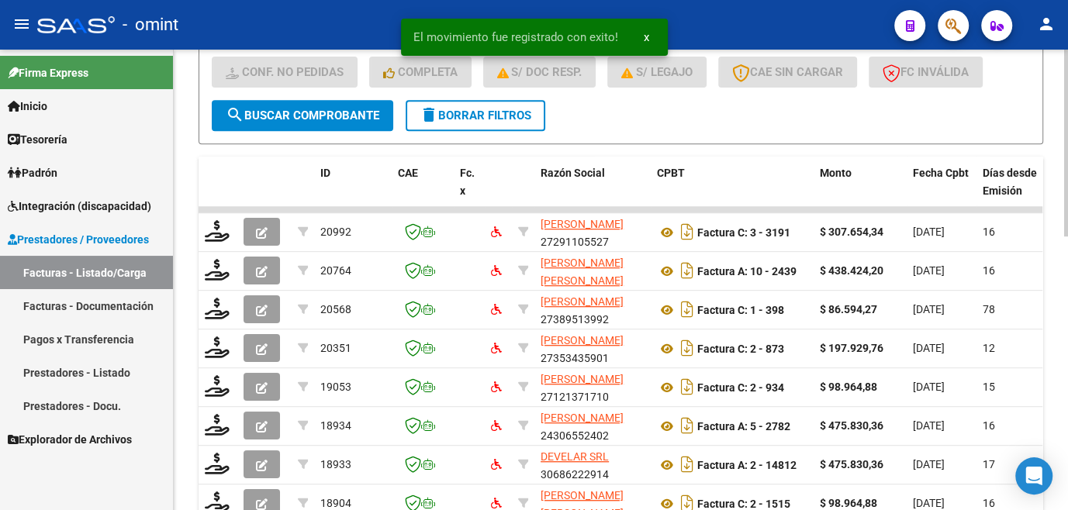
scroll to position [676, 0]
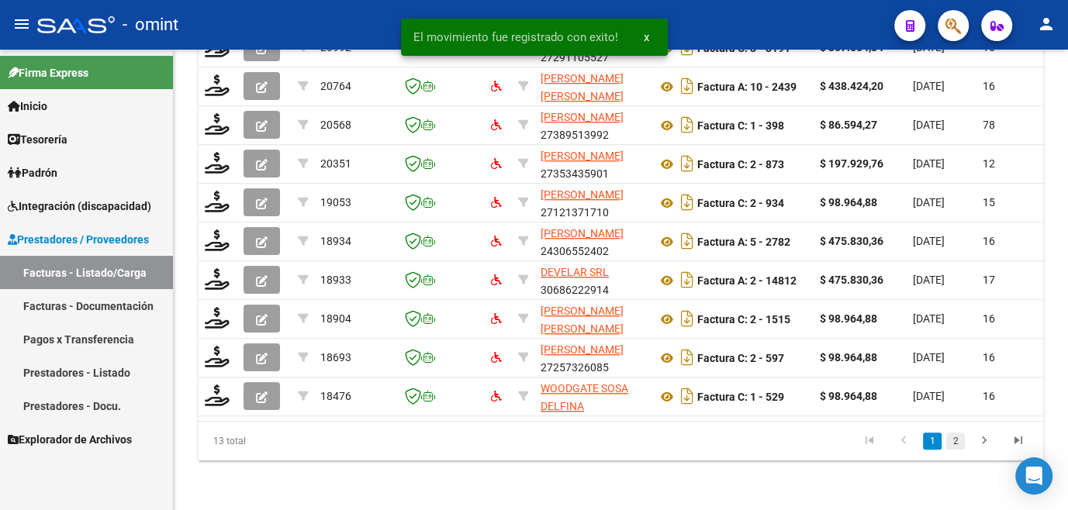
click at [957, 440] on link "2" at bounding box center [955, 441] width 19 height 17
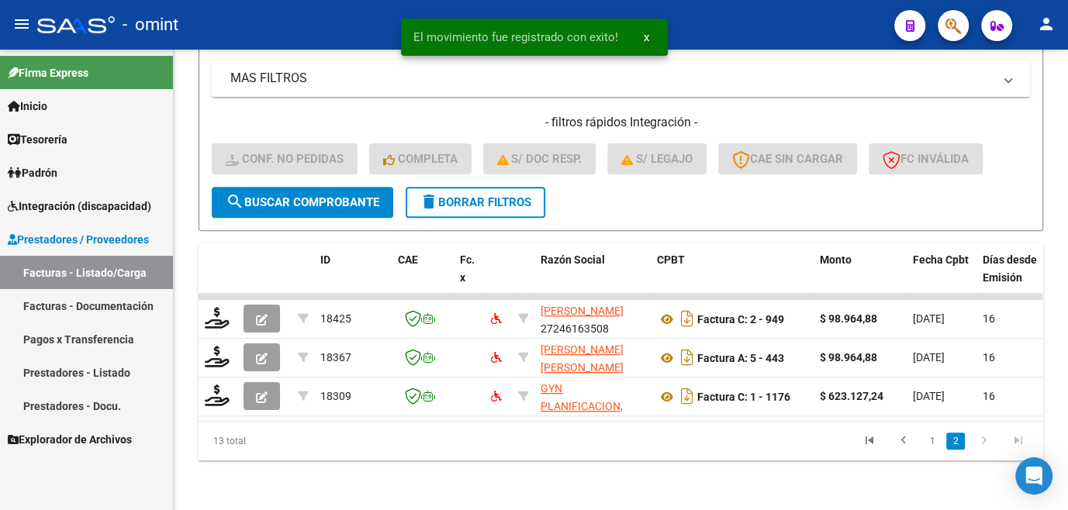
scroll to position [405, 0]
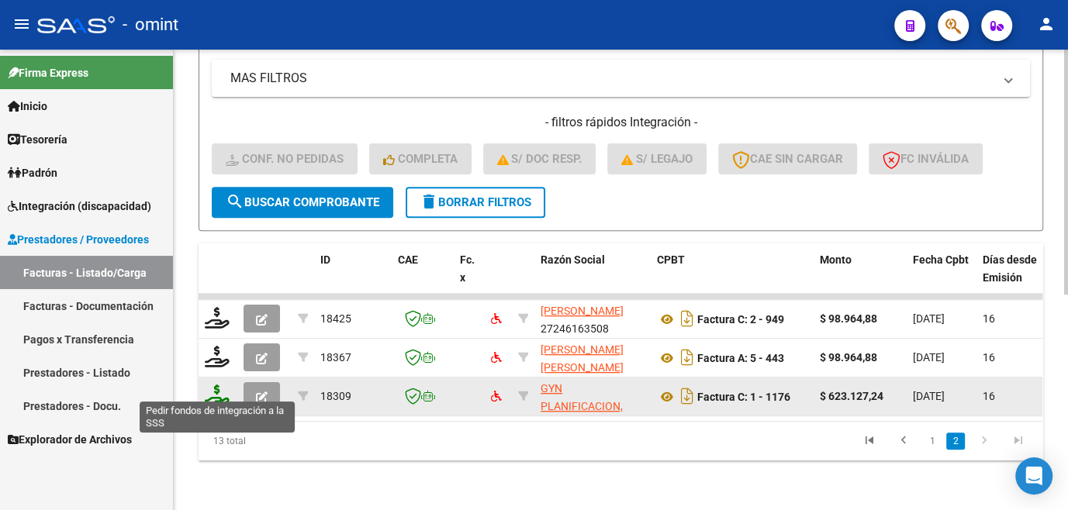
click at [221, 385] on icon at bounding box center [217, 396] width 25 height 22
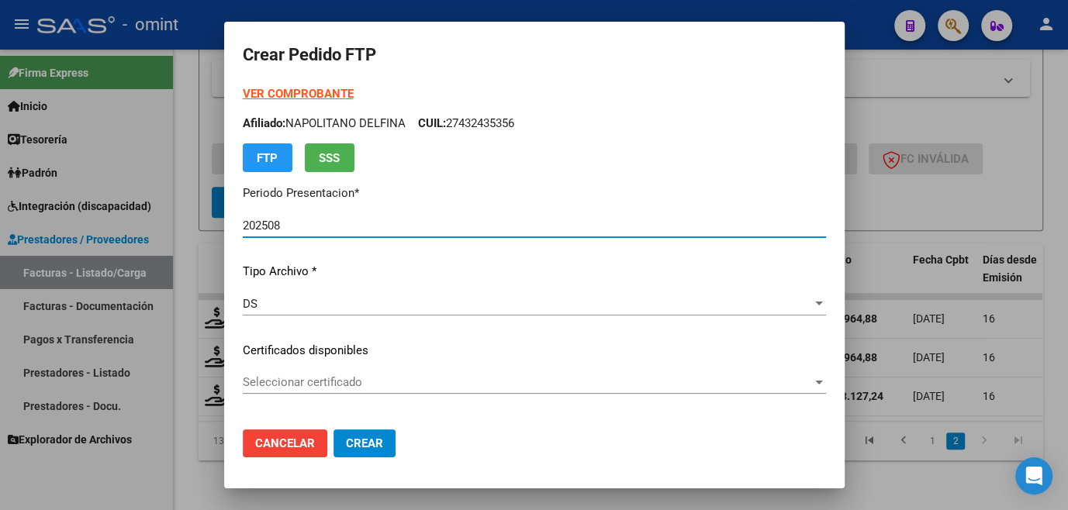
scroll to position [211, 0]
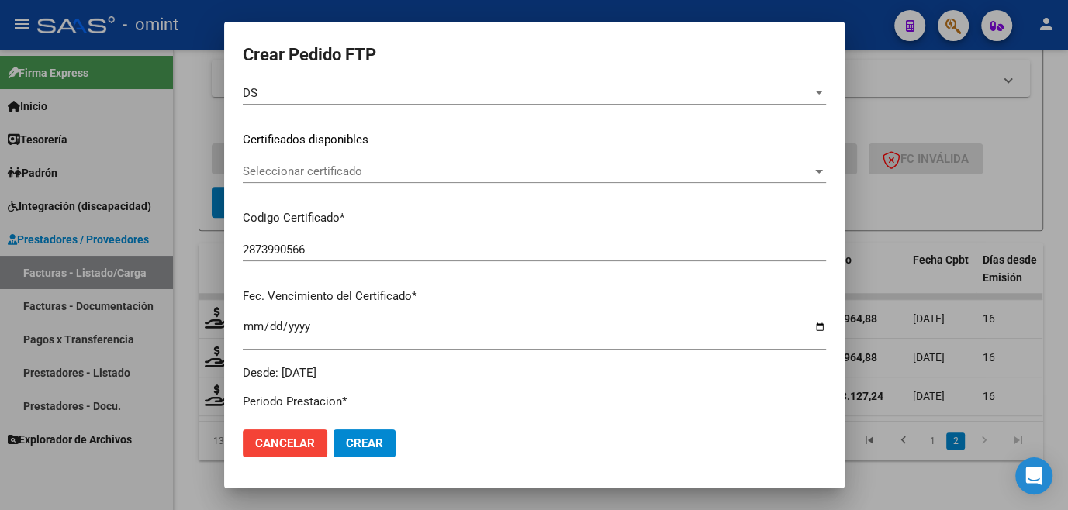
click at [341, 174] on span "Seleccionar certificado" at bounding box center [527, 171] width 569 height 14
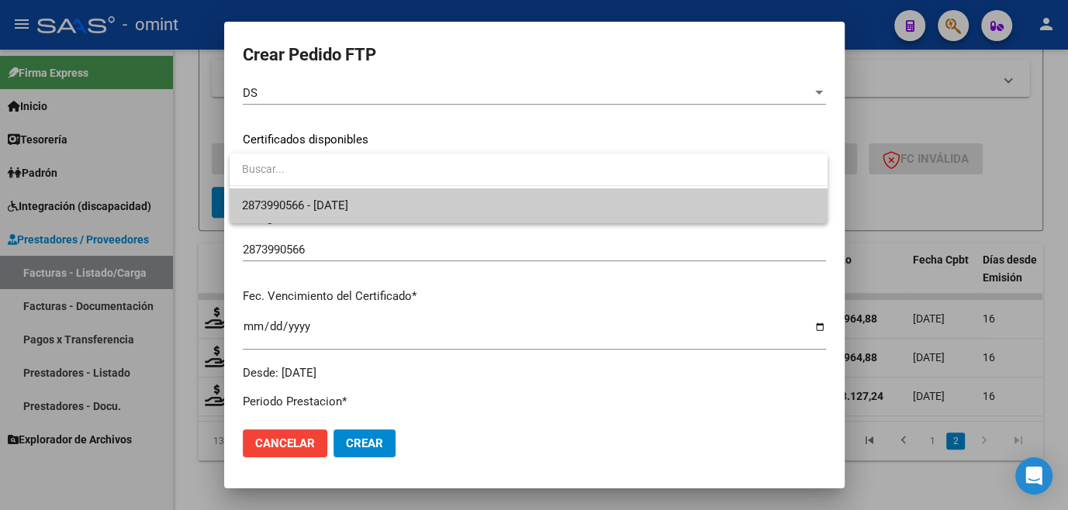
click at [333, 216] on span "2873990566 - [DATE]" at bounding box center [528, 205] width 572 height 35
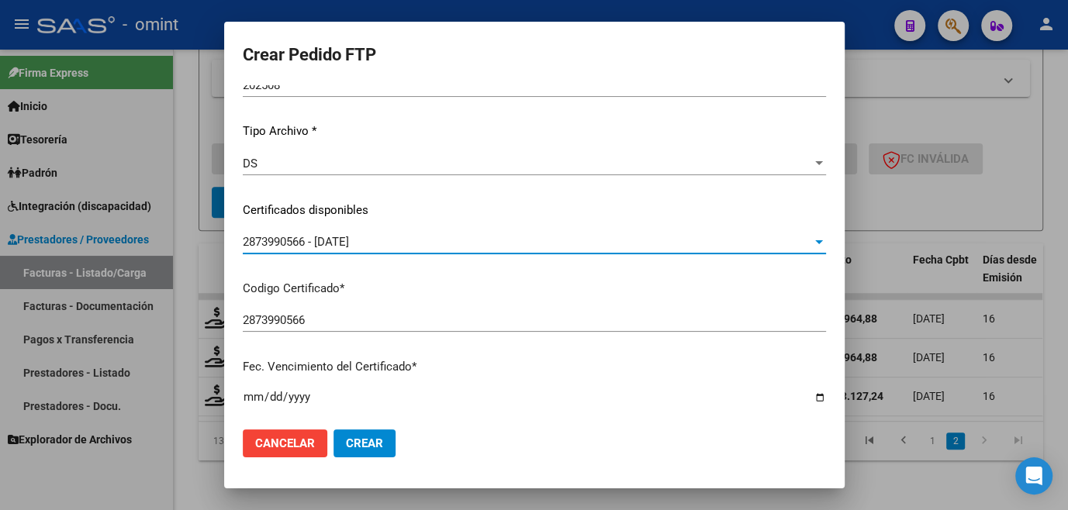
scroll to position [0, 0]
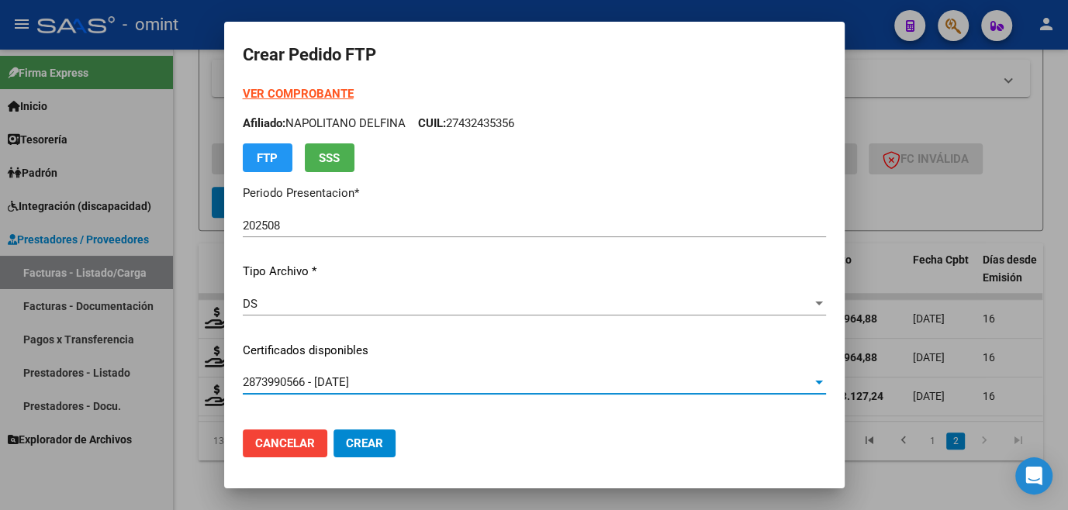
click at [306, 95] on strong "VER COMPROBANTE" at bounding box center [298, 94] width 111 height 14
click at [314, 92] on strong "VER COMPROBANTE" at bounding box center [298, 94] width 111 height 14
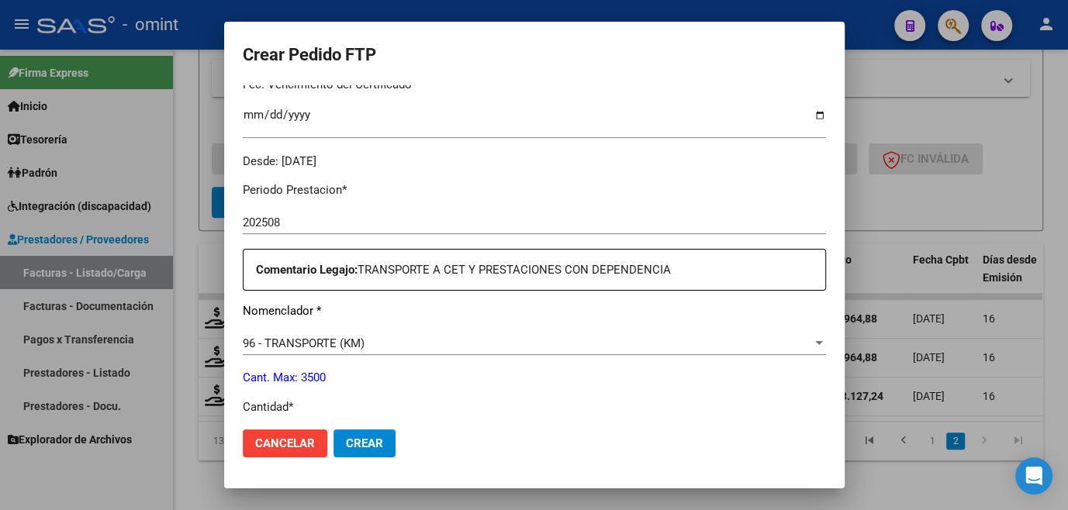
scroll to position [634, 0]
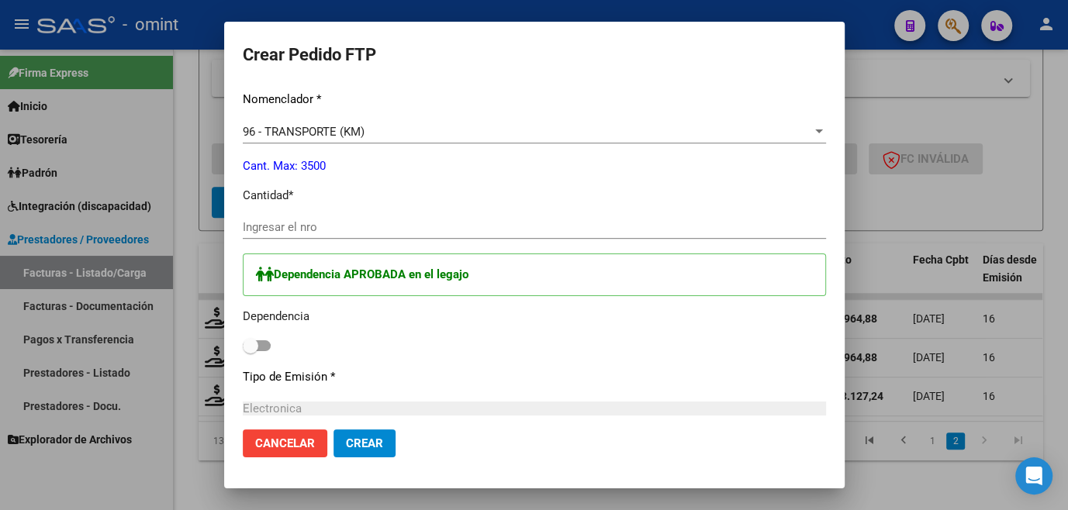
click at [299, 226] on input "Ingresar el nro" at bounding box center [534, 227] width 583 height 14
click at [270, 348] on div "Dependencia APROBADA en el legajo Dependencia" at bounding box center [534, 305] width 583 height 103
click at [270, 344] on div "Dependencia APROBADA en el legajo Dependencia" at bounding box center [534, 305] width 583 height 103
click at [264, 345] on span at bounding box center [257, 345] width 28 height 11
click at [250, 351] on input "checkbox" at bounding box center [250, 351] width 1 height 1
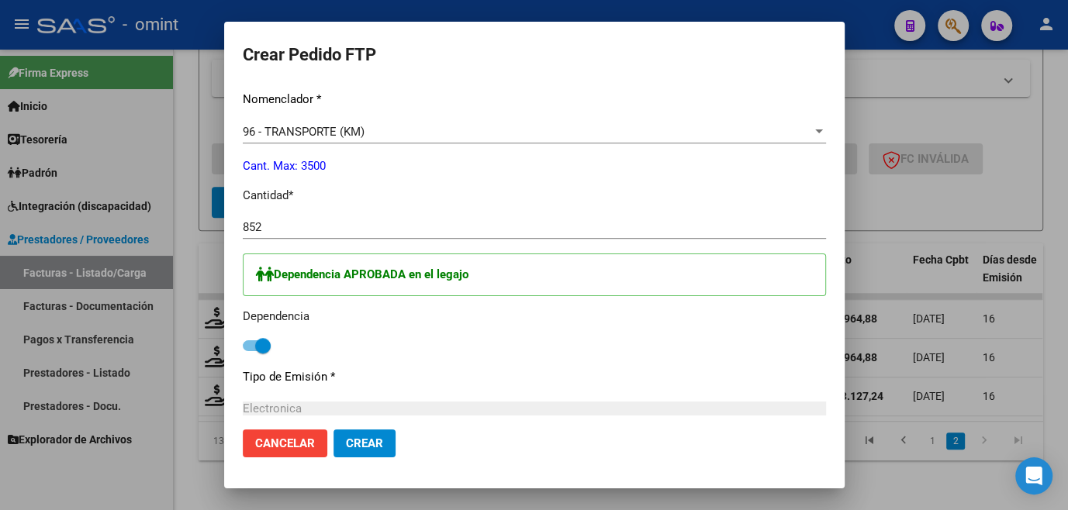
click at [386, 441] on button "Crear" at bounding box center [364, 444] width 62 height 28
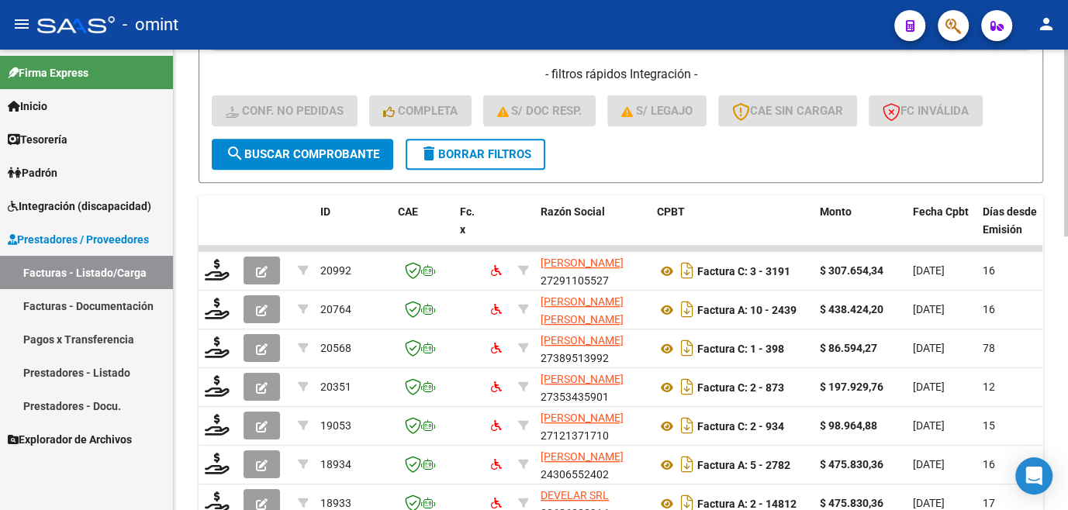
scroll to position [676, 0]
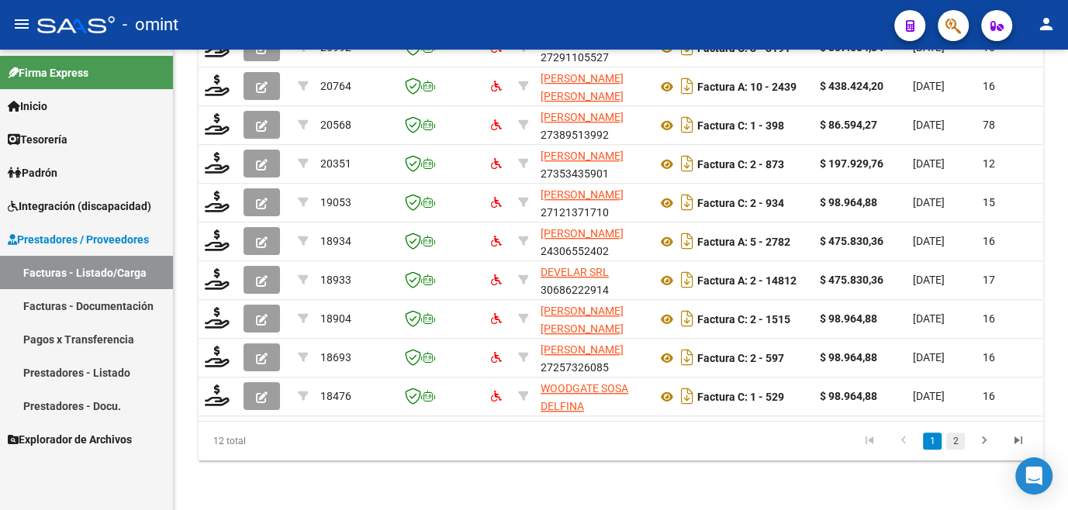
click at [953, 437] on link "2" at bounding box center [955, 441] width 19 height 17
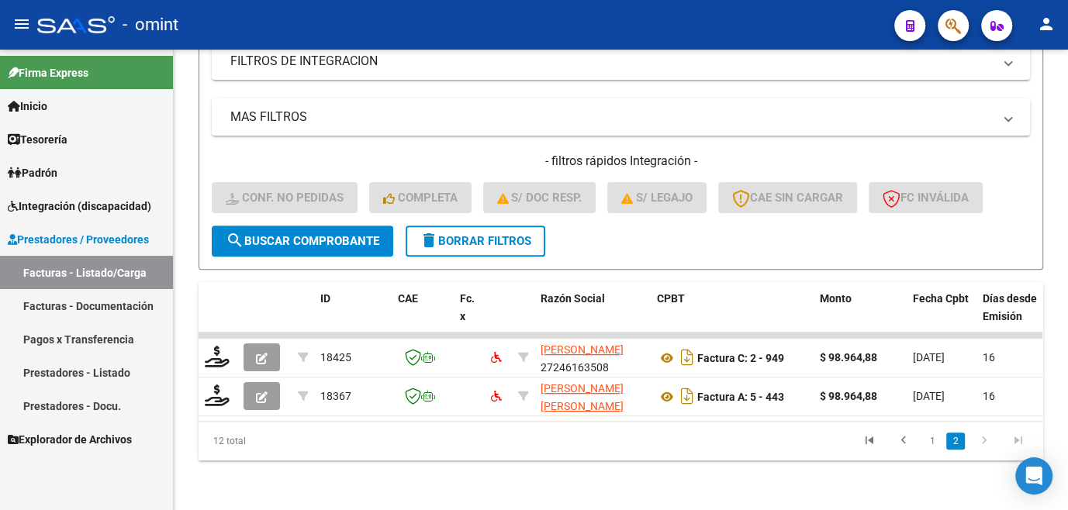
scroll to position [366, 0]
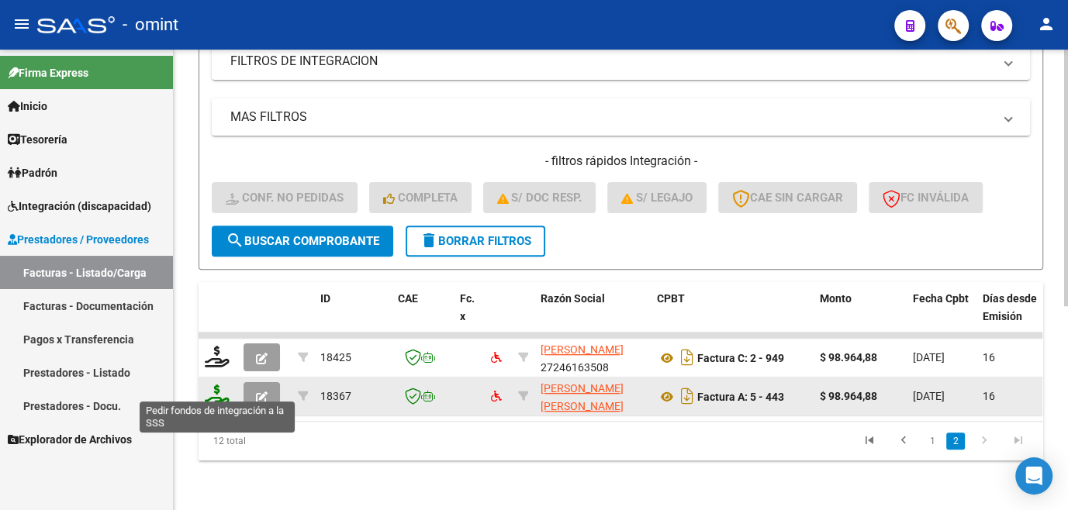
click at [215, 387] on icon at bounding box center [217, 396] width 25 height 22
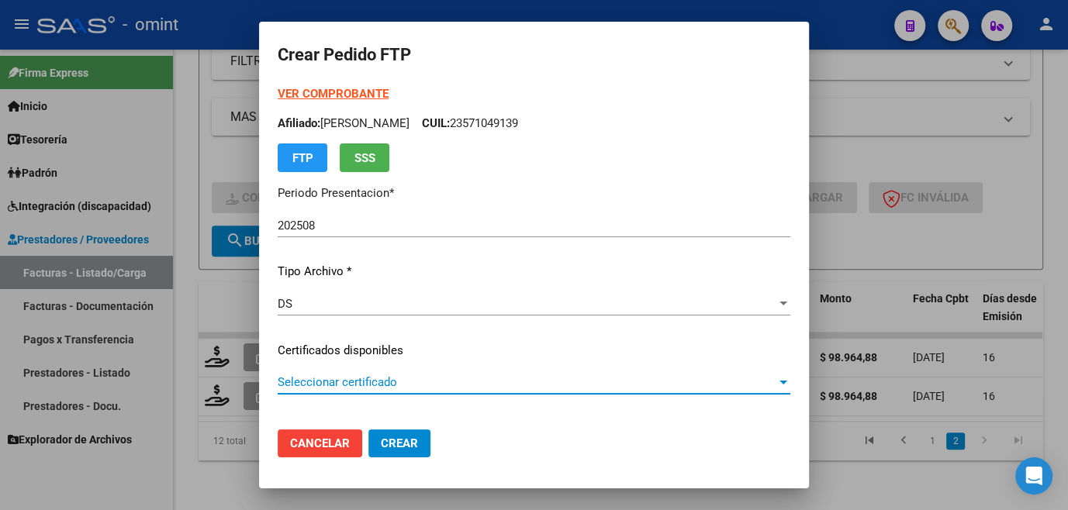
click at [319, 378] on span "Seleccionar certificado" at bounding box center [527, 382] width 499 height 14
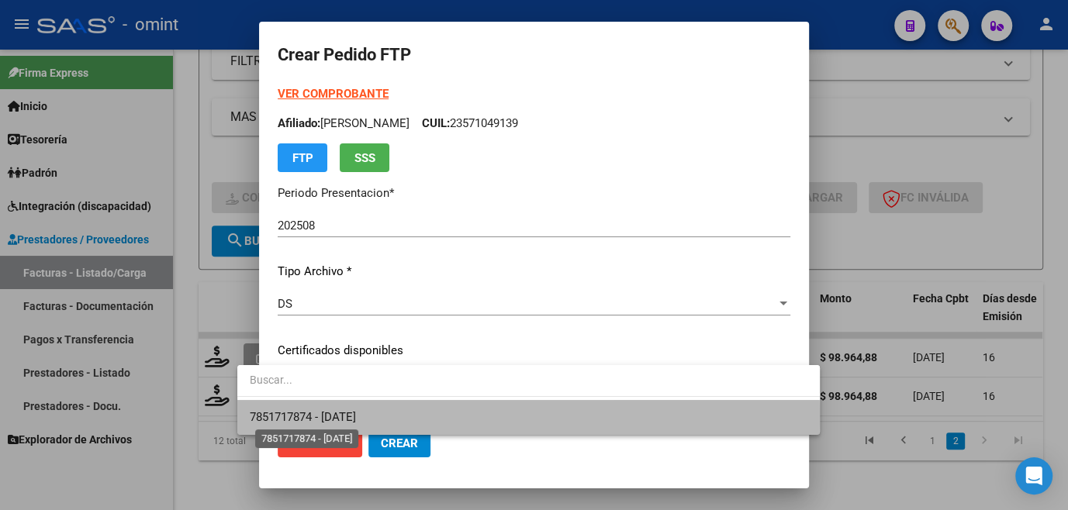
click at [323, 416] on span "7851717874 - [DATE]" at bounding box center [303, 417] width 106 height 14
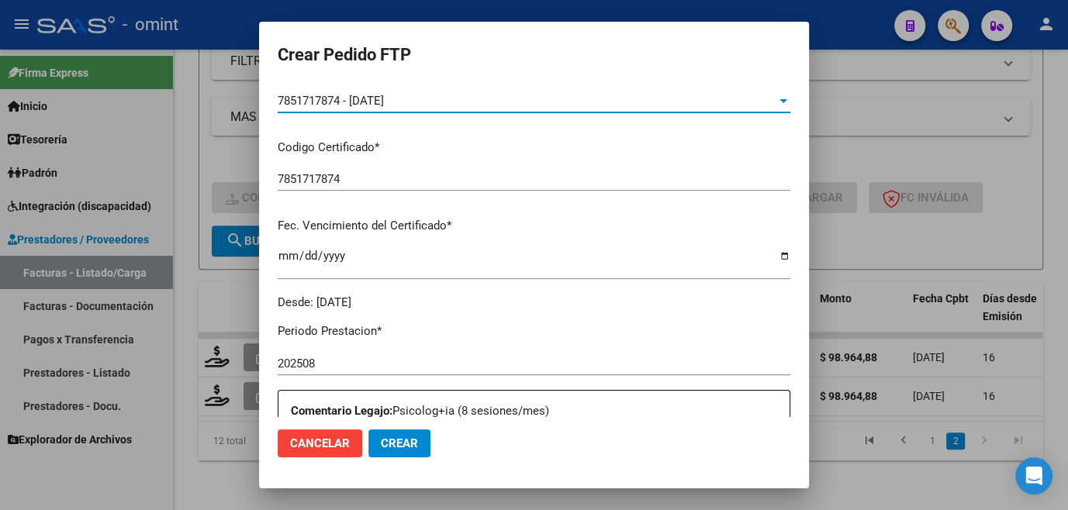
scroll to position [493, 0]
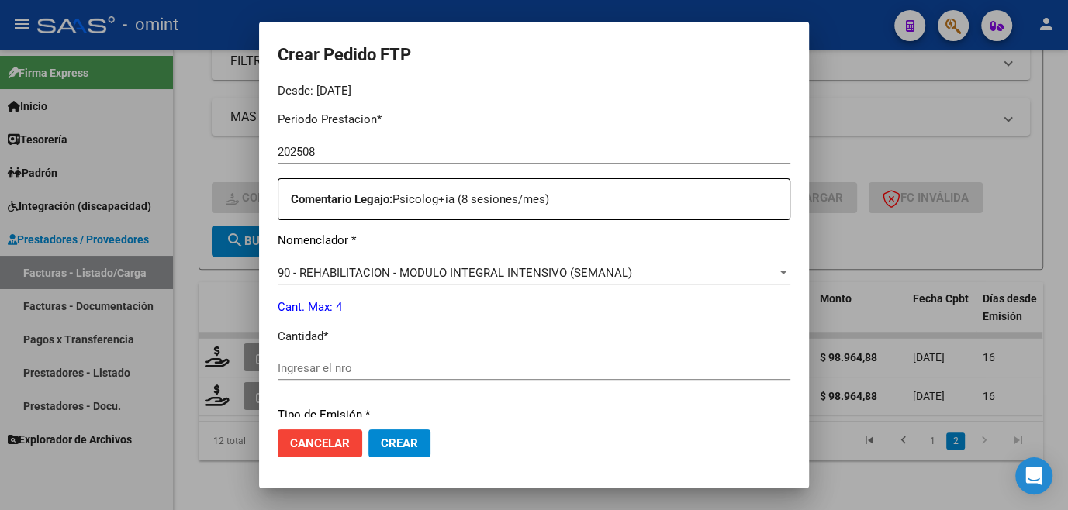
click at [314, 357] on div "Ingresar el nro" at bounding box center [534, 368] width 513 height 23
click at [315, 361] on input "Ingresar el nro" at bounding box center [534, 368] width 513 height 14
click at [385, 440] on span "Crear" at bounding box center [399, 444] width 37 height 14
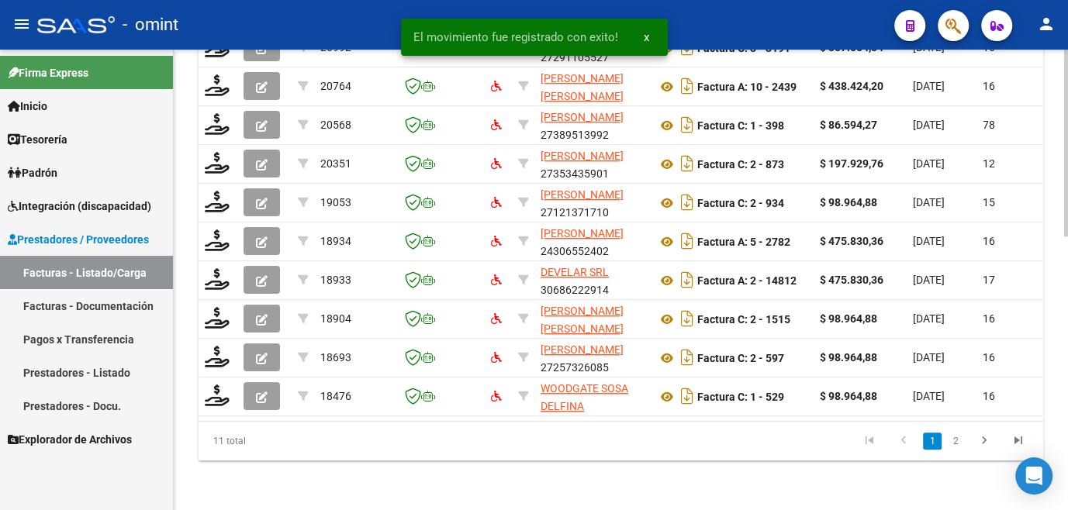
scroll to position [676, 0]
click at [954, 442] on link "2" at bounding box center [955, 441] width 19 height 17
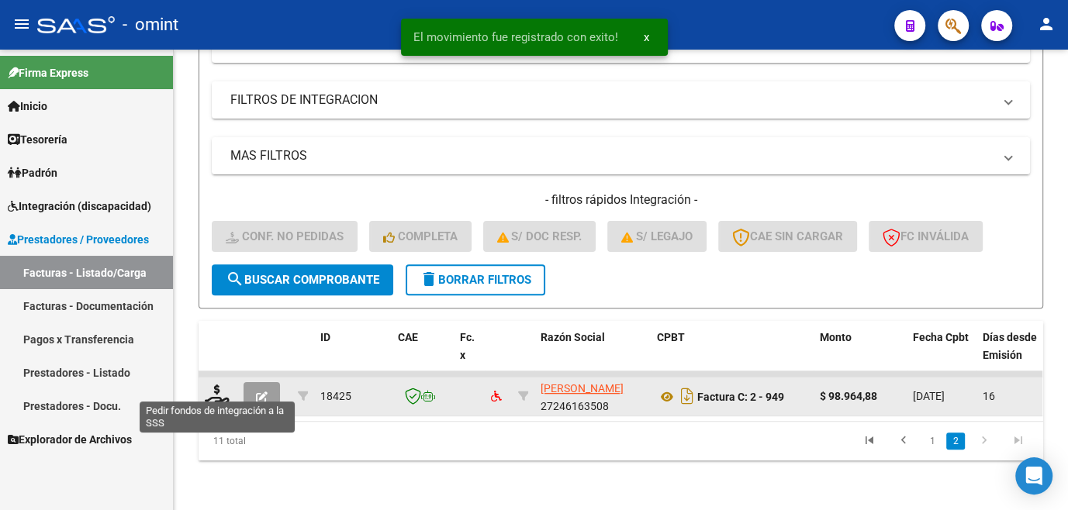
scroll to position [327, 0]
click at [202, 390] on datatable-body-cell at bounding box center [218, 397] width 39 height 38
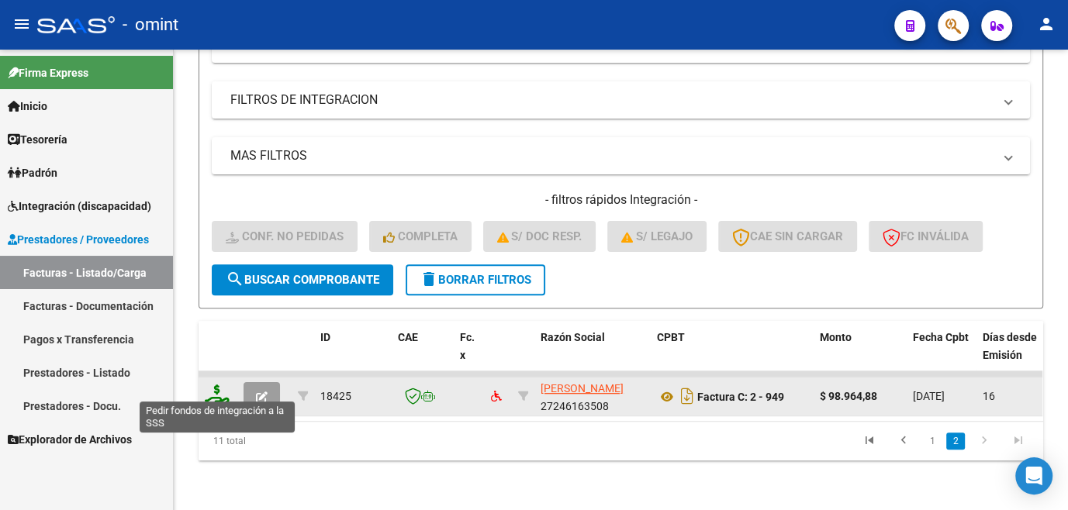
click at [219, 386] on icon at bounding box center [217, 396] width 25 height 22
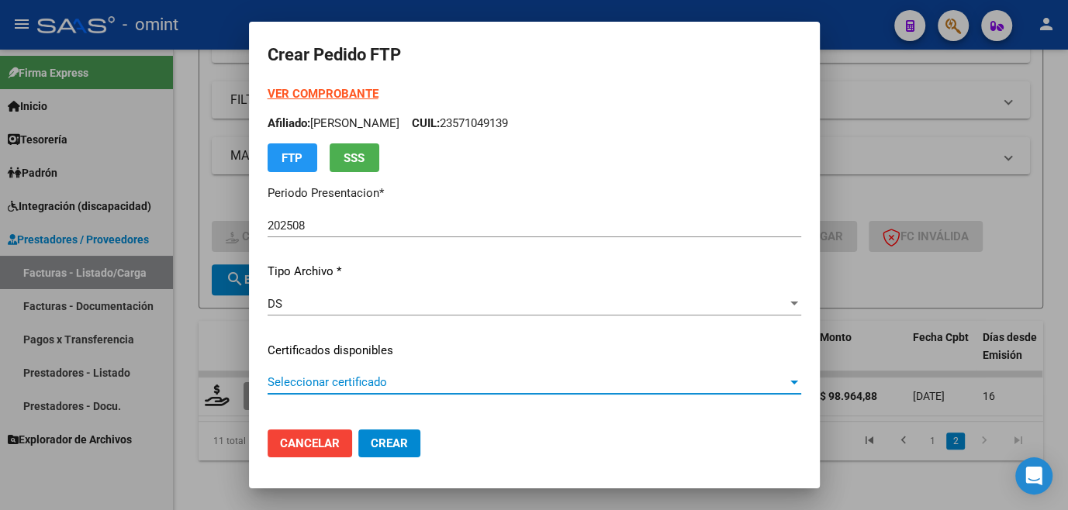
click at [333, 384] on span "Seleccionar certificado" at bounding box center [528, 382] width 520 height 14
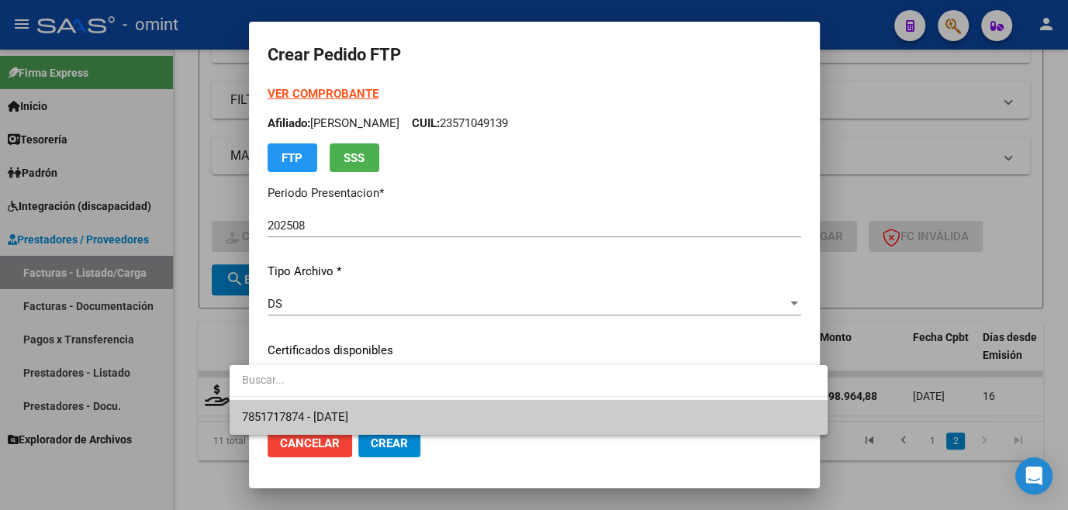
click at [339, 409] on span "7851717874 - [DATE]" at bounding box center [528, 417] width 572 height 35
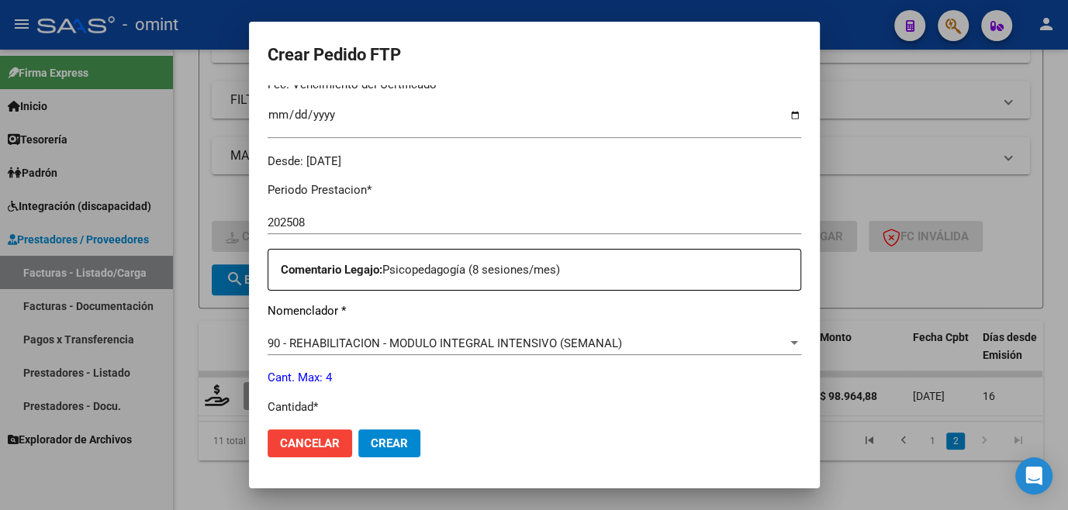
scroll to position [564, 0]
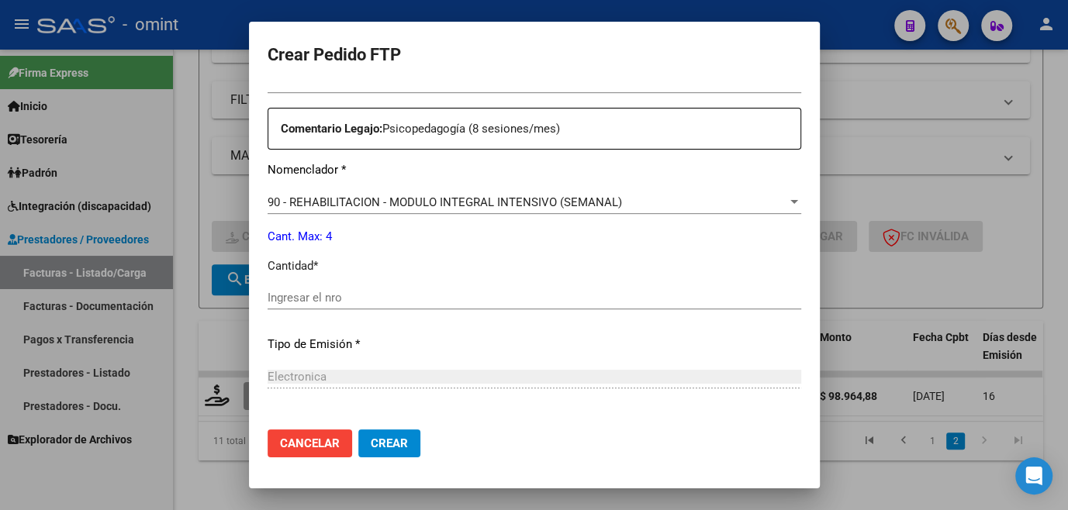
click at [289, 292] on input "Ingresar el nro" at bounding box center [535, 298] width 534 height 14
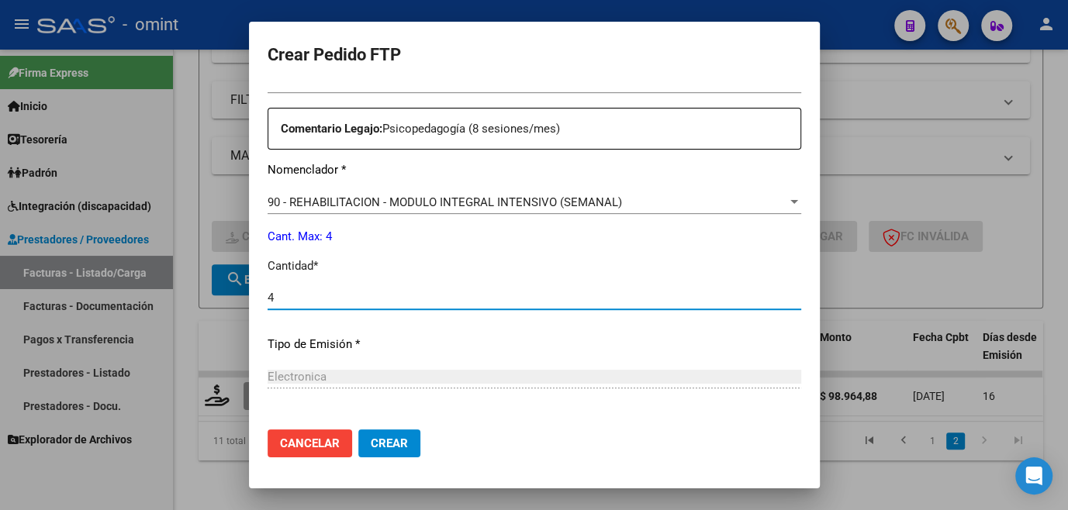
click at [392, 435] on button "Crear" at bounding box center [389, 444] width 62 height 28
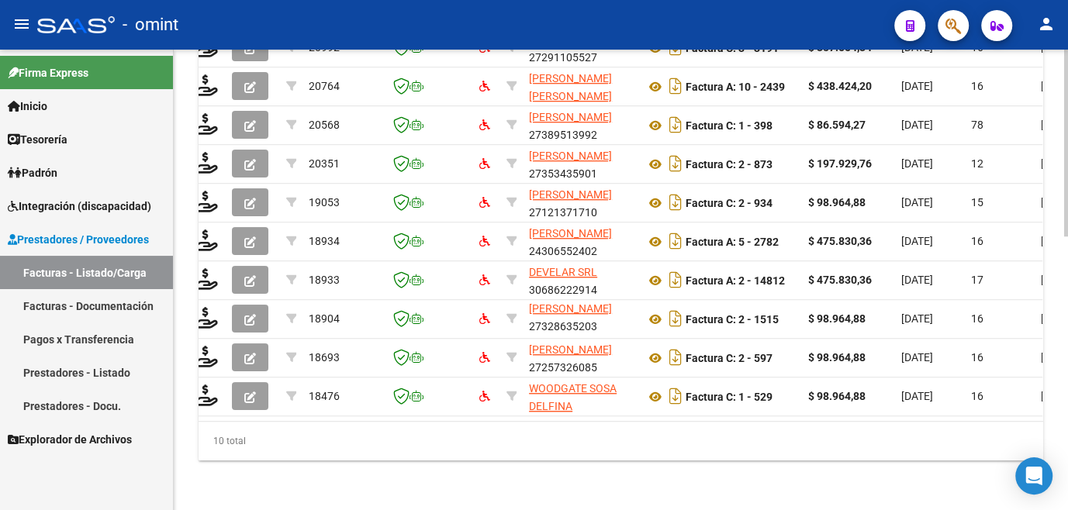
scroll to position [0, 0]
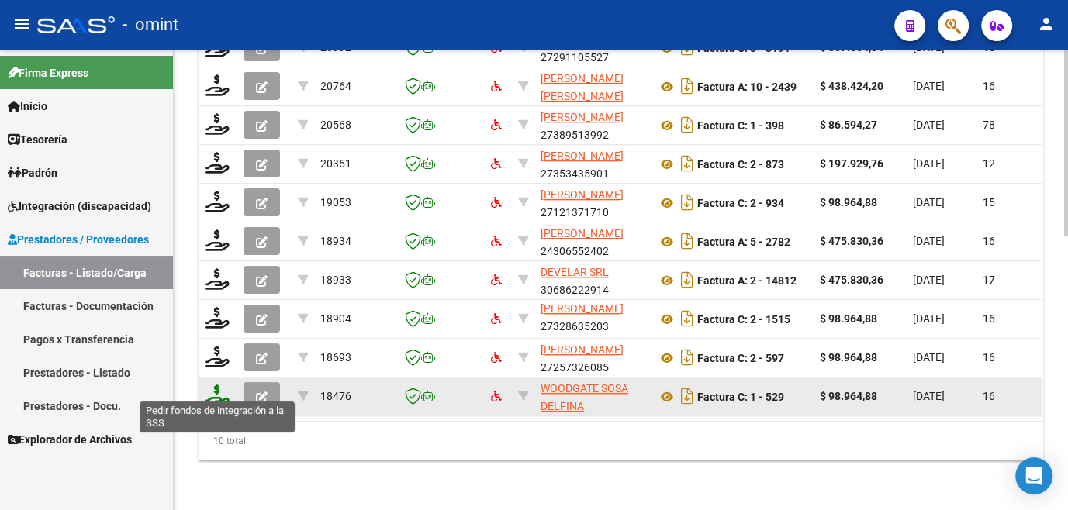
click at [209, 385] on icon at bounding box center [217, 396] width 25 height 22
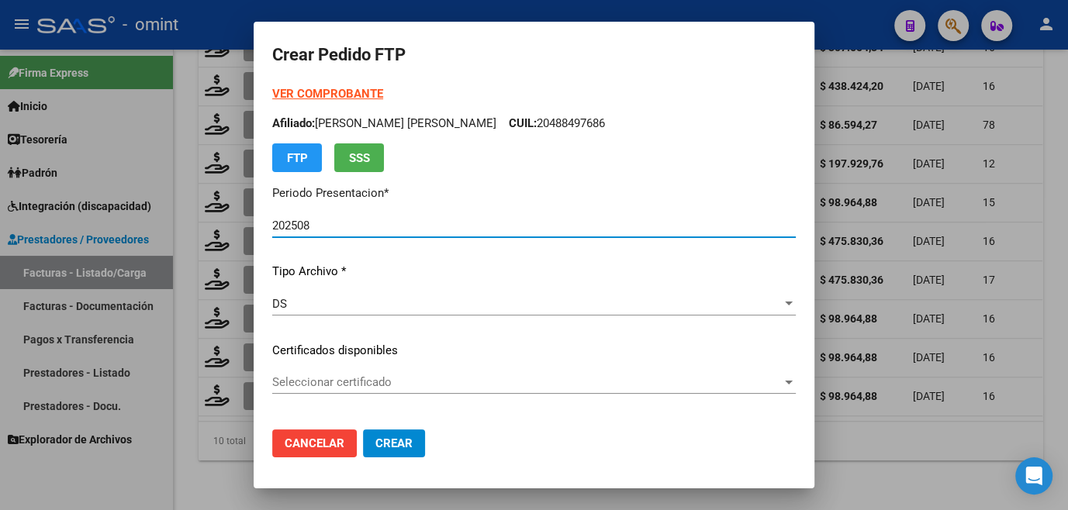
click at [361, 347] on p "Certificados disponibles" at bounding box center [533, 351] width 523 height 18
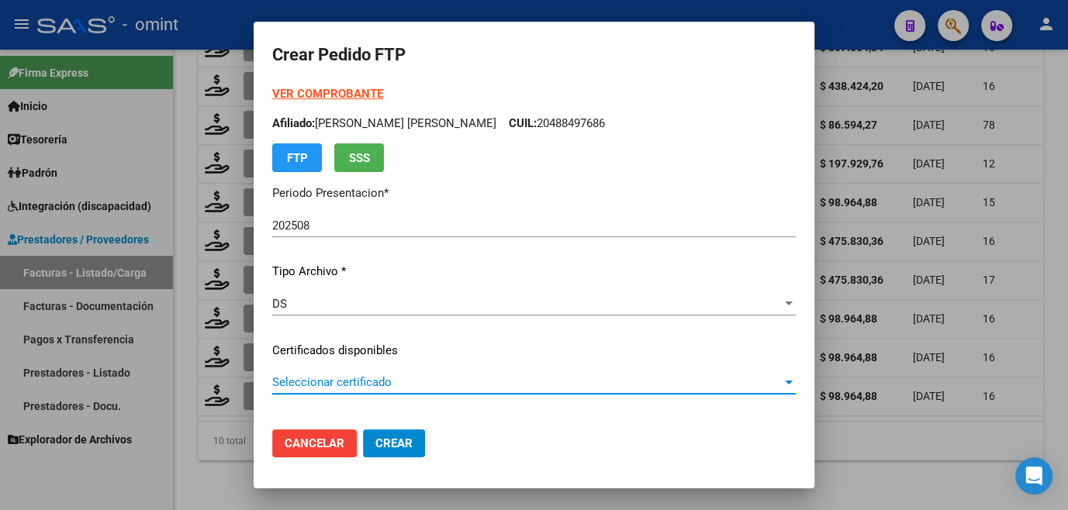
click at [349, 388] on span "Seleccionar certificado" at bounding box center [526, 382] width 509 height 14
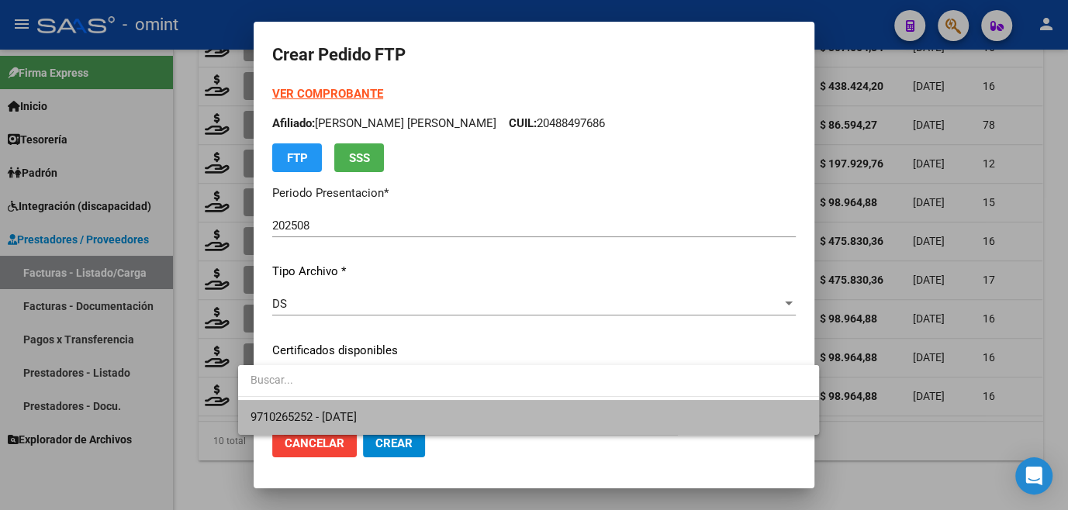
click at [354, 402] on span "9710265252 - [DATE]" at bounding box center [528, 417] width 556 height 35
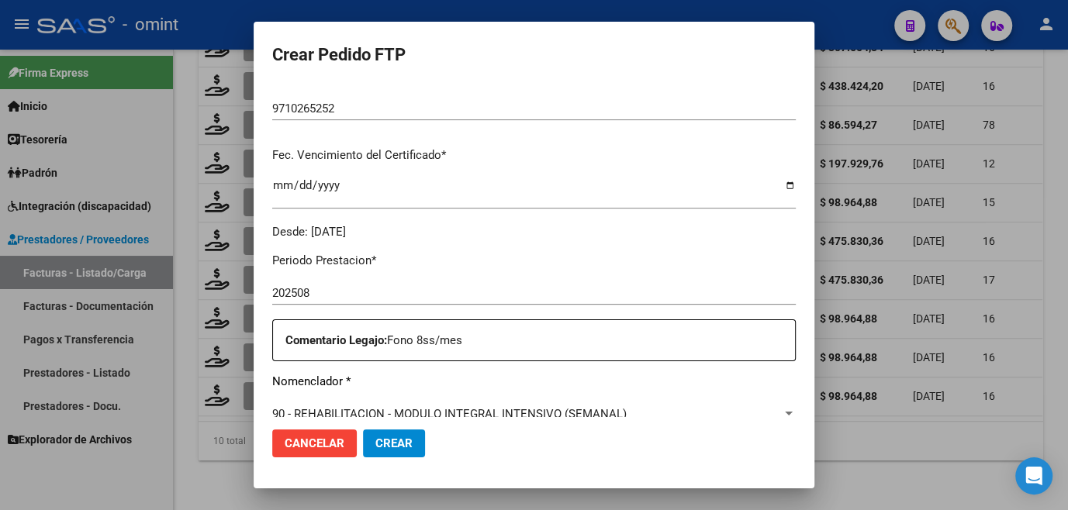
scroll to position [493, 0]
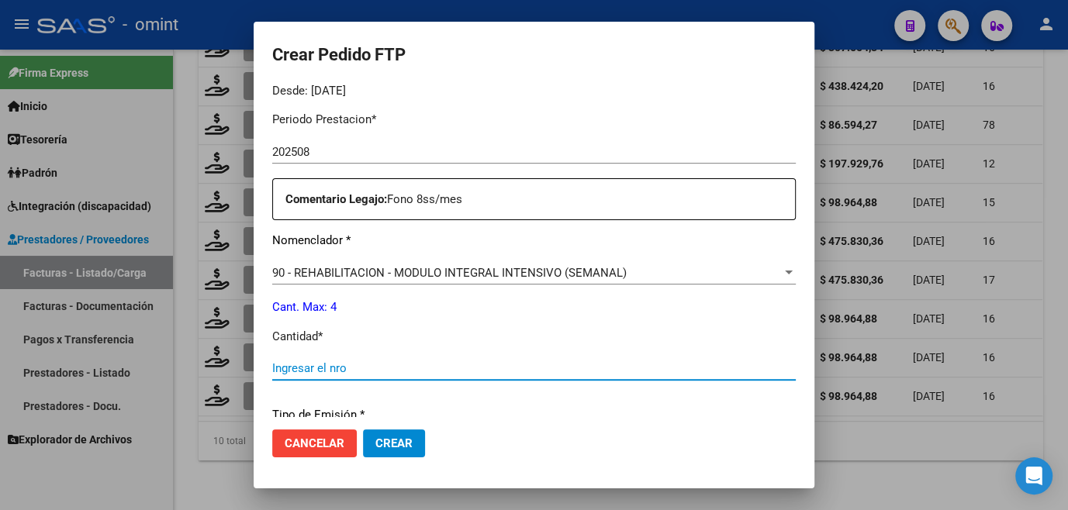
click at [343, 370] on input "Ingresar el nro" at bounding box center [533, 368] width 523 height 14
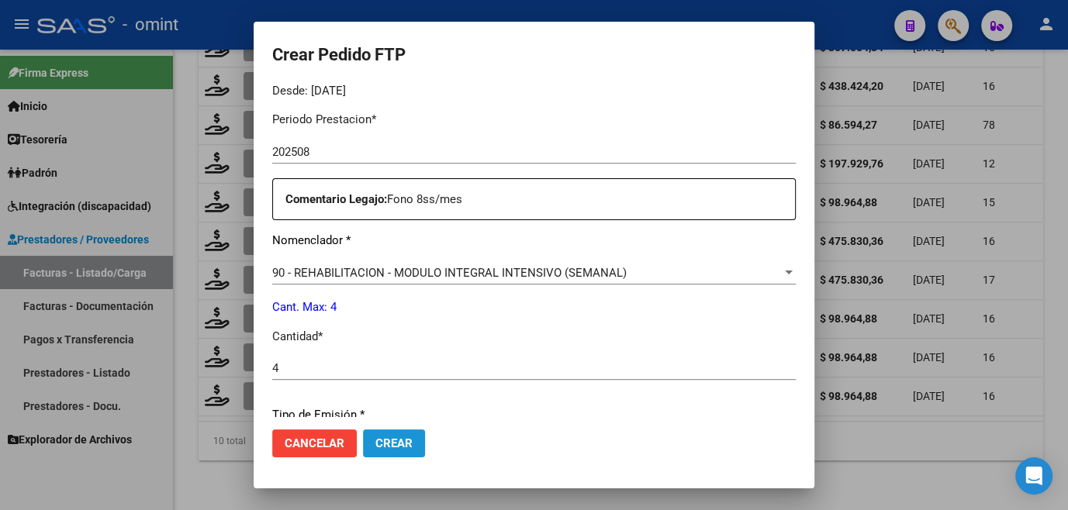
click at [375, 444] on span "Crear" at bounding box center [393, 444] width 37 height 14
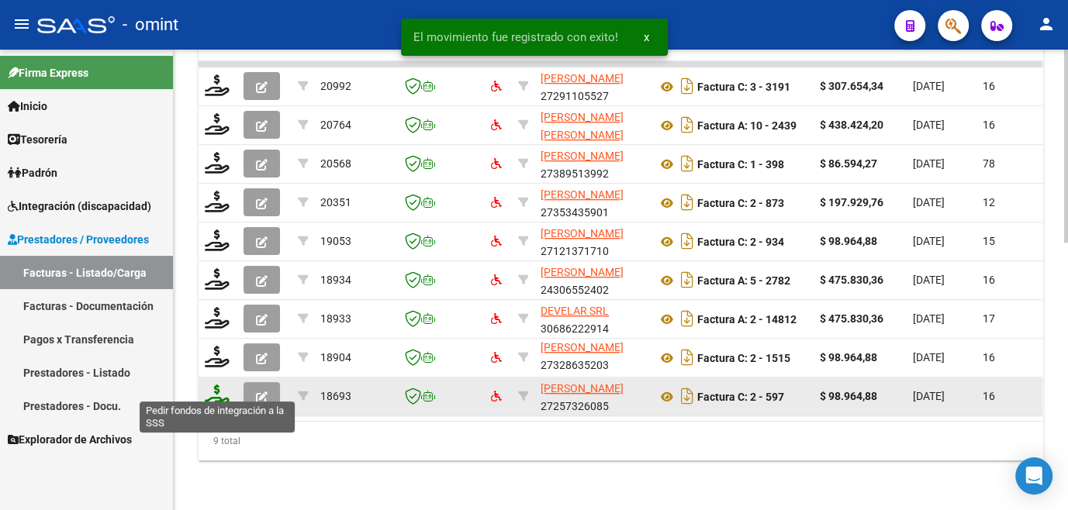
scroll to position [637, 0]
click at [217, 390] on icon at bounding box center [217, 396] width 25 height 22
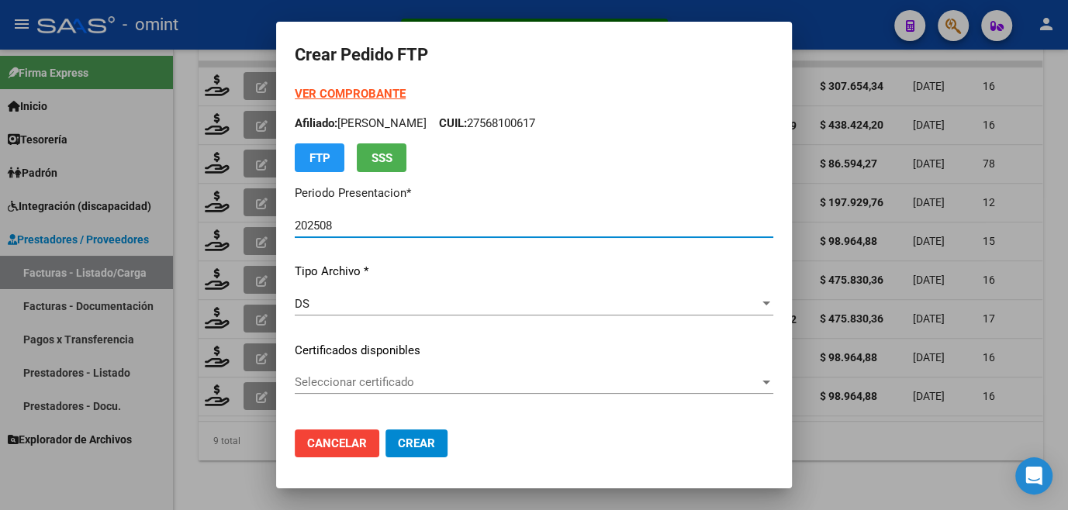
click at [366, 334] on div "VER COMPROBANTE ARCA Padrón Afiliado: [PERSON_NAME] CUIL: 27568100617 FTP SSS P…" at bounding box center [534, 338] width 478 height 507
click at [364, 366] on div "VER COMPROBANTE ARCA Padrón Afiliado: [PERSON_NAME] CUIL: 27568100617 FTP SSS P…" at bounding box center [534, 338] width 478 height 507
click at [364, 382] on span "Seleccionar certificado" at bounding box center [527, 382] width 464 height 14
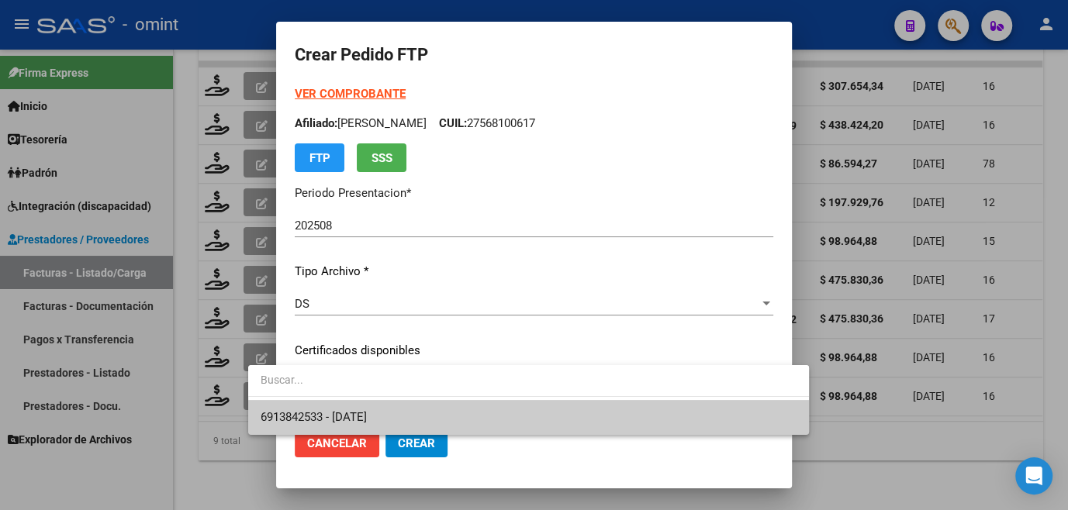
click at [367, 413] on span "6913842533 - [DATE]" at bounding box center [314, 417] width 106 height 14
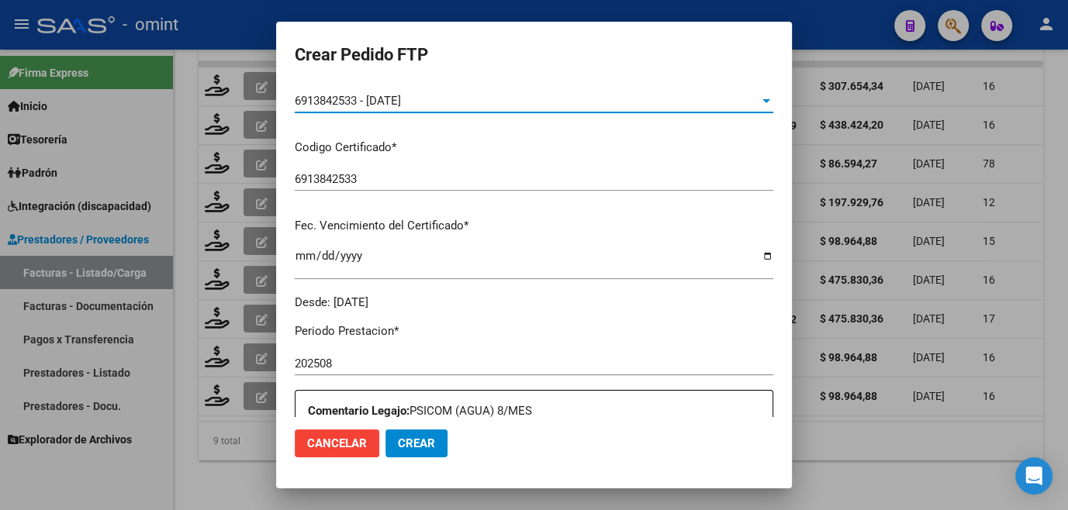
scroll to position [493, 0]
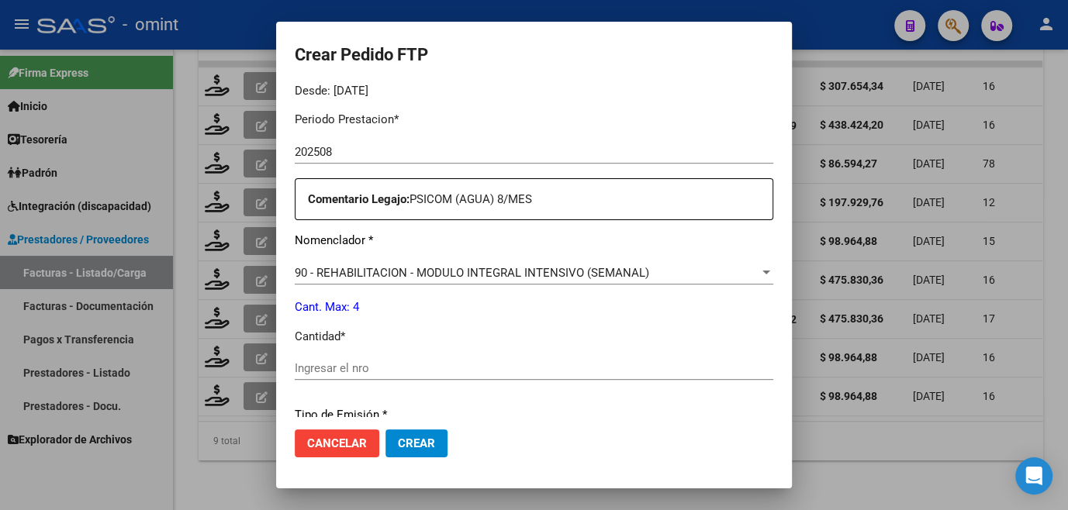
click at [323, 369] on input "Ingresar el nro" at bounding box center [534, 368] width 478 height 14
click at [385, 432] on button "Crear" at bounding box center [416, 444] width 62 height 28
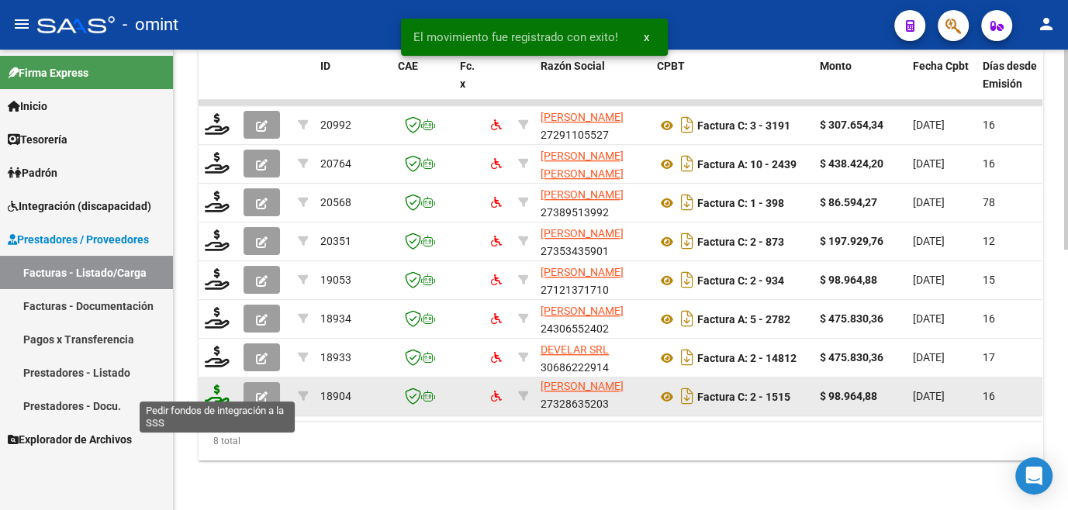
scroll to position [599, 0]
click at [219, 387] on icon at bounding box center [217, 396] width 25 height 22
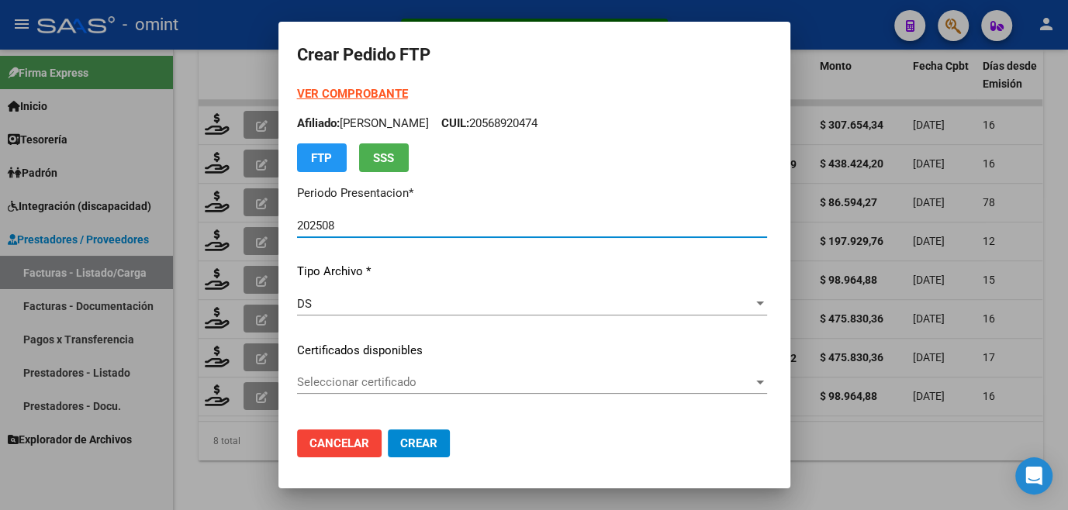
click at [333, 378] on span "Seleccionar certificado" at bounding box center [525, 382] width 456 height 14
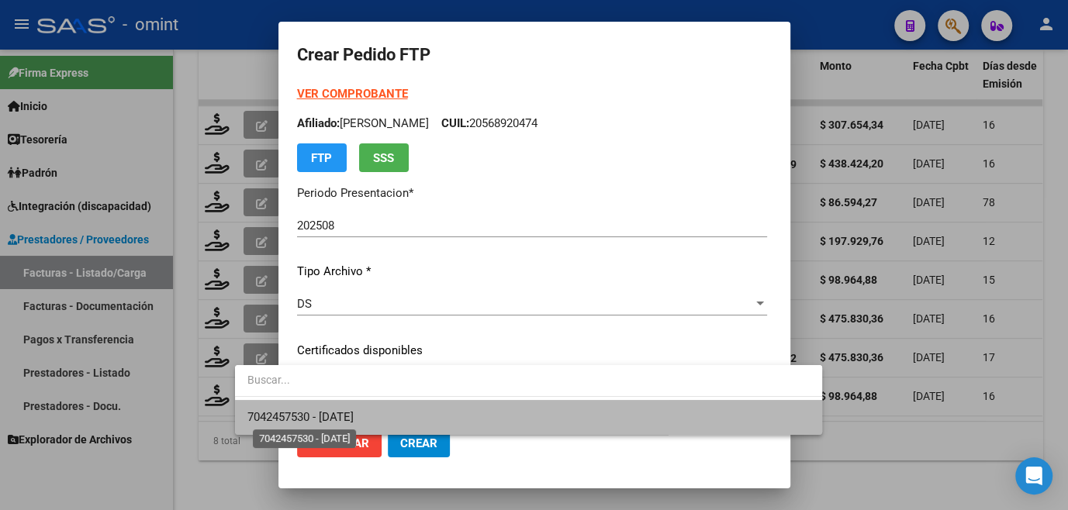
click at [351, 410] on span "7042457530 - [DATE]" at bounding box center [300, 417] width 106 height 14
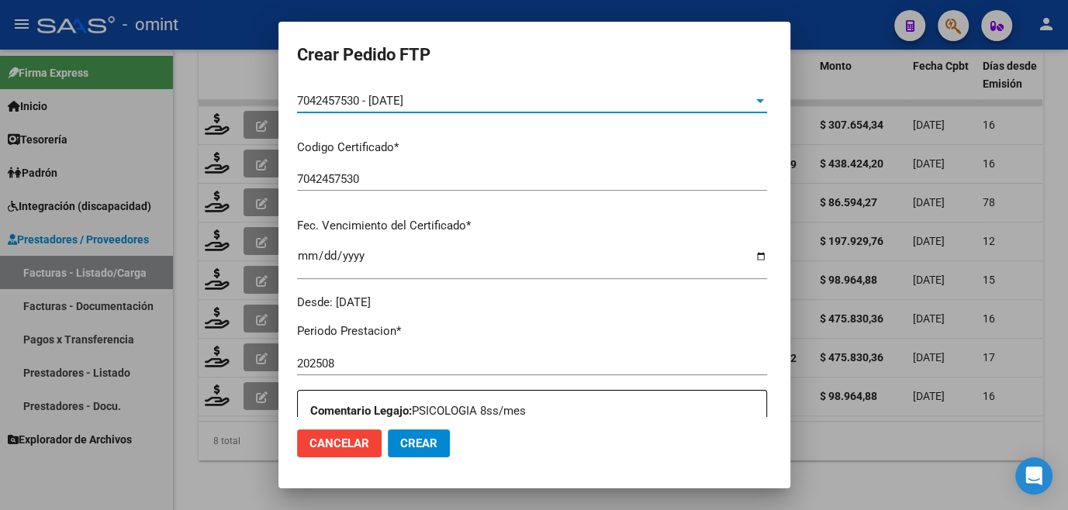
scroll to position [493, 0]
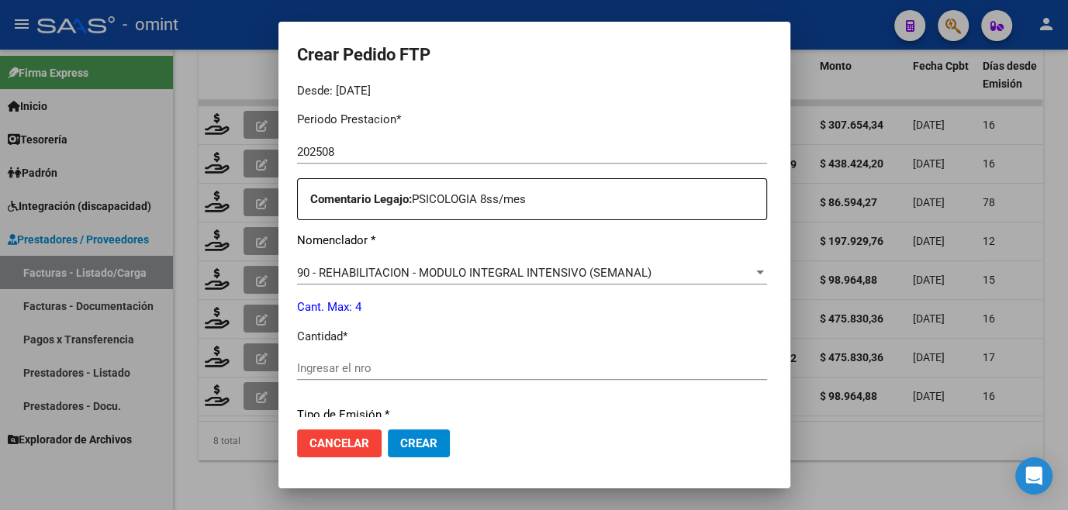
click at [335, 369] on input "Ingresar el nro" at bounding box center [532, 368] width 470 height 14
click at [388, 433] on button "Crear" at bounding box center [419, 444] width 62 height 28
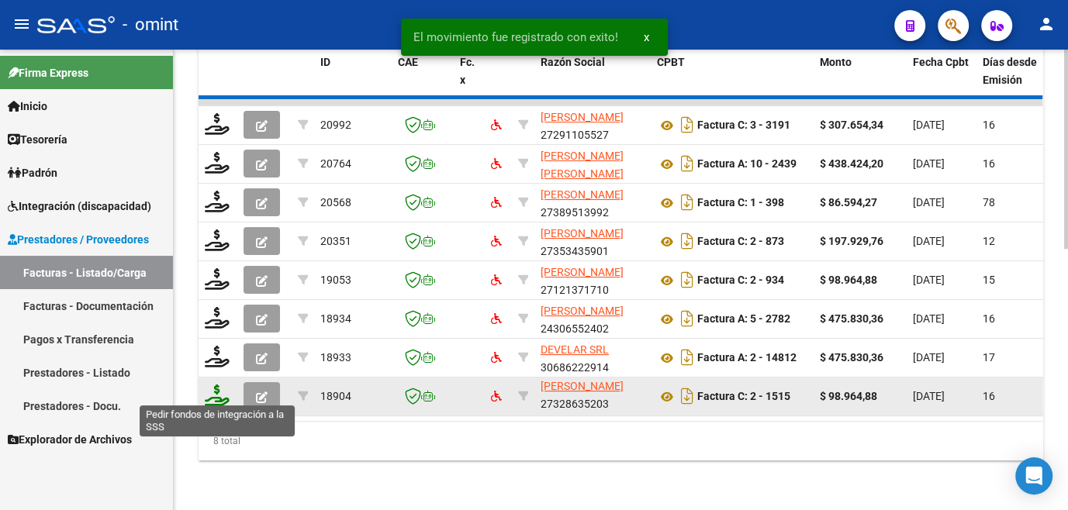
scroll to position [560, 0]
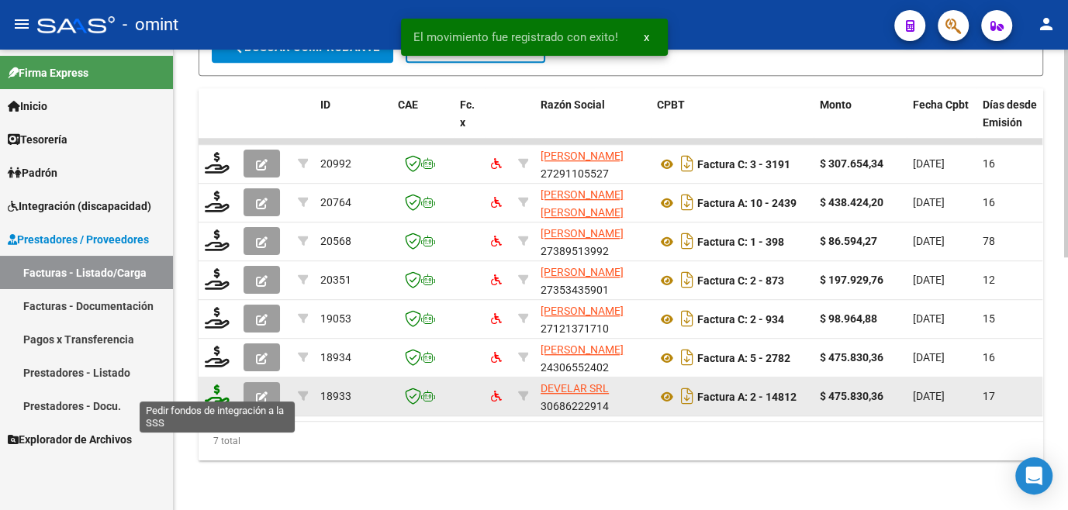
click at [219, 391] on icon at bounding box center [217, 396] width 25 height 22
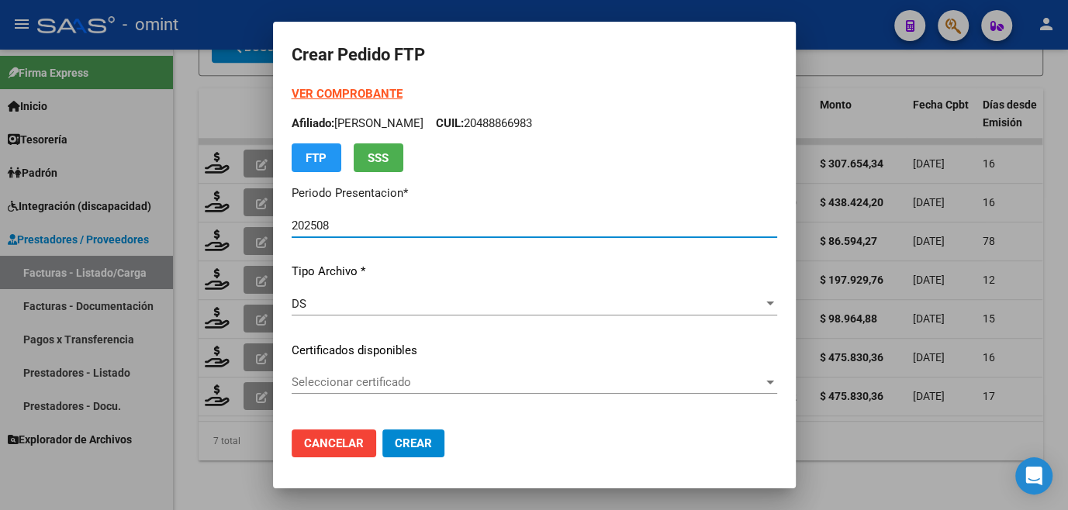
click at [330, 382] on span "Seleccionar certificado" at bounding box center [527, 382] width 471 height 14
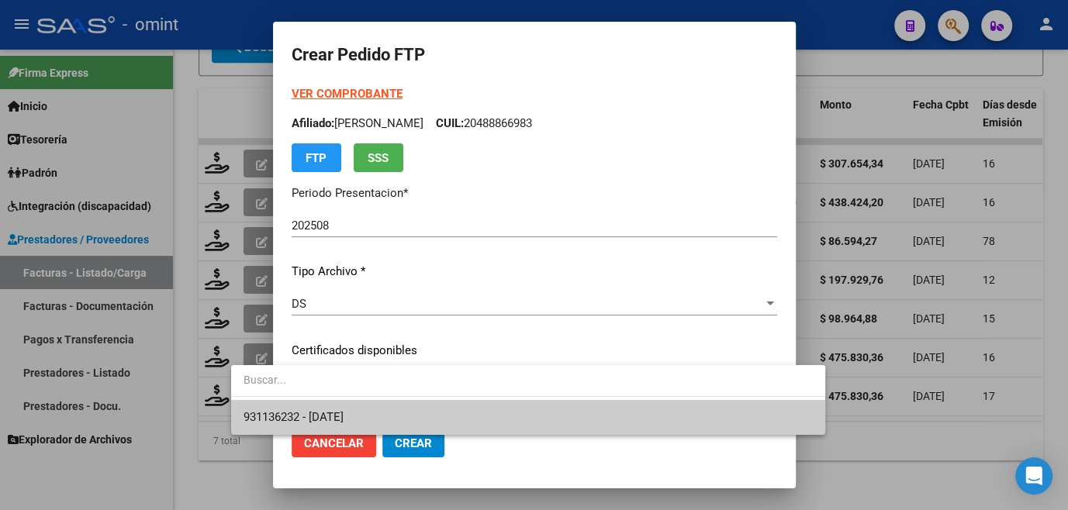
click at [335, 407] on span "931136232 - [DATE]" at bounding box center [527, 417] width 569 height 35
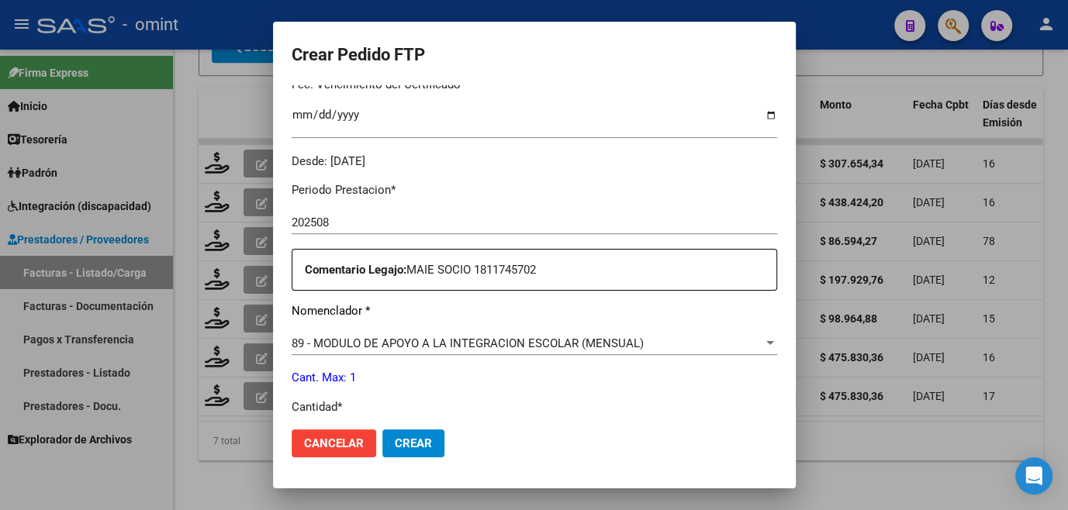
scroll to position [634, 0]
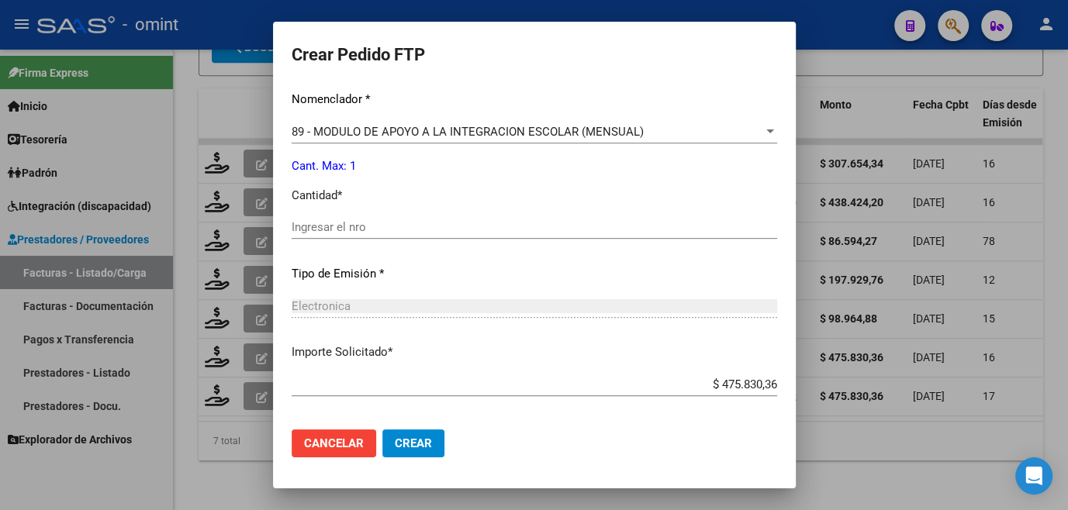
click at [295, 229] on input "Ingresar el nro" at bounding box center [534, 227] width 485 height 14
click at [382, 433] on button "Crear" at bounding box center [413, 444] width 62 height 28
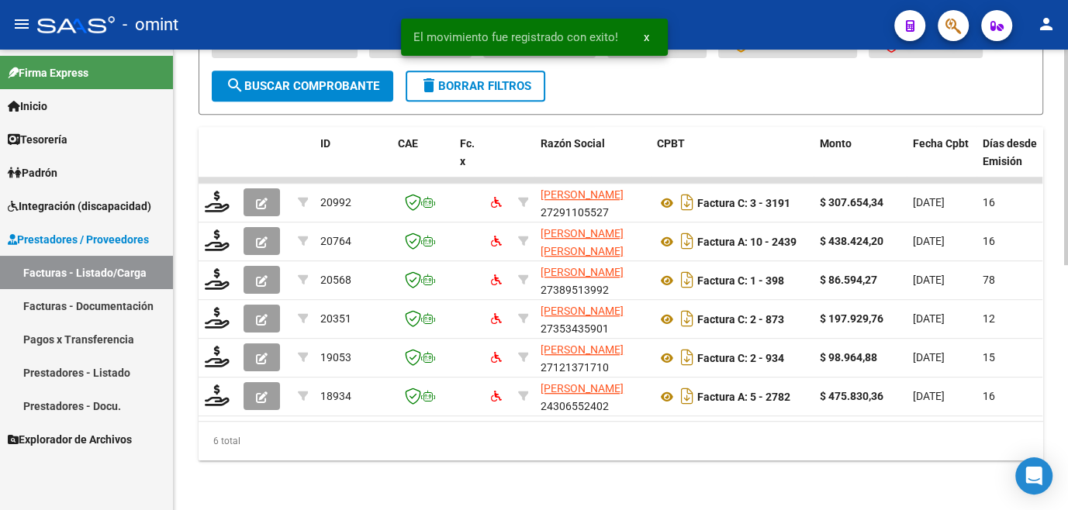
scroll to position [521, 0]
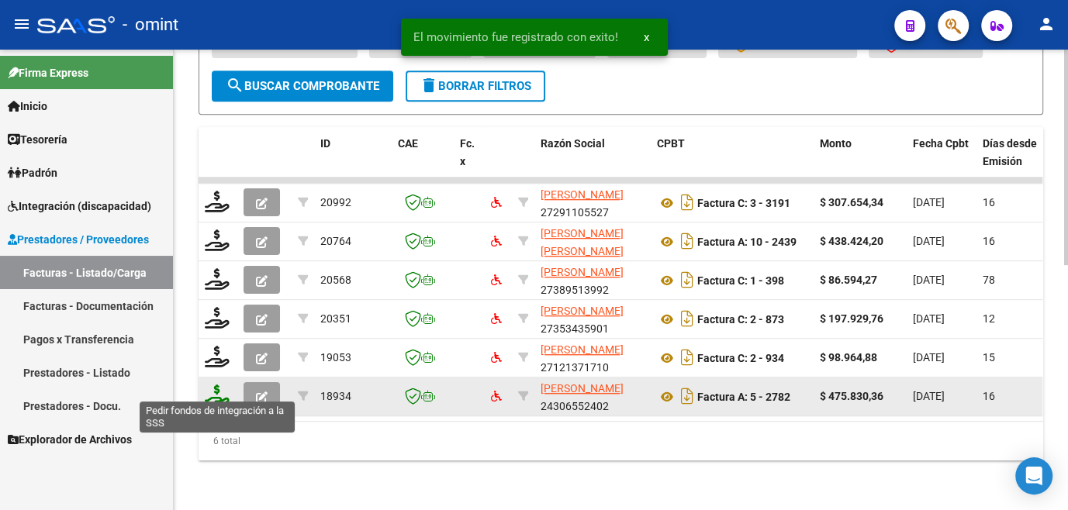
click at [221, 390] on icon at bounding box center [217, 396] width 25 height 22
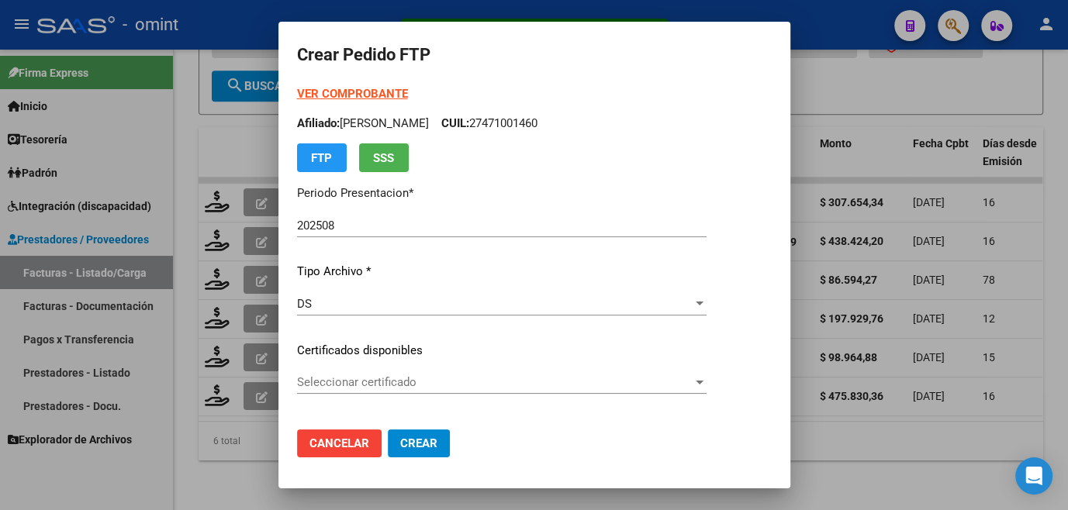
click at [340, 338] on div "VER COMPROBANTE ARCA Padrón Afiliado: [PERSON_NAME]: 27471001460 FTP SSS Period…" at bounding box center [501, 338] width 409 height 507
click at [337, 375] on span "Seleccionar certificado" at bounding box center [494, 382] width 395 height 14
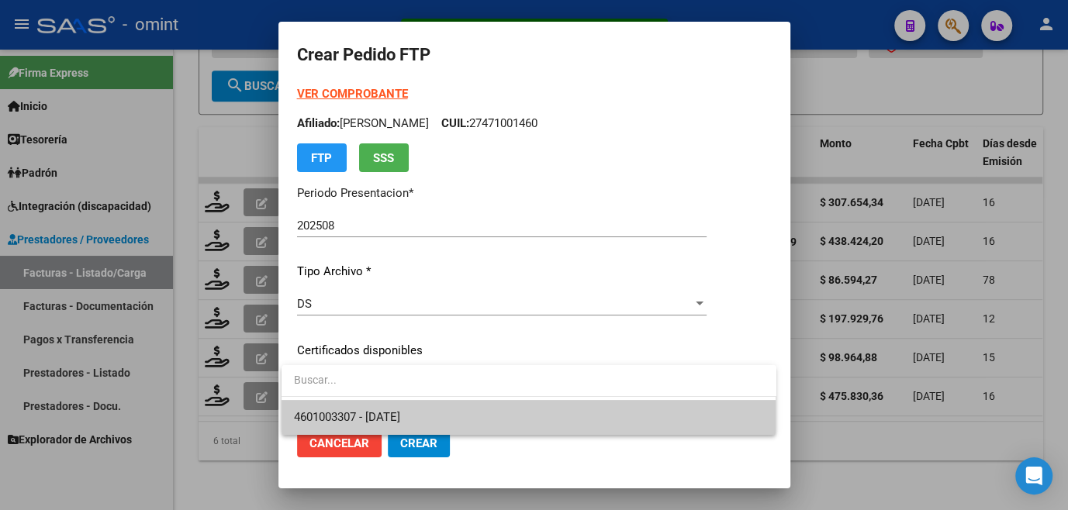
drag, startPoint x: 347, startPoint y: 410, endPoint x: 351, endPoint y: 392, distance: 18.3
click at [347, 410] on span "4601003307 - [DATE]" at bounding box center [347, 417] width 106 height 14
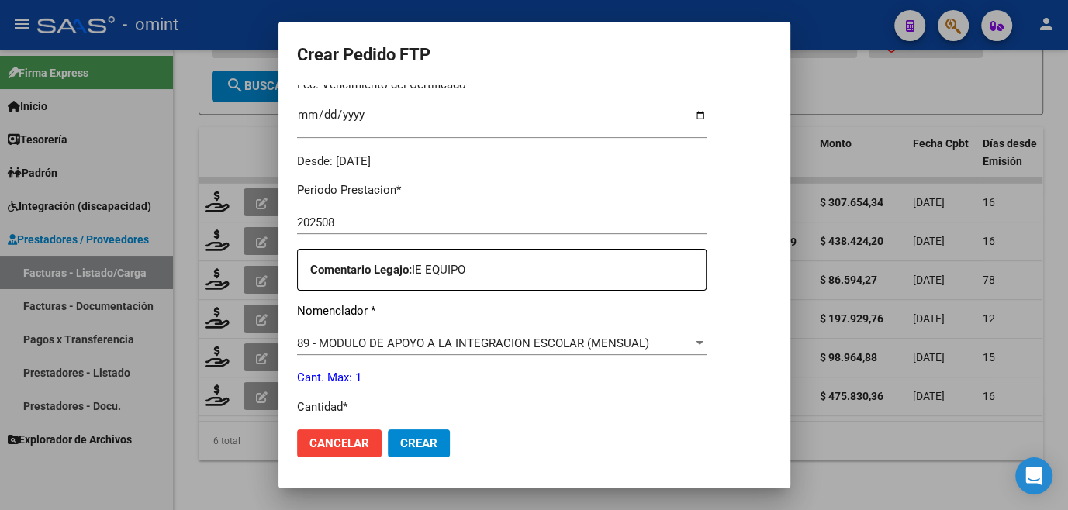
scroll to position [564, 0]
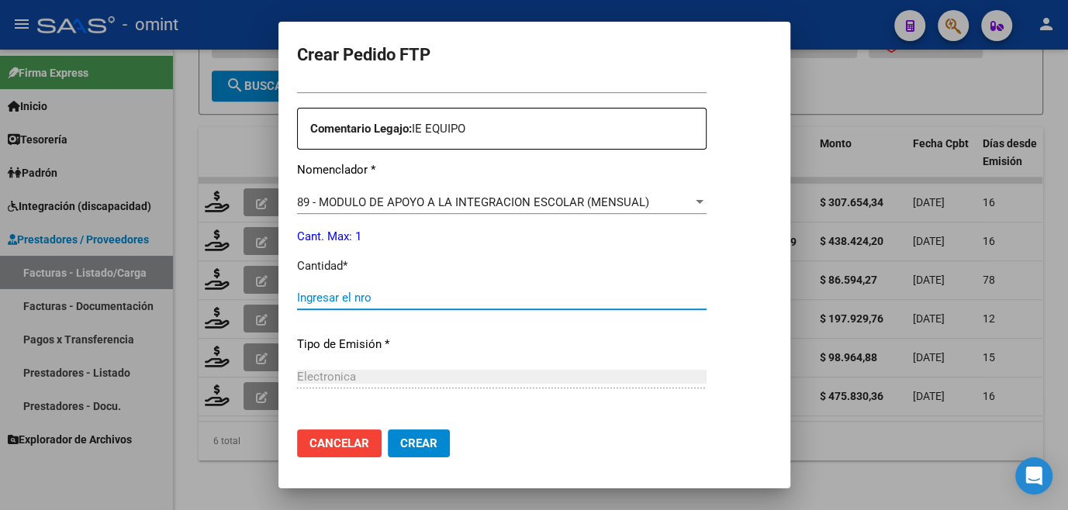
click at [337, 299] on input "Ingresar el nro" at bounding box center [501, 298] width 409 height 14
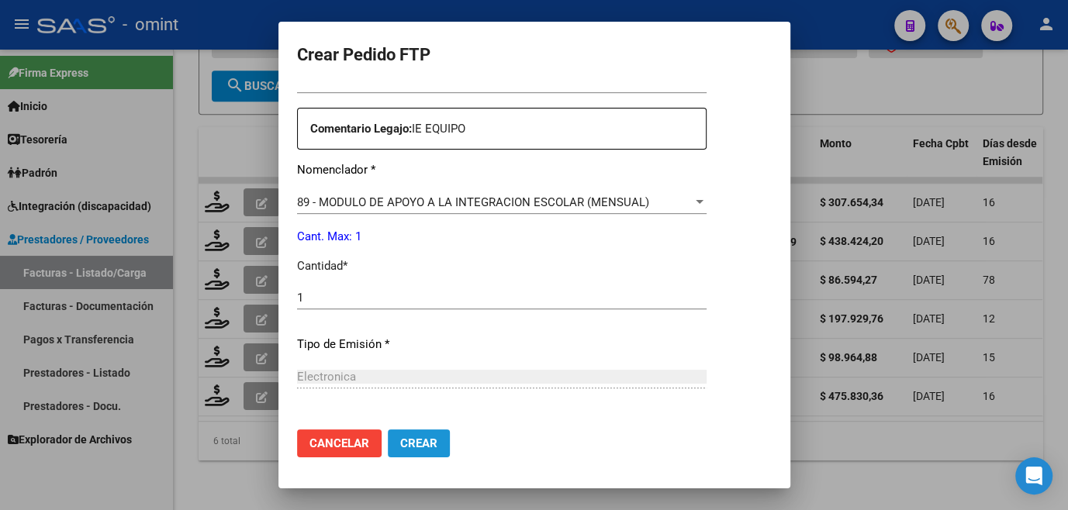
click at [407, 447] on span "Crear" at bounding box center [418, 444] width 37 height 14
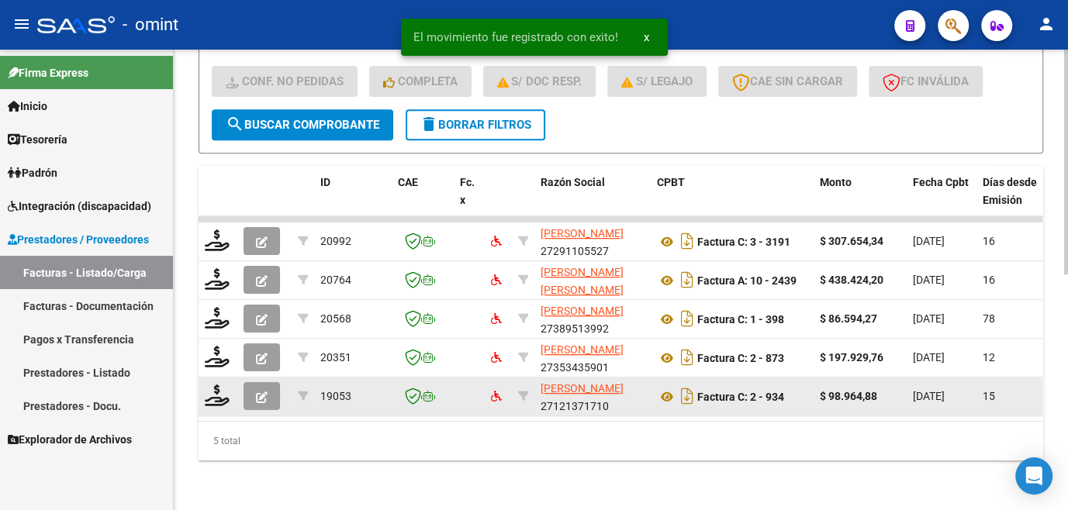
scroll to position [482, 0]
click at [218, 386] on icon at bounding box center [217, 396] width 25 height 22
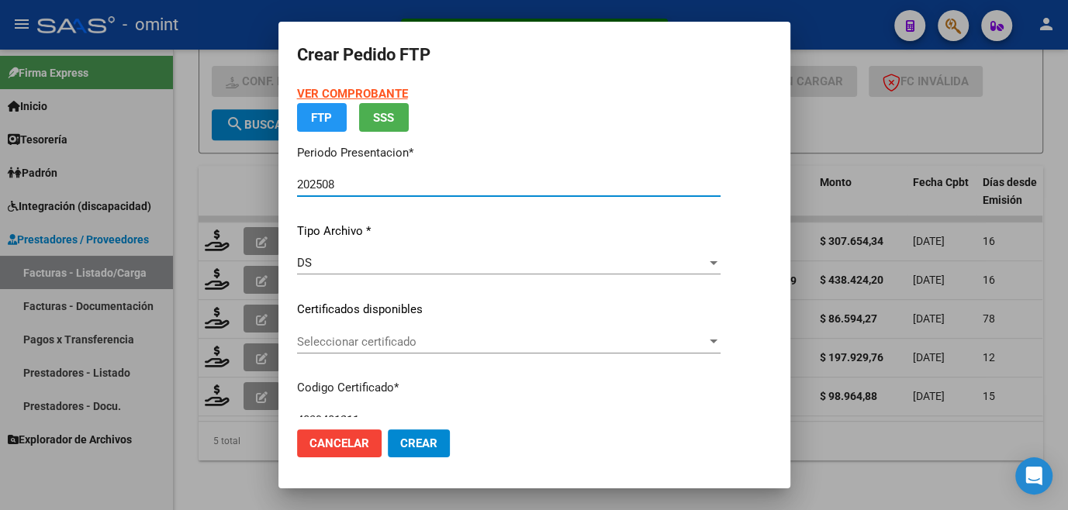
click at [338, 344] on span "Seleccionar certificado" at bounding box center [501, 342] width 409 height 14
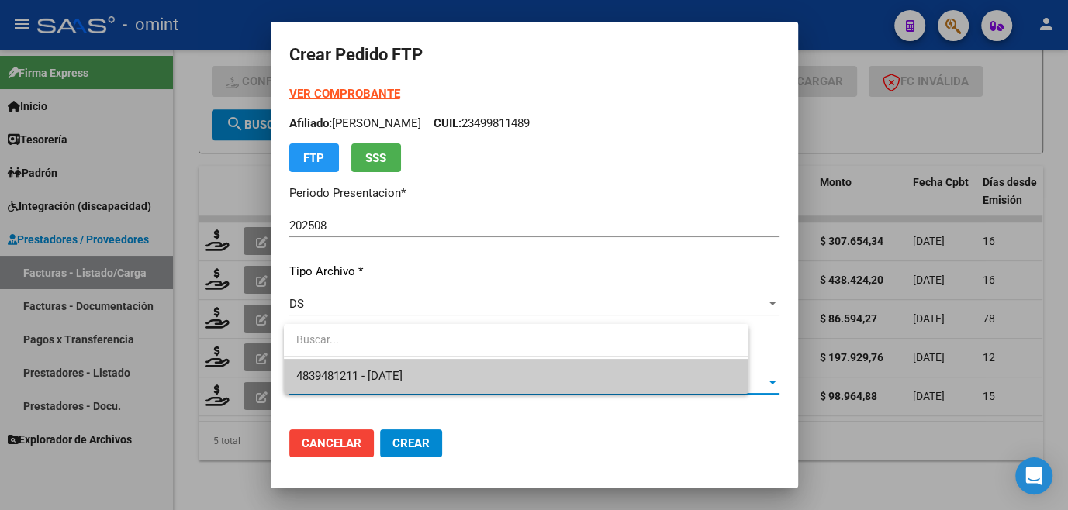
click at [325, 367] on span "4839481211 - [DATE]" at bounding box center [516, 376] width 440 height 35
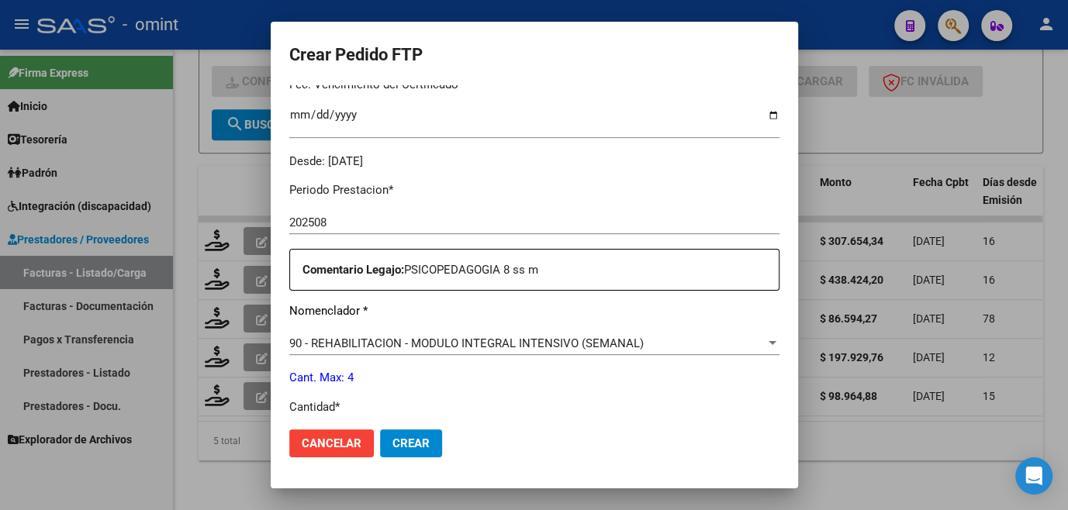
scroll to position [634, 0]
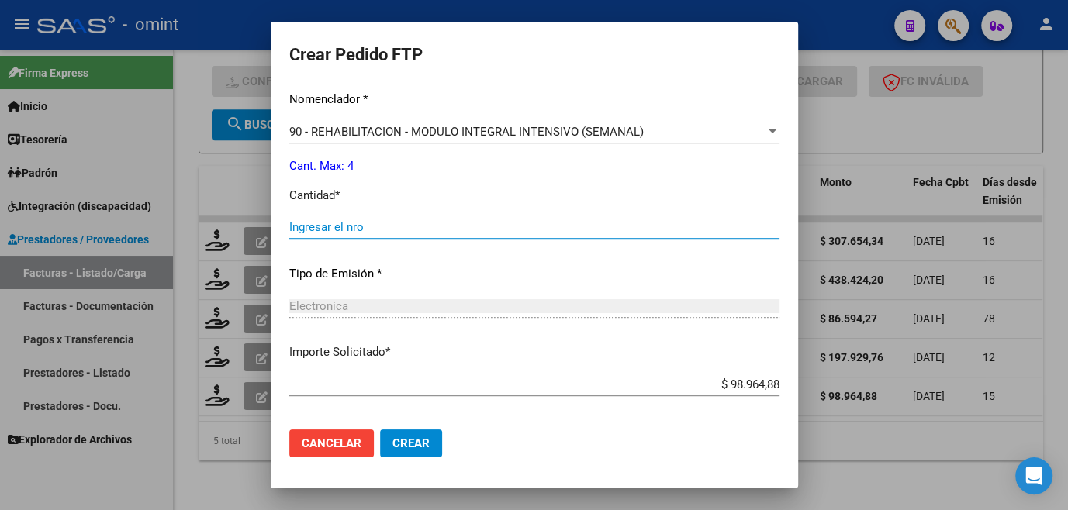
click at [289, 226] on input "Ingresar el nro" at bounding box center [534, 227] width 490 height 14
click at [380, 434] on button "Crear" at bounding box center [411, 444] width 62 height 28
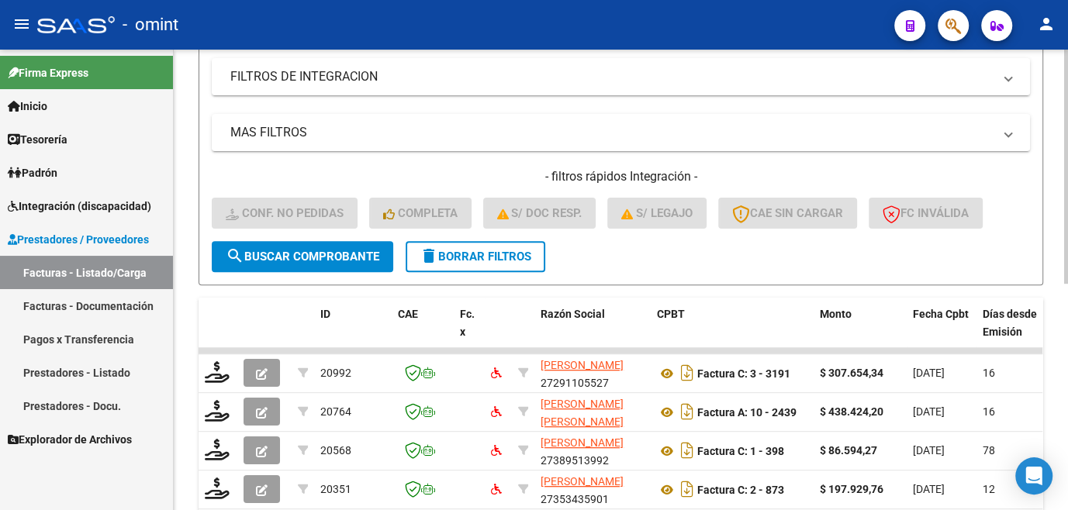
scroll to position [161, 0]
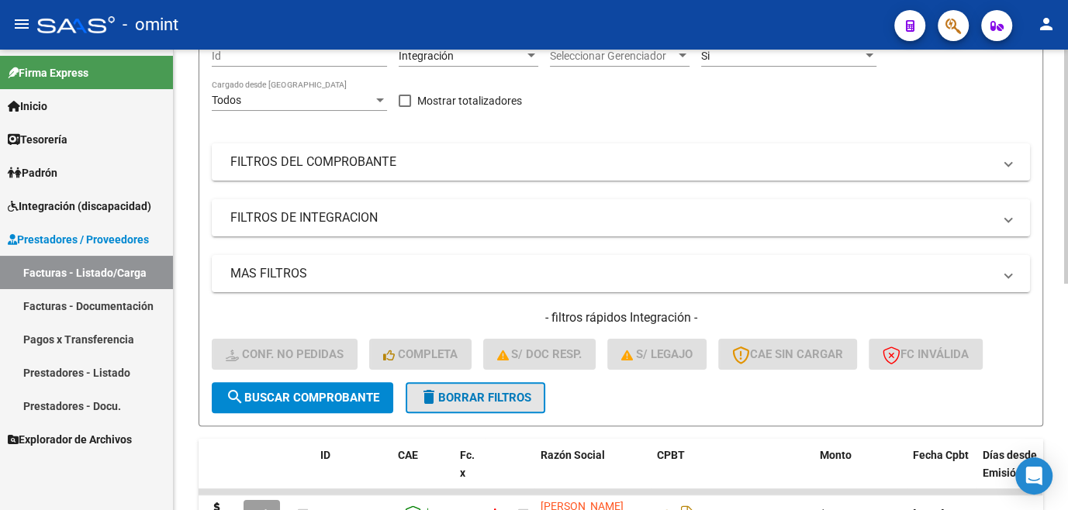
click at [448, 405] on span "delete Borrar Filtros" at bounding box center [476, 398] width 112 height 14
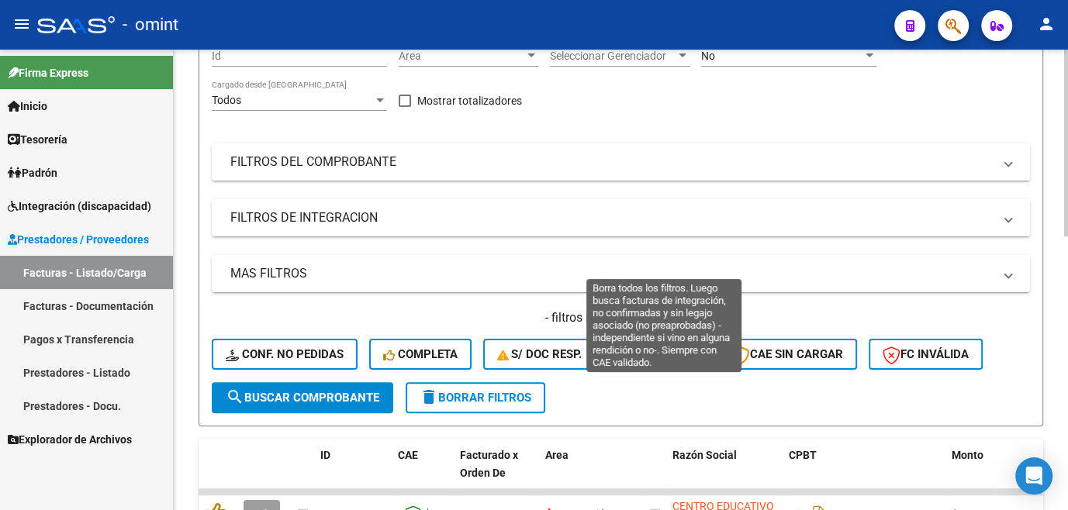
click at [678, 361] on span "S/ legajo" at bounding box center [656, 354] width 71 height 14
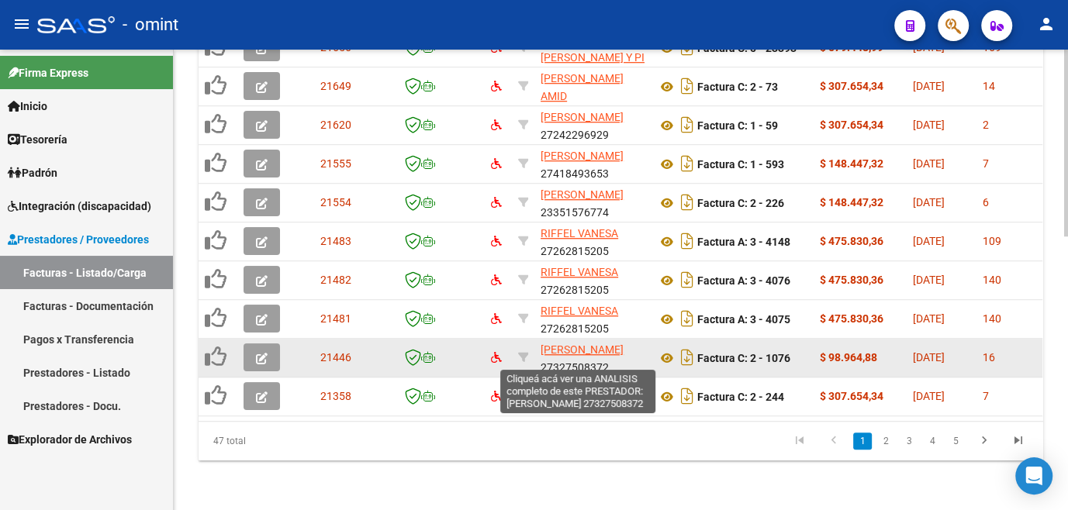
scroll to position [606, 0]
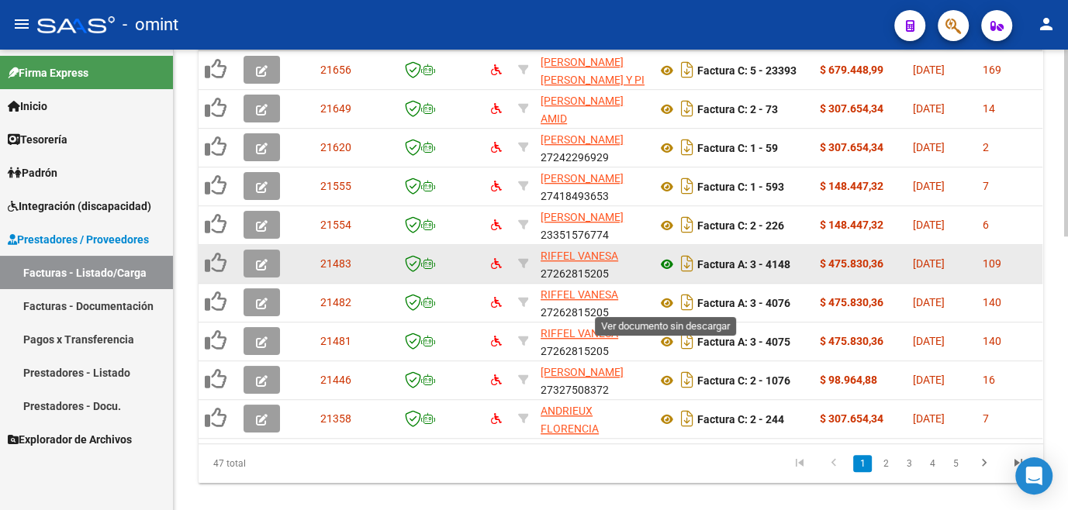
click at [664, 274] on icon at bounding box center [667, 264] width 20 height 19
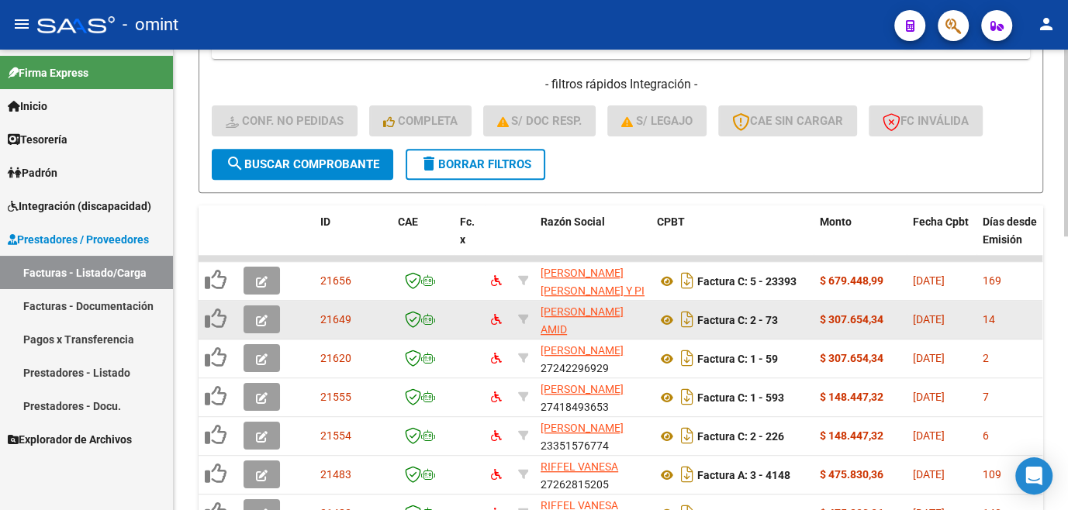
scroll to position [112, 0]
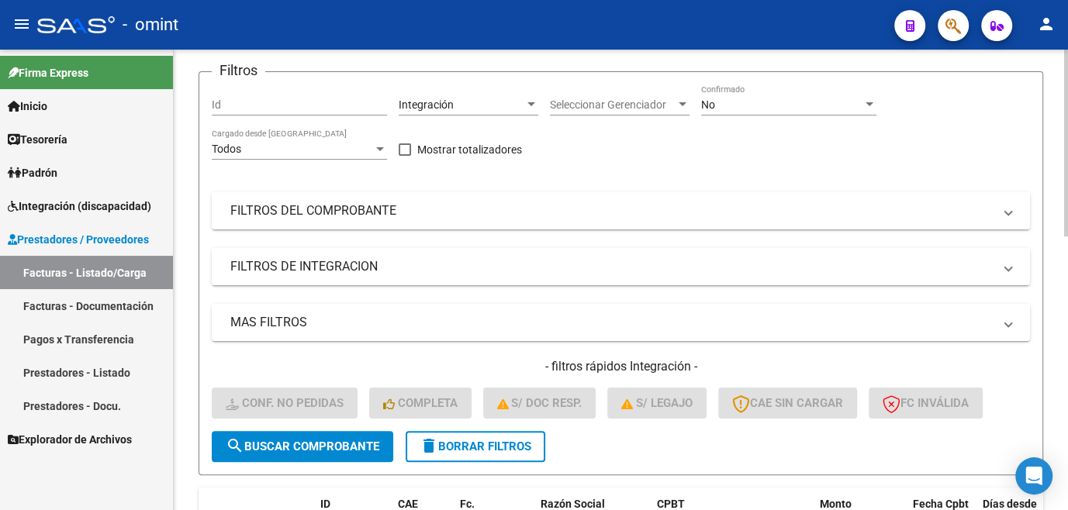
click at [457, 462] on button "delete Borrar Filtros" at bounding box center [476, 446] width 140 height 31
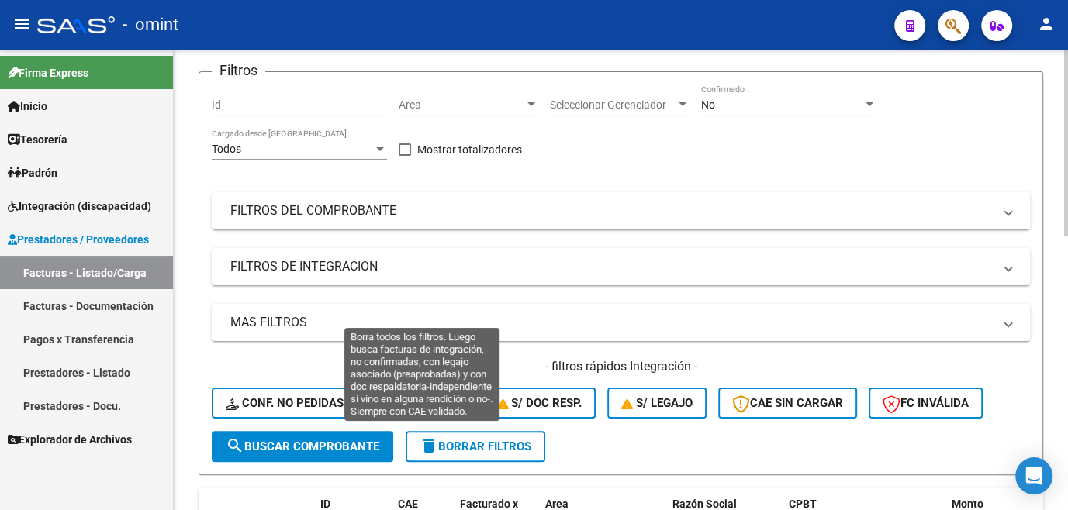
click at [427, 410] on span "Completa" at bounding box center [420, 403] width 74 height 14
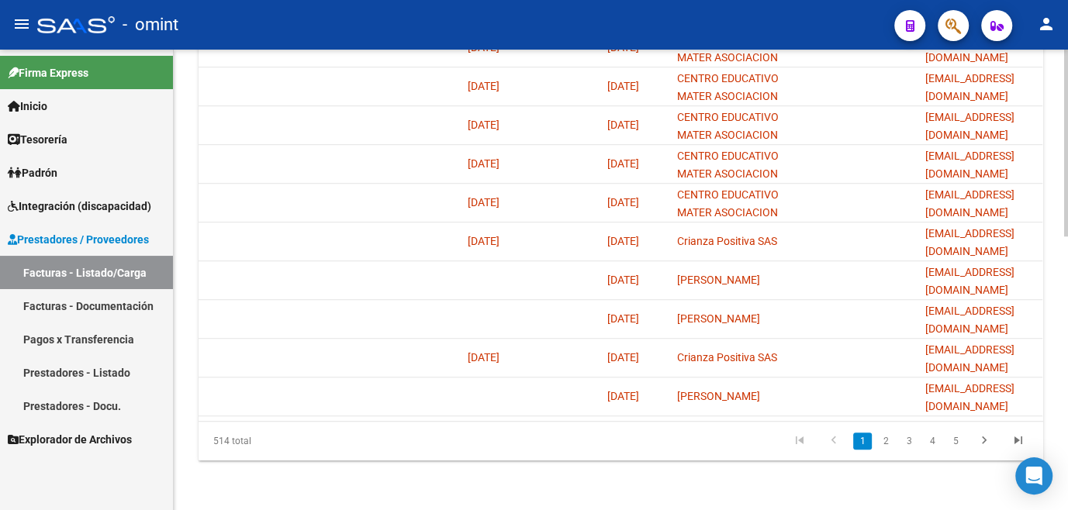
scroll to position [0, 1638]
